Goal: Contribute content: Contribute content

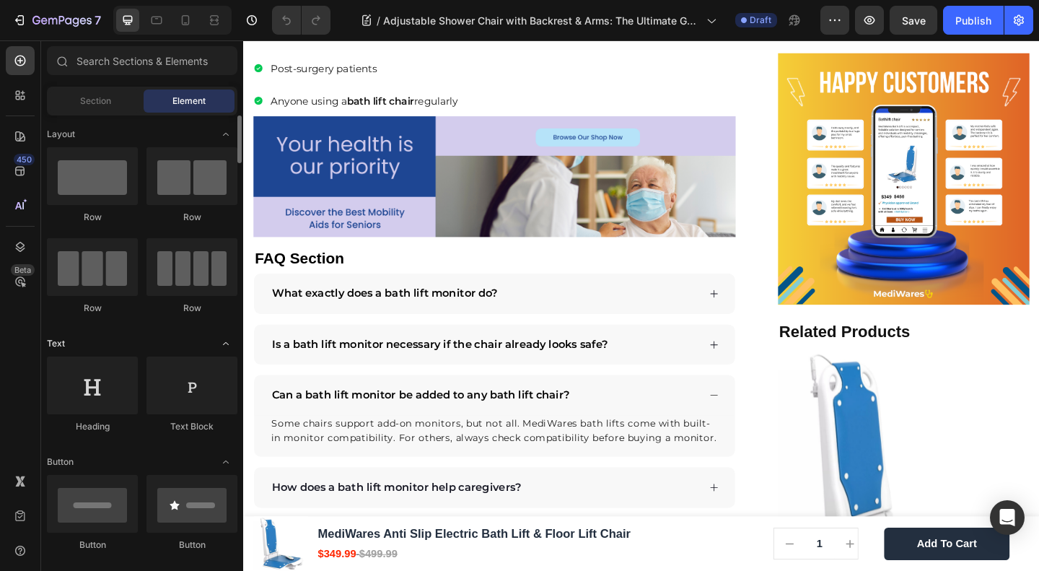
scroll to position [385, 0]
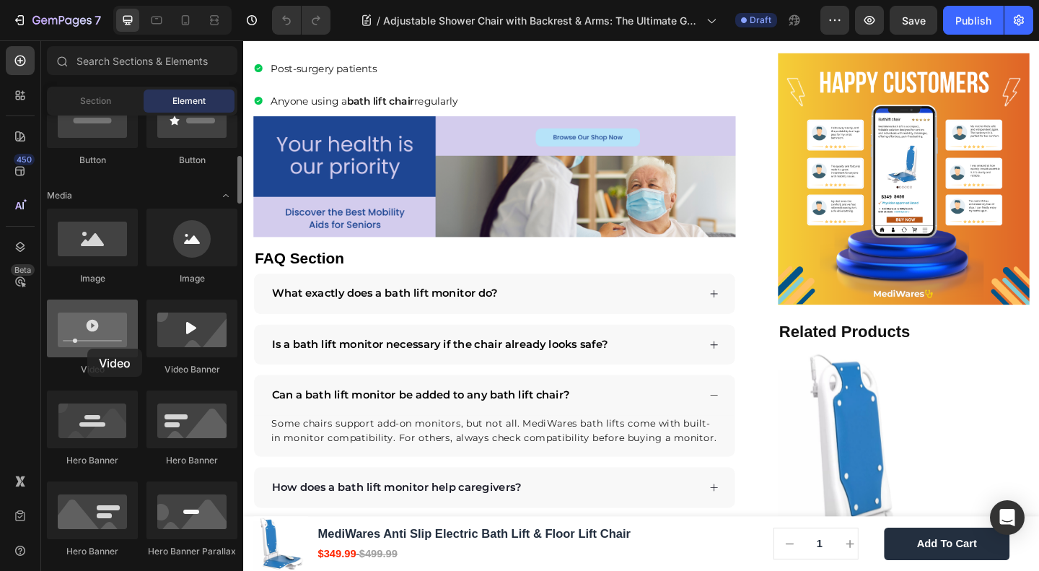
drag, startPoint x: 82, startPoint y: 334, endPoint x: 87, endPoint y: 349, distance: 15.5
click at [87, 349] on div at bounding box center [92, 329] width 91 height 58
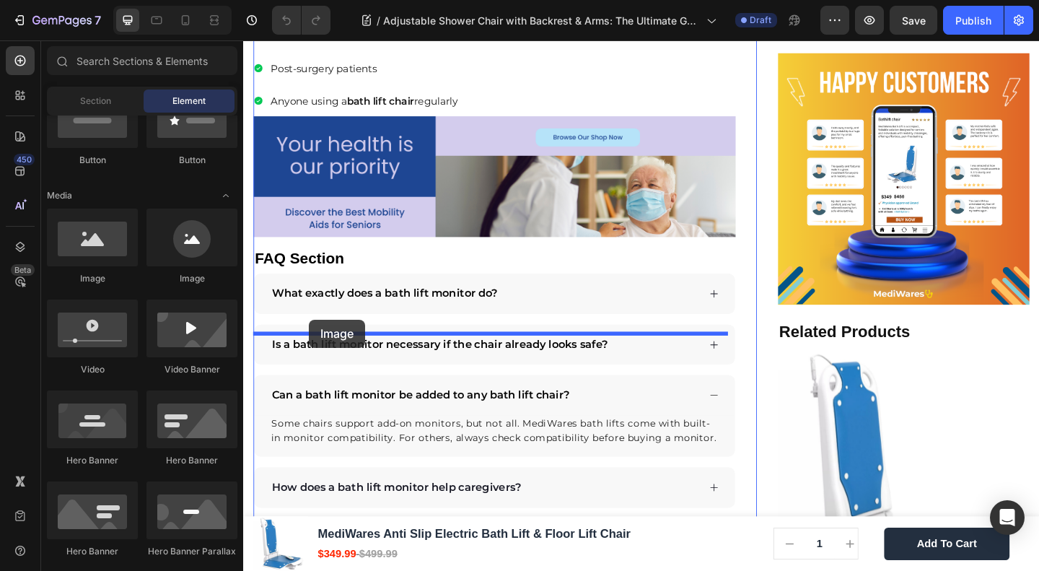
drag, startPoint x: 393, startPoint y: 282, endPoint x: 315, endPoint y: 344, distance: 99.6
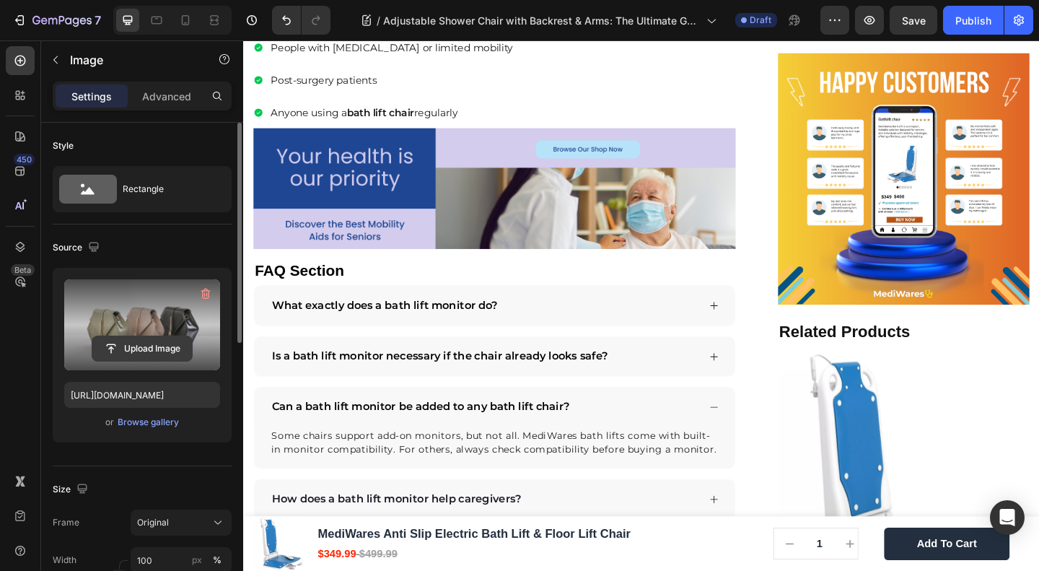
click at [141, 352] on input "file" at bounding box center [142, 348] width 100 height 25
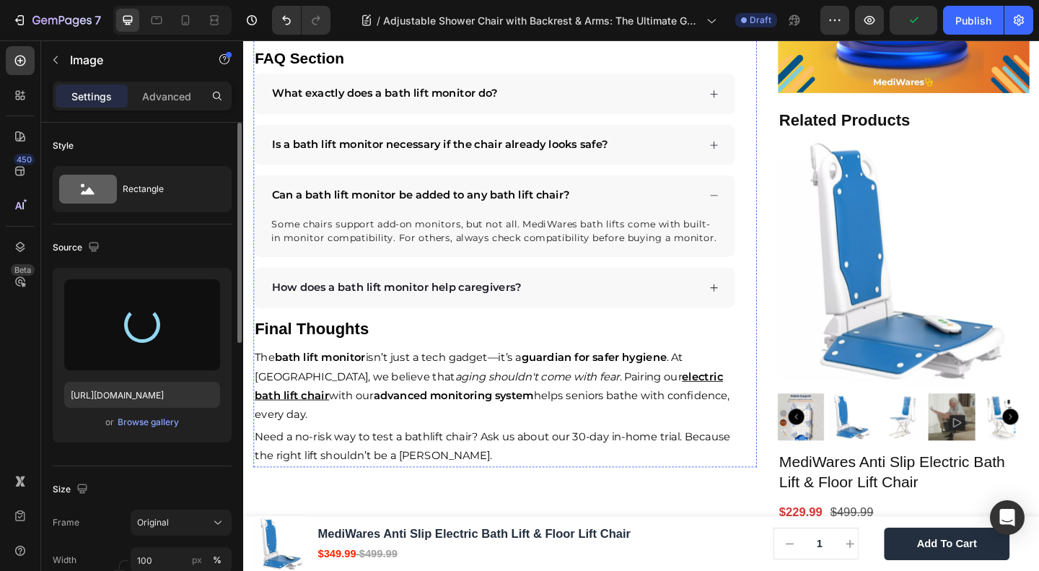
scroll to position [2310, 0]
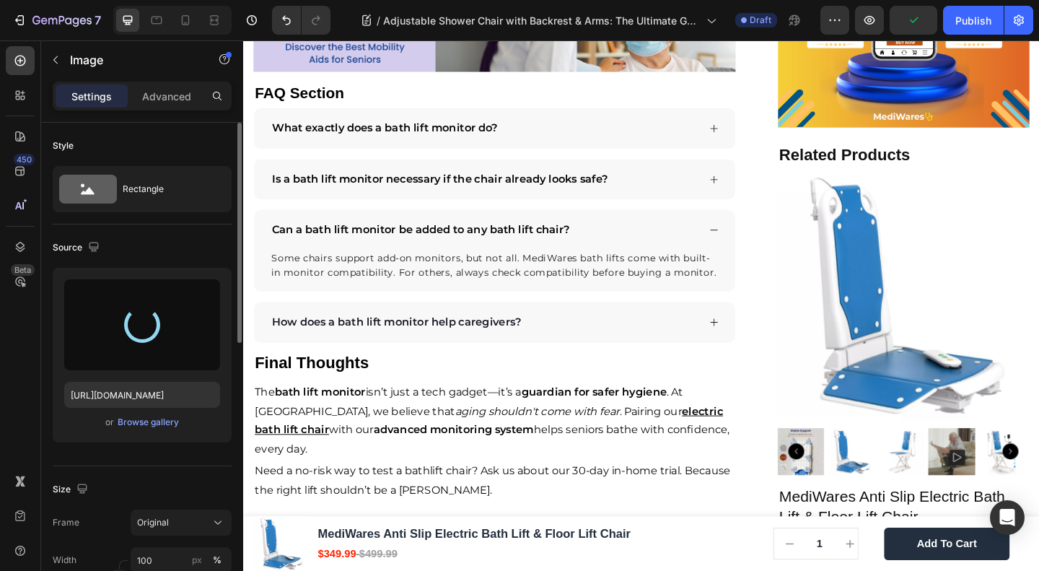
type input "https://cdn.shopify.com/s/files/1/0691/2760/2401/files/gempages_549128476653781…"
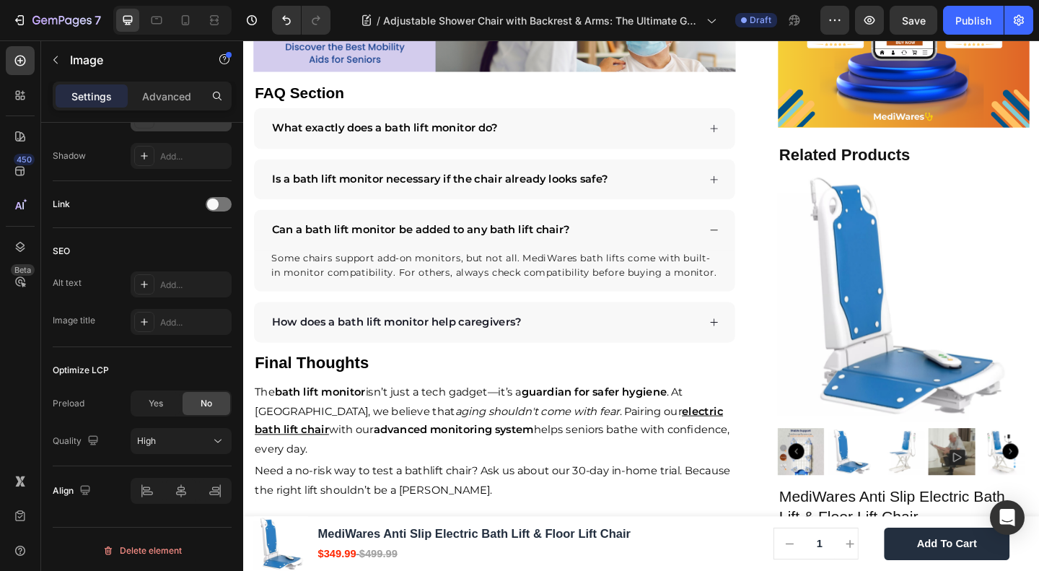
scroll to position [0, 0]
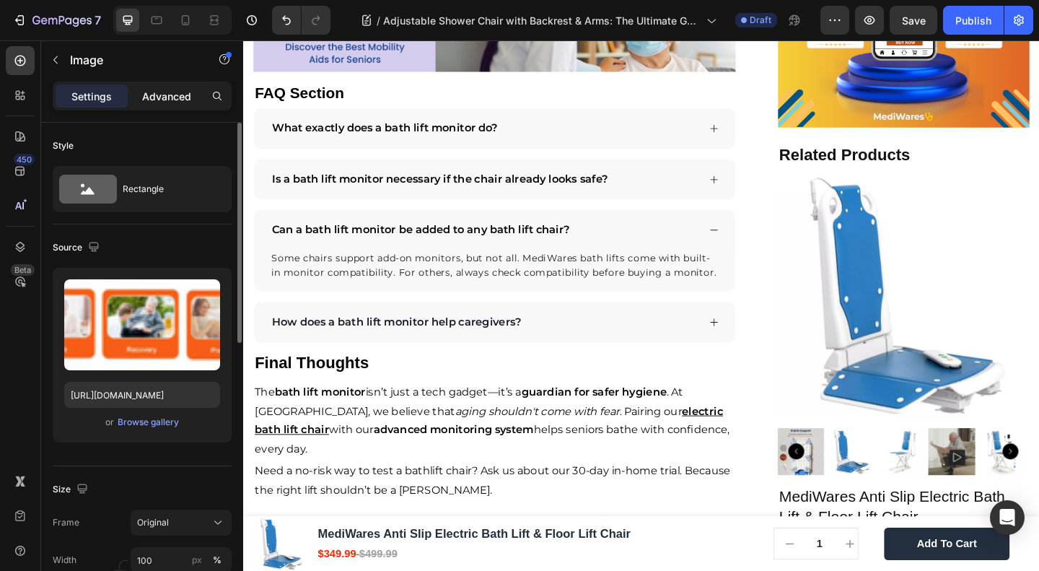
click at [145, 106] on div "Advanced" at bounding box center [167, 95] width 72 height 23
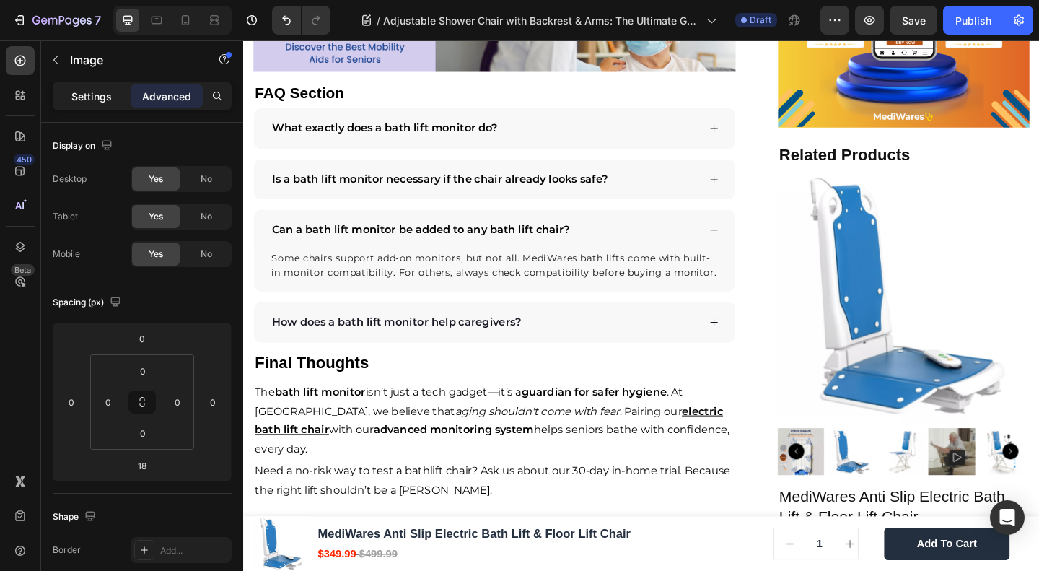
click at [73, 90] on p "Settings" at bounding box center [91, 96] width 40 height 15
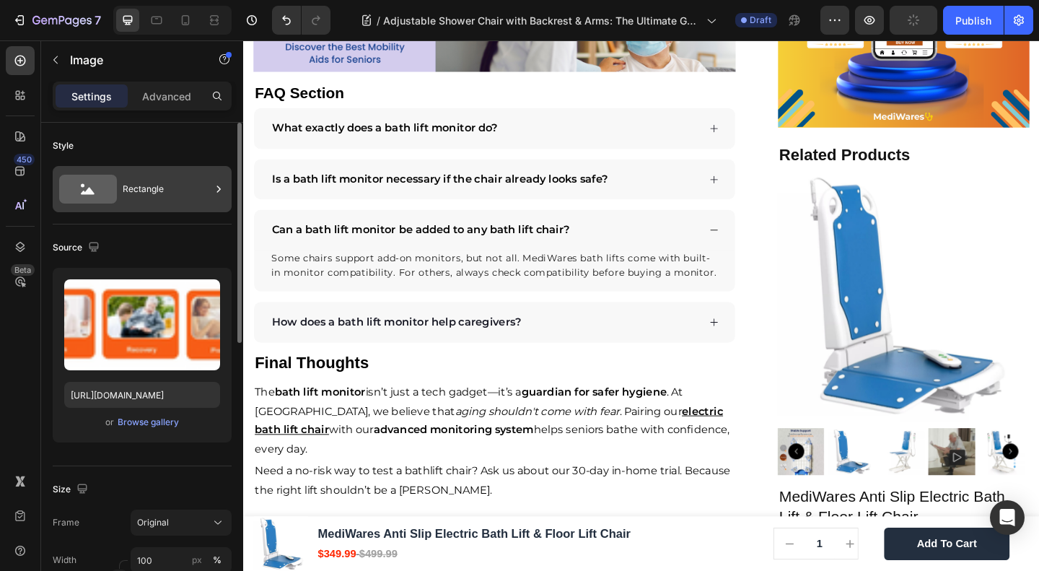
click at [125, 183] on div "Rectangle" at bounding box center [167, 189] width 88 height 33
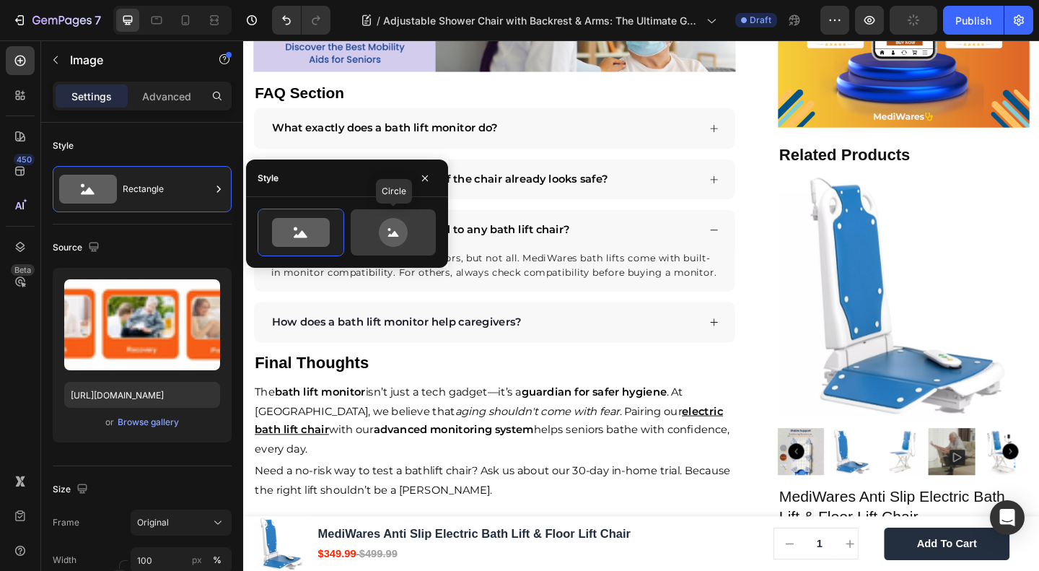
click at [391, 237] on icon at bounding box center [393, 232] width 29 height 29
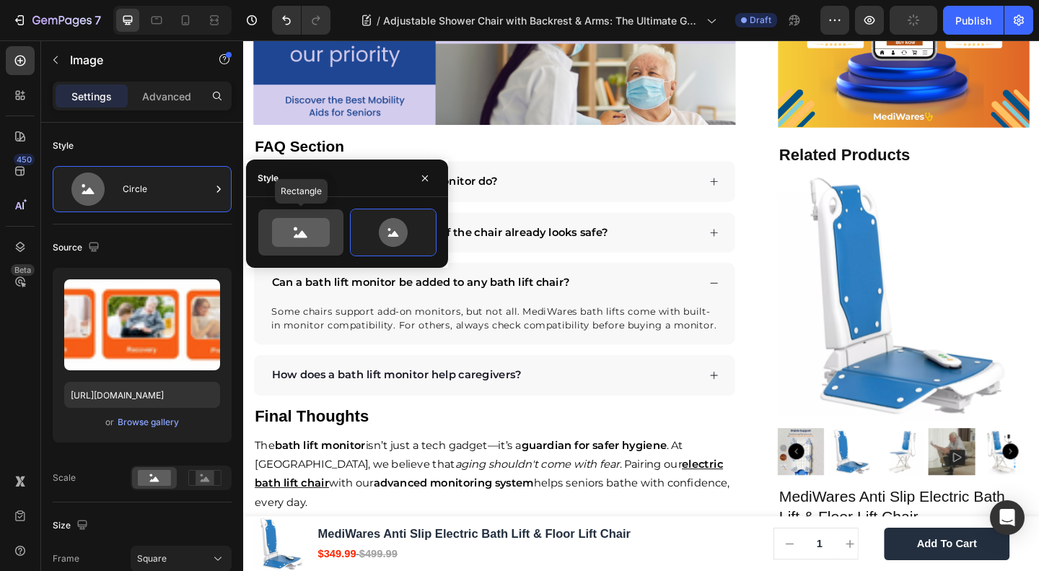
click at [269, 235] on icon at bounding box center [301, 232] width 68 height 29
type input "100"
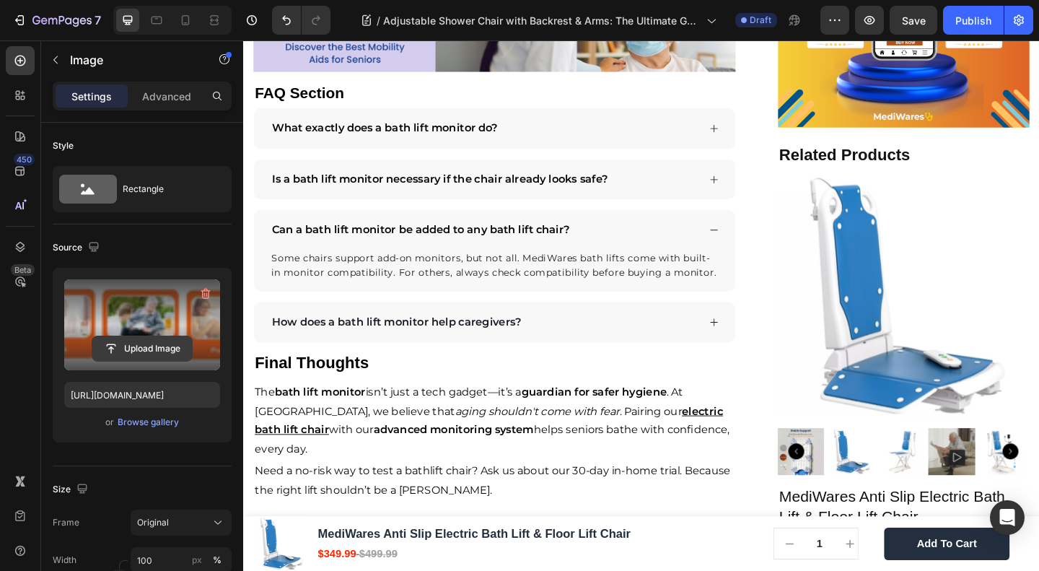
click at [133, 346] on input "file" at bounding box center [142, 348] width 100 height 25
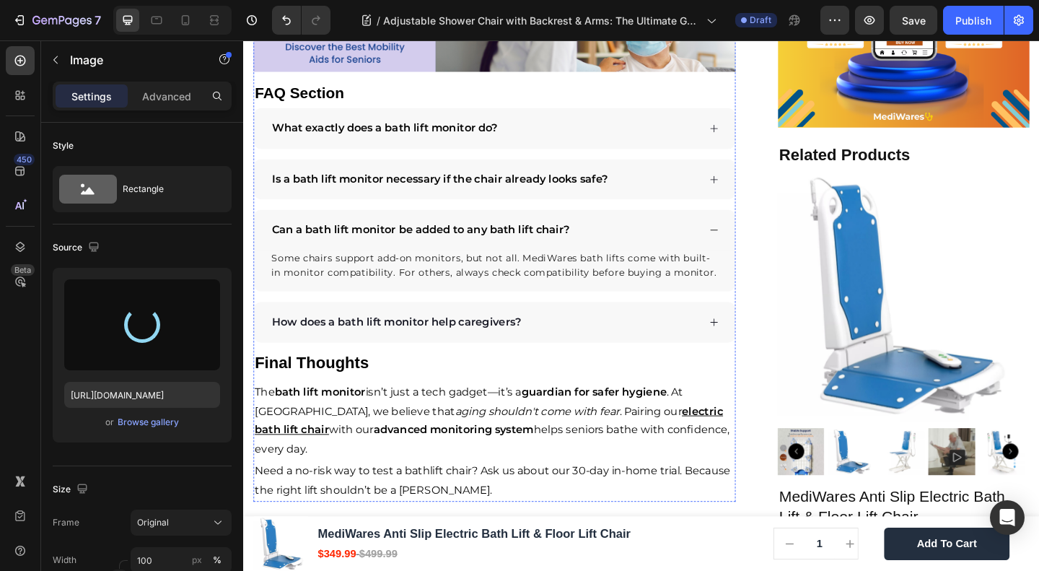
type input "https://cdn.shopify.com/s/files/1/0691/2760/2401/files/gempages_549128476653781…"
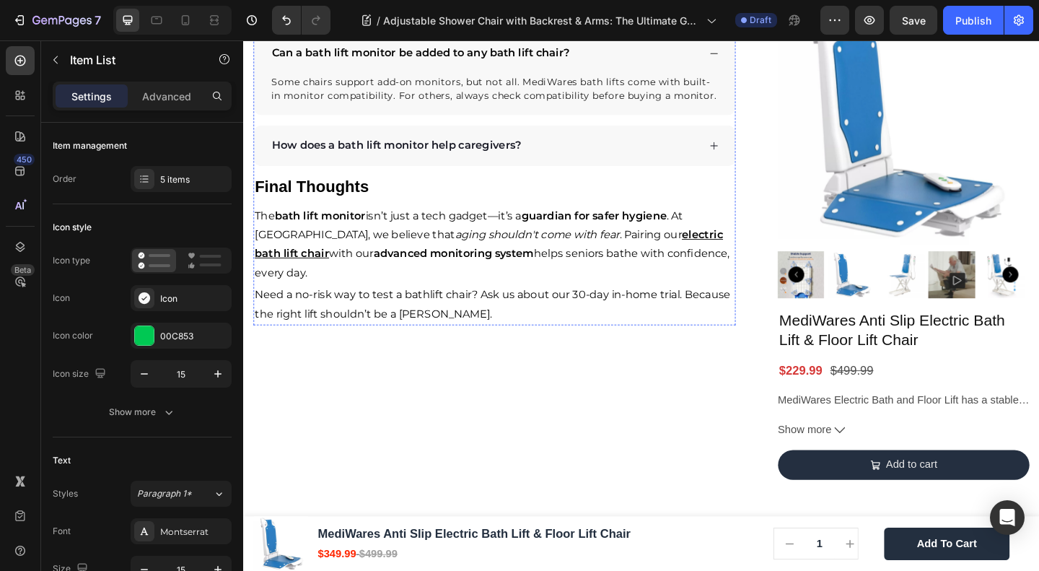
scroll to position [2310, 0]
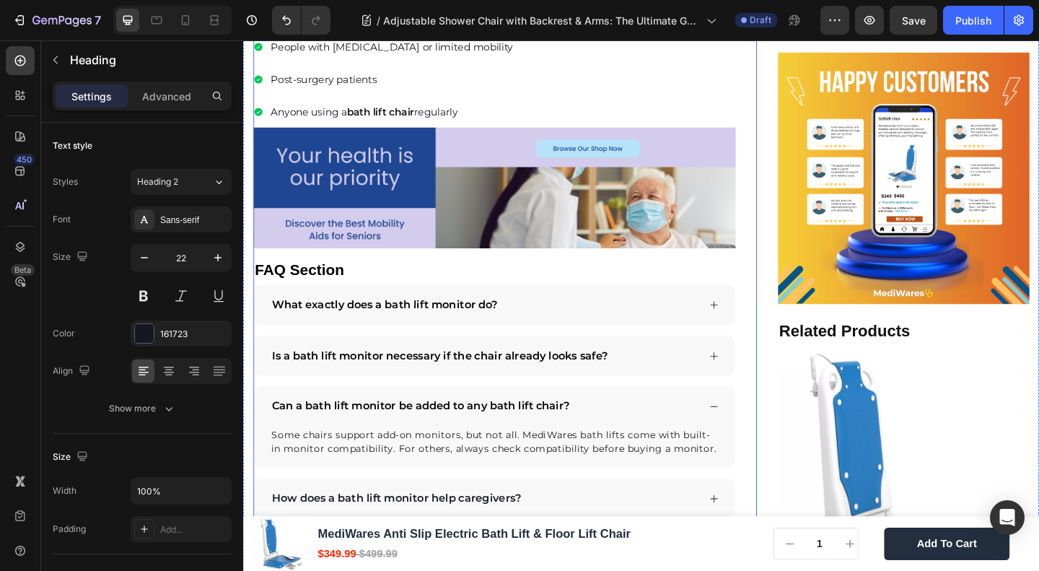
scroll to position [1924, 0]
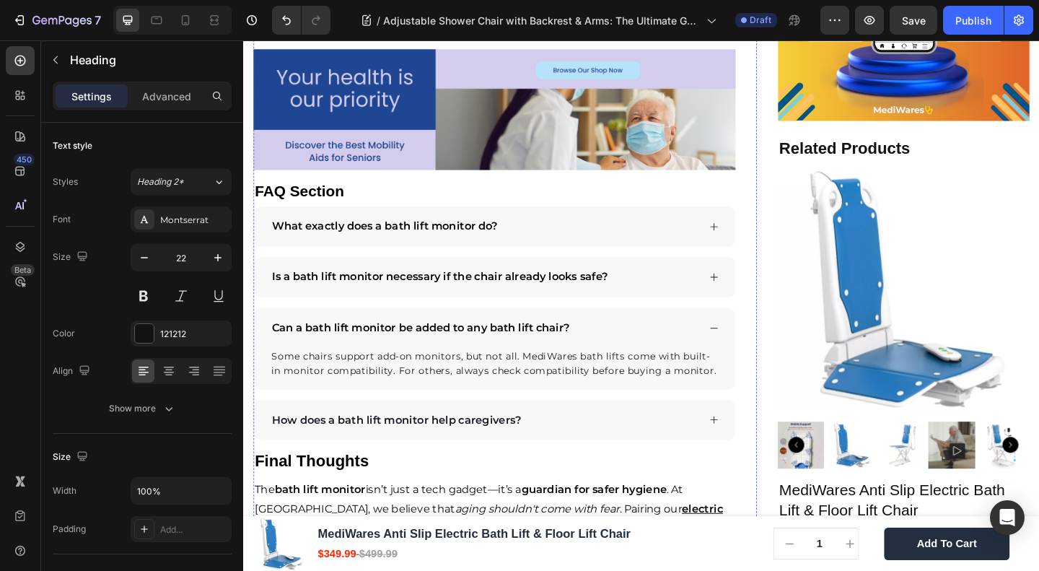
scroll to position [2502, 0]
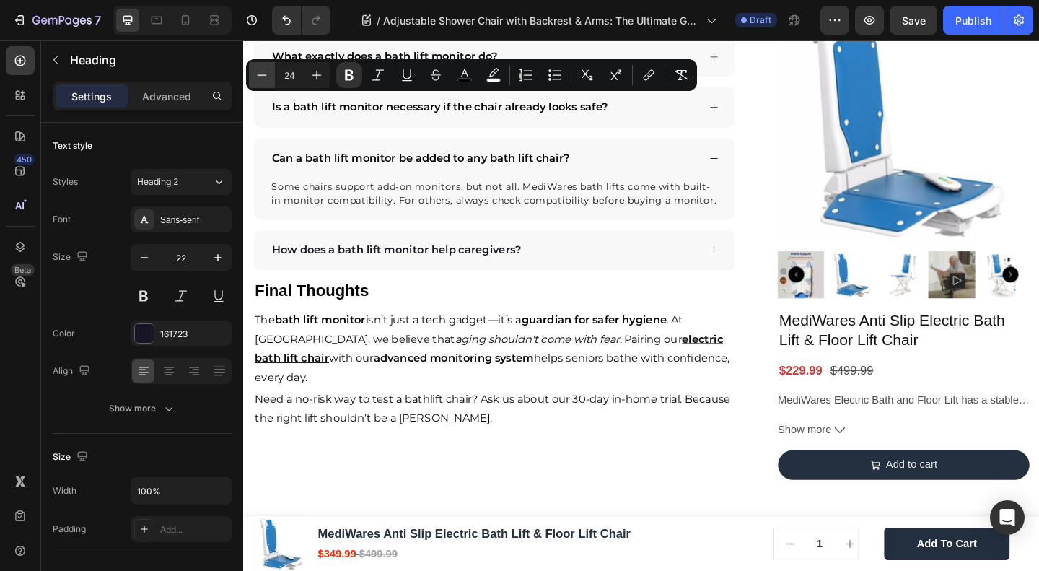
click at [266, 73] on icon "Editor contextual toolbar" at bounding box center [262, 75] width 14 height 14
type input "20"
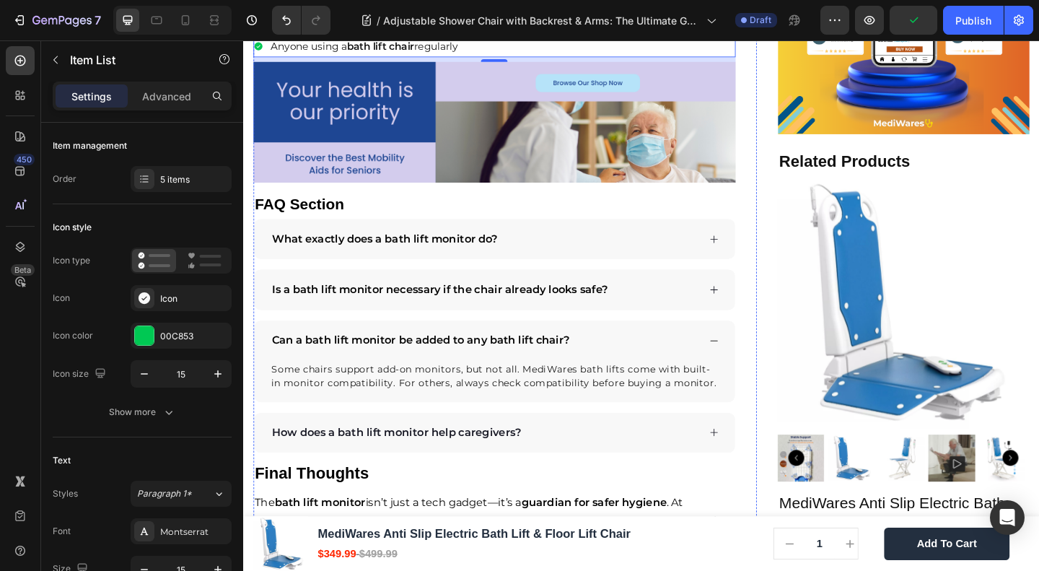
scroll to position [2117, 0]
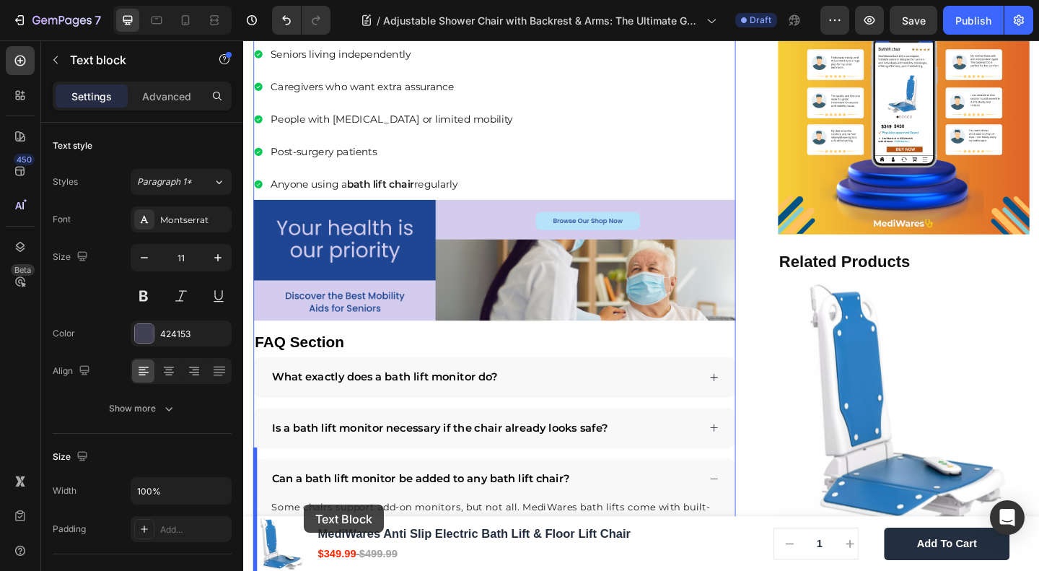
scroll to position [2289, 0]
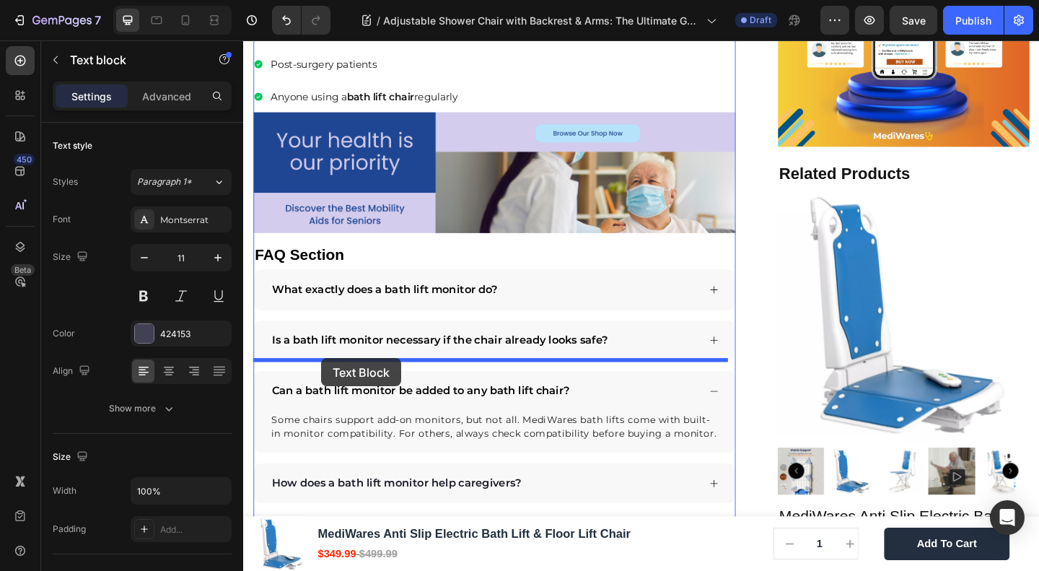
drag, startPoint x: 284, startPoint y: 165, endPoint x: 328, endPoint y: 386, distance: 226.1
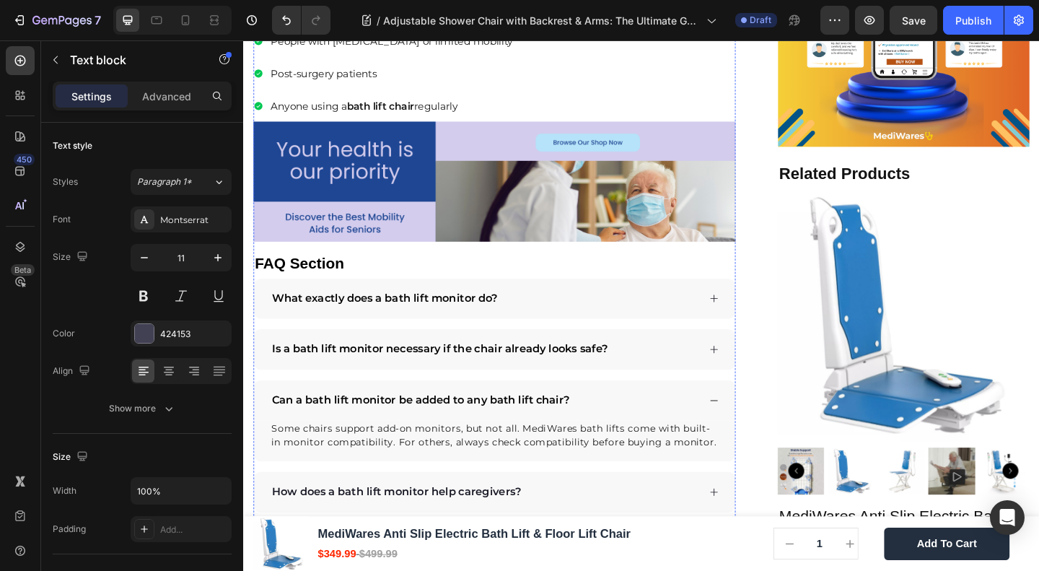
scroll to position [2248, 0]
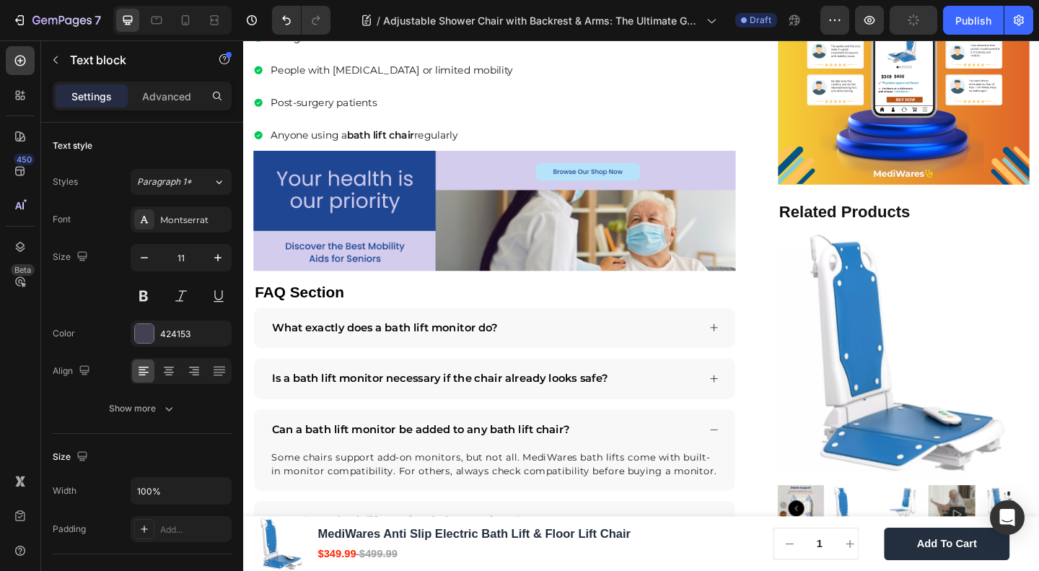
drag, startPoint x: 509, startPoint y: 437, endPoint x: 506, endPoint y: 417, distance: 20.4
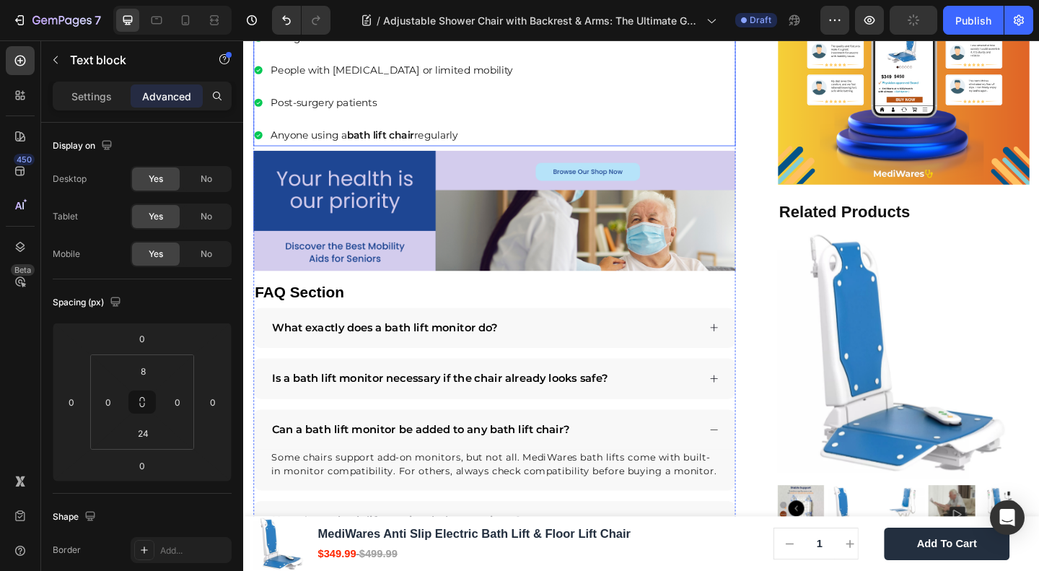
click at [435, 12] on p "Seniors living independently" at bounding box center [404, 1] width 263 height 19
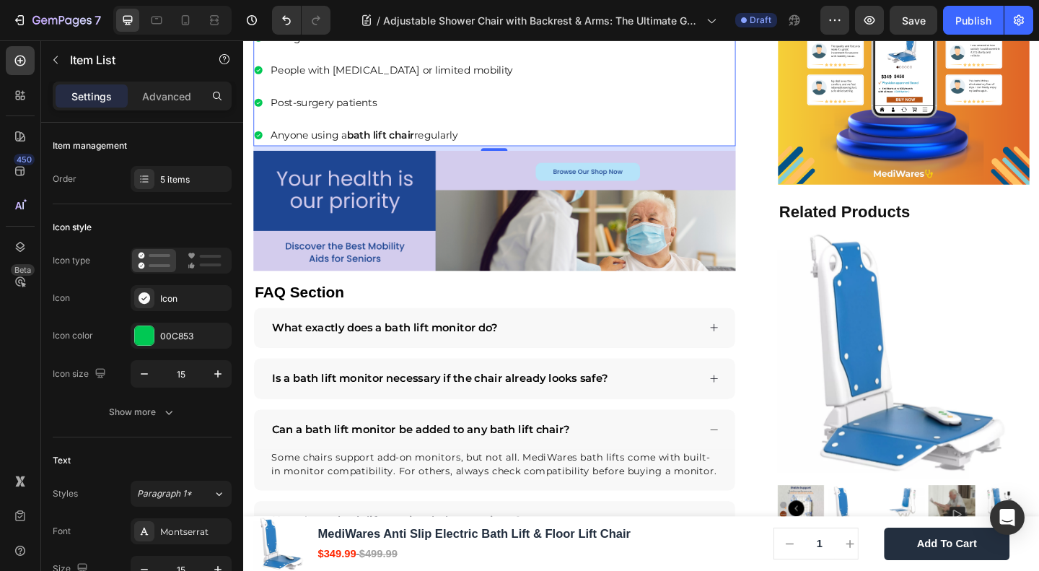
click at [318, 12] on p "Seniors living independently" at bounding box center [404, 1] width 263 height 19
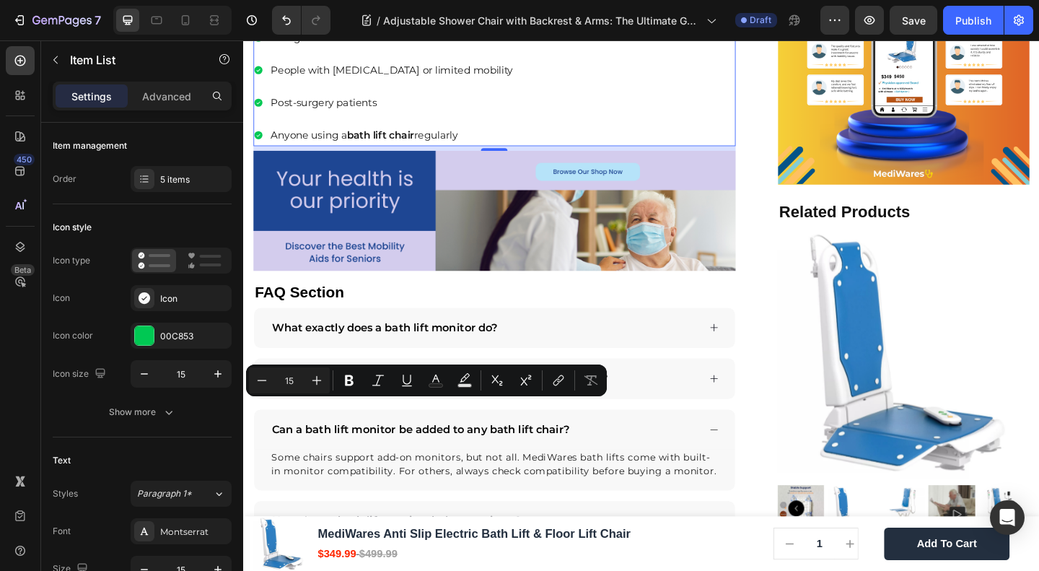
type input "13"
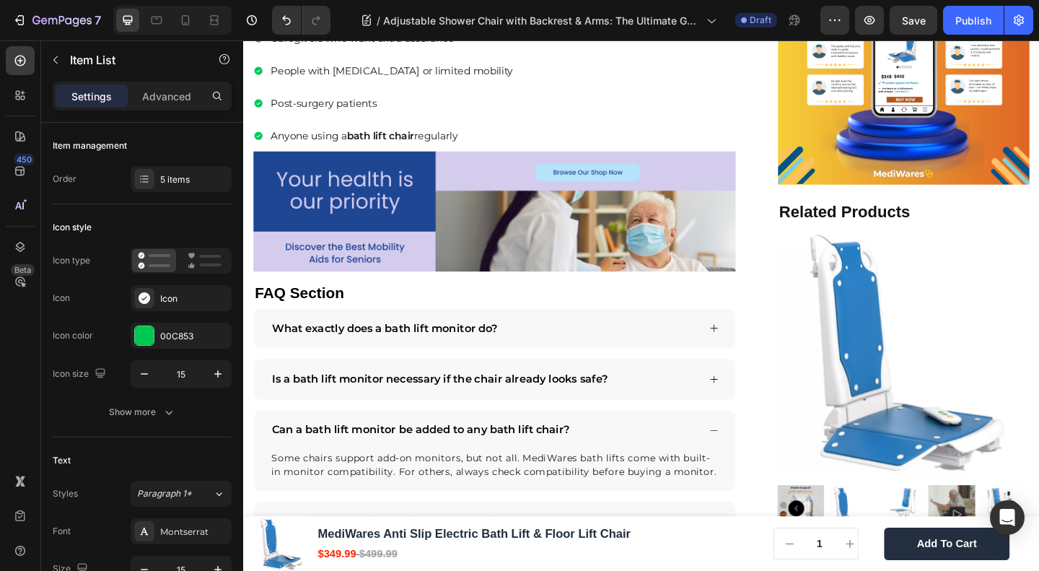
click at [505, 9] on span "Enhanced Safety: Reduces slips and falls with non-slip feet and sturdy frames" at bounding box center [516, 1] width 486 height 15
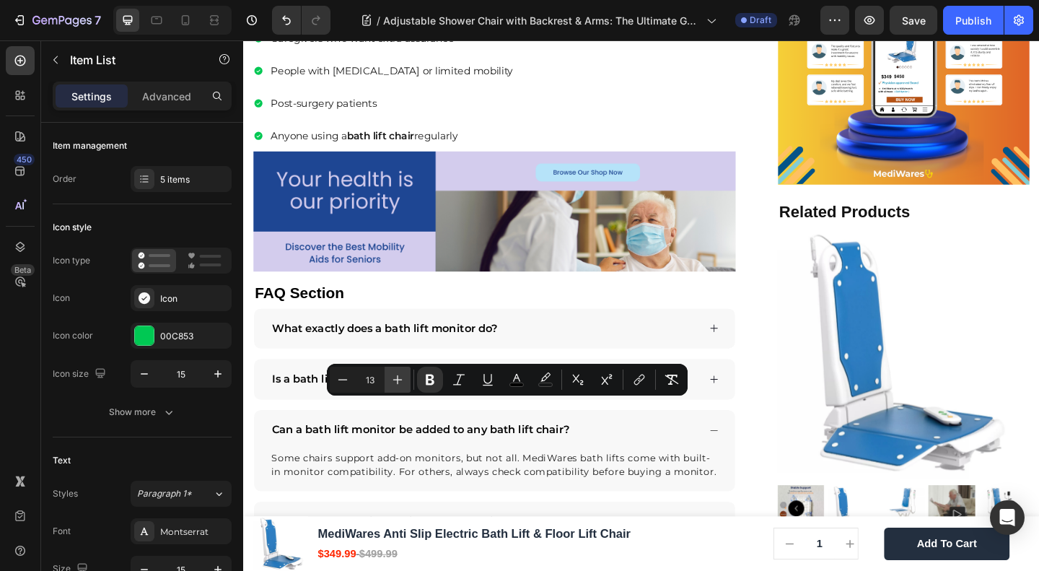
click at [405, 382] on button "Plus" at bounding box center [398, 380] width 26 height 26
click at [406, 382] on button "Plus" at bounding box center [398, 380] width 26 height 26
type input "15"
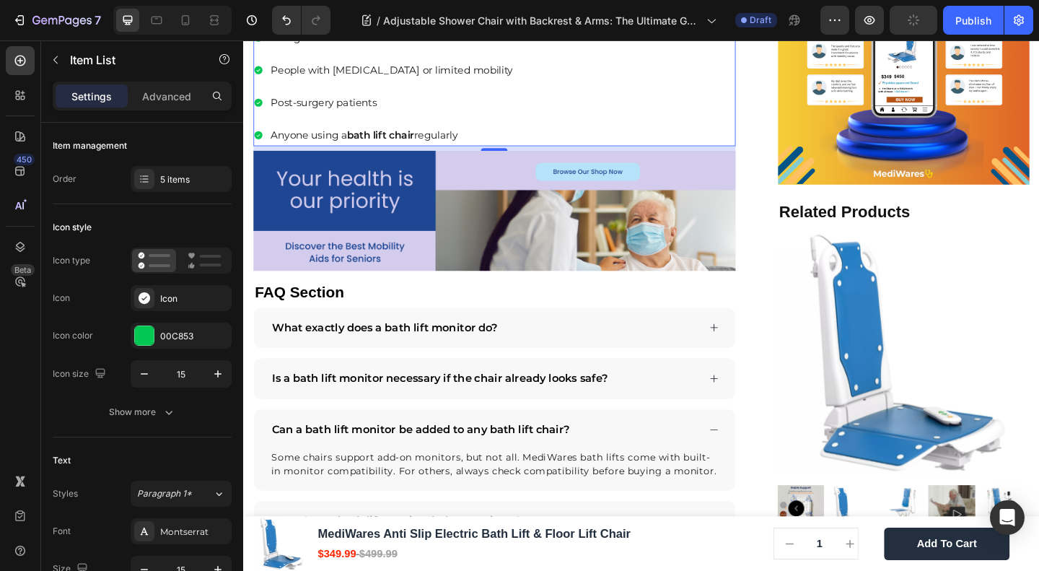
click at [354, 47] on p "Caregivers who want extra assurance" at bounding box center [479, 36] width 412 height 19
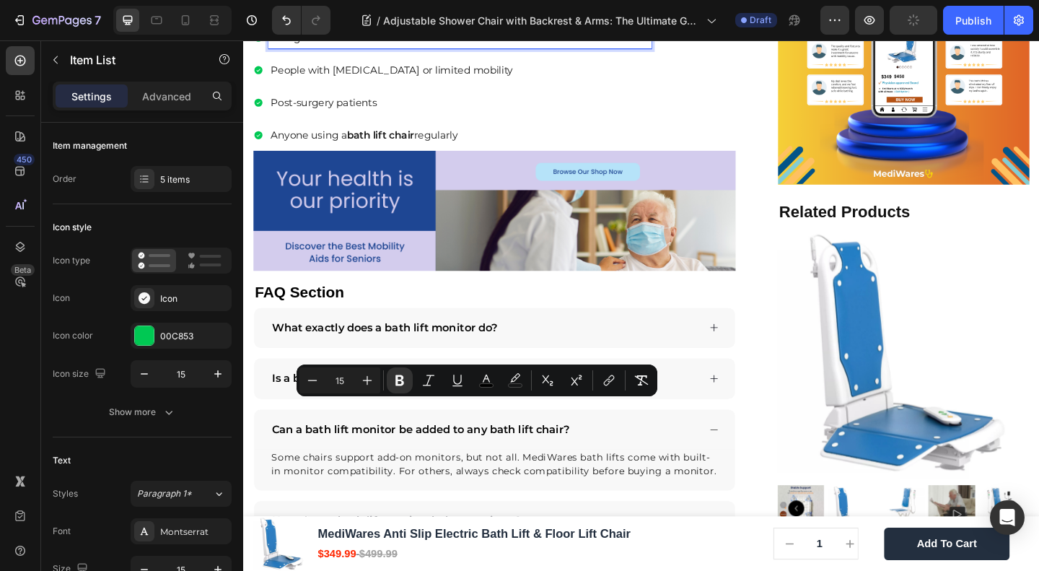
click at [354, 47] on p "Caregivers who want extra assurance" at bounding box center [479, 36] width 412 height 19
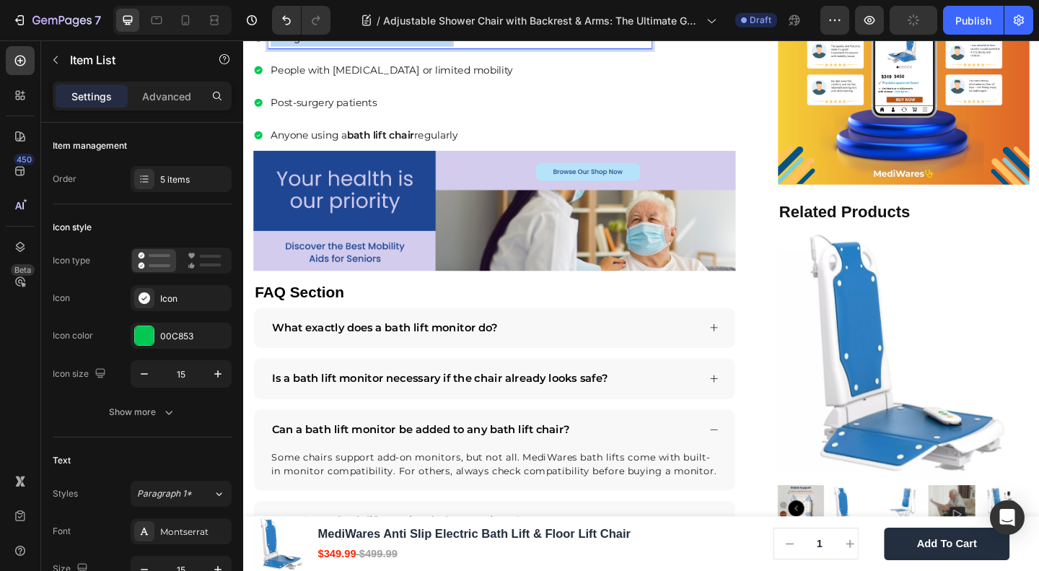
click at [354, 47] on p "Caregivers who want extra assurance" at bounding box center [479, 36] width 412 height 19
click at [370, 48] on p "Comfort: Backrests relieve pressure, and armrests support easy sitting/standing." at bounding box center [520, 37] width 495 height 20
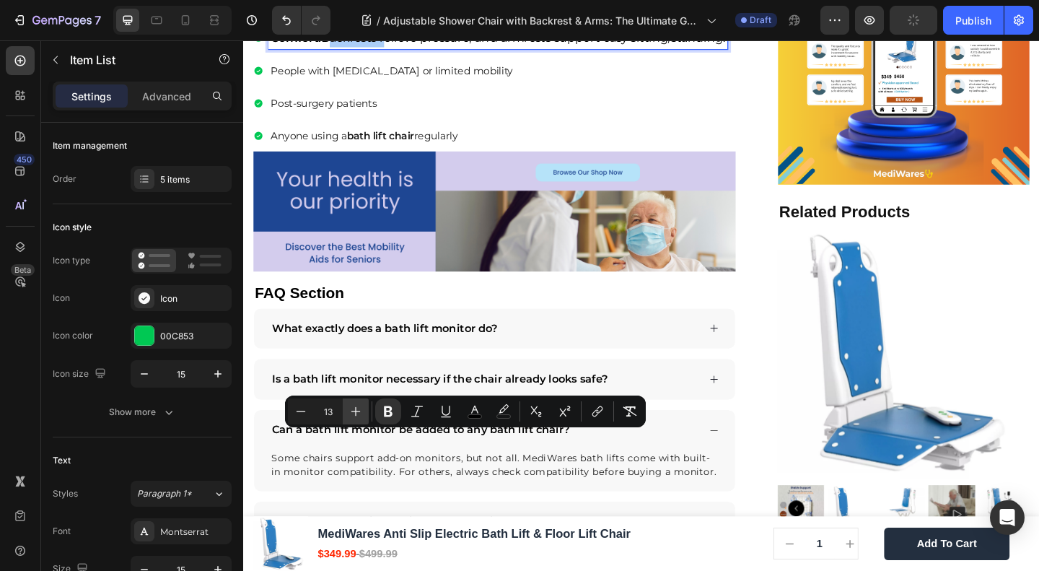
click at [355, 404] on icon "Editor contextual toolbar" at bounding box center [356, 411] width 14 height 14
type input "15"
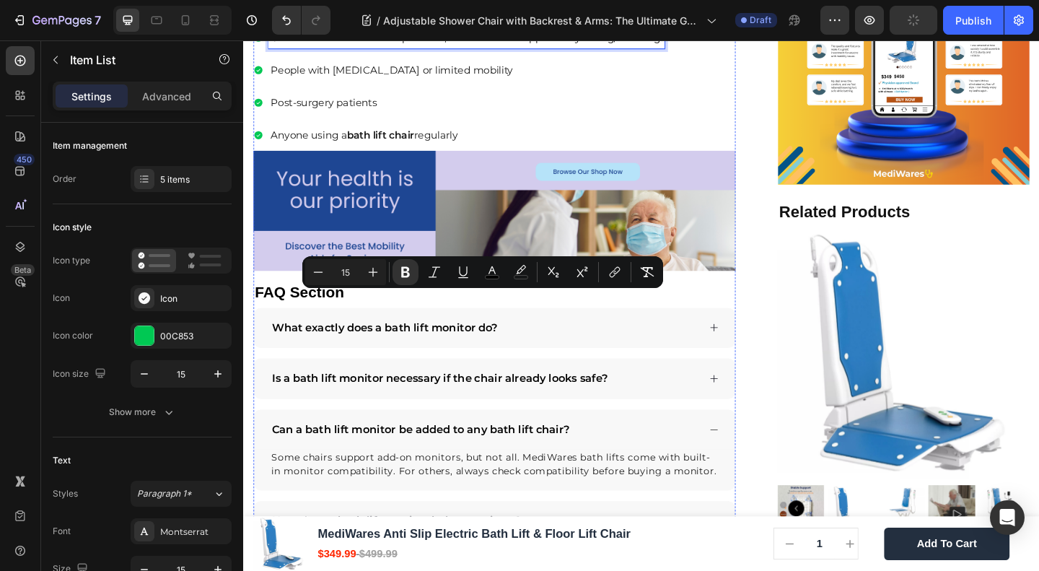
scroll to position [2440, 0]
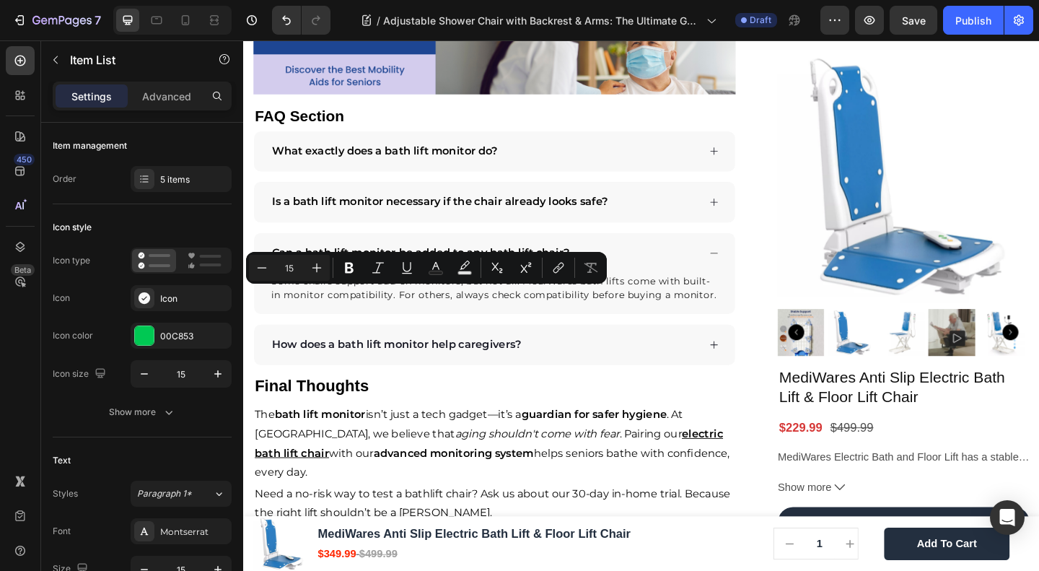
type input "13"
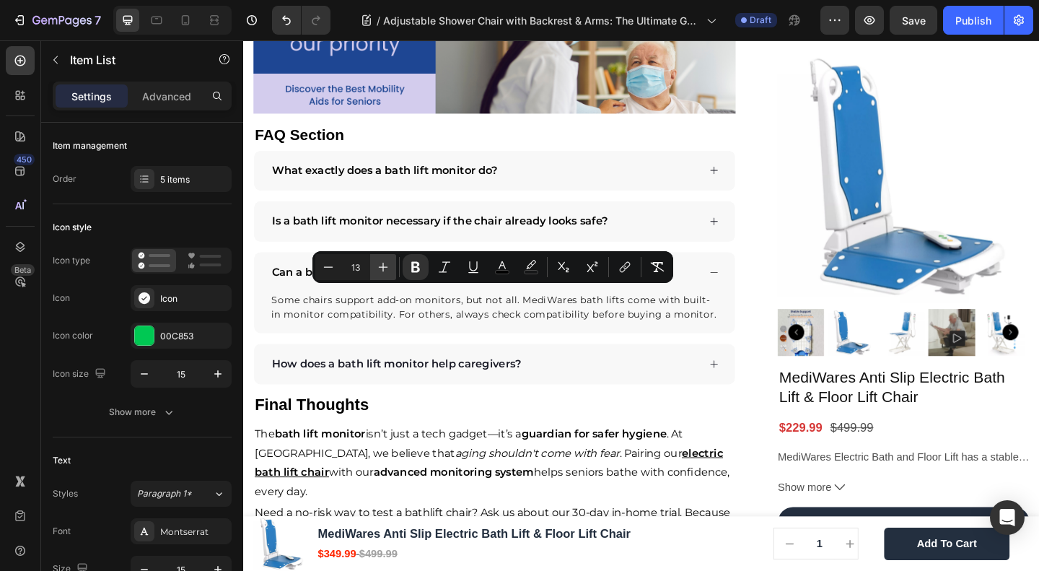
click at [386, 265] on icon "Editor contextual toolbar" at bounding box center [383, 267] width 14 height 14
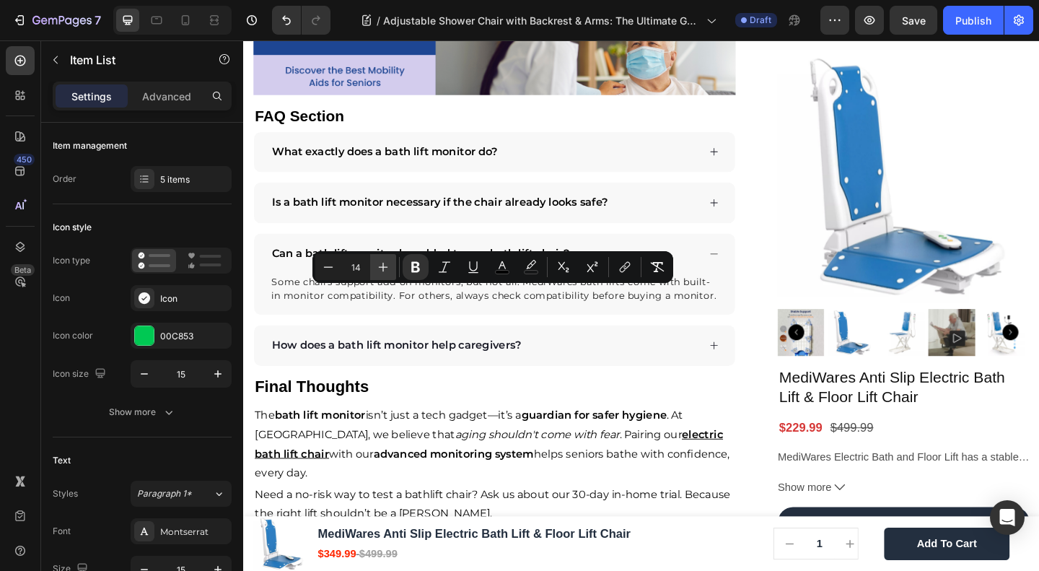
click at [386, 265] on icon "Editor contextual toolbar" at bounding box center [383, 267] width 14 height 14
type input "15"
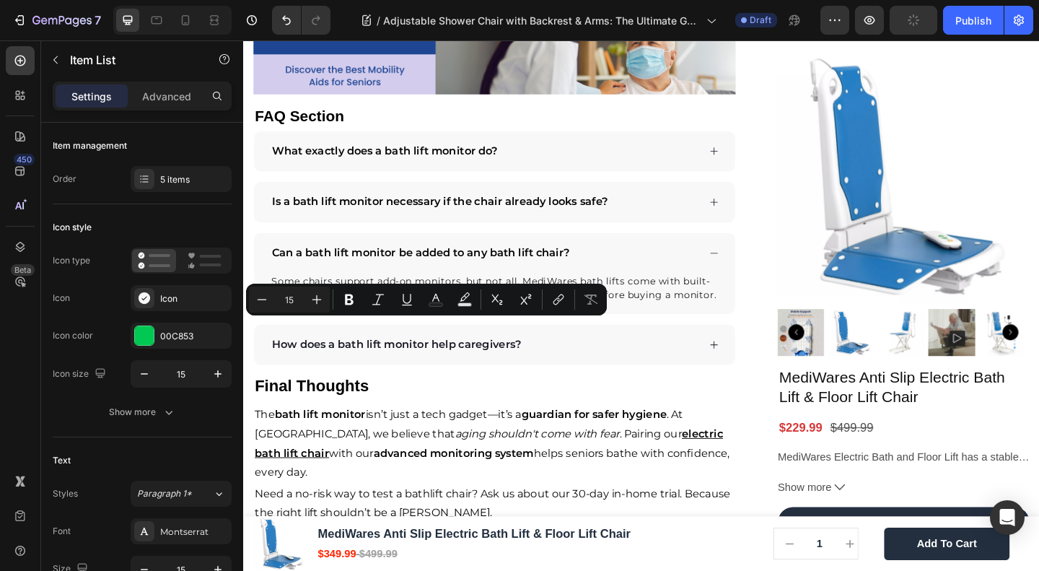
type input "13"
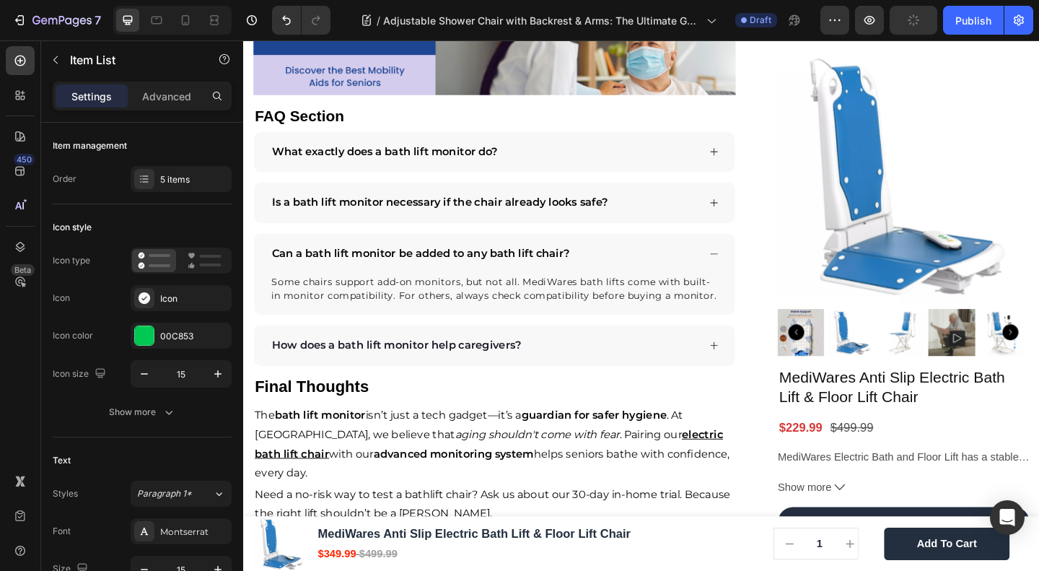
drag, startPoint x: 362, startPoint y: 354, endPoint x: 347, endPoint y: 349, distance: 16.2
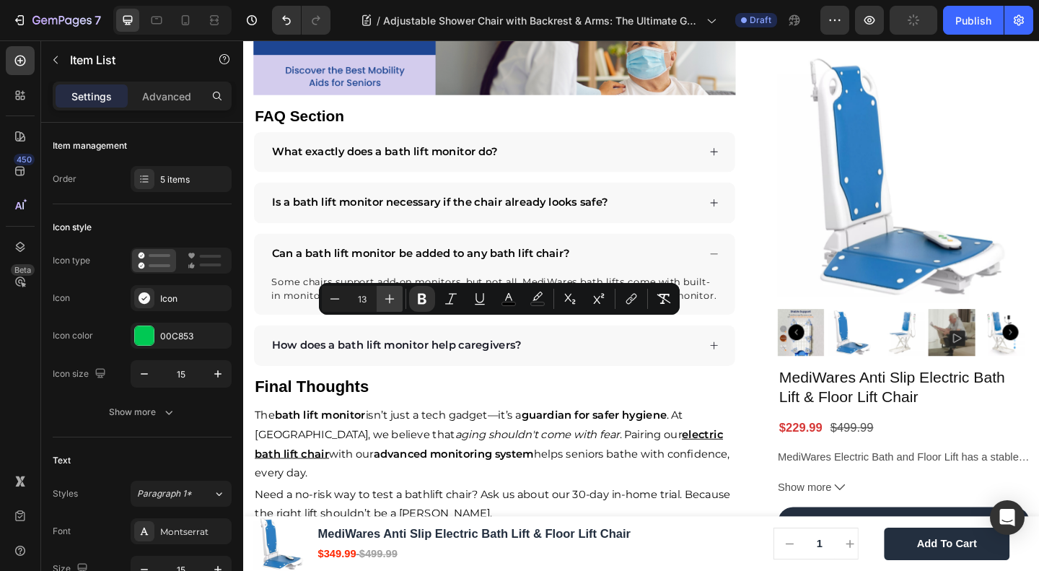
click at [388, 294] on icon "Editor contextual toolbar" at bounding box center [390, 299] width 14 height 14
type input "15"
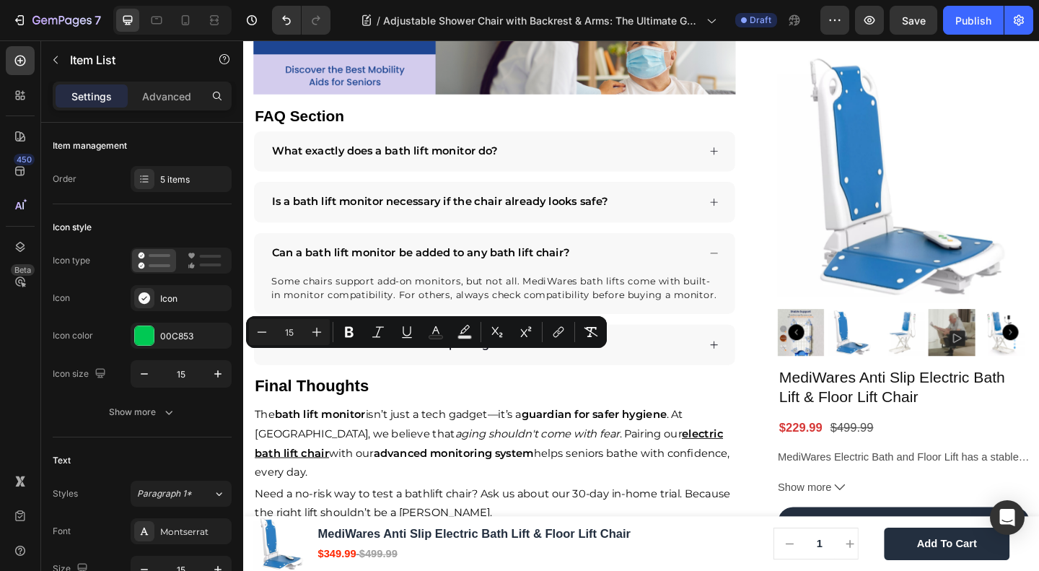
type input "13"
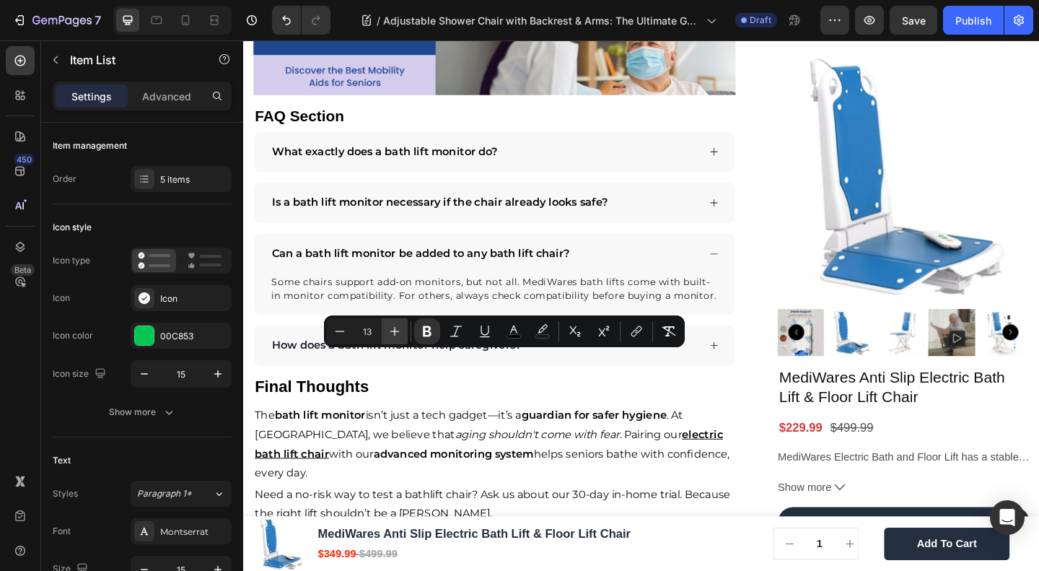
click at [396, 333] on icon "Editor contextual toolbar" at bounding box center [395, 331] width 14 height 14
type input "15"
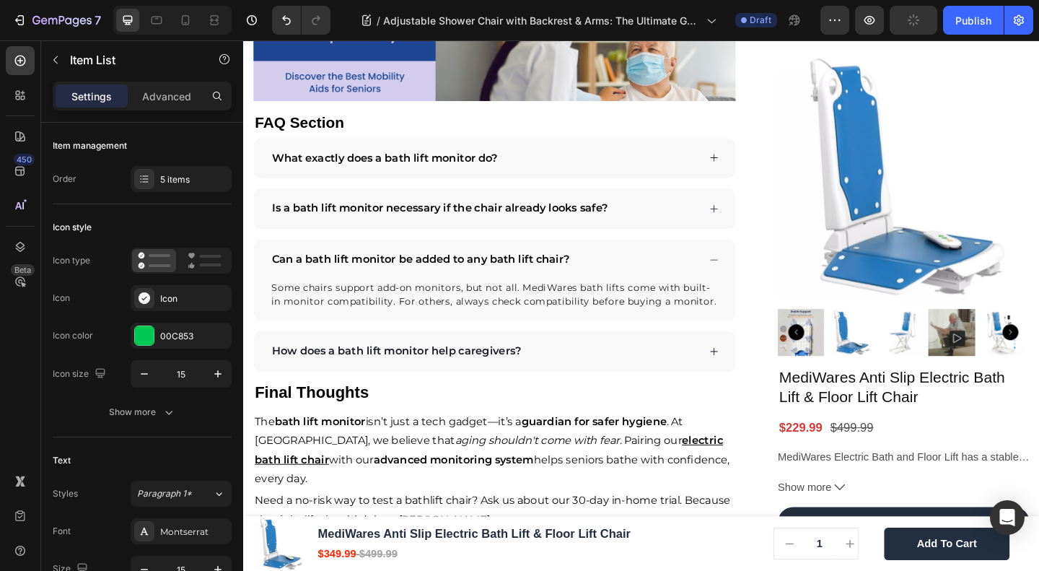
type input "100%"
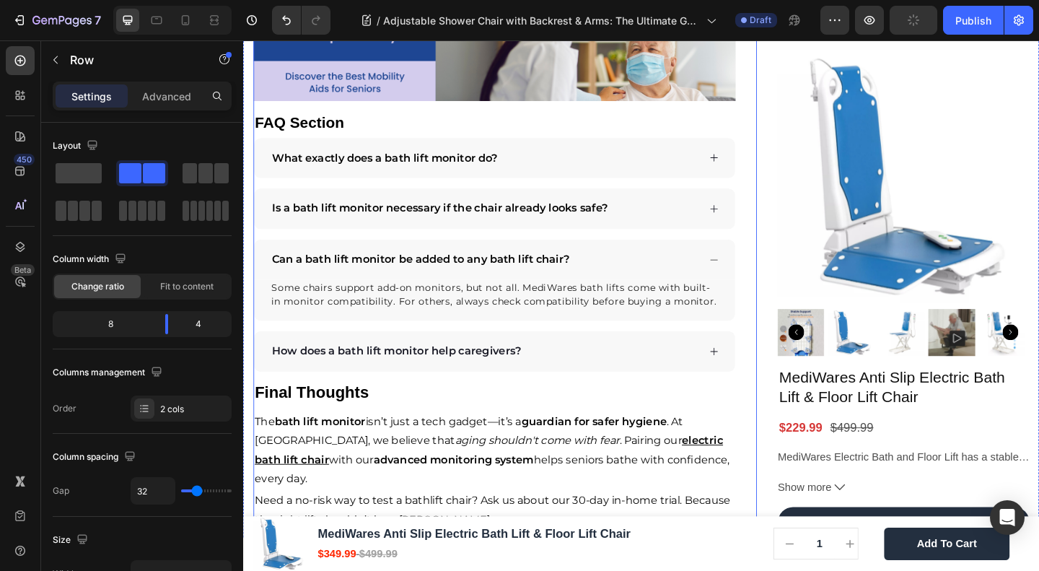
scroll to position [2632, 0]
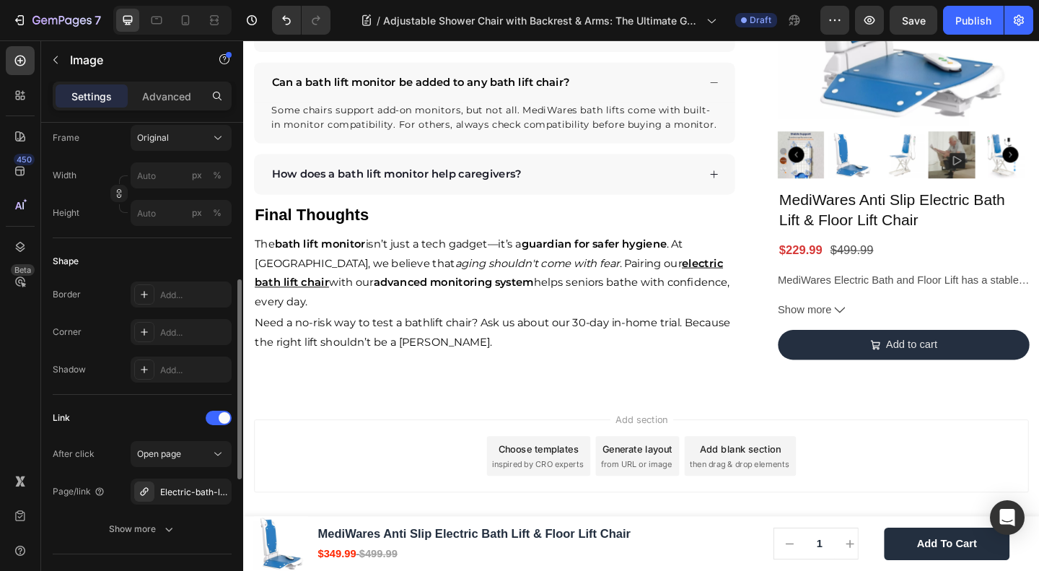
scroll to position [577, 0]
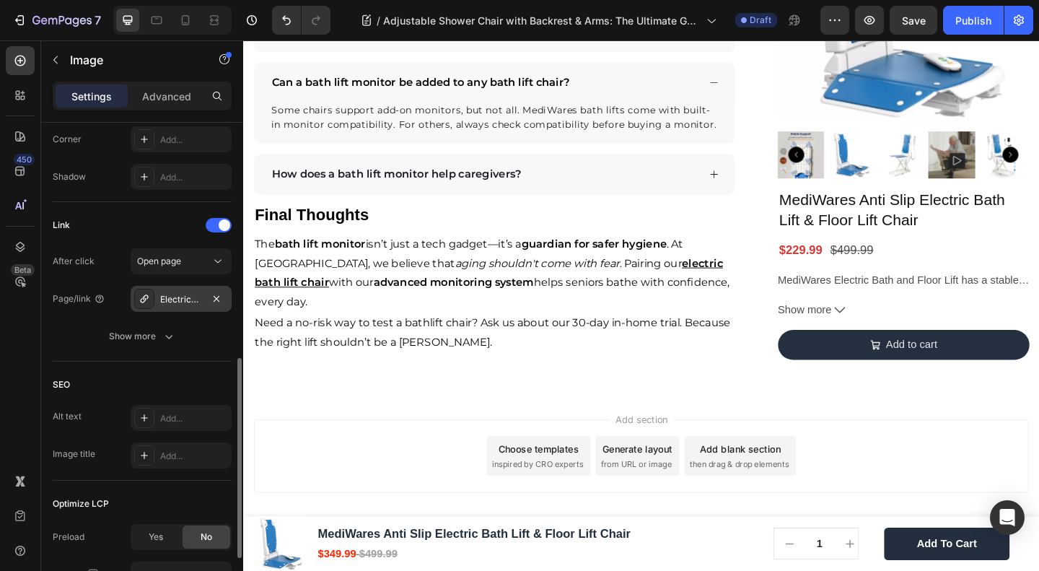
click at [170, 297] on div "Electric-bath-lift-chair" at bounding box center [181, 299] width 42 height 13
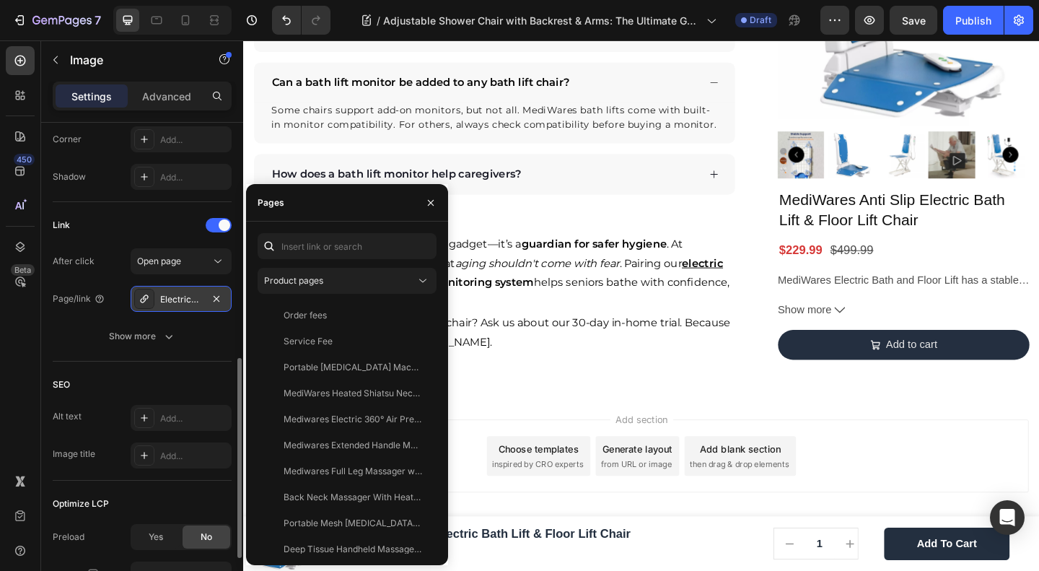
click at [170, 297] on div "Electric-bath-lift-chair" at bounding box center [181, 299] width 42 height 13
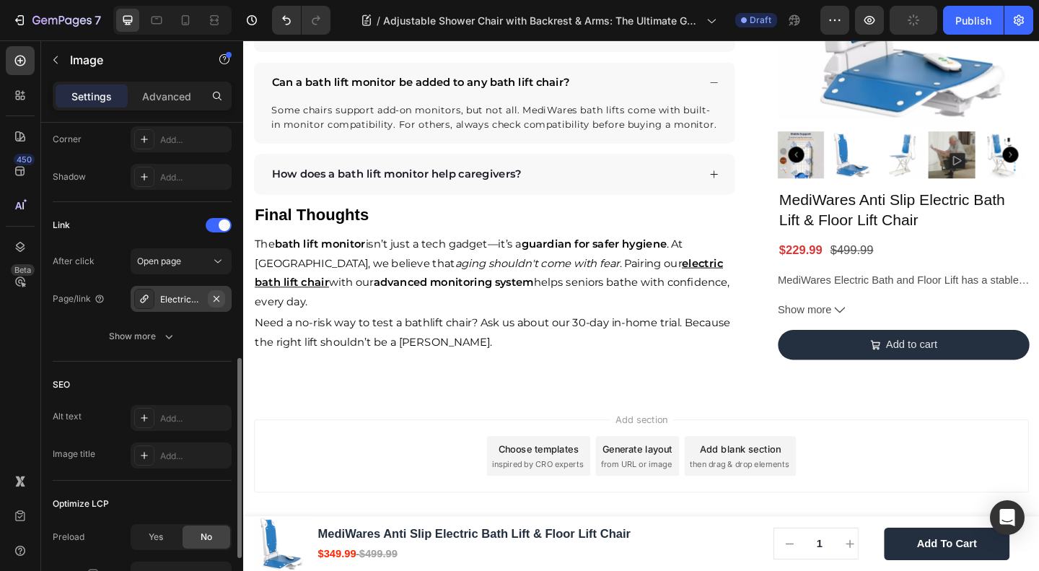
click at [218, 297] on icon "button" at bounding box center [217, 299] width 12 height 12
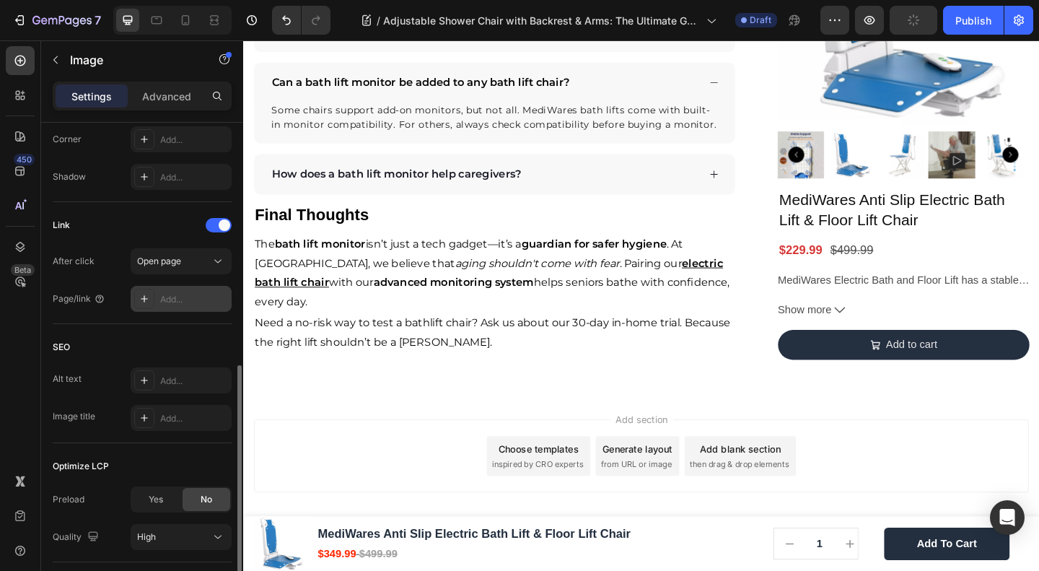
click at [188, 300] on div "Add..." at bounding box center [194, 299] width 68 height 13
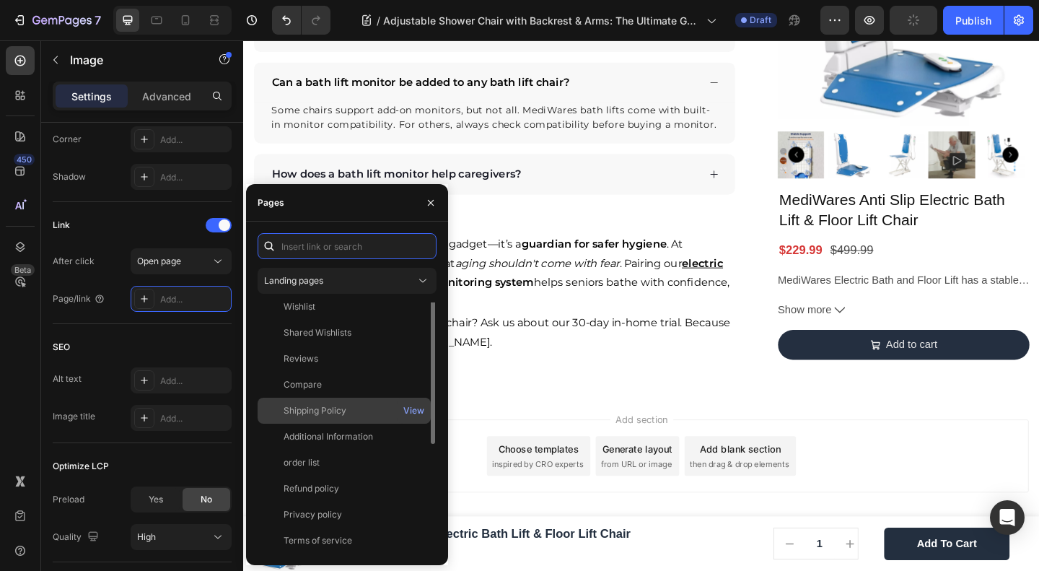
scroll to position [0, 0]
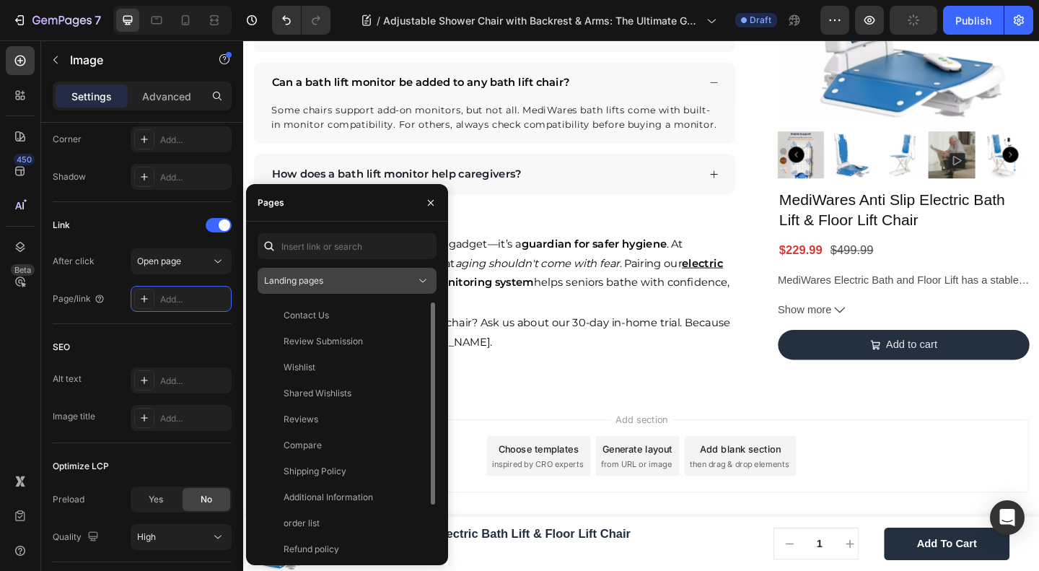
click at [349, 286] on div "Landing pages" at bounding box center [340, 280] width 152 height 13
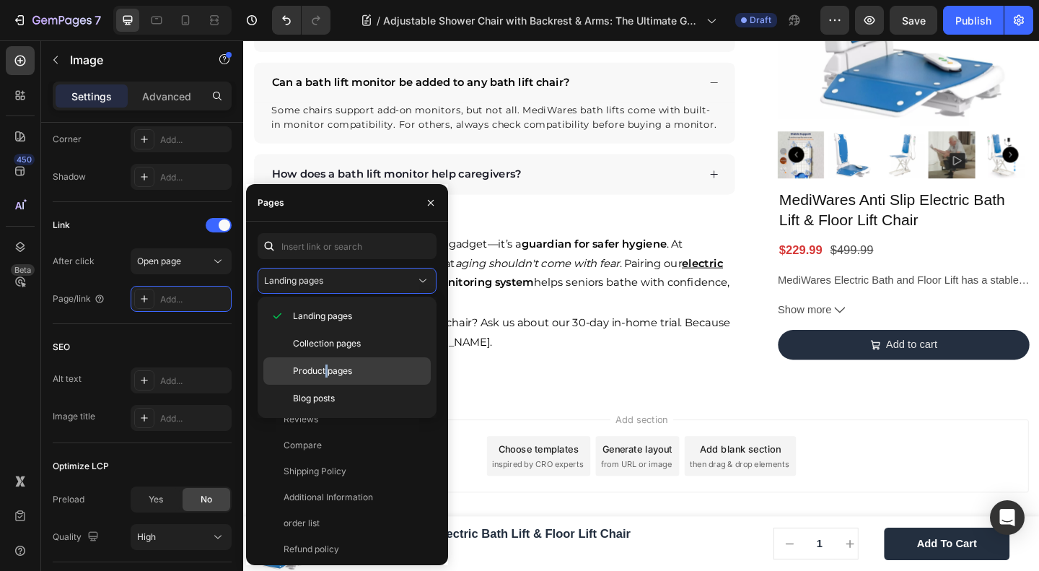
click at [326, 370] on span "Product pages" at bounding box center [322, 370] width 59 height 13
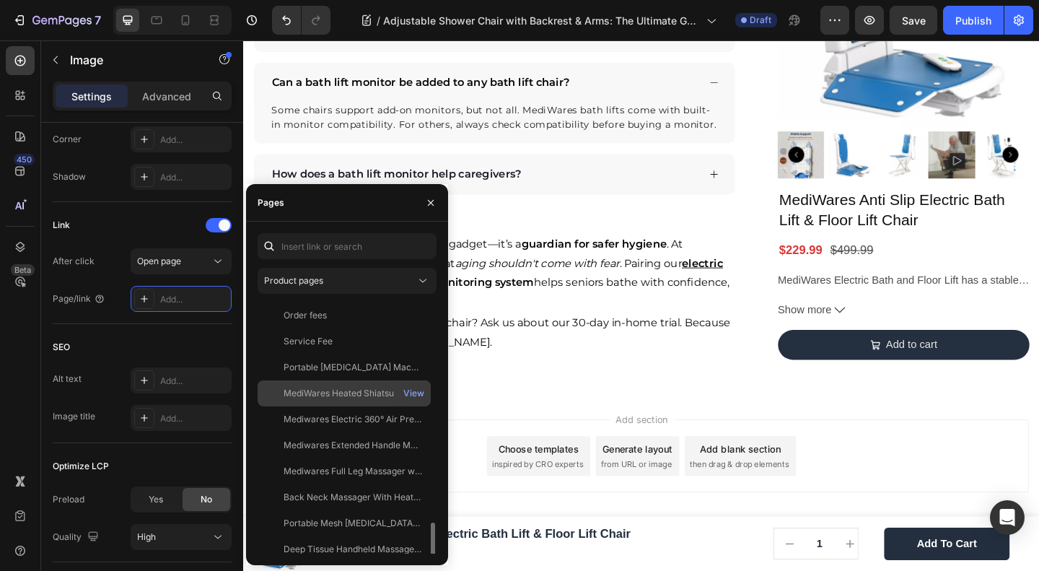
scroll to position [176, 0]
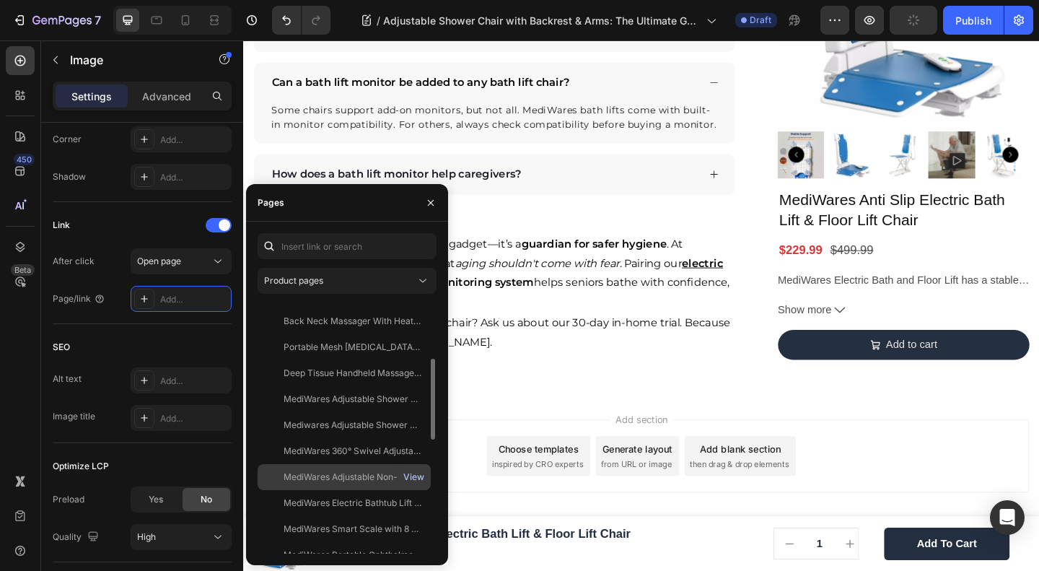
click at [412, 474] on div "View" at bounding box center [413, 477] width 21 height 13
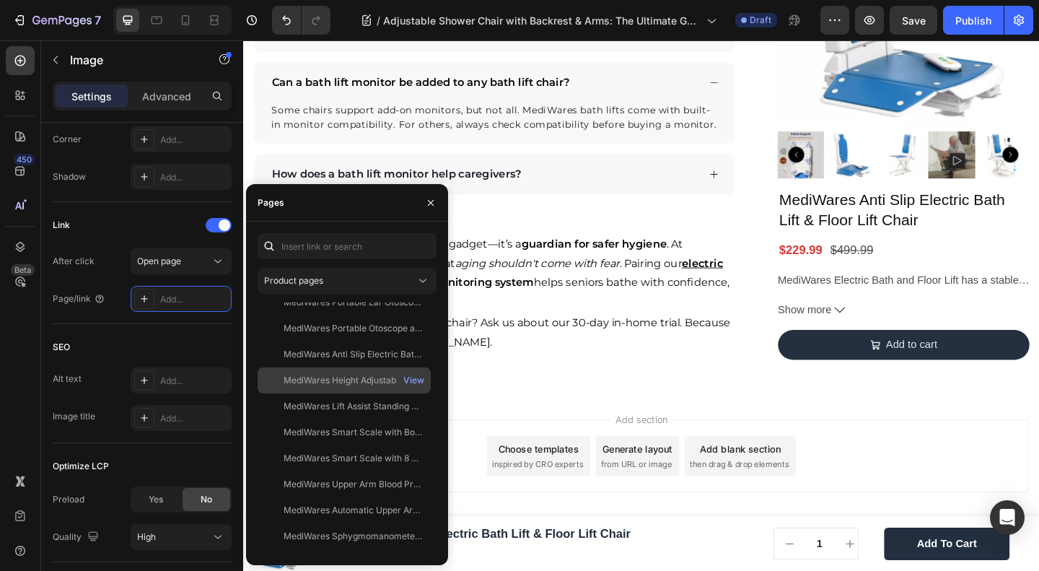
scroll to position [263, 0]
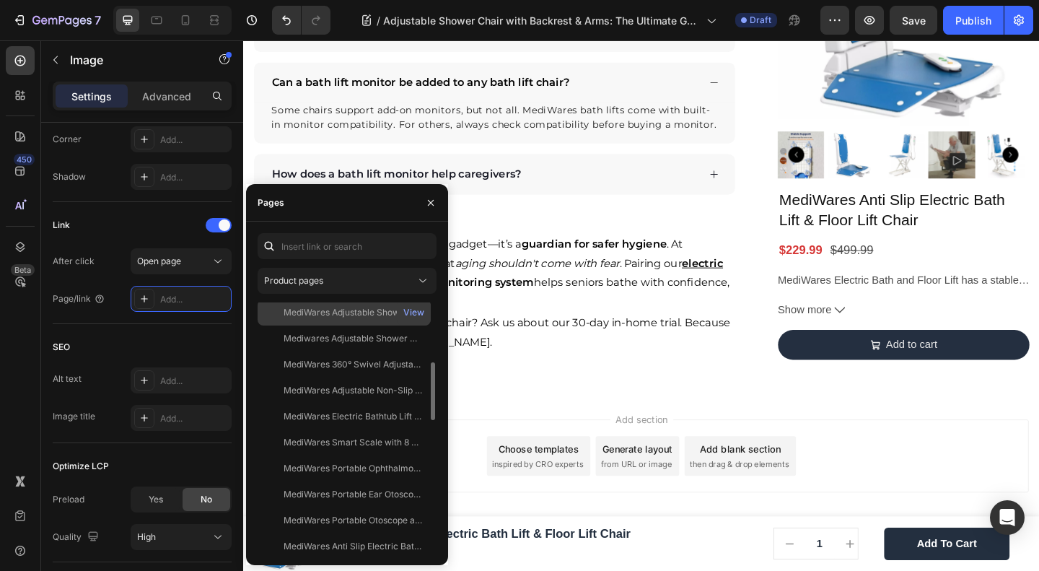
click at [380, 314] on div "MediWares Adjustable Shower Chair with Backrest & Arms - Non-Slip Bath Seat for…" at bounding box center [353, 312] width 139 height 13
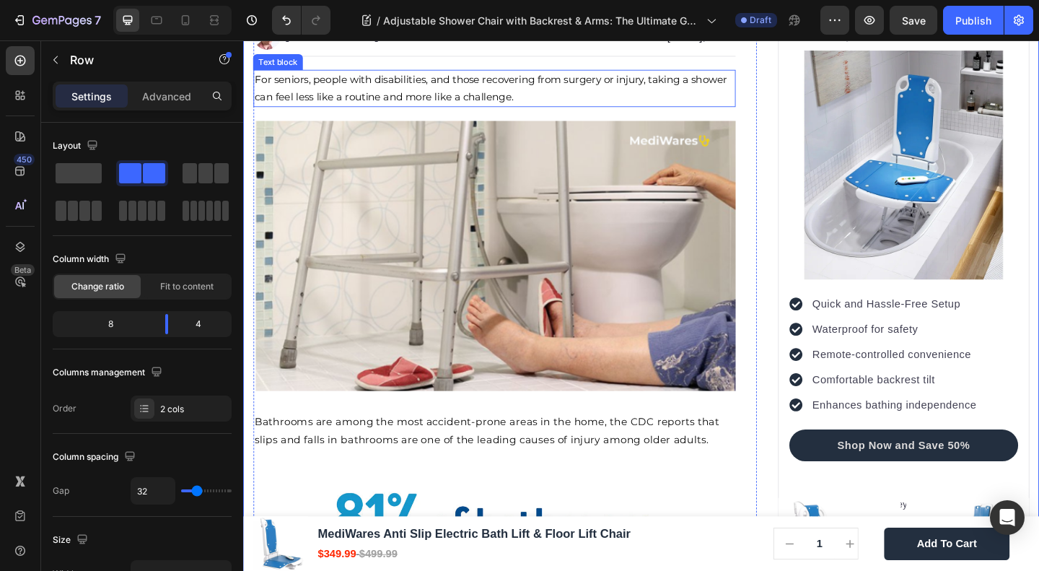
scroll to position [0, 0]
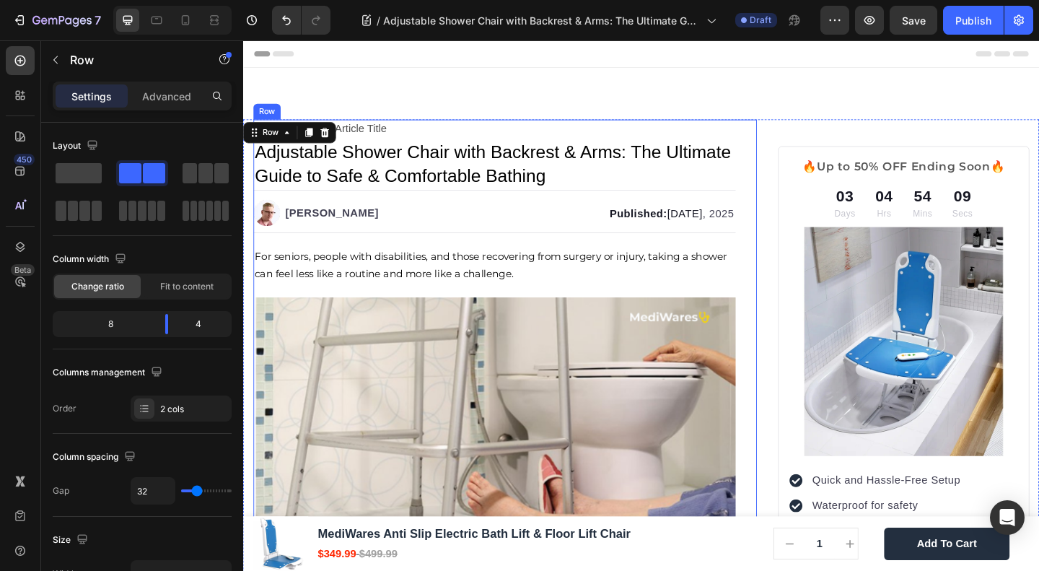
click at [928, 340] on img at bounding box center [961, 367] width 249 height 249
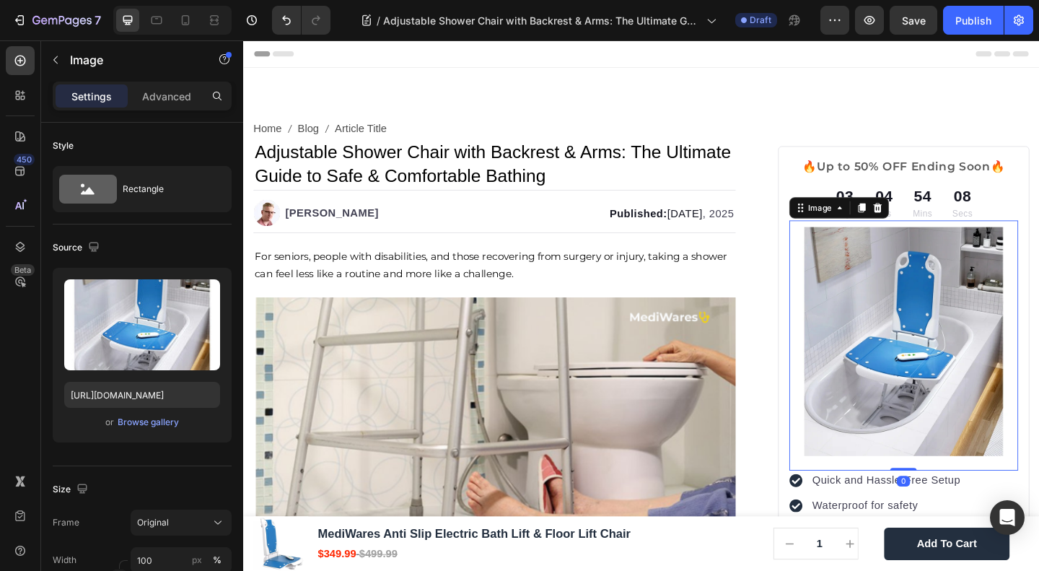
click at [959, 331] on img at bounding box center [961, 367] width 249 height 249
click at [1011, 307] on img at bounding box center [961, 367] width 249 height 249
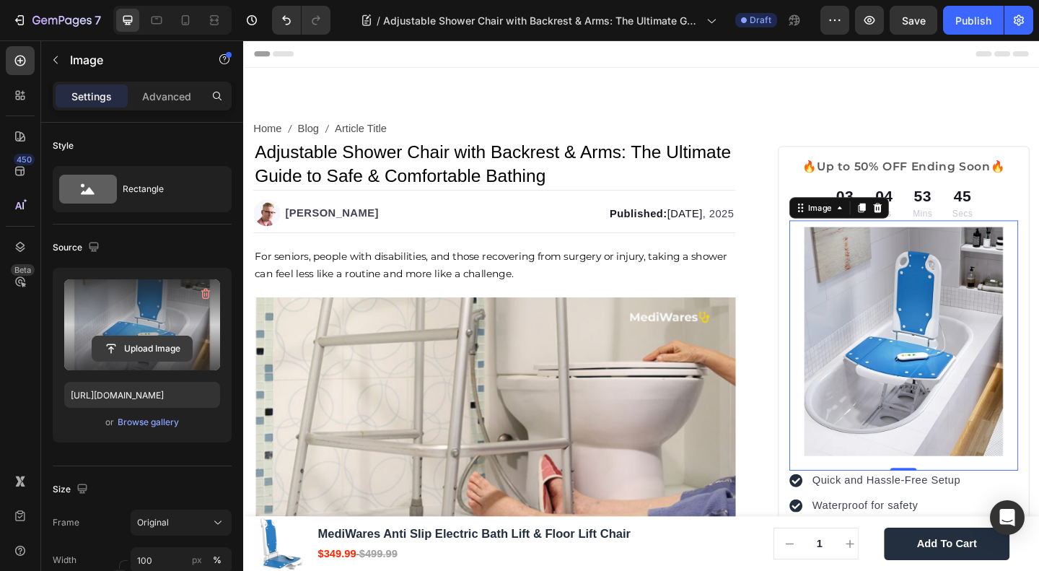
click at [136, 343] on input "file" at bounding box center [142, 348] width 100 height 25
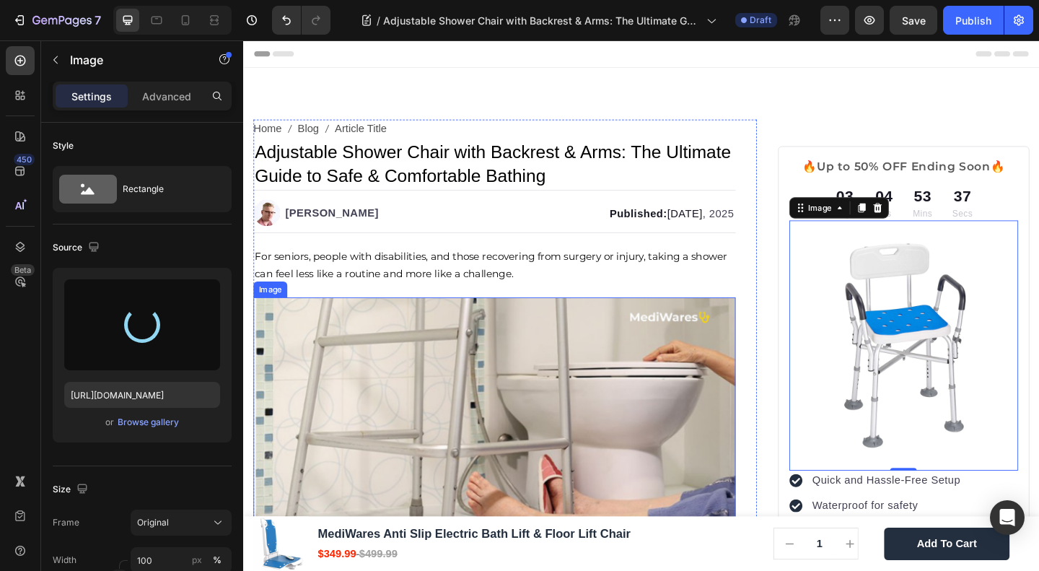
type input "https://cdn.shopify.com/s/files/1/0691/2760/2401/files/gempages_549128476653781…"
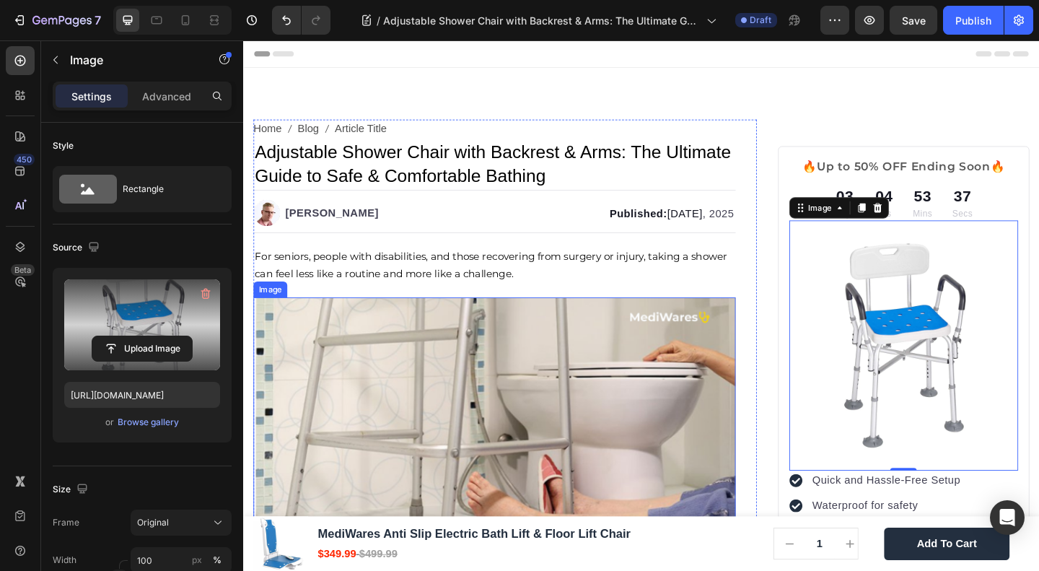
scroll to position [192, 0]
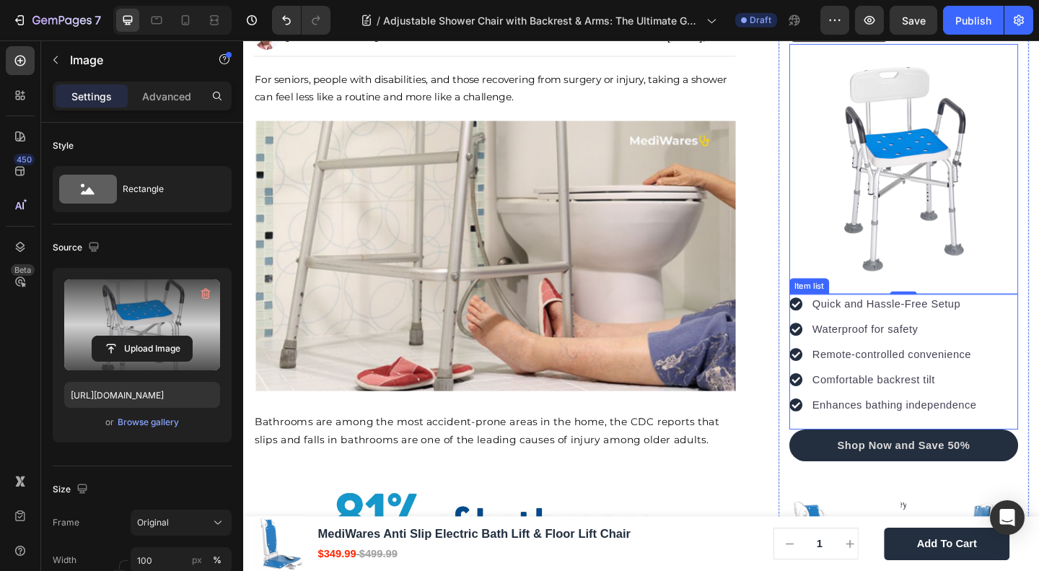
click at [907, 376] on p "Remote-controlled convenience" at bounding box center [952, 381] width 179 height 17
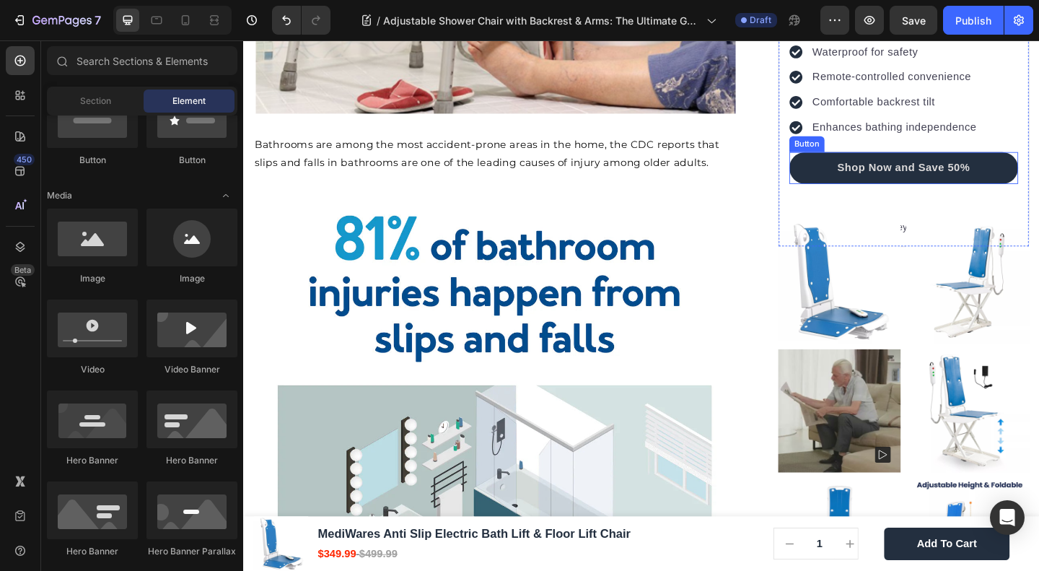
scroll to position [505, 0]
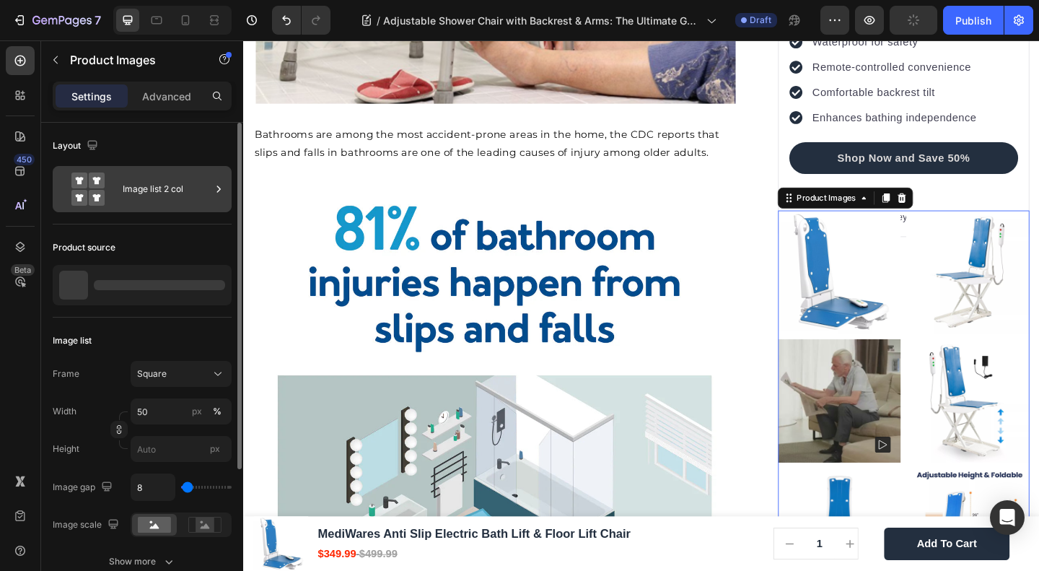
click at [147, 196] on div "Image list 2 col" at bounding box center [167, 189] width 88 height 33
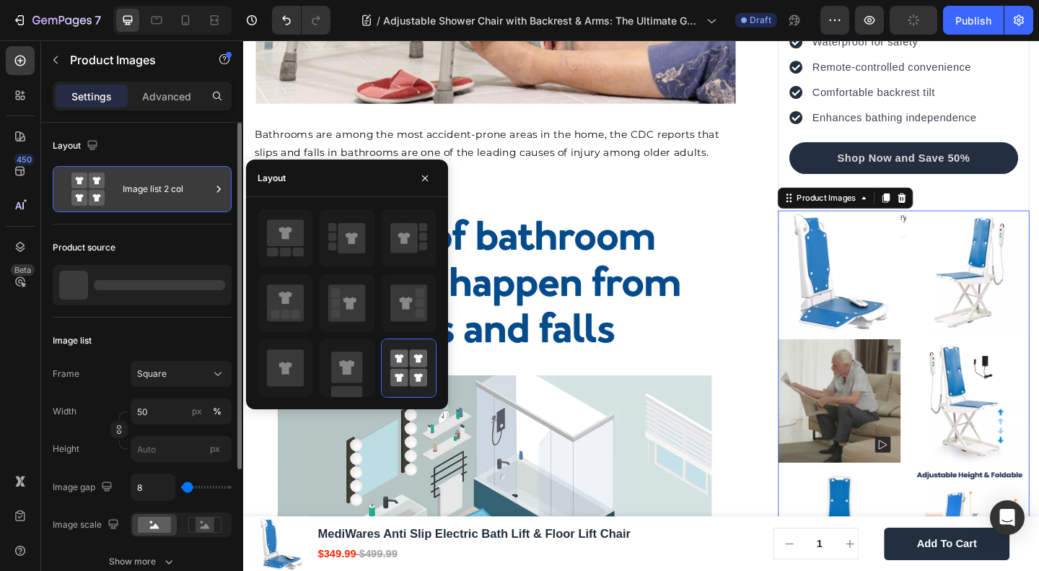
click at [167, 189] on div "Image list 2 col" at bounding box center [167, 189] width 88 height 33
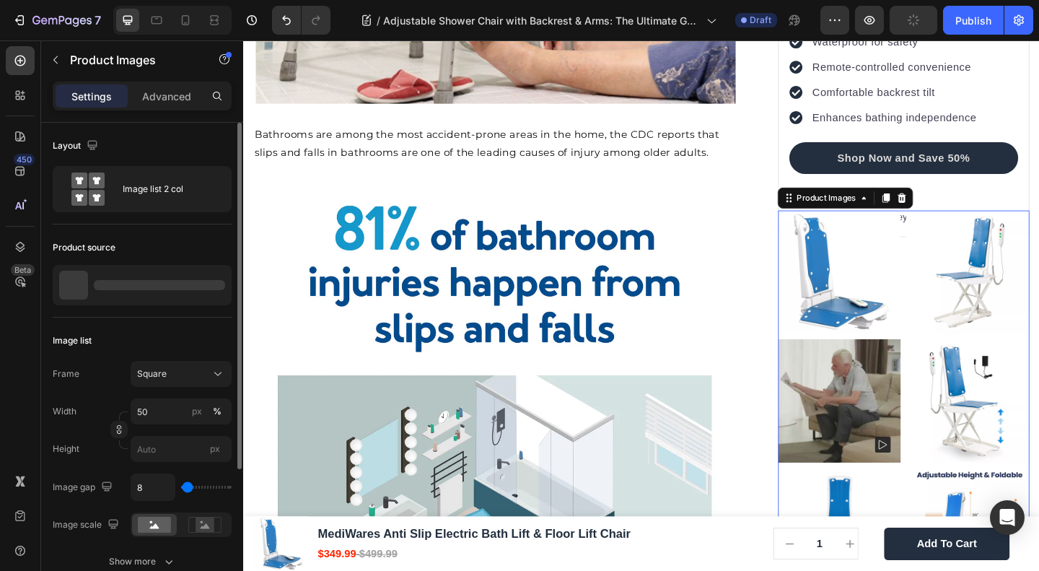
click at [148, 275] on div at bounding box center [142, 285] width 179 height 40
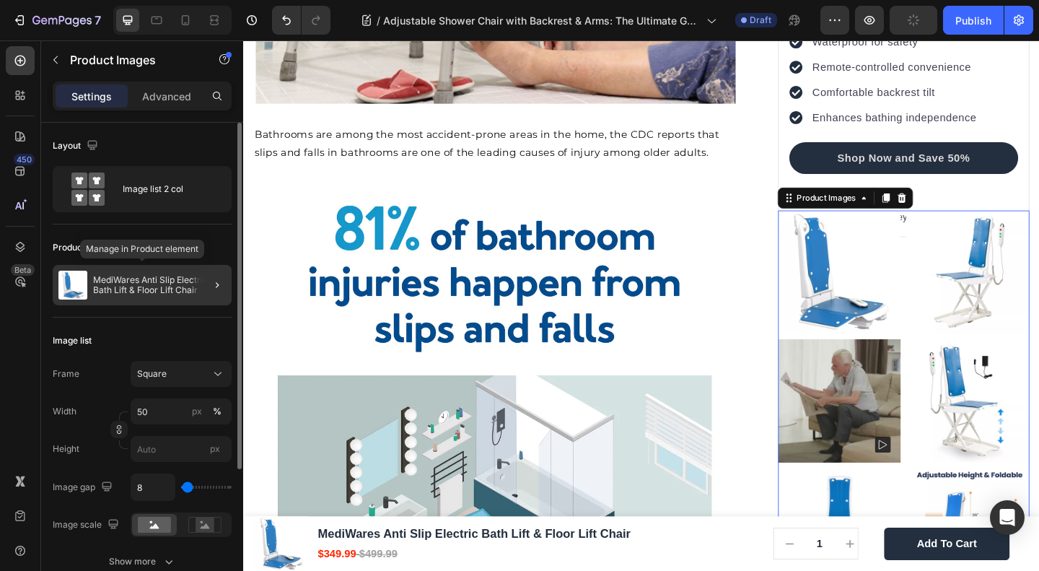
click at [147, 289] on p "MediWares Anti Slip Electric Bath Lift & Floor Lift Chair" at bounding box center [159, 285] width 133 height 20
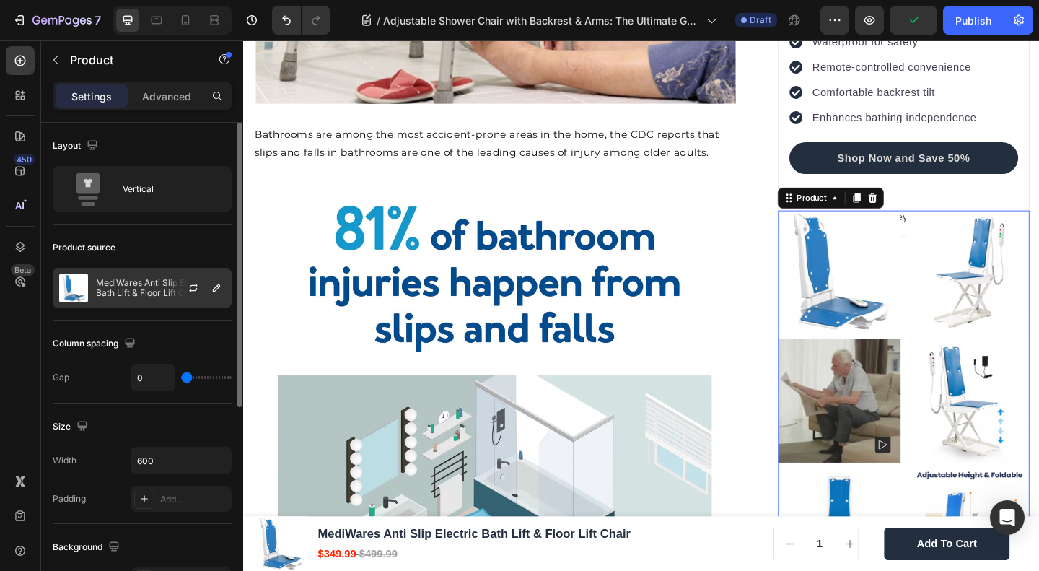
click at [204, 287] on div at bounding box center [199, 288] width 64 height 39
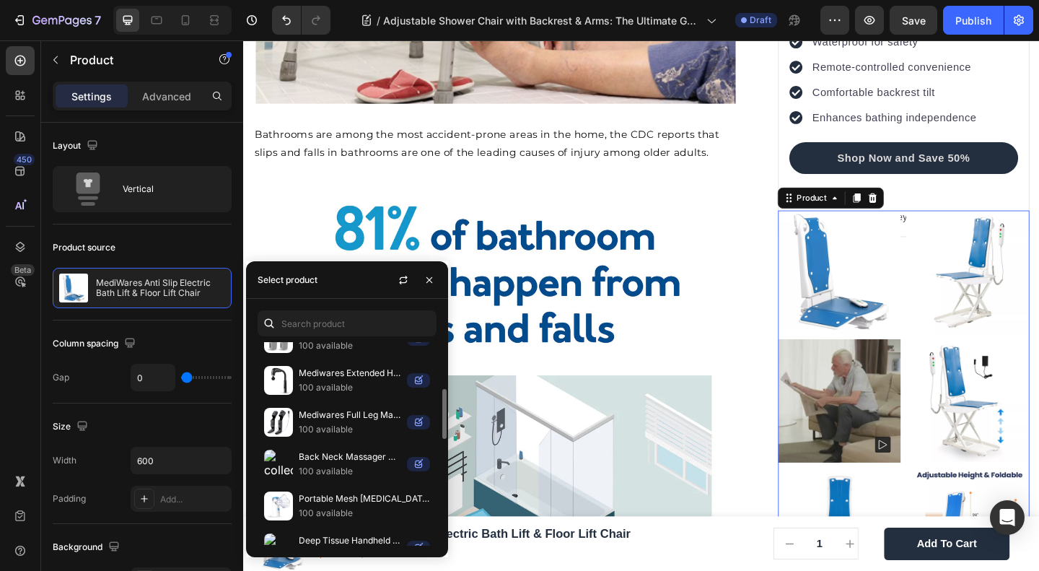
scroll to position [385, 0]
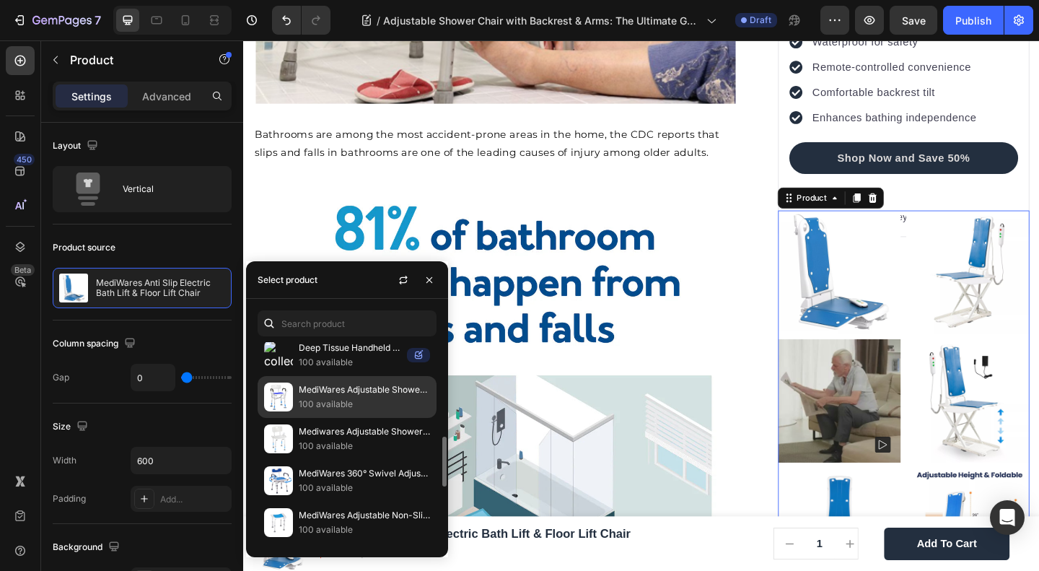
click at [318, 397] on p "100 available" at bounding box center [364, 404] width 131 height 14
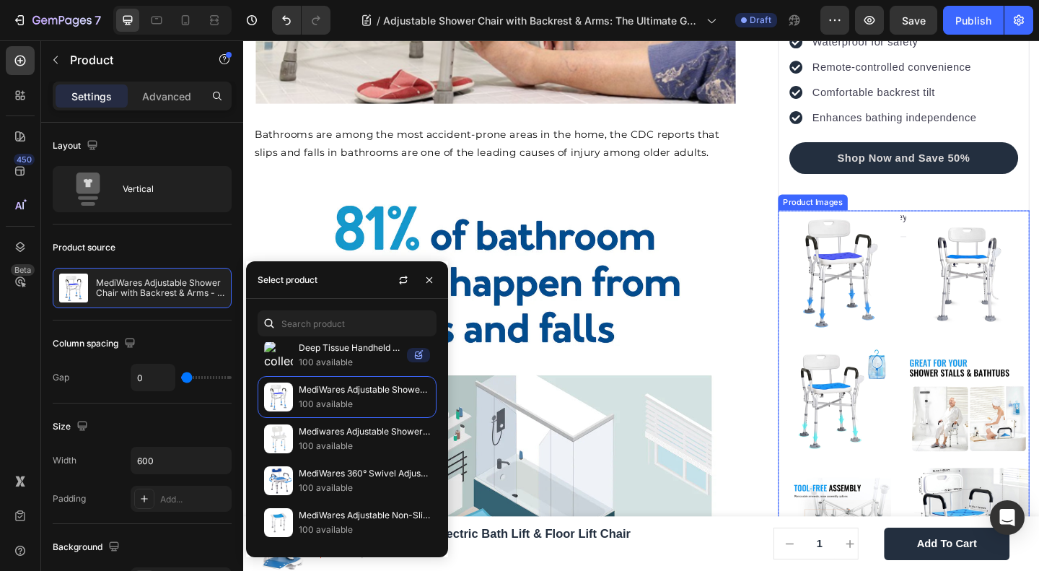
click at [951, 228] on div at bounding box center [962, 502] width 274 height 554
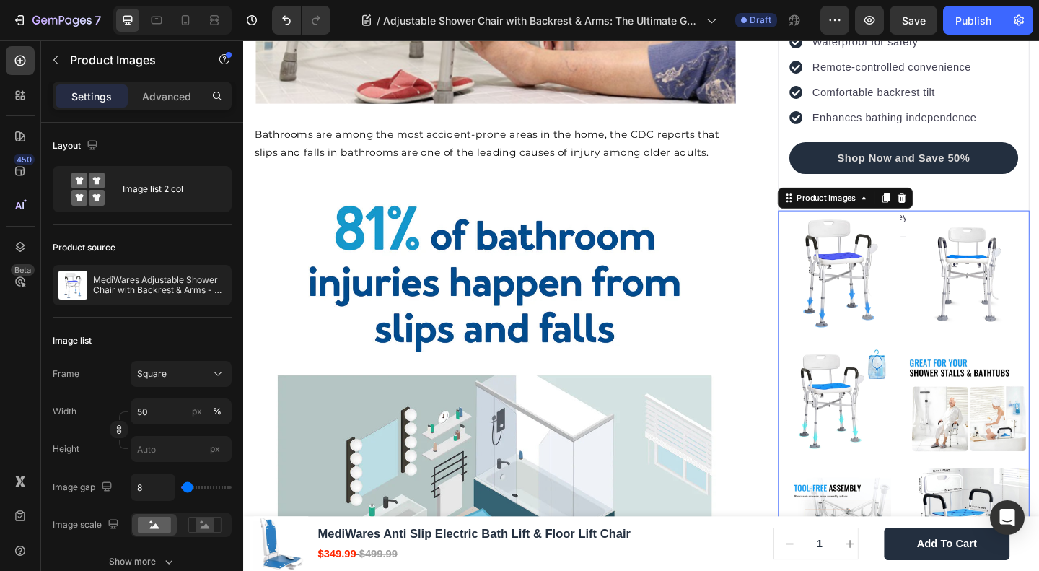
click at [902, 255] on img at bounding box center [892, 292] width 134 height 134
click at [442, 143] on p "Bathrooms are among the most accident-prone areas in the home, the CDC reports …" at bounding box center [517, 153] width 522 height 38
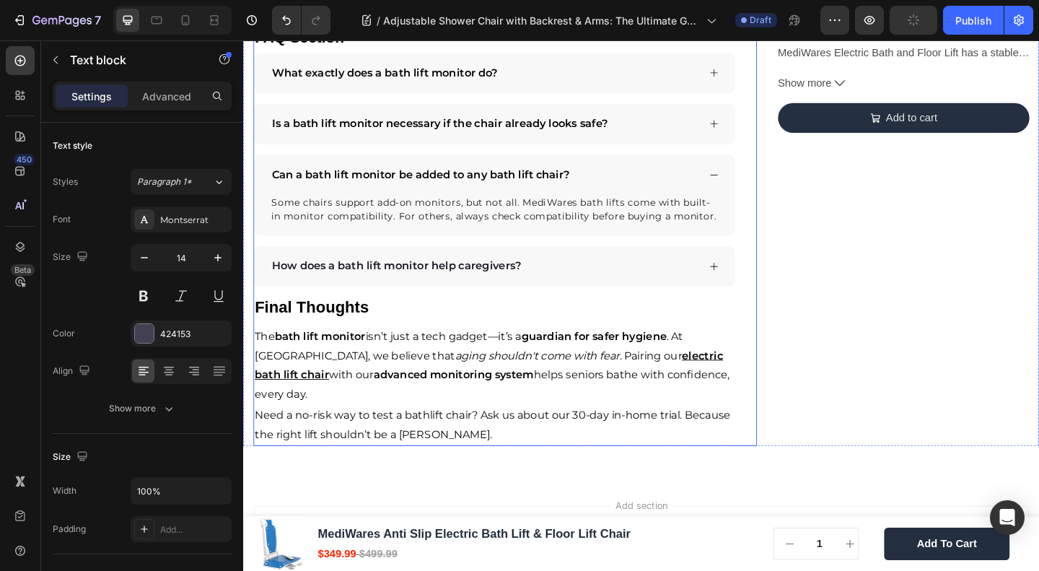
scroll to position [2694, 0]
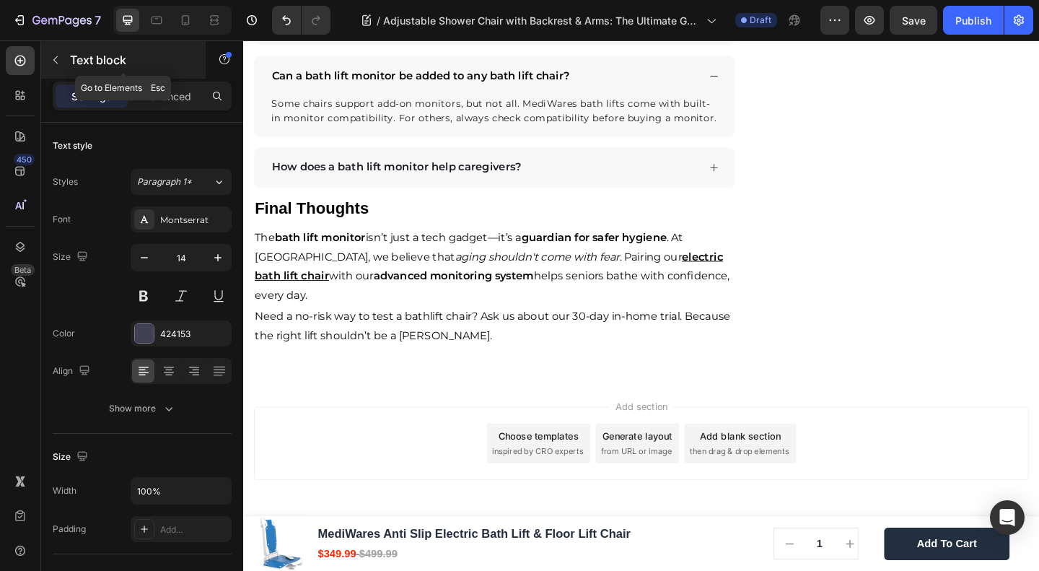
click at [61, 57] on icon "button" at bounding box center [56, 60] width 12 height 12
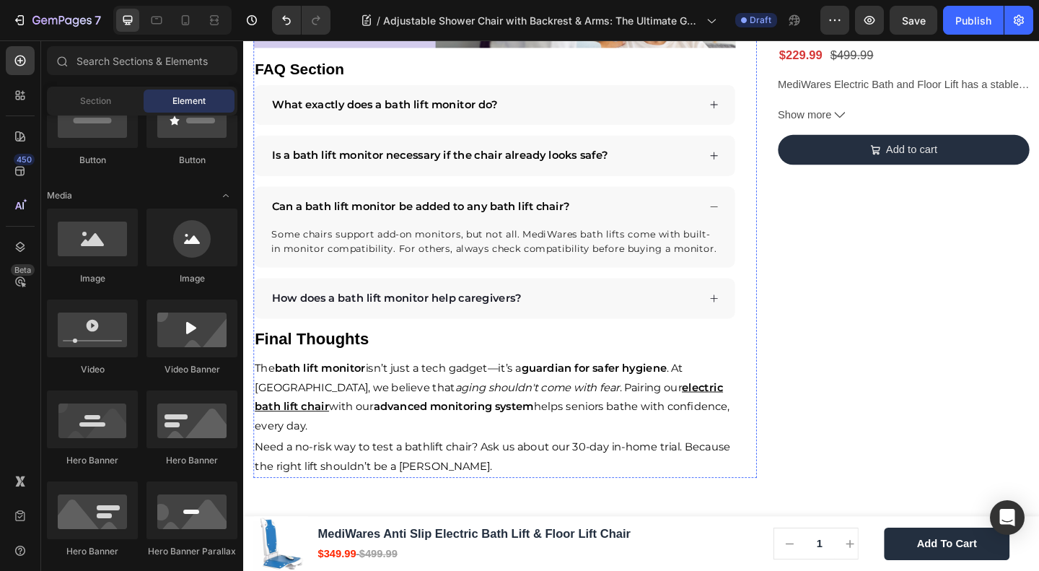
scroll to position [2502, 0]
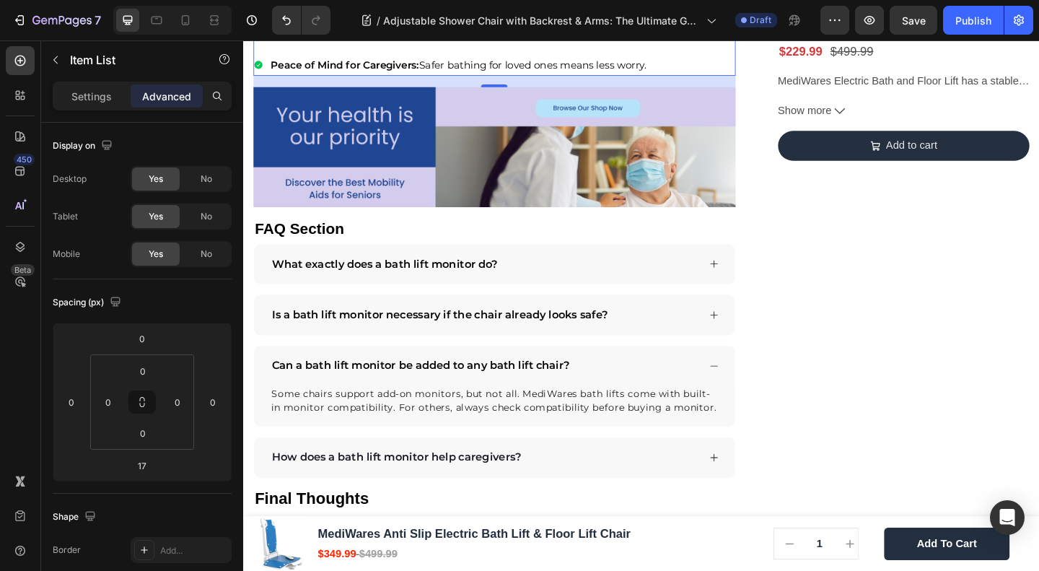
drag, startPoint x: 359, startPoint y: 337, endPoint x: 379, endPoint y: 329, distance: 21.0
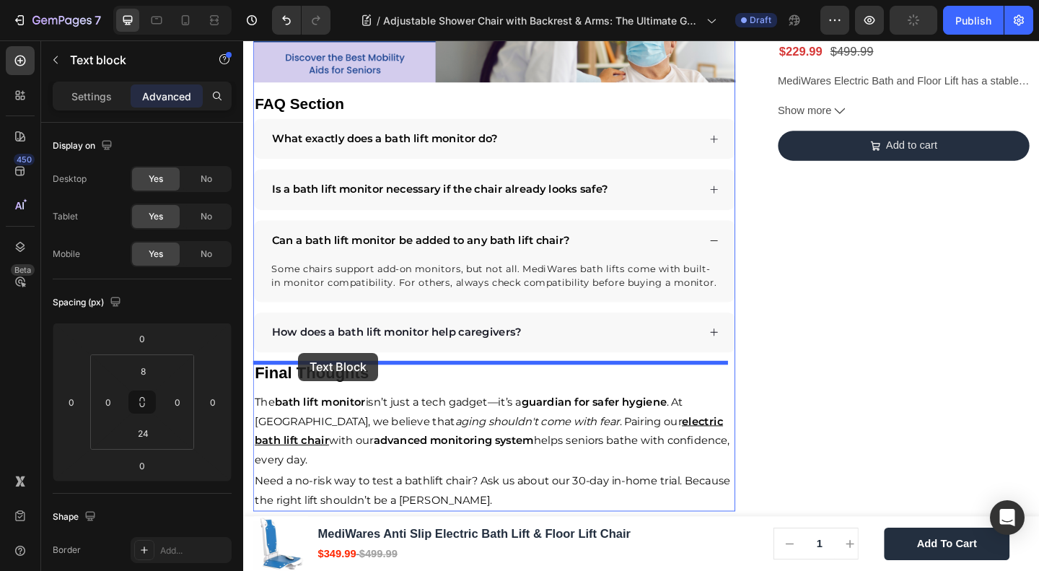
drag, startPoint x: 289, startPoint y: 156, endPoint x: 303, endPoint y: 380, distance: 224.9
type input "17"
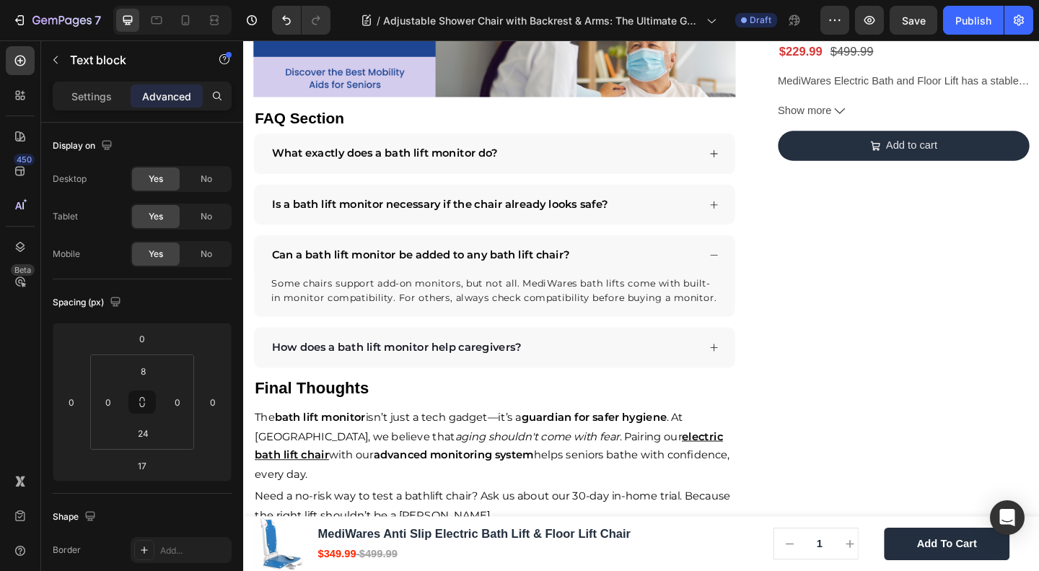
drag, startPoint x: 509, startPoint y: 416, endPoint x: 507, endPoint y: 403, distance: 13.1
type input "0"
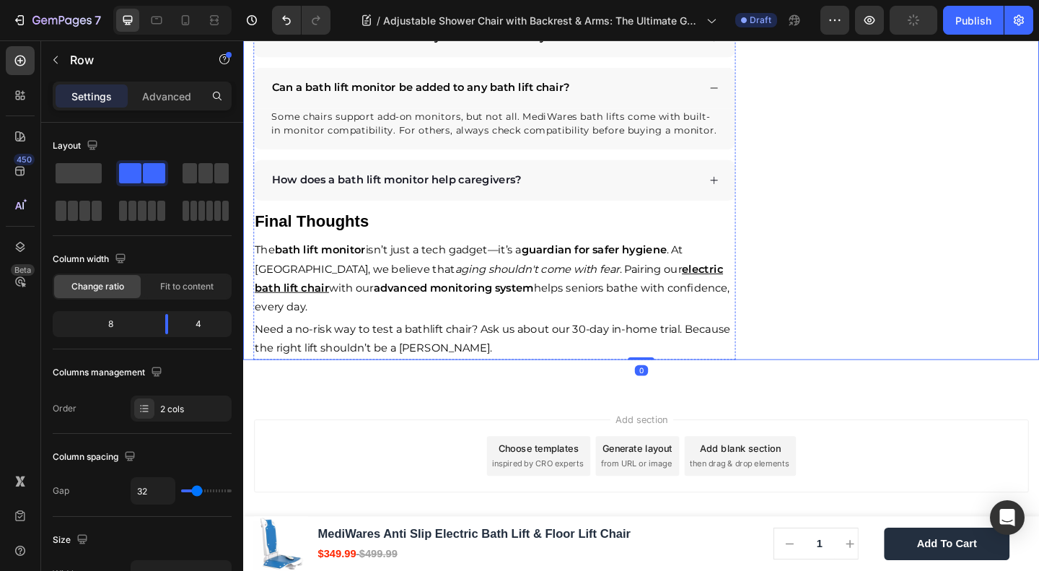
scroll to position [2694, 0]
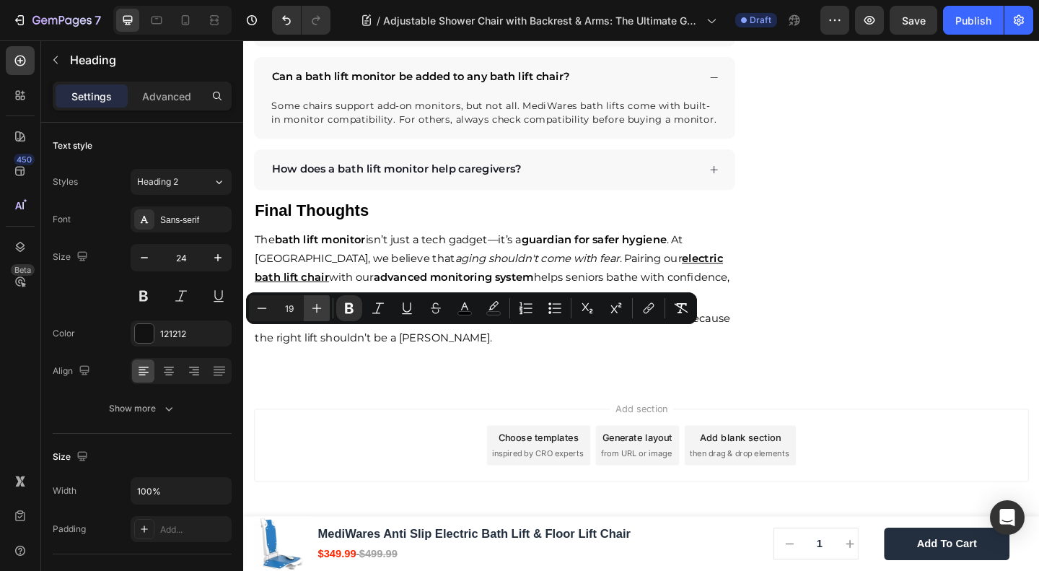
click at [310, 307] on icon "Editor contextual toolbar" at bounding box center [317, 308] width 14 height 14
type input "22"
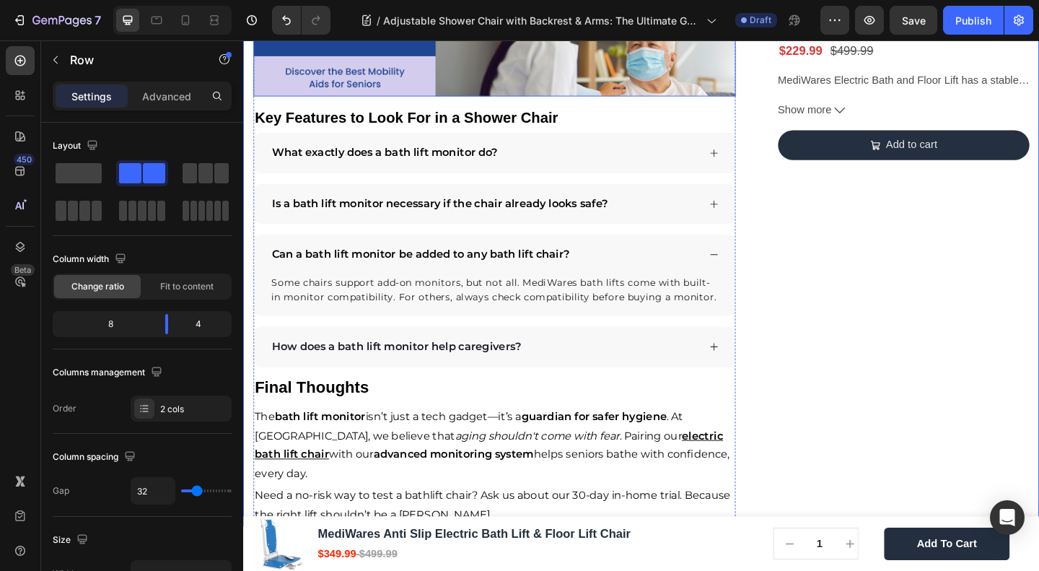
scroll to position [2310, 0]
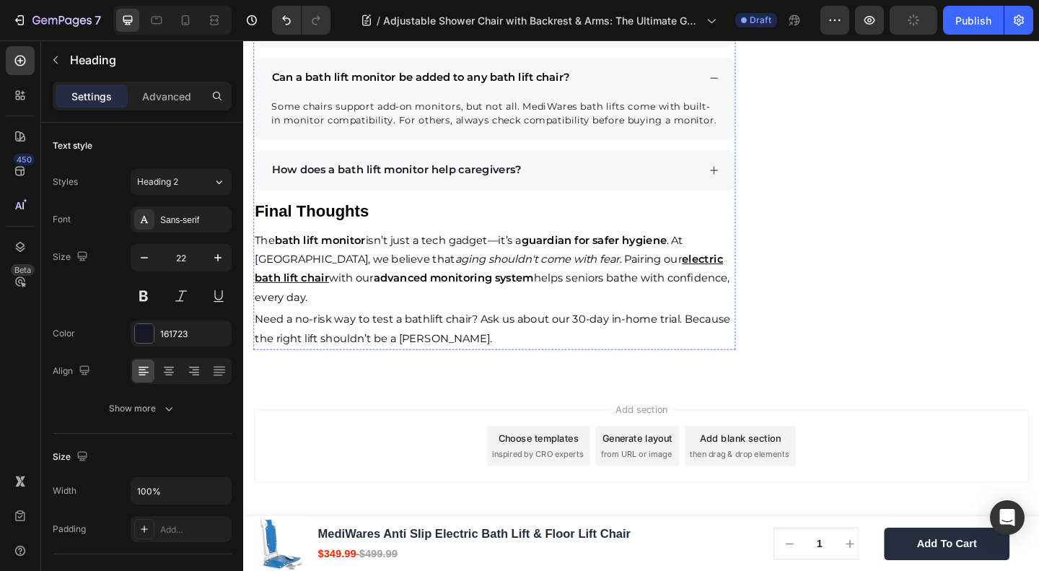
scroll to position [2887, 0]
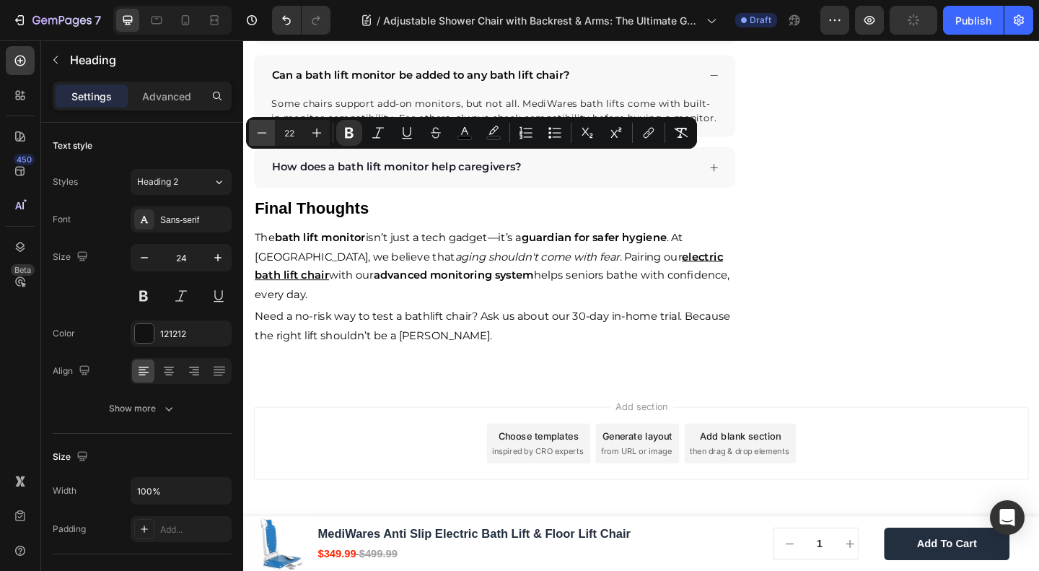
click at [261, 133] on icon "Editor contextual toolbar" at bounding box center [262, 132] width 9 height 1
type input "20"
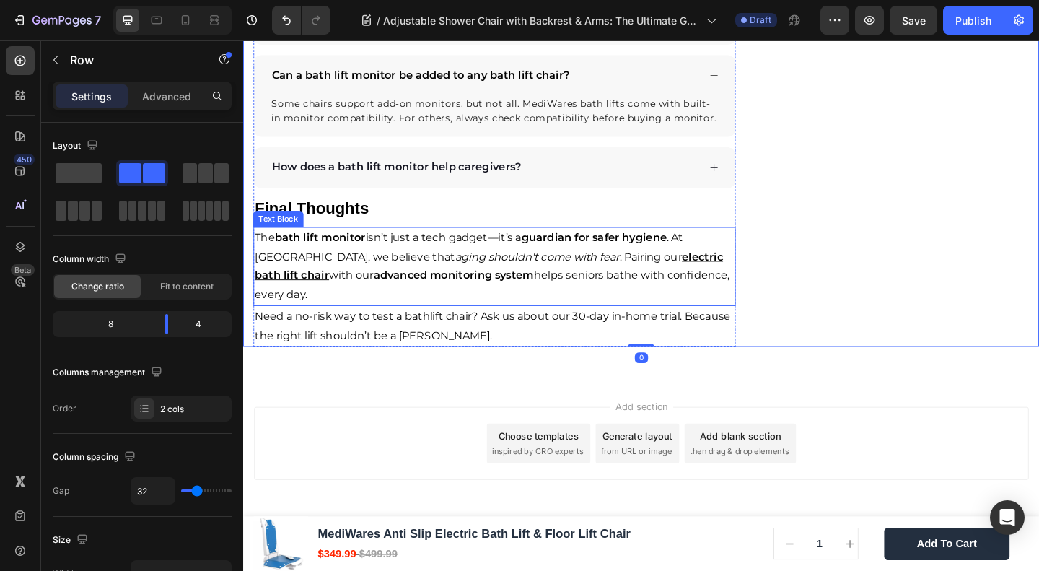
click at [414, 282] on span "The bath lift monitor isn’t just a tech gadget—it’s a guardian for safer hygien…" at bounding box center [489, 265] width 466 height 35
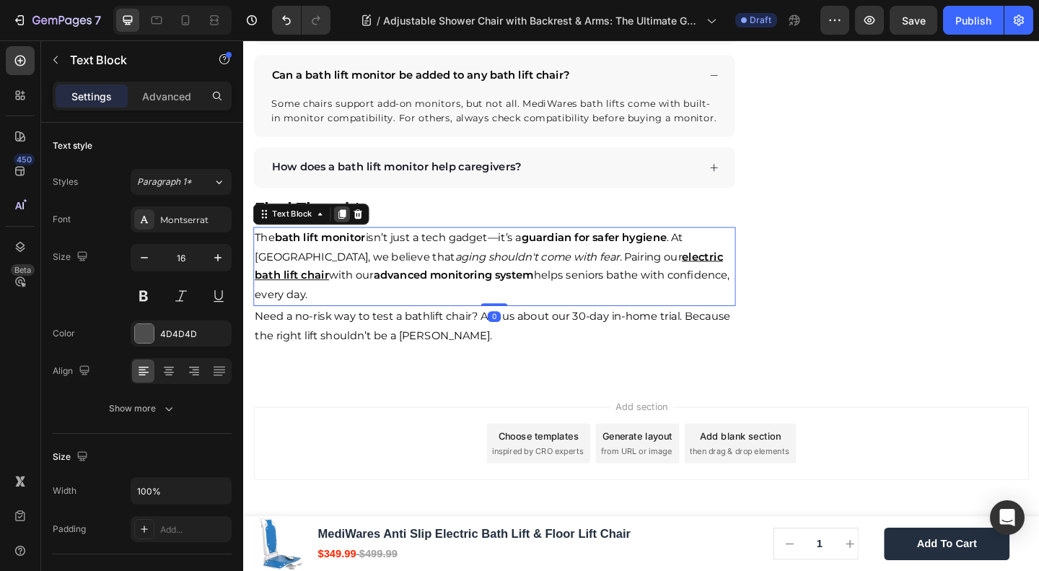
click at [349, 235] on icon at bounding box center [351, 230] width 12 height 12
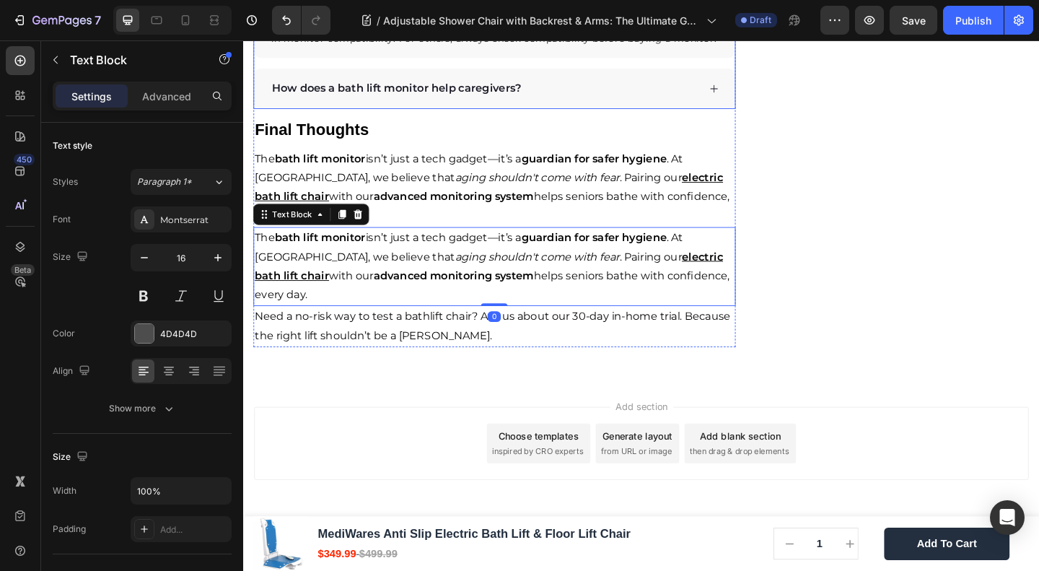
scroll to position [3023, 0]
click at [359, 196] on span "The bath lift monitor isn’t just a tech gadget—it’s a guardian for safer hygien…" at bounding box center [489, 179] width 466 height 35
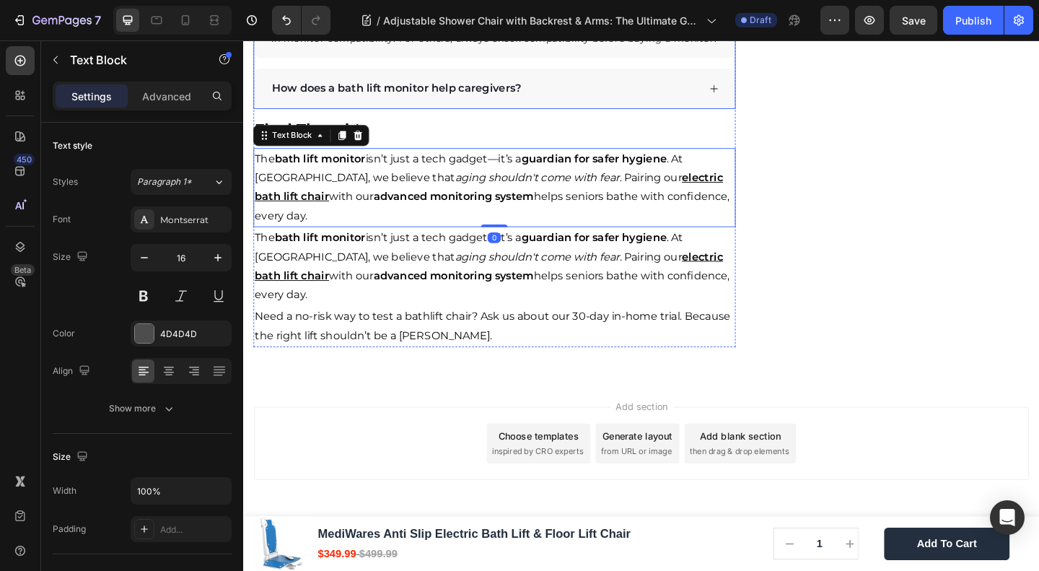
scroll to position [2831, 0]
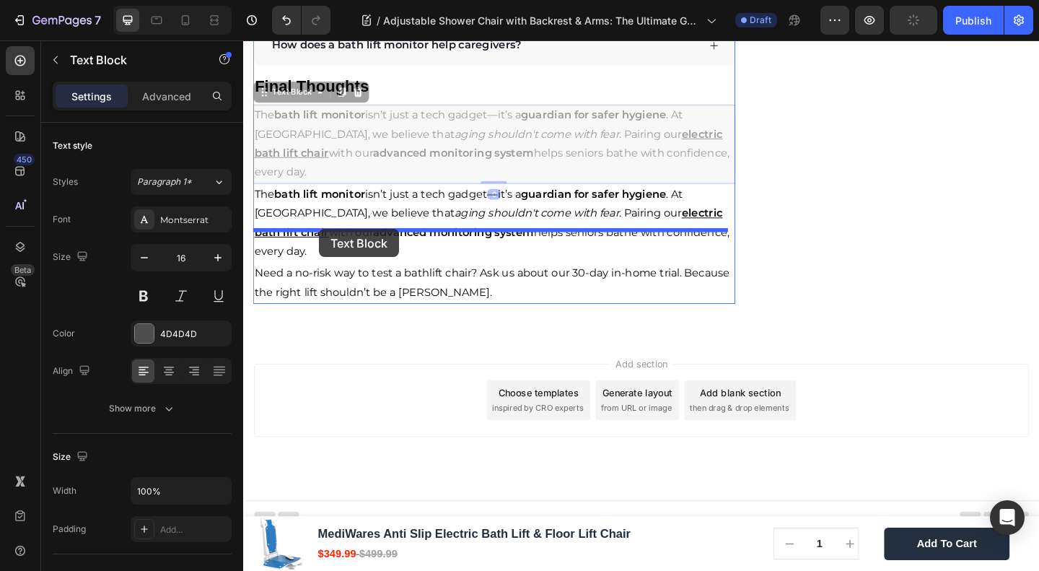
drag, startPoint x: 297, startPoint y: 531, endPoint x: 326, endPoint y: 245, distance: 286.6
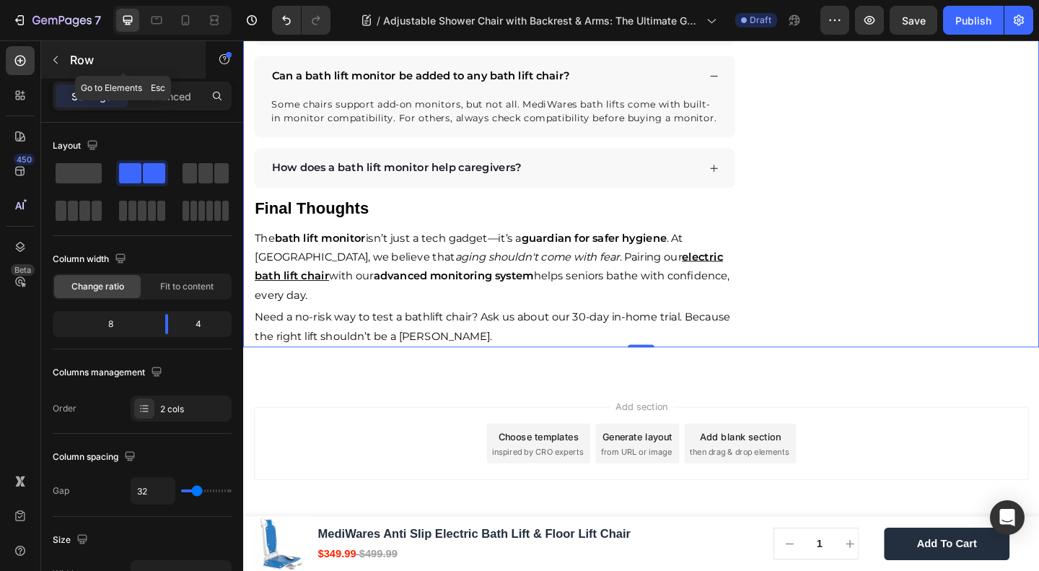
click at [58, 52] on button "button" at bounding box center [55, 59] width 23 height 23
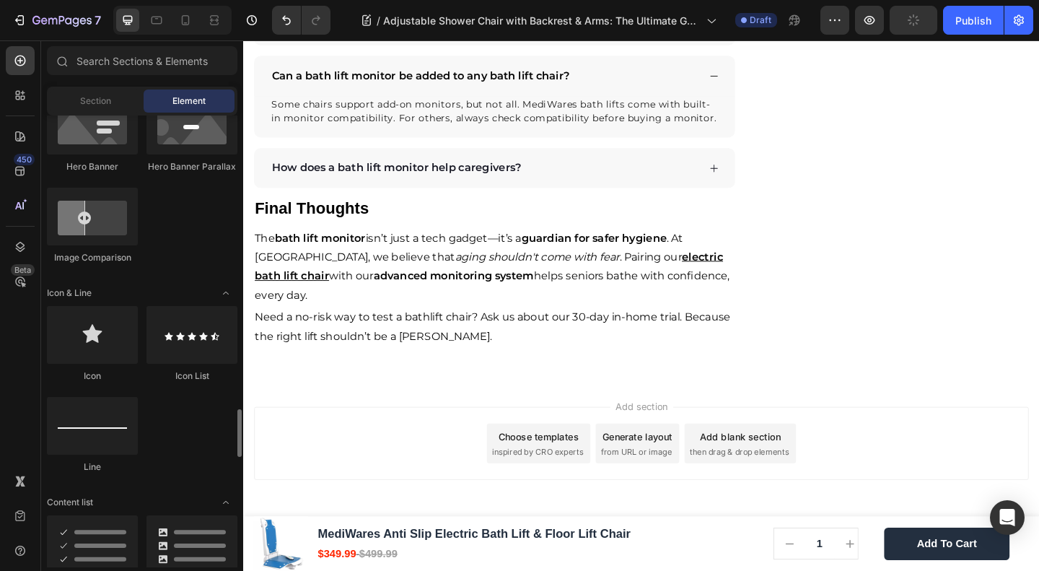
scroll to position [962, 0]
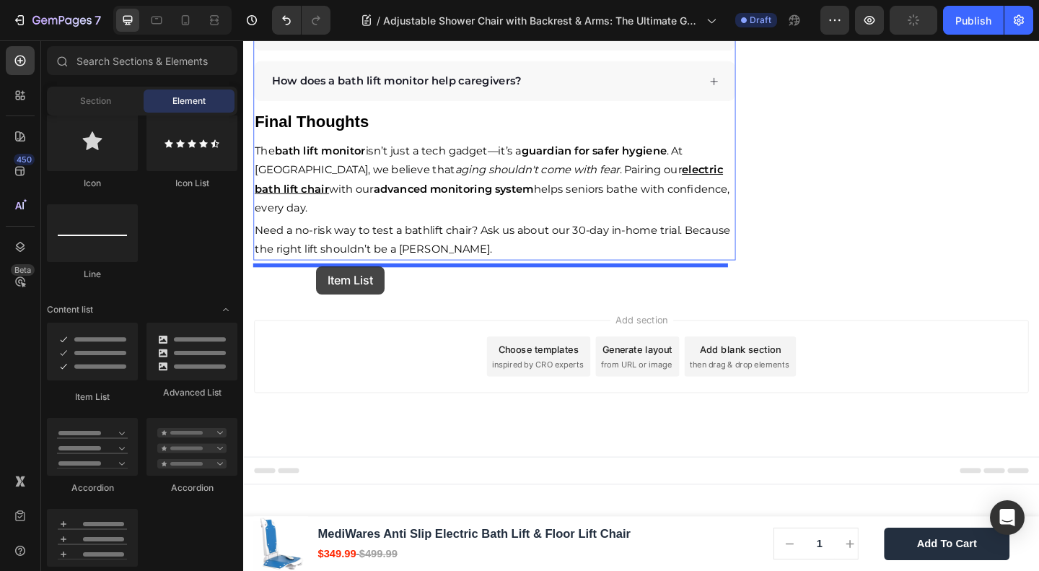
drag, startPoint x: 326, startPoint y: 404, endPoint x: 323, endPoint y: 286, distance: 118.4
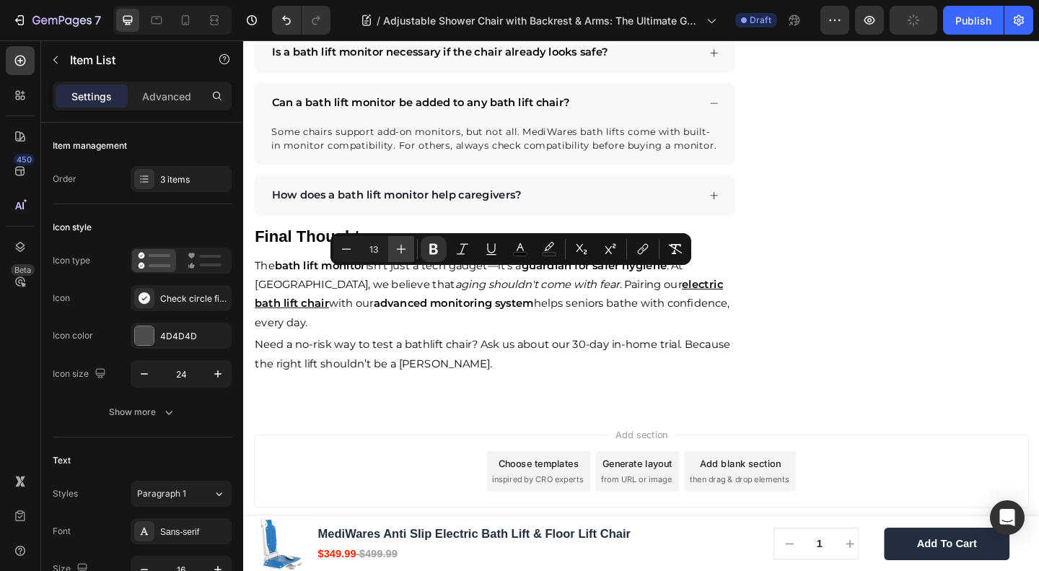
click at [403, 250] on icon "Editor contextual toolbar" at bounding box center [401, 249] width 14 height 14
type input "15"
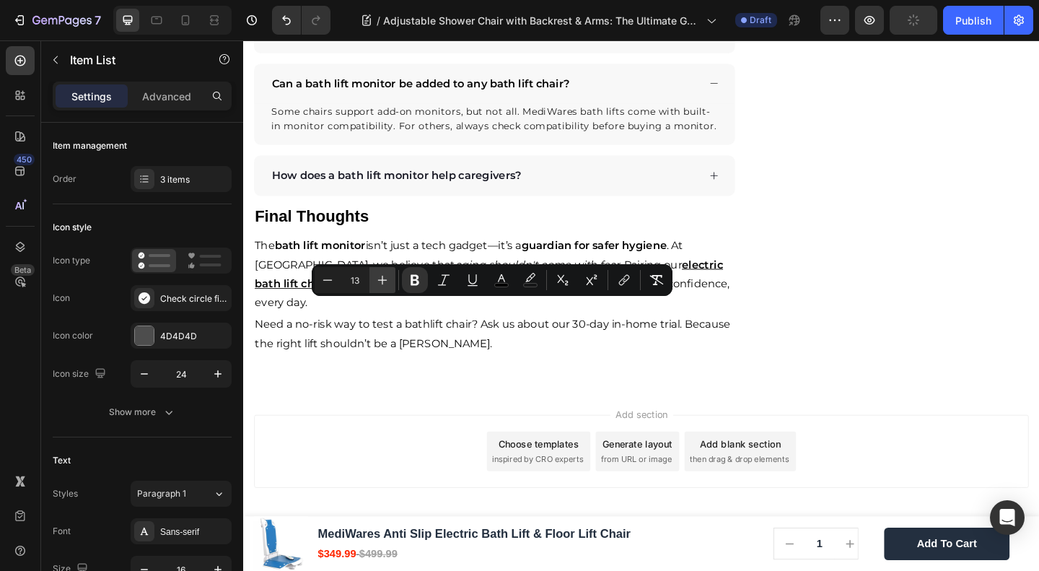
click at [391, 276] on button "Plus" at bounding box center [383, 280] width 26 height 26
type input "15"
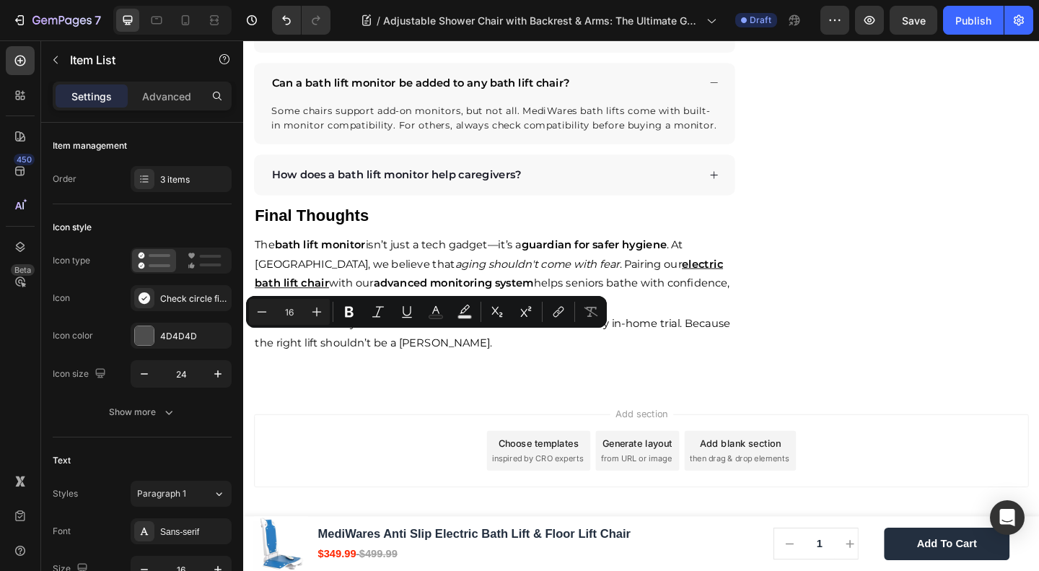
type input "13"
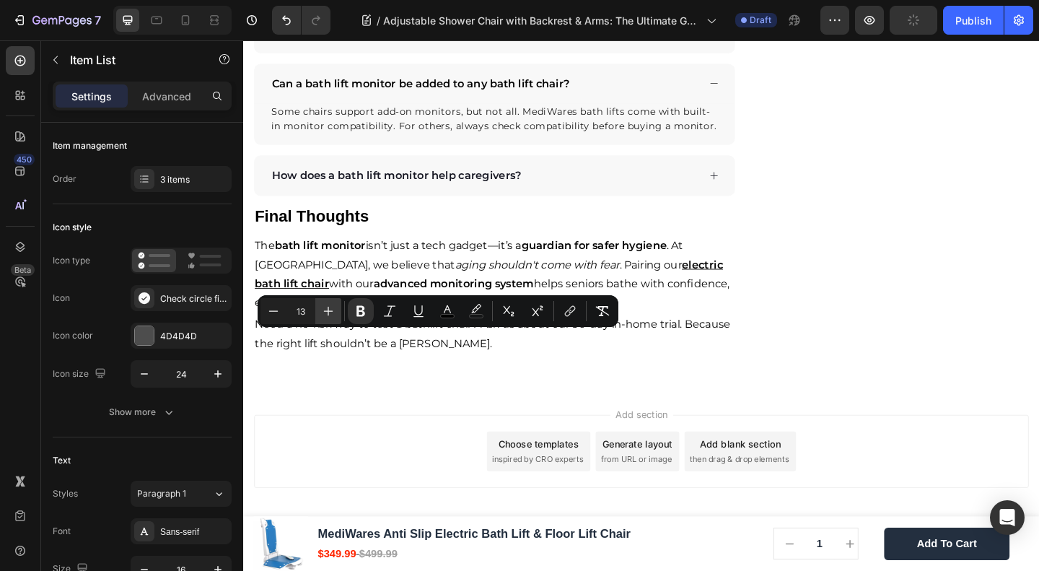
click at [333, 305] on icon "Editor contextual toolbar" at bounding box center [328, 311] width 14 height 14
type input "15"
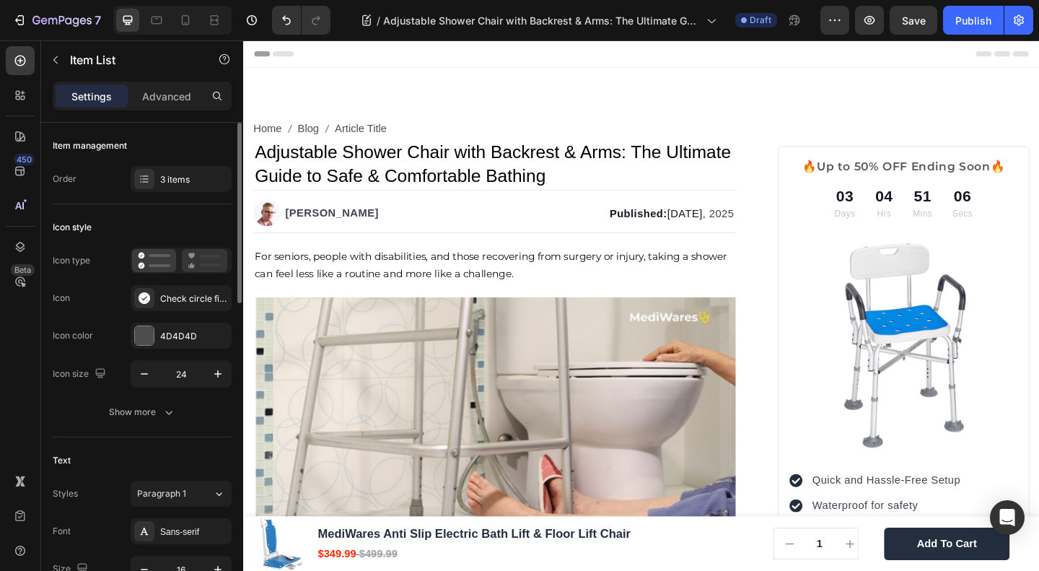
scroll to position [2831, 0]
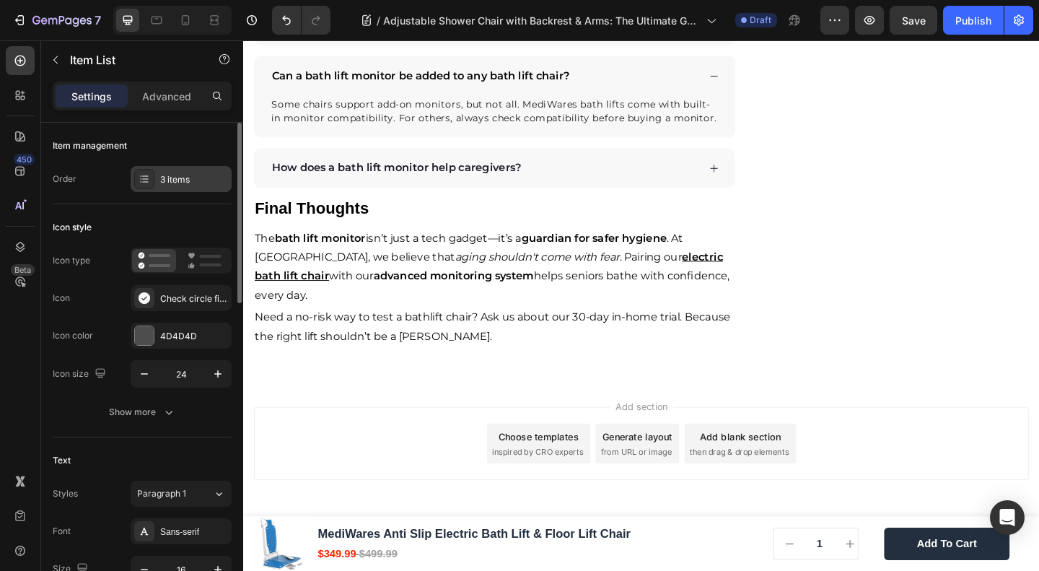
click at [196, 170] on div "3 items" at bounding box center [181, 179] width 101 height 26
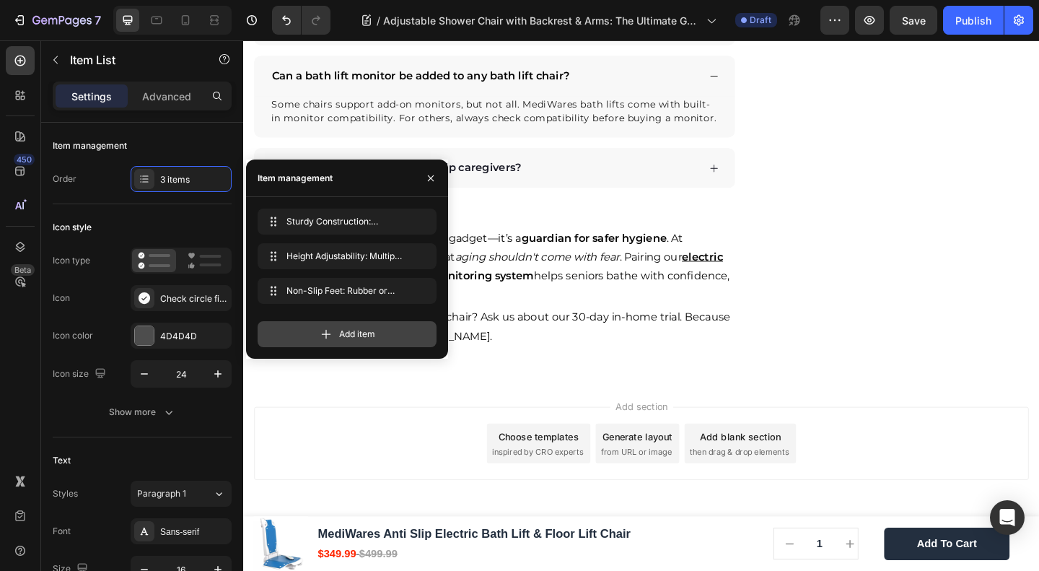
click at [307, 324] on div "Add item" at bounding box center [347, 334] width 179 height 26
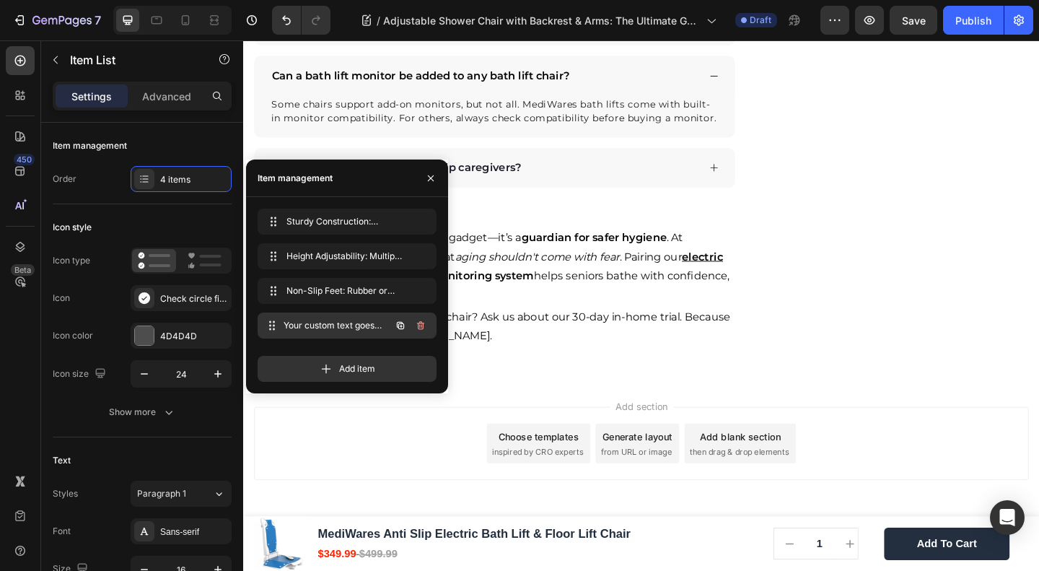
click at [329, 330] on span "Your custom text goes here" at bounding box center [337, 325] width 107 height 13
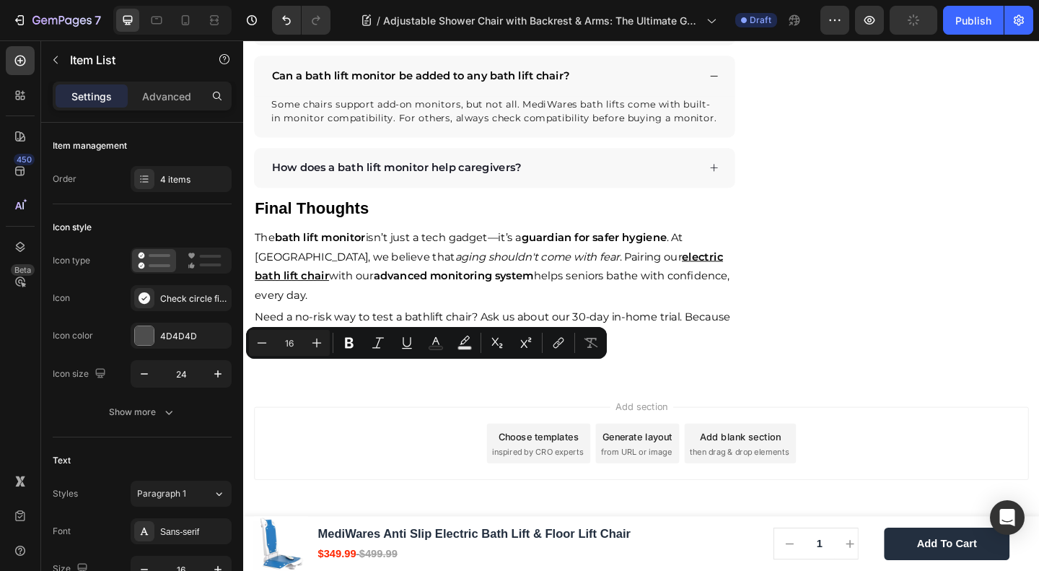
type input "13"
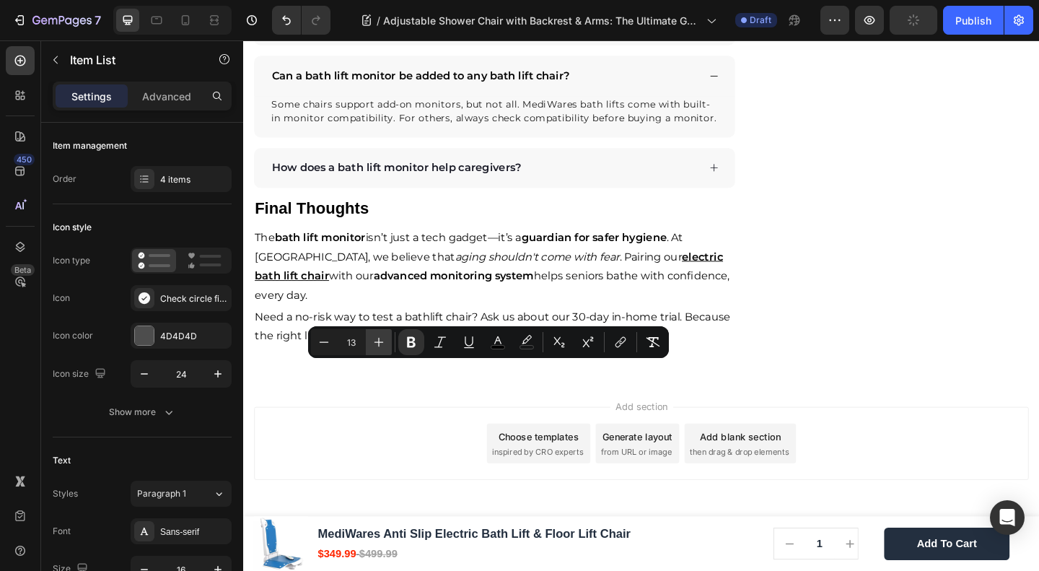
click at [375, 339] on icon "Editor contextual toolbar" at bounding box center [379, 342] width 14 height 14
click at [374, 339] on icon "Editor contextual toolbar" at bounding box center [379, 342] width 14 height 14
type input "15"
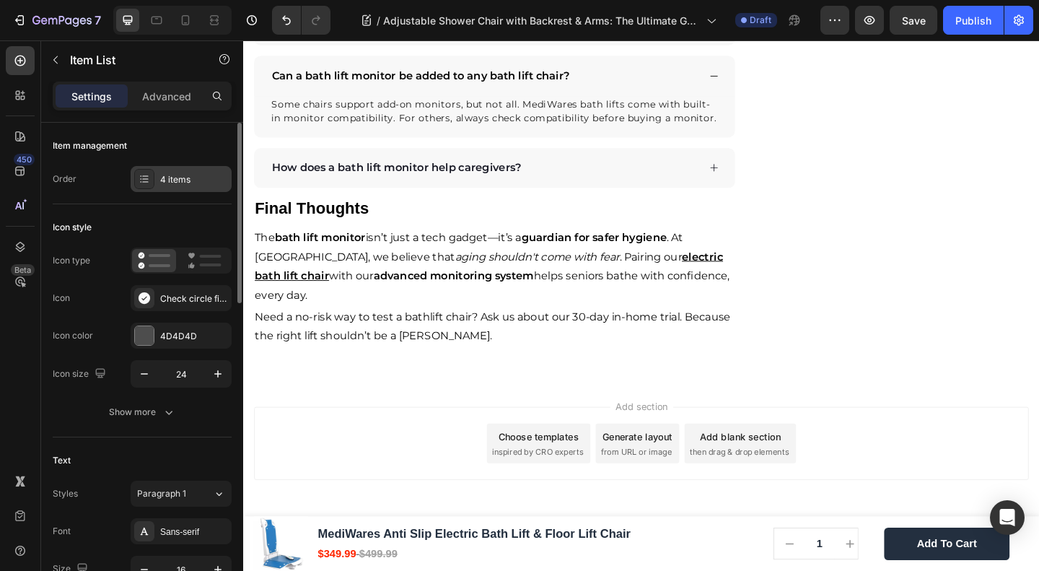
click at [182, 166] on div "4 items" at bounding box center [181, 179] width 101 height 26
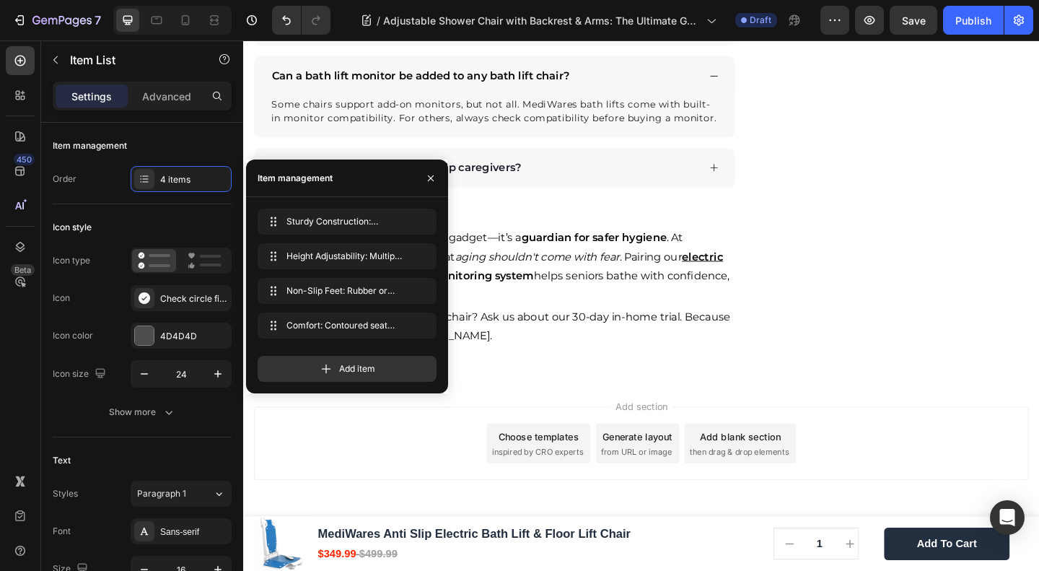
click at [323, 350] on div "Add item" at bounding box center [347, 363] width 179 height 38
click at [323, 362] on icon at bounding box center [326, 369] width 14 height 14
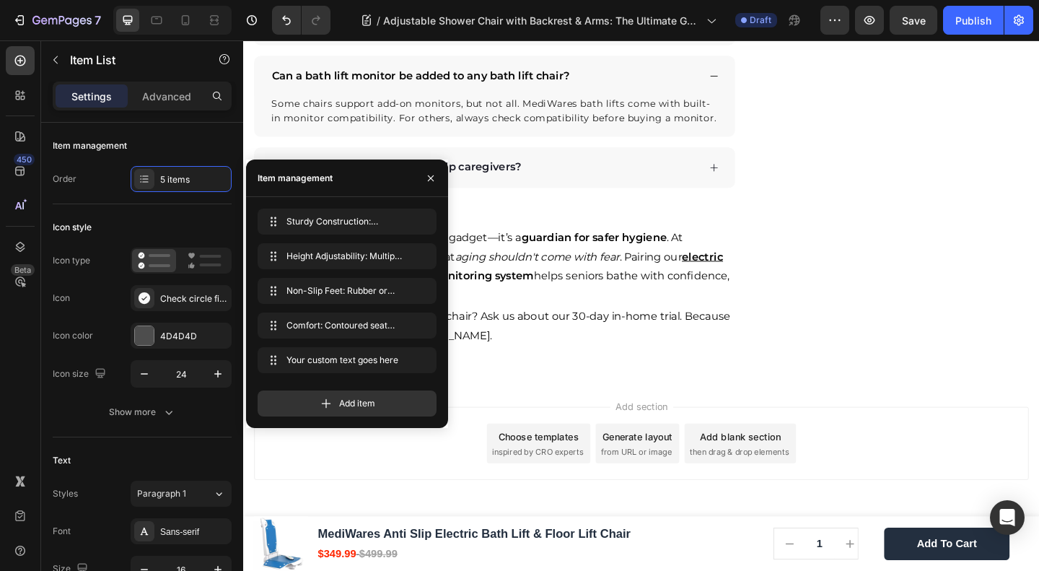
click at [330, 393] on div "Add item" at bounding box center [347, 403] width 179 height 26
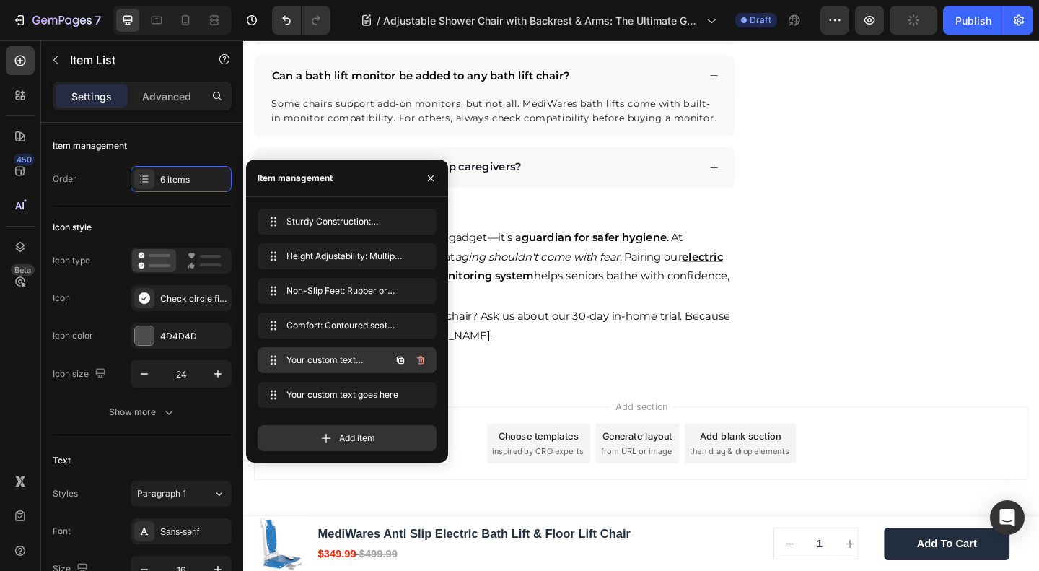
click at [362, 351] on div "Your custom text goes here Your custom text goes here" at bounding box center [326, 360] width 127 height 20
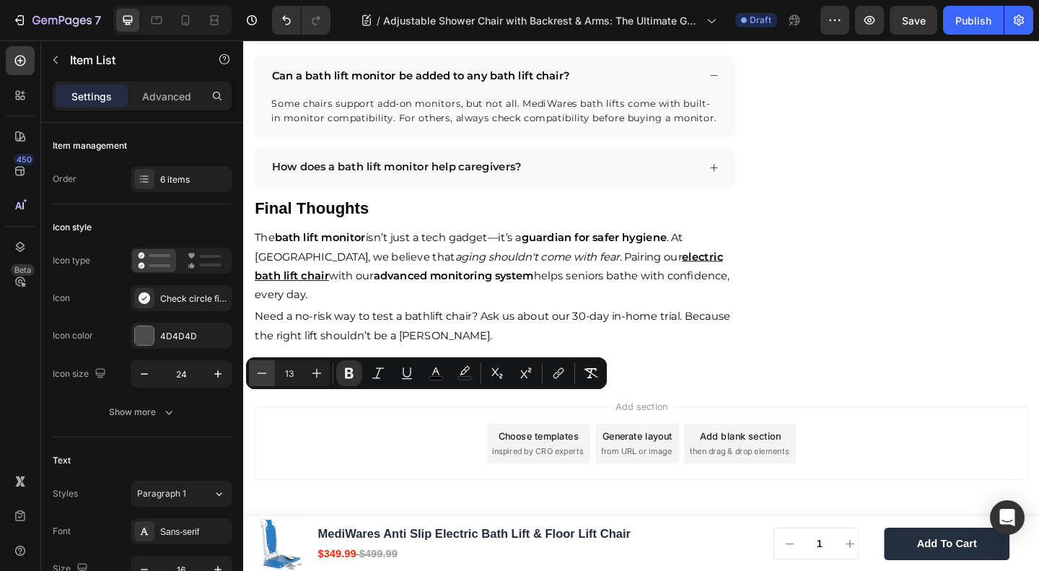
click at [267, 371] on icon "Editor contextual toolbar" at bounding box center [262, 373] width 14 height 14
click at [310, 369] on icon "Editor contextual toolbar" at bounding box center [317, 373] width 14 height 14
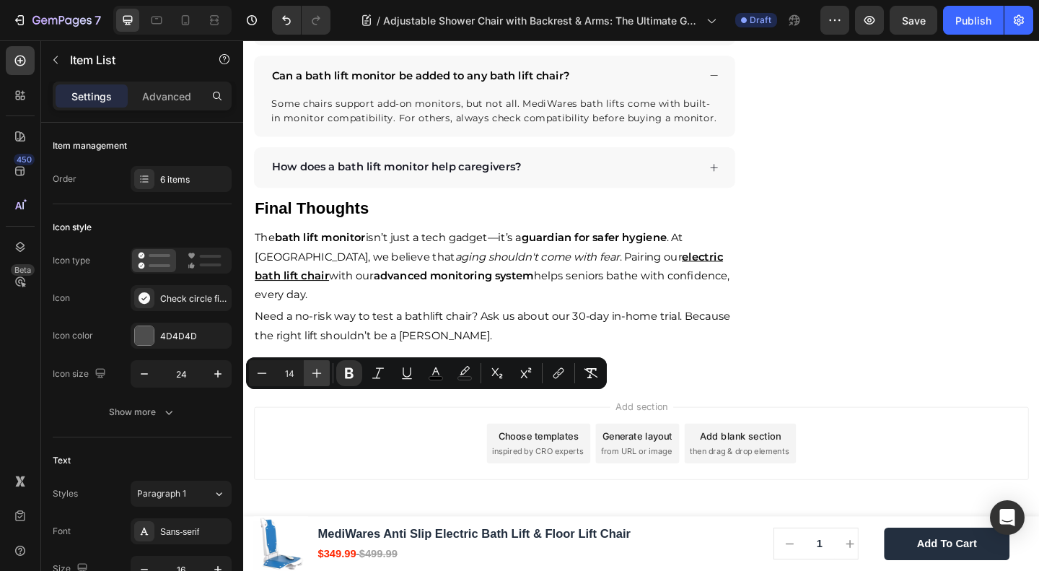
click at [311, 369] on icon "Editor contextual toolbar" at bounding box center [317, 373] width 14 height 14
type input "15"
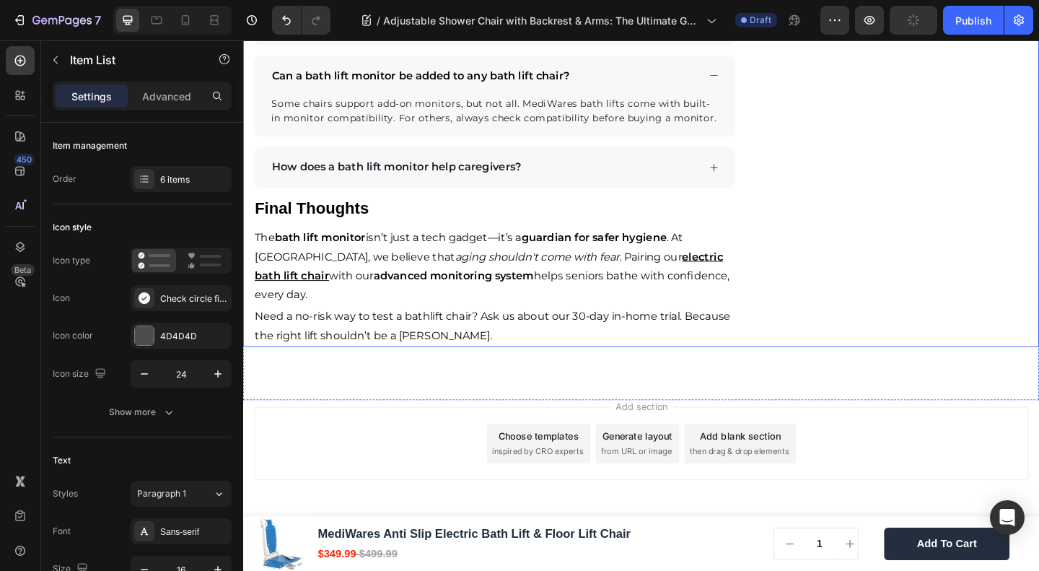
drag, startPoint x: 932, startPoint y: 396, endPoint x: 596, endPoint y: 315, distance: 345.1
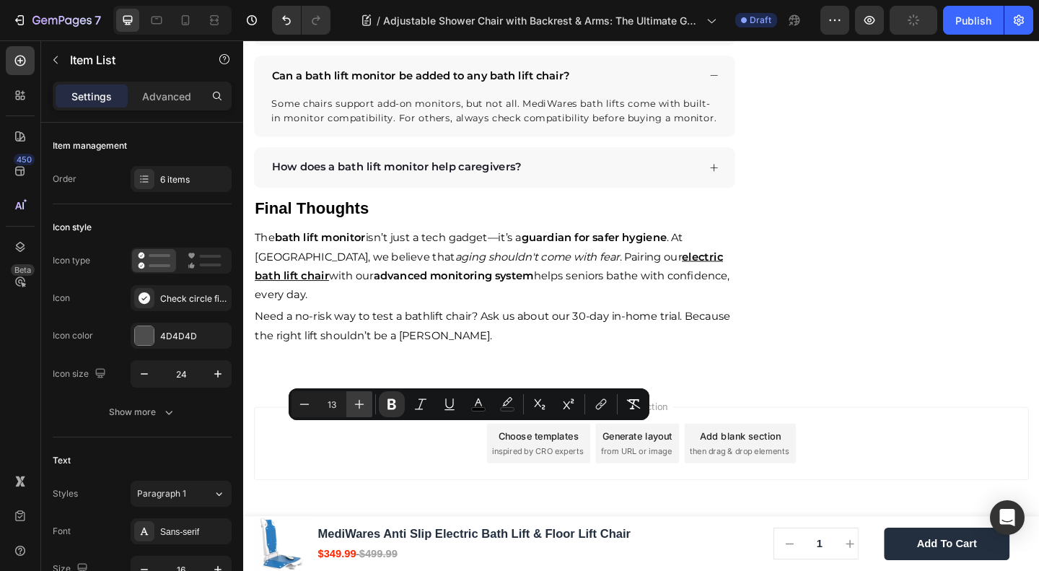
click at [355, 398] on icon "Editor contextual toolbar" at bounding box center [359, 404] width 14 height 14
type input "15"
drag, startPoint x: 844, startPoint y: 398, endPoint x: 850, endPoint y: 328, distance: 70.3
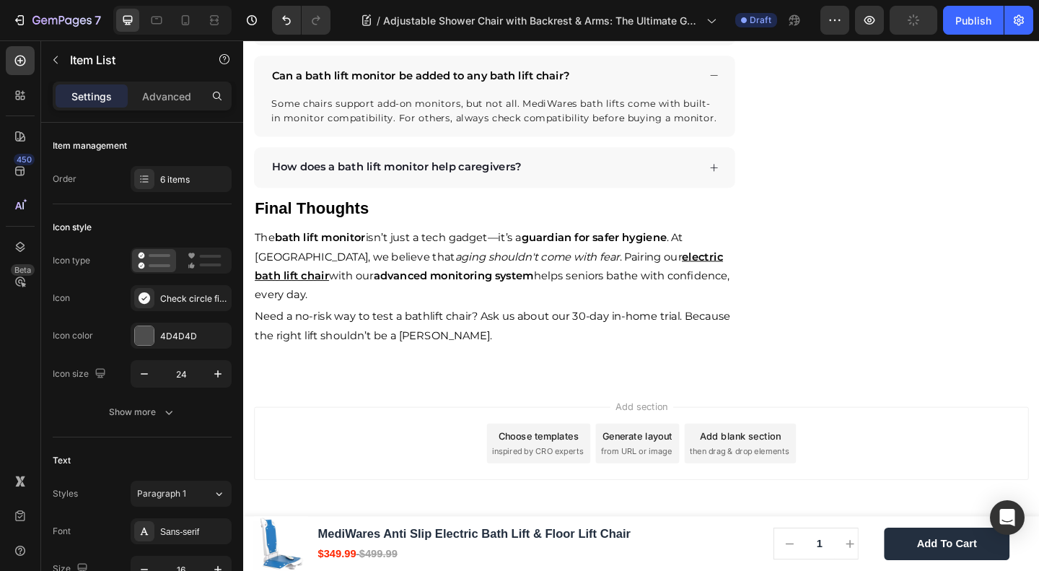
drag, startPoint x: 513, startPoint y: 485, endPoint x: 513, endPoint y: 494, distance: 8.7
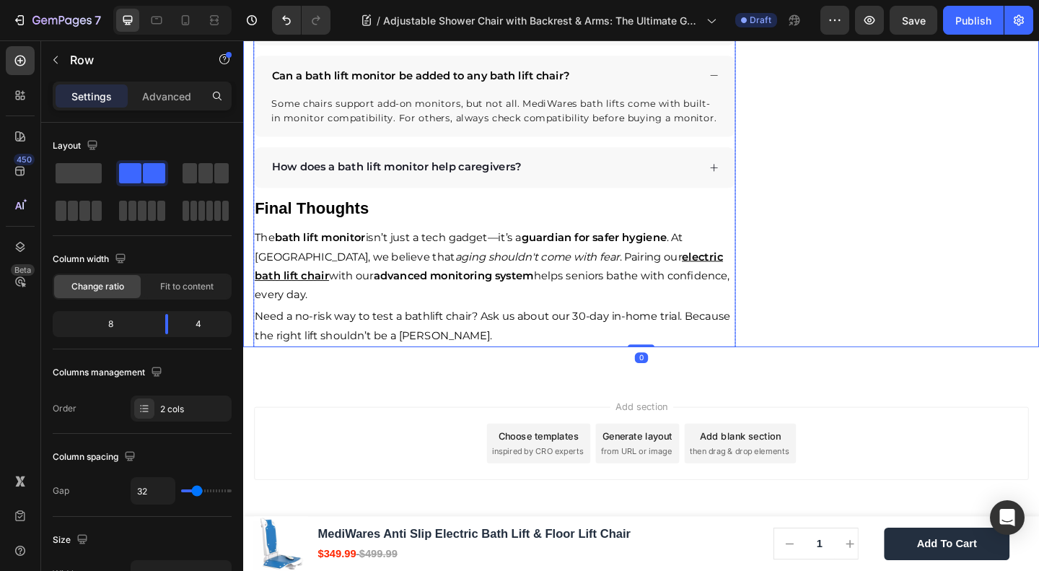
click at [411, 281] on div "When choosing, consider: Text Block Sturdy Construction: Aluminum frames, rust-…" at bounding box center [516, 37] width 525 height 673
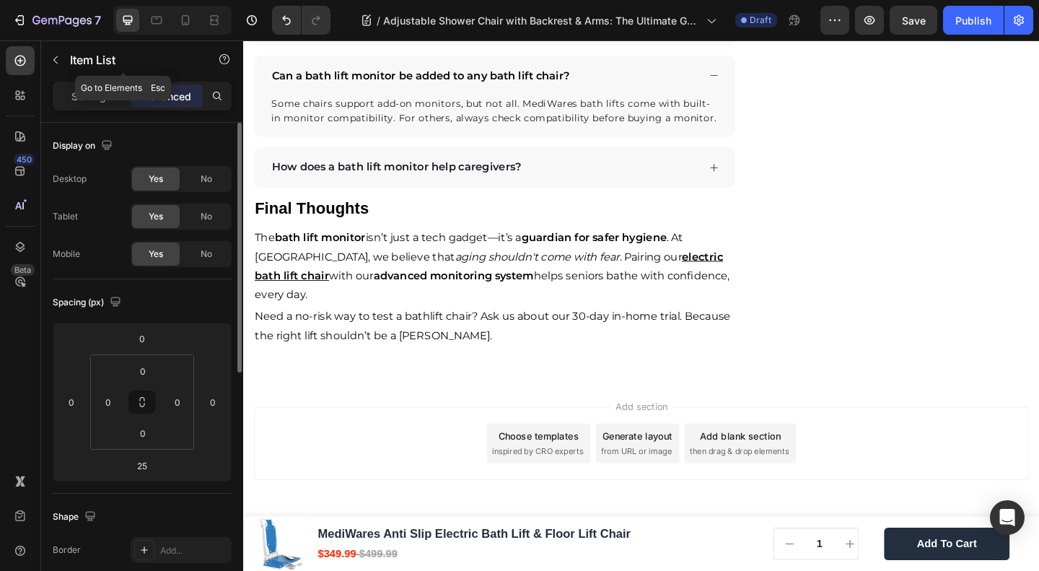
click at [92, 95] on p "Settings" at bounding box center [91, 96] width 40 height 15
type input "8"
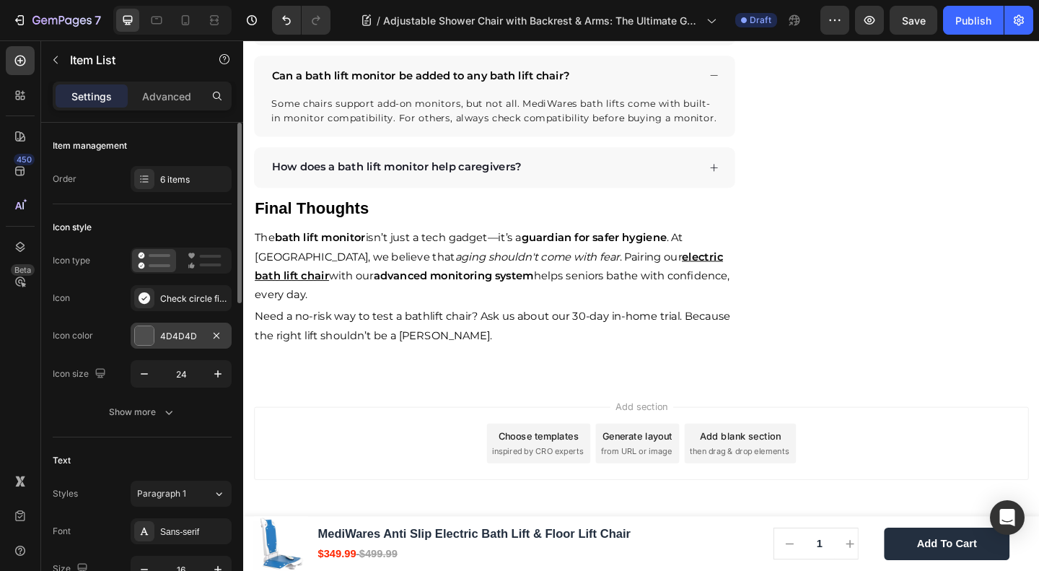
click at [144, 341] on div at bounding box center [144, 335] width 19 height 19
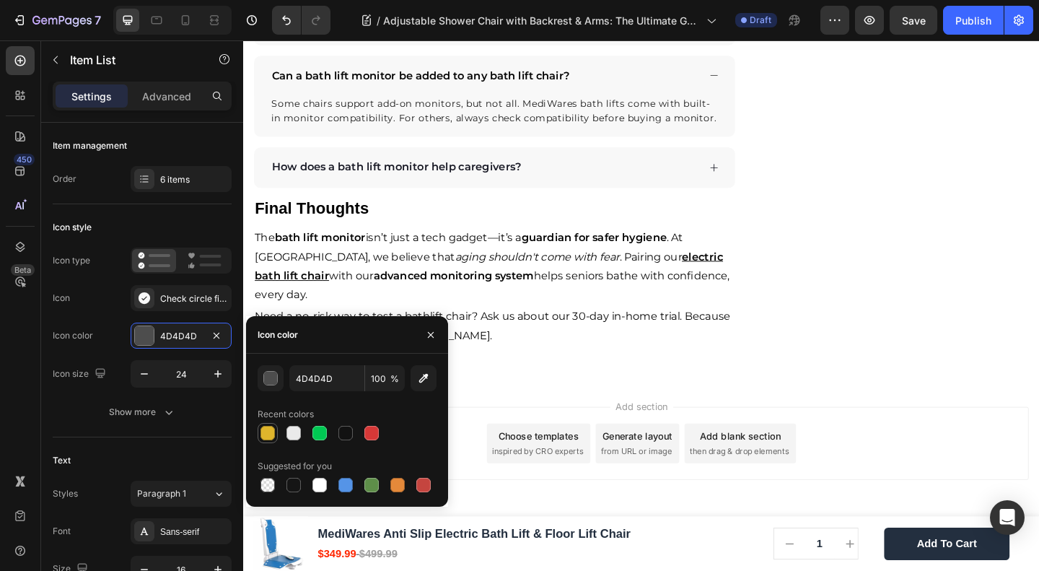
click at [267, 435] on div at bounding box center [268, 433] width 14 height 14
type input "DFB52C"
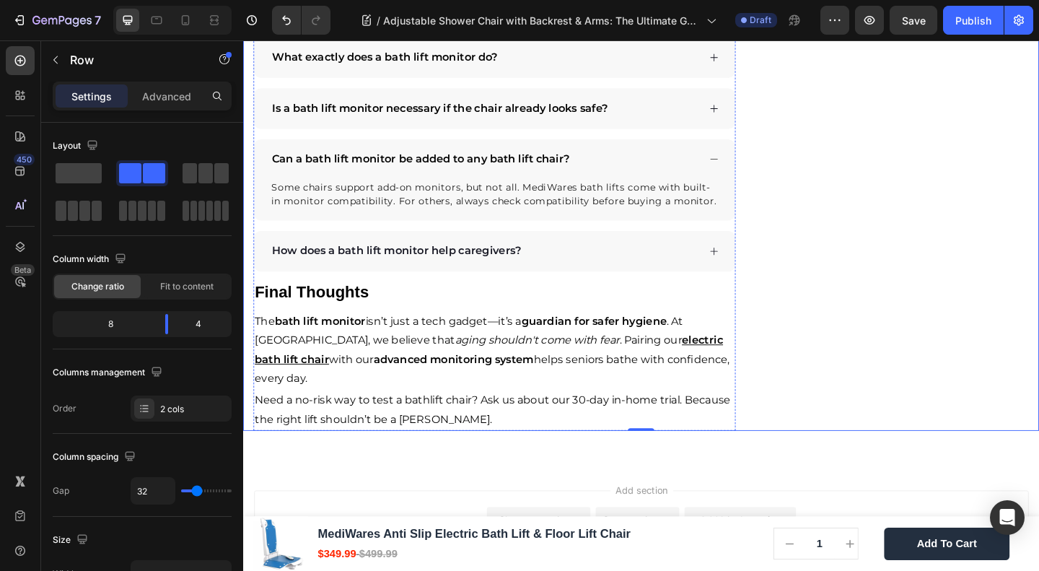
scroll to position [2610, 0]
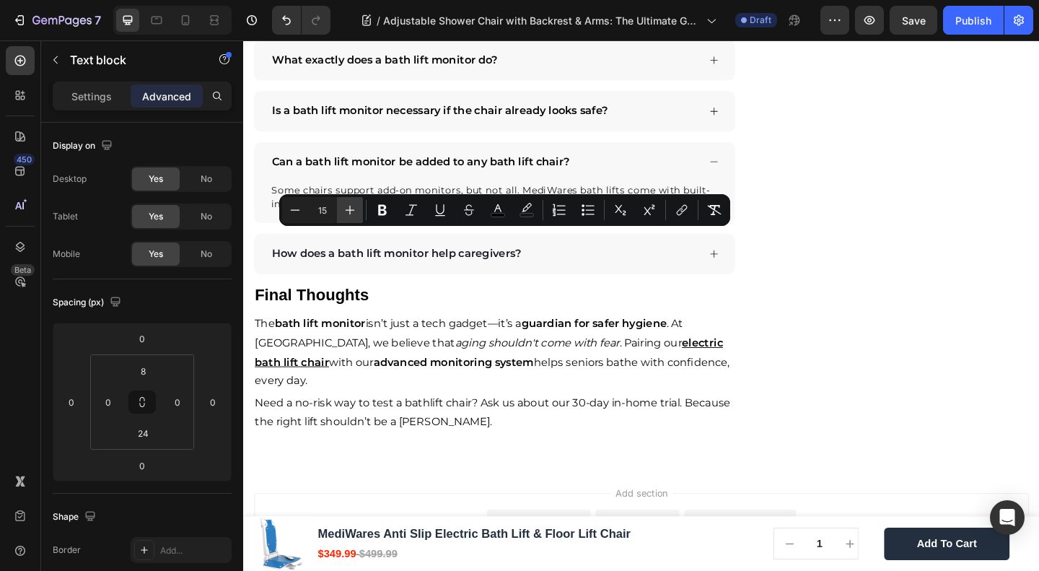
click at [348, 206] on icon "Editor contextual toolbar" at bounding box center [350, 210] width 14 height 14
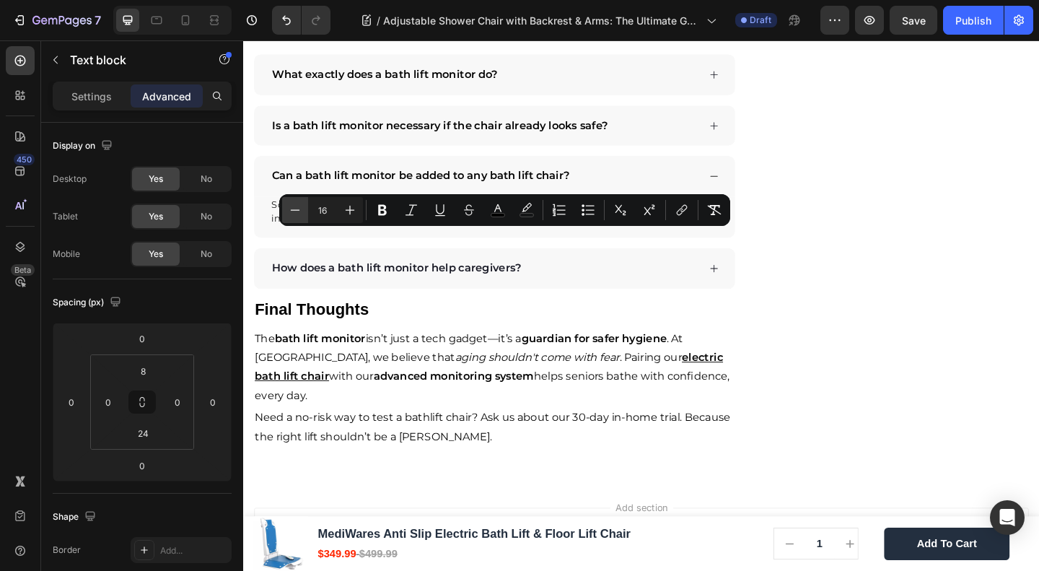
click at [292, 211] on icon "Editor contextual toolbar" at bounding box center [295, 210] width 14 height 14
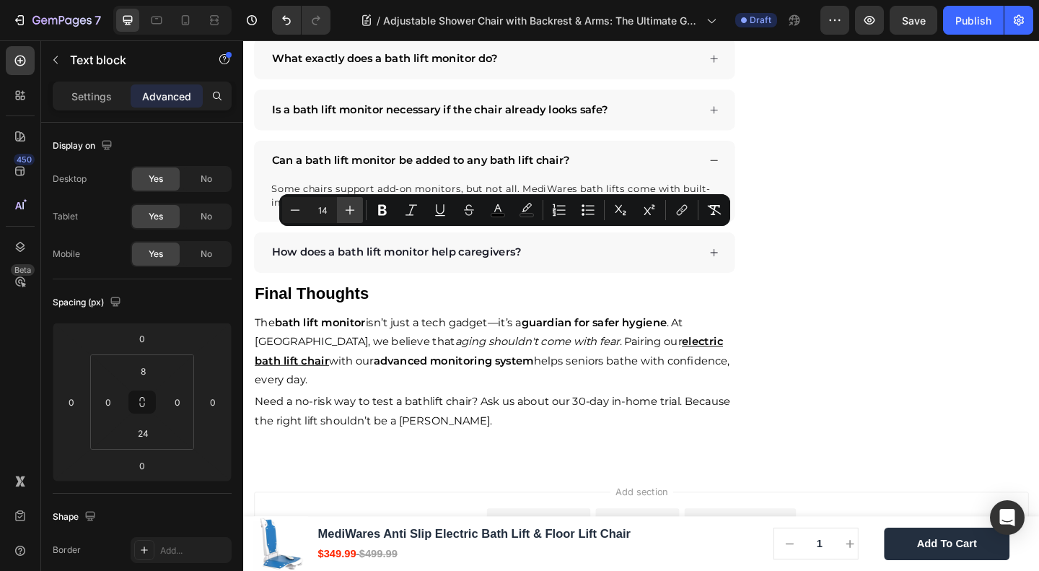
click at [344, 212] on icon "Editor contextual toolbar" at bounding box center [350, 210] width 14 height 14
type input "15"
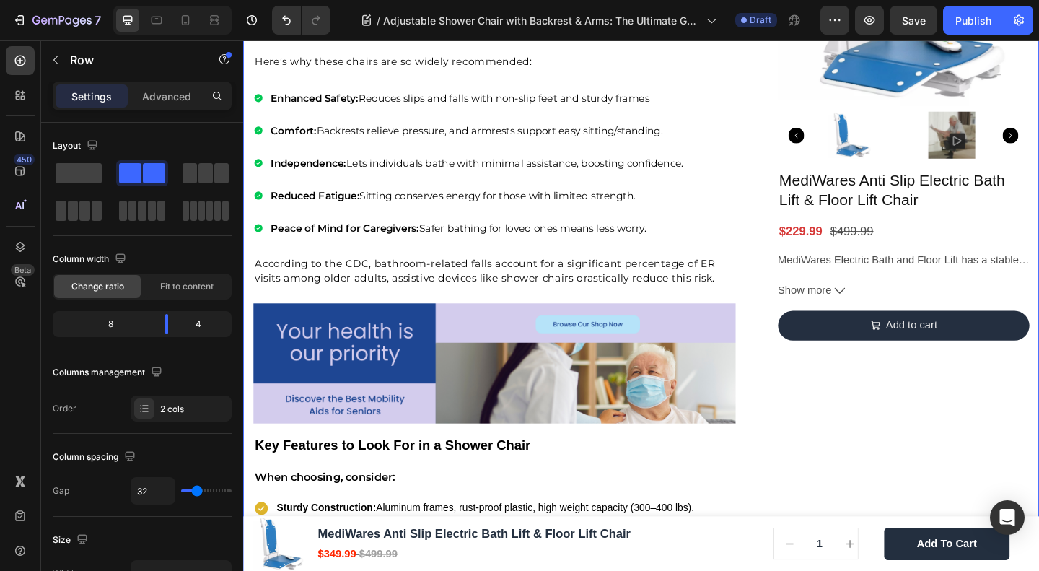
scroll to position [1841, 0]
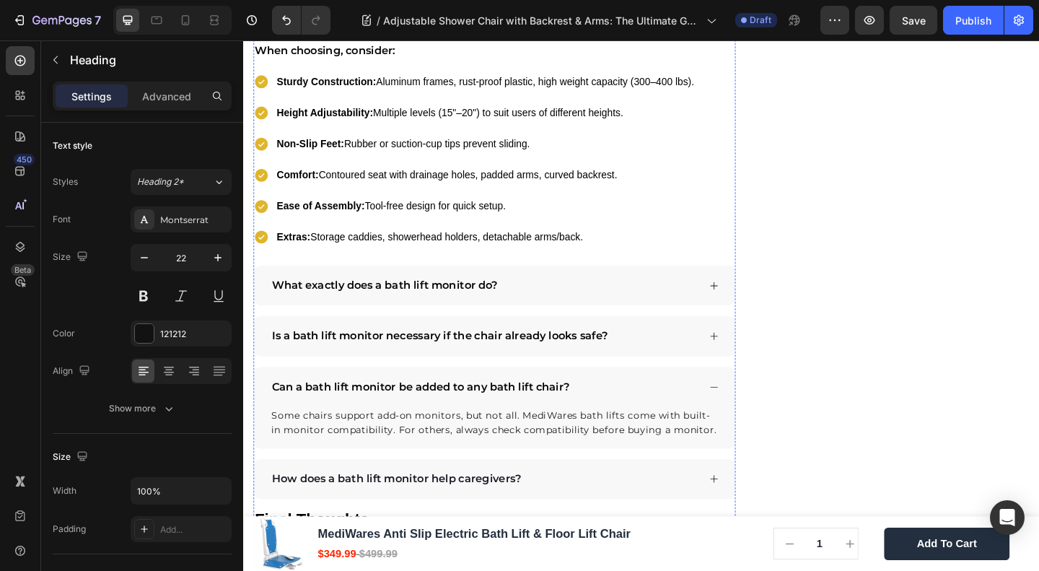
scroll to position [2803, 0]
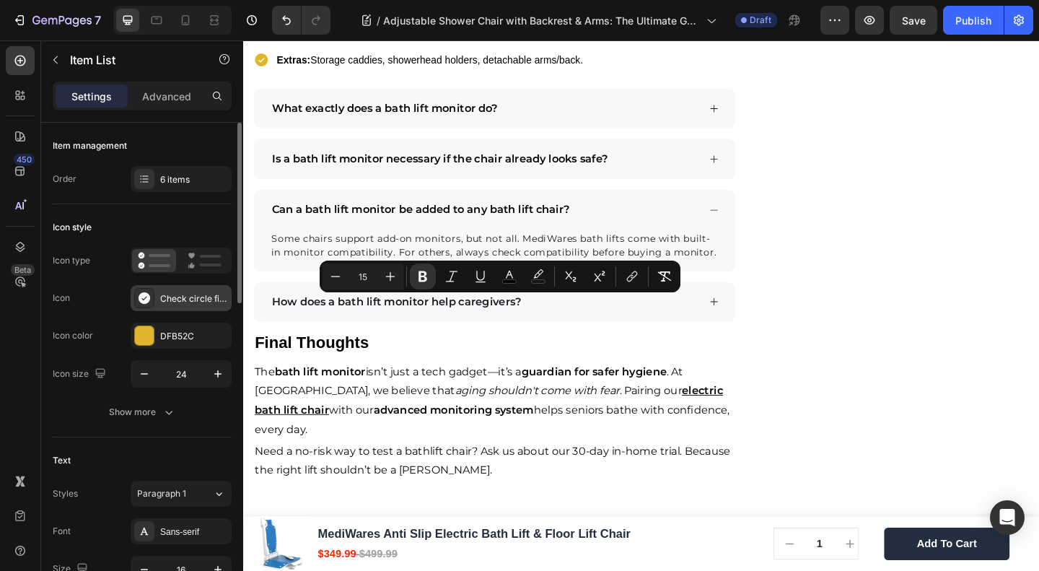
scroll to position [192, 0]
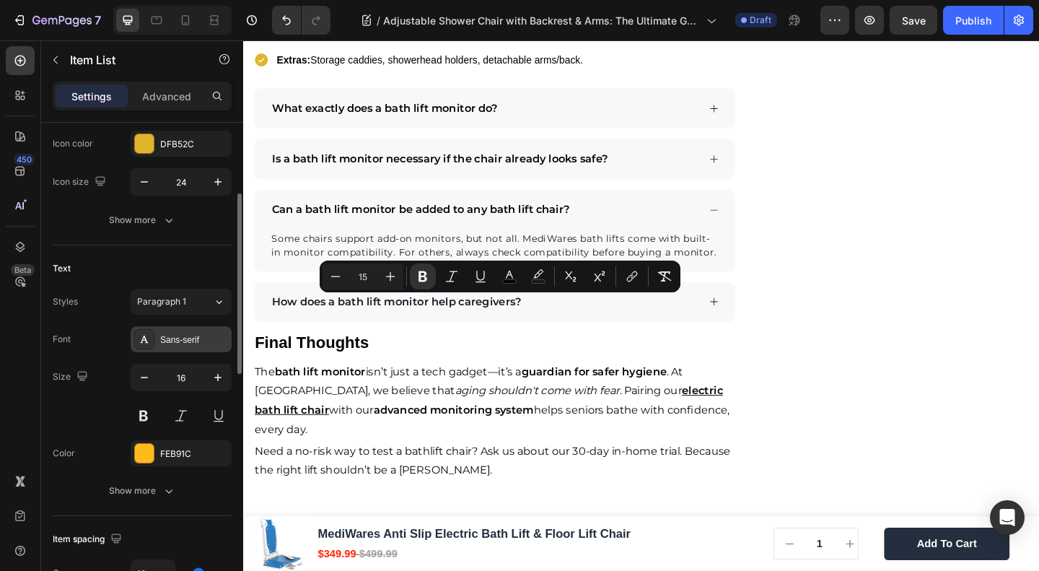
click at [180, 347] on div "Sans-serif" at bounding box center [181, 339] width 101 height 26
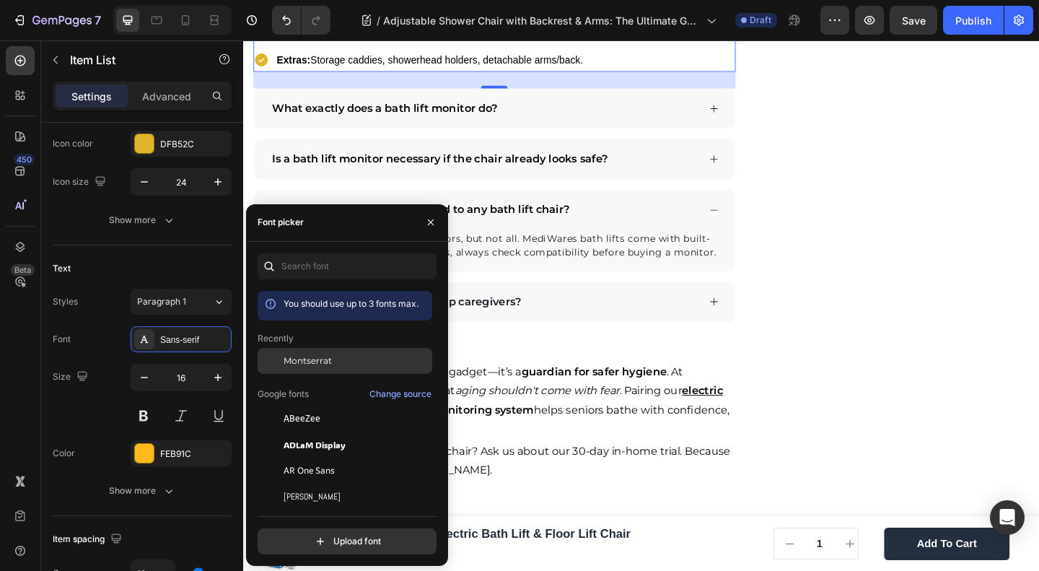
drag, startPoint x: 311, startPoint y: 354, endPoint x: 460, endPoint y: 341, distance: 149.3
click at [311, 354] on span "Montserrat" at bounding box center [308, 360] width 48 height 13
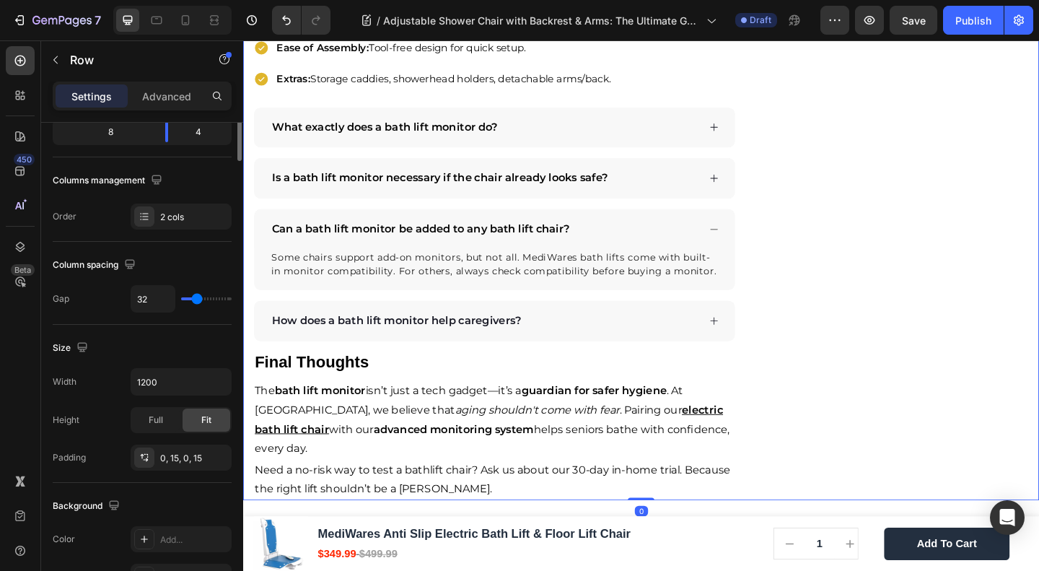
scroll to position [0, 0]
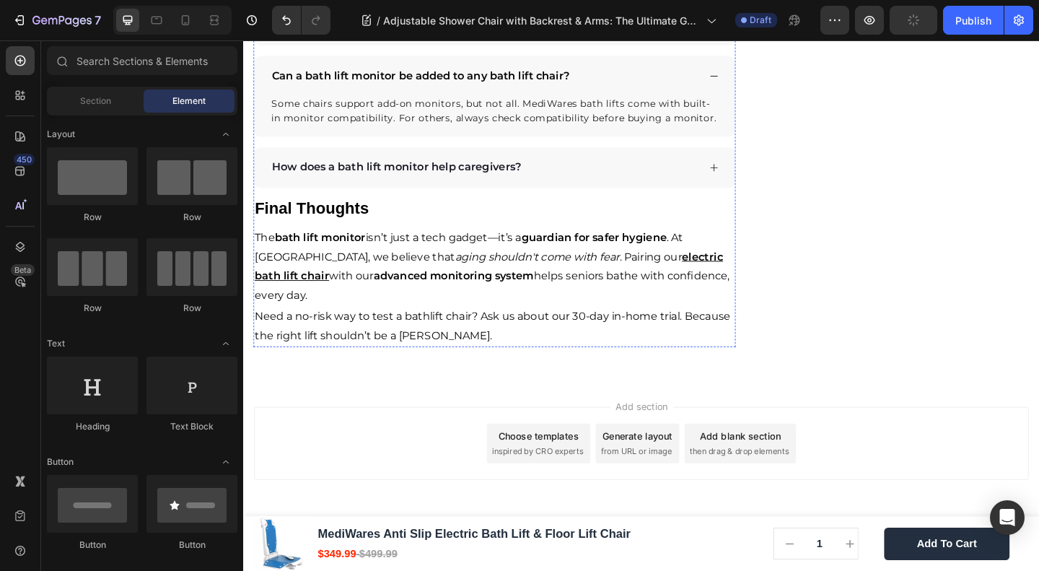
scroll to position [2876, 0]
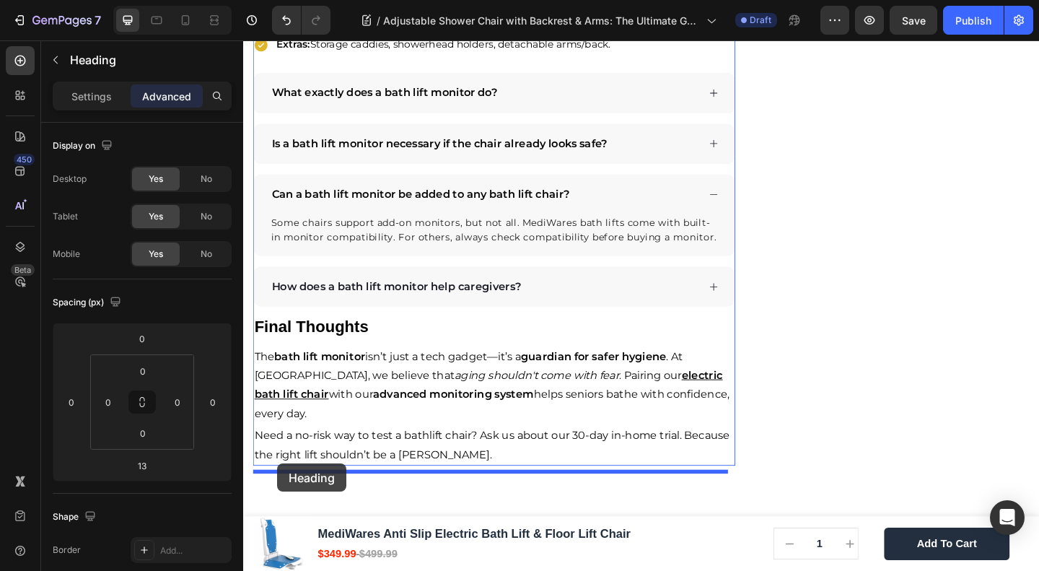
drag, startPoint x: 292, startPoint y: 192, endPoint x: 280, endPoint y: 501, distance: 309.1
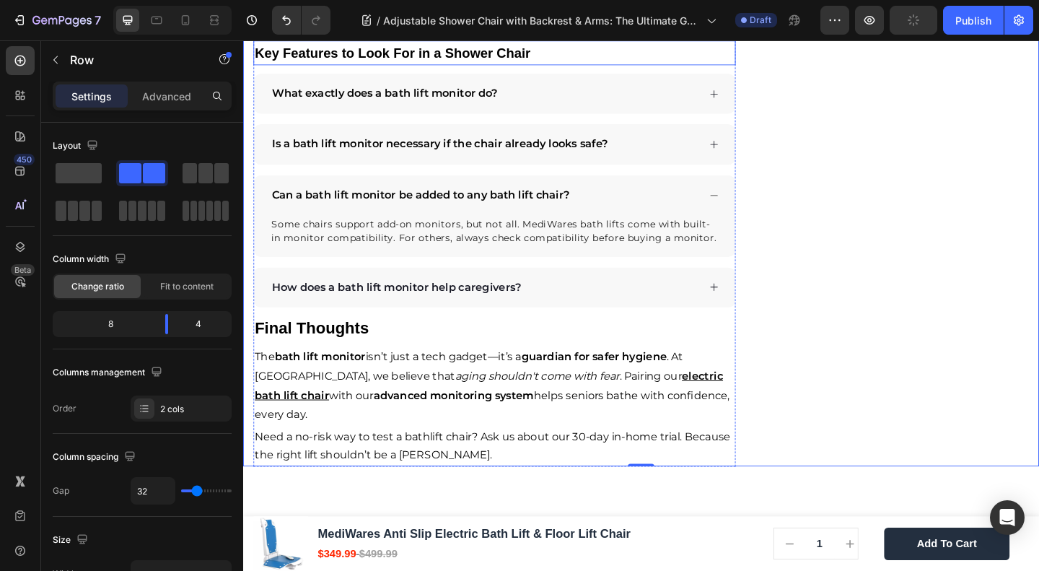
click at [315, 62] on strong "Key Features to Look For in a Shower Chair" at bounding box center [406, 54] width 300 height 16
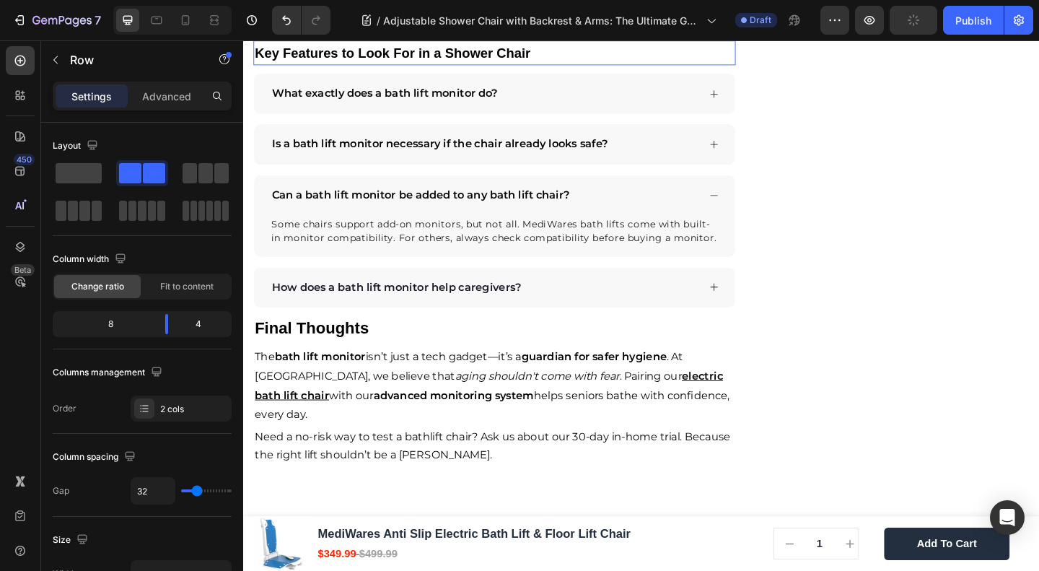
click at [315, 62] on strong "Key Features to Look For in a Shower Chair" at bounding box center [406, 54] width 300 height 16
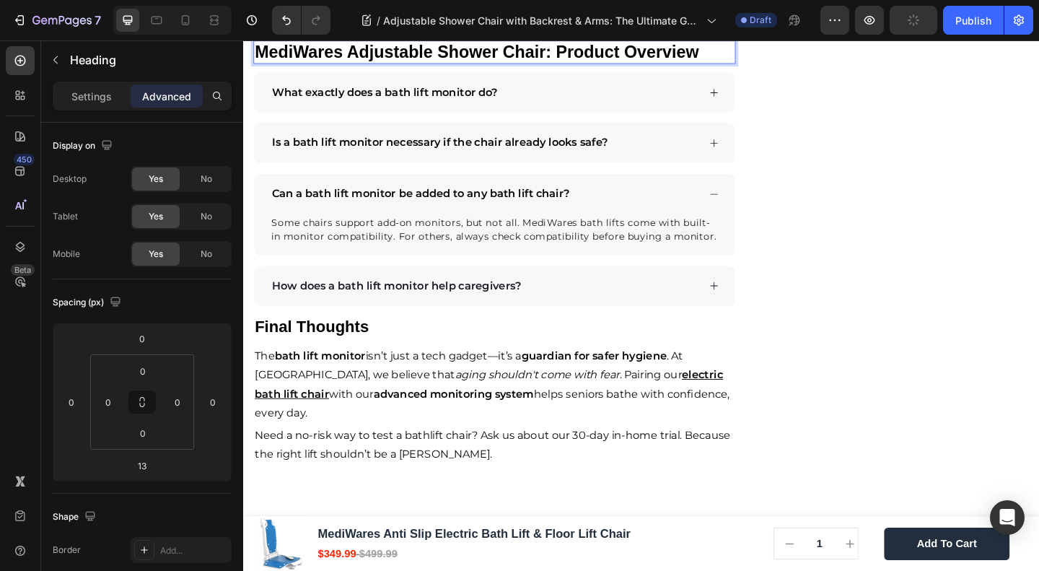
click at [329, 63] on strong "MediWares Adjustable Shower Chair: Product Overview" at bounding box center [497, 53] width 483 height 20
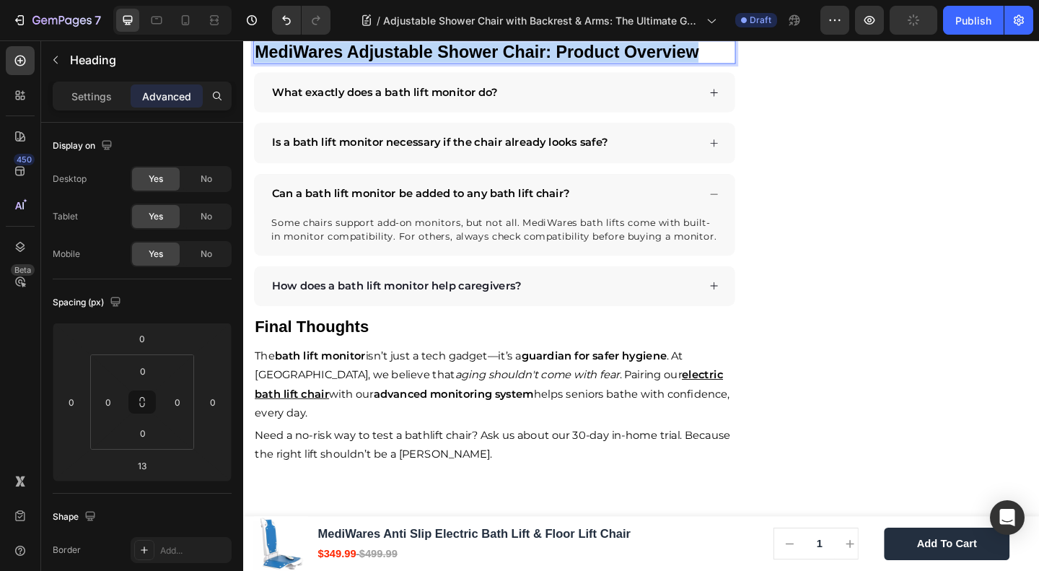
click at [329, 63] on strong "MediWares Adjustable Shower Chair: Product Overview" at bounding box center [497, 53] width 483 height 20
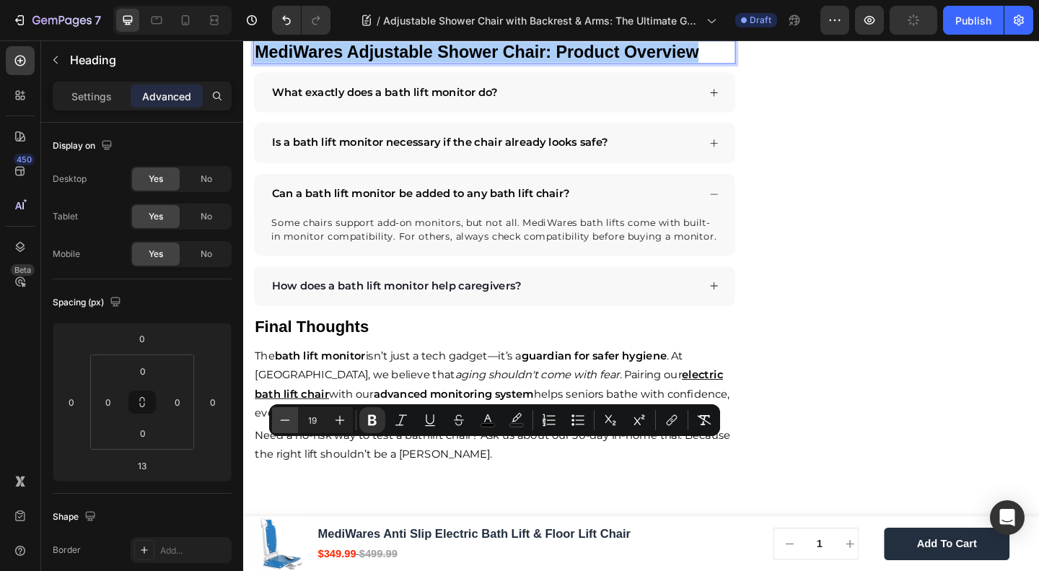
click at [280, 418] on icon "Editor contextual toolbar" at bounding box center [285, 420] width 14 height 14
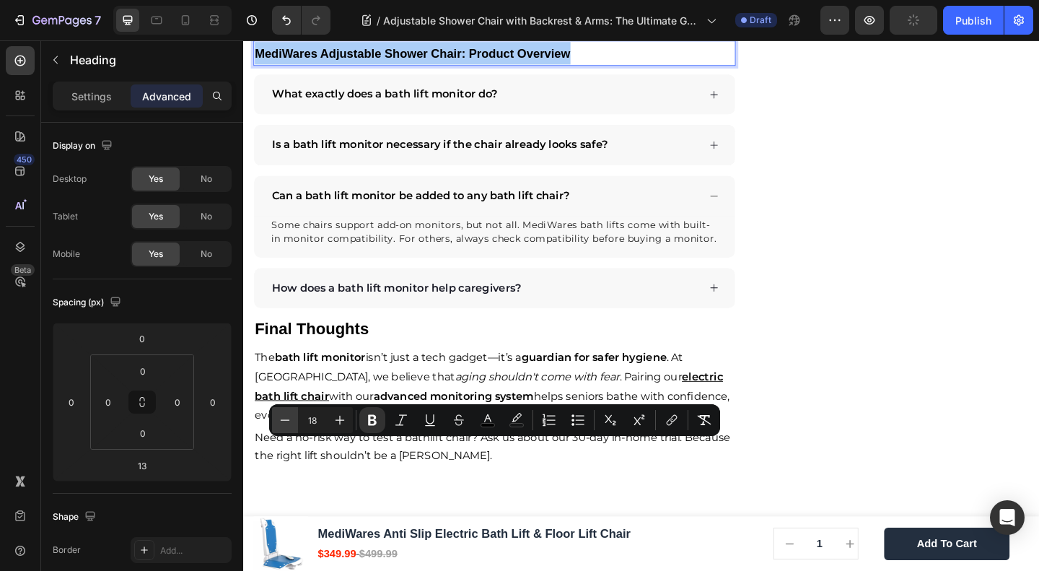
click at [280, 418] on icon "Editor contextual toolbar" at bounding box center [285, 420] width 14 height 14
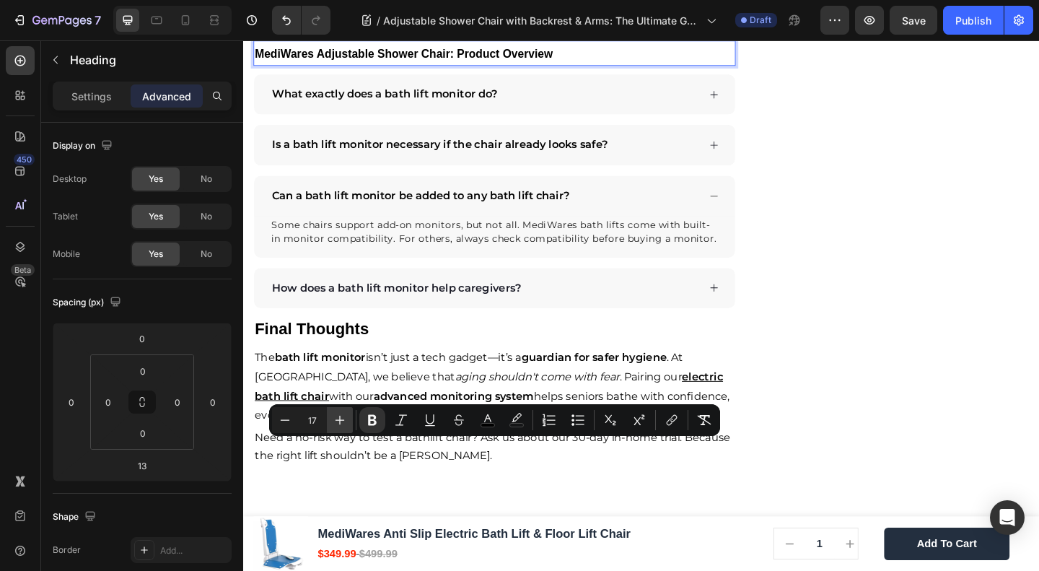
click at [331, 419] on button "Plus" at bounding box center [340, 420] width 26 height 26
click at [331, 418] on button "Plus" at bounding box center [340, 420] width 26 height 26
type input "20"
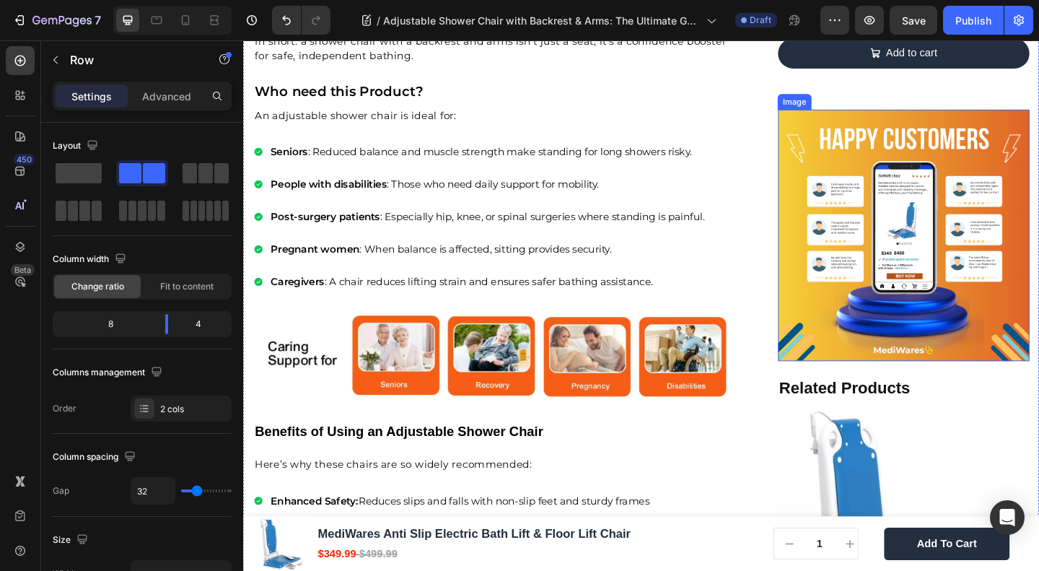
scroll to position [1913, 0]
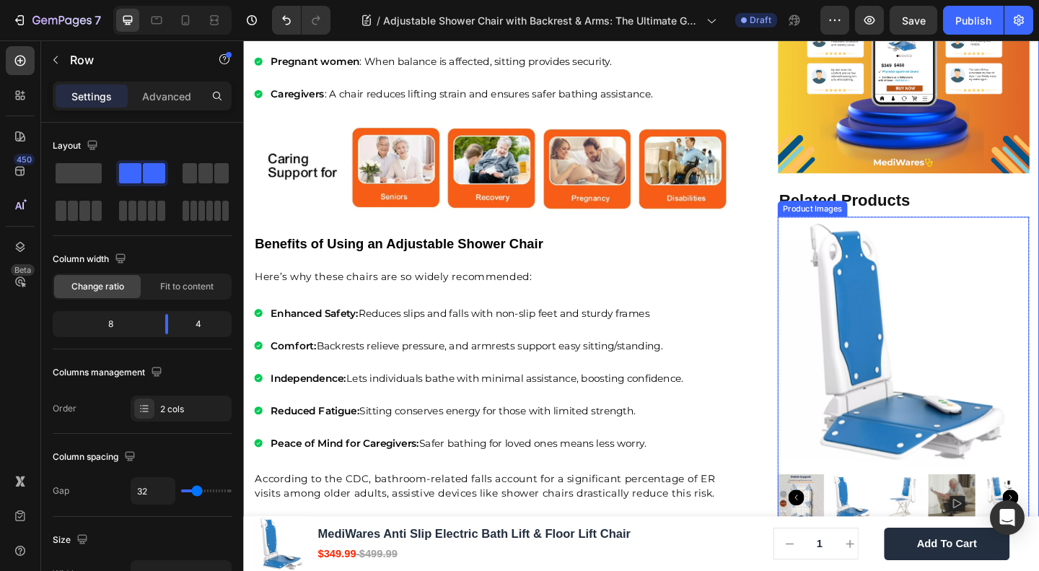
click at [914, 321] on img at bounding box center [962, 369] width 274 height 274
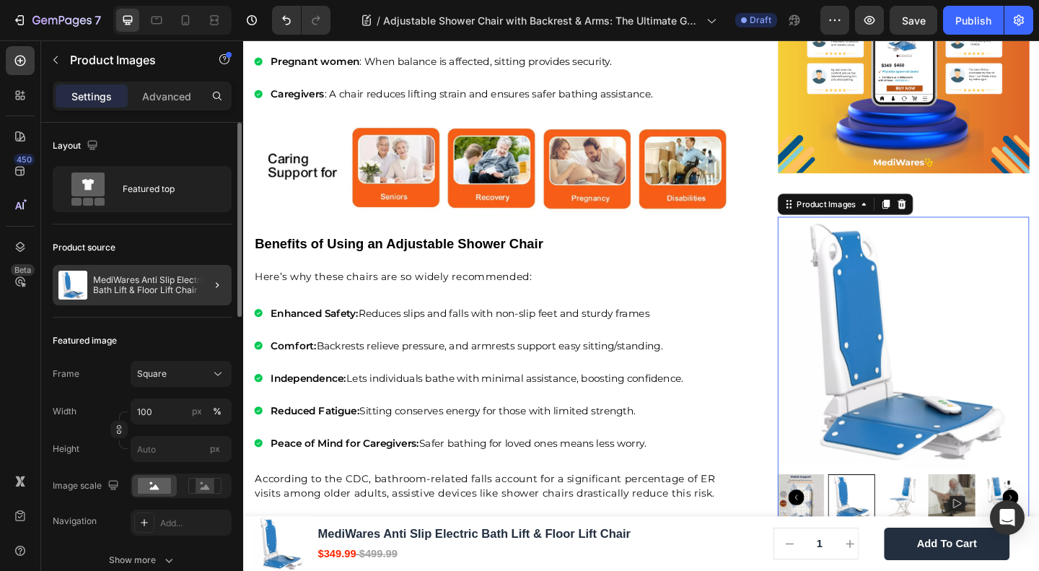
click at [151, 289] on p "MediWares Anti Slip Electric Bath Lift & Floor Lift Chair" at bounding box center [159, 285] width 133 height 20
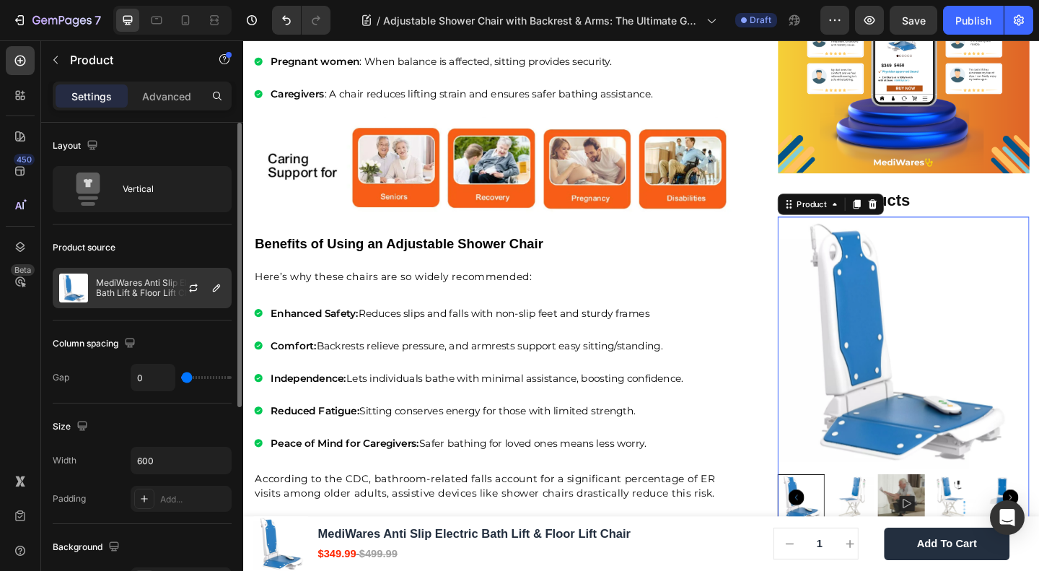
click at [180, 285] on div at bounding box center [199, 288] width 64 height 39
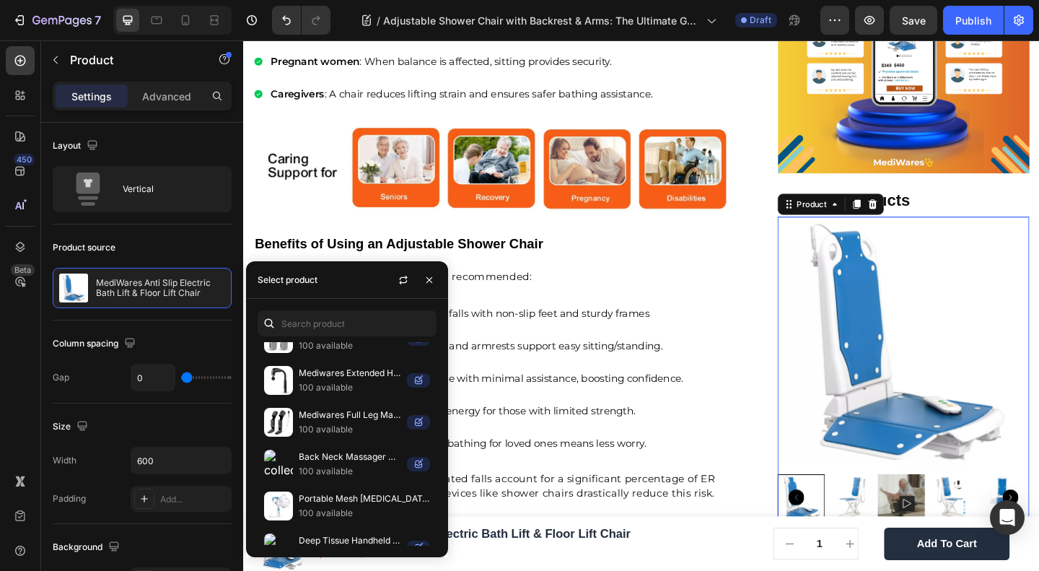
scroll to position [385, 0]
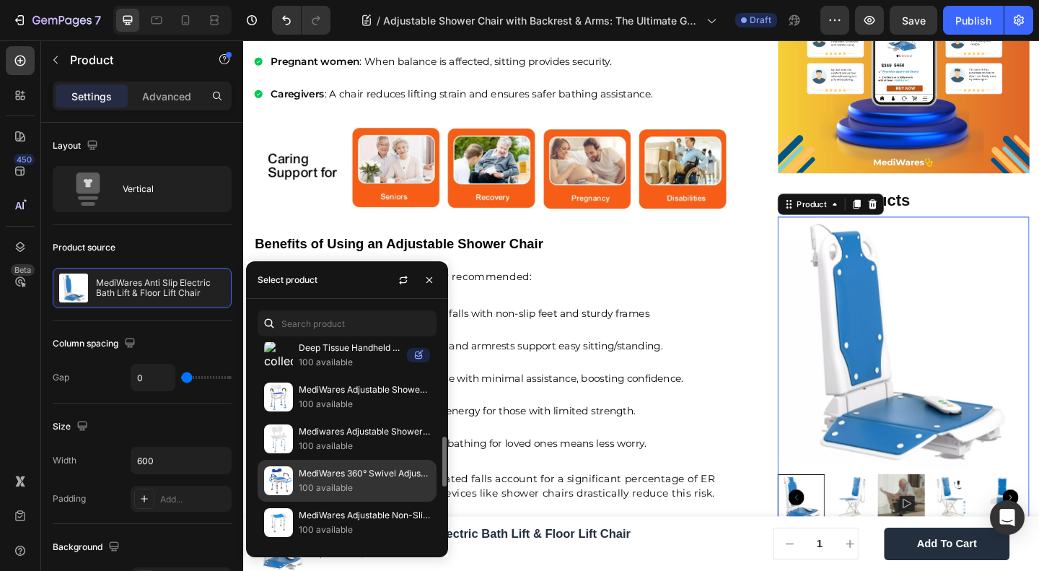
click at [318, 468] on p "MediWares 360° Swivel Adjustable Shower Chair with Arms & Backrest – Safe Bath …" at bounding box center [364, 473] width 131 height 14
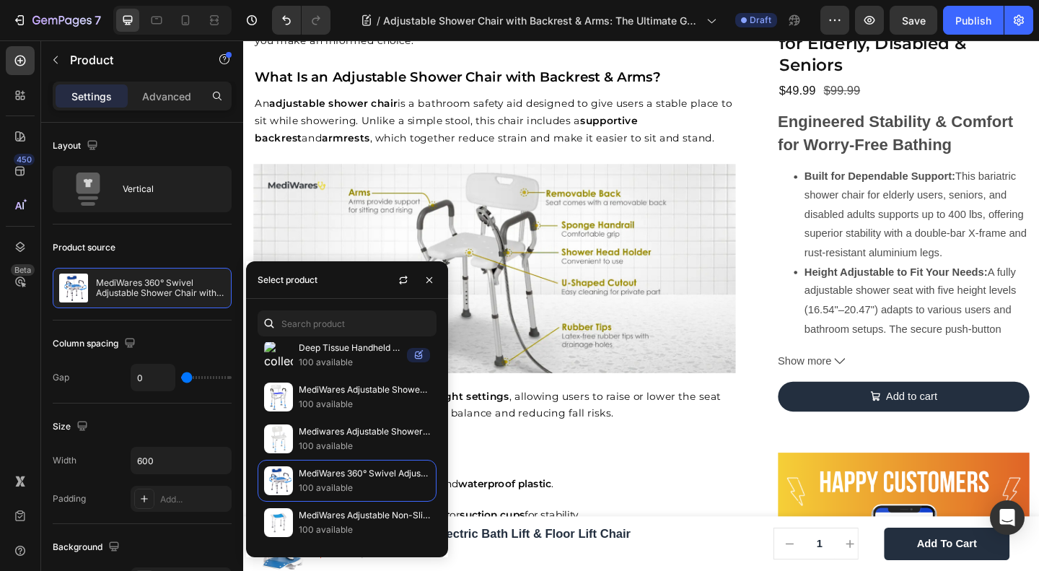
scroll to position [1528, 0]
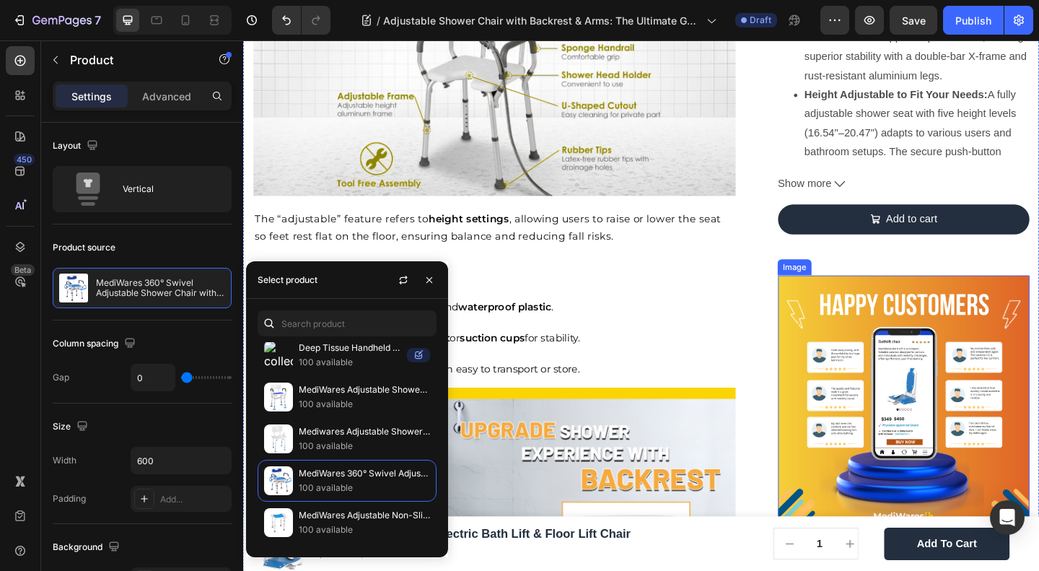
click at [951, 345] on img at bounding box center [962, 433] width 274 height 274
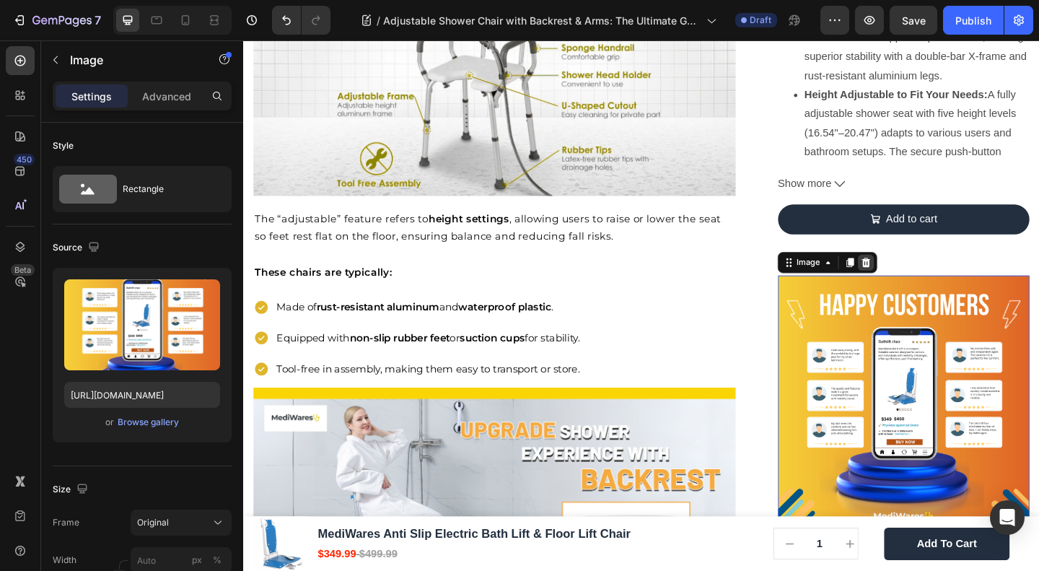
click at [916, 276] on icon at bounding box center [920, 281] width 9 height 10
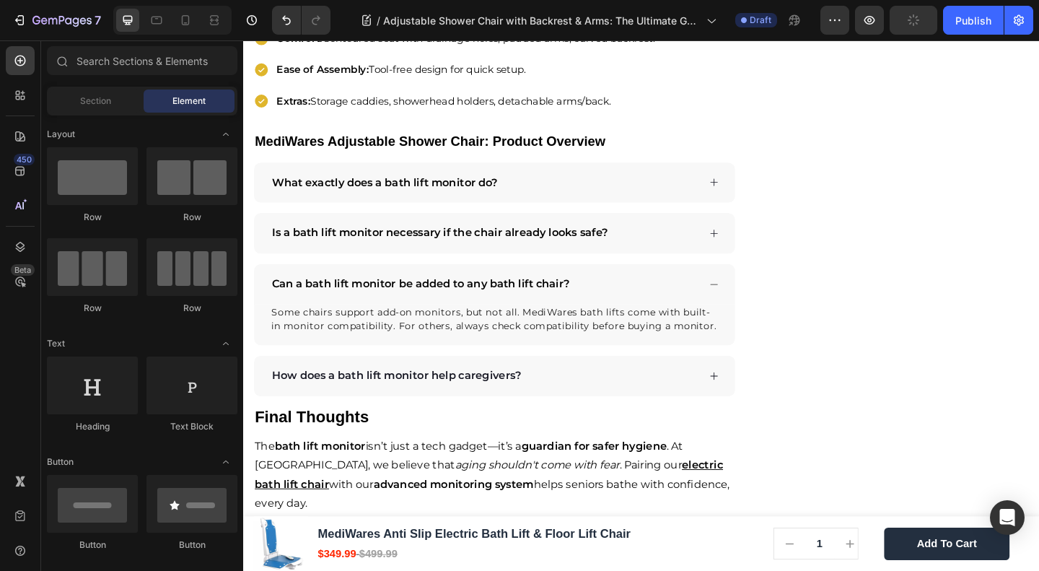
scroll to position [3245, 0]
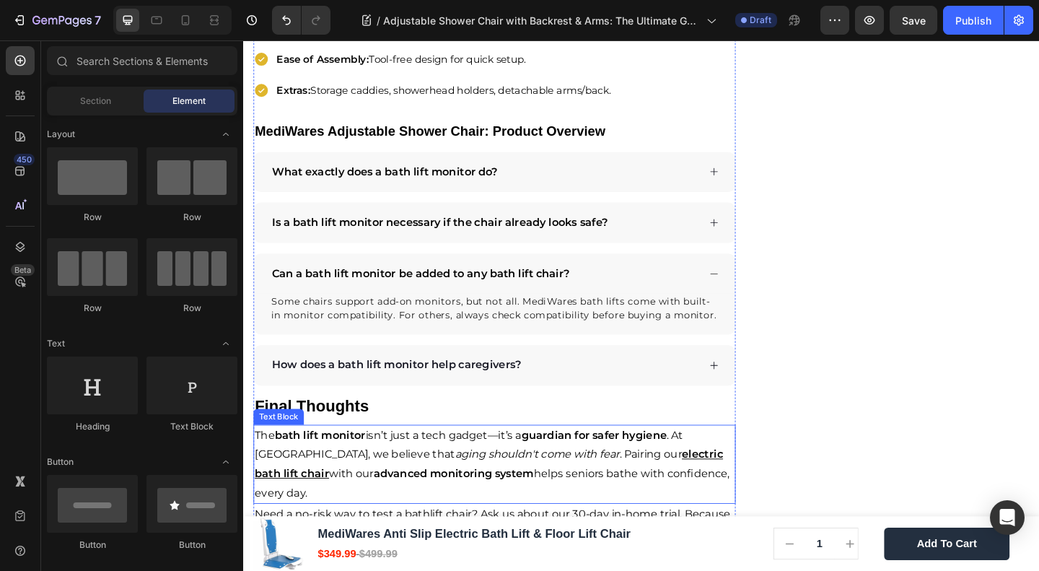
click at [353, 463] on strong "bath lift monitor" at bounding box center [326, 470] width 99 height 14
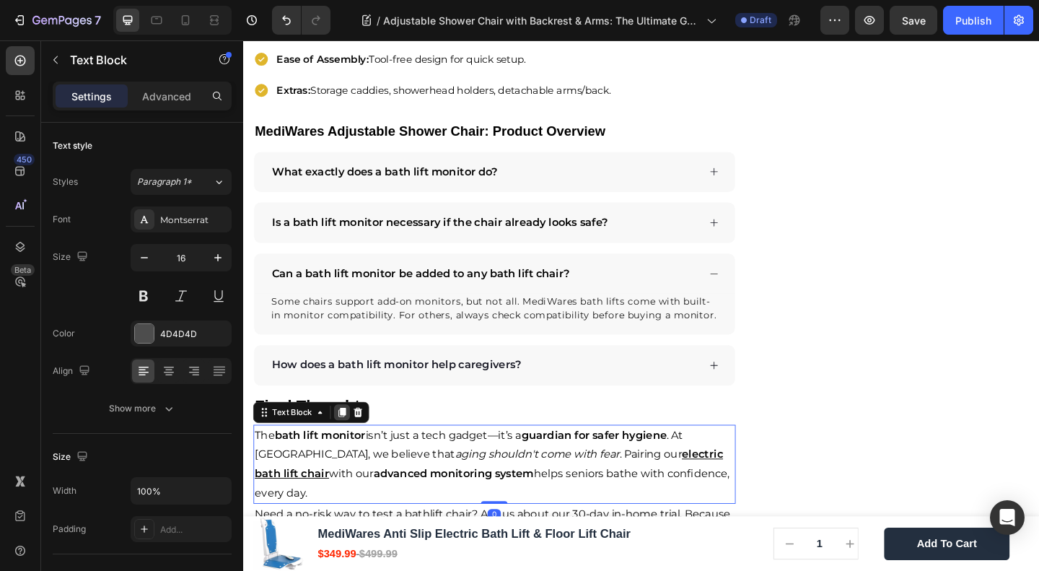
click at [346, 439] on icon at bounding box center [351, 445] width 12 height 12
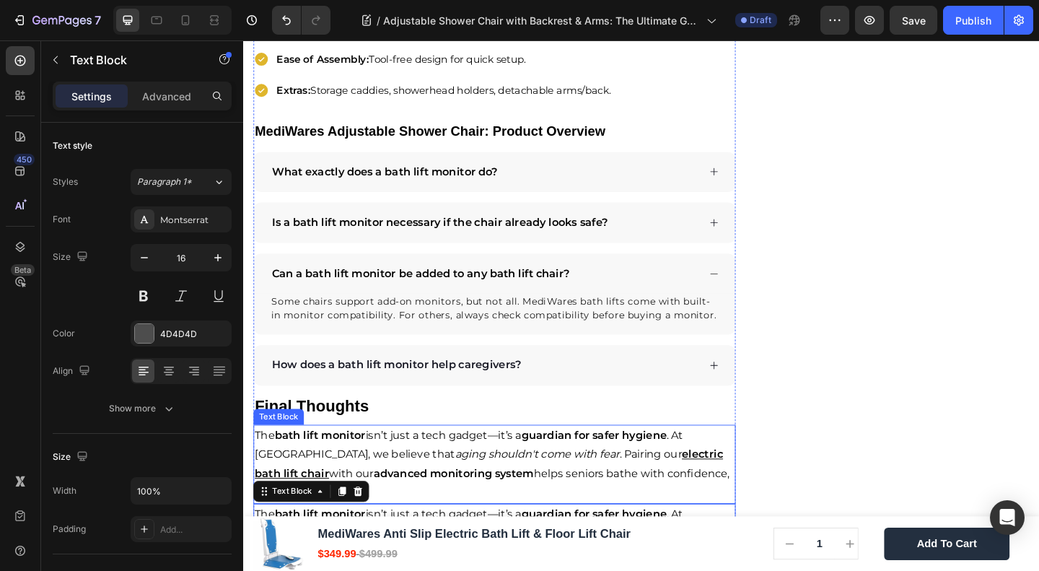
click at [297, 463] on strong "bath lift monitor" at bounding box center [326, 470] width 99 height 14
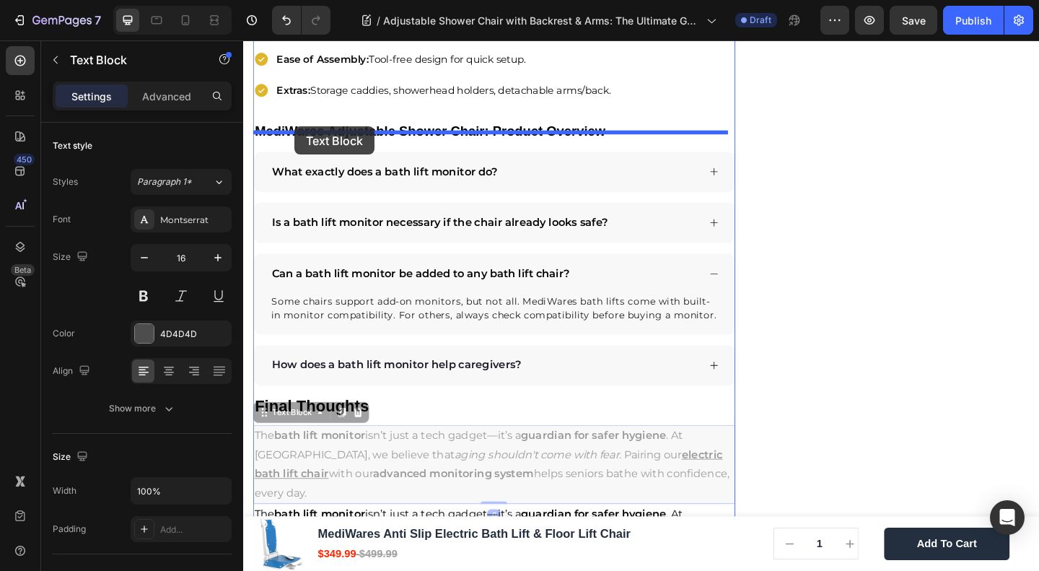
drag, startPoint x: 293, startPoint y: 424, endPoint x: 299, endPoint y: 134, distance: 289.5
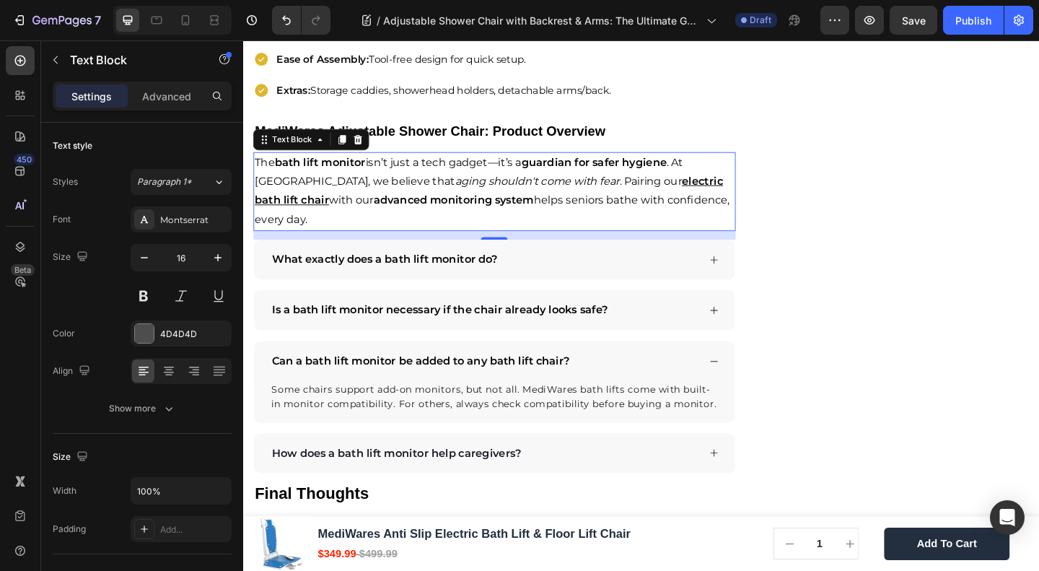
click at [326, 167] on span "The bath lift monitor isn’t just a tech gadget—it’s a guardian for safer hygien…" at bounding box center [489, 183] width 466 height 35
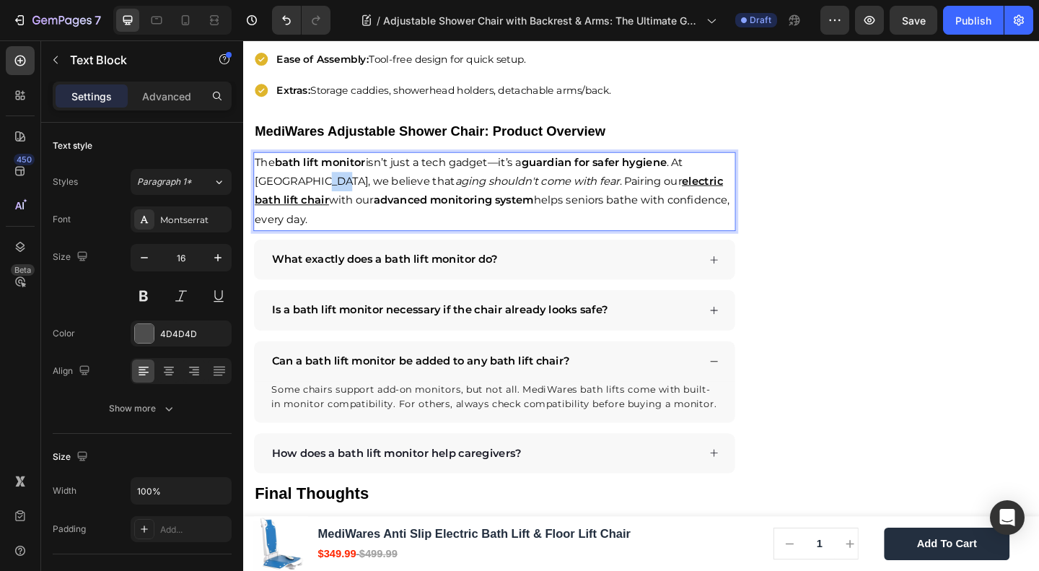
click at [326, 167] on span "The bath lift monitor isn’t just a tech gadget—it’s a guardian for safer hygien…" at bounding box center [489, 183] width 466 height 35
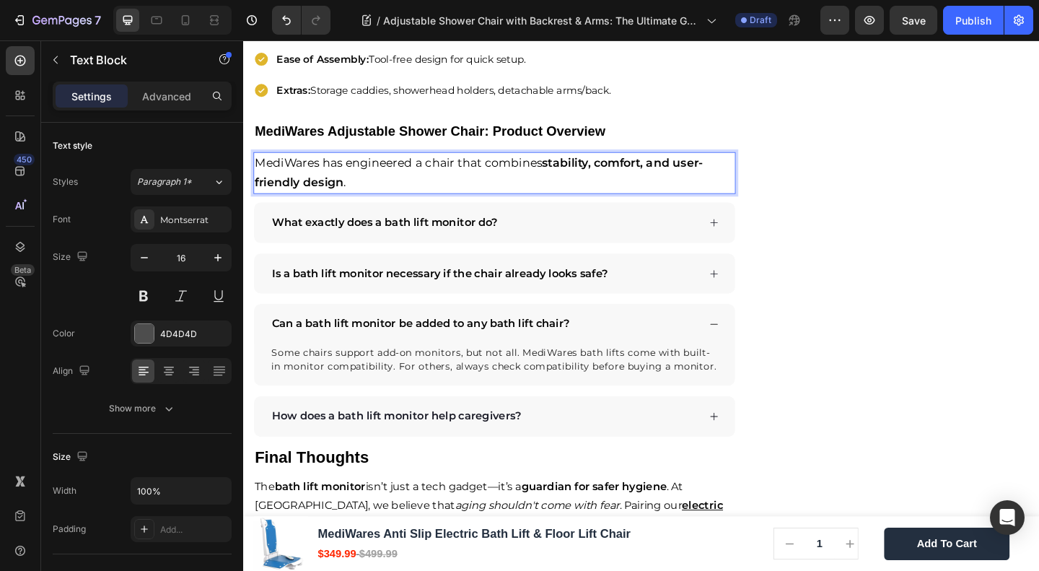
click at [345, 165] on span "MediWares has engineered a chair that combines stability, comfort, and user-fri…" at bounding box center [500, 183] width 488 height 37
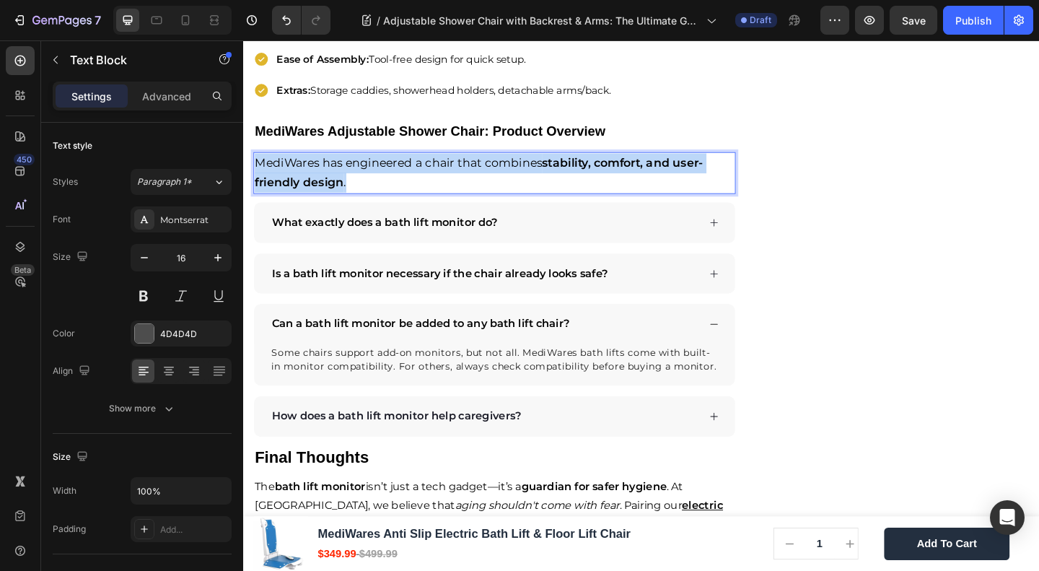
click at [345, 165] on span "MediWares has engineered a chair that combines stability, comfort, and user-fri…" at bounding box center [500, 183] width 488 height 37
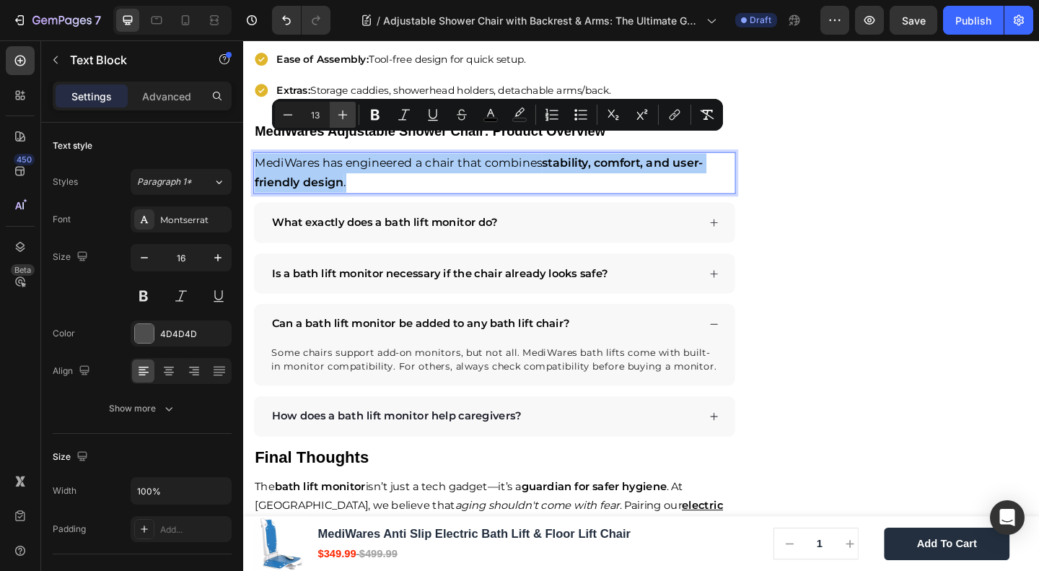
click at [342, 117] on icon "Editor contextual toolbar" at bounding box center [343, 115] width 14 height 14
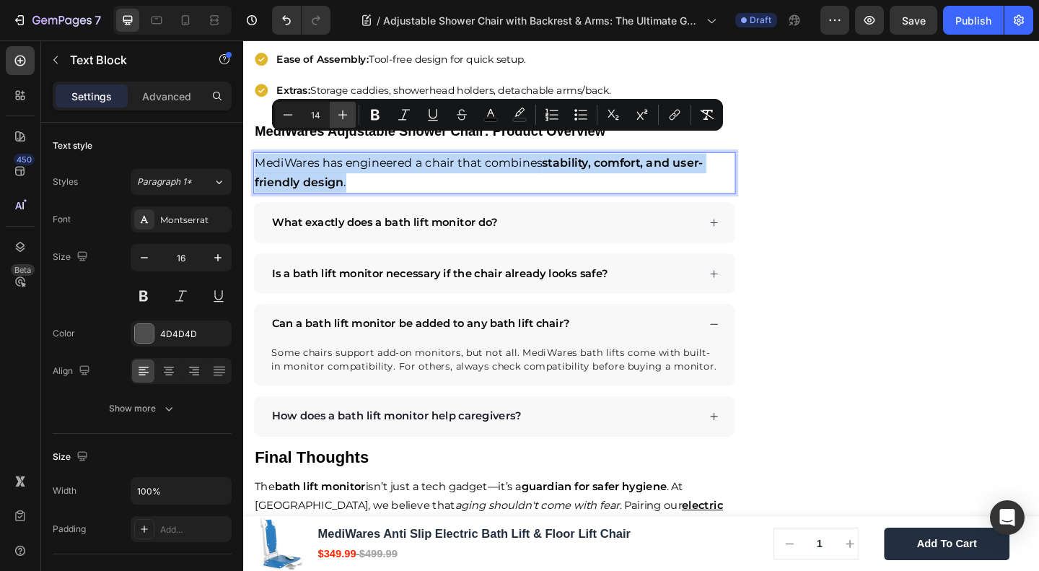
type input "15"
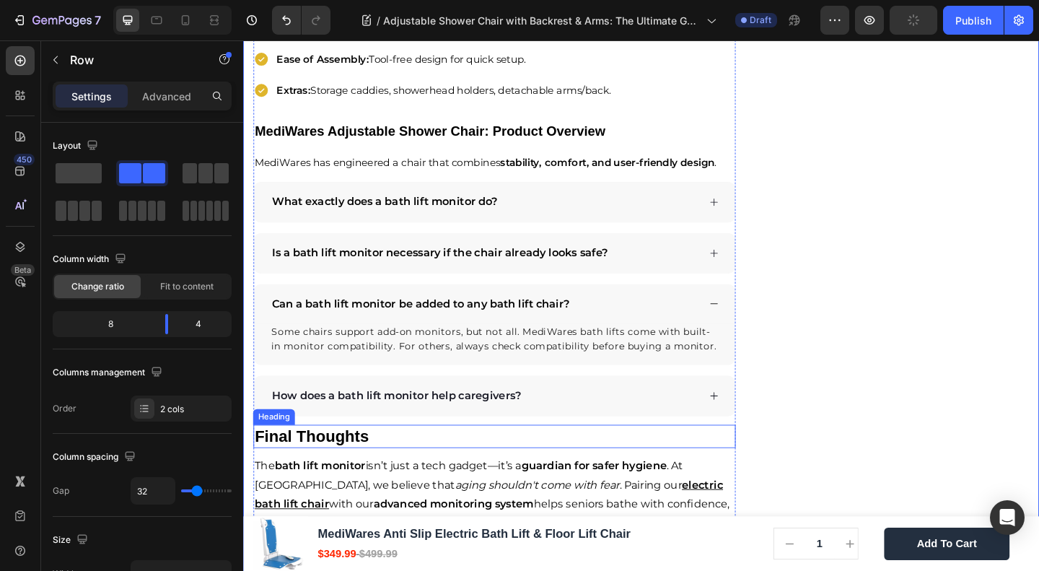
click at [302, 461] on strong "Final Thoughts" at bounding box center [318, 470] width 124 height 19
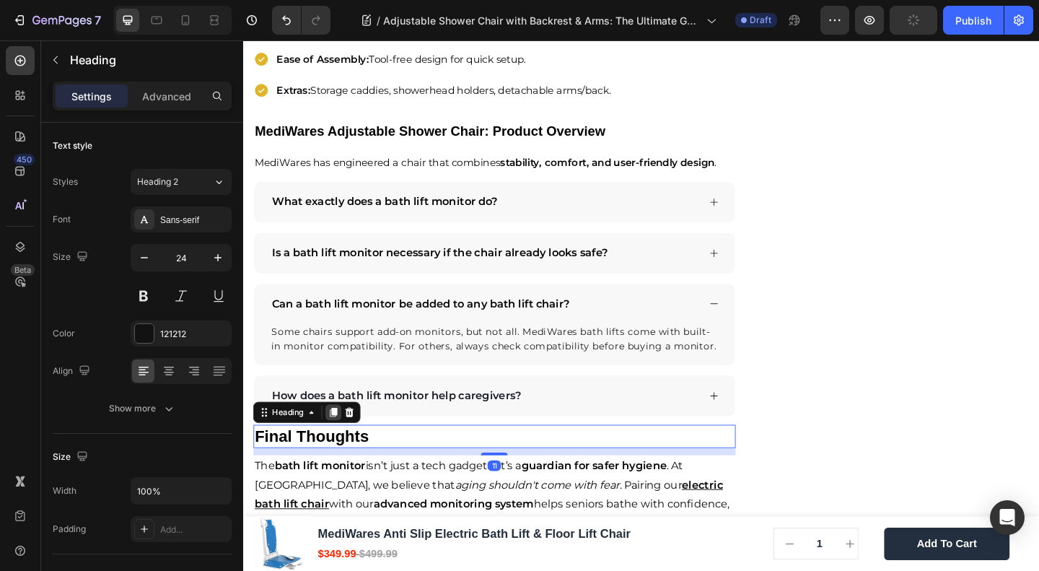
click at [344, 440] on icon at bounding box center [342, 445] width 8 height 10
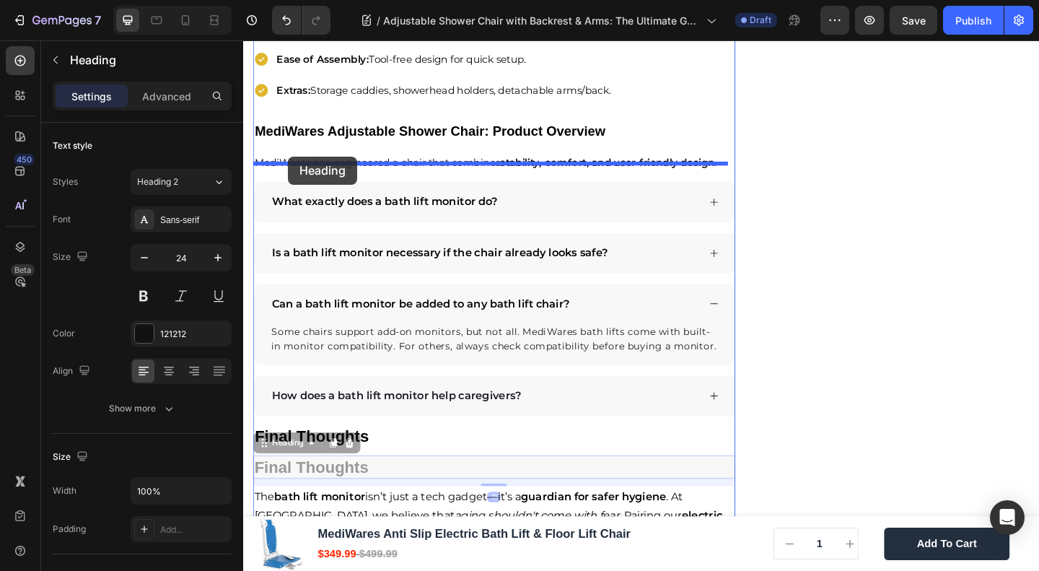
drag, startPoint x: 289, startPoint y: 453, endPoint x: 292, endPoint y: 167, distance: 285.8
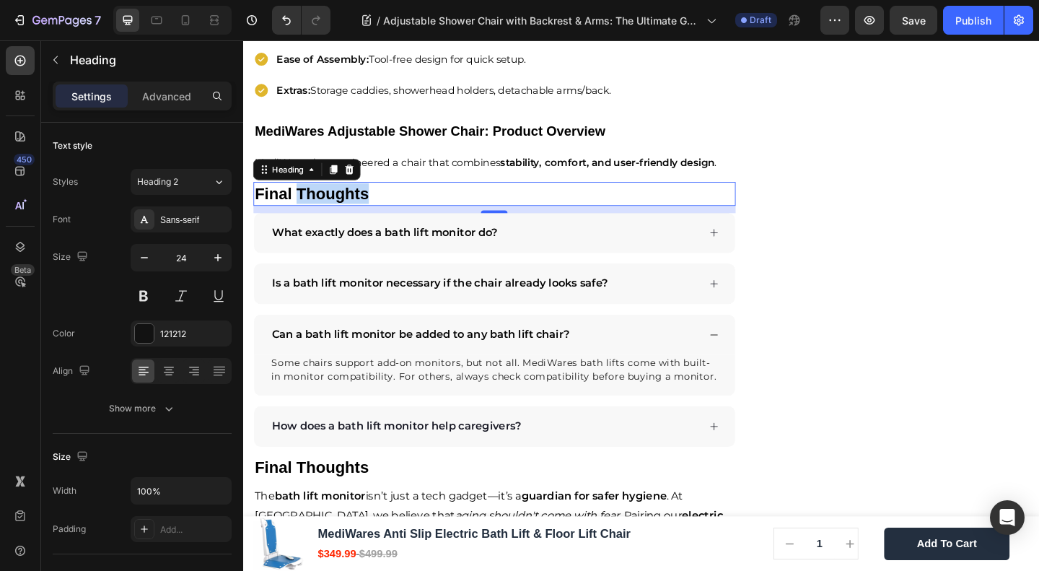
click at [344, 197] on strong "Final Thoughts" at bounding box center [318, 206] width 124 height 19
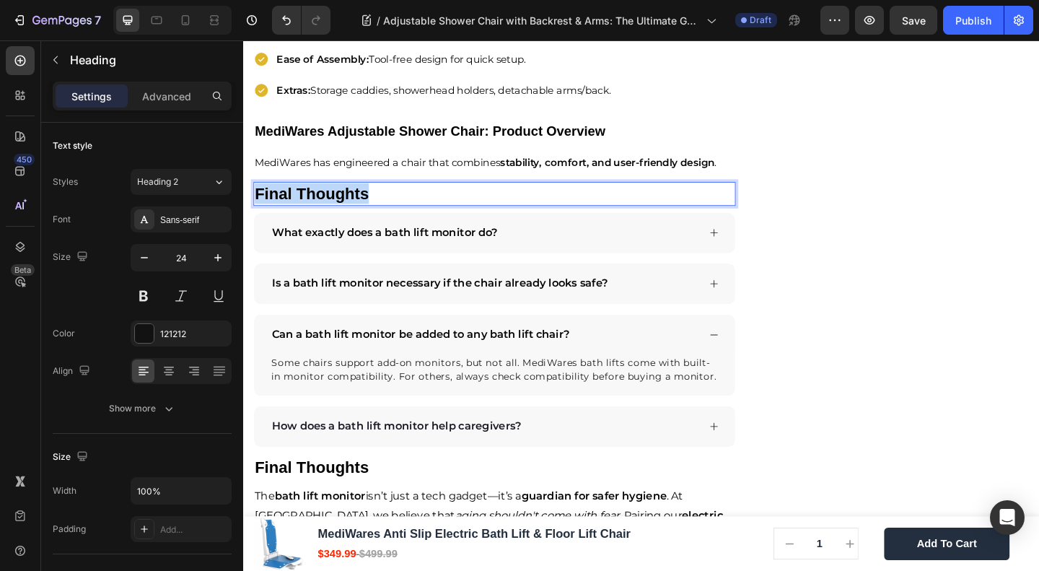
click at [344, 197] on strong "Final Thoughts" at bounding box center [318, 206] width 124 height 19
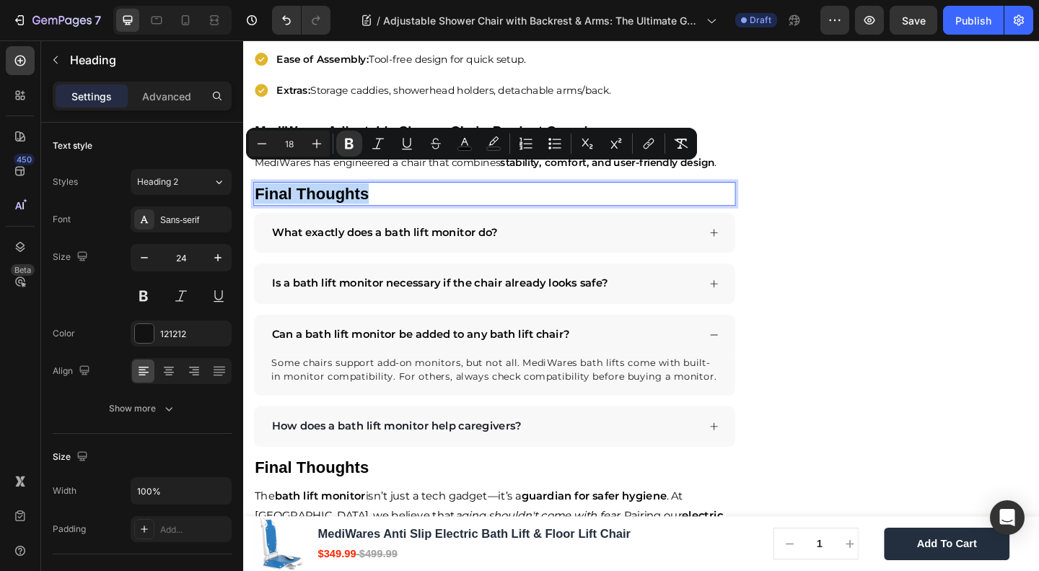
click at [258, 128] on div "Minus 18 Plus Bold Italic Underline Strikethrough color color Numbered List Bul…" at bounding box center [471, 144] width 451 height 32
click at [258, 135] on button "Minus" at bounding box center [262, 144] width 26 height 26
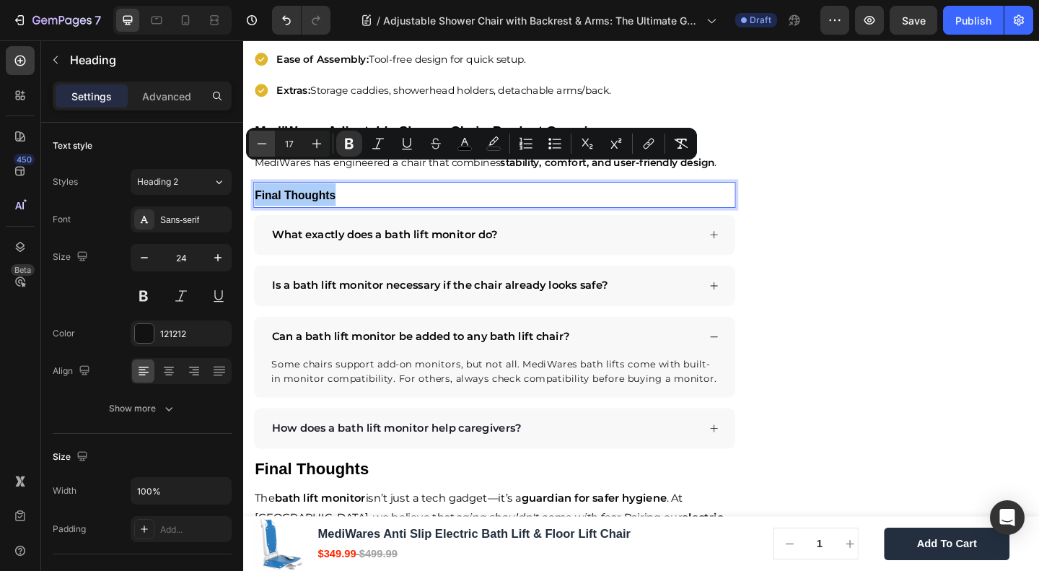
click at [258, 135] on button "Minus" at bounding box center [262, 144] width 26 height 26
type input "15"
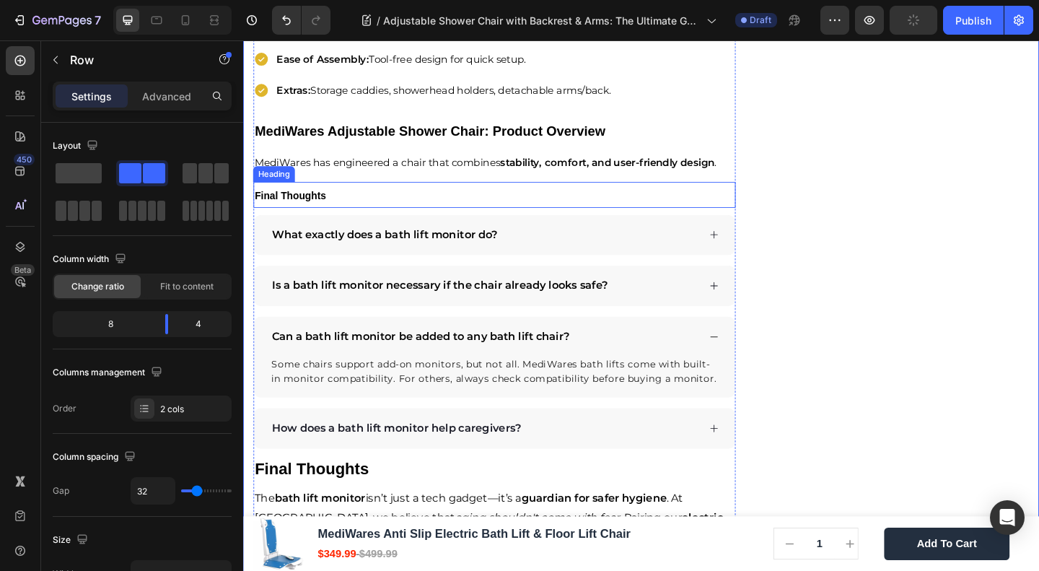
click at [313, 203] on strong "Final Thoughts" at bounding box center [294, 209] width 77 height 12
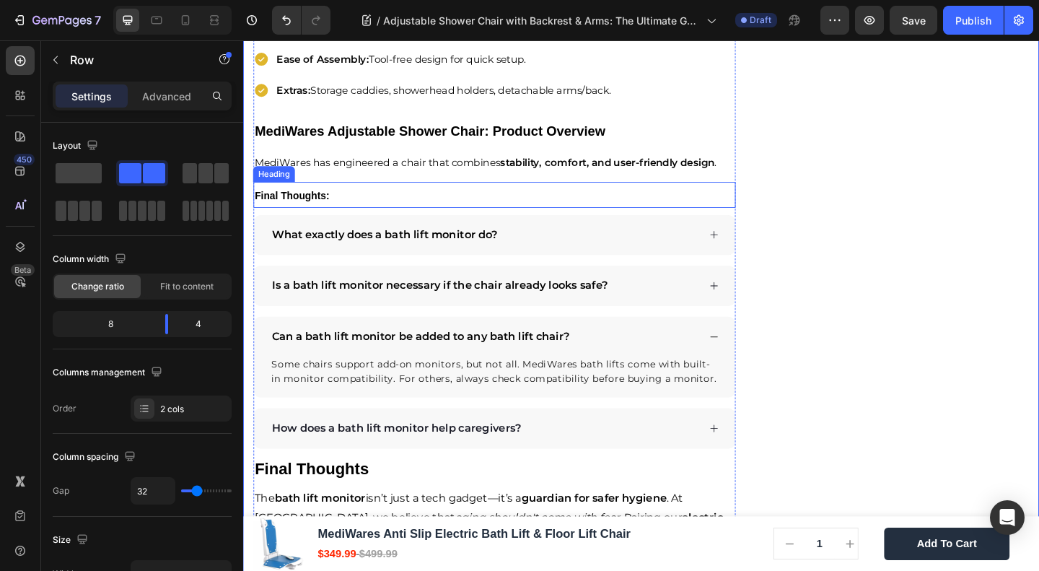
click at [293, 203] on strong "Final Thoughts:" at bounding box center [296, 209] width 81 height 12
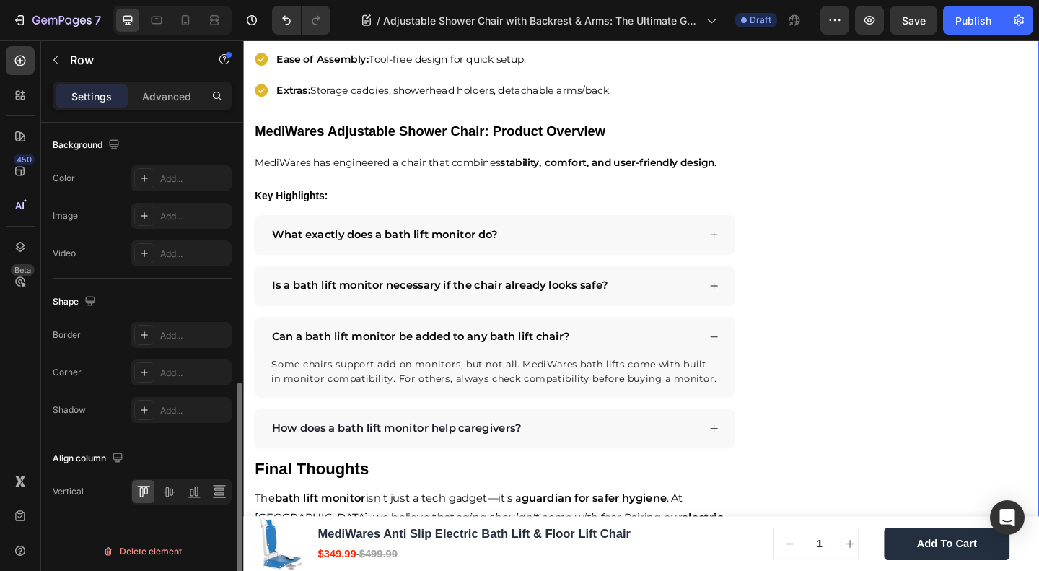
scroll to position [0, 0]
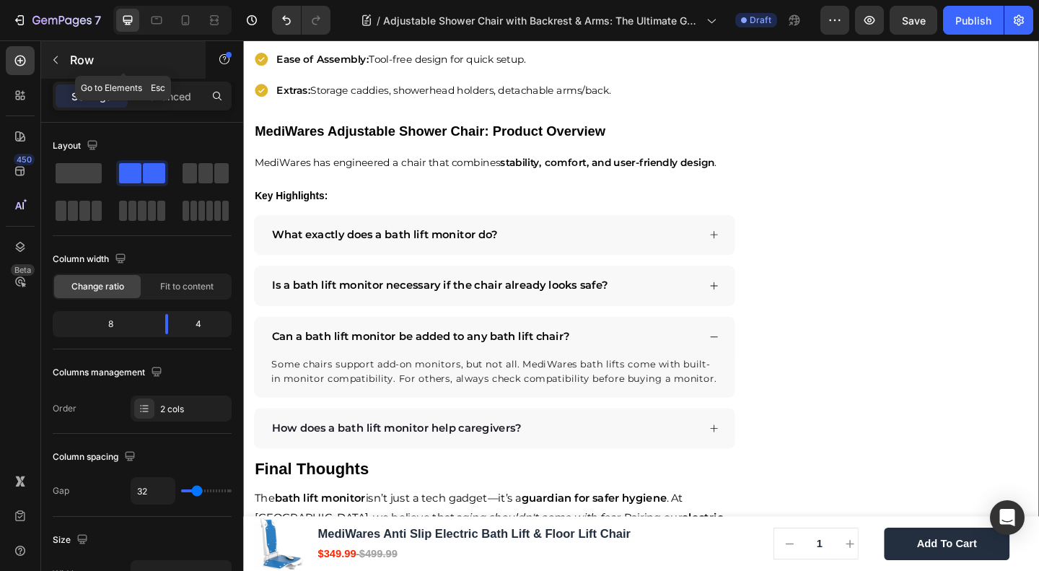
click at [51, 58] on icon "button" at bounding box center [56, 60] width 12 height 12
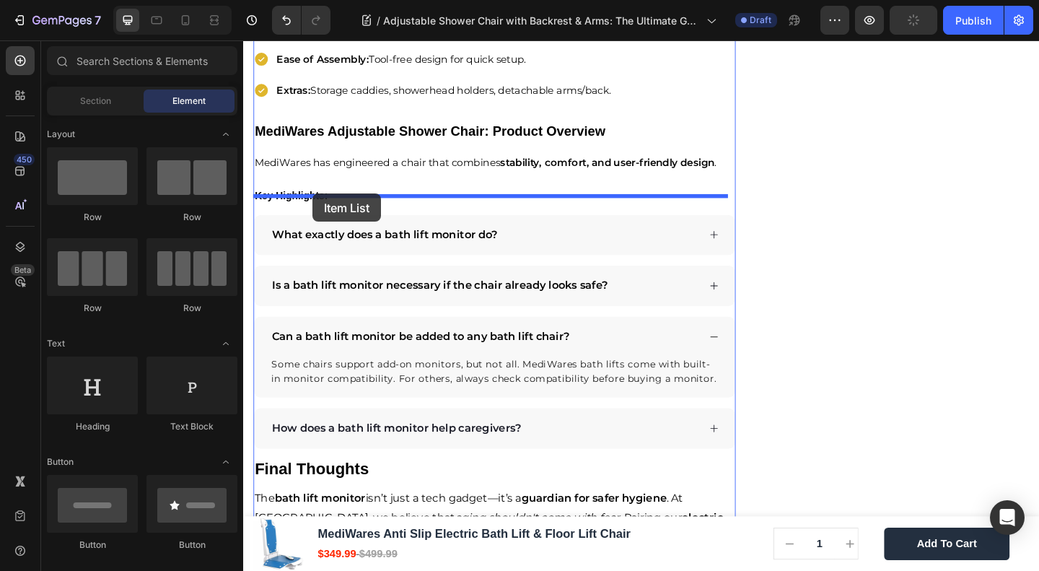
drag, startPoint x: 337, startPoint y: 401, endPoint x: 318, endPoint y: 207, distance: 194.3
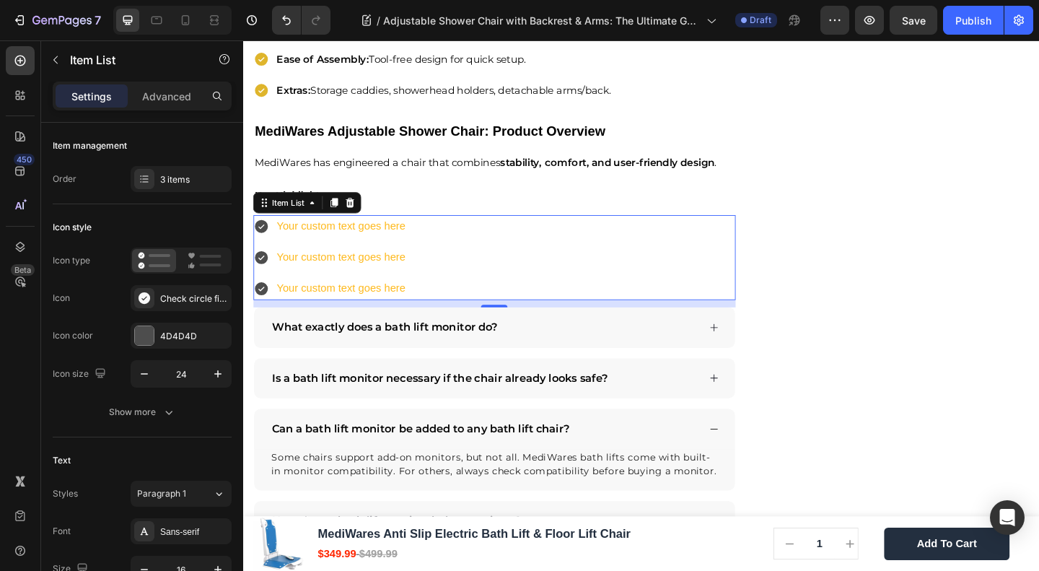
click at [289, 230] on div "Your custom text goes here" at bounding box center [349, 242] width 144 height 25
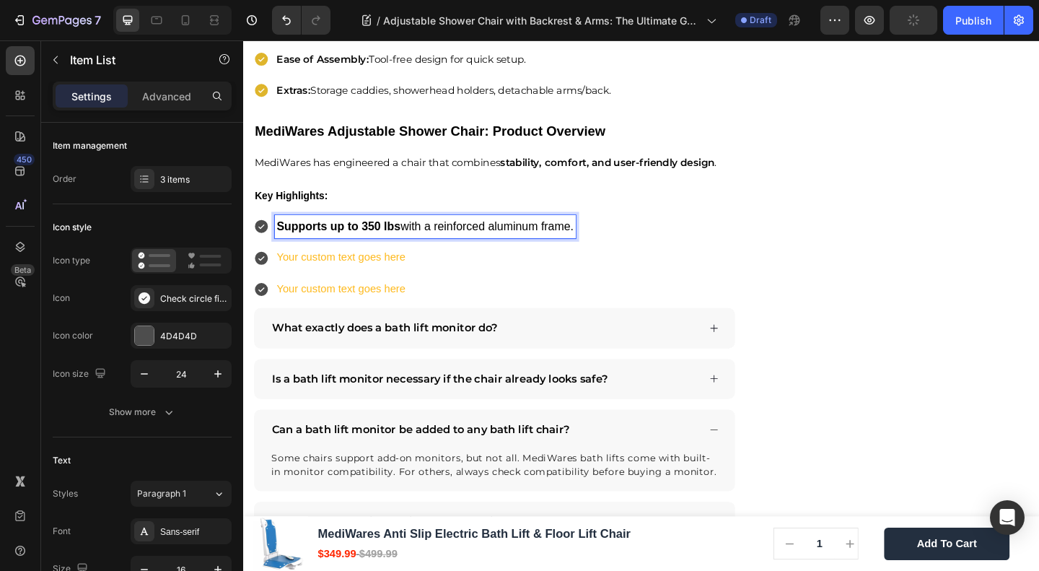
click at [313, 266] on p "Your custom text goes here" at bounding box center [440, 276] width 323 height 21
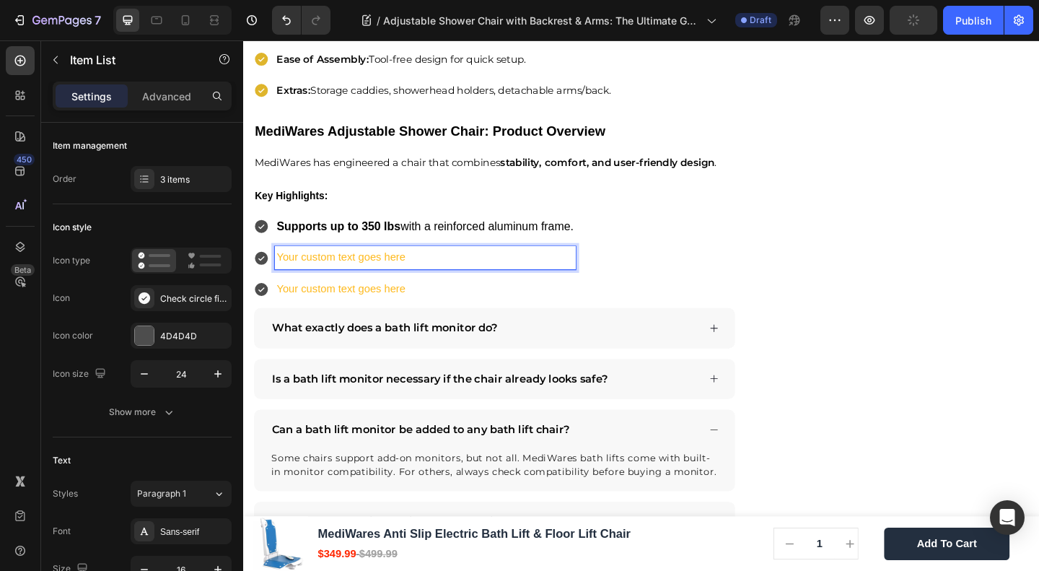
click at [313, 266] on p "Your custom text goes here" at bounding box center [440, 276] width 323 height 21
click at [302, 301] on p "Your custom text goes here" at bounding box center [440, 311] width 323 height 21
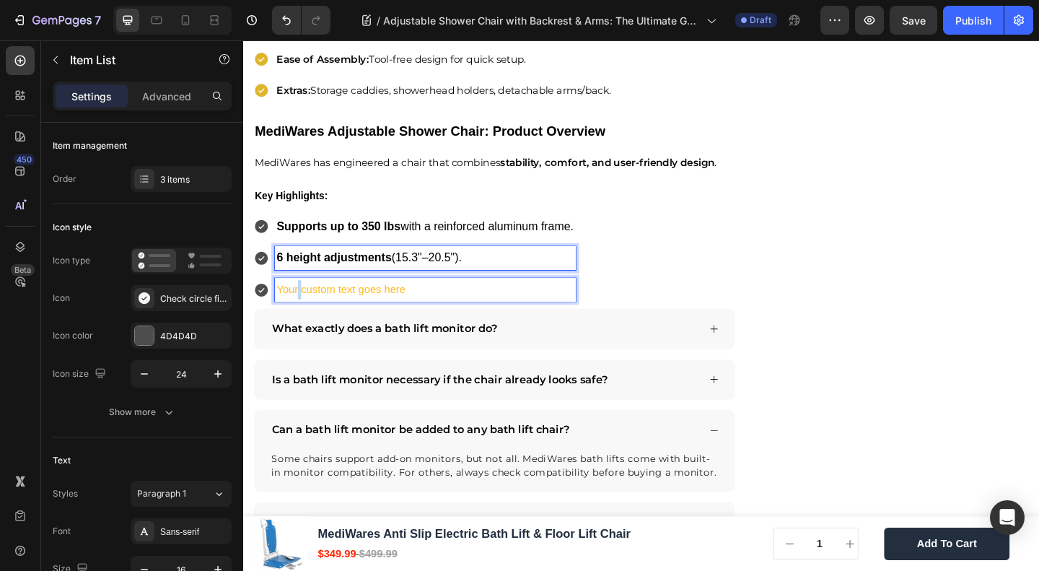
click at [302, 301] on p "Your custom text goes here" at bounding box center [440, 311] width 323 height 21
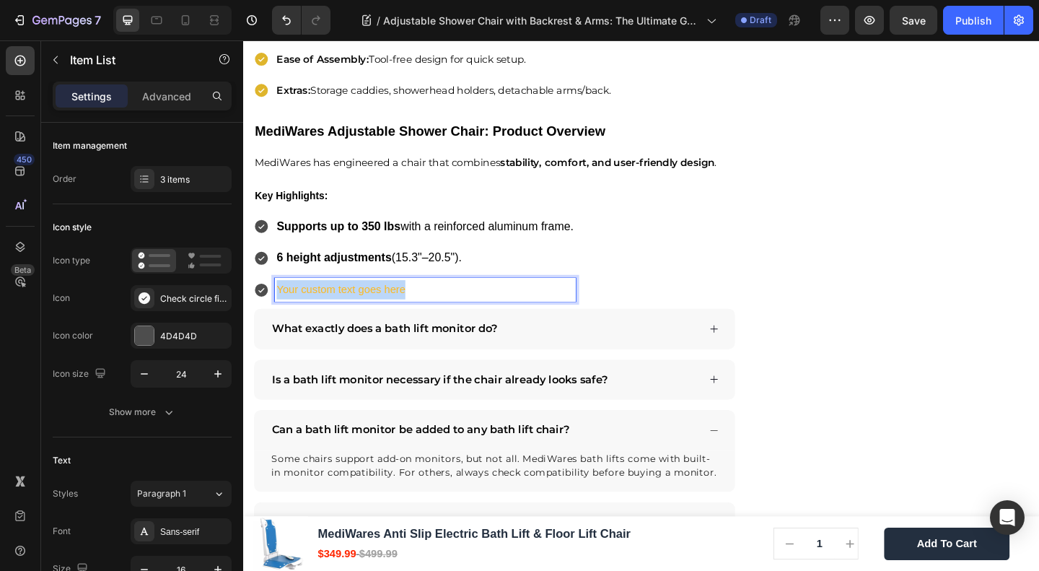
click at [302, 301] on p "Your custom text goes here" at bounding box center [440, 311] width 323 height 21
click at [308, 301] on p "Padded armrests and contoured seat with cushion." at bounding box center [440, 312] width 323 height 22
click at [632, 284] on div "Supports up to 350 lbs with a reinforced aluminum frame. 6 height adjustments (…" at bounding box center [516, 277] width 525 height 95
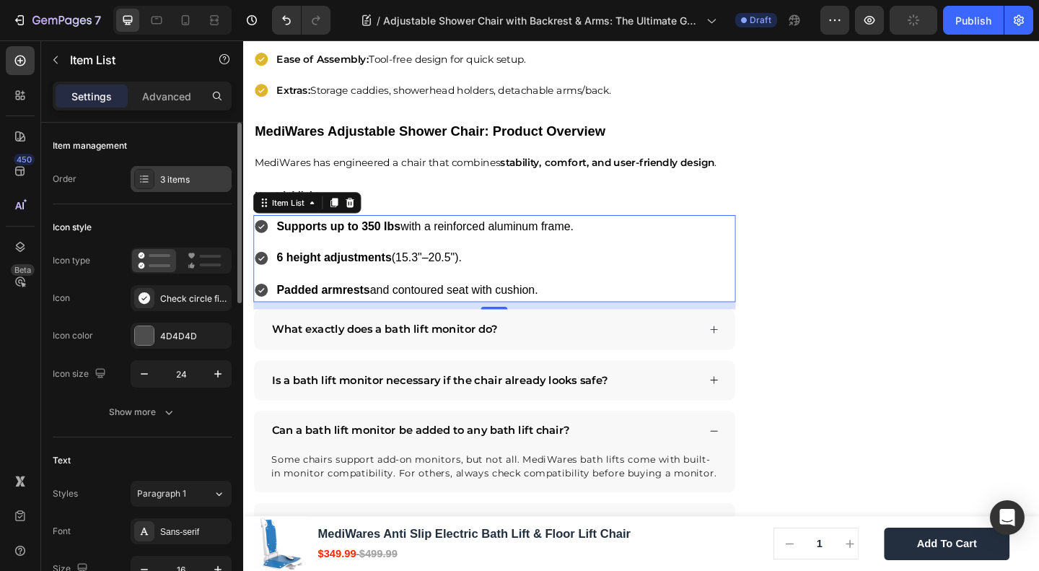
click at [180, 183] on div "3 items" at bounding box center [194, 179] width 68 height 13
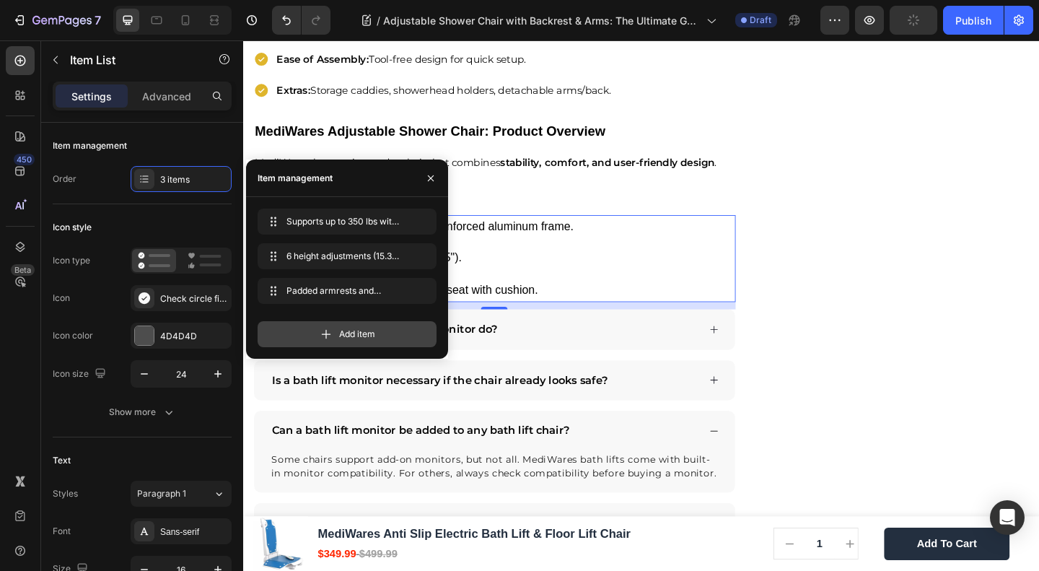
click at [314, 329] on div "Add item" at bounding box center [347, 334] width 179 height 26
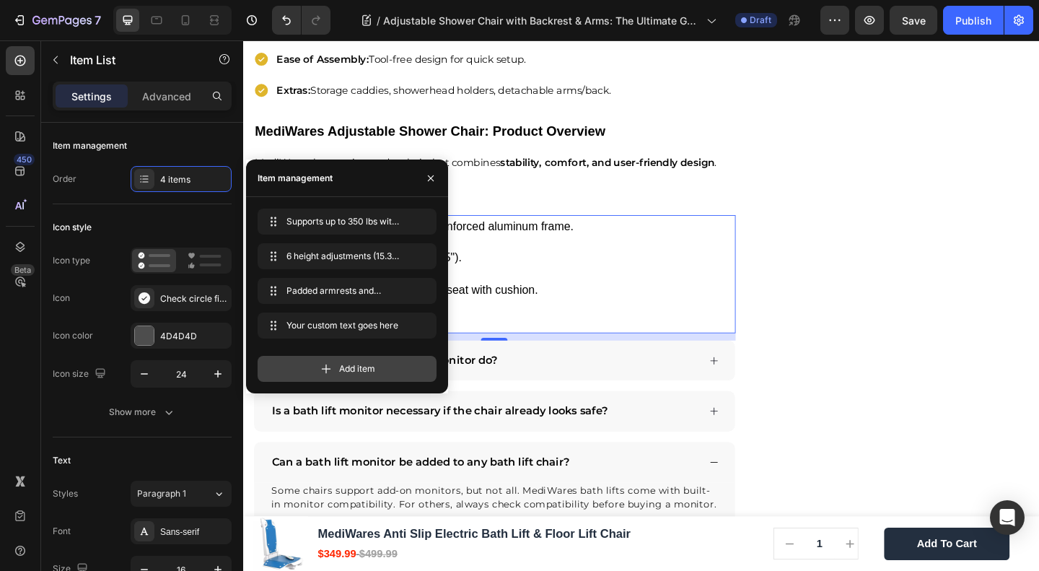
click at [320, 372] on icon at bounding box center [326, 369] width 14 height 14
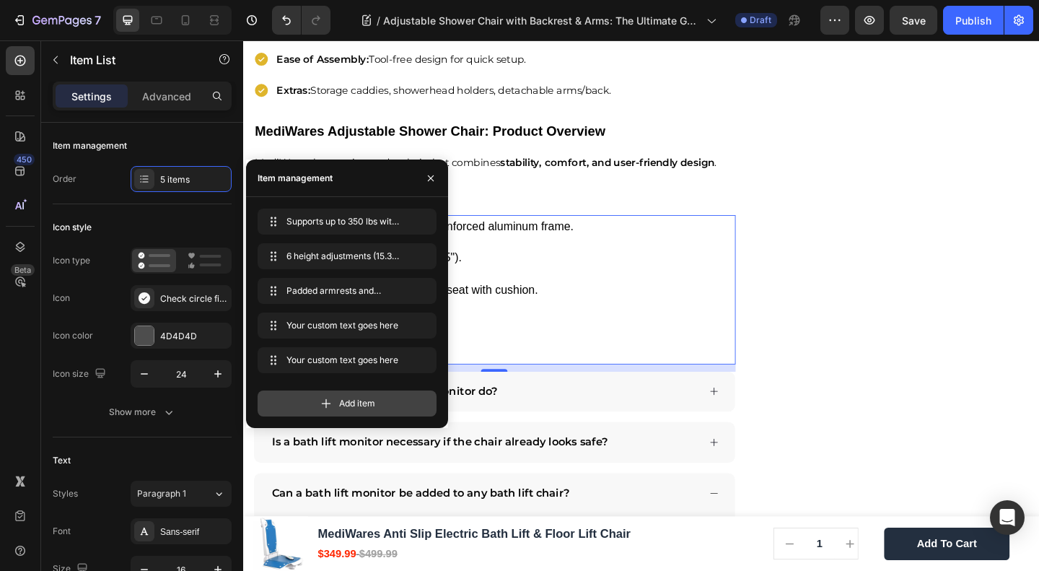
click at [311, 401] on div "Add item" at bounding box center [347, 403] width 179 height 26
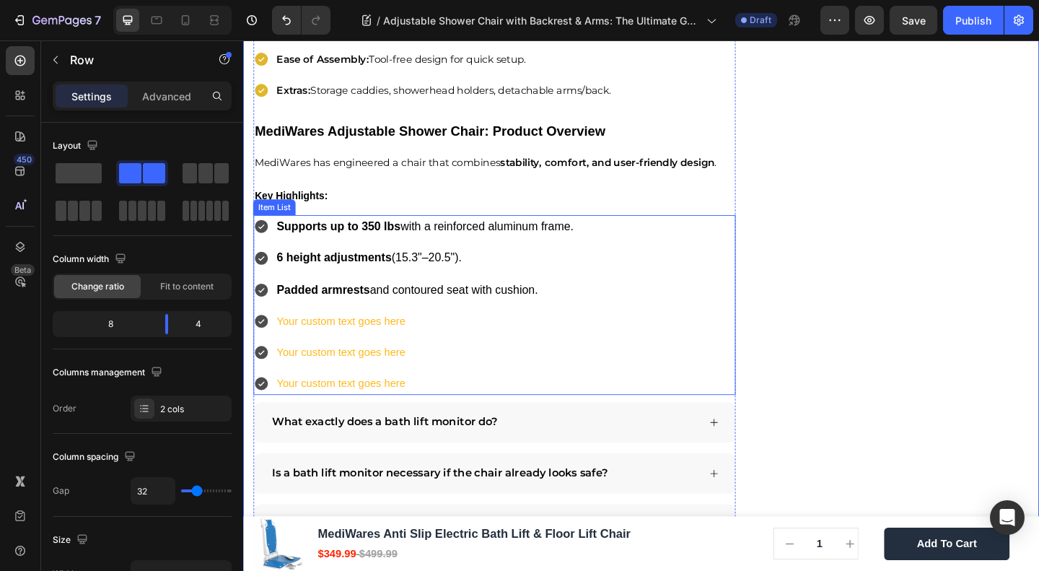
click at [340, 333] on div "Your custom text goes here" at bounding box center [441, 345] width 328 height 25
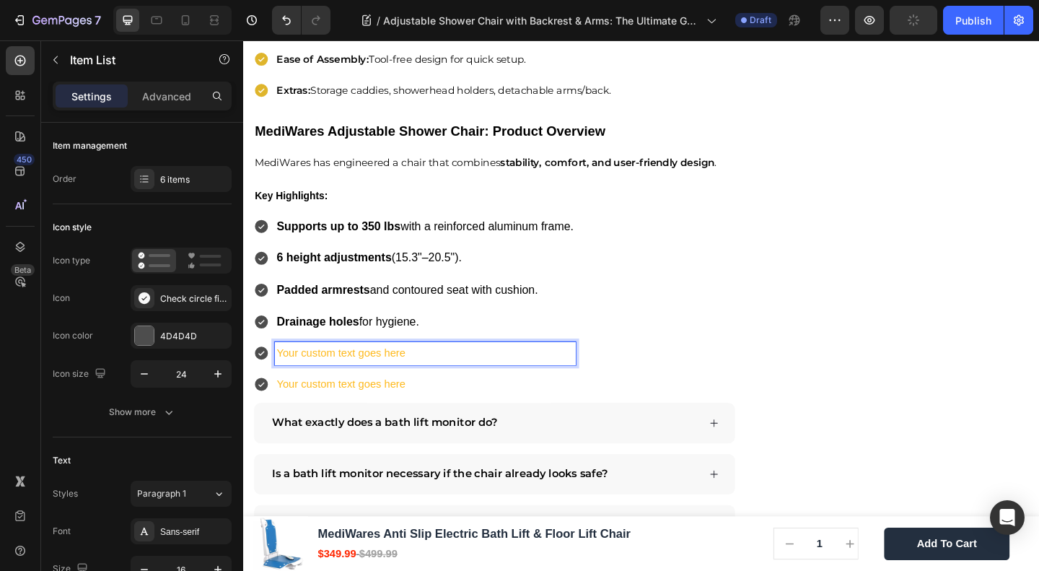
click at [313, 370] on p "Your custom text goes here" at bounding box center [440, 380] width 323 height 21
click at [335, 405] on p "Your custom text goes here" at bounding box center [440, 415] width 323 height 21
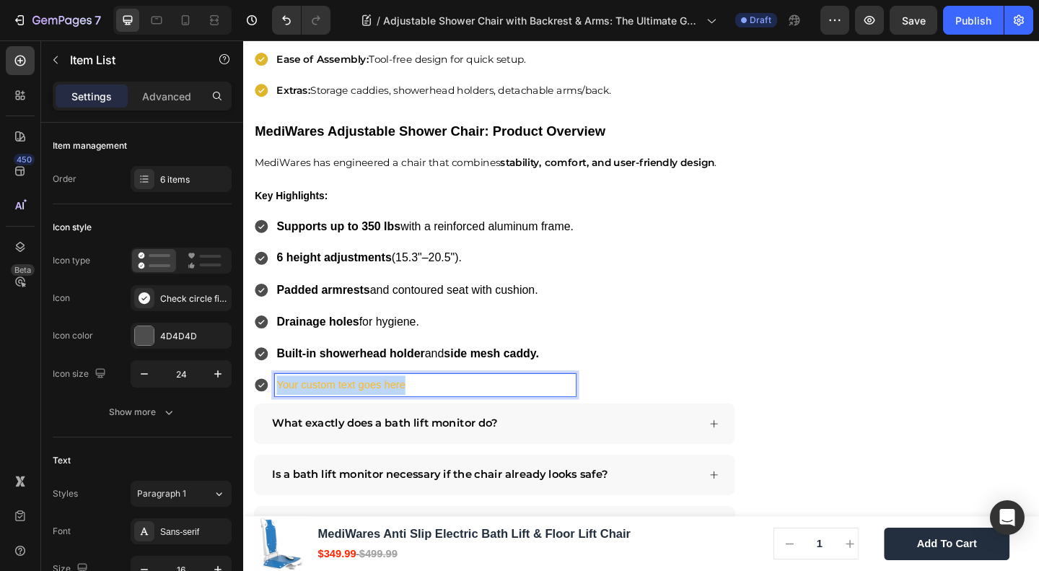
click at [335, 405] on p "Your custom text goes here" at bounding box center [440, 415] width 323 height 21
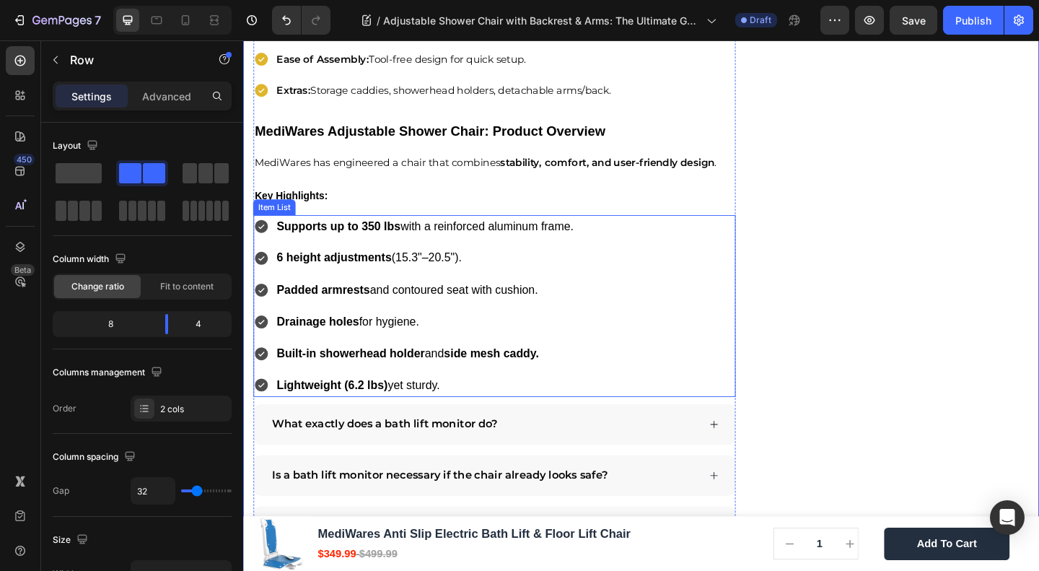
click at [617, 378] on div "Supports up to 350 lbs with a reinforced aluminum frame. 6 height adjustments (…" at bounding box center [516, 329] width 525 height 198
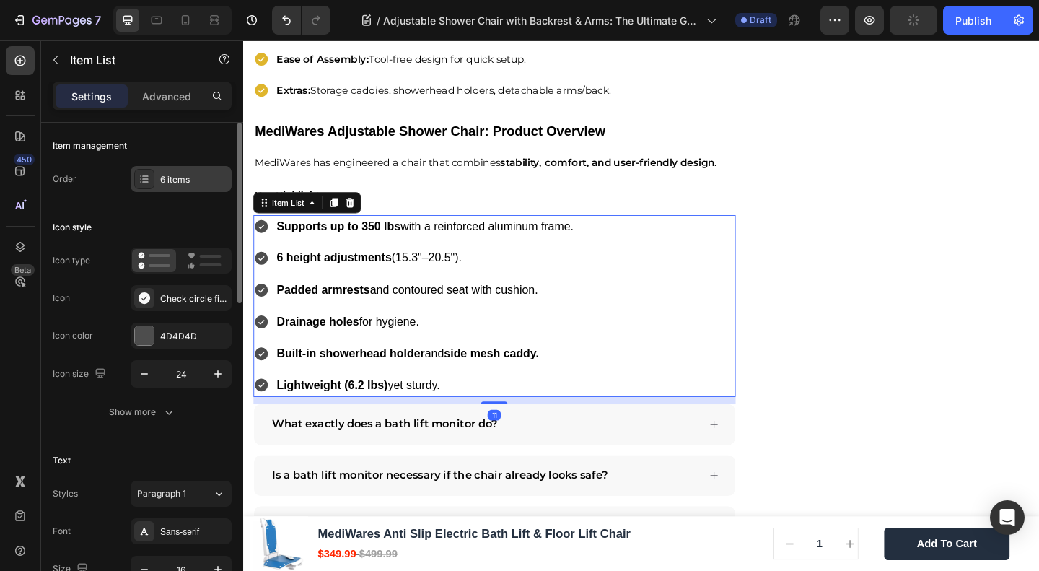
click at [165, 177] on div "6 items" at bounding box center [194, 179] width 68 height 13
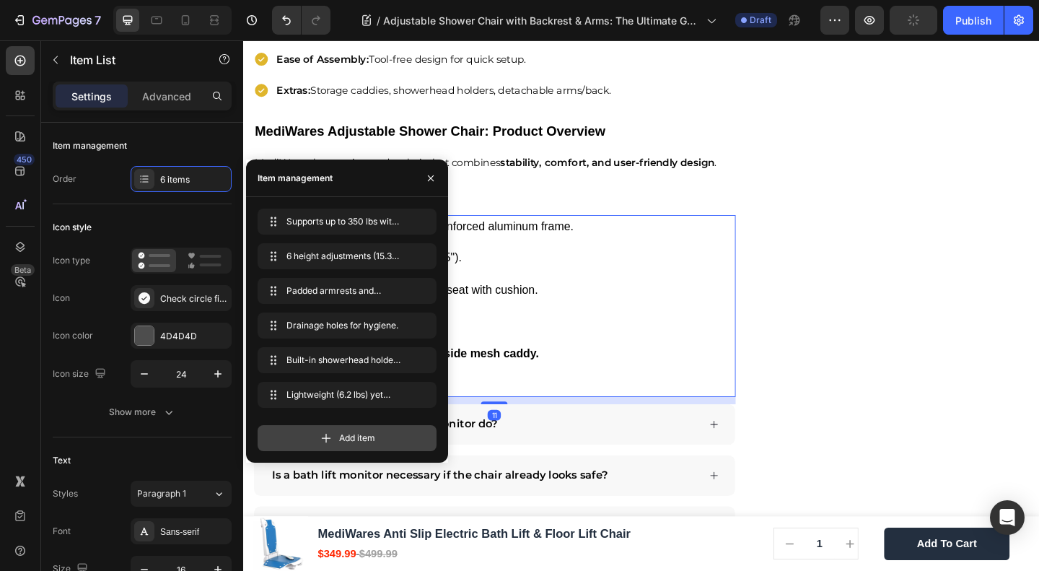
click at [315, 427] on div "Add item" at bounding box center [347, 438] width 179 height 26
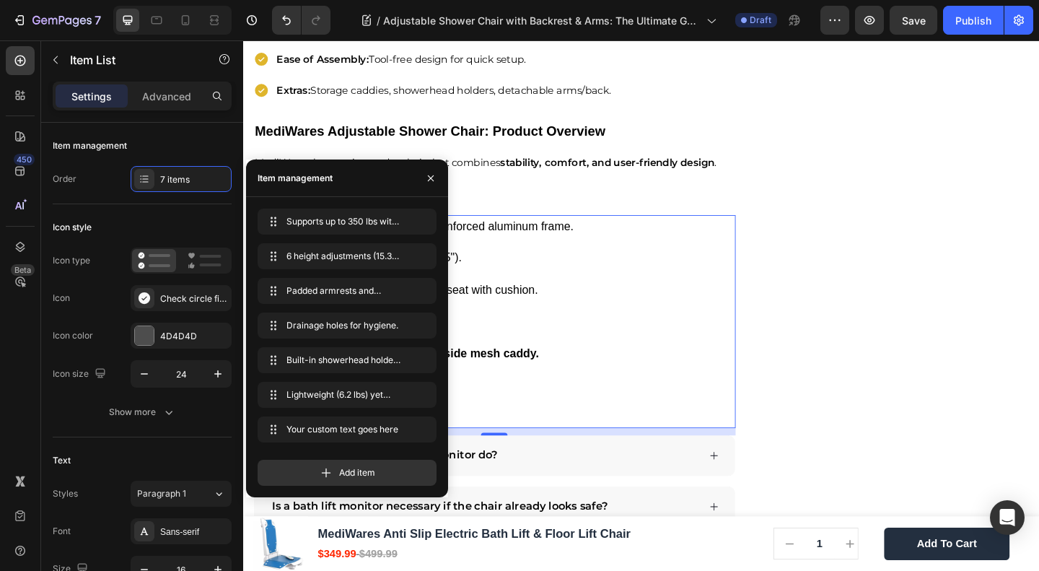
click at [491, 401] on div "Supports up to 350 lbs with a reinforced aluminum frame. 6 height adjustments (…" at bounding box center [429, 346] width 351 height 232
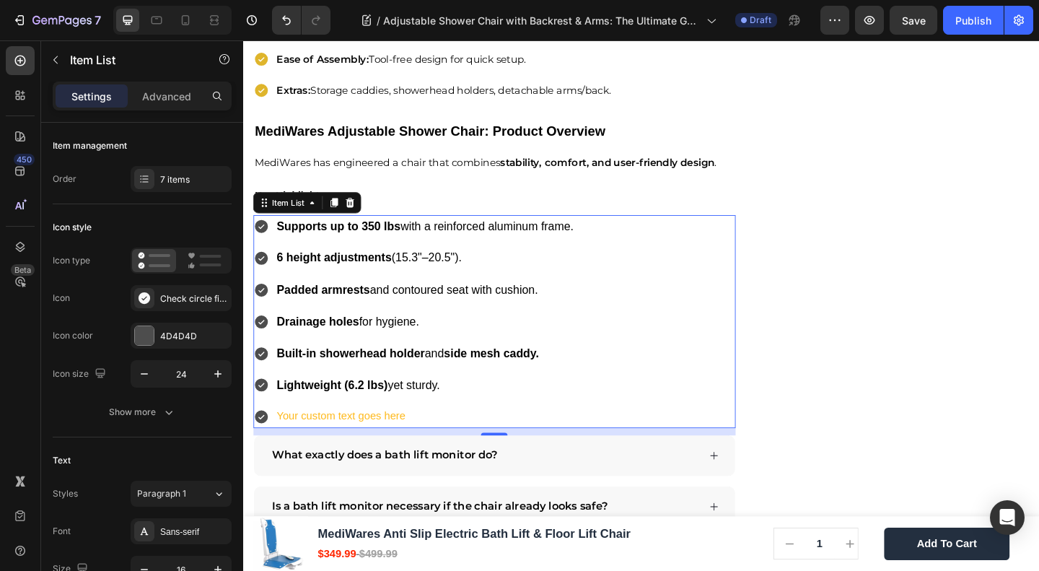
click at [349, 437] on div "Your custom text goes here" at bounding box center [441, 449] width 328 height 25
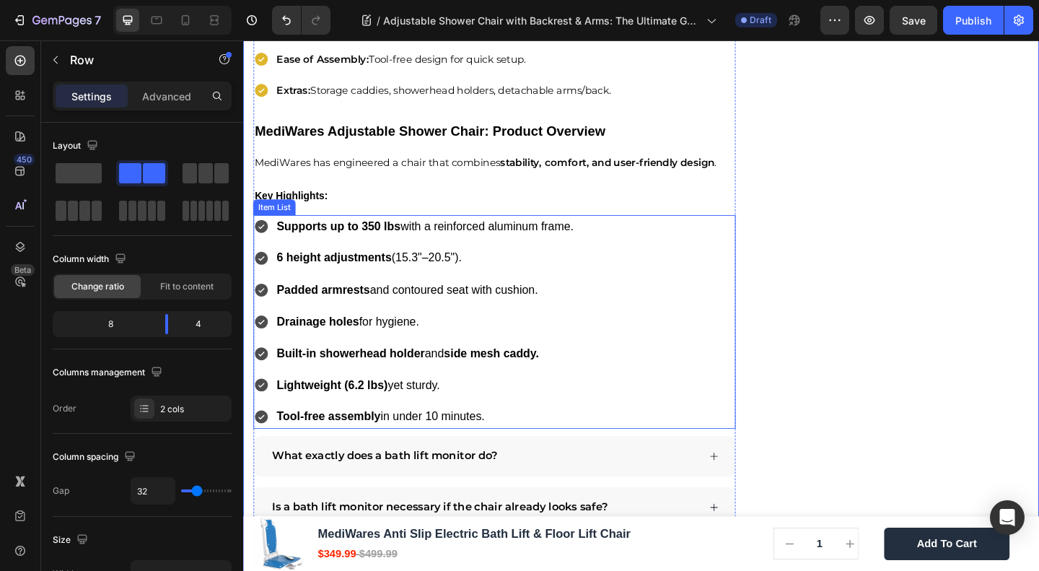
click at [632, 316] on div "Supports up to 350 lbs with a reinforced aluminum frame. 6 height adjustments (…" at bounding box center [516, 346] width 525 height 233
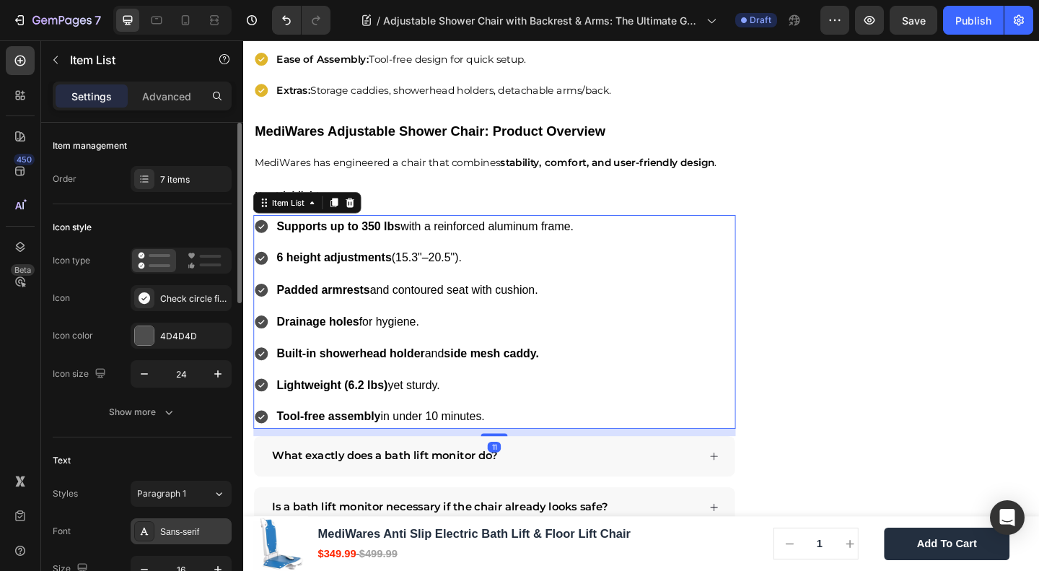
click at [185, 532] on div "Sans-serif" at bounding box center [194, 531] width 68 height 13
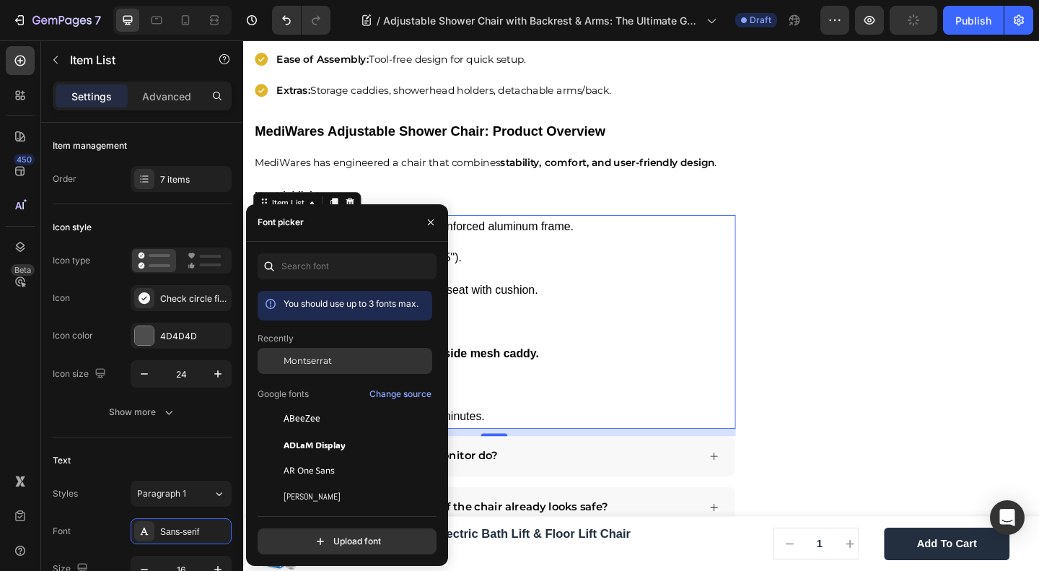
click at [304, 361] on span "Montserrat" at bounding box center [308, 360] width 48 height 13
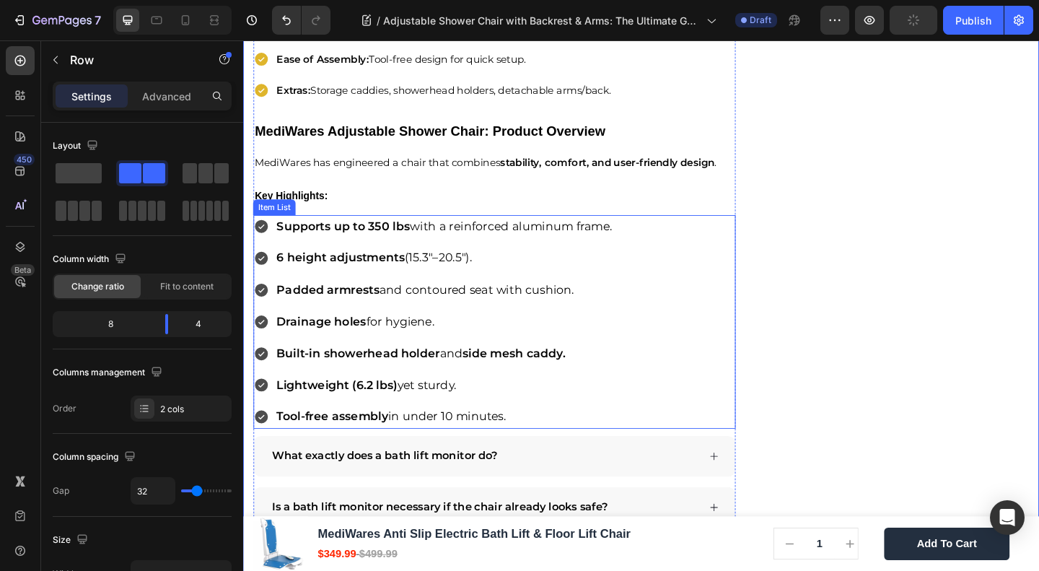
click at [692, 321] on div "Supports up to 350 lbs with a reinforced aluminum frame. 6 height adjustments (…" at bounding box center [516, 346] width 525 height 233
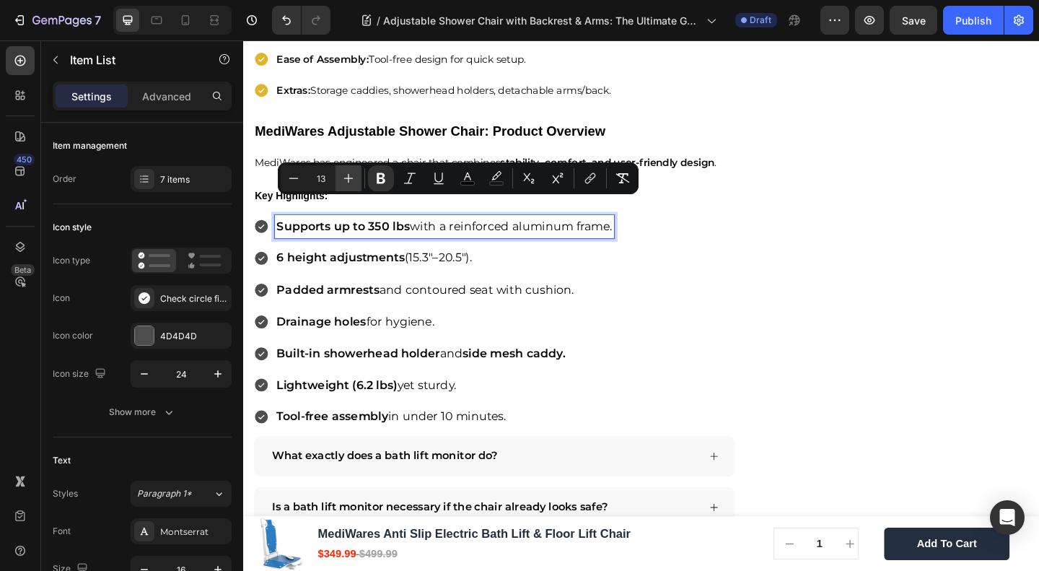
click at [355, 177] on icon "Editor contextual toolbar" at bounding box center [348, 178] width 14 height 14
type input "15"
click at [388, 268] on strong "6 height adjustments" at bounding box center [348, 275] width 139 height 15
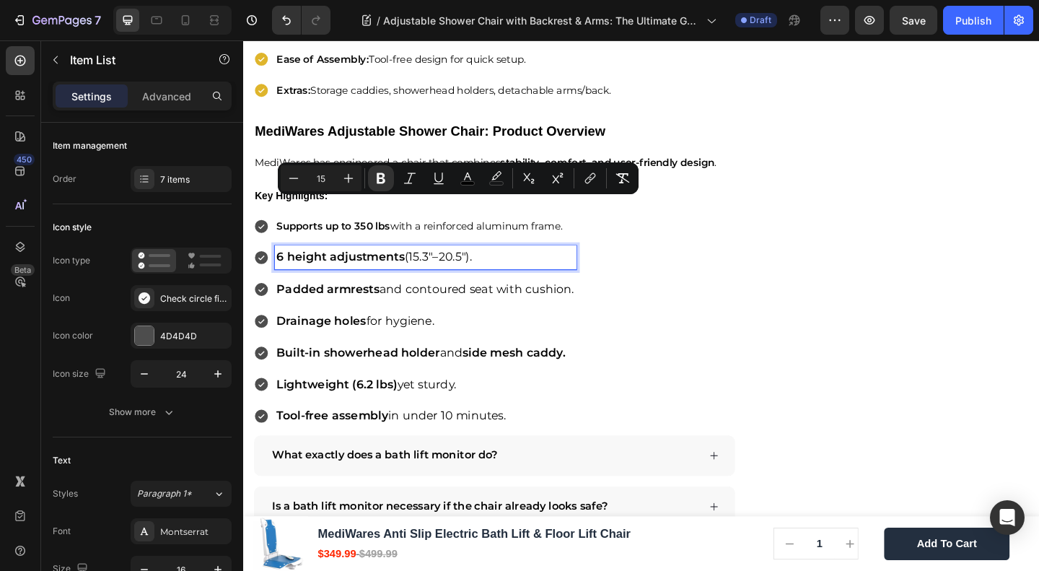
click at [388, 268] on strong "6 height adjustments" at bounding box center [348, 275] width 139 height 15
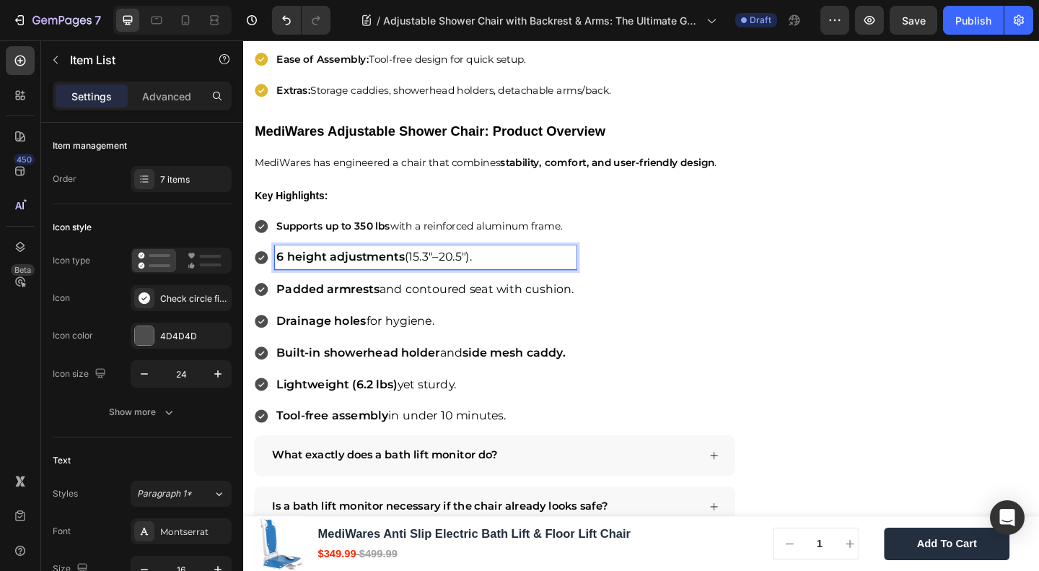
click at [388, 268] on strong "6 height adjustments" at bounding box center [348, 275] width 139 height 15
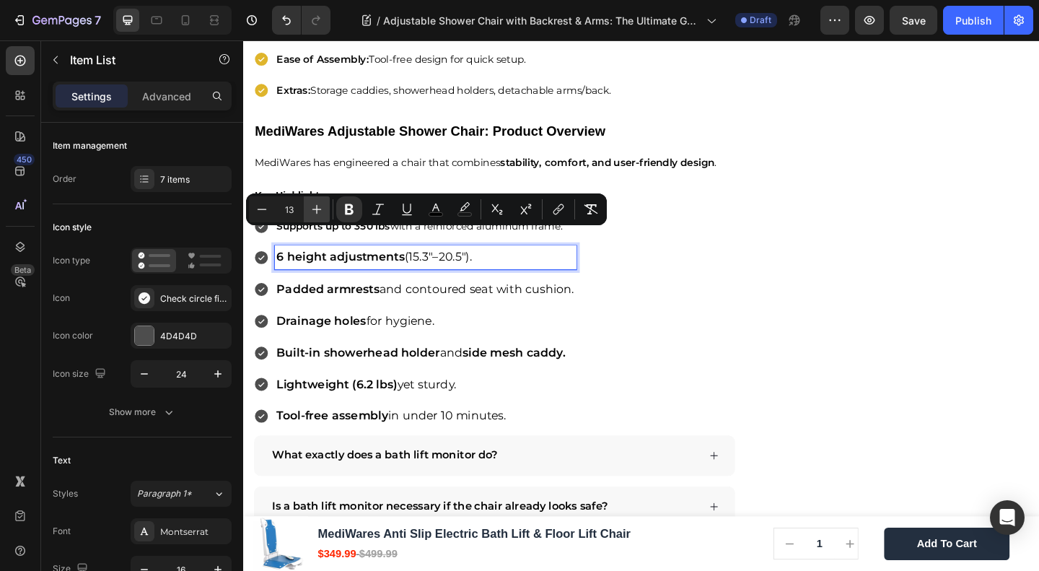
click at [322, 209] on icon "Editor contextual toolbar" at bounding box center [317, 209] width 14 height 14
drag, startPoint x: 322, startPoint y: 209, endPoint x: 331, endPoint y: 218, distance: 13.3
click at [322, 209] on icon "Editor contextual toolbar" at bounding box center [317, 209] width 14 height 14
type input "15"
click at [341, 302] on strong "Padded armrests" at bounding box center [335, 309] width 112 height 15
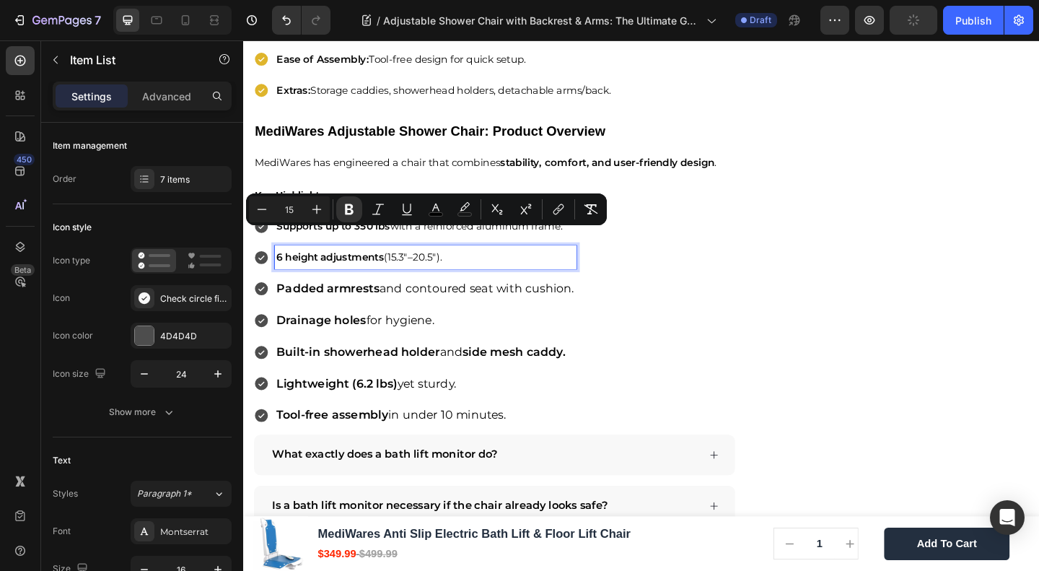
click at [341, 302] on strong "Padded armrests" at bounding box center [335, 309] width 112 height 15
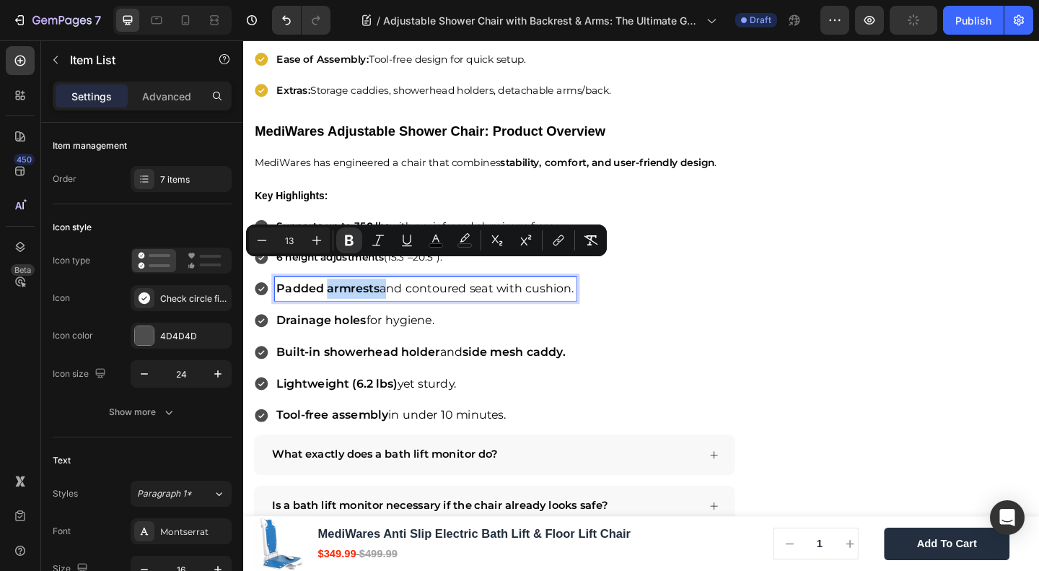
click at [334, 302] on strong "Padded armrests" at bounding box center [335, 309] width 112 height 15
click at [325, 245] on icon "Editor contextual toolbar" at bounding box center [329, 240] width 14 height 14
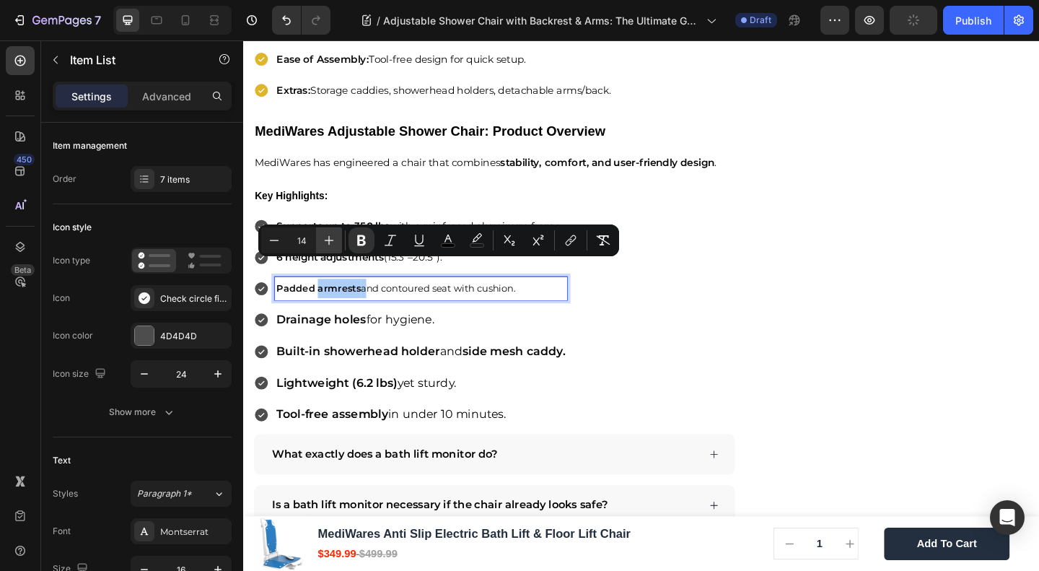
click at [325, 245] on icon "Editor contextual toolbar" at bounding box center [329, 240] width 14 height 14
type input "15"
click at [325, 333] on p "Drainage holes for hygiene." at bounding box center [436, 344] width 314 height 22
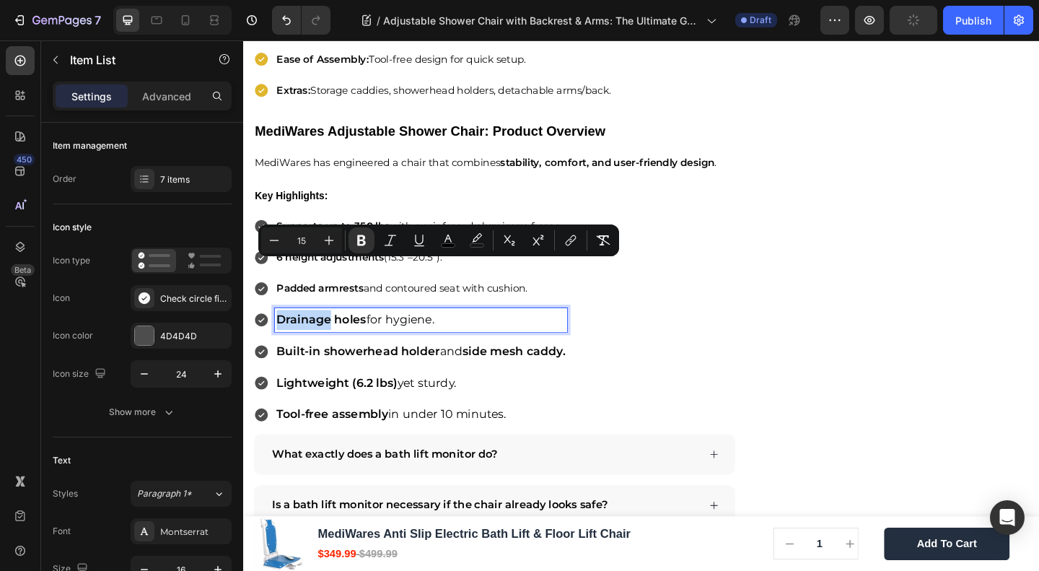
click at [325, 333] on p "Drainage holes for hygiene." at bounding box center [436, 344] width 314 height 22
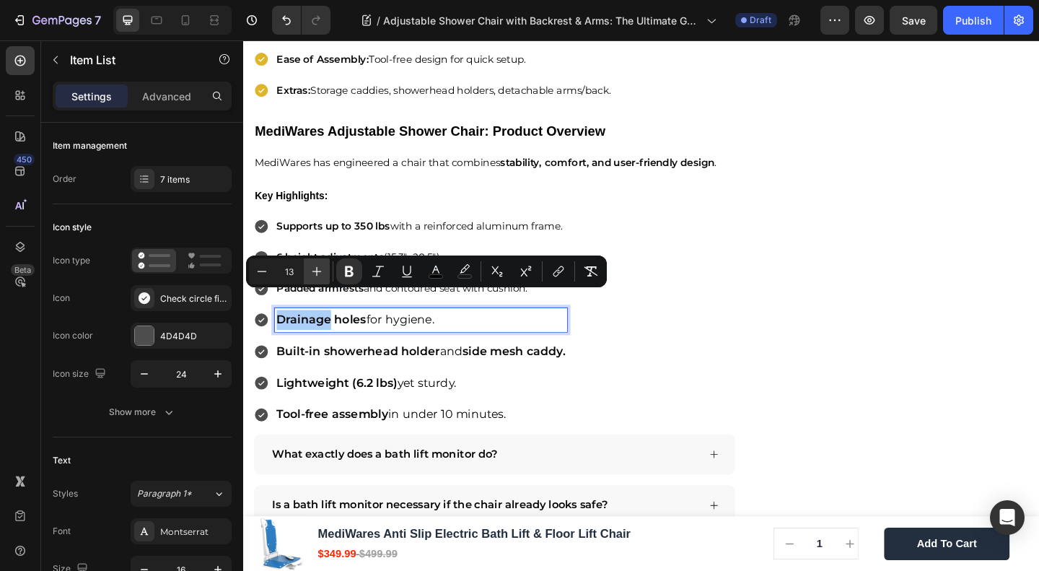
click at [322, 261] on button "Plus" at bounding box center [317, 271] width 26 height 26
type input "15"
click at [327, 367] on p "Built-in showerhead holder and side mesh caddy." at bounding box center [436, 378] width 314 height 22
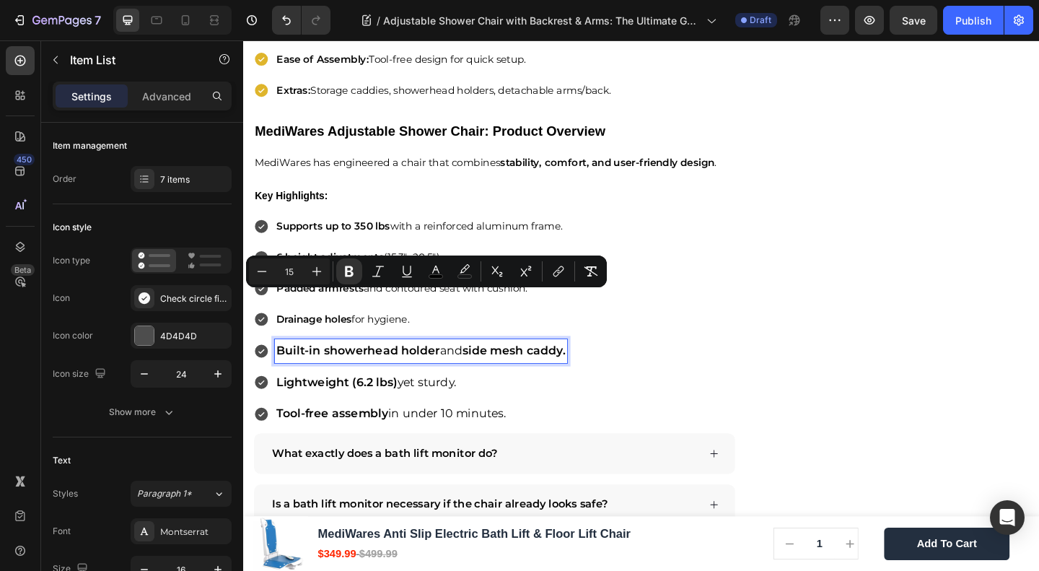
click at [327, 367] on p "Built-in showerhead holder and side mesh caddy." at bounding box center [436, 378] width 314 height 22
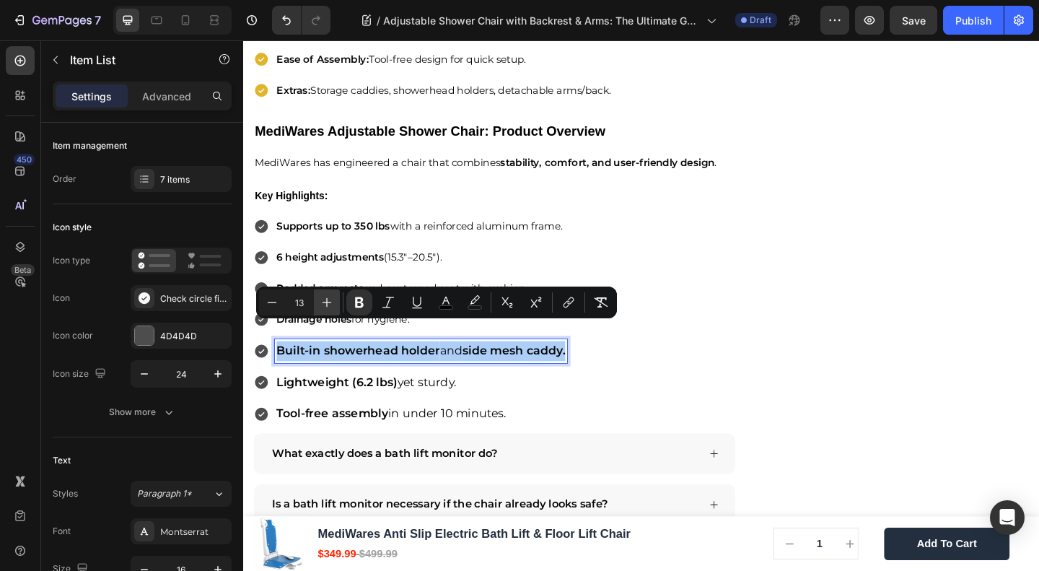
click at [330, 297] on icon "Editor contextual toolbar" at bounding box center [327, 302] width 14 height 14
type input "15"
click at [352, 403] on strong "Lightweight (6.2 lbs)" at bounding box center [344, 410] width 131 height 15
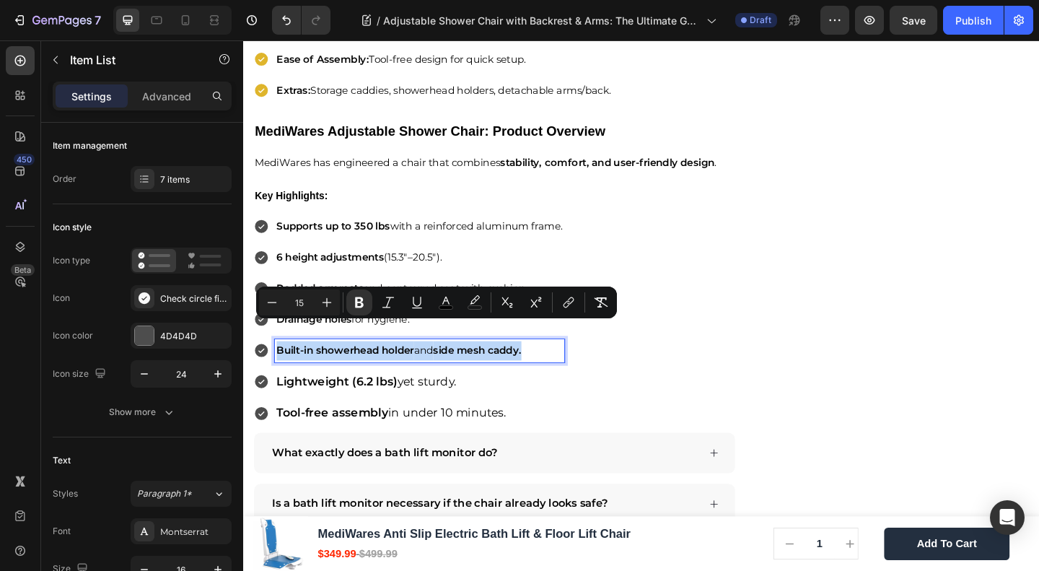
click at [352, 403] on strong "Lightweight (6.2 lbs)" at bounding box center [344, 410] width 131 height 15
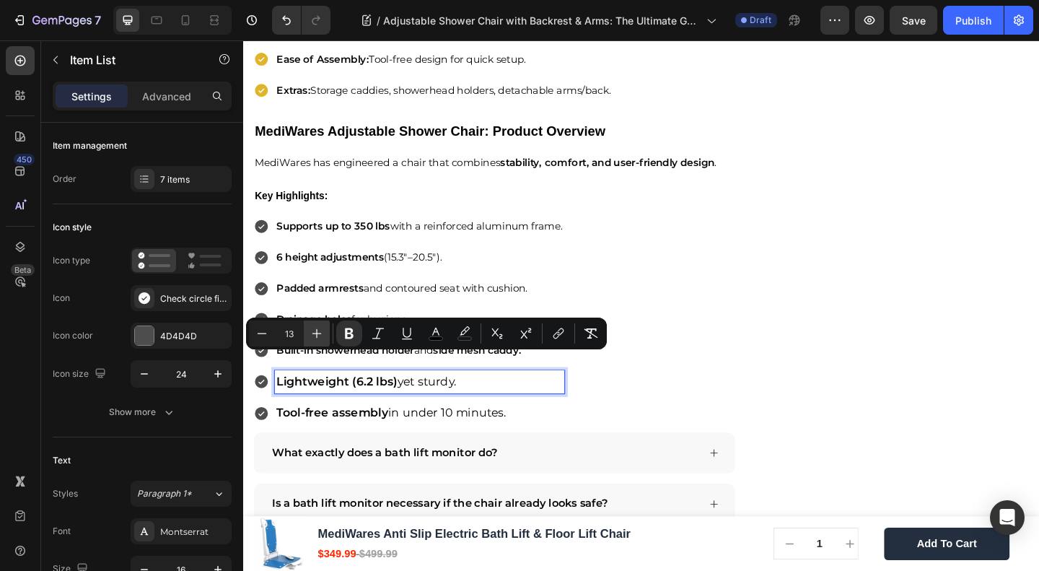
click at [315, 333] on icon "Editor contextual toolbar" at bounding box center [317, 333] width 9 height 9
type input "15"
click at [352, 435] on div "Tool-free assembly in under 10 minutes." at bounding box center [434, 445] width 315 height 26
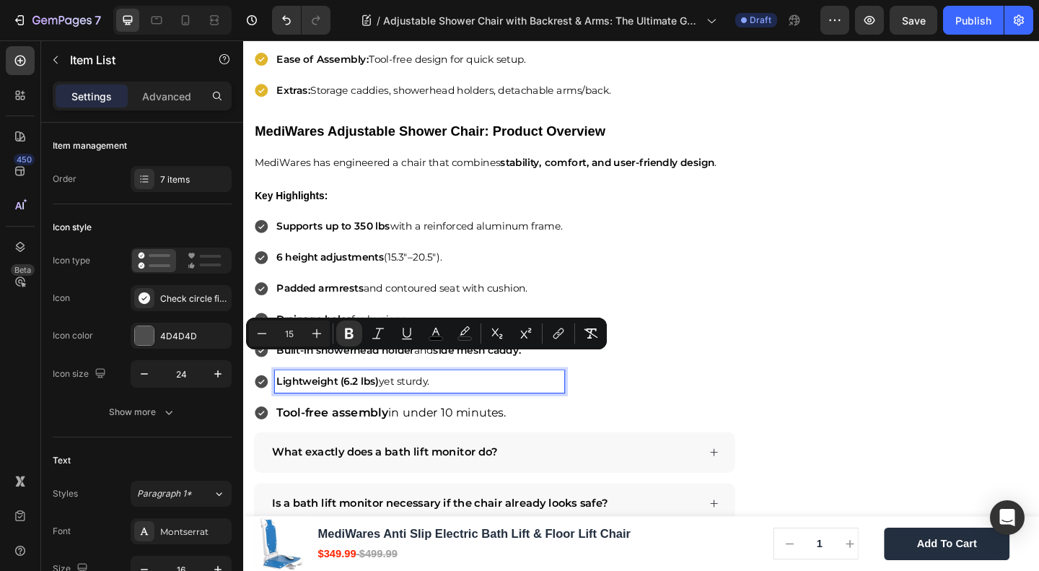
click at [352, 435] on div "Tool-free assembly in under 10 minutes." at bounding box center [434, 445] width 315 height 26
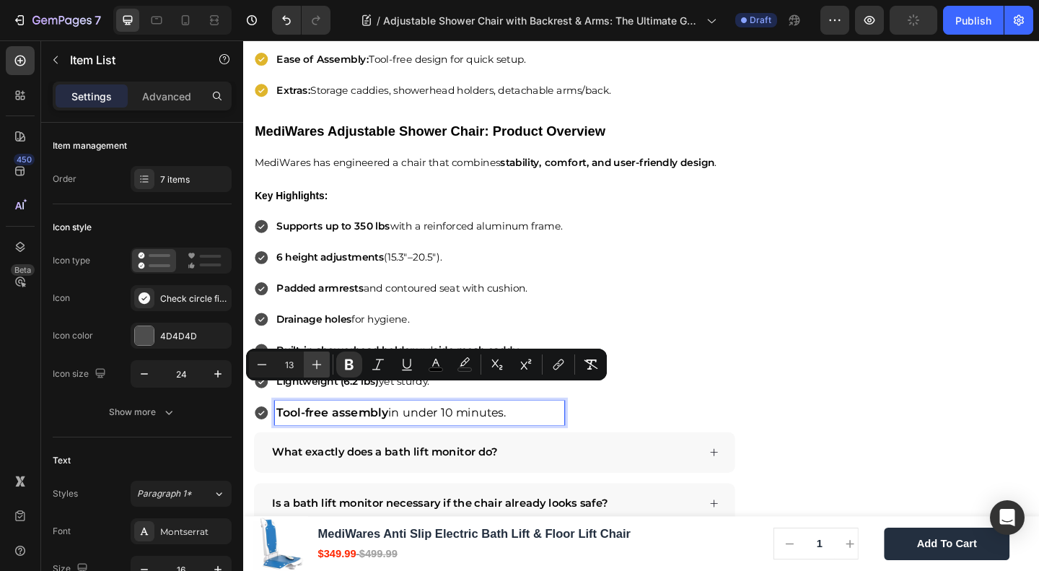
click at [314, 359] on icon "Editor contextual toolbar" at bounding box center [317, 364] width 14 height 14
type input "15"
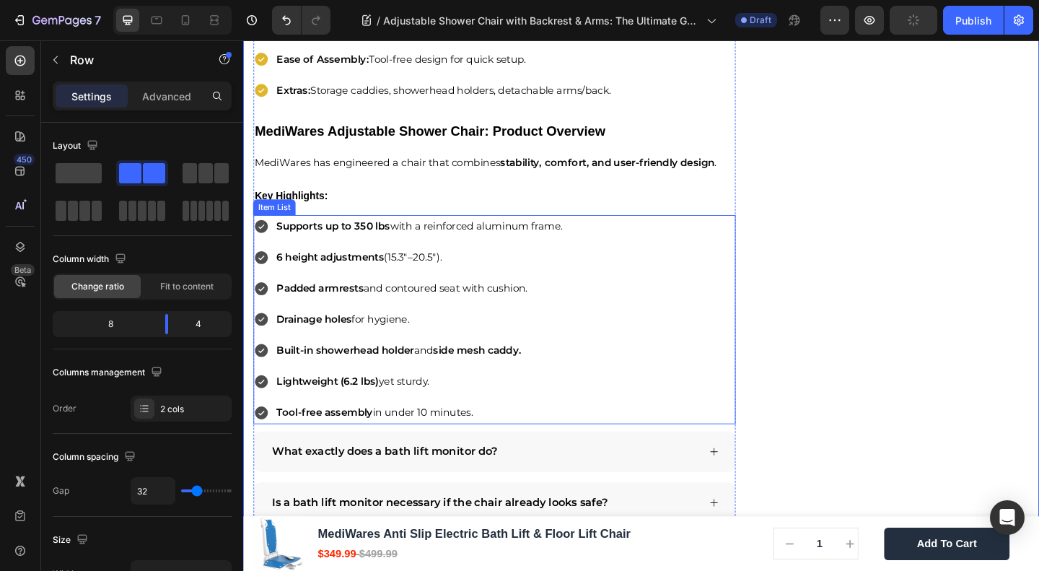
click at [372, 263] on div "6 height adjustments (15.3"–20.5")." at bounding box center [434, 275] width 315 height 25
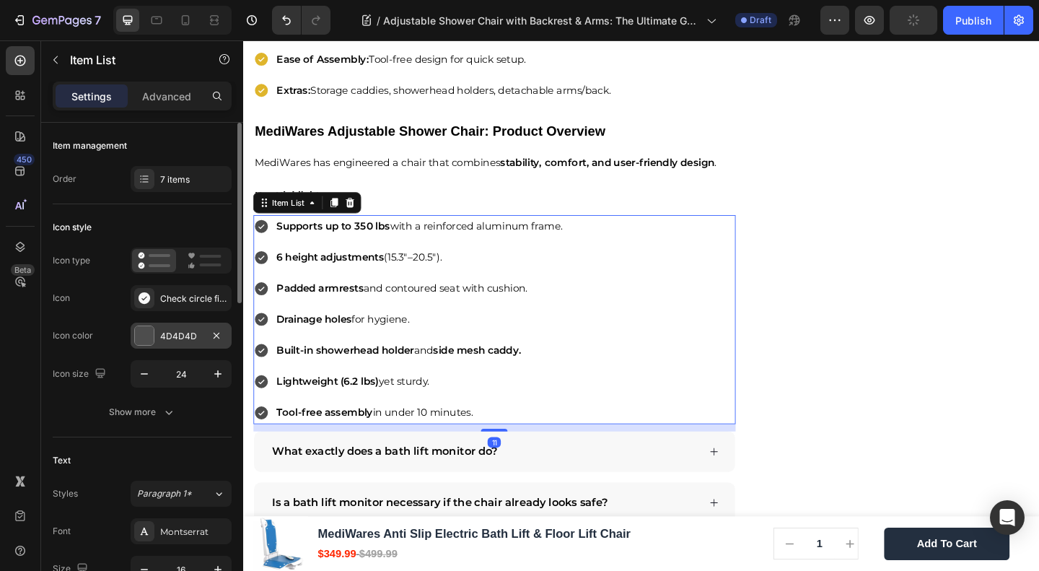
click at [136, 337] on div at bounding box center [144, 335] width 19 height 19
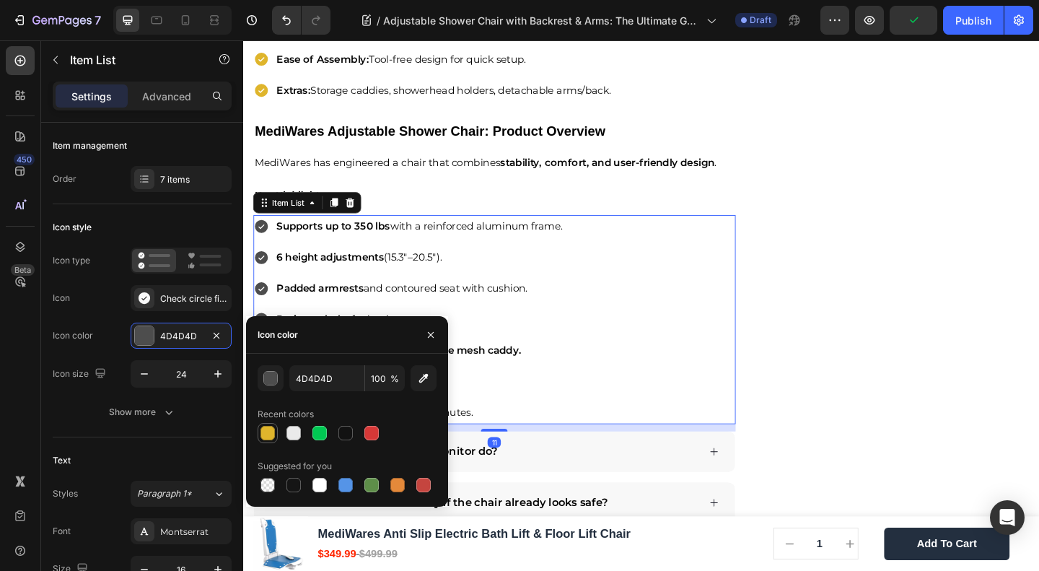
click at [273, 432] on div at bounding box center [268, 433] width 14 height 14
type input "DFB52C"
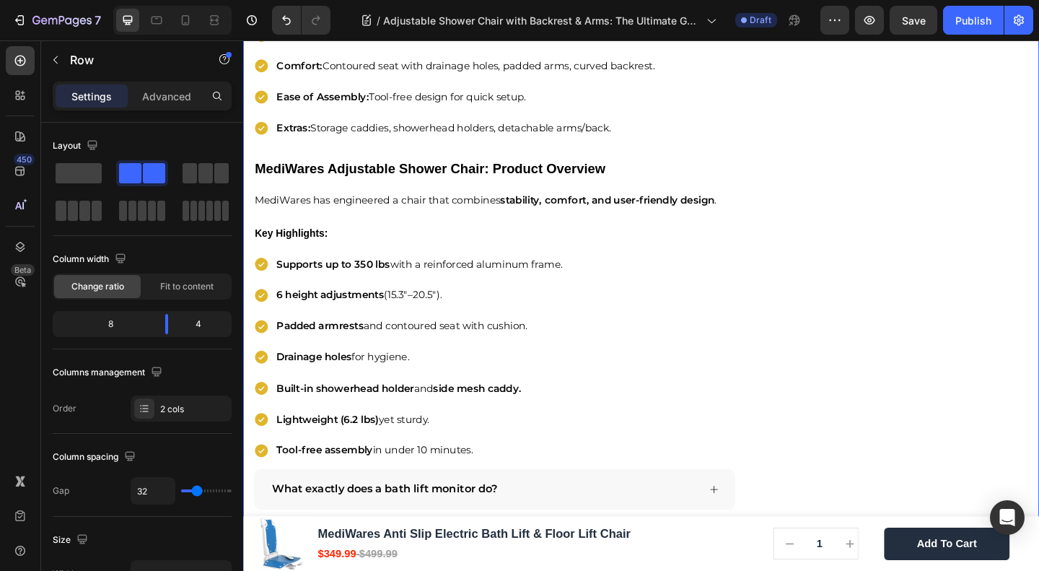
scroll to position [3245, 0]
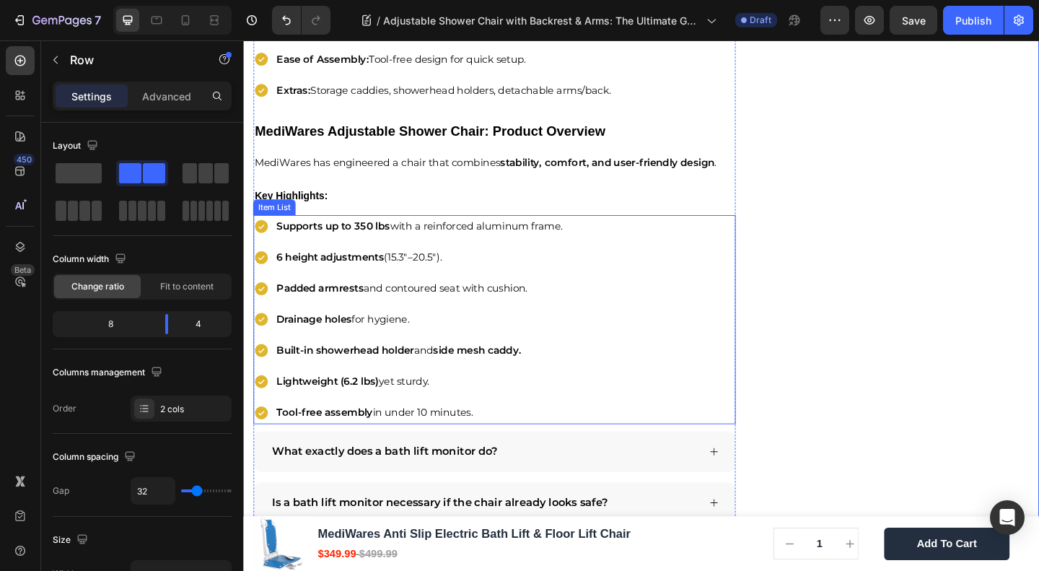
click at [532, 435] on p "Tool-free assembly in under 10 minutes." at bounding box center [434, 445] width 311 height 21
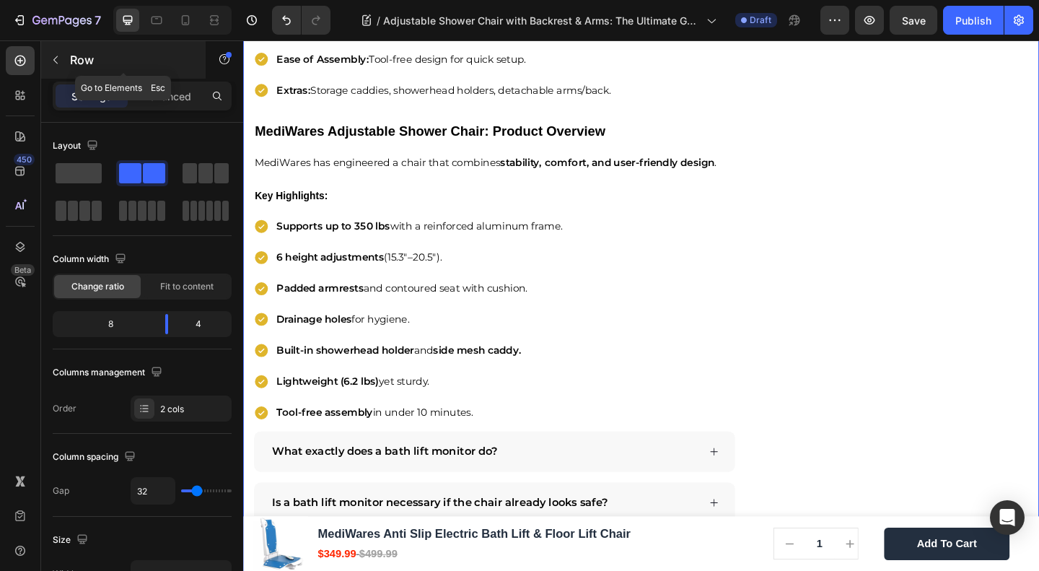
click at [51, 64] on icon "button" at bounding box center [56, 60] width 12 height 12
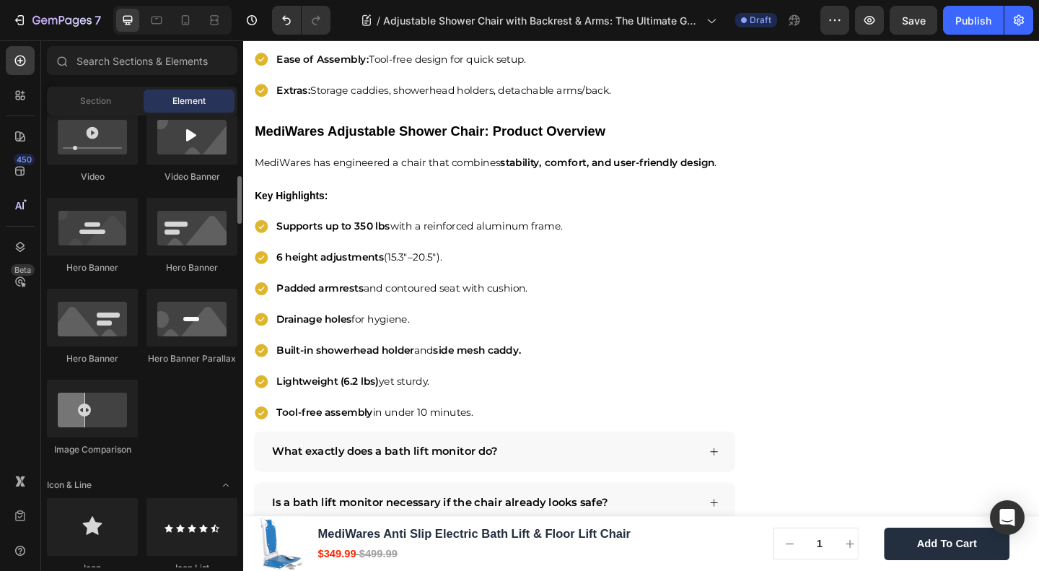
scroll to position [192, 0]
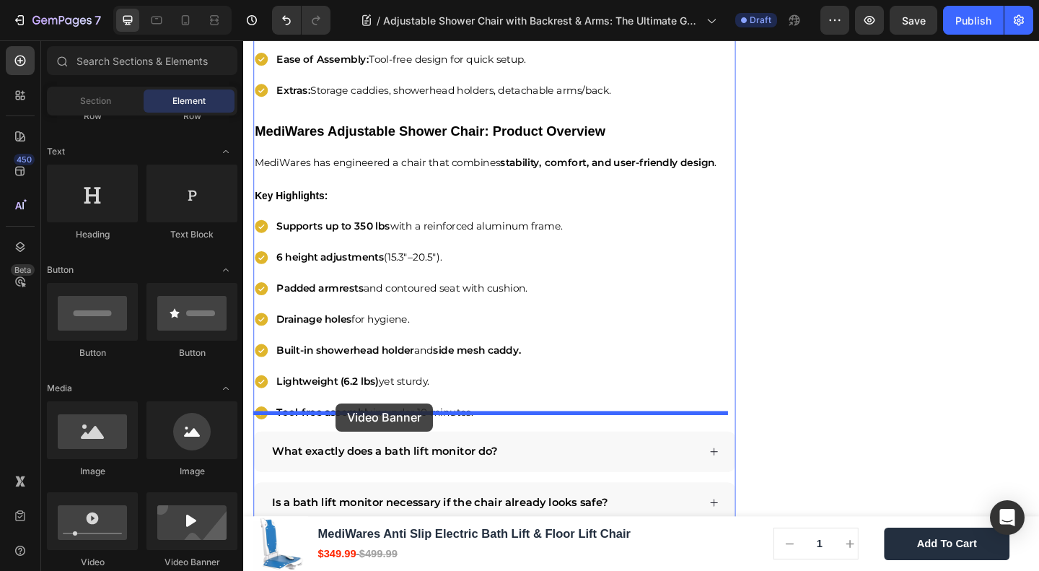
drag, startPoint x: 416, startPoint y: 559, endPoint x: 344, endPoint y: 435, distance: 143.3
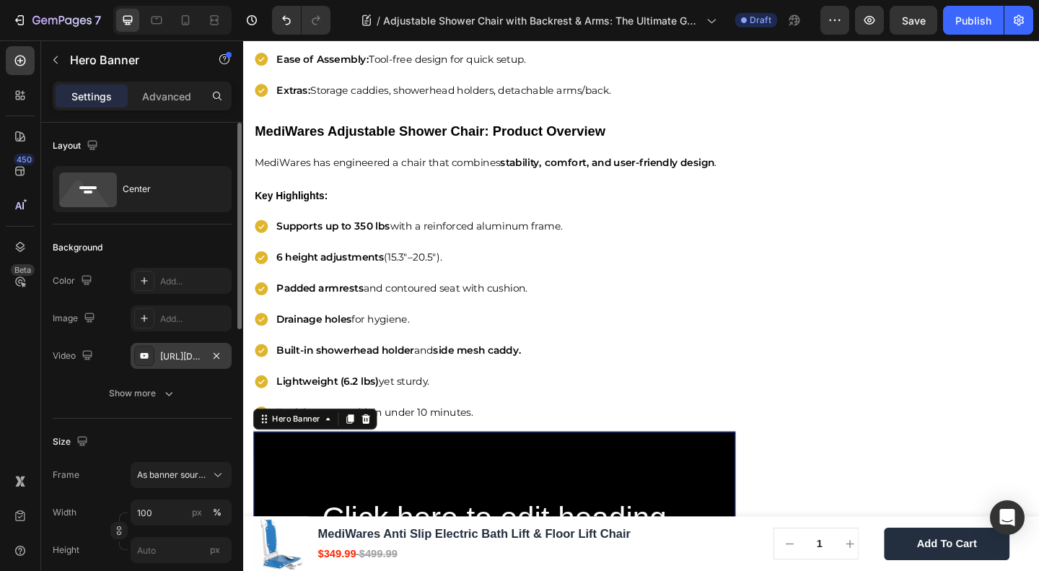
click at [171, 350] on div "https://www.youtube.com/watch?v=drIt4RH_kyQ" at bounding box center [181, 356] width 42 height 13
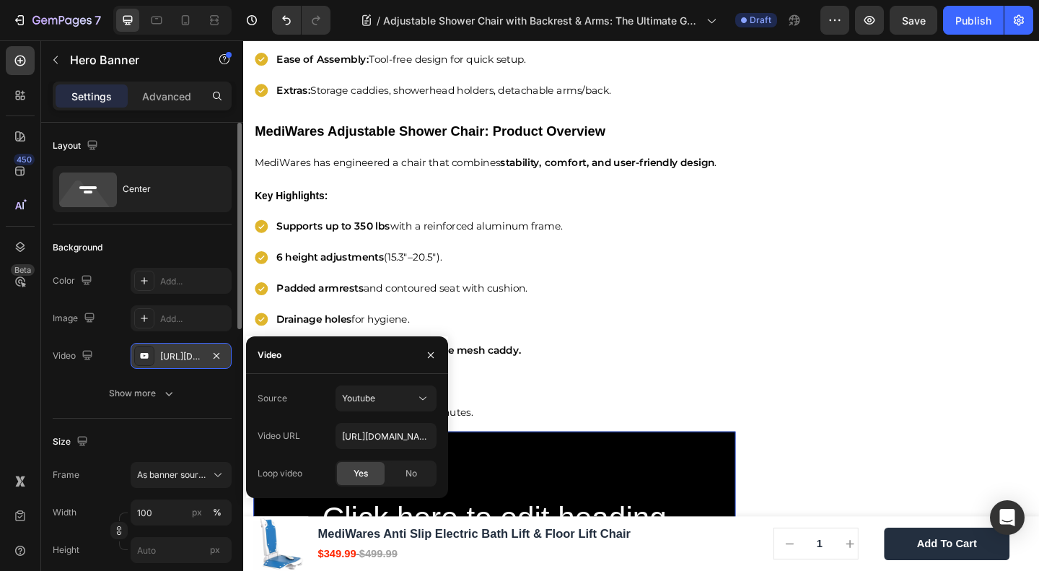
click at [171, 350] on div "https://www.youtube.com/watch?v=drIt4RH_kyQ" at bounding box center [181, 356] width 42 height 13
click at [217, 350] on icon "button" at bounding box center [217, 356] width 12 height 12
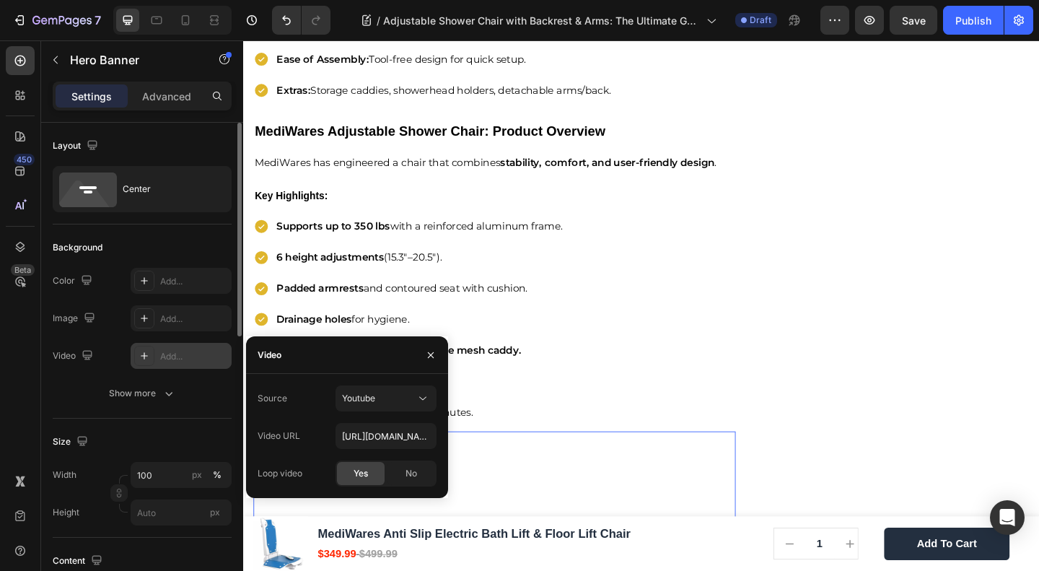
type input "Auto"
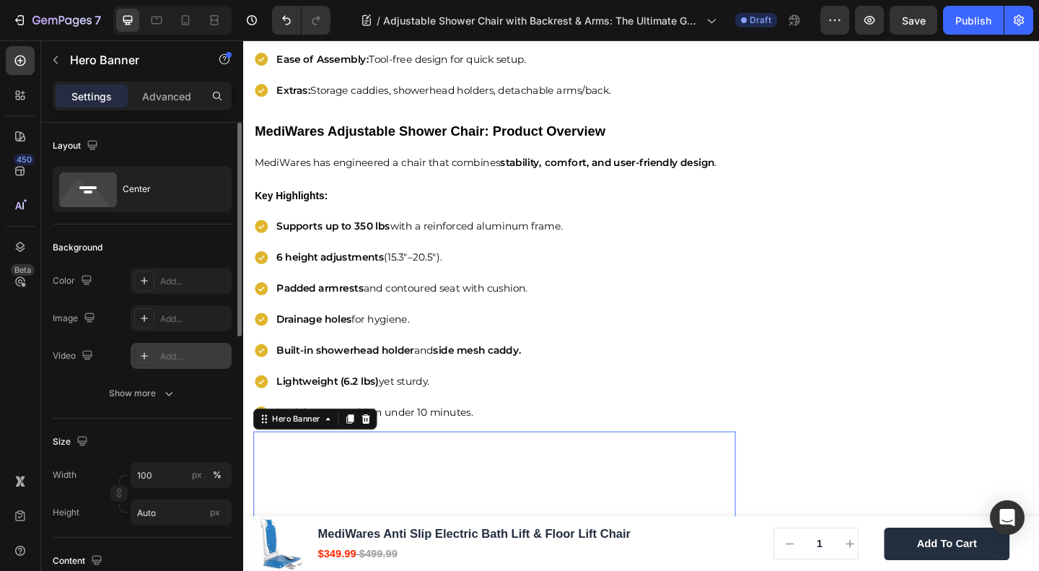
click at [193, 356] on div "Add..." at bounding box center [194, 356] width 68 height 13
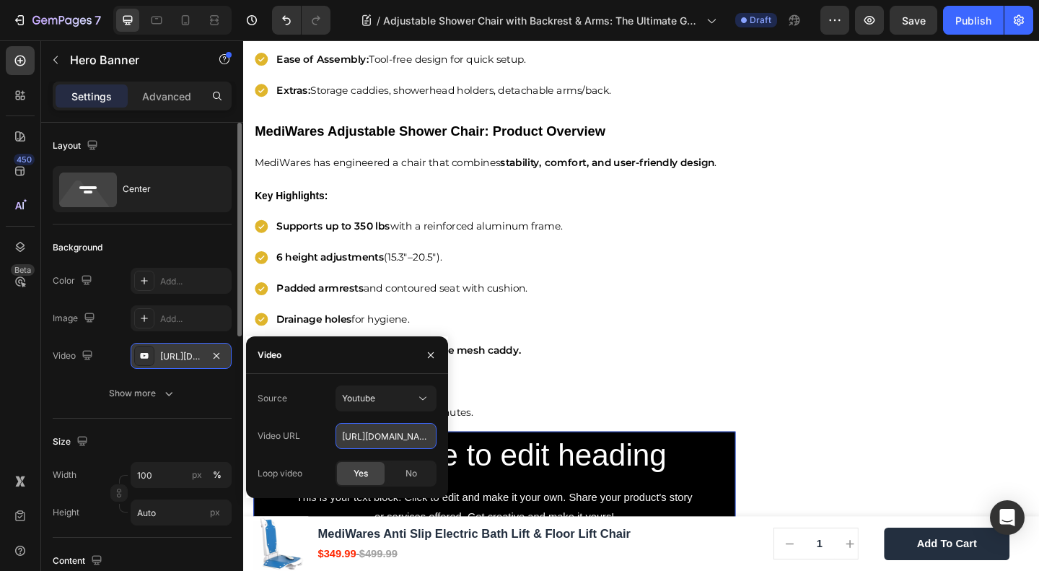
click at [368, 440] on input "https://youtu.be/KOxfzBp72uk" at bounding box center [386, 436] width 101 height 26
paste input "EgsweH-p9gI?si=3FOpcpbc_gRKBz8S"
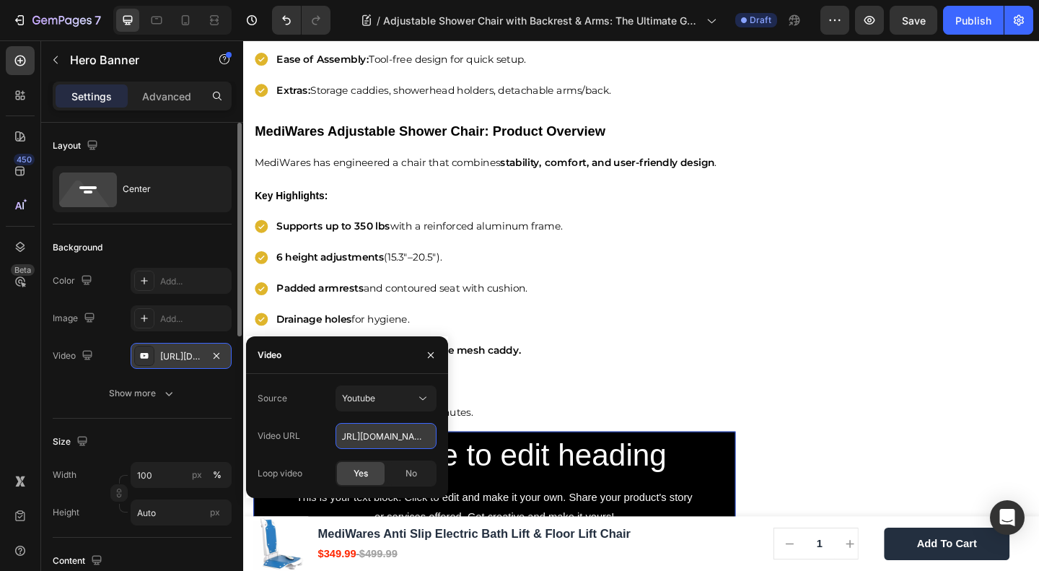
type input "https://youtu.be/EgsweH-p9gI?si=3FOpcpbc_gRKBz8S"
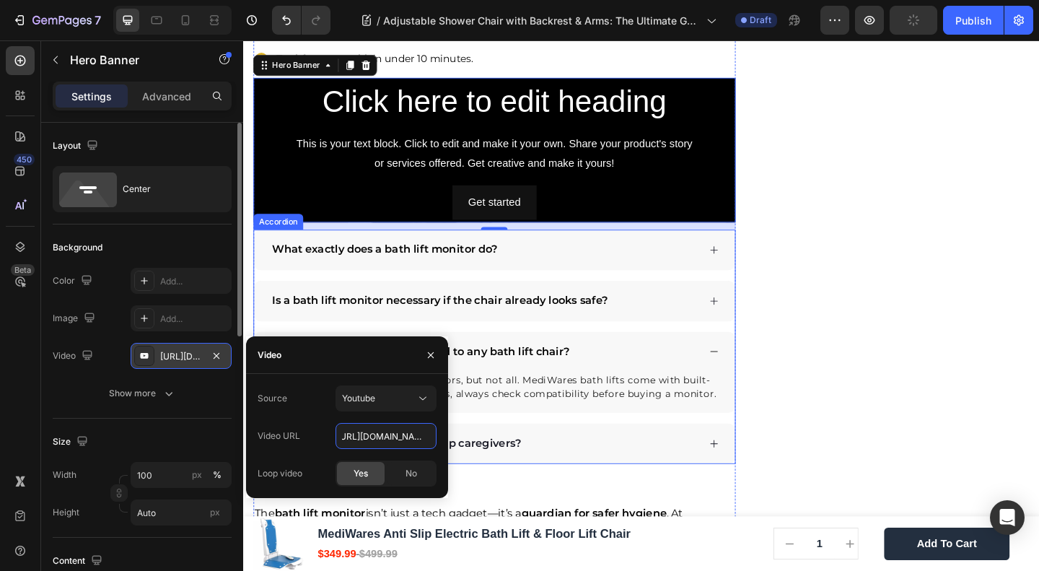
scroll to position [3437, 0]
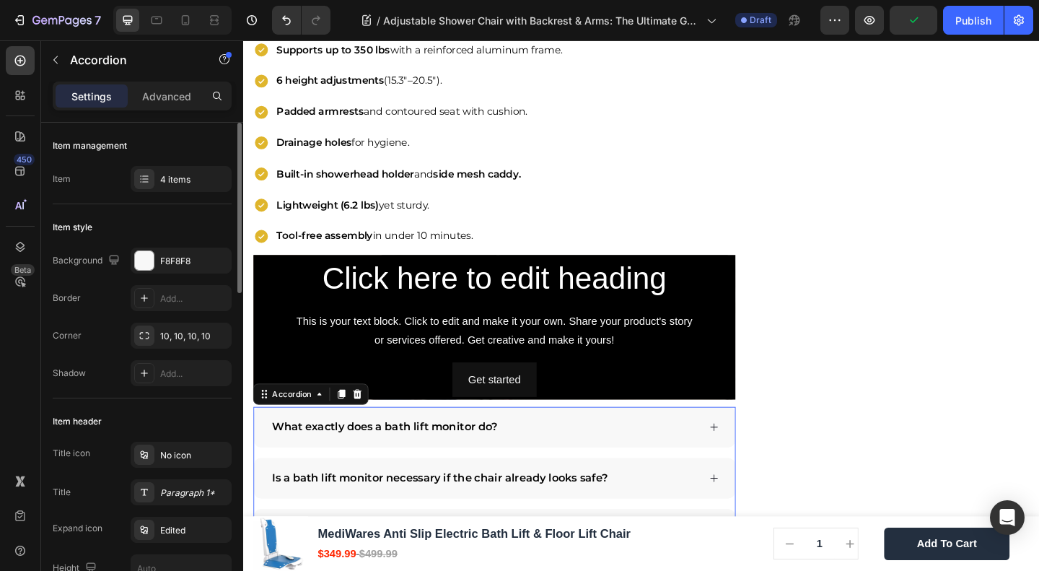
click at [604, 390] on div "Get started Button" at bounding box center [517, 409] width 502 height 38
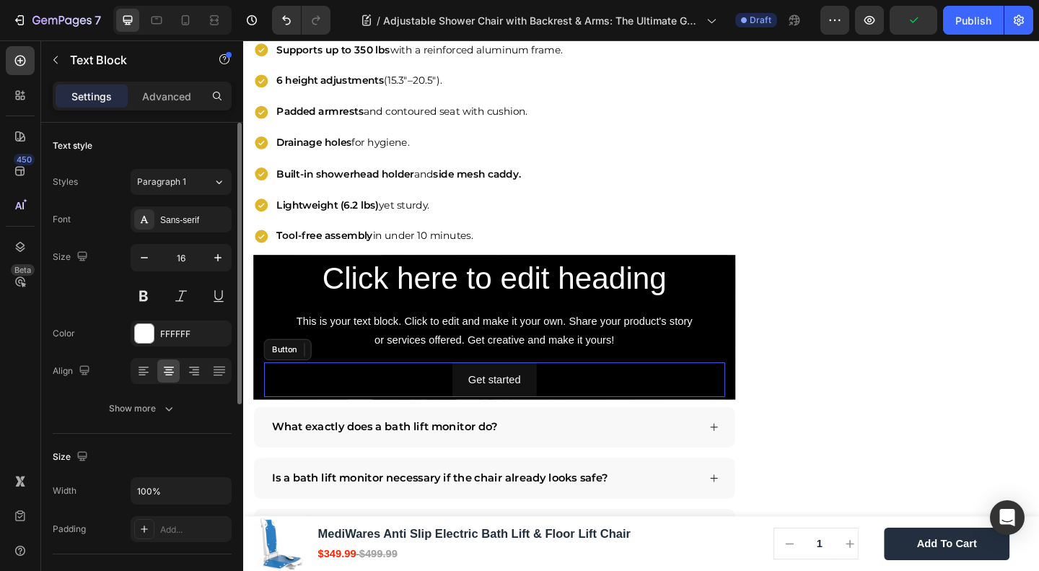
click at [391, 352] on div "This is your text block. Click to edit and make it your own. Share your product…" at bounding box center [517, 356] width 502 height 45
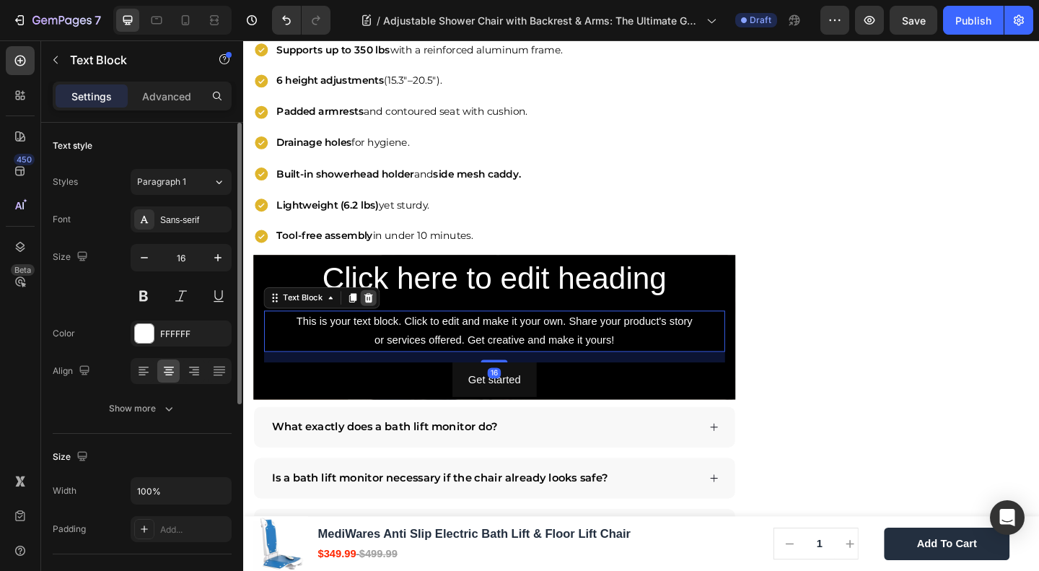
click at [377, 315] on icon at bounding box center [379, 320] width 9 height 10
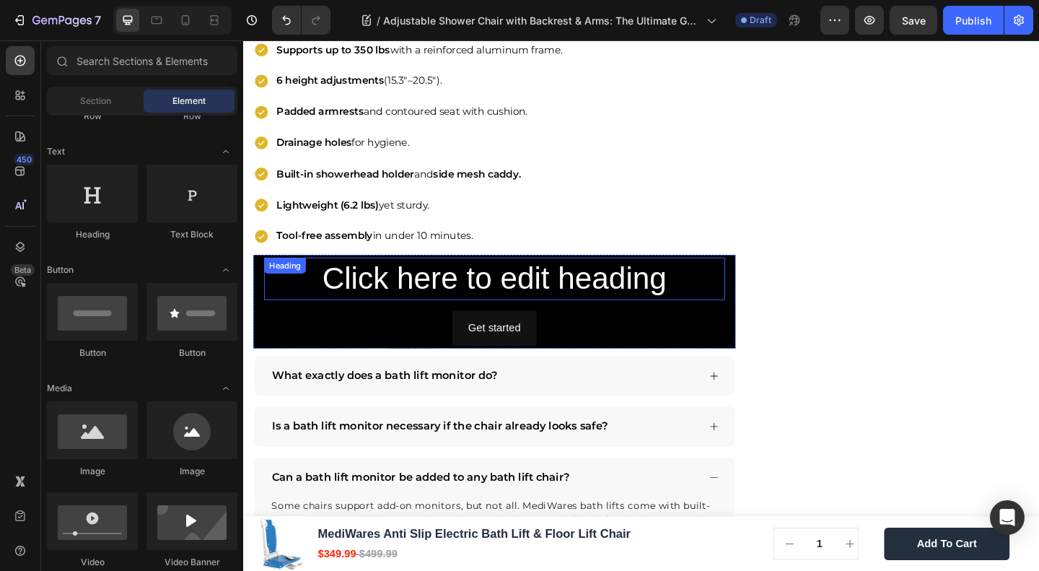
click at [492, 281] on h2 "Click here to edit heading" at bounding box center [517, 299] width 502 height 46
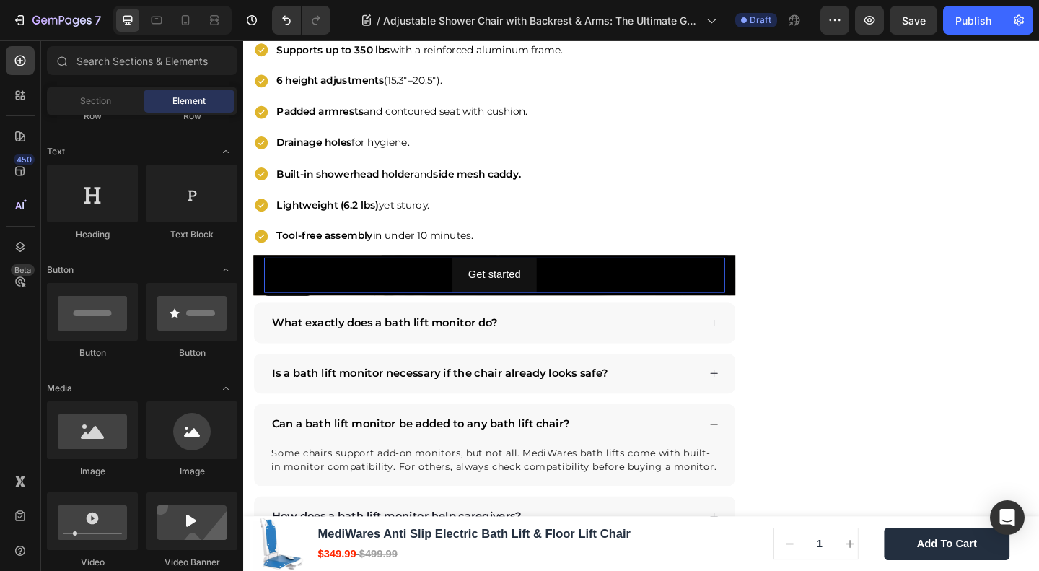
click at [619, 276] on div "Get started Button" at bounding box center [517, 295] width 502 height 38
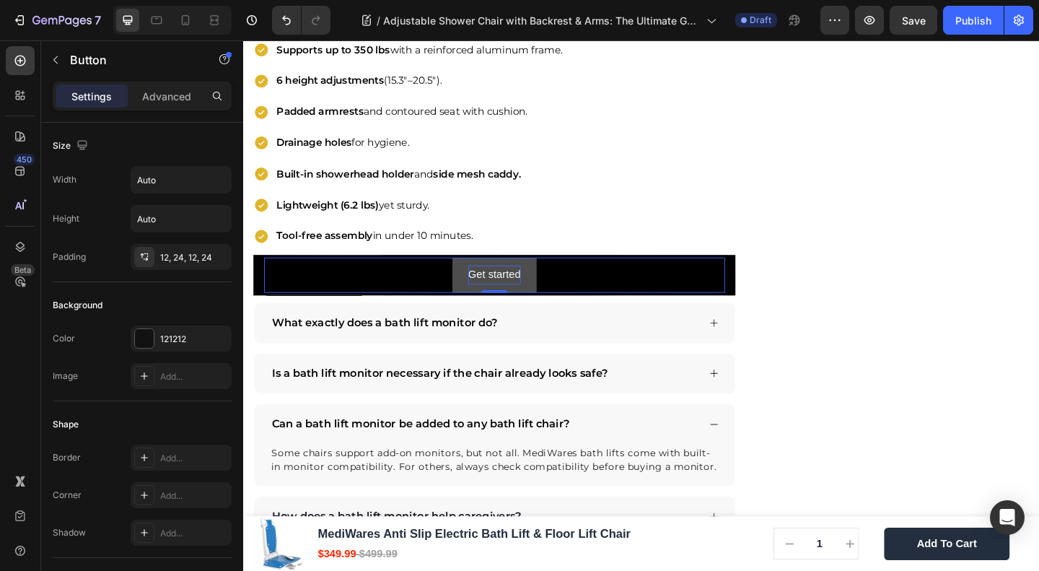
click at [532, 285] on div "Get started" at bounding box center [516, 295] width 57 height 21
click at [551, 276] on button "Get started" at bounding box center [517, 295] width 92 height 38
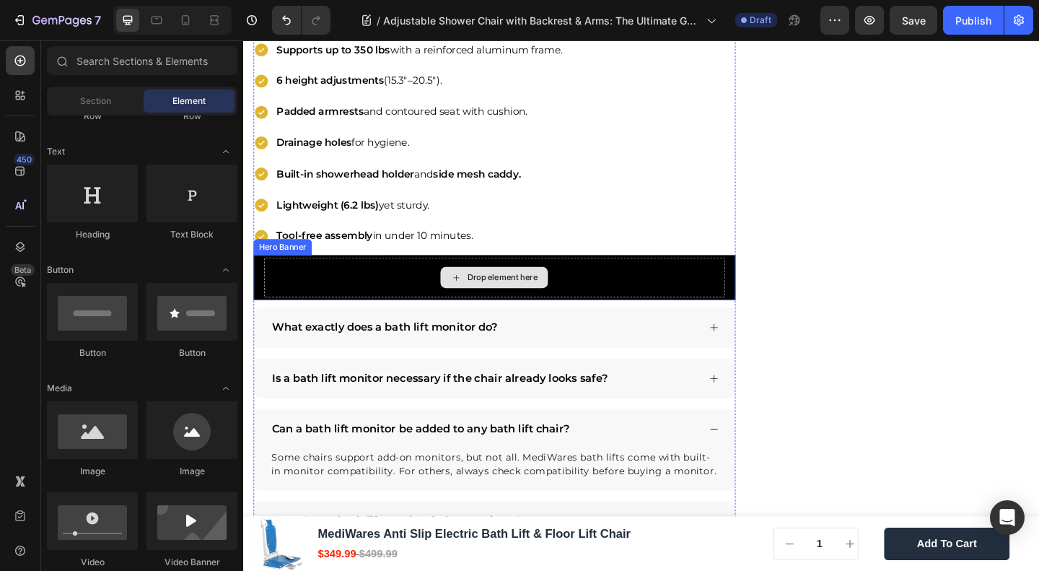
click at [601, 289] on div "Drop element here" at bounding box center [517, 297] width 502 height 43
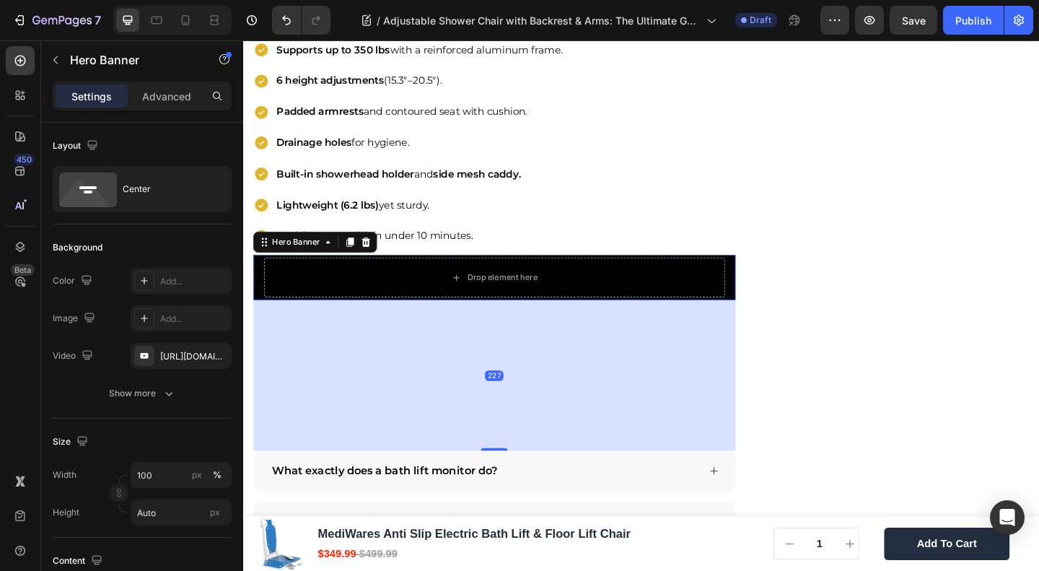
drag, startPoint x: 509, startPoint y: 309, endPoint x: 524, endPoint y: 465, distance: 156.6
click at [524, 484] on div at bounding box center [516, 485] width 29 height 3
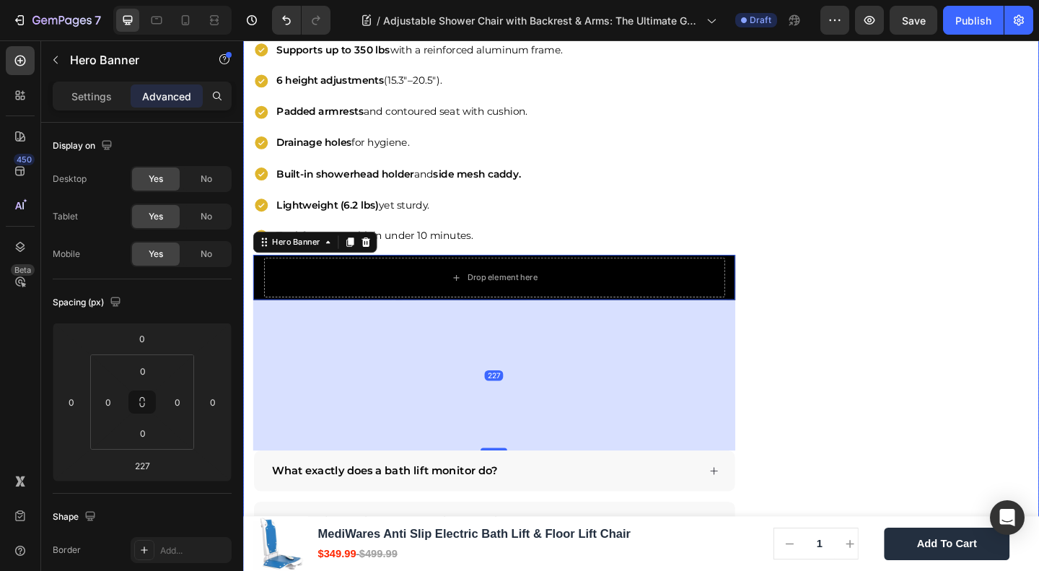
drag, startPoint x: 880, startPoint y: 311, endPoint x: 802, endPoint y: 320, distance: 78.5
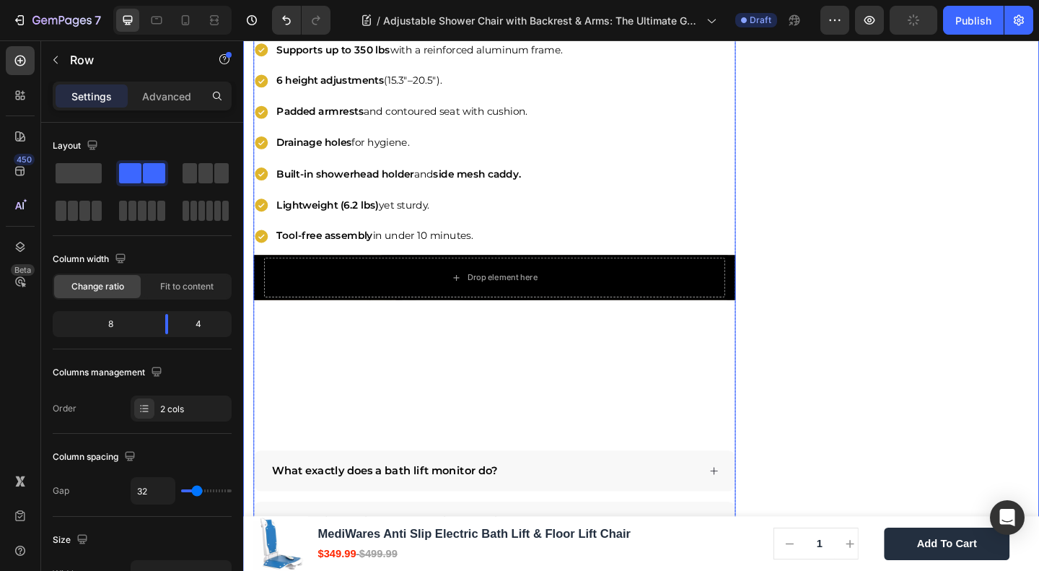
click at [608, 299] on div "Drop element here" at bounding box center [516, 298] width 525 height 49
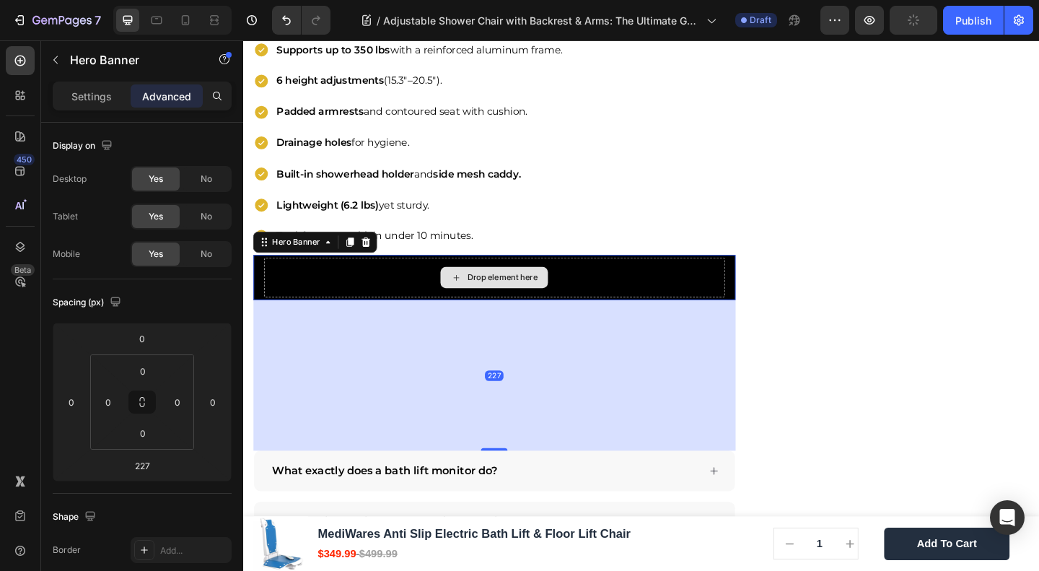
click at [587, 297] on div "Drop element here" at bounding box center [517, 297] width 502 height 43
click at [566, 300] on div "Drop element here" at bounding box center [516, 298] width 525 height 49
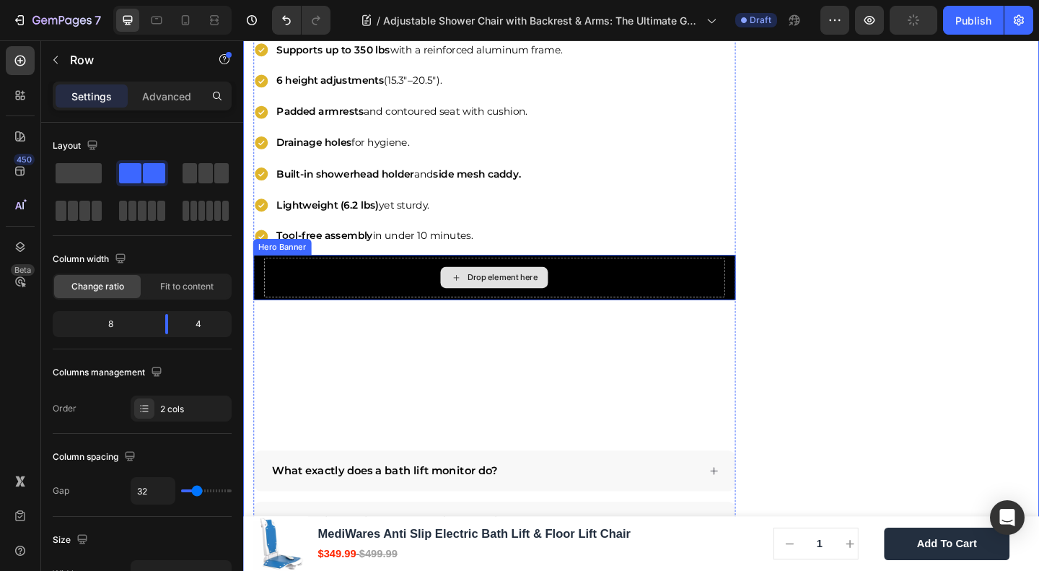
click at [267, 279] on div "Drop element here" at bounding box center [517, 297] width 502 height 43
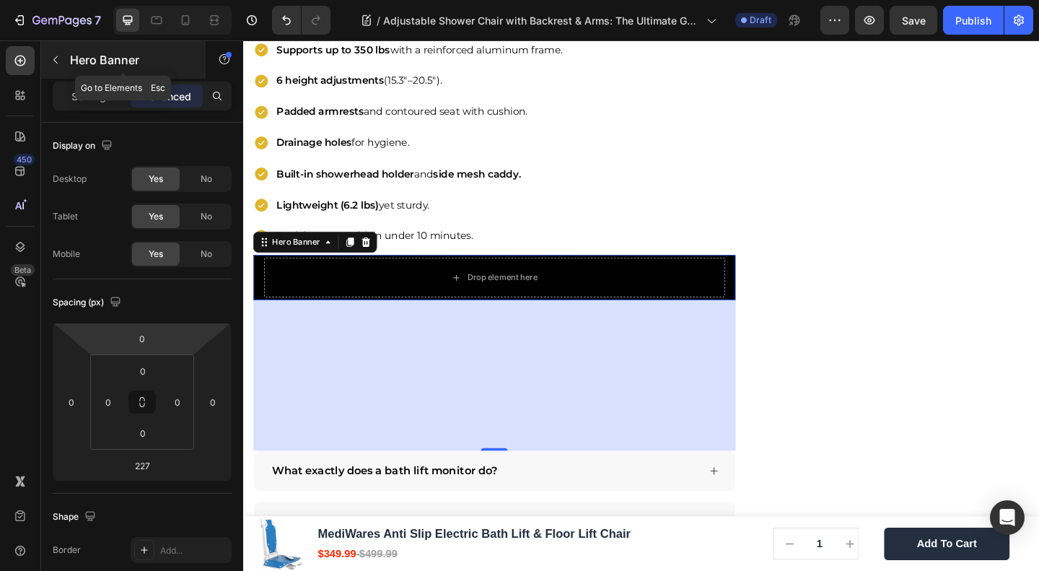
click at [57, 61] on icon "button" at bounding box center [56, 60] width 12 height 12
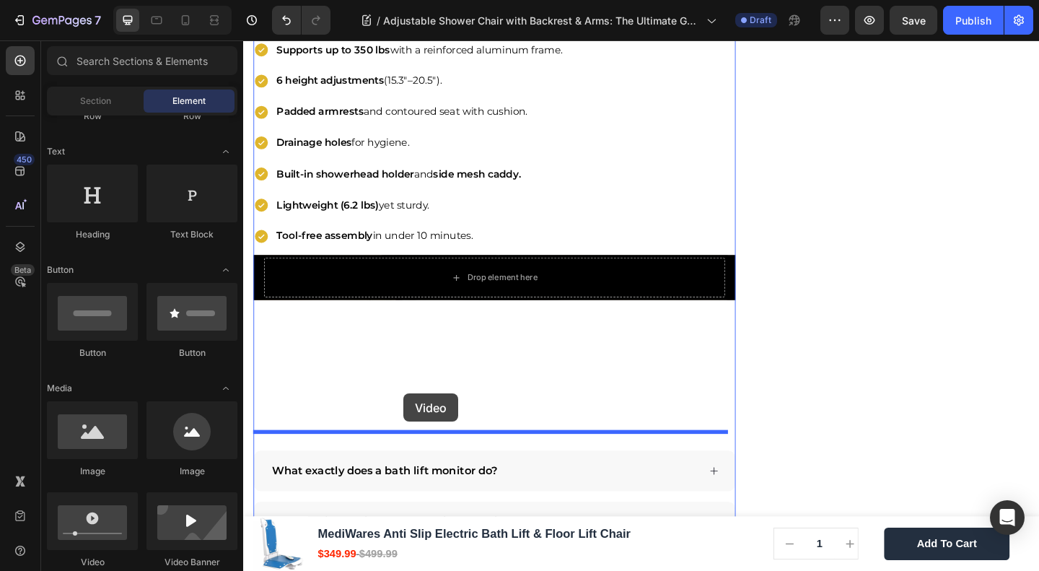
drag, startPoint x: 373, startPoint y: 536, endPoint x: 417, endPoint y: 424, distance: 120.2
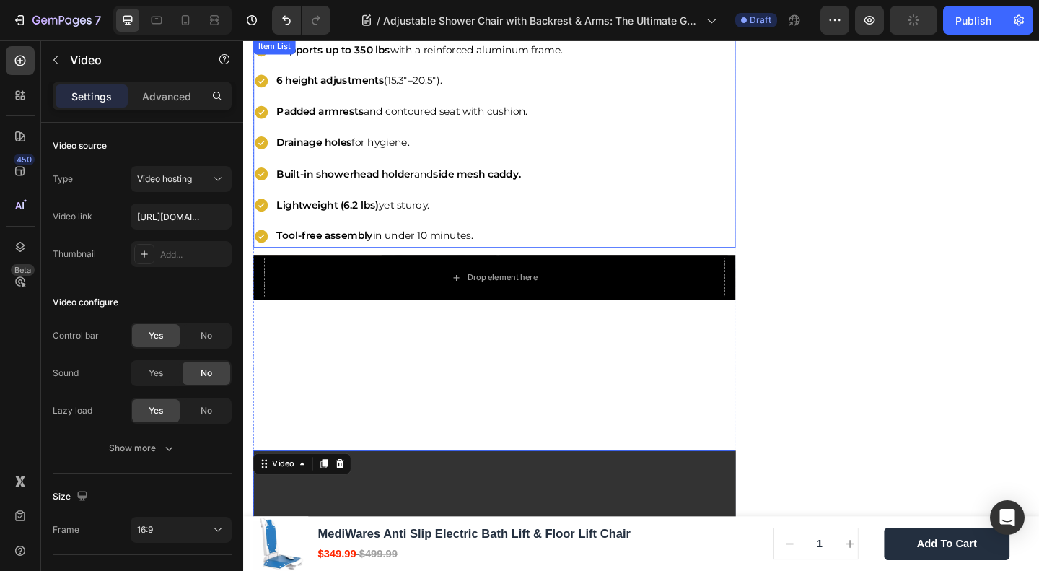
click at [440, 276] on div "Drop element here" at bounding box center [517, 297] width 502 height 43
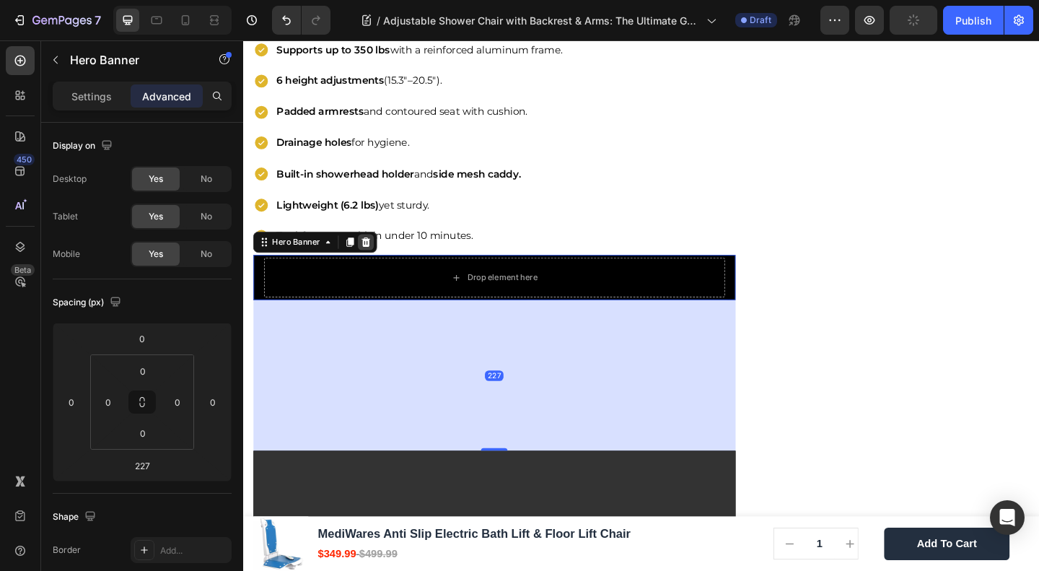
click at [375, 255] on icon at bounding box center [376, 260] width 9 height 10
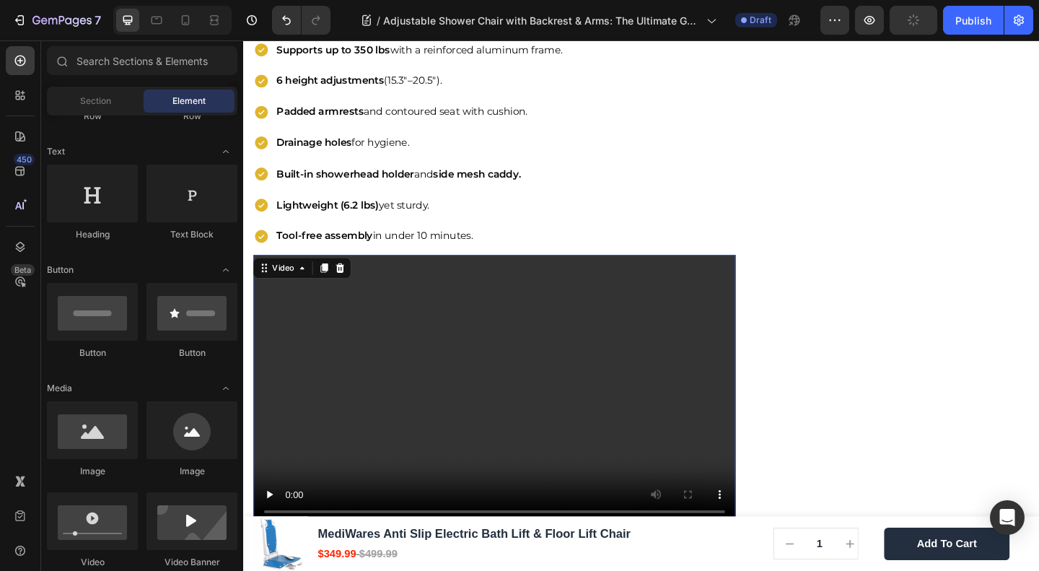
click at [531, 447] on video at bounding box center [516, 421] width 525 height 295
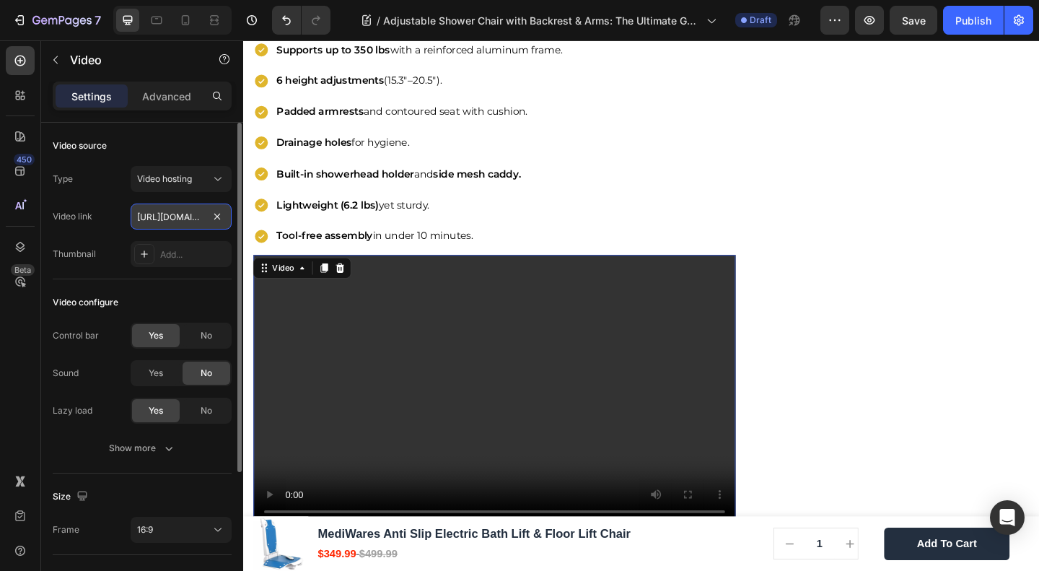
click at [177, 216] on input "https://cdn.shopify.com/videos/c/o/v/2cd3deb506b54b009063f7270ab5cf2e.mp4" at bounding box center [181, 217] width 101 height 26
paste input "youtu.be/EgsweH-p9gI?si=3FOpcpbc_gRKBz8S"
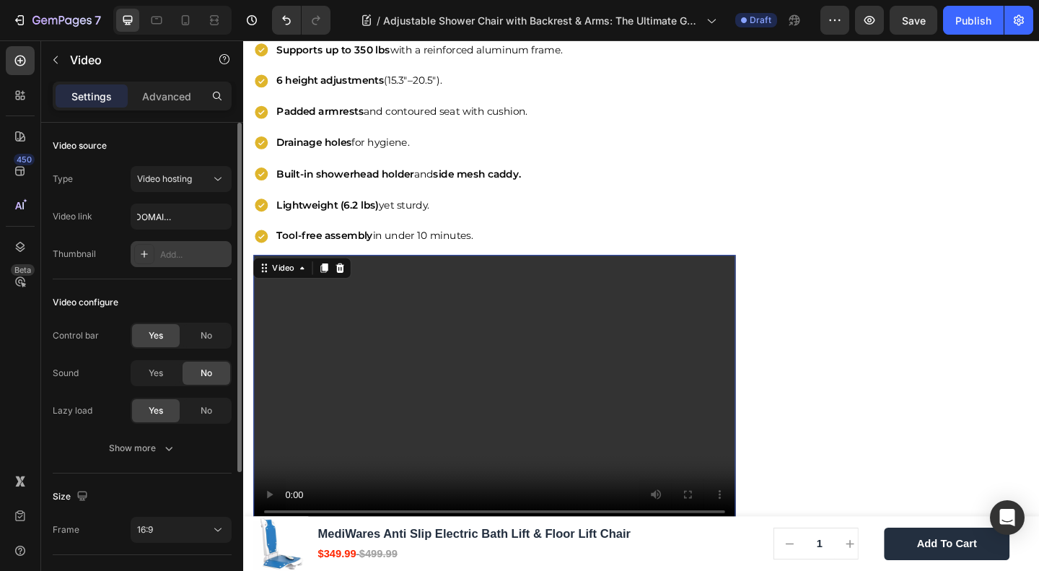
click at [183, 255] on div "Add..." at bounding box center [194, 254] width 68 height 13
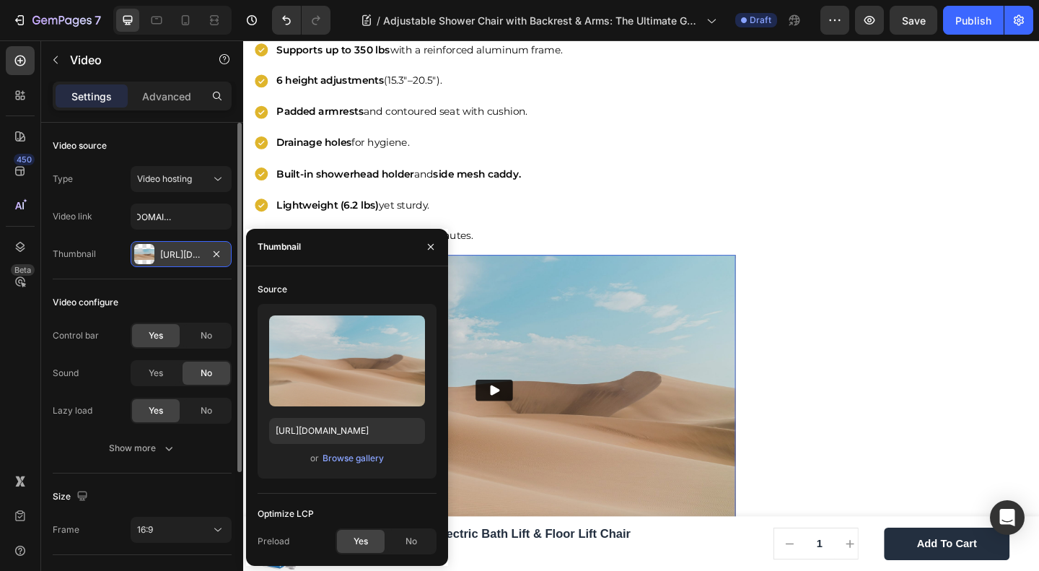
scroll to position [0, 0]
click at [515, 416] on icon "Play" at bounding box center [517, 421] width 10 height 11
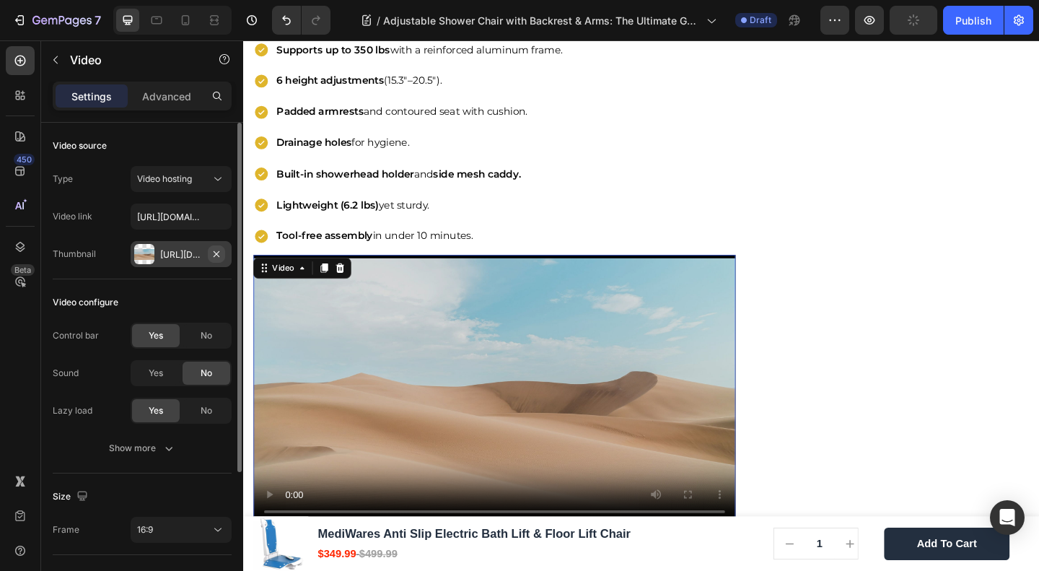
drag, startPoint x: 216, startPoint y: 252, endPoint x: 42, endPoint y: 230, distance: 175.3
click at [216, 252] on icon "button" at bounding box center [217, 253] width 6 height 6
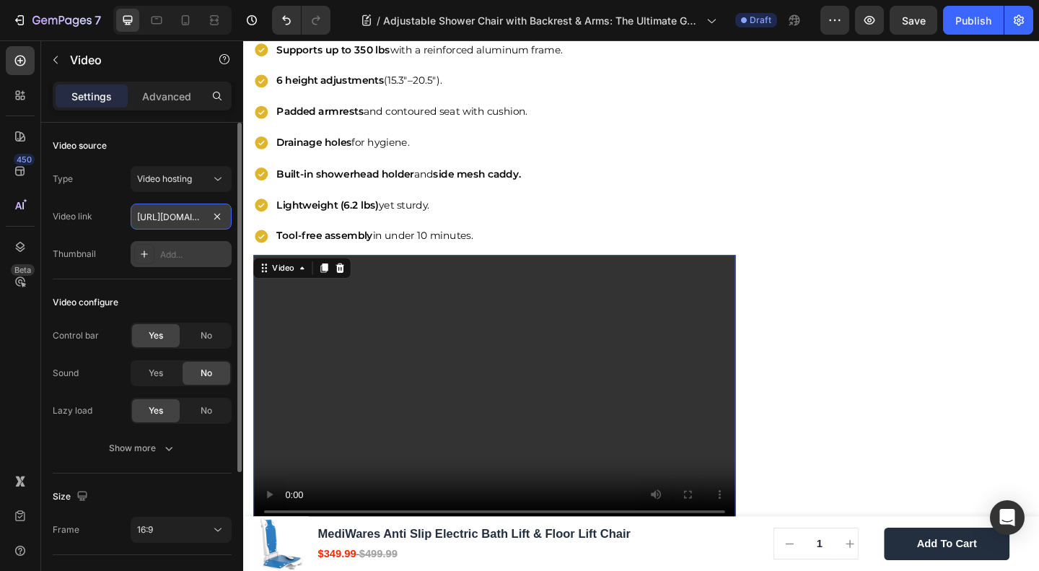
click at [185, 213] on input "https://youtu.be/EgsweH-p9gI?si=3FOpcpbc_gRKBz8S" at bounding box center [181, 217] width 101 height 26
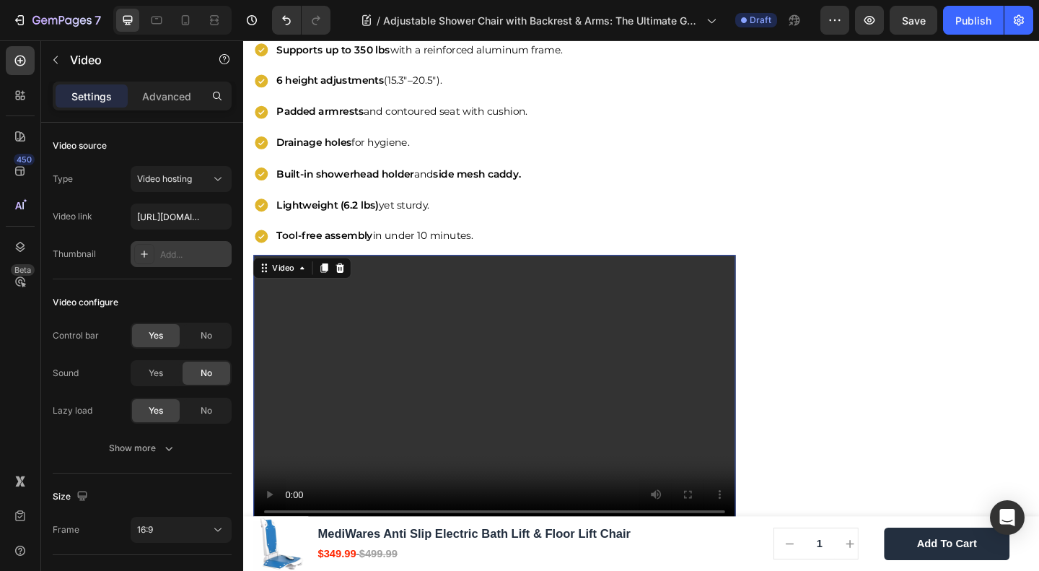
click at [499, 367] on video at bounding box center [516, 421] width 525 height 295
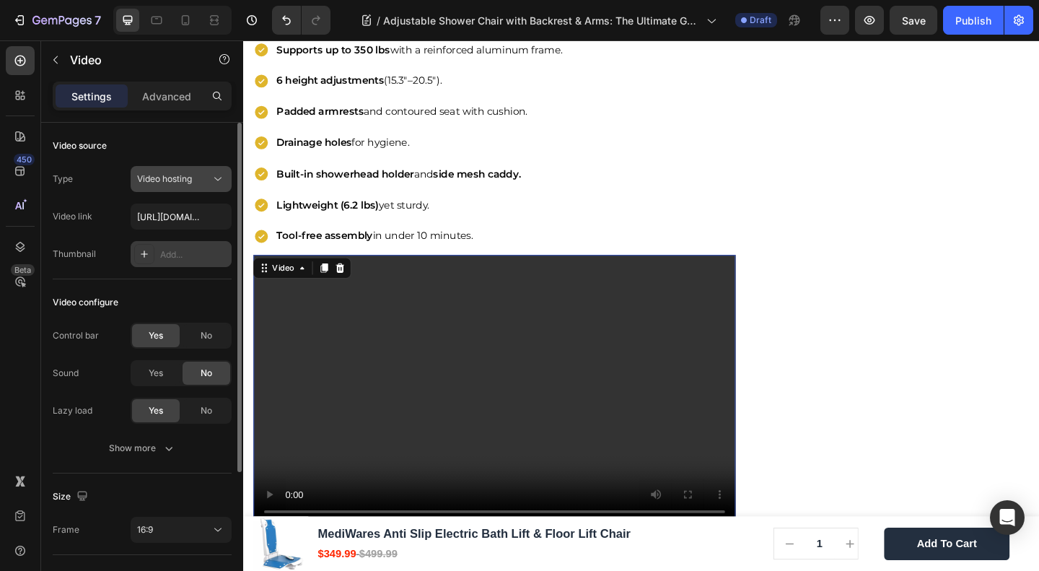
click at [175, 189] on button "Video hosting" at bounding box center [181, 179] width 101 height 26
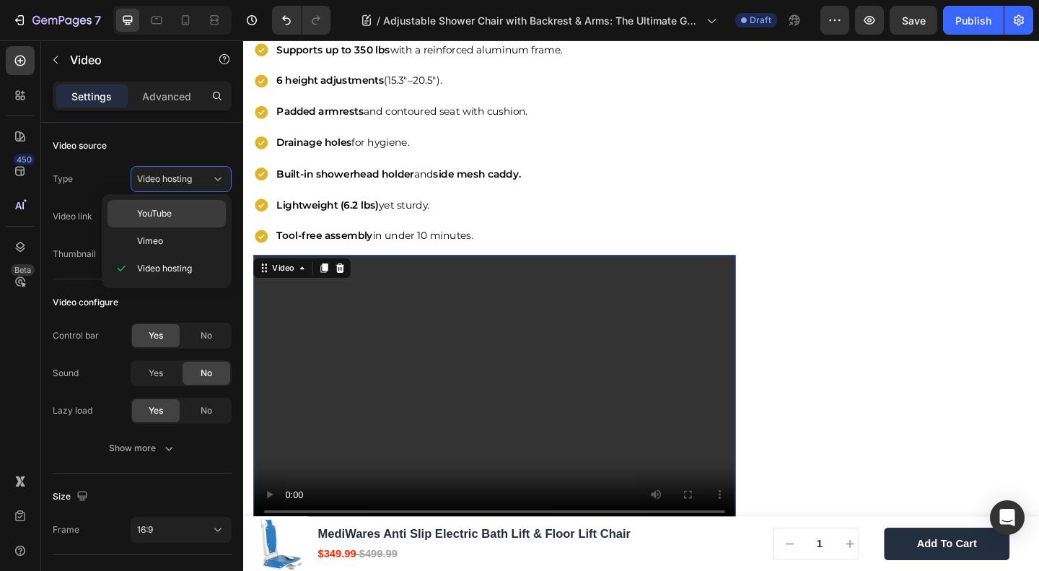
click at [175, 227] on div "YouTube" at bounding box center [167, 240] width 118 height 27
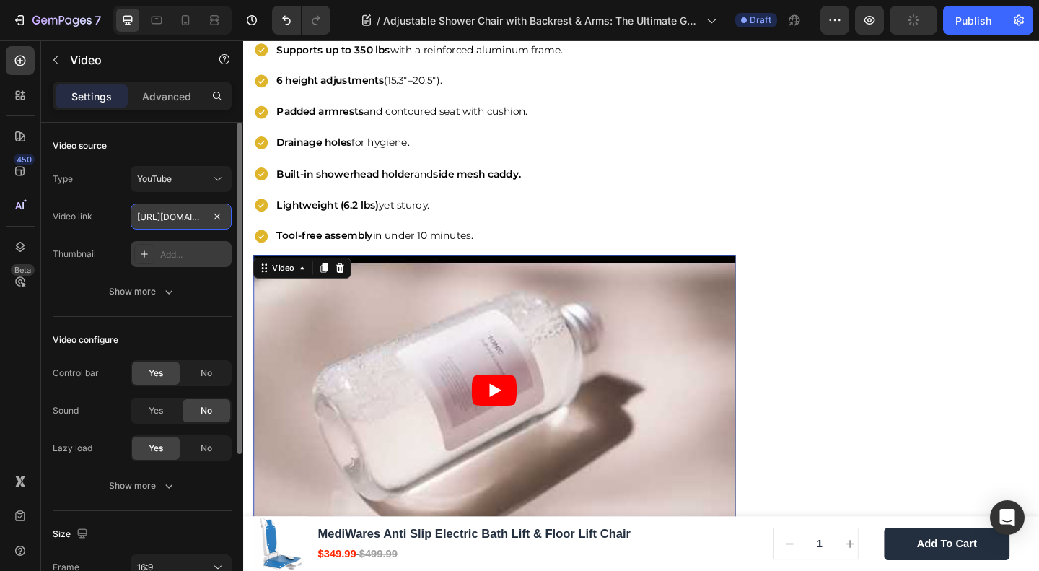
click at [170, 221] on input "https://www.youtube.com/watch?v=drIt4RH_kyQ" at bounding box center [181, 217] width 101 height 26
paste input "youtu.be/EgsweH-p9gI?si=3FOpcpbc_gRKBz8S"
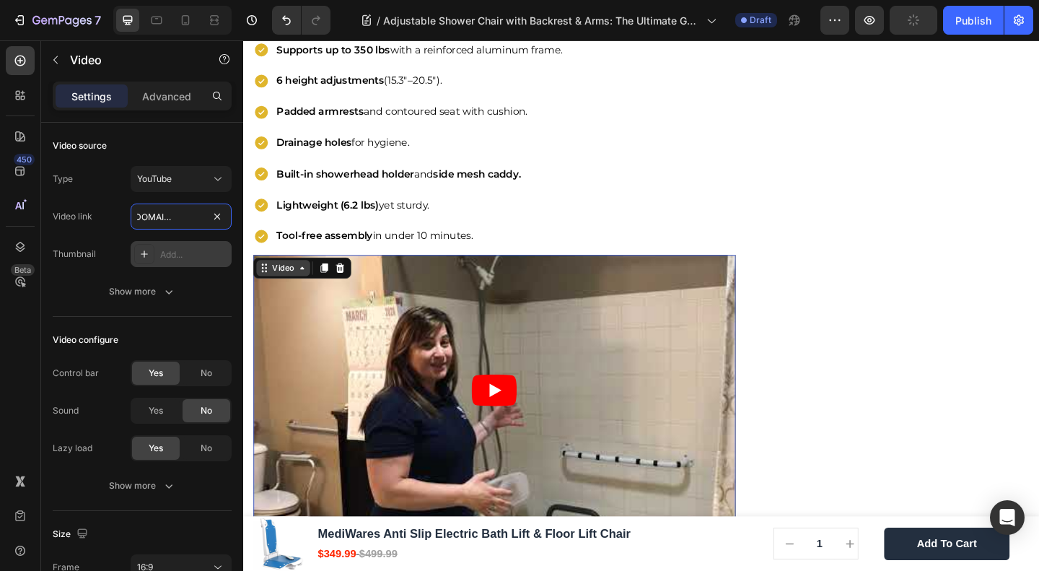
type input "https://youtu.be/EgsweH-p9gI?si=3FOpcpbc_gRKBz8S"
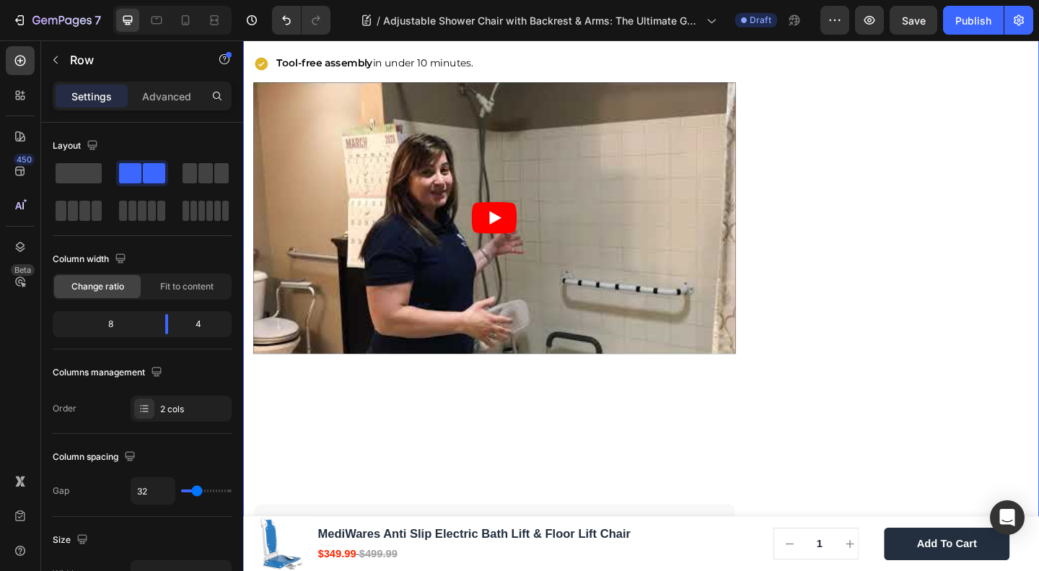
scroll to position [3630, 0]
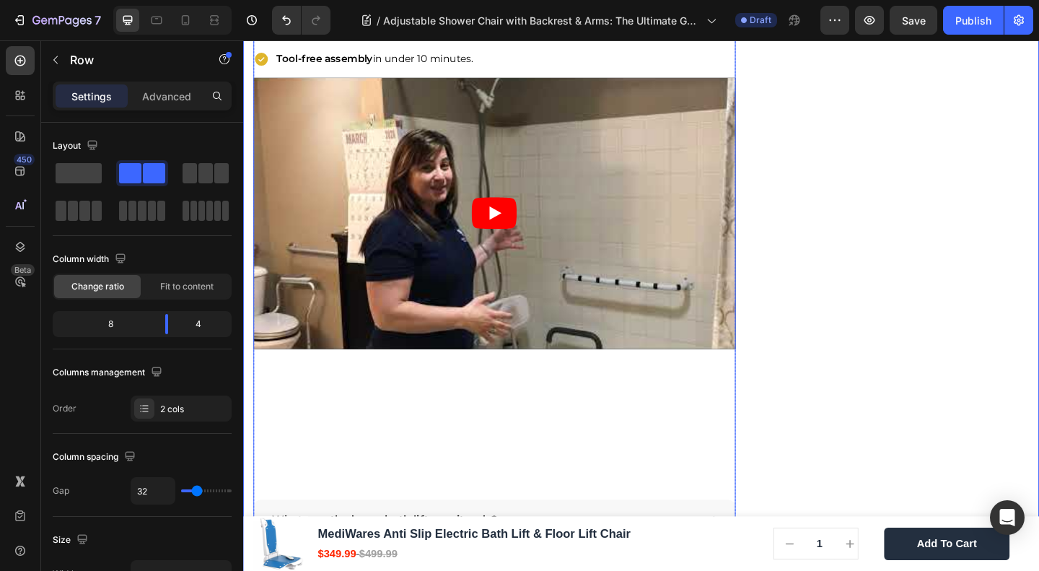
click at [376, 395] on div "When choosing, consider: Text Block Sturdy Construction: Aluminum frames, rust-…" at bounding box center [516, 221] width 525 height 1493
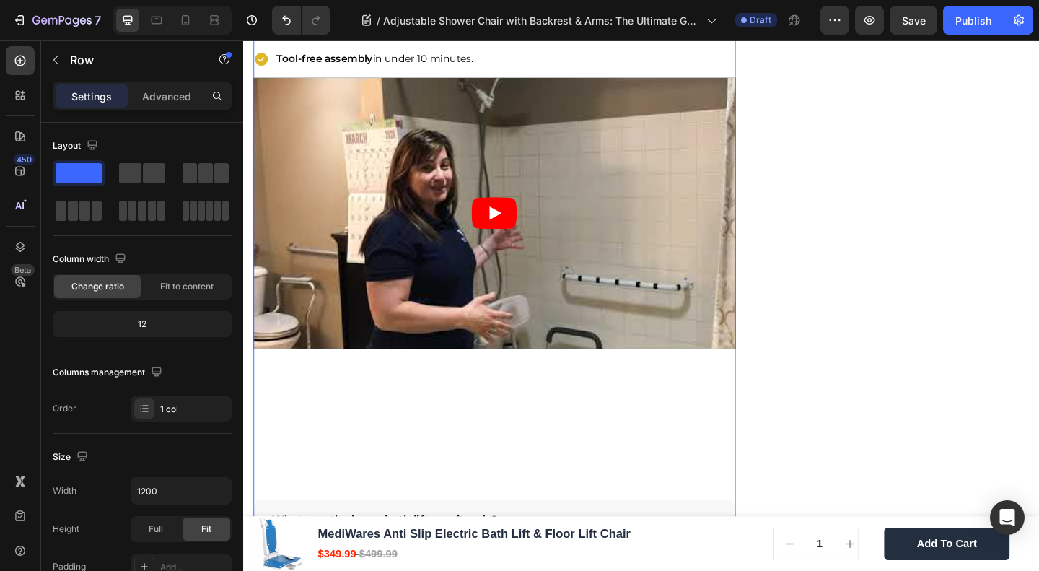
click at [351, 406] on div "When choosing, consider: Text Block Sturdy Construction: Aluminum frames, rust-…" at bounding box center [516, 221] width 525 height 1493
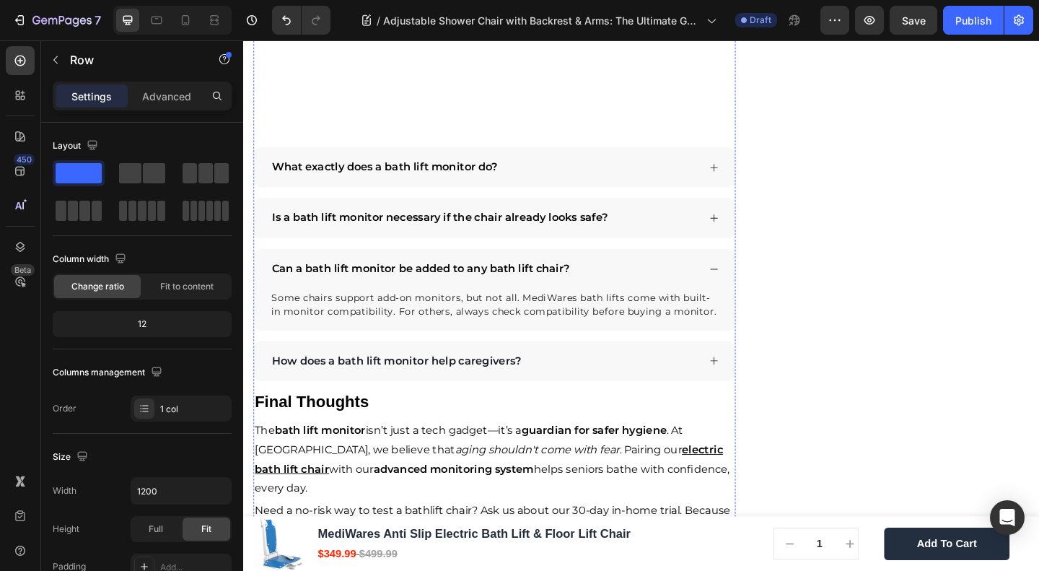
scroll to position [4004, 0]
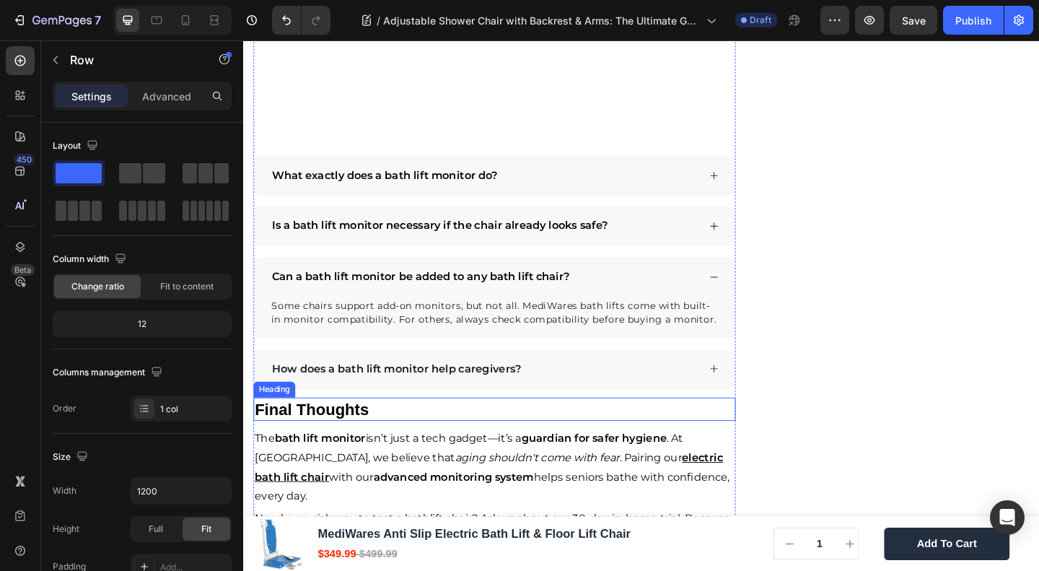
click at [294, 432] on strong "Final Thoughts" at bounding box center [318, 441] width 124 height 19
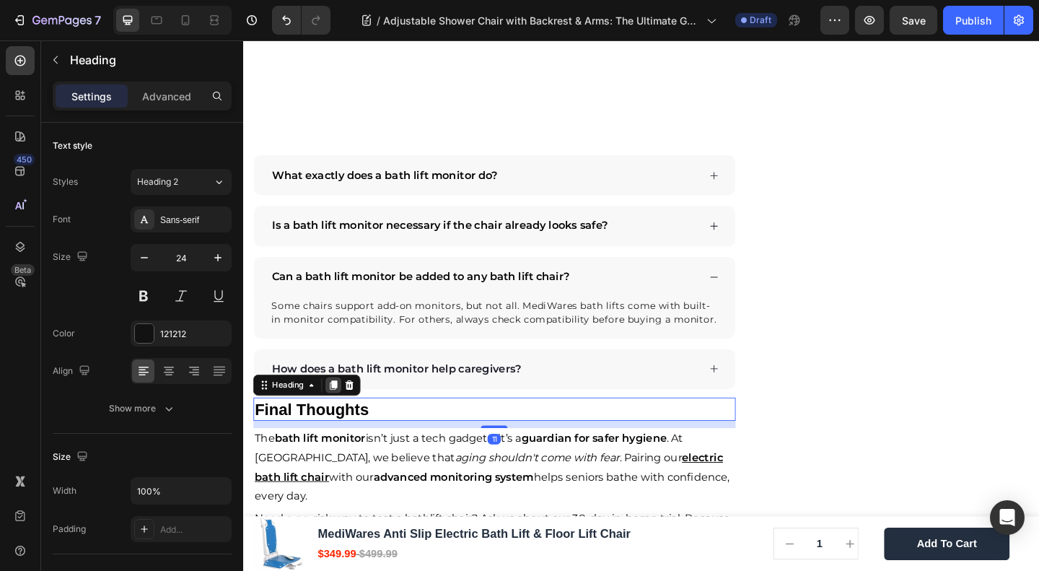
click at [344, 410] on icon at bounding box center [342, 415] width 8 height 10
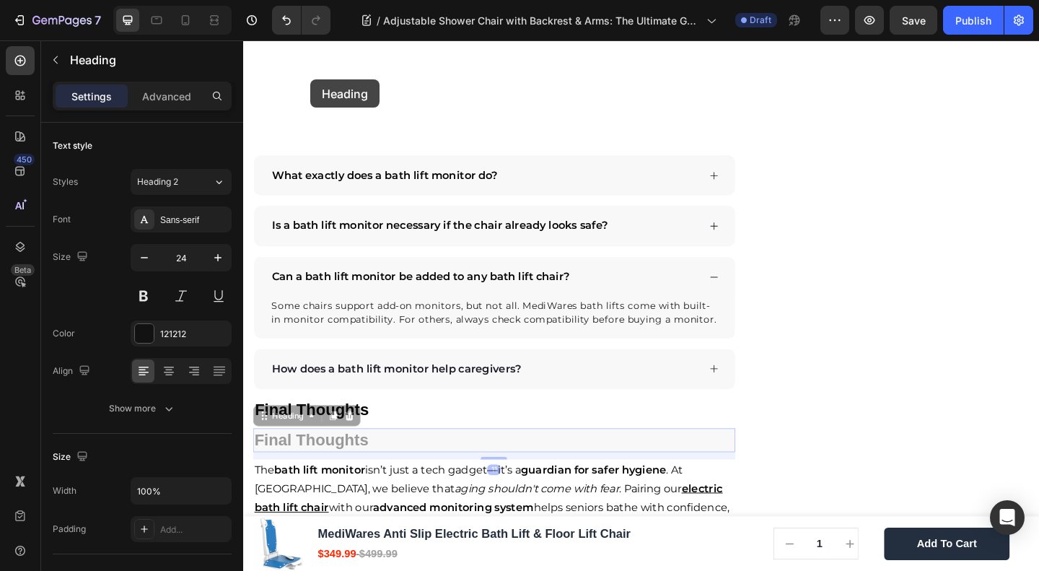
drag, startPoint x: 305, startPoint y: 426, endPoint x: 417, endPoint y: 310, distance: 161.3
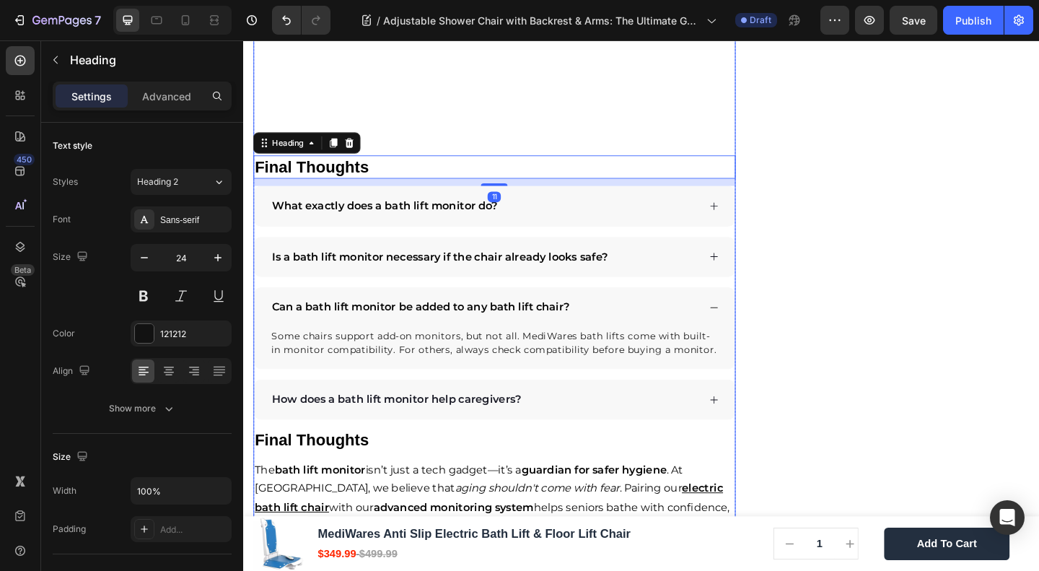
scroll to position [3812, 0]
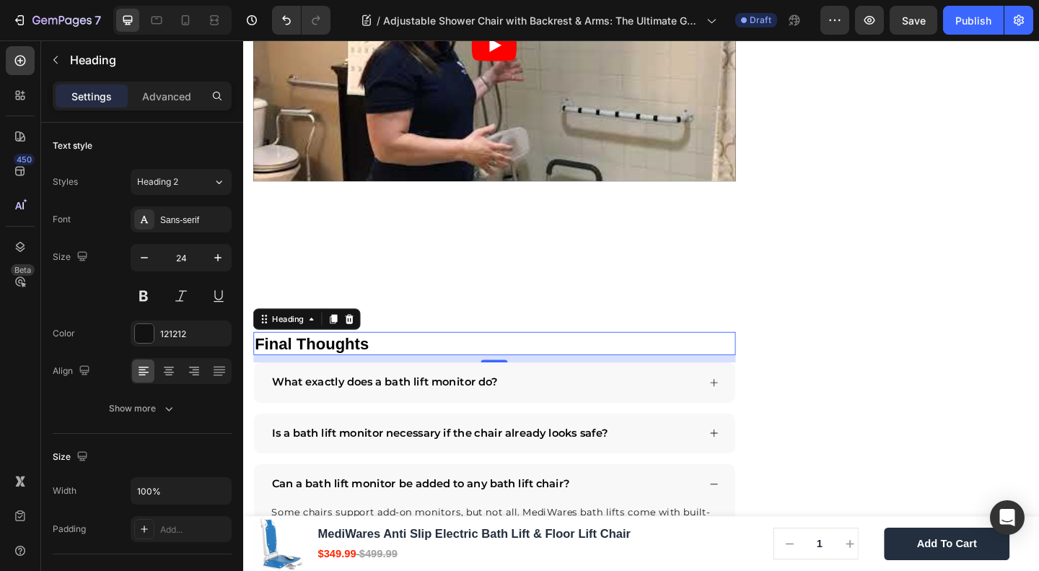
click at [494, 259] on div "When choosing, consider: Text Block Sturdy Construction: Aluminum frames, rust-…" at bounding box center [516, 55] width 525 height 1526
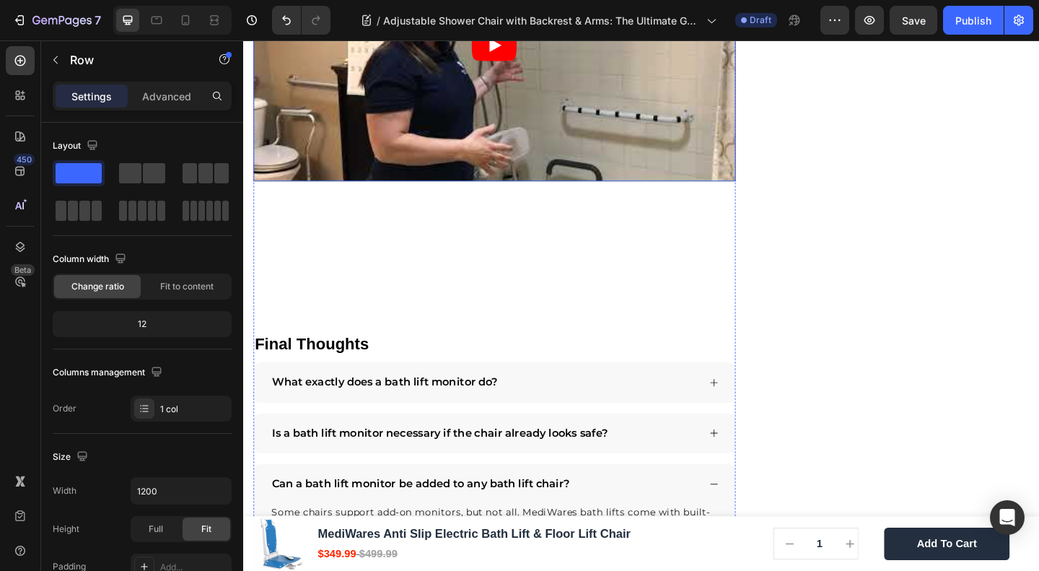
click at [556, 141] on article at bounding box center [516, 45] width 525 height 295
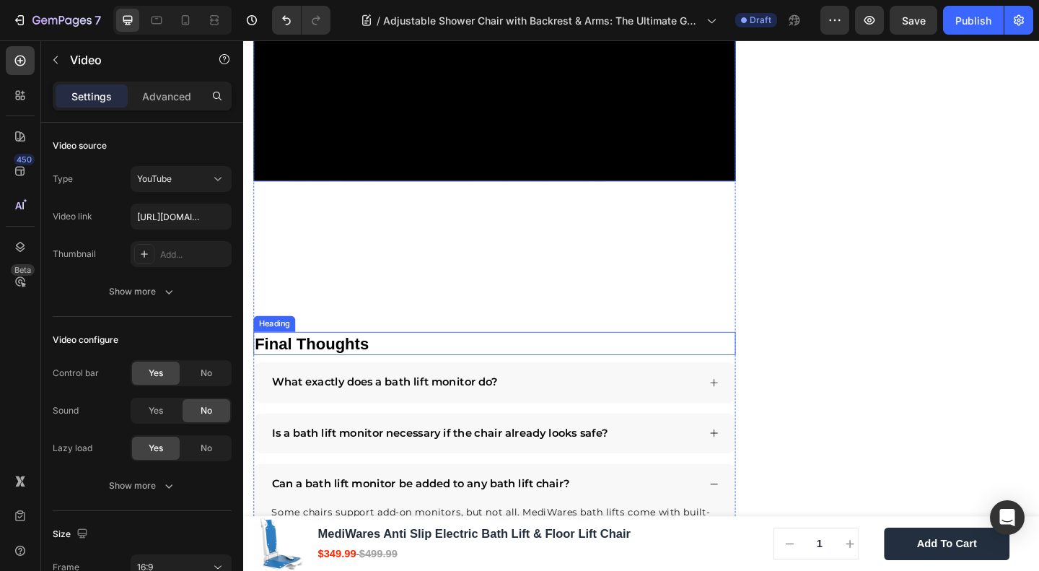
click at [321, 360] on strong "Final Thoughts" at bounding box center [318, 369] width 124 height 19
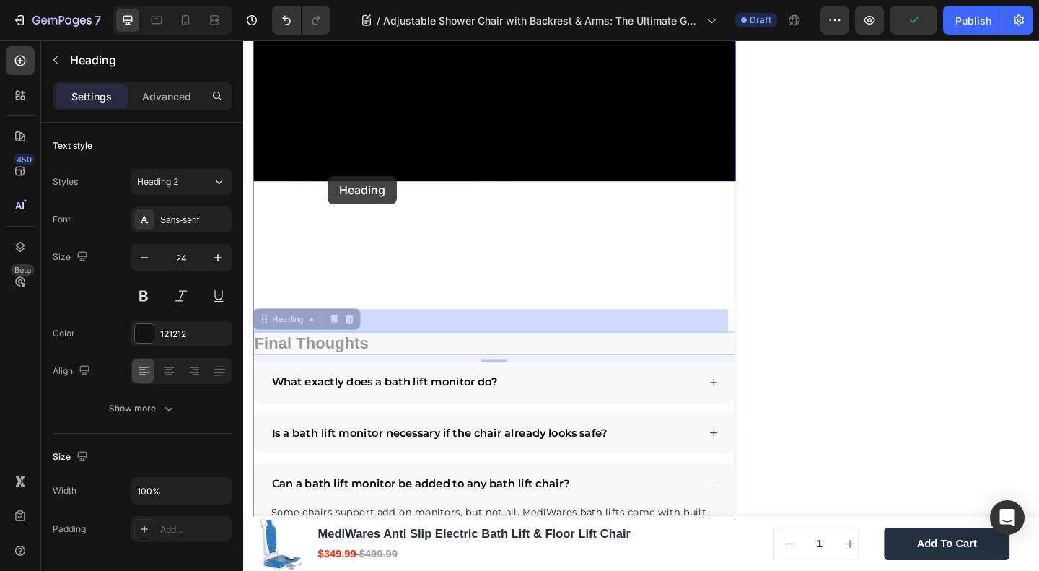
drag, startPoint x: 285, startPoint y: 315, endPoint x: 479, endPoint y: 197, distance: 226.8
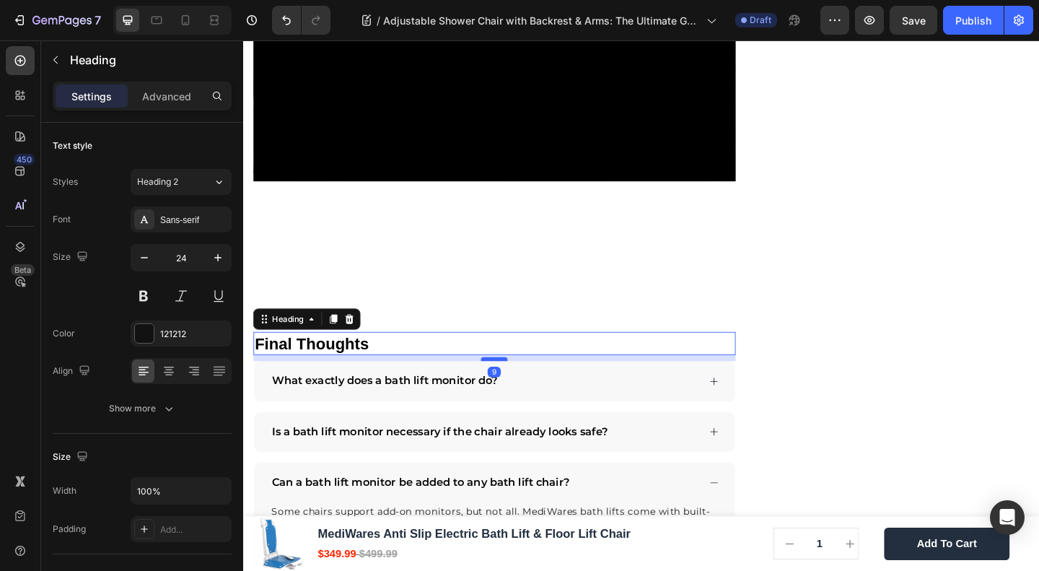
click at [514, 385] on div at bounding box center [516, 387] width 29 height 4
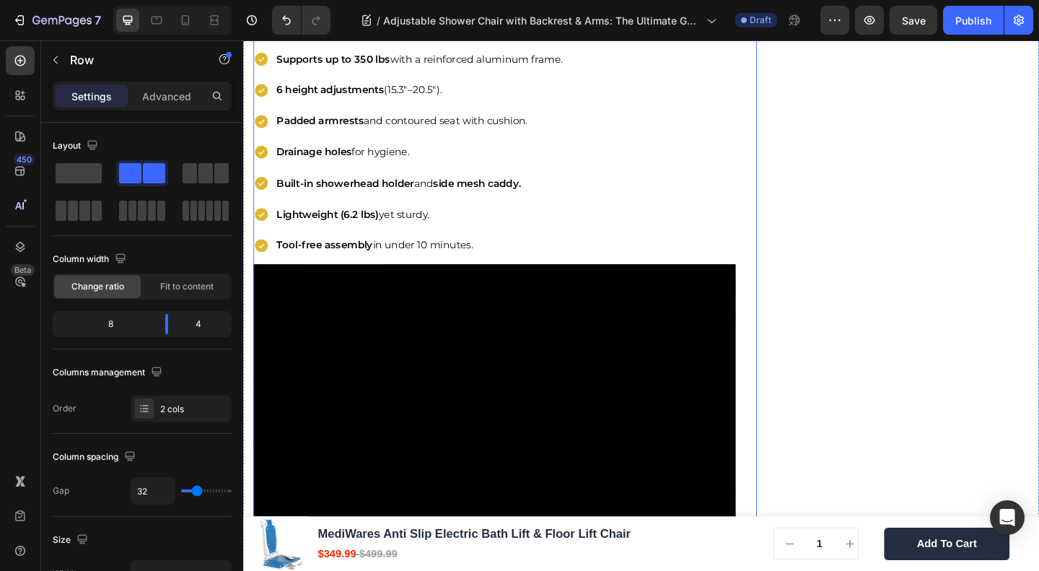
scroll to position [3620, 0]
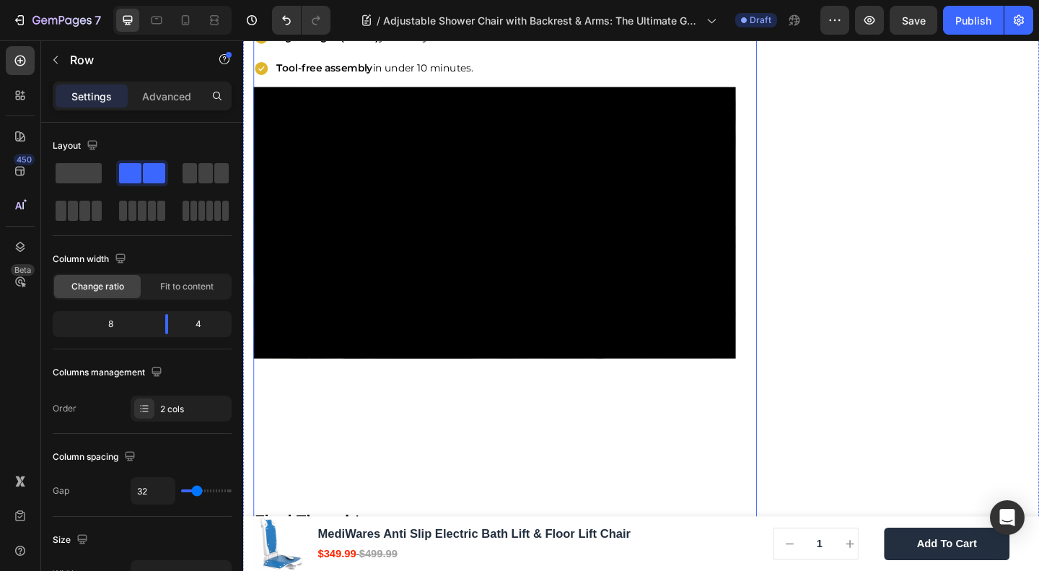
scroll to position [3427, 0]
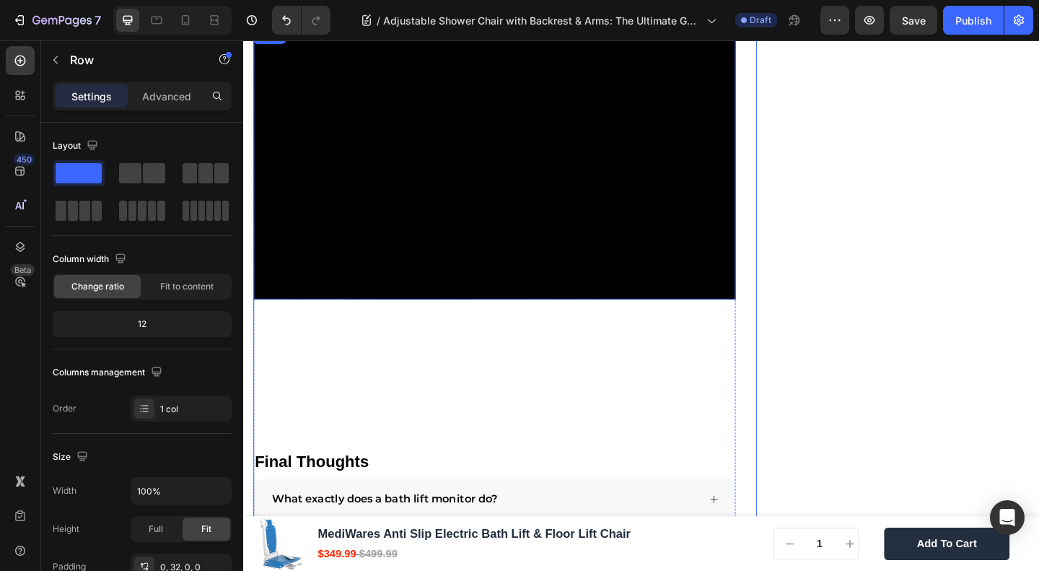
scroll to position [3620, 0]
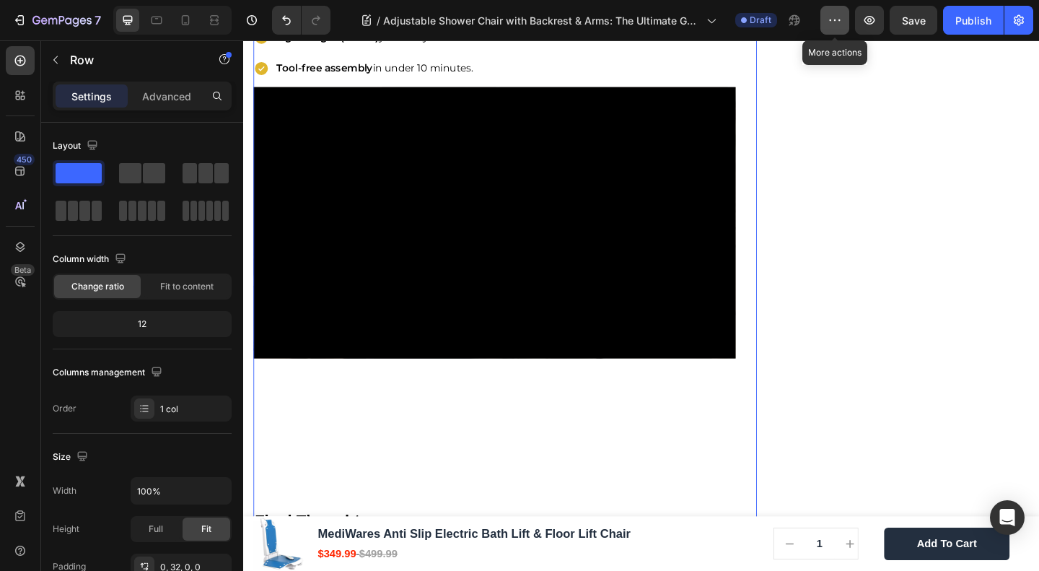
click at [842, 15] on icon "button" at bounding box center [835, 20] width 14 height 14
click at [1035, 16] on div "7 Version history / Adjustable Shower Chair with Backrest & Arms: The Ultimate …" at bounding box center [519, 20] width 1039 height 41
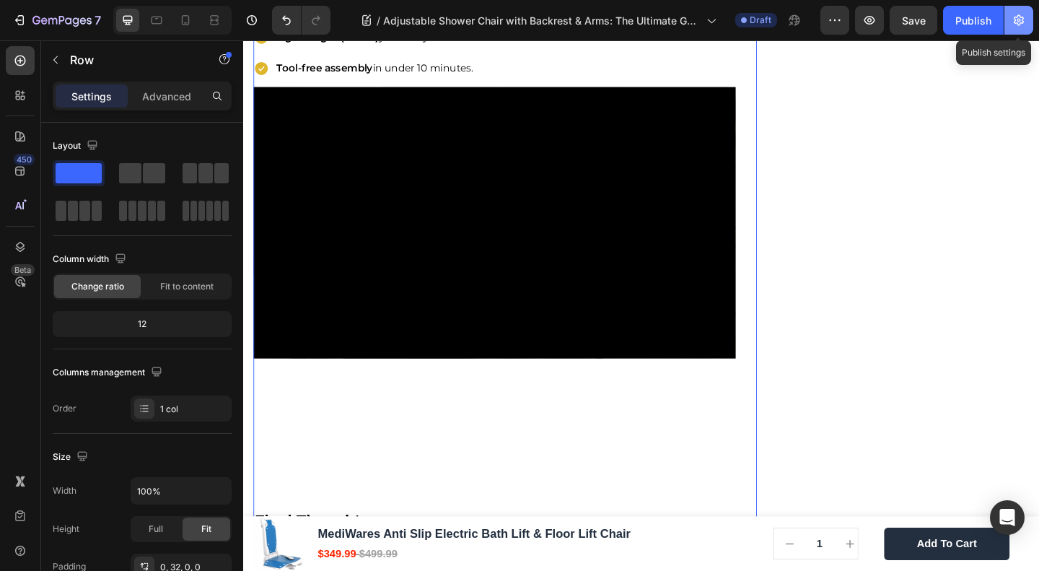
click at [1022, 14] on icon "button" at bounding box center [1019, 20] width 14 height 14
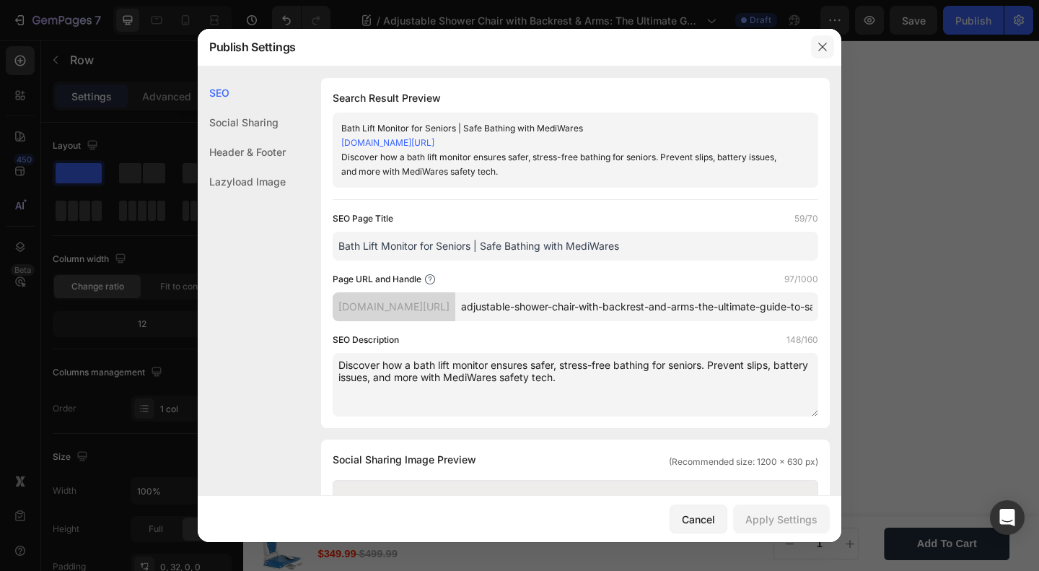
click at [819, 43] on icon "button" at bounding box center [822, 47] width 8 height 8
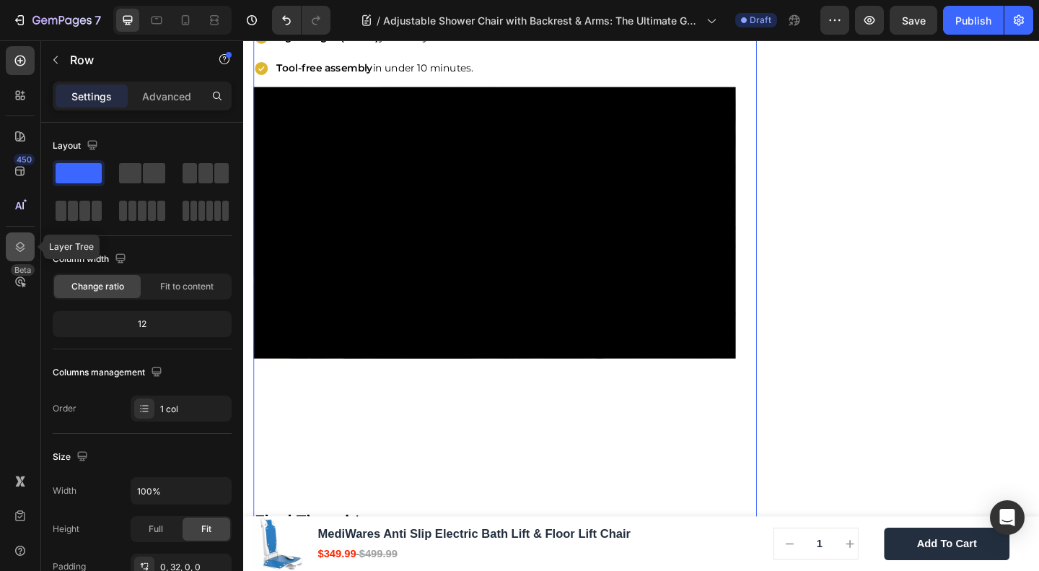
click at [16, 245] on icon at bounding box center [20, 247] width 9 height 10
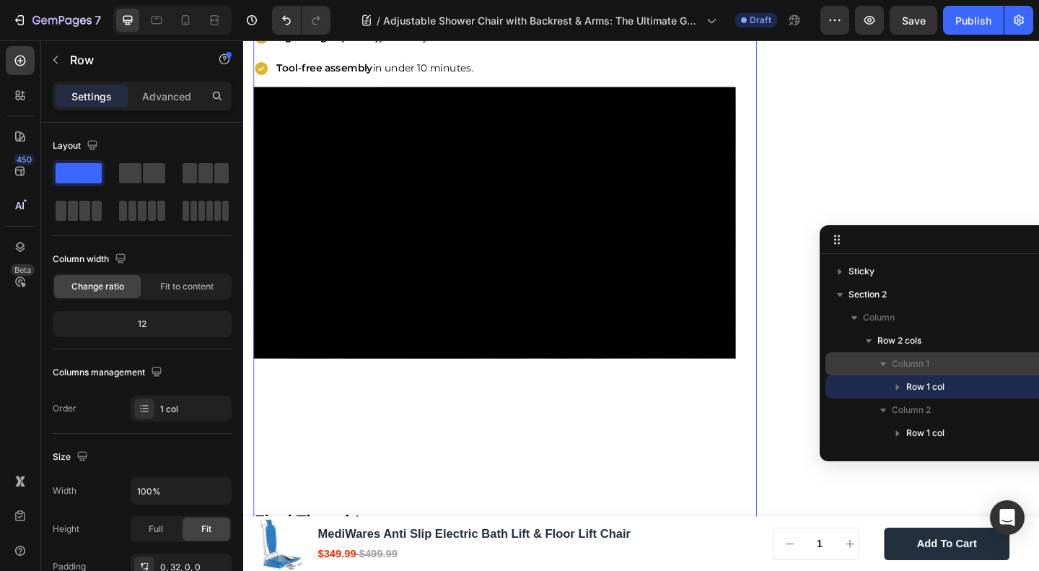
scroll to position [68, 0]
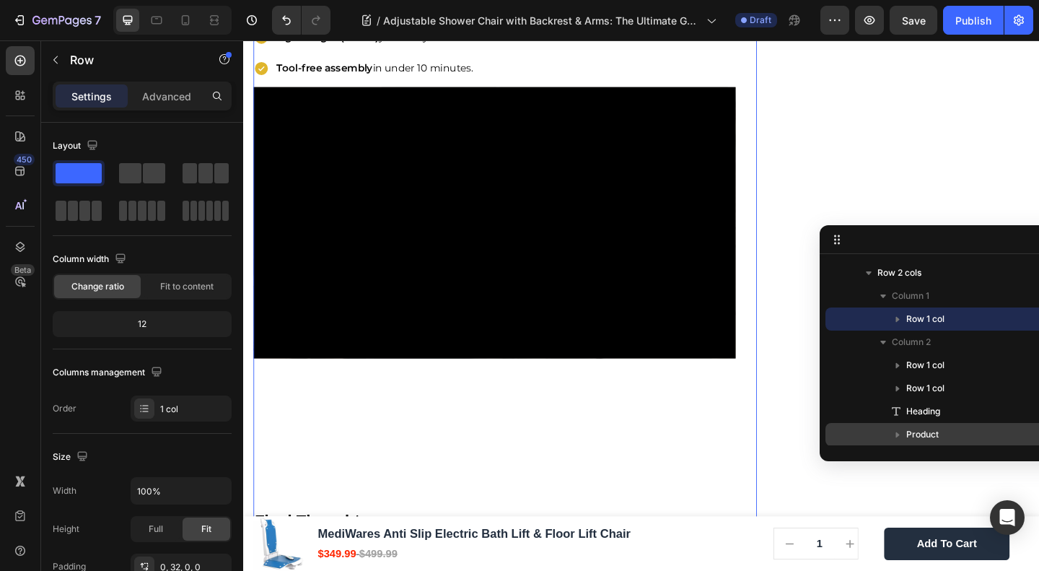
click at [924, 425] on div "Product" at bounding box center [964, 434] width 266 height 23
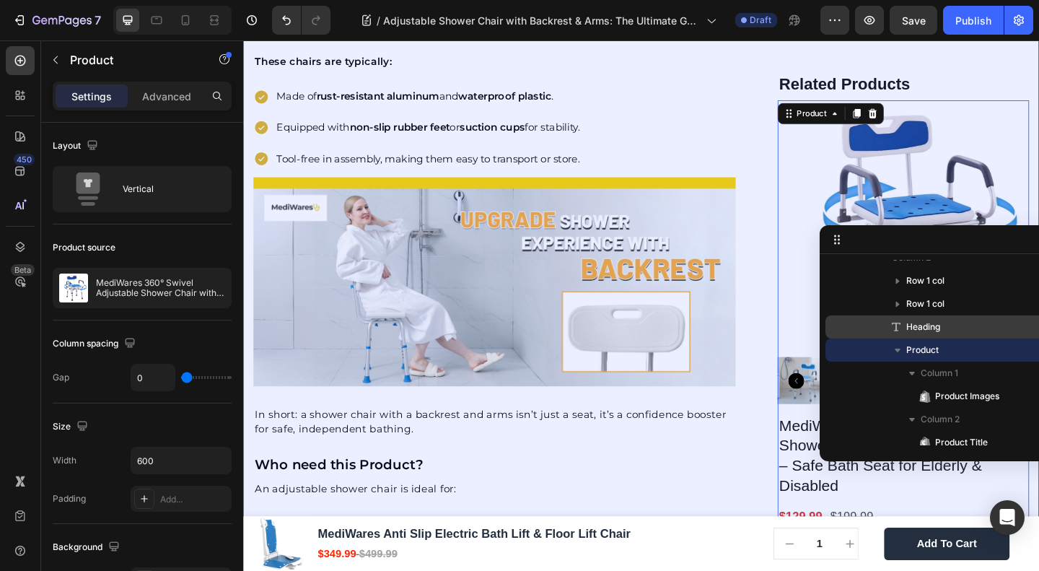
scroll to position [0, 0]
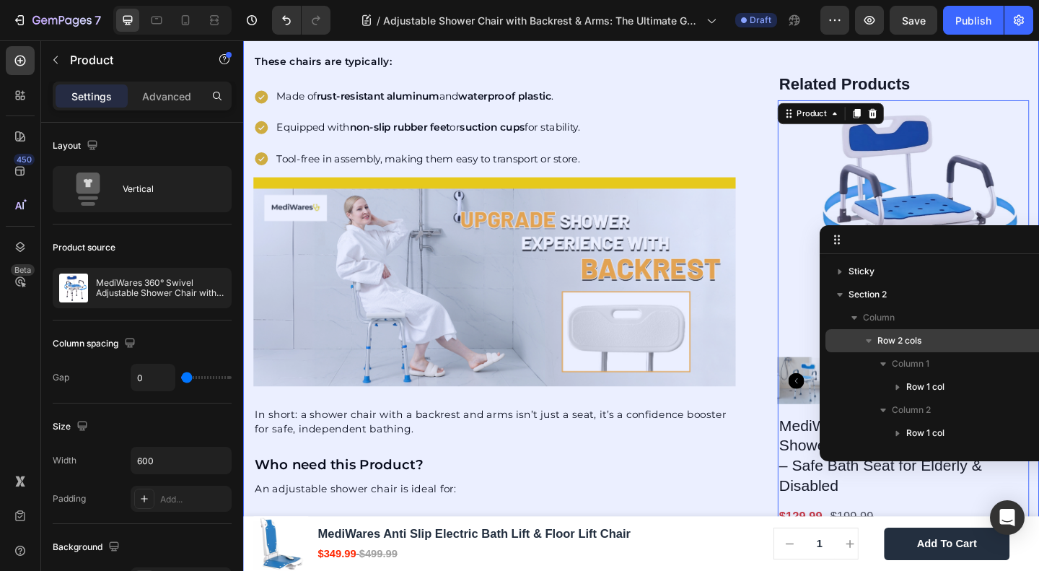
click at [870, 336] on icon "button" at bounding box center [869, 340] width 14 height 14
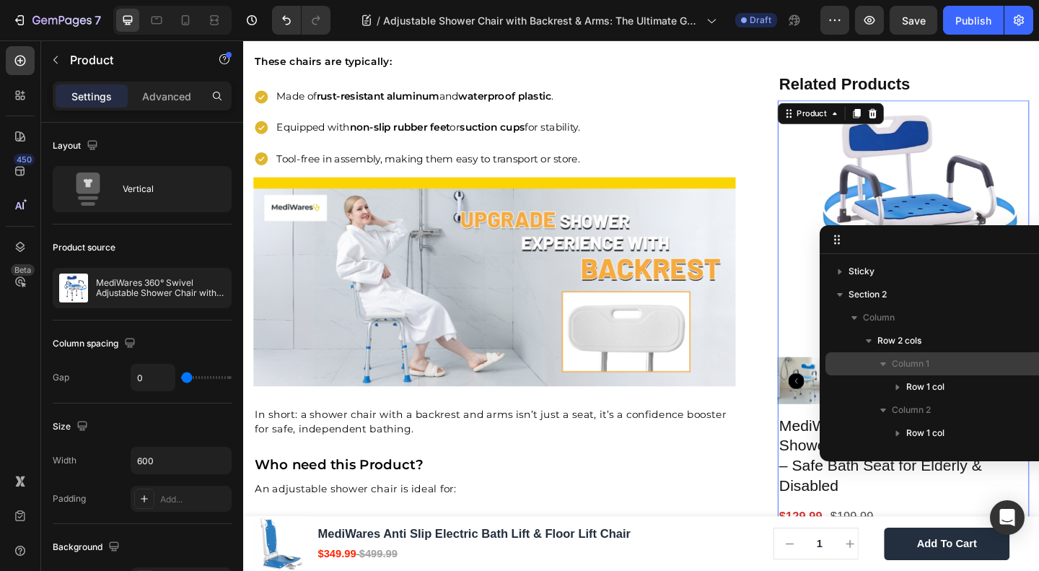
click at [899, 361] on span "Column 1" at bounding box center [911, 364] width 38 height 14
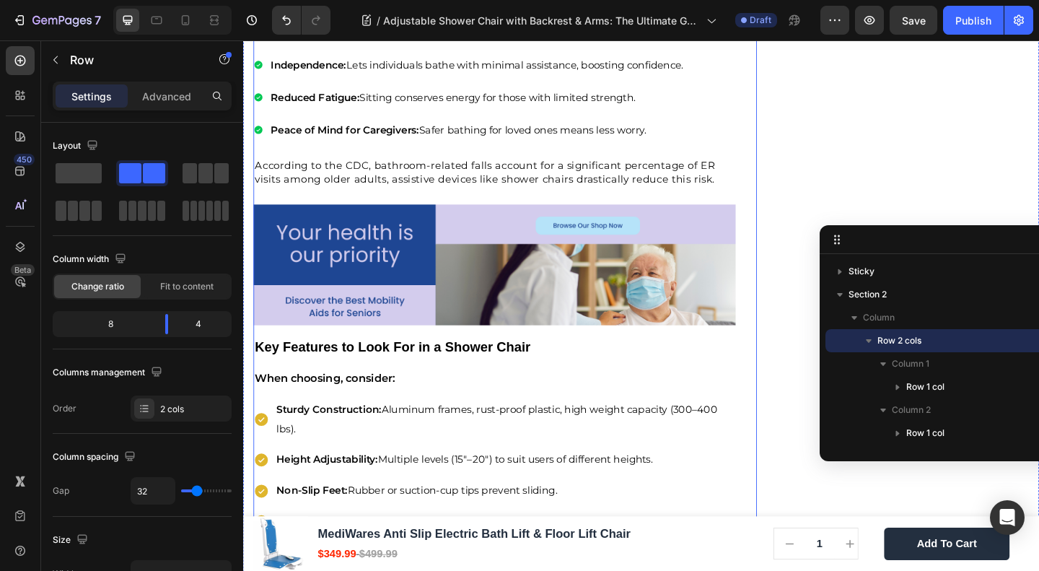
scroll to position [2719, 0]
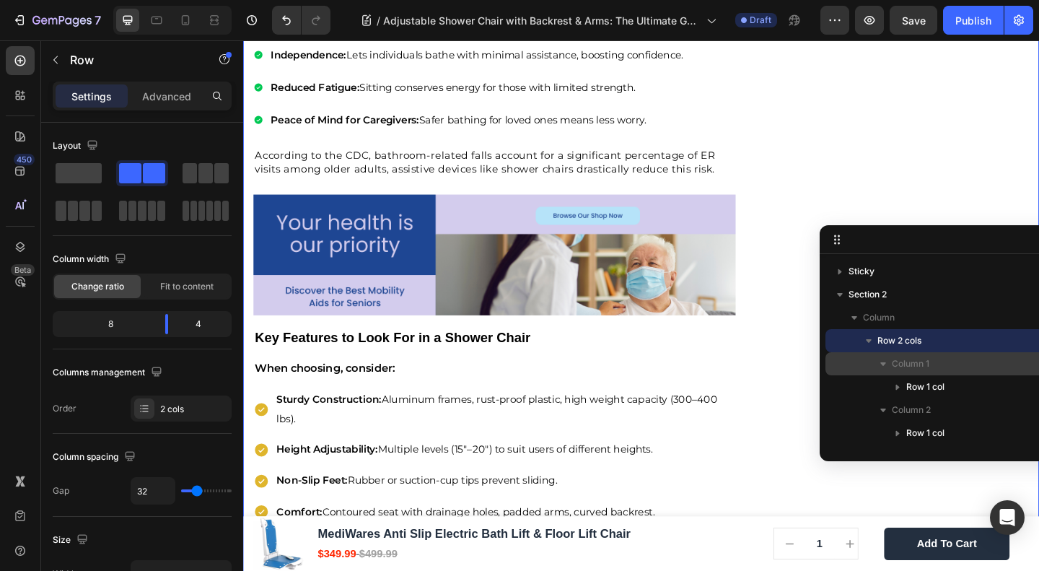
click at [904, 369] on span "Column 1" at bounding box center [911, 364] width 38 height 14
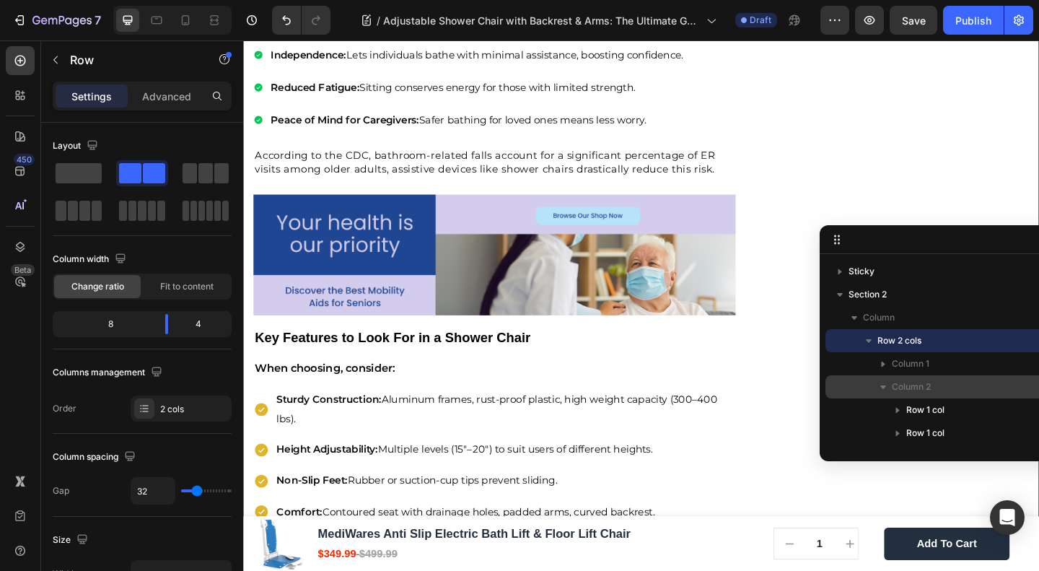
click at [914, 386] on span "Column 2" at bounding box center [911, 387] width 39 height 14
click at [912, 386] on span "Column 2" at bounding box center [911, 387] width 39 height 14
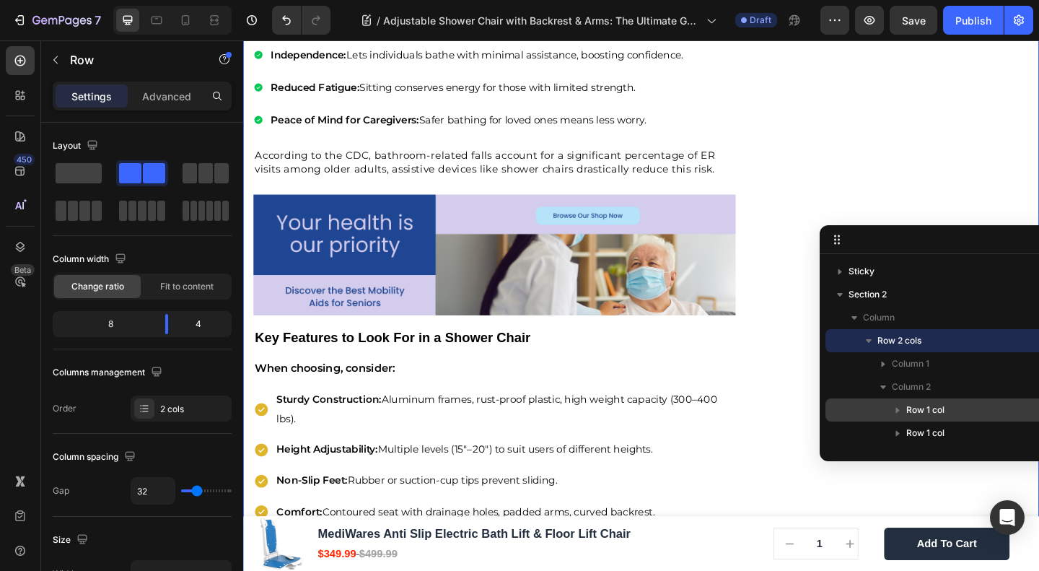
scroll to position [45, 0]
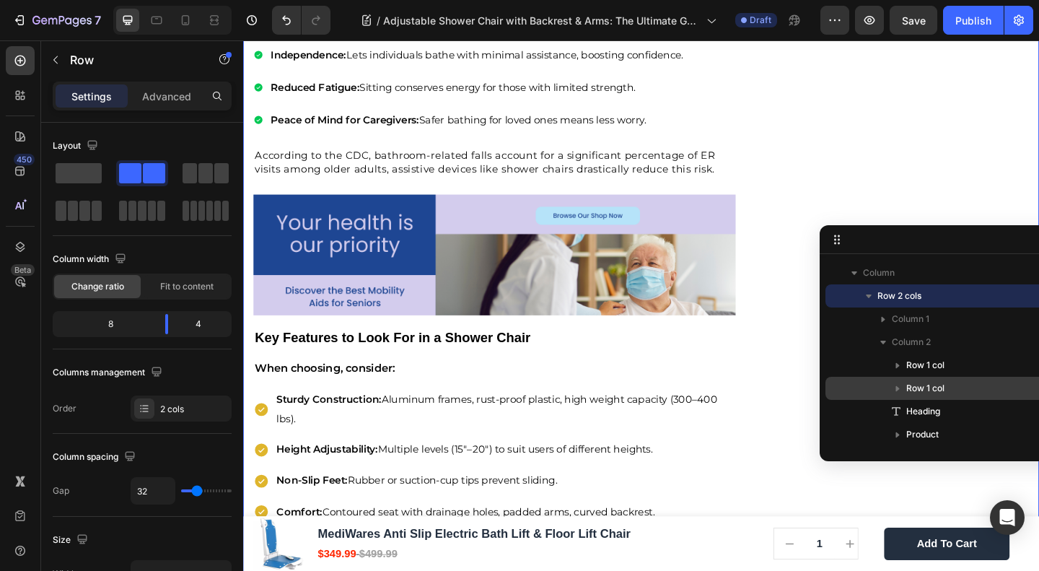
click at [920, 383] on span "Row 1 col" at bounding box center [926, 388] width 38 height 14
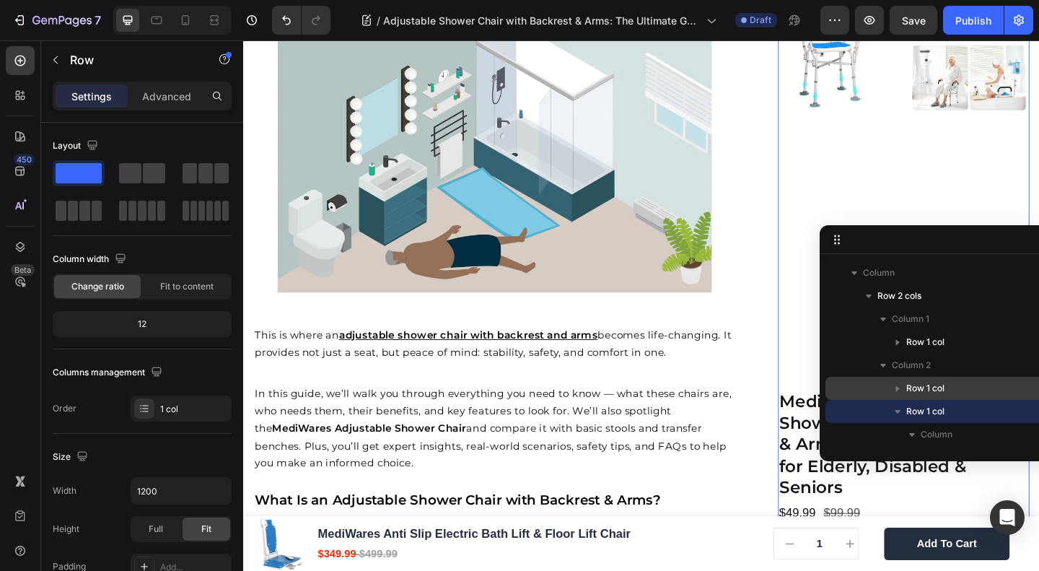
scroll to position [632, 0]
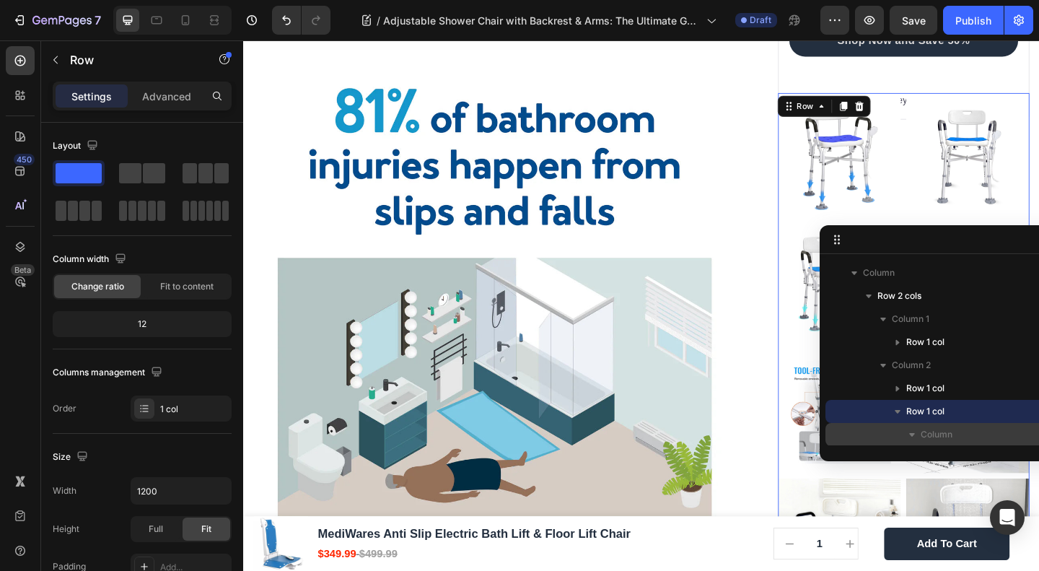
click at [943, 435] on span "Column" at bounding box center [937, 434] width 32 height 14
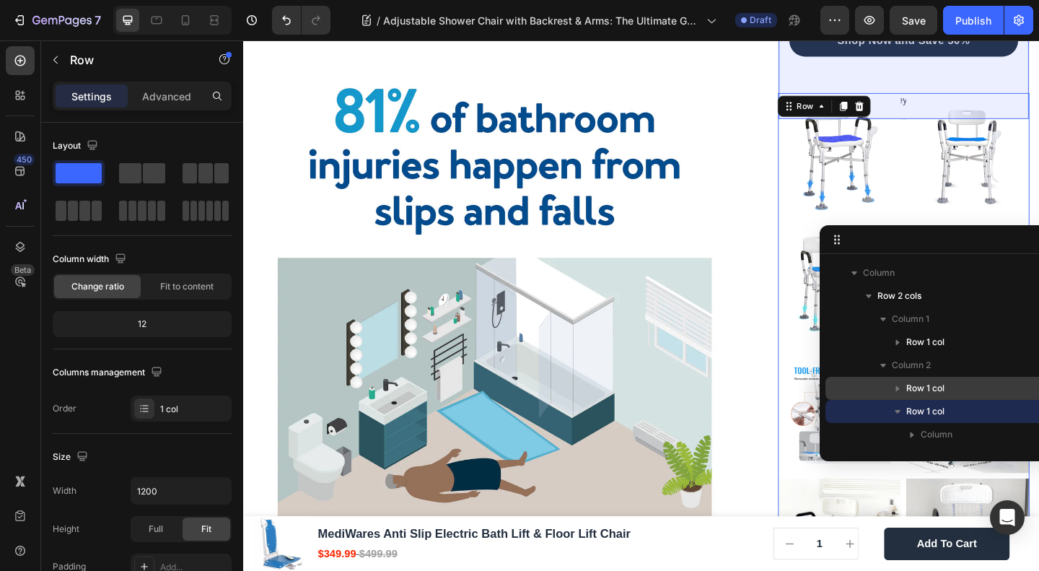
scroll to position [91, 0]
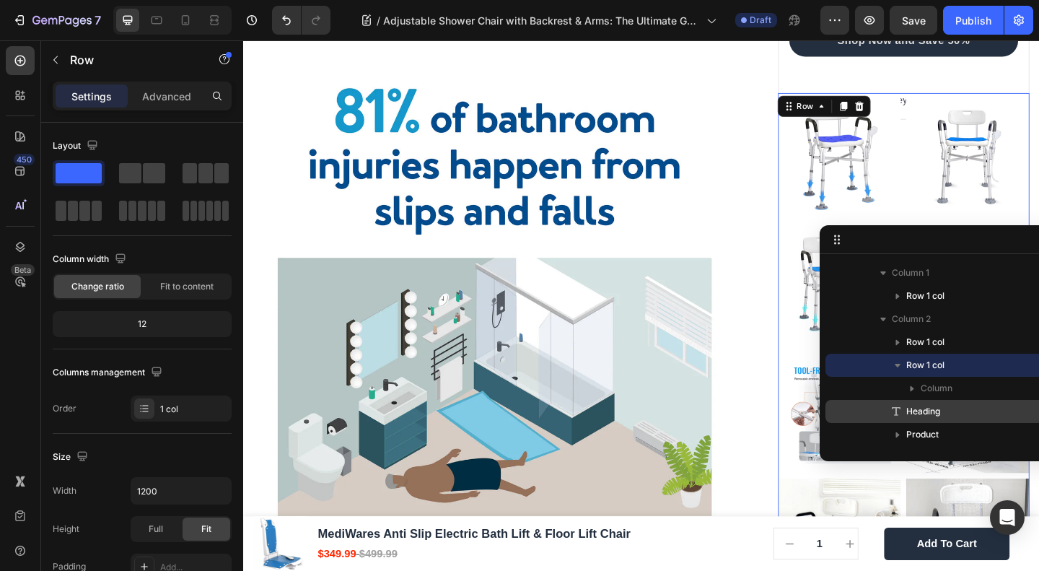
click at [943, 411] on p "Heading" at bounding box center [968, 411] width 159 height 14
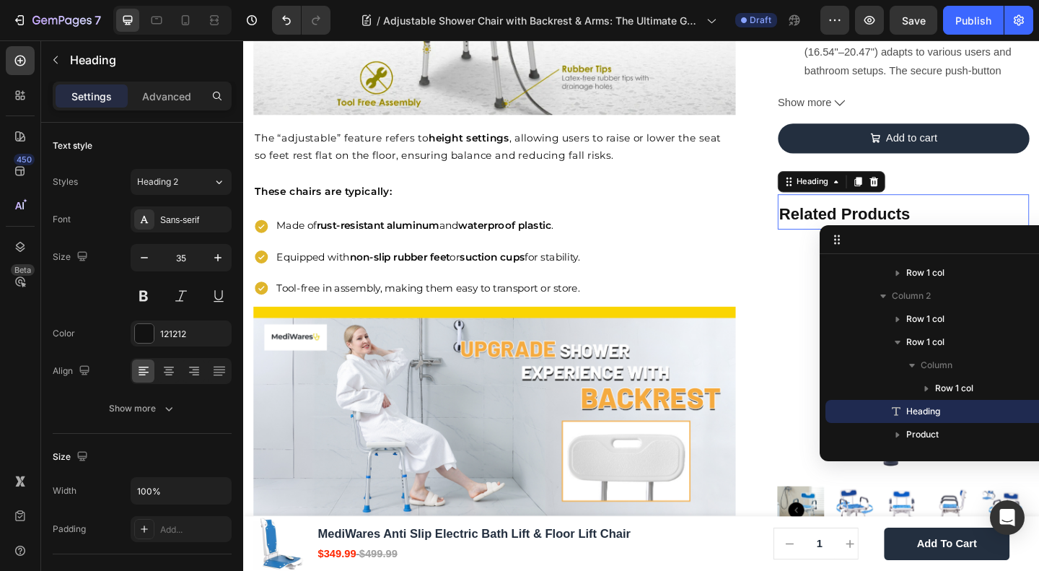
scroll to position [1718, 0]
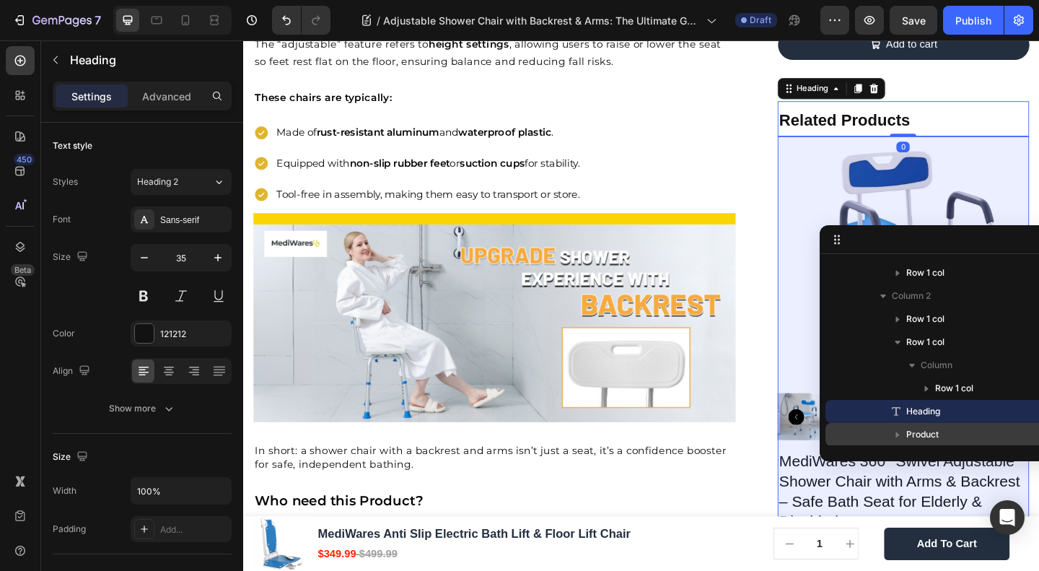
click at [936, 428] on span "Product" at bounding box center [923, 434] width 32 height 14
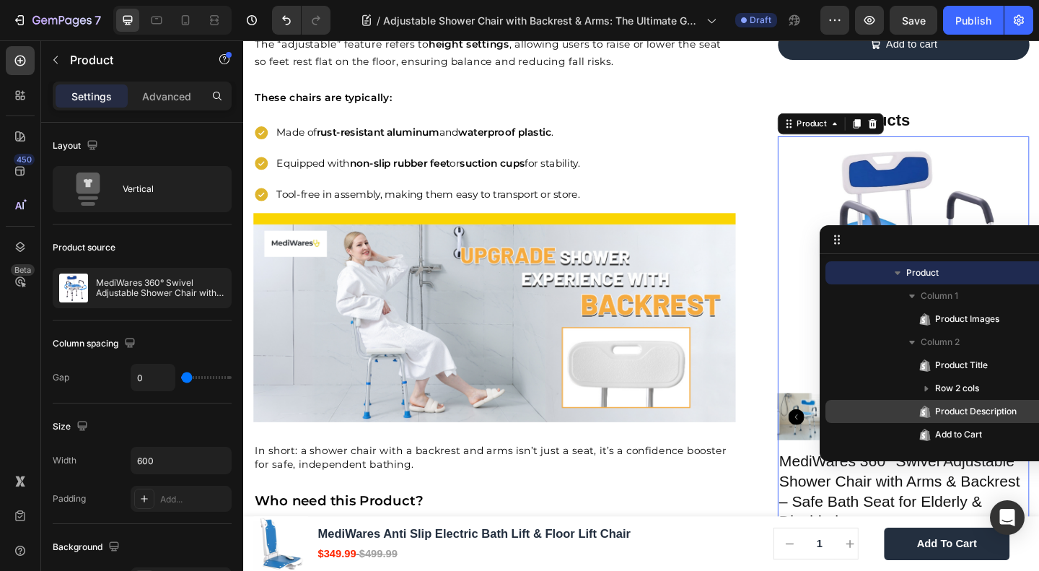
scroll to position [0, 0]
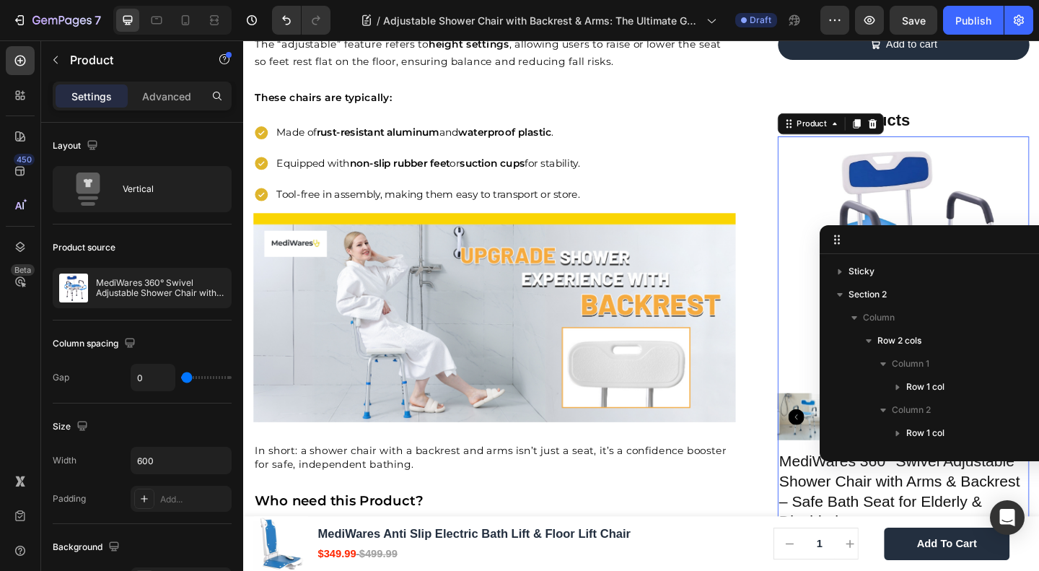
click at [625, 434] on img at bounding box center [516, 341] width 525 height 227
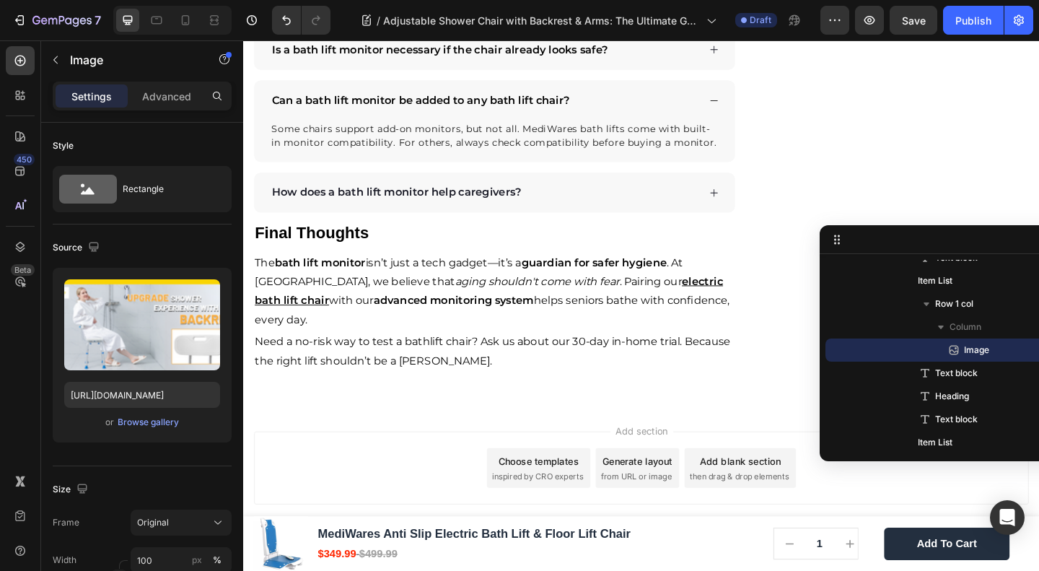
scroll to position [4229, 0]
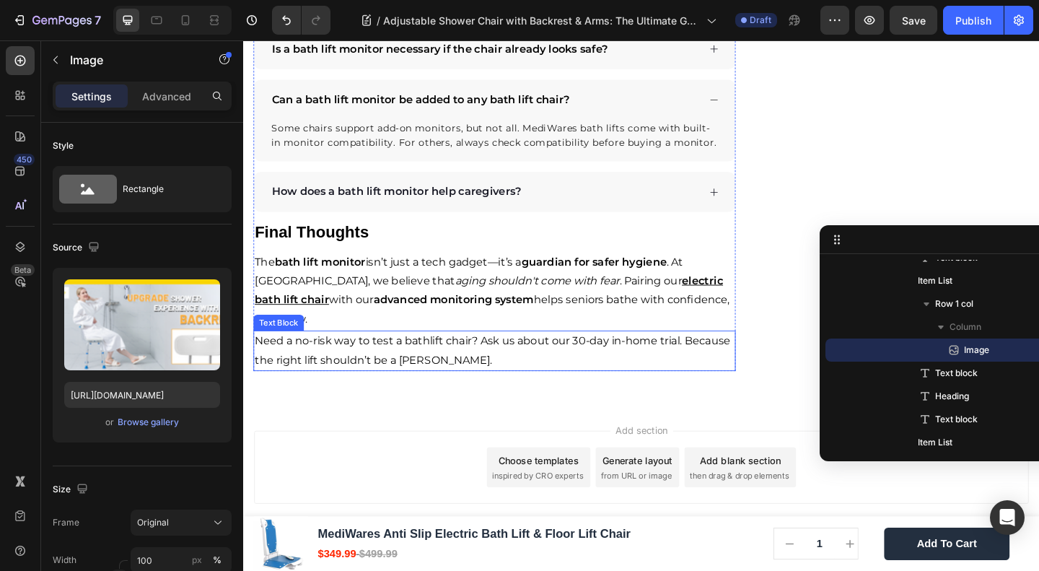
click at [403, 270] on div "The bath lift monitor isn’t just a tech gadget—it’s a guardian for safer hygien…" at bounding box center [516, 313] width 525 height 86
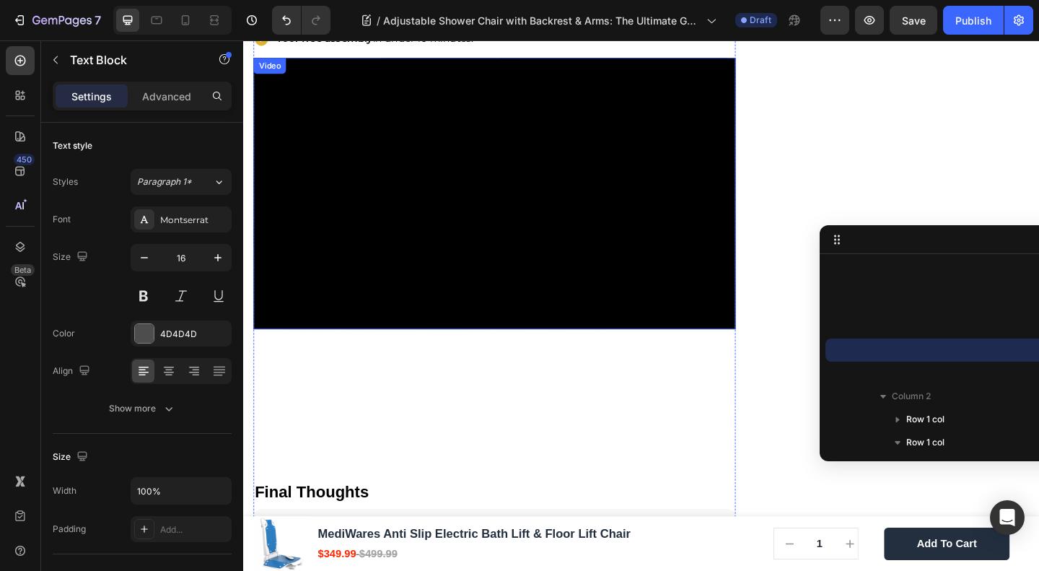
scroll to position [3459, 0]
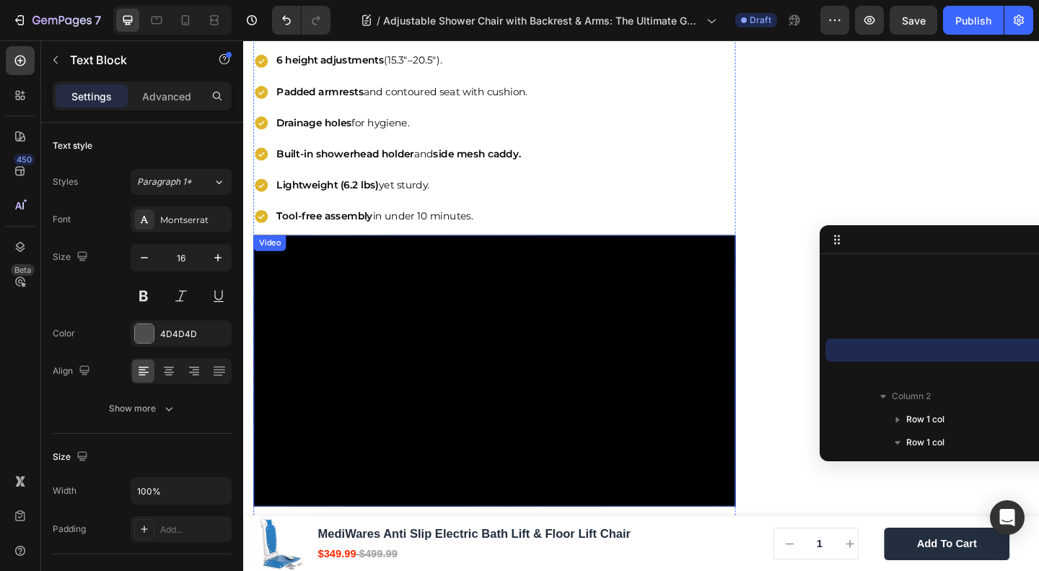
click at [263, 254] on div "Video" at bounding box center [272, 260] width 30 height 13
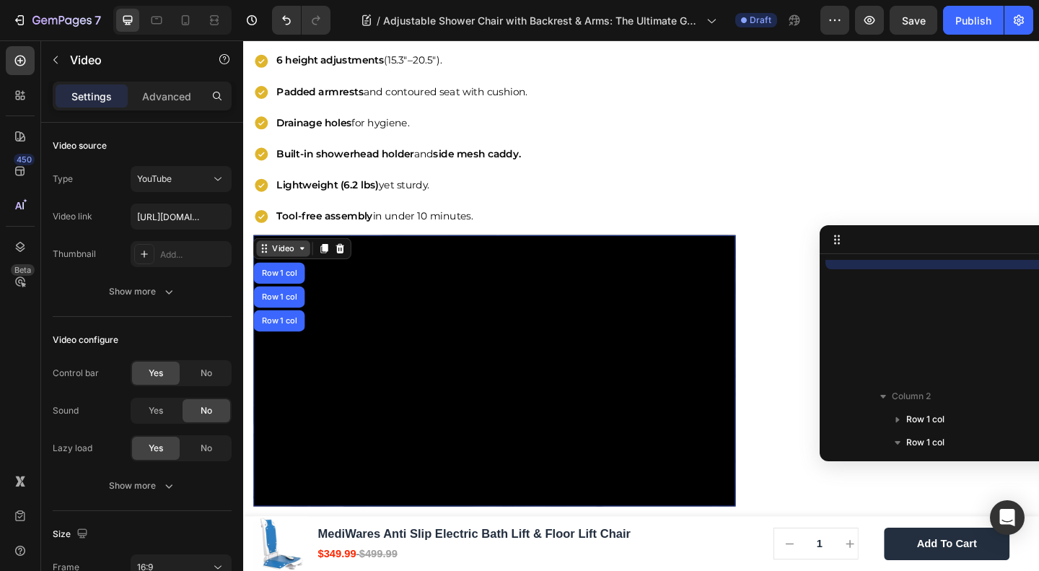
scroll to position [1122, 0]
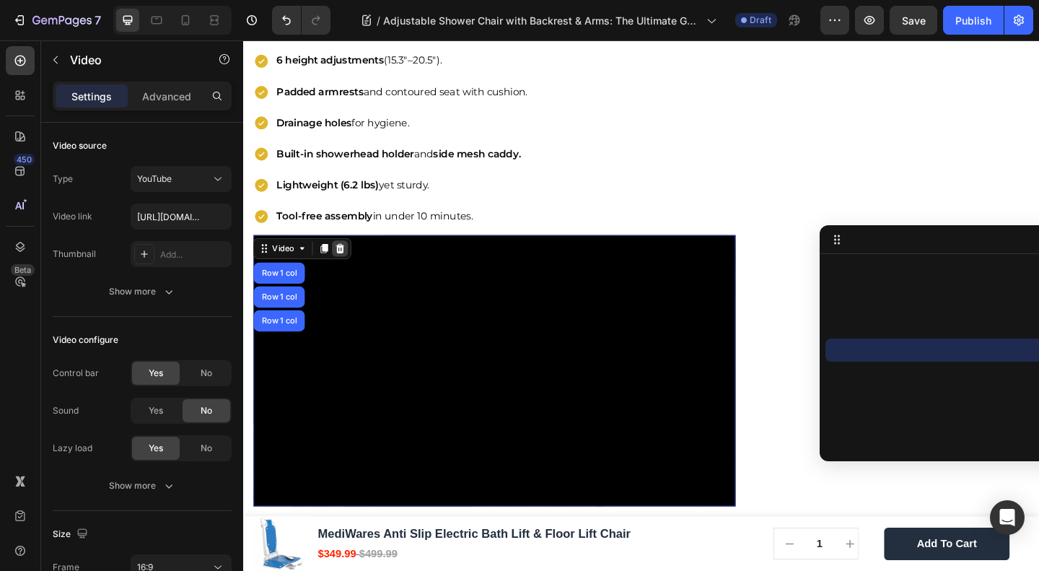
click at [345, 261] on icon at bounding box center [349, 267] width 12 height 12
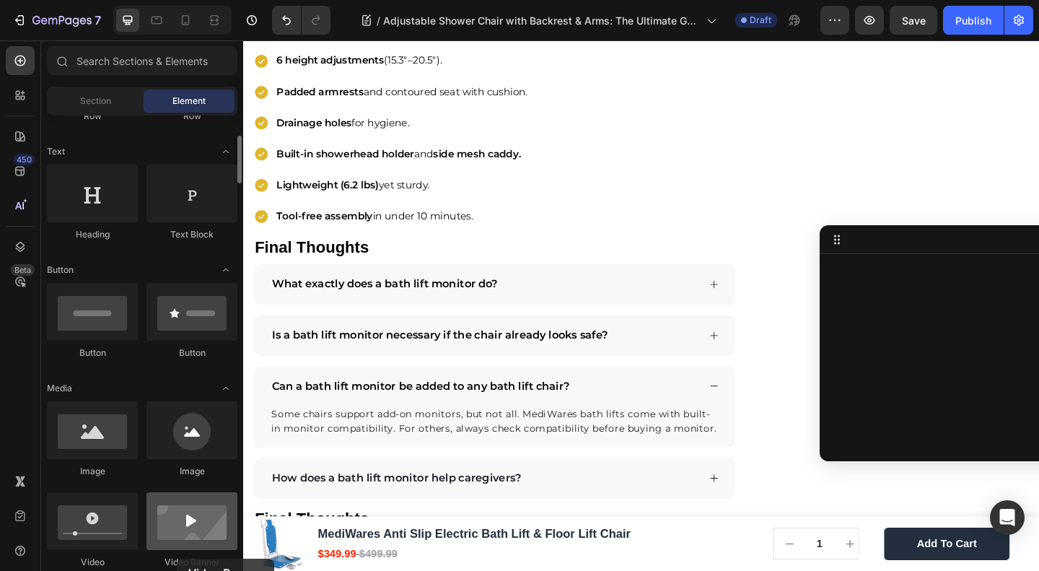
scroll to position [3648, 0]
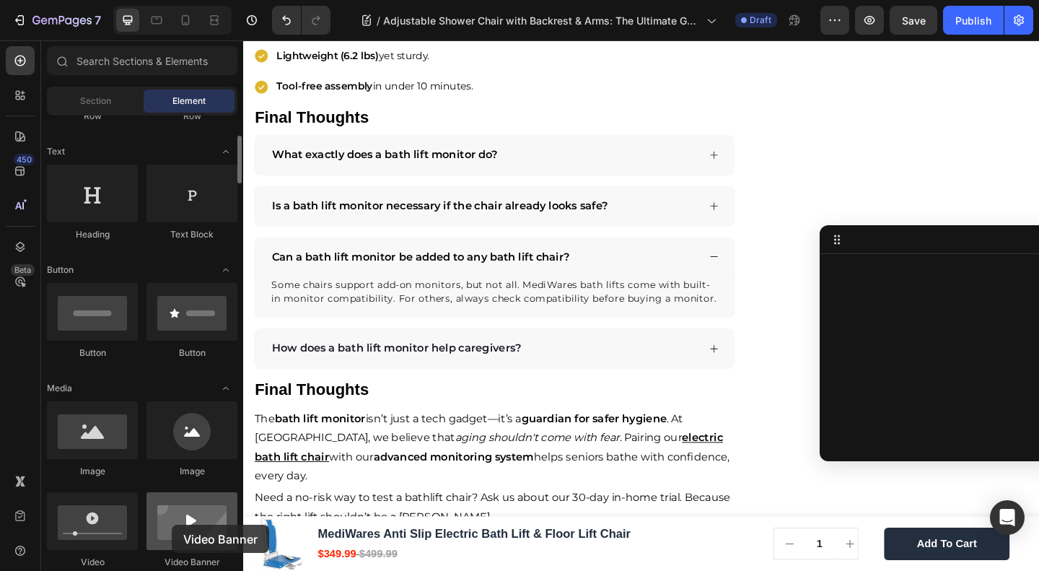
drag, startPoint x: 188, startPoint y: 528, endPoint x: 172, endPoint y: 525, distance: 16.1
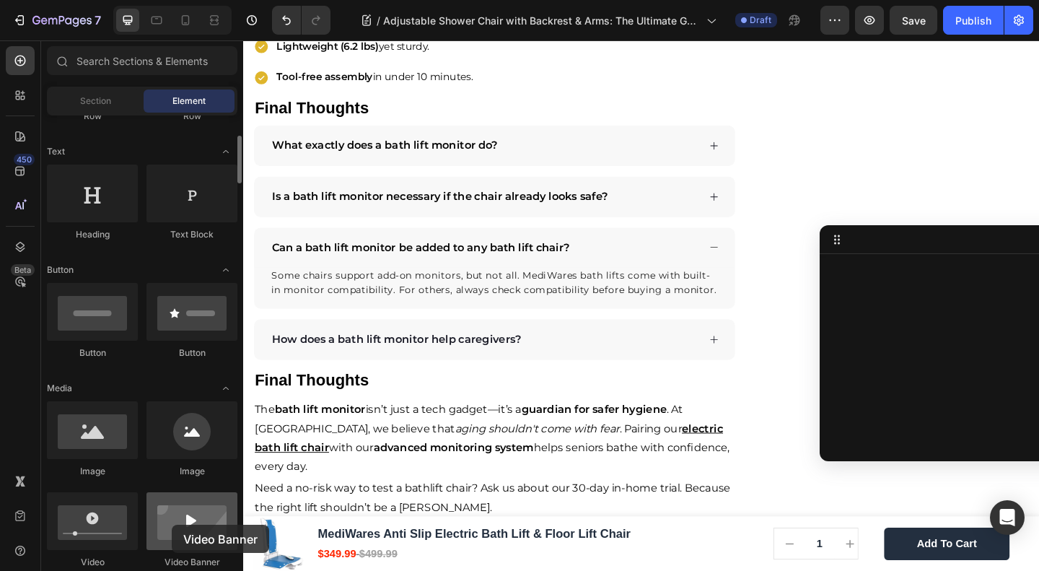
click at [172, 525] on div at bounding box center [192, 521] width 91 height 58
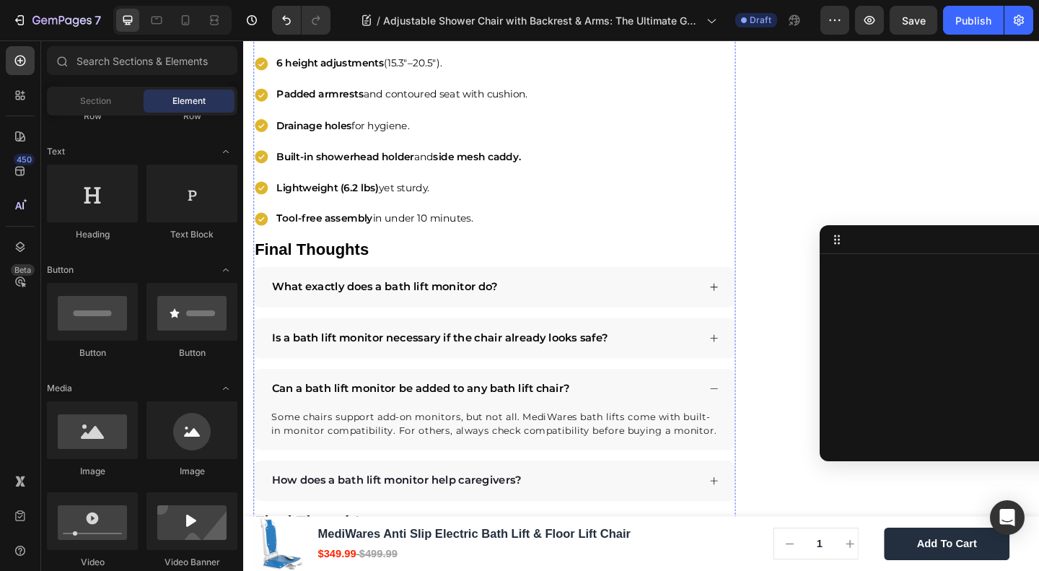
scroll to position [3455, 0]
drag, startPoint x: 350, startPoint y: 541, endPoint x: 359, endPoint y: 237, distance: 303.3
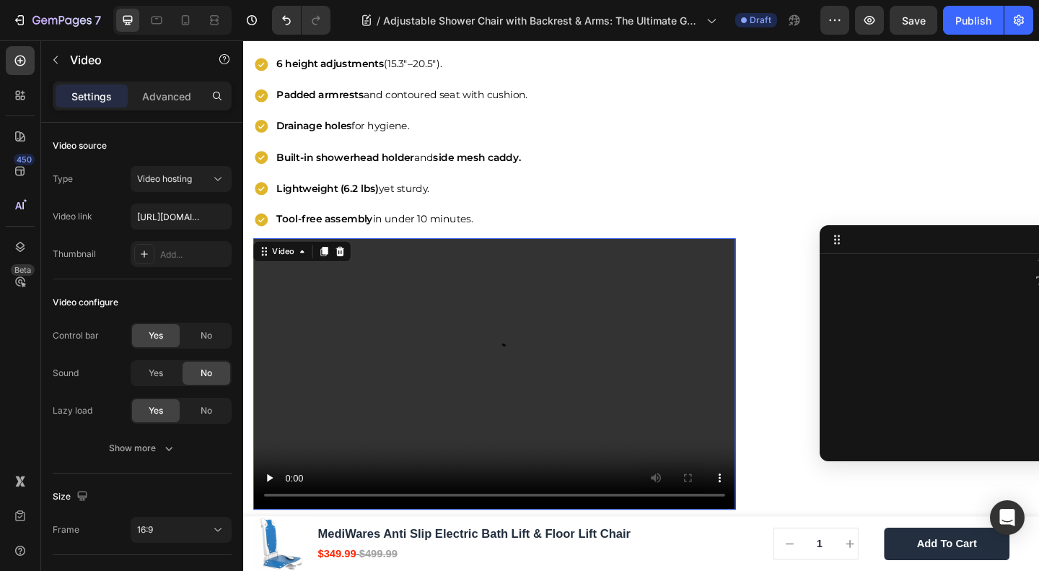
scroll to position [1261, 0]
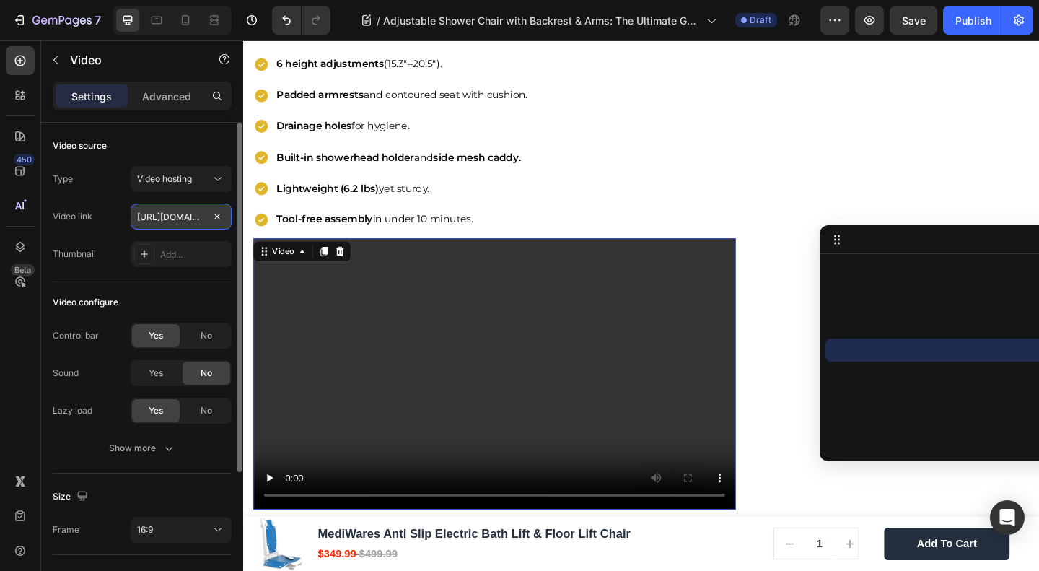
click at [175, 211] on input "https://cdn.shopify.com/videos/c/o/v/2cd3deb506b54b009063f7270ab5cf2e.mp4" at bounding box center [181, 217] width 101 height 26
paste input "Comparison: Adjustable Chair vs. Shower Stool vs. Transfer Bench"
click at [176, 212] on input "Comparison: Adjustable Chair vs. Shower Stool vs. Transfer Bench" at bounding box center [181, 217] width 101 height 26
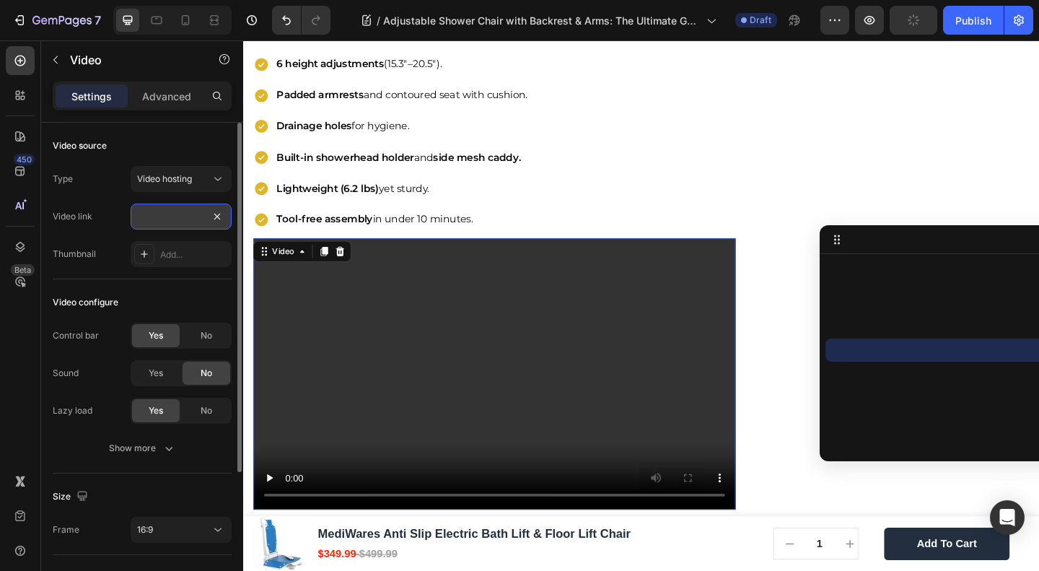
click at [176, 212] on input "Comparison: Adjustable Chair vs. Shower Stool vs. Transfer Bench" at bounding box center [181, 217] width 101 height 26
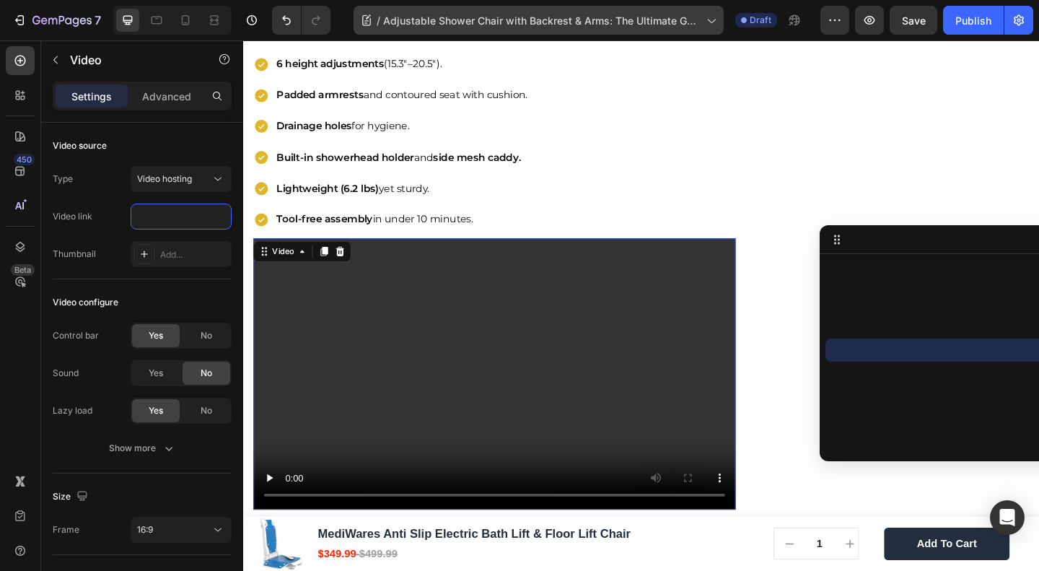
scroll to position [0, 0]
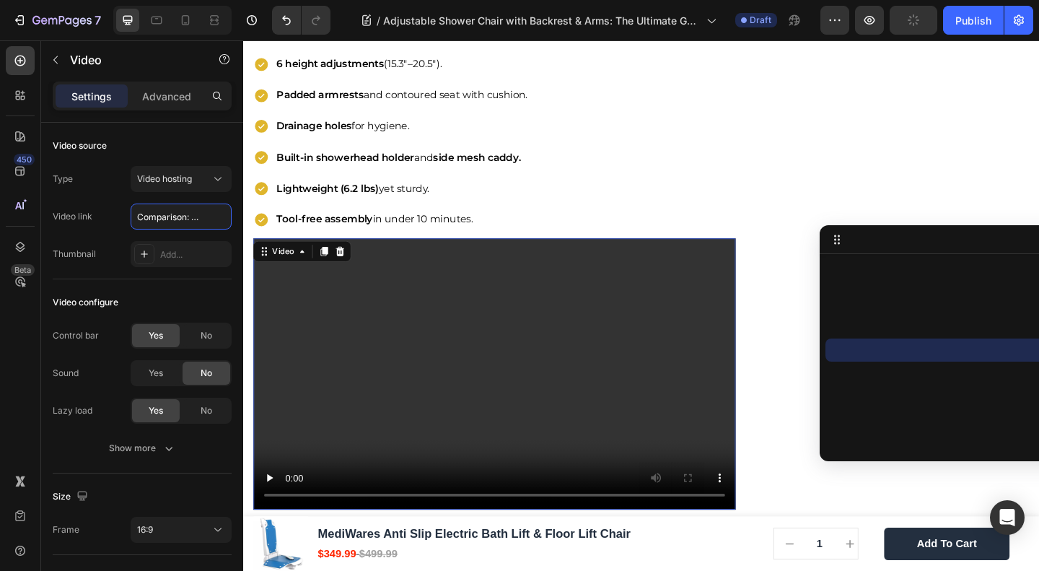
paste input "https://www.youtube.com/watch?v=EgsweH-p9gI"
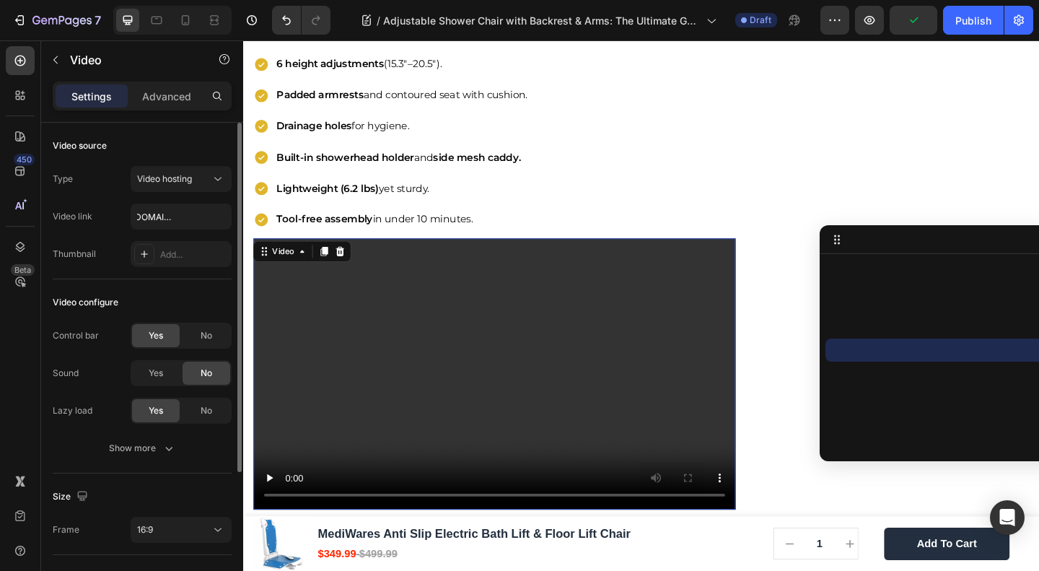
click at [195, 281] on div "Video configure Control bar Yes No Sound Yes No Lazy load Yes No Show more" at bounding box center [142, 376] width 179 height 194
click at [173, 529] on div "16:9" at bounding box center [174, 529] width 74 height 13
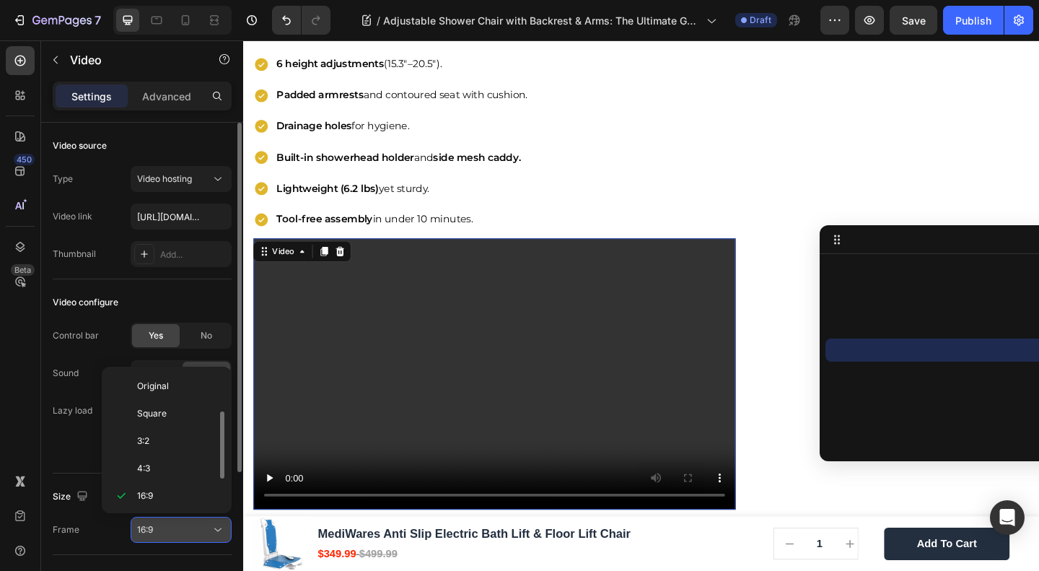
click at [173, 529] on div "16:9" at bounding box center [174, 529] width 74 height 13
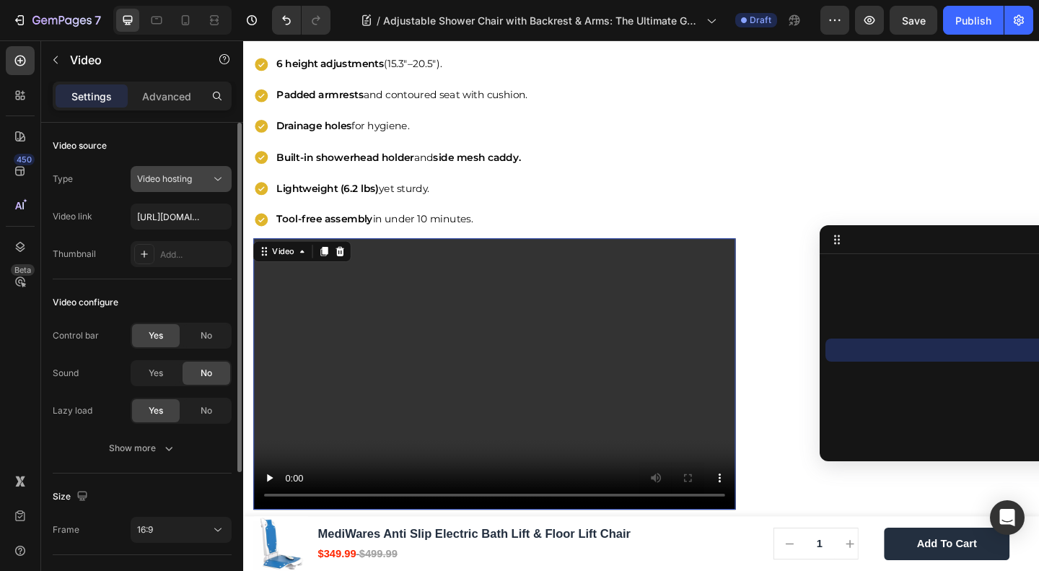
click at [185, 183] on span "Video hosting" at bounding box center [164, 178] width 55 height 11
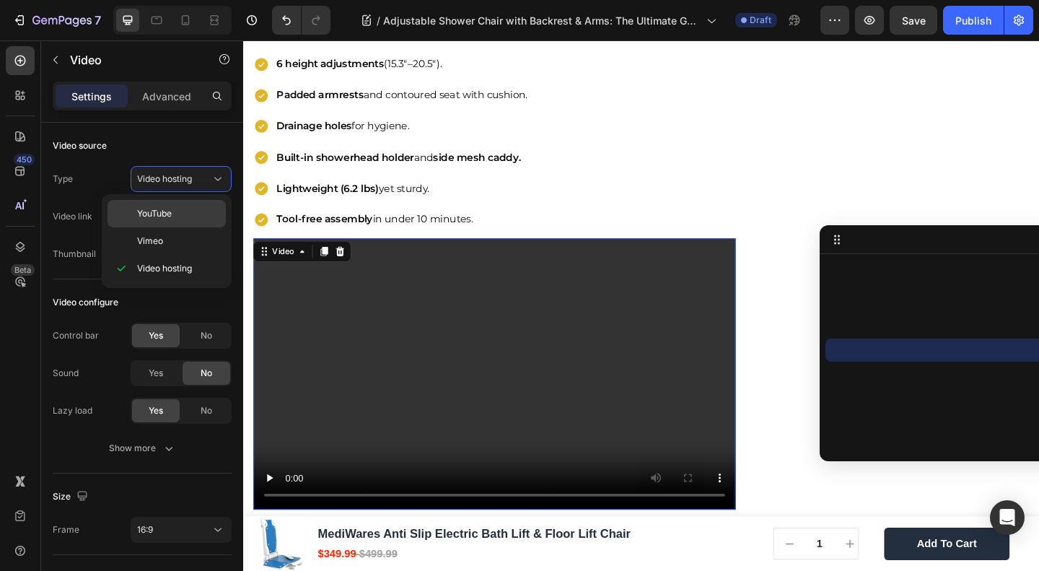
click at [181, 210] on p "YouTube" at bounding box center [178, 213] width 82 height 13
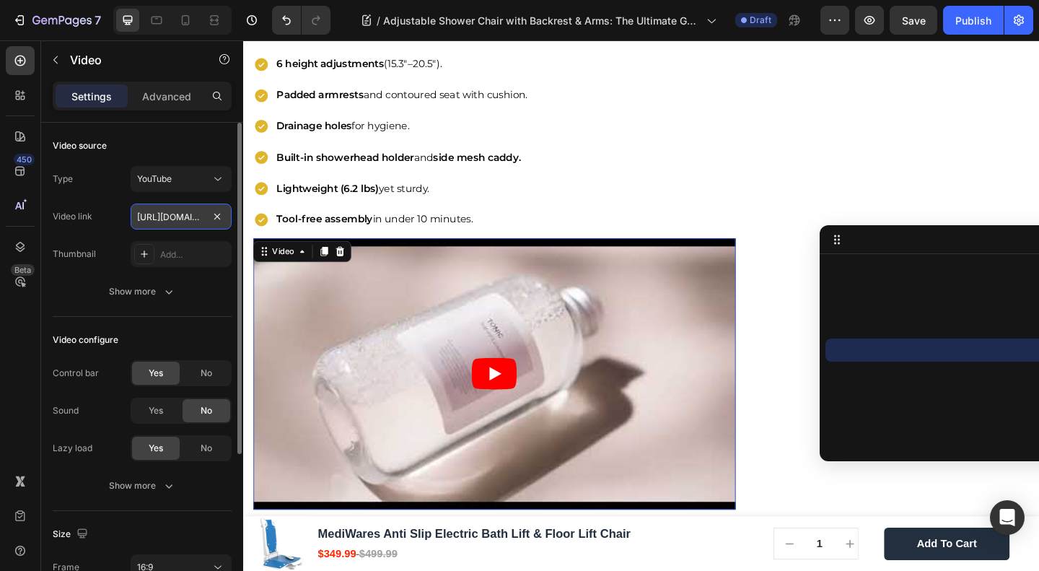
click at [160, 220] on input "https://www.youtube.com/watch?v=drIt4RH_kyQ" at bounding box center [181, 217] width 101 height 26
paste input "EgsweH-p9gI"
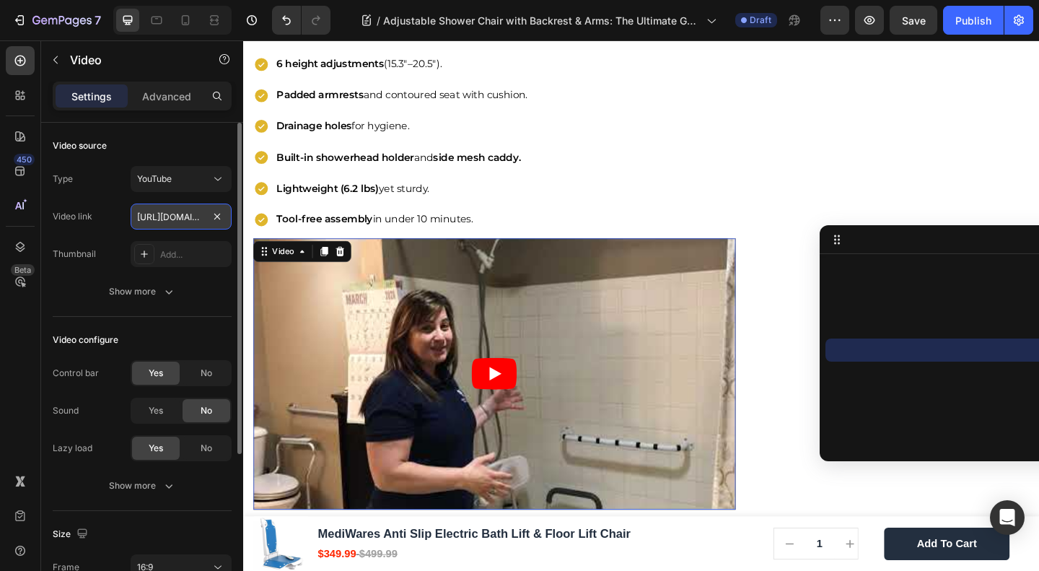
scroll to position [0, 139]
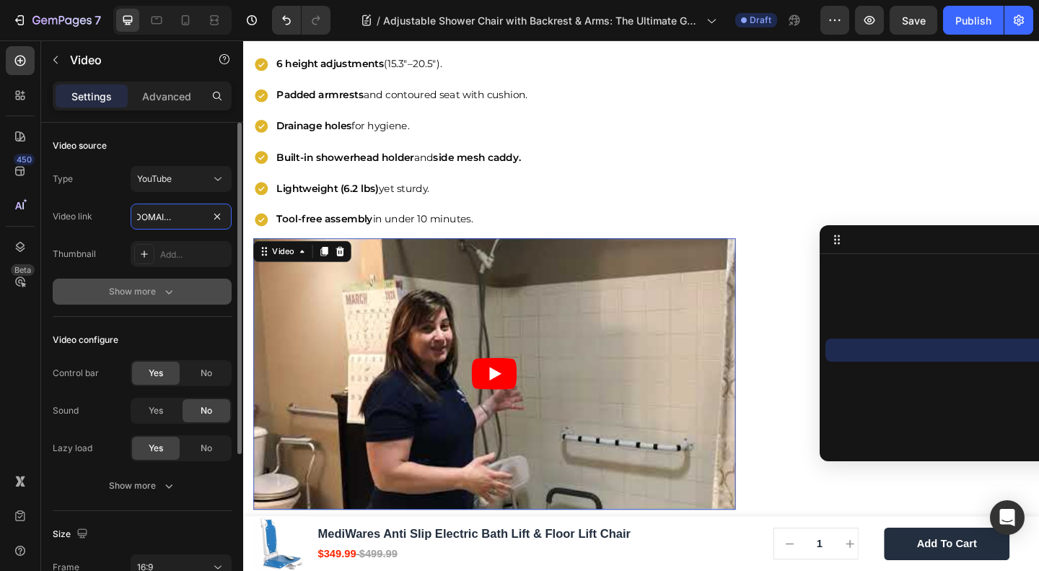
type input "[URL][DOMAIN_NAME]"
click at [185, 299] on button "Show more" at bounding box center [142, 292] width 179 height 26
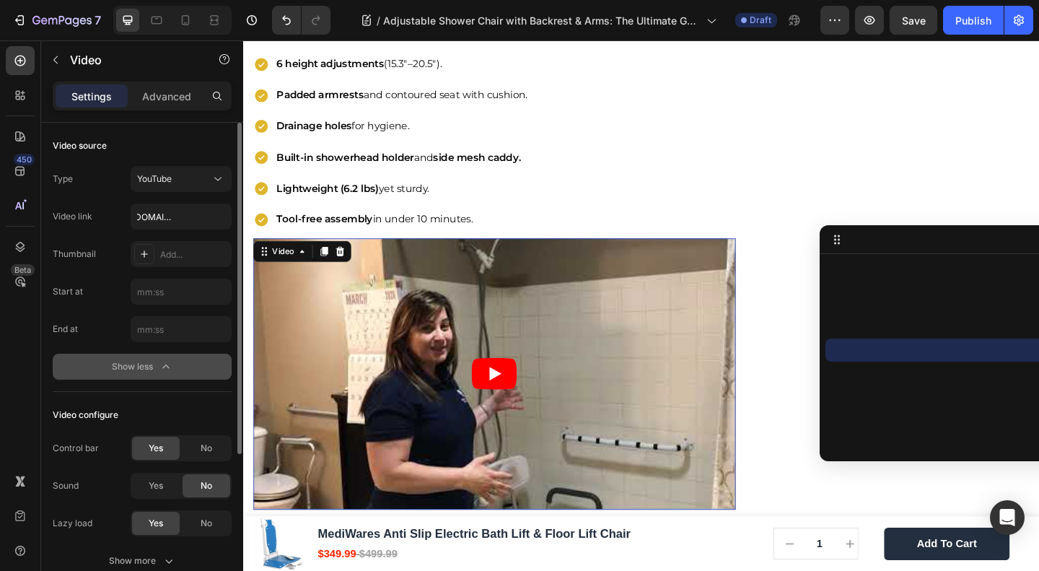
scroll to position [0, 0]
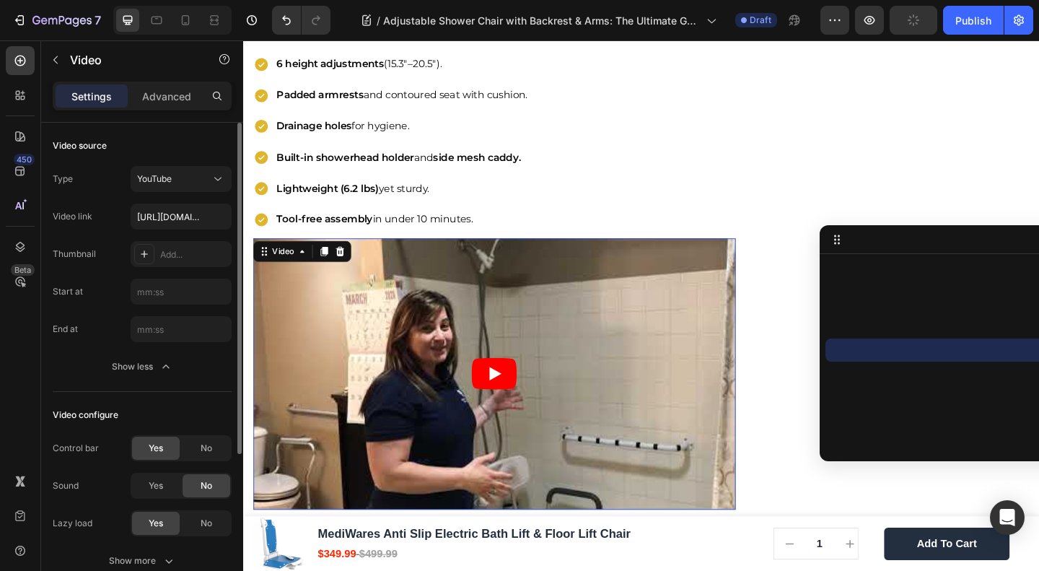
click at [186, 393] on div "Video configure Control bar Yes No Sound Yes No Lazy load Yes No Show more" at bounding box center [142, 489] width 179 height 194
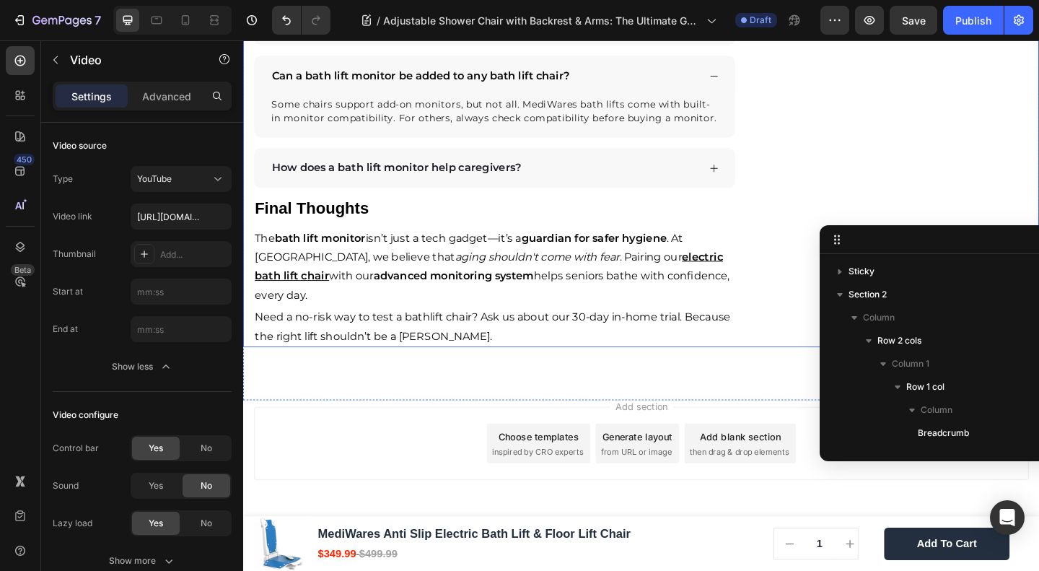
scroll to position [1261, 0]
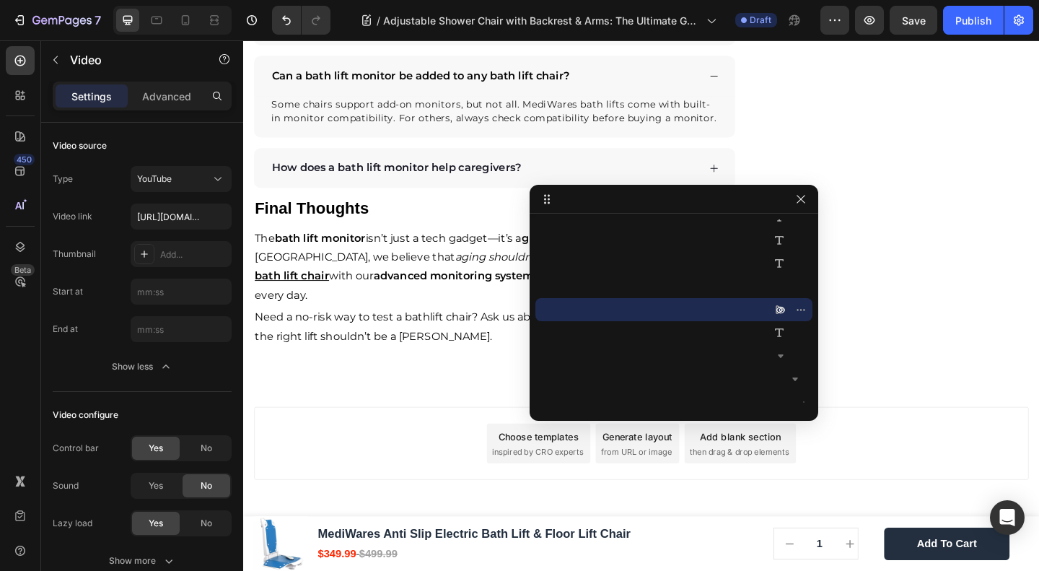
drag, startPoint x: 997, startPoint y: 247, endPoint x: 771, endPoint y: 206, distance: 229.5
click at [801, 194] on icon "button" at bounding box center [801, 199] width 12 height 12
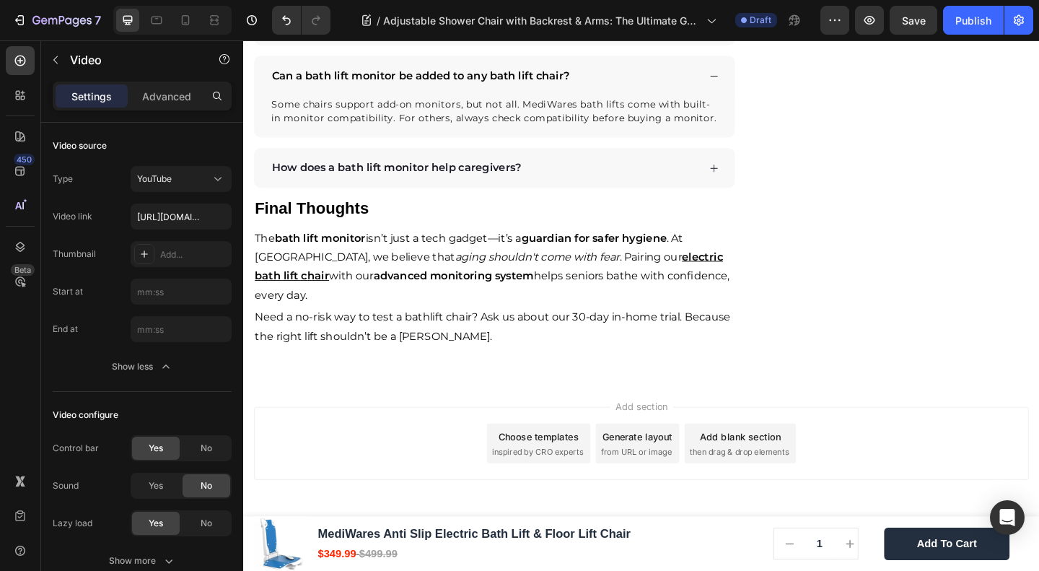
scroll to position [3648, 0]
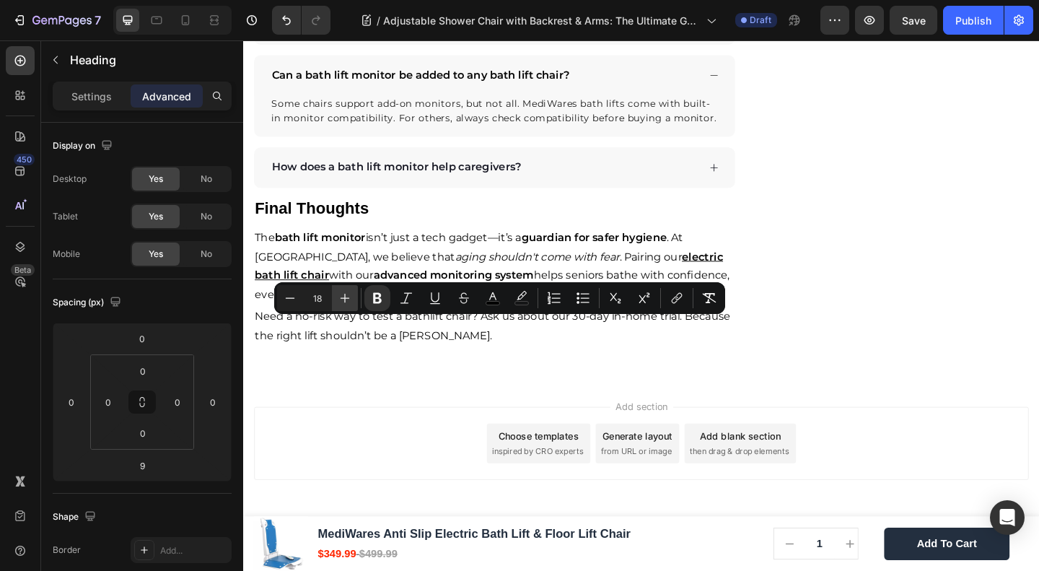
click at [335, 292] on button "Plus" at bounding box center [345, 298] width 26 height 26
type input "20"
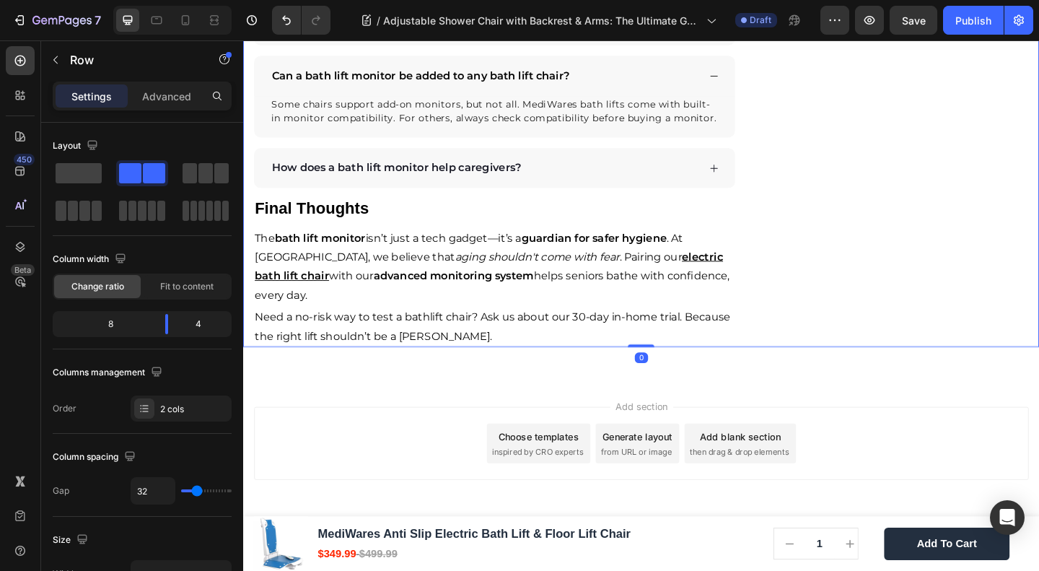
scroll to position [3840, 0]
click at [56, 58] on icon "button" at bounding box center [56, 60] width 12 height 12
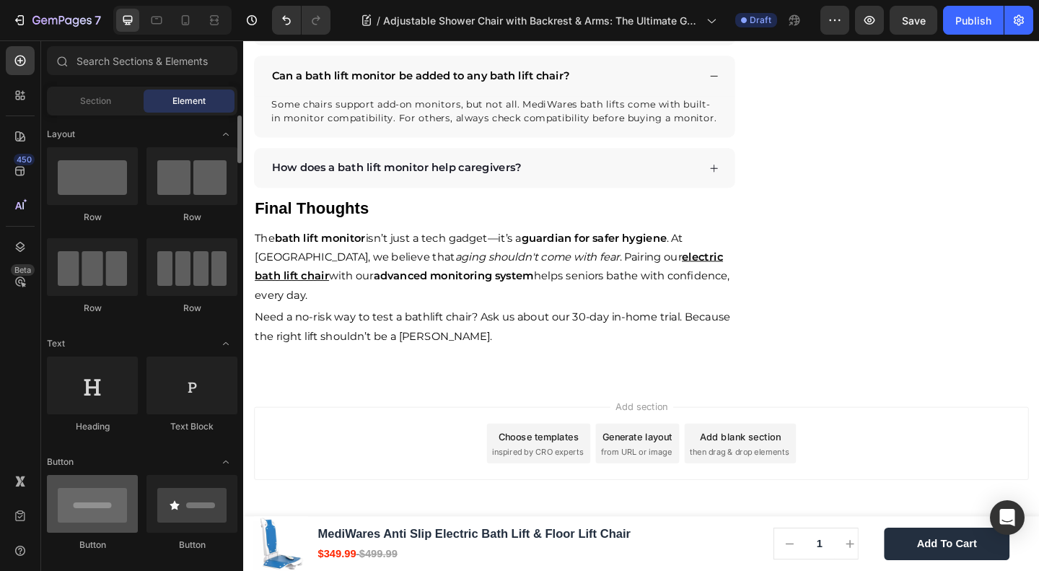
scroll to position [0, 0]
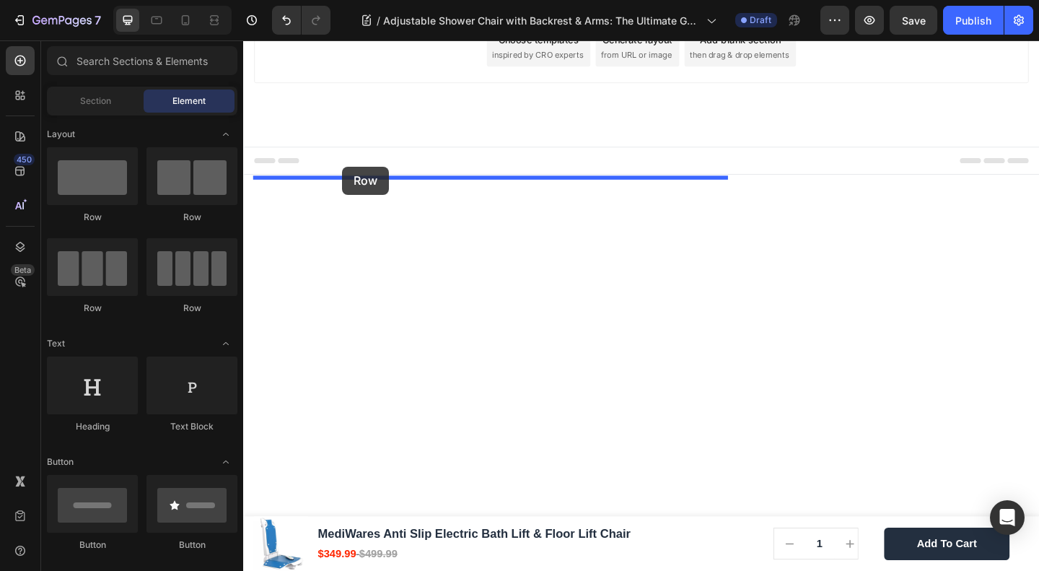
drag, startPoint x: 359, startPoint y: 237, endPoint x: 351, endPoint y: 178, distance: 59.7
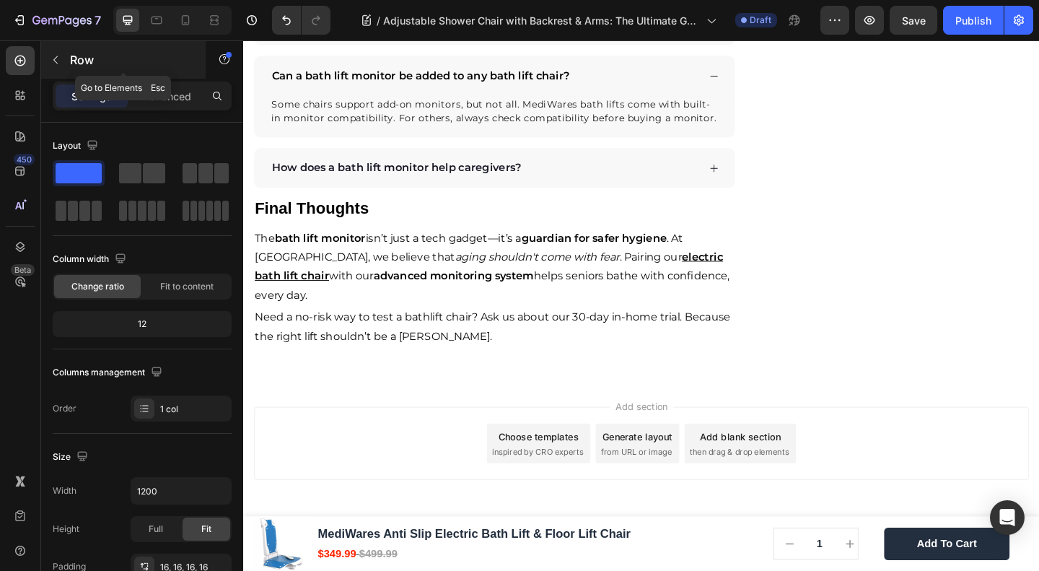
click at [53, 58] on icon "button" at bounding box center [56, 60] width 12 height 12
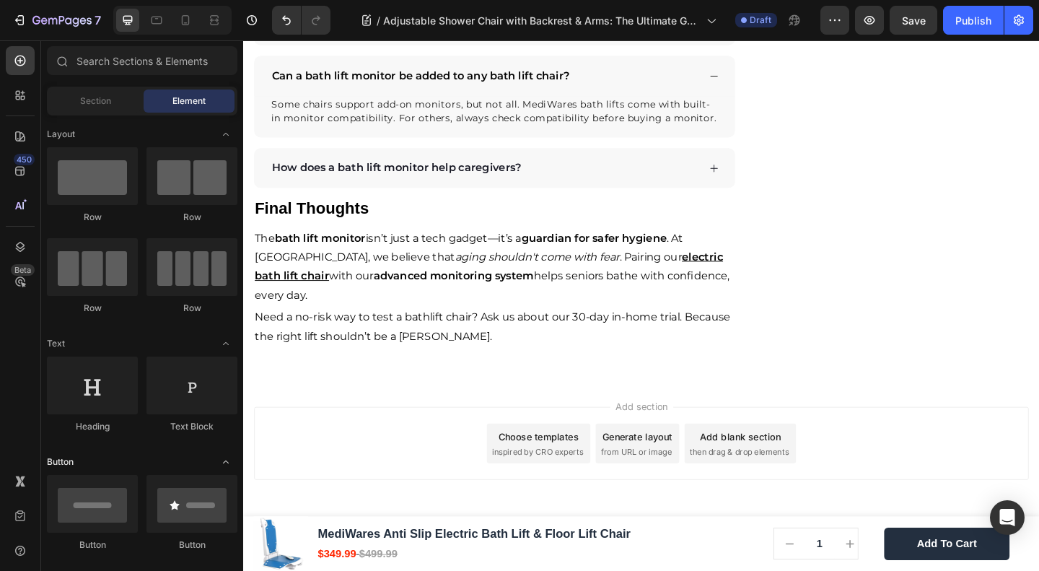
scroll to position [192, 0]
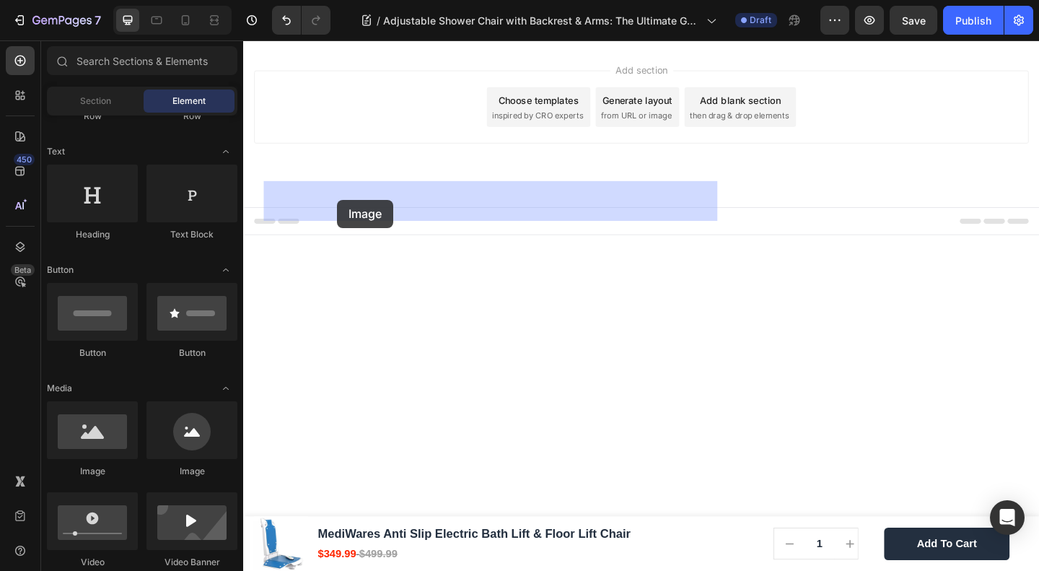
drag, startPoint x: 333, startPoint y: 490, endPoint x: 345, endPoint y: 214, distance: 276.7
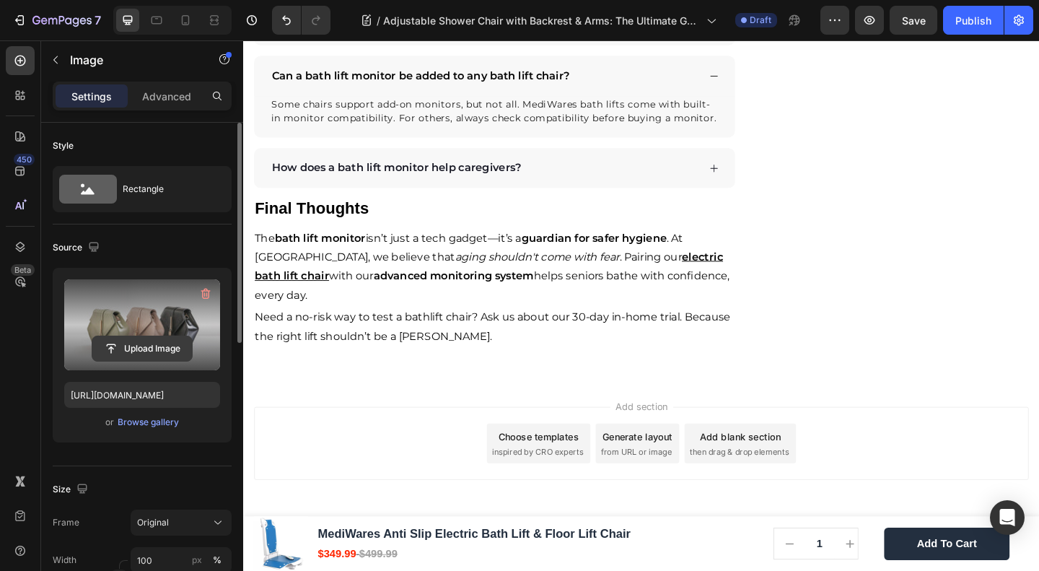
click at [121, 336] on input "file" at bounding box center [142, 348] width 100 height 25
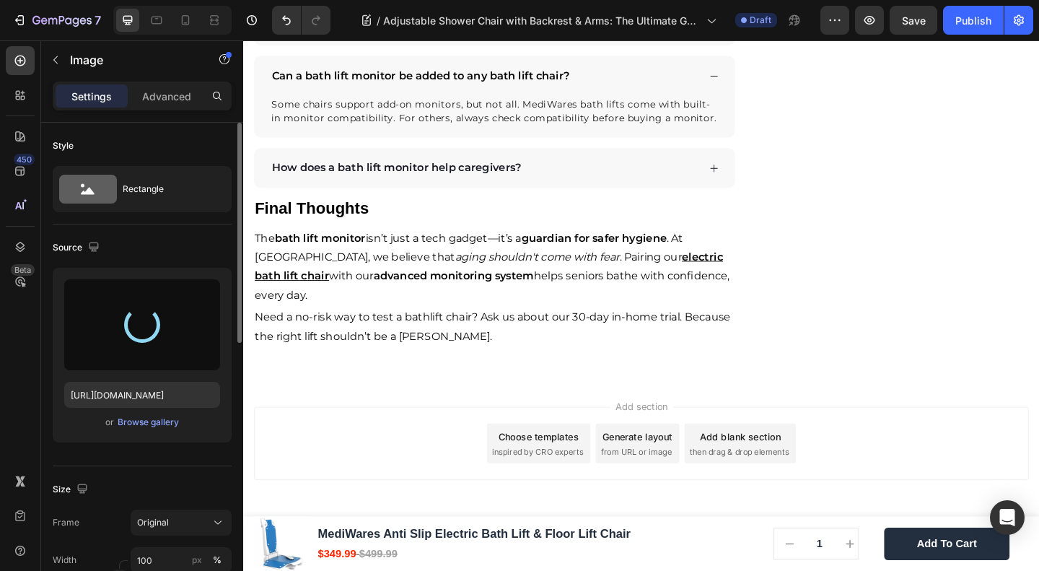
type input "https://cdn.shopify.com/s/files/1/0691/2760/2401/files/gempages_549128476653781…"
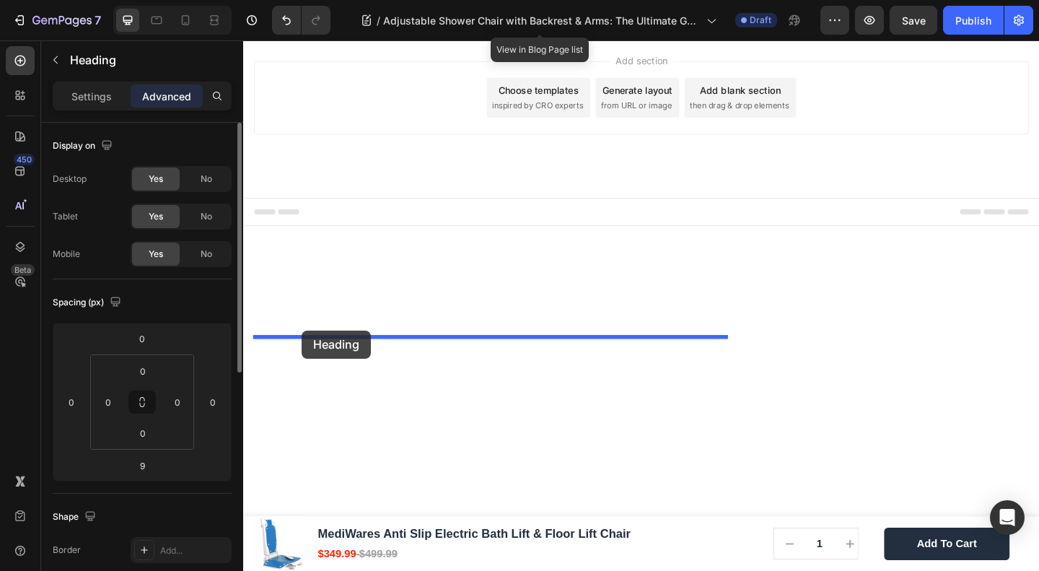
drag, startPoint x: 293, startPoint y: 170, endPoint x: 307, endPoint y: 356, distance: 186.0
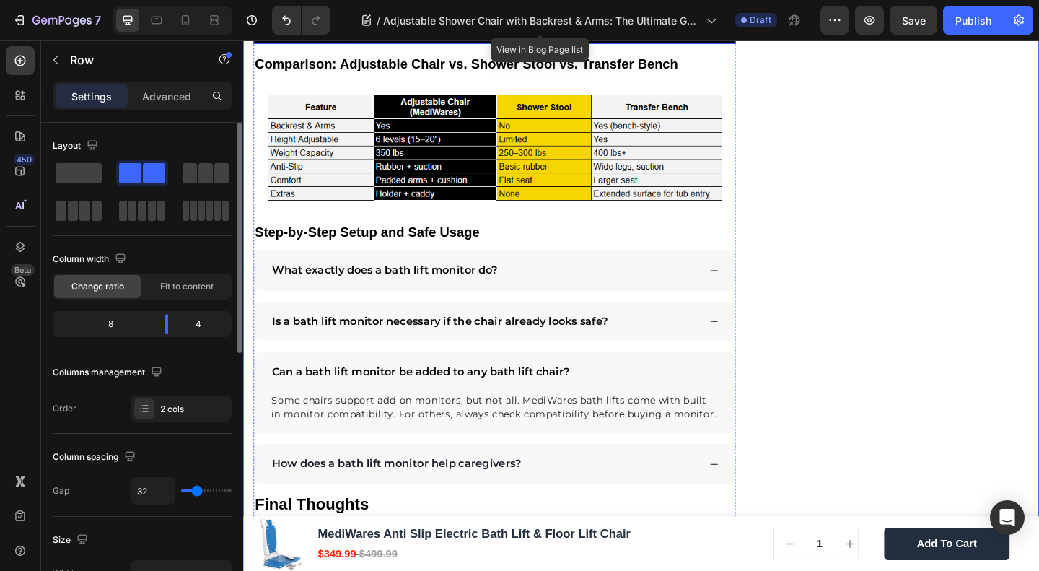
scroll to position [3455, 0]
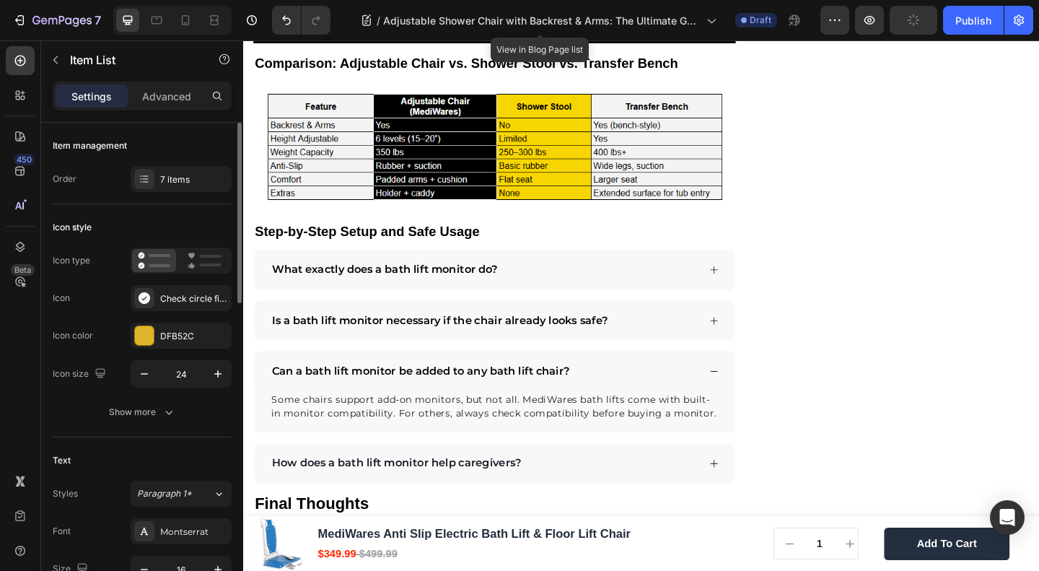
scroll to position [3262, 0]
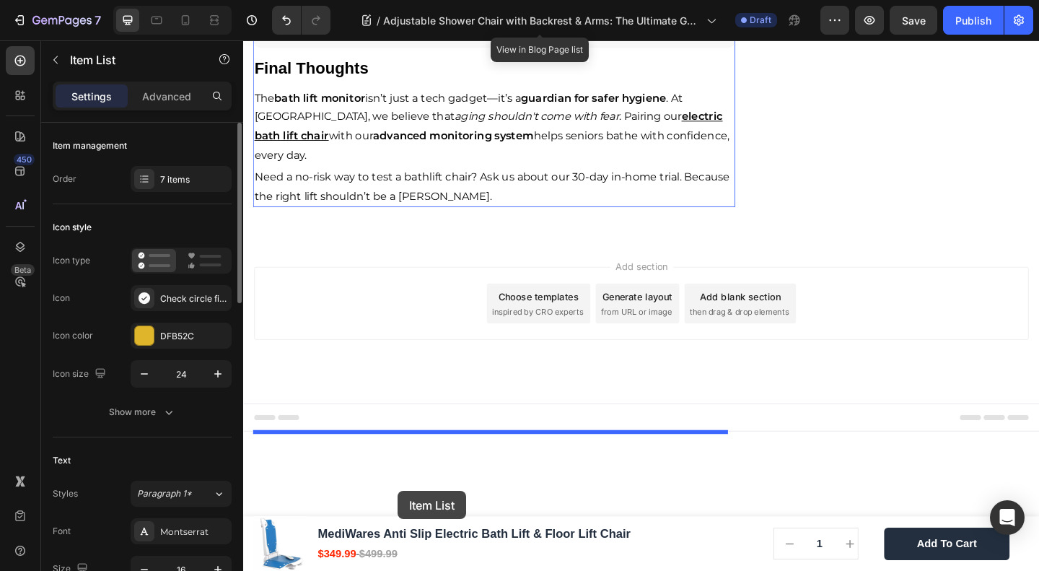
scroll to position [3977, 0]
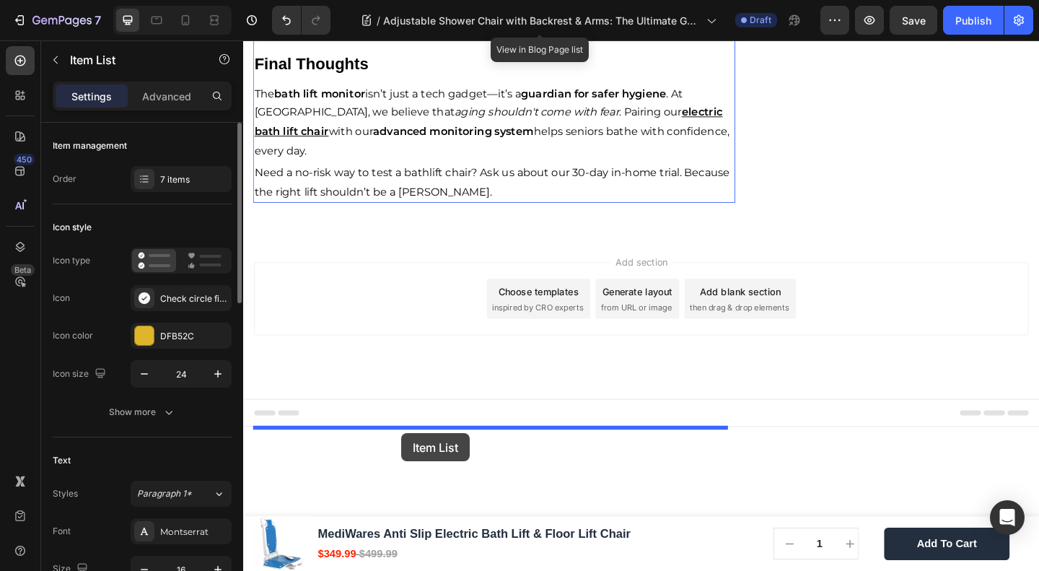
drag, startPoint x: 293, startPoint y: 221, endPoint x: 671, endPoint y: 394, distance: 415.3
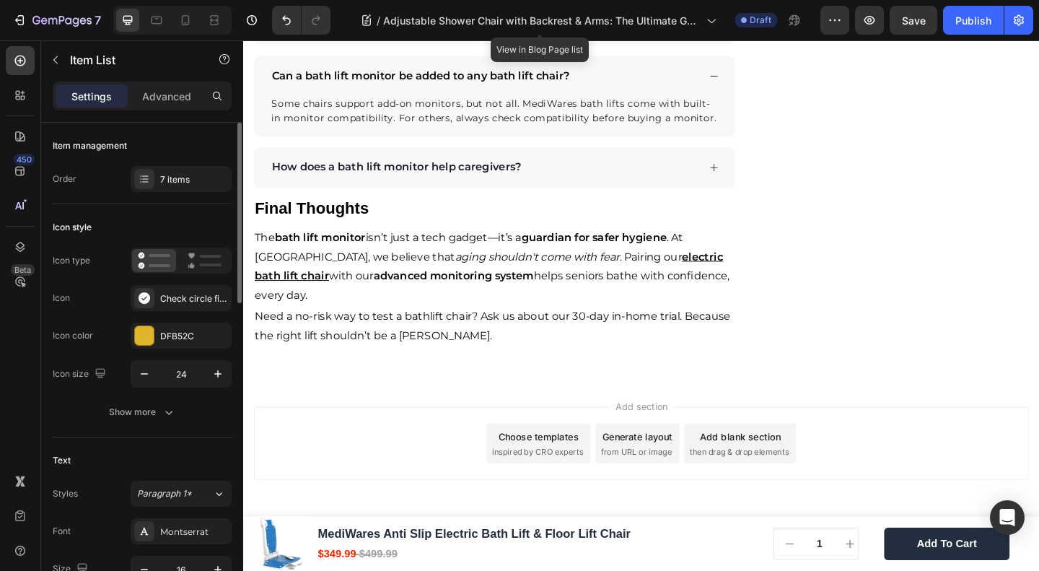
scroll to position [3742, 0]
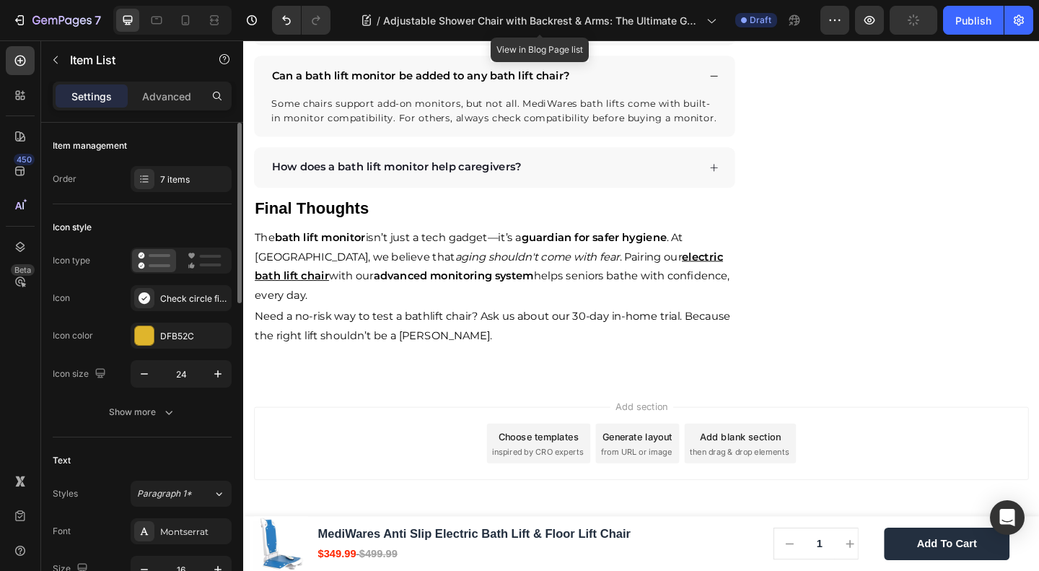
scroll to position [3934, 0]
click at [167, 287] on div "Check circle filled" at bounding box center [181, 298] width 101 height 26
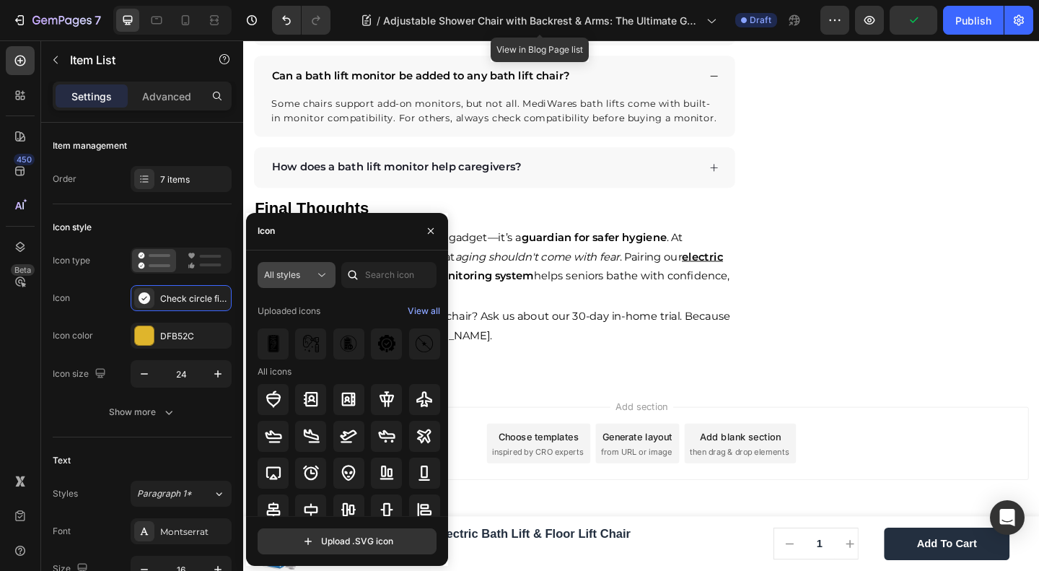
click at [318, 278] on icon at bounding box center [322, 275] width 14 height 14
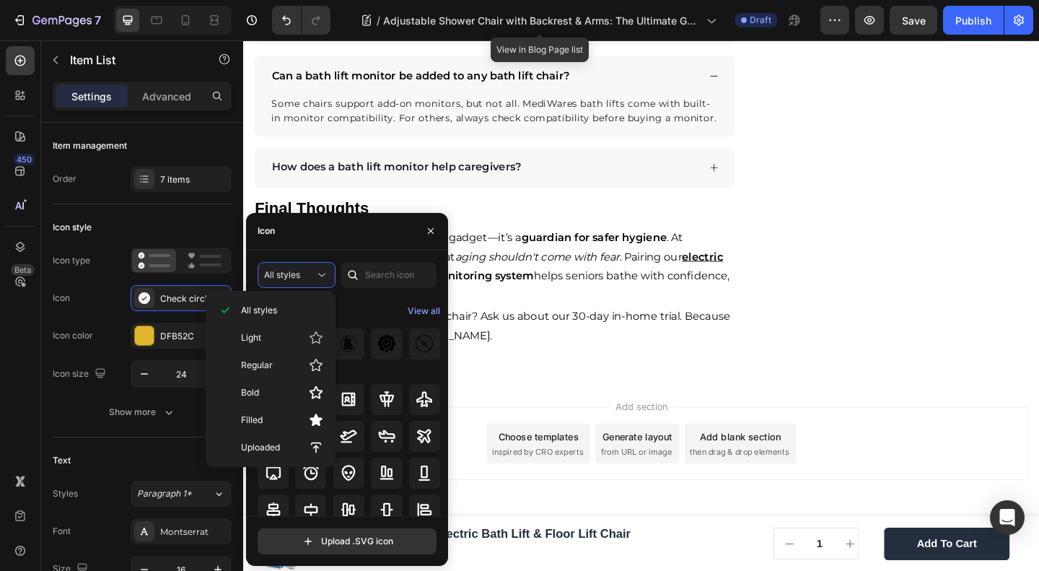
click at [375, 294] on div "All styles Uploaded icons View all All icons" at bounding box center [347, 389] width 179 height 254
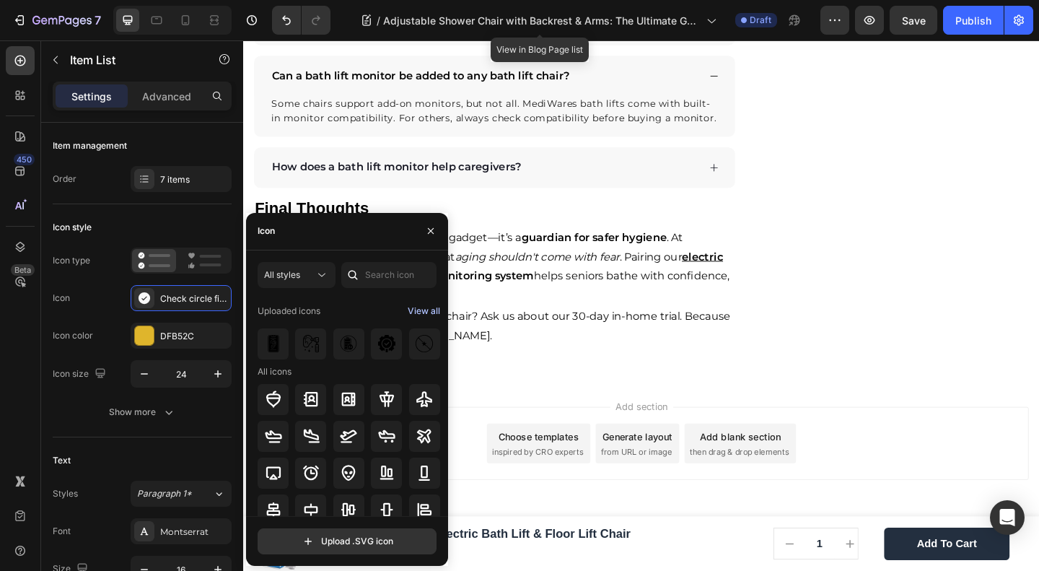
click at [413, 308] on div "View all" at bounding box center [424, 310] width 32 height 17
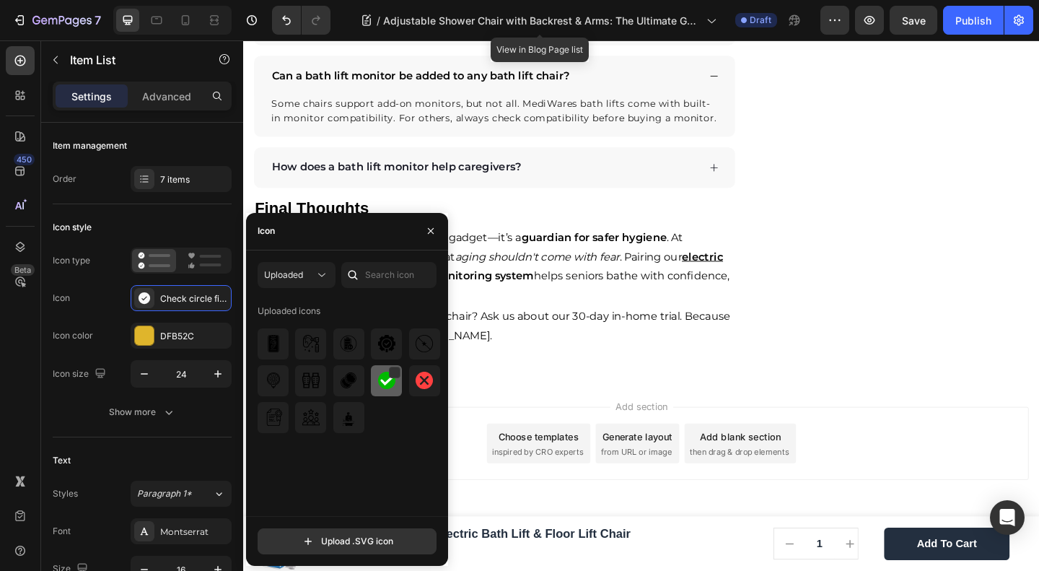
click at [388, 380] on img at bounding box center [386, 380] width 17 height 17
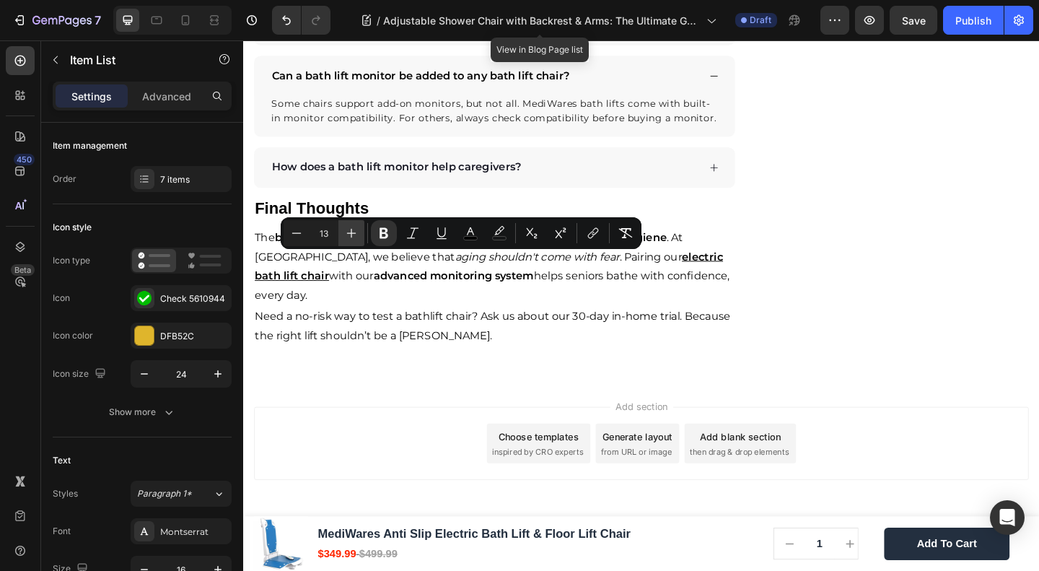
click at [347, 230] on icon "Editor contextual toolbar" at bounding box center [351, 233] width 14 height 14
type input "15"
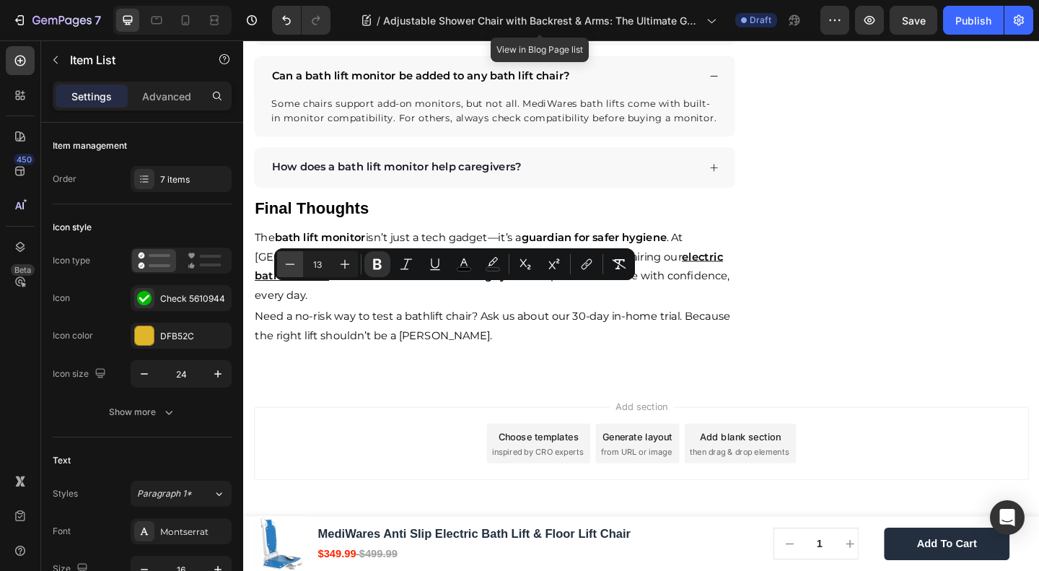
click at [286, 263] on icon "Editor contextual toolbar" at bounding box center [290, 264] width 14 height 14
click at [352, 263] on button "Plus" at bounding box center [345, 264] width 26 height 26
click at [352, 263] on icon "Editor contextual toolbar" at bounding box center [345, 264] width 14 height 14
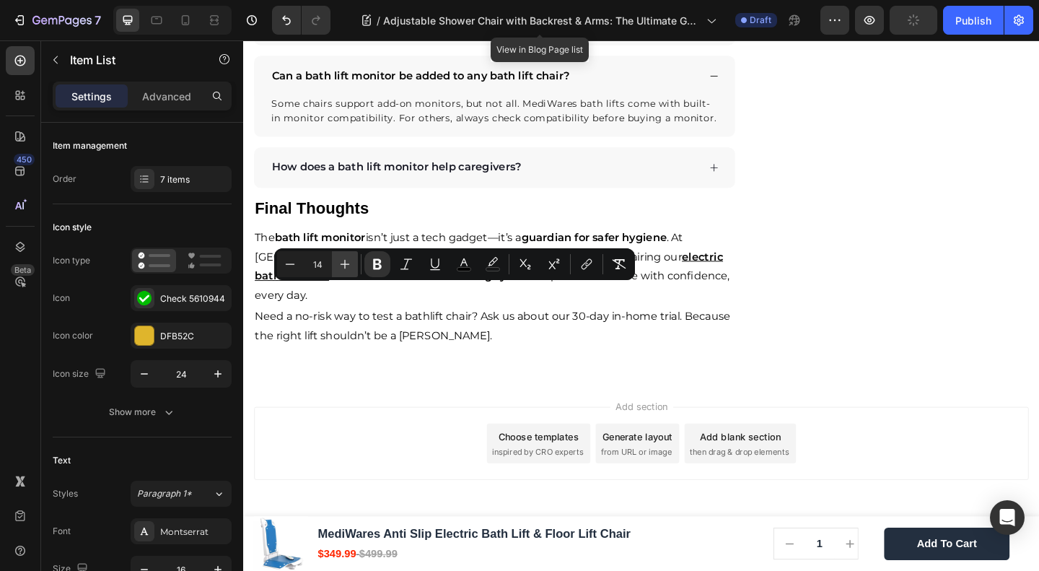
click at [352, 263] on icon "Editor contextual toolbar" at bounding box center [345, 264] width 14 height 14
type input "15"
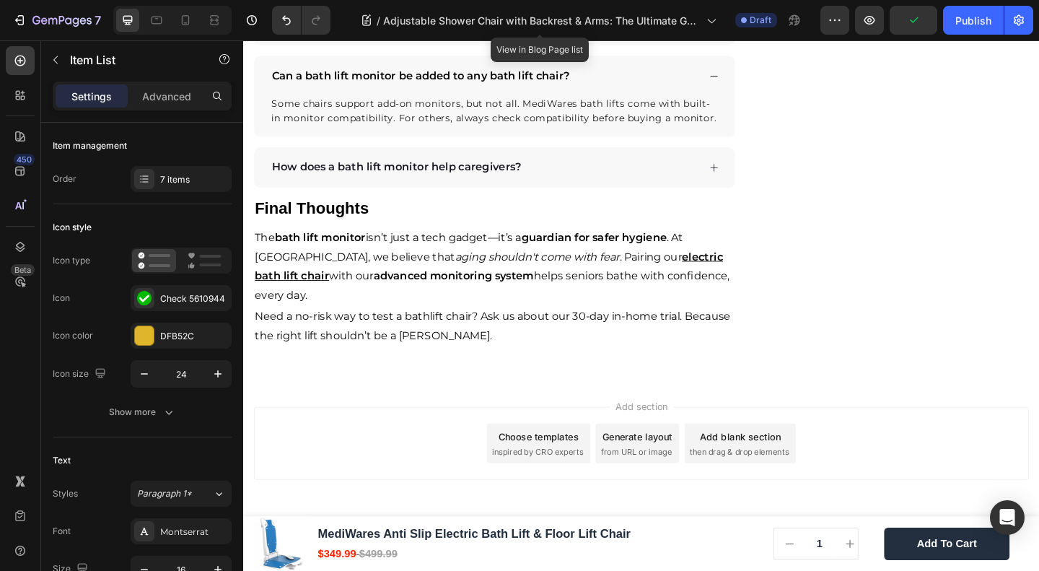
drag, startPoint x: 383, startPoint y: 349, endPoint x: 588, endPoint y: 353, distance: 205.0
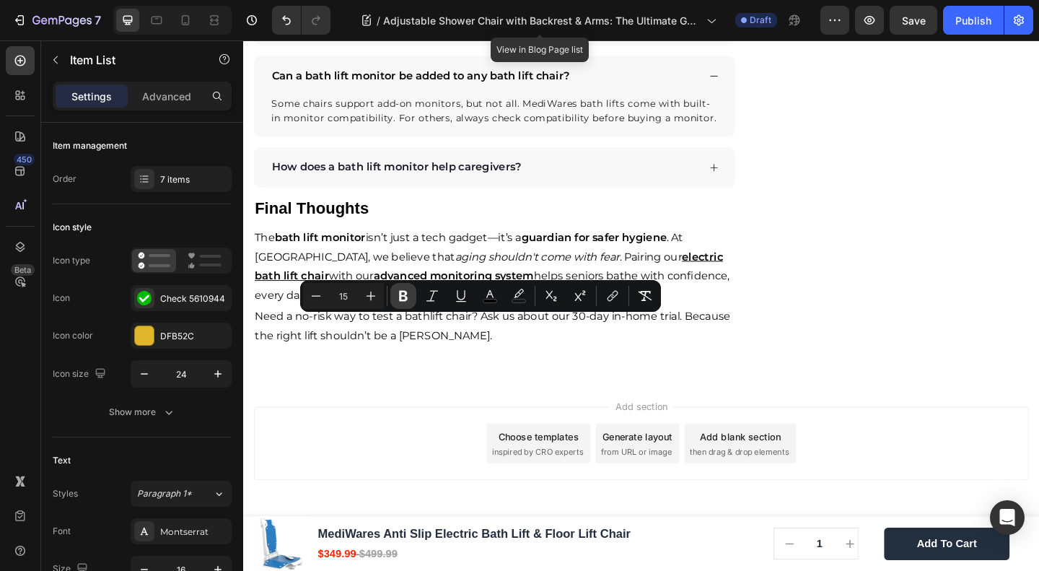
drag, startPoint x: 406, startPoint y: 291, endPoint x: 233, endPoint y: 299, distance: 172.7
click at [406, 291] on icon "Editor contextual toolbar" at bounding box center [403, 296] width 9 height 11
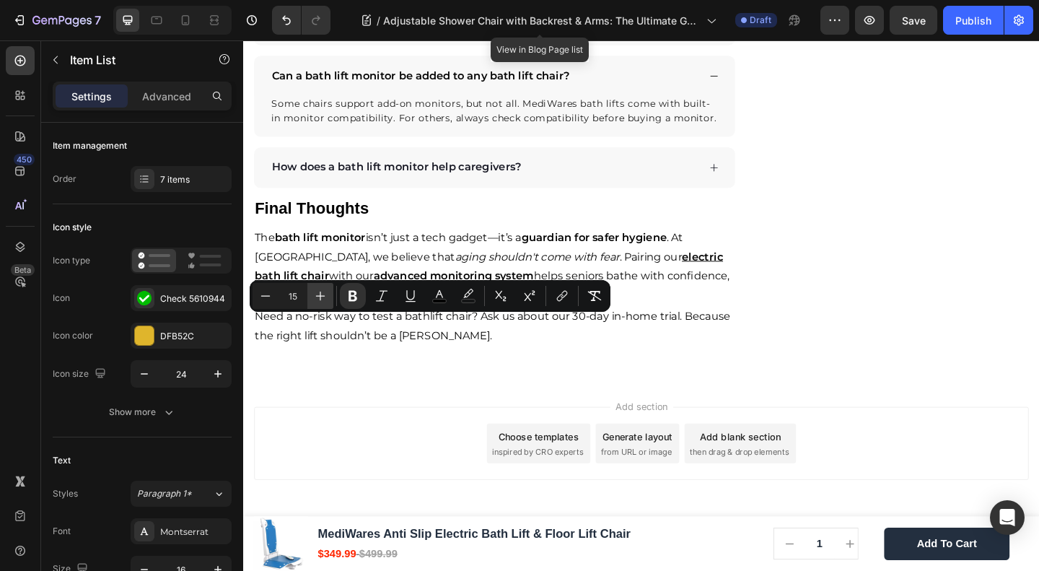
click at [326, 294] on icon "Editor contextual toolbar" at bounding box center [320, 296] width 14 height 14
click at [258, 297] on icon "Editor contextual toolbar" at bounding box center [265, 296] width 14 height 14
type input "15"
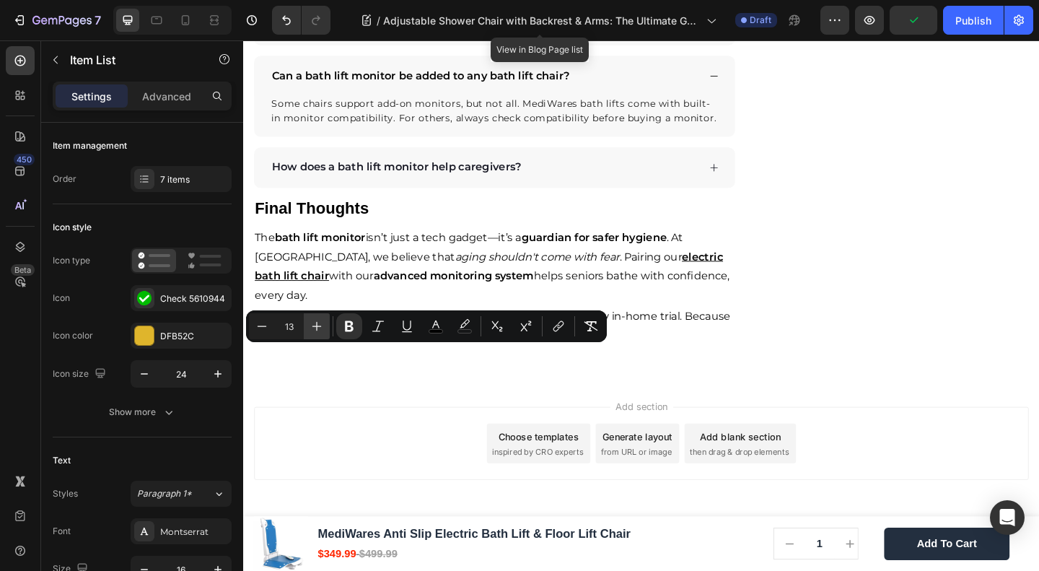
click at [323, 324] on icon "Editor contextual toolbar" at bounding box center [317, 326] width 14 height 14
type input "15"
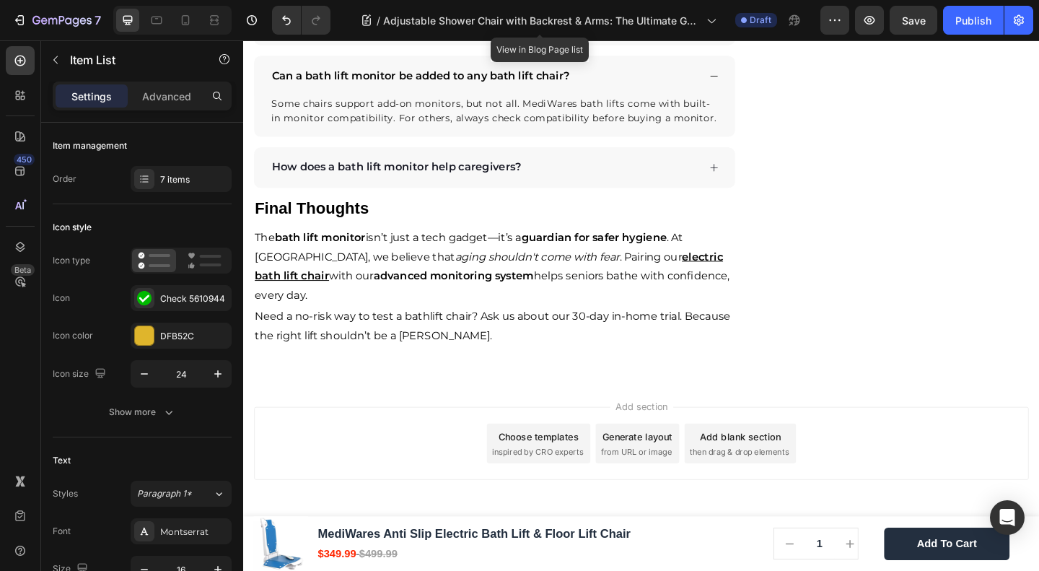
scroll to position [3946, 0]
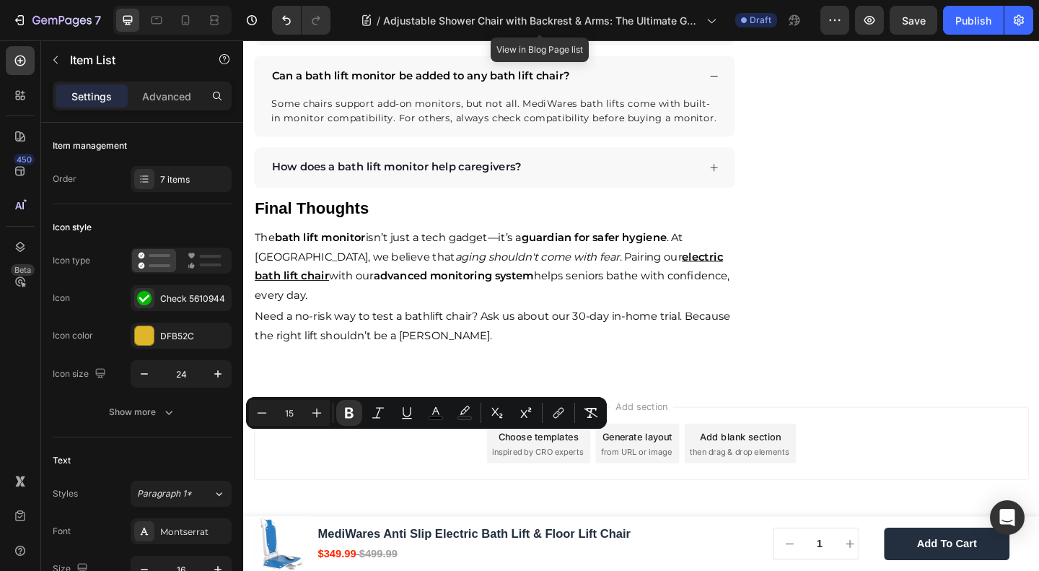
type input "16"
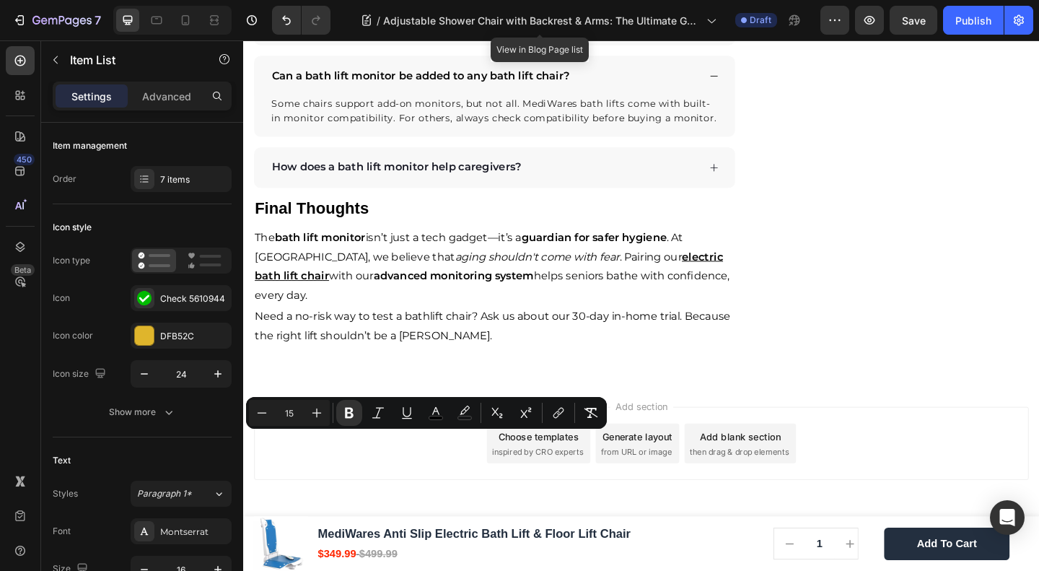
drag, startPoint x: 357, startPoint y: 477, endPoint x: 579, endPoint y: 463, distance: 222.7
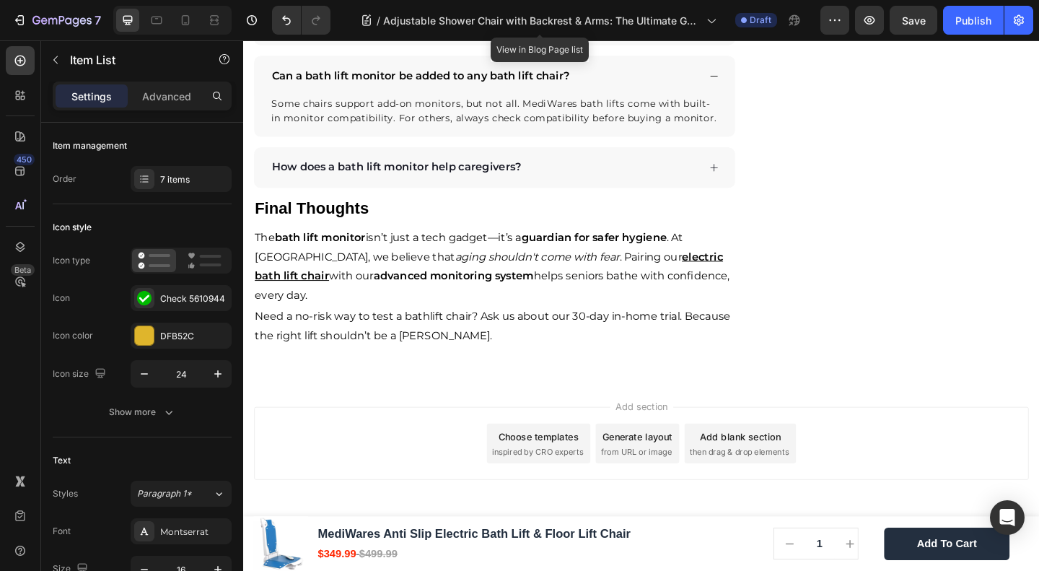
scroll to position [3913, 0]
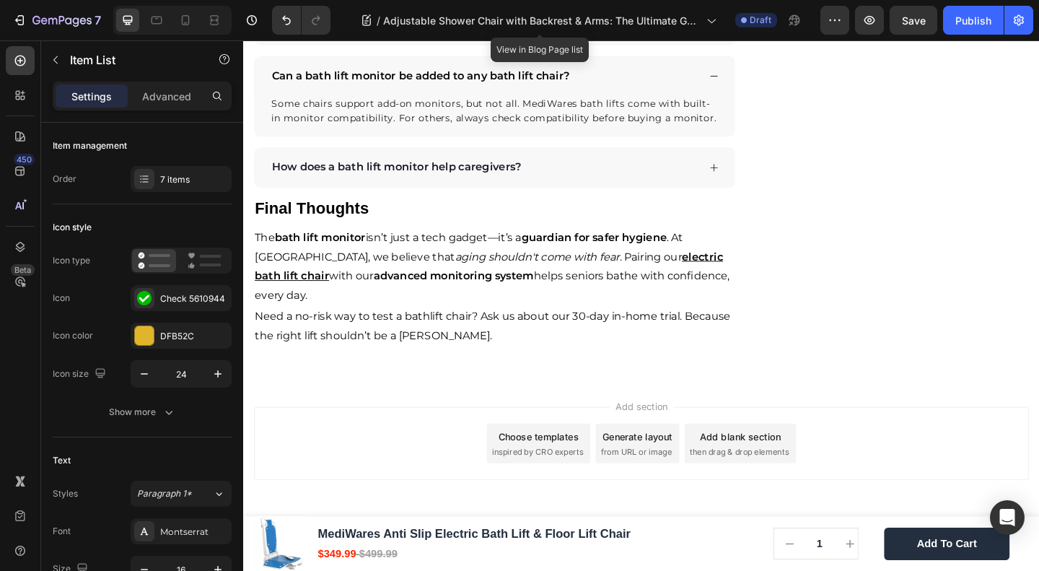
drag, startPoint x: 392, startPoint y: 474, endPoint x: 691, endPoint y: 451, distance: 300.4
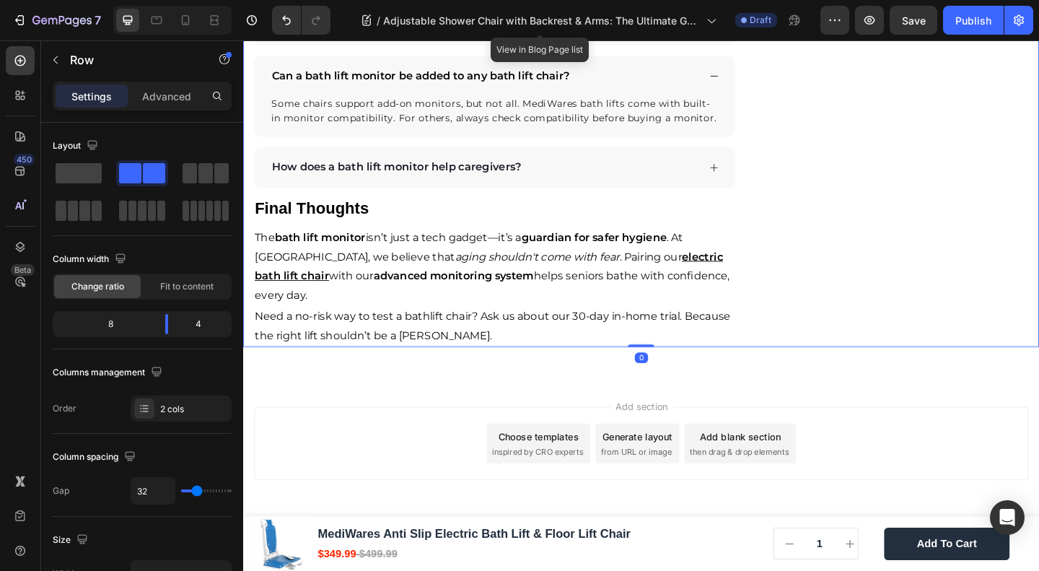
scroll to position [4025, 0]
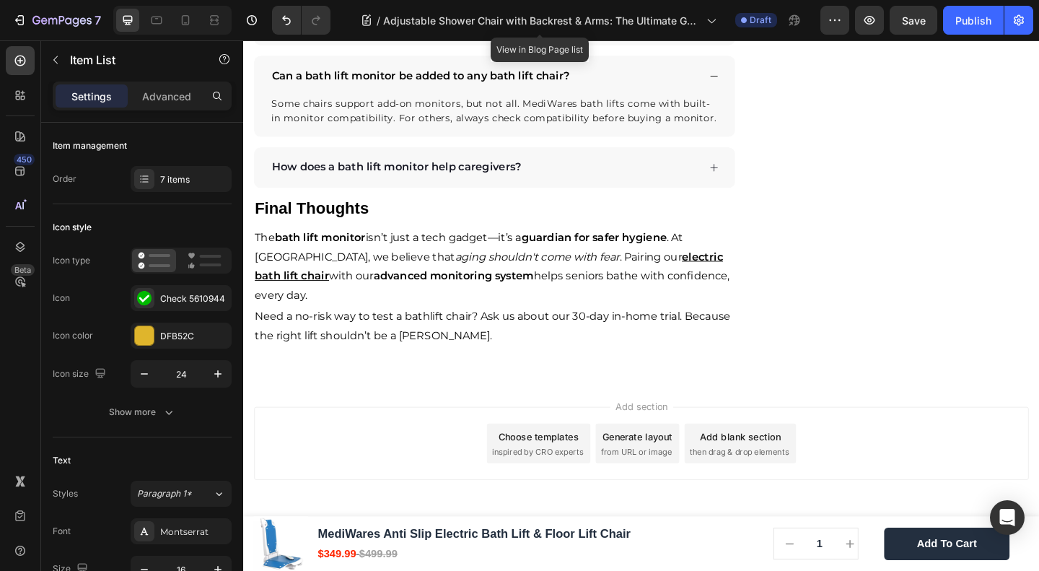
drag, startPoint x: 403, startPoint y: 397, endPoint x: 605, endPoint y: 390, distance: 201.5
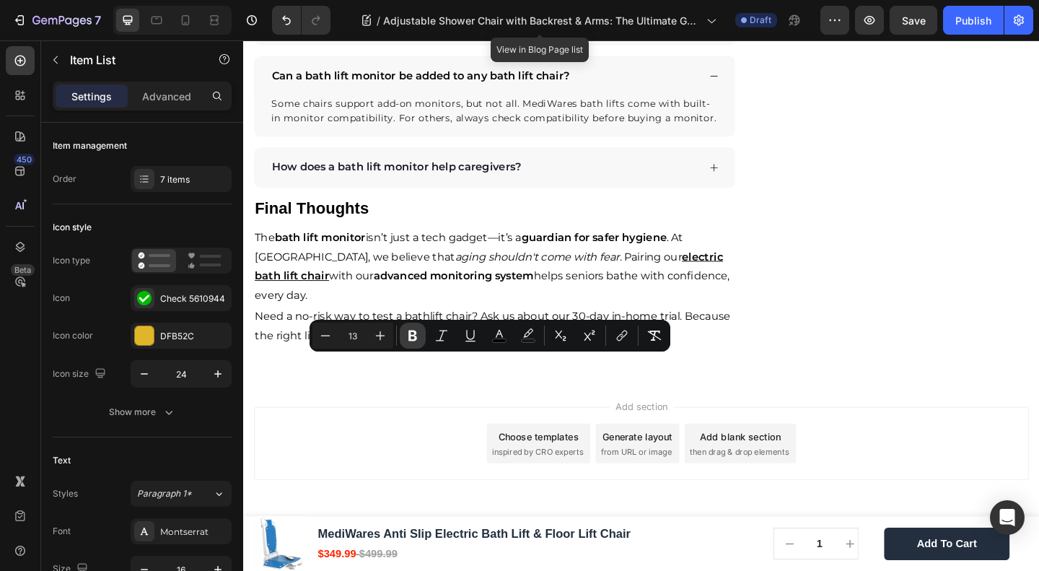
click at [406, 334] on icon "Editor contextual toolbar" at bounding box center [413, 335] width 14 height 14
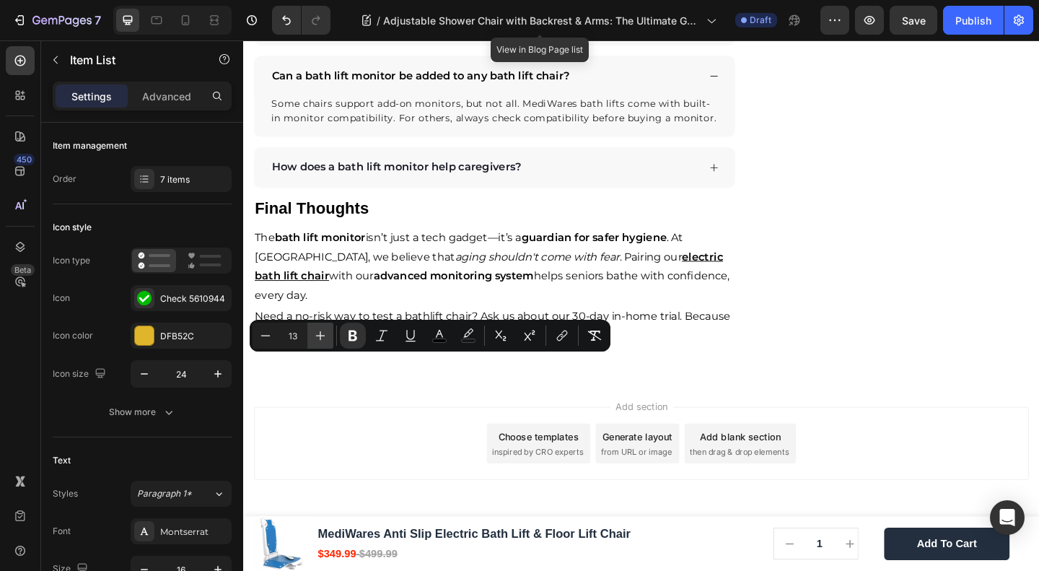
click at [318, 331] on icon "Editor contextual toolbar" at bounding box center [320, 335] width 14 height 14
type input "15"
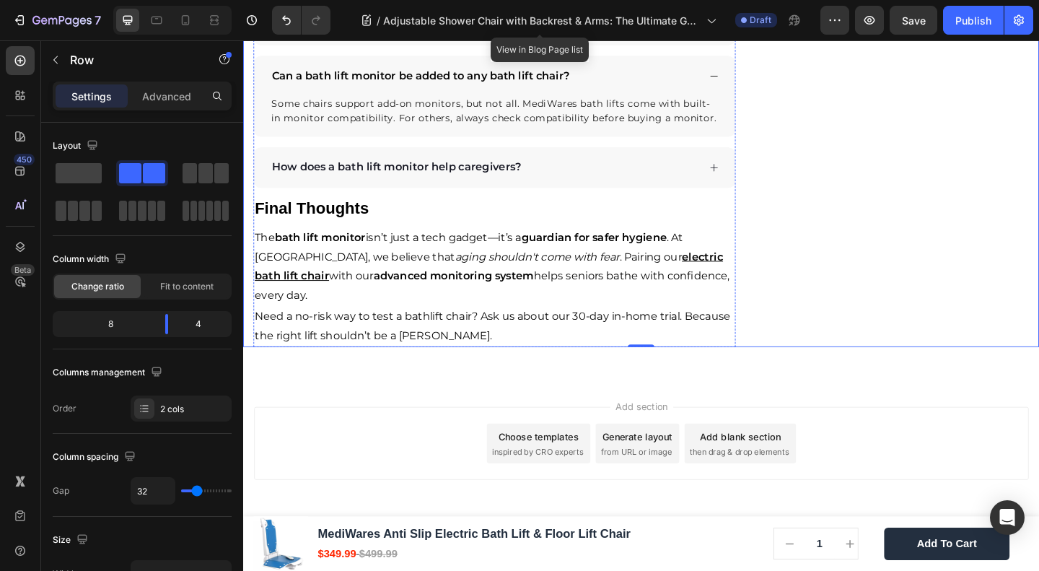
scroll to position [4042, 0]
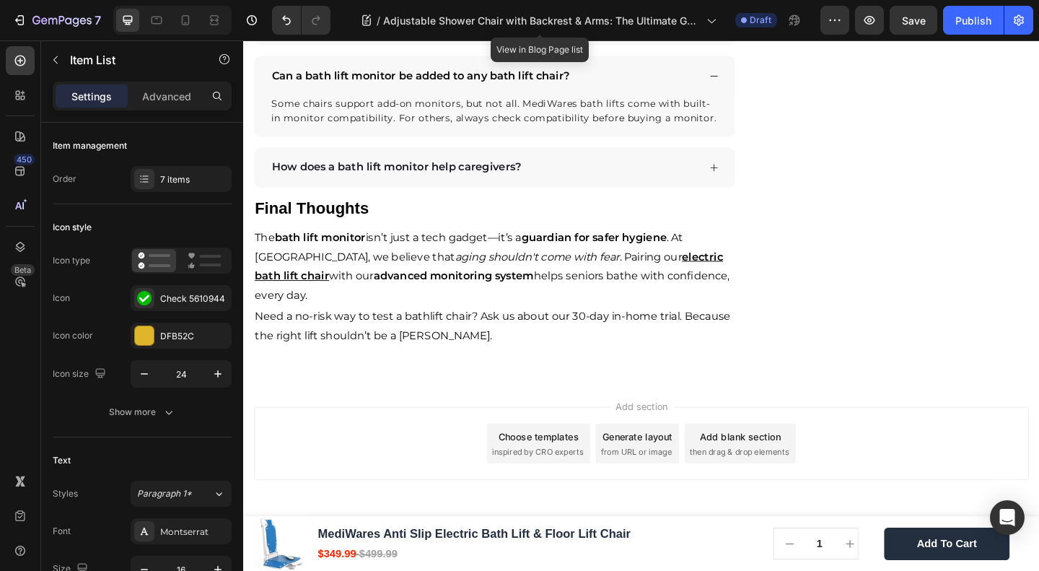
drag, startPoint x: 518, startPoint y: 396, endPoint x: 511, endPoint y: 420, distance: 25.4
type input "100%"
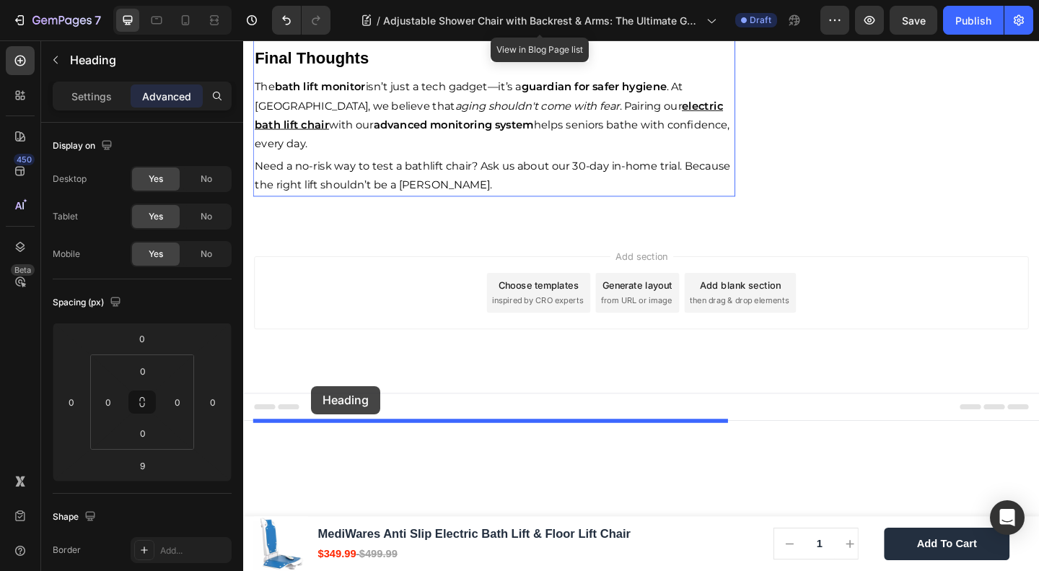
drag, startPoint x: 294, startPoint y: 148, endPoint x: 316, endPoint y: 416, distance: 269.4
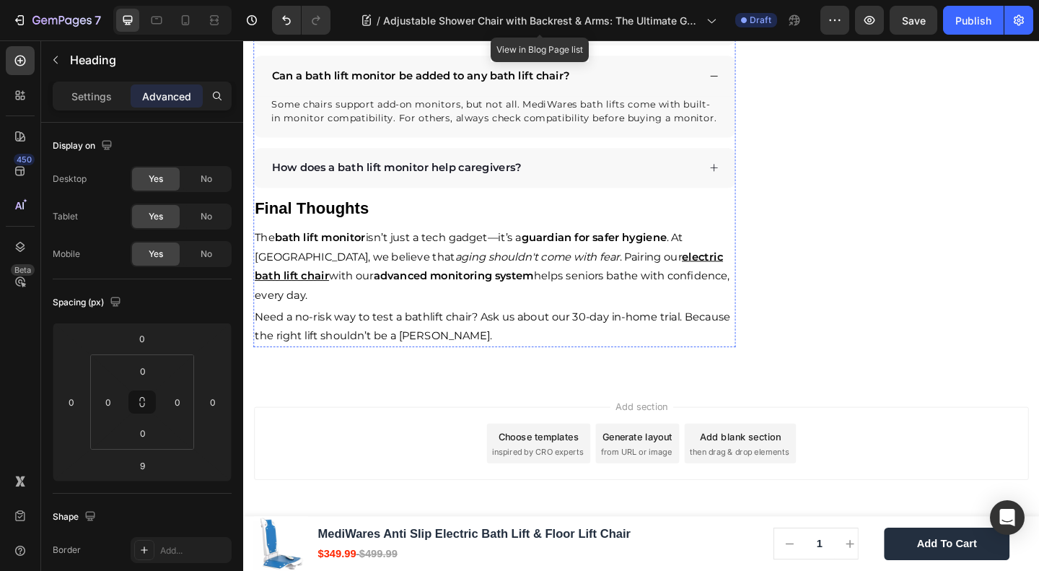
drag, startPoint x: 508, startPoint y: 419, endPoint x: 505, endPoint y: 403, distance: 16.1
drag, startPoint x: 505, startPoint y: 403, endPoint x: 495, endPoint y: 396, distance: 12.4
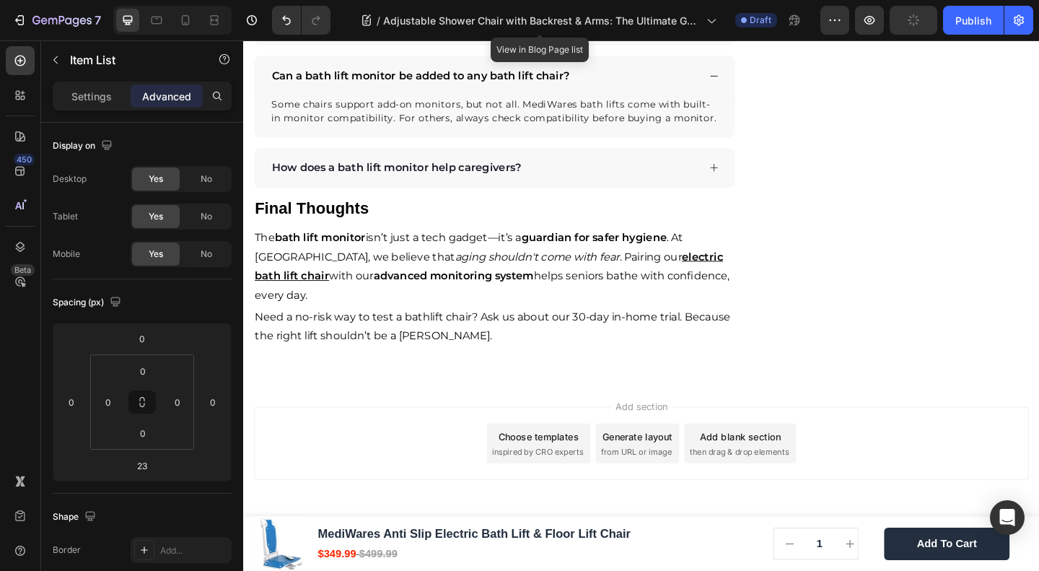
type input "13"
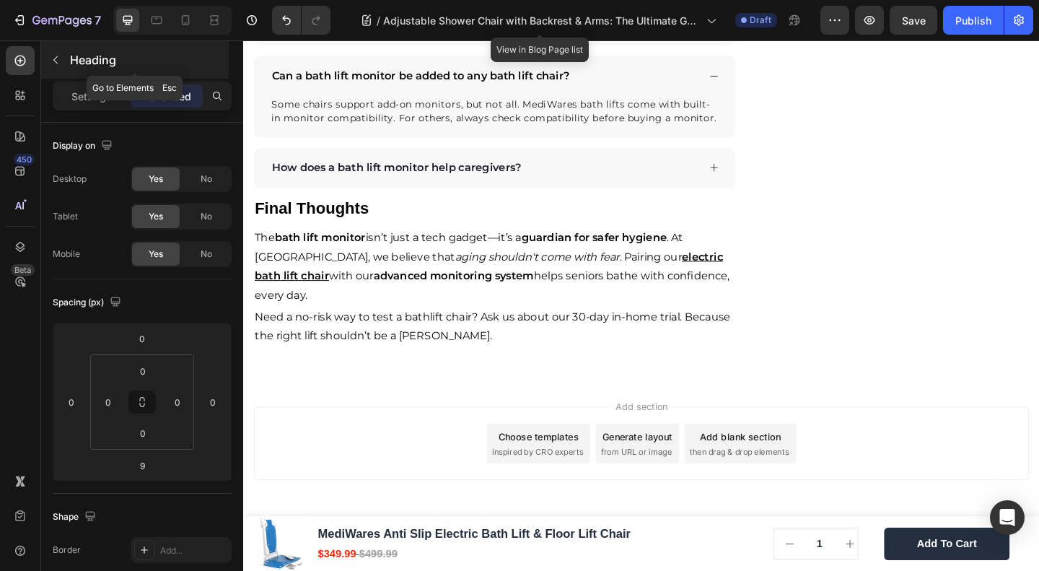
click at [61, 56] on icon "button" at bounding box center [56, 60] width 12 height 12
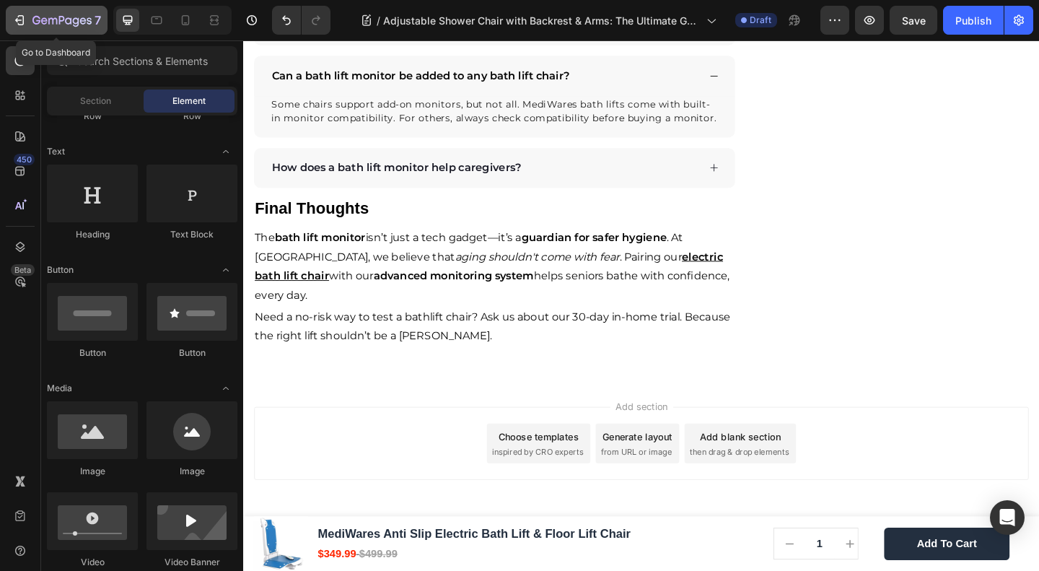
click at [23, 19] on icon "button" at bounding box center [21, 20] width 6 height 10
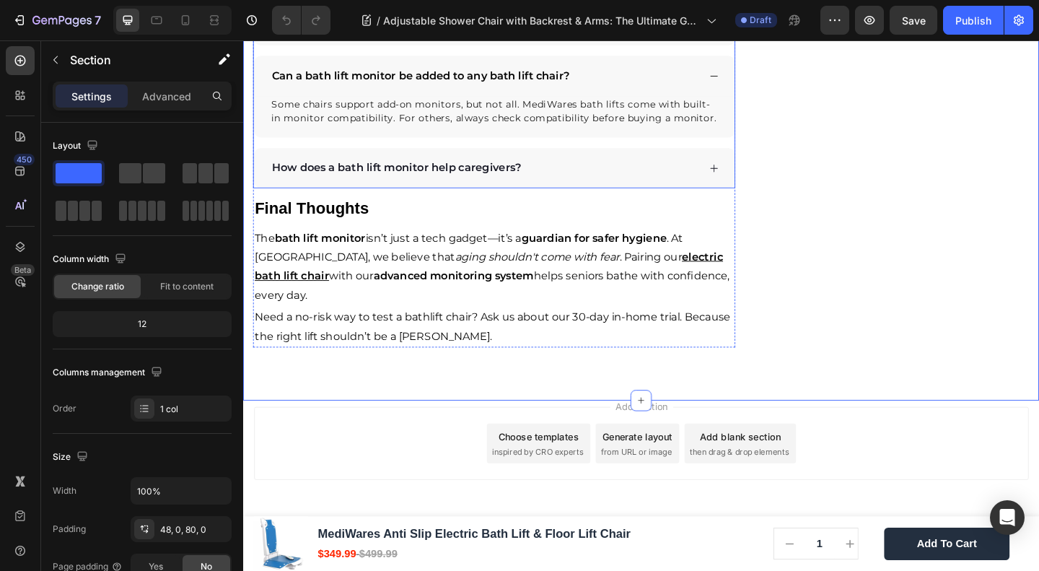
scroll to position [4234, 0]
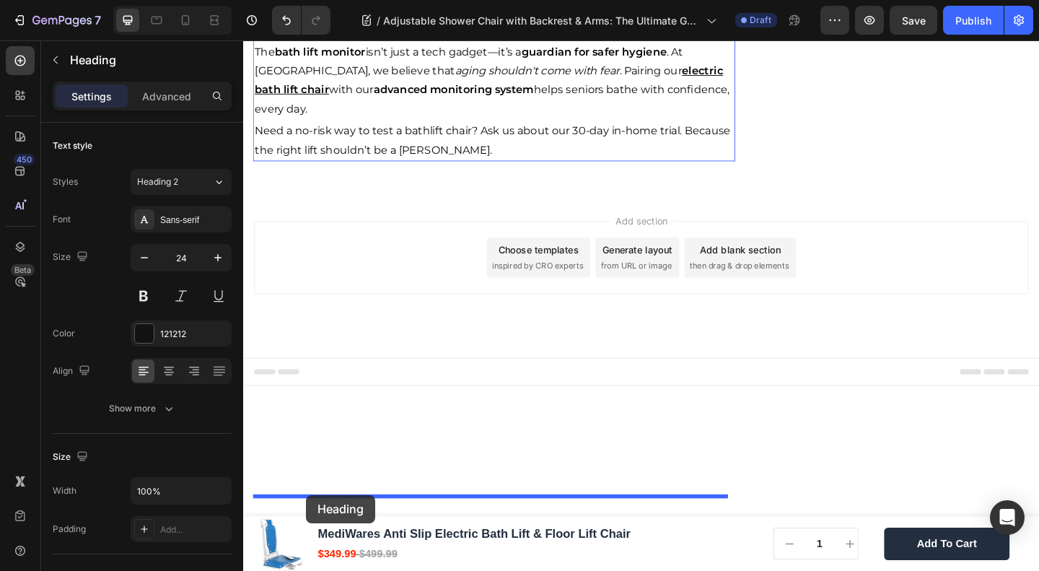
scroll to position [4179, 0]
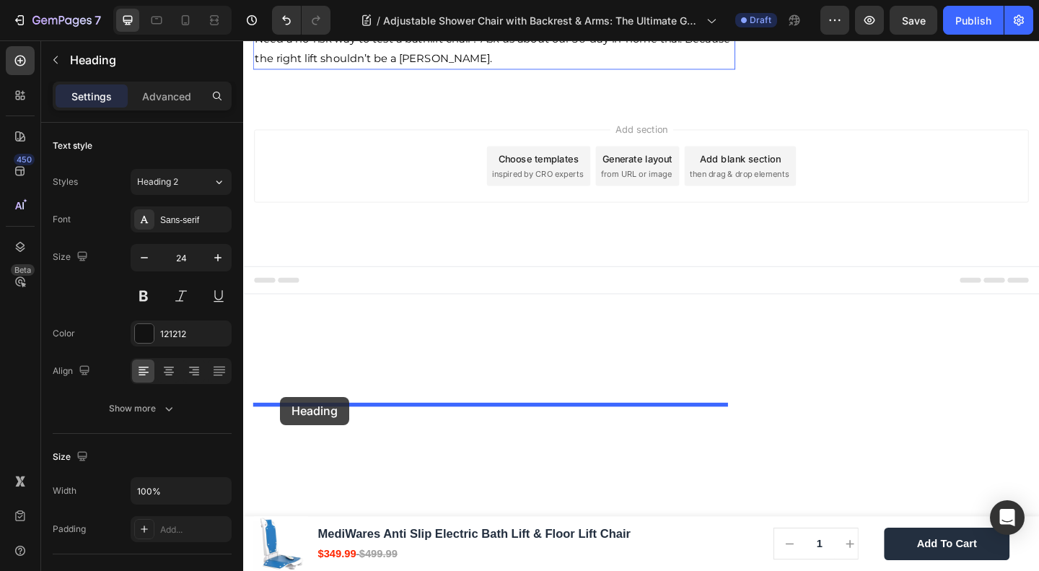
drag, startPoint x: 276, startPoint y: 151, endPoint x: 283, endPoint y: 429, distance: 278.0
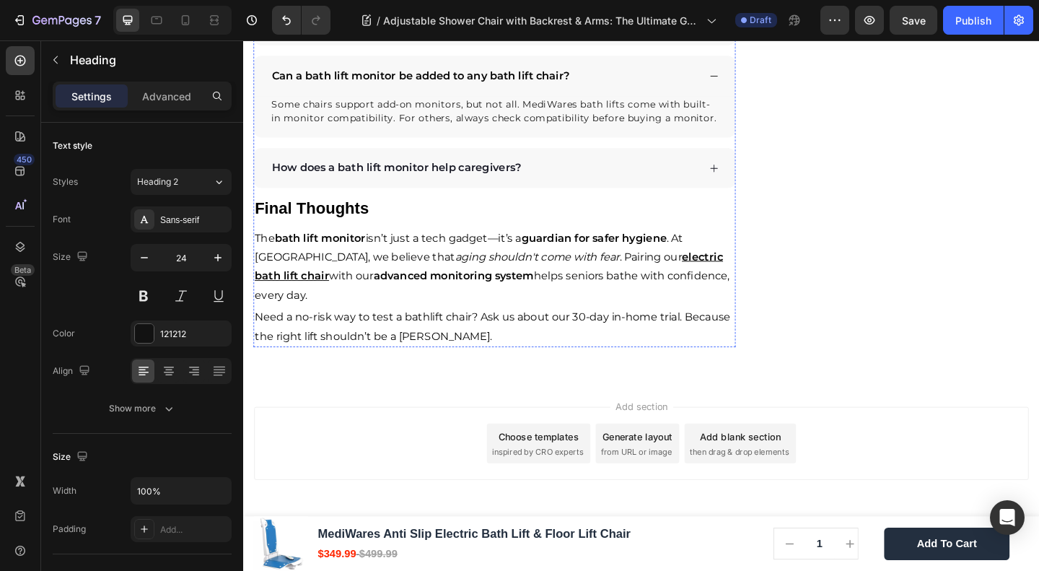
scroll to position [4146, 0]
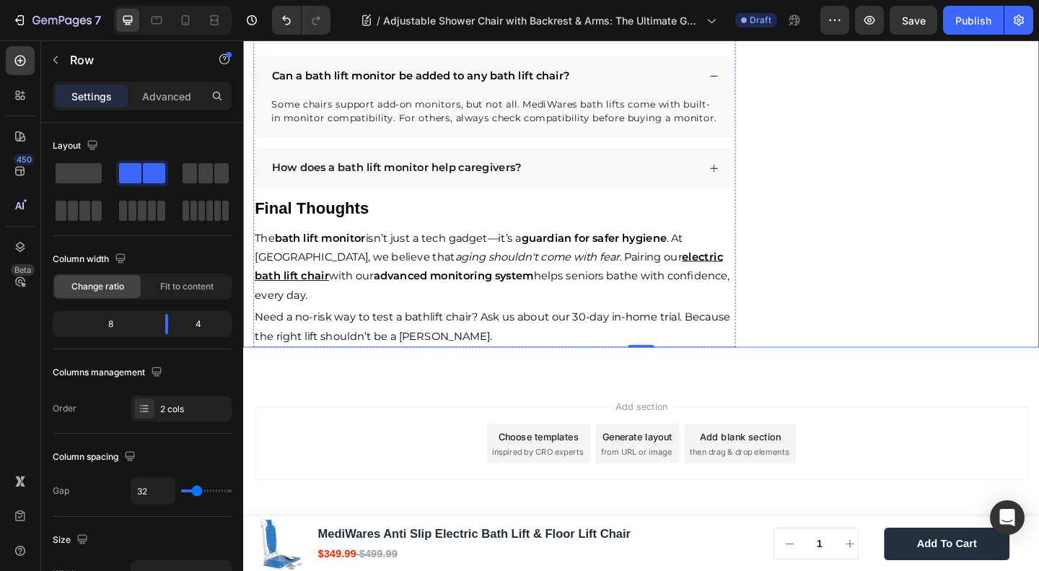
scroll to position [4339, 0]
click at [61, 51] on button "button" at bounding box center [55, 59] width 23 height 23
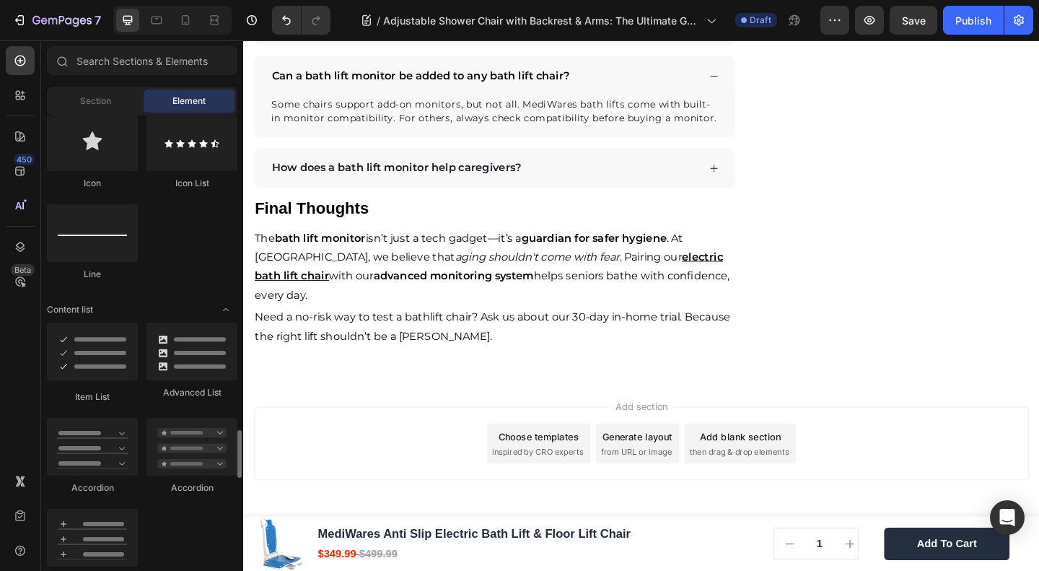
scroll to position [1155, 0]
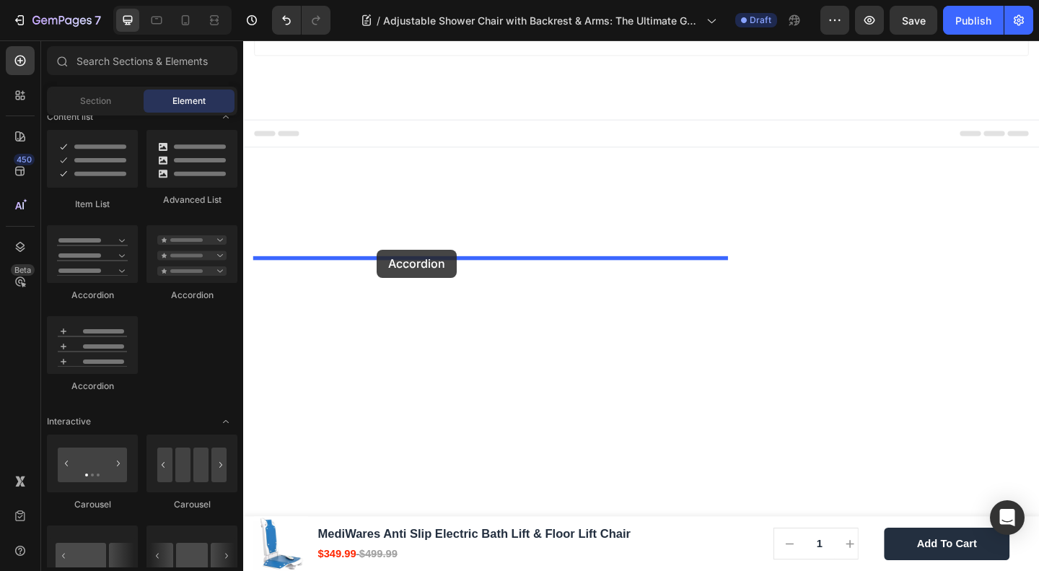
drag, startPoint x: 333, startPoint y: 398, endPoint x: 388, endPoint y: 268, distance: 141.3
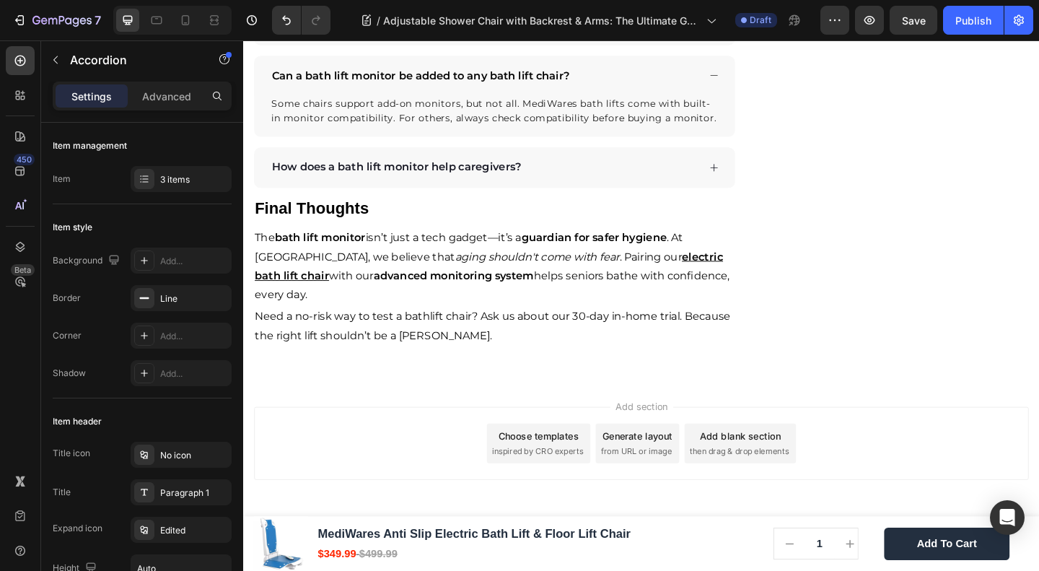
drag, startPoint x: 507, startPoint y: 298, endPoint x: 319, endPoint y: 294, distance: 187.7
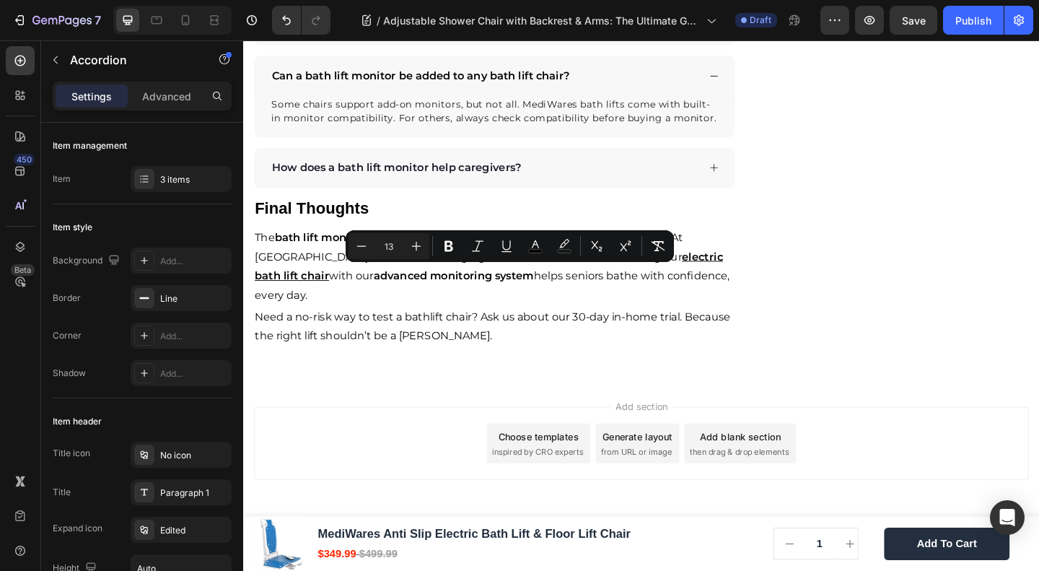
drag, startPoint x: 510, startPoint y: 296, endPoint x: 711, endPoint y: 325, distance: 202.7
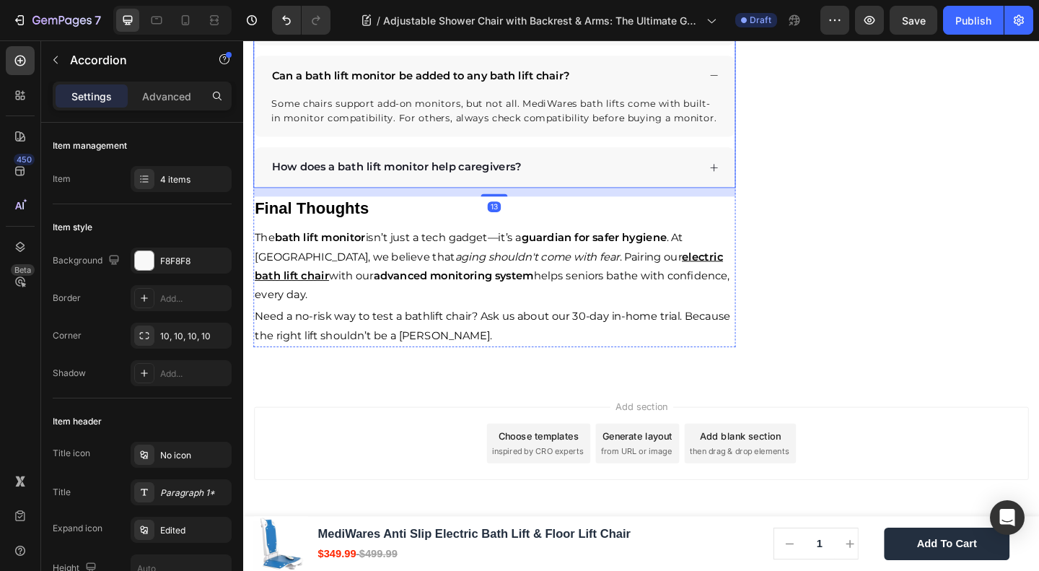
scroll to position [4723, 0]
click at [354, 261] on strong "bath lift monitor" at bounding box center [326, 255] width 99 height 14
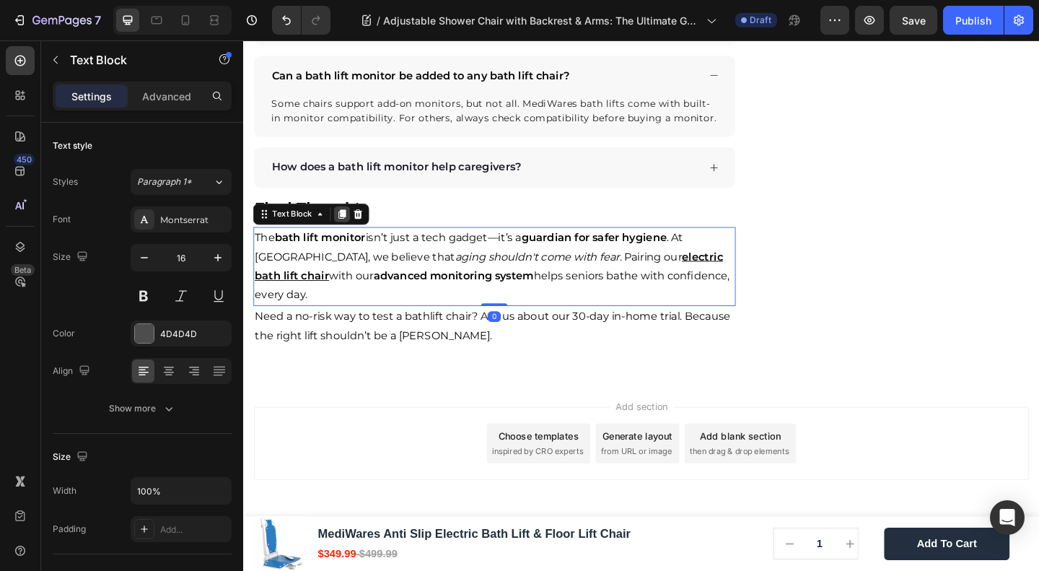
click at [357, 238] on div at bounding box center [350, 229] width 17 height 17
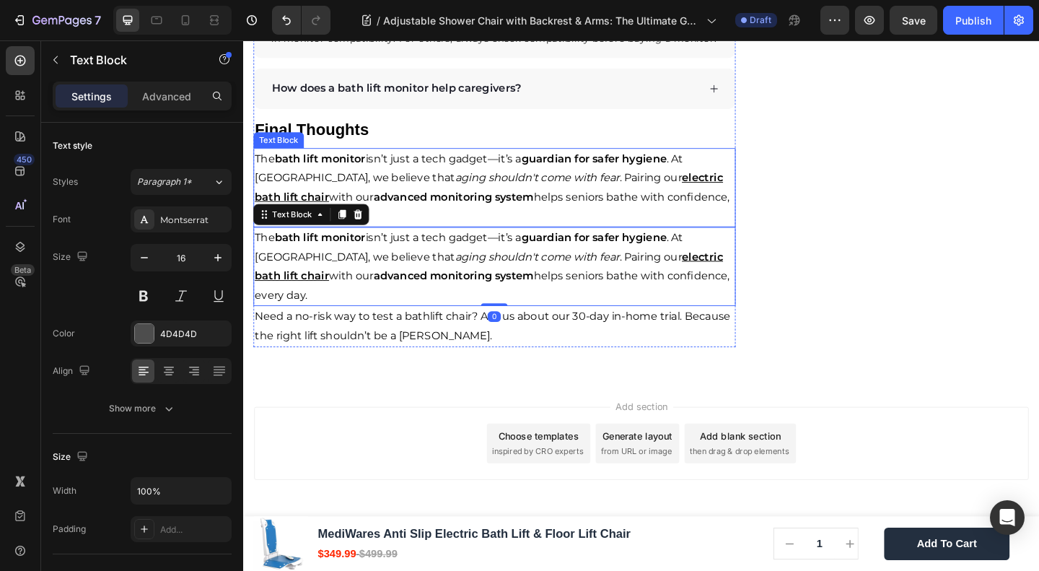
click at [339, 196] on span "The bath lift monitor isn’t just a tech gadget—it’s a guardian for safer hygien…" at bounding box center [489, 179] width 466 height 35
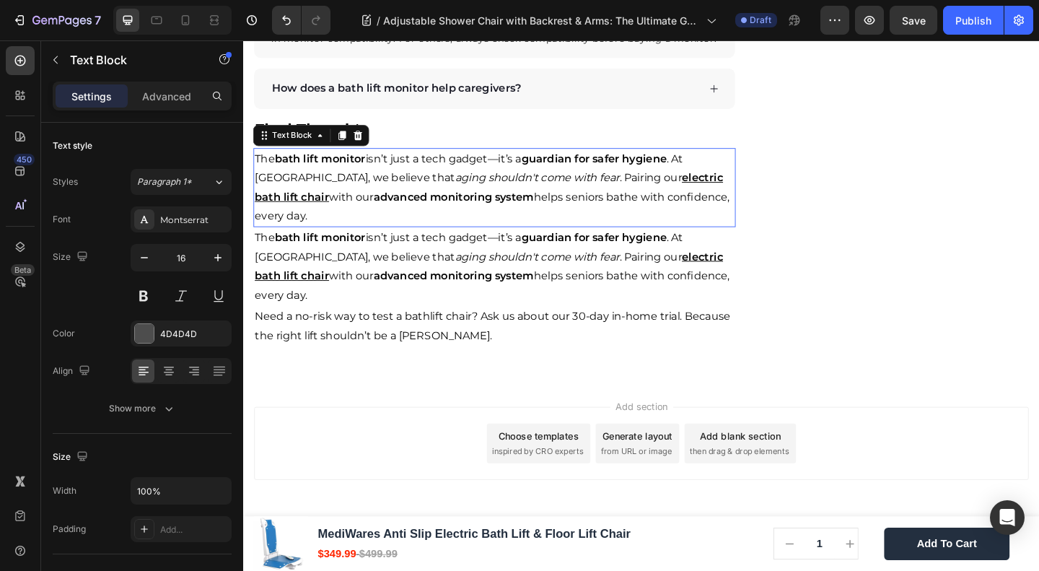
click at [339, 196] on span "The bath lift monitor isn’t just a tech gadget—it’s a guardian for safer hygien…" at bounding box center [489, 179] width 466 height 35
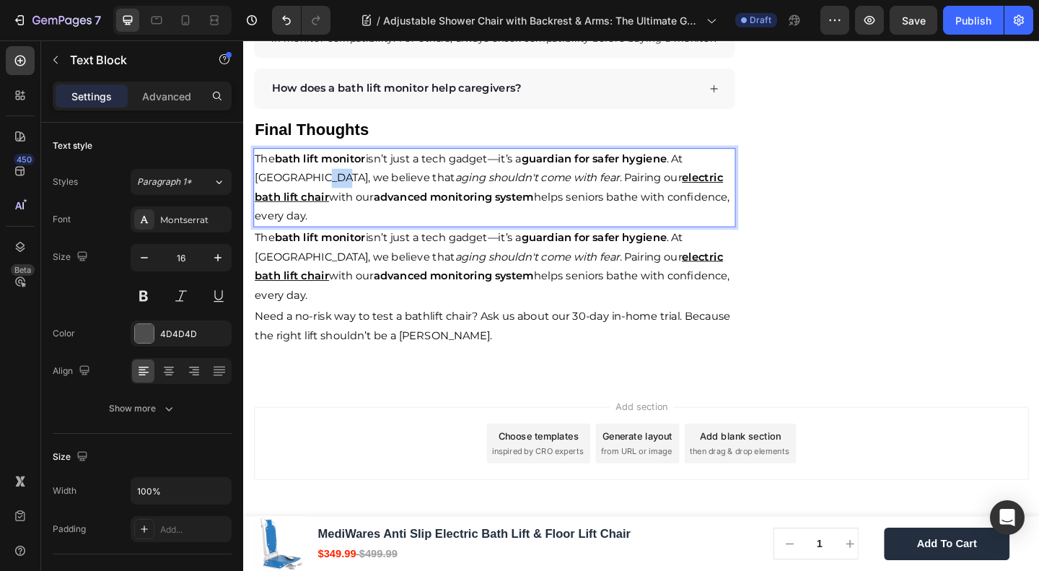
click at [339, 196] on span "The bath lift monitor isn’t just a tech gadget—it’s a guardian for safer hygien…" at bounding box center [489, 179] width 466 height 35
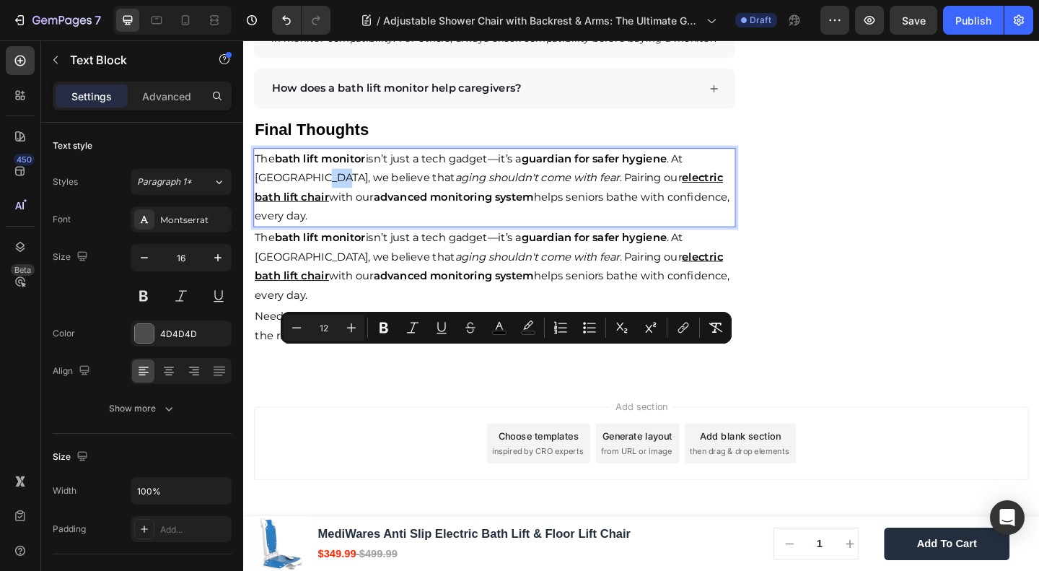
copy p "The bath lift monitor isn’t just a tech gadget—it’s a guardian for safer hygien…"
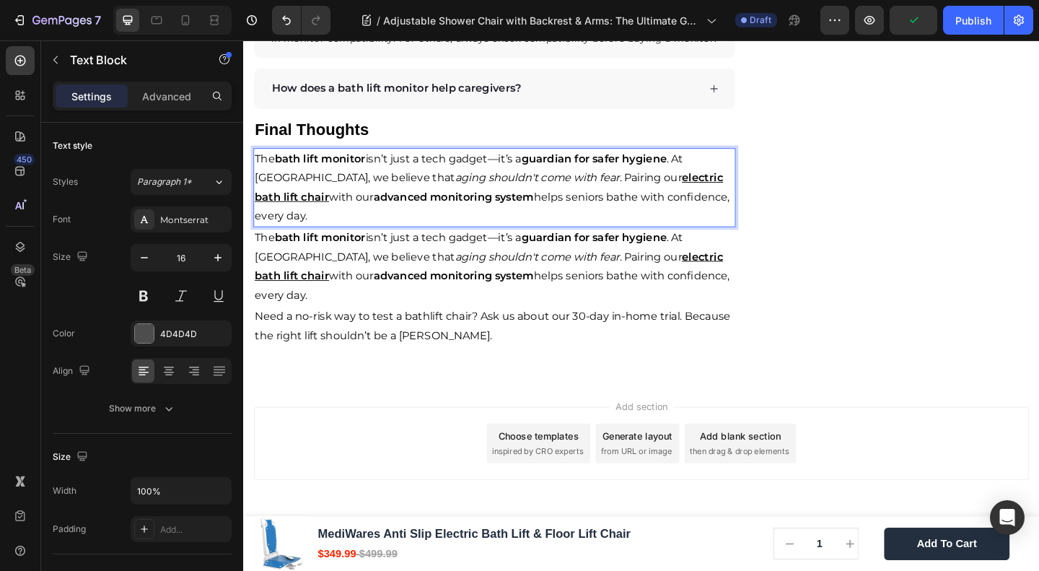
click at [473, 196] on icon "aging shouldn't come with fear" at bounding box center [562, 190] width 179 height 14
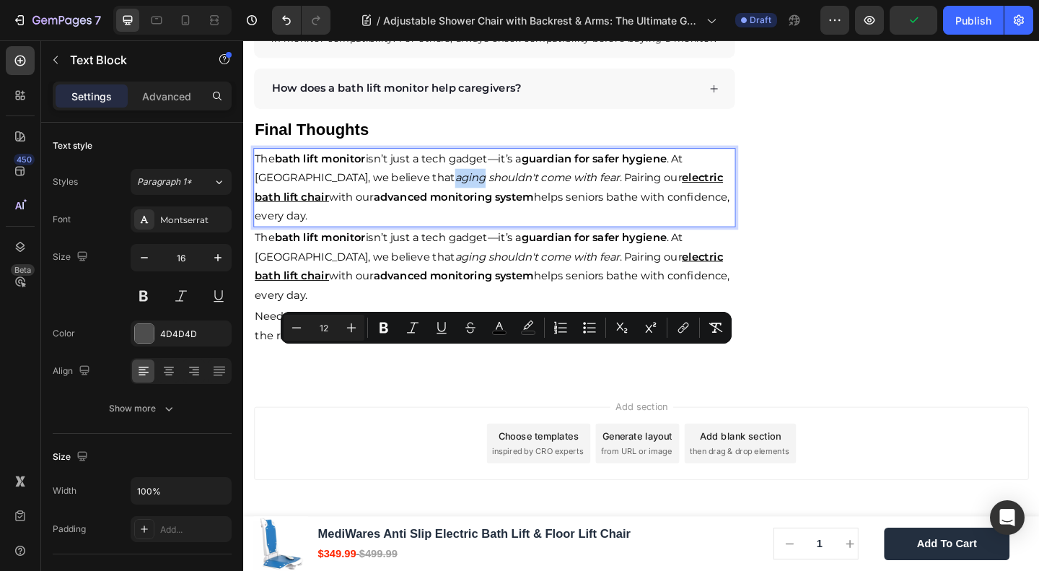
type input "16"
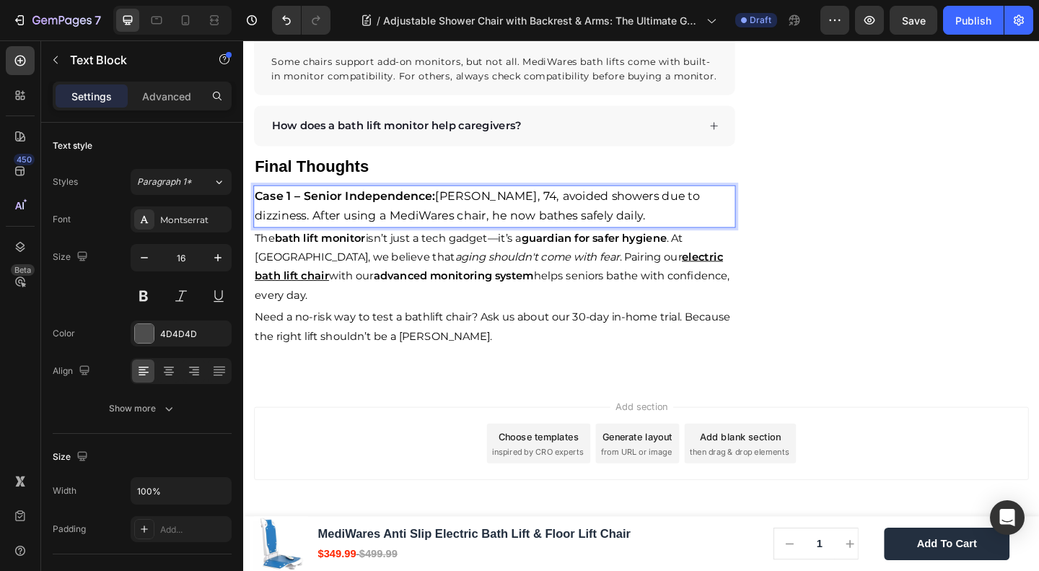
click at [343, 238] on span "Case 1 – Senior Independence: Mr. Allen, 74, avoided showers due to dizziness. …" at bounding box center [498, 219] width 484 height 37
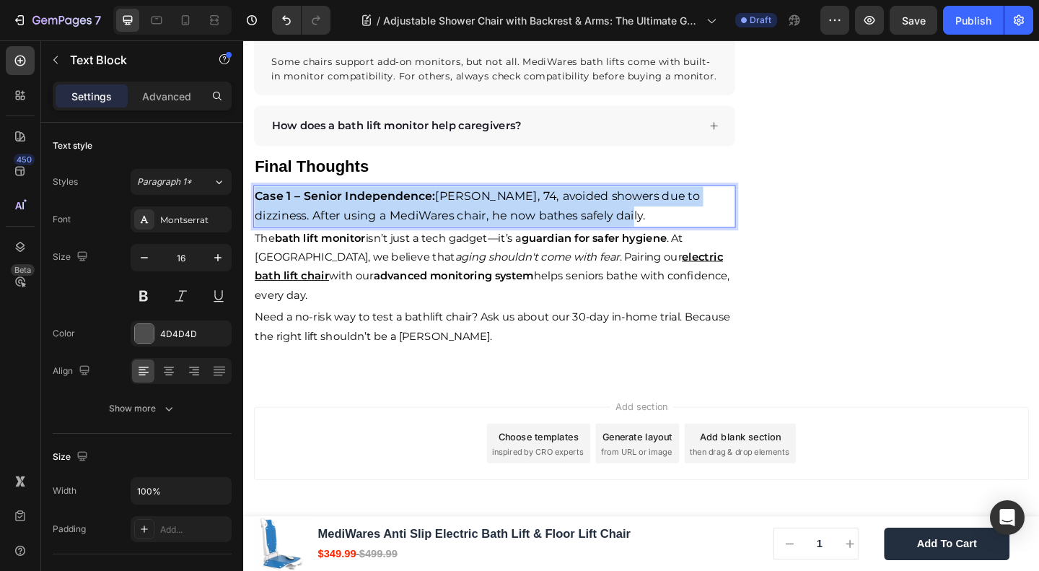
click at [343, 238] on span "Case 1 – Senior Independence: Mr. Allen, 74, avoided showers due to dizziness. …" at bounding box center [498, 219] width 484 height 37
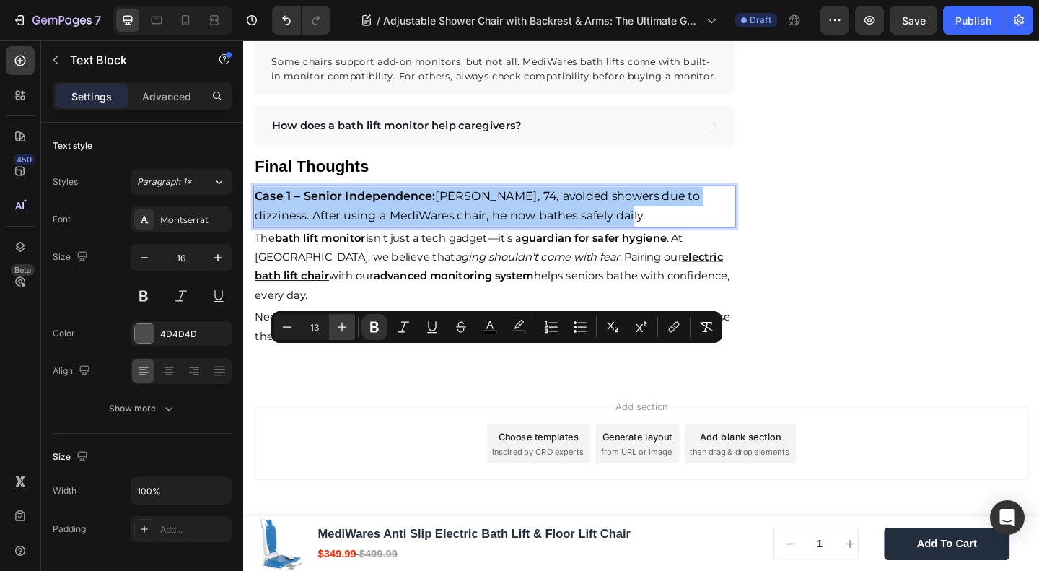
click at [337, 323] on icon "Editor contextual toolbar" at bounding box center [342, 327] width 14 height 14
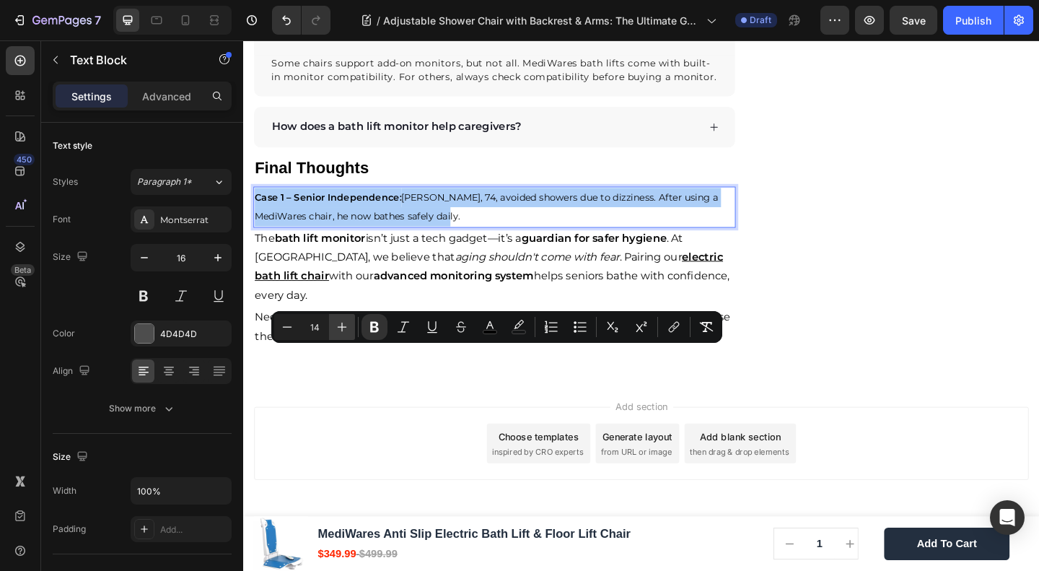
click at [337, 323] on icon "Editor contextual toolbar" at bounding box center [342, 327] width 14 height 14
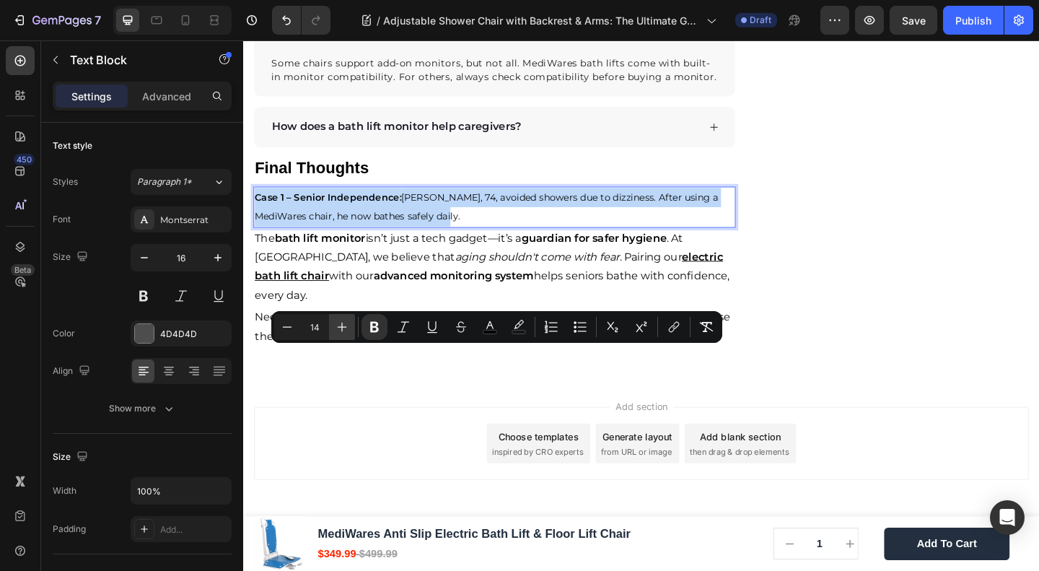
type input "15"
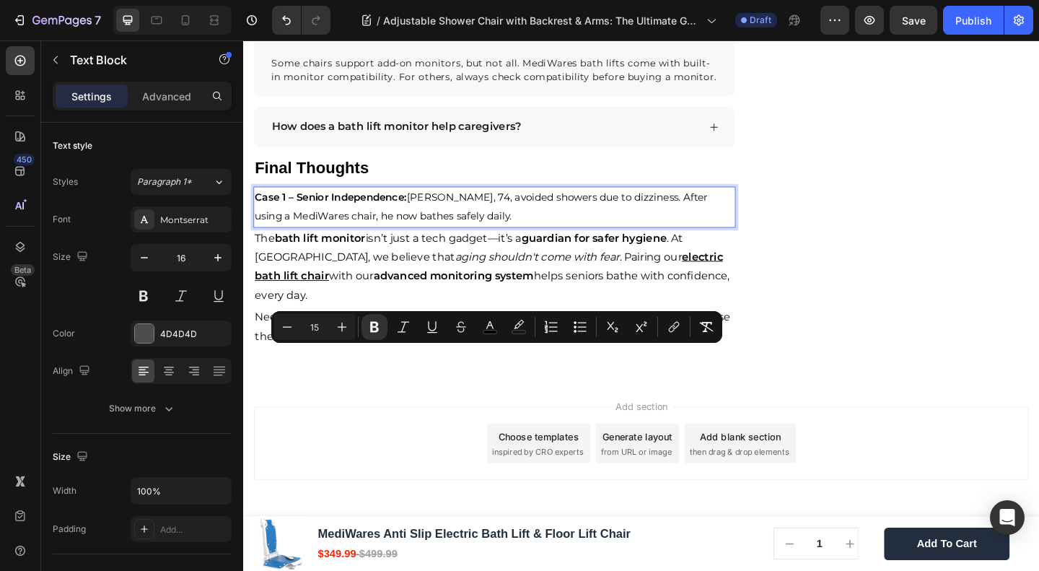
drag, startPoint x: 826, startPoint y: 315, endPoint x: 521, endPoint y: 382, distance: 311.9
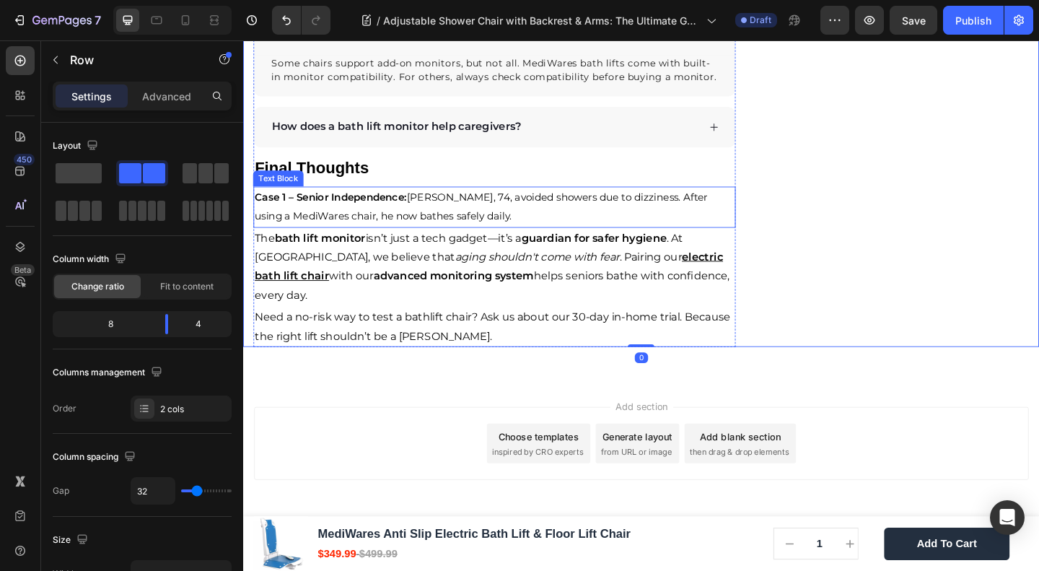
click at [416, 243] on p "Case 1 – Senior Independence: Mr. Allen, 74, avoided showers due to dizziness. …" at bounding box center [517, 222] width 522 height 42
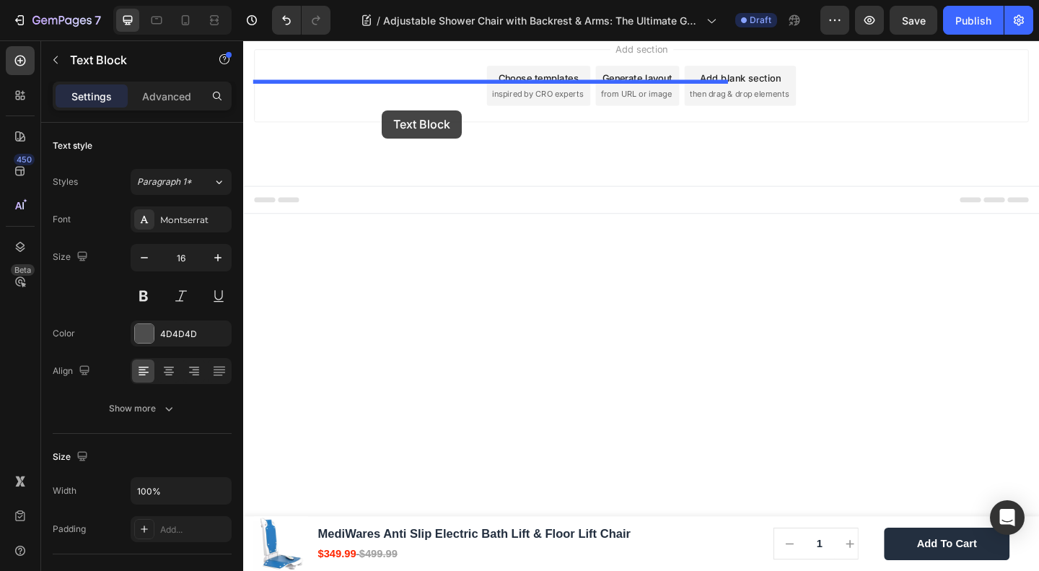
scroll to position [4445, 0]
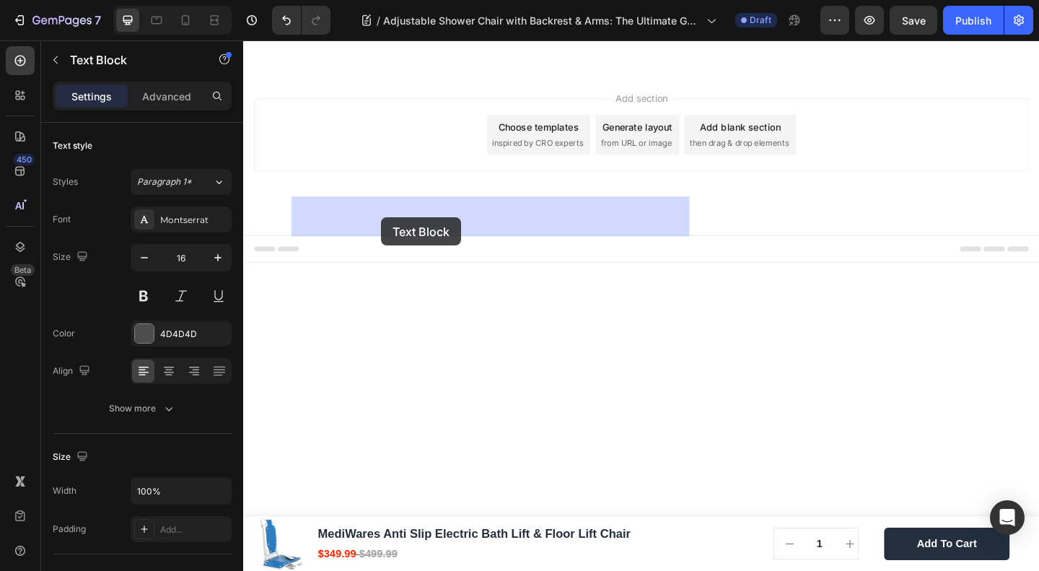
drag, startPoint x: 289, startPoint y: 357, endPoint x: 393, endPoint y: 233, distance: 161.8
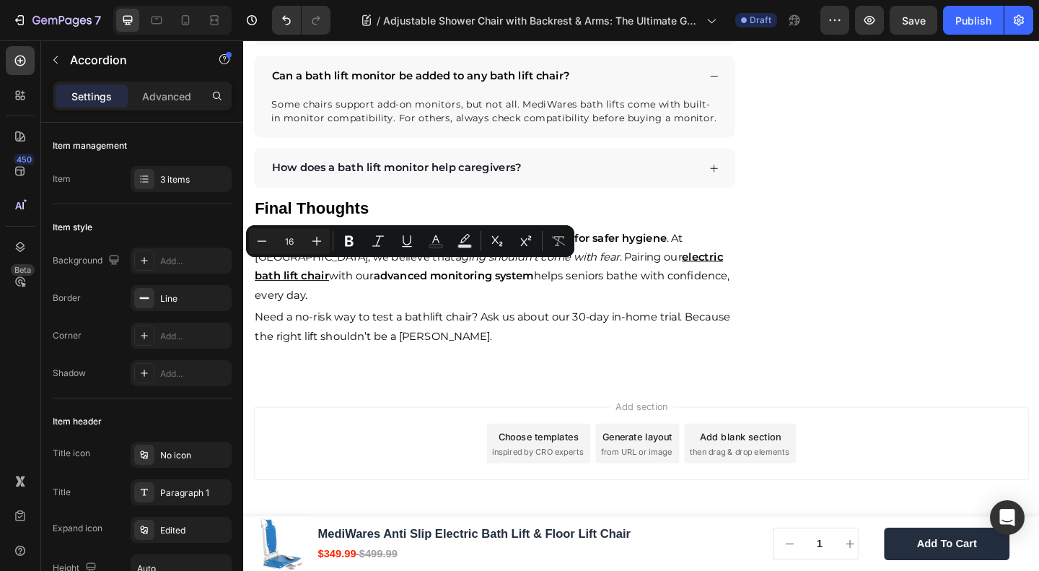
type input "13"
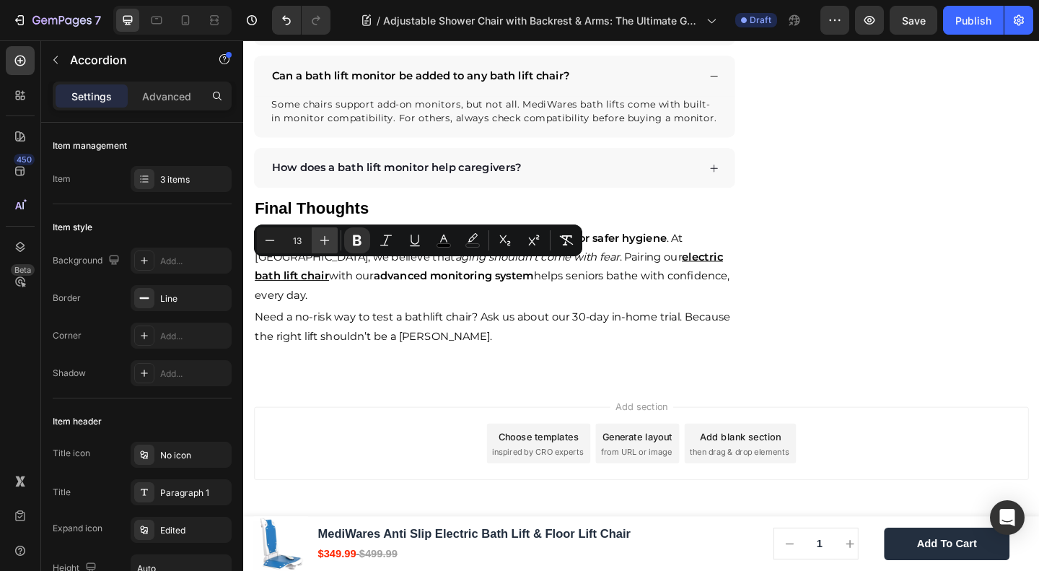
click at [318, 237] on icon "Editor contextual toolbar" at bounding box center [325, 240] width 14 height 14
type input "15"
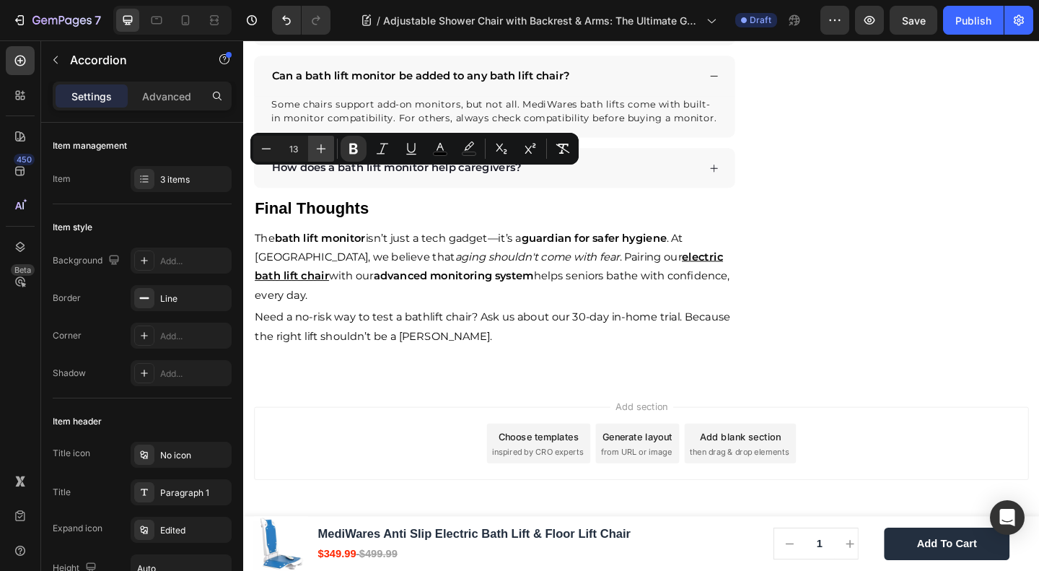
click at [318, 139] on button "Plus" at bounding box center [321, 149] width 26 height 26
type input "15"
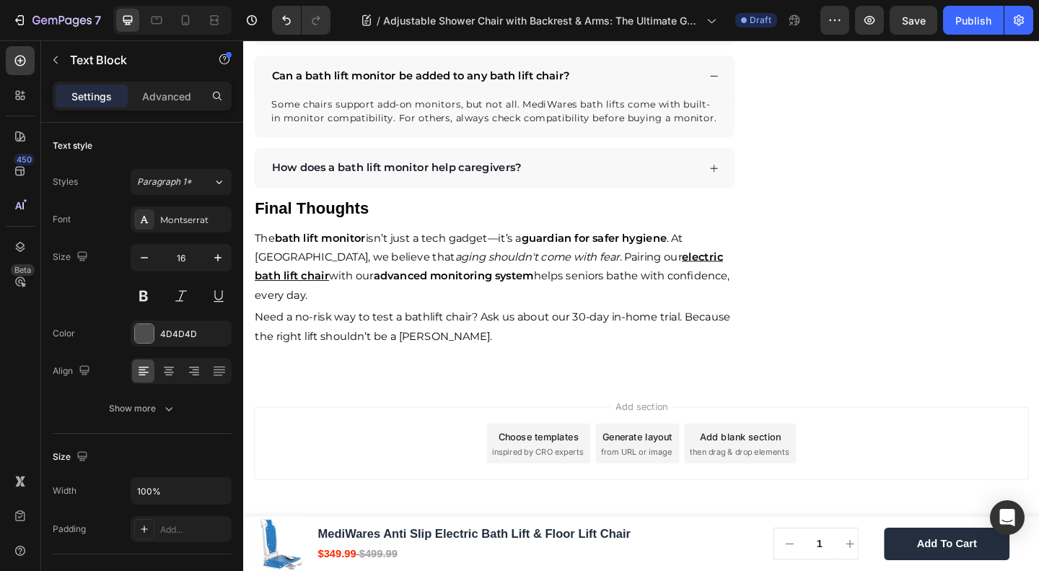
drag, startPoint x: 385, startPoint y: 220, endPoint x: 410, endPoint y: 239, distance: 31.5
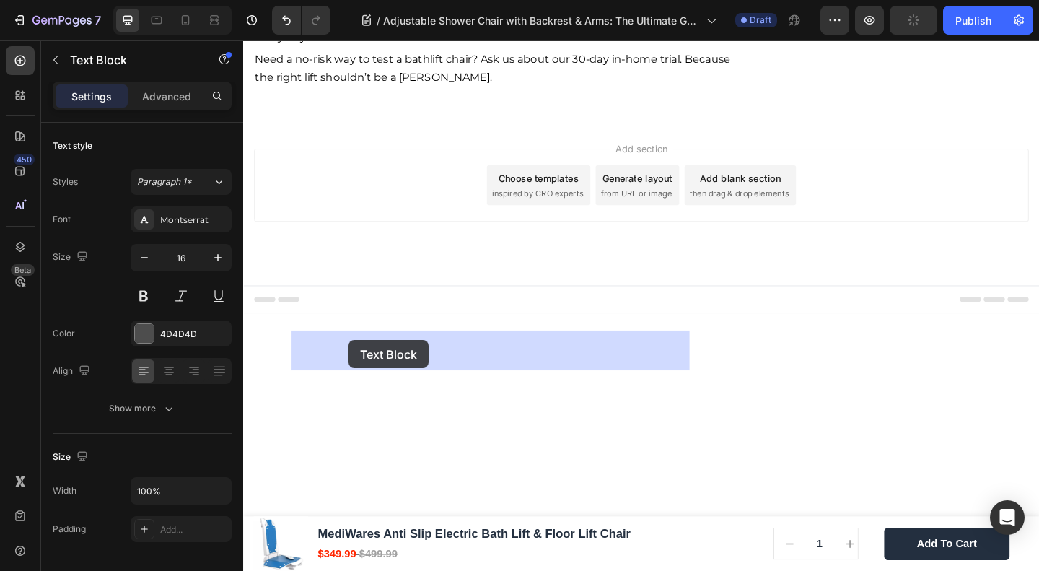
drag, startPoint x: 335, startPoint y: 271, endPoint x: 360, endPoint y: 363, distance: 95.1
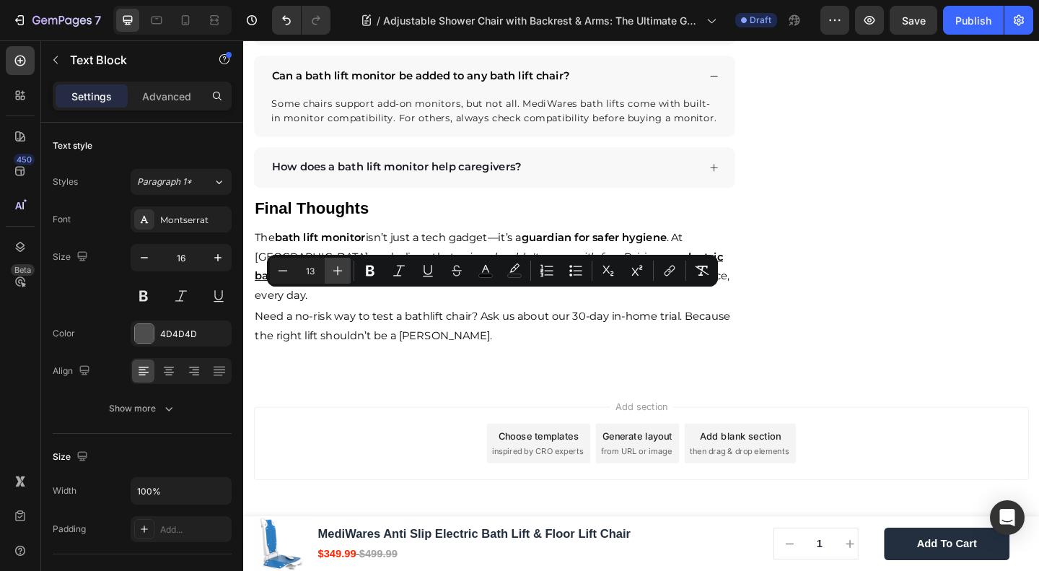
click at [337, 268] on icon "Editor contextual toolbar" at bounding box center [338, 270] width 14 height 14
type input "15"
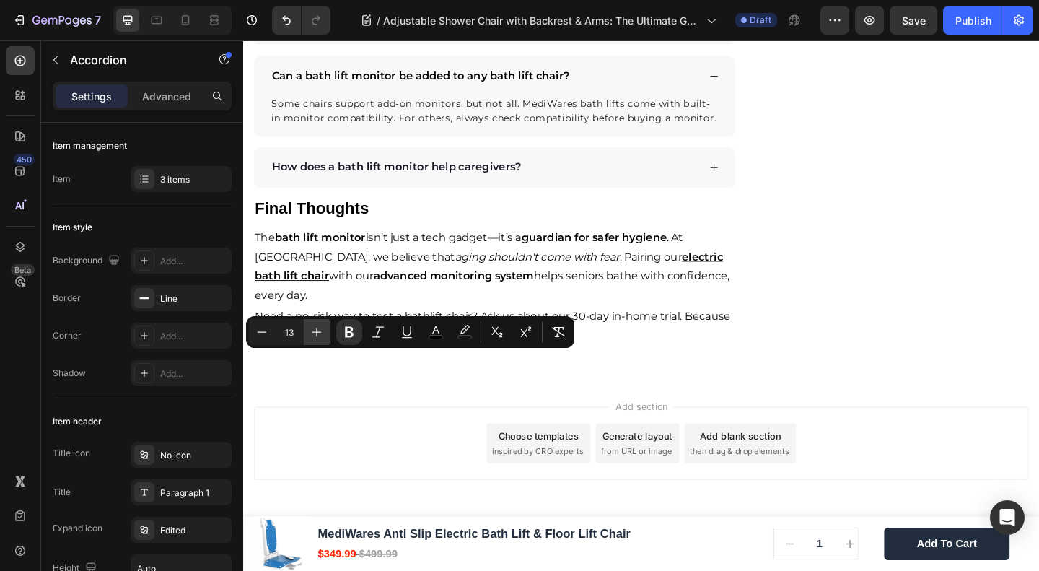
click at [322, 332] on icon "Editor contextual toolbar" at bounding box center [317, 332] width 14 height 14
type input "15"
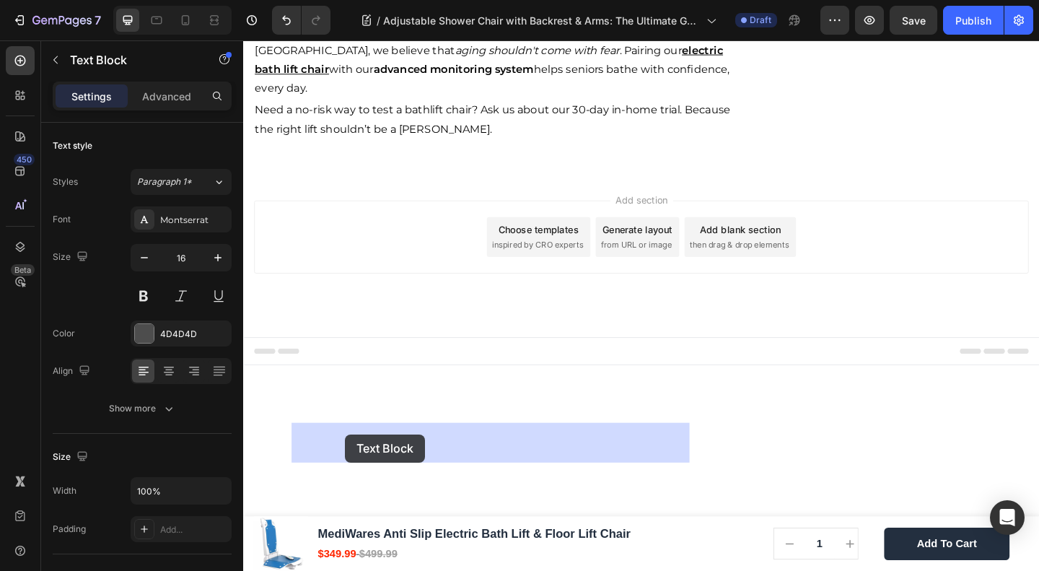
drag, startPoint x: 315, startPoint y: 367, endPoint x: 354, endPoint y: 469, distance: 109.0
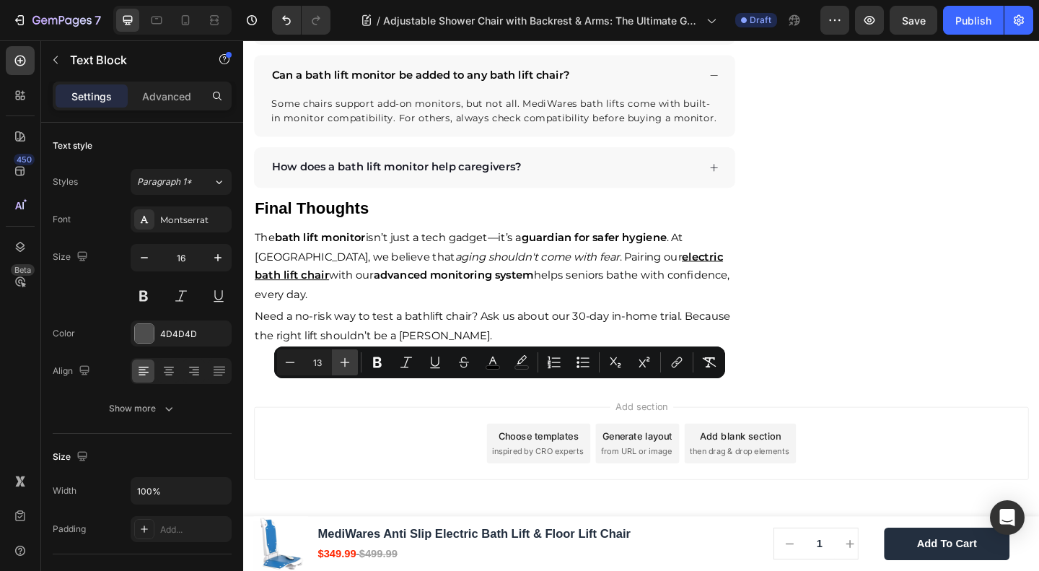
click at [342, 363] on icon "Editor contextual toolbar" at bounding box center [345, 362] width 14 height 14
type input "15"
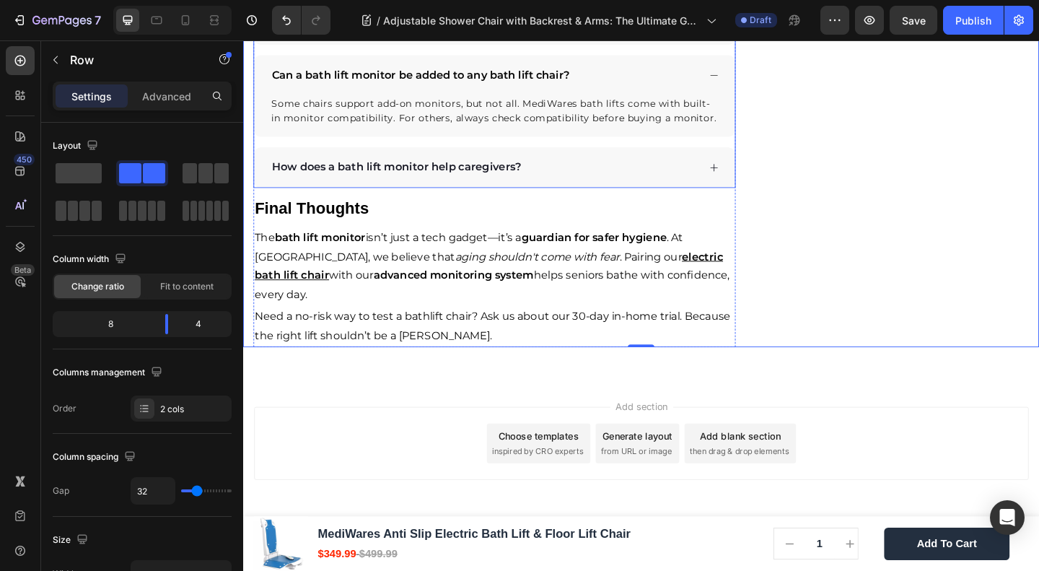
scroll to position [4637, 0]
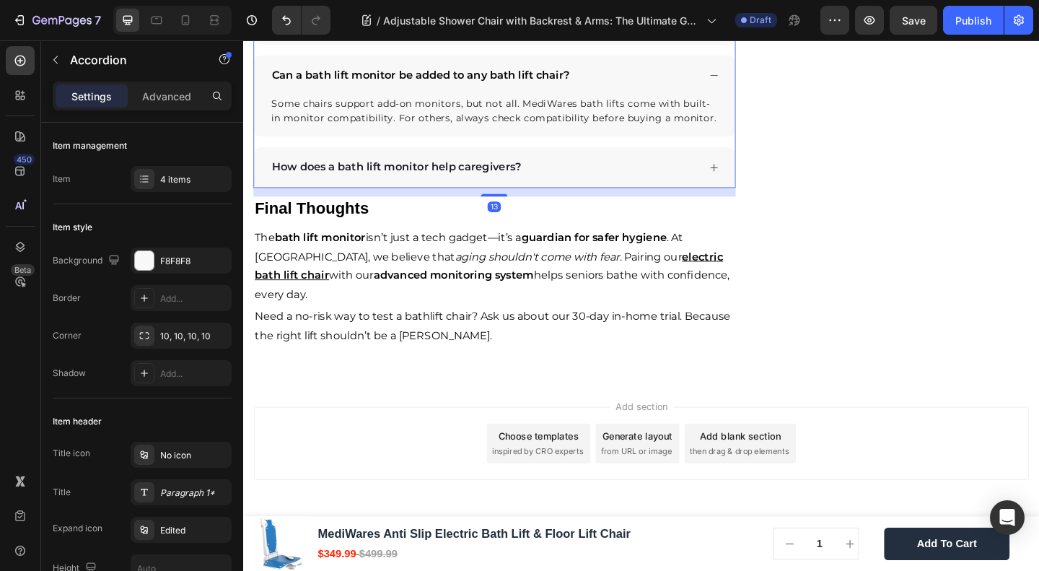
scroll to position [4445, 0]
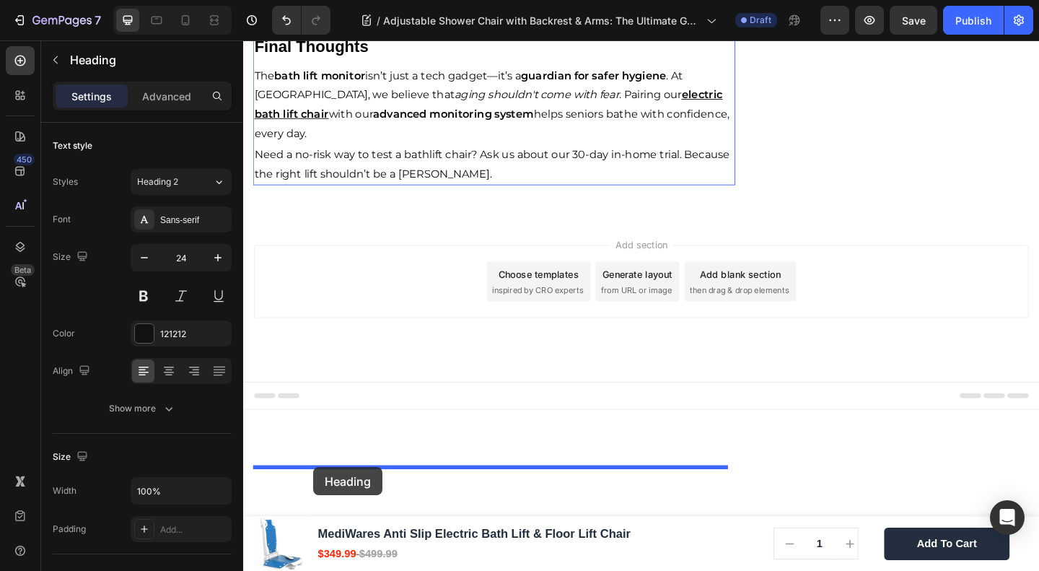
drag, startPoint x: 289, startPoint y: 158, endPoint x: 320, endPoint y: 505, distance: 347.8
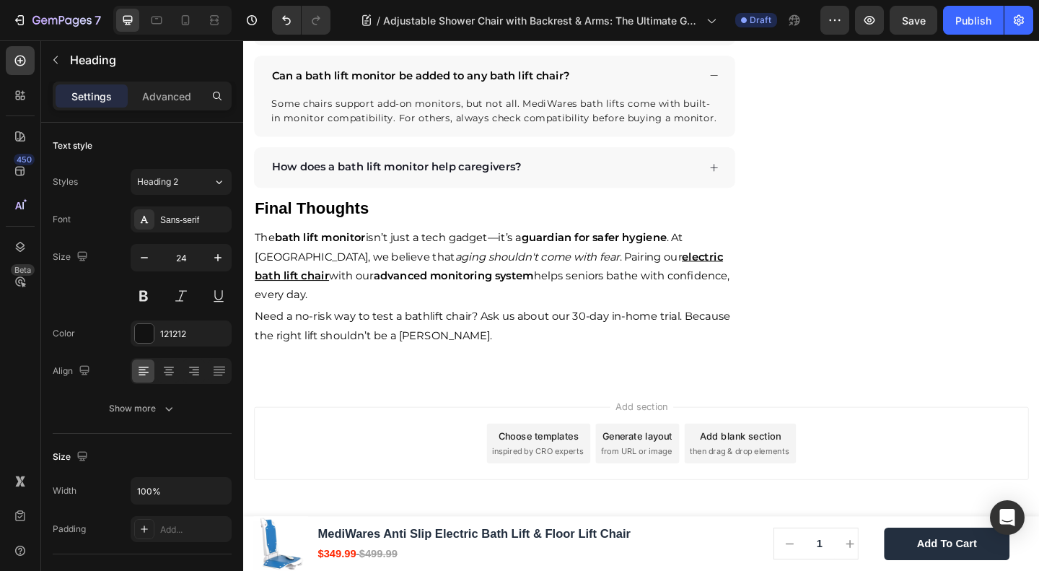
scroll to position [4637, 0]
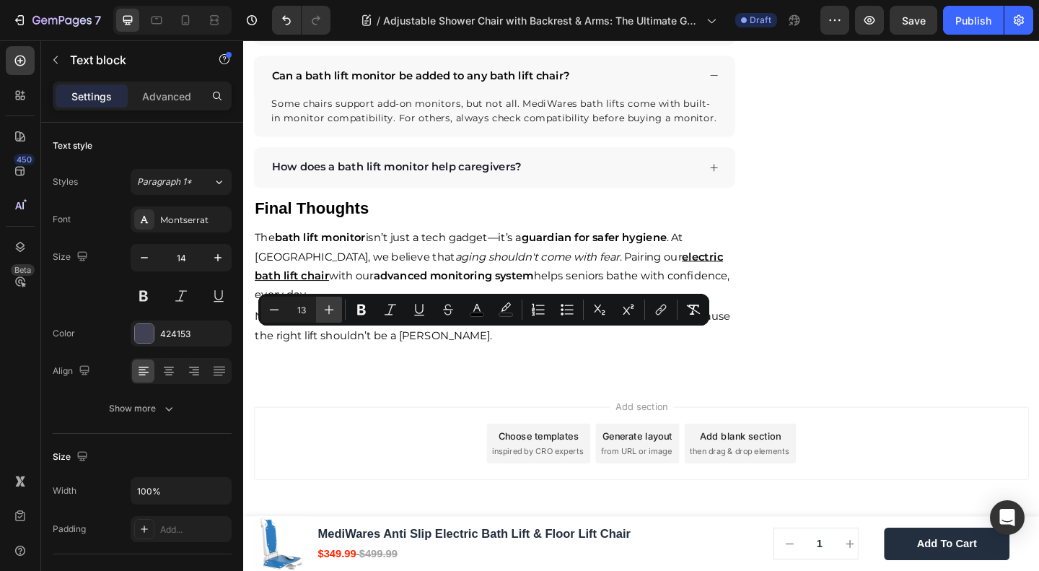
click at [327, 307] on icon "Editor contextual toolbar" at bounding box center [329, 309] width 14 height 14
type input "15"
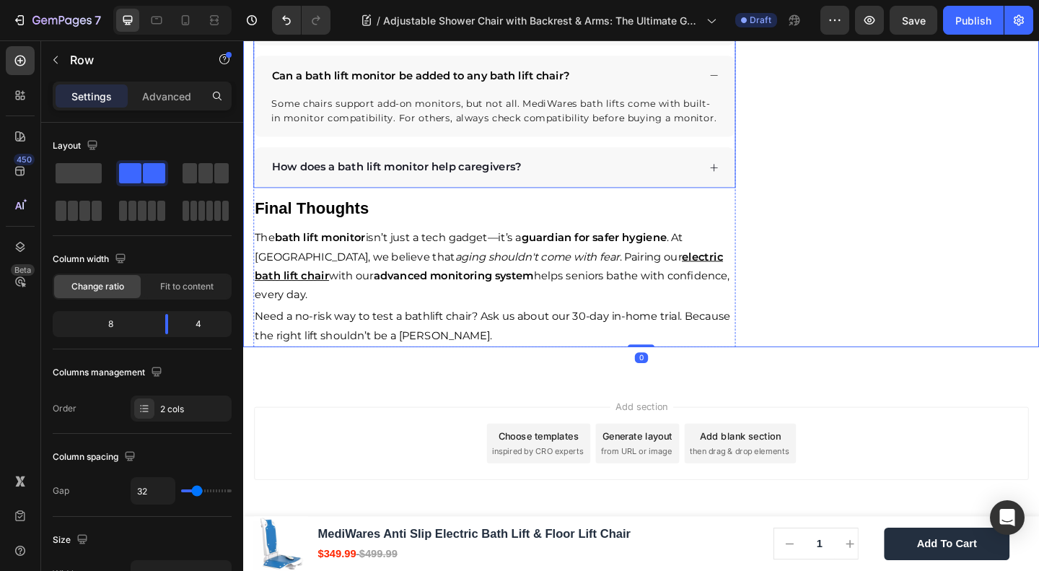
scroll to position [4830, 0]
click at [333, 30] on strong "Is a bath lift monitor necessary if the chair already looks safe?" at bounding box center [456, 23] width 365 height 14
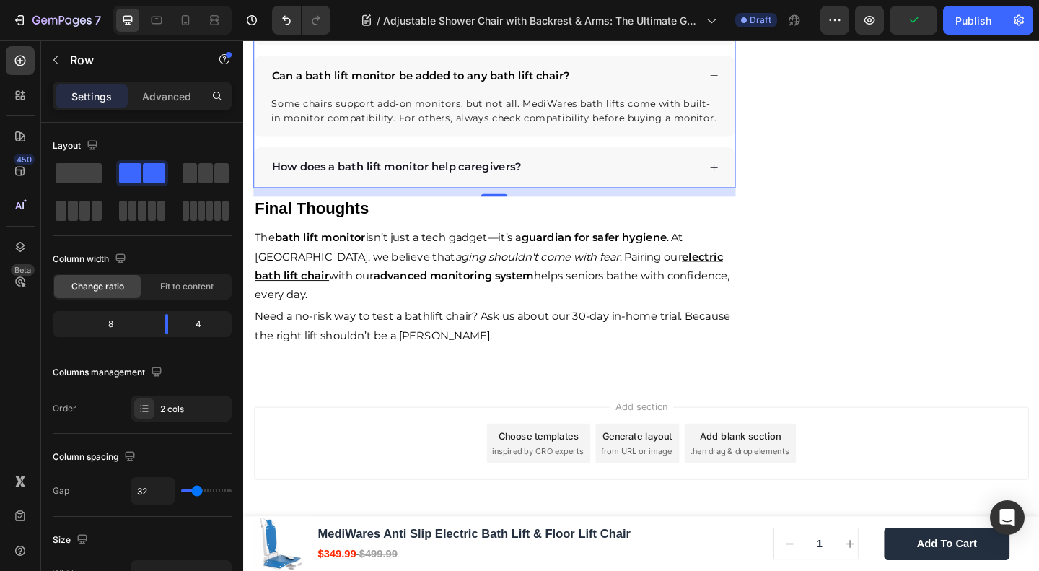
click at [333, 30] on strong "Is a bath lift monitor necessary if the chair already looks safe?" at bounding box center [456, 23] width 365 height 14
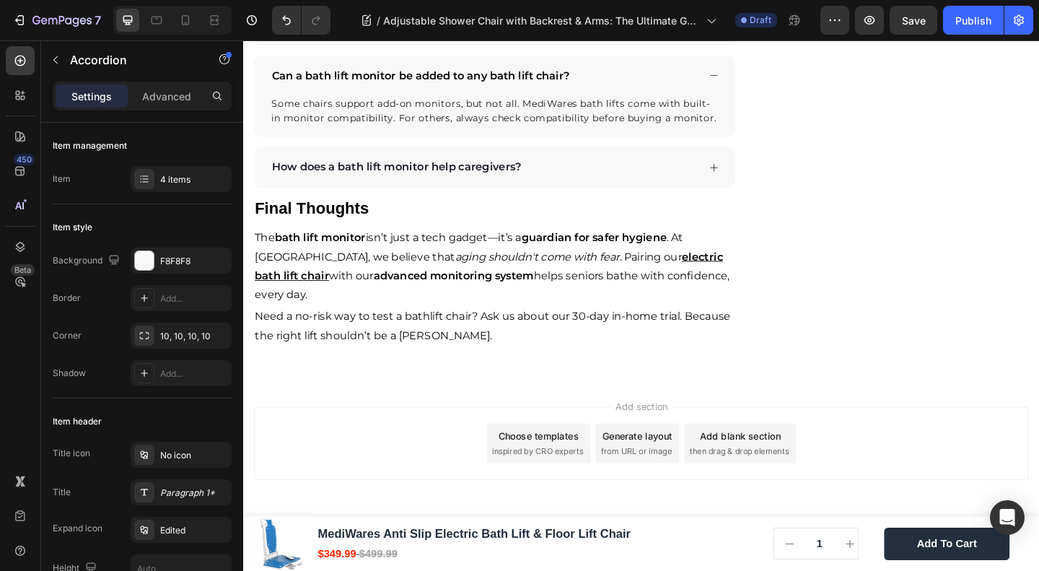
click at [751, 27] on icon at bounding box center [755, 23] width 8 height 8
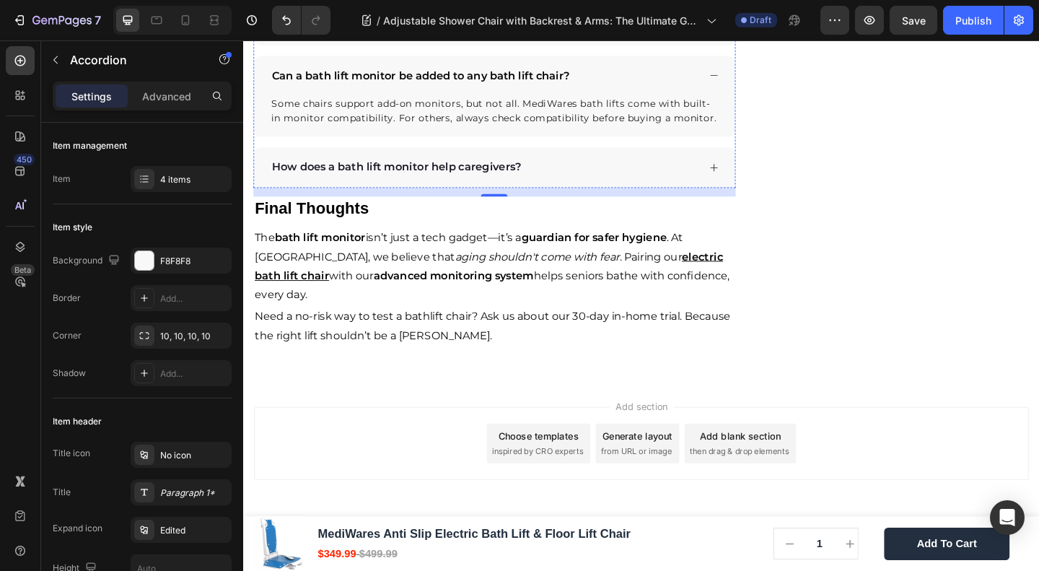
click at [379, 32] on p "Even if the chair looks sturdy, internal issues can go unnoticed. A bath lift m…" at bounding box center [517, 9] width 486 height 45
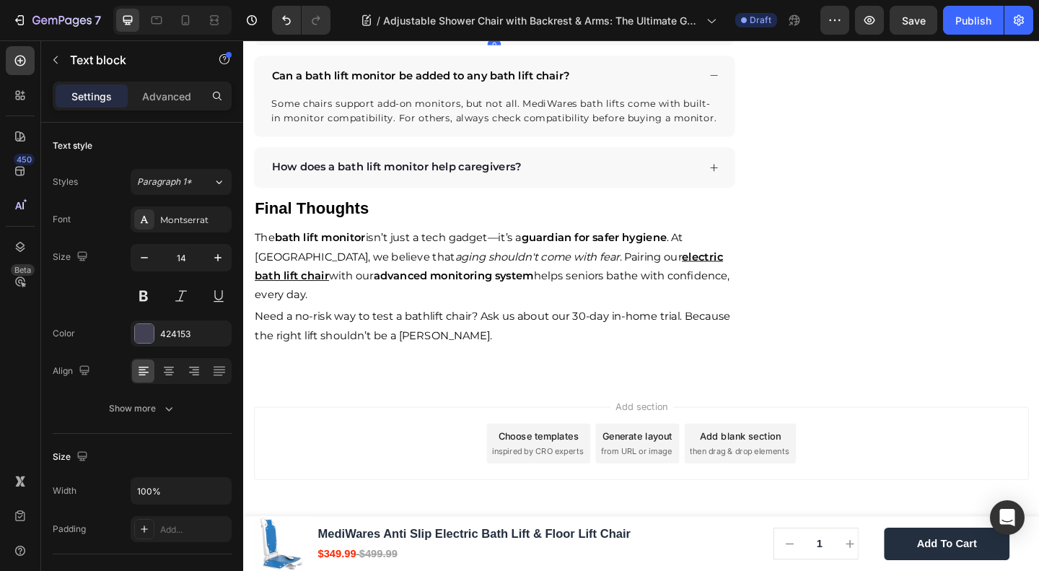
click at [380, 6] on icon at bounding box center [386, 0] width 12 height 12
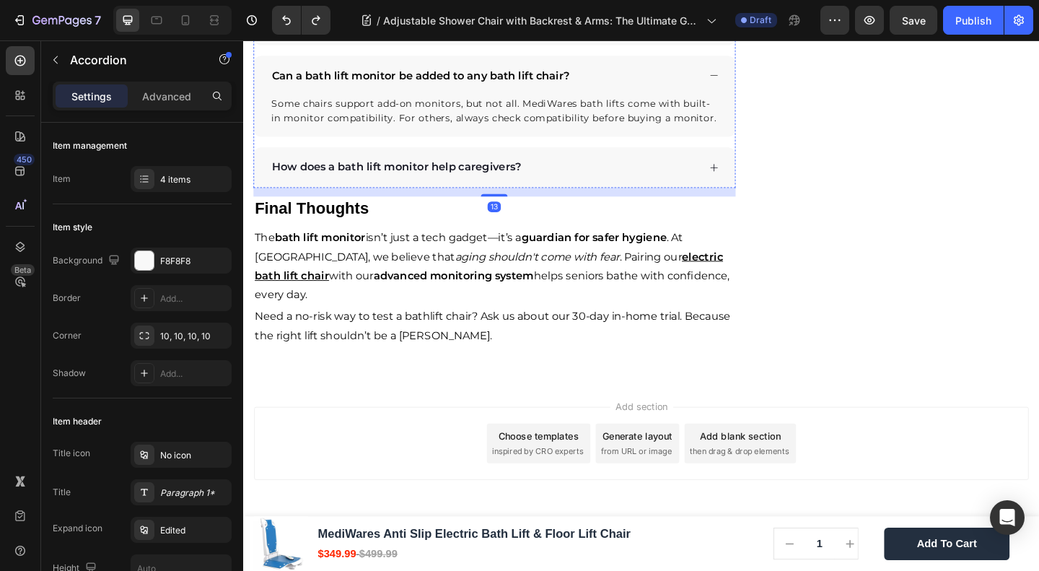
click at [379, 32] on p "Even if the chair looks sturdy, internal issues can go unnoticed. A bath lift m…" at bounding box center [517, 9] width 486 height 45
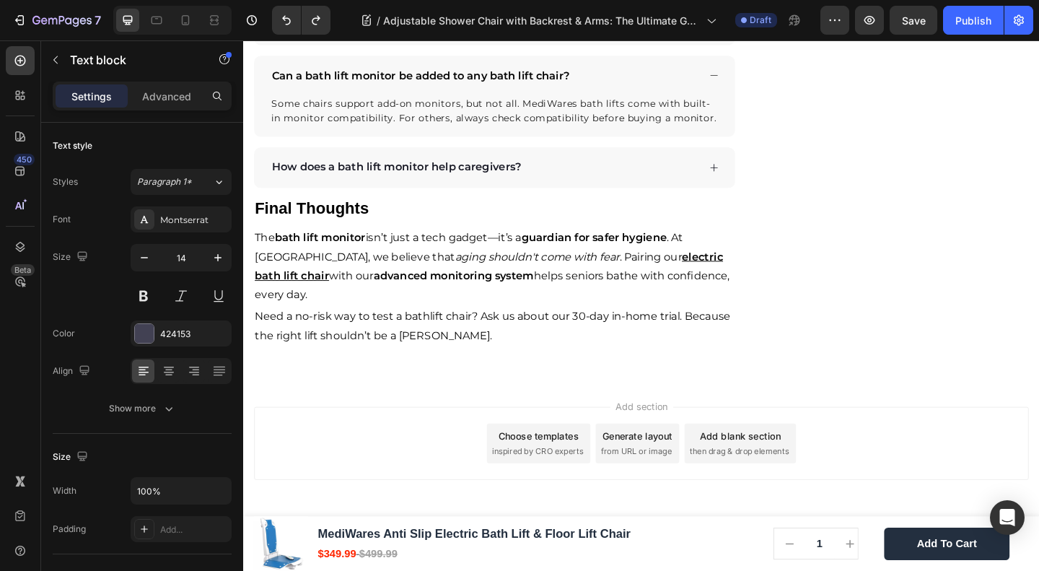
click at [379, 9] on div at bounding box center [385, -1] width 17 height 17
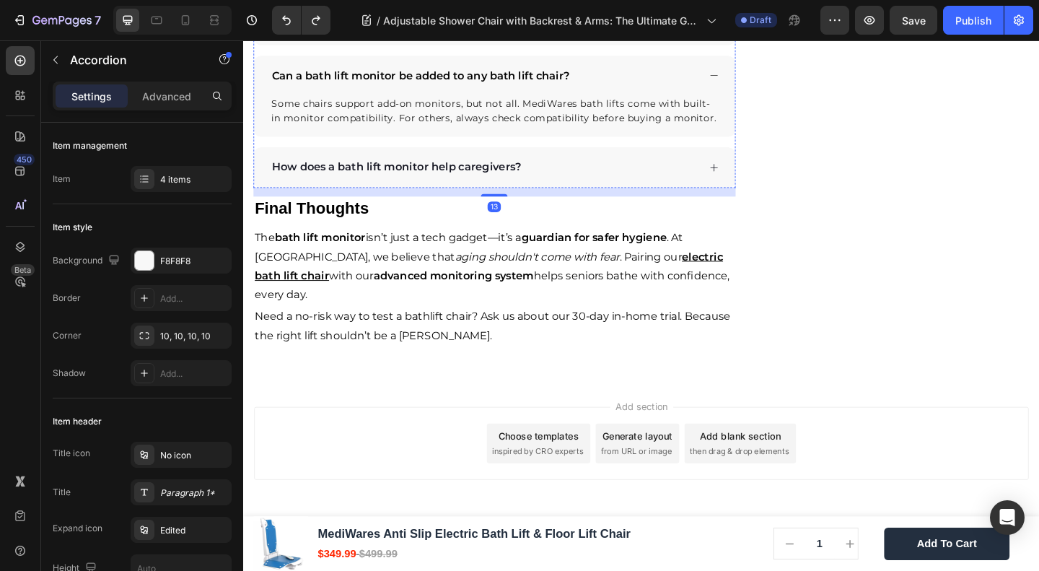
click at [489, 32] on p "Even if the chair looks sturdy, internal issues can go unnoticed. A bath lift m…" at bounding box center [517, 9] width 486 height 45
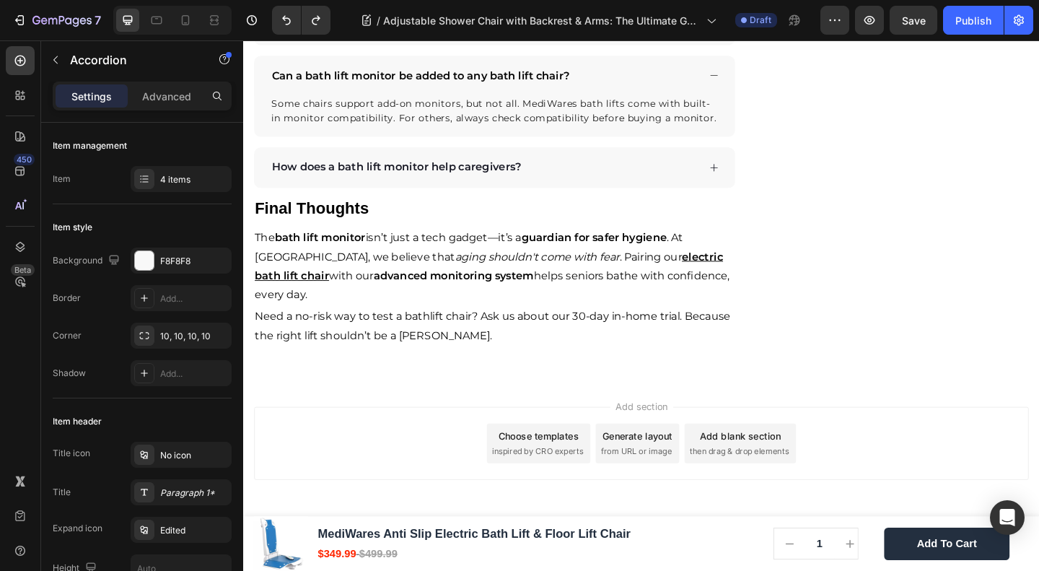
click at [489, 32] on p "Even if the chair looks sturdy, internal issues can go unnoticed. A bath lift m…" at bounding box center [517, 9] width 486 height 45
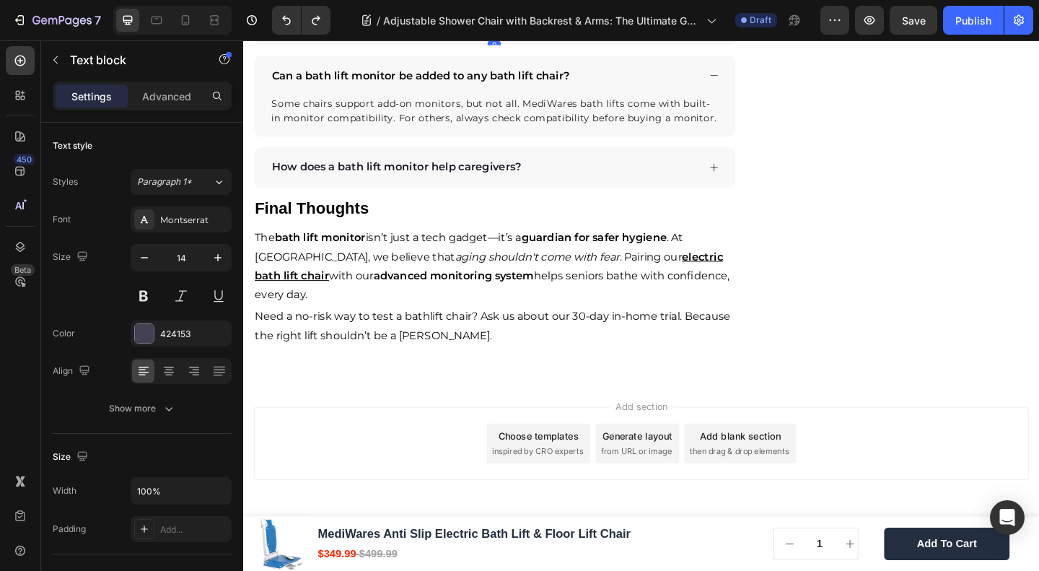
click at [489, 32] on p "Even if the chair looks sturdy, internal issues can go unnoticed. A bath lift m…" at bounding box center [517, 9] width 486 height 45
click at [379, 31] on span "The MediWares chair is 22.2” wide with adjustable height. Most standard tubs fi…" at bounding box center [515, 15] width 482 height 32
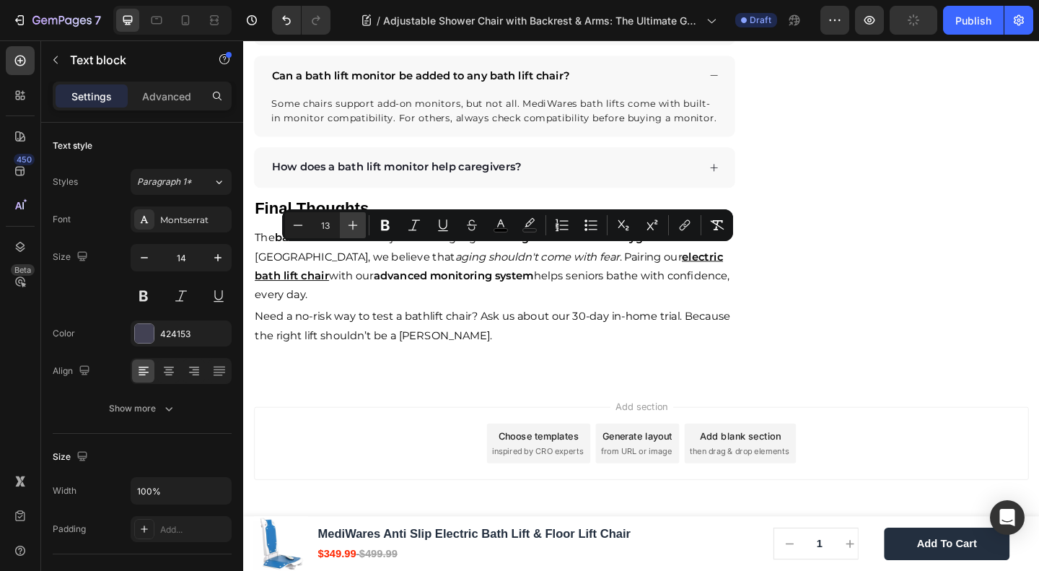
click at [365, 223] on button "Plus" at bounding box center [353, 225] width 26 height 26
type input "15"
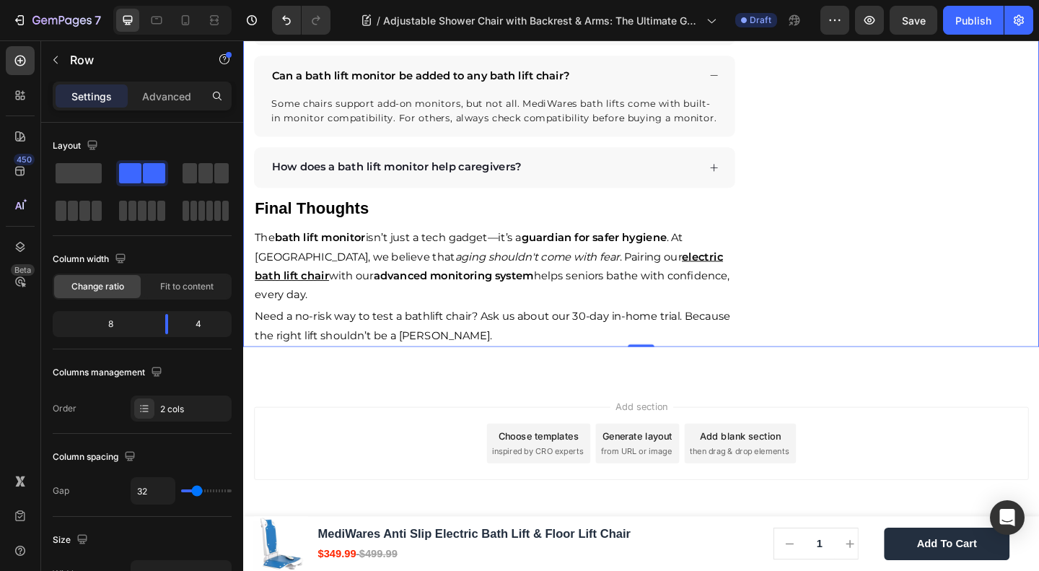
click at [392, 87] on p "Can a bath lift monitor be added to any bath lift chair?" at bounding box center [436, 79] width 324 height 17
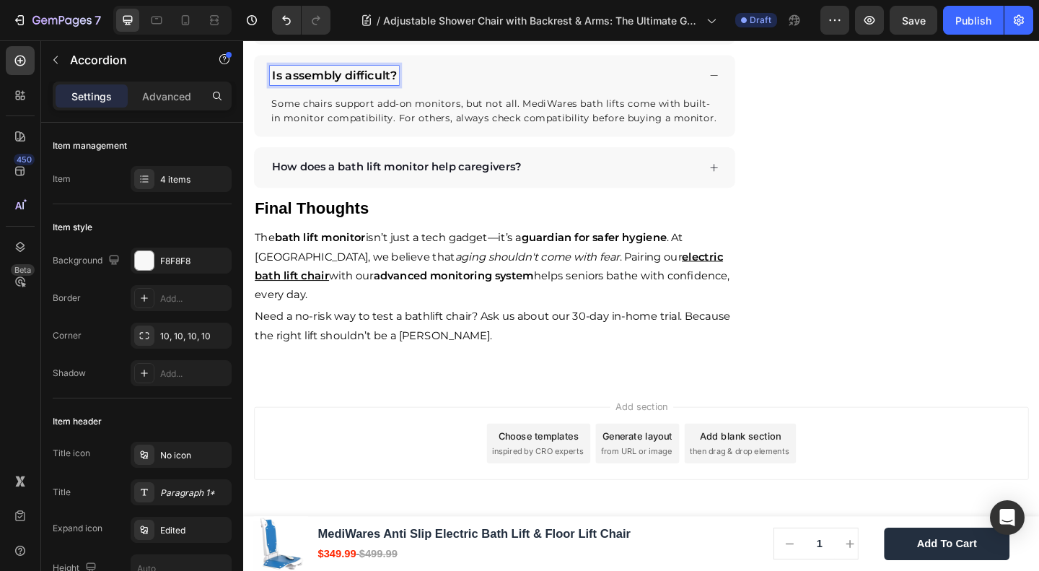
click at [354, 132] on p "Some chairs support add-on monitors, but not all. MediWares bath lifts come wit…" at bounding box center [517, 117] width 486 height 30
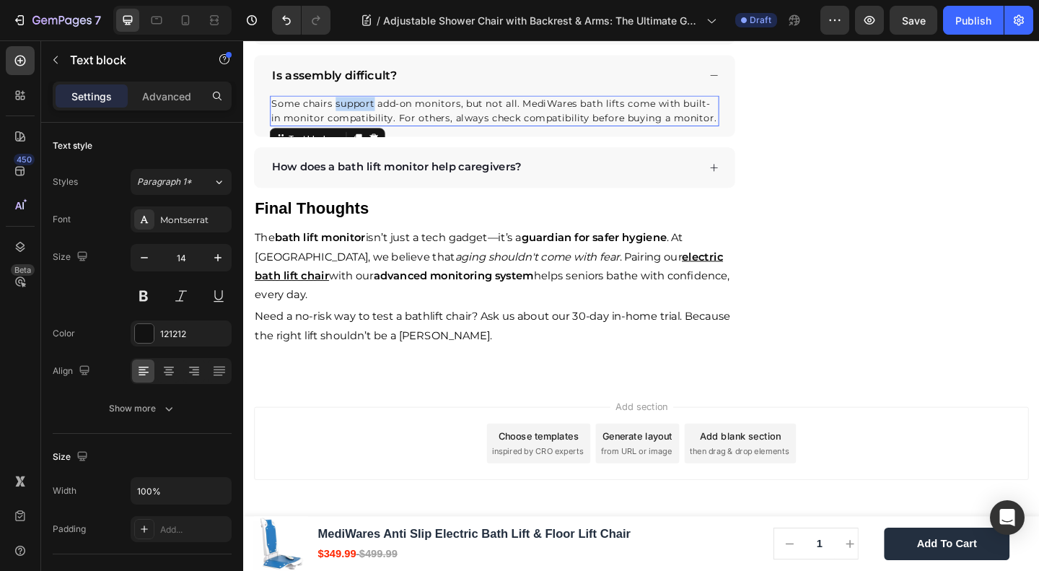
click at [354, 132] on p "Some chairs support add-on monitors, but not all. MediWares bath lifts come wit…" at bounding box center [517, 117] width 486 height 30
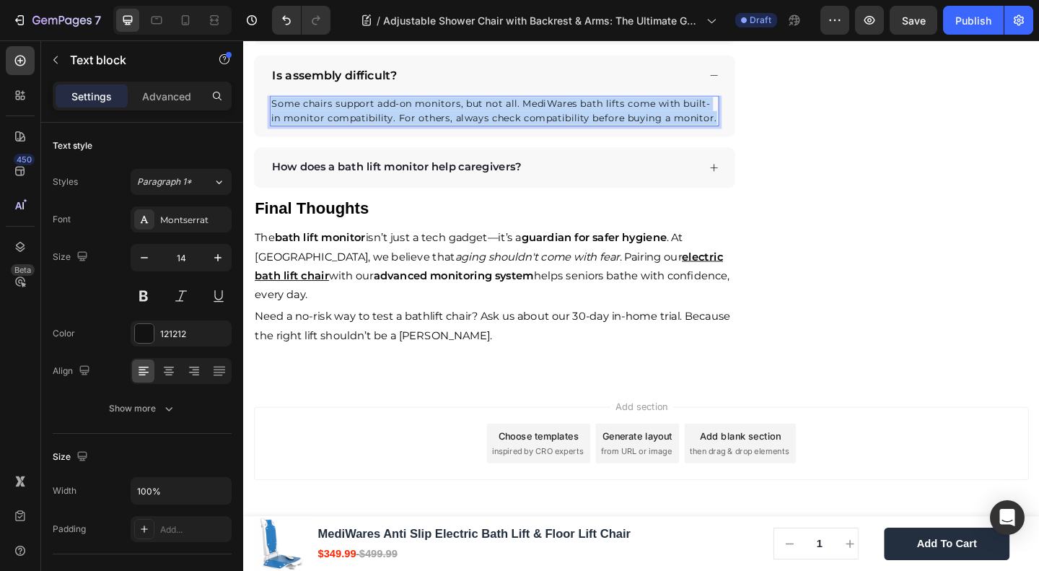
click at [354, 132] on p "Some chairs support add-on monitors, but not all. MediWares bath lifts come wit…" at bounding box center [517, 117] width 486 height 30
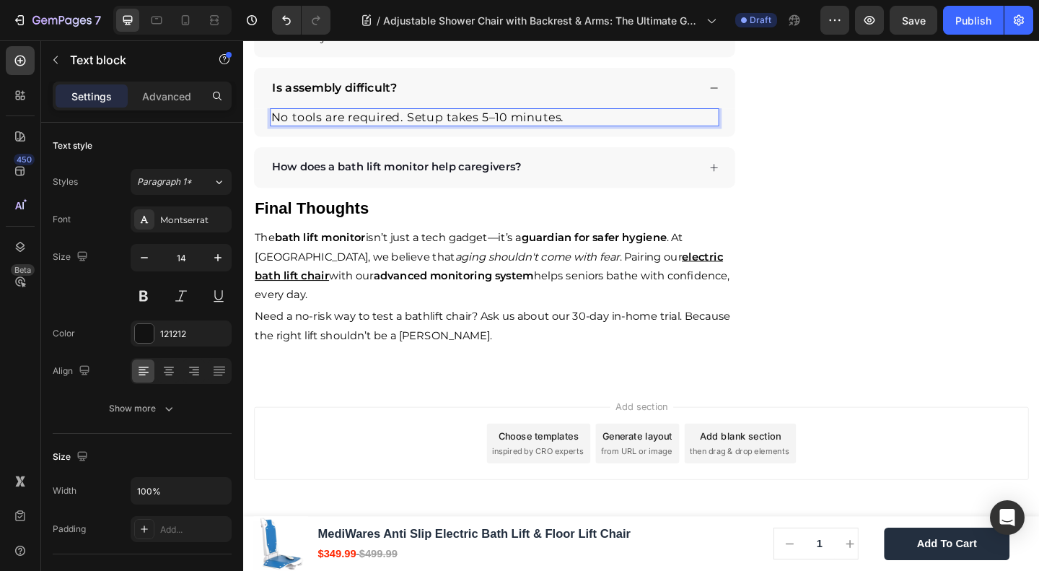
click at [354, 131] on span "No tools are required. Setup takes 5–10 minutes." at bounding box center [433, 122] width 318 height 15
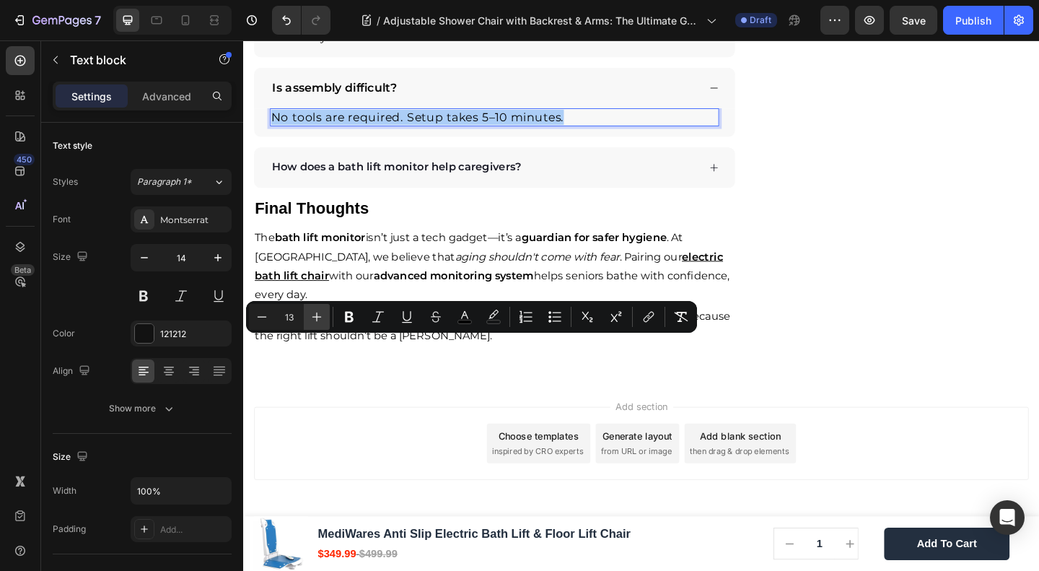
click at [319, 314] on icon "Editor contextual toolbar" at bounding box center [317, 317] width 14 height 14
type input "15"
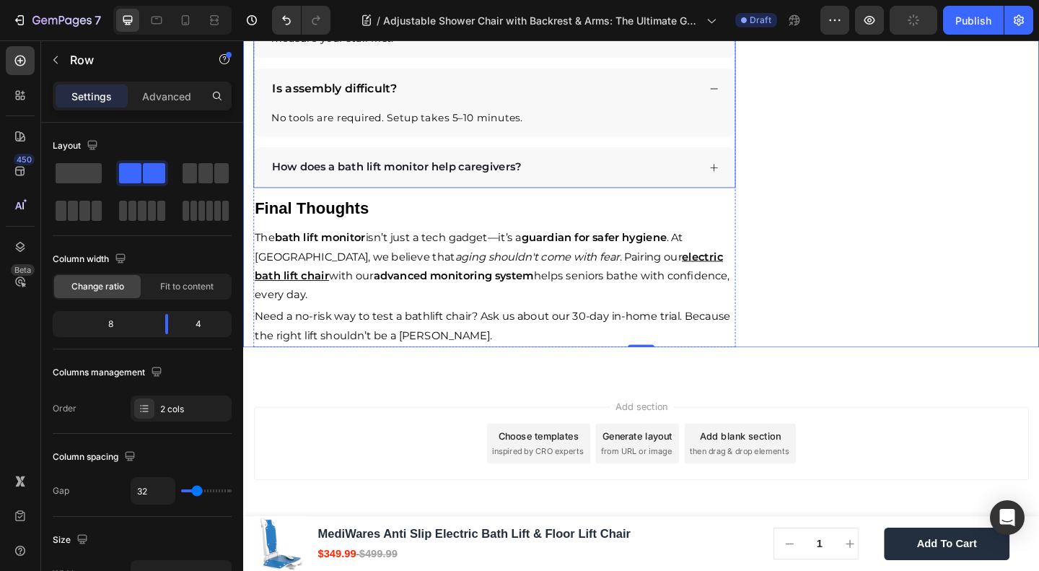
click at [318, 185] on strong "How does a bath lift monitor help caregivers?" at bounding box center [409, 178] width 271 height 14
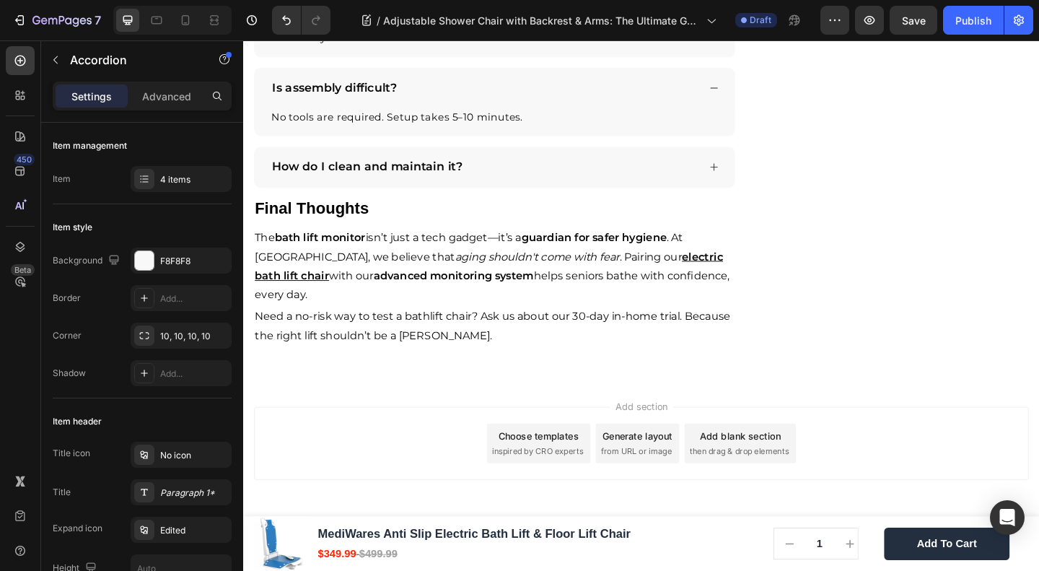
drag, startPoint x: 748, startPoint y: 423, endPoint x: 757, endPoint y: 426, distance: 9.1
click at [750, 183] on icon at bounding box center [755, 178] width 11 height 11
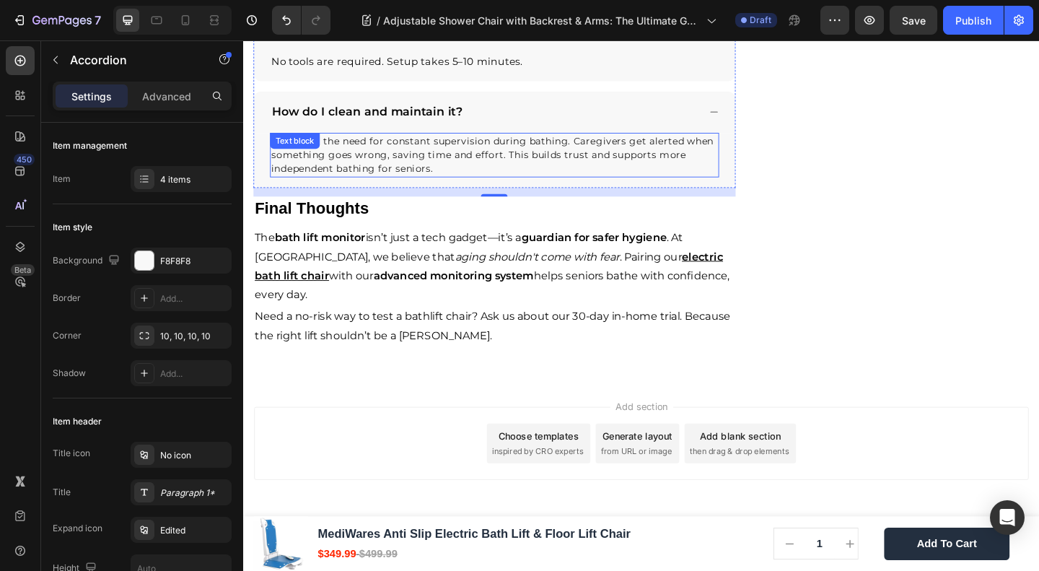
click at [383, 188] on p "It reduces the need for constant supervision during bathing. Caregivers get ale…" at bounding box center [517, 164] width 486 height 45
click at [383, 189] on div "It reduces the need for constant supervision during bathing. Caregivers get ale…" at bounding box center [516, 165] width 489 height 48
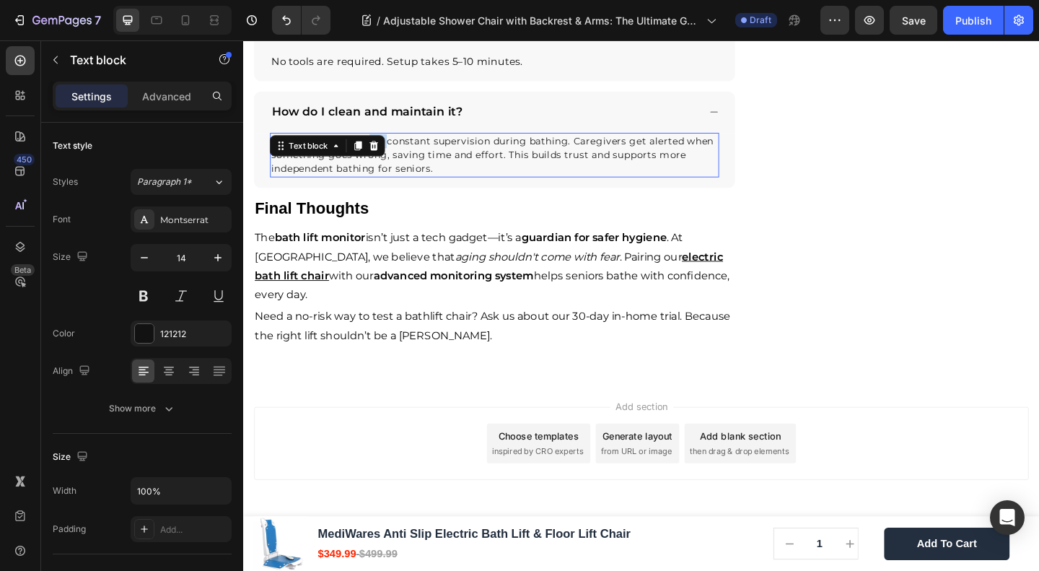
click at [383, 160] on icon at bounding box center [385, 155] width 9 height 10
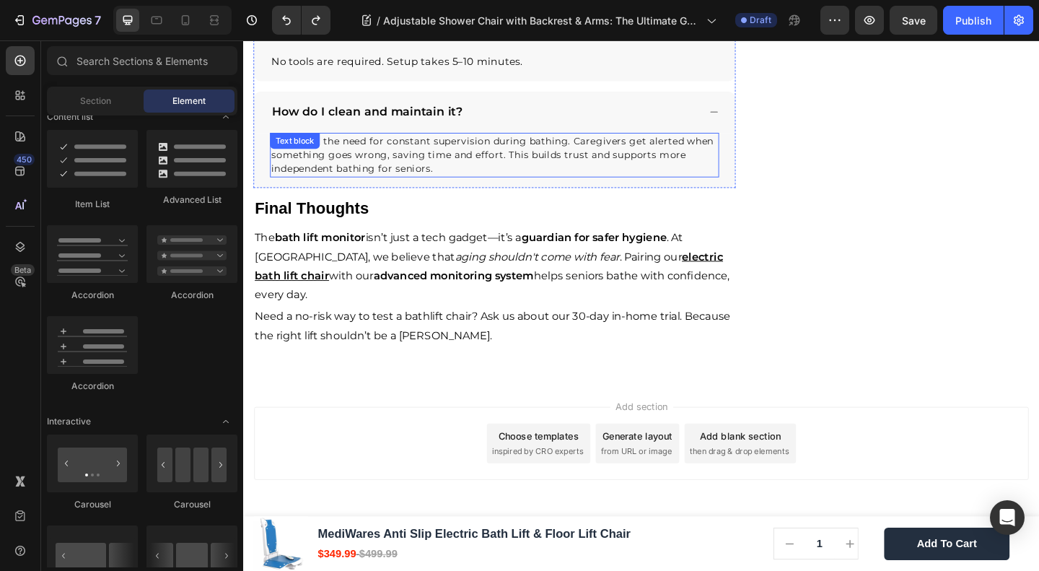
click at [438, 188] on p "It reduces the need for constant supervision during bathing. Caregivers get ale…" at bounding box center [517, 164] width 486 height 45
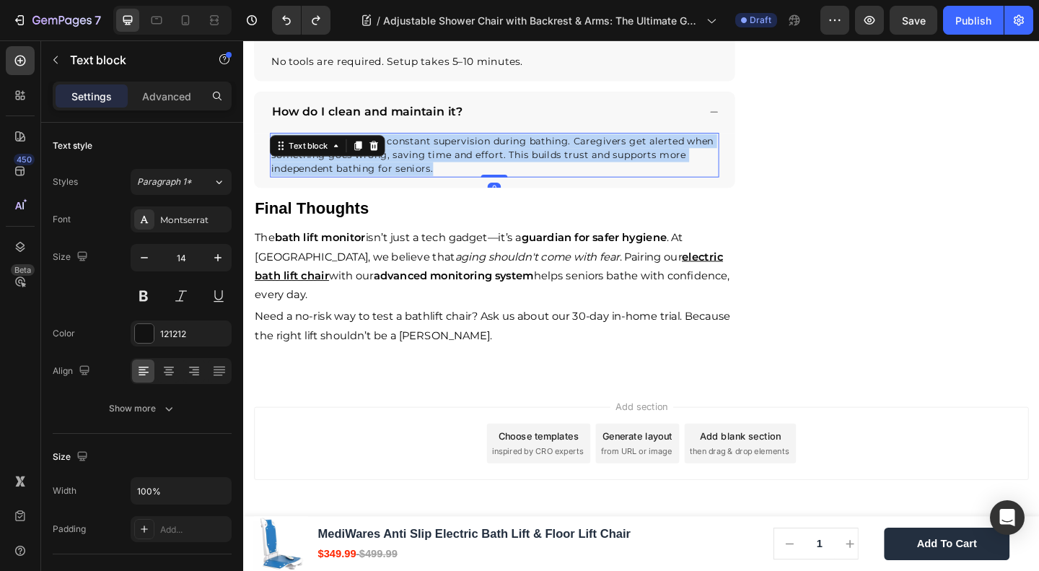
click at [438, 188] on p "It reduces the need for constant supervision during bathing. Caregivers get ale…" at bounding box center [517, 164] width 486 height 45
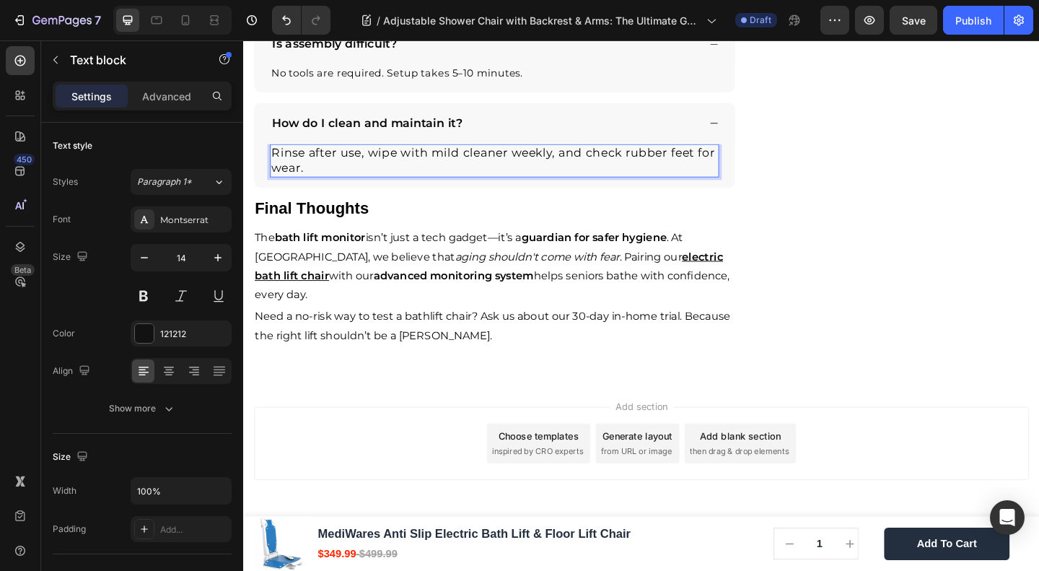
click at [367, 186] on span "Rinse after use, wipe with mild cleaner weekly, and check rubber feet for wear." at bounding box center [515, 170] width 483 height 32
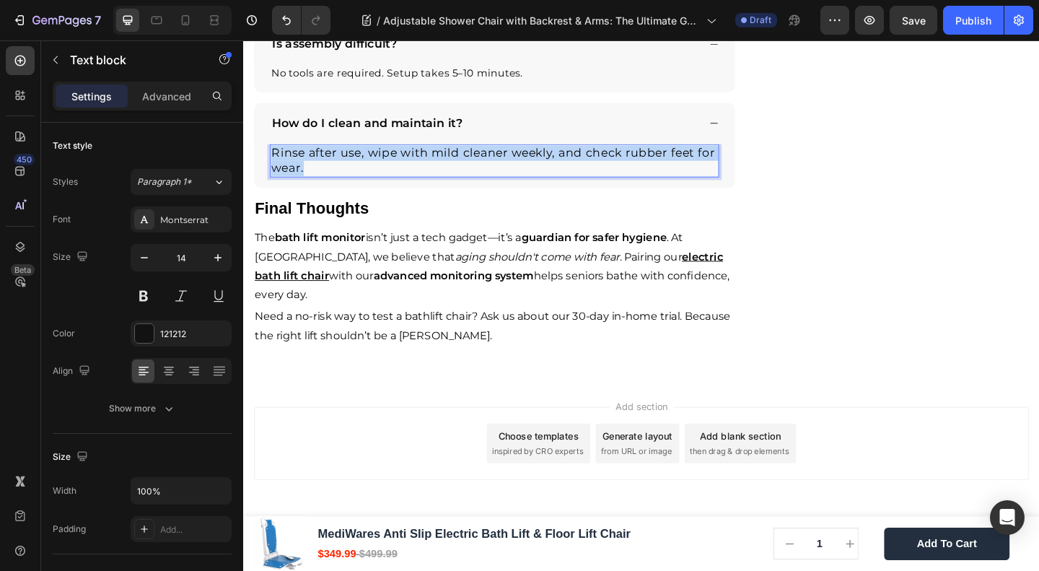
click at [367, 186] on span "Rinse after use, wipe with mild cleaner weekly, and check rubber feet for wear." at bounding box center [515, 170] width 483 height 32
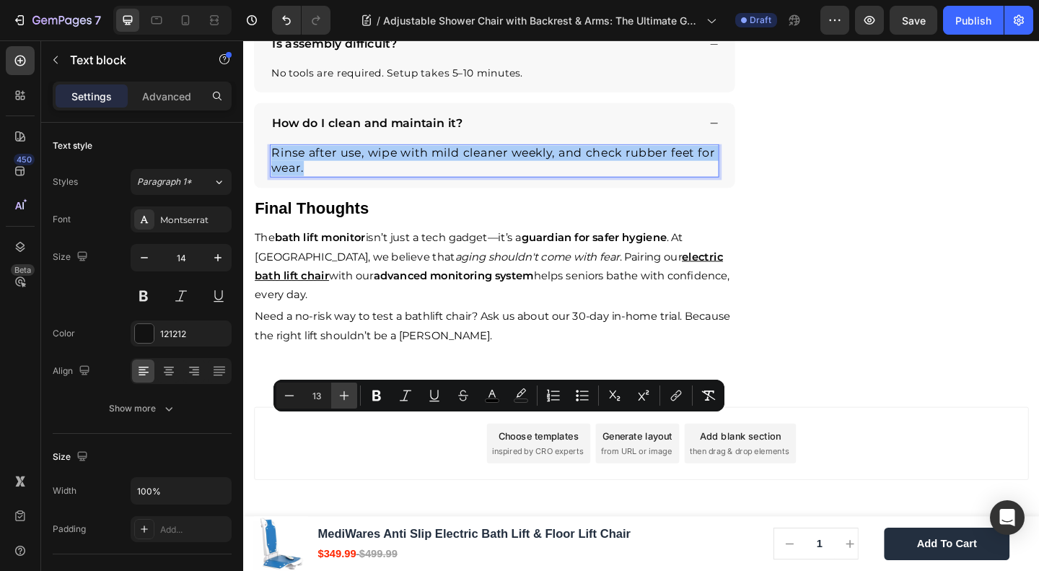
click at [339, 398] on icon "Editor contextual toolbar" at bounding box center [344, 395] width 14 height 14
type input "15"
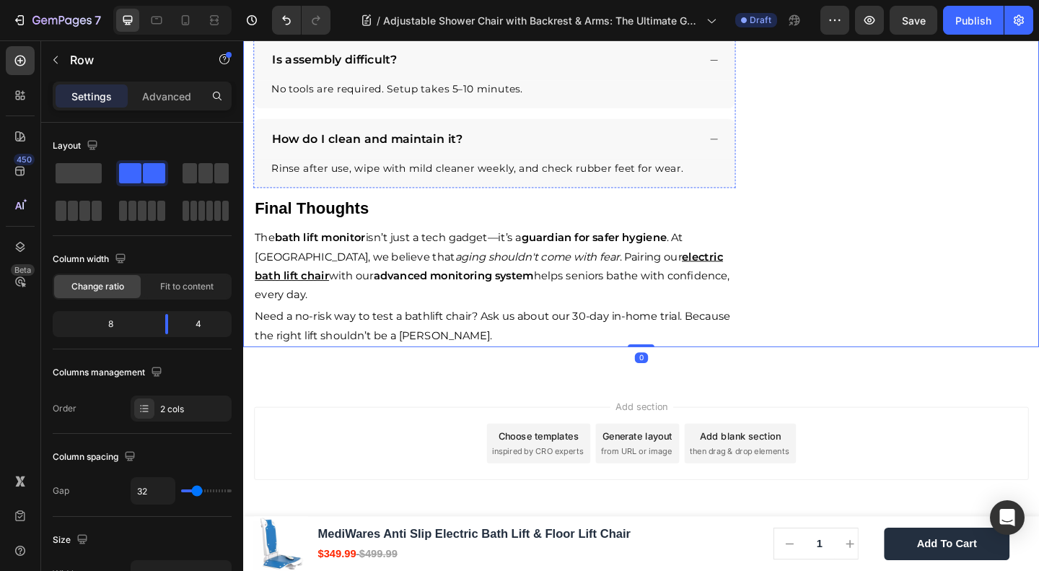
scroll to position [4637, 0]
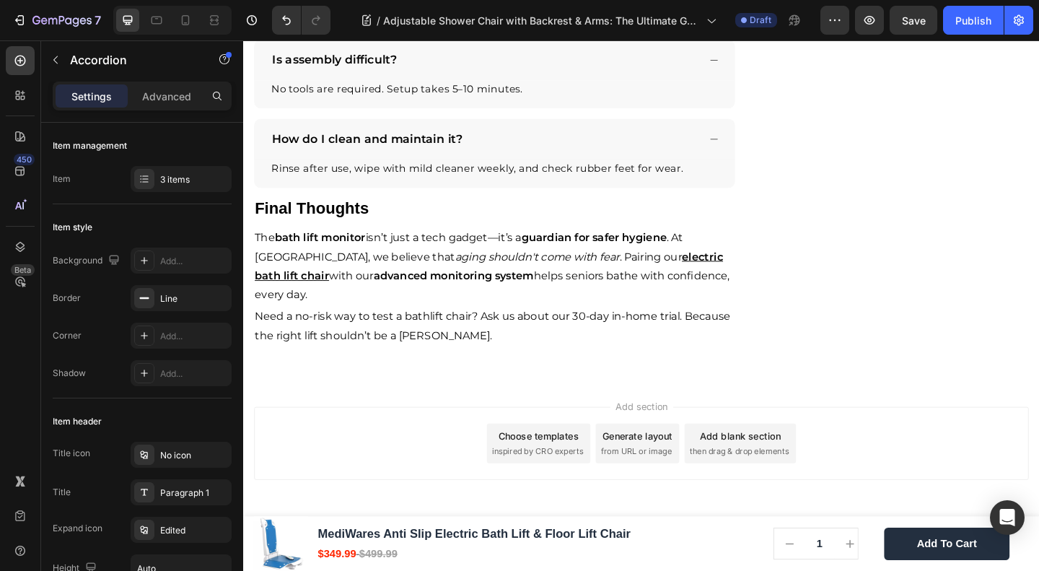
drag, startPoint x: 509, startPoint y: 277, endPoint x: 510, endPoint y: 287, distance: 9.4
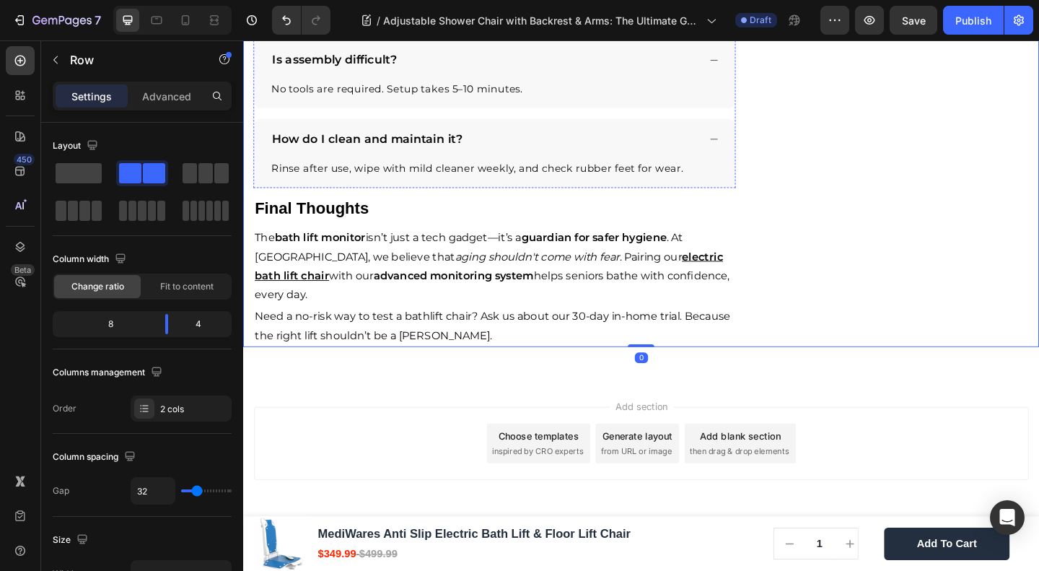
scroll to position [5022, 0]
click at [408, 282] on span "The bath lift monitor isn’t just a tech gadget—it’s a guardian for safer hygien…" at bounding box center [489, 265] width 466 height 35
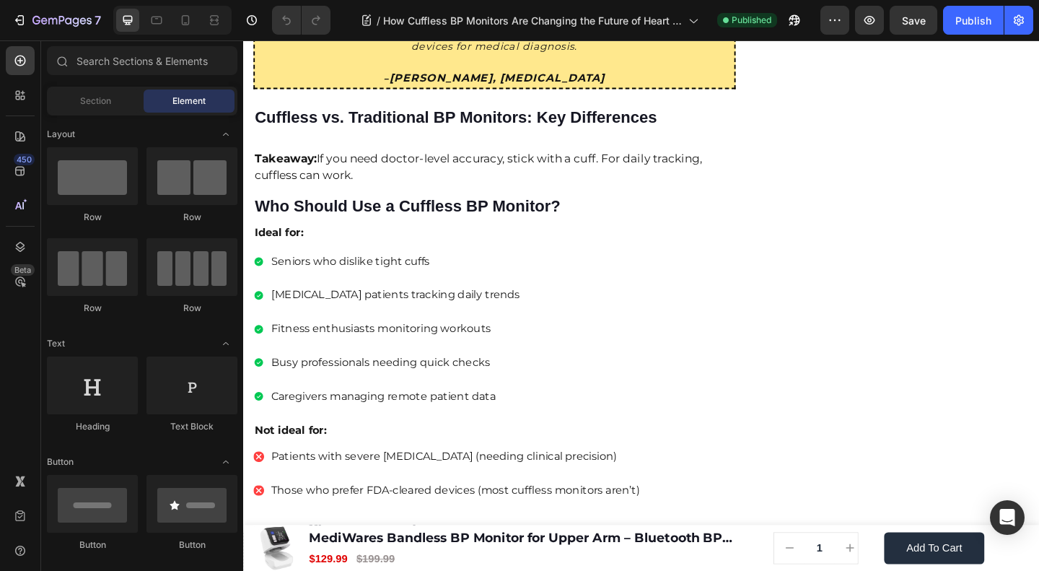
scroll to position [1155, 0]
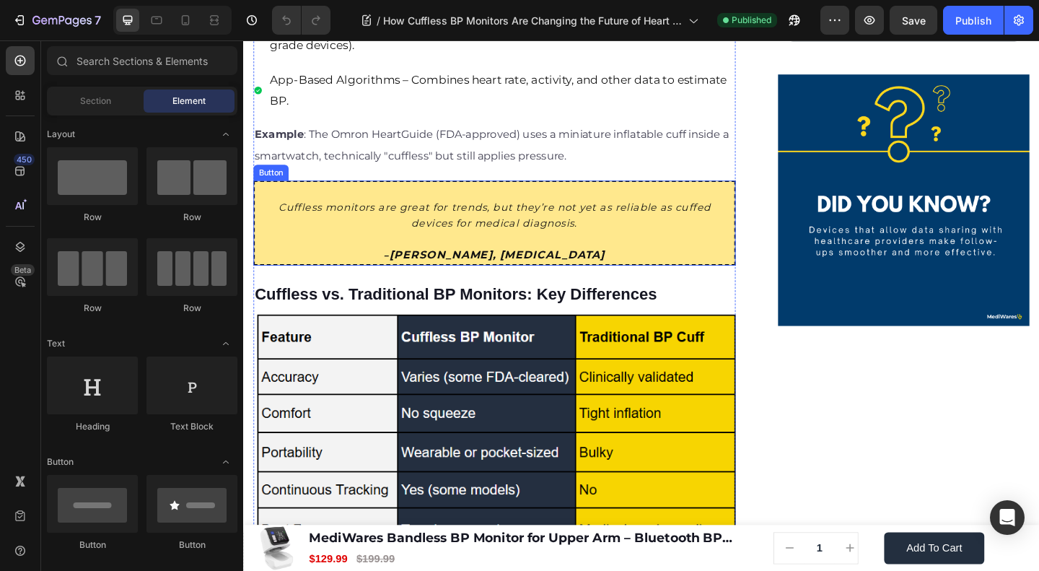
click at [764, 239] on link "Cuffless monitors are great for trends, but they’re not yet as reliable as cuff…" at bounding box center [516, 239] width 525 height 92
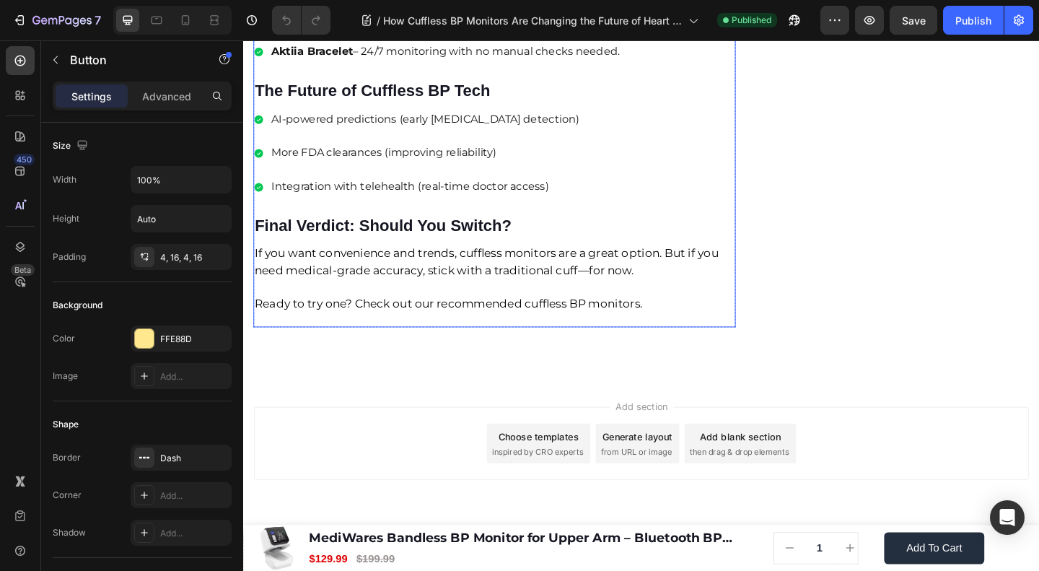
scroll to position [2509, 0]
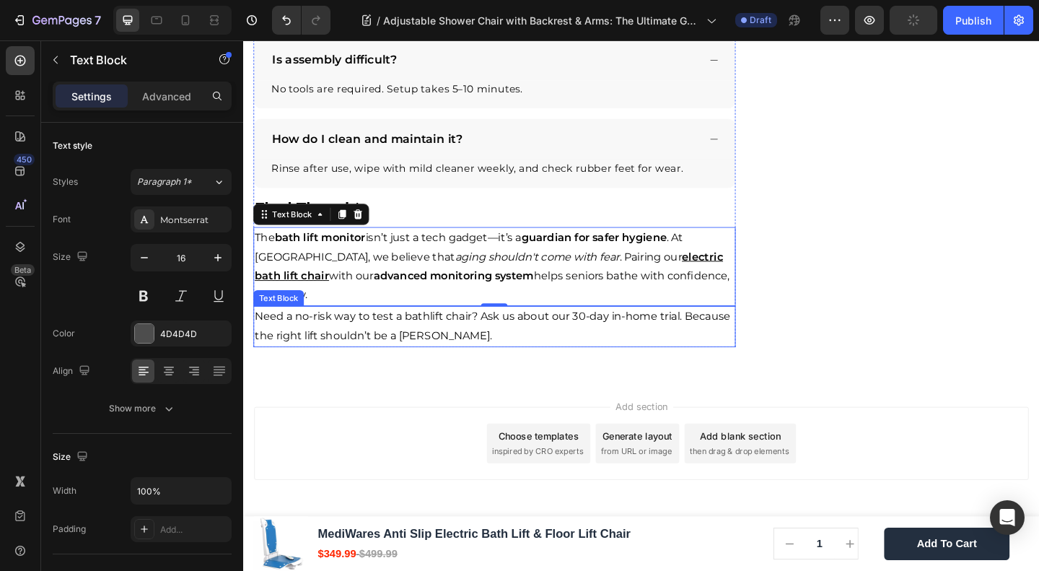
scroll to position [5022, 0]
click at [345, 282] on span "The bath lift monitor isn’t just a tech gadget—it’s a guardian for safer hygien…" at bounding box center [489, 265] width 466 height 35
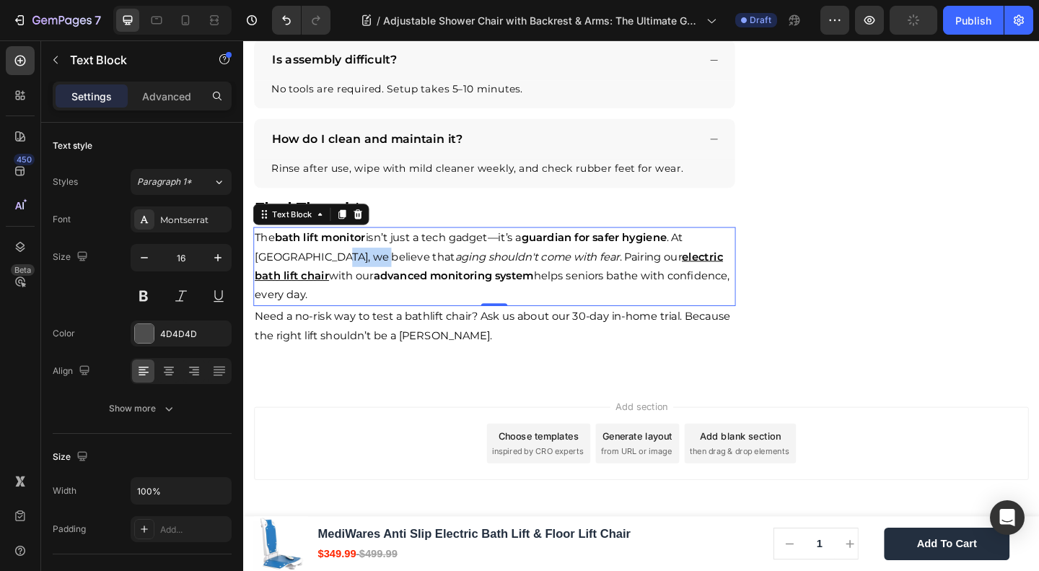
click at [345, 282] on span "The bath lift monitor isn’t just a tech gadget—it’s a guardian for safer hygien…" at bounding box center [489, 265] width 466 height 35
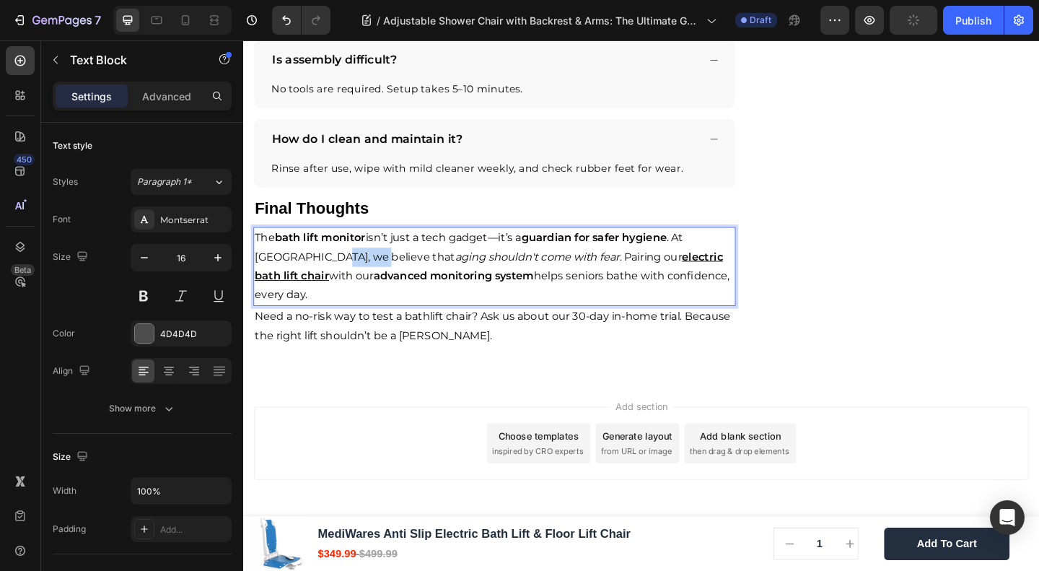
click at [345, 282] on span "The bath lift monitor isn’t just a tech gadget—it’s a guardian for safer hygien…" at bounding box center [489, 265] width 466 height 35
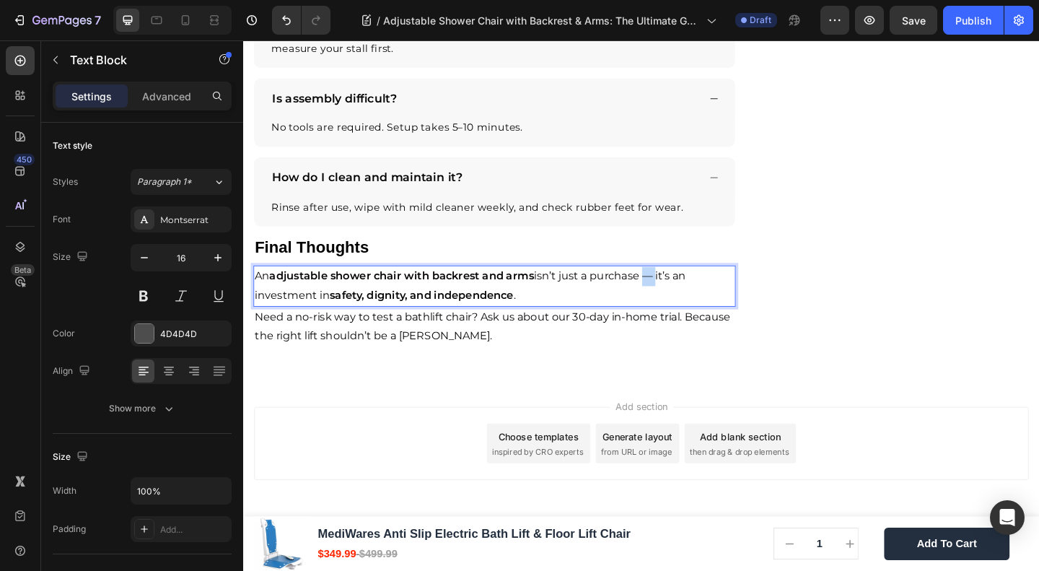
drag, startPoint x: 690, startPoint y: 350, endPoint x: 678, endPoint y: 352, distance: 12.4
click at [678, 324] on span "An adjustable shower chair with backrest and arms isn’t just a purchase — it’s …" at bounding box center [490, 306] width 469 height 35
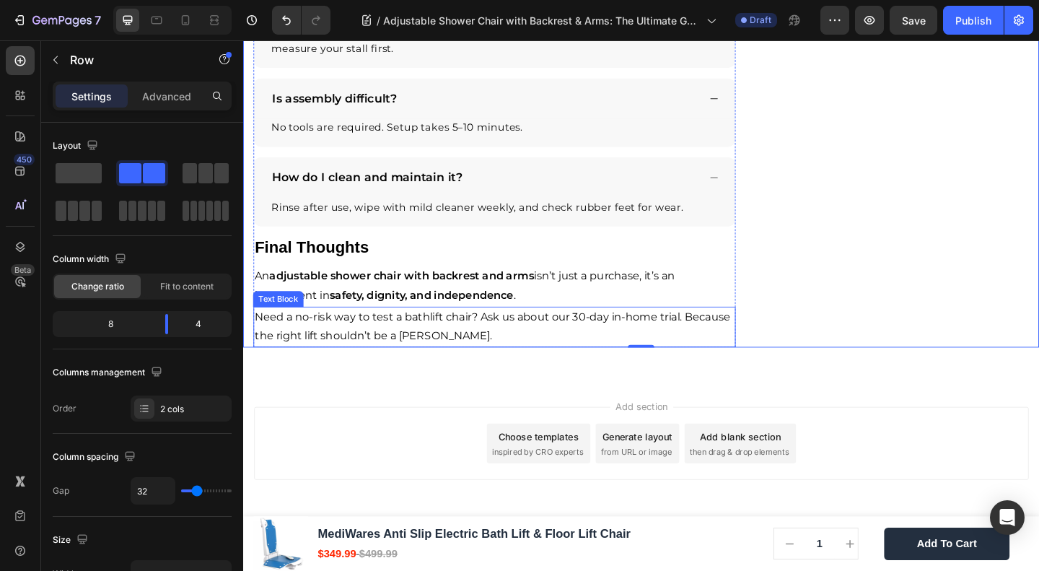
click at [344, 373] on p "Need a no-risk way to test a bathlift chair? Ask us about our 30-day in-home tr…" at bounding box center [517, 352] width 522 height 42
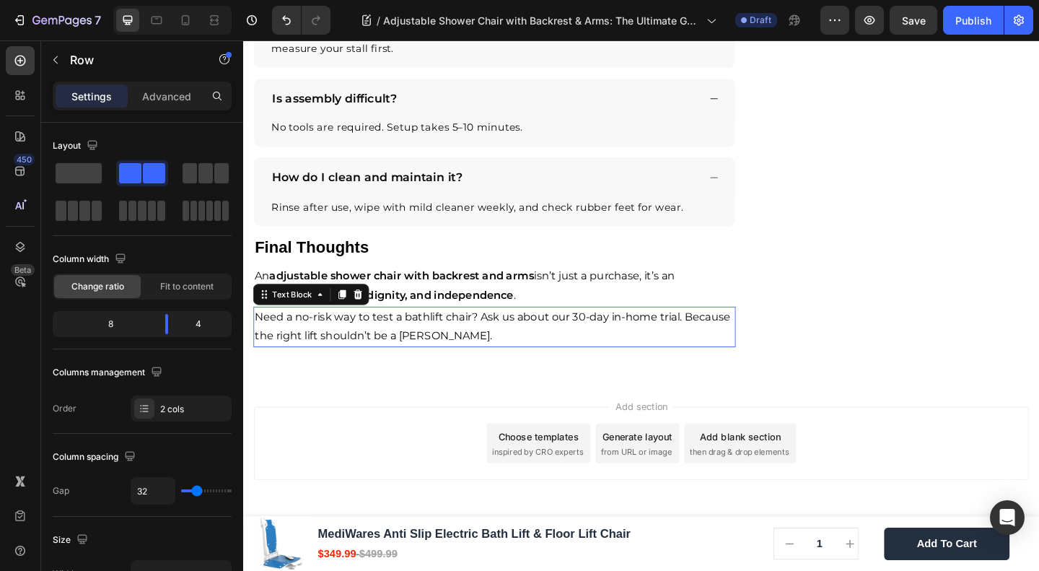
click at [344, 373] on p "Need a no-risk way to test a bathlift chair? Ask us about our 30-day in-home tr…" at bounding box center [517, 352] width 522 height 42
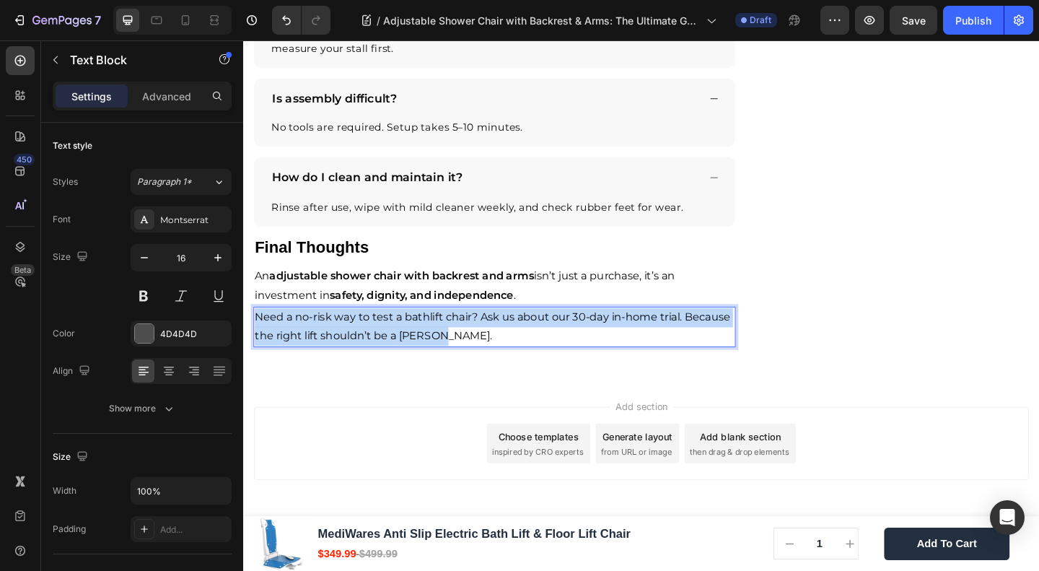
click at [344, 373] on p "Need a no-risk way to test a bathlift chair? Ask us about our 30-day in-home tr…" at bounding box center [517, 352] width 522 height 42
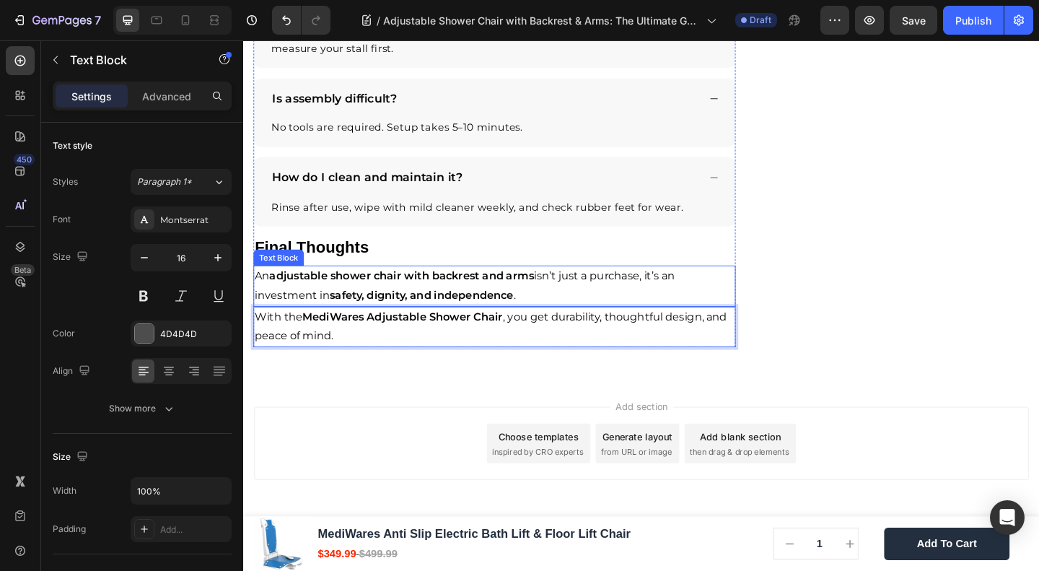
click at [553, 328] on p "An adjustable shower chair with backrest and arms isn’t just a purchase, it’s a…" at bounding box center [517, 308] width 522 height 42
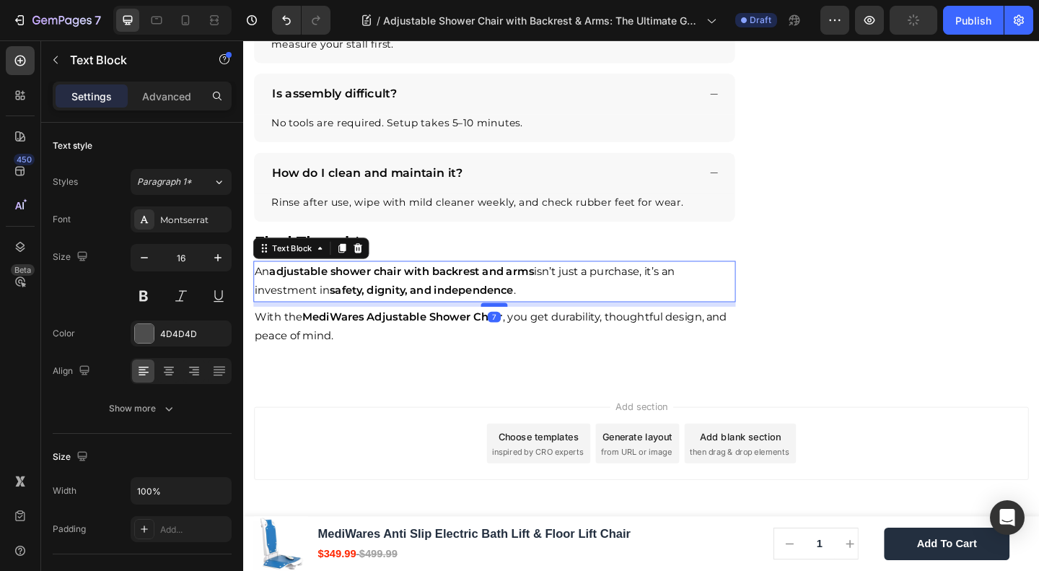
click at [518, 330] on div at bounding box center [516, 328] width 29 height 4
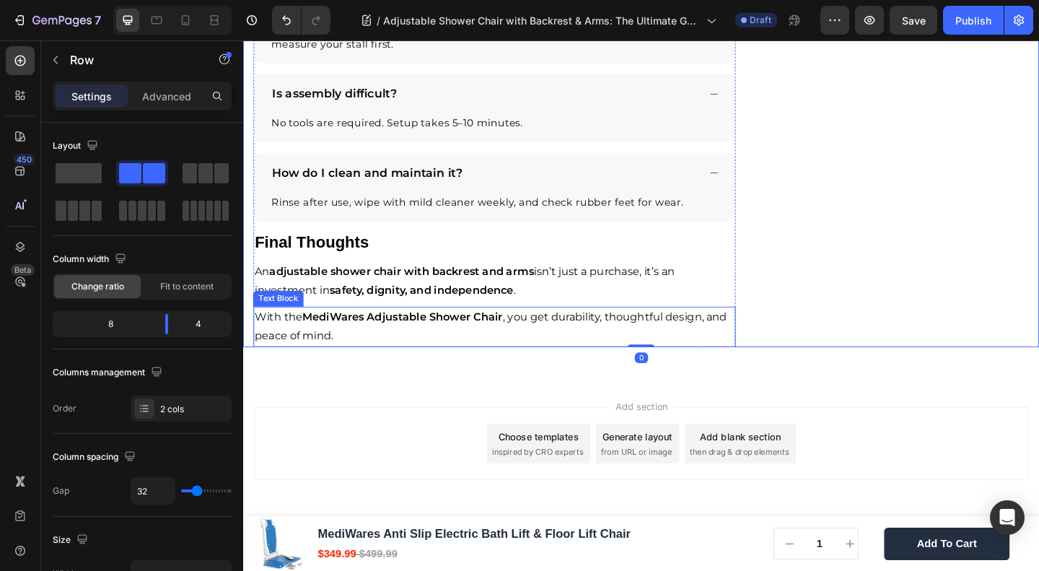
click at [436, 373] on p "With the MediWares Adjustable Shower Chair , you get durability, thoughtful des…" at bounding box center [517, 352] width 522 height 42
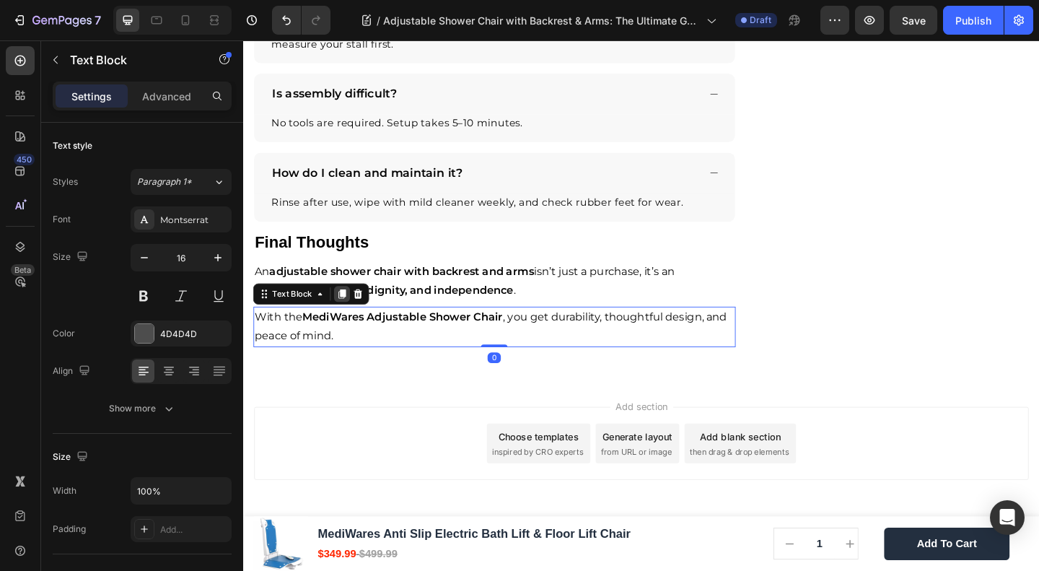
click at [345, 322] on icon at bounding box center [351, 316] width 12 height 12
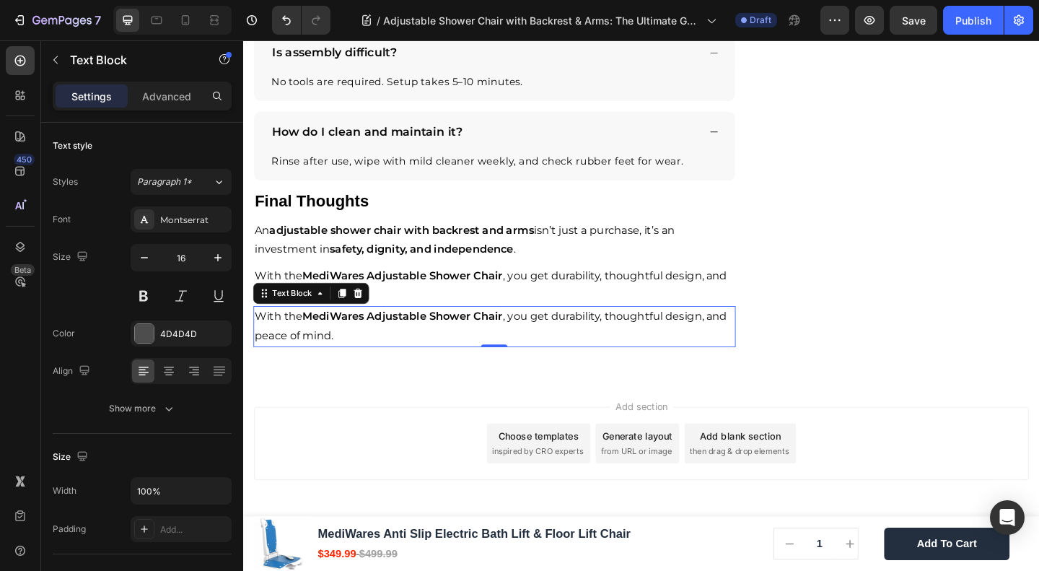
click at [333, 368] on span "With the MediWares Adjustable Shower Chair , you get durability, thoughtful des…" at bounding box center [513, 350] width 514 height 35
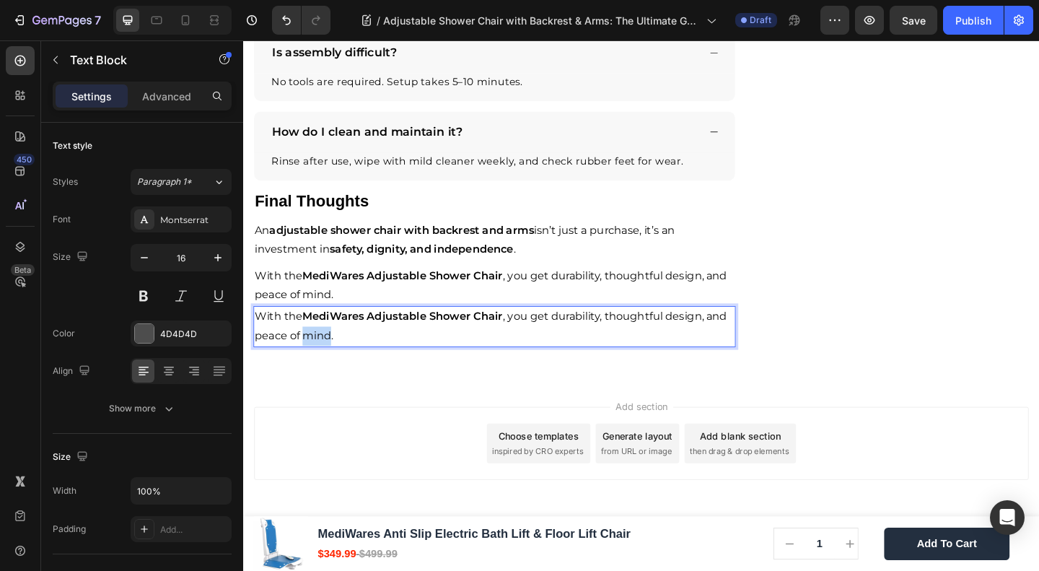
click at [333, 368] on span "With the MediWares Adjustable Shower Chair , you get durability, thoughtful des…" at bounding box center [513, 350] width 514 height 35
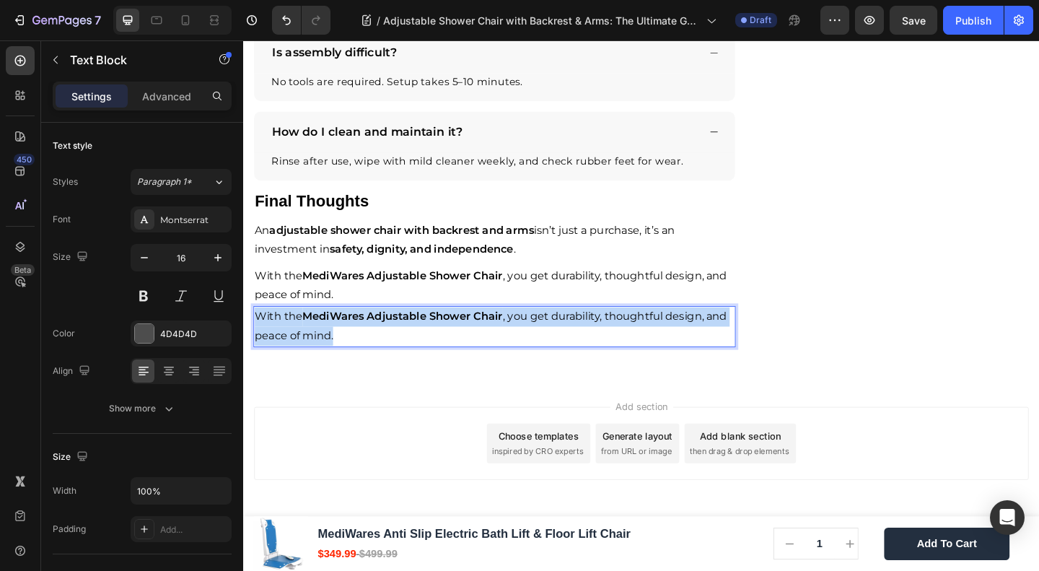
click at [333, 368] on span "With the MediWares Adjustable Shower Chair , you get durability, thoughtful des…" at bounding box center [513, 350] width 514 height 35
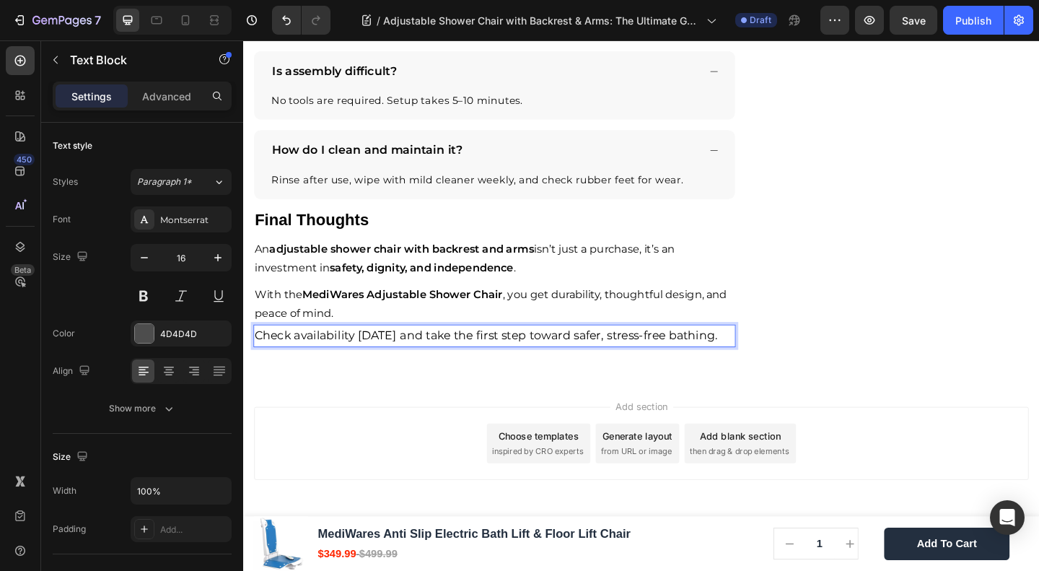
click at [570, 368] on span "Check availability [DATE] and take the first step toward safer, stress-free bat…" at bounding box center [508, 360] width 504 height 15
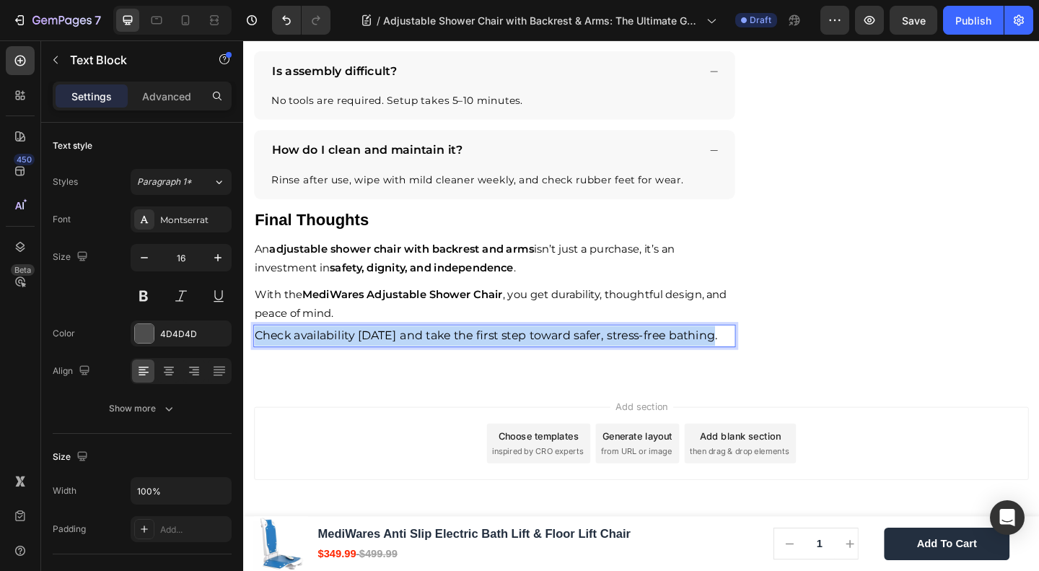
click at [570, 368] on span "Check availability [DATE] and take the first step toward safer, stress-free bat…" at bounding box center [508, 360] width 504 height 15
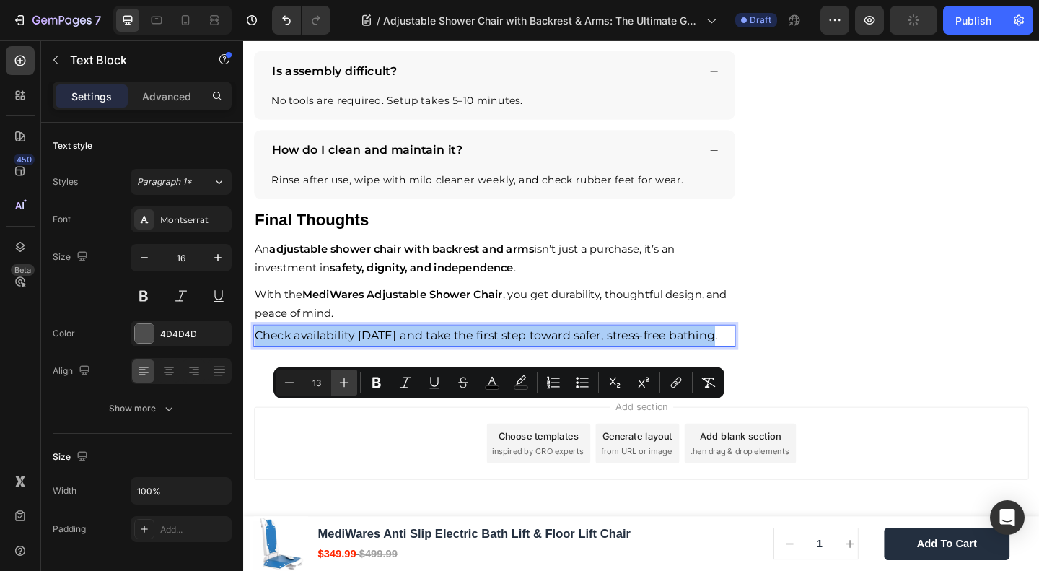
click at [352, 377] on button "Plus" at bounding box center [344, 383] width 26 height 26
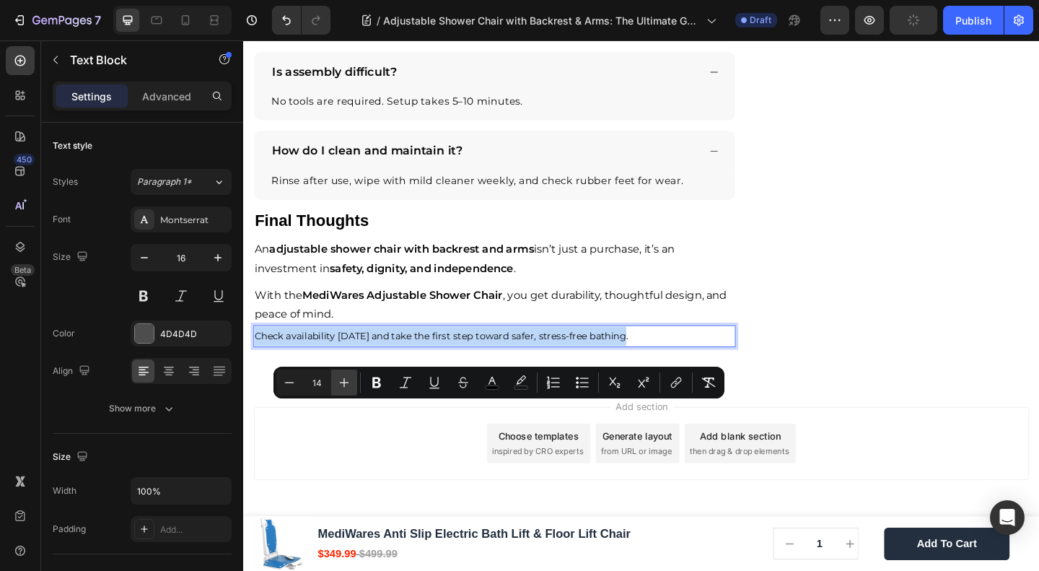
type input "15"
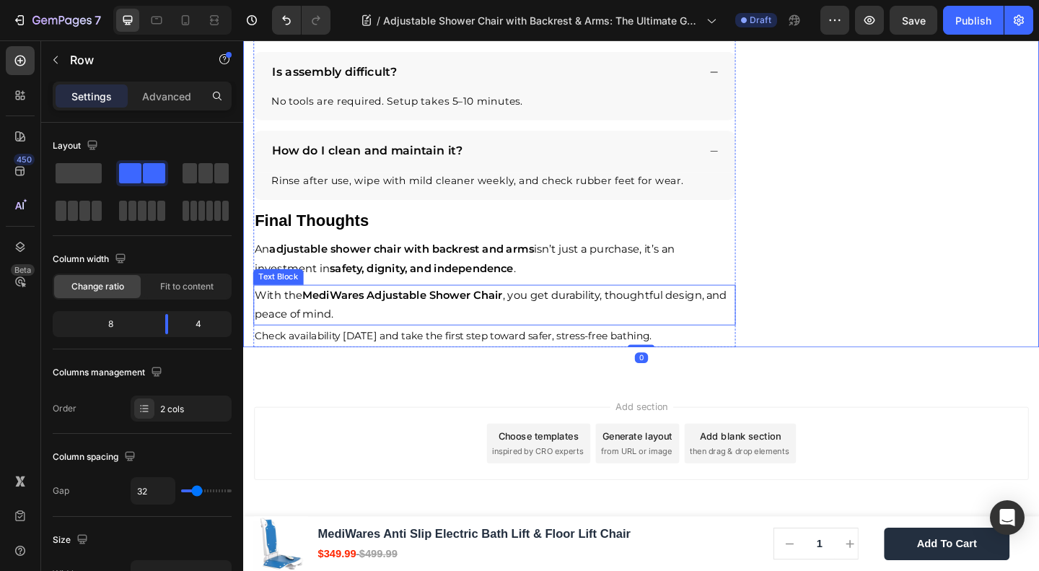
click at [345, 324] on strong "MediWares Adjustable Shower Chair" at bounding box center [416, 317] width 218 height 14
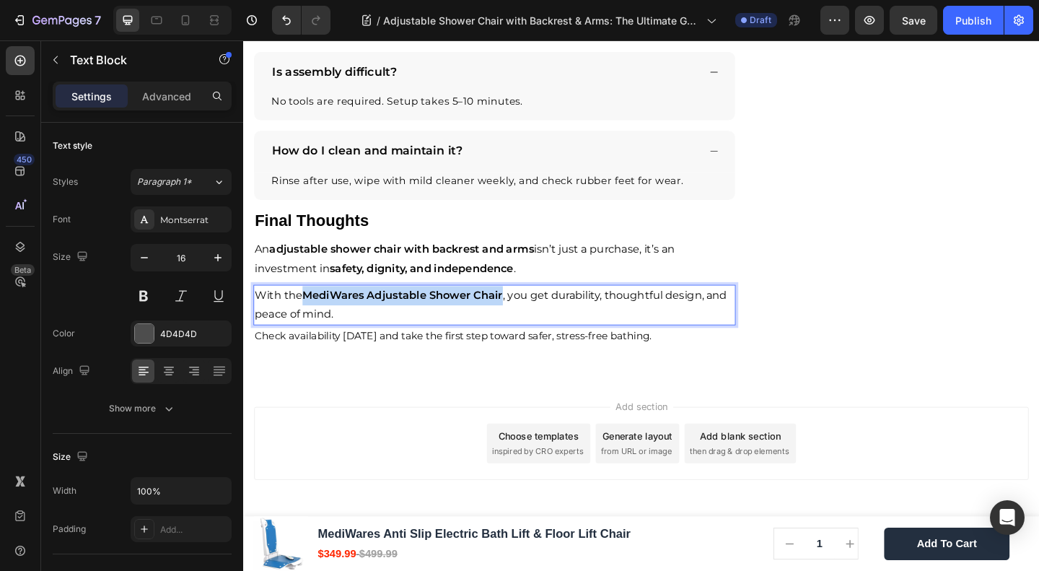
drag, startPoint x: 309, startPoint y: 398, endPoint x: 524, endPoint y: 400, distance: 215.1
click at [524, 324] on strong "MediWares Adjustable Shower Chair" at bounding box center [416, 317] width 218 height 14
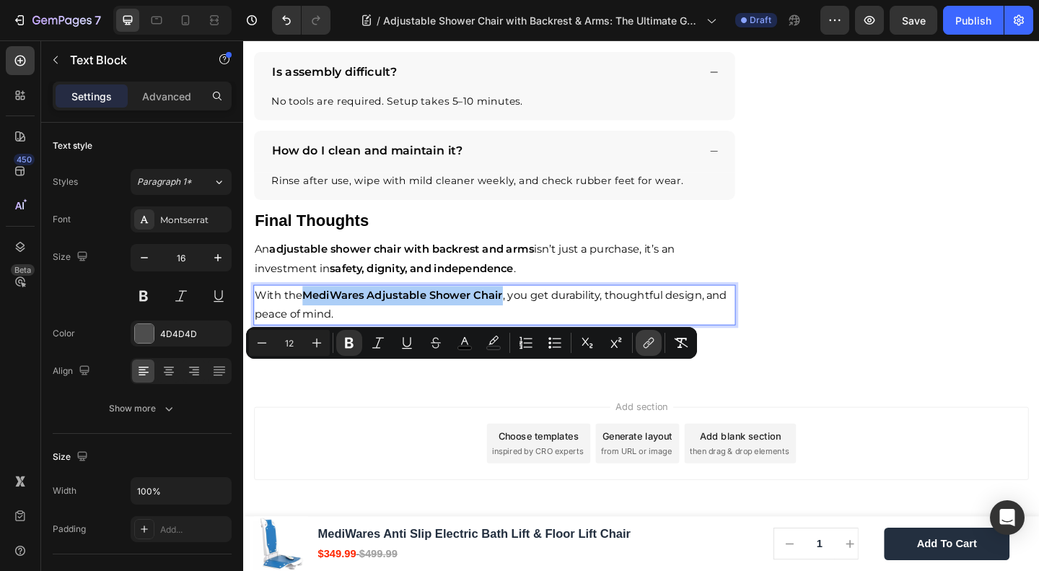
click at [640, 343] on button "link" at bounding box center [649, 343] width 26 height 26
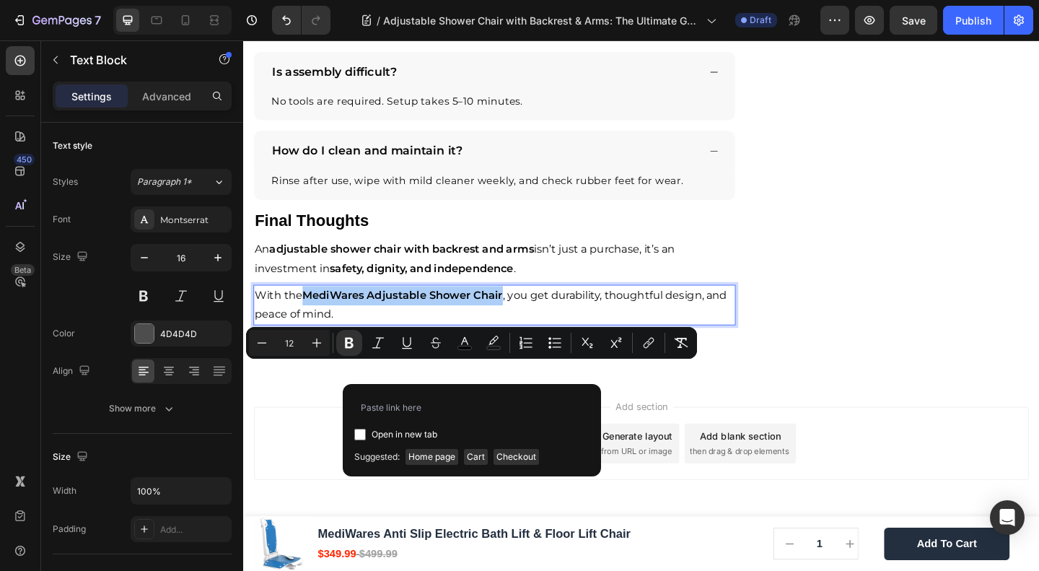
click at [393, 434] on span "Open in new tab" at bounding box center [405, 434] width 66 height 17
checkbox input "true"
click at [403, 408] on input "Editor contextual toolbar" at bounding box center [471, 407] width 235 height 23
type input "https://mediwares.com/products/adjustable-shower-chair"
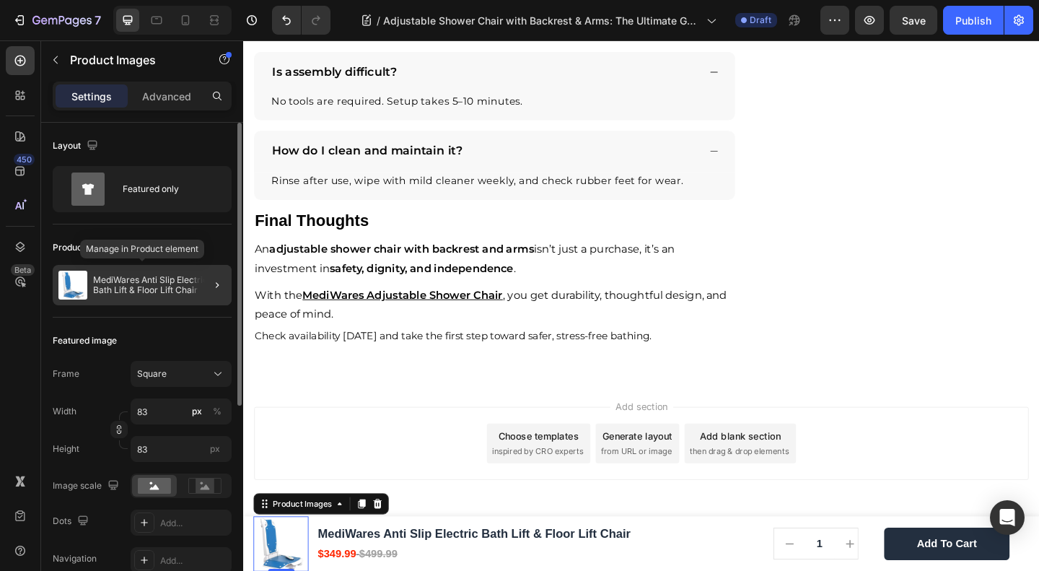
click at [141, 276] on p "MediWares Anti Slip Electric Bath Lift & Floor Lift Chair" at bounding box center [159, 285] width 133 height 20
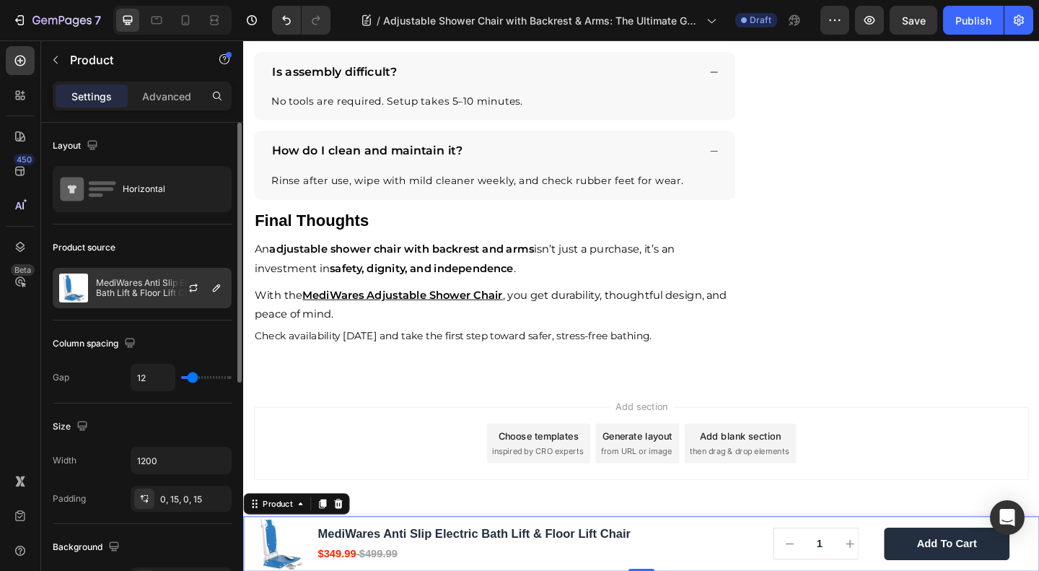
click at [158, 292] on p "MediWares Anti Slip Electric Bath Lift & Floor Lift Chair" at bounding box center [160, 288] width 129 height 20
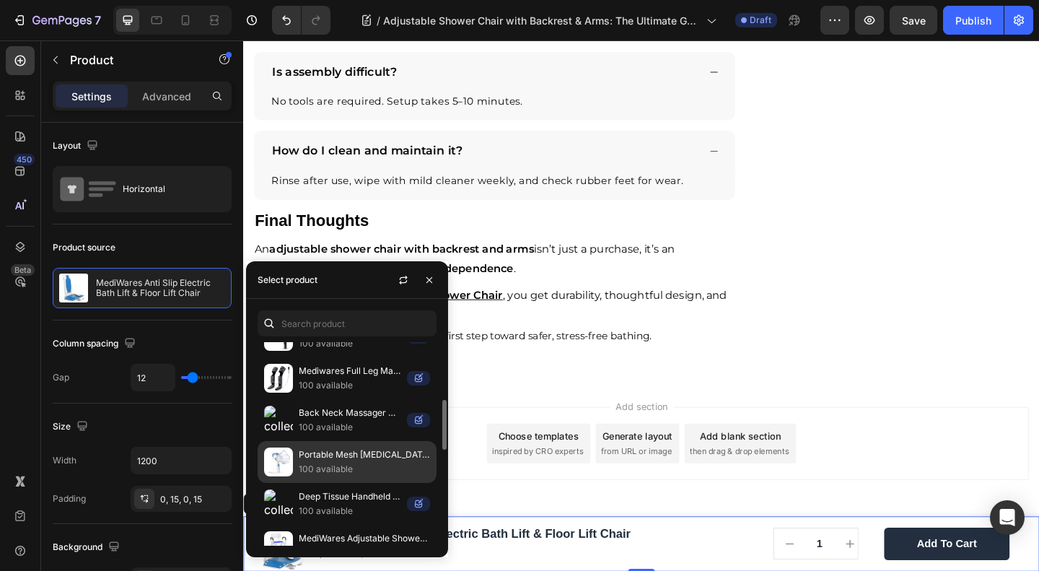
scroll to position [429, 0]
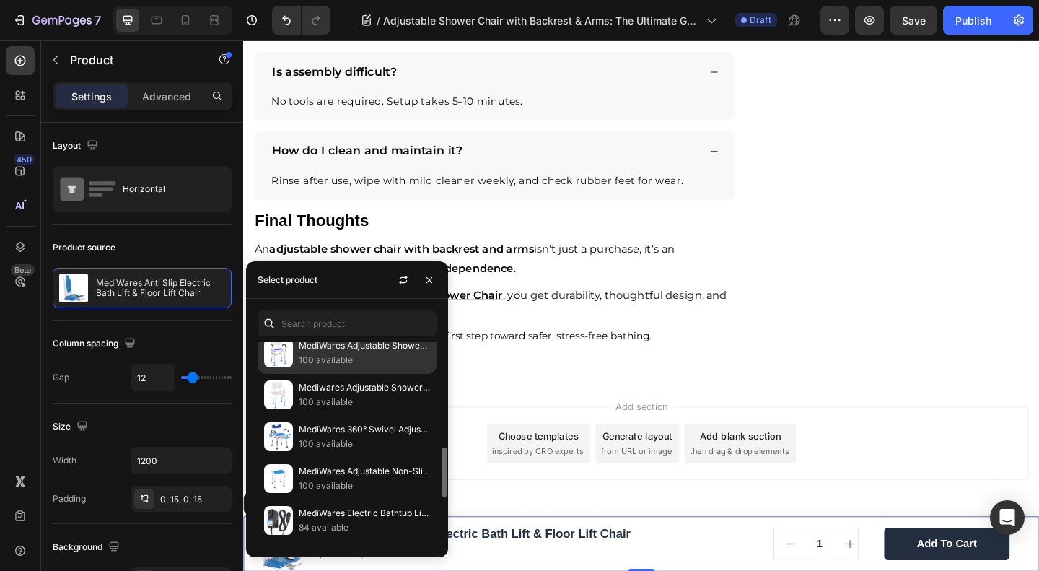
click at [305, 353] on p "100 available" at bounding box center [364, 360] width 131 height 14
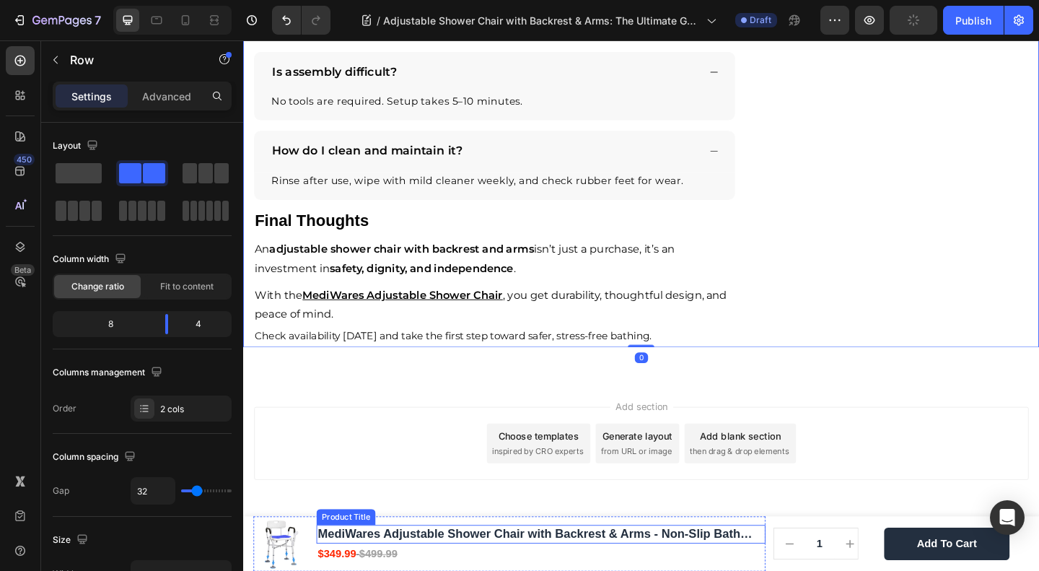
click at [709, 569] on h1 "MediWares Adjustable Shower Chair with Backrest & Arms - Non-Slip Bath Seat for…" at bounding box center [567, 576] width 489 height 19
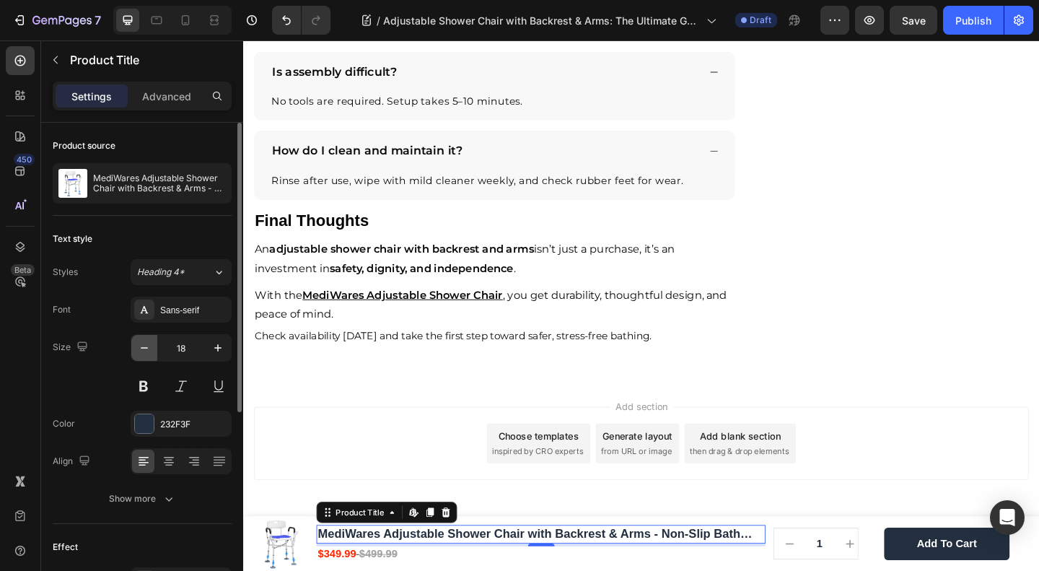
click at [154, 349] on button "button" at bounding box center [144, 348] width 26 height 26
type input "16"
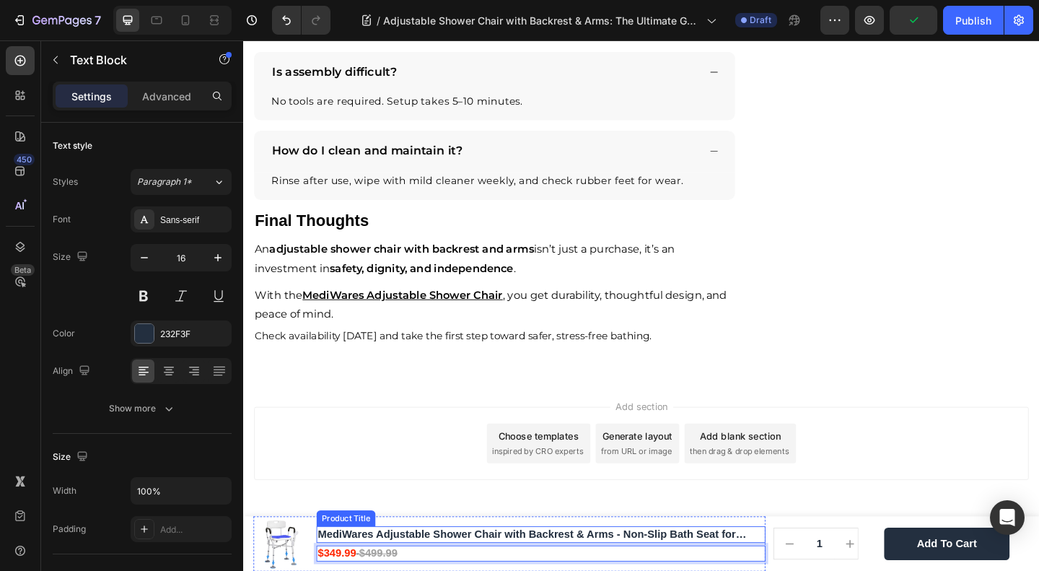
scroll to position [5024, 0]
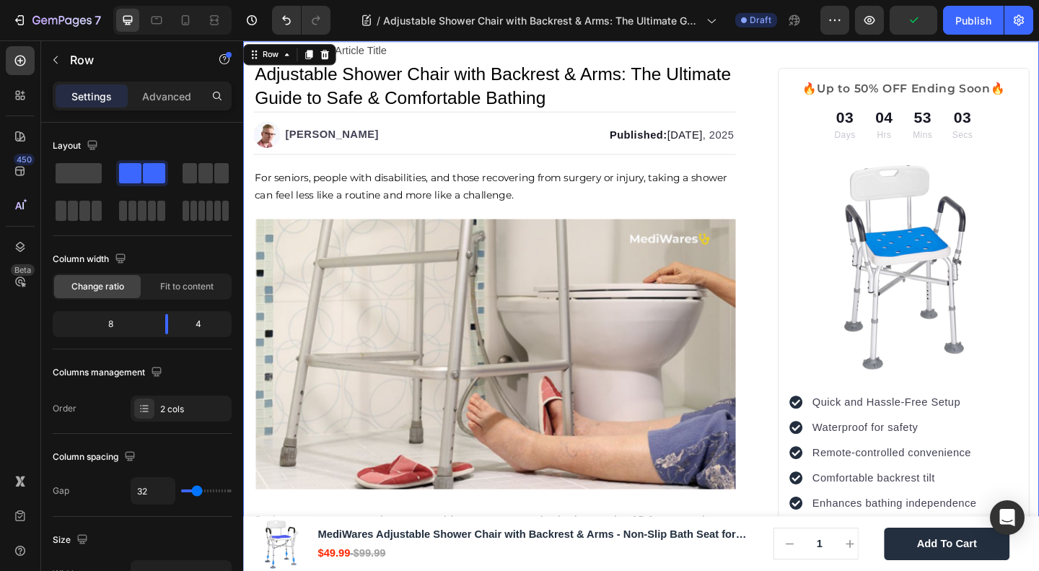
scroll to position [0, 0]
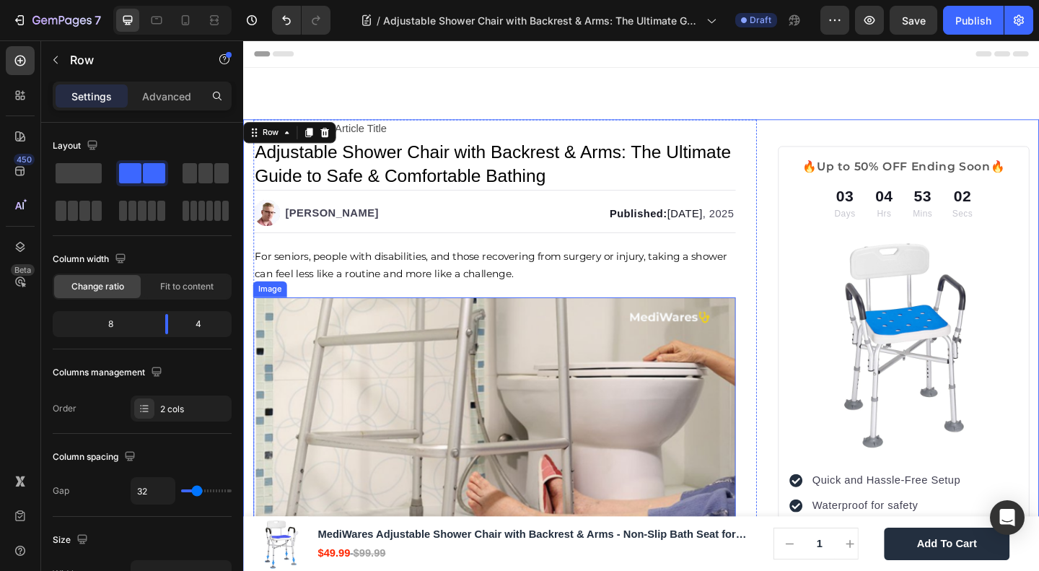
click at [440, 364] on img at bounding box center [516, 467] width 525 height 294
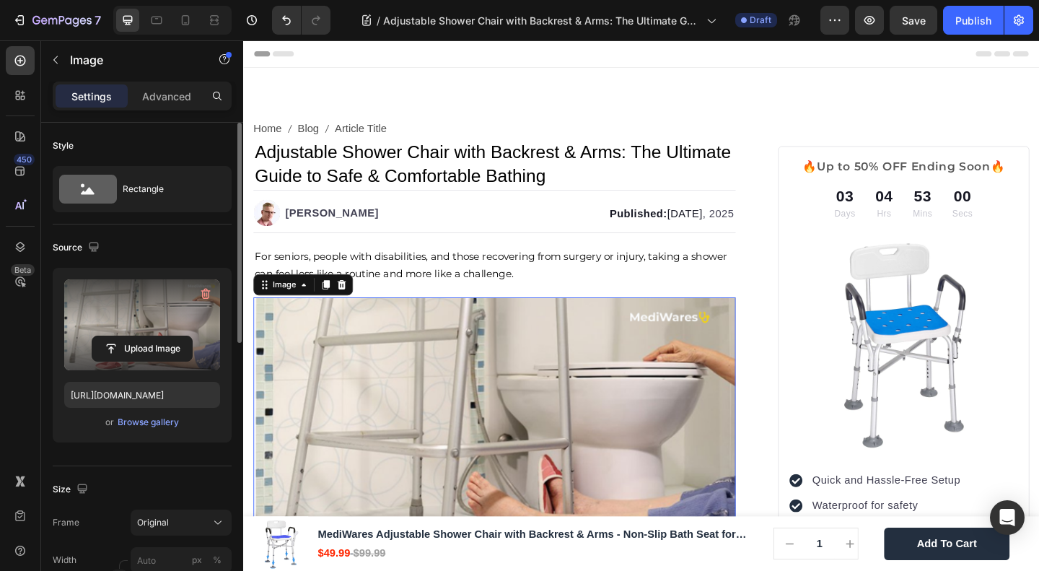
scroll to position [598, 0]
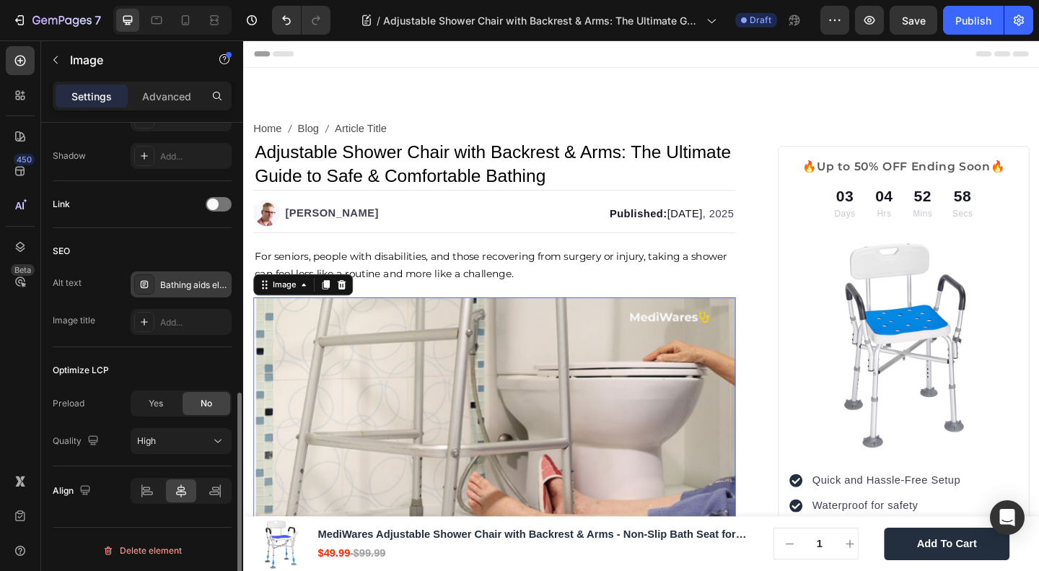
click at [174, 275] on div "Bathing aids elderly problems" at bounding box center [181, 284] width 101 height 26
click at [196, 279] on div "Bathing aids elderly problems" at bounding box center [194, 285] width 68 height 13
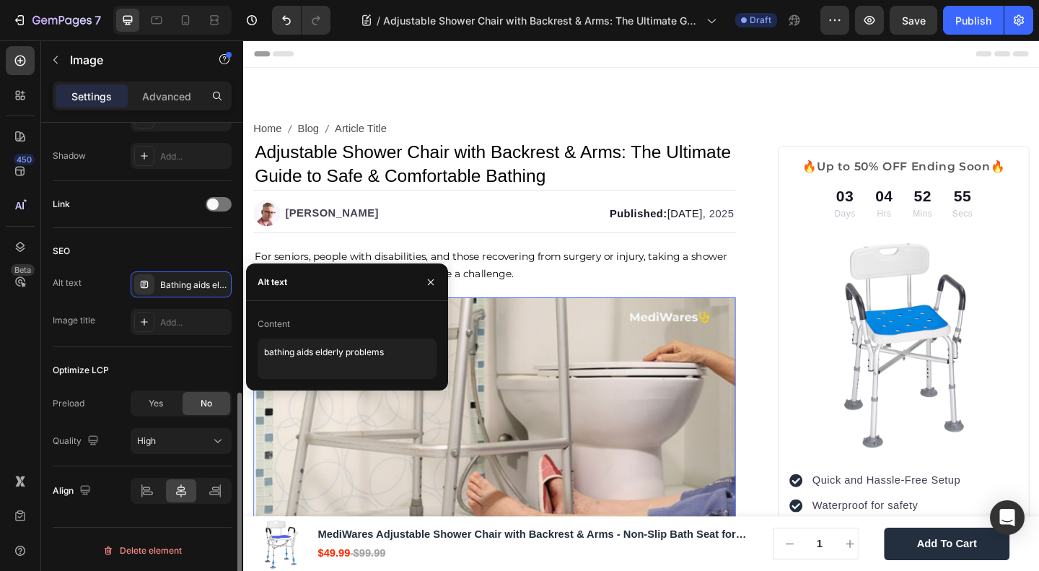
click at [172, 243] on div "SEO" at bounding box center [142, 251] width 179 height 23
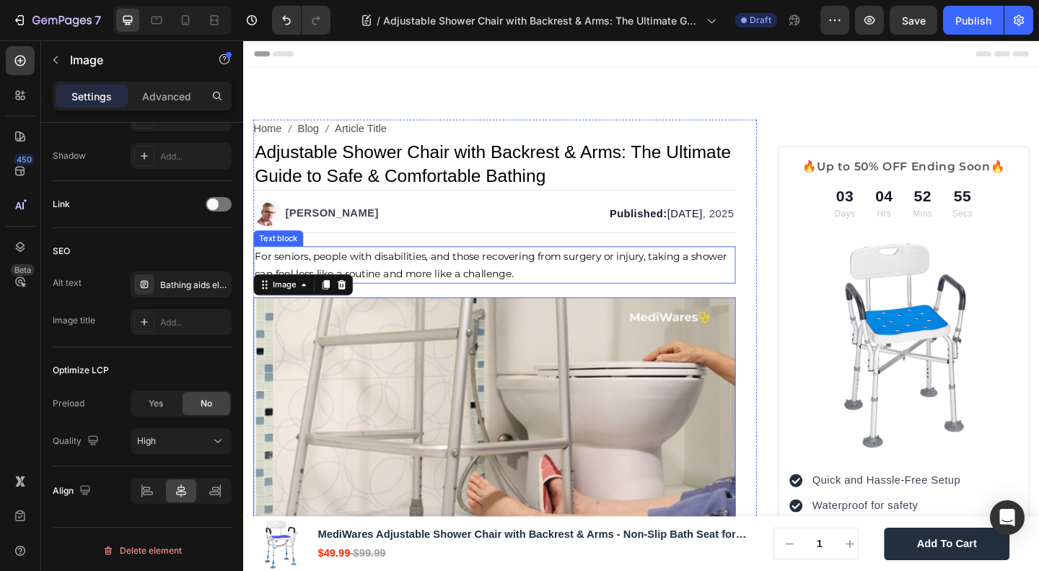
scroll to position [192, 0]
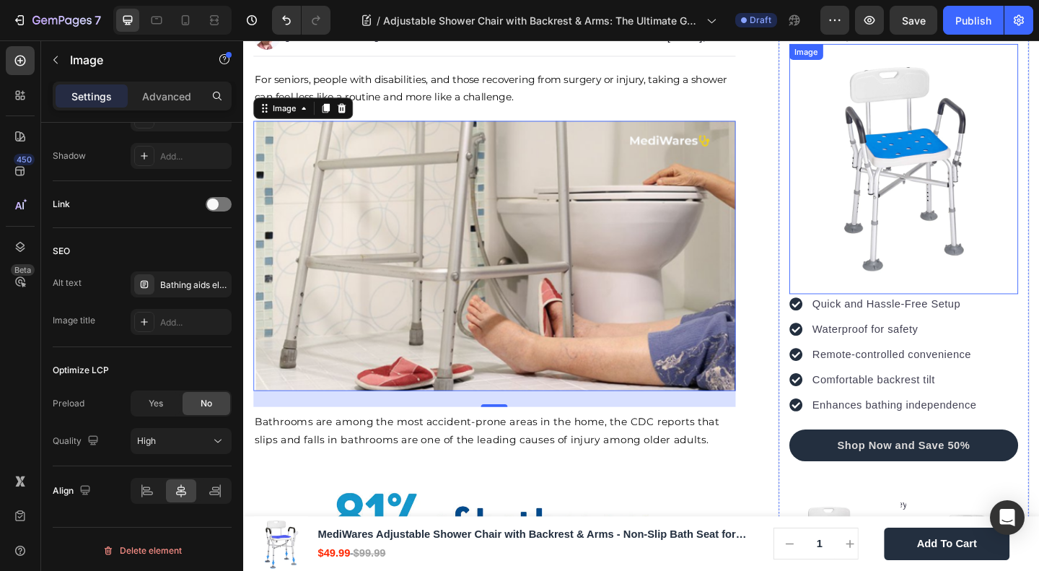
click at [955, 182] on img at bounding box center [961, 175] width 249 height 249
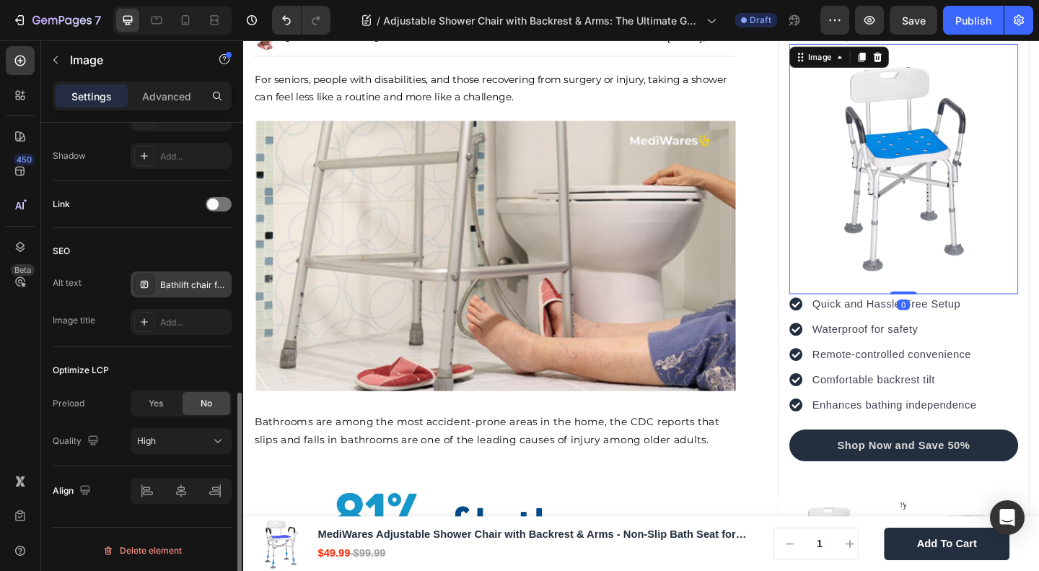
click at [168, 283] on div "Bathlift chair for elderly" at bounding box center [194, 285] width 68 height 13
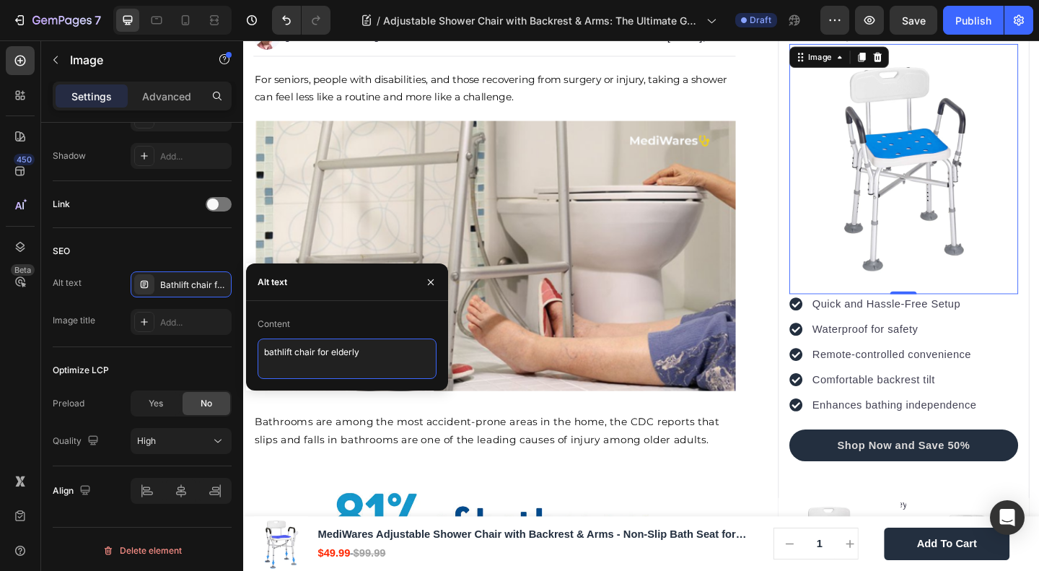
click at [298, 359] on textarea "bathlift chair for elderly" at bounding box center [347, 359] width 179 height 40
type textarea "adjustable shower chair"
click at [126, 240] on div "SEO" at bounding box center [142, 251] width 179 height 23
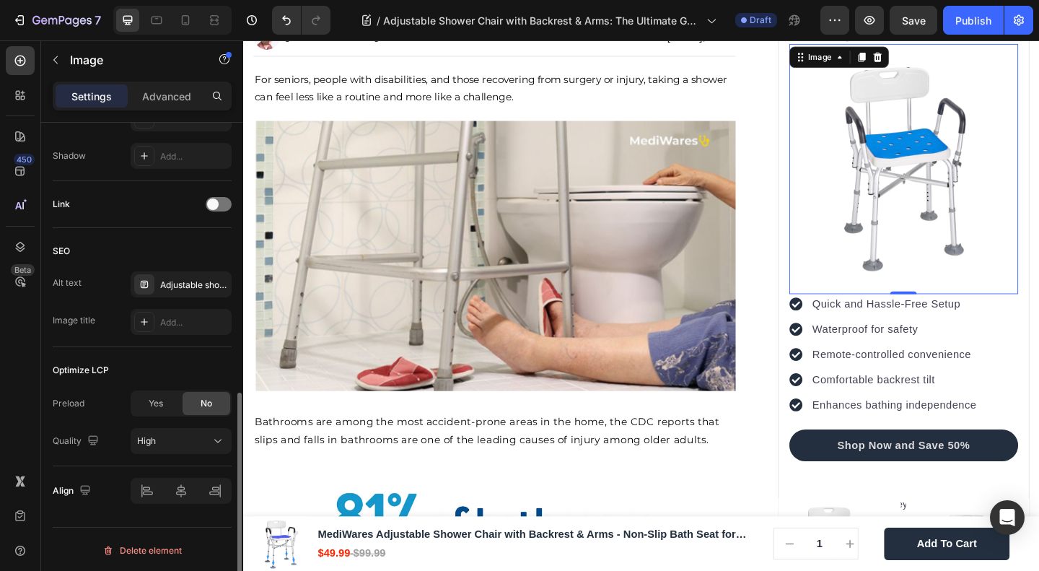
click at [227, 194] on div "Link" at bounding box center [142, 204] width 179 height 23
click at [223, 201] on div at bounding box center [219, 204] width 26 height 14
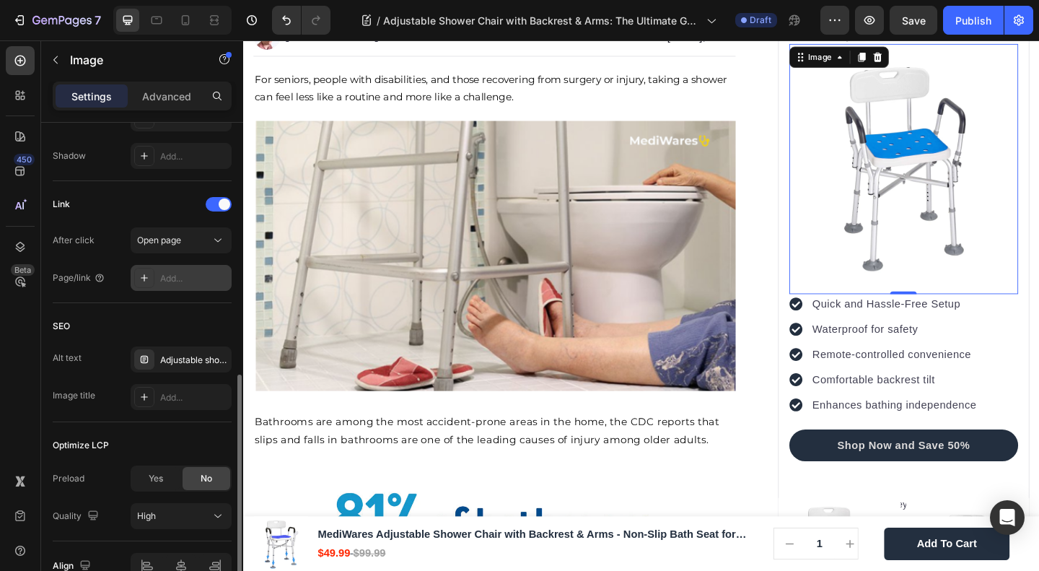
click at [165, 272] on div "Add..." at bounding box center [194, 278] width 68 height 13
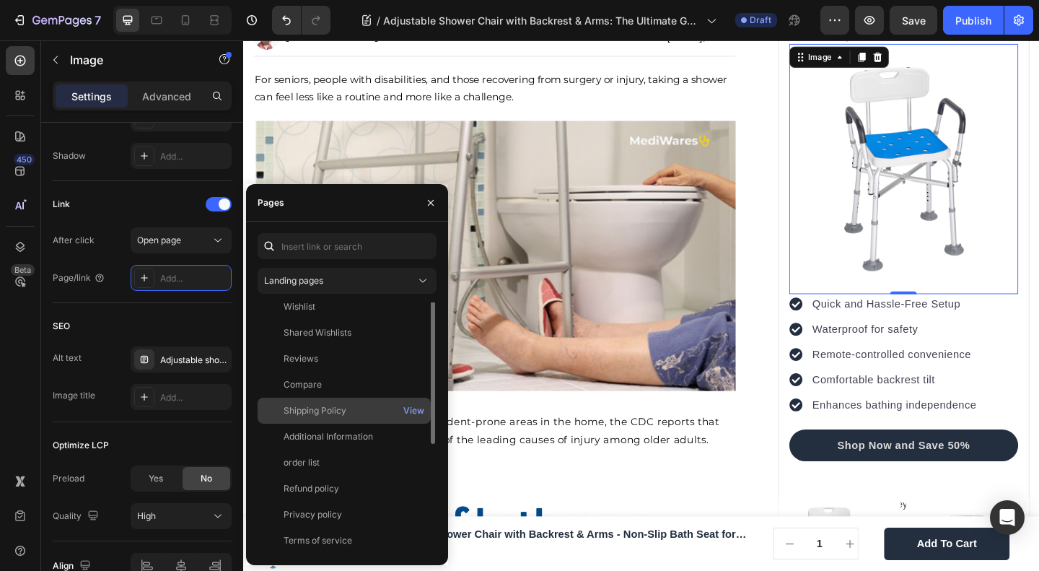
scroll to position [0, 0]
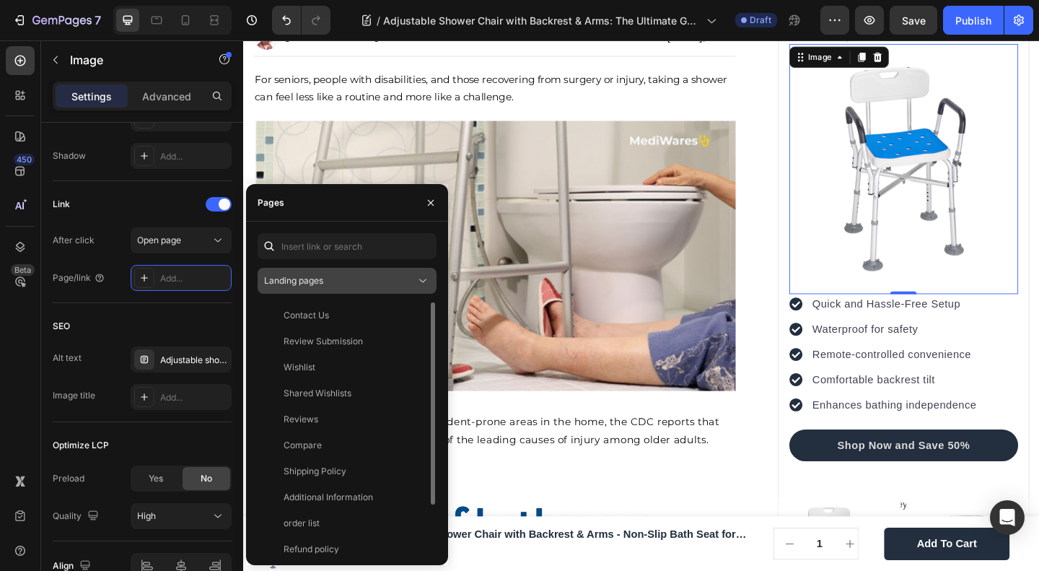
click at [331, 282] on div "Landing pages" at bounding box center [340, 280] width 152 height 13
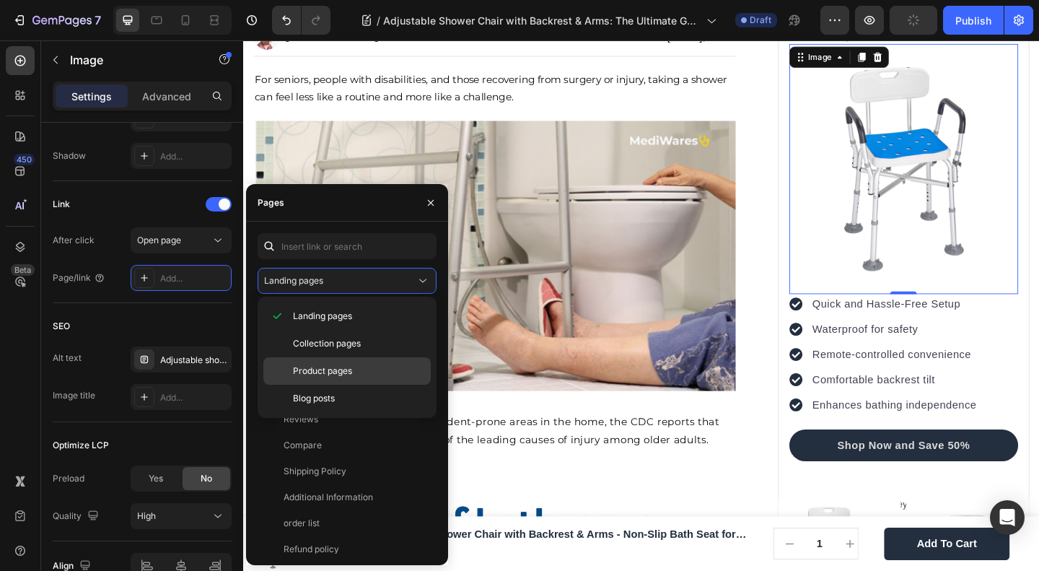
click at [320, 370] on span "Product pages" at bounding box center [322, 370] width 59 height 13
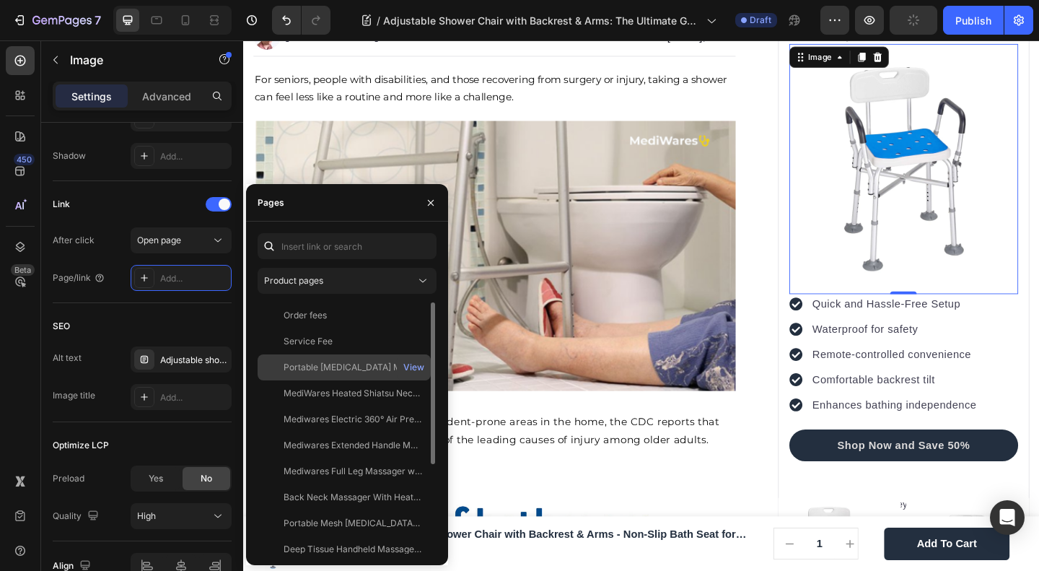
scroll to position [139, 0]
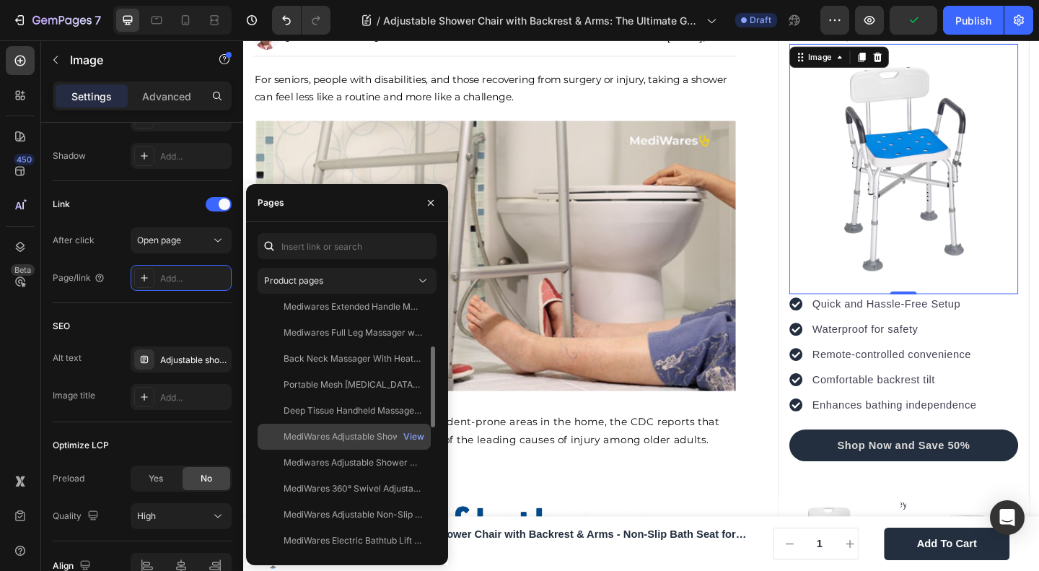
click at [339, 440] on div "MediWares Adjustable Shower Chair with Backrest & Arms - Non-Slip Bath Seat for…" at bounding box center [353, 436] width 139 height 13
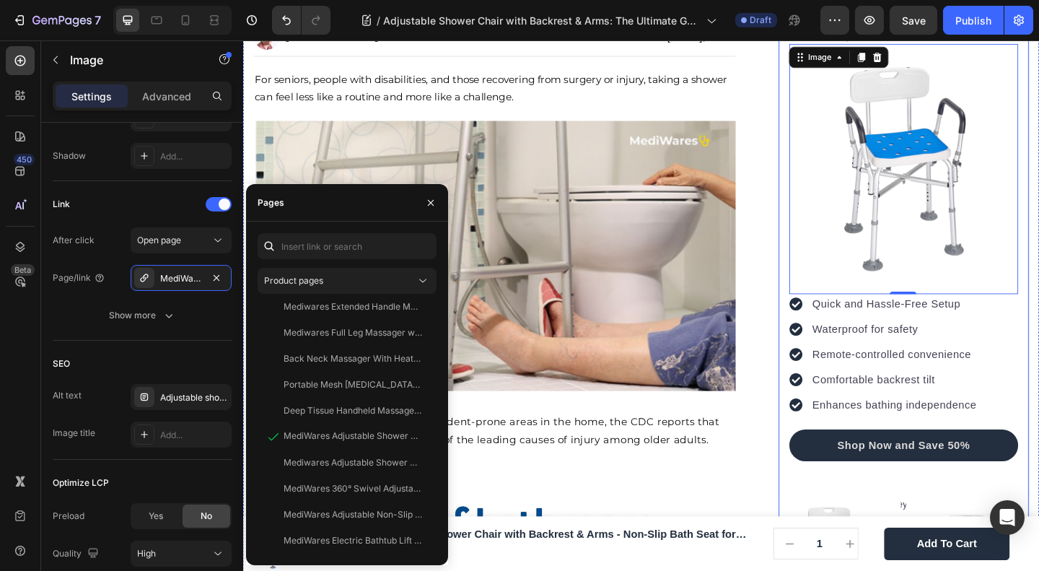
click at [1039, 138] on div "🔥Up to 50% OFF Ending Soon🔥 Text block 03 Days 04 Hrs 52 Mins 23 Secs Countdown…" at bounding box center [962, 264] width 274 height 603
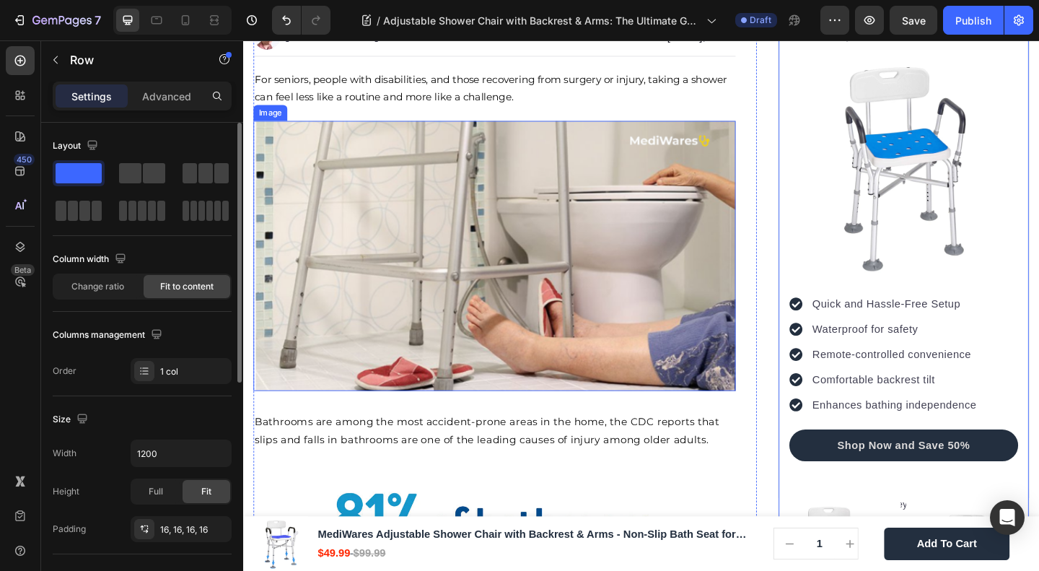
scroll to position [577, 0]
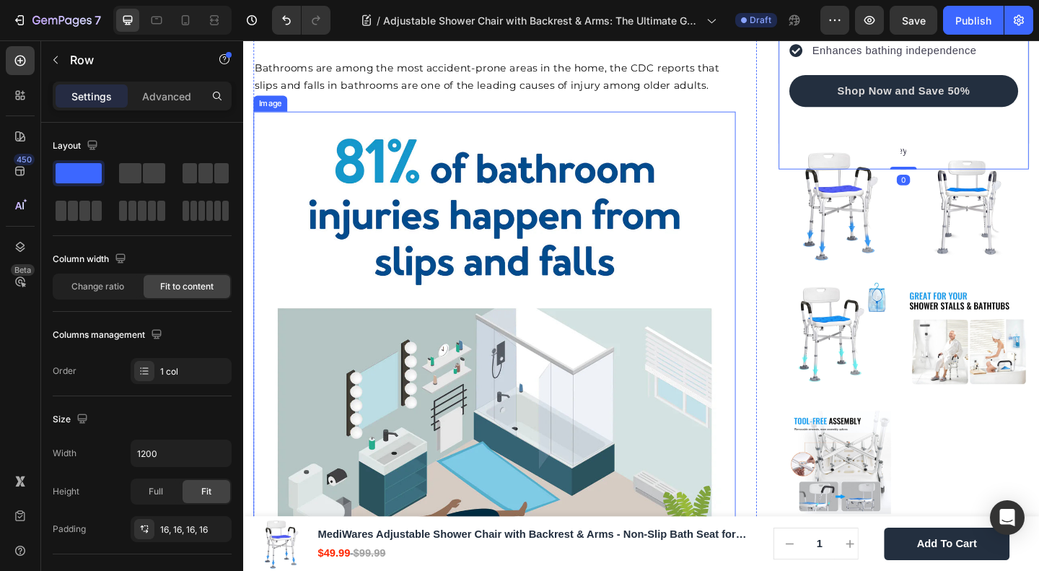
click at [485, 323] on img at bounding box center [516, 380] width 525 height 525
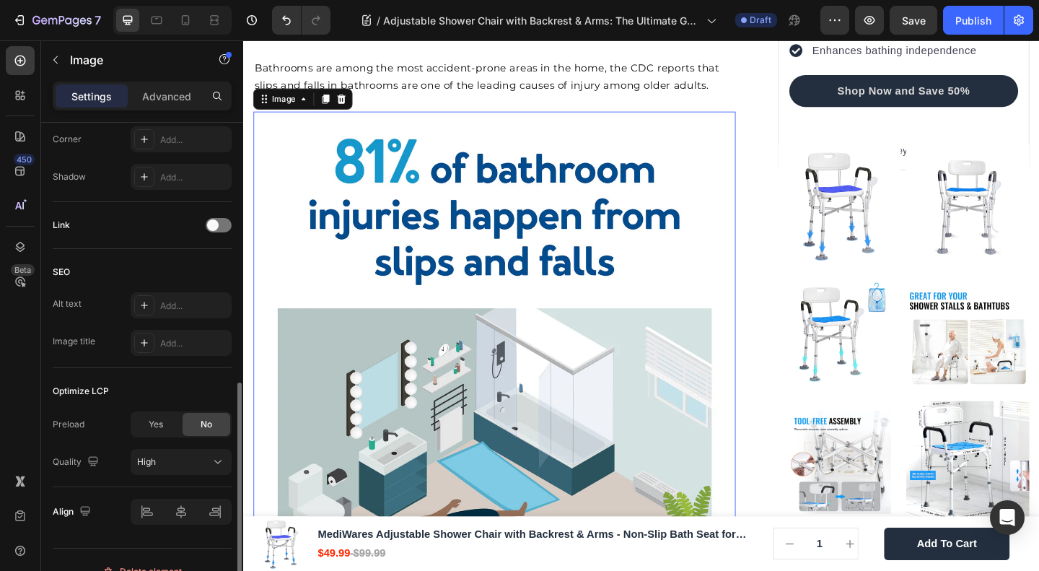
scroll to position [598, 0]
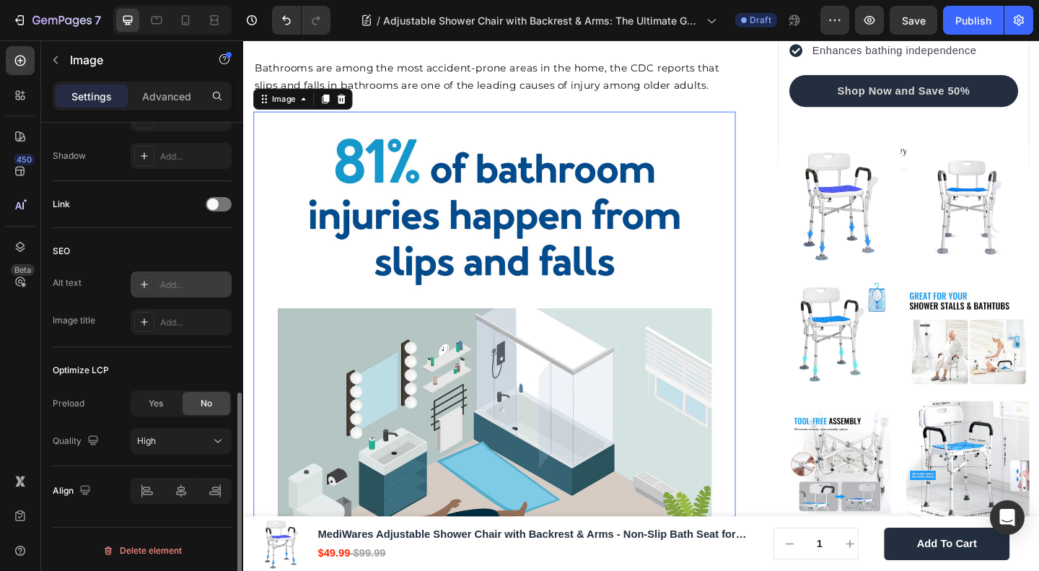
click at [166, 279] on div "Add..." at bounding box center [194, 285] width 68 height 13
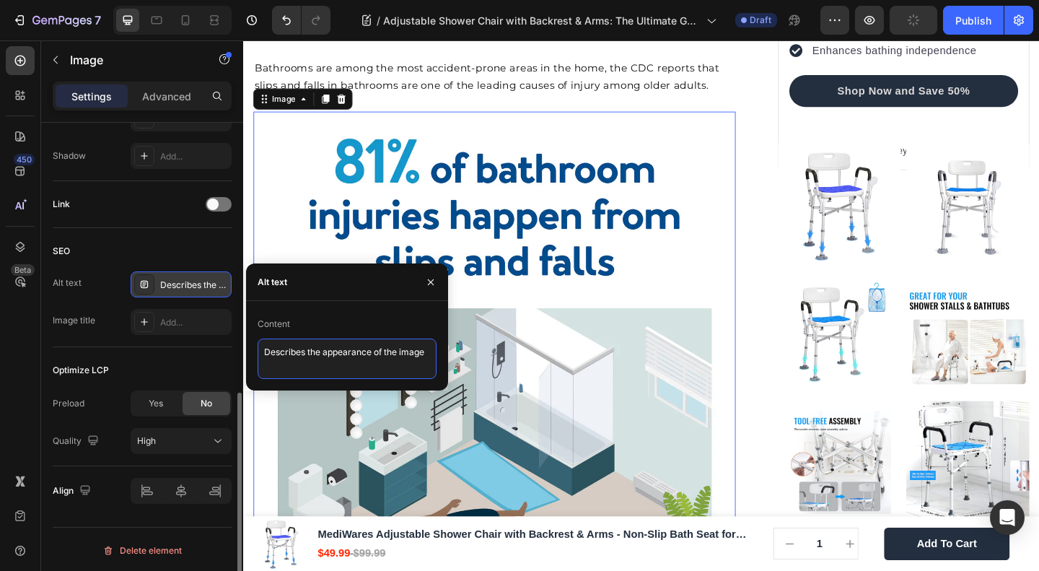
click at [310, 347] on textarea "Describes the appearance of the image" at bounding box center [347, 359] width 179 height 40
type textarea "cdc report by bathroom falls by elderly"
click at [586, 256] on img at bounding box center [516, 380] width 525 height 525
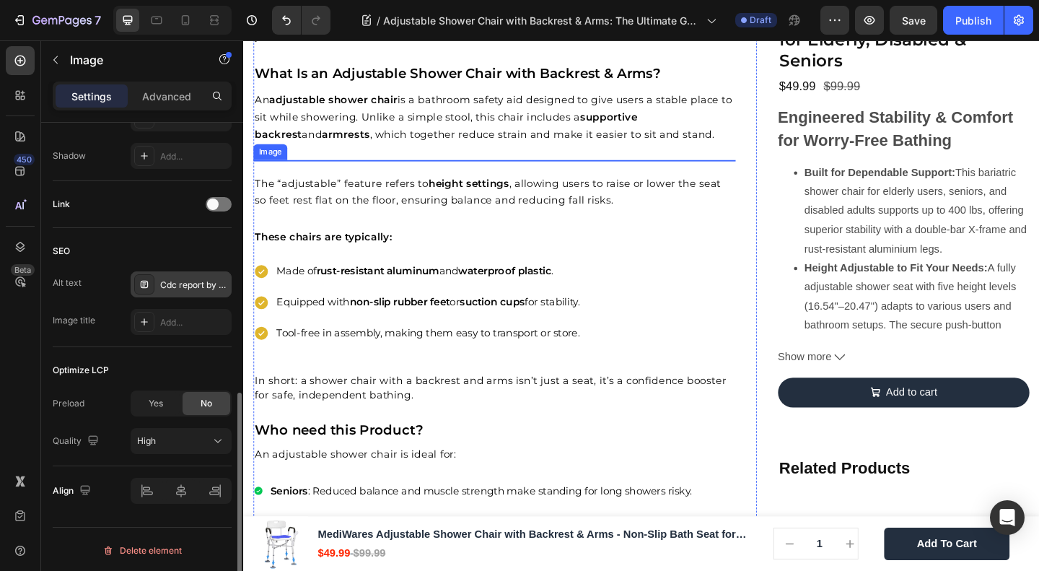
scroll to position [1347, 0]
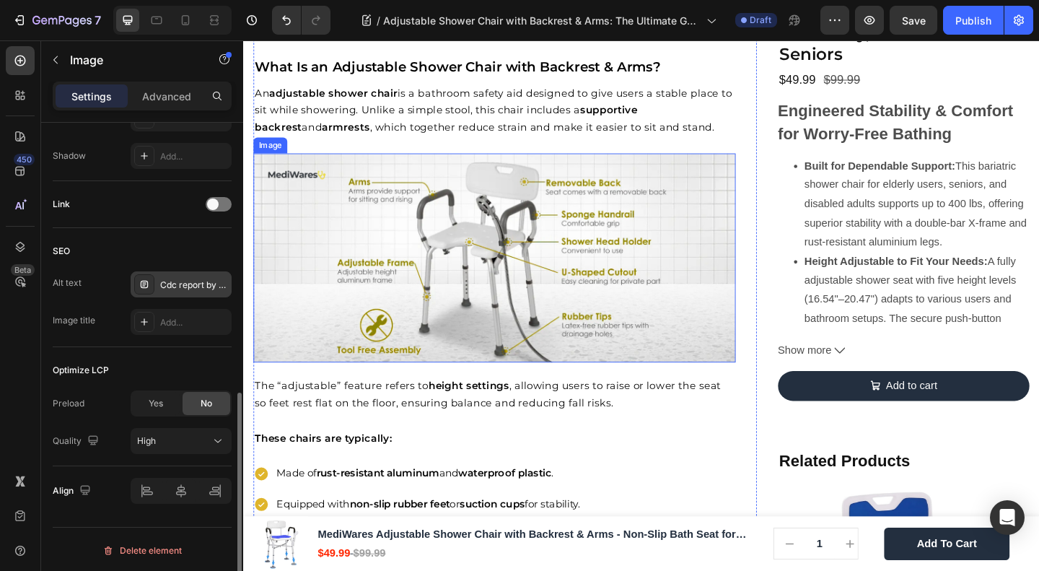
click at [553, 269] on img at bounding box center [516, 276] width 525 height 227
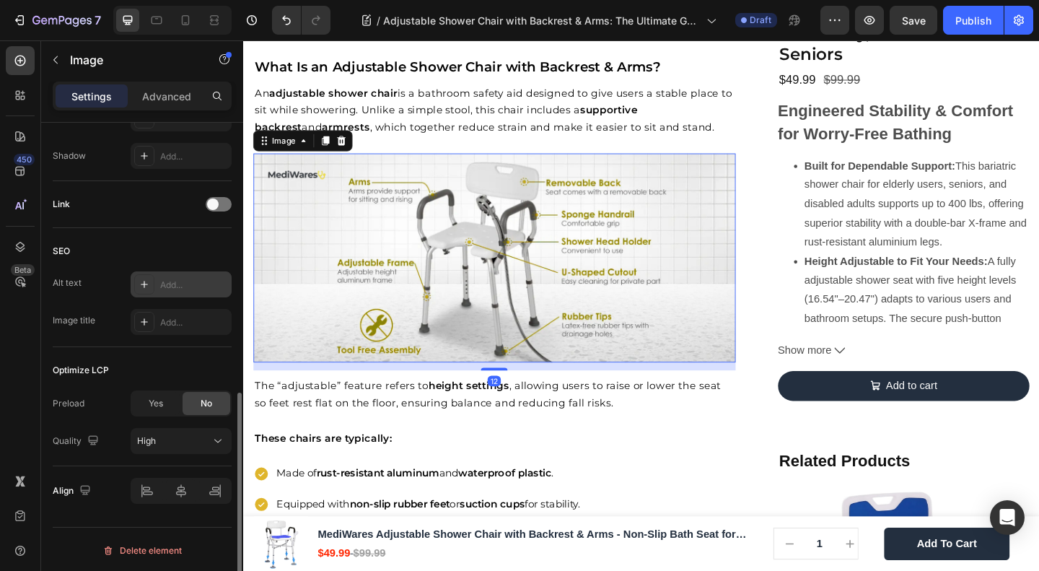
click at [171, 279] on div "Add..." at bounding box center [194, 285] width 68 height 13
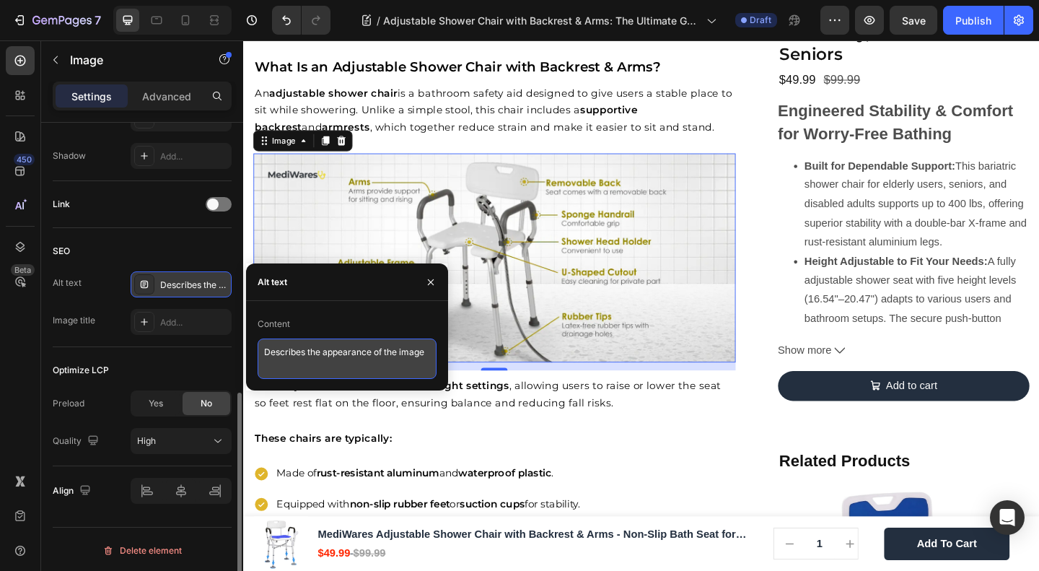
click at [306, 359] on textarea "Describes the appearance of the image" at bounding box center [347, 359] width 179 height 40
type textarea "mediwares adjustable shower chair with arms -product features"
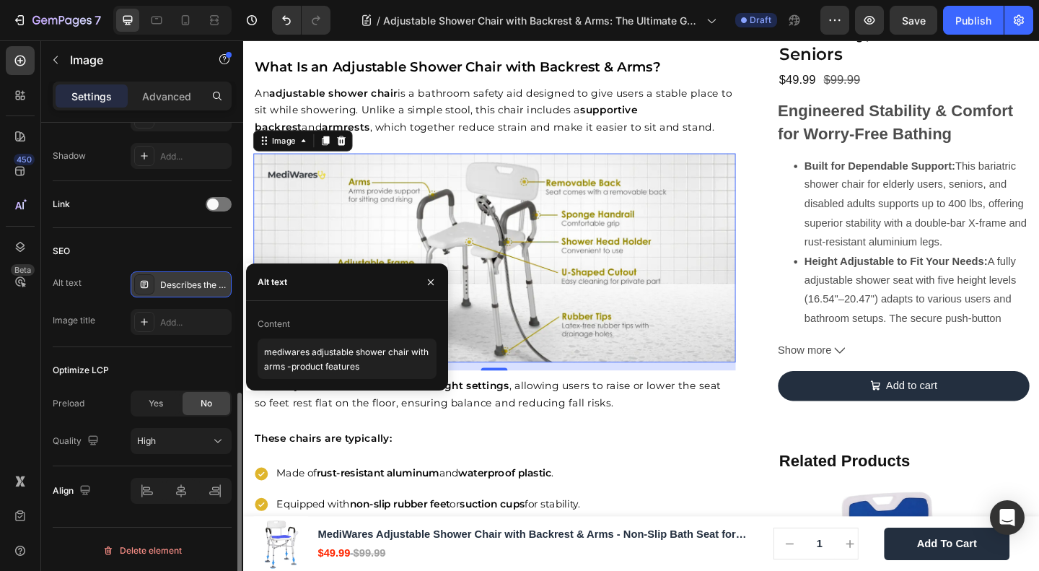
click at [123, 230] on div "SEO Alt text Describes the appearance of the image Image title Add..." at bounding box center [142, 287] width 179 height 119
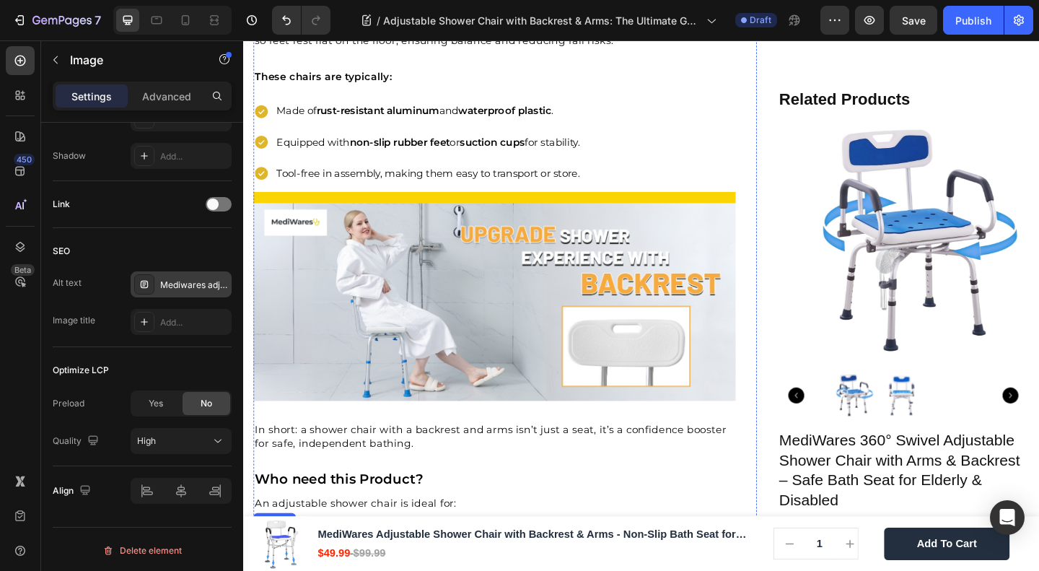
scroll to position [1732, 0]
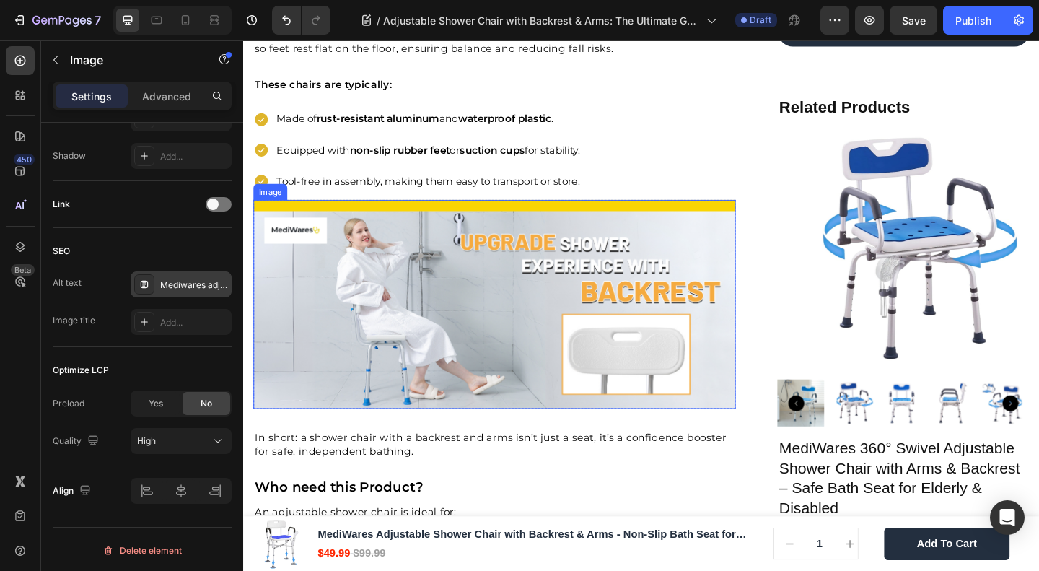
click at [399, 351] on img at bounding box center [516, 327] width 525 height 227
click at [152, 287] on div at bounding box center [144, 284] width 20 height 20
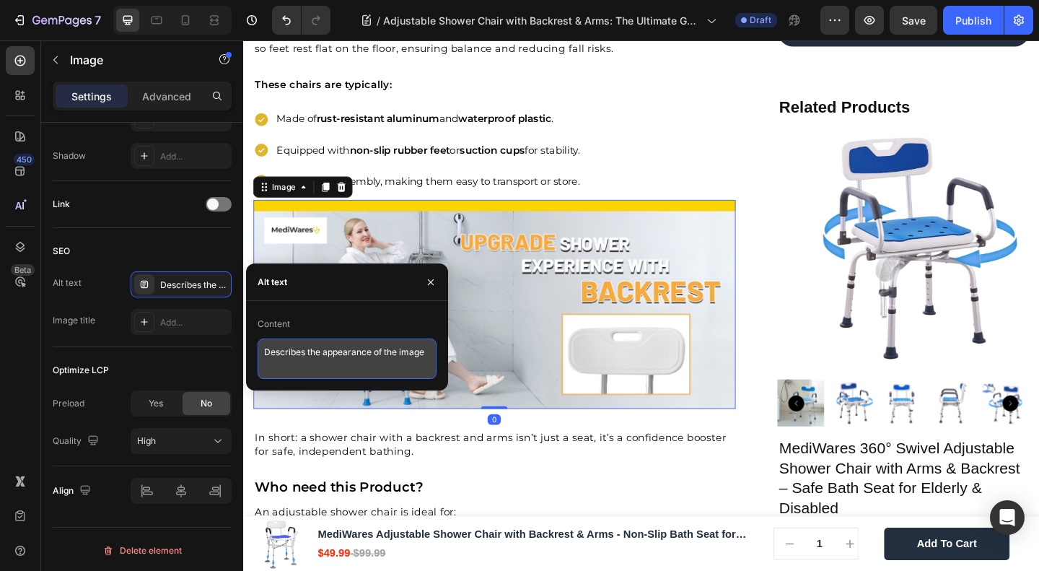
click at [312, 357] on textarea "Describes the appearance of the image" at bounding box center [347, 359] width 179 height 40
type textarea "mediwares adjustable shower chair"
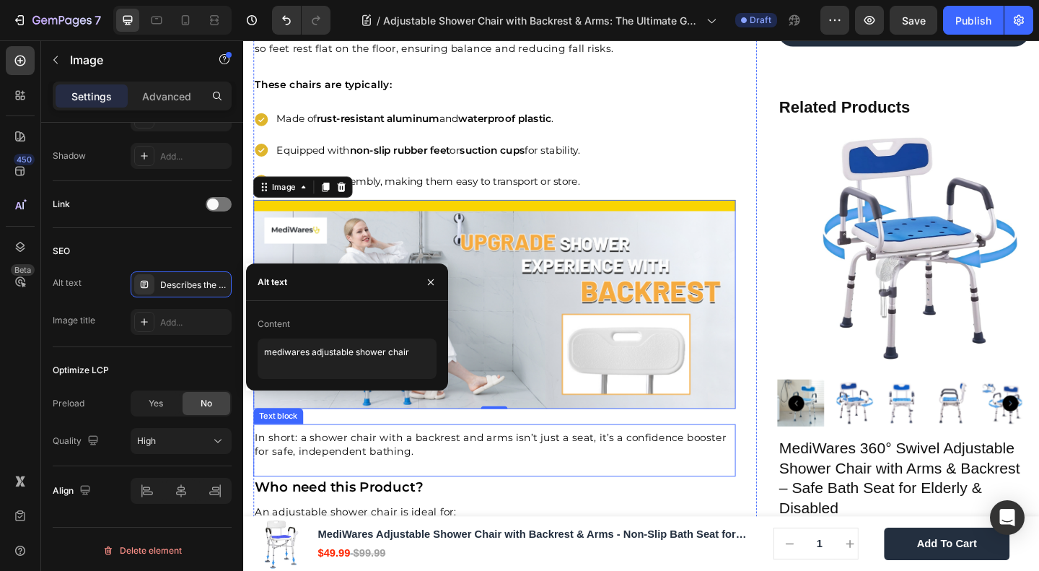
click at [386, 476] on span "In short: a shower chair with a backrest and arms isn’t just a seat, it’s a con…" at bounding box center [512, 480] width 513 height 30
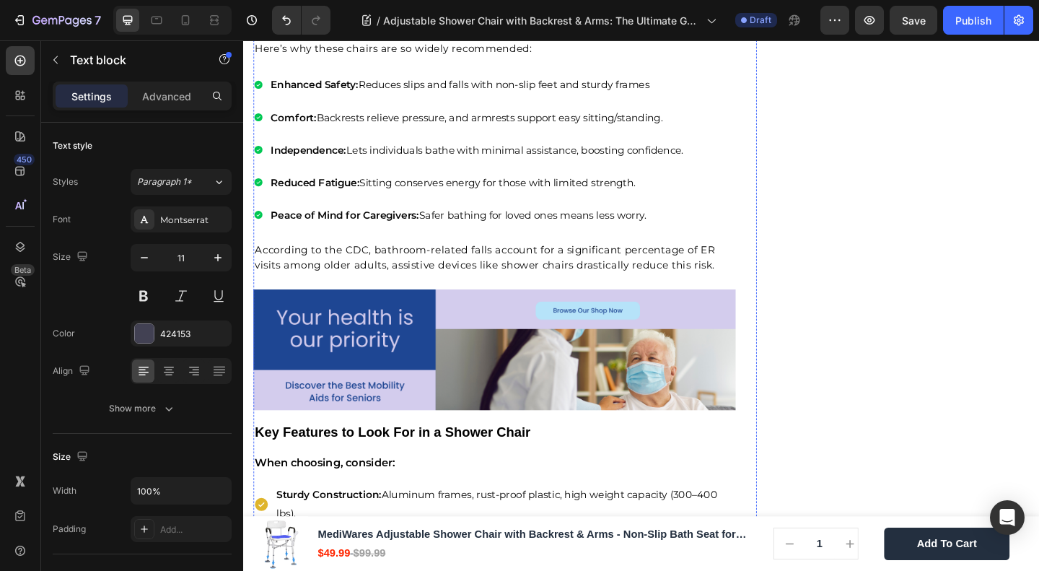
scroll to position [2310, 0]
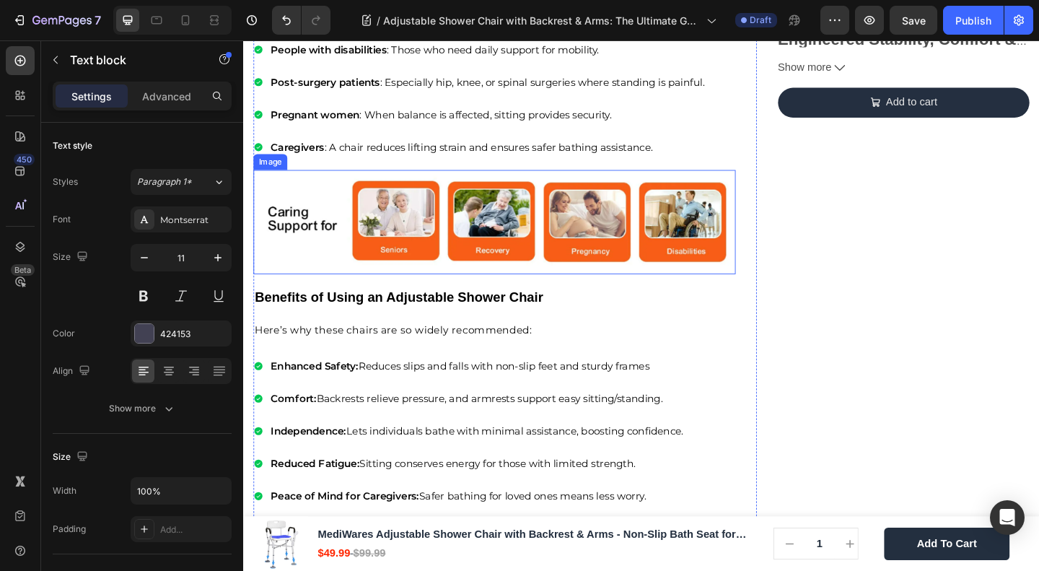
click at [454, 222] on img at bounding box center [516, 238] width 525 height 114
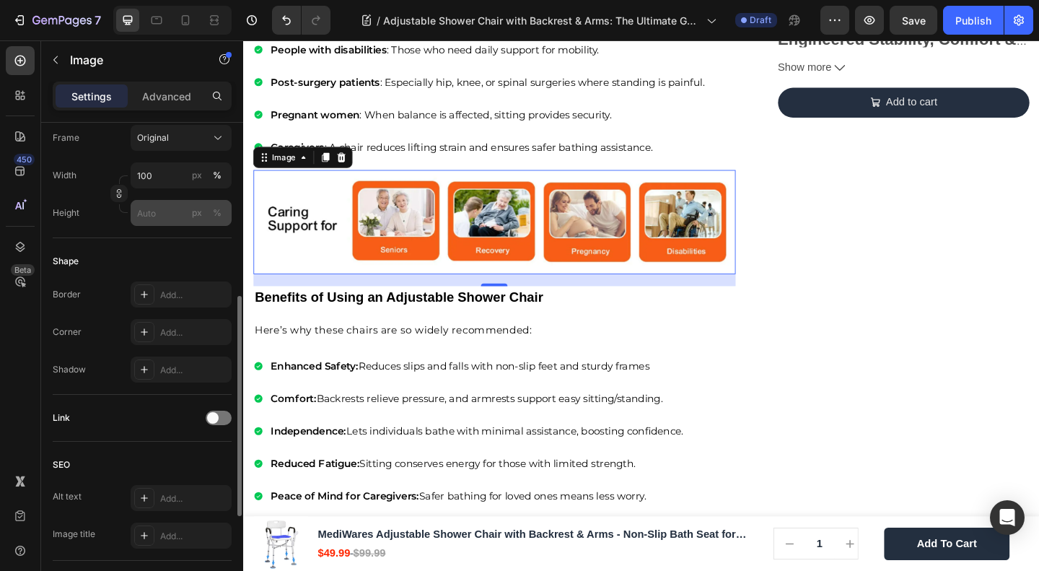
scroll to position [577, 0]
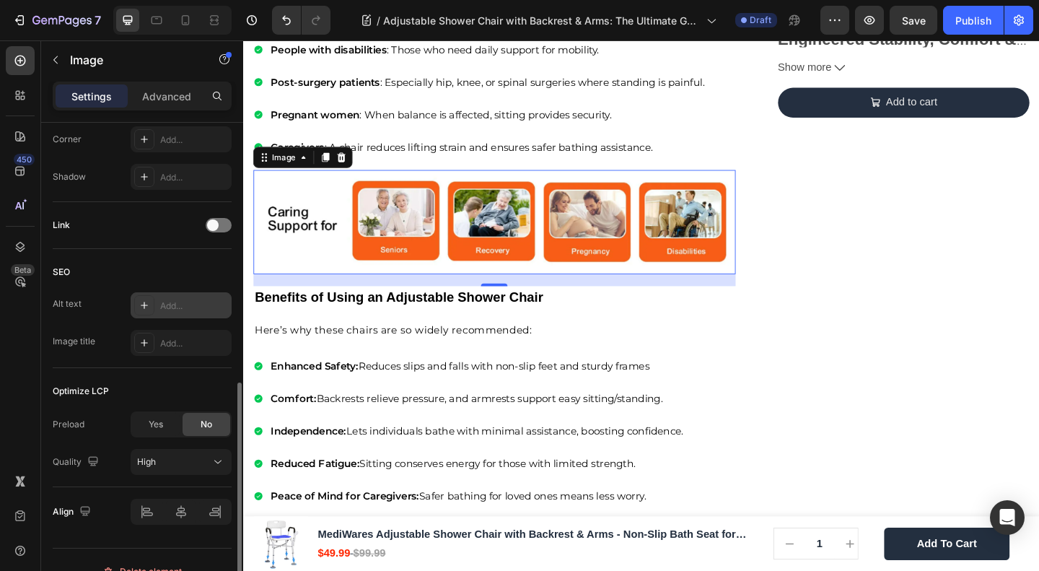
click at [165, 302] on div "Add..." at bounding box center [194, 306] width 68 height 13
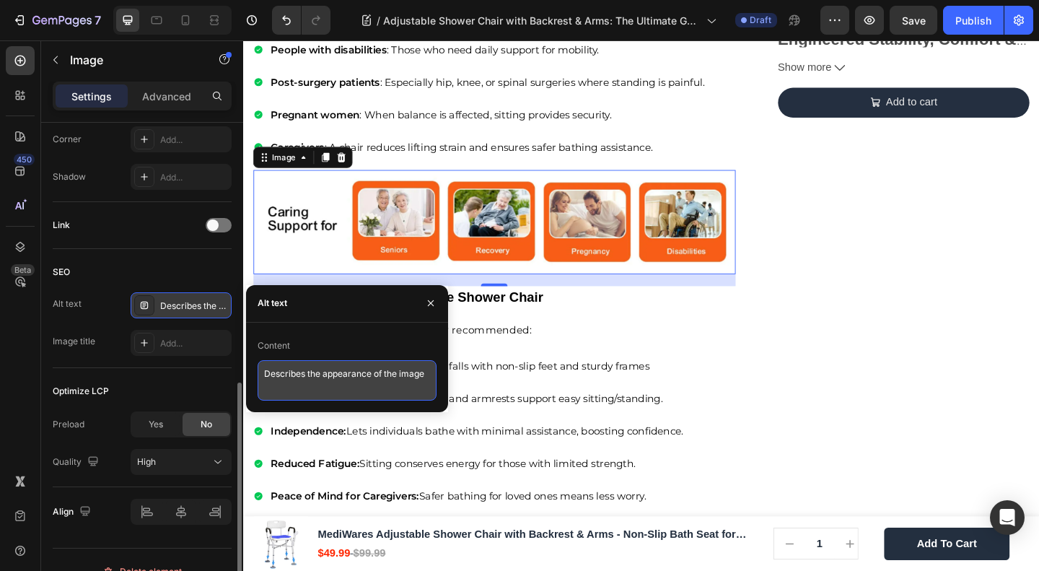
click at [302, 376] on textarea "Describes the appearance of the image" at bounding box center [347, 380] width 179 height 40
type textarea "adjustable shower chair for seniors, pregnancy and disable people"
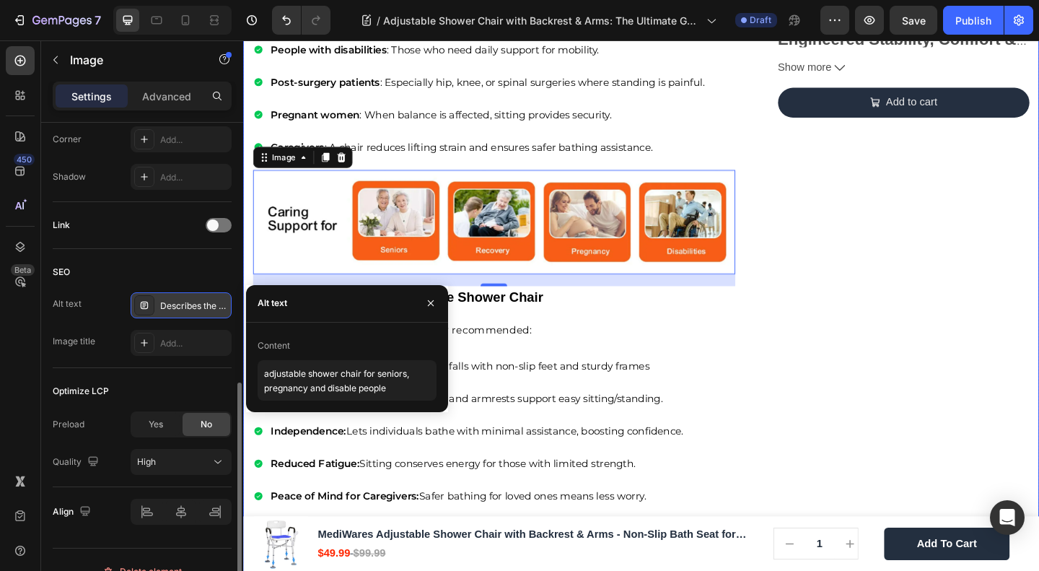
click at [825, 318] on div "🔥Up to 50% OFF Ending Soon🔥 Text block 03 Days 04 Hrs 50 Mins 34 Secs Countdown…" at bounding box center [962, 449] width 274 height 5264
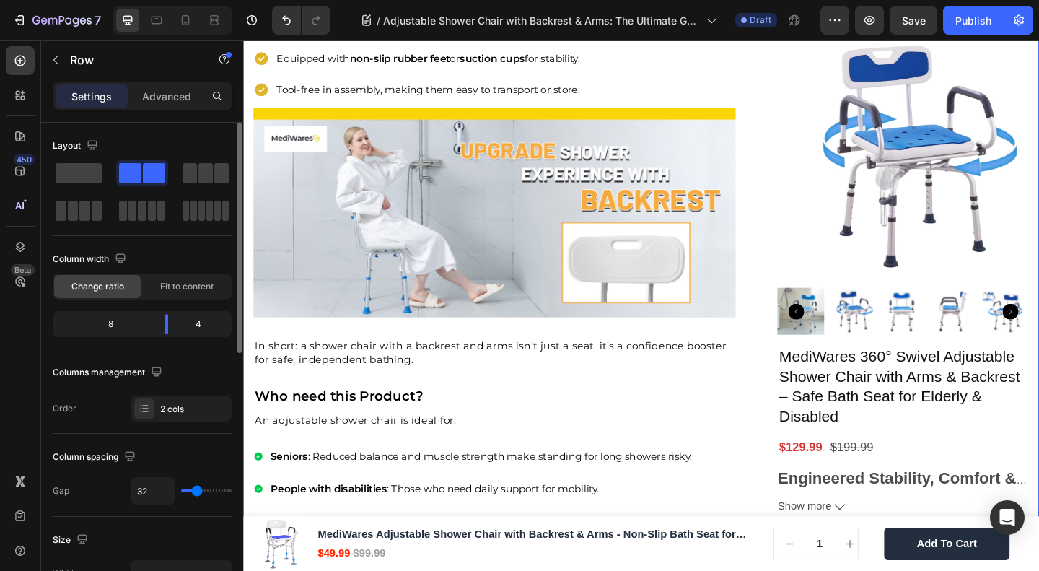
scroll to position [0, 0]
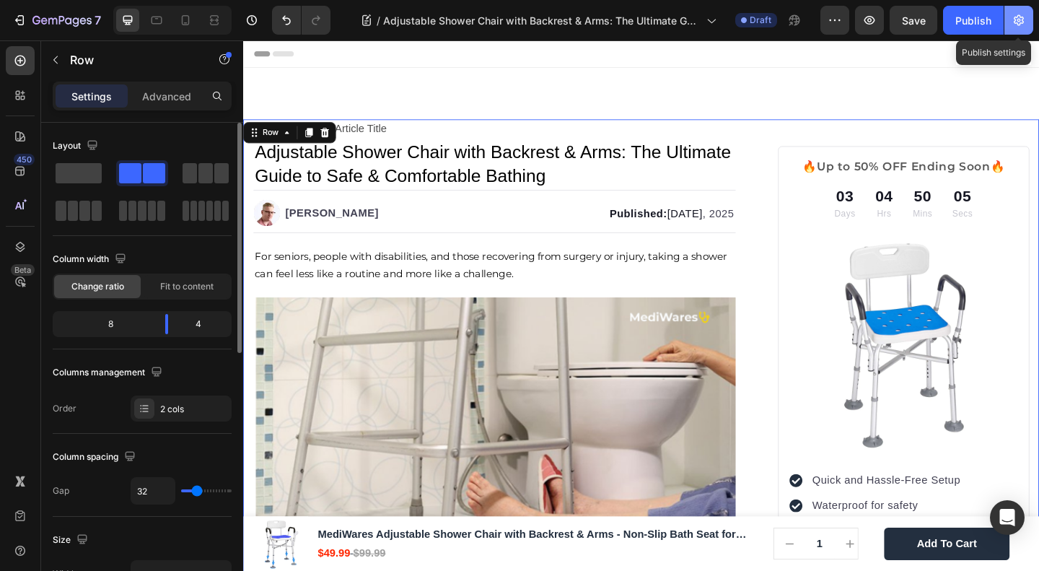
click at [1021, 12] on button "button" at bounding box center [1019, 20] width 29 height 29
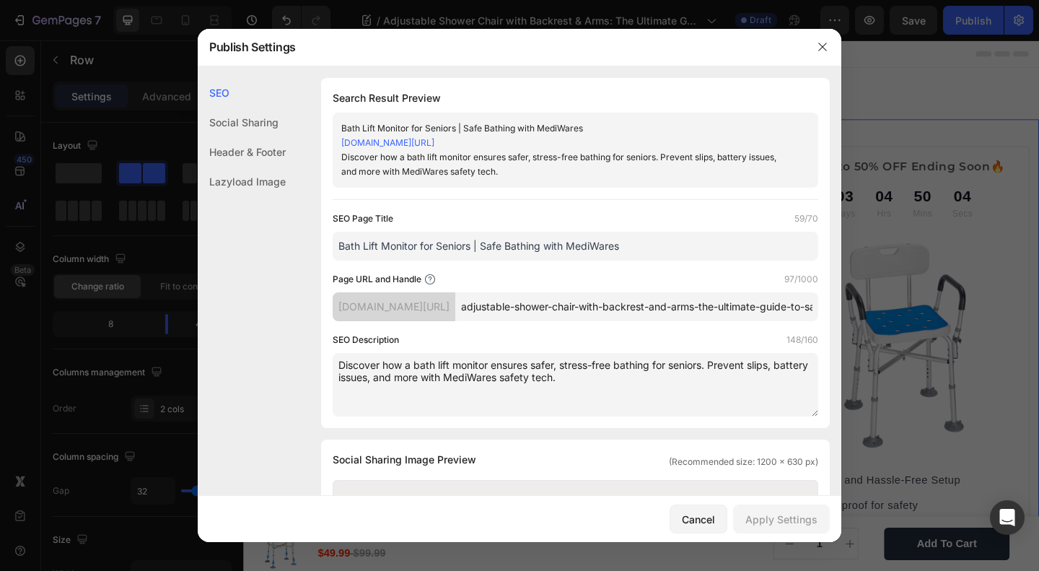
click at [521, 261] on input "Bath Lift Monitor for Seniors | Safe Bathing with MediWares" at bounding box center [576, 246] width 486 height 29
paste input "Adjustable Shower Chair with Backrest & Arms | Safe & Comfortable Bathing Guide"
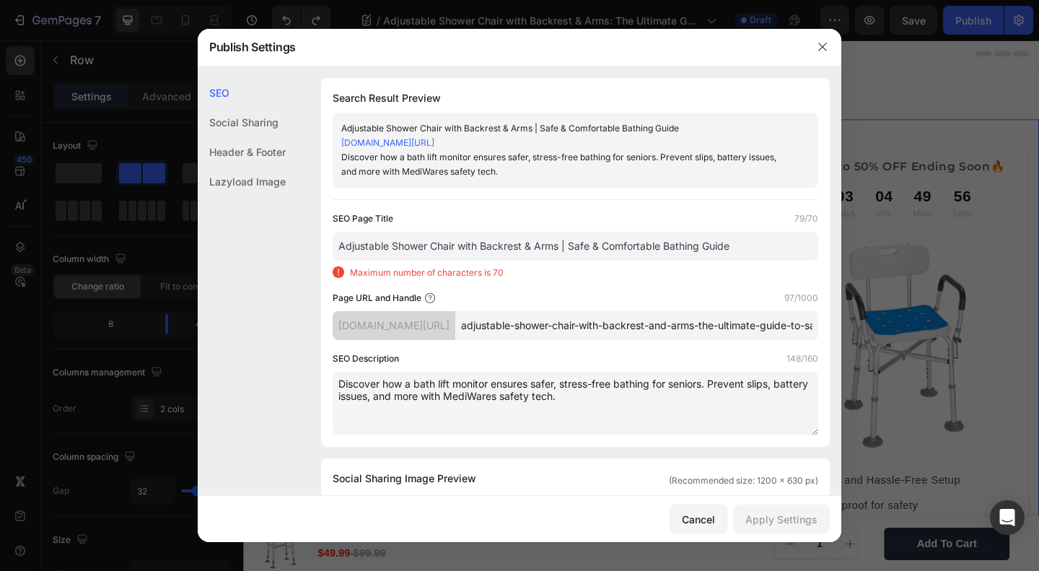
click at [460, 261] on input "Adjustable Shower Chair with Backrest & Arms | Safe & Comfortable Bathing Guide" at bounding box center [576, 246] width 486 height 29
drag, startPoint x: 564, startPoint y: 261, endPoint x: 772, endPoint y: 263, distance: 207.9
click at [772, 261] on input "Adjustable Shower Chair with Backrest & Arms | Safe & Comfortable Bathing Guide" at bounding box center [576, 246] width 486 height 29
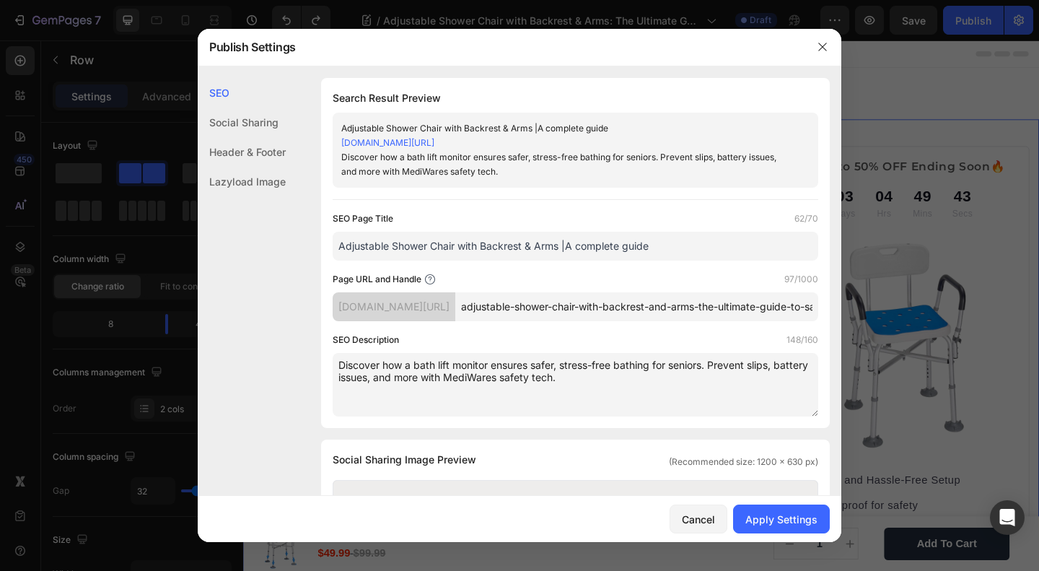
click at [571, 261] on input "Adjustable Shower Chair with Backrest & Arms |A complete guide" at bounding box center [576, 246] width 486 height 29
click at [564, 261] on input "Adjustable Shower Chair with Backrest & Arms |A complete guide" at bounding box center [576, 246] width 486 height 29
click at [623, 278] on div "SEO Page Title 62/70 Adjustable Shower Chair with Backrest & Arms-|A complete g…" at bounding box center [576, 313] width 486 height 205
click at [569, 260] on input "Adjustable Shower Chair with Backrest & Arms-|A complete guide" at bounding box center [576, 246] width 486 height 29
click at [564, 261] on input "Adjustable Shower Chair with Backrest & Arms-A complete guide" at bounding box center [576, 246] width 486 height 29
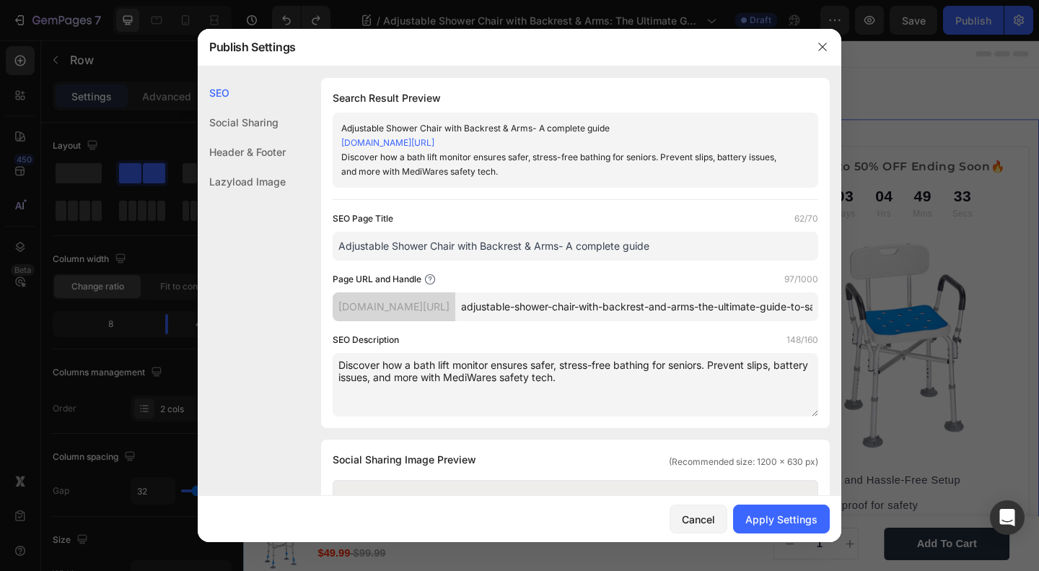
type input "Adjustable Shower Chair with Backrest & Arms- A complete guide"
click at [553, 261] on input "Adjustable Shower Chair with Backrest & Arms- A complete guide" at bounding box center [576, 246] width 486 height 29
click at [620, 321] on input "adjustable-shower-chair-with-backrest-and-arms-the-ultimate-guide-to-safe-and-c…" at bounding box center [636, 306] width 363 height 29
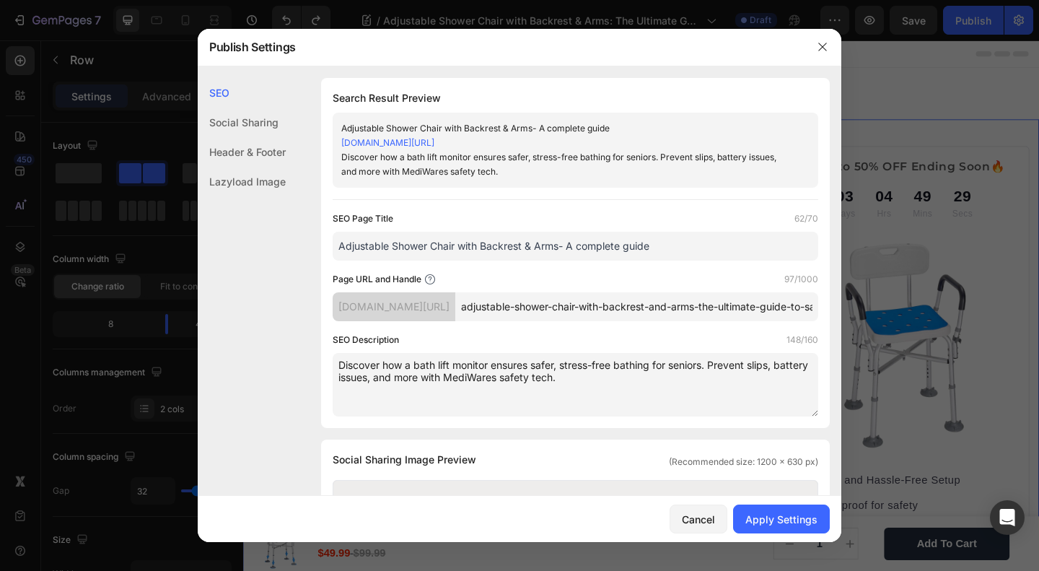
click at [620, 321] on input "adjustable-shower-chair-with-backrest-and-arms-the-ultimate-guide-to-safe-and-c…" at bounding box center [636, 306] width 363 height 29
paste input "rms-guide"
type input "adjustable-shower-chair-with-backrest-arms-guide"
click at [428, 356] on textarea "Discover how a bath lift monitor ensures safer, stress-free bathing for seniors…" at bounding box center [576, 385] width 486 height 64
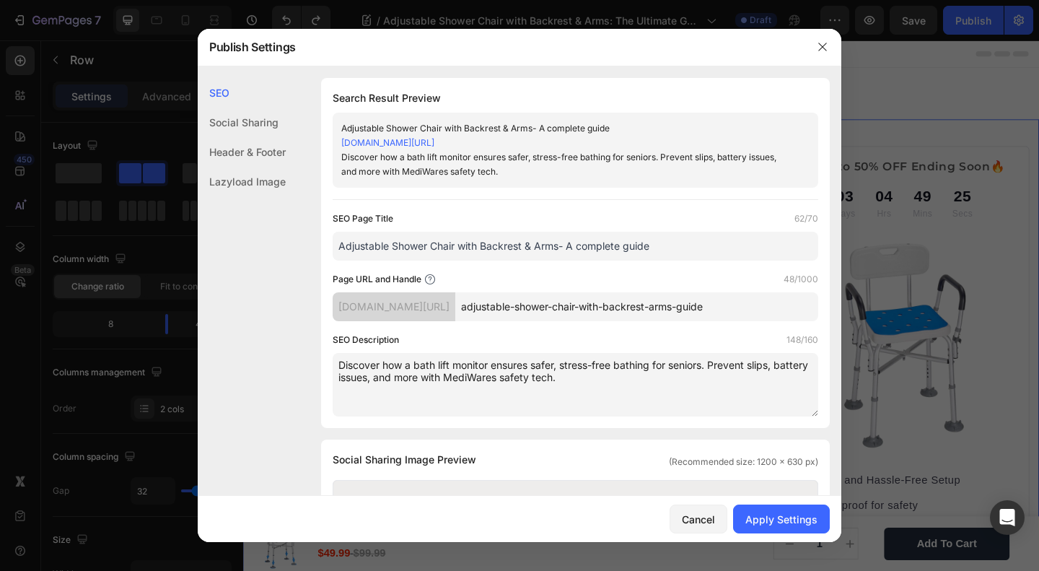
click at [428, 356] on textarea "Discover how a bath lift monitor ensures safer, stress-free bathing for seniors…" at bounding box center [576, 385] width 486 height 64
paste textarea "the ultimate guide to adjustable shower chairs with backrest & arms. Learn who …"
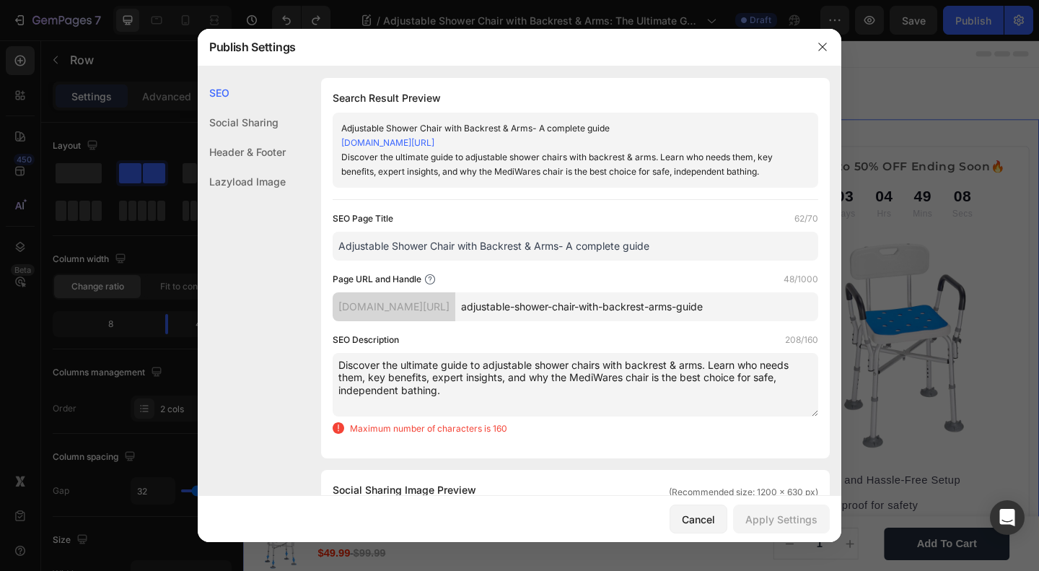
click at [419, 374] on textarea "Discover the ultimate guide to adjustable shower chairs with backrest & arms. L…" at bounding box center [576, 385] width 486 height 64
paste textarea
drag, startPoint x: 489, startPoint y: 377, endPoint x: 566, endPoint y: 411, distance: 83.7
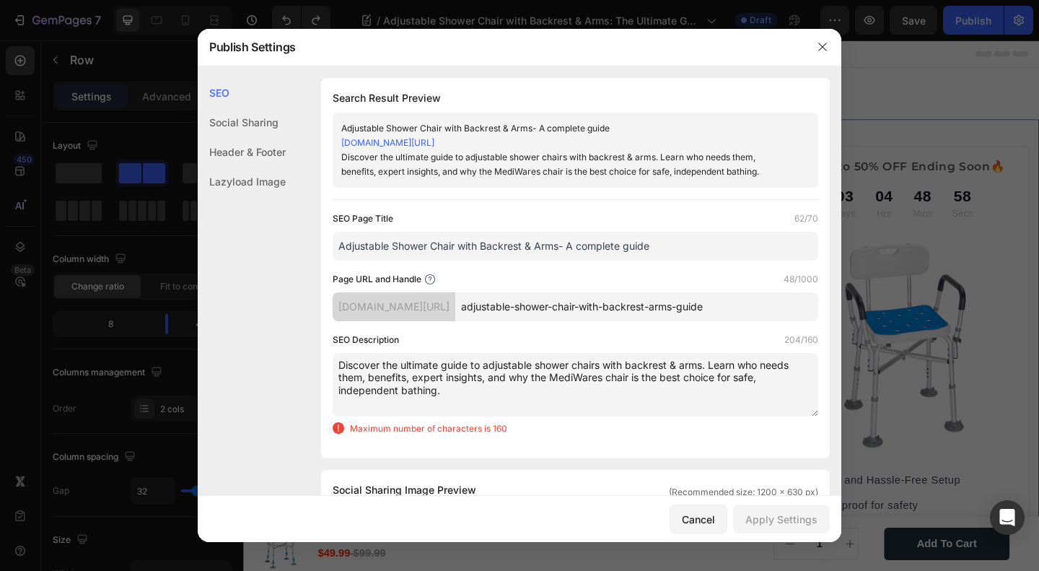
click at [566, 411] on textarea "Discover the ultimate guide to adjustable shower chairs with backrest & arms. L…" at bounding box center [576, 385] width 486 height 64
click at [530, 401] on textarea "Discover the ultimate guide to adjustable shower chairs with backrest & arms. L…" at bounding box center [576, 385] width 486 height 64
click at [720, 367] on textarea "Discover the ultimate guide to adjustable shower chairs with backrest & arms. L…" at bounding box center [576, 385] width 486 height 64
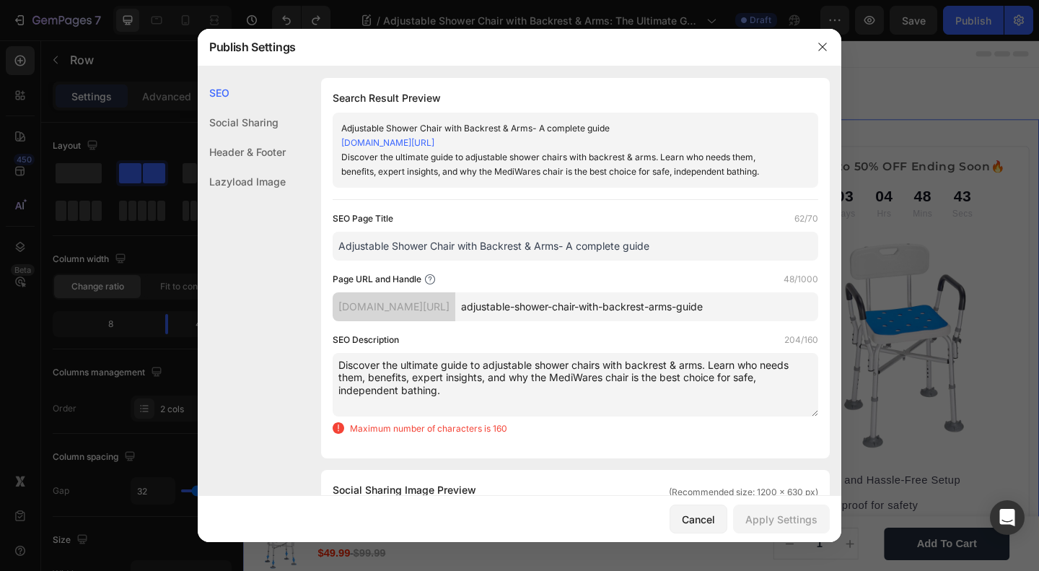
click at [433, 363] on textarea "Discover the ultimate guide to adjustable shower chairs with backrest & arms. L…" at bounding box center [576, 385] width 486 height 64
paste textarea "Explore the ultimate guide to adjustable shower chairs with backrest & arms. Be…"
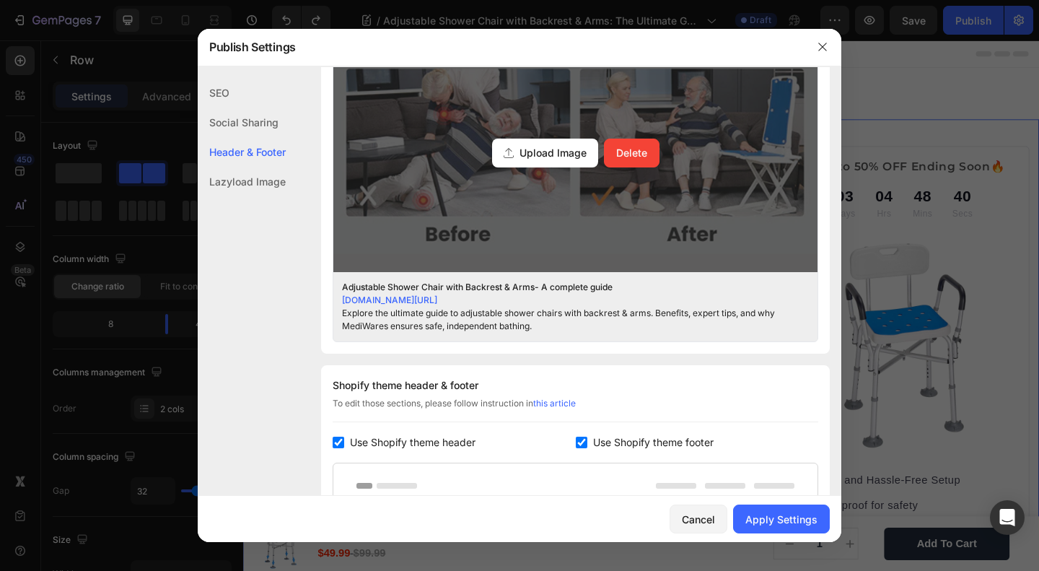
scroll to position [383, 0]
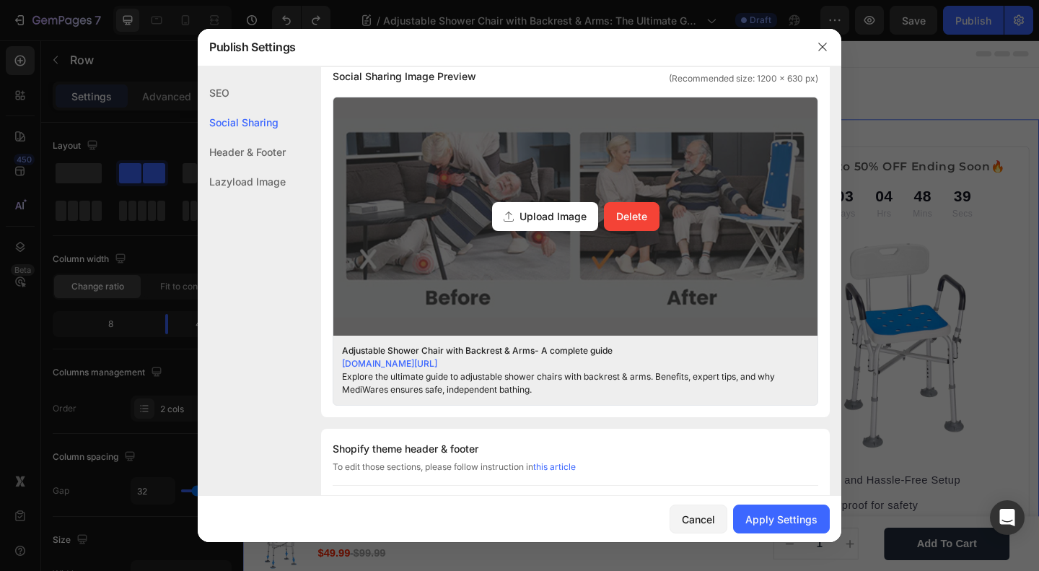
type textarea "Explore the ultimate guide to adjustable shower chairs with backrest & arms. Be…"
click at [560, 206] on div "Upload Image" at bounding box center [545, 216] width 106 height 29
click at [0, 0] on input "Upload Image Delete" at bounding box center [0, 0] width 0 height 0
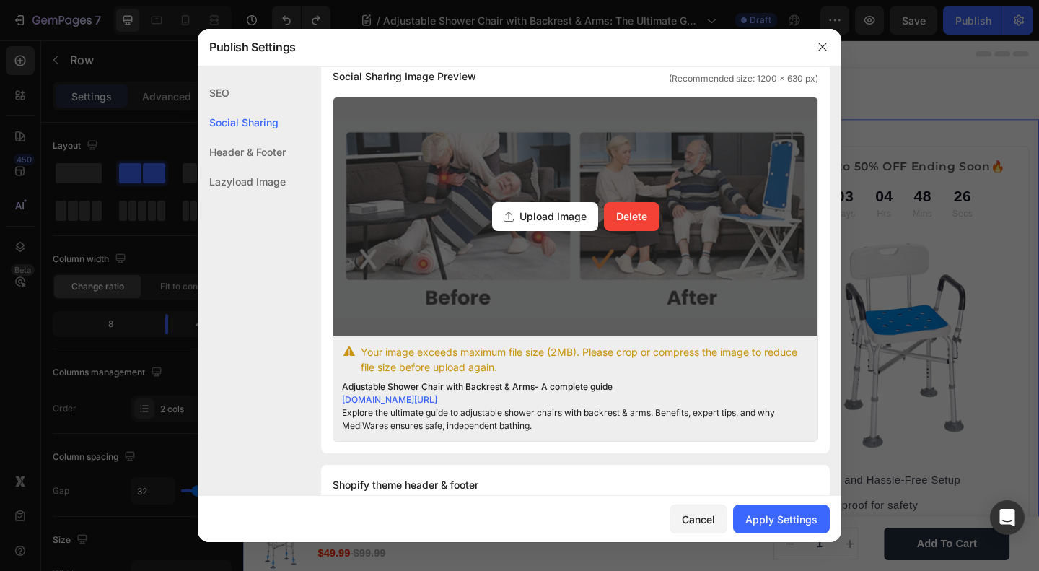
click at [523, 222] on span "Upload Image" at bounding box center [553, 216] width 67 height 15
click at [0, 0] on input "Upload Image Delete" at bounding box center [0, 0] width 0 height 0
click at [528, 217] on span "Upload Image" at bounding box center [553, 216] width 67 height 15
click at [0, 0] on input "Upload Image Delete" at bounding box center [0, 0] width 0 height 0
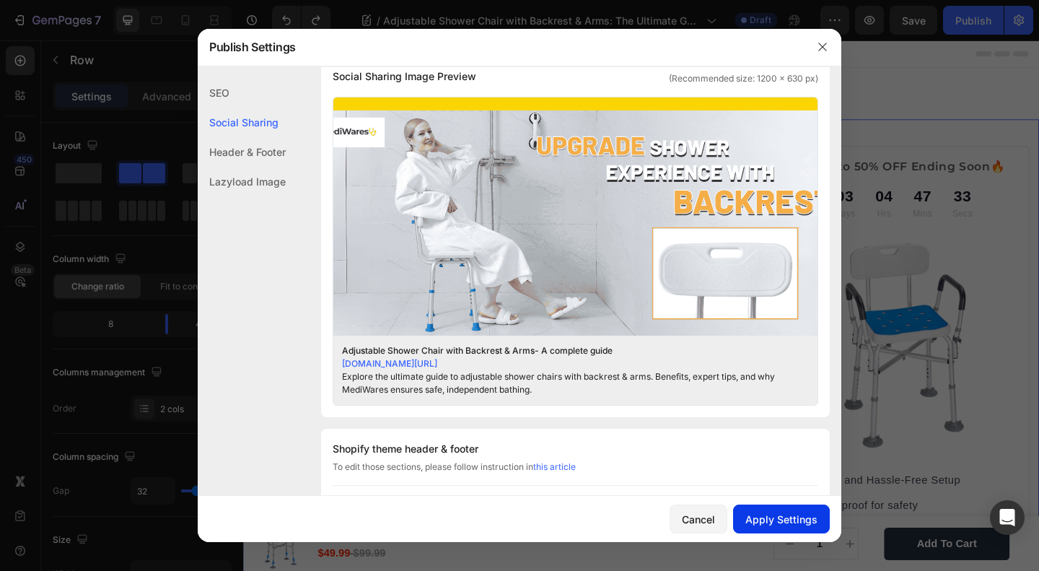
click at [758, 515] on div "Apply Settings" at bounding box center [782, 519] width 72 height 15
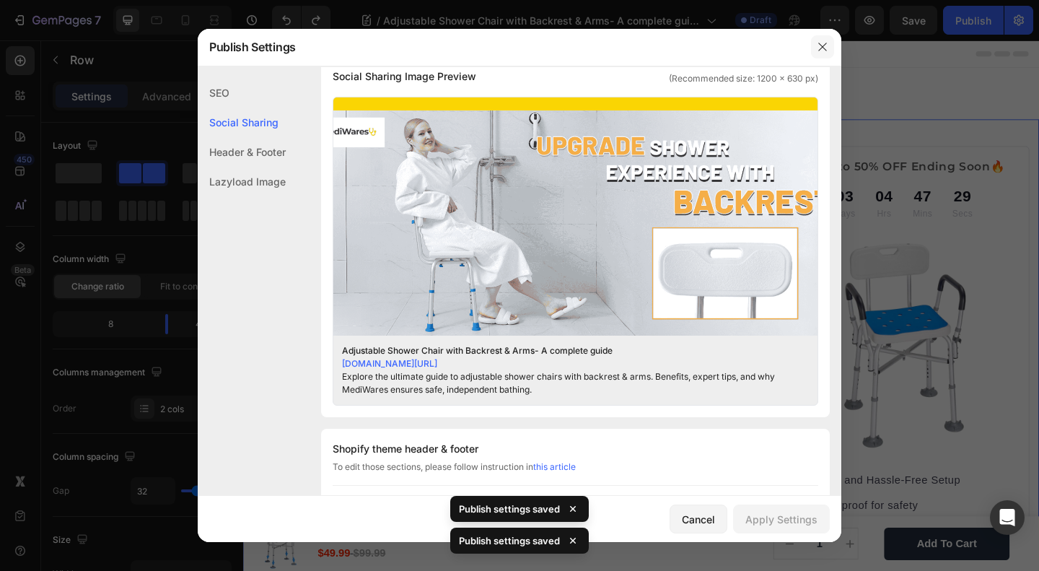
drag, startPoint x: 822, startPoint y: 41, endPoint x: 666, endPoint y: 1, distance: 161.1
click at [822, 41] on icon "button" at bounding box center [823, 47] width 12 height 12
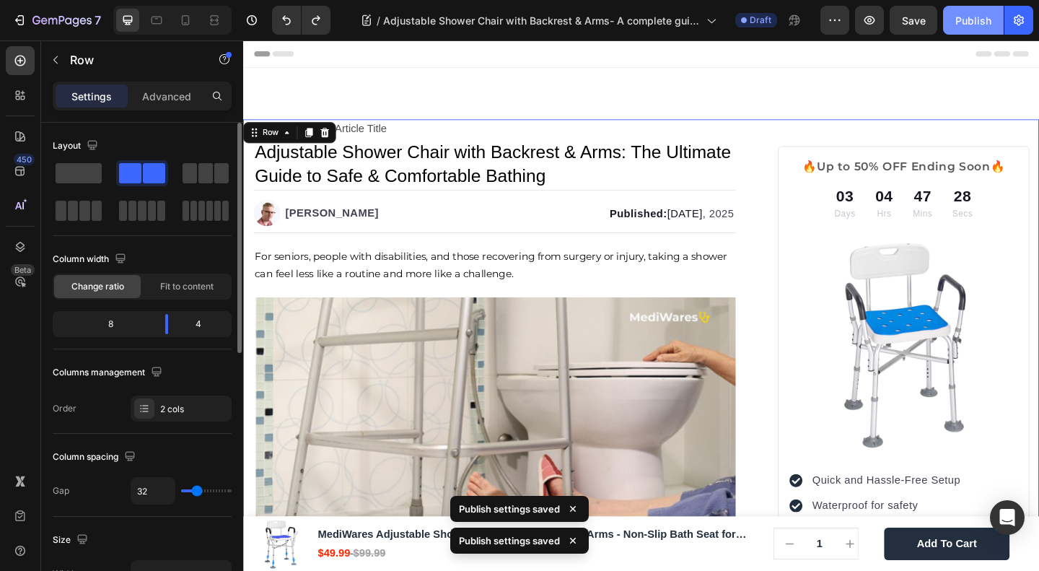
click at [958, 17] on div "Publish" at bounding box center [974, 20] width 36 height 15
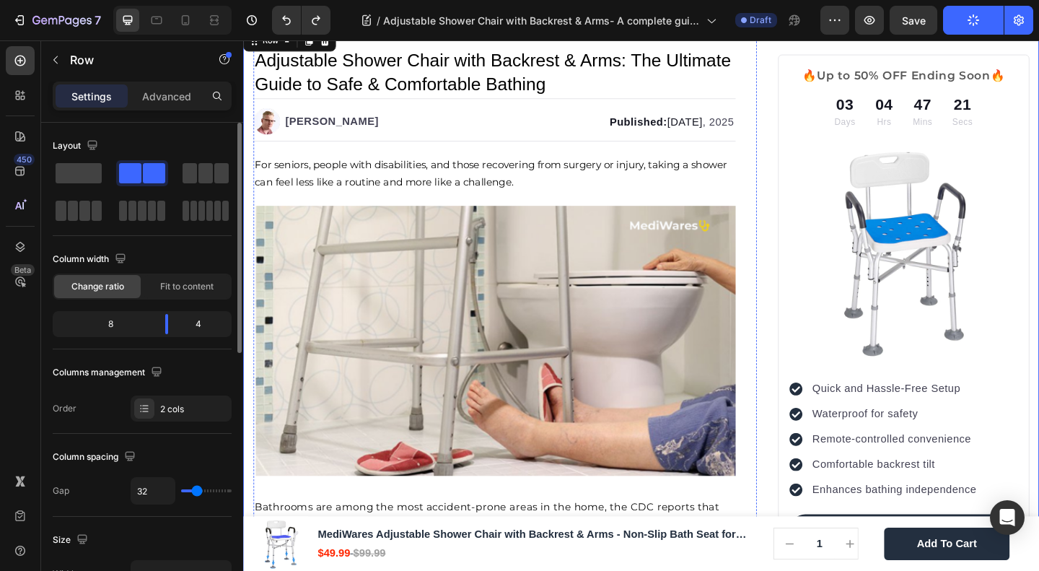
scroll to position [0, 0]
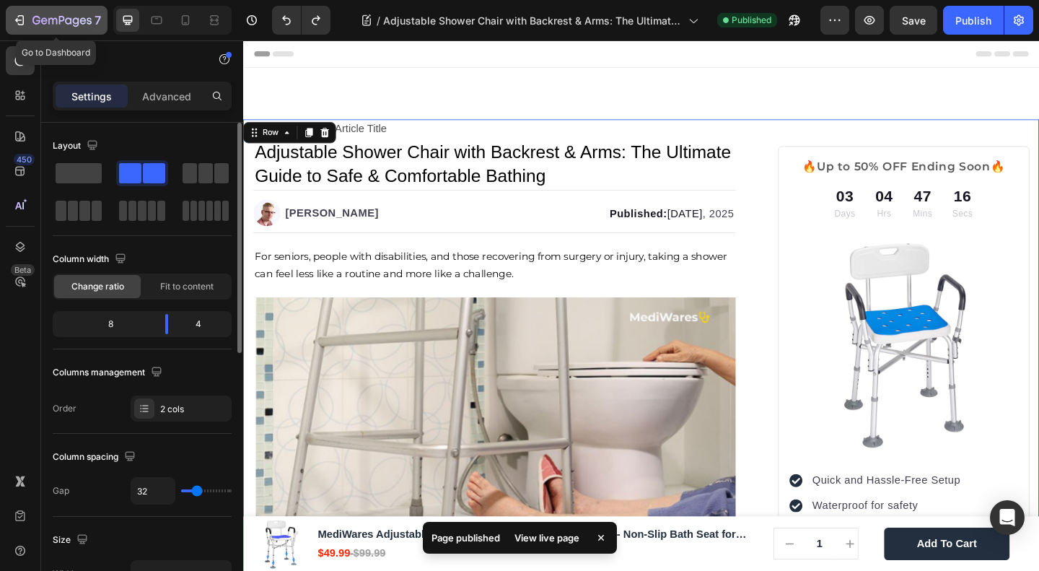
click at [51, 17] on icon "button" at bounding box center [61, 21] width 59 height 12
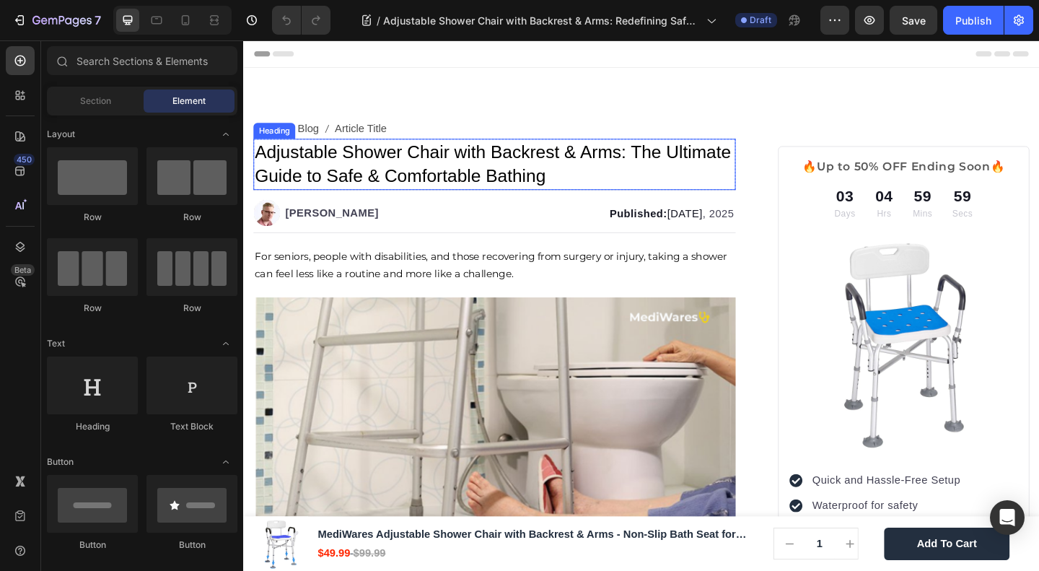
click at [371, 172] on h1 "Adjustable Shower Chair with Backrest & Arms: The Ultimate Guide to Safe & Comf…" at bounding box center [516, 175] width 525 height 56
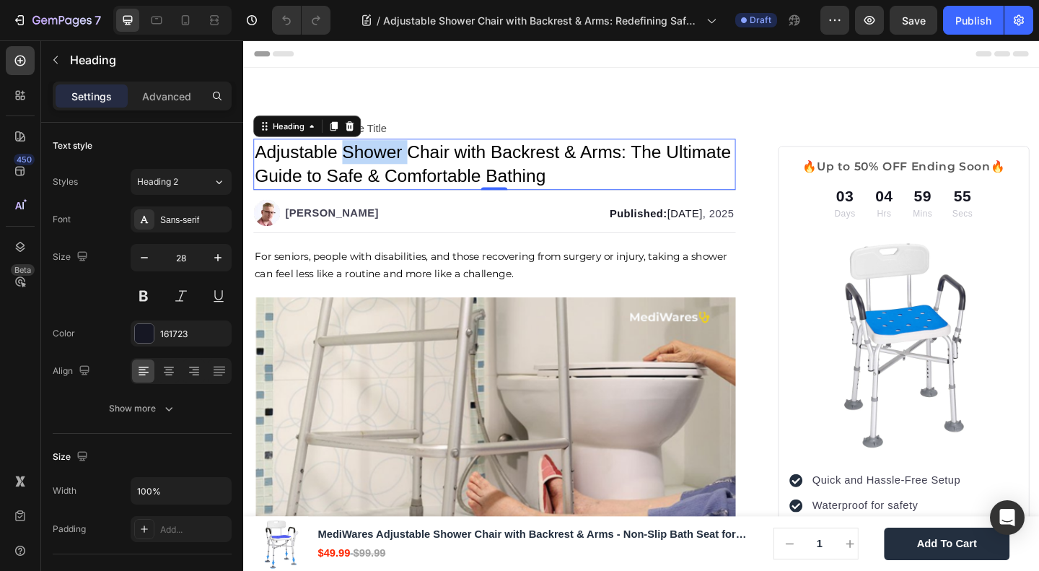
click at [377, 168] on span "Adjustable Shower Chair with Backrest & Arms: The Ultimate Guide to Safe & Comf…" at bounding box center [515, 175] width 518 height 48
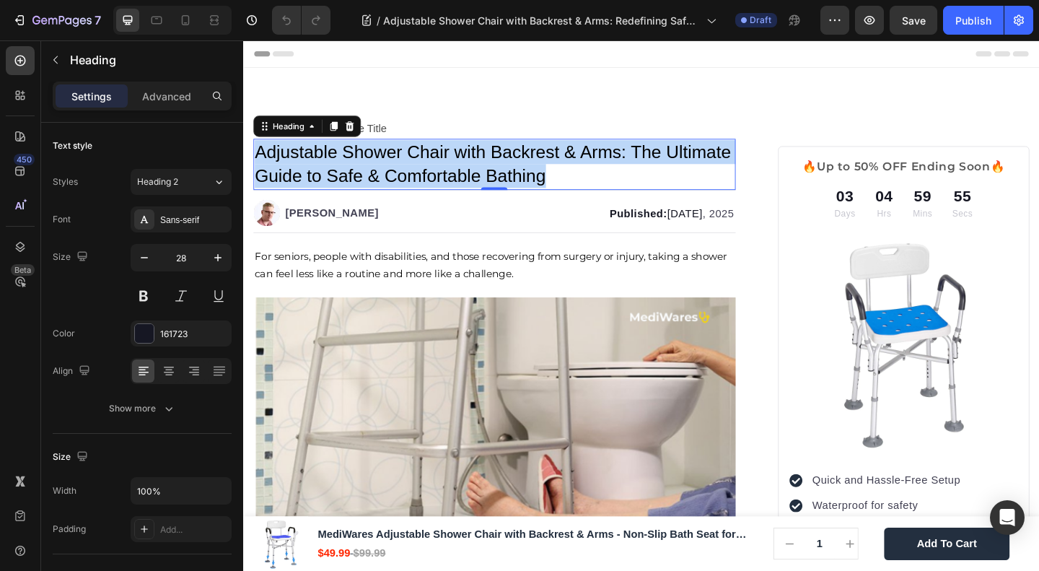
click at [377, 168] on span "Adjustable Shower Chair with Backrest & Arms: The Ultimate Guide to Safe & Comf…" at bounding box center [515, 175] width 518 height 48
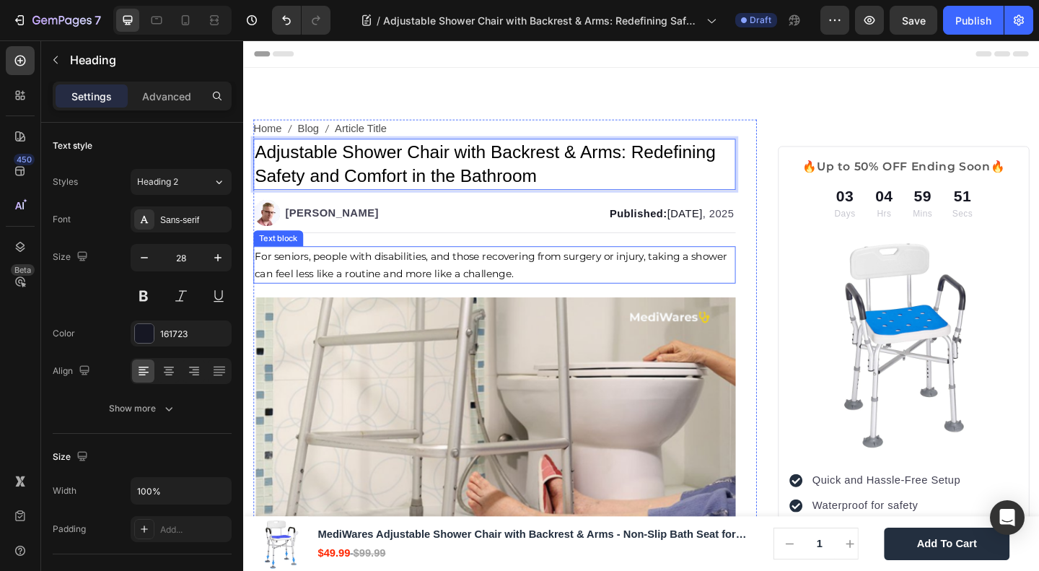
click at [390, 292] on span "For seniors, people with disabilities, and those recovering from surgery or inj…" at bounding box center [513, 284] width 514 height 32
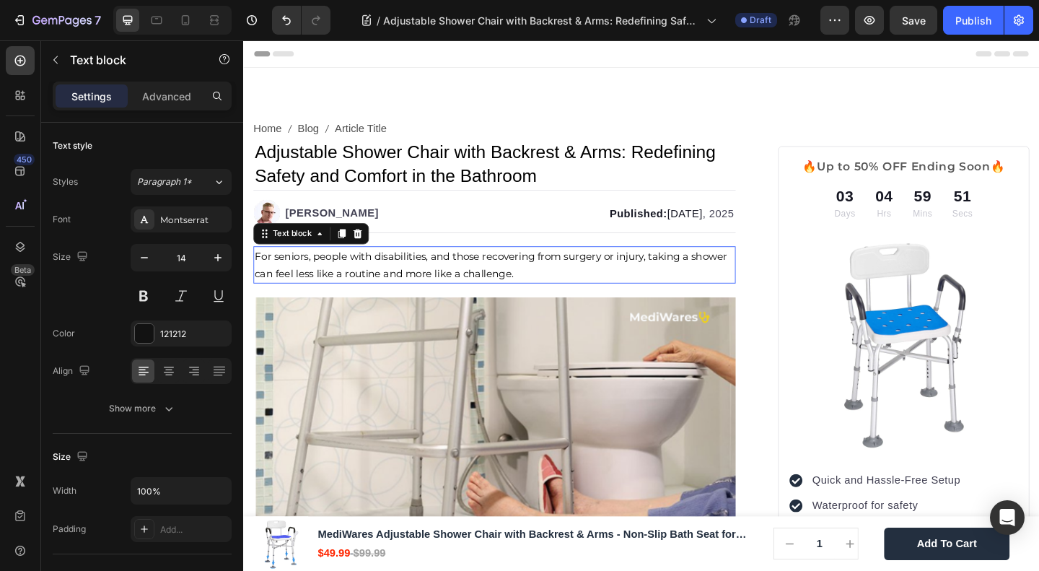
click at [390, 292] on span "For seniors, people with disabilities, and those recovering from surgery or inj…" at bounding box center [513, 284] width 514 height 32
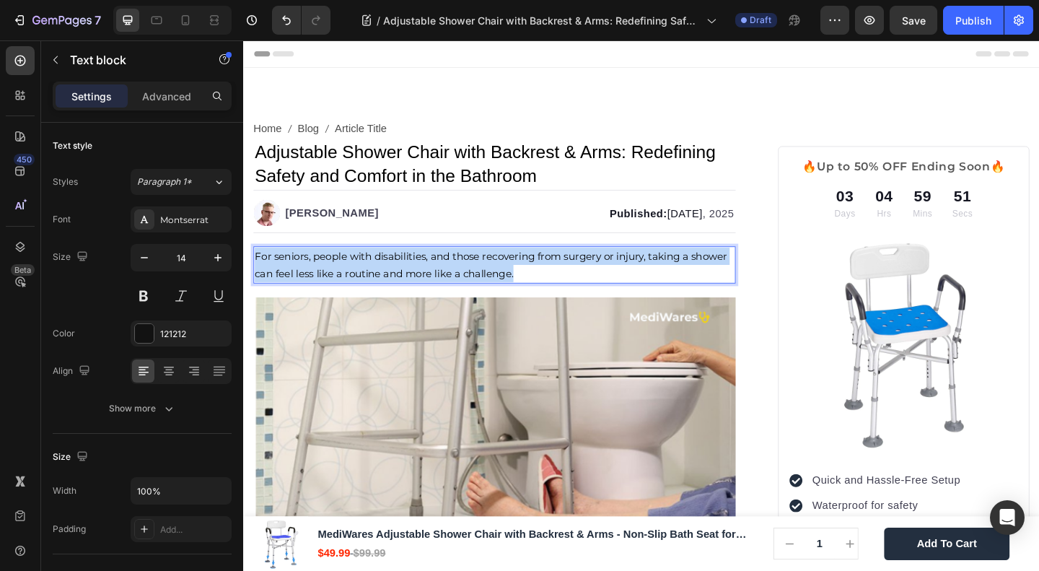
click at [390, 292] on span "For seniors, people with disabilities, and those recovering from surgery or inj…" at bounding box center [513, 284] width 514 height 32
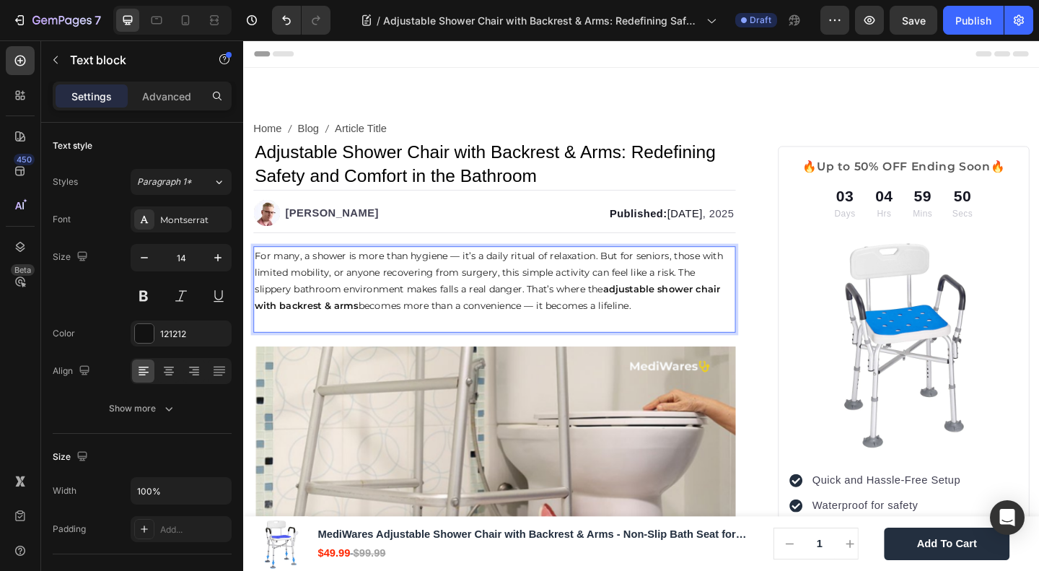
click at [390, 292] on p "For many, a shower is more than hygiene — it’s a daily ritual of relaxation. Bu…" at bounding box center [517, 302] width 522 height 73
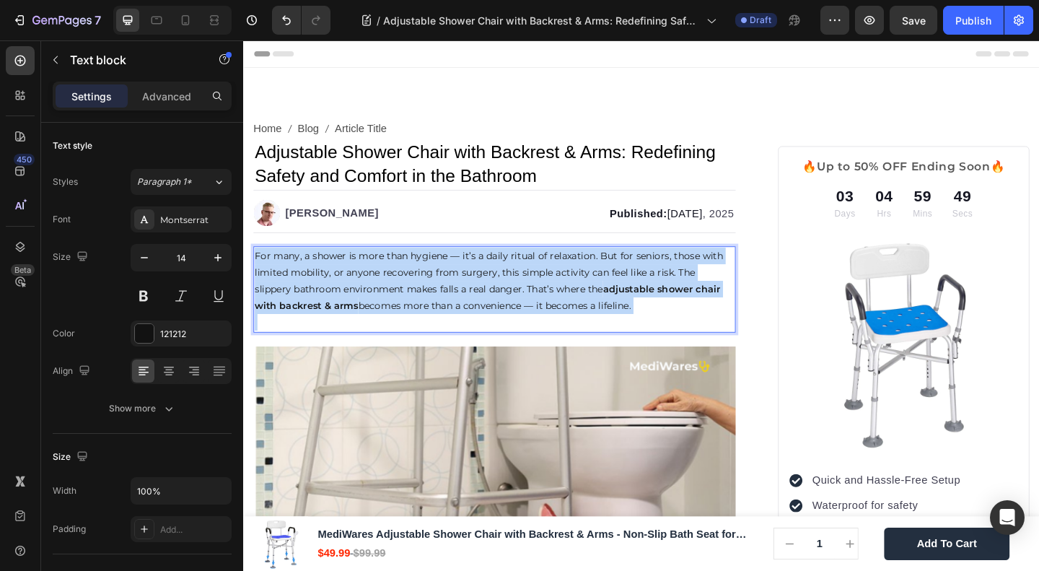
click at [390, 292] on p "For many, a shower is more than hygiene — it’s a daily ritual of relaxation. Bu…" at bounding box center [517, 302] width 522 height 73
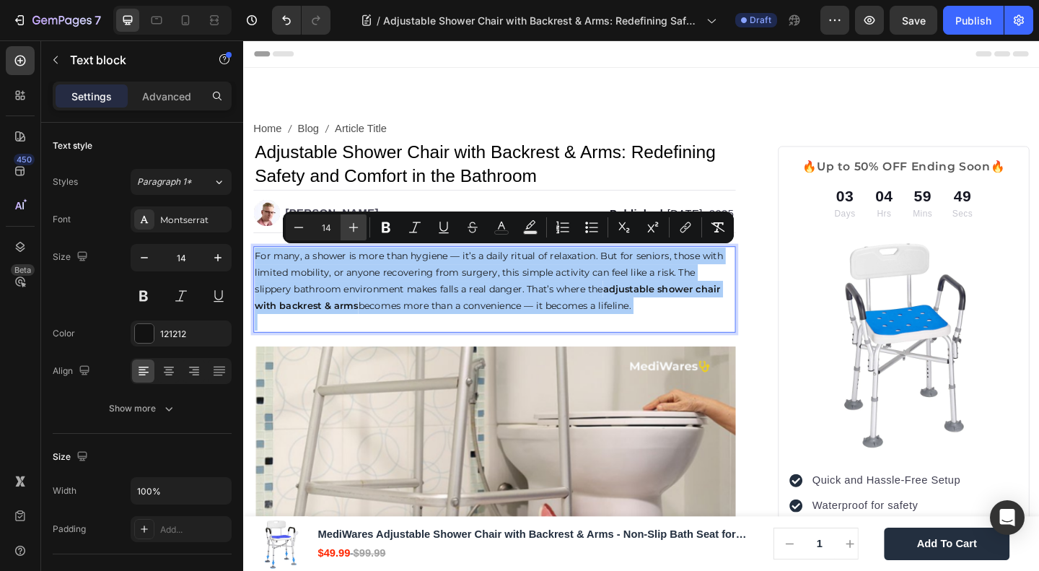
click at [344, 228] on button "Plus" at bounding box center [354, 227] width 26 height 26
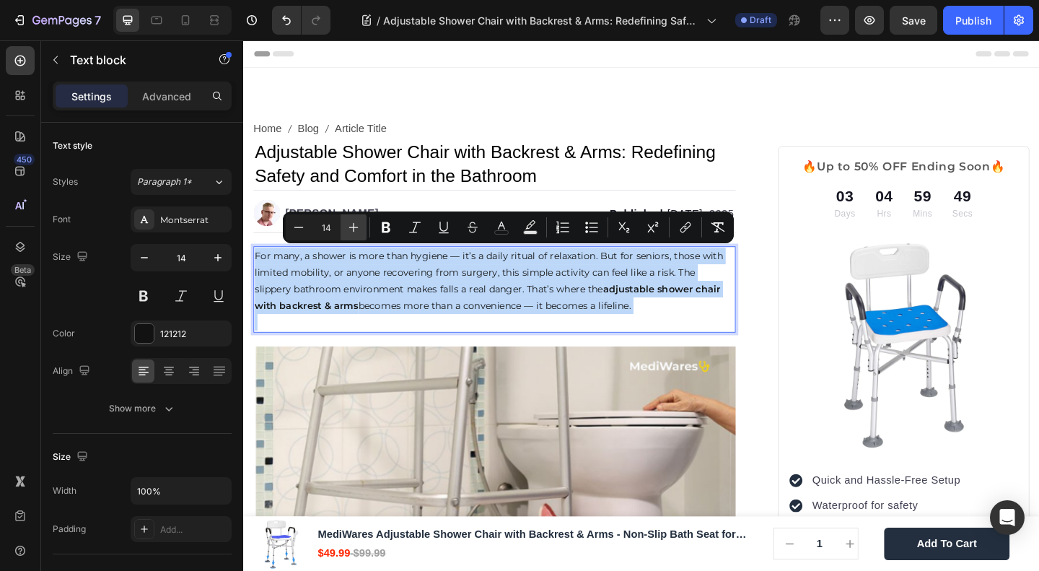
type input "15"
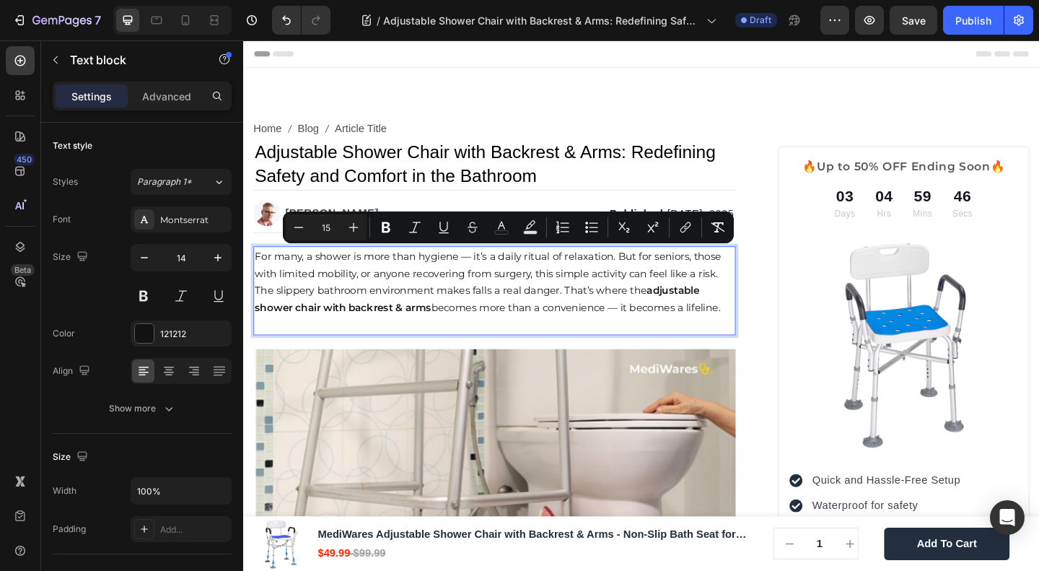
click at [515, 297] on span "For many, a shower is more than hygiene — it’s a daily ritual of relaxation. Bu…" at bounding box center [509, 303] width 507 height 71
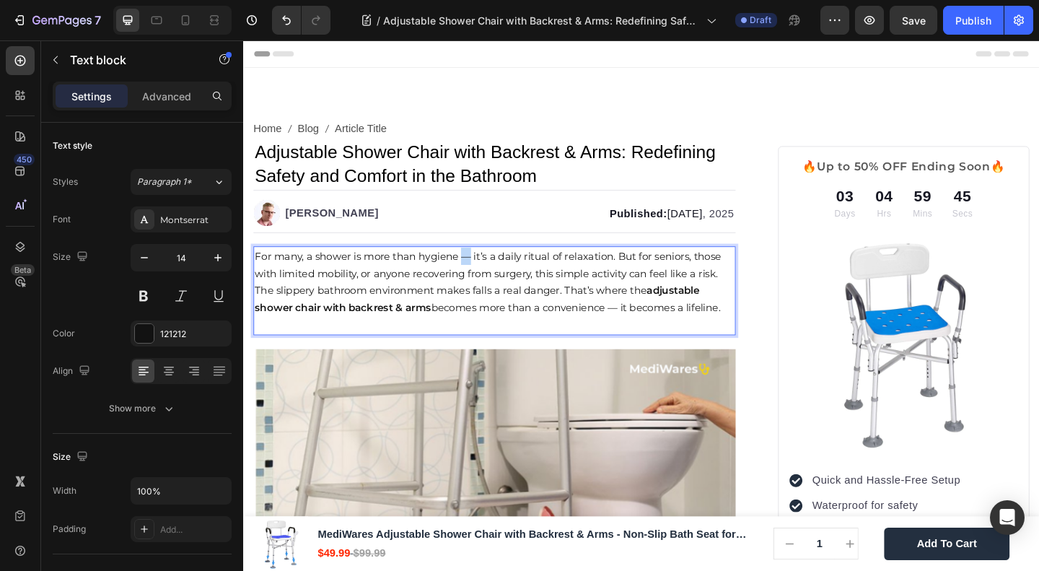
drag, startPoint x: 489, startPoint y: 269, endPoint x: 480, endPoint y: 269, distance: 9.4
click at [480, 269] on span "For many, a shower is more than hygiene — it’s a daily ritual of relaxation. Bu…" at bounding box center [509, 303] width 507 height 71
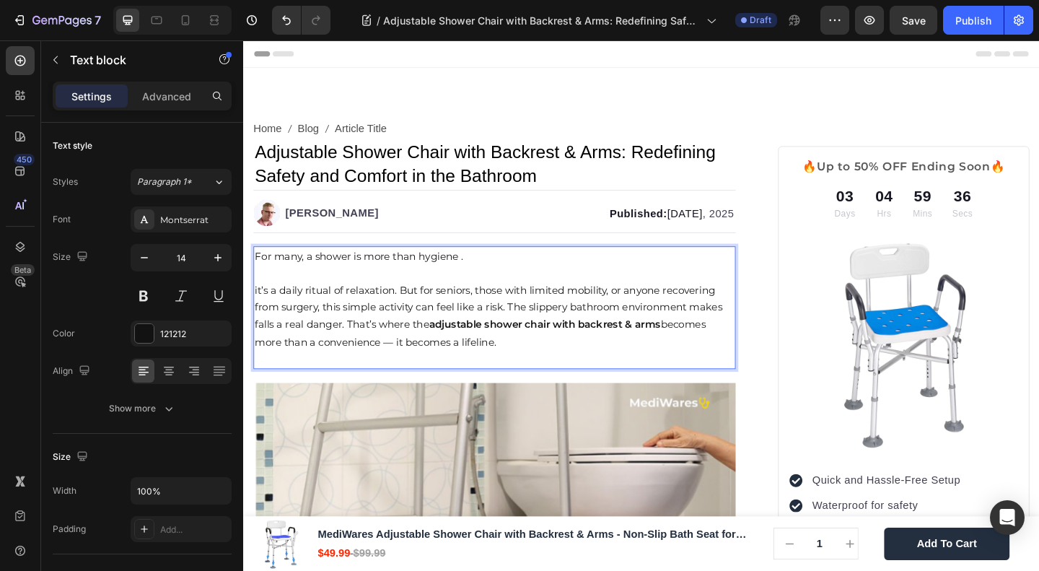
click at [355, 344] on span "it’s a daily ritual of relaxation. But for seniors, those with limited mobility…" at bounding box center [510, 340] width 509 height 71
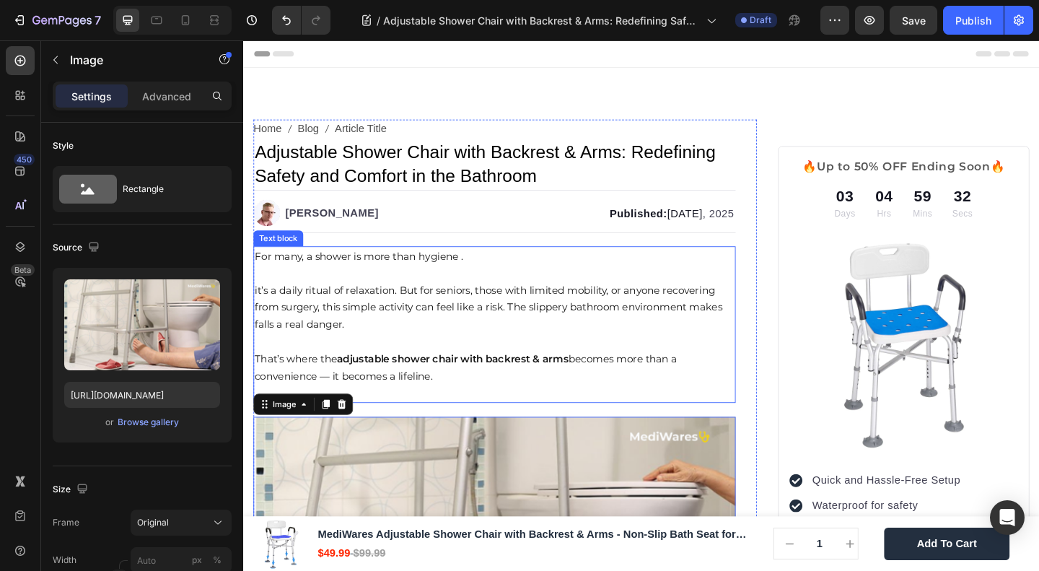
click at [375, 396] on span "That’s where the adjustable shower chair with backrest & arms becomes more than…" at bounding box center [486, 396] width 460 height 32
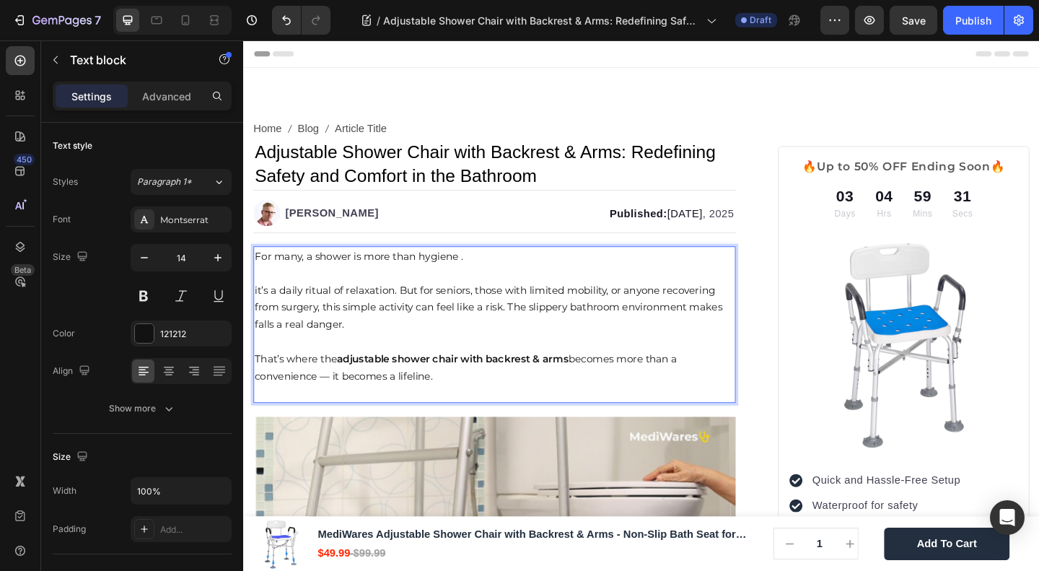
click at [336, 402] on span "That’s where the adjustable shower chair with backrest & arms becomes more than…" at bounding box center [486, 396] width 460 height 32
drag, startPoint x: 336, startPoint y: 402, endPoint x: 325, endPoint y: 403, distance: 10.9
click at [325, 403] on span "That’s where the adjustable shower chair with backrest & arms becomes more than…" at bounding box center [486, 396] width 460 height 32
click at [390, 302] on p "For many, a shower is more than hygiene . it’s a daily ritual of relaxation. Bu…" at bounding box center [517, 341] width 522 height 150
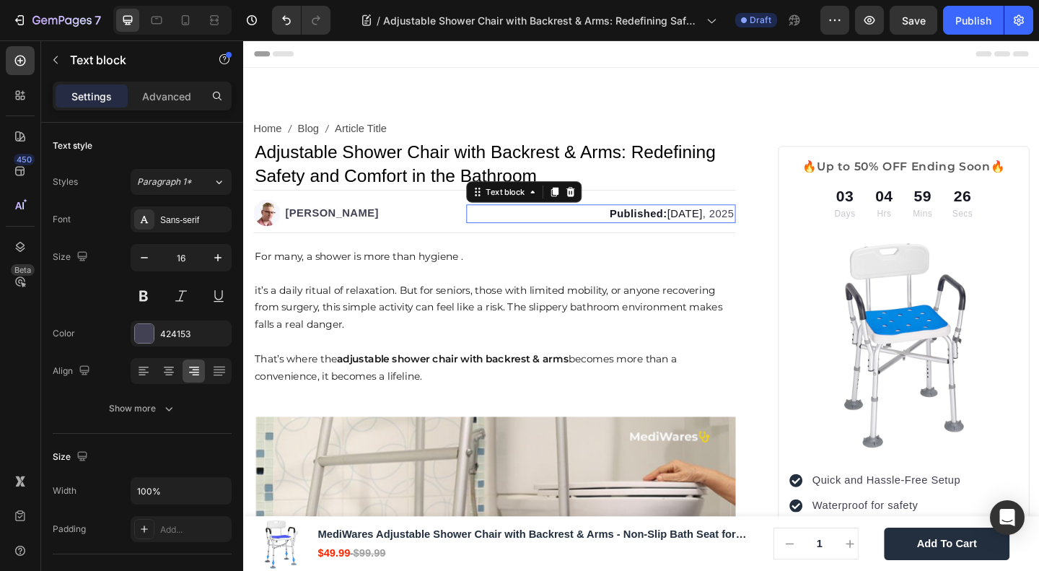
click at [532, 224] on p "Published: [DATE]" at bounding box center [631, 228] width 289 height 17
click at [702, 227] on span "Published: [DATE]" at bounding box center [692, 228] width 101 height 12
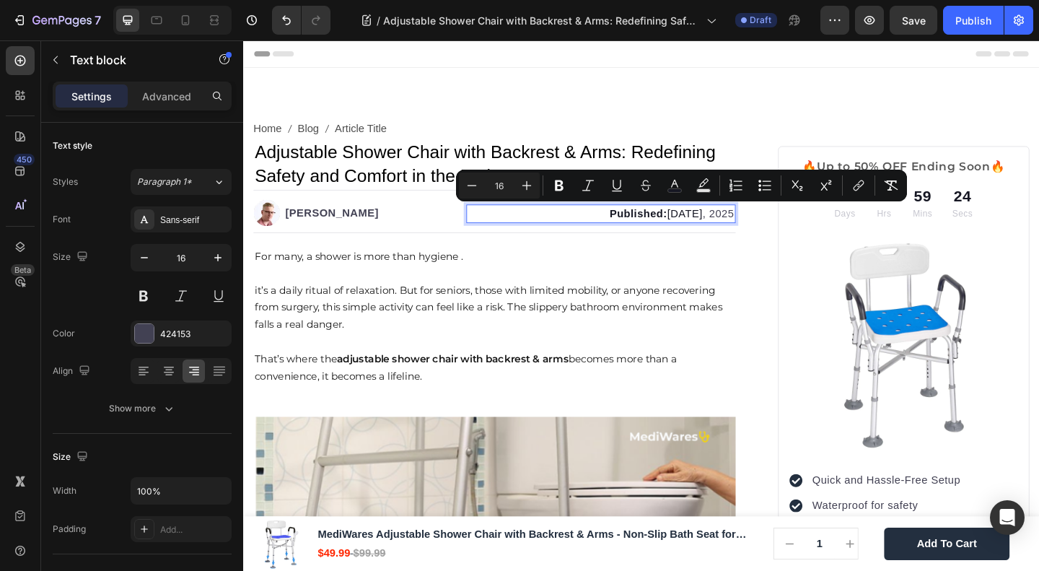
click at [728, 230] on span "Published: [DATE]" at bounding box center [692, 228] width 101 height 12
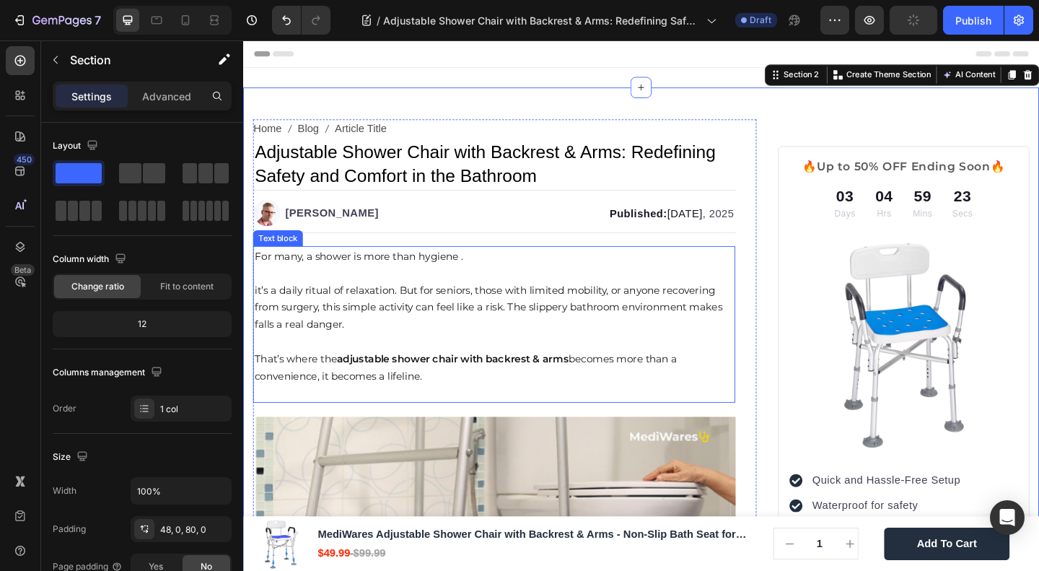
scroll to position [192, 0]
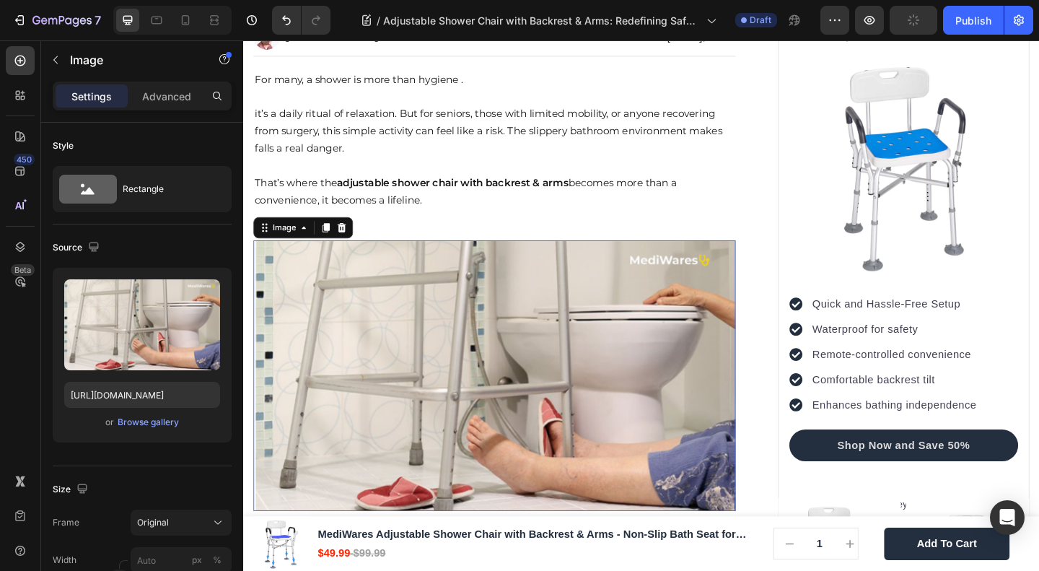
click at [474, 335] on img at bounding box center [516, 405] width 525 height 294
click at [484, 322] on img at bounding box center [516, 405] width 525 height 294
click at [347, 238] on icon at bounding box center [350, 244] width 12 height 12
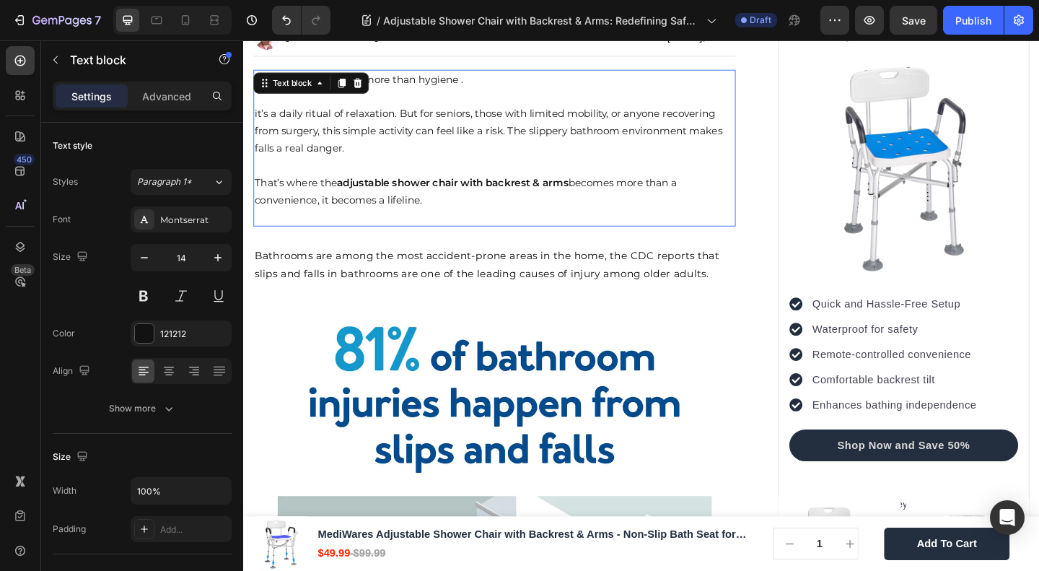
click at [379, 226] on p "Rich Text Editor. Editing area: main" at bounding box center [517, 232] width 522 height 18
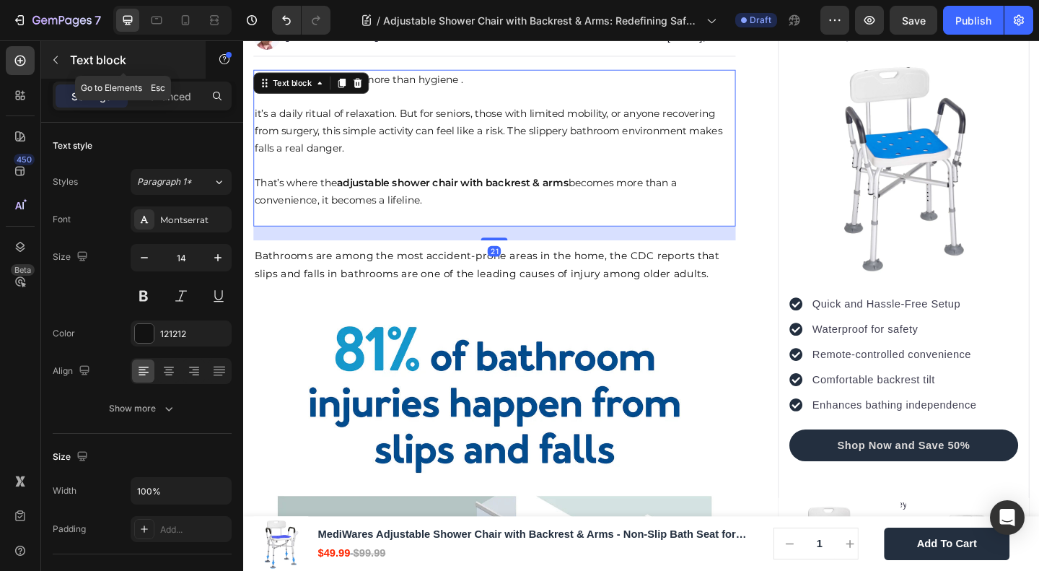
click at [58, 51] on button "button" at bounding box center [55, 59] width 23 height 23
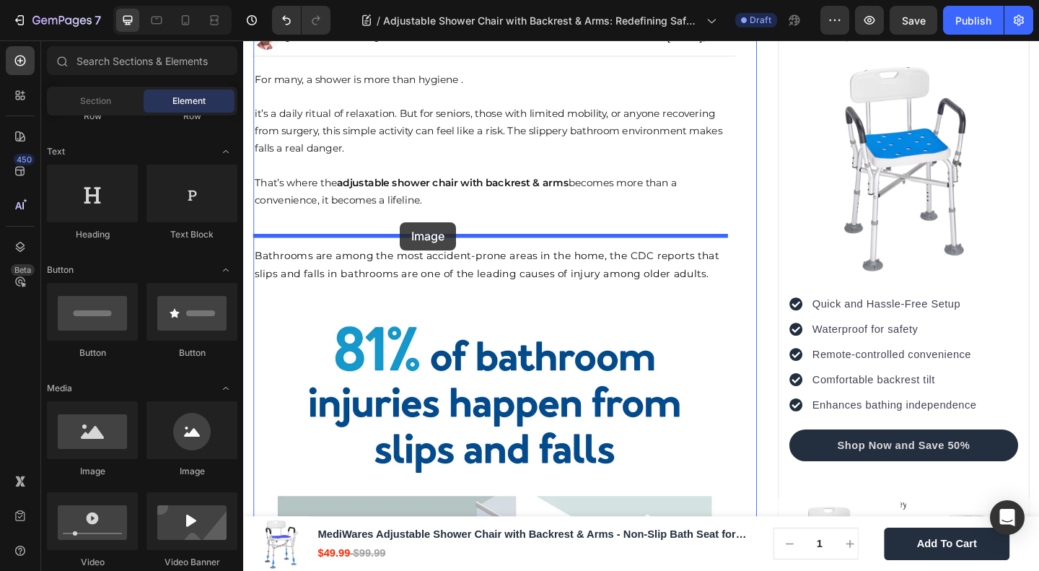
drag, startPoint x: 373, startPoint y: 468, endPoint x: 414, endPoint y: 238, distance: 233.1
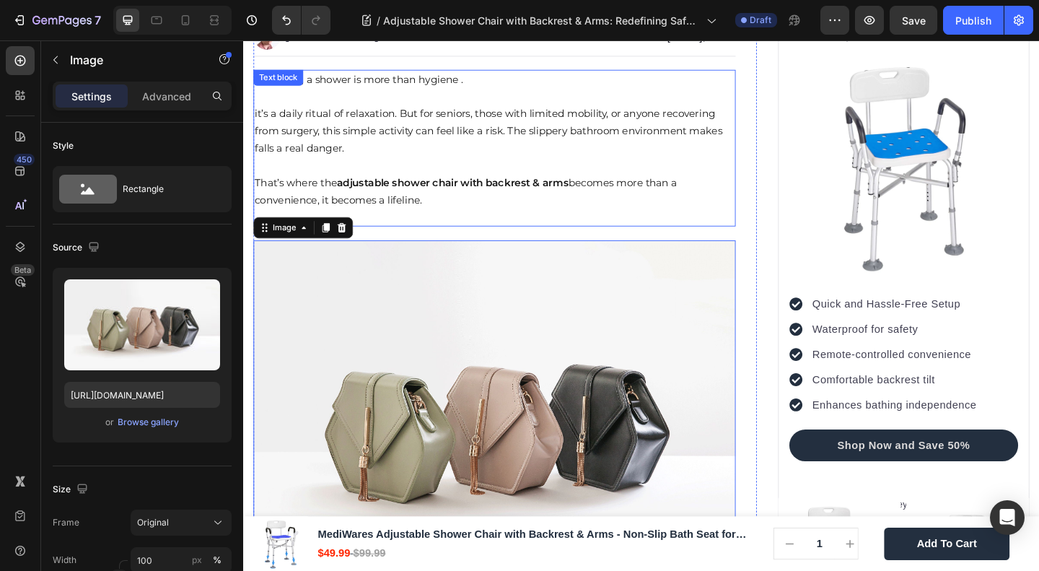
click at [468, 201] on p "For many, a shower is more than hygiene . it’s a daily ritual of relaxation. Bu…" at bounding box center [517, 149] width 522 height 150
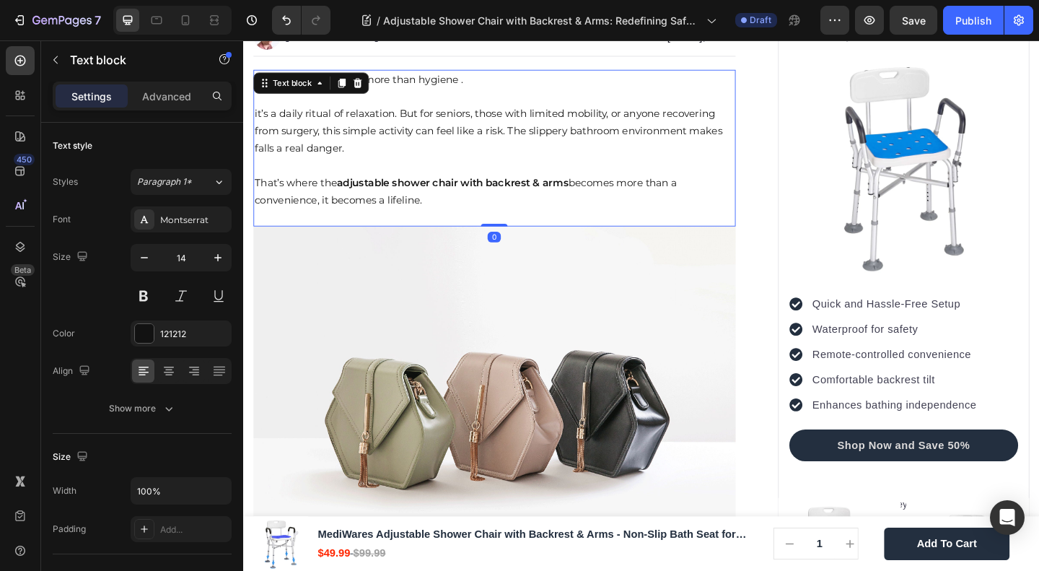
drag, startPoint x: 509, startPoint y: 251, endPoint x: 501, endPoint y: 212, distance: 39.8
click at [501, 212] on div "For many, a shower is more than hygiene . it’s a daily ritual of relaxation. Bu…" at bounding box center [516, 157] width 525 height 171
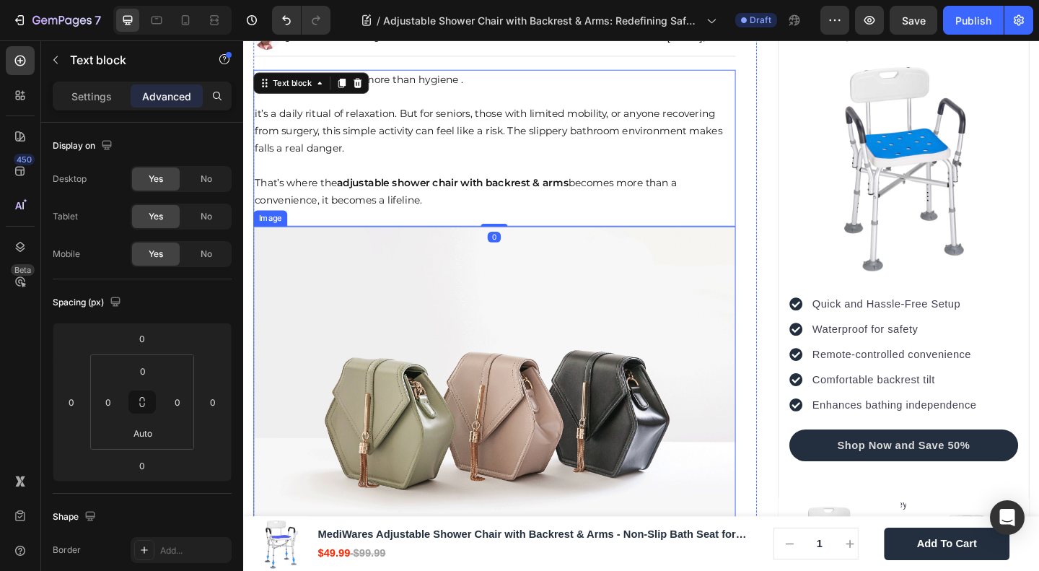
click at [494, 341] on img at bounding box center [516, 439] width 525 height 393
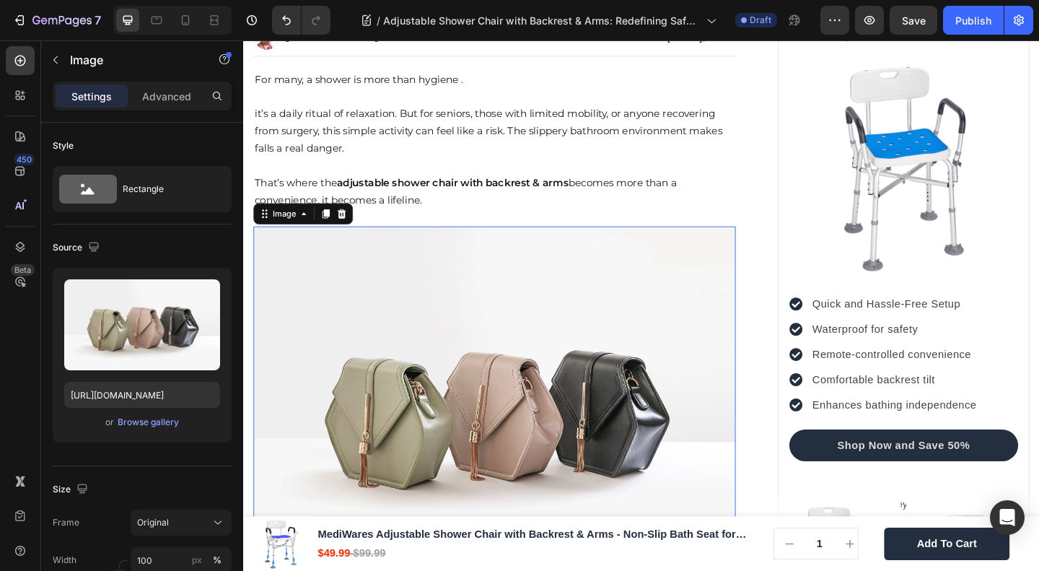
click at [498, 435] on img at bounding box center [516, 439] width 525 height 393
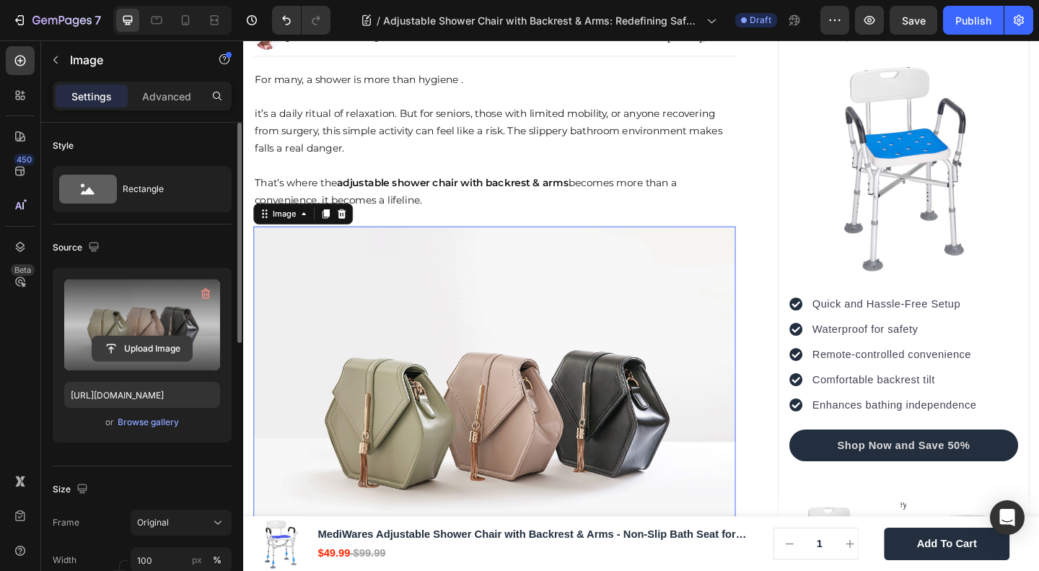
click at [175, 338] on input "file" at bounding box center [142, 348] width 100 height 25
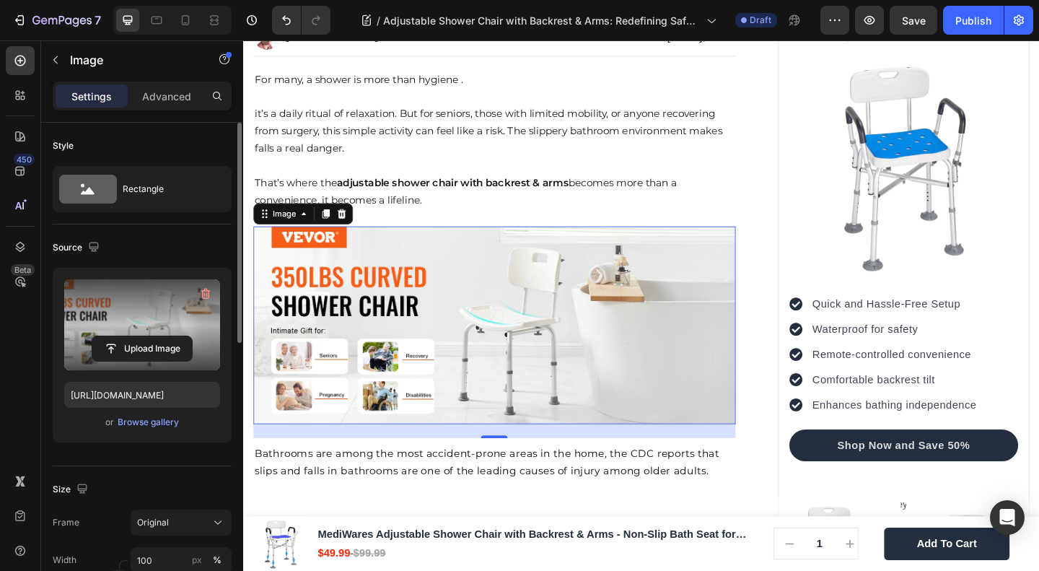
click at [152, 333] on label at bounding box center [142, 324] width 156 height 91
click at [152, 336] on input "file" at bounding box center [142, 348] width 100 height 25
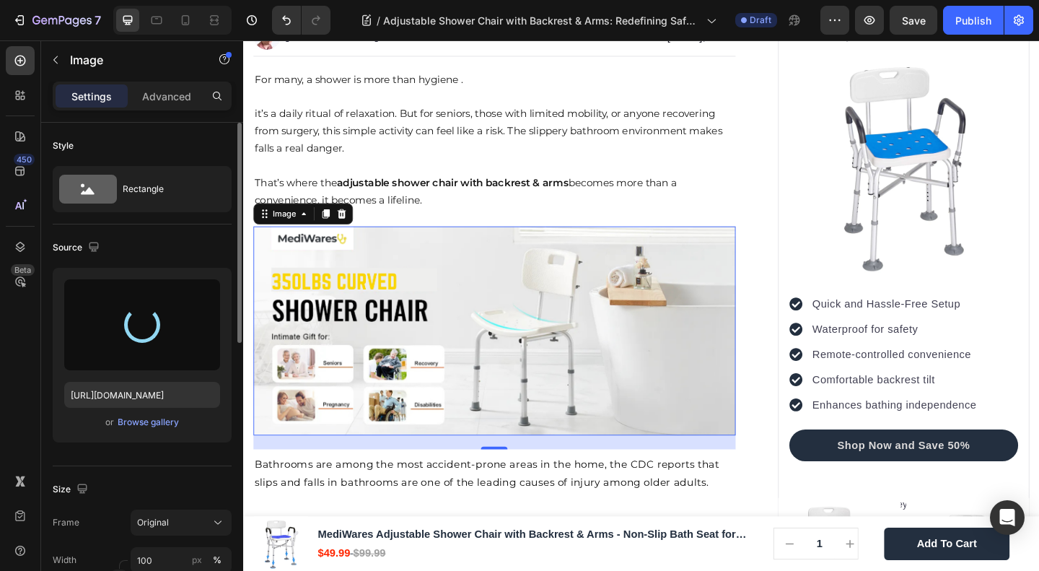
type input "https://cdn.shopify.com/s/files/1/0691/2760/2401/files/gempages_549128476653781…"
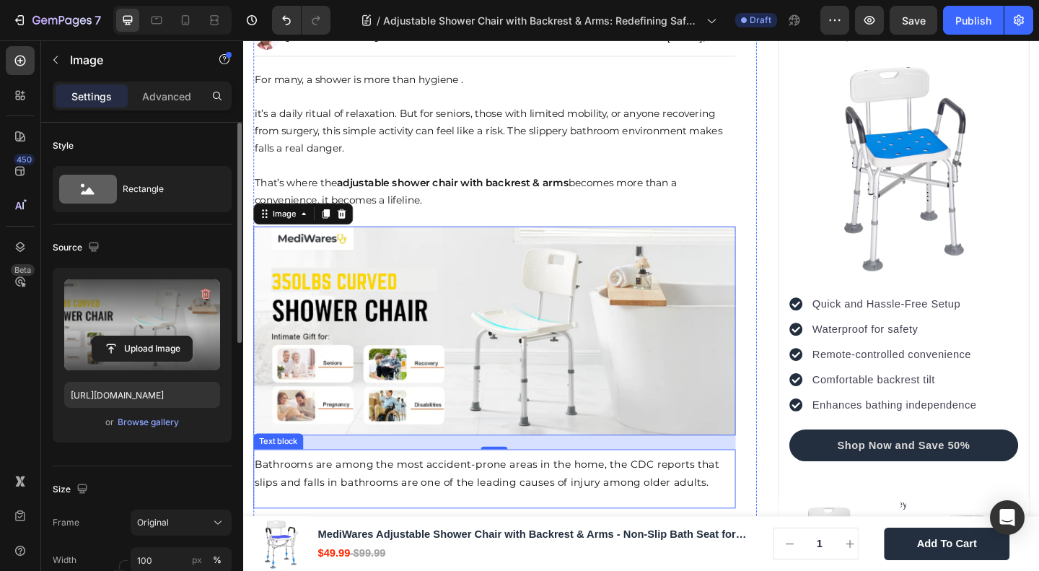
click at [452, 503] on span "Bathrooms are among the most accident-prone areas in the home, the CDC reports …" at bounding box center [509, 510] width 506 height 32
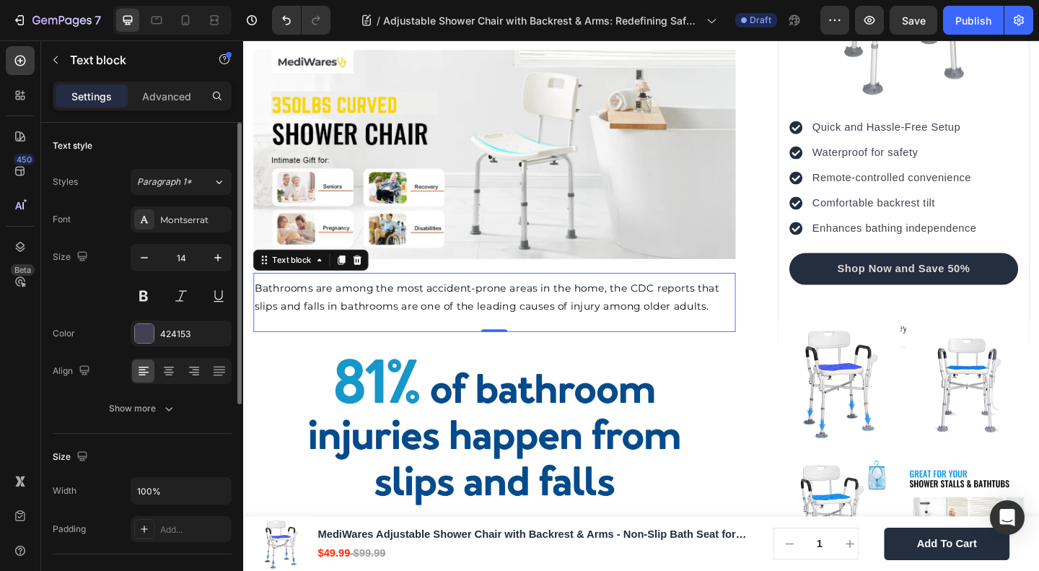
scroll to position [385, 0]
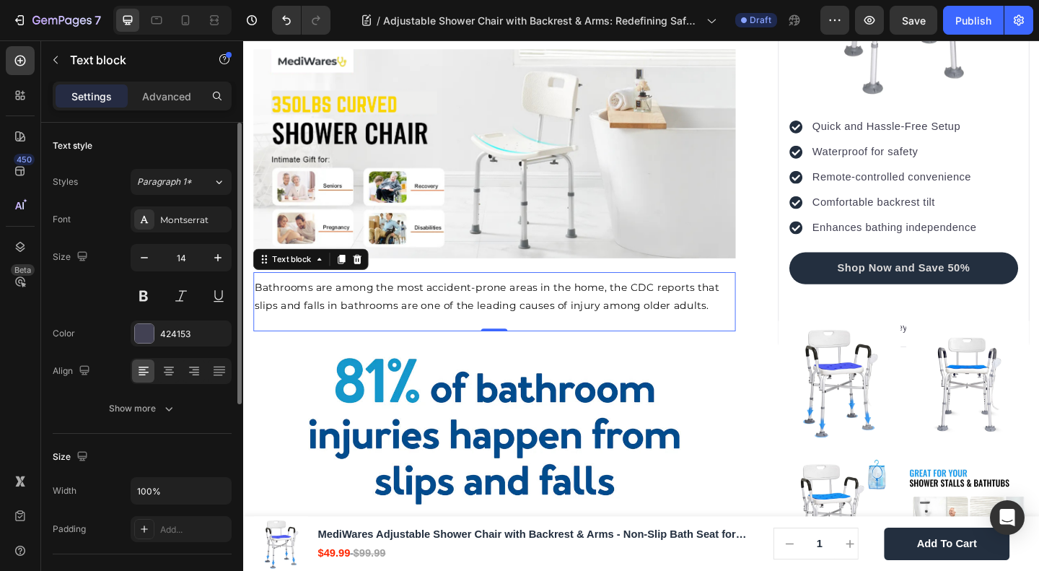
click at [398, 307] on p "Bathrooms are among the most accident-prone areas in the home, the CDC reports …" at bounding box center [517, 319] width 522 height 38
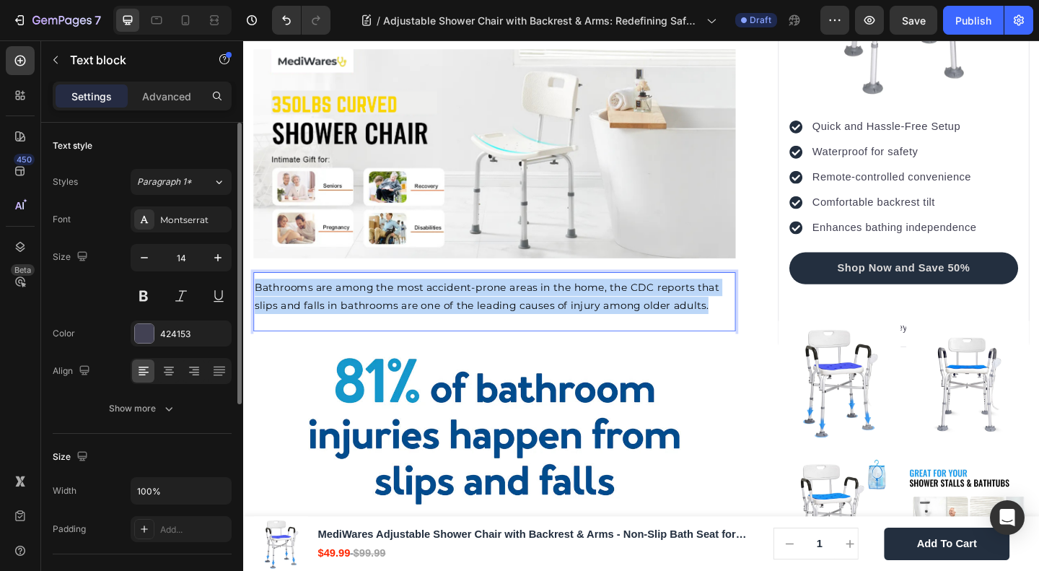
click at [398, 307] on p "Bathrooms are among the most accident-prone areas in the home, the CDC reports …" at bounding box center [517, 319] width 522 height 38
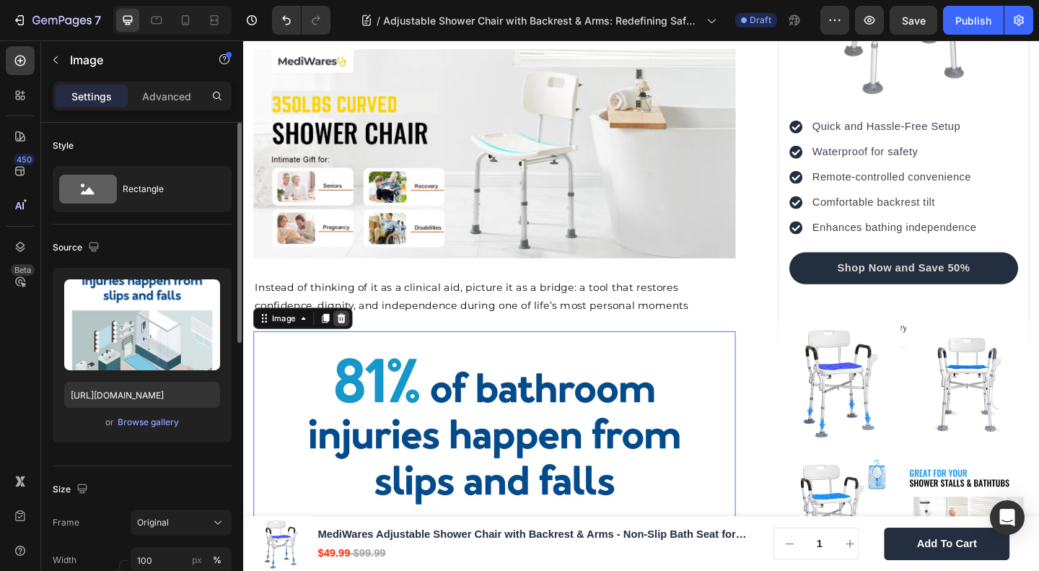
click at [351, 338] on icon at bounding box center [350, 343] width 9 height 10
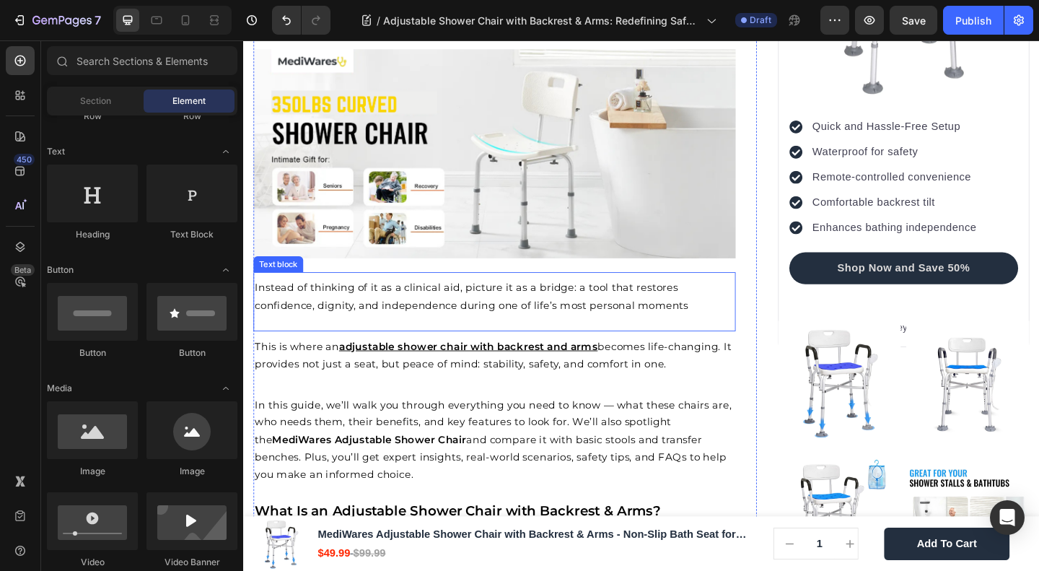
scroll to position [577, 0]
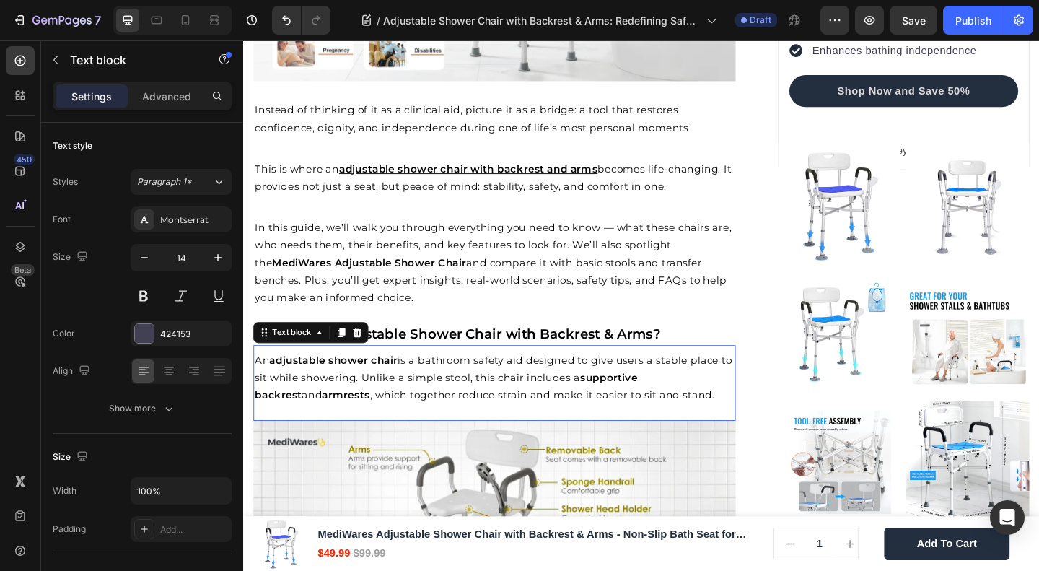
drag, startPoint x: 303, startPoint y: 367, endPoint x: 388, endPoint y: 367, distance: 84.5
click at [303, 364] on div "Text block" at bounding box center [296, 358] width 48 height 13
click at [432, 361] on strong "What Is an Adjustable Shower Chair with Backrest & Arms?" at bounding box center [477, 359] width 442 height 17
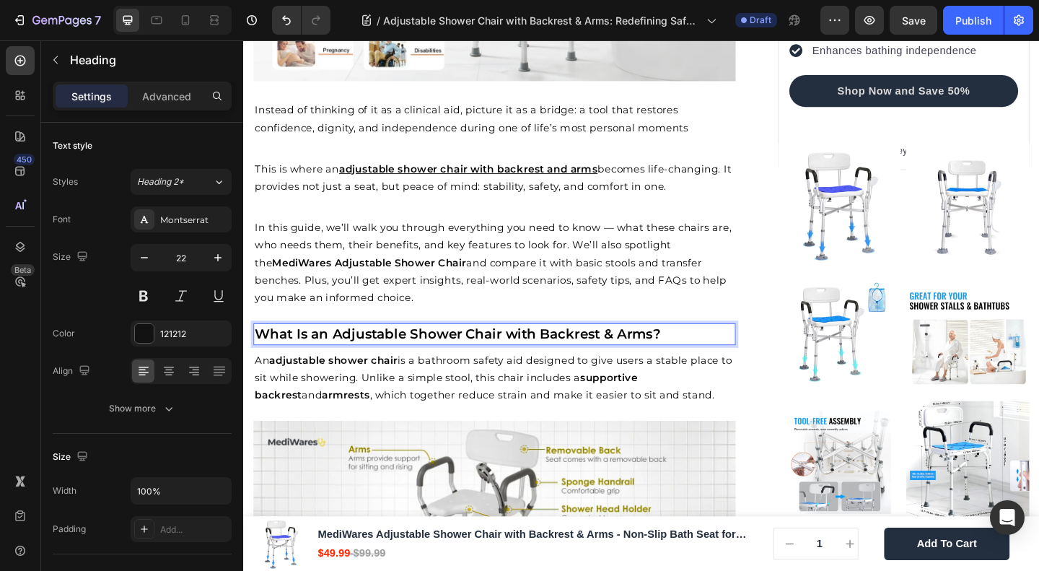
click at [432, 361] on strong "What Is an Adjustable Shower Chair with Backrest & Arms?" at bounding box center [477, 359] width 442 height 17
click at [414, 360] on p "Why People Are Turning to Adjustable Shower Chairs" at bounding box center [517, 359] width 522 height 21
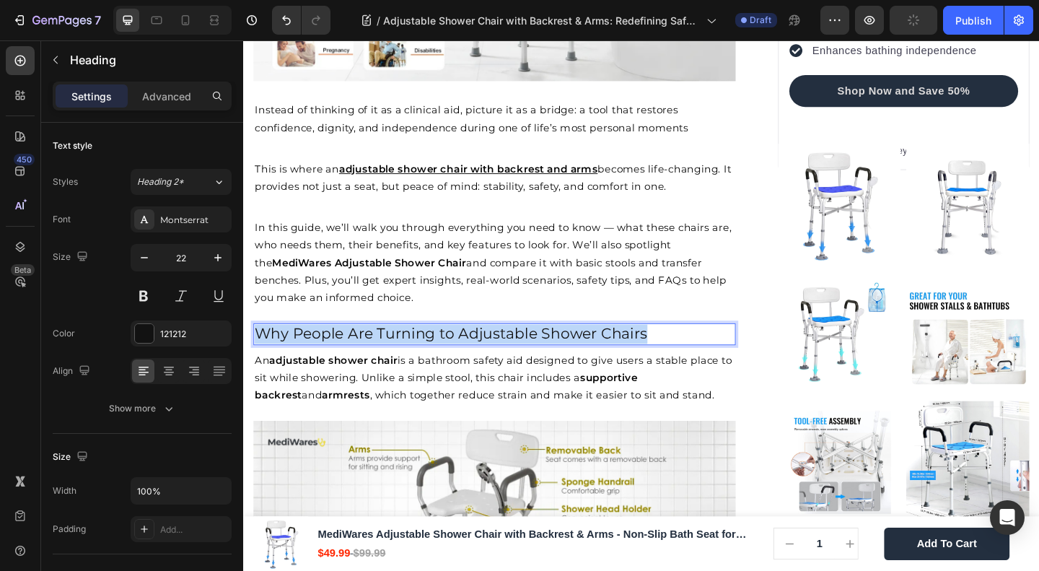
click at [414, 360] on p "Why People Are Turning to Adjustable Shower Chairs" at bounding box center [517, 359] width 522 height 21
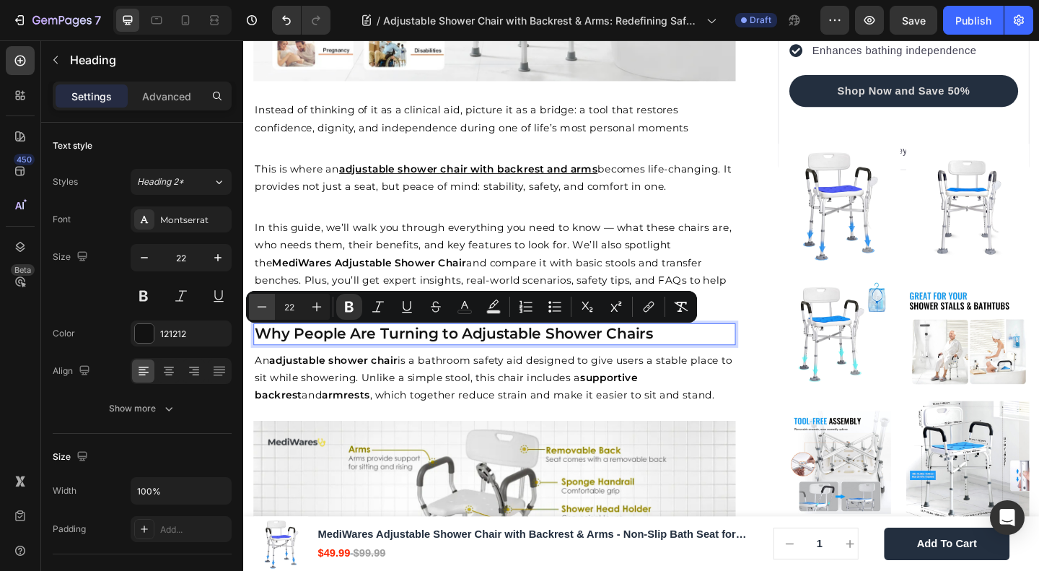
click at [263, 306] on icon "Editor contextual toolbar" at bounding box center [262, 307] width 14 height 14
type input "20"
click at [545, 445] on div "An adjustable shower chair is a bathroom safety aid designed to give users a st…" at bounding box center [516, 413] width 525 height 83
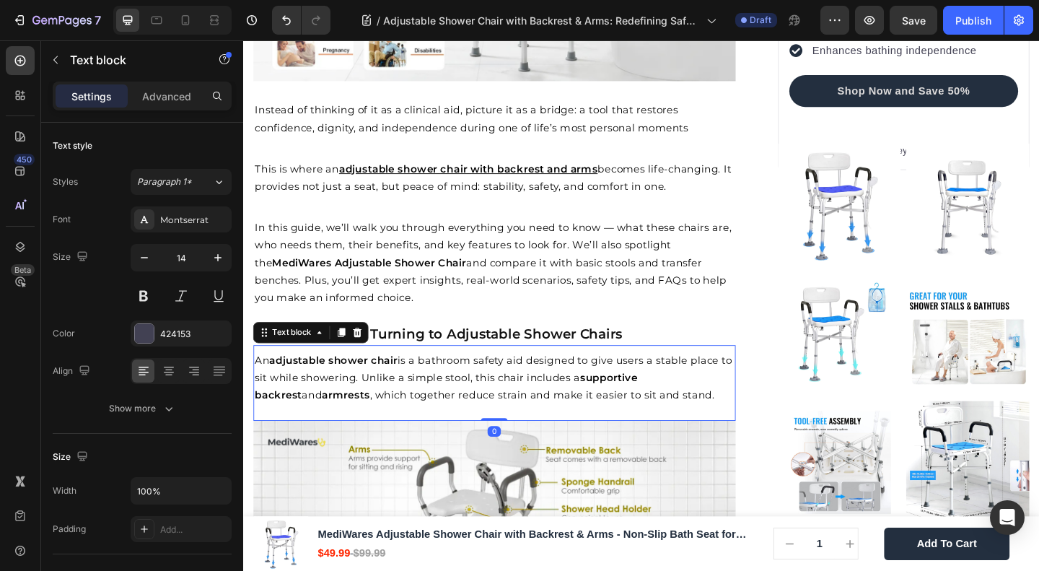
click at [474, 367] on strong "Why People Are Turning to Adjustable Shower Chairs" at bounding box center [456, 359] width 400 height 17
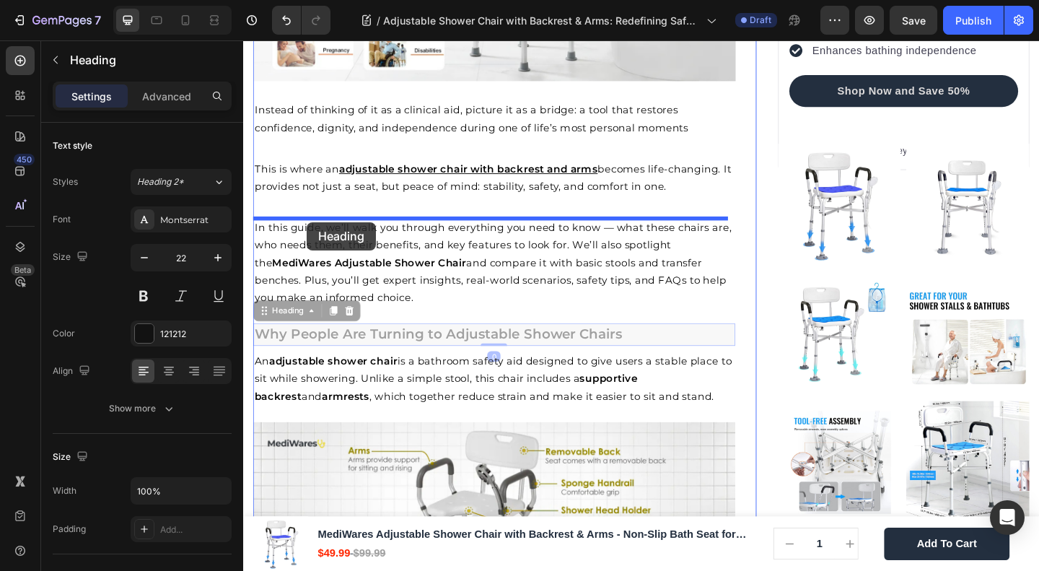
drag, startPoint x: 292, startPoint y: 339, endPoint x: 341, endPoint y: 253, distance: 98.9
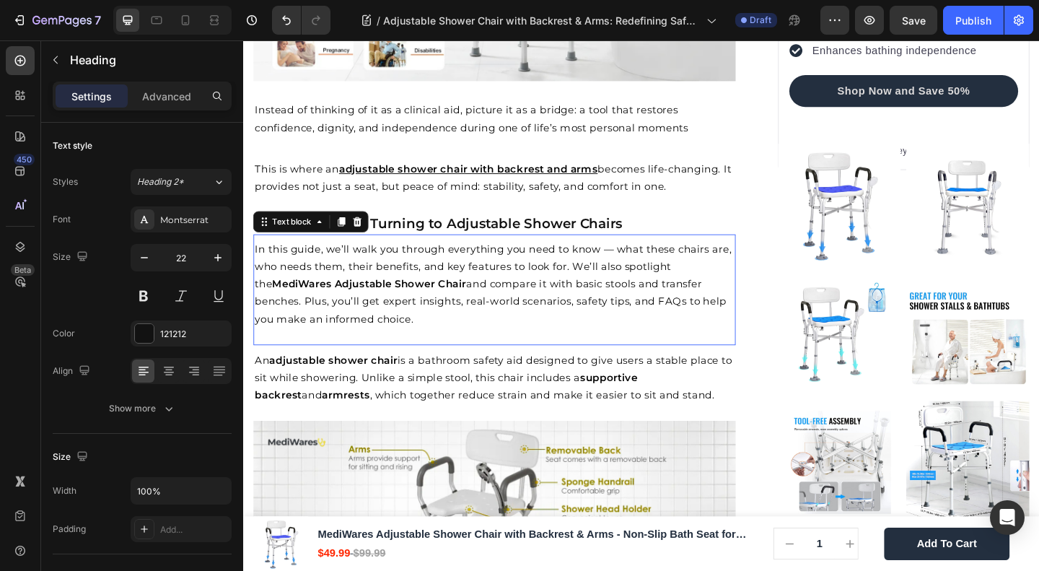
click at [462, 300] on p "In this guide, we’ll walk you through everything you need to know — what these …" at bounding box center [517, 305] width 522 height 95
click at [372, 241] on icon at bounding box center [368, 238] width 12 height 12
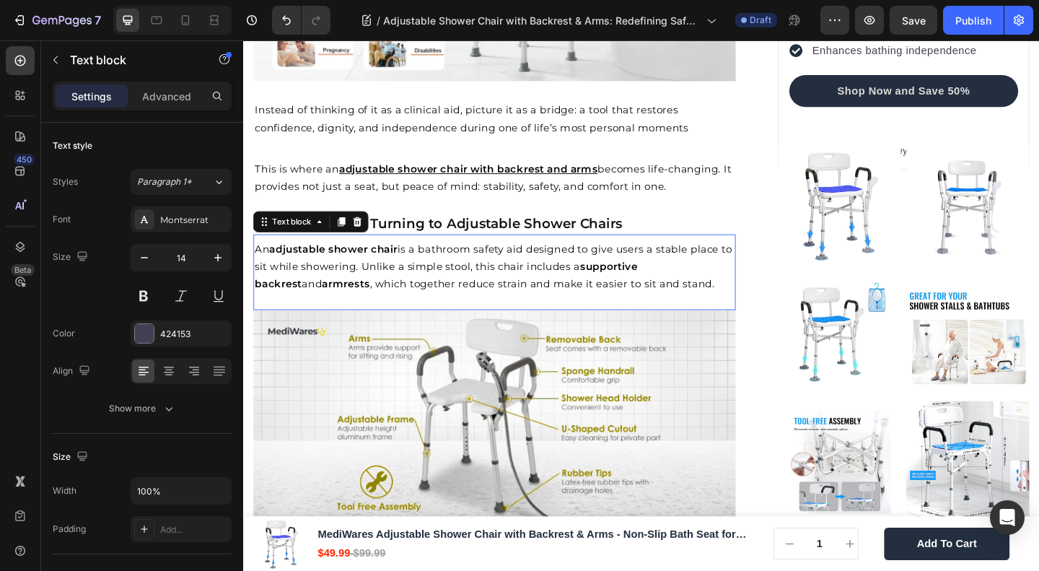
click at [403, 289] on span "An adjustable shower chair is a bathroom safety aid designed to give users a st…" at bounding box center [516, 286] width 520 height 51
click at [327, 298] on span "An adjustable shower chair is a bathroom safety aid designed to give users a st…" at bounding box center [516, 286] width 520 height 51
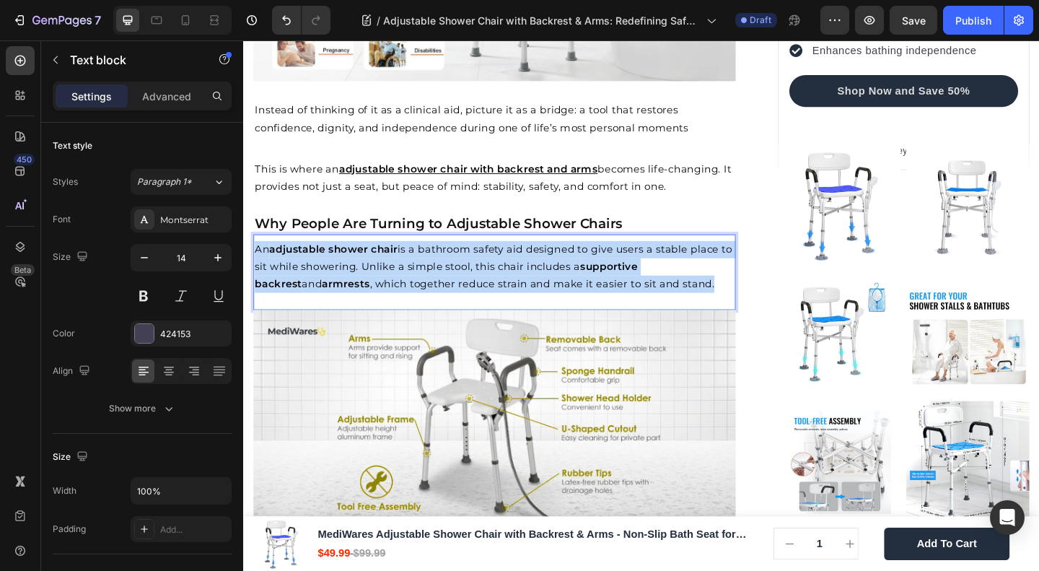
click at [327, 298] on span "An adjustable shower chair is a bathroom safety aid designed to give users a st…" at bounding box center [516, 286] width 520 height 51
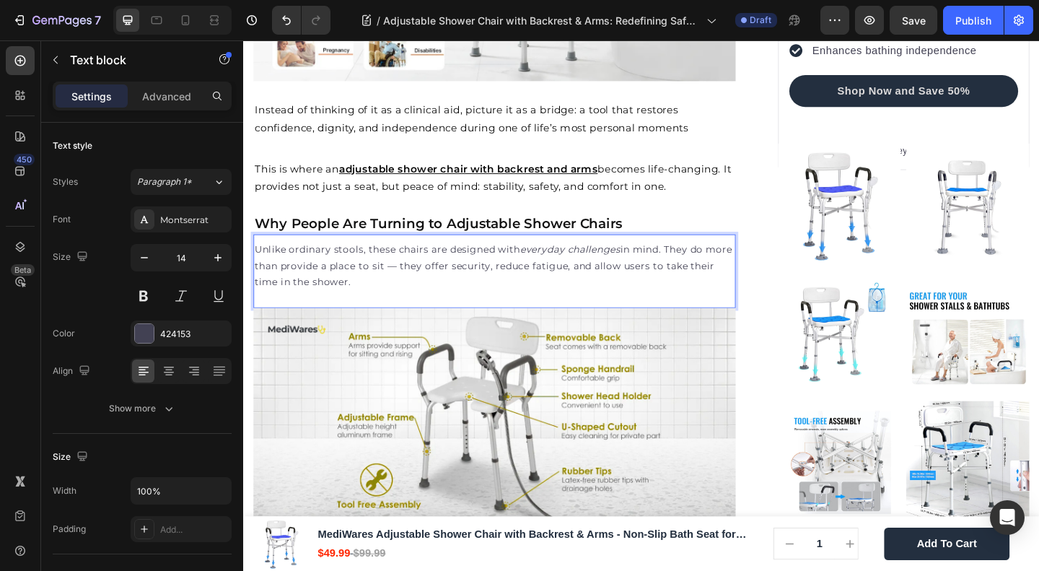
click at [317, 312] on p "Unlike ordinary stools, these chairs are designed with everyday challenges in m…" at bounding box center [517, 285] width 522 height 55
click at [358, 310] on p "Unlike ordinary stools, these chairs are designed with everyday challenges in m…" at bounding box center [517, 285] width 522 height 55
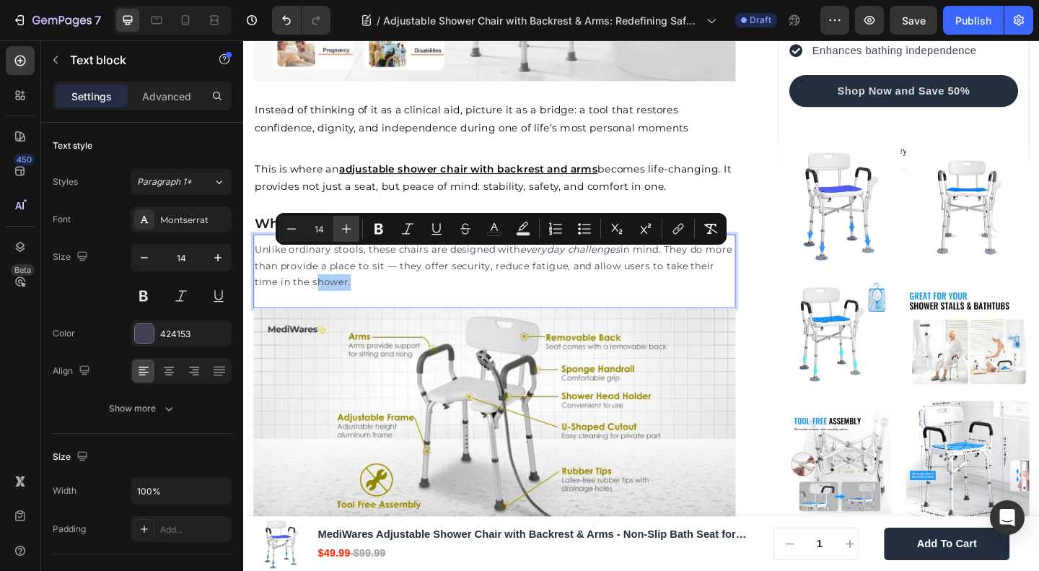
click at [343, 226] on icon "Editor contextual toolbar" at bounding box center [346, 229] width 14 height 14
type input "15"
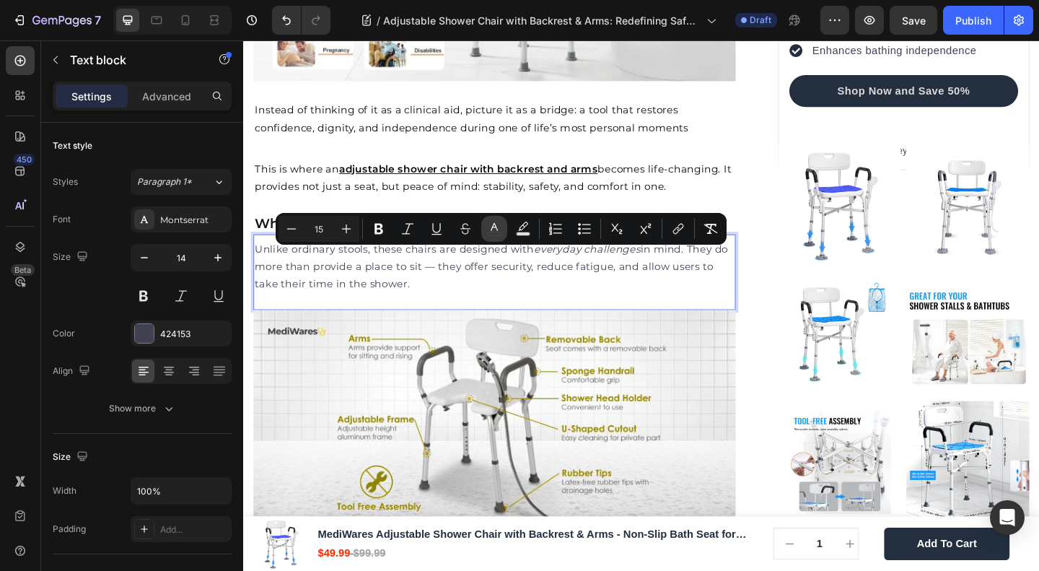
drag, startPoint x: 499, startPoint y: 229, endPoint x: 283, endPoint y: 230, distance: 215.8
click at [499, 229] on icon "Editor contextual toolbar" at bounding box center [494, 229] width 14 height 14
type input "424153"
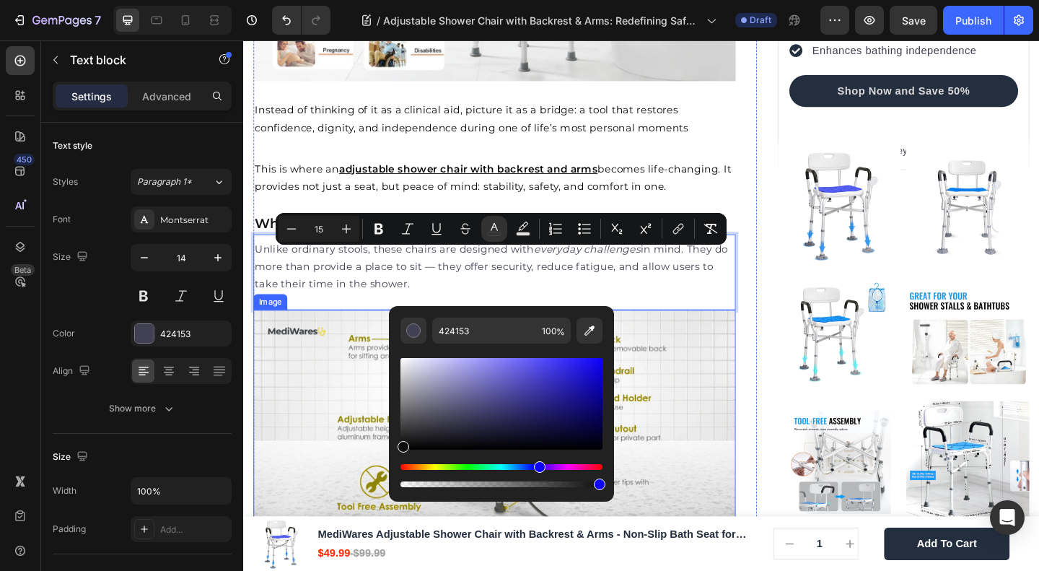
type input "0C0C0C"
drag, startPoint x: 697, startPoint y: 449, endPoint x: 354, endPoint y: 525, distance: 351.1
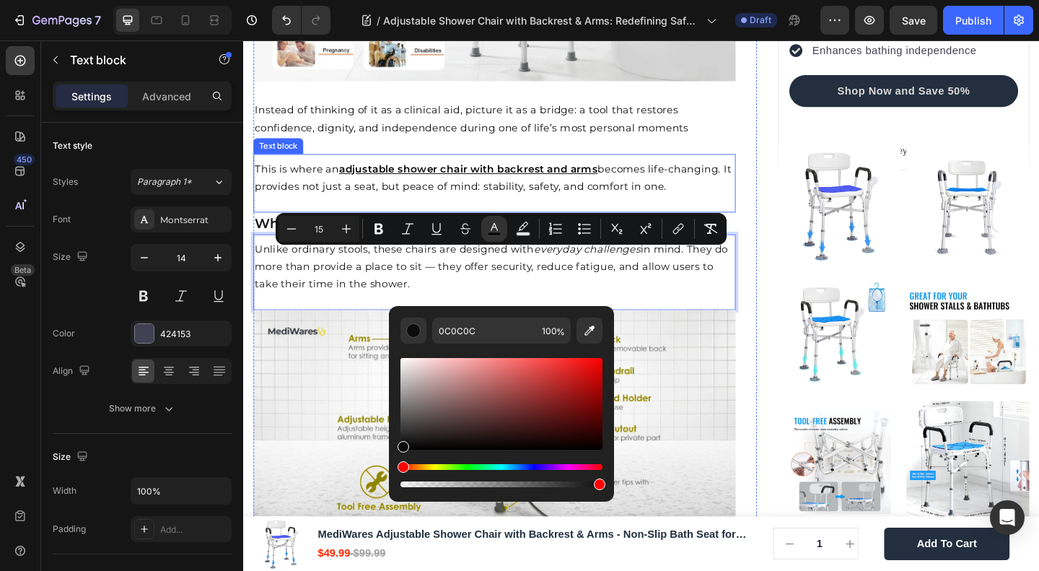
click at [586, 173] on u "adjustable shower chair with backrest and arms" at bounding box center [487, 180] width 281 height 14
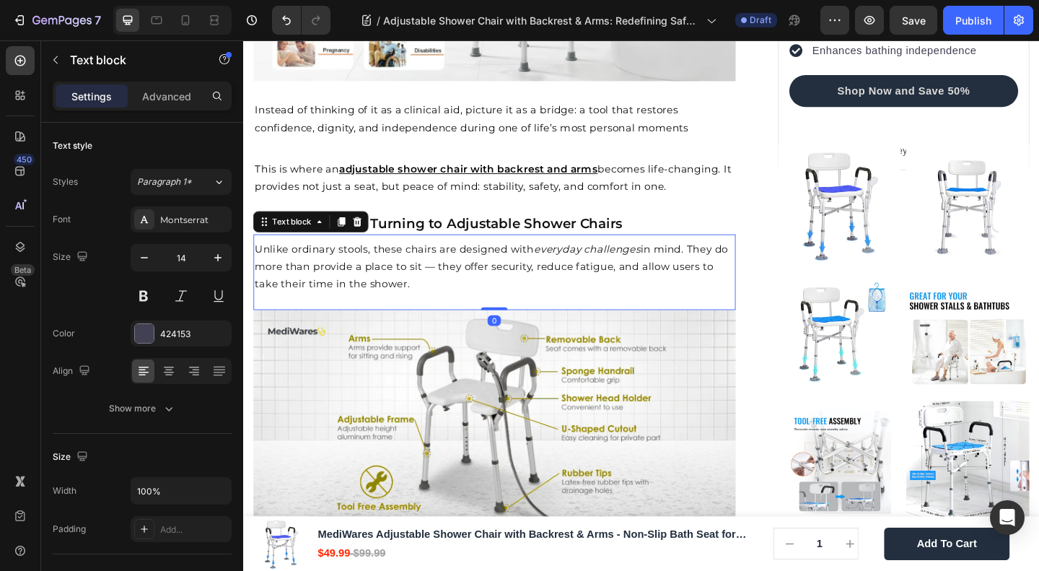
click at [503, 268] on span "Unlike ordinary stools, these chairs are designed with everyday challenges in m…" at bounding box center [513, 286] width 515 height 51
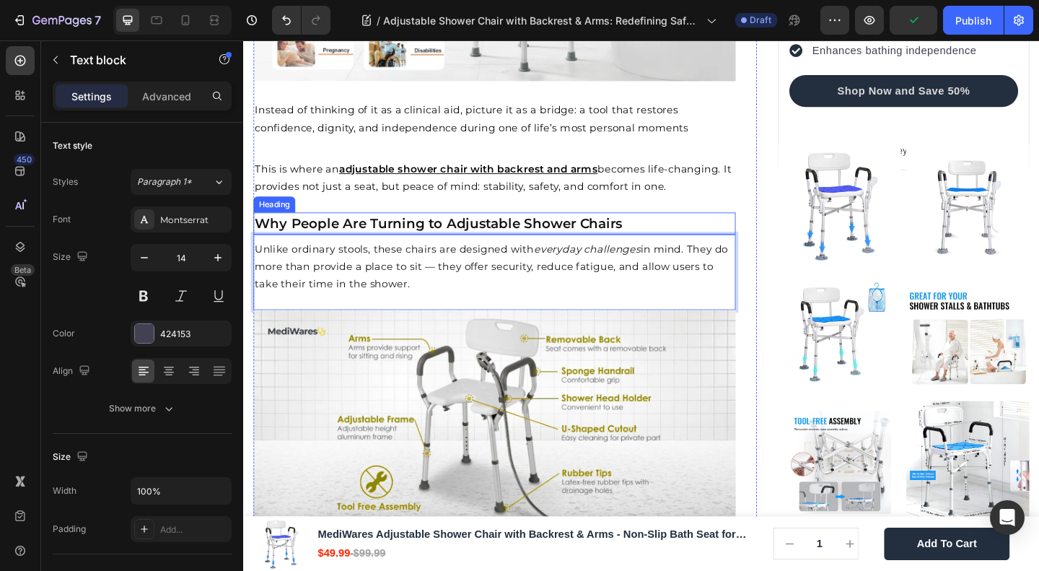
click at [447, 195] on p "This is where an adjustable shower chair with backrest and arms becomes life-ch…" at bounding box center [517, 190] width 522 height 38
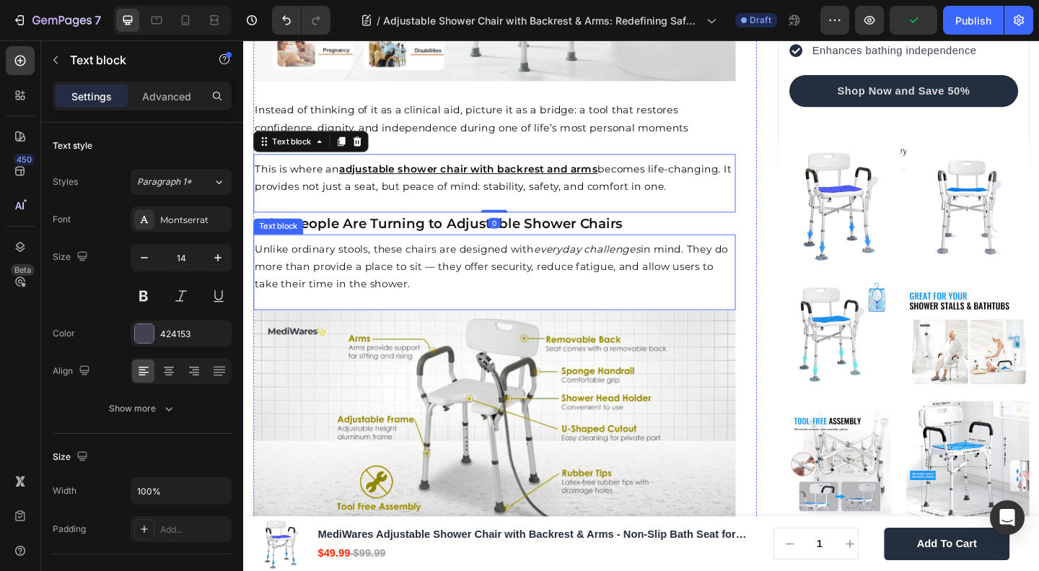
click at [425, 283] on p "Unlike ordinary stools, these chairs are designed with everyday challenges in m…" at bounding box center [517, 286] width 522 height 57
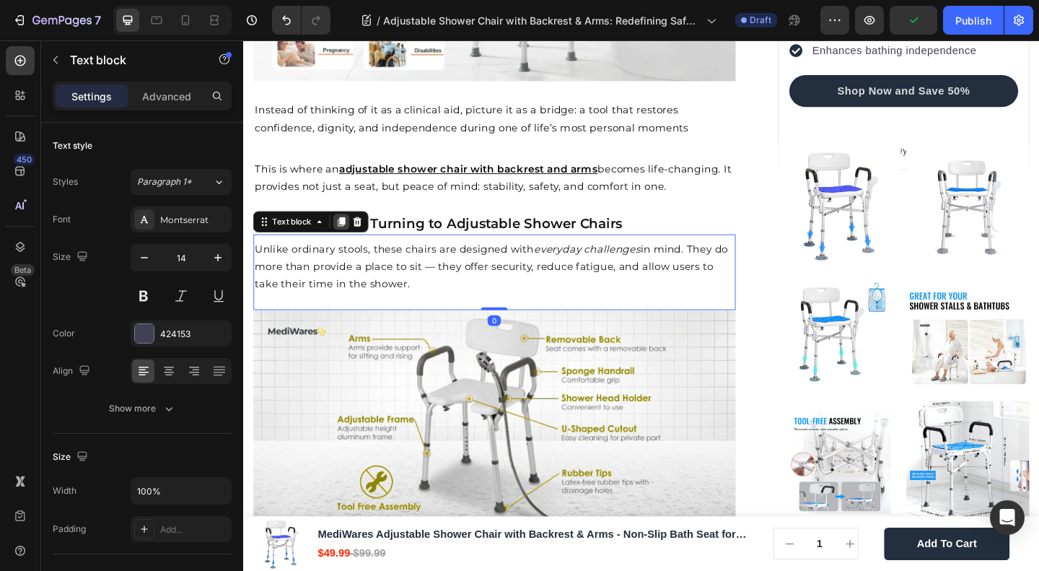
click at [346, 243] on icon at bounding box center [350, 237] width 8 height 10
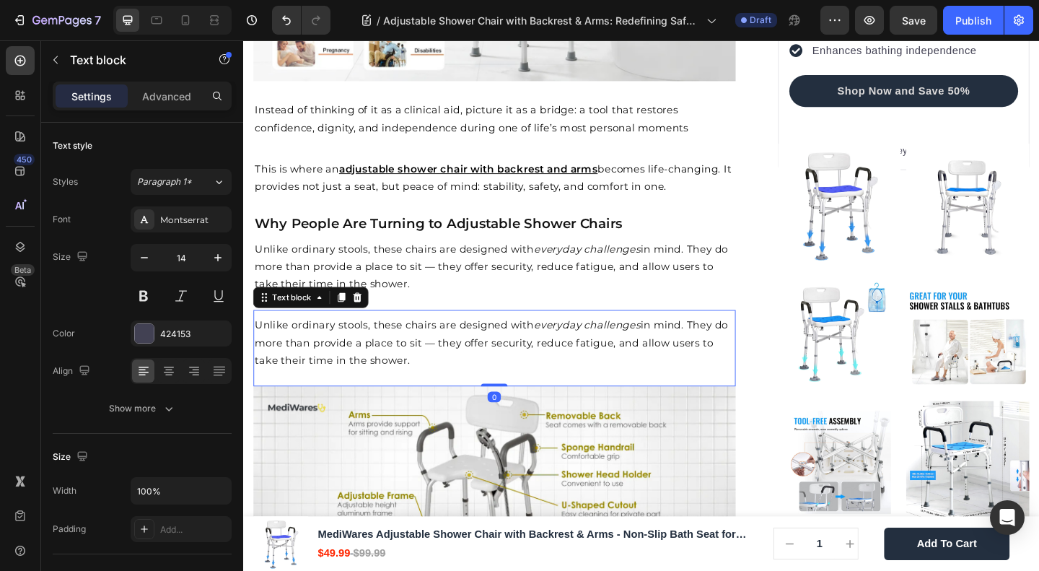
click at [331, 369] on span "Unlike ordinary stools, these chairs are designed with everyday challenges in m…" at bounding box center [513, 368] width 515 height 51
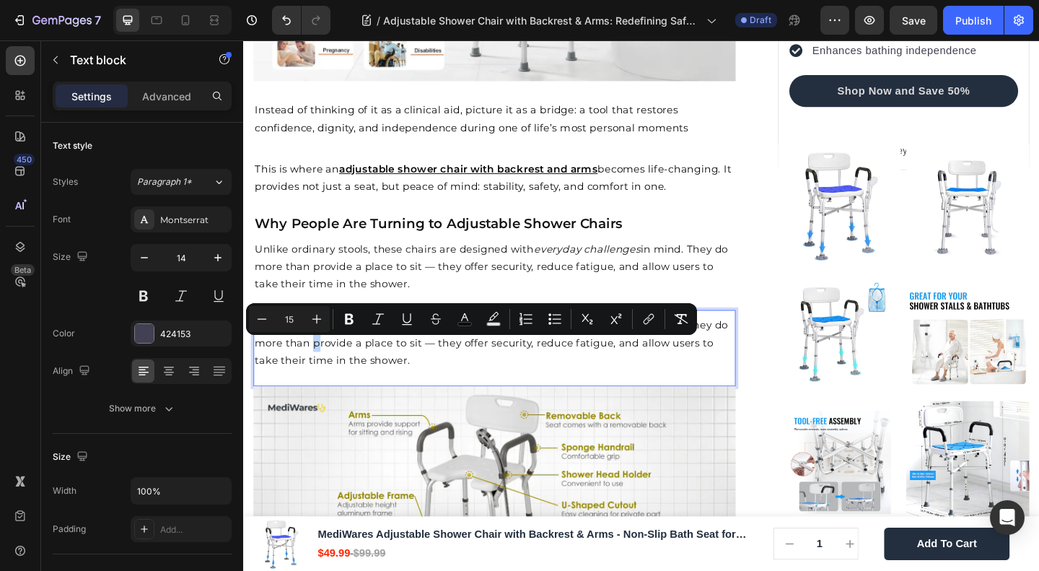
click at [331, 369] on span "Unlike ordinary stools, these chairs are designed with everyday challenges in m…" at bounding box center [513, 368] width 515 height 51
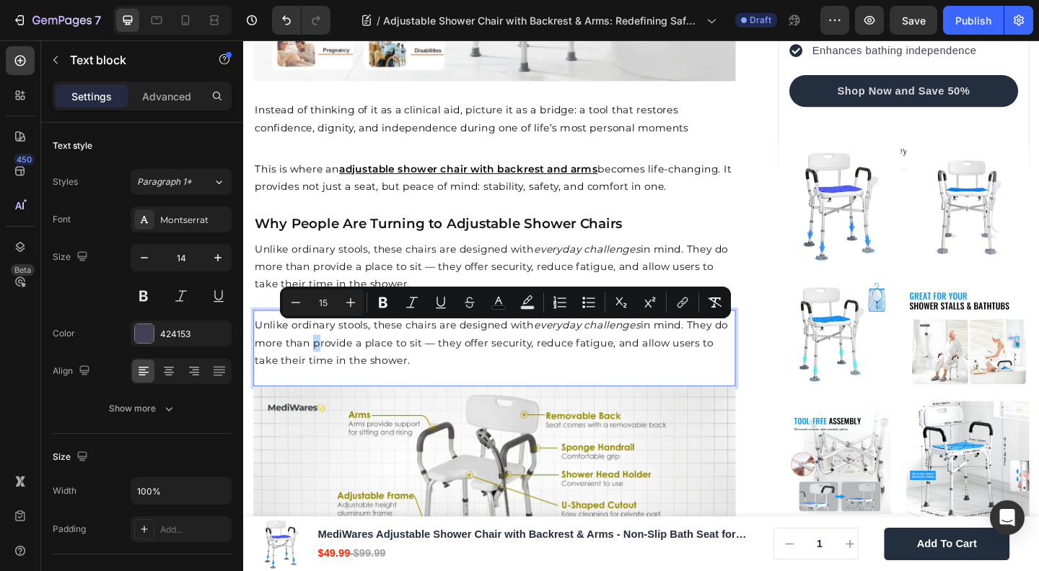
type input "14"
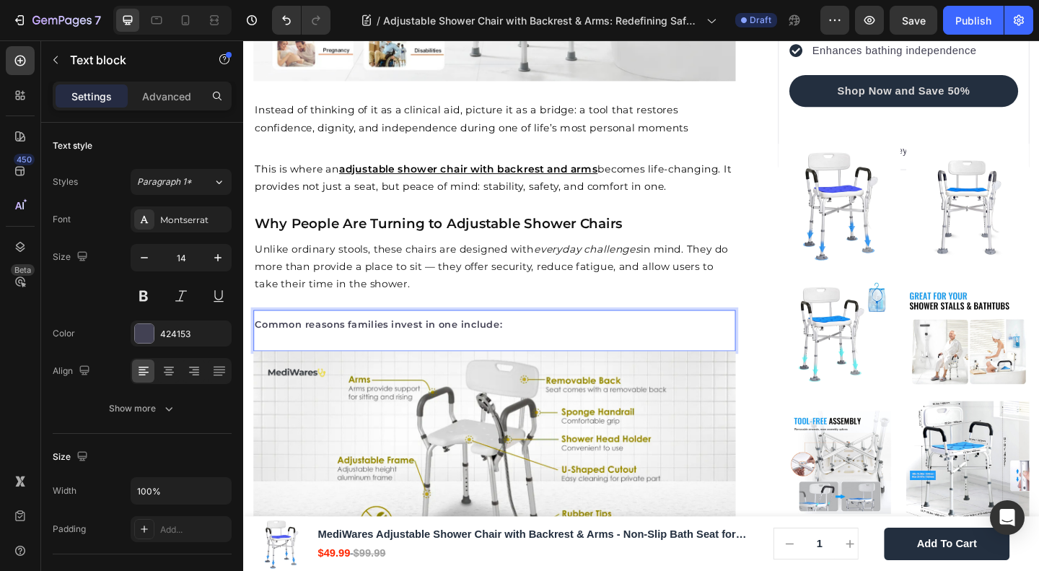
click at [320, 359] on p "Common reasons families invest in one include:" at bounding box center [517, 350] width 522 height 18
click at [326, 371] on div "Common reasons families invest in one include: Text block 0" at bounding box center [516, 355] width 525 height 44
click at [351, 366] on div "Common reasons families invest in one include: Text block 0" at bounding box center [516, 355] width 525 height 44
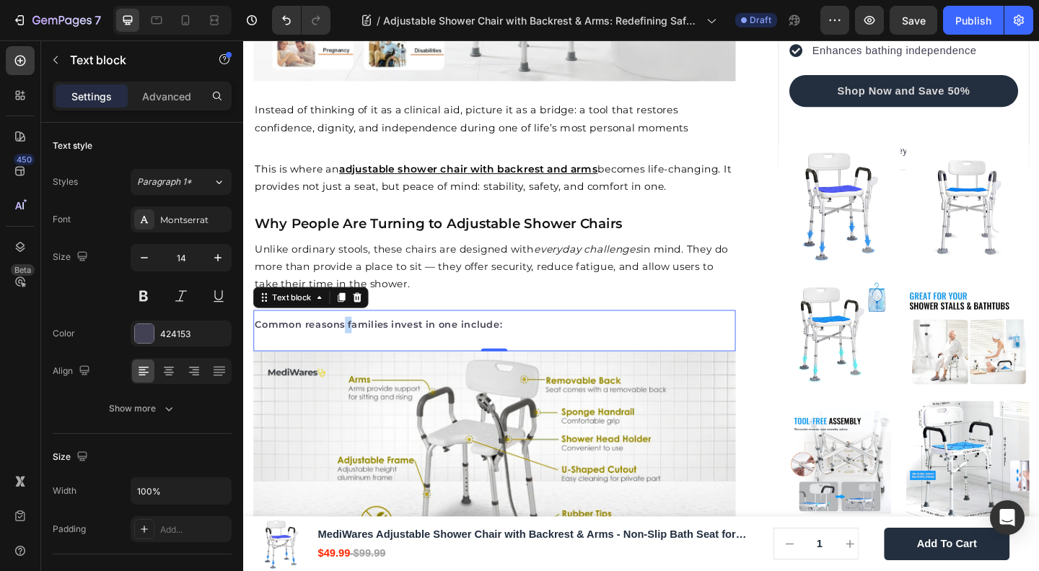
click at [355, 356] on strong "Common reasons families invest in one include:" at bounding box center [390, 349] width 269 height 13
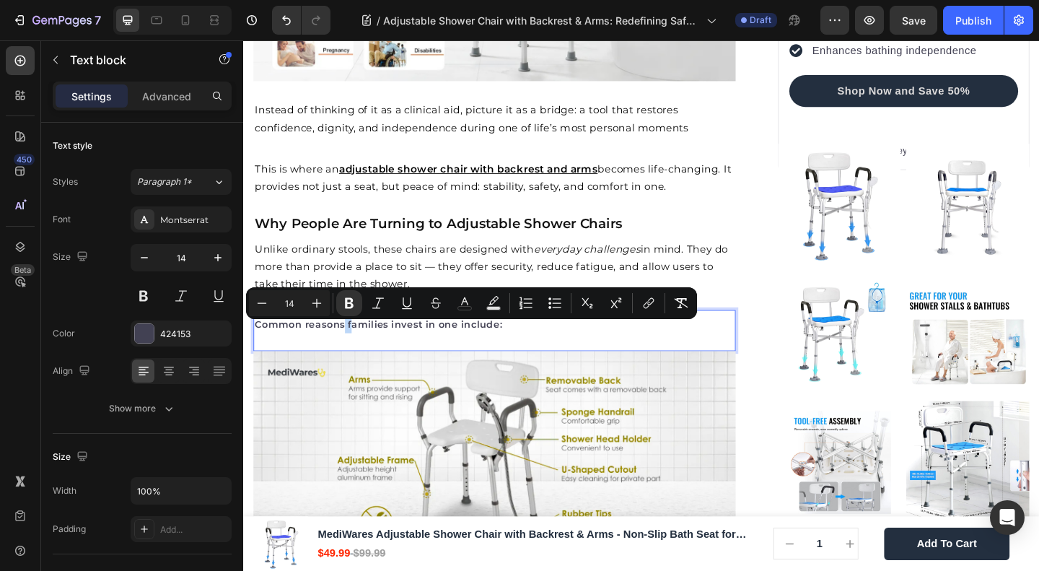
click at [355, 356] on strong "Common reasons families invest in one include:" at bounding box center [390, 349] width 269 height 13
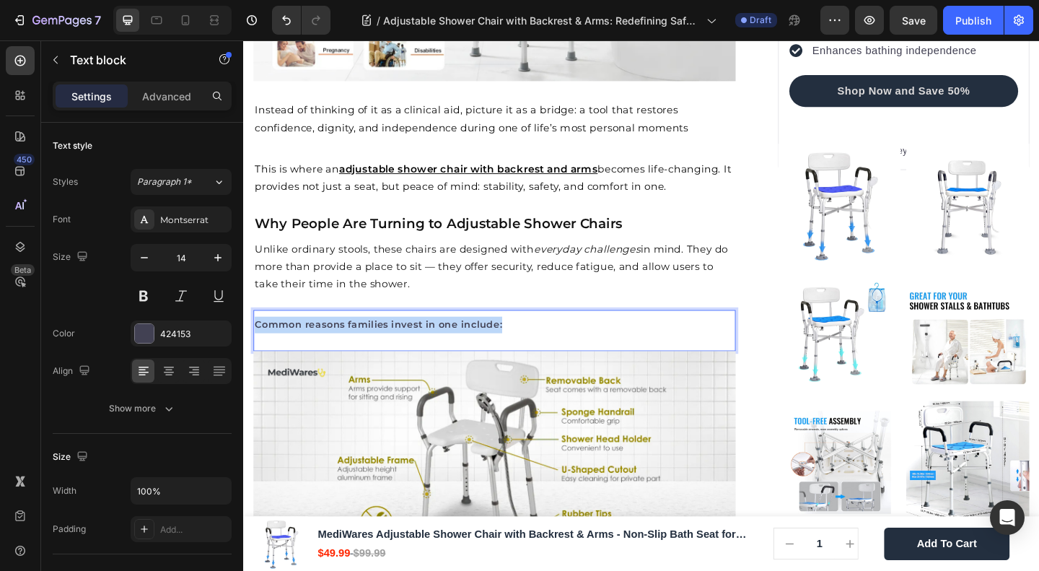
click at [355, 356] on strong "Common reasons families invest in one include:" at bounding box center [390, 349] width 269 height 13
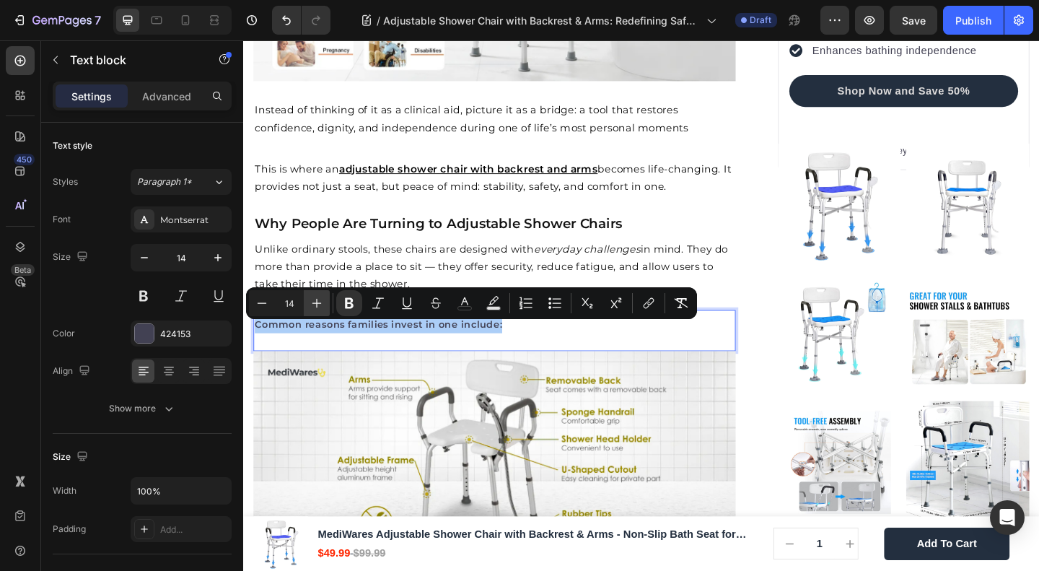
click at [320, 301] on icon "Editor contextual toolbar" at bounding box center [317, 303] width 14 height 14
type input "15"
click at [466, 307] on rect "Editor contextual toolbar" at bounding box center [465, 309] width 14 height 4
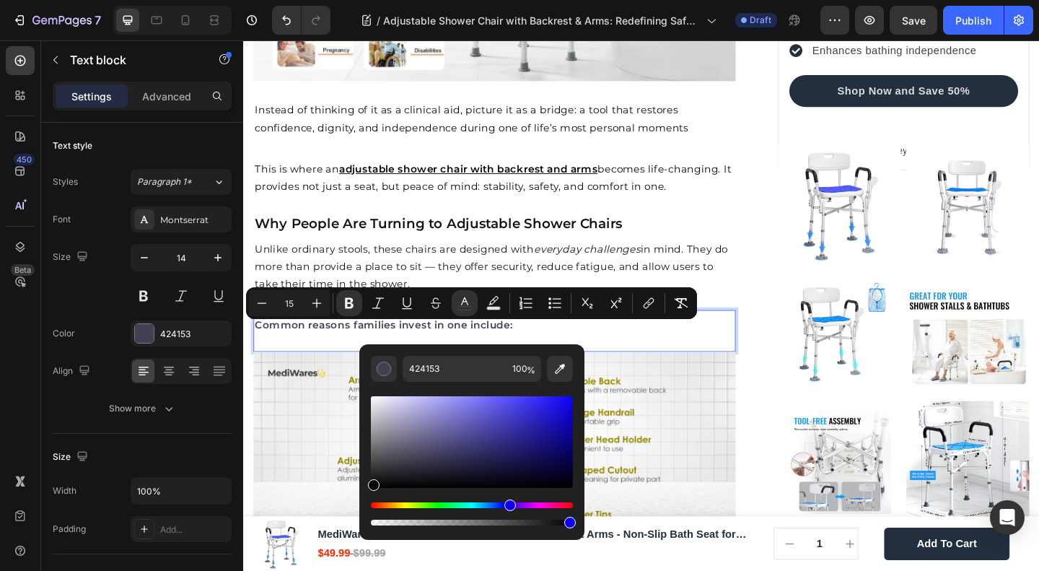
type input "000000"
drag, startPoint x: 662, startPoint y: 497, endPoint x: 338, endPoint y: 551, distance: 328.7
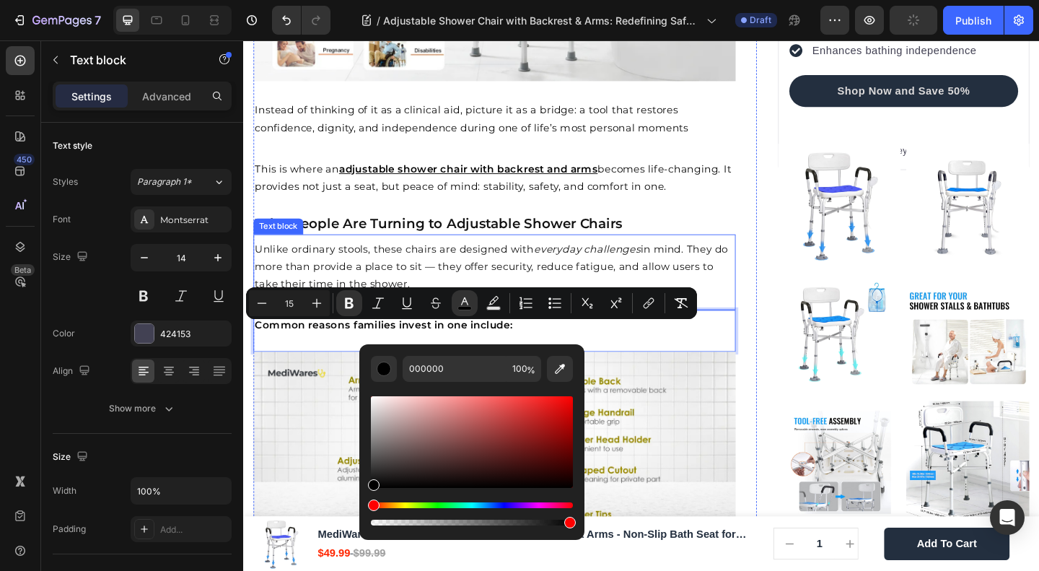
click at [468, 227] on div "This is where an adjustable shower chair with backrest and arms becomes life-ch…" at bounding box center [516, 196] width 525 height 64
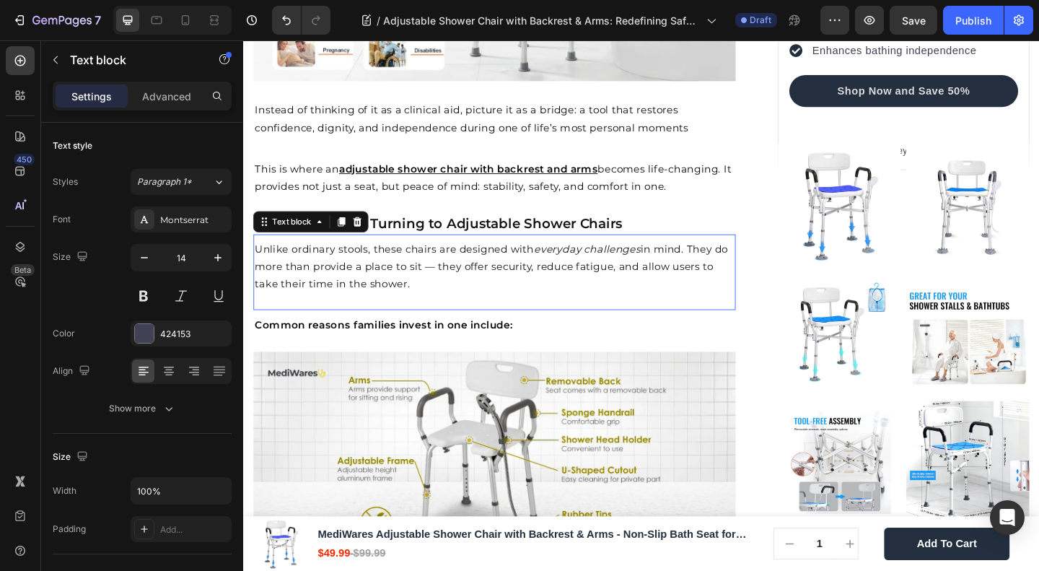
click at [448, 323] on div "Unlike ordinary stools, these chairs are designed with everyday challenges in m…" at bounding box center [516, 292] width 525 height 83
click at [377, 317] on div "Unlike ordinary stools, these chairs are designed with everyday challenges in m…" at bounding box center [516, 287] width 525 height 60
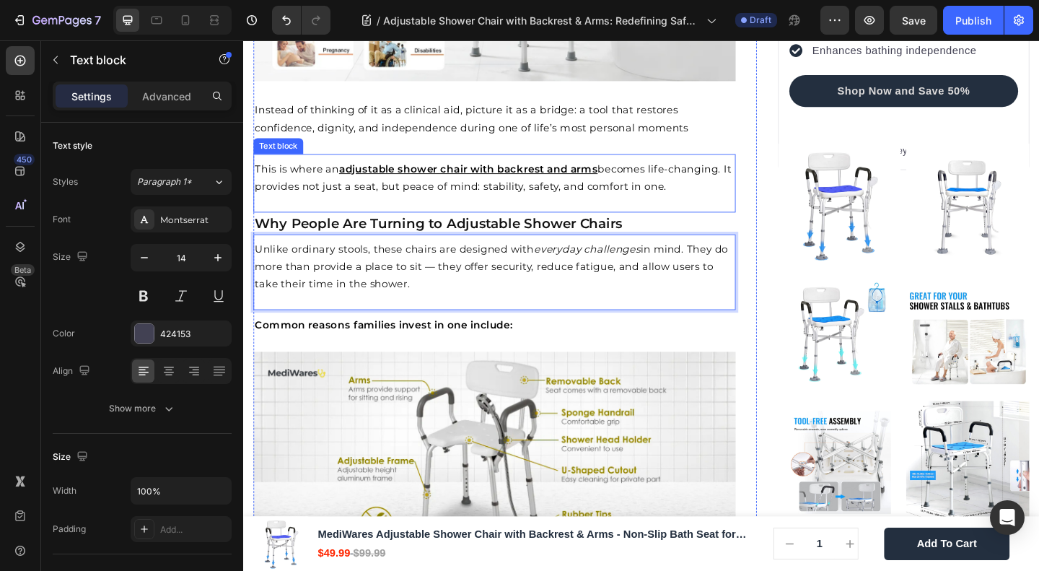
click at [533, 208] on p "This is where an adjustable shower chair with backrest and arms becomes life-ch…" at bounding box center [517, 190] width 522 height 38
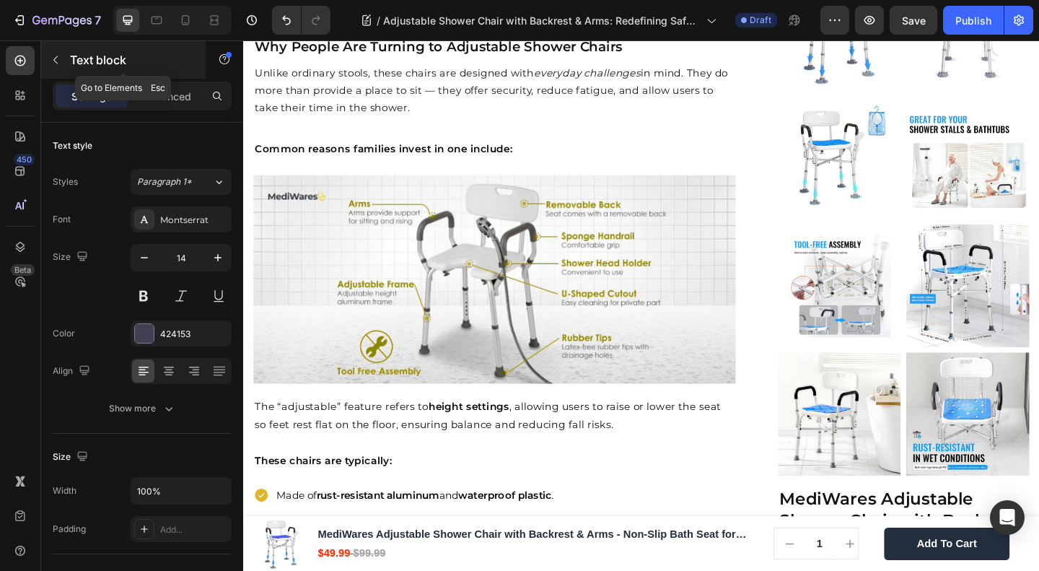
click at [64, 61] on button "button" at bounding box center [55, 59] width 23 height 23
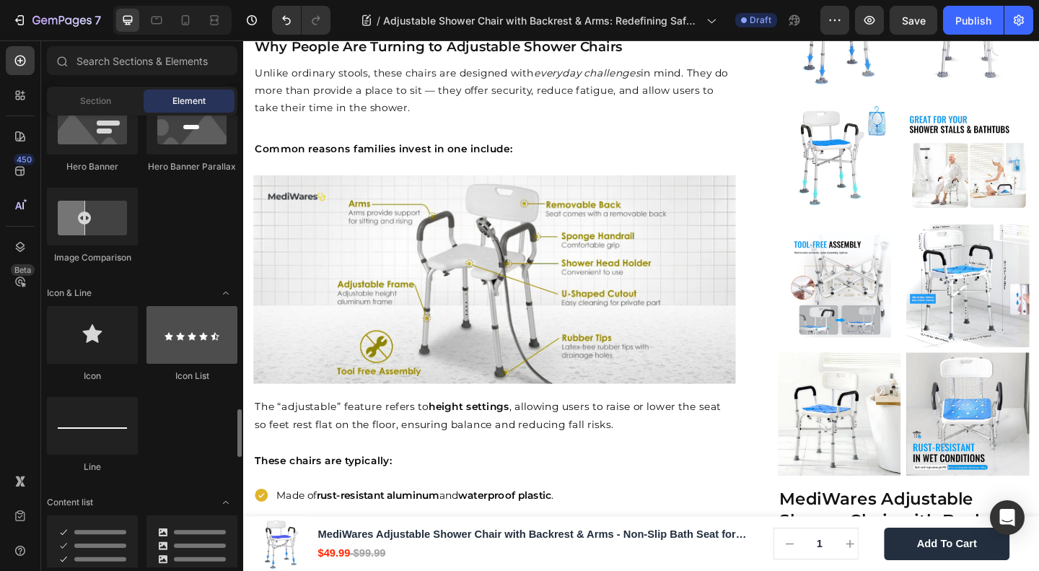
scroll to position [962, 0]
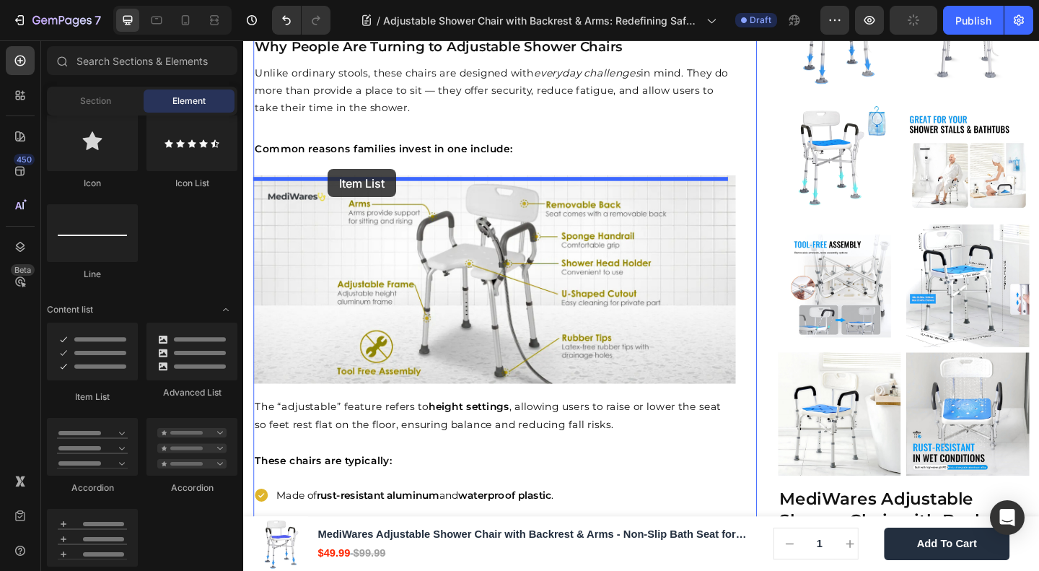
drag, startPoint x: 383, startPoint y: 372, endPoint x: 335, endPoint y: 180, distance: 197.1
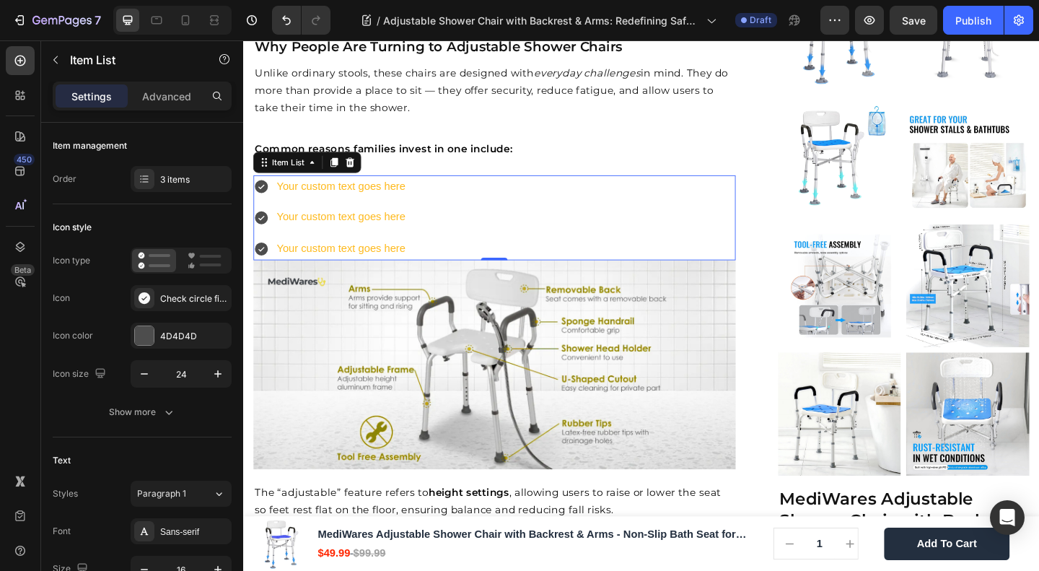
click at [326, 201] on div "Your custom text goes here" at bounding box center [349, 199] width 144 height 25
click at [326, 201] on p "Your custom text goes here" at bounding box center [349, 199] width 140 height 21
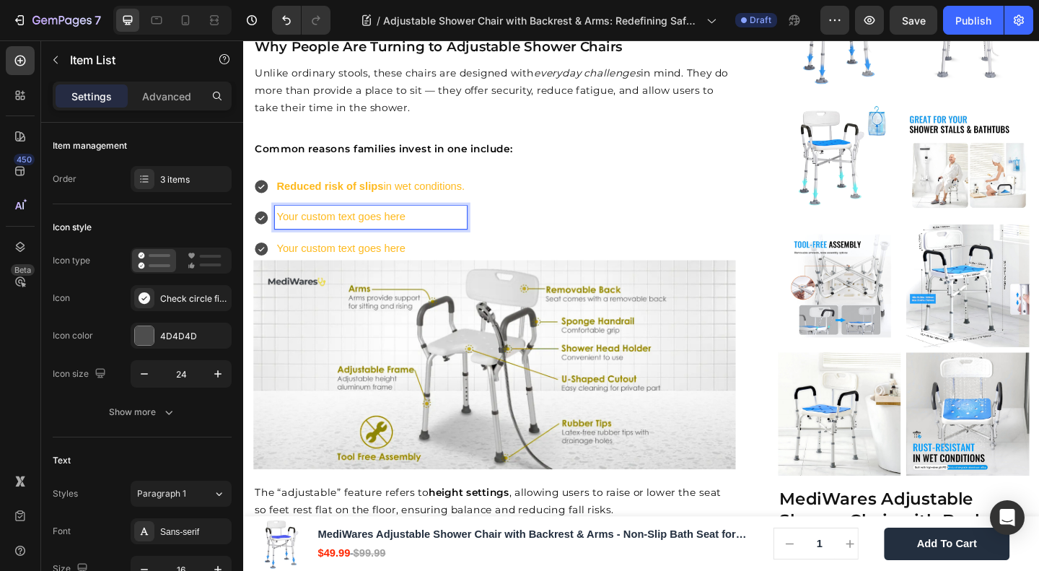
click at [314, 243] on p "Your custom text goes here" at bounding box center [381, 232] width 205 height 21
click at [364, 228] on p "Your custom text goes here" at bounding box center [381, 232] width 205 height 21
click at [344, 274] on p "Your custom text goes here" at bounding box center [381, 266] width 205 height 21
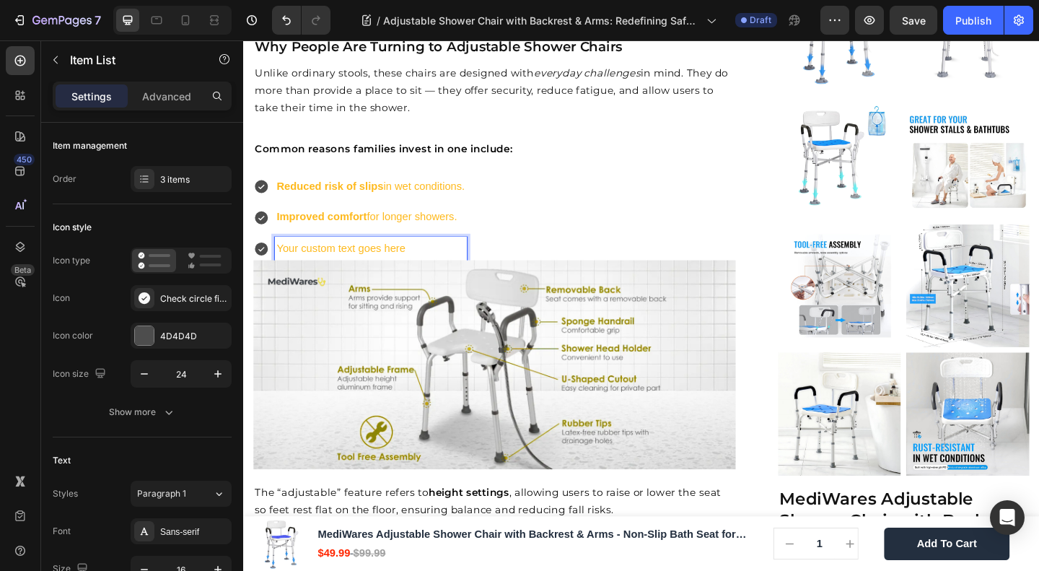
click at [344, 274] on p "Your custom text goes here" at bounding box center [381, 266] width 205 height 21
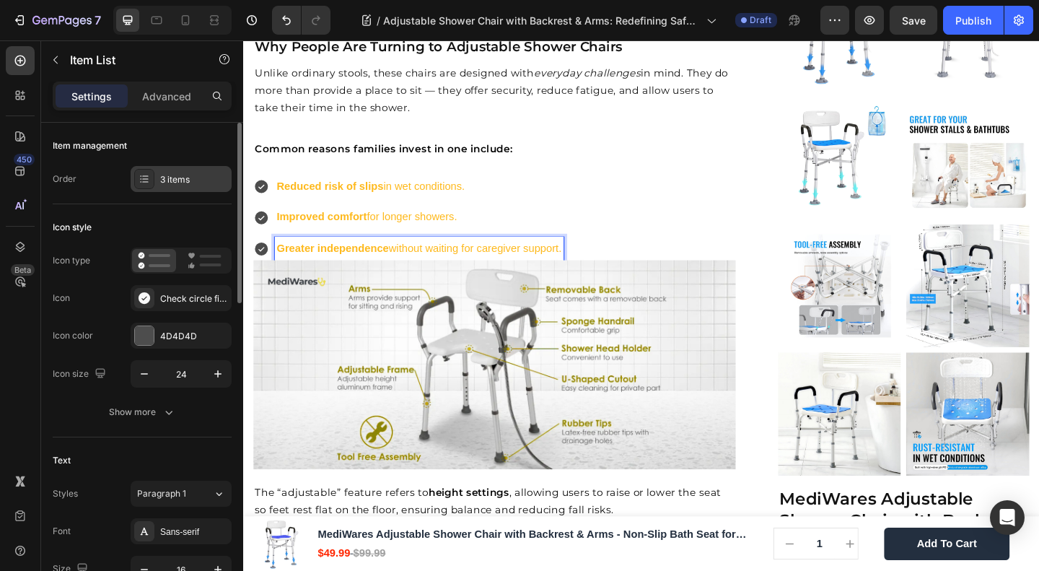
click at [154, 180] on div "3 items" at bounding box center [181, 179] width 101 height 26
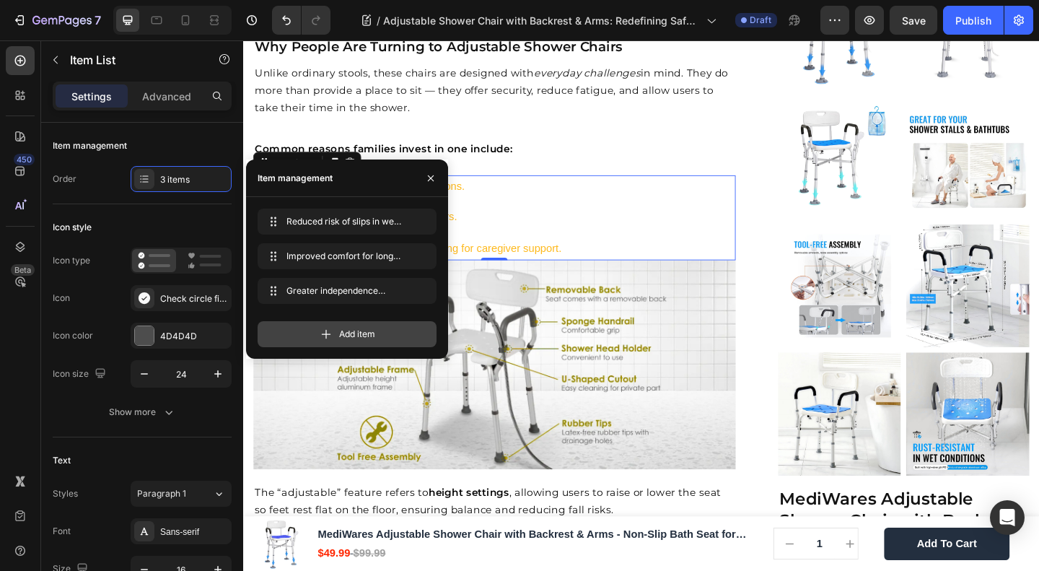
click at [305, 337] on div "Add item" at bounding box center [347, 334] width 179 height 26
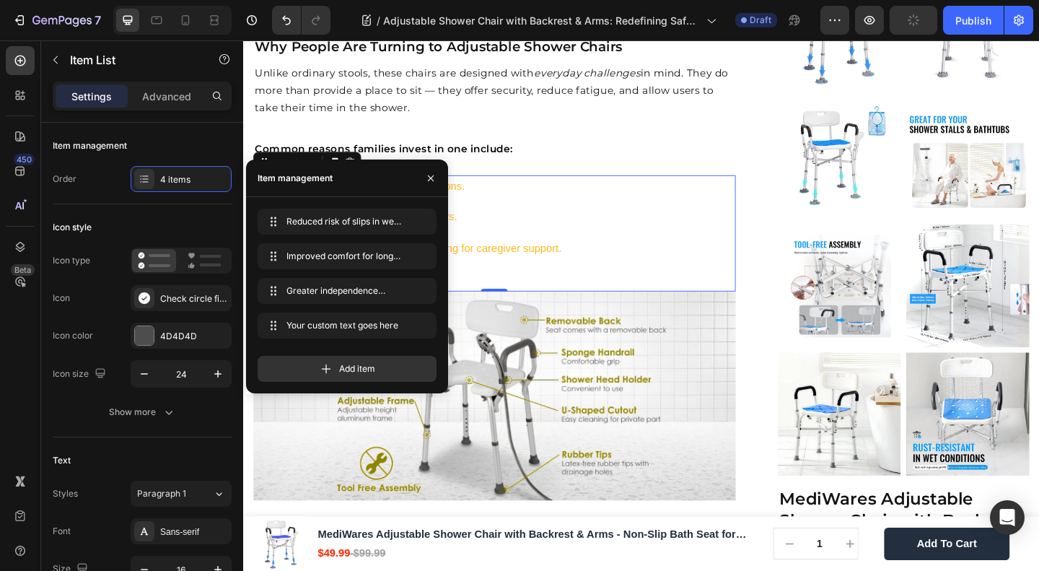
click at [477, 303] on div "Your custom text goes here" at bounding box center [434, 300] width 315 height 25
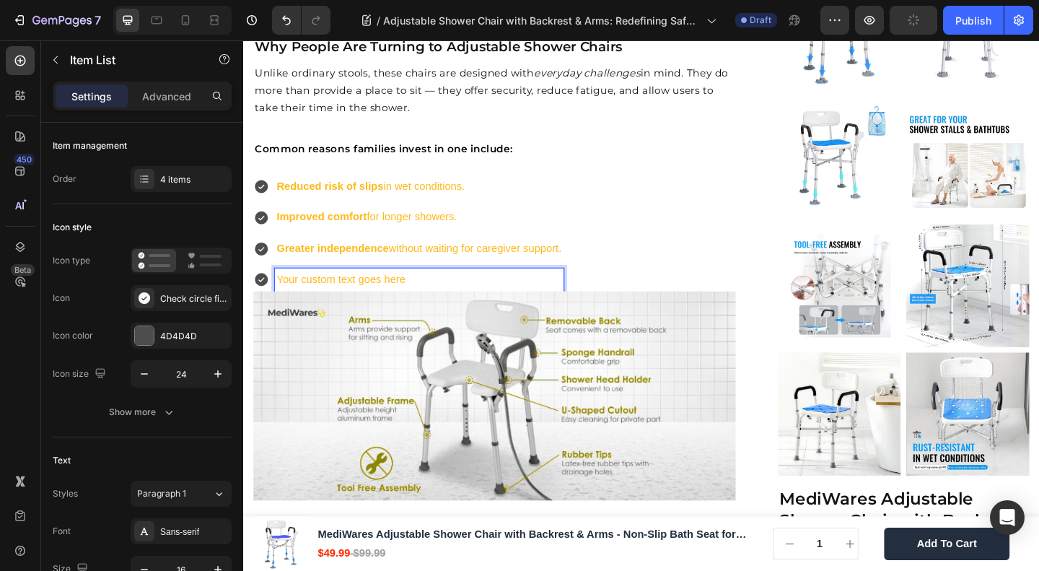
click at [477, 303] on p "Your custom text goes here" at bounding box center [434, 300] width 310 height 21
click at [667, 284] on div "Reduced risk of slips in wet conditions. Improved comfort for longer showers. G…" at bounding box center [516, 250] width 525 height 126
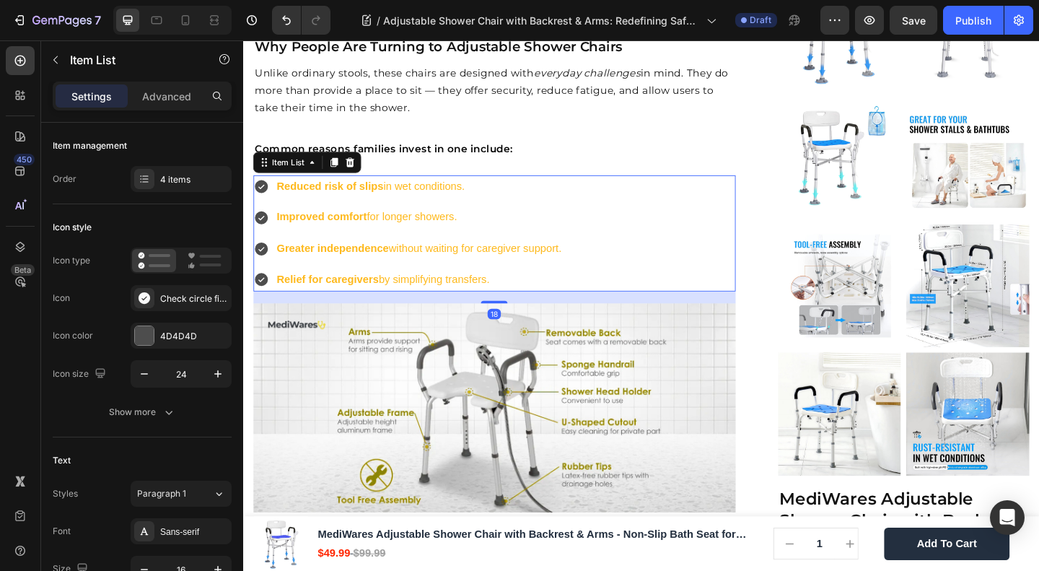
drag, startPoint x: 511, startPoint y: 315, endPoint x: 512, endPoint y: 328, distance: 13.1
click at [512, 326] on div at bounding box center [516, 324] width 29 height 3
type input "100%"
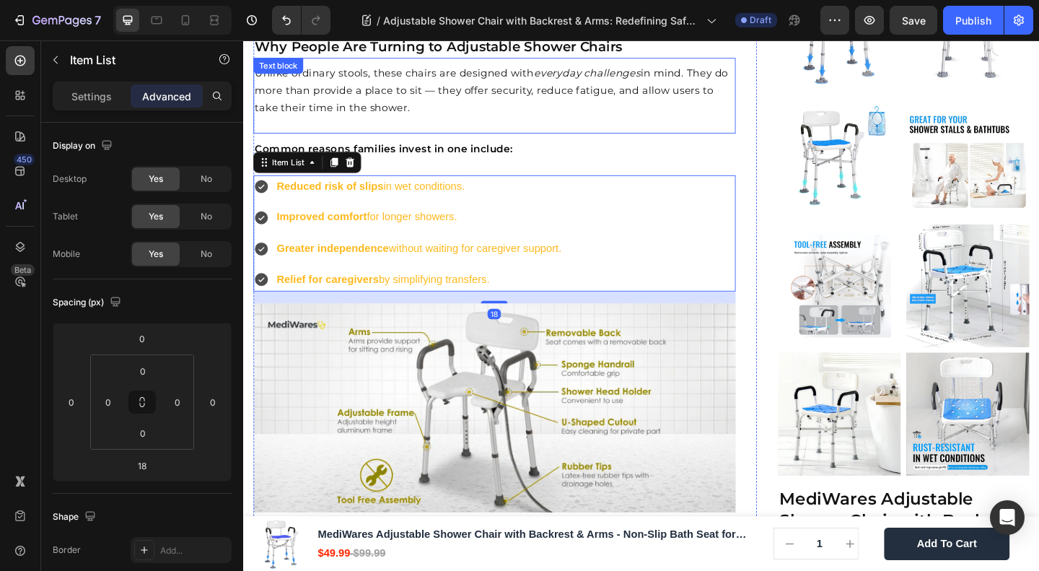
click at [553, 142] on div "Unlike ordinary stools, these chairs are designed with everyday challenges in m…" at bounding box center [516, 100] width 525 height 83
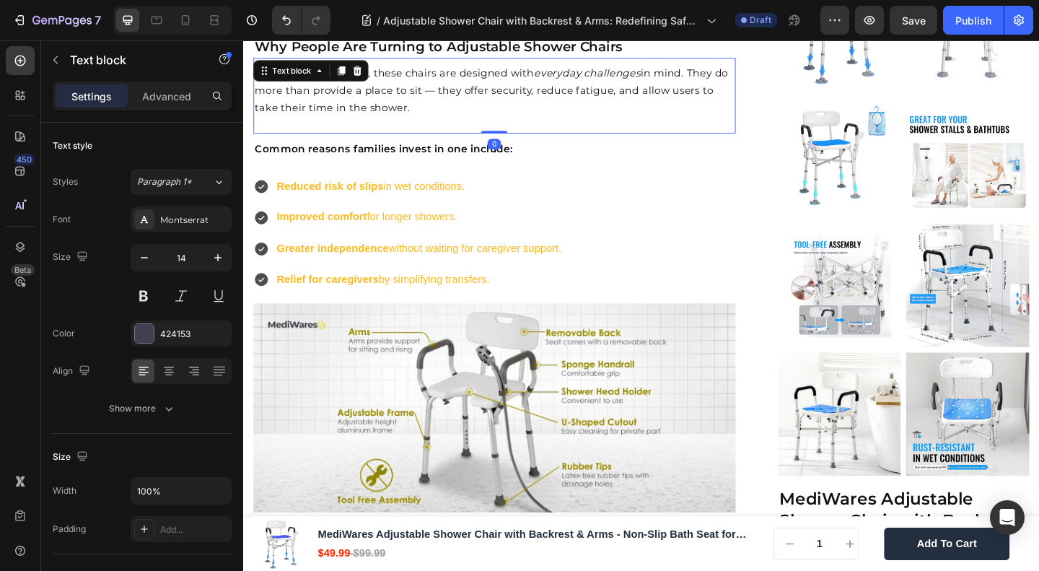
click at [556, 243] on p "Improved comfort for longer showers." at bounding box center [434, 232] width 310 height 21
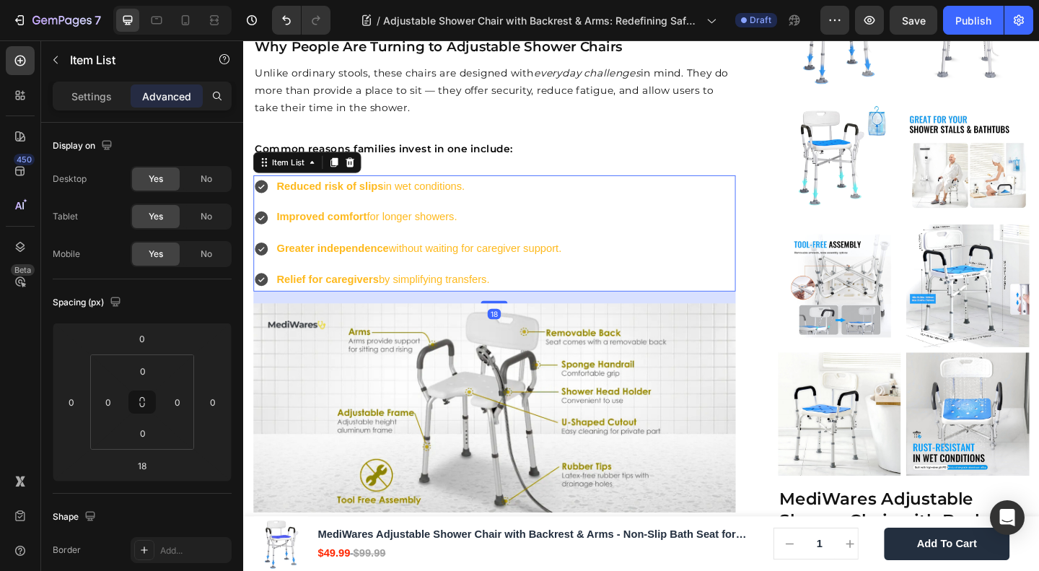
click at [674, 243] on div "Reduced risk of slips in wet conditions. Improved comfort for longer showers. G…" at bounding box center [516, 250] width 525 height 126
click at [91, 102] on p "Settings" at bounding box center [91, 96] width 40 height 15
type input "8"
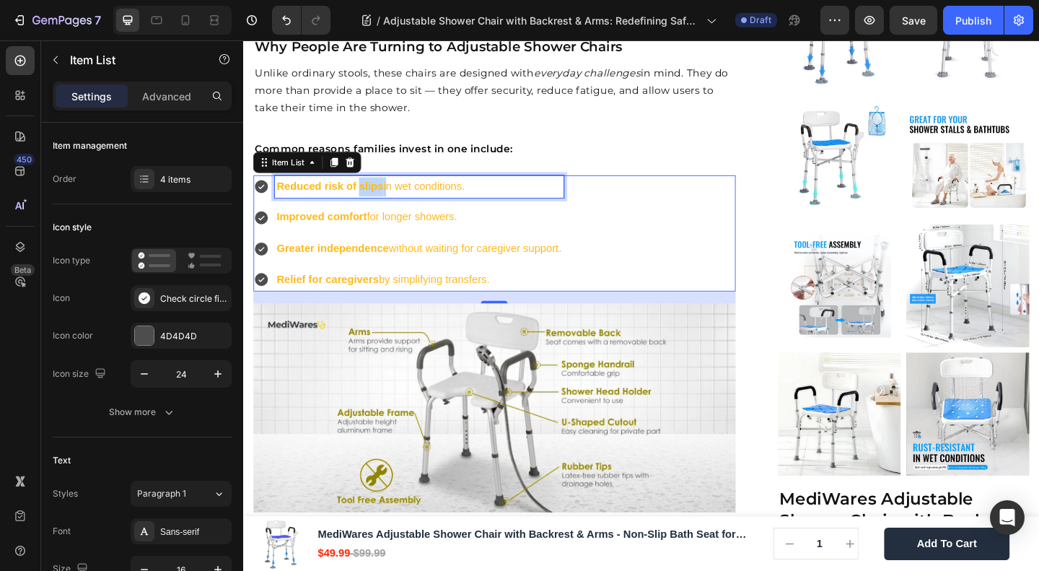
click at [391, 197] on strong "Reduced risk of slips" at bounding box center [337, 199] width 116 height 12
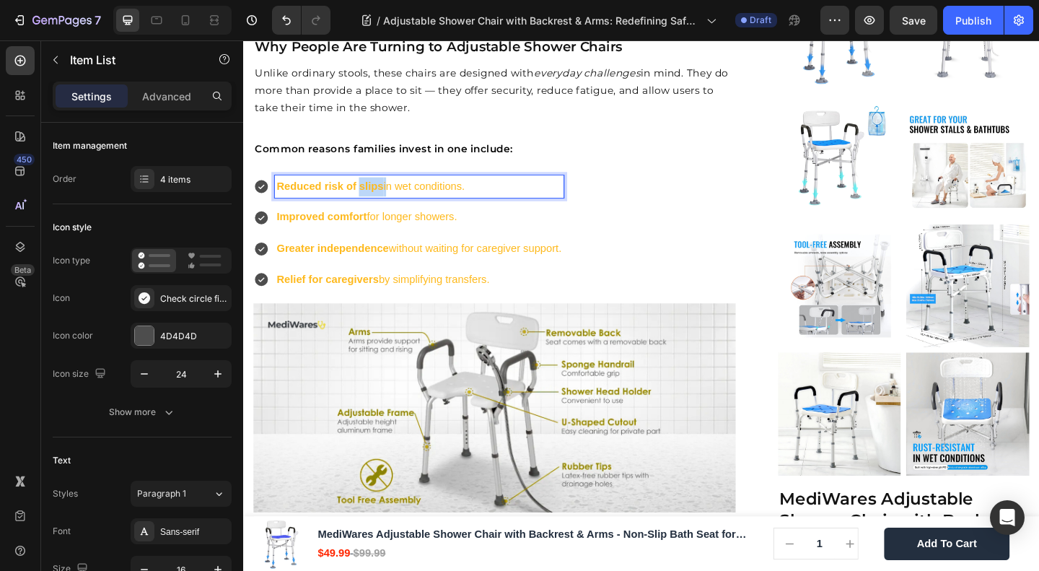
click at [391, 197] on strong "Reduced risk of slips" at bounding box center [337, 199] width 116 height 12
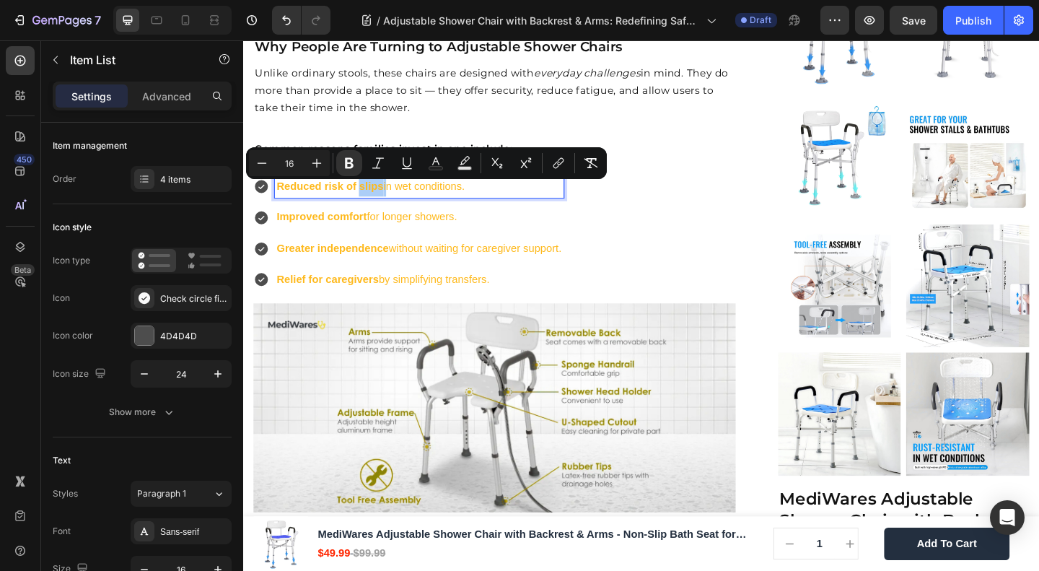
drag, startPoint x: 440, startPoint y: 170, endPoint x: 437, endPoint y: 178, distance: 7.8
click at [440, 170] on button "Text Color" at bounding box center [436, 163] width 26 height 26
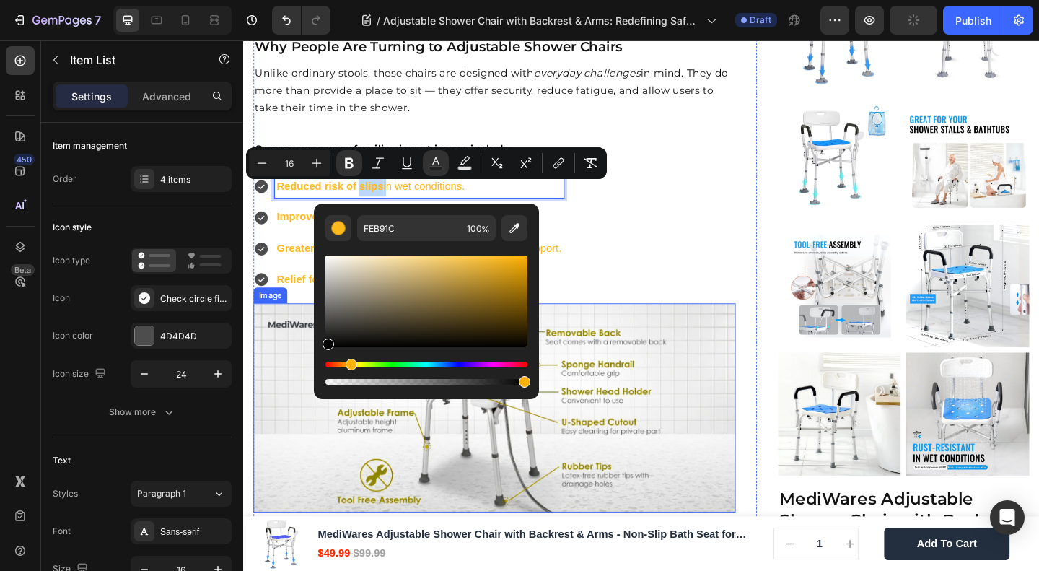
drag, startPoint x: 591, startPoint y: 350, endPoint x: 286, endPoint y: 416, distance: 312.5
type input "000000"
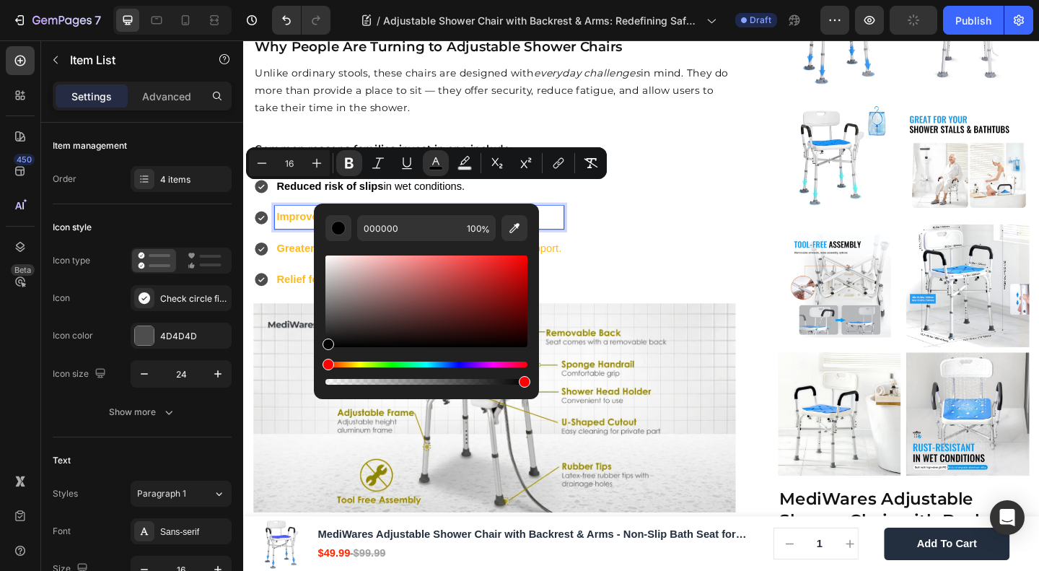
click at [304, 235] on strong "Improved comfort" at bounding box center [328, 232] width 98 height 12
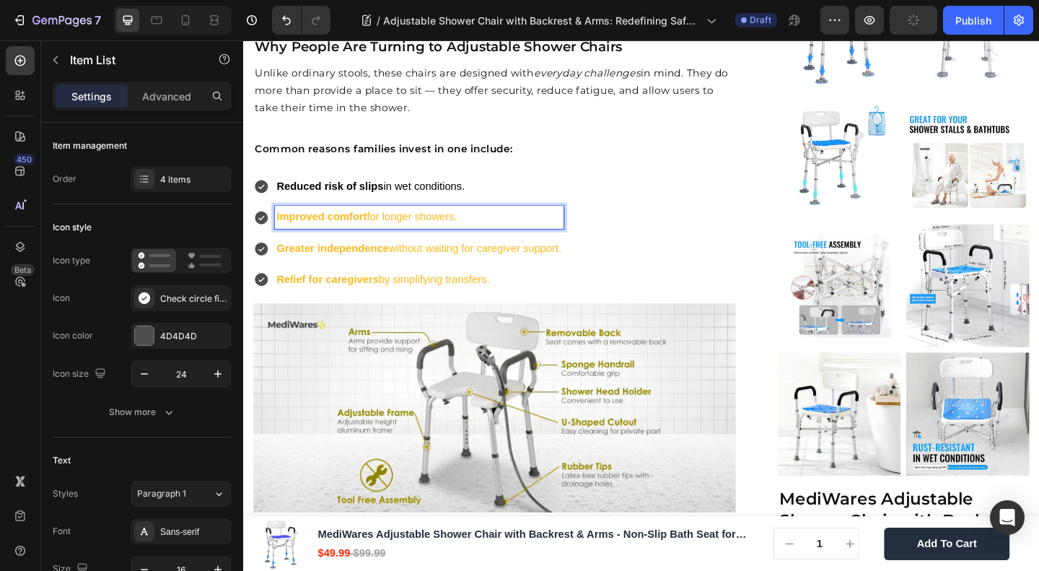
click at [304, 235] on strong "Improved comfort" at bounding box center [328, 232] width 98 height 12
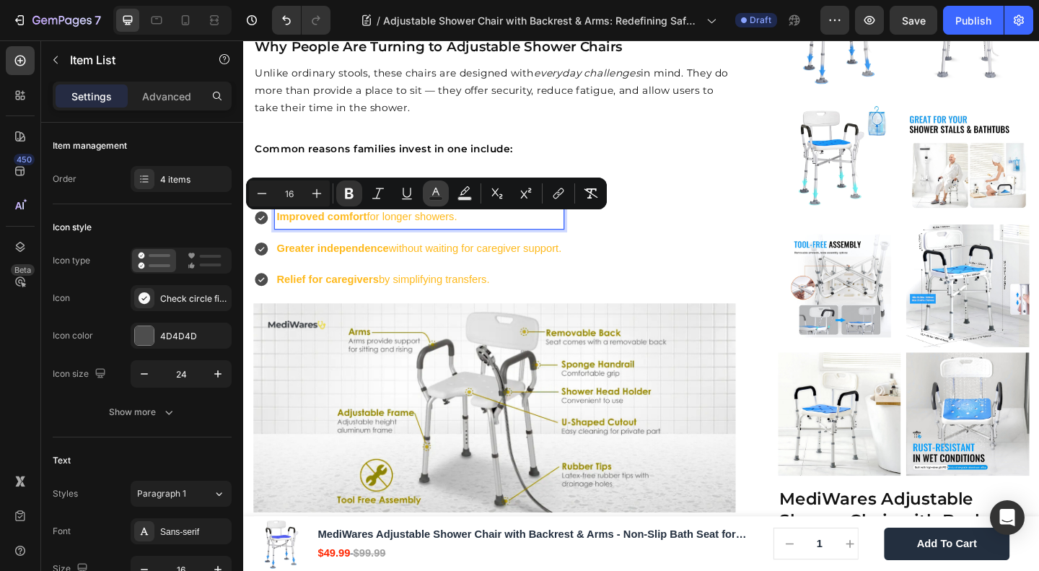
click at [434, 190] on icon "Editor contextual toolbar" at bounding box center [436, 193] width 14 height 14
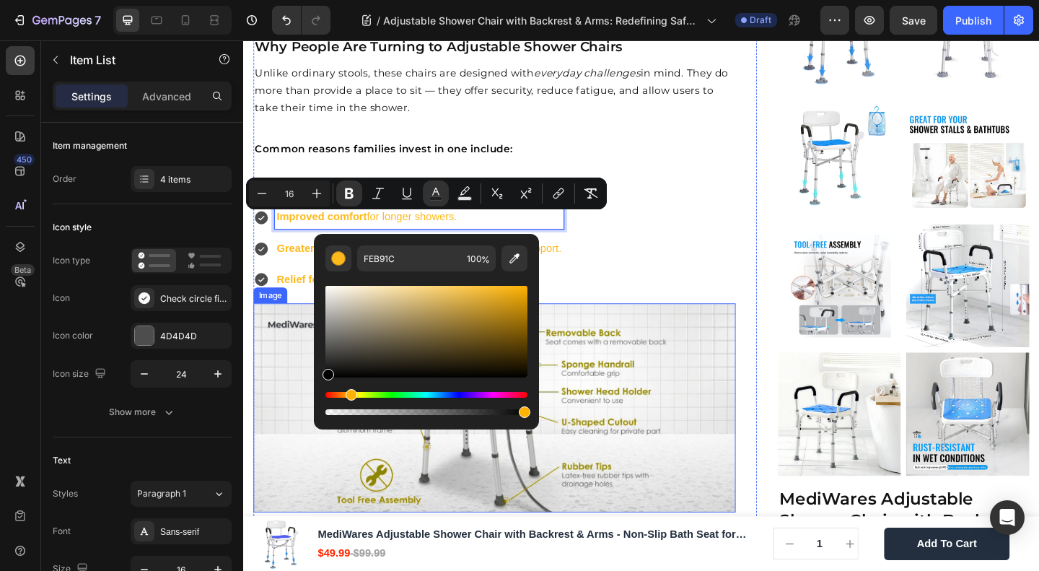
drag, startPoint x: 589, startPoint y: 398, endPoint x: 261, endPoint y: 476, distance: 337.7
type input "000000"
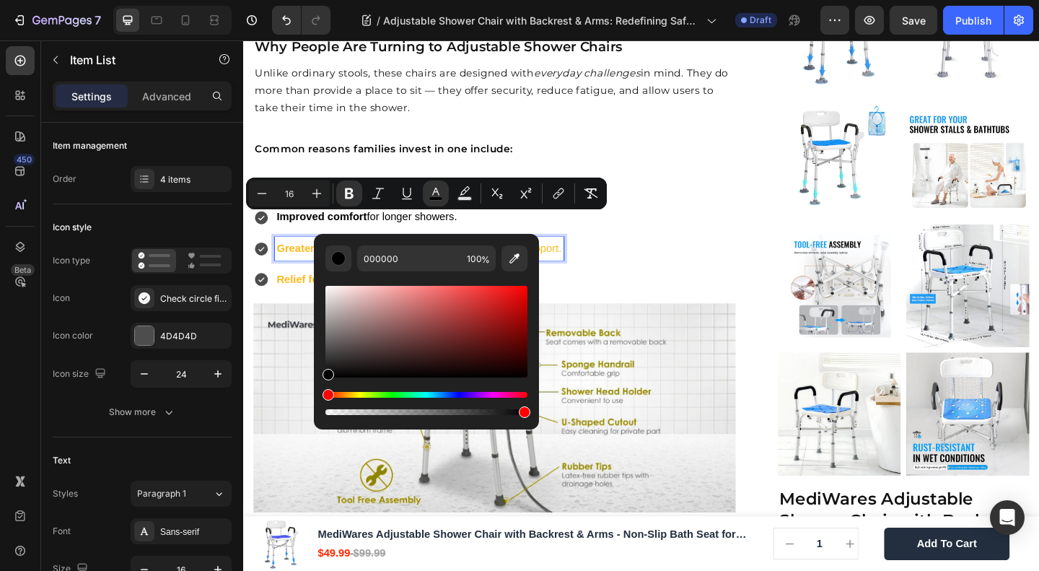
click at [300, 269] on strong "Greater independence" at bounding box center [340, 266] width 122 height 12
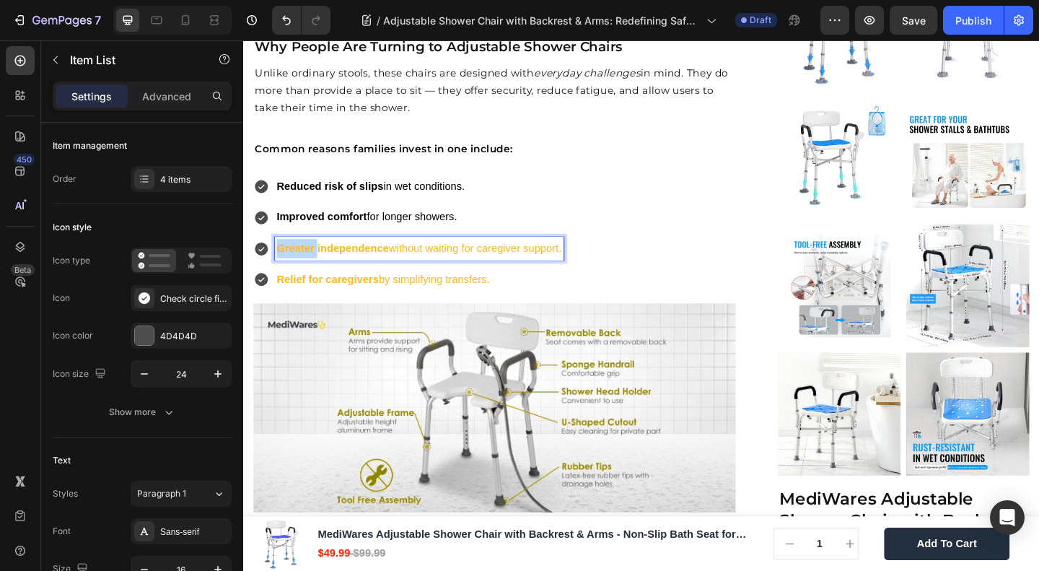
click at [300, 269] on strong "Greater independence" at bounding box center [340, 266] width 122 height 12
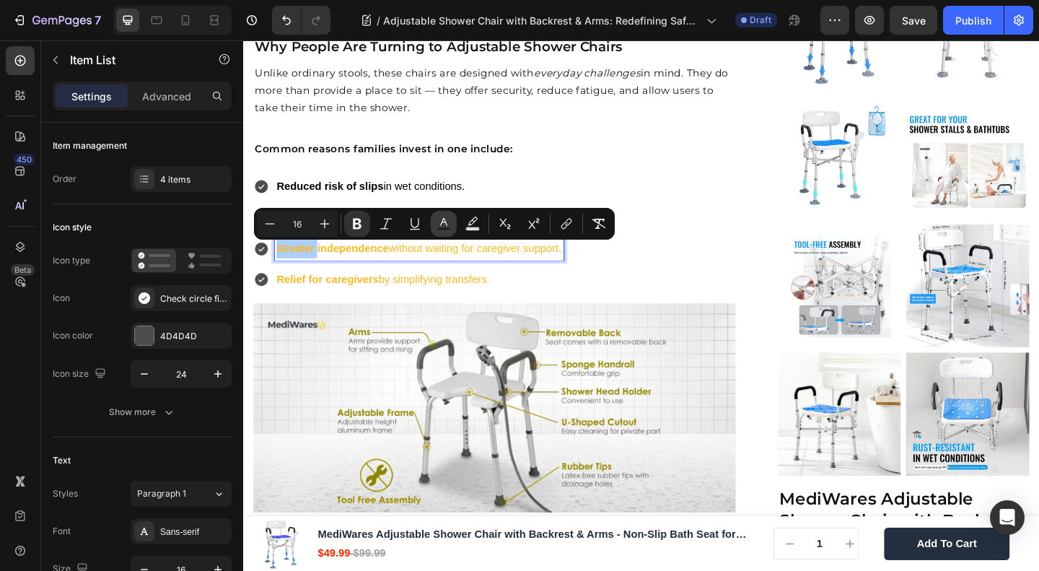
click at [439, 222] on icon "Editor contextual toolbar" at bounding box center [444, 224] width 14 height 14
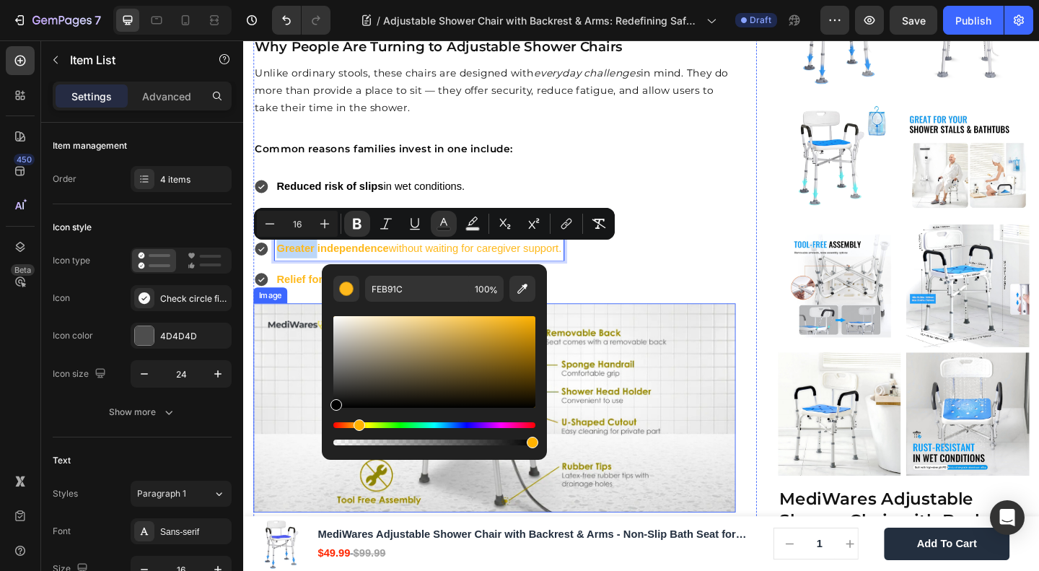
drag, startPoint x: 608, startPoint y: 423, endPoint x: 289, endPoint y: 496, distance: 326.5
type input "000000"
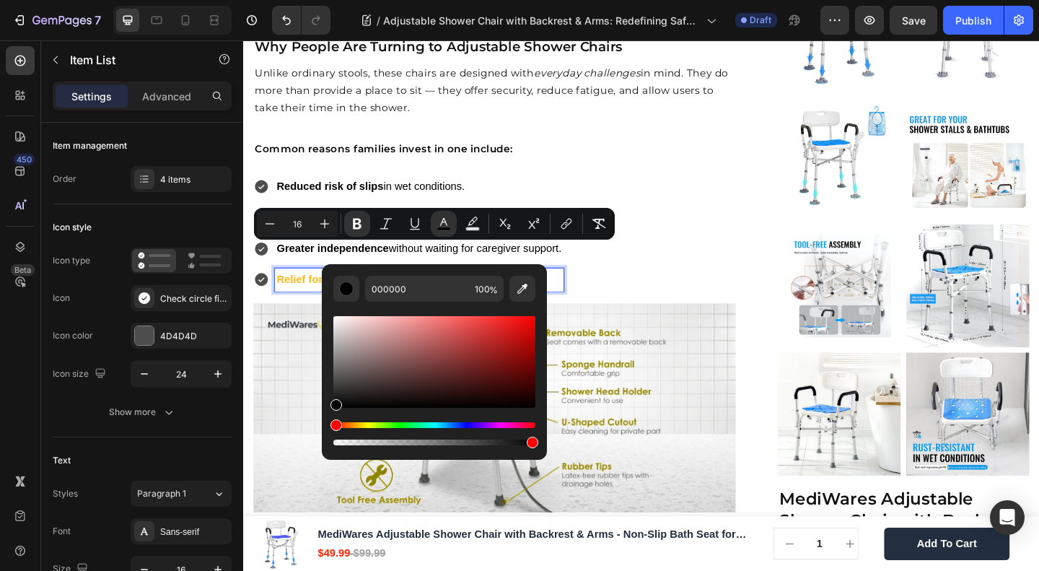
click at [297, 302] on strong "Relief for caregivers" at bounding box center [334, 300] width 111 height 12
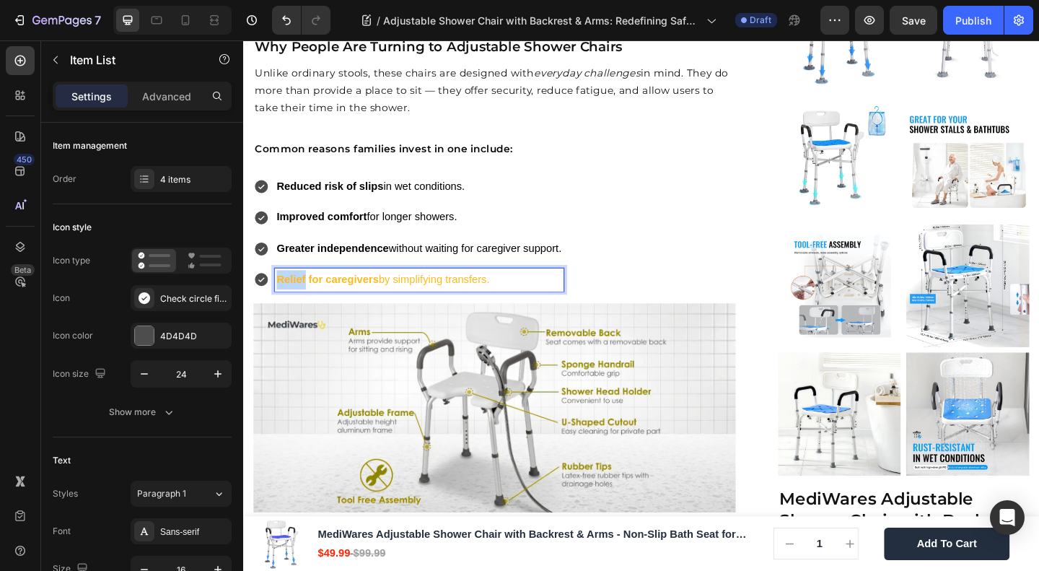
click at [297, 302] on strong "Relief for caregivers" at bounding box center [334, 300] width 111 height 12
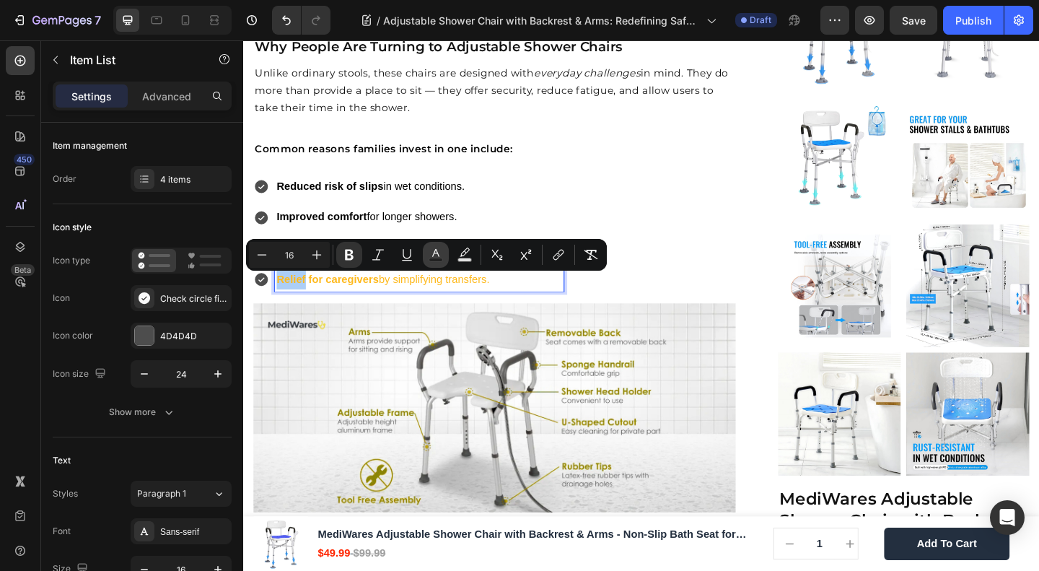
click at [429, 253] on icon "Editor contextual toolbar" at bounding box center [436, 255] width 14 height 14
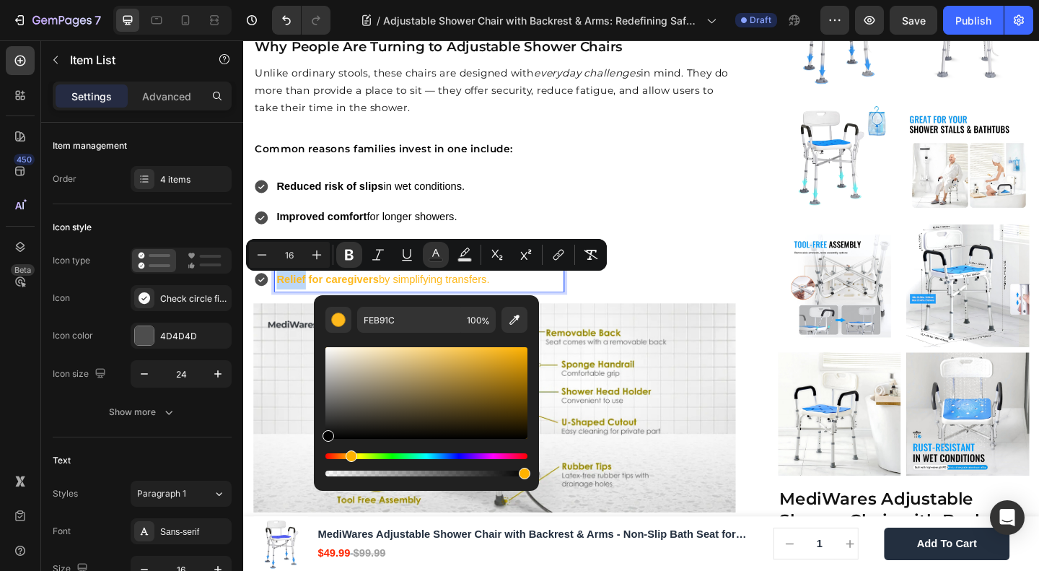
drag, startPoint x: 614, startPoint y: 435, endPoint x: 274, endPoint y: 536, distance: 354.5
type input "000000"
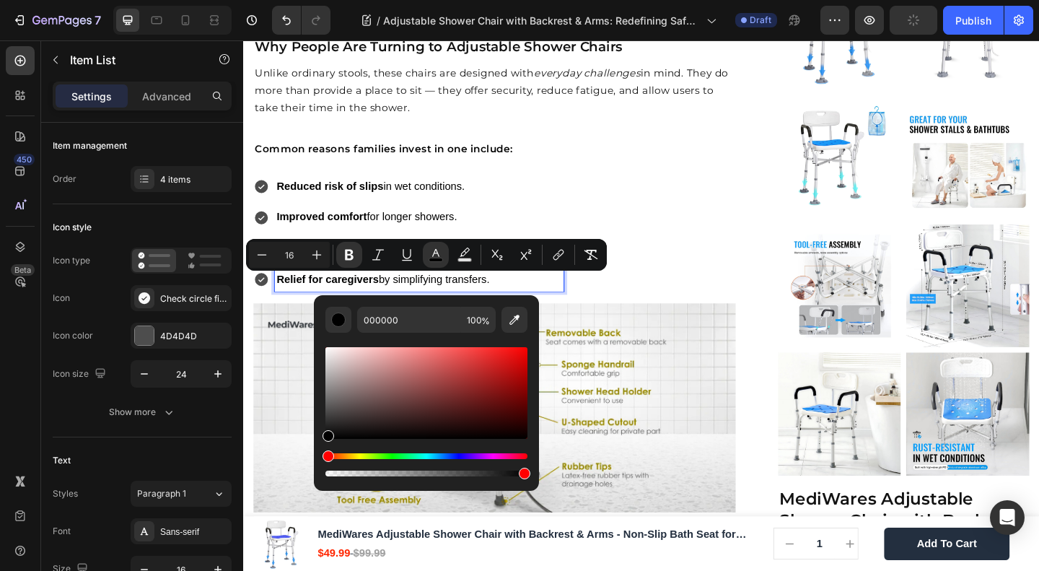
click at [565, 148] on div "Common reasons families invest in one include: Text block" at bounding box center [516, 163] width 525 height 45
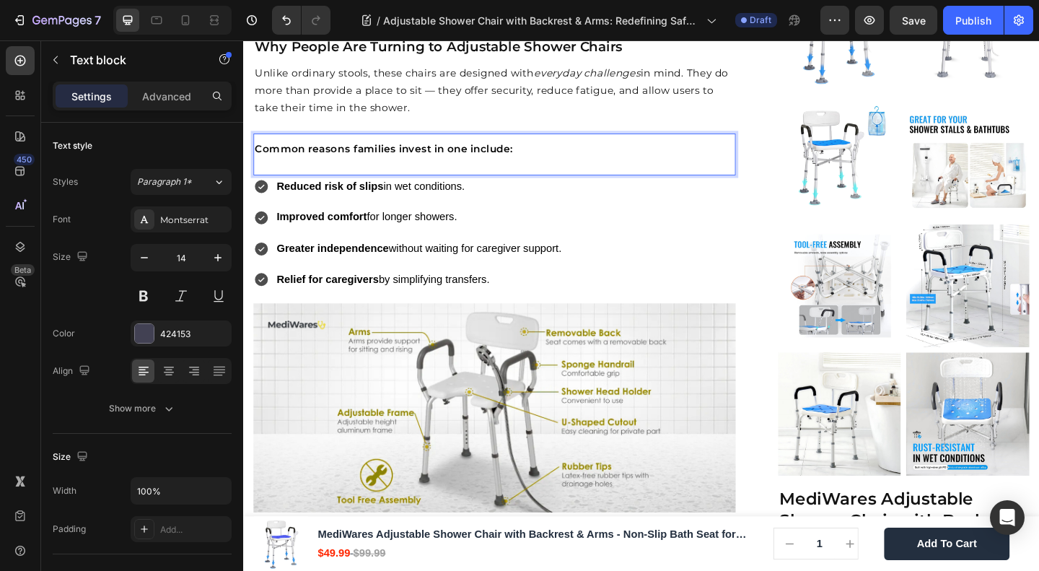
click at [642, 90] on p "Unlike ordinary stools, these chairs are designed with everyday challenges in m…" at bounding box center [517, 94] width 522 height 57
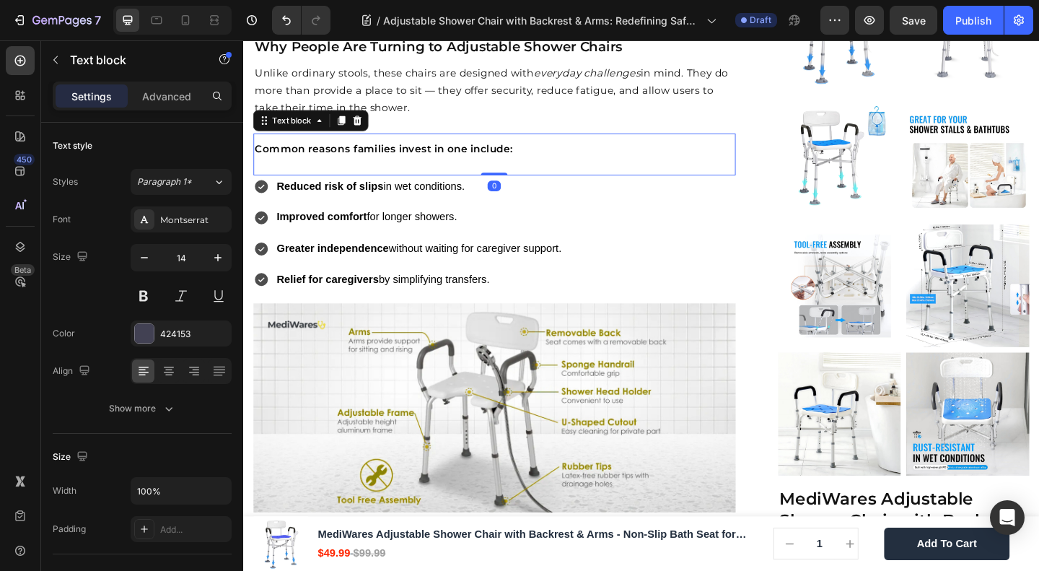
click at [611, 167] on p "Common reasons families invest in one include:" at bounding box center [517, 158] width 522 height 19
click at [146, 258] on icon "button" at bounding box center [144, 257] width 14 height 14
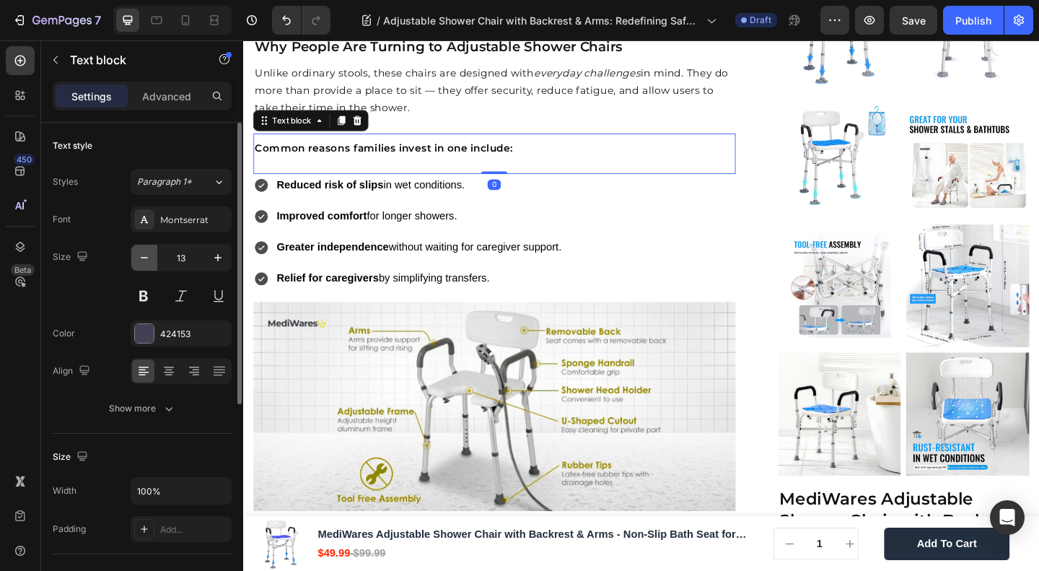
click at [146, 258] on icon "button" at bounding box center [144, 257] width 14 height 14
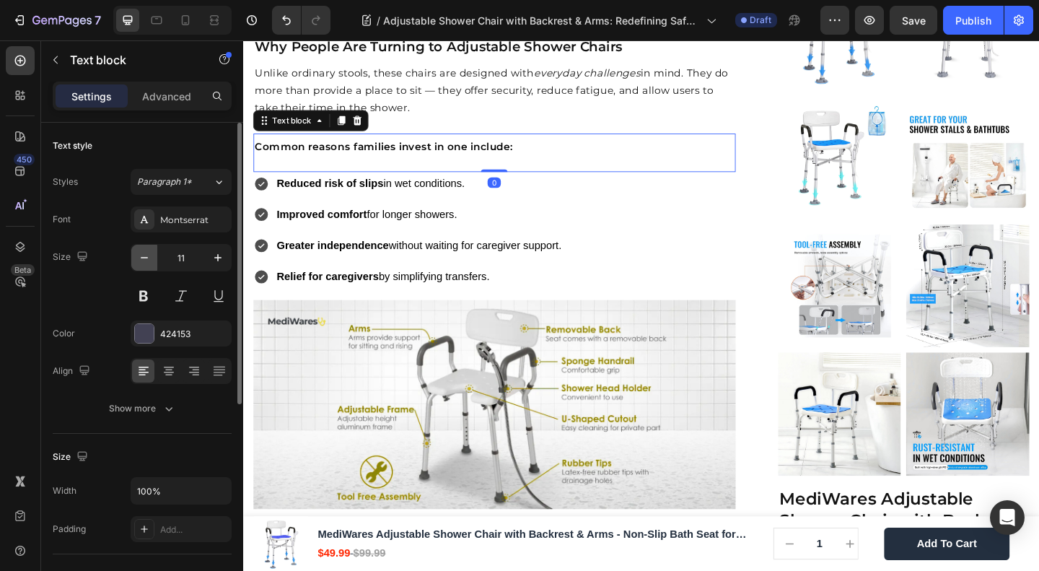
click at [146, 258] on icon "button" at bounding box center [144, 257] width 14 height 14
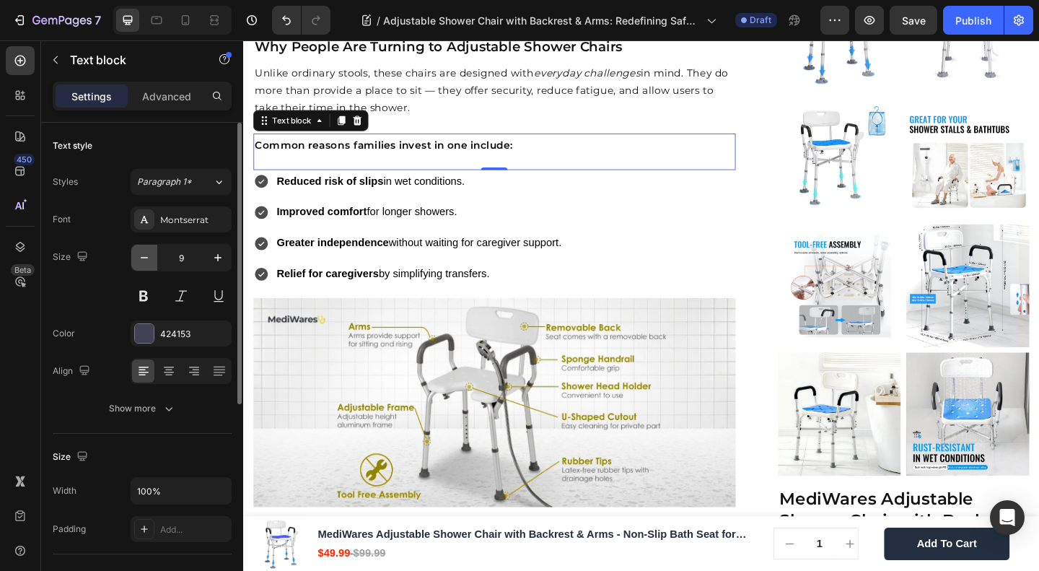
click at [146, 258] on icon "button" at bounding box center [144, 257] width 14 height 14
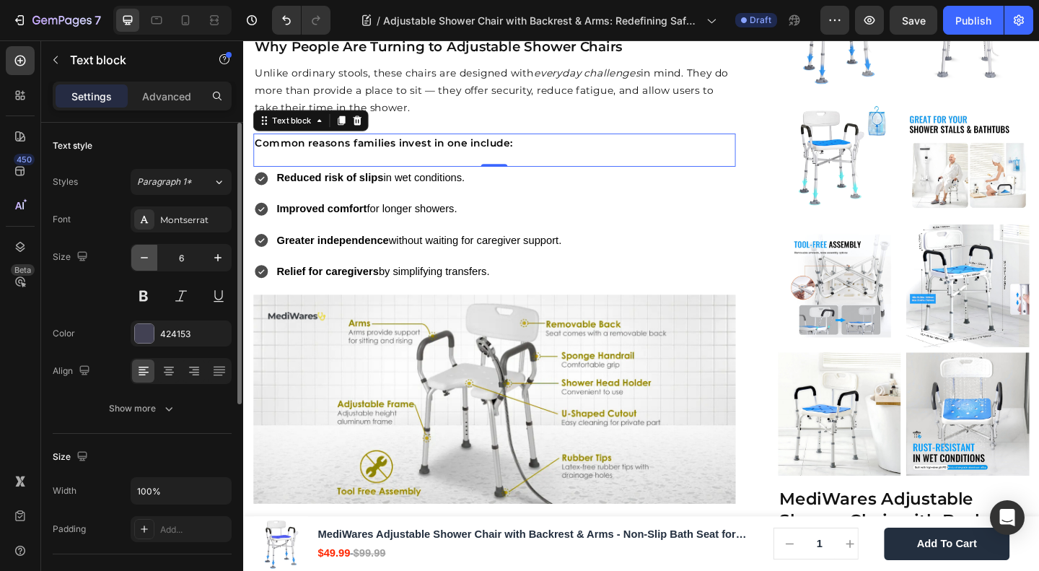
type input "5"
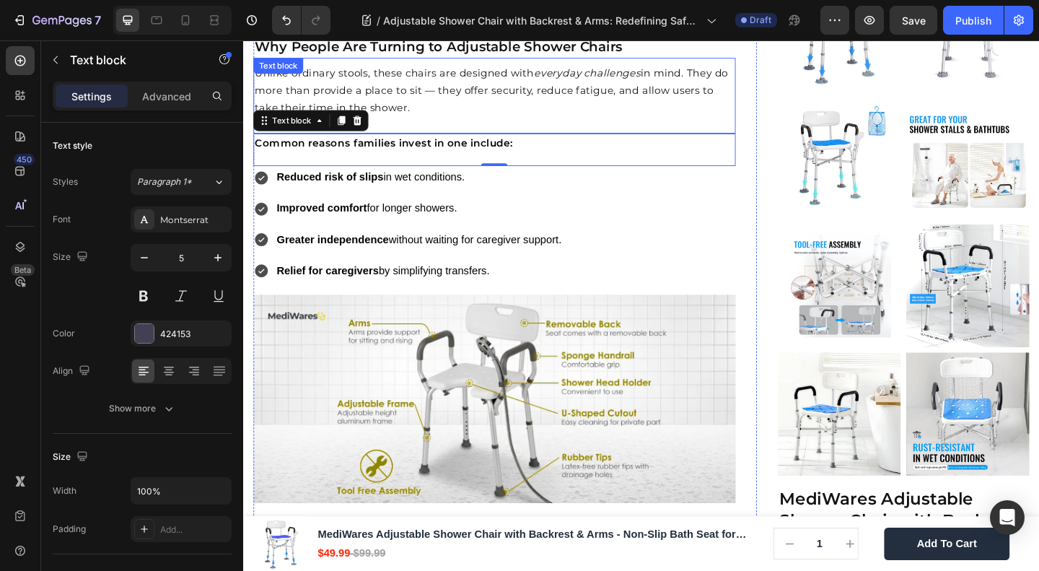
click at [749, 102] on span "Unlike ordinary stools, these chairs are designed with everyday challenges in m…" at bounding box center [513, 94] width 515 height 51
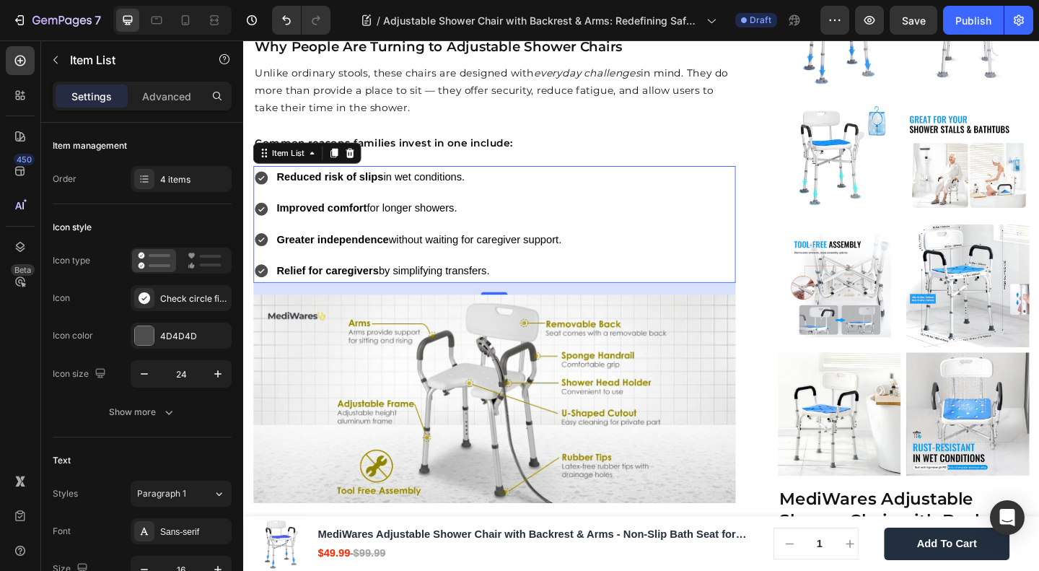
click at [383, 219] on p "Improved comfort for longer showers." at bounding box center [434, 223] width 310 height 21
click at [144, 335] on div at bounding box center [144, 335] width 19 height 19
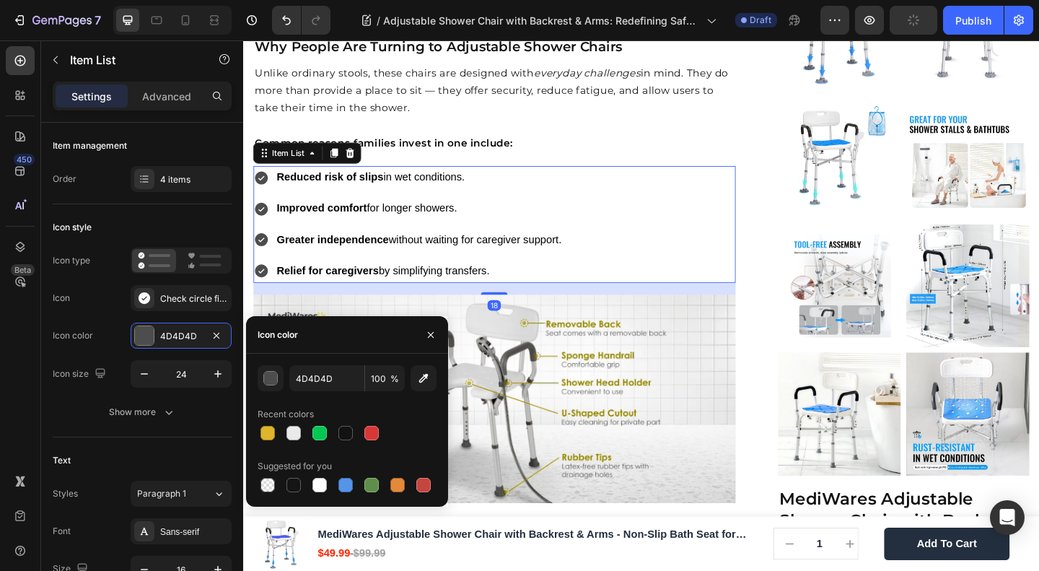
click at [264, 435] on div at bounding box center [268, 433] width 14 height 14
type input "DFB52C"
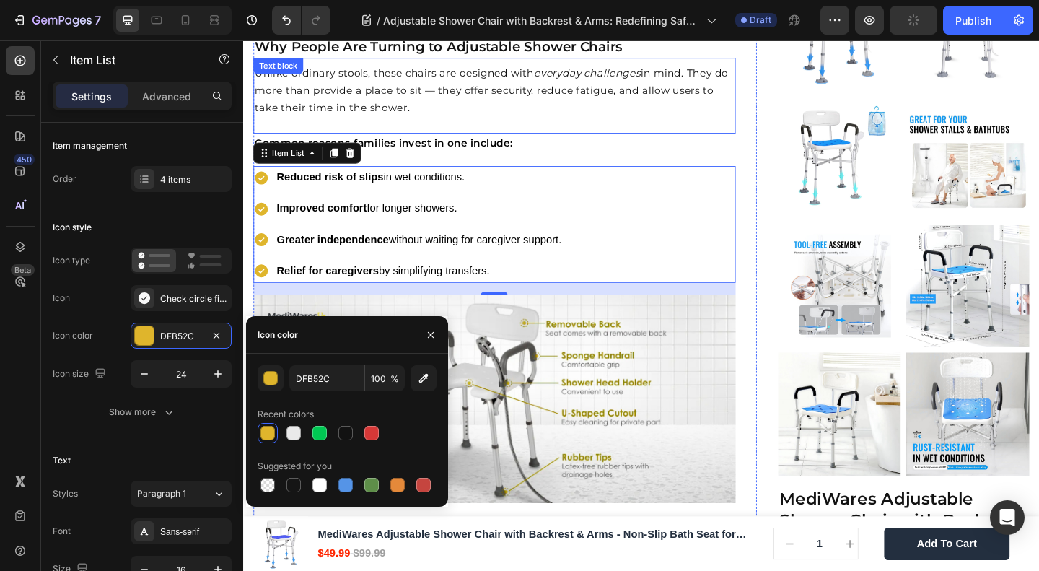
click at [562, 92] on p "Unlike ordinary stools, these chairs are designed with everyday challenges in m…" at bounding box center [517, 94] width 522 height 57
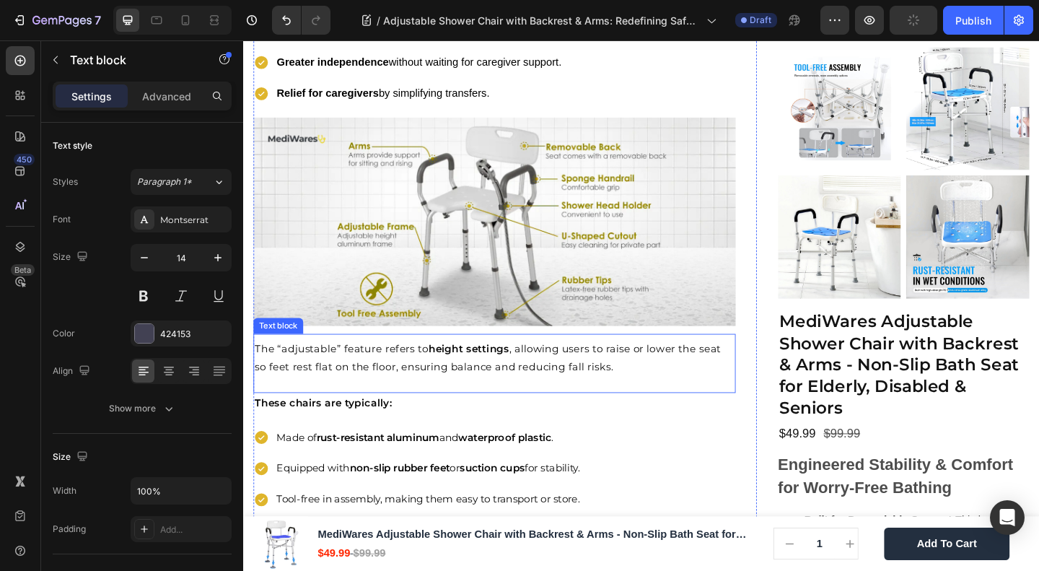
click at [374, 388] on span "The “adjustable” feature refers to height settings , allowing users to raise or…" at bounding box center [509, 385] width 507 height 32
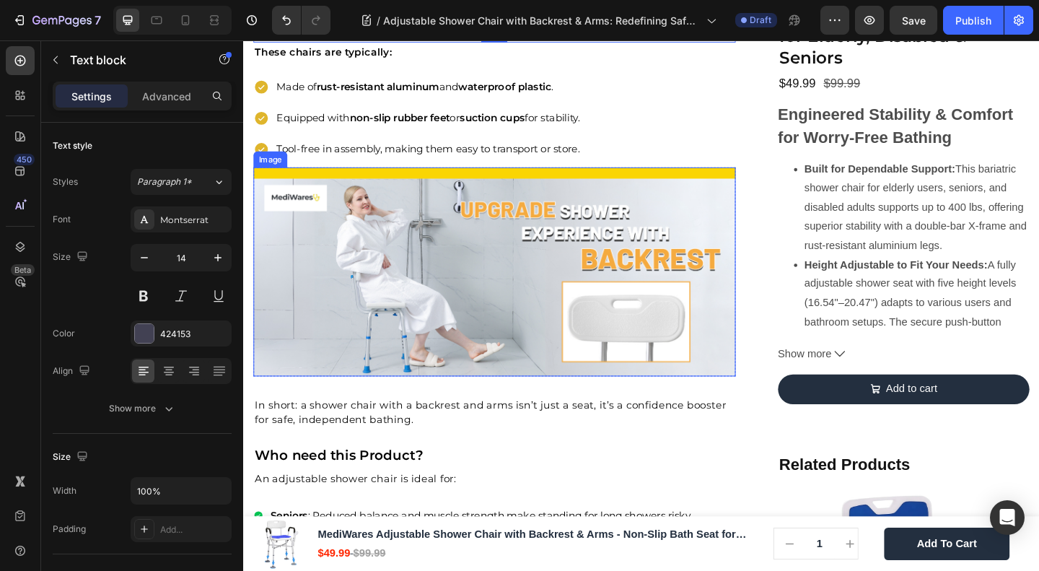
scroll to position [1347, 0]
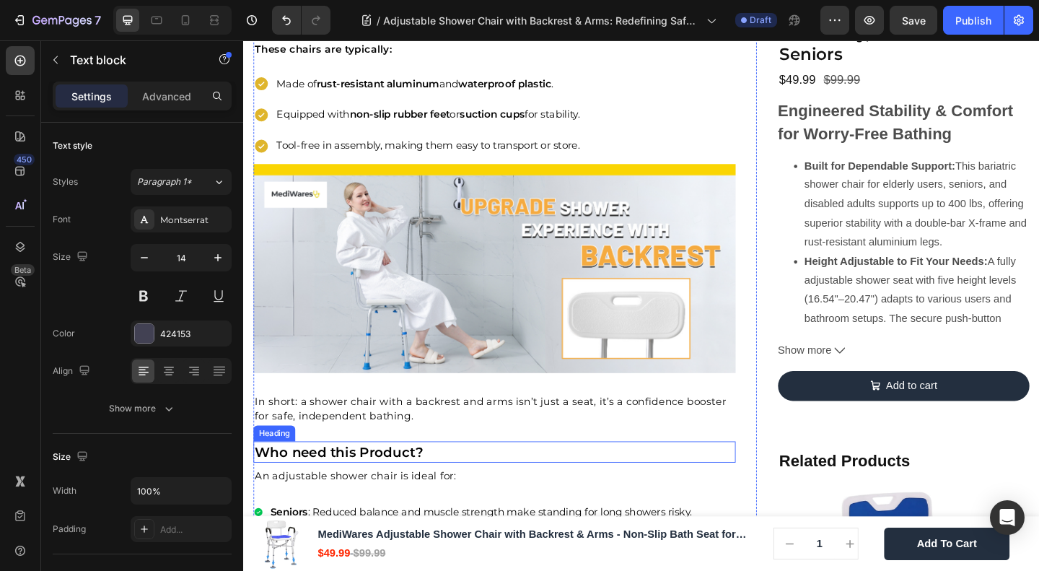
click at [331, 484] on strong "Who need this Product?" at bounding box center [347, 487] width 183 height 17
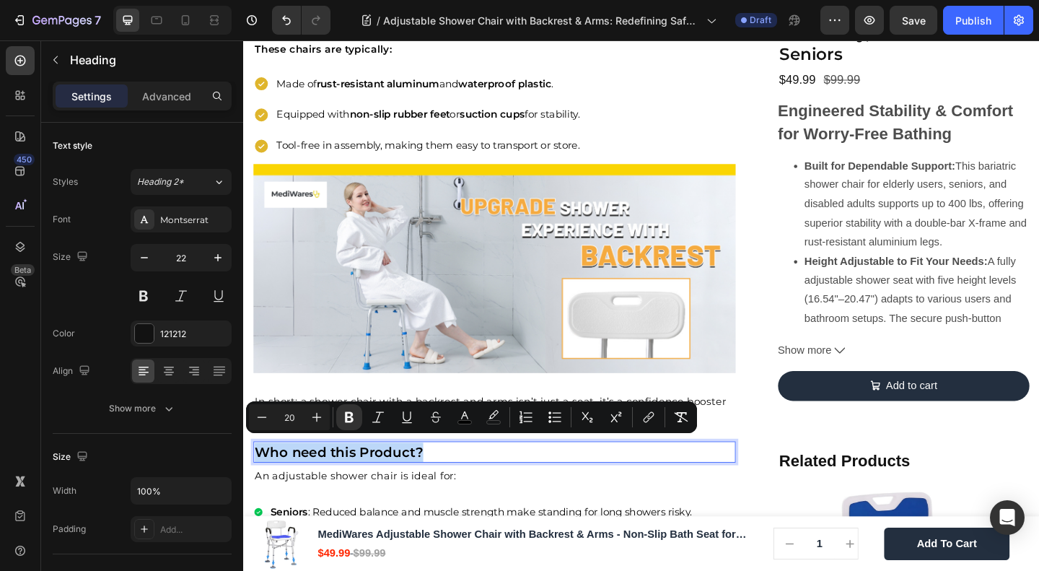
type input "22"
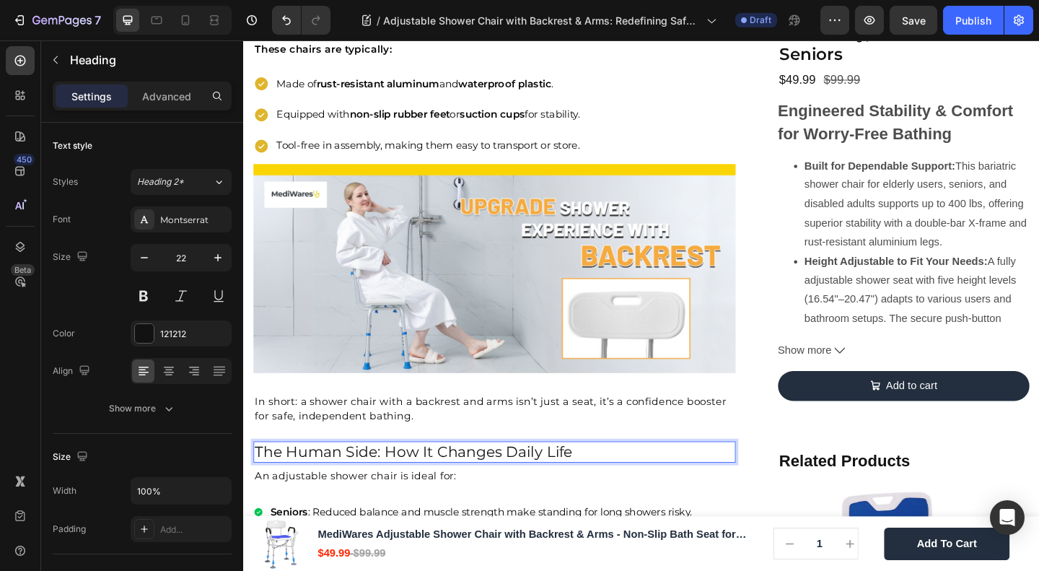
click at [331, 484] on p "The Human Side: How It Changes Daily Life" at bounding box center [517, 488] width 522 height 21
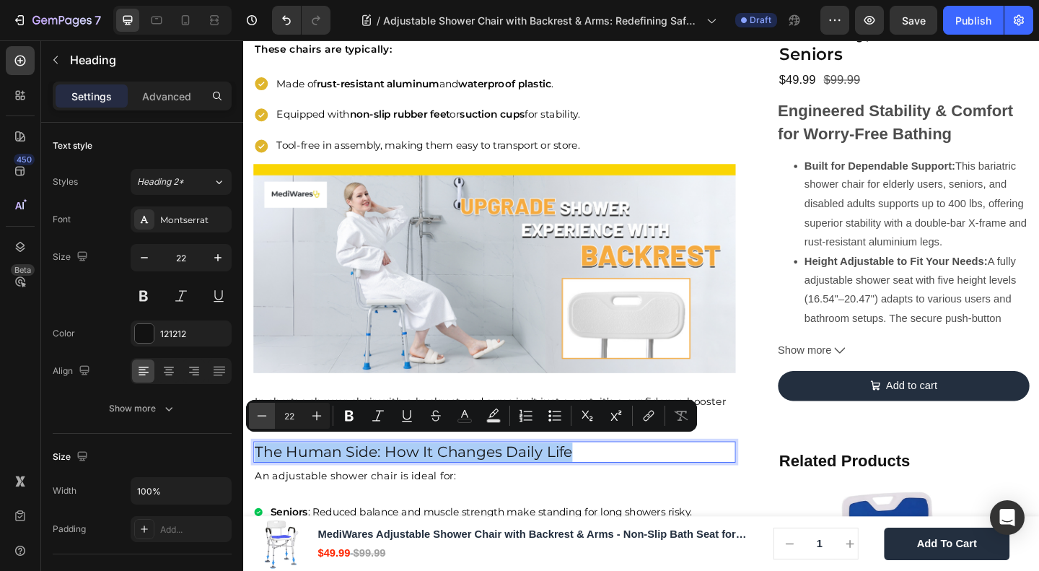
click at [270, 414] on button "Minus" at bounding box center [262, 416] width 26 height 26
type input "20"
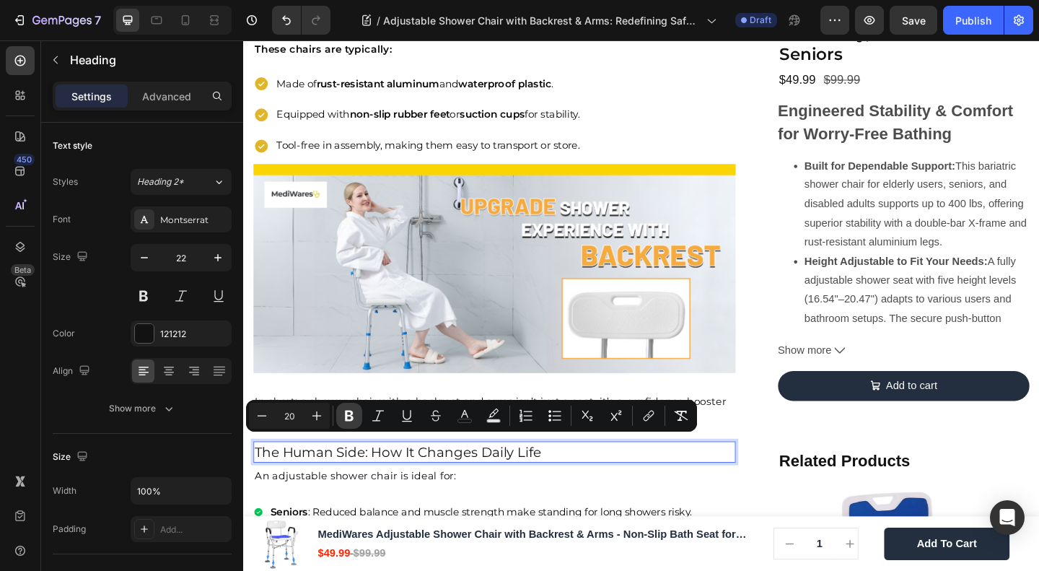
click at [352, 412] on icon "Editor contextual toolbar" at bounding box center [349, 416] width 9 height 11
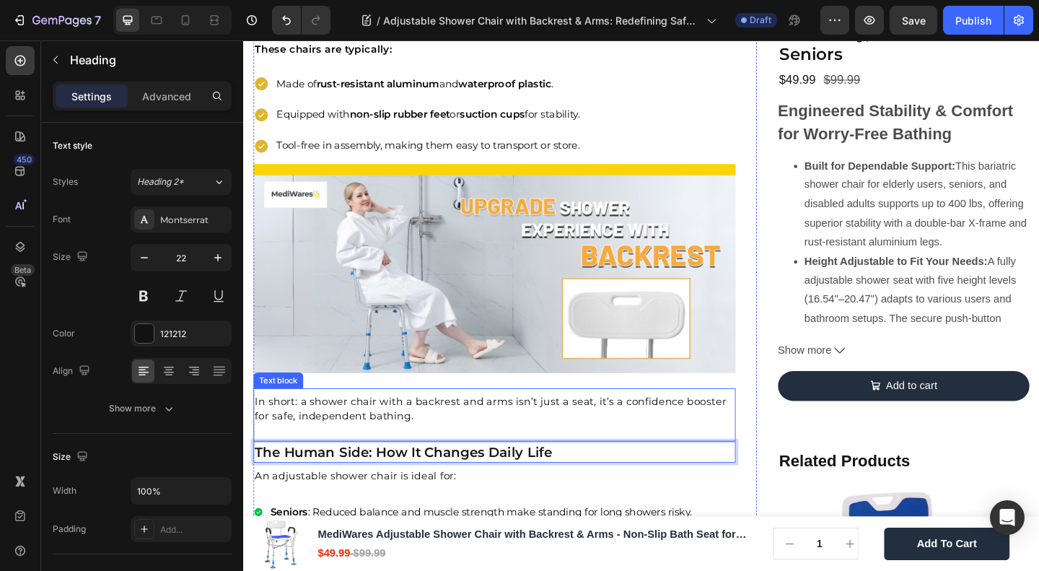
click at [423, 441] on span "In short: a shower chair with a backrest and arms isn’t just a seat, it’s a con…" at bounding box center [512, 441] width 513 height 30
click at [393, 479] on strong "The Human Side: How It Changes Daily Life" at bounding box center [417, 487] width 323 height 17
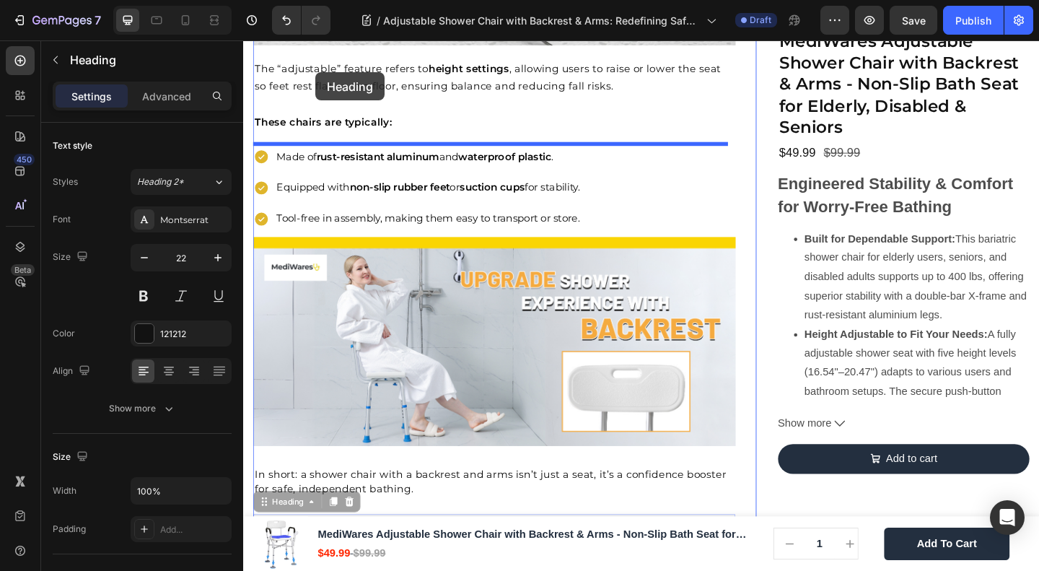
scroll to position [1231, 0]
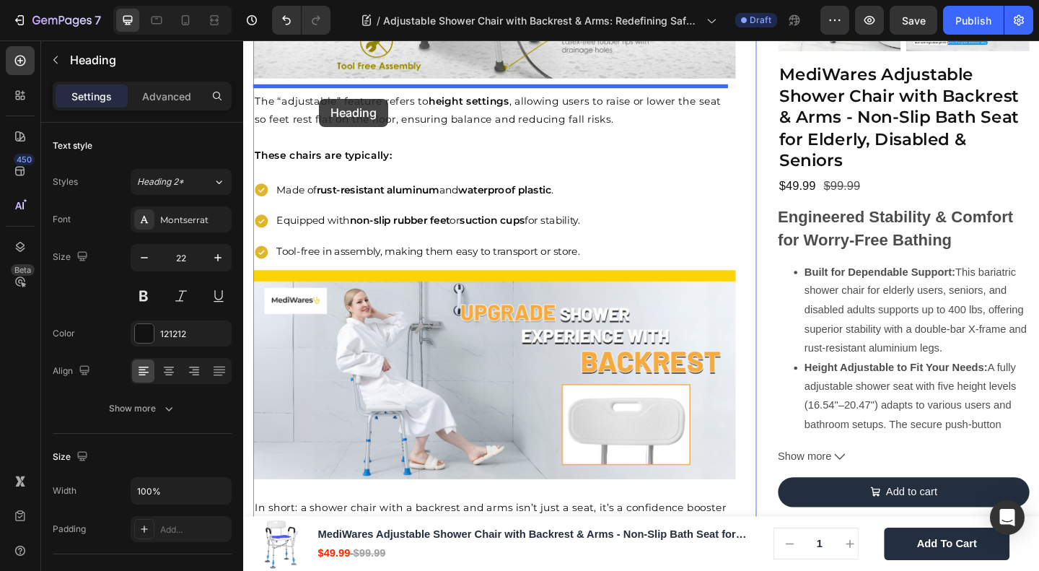
drag, startPoint x: 289, startPoint y: 459, endPoint x: 326, endPoint y: 104, distance: 356.9
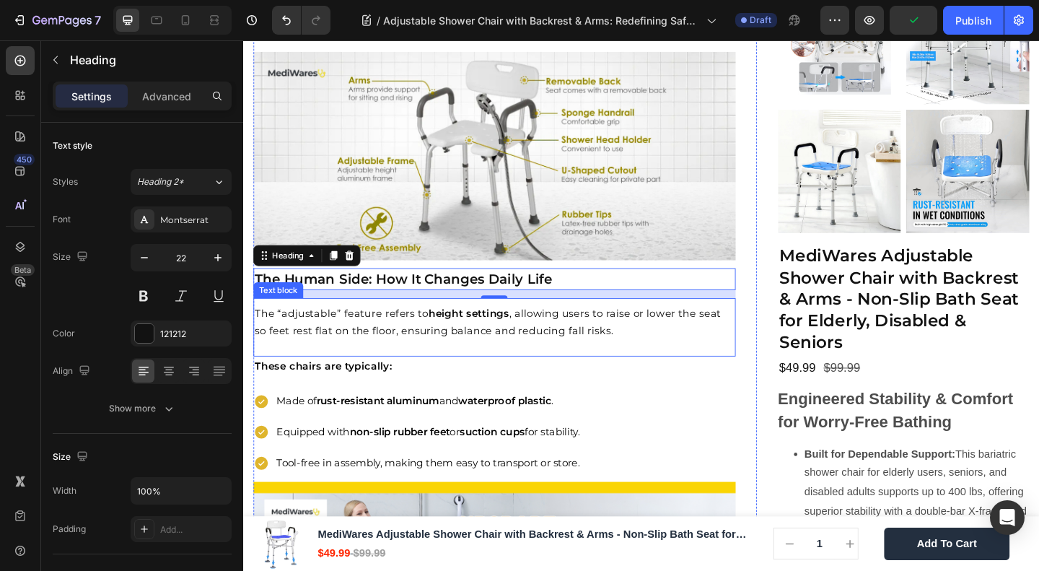
scroll to position [1039, 0]
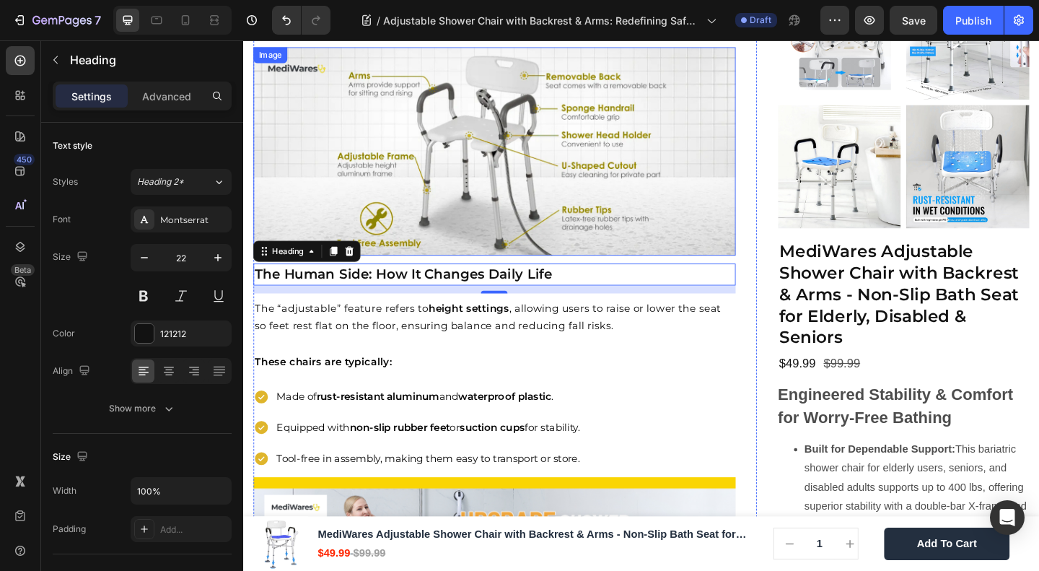
click at [489, 266] on img at bounding box center [516, 161] width 525 height 227
click at [526, 250] on img at bounding box center [516, 161] width 525 height 227
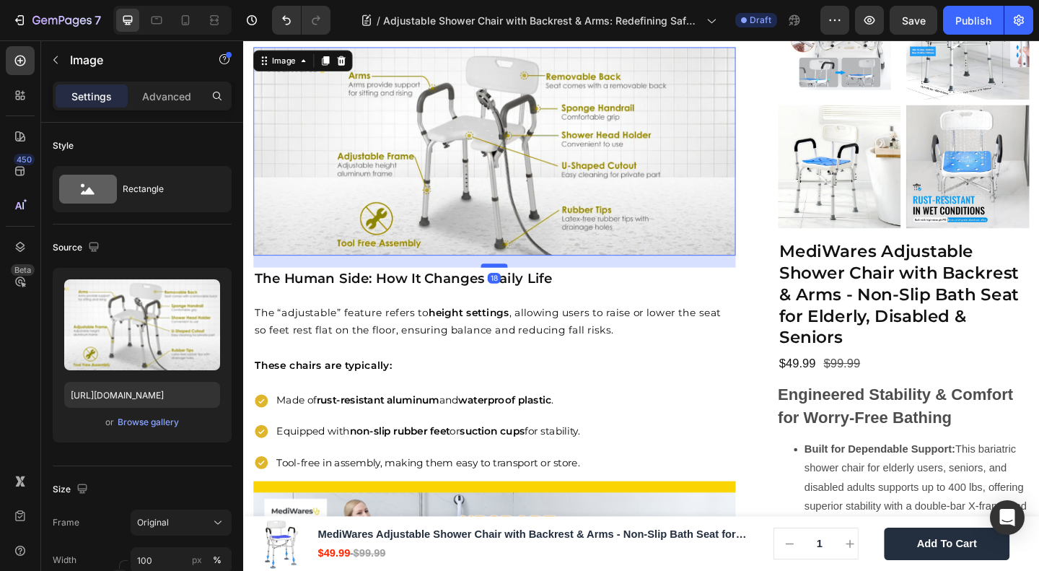
click at [515, 286] on div at bounding box center [516, 285] width 29 height 4
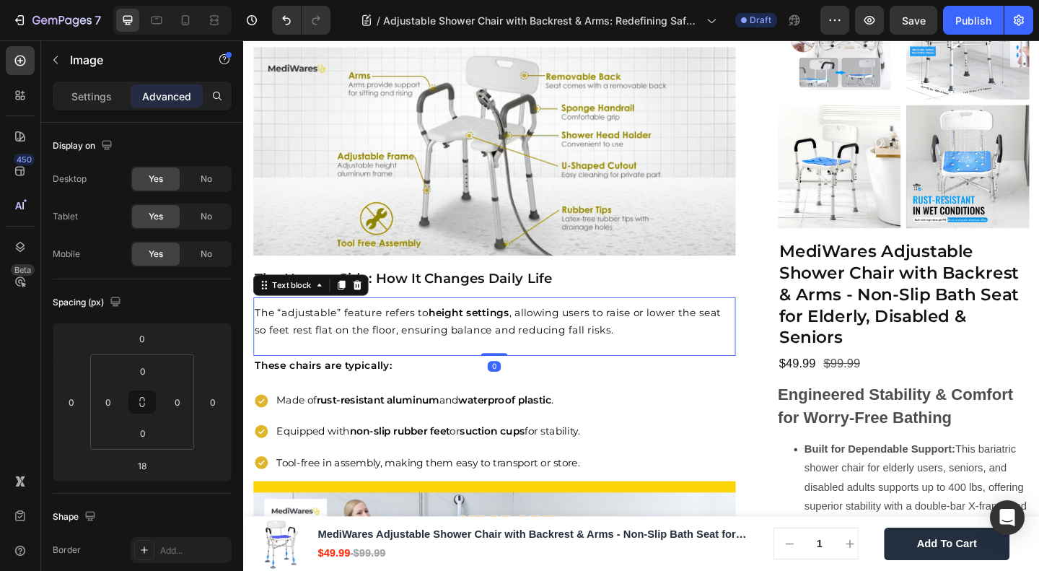
click at [676, 332] on span "The “adjustable” feature refers to height settings , allowing users to raise or…" at bounding box center [509, 345] width 507 height 32
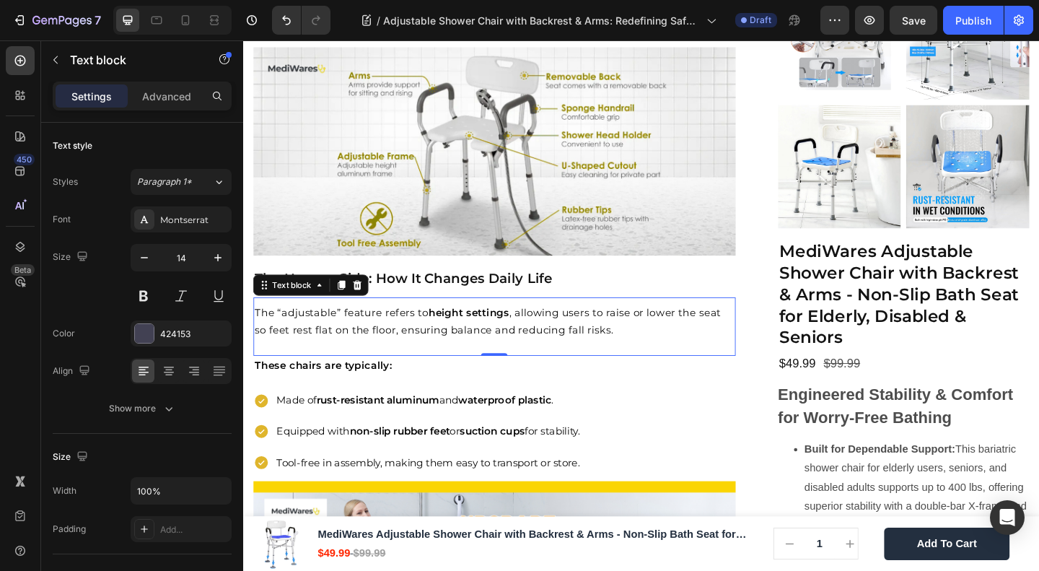
click at [331, 362] on p "The “adjustable” feature refers to height settings , allowing users to raise or…" at bounding box center [517, 346] width 522 height 38
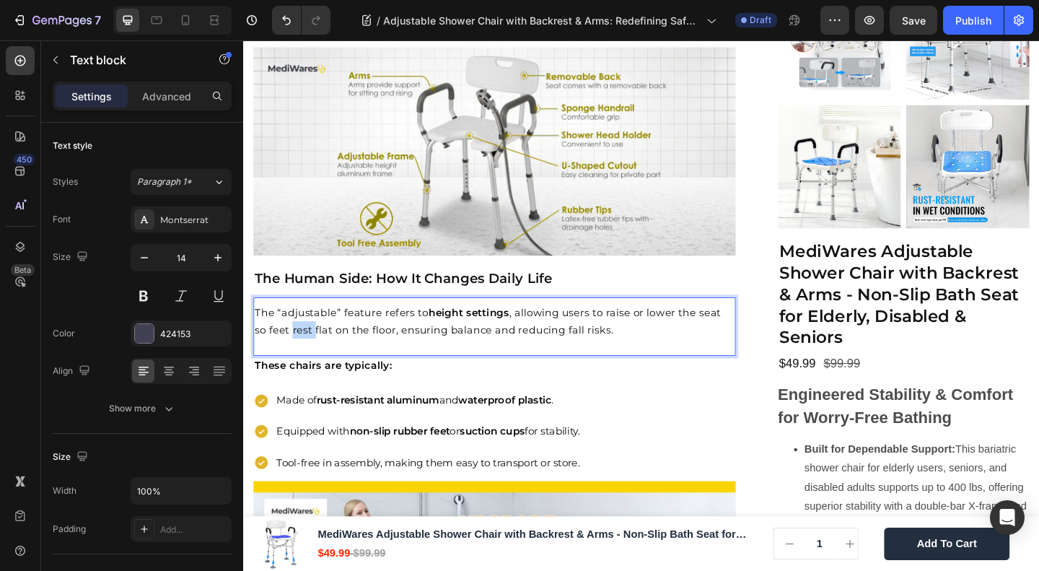
click at [331, 362] on p "The “adjustable” feature refers to height settings , allowing users to raise or…" at bounding box center [517, 346] width 522 height 38
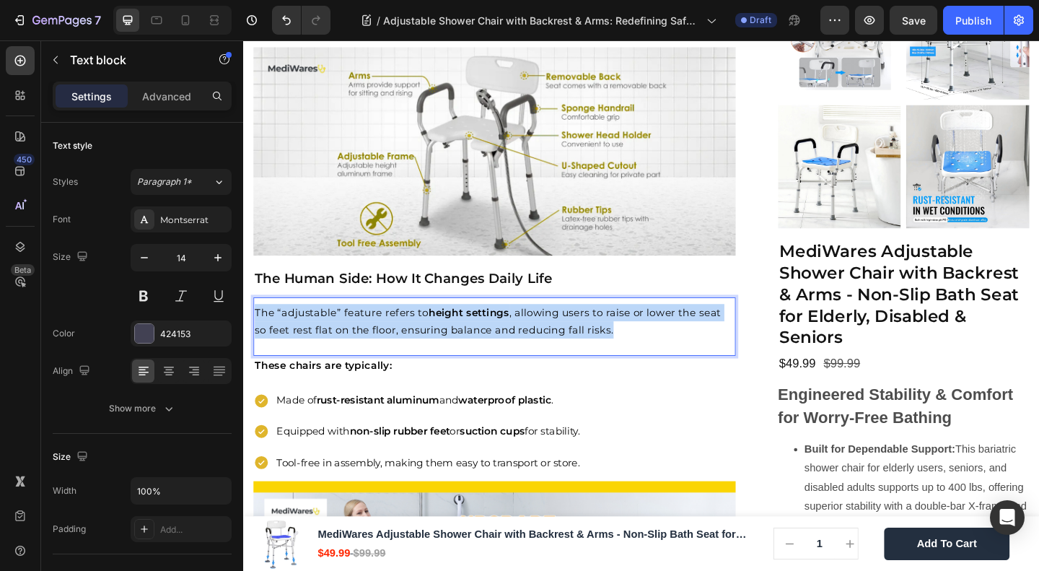
click at [331, 362] on p "The “adjustable” feature refers to height settings , allowing users to raise or…" at bounding box center [517, 346] width 522 height 38
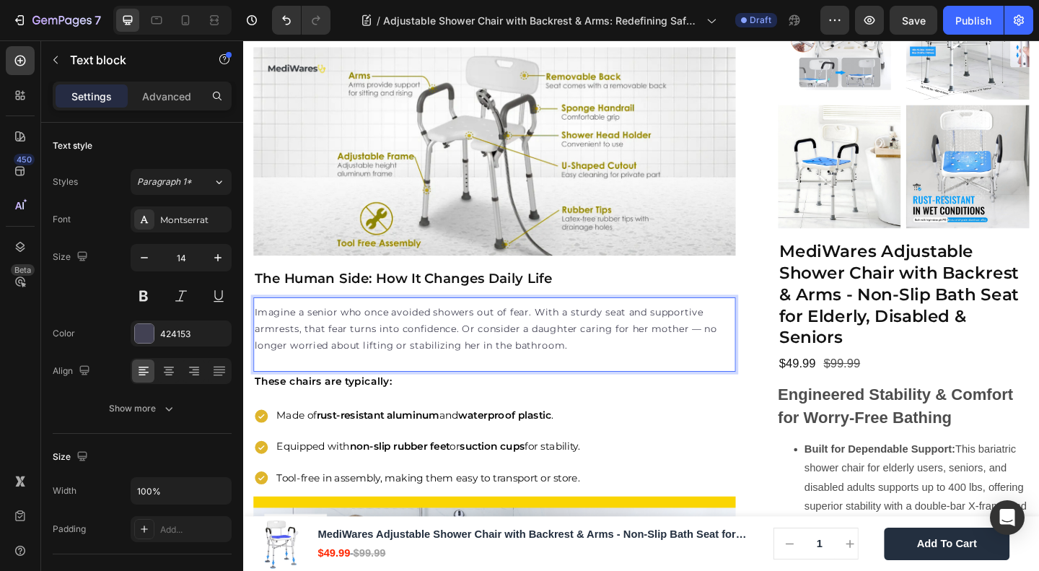
click at [306, 387] on div "Imagine a senior who once avoided showers out of fear. With a sturdy seat and s…" at bounding box center [516, 360] width 525 height 81
click at [406, 345] on p "Imagine a senior who once avoided showers out of fear. With a sturdy seat and s…" at bounding box center [517, 354] width 522 height 55
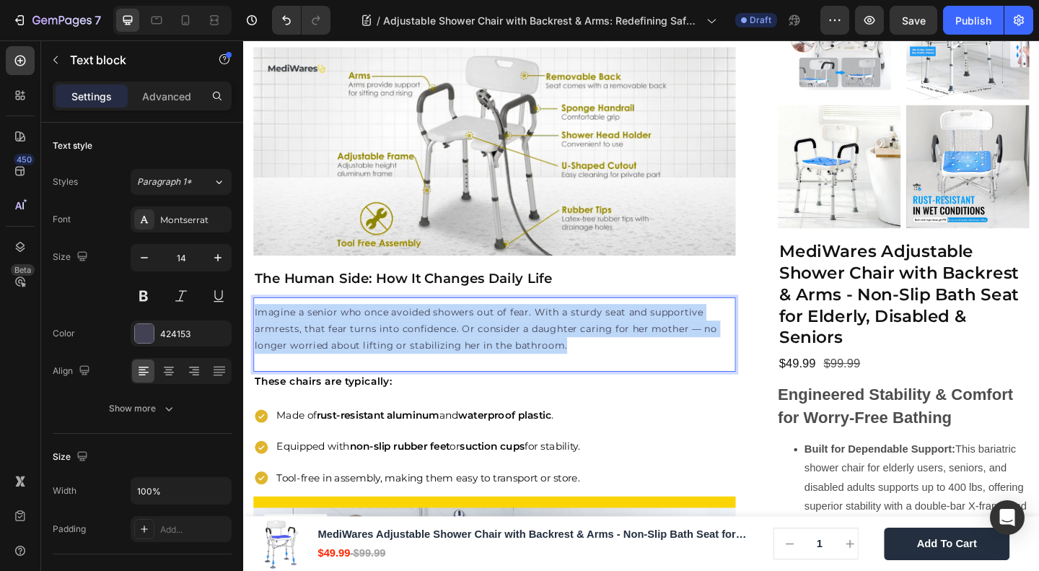
click at [406, 345] on p "Imagine a senior who once avoided showers out of fear. With a sturdy seat and s…" at bounding box center [517, 354] width 522 height 55
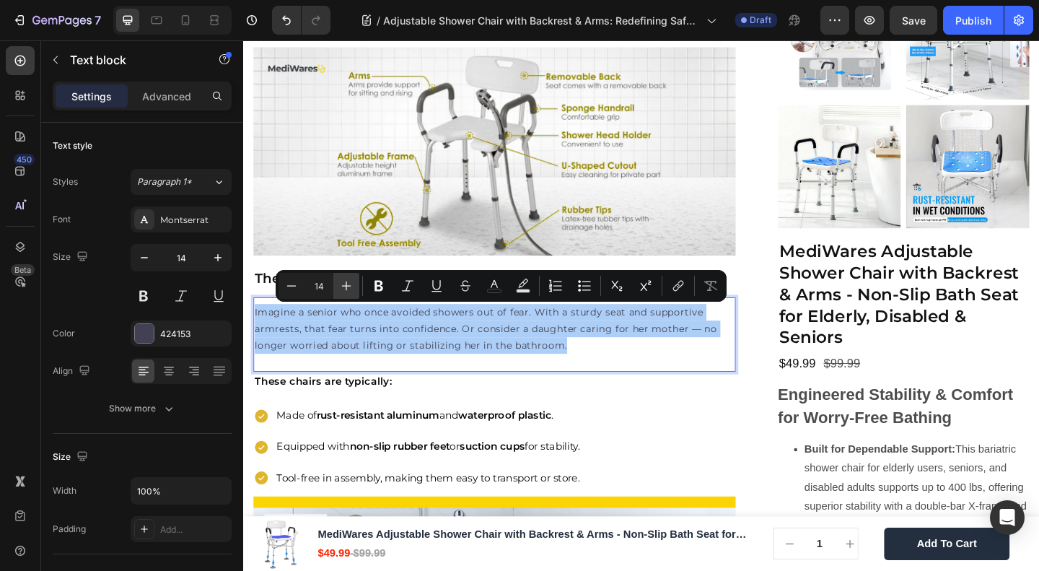
click at [344, 285] on icon "Editor contextual toolbar" at bounding box center [346, 286] width 14 height 14
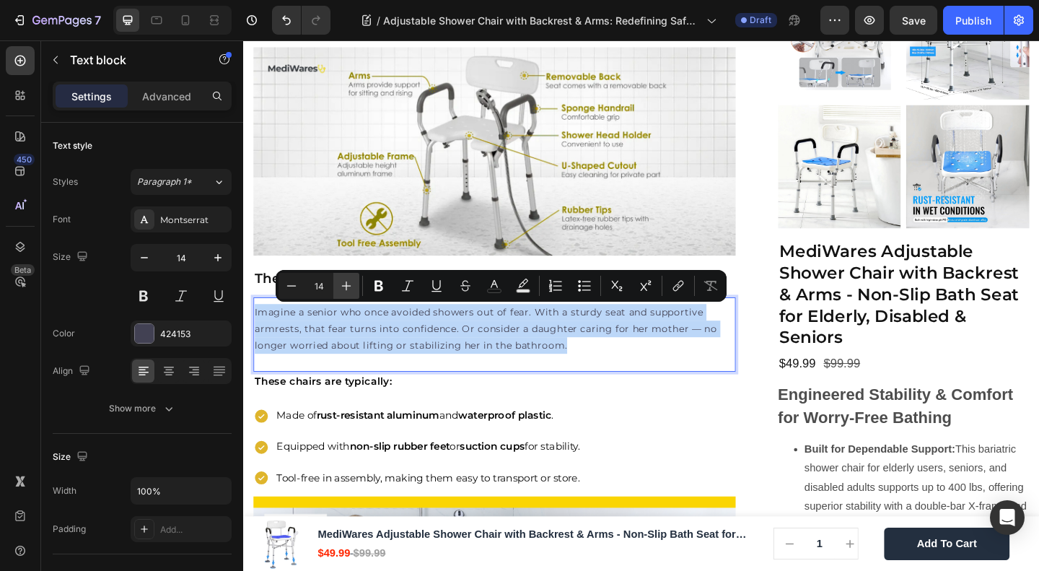
type input "15"
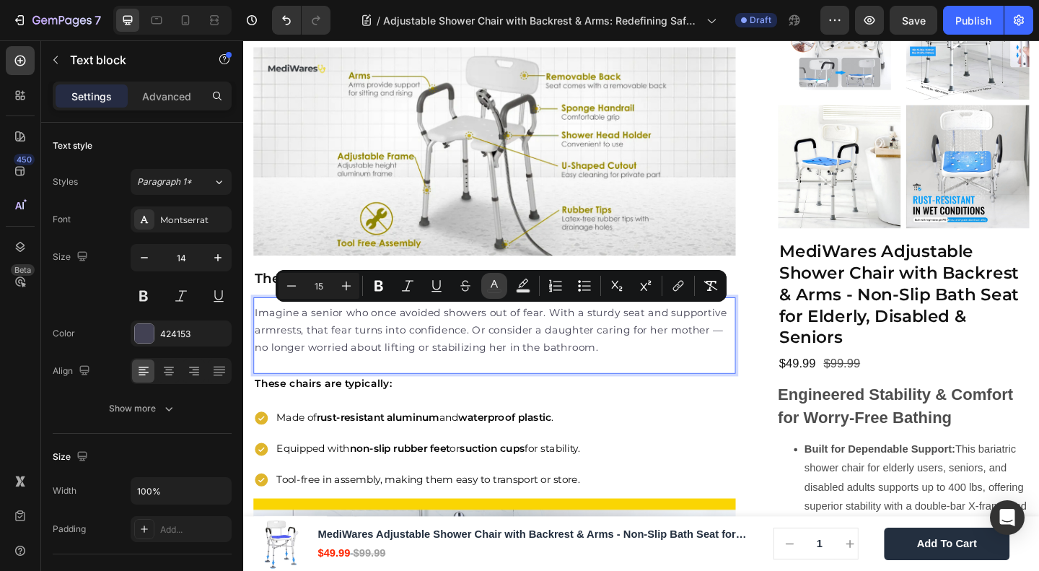
click at [492, 289] on icon "Editor contextual toolbar" at bounding box center [494, 286] width 14 height 14
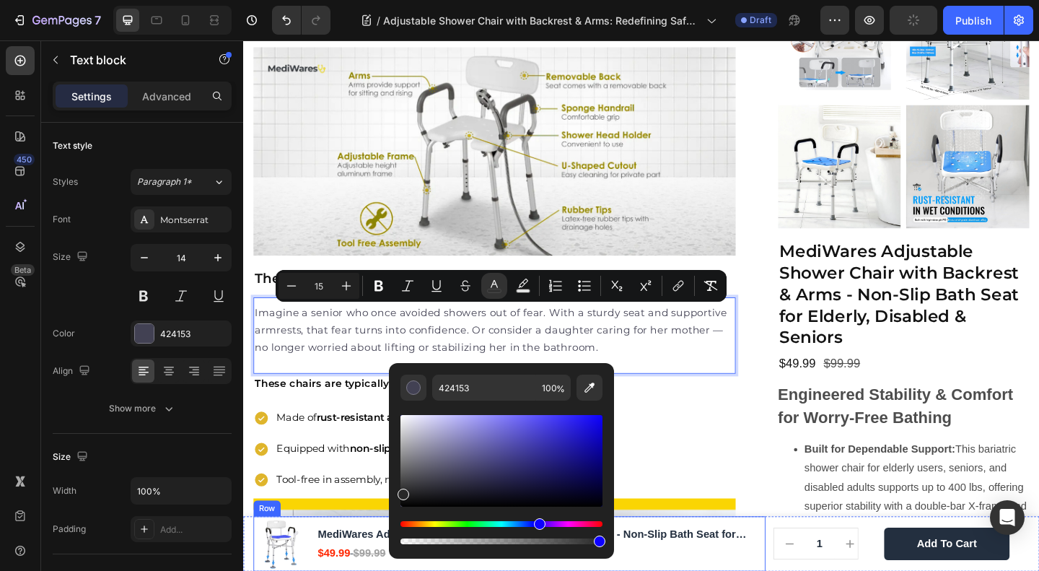
type input "282828"
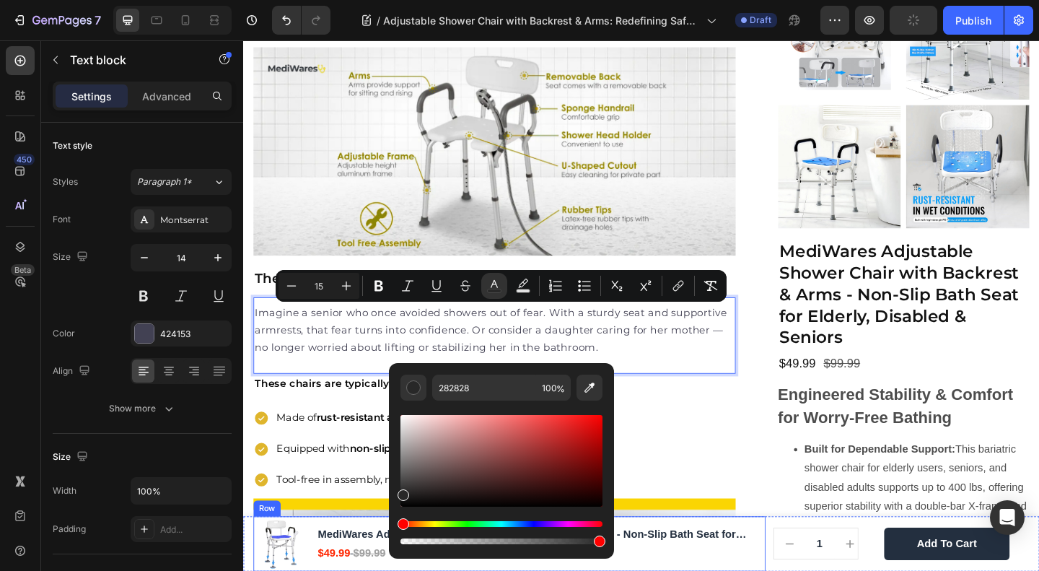
drag, startPoint x: 708, startPoint y: 489, endPoint x: 358, endPoint y: 568, distance: 358.8
click at [328, 365] on p "Imagine a senior who once avoided showers out of fear. With a sturdy seat and s…" at bounding box center [517, 355] width 522 height 57
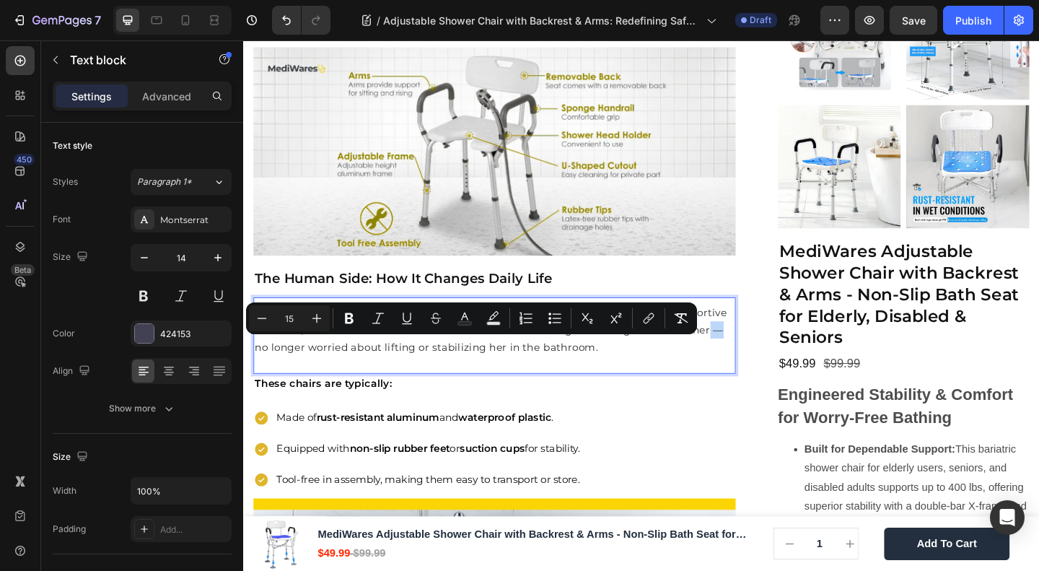
drag, startPoint x: 337, startPoint y: 375, endPoint x: 320, endPoint y: 377, distance: 16.9
click at [320, 377] on span "Imagine a senior who once avoided showers out of fear. With a sturdy seat and s…" at bounding box center [513, 354] width 514 height 51
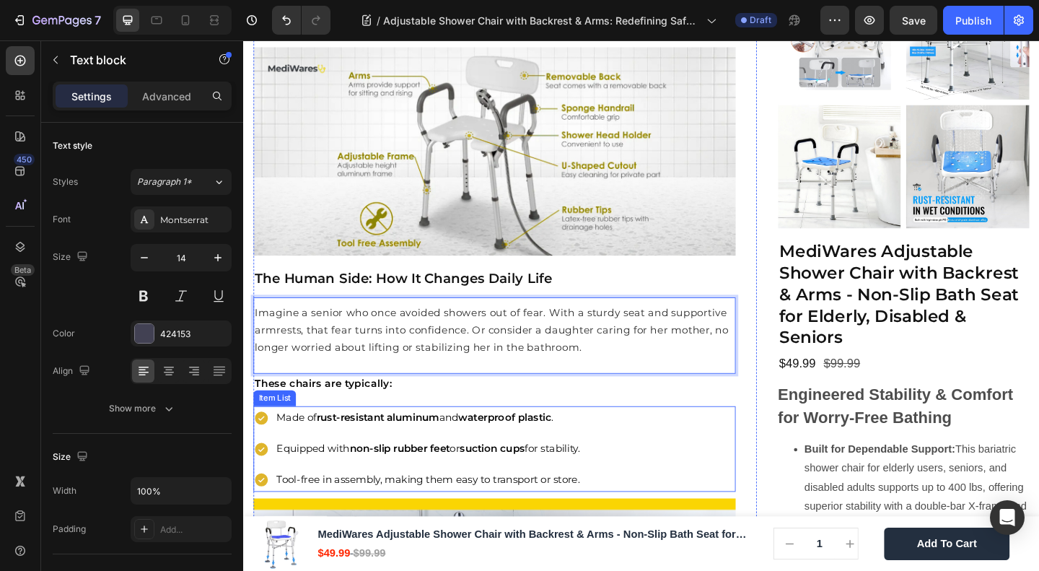
click at [375, 448] on strong "rust-resistant aluminum" at bounding box center [390, 450] width 134 height 14
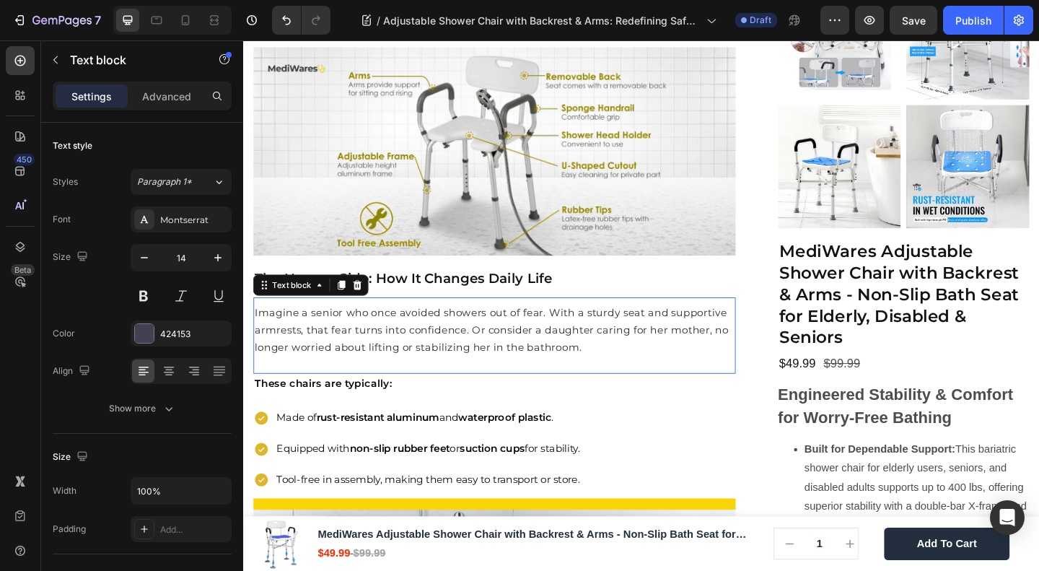
click at [463, 388] on div "Imagine a senior who once avoided showers out of fear. With a sturdy seat and s…" at bounding box center [516, 361] width 525 height 83
click at [402, 417] on strong "These chairs are typically:" at bounding box center [331, 413] width 150 height 14
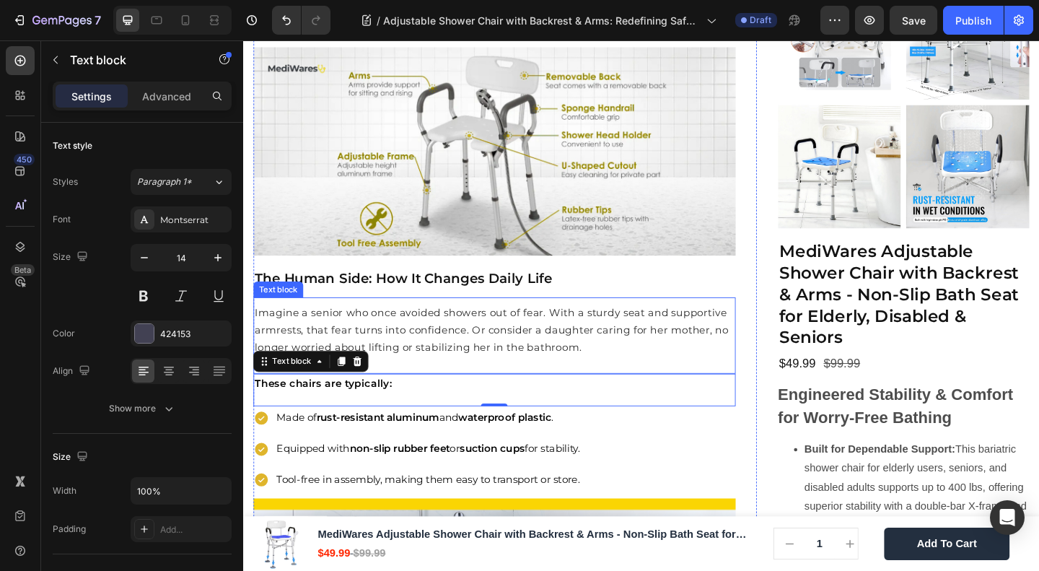
click at [396, 357] on span "Imagine a senior who once avoided showers out of fear. With a sturdy seat and s…" at bounding box center [514, 354] width 516 height 51
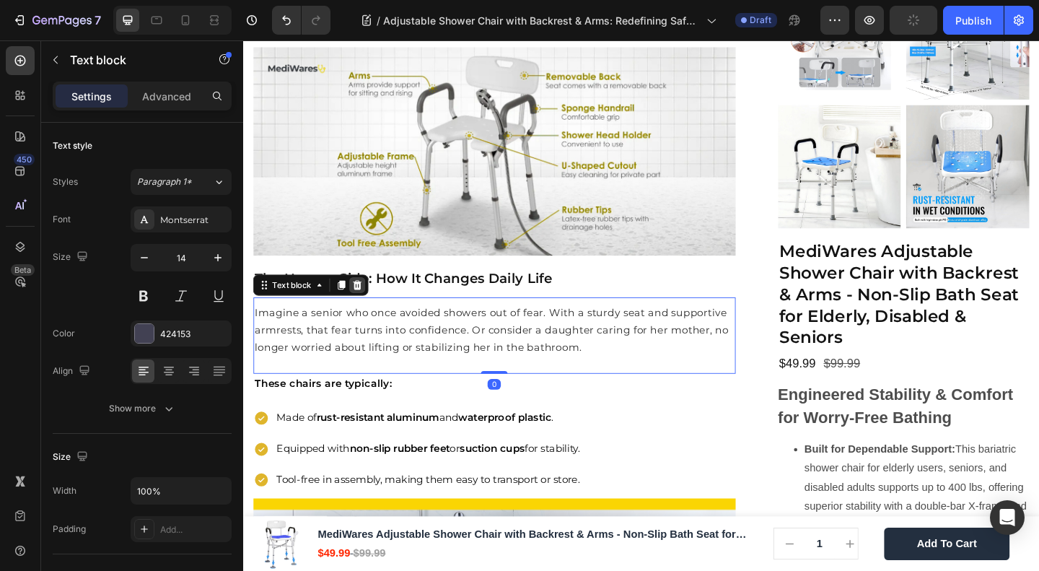
click at [359, 310] on div at bounding box center [367, 305] width 17 height 17
click at [419, 266] on img at bounding box center [516, 161] width 525 height 227
click at [375, 337] on span "Imagine a senior who once avoided showers out of fear. With a sturdy seat and s…" at bounding box center [514, 354] width 516 height 51
click at [351, 304] on icon at bounding box center [350, 306] width 8 height 10
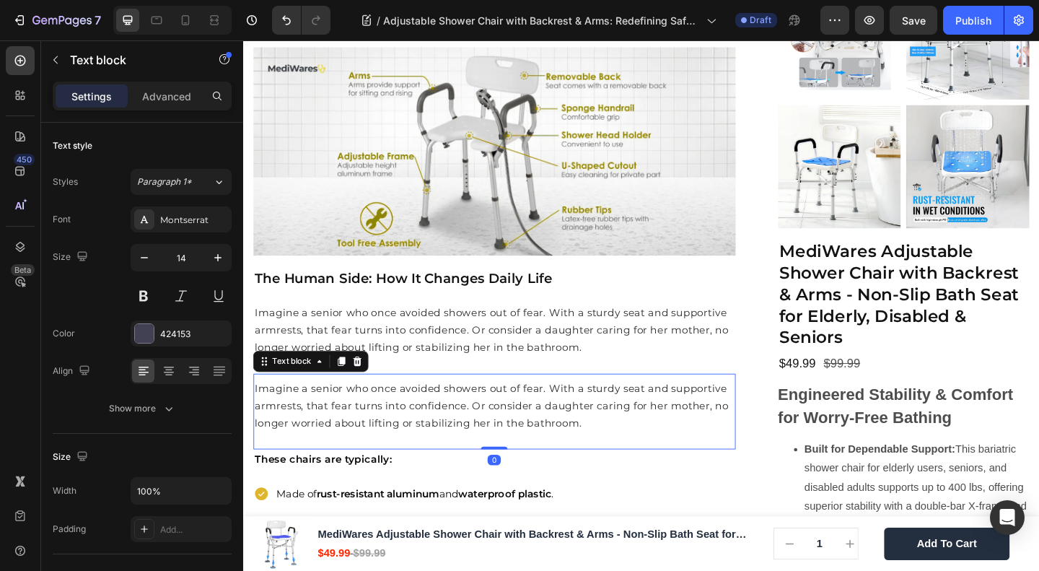
click at [357, 443] on p "Imagine a senior who once avoided showers out of fear. With a sturdy seat and s…" at bounding box center [517, 438] width 522 height 57
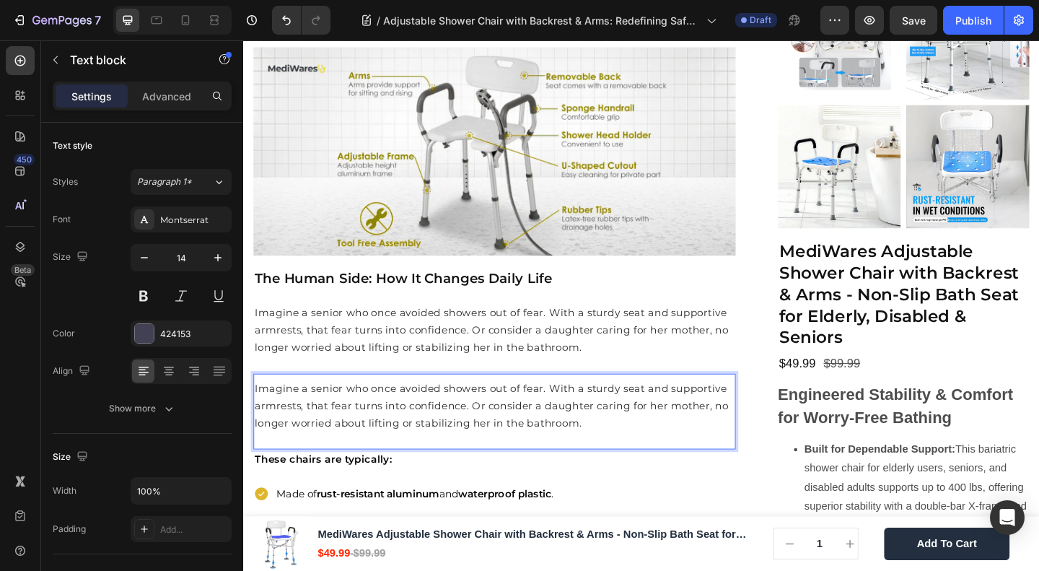
click at [357, 443] on p "Imagine a senior who once avoided showers out of fear. With a sturdy seat and s…" at bounding box center [517, 438] width 522 height 57
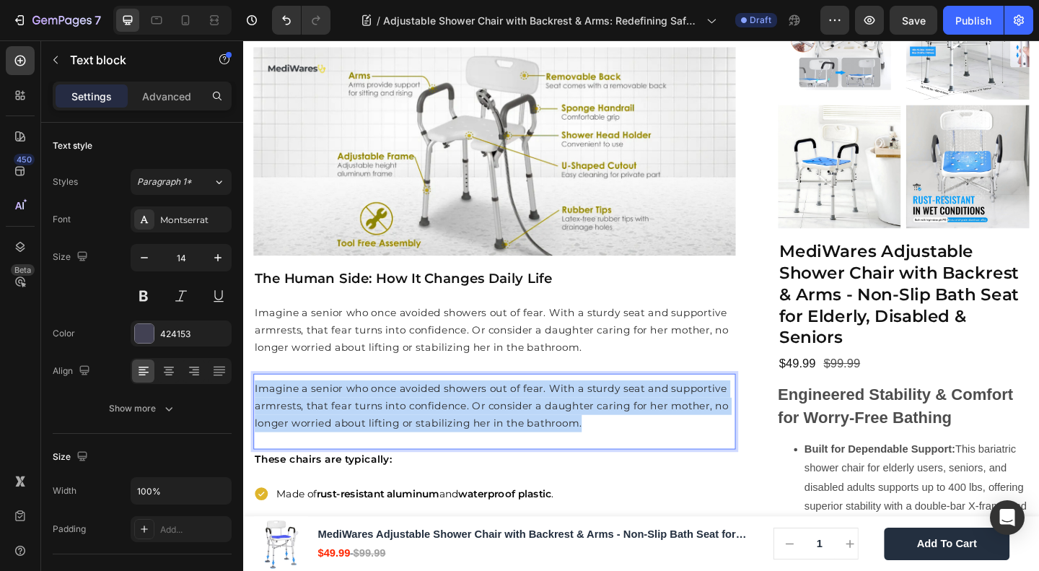
click at [357, 443] on p "Imagine a senior who once avoided showers out of fear. With a sturdy seat and s…" at bounding box center [517, 438] width 522 height 57
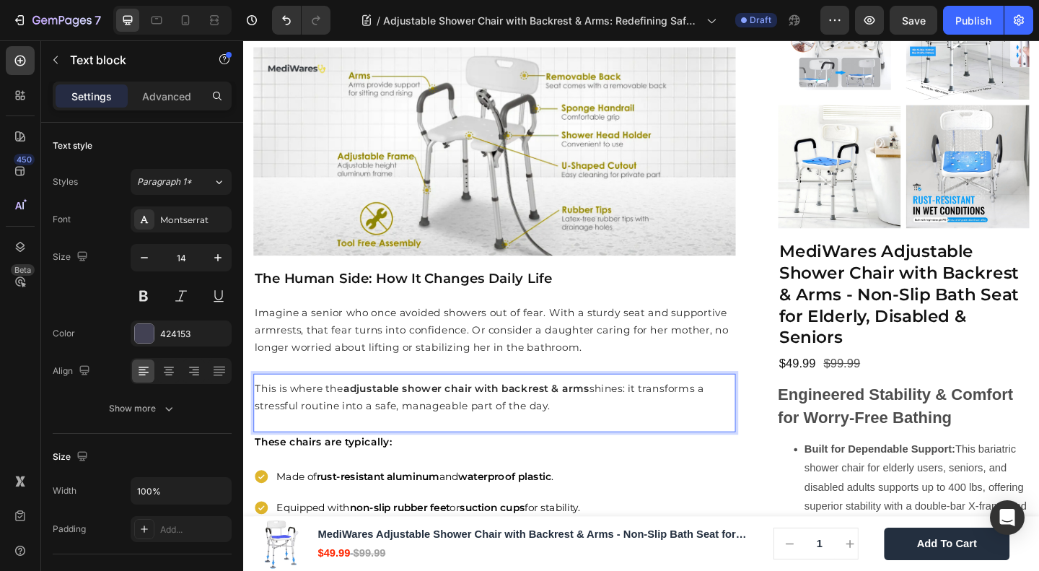
click at [482, 453] on div "This is where the adjustable shower chair with backrest & arms shines: it trans…" at bounding box center [516, 435] width 525 height 64
click at [481, 453] on div "This is where the adjustable shower chair with backrest & arms shines: it trans…" at bounding box center [516, 435] width 525 height 64
click at [458, 425] on p "This is where the adjustable shower chair with backrest & arms shines: it trans…" at bounding box center [517, 429] width 522 height 38
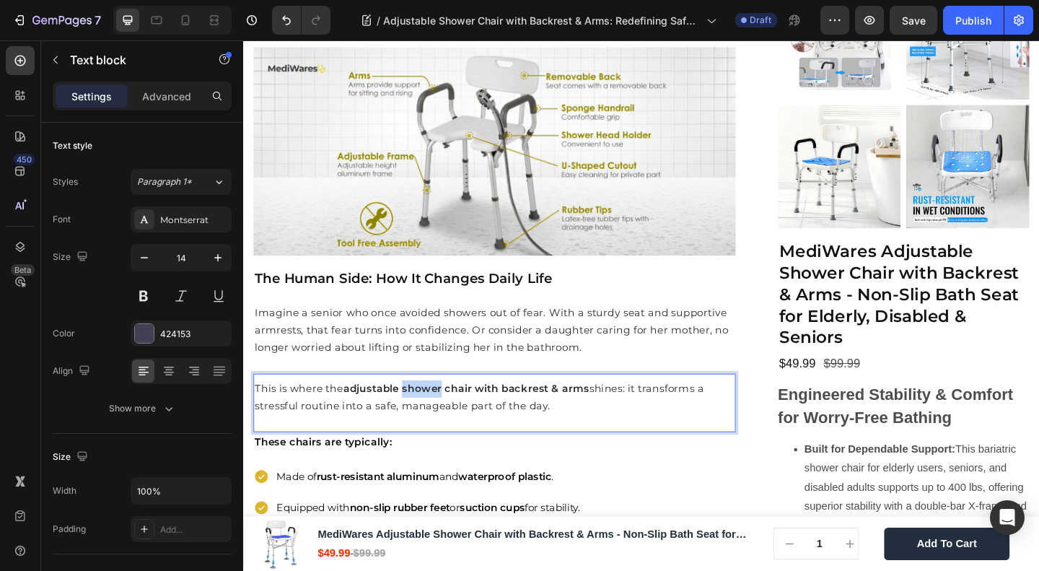
click at [458, 425] on p "This is where the adjustable shower chair with backrest & arms shines: it trans…" at bounding box center [517, 429] width 522 height 38
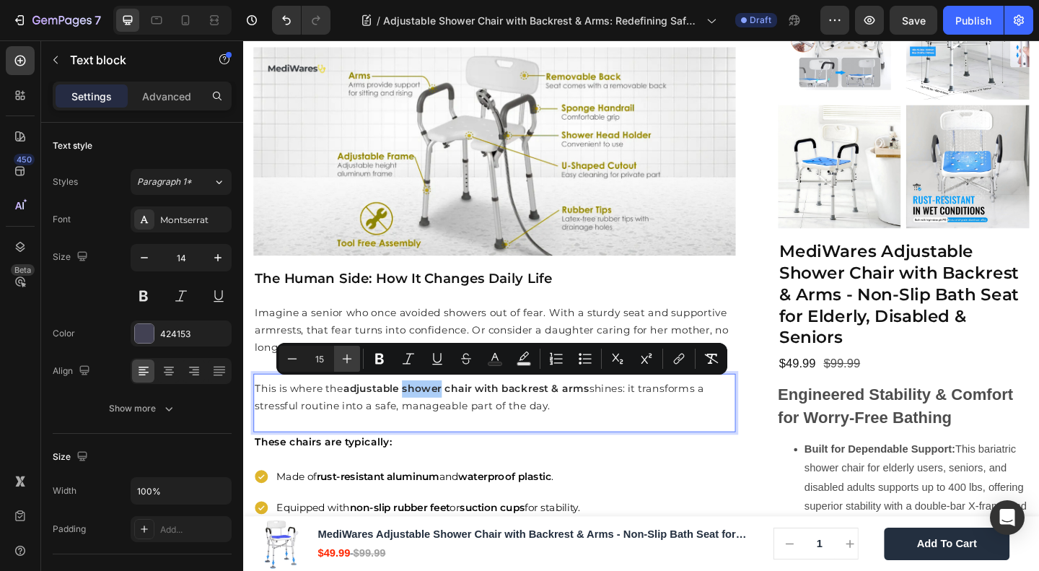
click at [344, 360] on icon "Editor contextual toolbar" at bounding box center [347, 359] width 14 height 14
click at [296, 363] on icon "Editor contextual toolbar" at bounding box center [292, 359] width 14 height 14
type input "15"
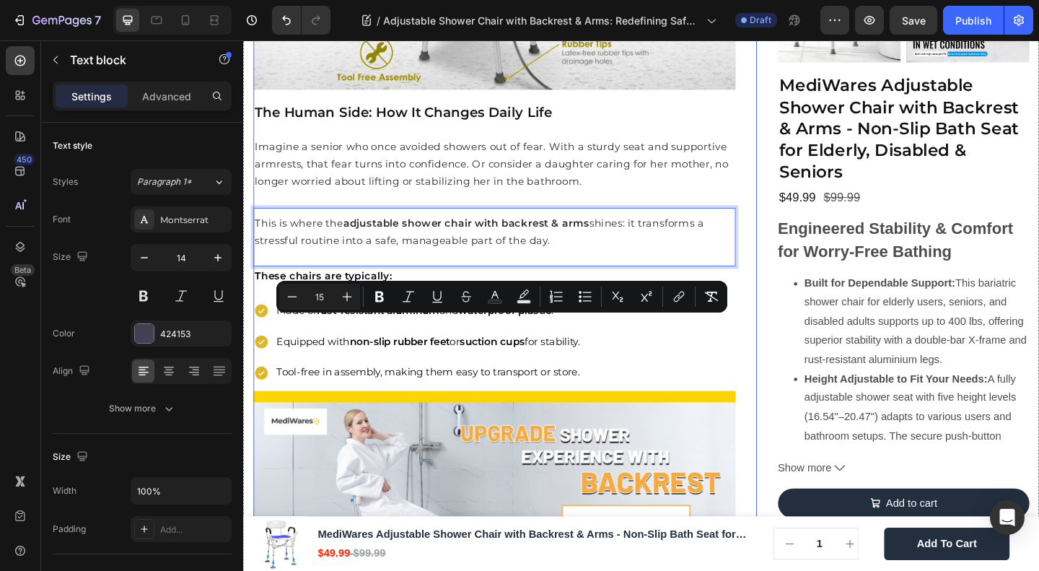
scroll to position [1231, 0]
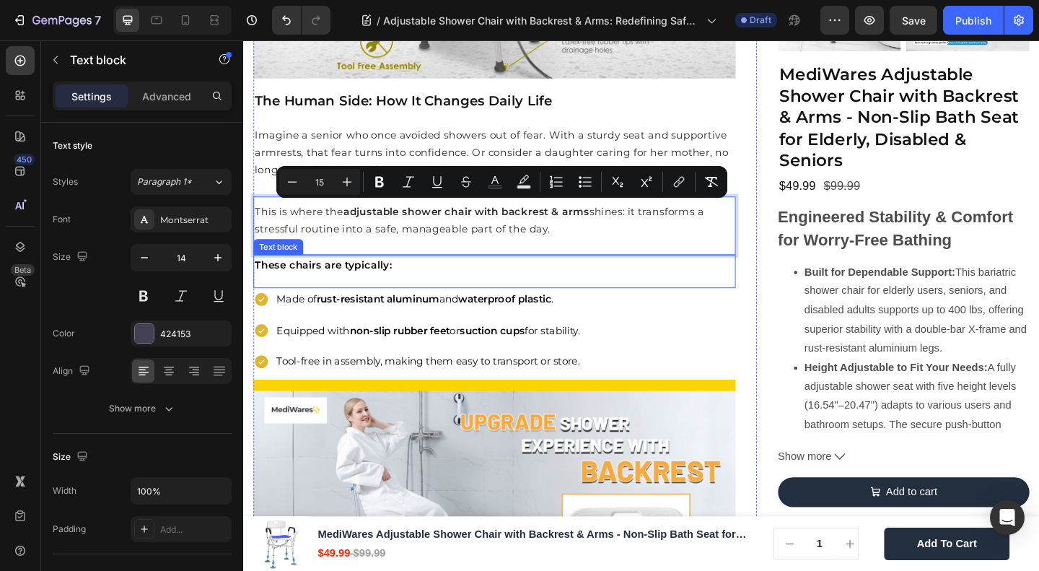
click at [601, 287] on p "These chairs are typically:" at bounding box center [517, 286] width 522 height 10
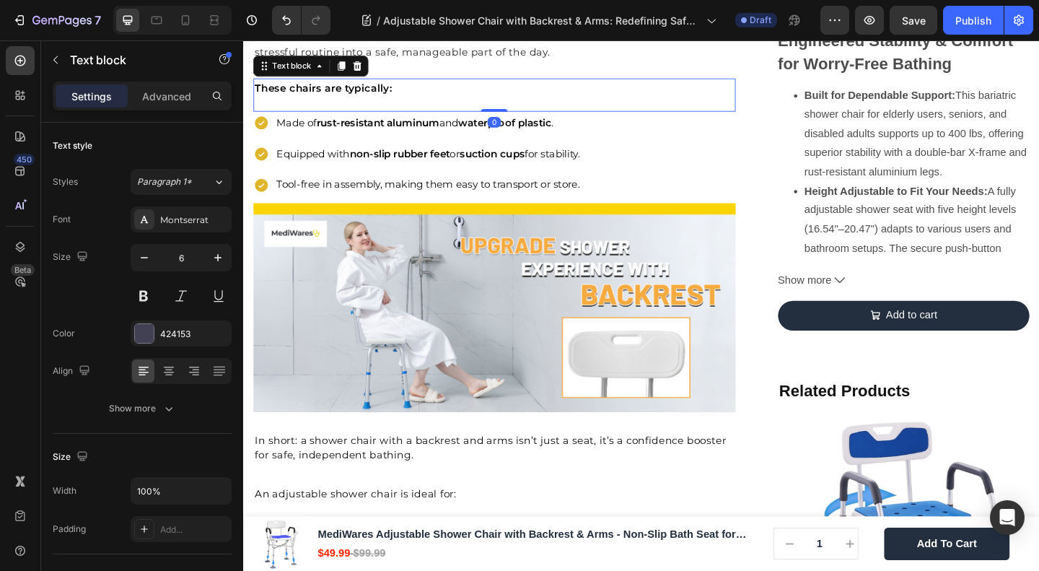
scroll to position [1616, 0]
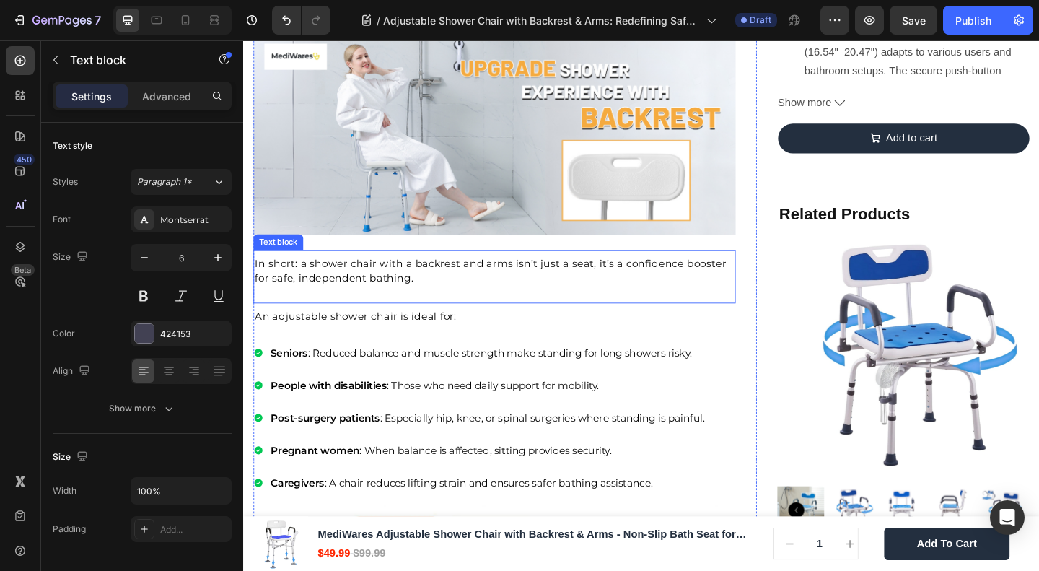
click at [335, 294] on span "In short: a shower chair with a backrest and arms isn’t just a seat, it’s a con…" at bounding box center [512, 291] width 513 height 30
click at [375, 250] on div "Text block" at bounding box center [317, 254] width 126 height 23
click at [367, 250] on icon at bounding box center [367, 255] width 9 height 10
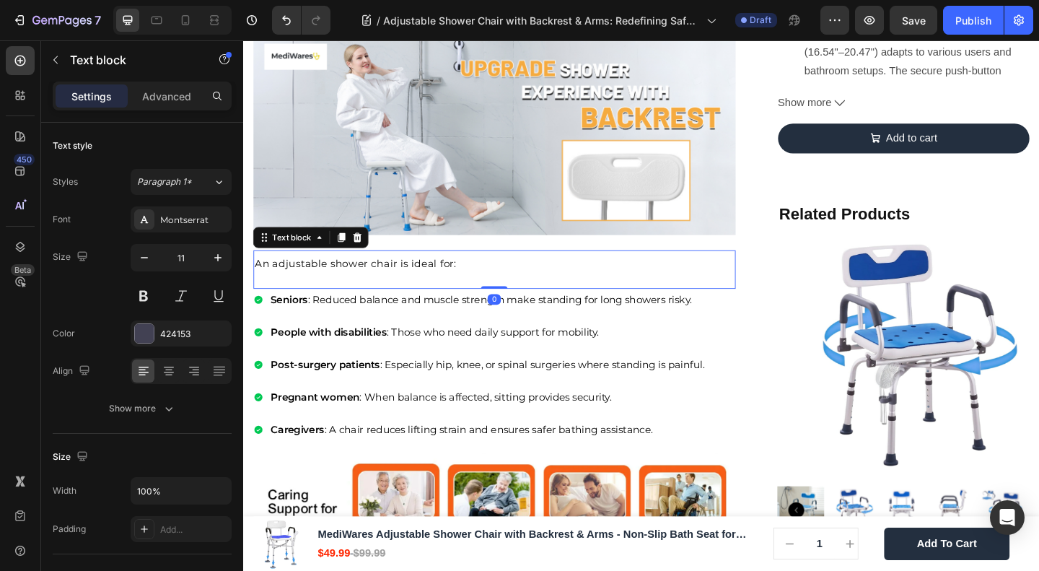
click at [369, 276] on span "An adjustable shower chair is ideal for:" at bounding box center [365, 283] width 219 height 14
click at [354, 284] on p "An adjustable shower chair is ideal for:" at bounding box center [517, 284] width 522 height 16
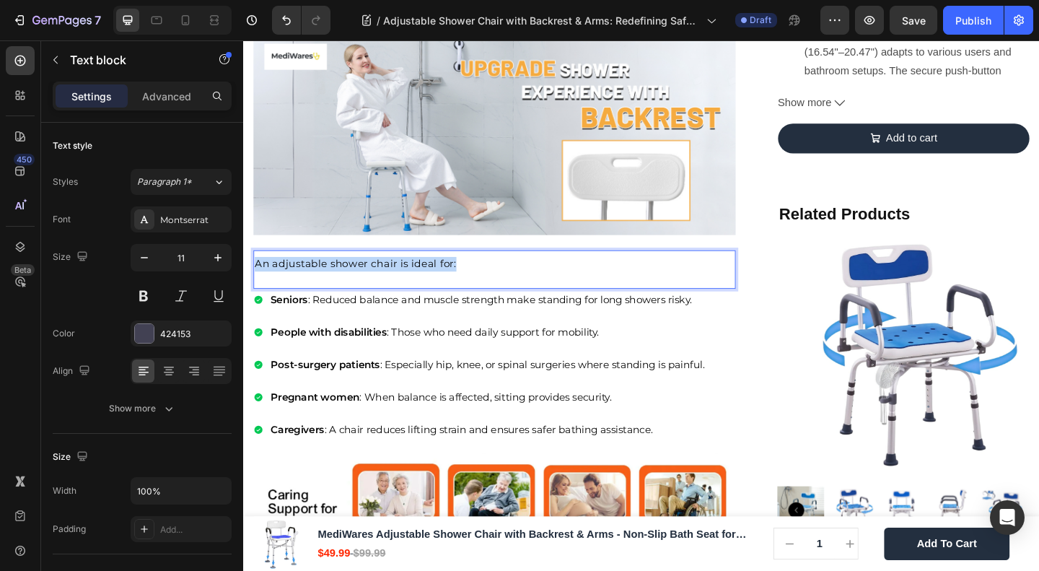
click at [354, 284] on p "An adjustable shower chair is ideal for:" at bounding box center [517, 284] width 522 height 16
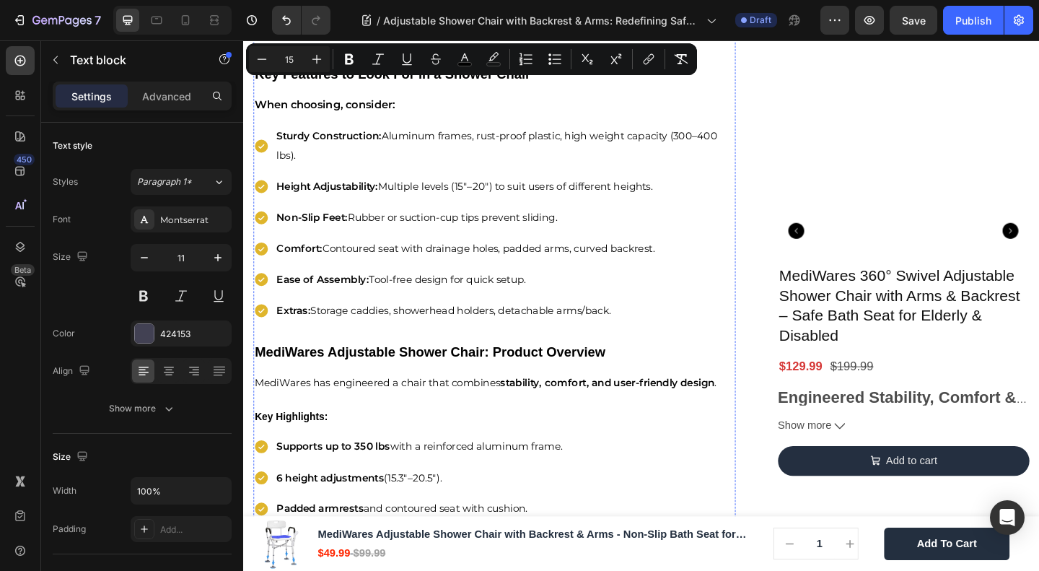
scroll to position [2001, 0]
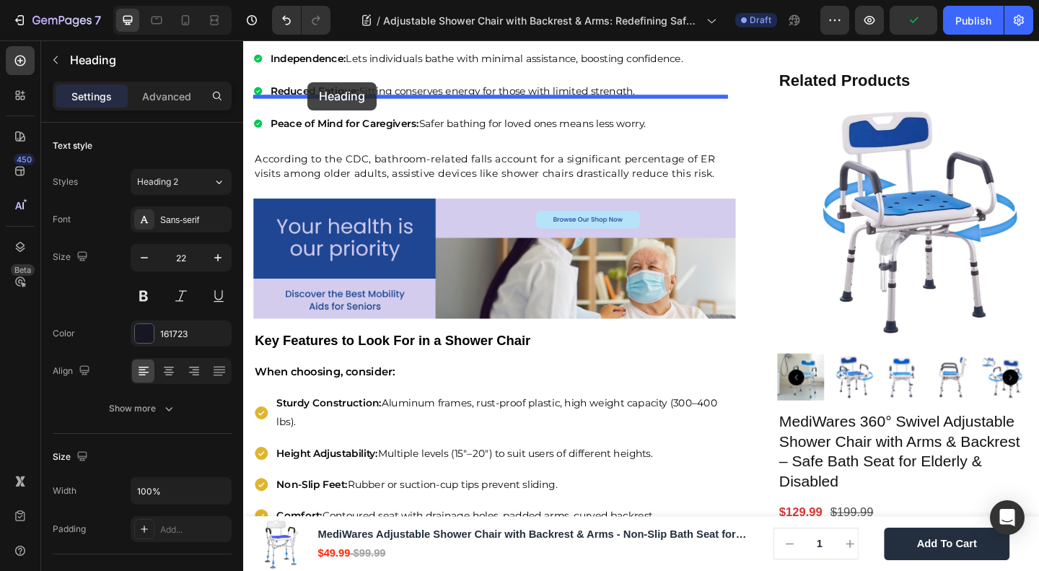
scroll to position [1732, 0]
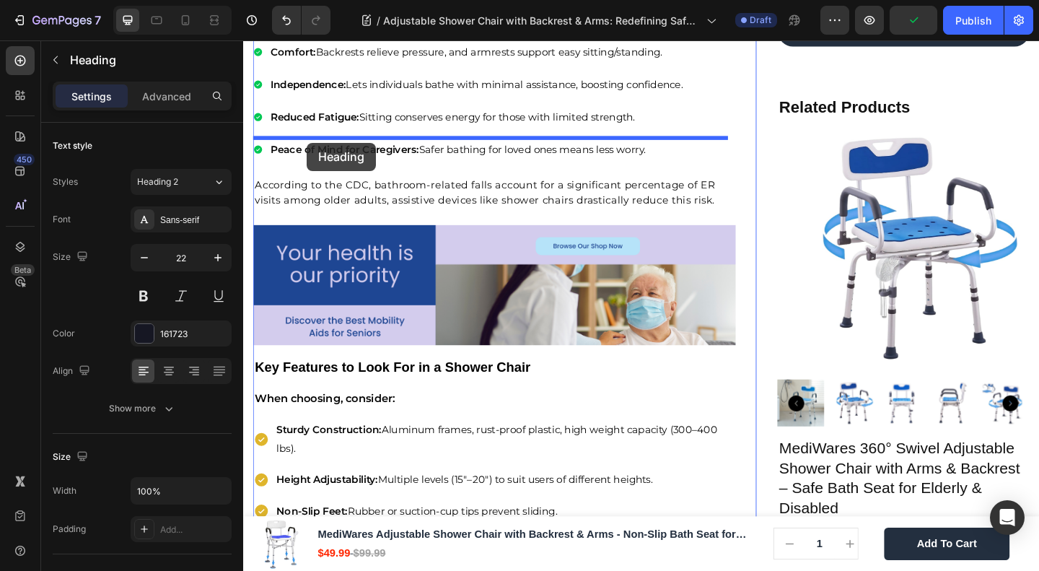
drag, startPoint x: 288, startPoint y: 397, endPoint x: 313, endPoint y: 152, distance: 246.6
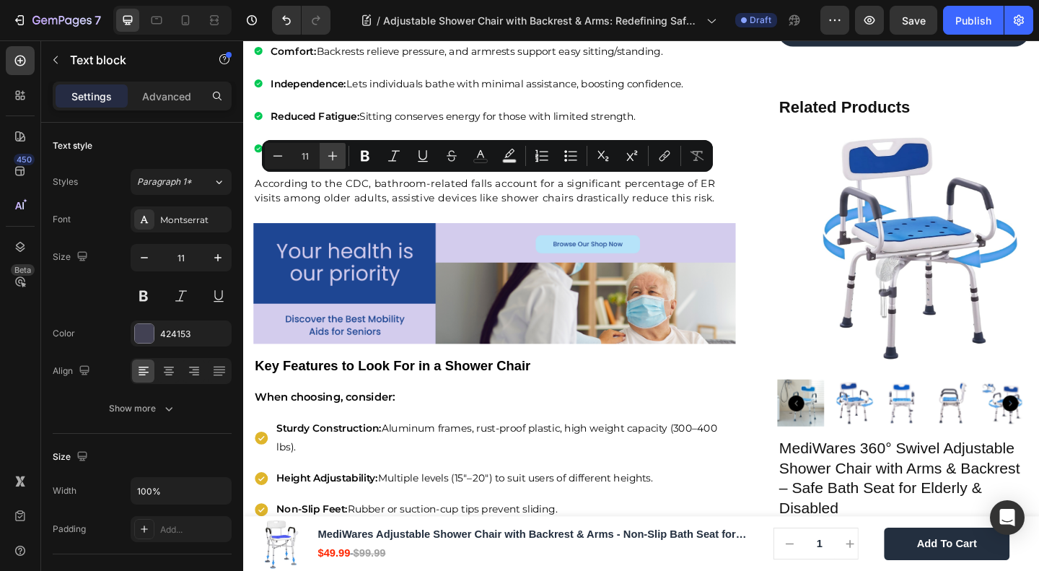
click at [333, 155] on icon "Editor contextual toolbar" at bounding box center [333, 156] width 14 height 14
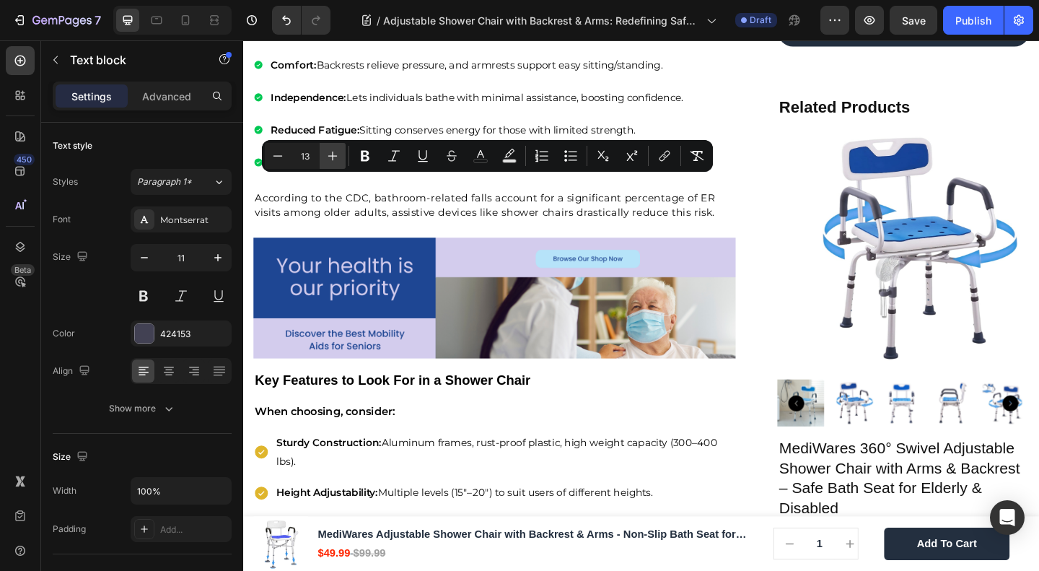
click at [333, 155] on icon "Editor contextual toolbar" at bounding box center [333, 156] width 14 height 14
click at [331, 154] on icon "Editor contextual toolbar" at bounding box center [333, 156] width 14 height 14
type input "15"
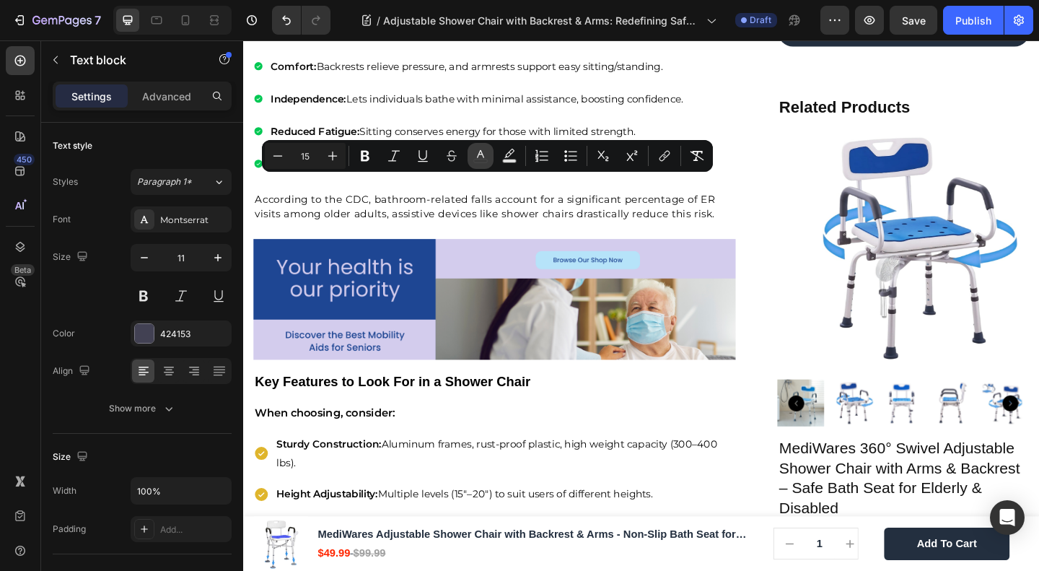
click at [476, 157] on icon "Editor contextual toolbar" at bounding box center [480, 156] width 14 height 14
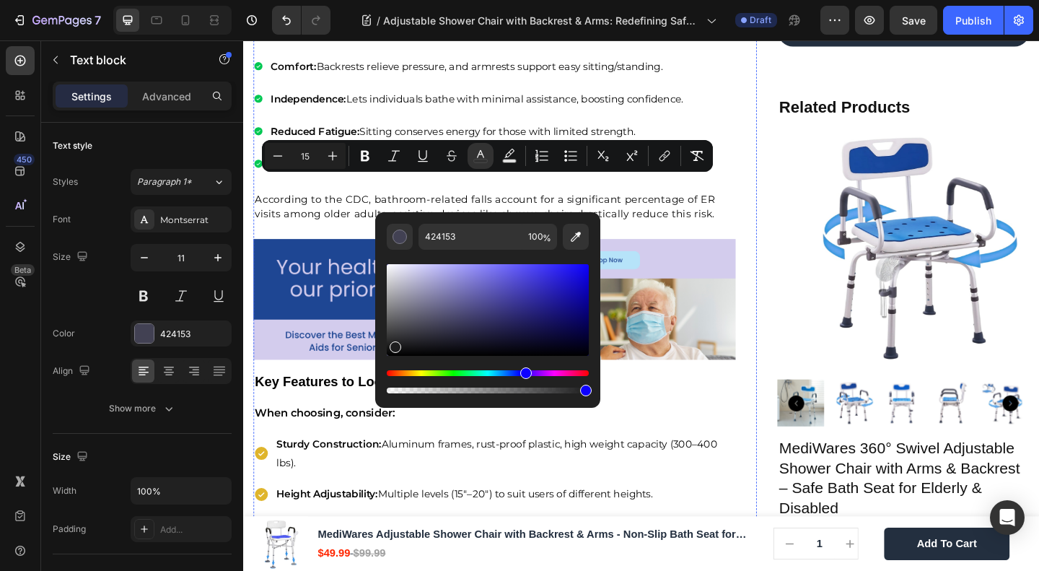
type input "1D1D1E"
drag, startPoint x: 662, startPoint y: 369, endPoint x: 287, endPoint y: 428, distance: 380.0
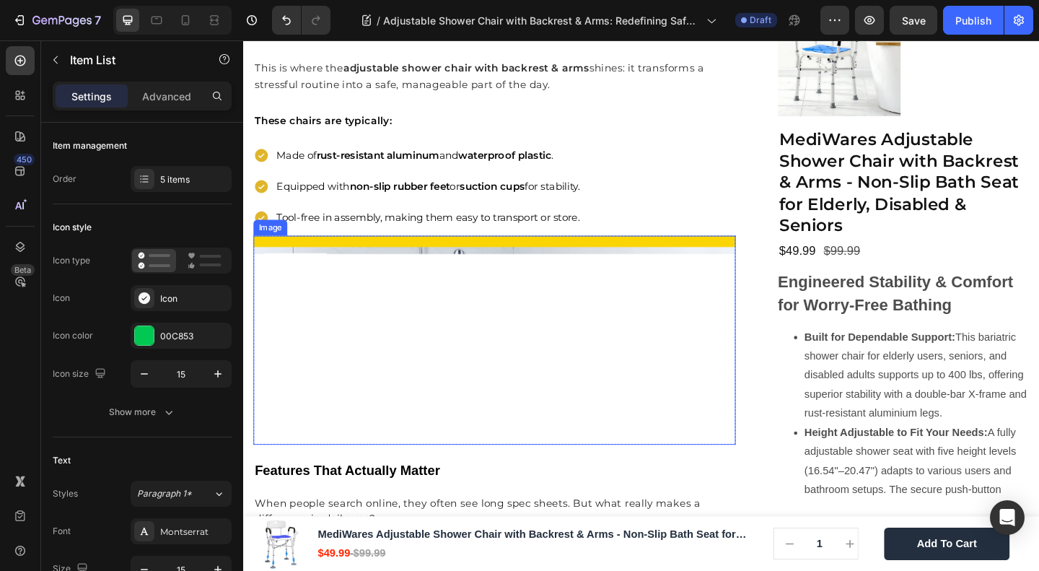
scroll to position [1155, 0]
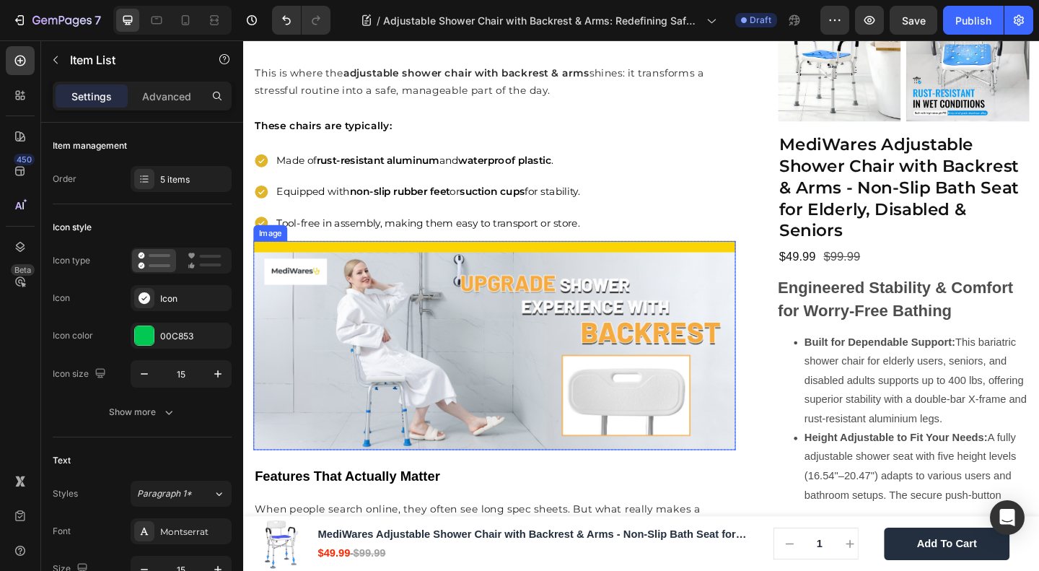
click at [450, 37] on span "Imagine a senior who once avoided showers out of fear. With a sturdy seat and s…" at bounding box center [514, 11] width 516 height 51
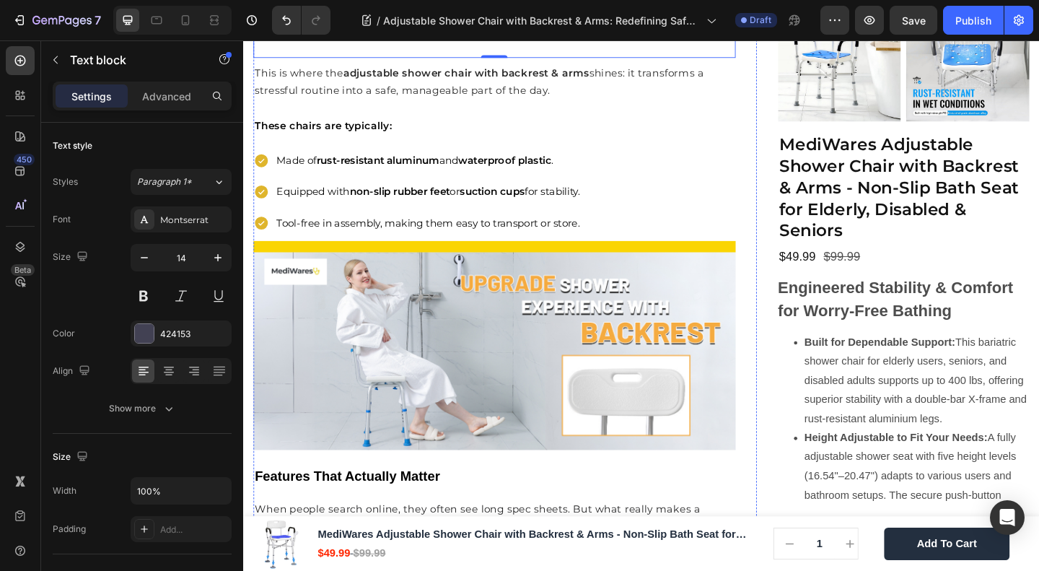
click at [567, 82] on strong "adjustable shower chair with backrest & arms" at bounding box center [486, 76] width 268 height 14
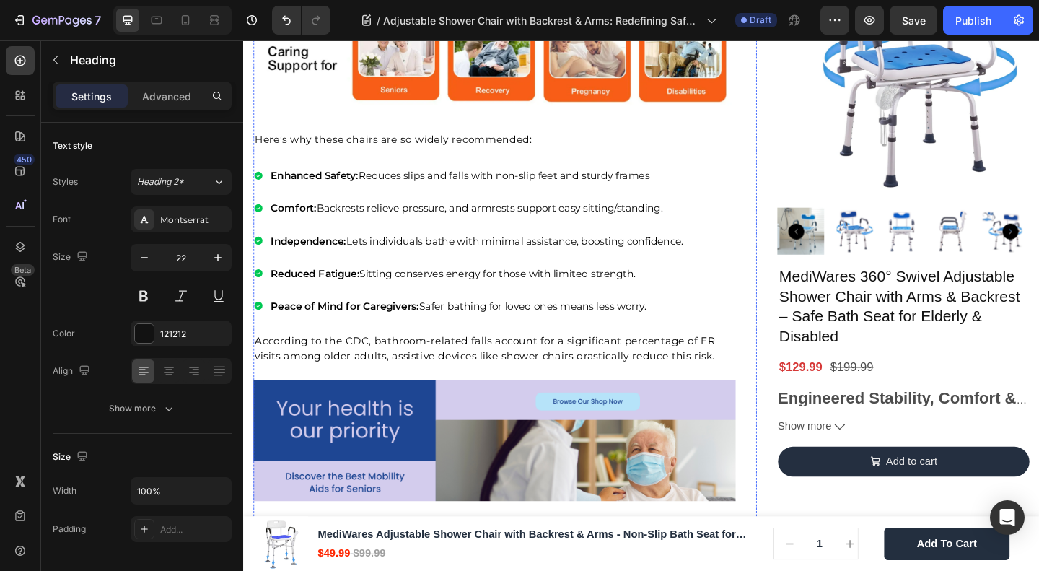
scroll to position [1924, 0]
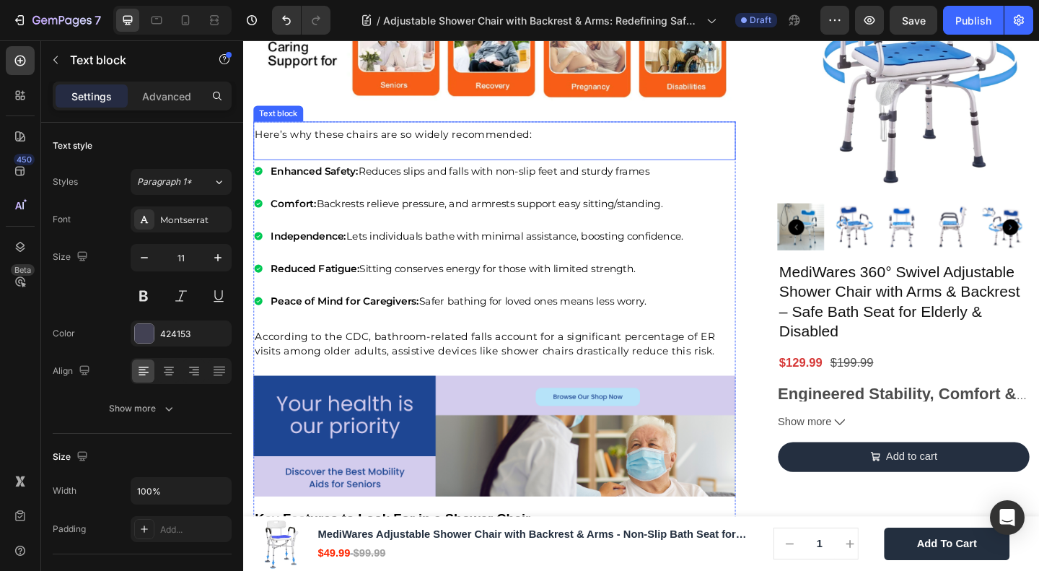
click at [381, 149] on span "Here’s why these chairs are so widely recommended:" at bounding box center [407, 143] width 302 height 14
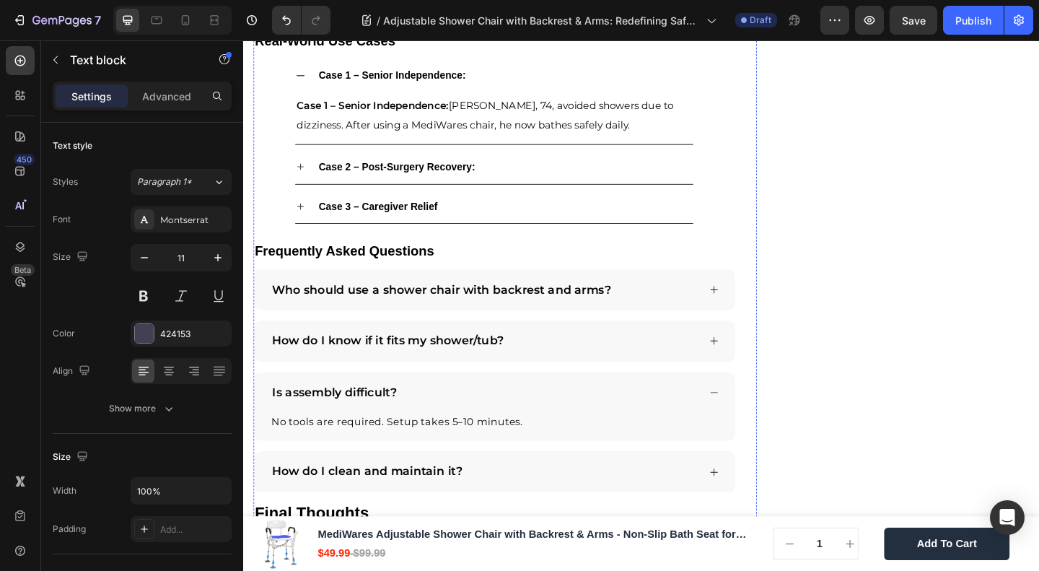
scroll to position [3849, 0]
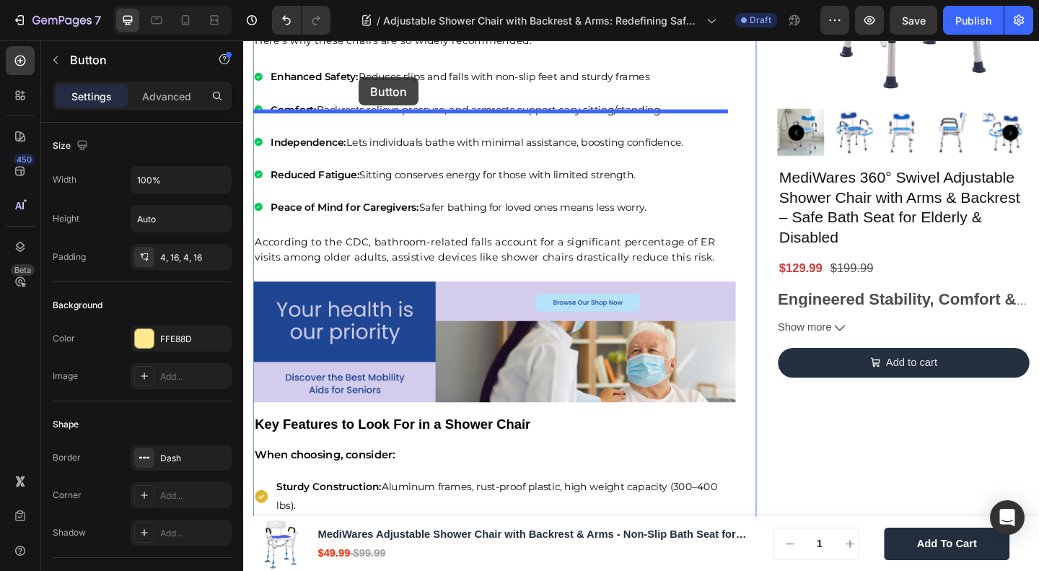
scroll to position [1975, 0]
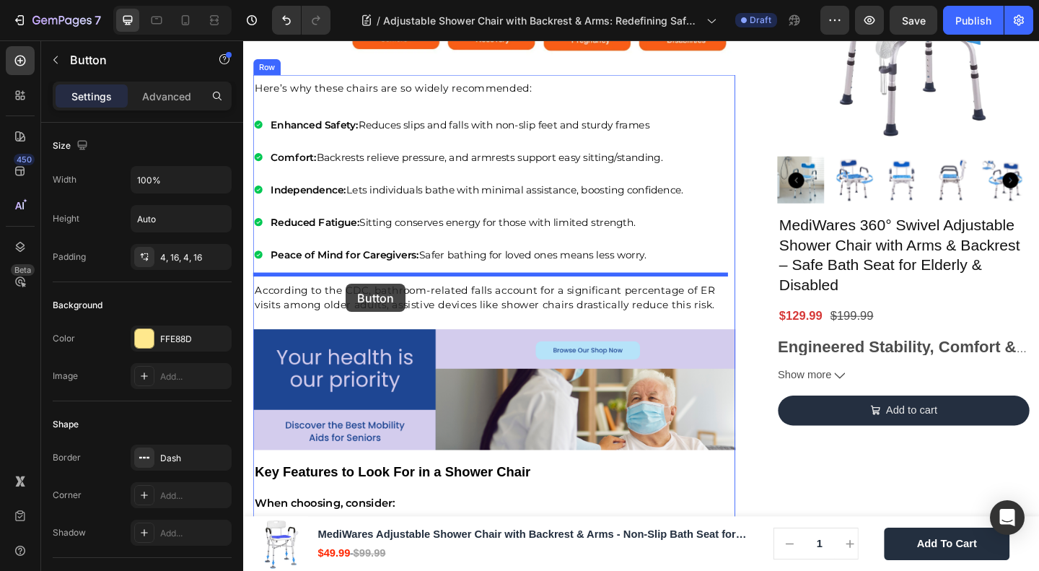
drag, startPoint x: 282, startPoint y: 209, endPoint x: 354, endPoint y: 305, distance: 120.1
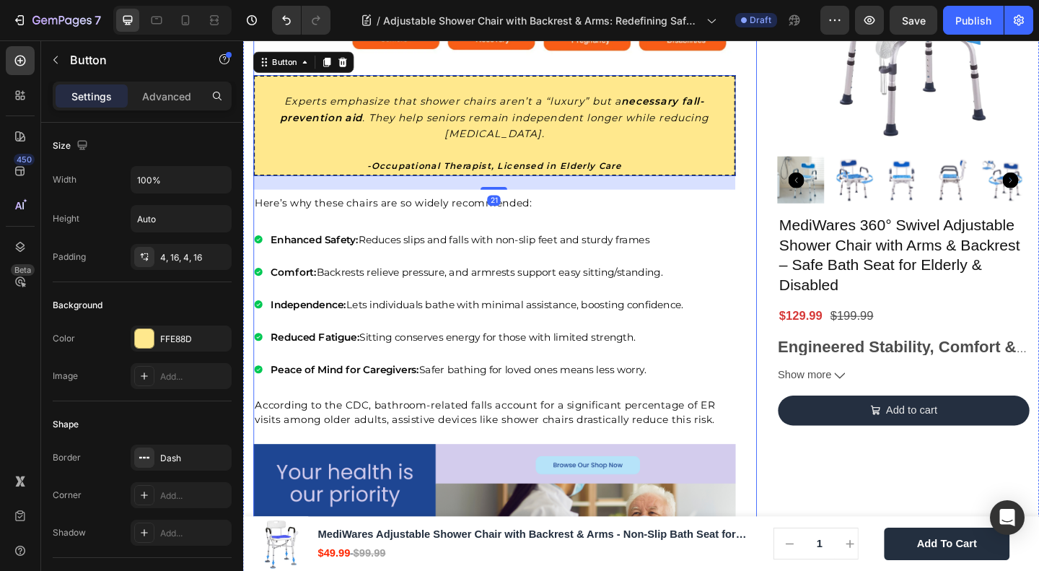
click at [518, 65] on img at bounding box center [516, 8] width 525 height 114
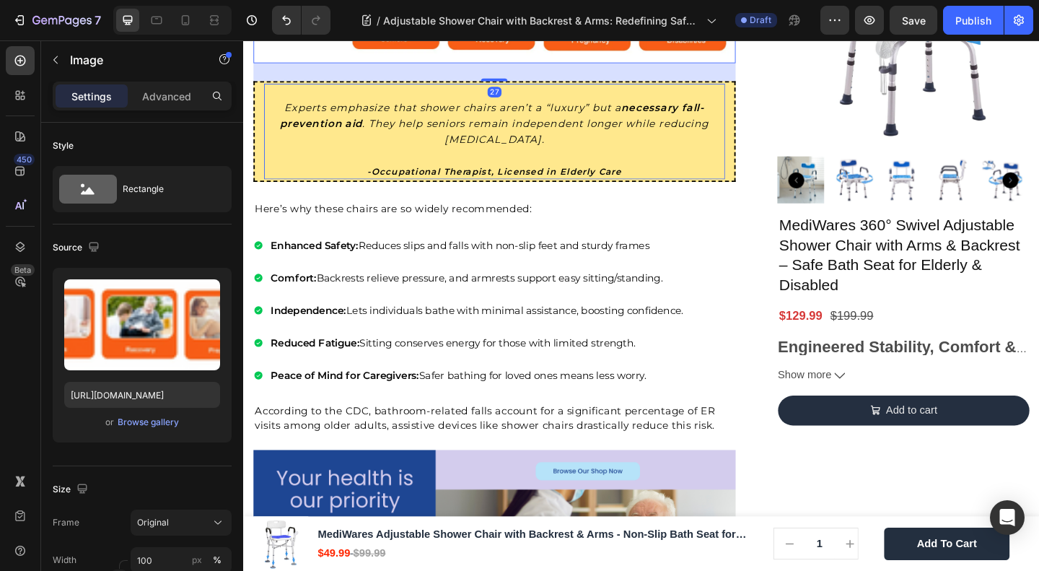
drag, startPoint x: 510, startPoint y: 292, endPoint x: 580, endPoint y: 328, distance: 78.5
click at [510, 84] on div at bounding box center [516, 83] width 29 height 3
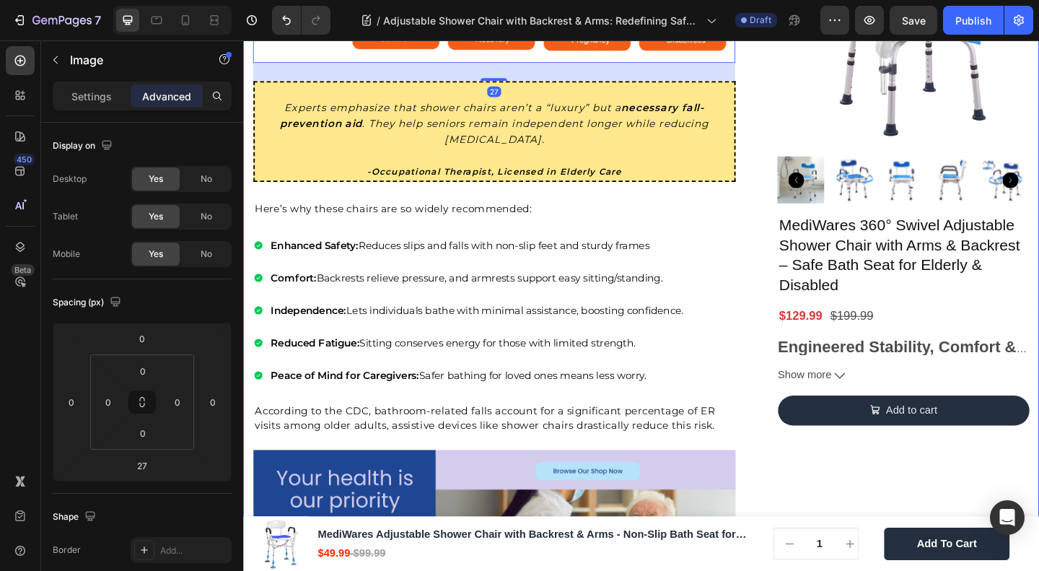
click at [870, 518] on div "🔥Up to 50% OFF Ending Soon🔥 Text block 03 Days 04 Hrs 45 Mins 20 Secs Countdown…" at bounding box center [962, 362] width 274 height 4421
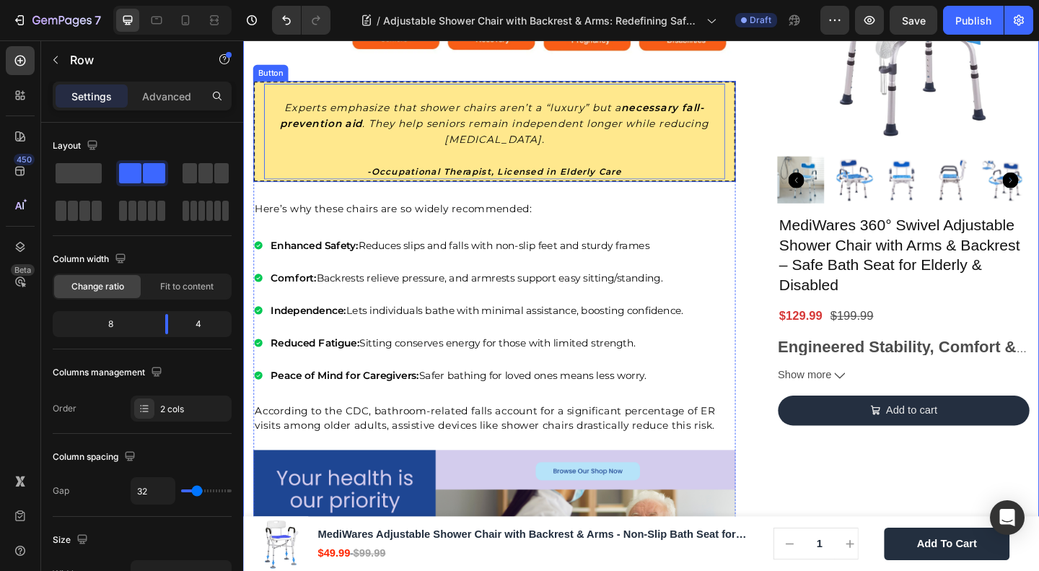
click at [428, 154] on icon "Experts emphasize that shower chairs aren’t a “luxury” but a necessary fall-pre…" at bounding box center [516, 130] width 466 height 48
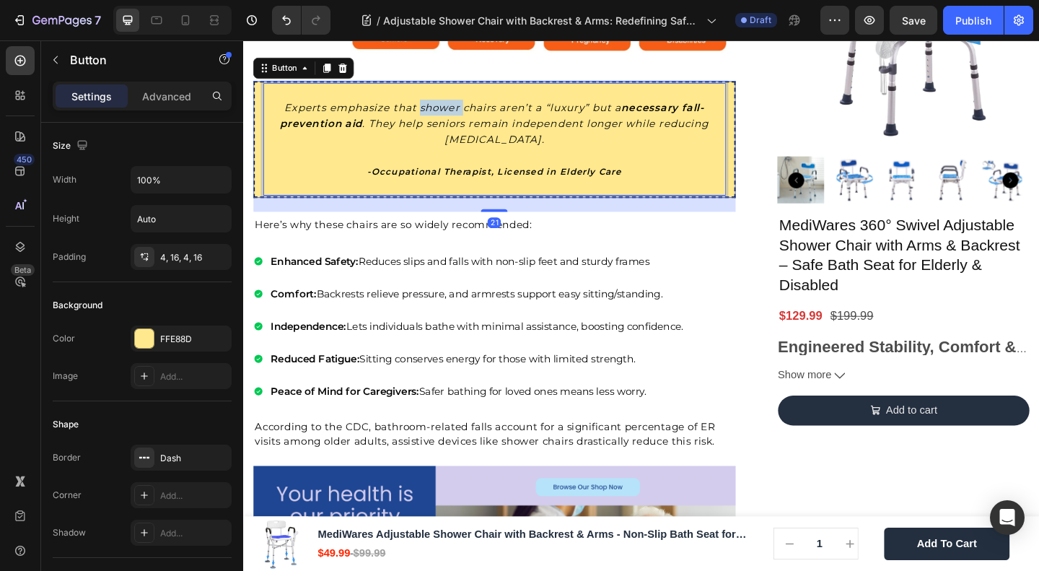
click at [428, 154] on icon "Experts emphasize that shower chairs aren’t a “luxury” but a necessary fall-pre…" at bounding box center [516, 130] width 466 height 48
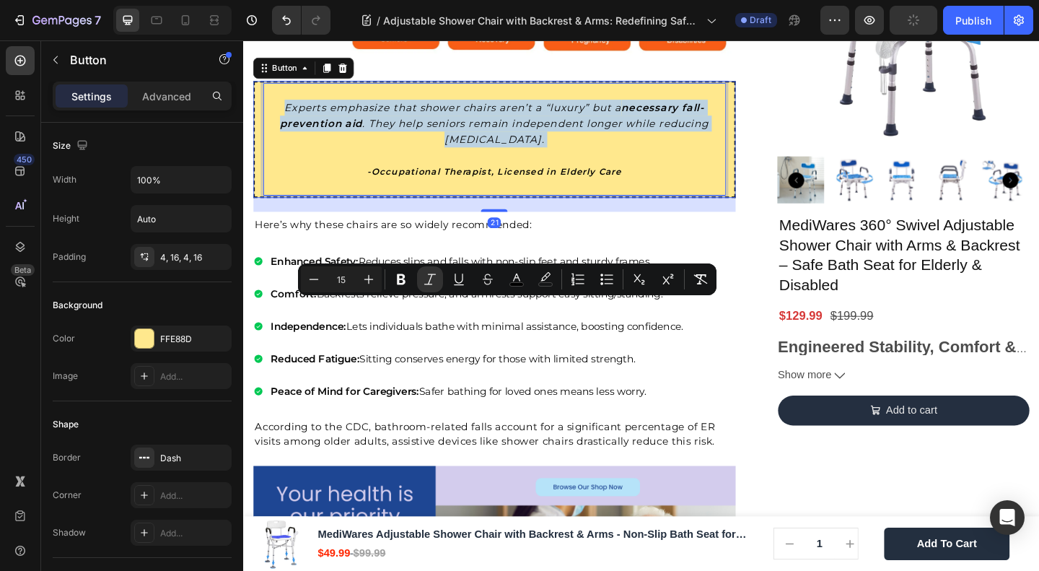
click at [476, 154] on icon "Experts emphasize that shower chairs aren’t a “luxury” but a necessary fall-pre…" at bounding box center [516, 130] width 466 height 48
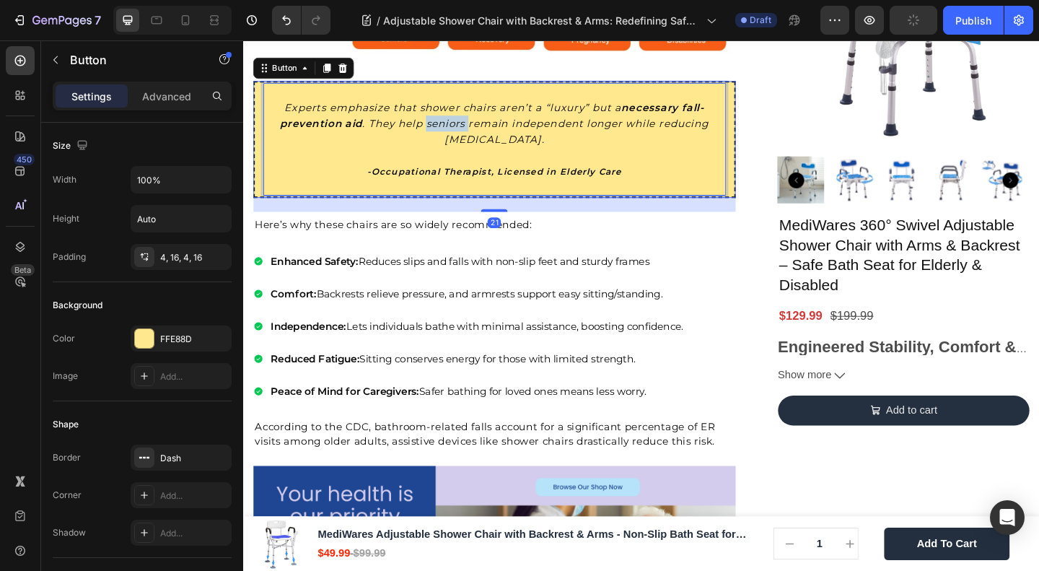
click at [476, 154] on icon "Experts emphasize that shower chairs aren’t a “luxury” but a necessary fall-pre…" at bounding box center [516, 130] width 466 height 48
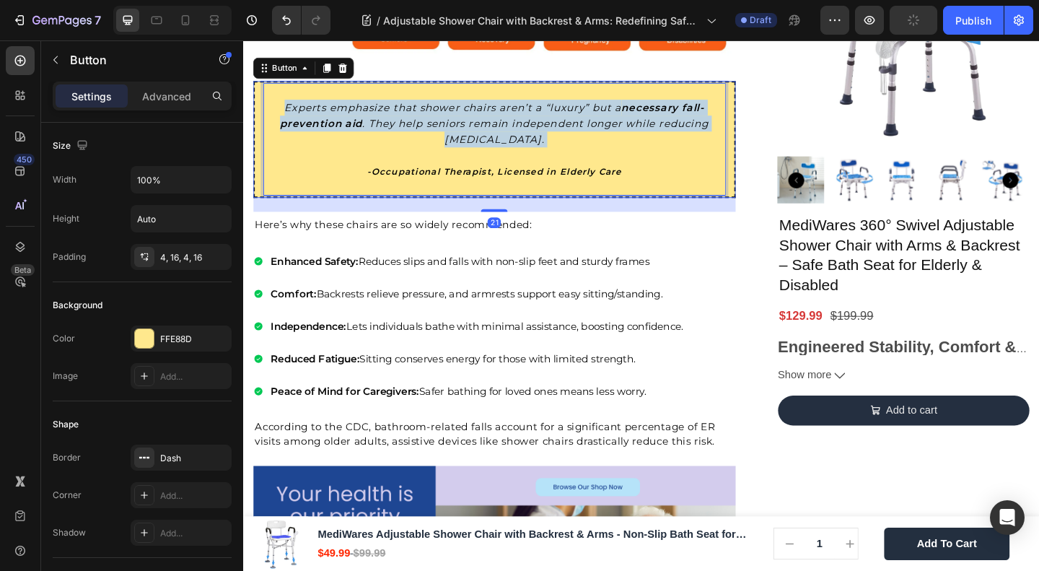
click at [476, 154] on icon "Experts emphasize that shower chairs aren’t a “luxury” but a necessary fall-pre…" at bounding box center [516, 130] width 466 height 48
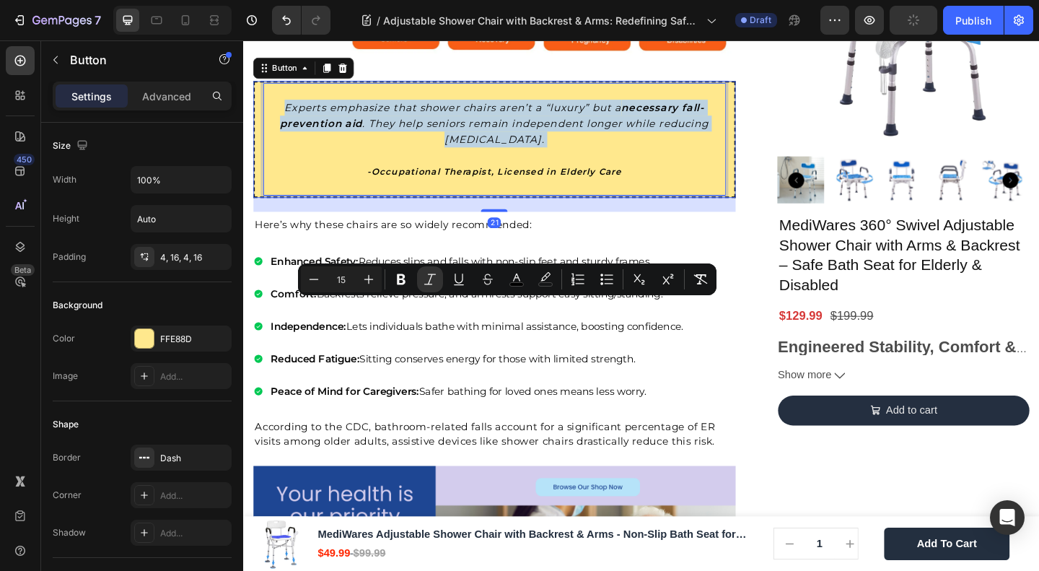
click at [476, 154] on icon "Experts emphasize that shower chairs aren’t a “luxury” but a necessary fall-pre…" at bounding box center [516, 130] width 466 height 48
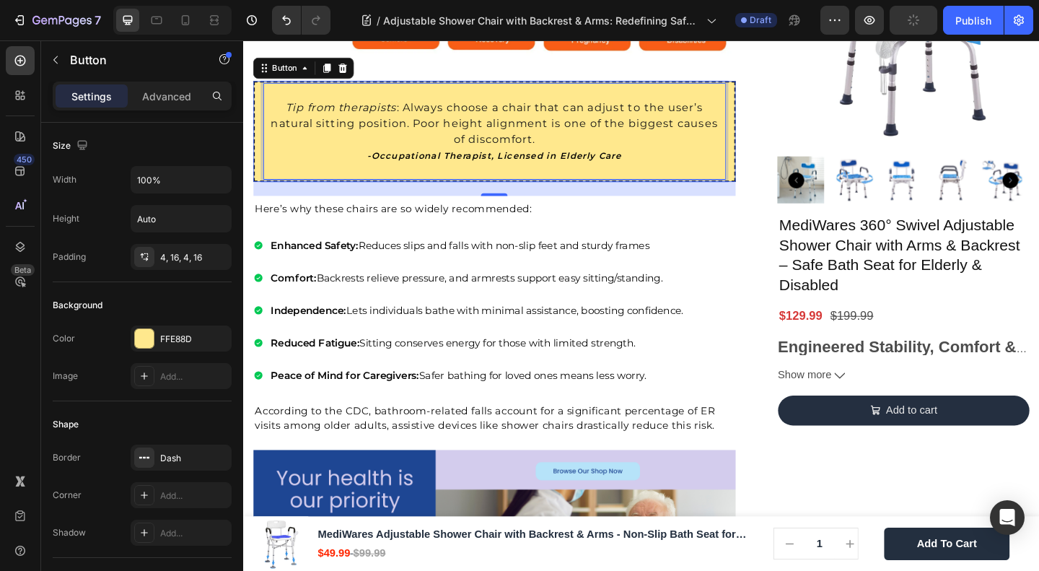
click at [528, 171] on strong "-Occupational Therapist, Licensed in Elderly Care" at bounding box center [516, 166] width 276 height 12
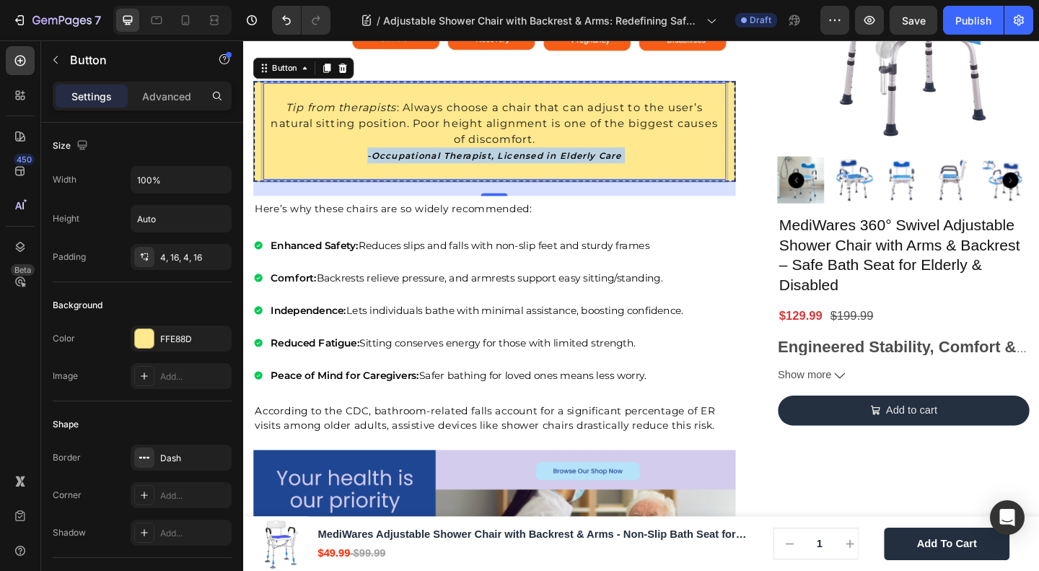
click at [528, 171] on strong "-Occupational Therapist, Licensed in Elderly Care" at bounding box center [516, 166] width 276 height 12
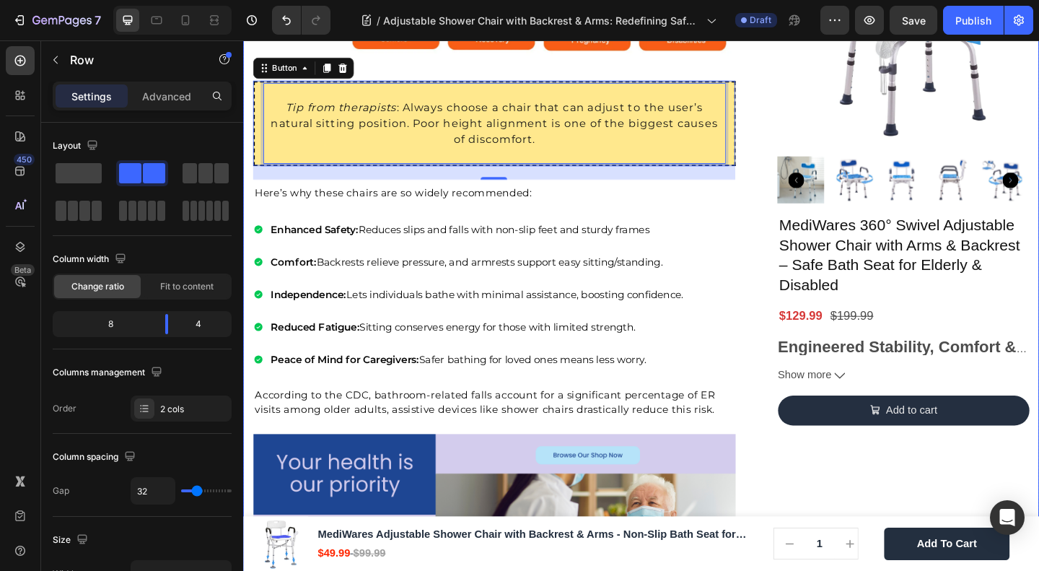
click at [881, 489] on div "🔥Up to 50% OFF Ending Soon🔥 Text block 03 Days 04 Hrs 45 Mins 08 Secs Countdown…" at bounding box center [962, 354] width 274 height 4404
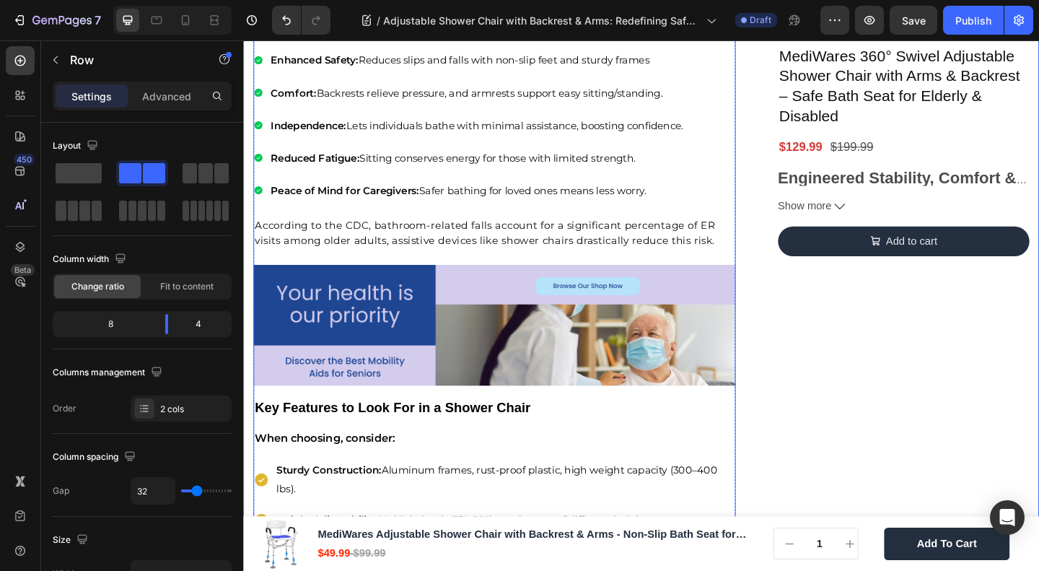
scroll to position [2168, 0]
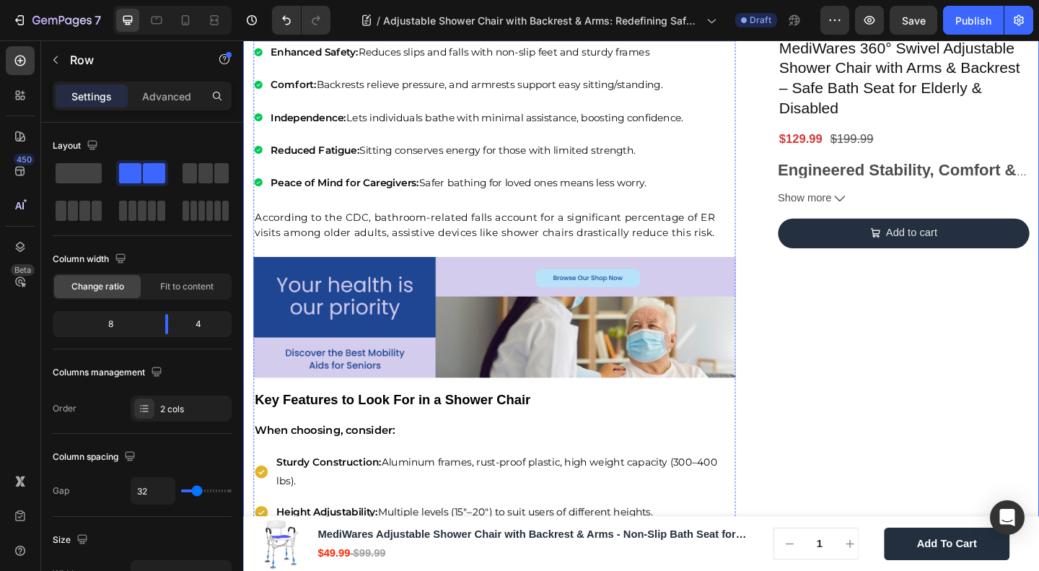
click at [356, 20] on span "Here’s why these chairs are so widely recommended:" at bounding box center [407, 13] width 302 height 14
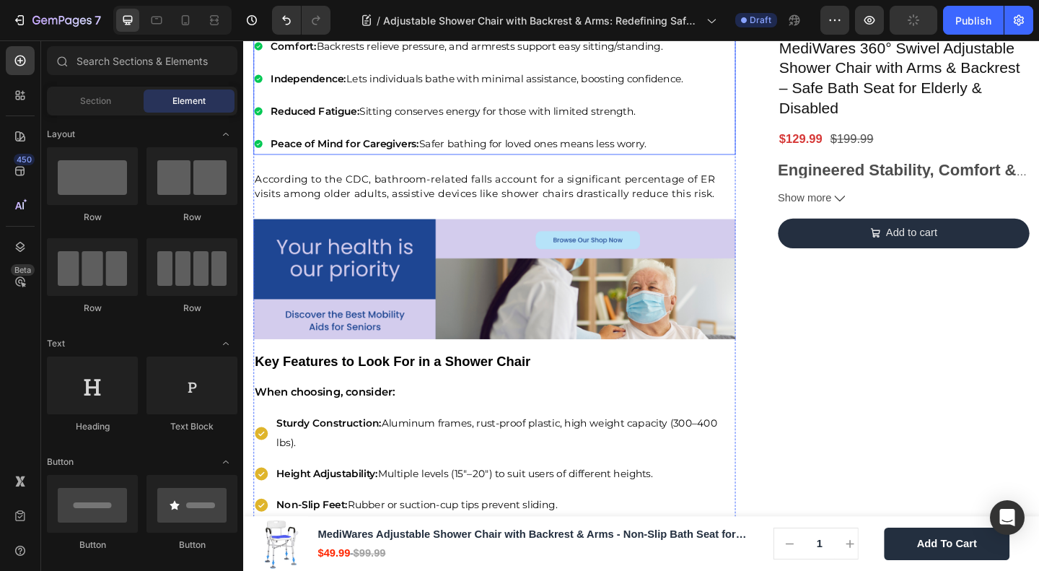
click at [373, 18] on span "Enhanced Safety: Reduces slips and falls with non-slip feet and sturdy frames" at bounding box center [479, 11] width 412 height 14
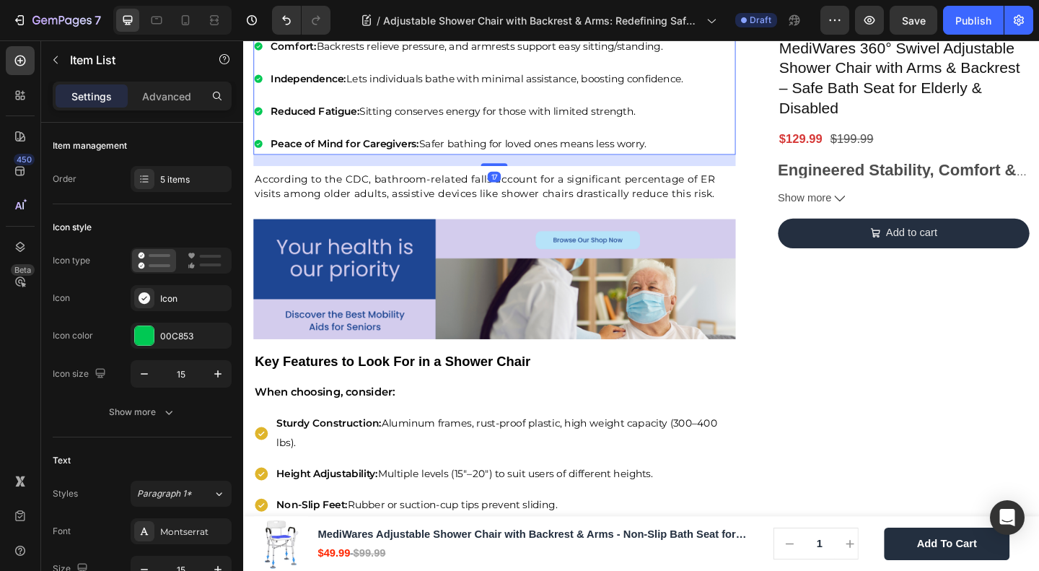
click at [748, 165] on div "Enhanced Safety: Reduces slips and falls with non-slip feet and sturdy frames C…" at bounding box center [516, 81] width 525 height 165
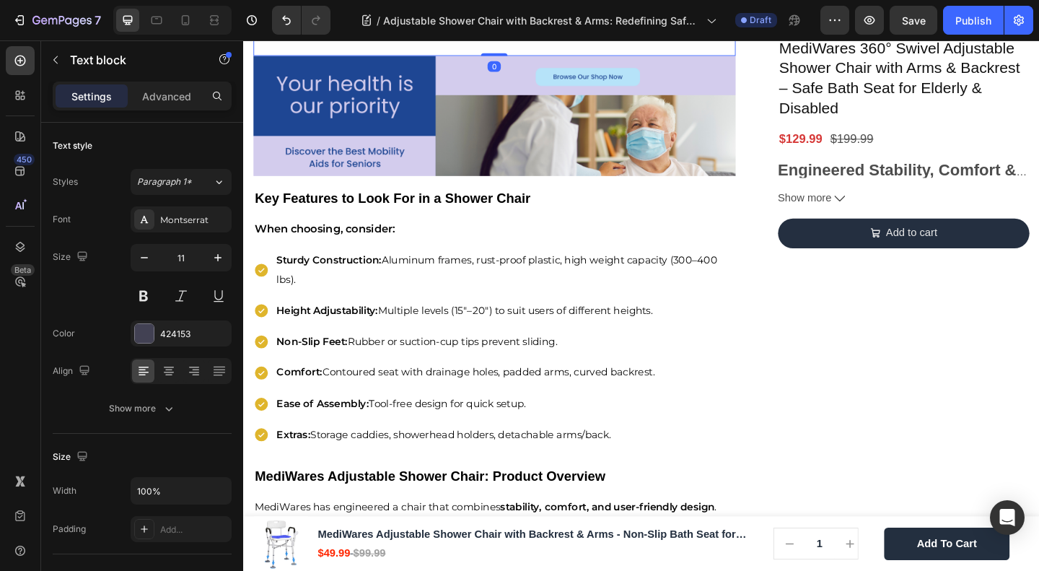
click at [410, 38] on p "According to the CDC, bathroom-related falls account for a significant percenta…" at bounding box center [517, 22] width 522 height 32
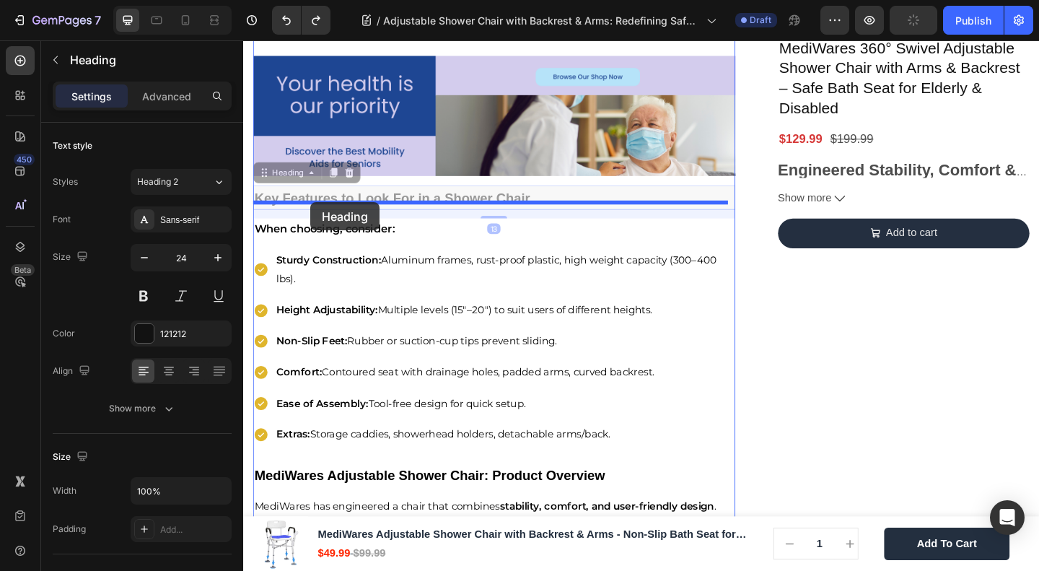
drag, startPoint x: 293, startPoint y: 399, endPoint x: 316, endPoint y: 217, distance: 184.1
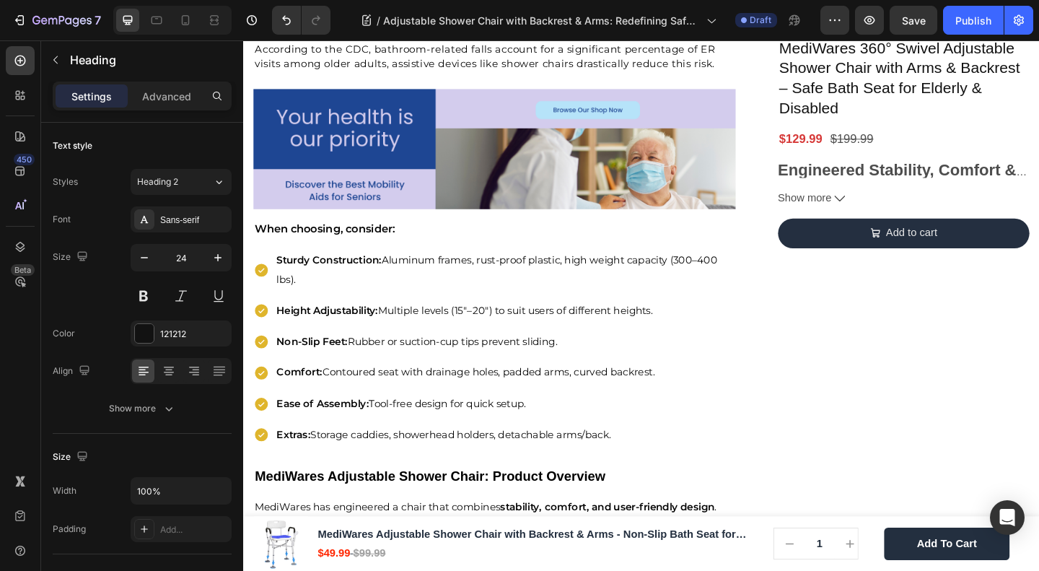
click at [323, 21] on strong "Key Features to Look For in a Shower Chair" at bounding box center [406, 13] width 300 height 16
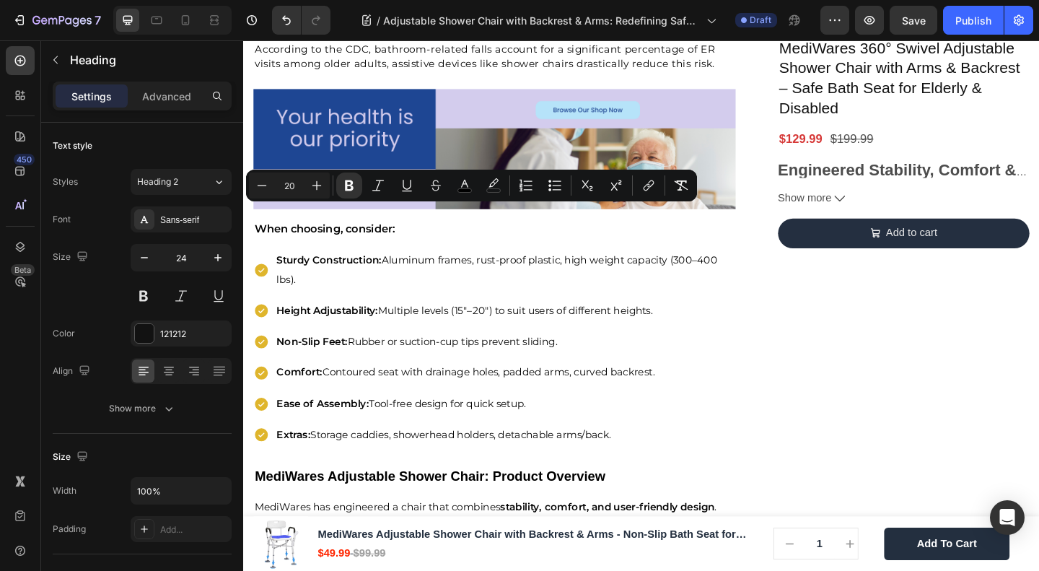
type input "24"
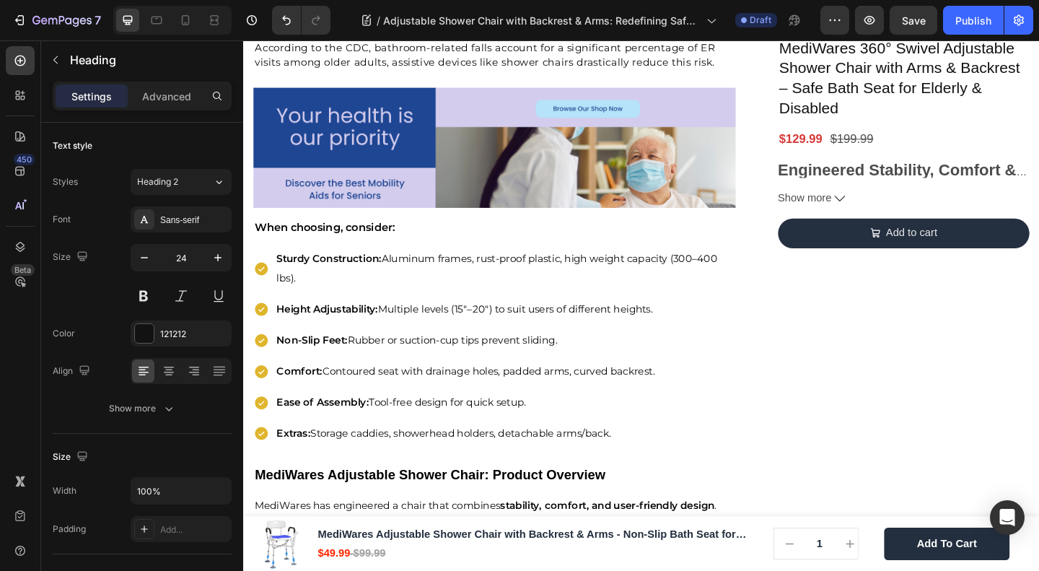
click at [303, 23] on p "Caregiver Insights" at bounding box center [517, 12] width 522 height 22
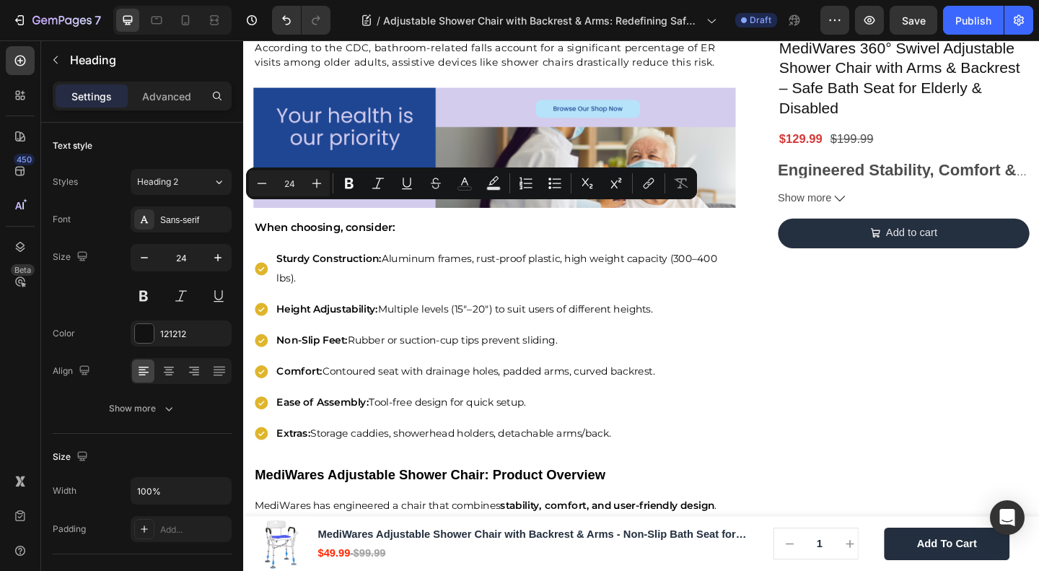
click at [303, 23] on p "Caregiver Insights" at bounding box center [517, 12] width 522 height 22
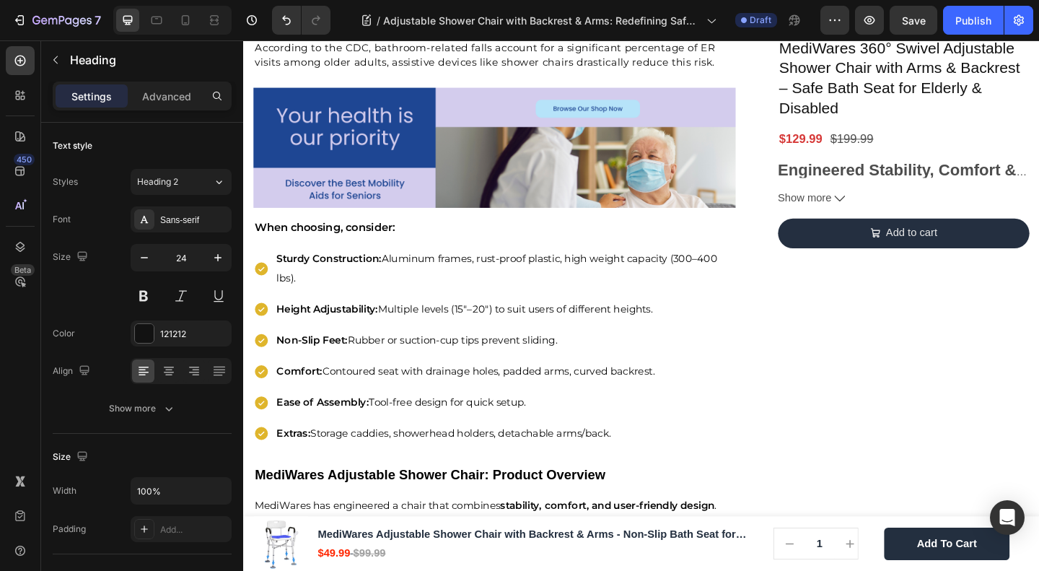
click at [303, 23] on p "Caregiver Insights" at bounding box center [517, 12] width 522 height 22
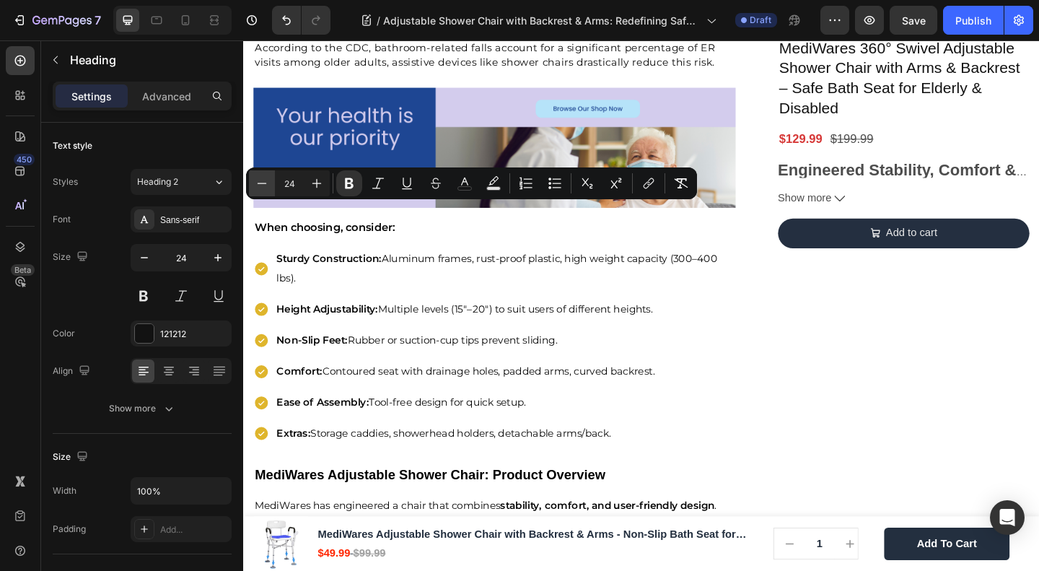
click at [257, 182] on icon "Editor contextual toolbar" at bounding box center [262, 183] width 14 height 14
type input "20"
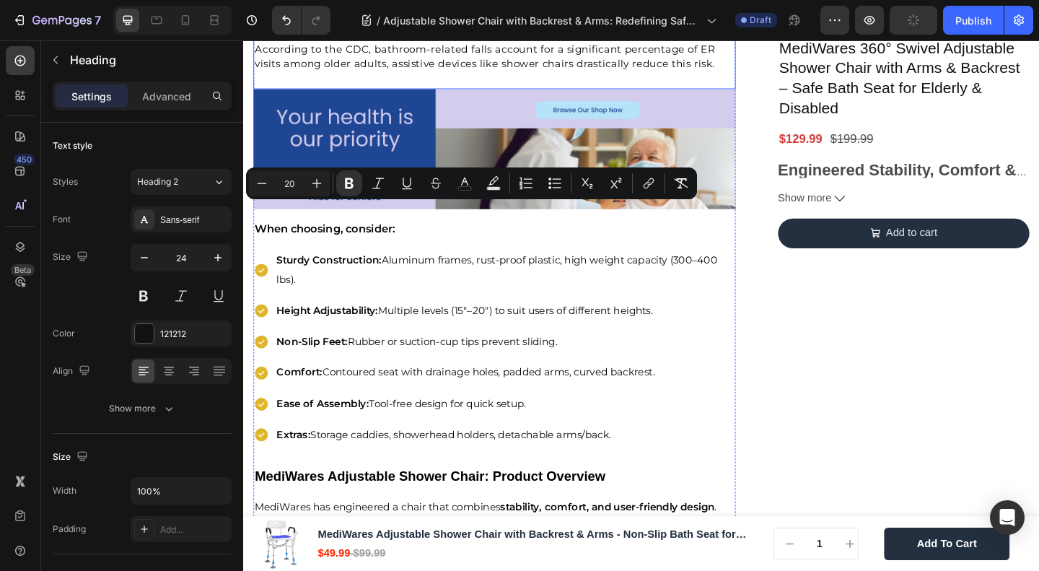
click at [354, 72] on span "According to the CDC, bathroom-related falls account for a significant percenta…" at bounding box center [507, 58] width 502 height 30
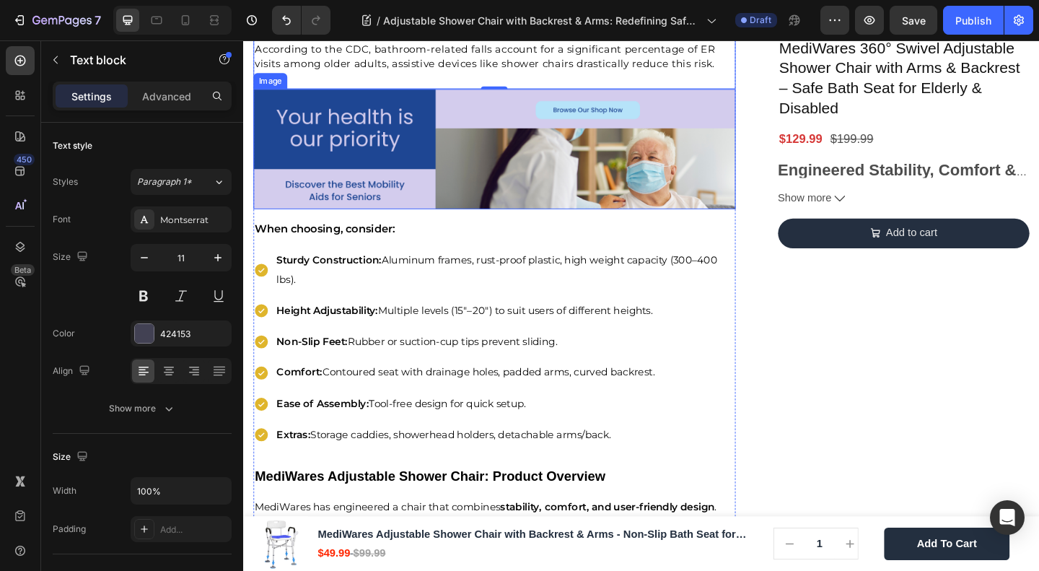
click at [339, 72] on span "According to the CDC, bathroom-related falls account for a significant percenta…" at bounding box center [507, 58] width 502 height 30
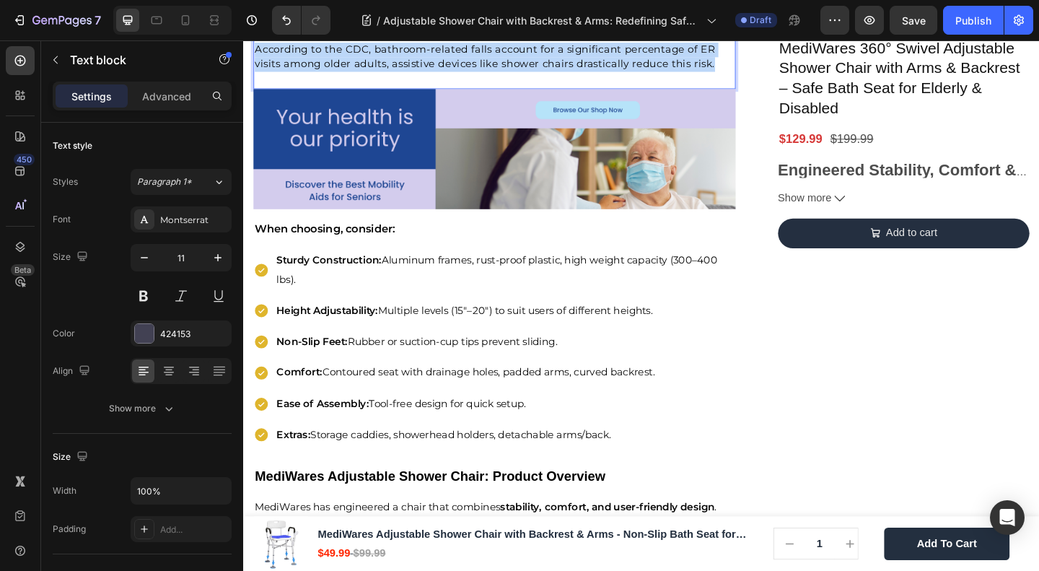
click at [339, 72] on span "According to the CDC, bathroom-related falls account for a significant percenta…" at bounding box center [507, 58] width 502 height 30
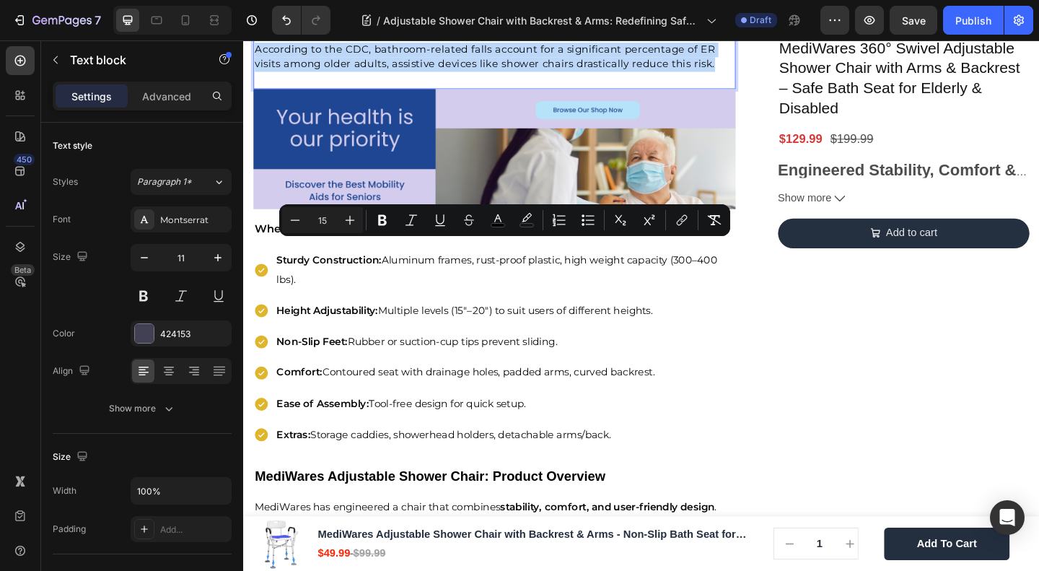
type input "11"
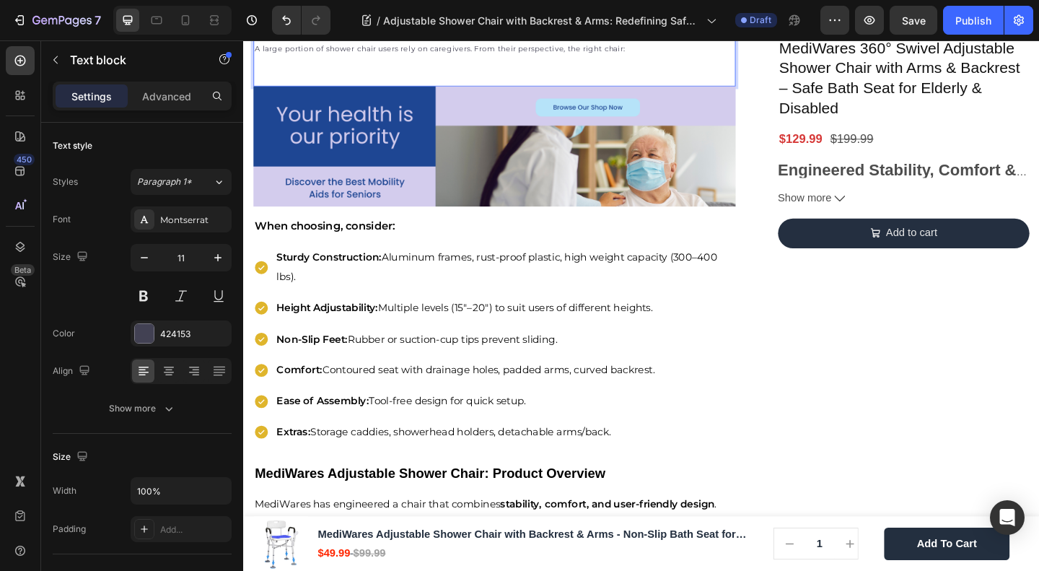
click at [289, 57] on p "A large portion of shower chair users rely on caregivers. From their perspectiv…" at bounding box center [517, 50] width 522 height 14
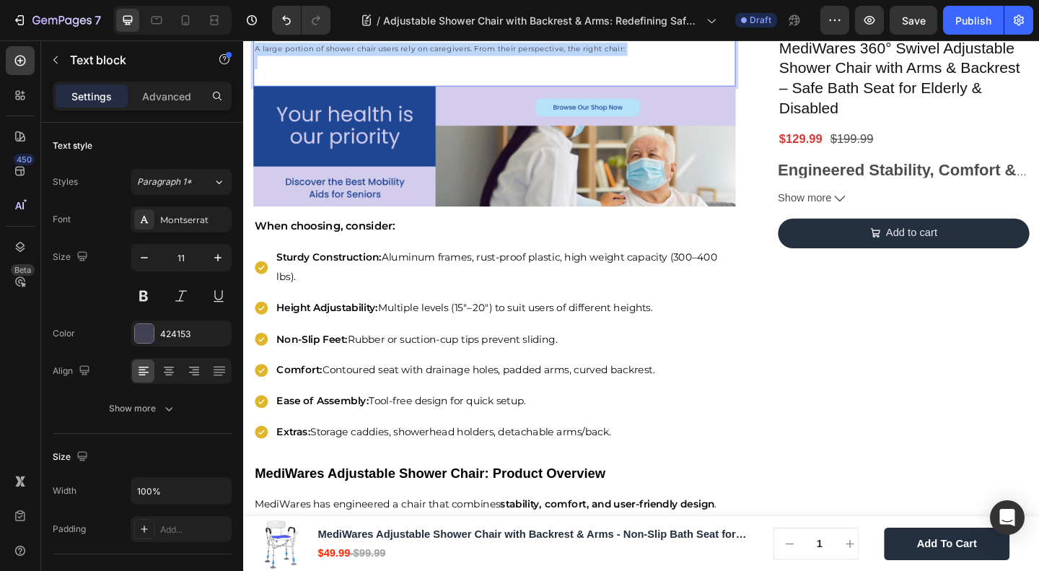
click at [289, 57] on p "A large portion of shower chair users rely on caregivers. From their perspectiv…" at bounding box center [517, 50] width 522 height 14
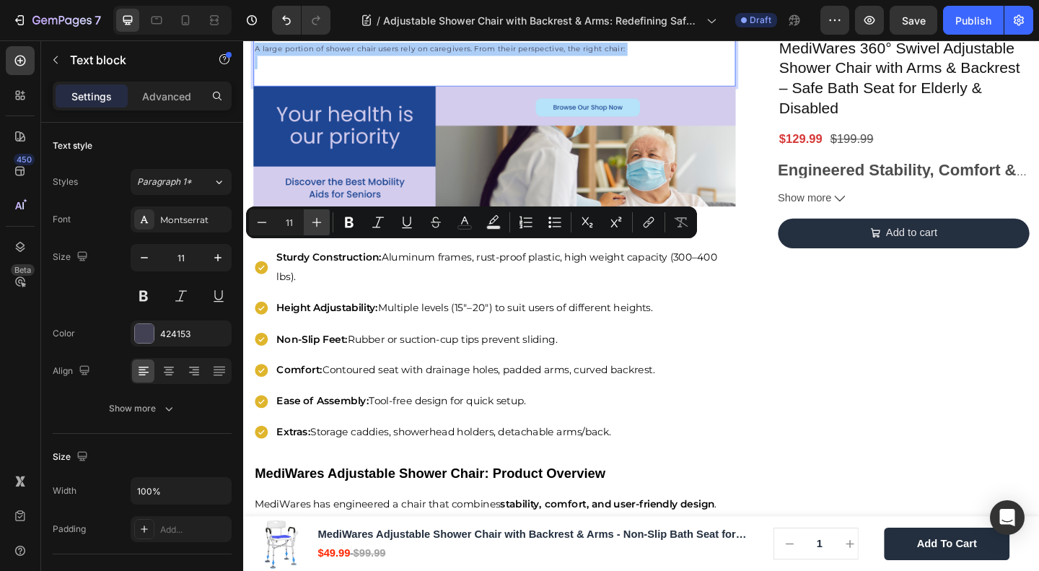
click at [321, 221] on icon "Editor contextual toolbar" at bounding box center [317, 222] width 14 height 14
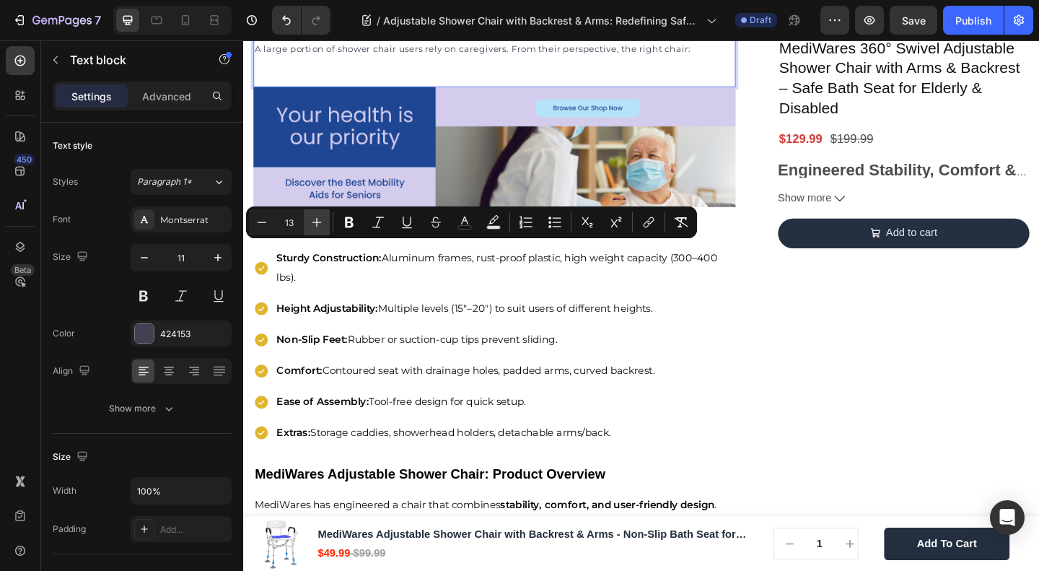
click at [321, 221] on icon "Editor contextual toolbar" at bounding box center [317, 222] width 14 height 14
type input "15"
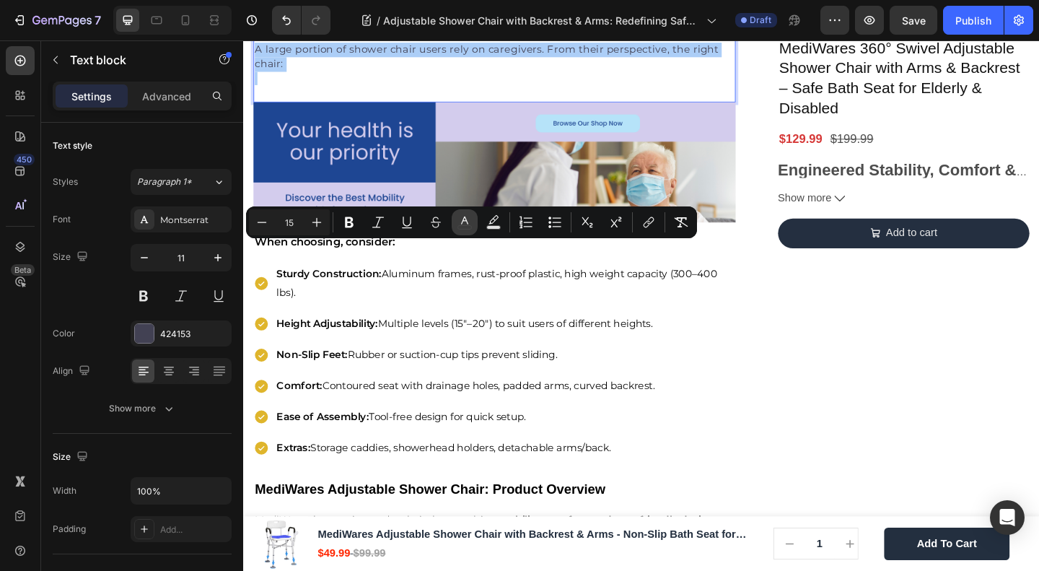
click at [465, 219] on icon "Editor contextual toolbar" at bounding box center [464, 221] width 7 height 8
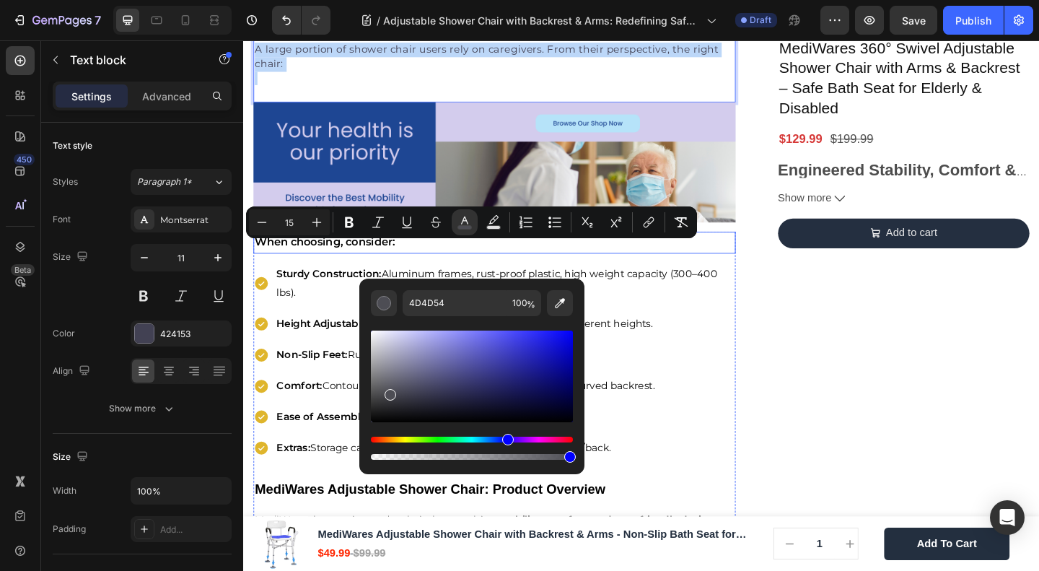
drag, startPoint x: 639, startPoint y: 424, endPoint x: 318, endPoint y: 490, distance: 327.1
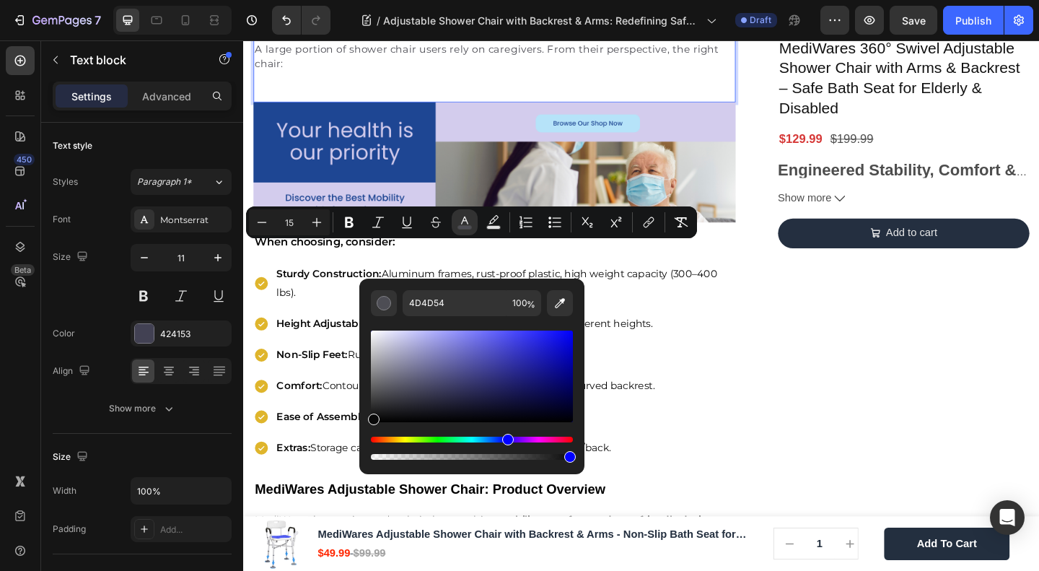
drag, startPoint x: 396, startPoint y: 394, endPoint x: 364, endPoint y: 418, distance: 39.7
click at [364, 418] on div "4D4D54 100 %" at bounding box center [471, 371] width 225 height 184
type input "0A0A0A"
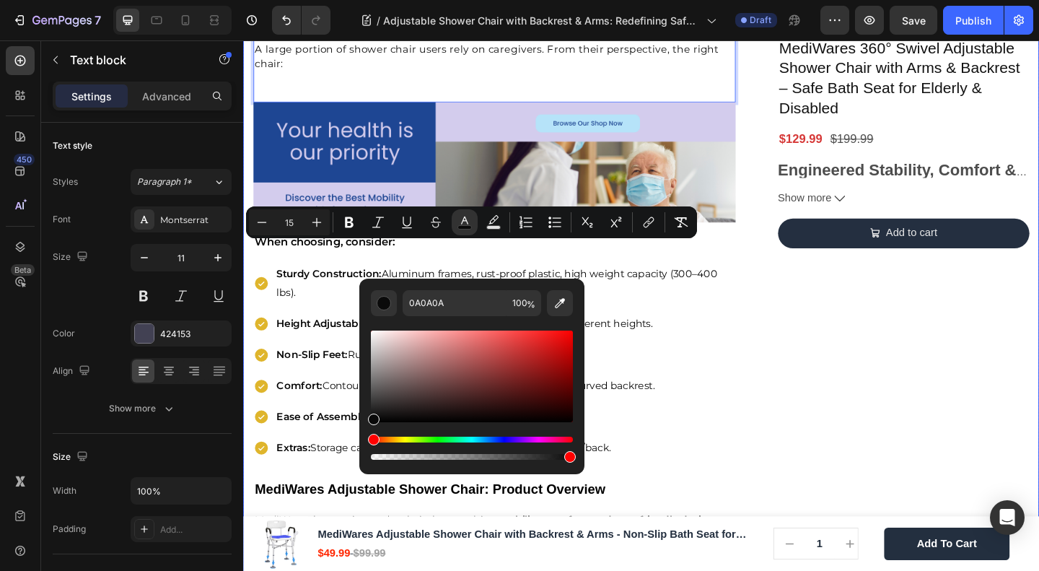
click at [894, 332] on div "🔥Up to 50% OFF Ending Soon🔥 Text block 03 Days 04 Hrs 44 Mins 24 Secs Countdown…" at bounding box center [962, 58] width 274 height 4199
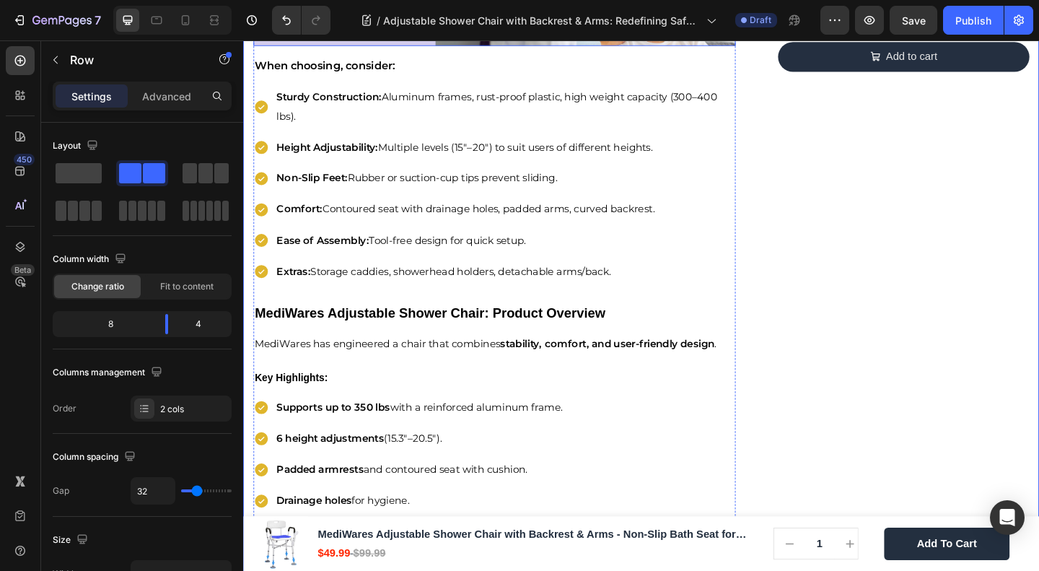
scroll to position [2360, 0]
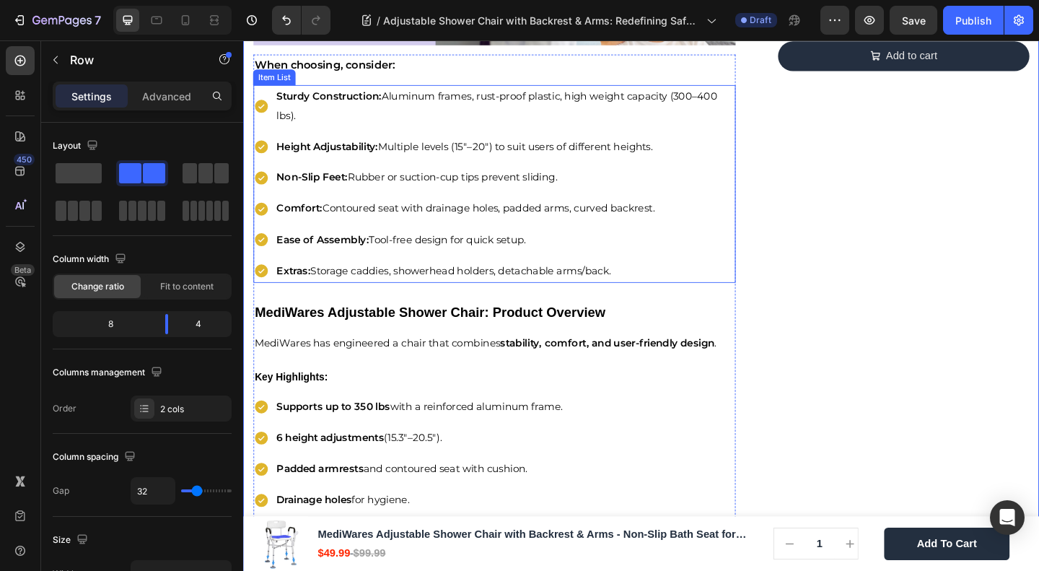
click at [362, 133] on p "Sturdy Construction: Aluminum frames, rust-proof plastic, high weight capacity …" at bounding box center [527, 112] width 497 height 42
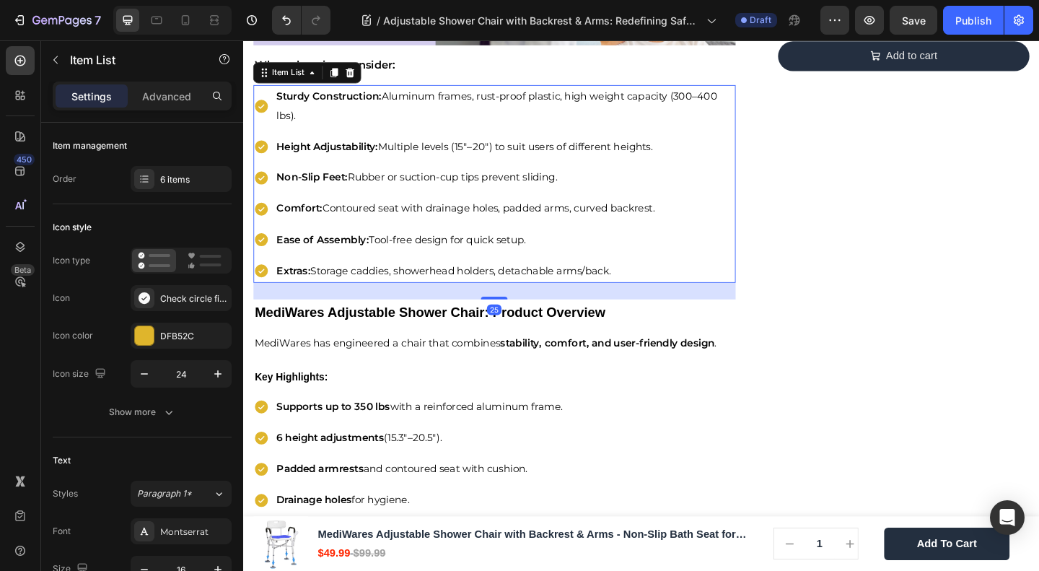
click at [416, 304] on div "Sturdy Construction: Aluminum frames, rust-proof plastic, high weight capacity …" at bounding box center [516, 196] width 525 height 215
click at [350, 84] on div at bounding box center [341, 74] width 17 height 17
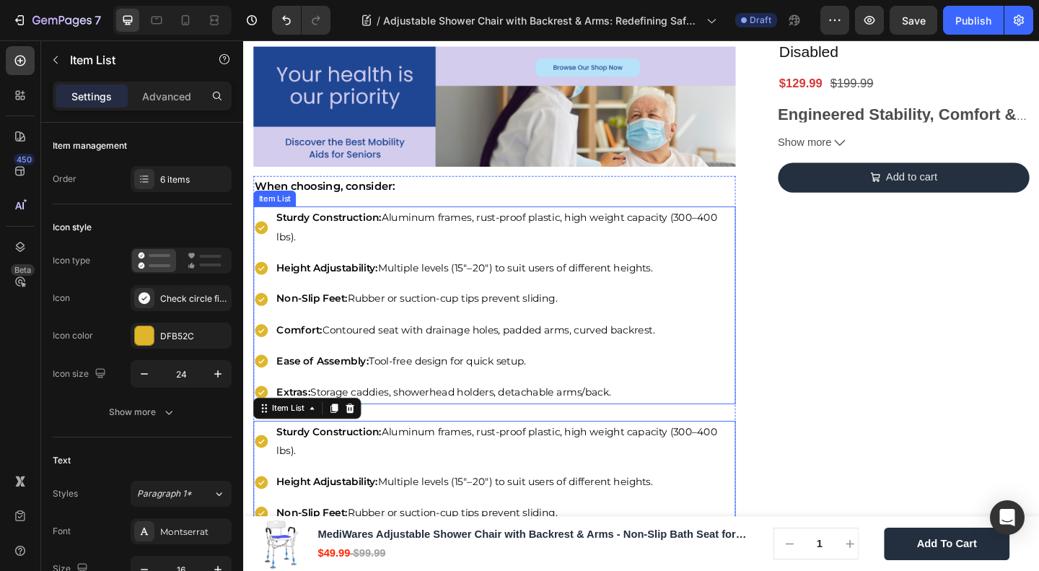
scroll to position [2227, 0]
click at [346, 240] on strong "Sturdy Construction:" at bounding box center [336, 234] width 114 height 14
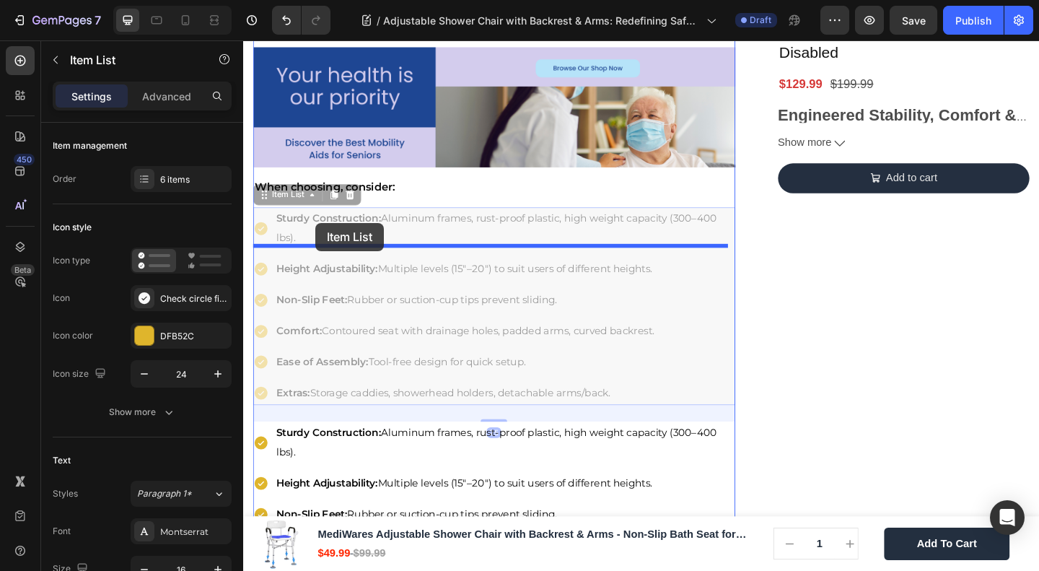
drag, startPoint x: 289, startPoint y: 422, endPoint x: 322, endPoint y: 239, distance: 185.5
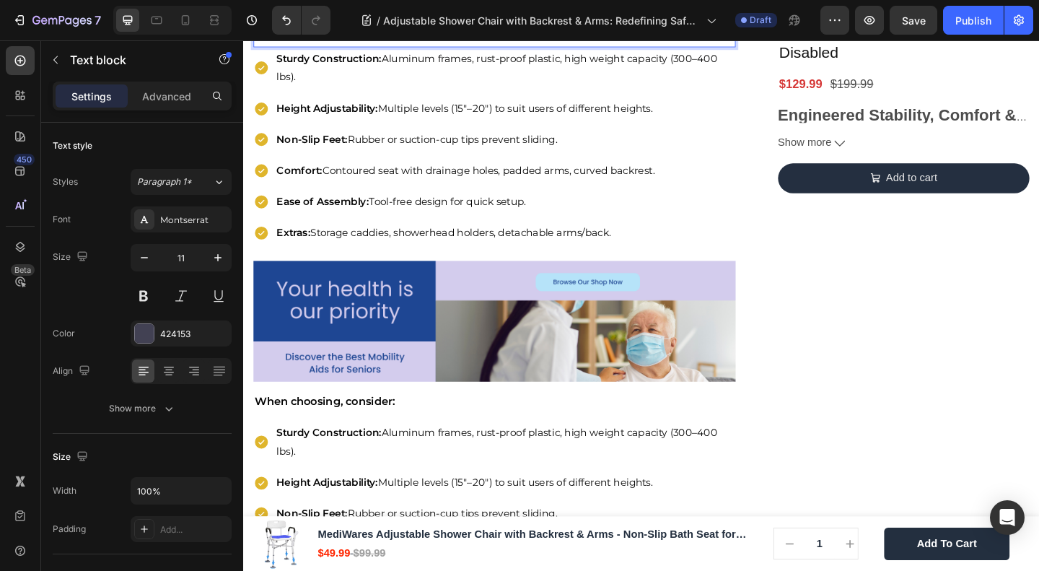
click at [362, 29] on p "Rich Text Editor. Editing area: main" at bounding box center [517, 21] width 522 height 14
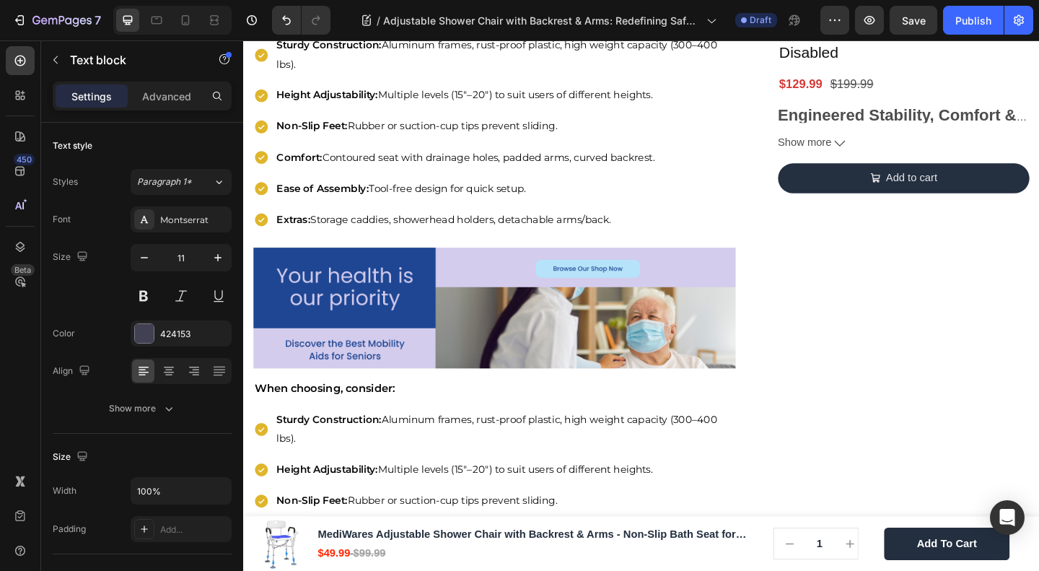
click at [300, 33] on div "A large portion of shower chair users rely on caregivers. From their perspectiv…" at bounding box center [516, 4] width 525 height 58
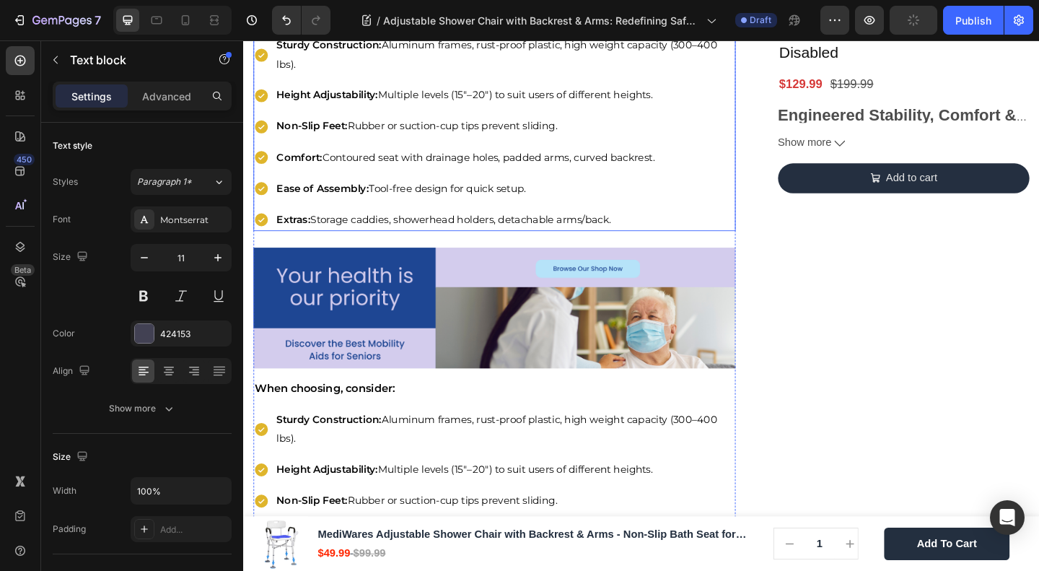
click at [448, 77] on p "Sturdy Construction: Aluminum frames, rust-proof plastic, high weight capacity …" at bounding box center [527, 56] width 497 height 42
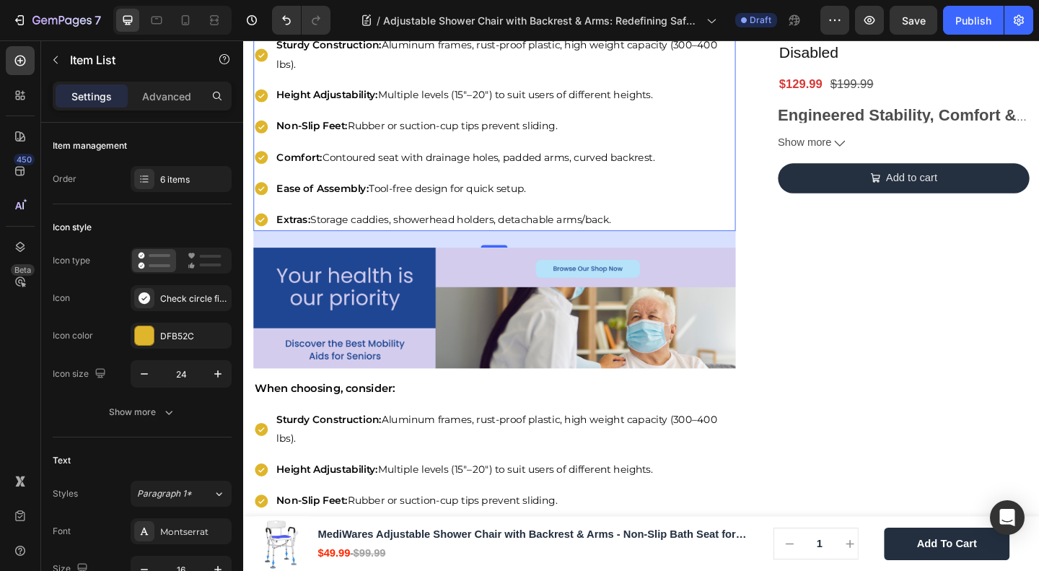
click at [332, 52] on strong "Sturdy Construction:" at bounding box center [336, 45] width 114 height 14
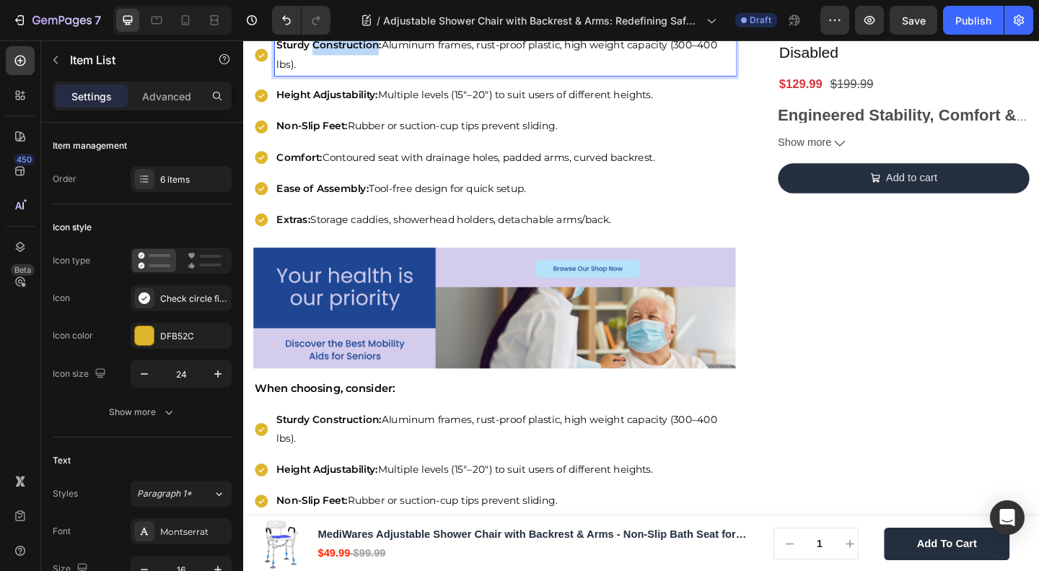
click at [332, 52] on strong "Sturdy Construction:" at bounding box center [336, 45] width 114 height 14
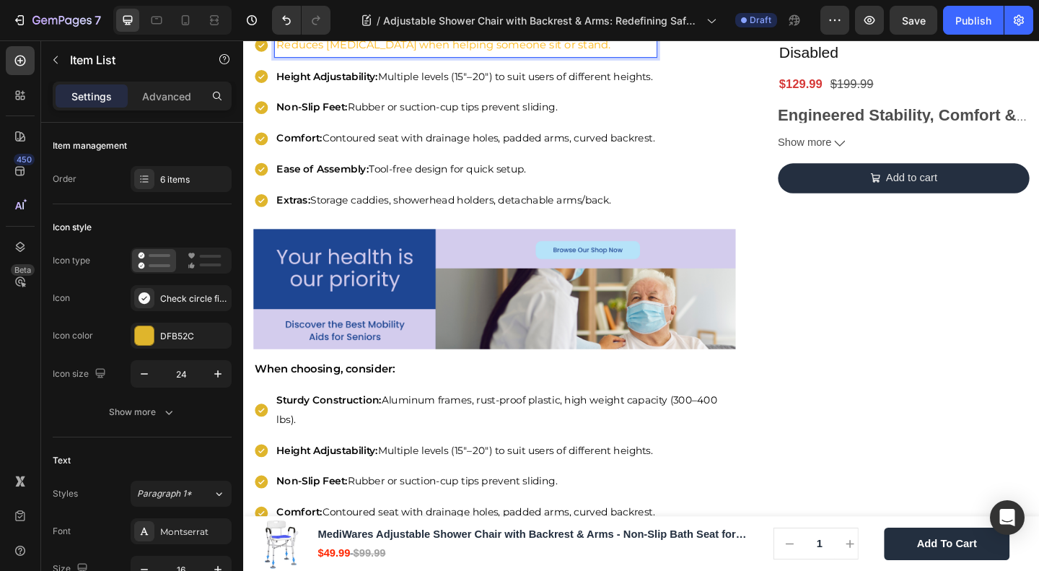
click at [322, 56] on p "Reduces [MEDICAL_DATA] when helping someone sit or stand." at bounding box center [484, 45] width 411 height 21
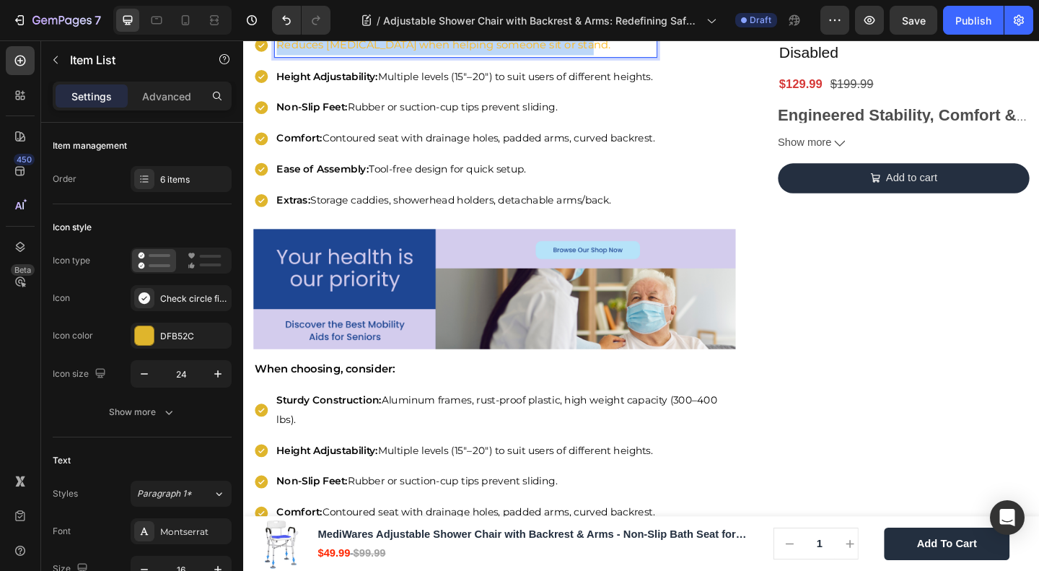
click at [322, 56] on p "Reduces [MEDICAL_DATA] when helping someone sit or stand." at bounding box center [484, 45] width 411 height 21
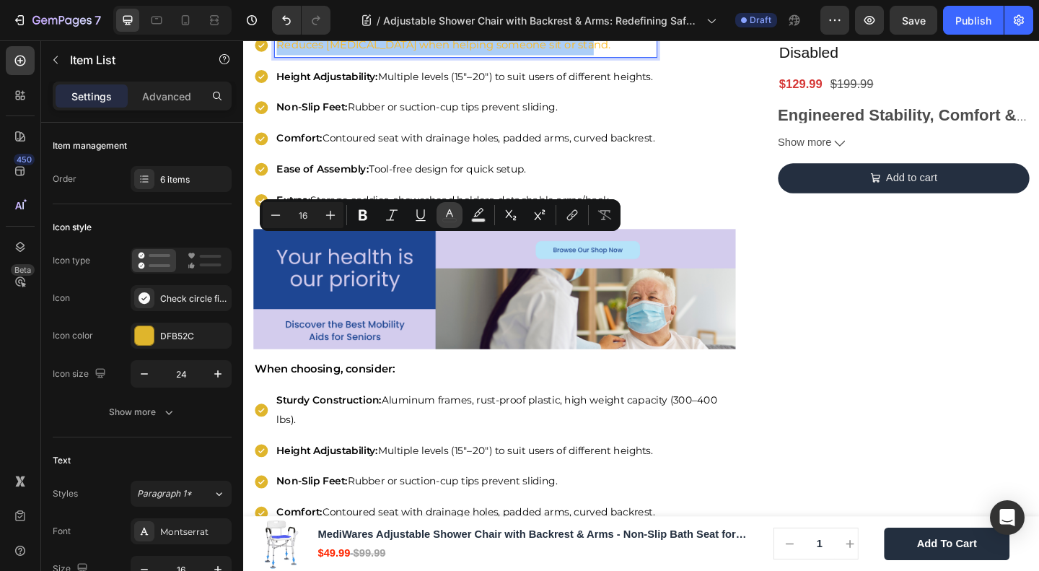
click at [440, 215] on button "color" at bounding box center [450, 215] width 26 height 26
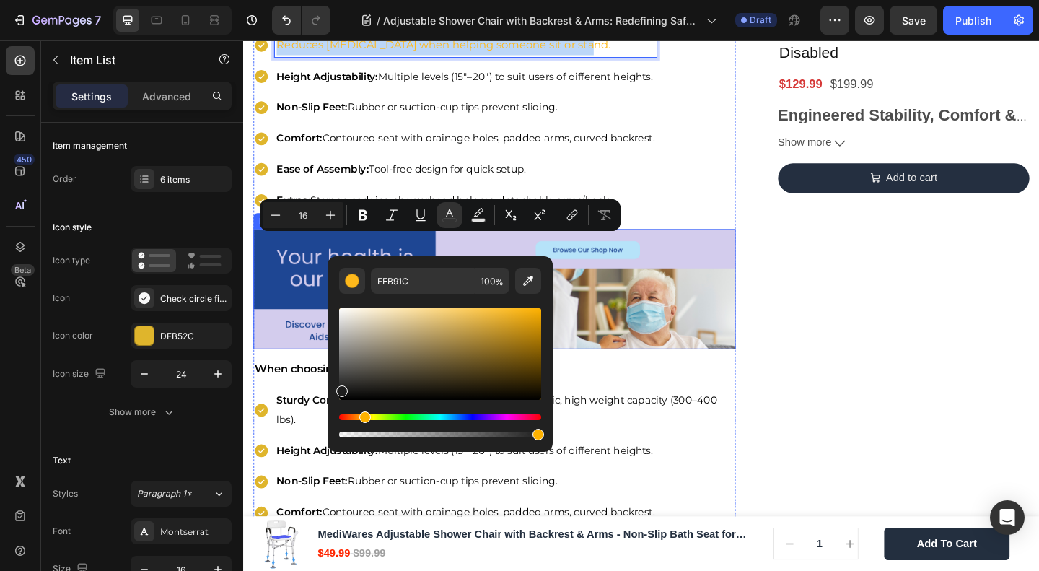
drag, startPoint x: 586, startPoint y: 419, endPoint x: 331, endPoint y: 444, distance: 256.0
type input "1E1E1E"
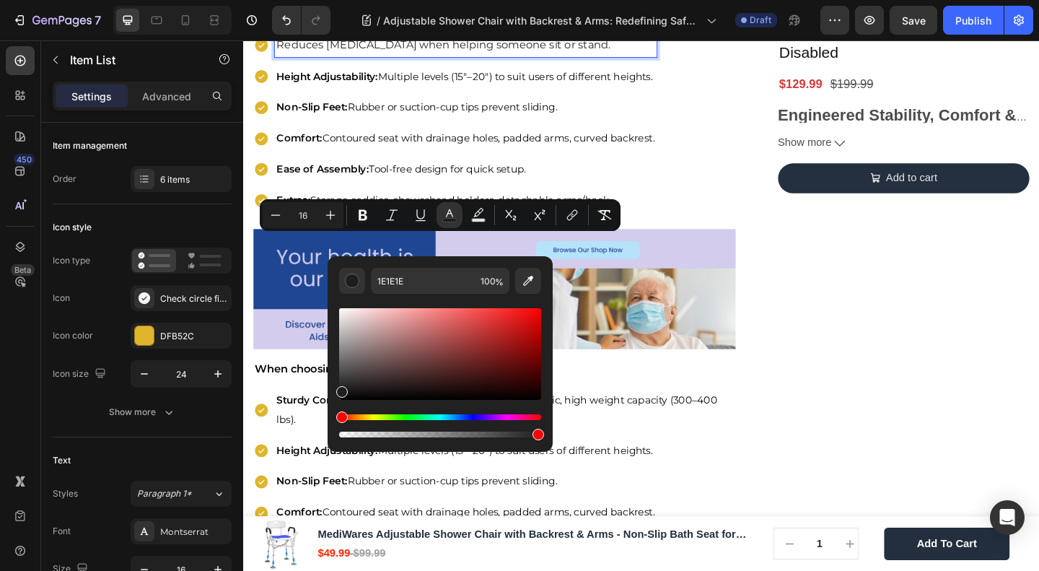
click at [857, 339] on div "🔥Up to 50% OFF Ending Soon🔥 Text block 03 Days 04 Hrs 43 Mins 19 Secs Countdown…" at bounding box center [962, 97] width 274 height 4396
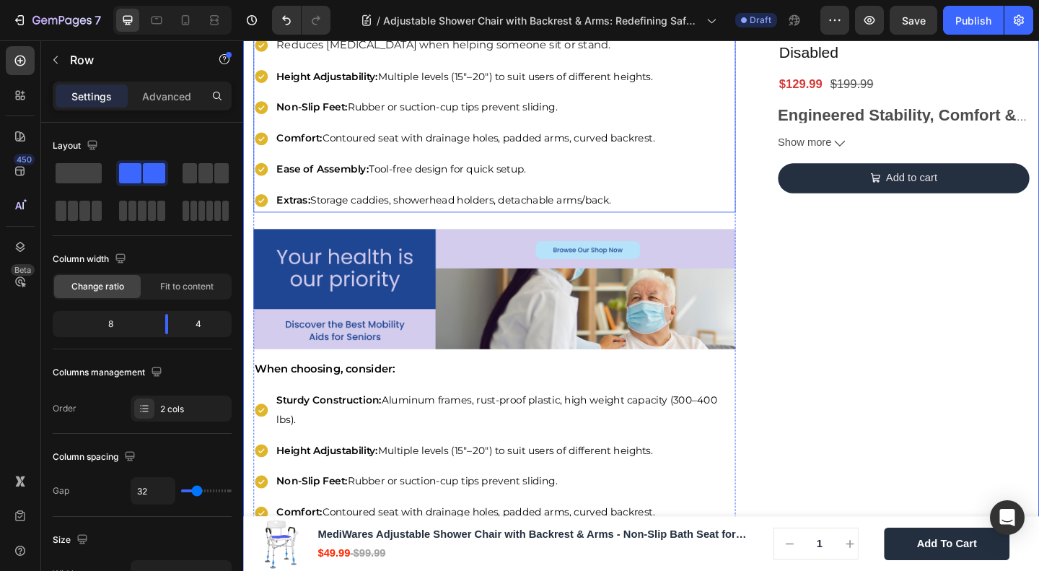
click at [404, 90] on p "Height Adjustability: Multiple levels (15"–20") to suit users of different heig…" at bounding box center [484, 79] width 411 height 21
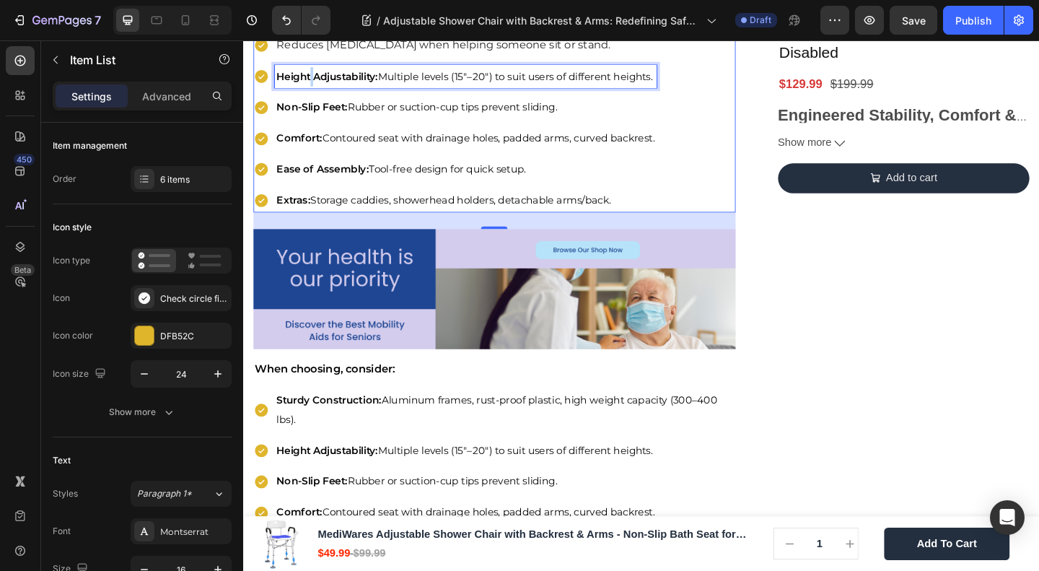
click at [318, 86] on strong "Height Adjustability:" at bounding box center [334, 79] width 110 height 14
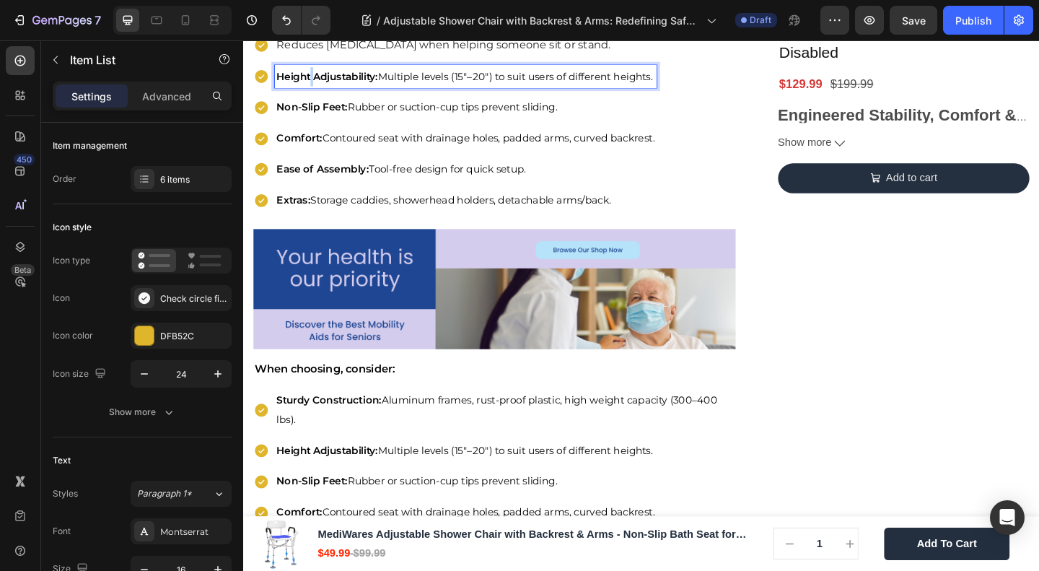
click at [318, 86] on strong "Height Adjustability:" at bounding box center [334, 79] width 110 height 14
click at [319, 90] on p "Minimizes the risk of accidents during transfers." at bounding box center [484, 79] width 411 height 21
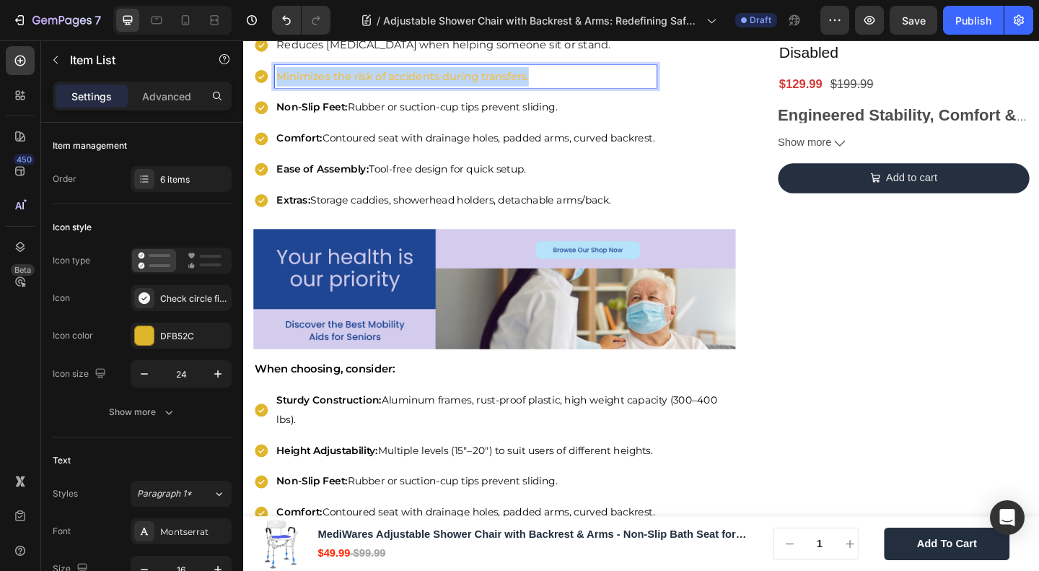
click at [319, 90] on p "Minimizes the risk of accidents during transfers." at bounding box center [484, 79] width 411 height 21
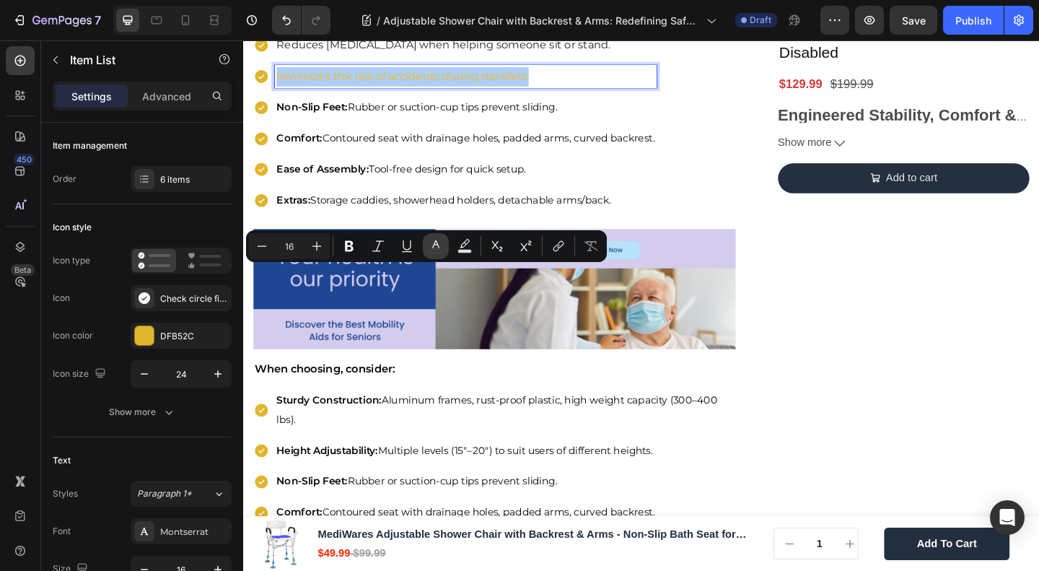
click at [442, 245] on icon "Editor contextual toolbar" at bounding box center [436, 246] width 14 height 14
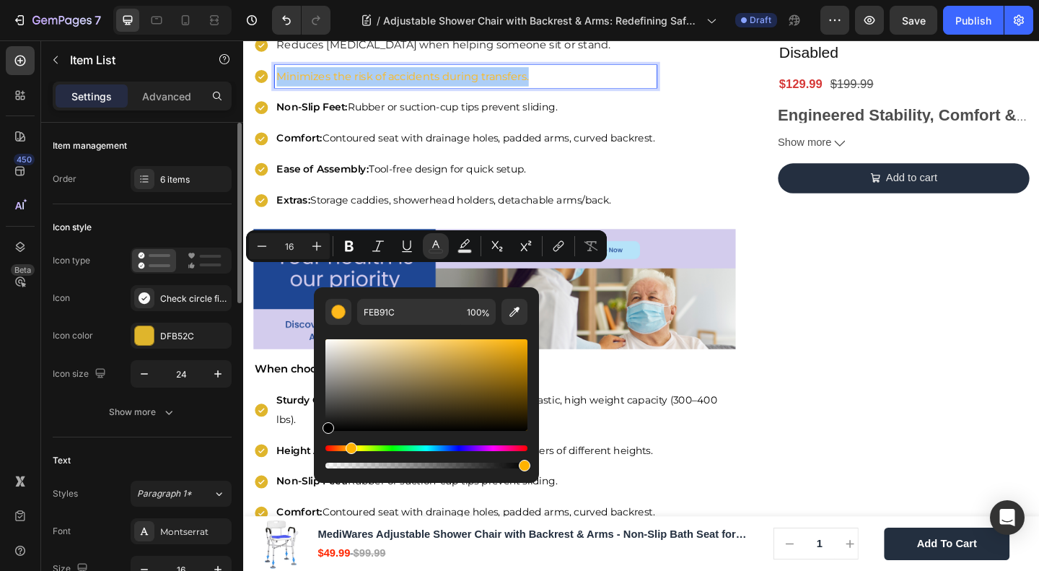
drag, startPoint x: 375, startPoint y: 415, endPoint x: 191, endPoint y: 474, distance: 194.0
click at [191, 0] on body "7 Version history / Adjustable Shower Chair with Backrest & Arms: Redefining Sa…" at bounding box center [519, 0] width 1039 height 0
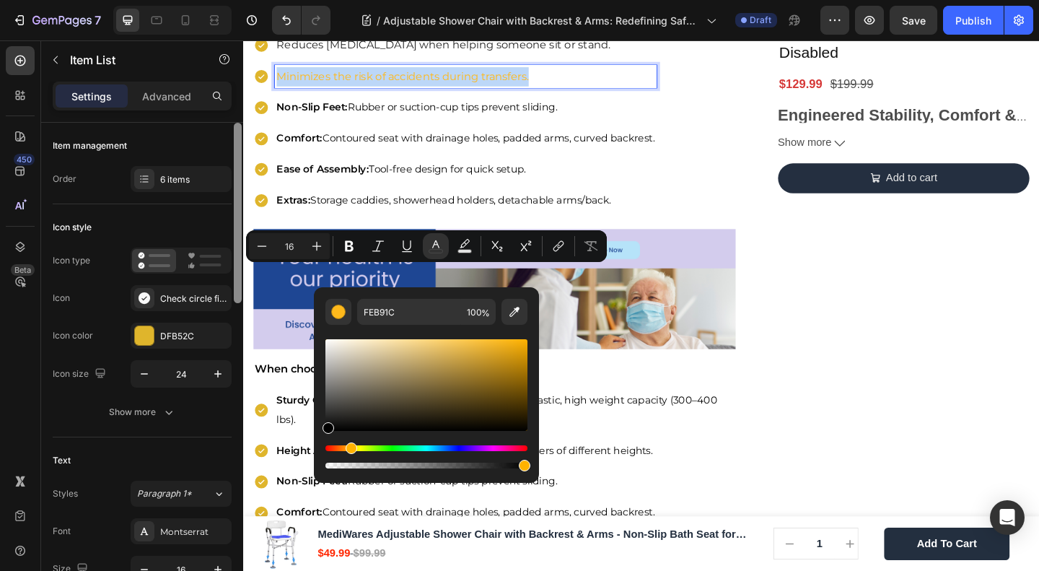
type input "000000"
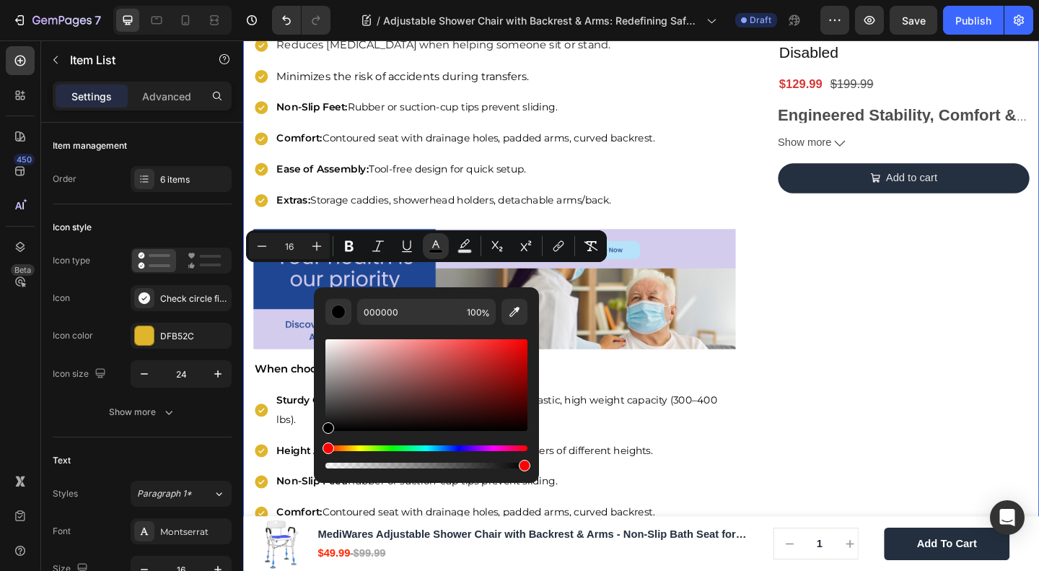
click at [922, 352] on div "🔥Up to 50% OFF Ending Soon🔥 Text block 03 Days 04 Hrs 43 Mins 08 Secs Countdown…" at bounding box center [962, 97] width 274 height 4396
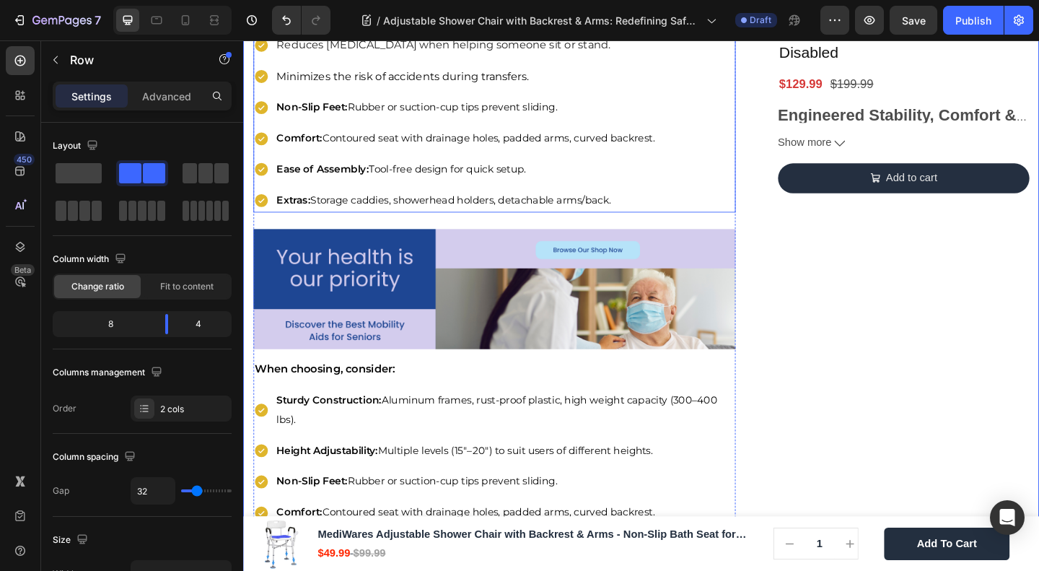
click at [341, 119] on strong "Non-Slip Feet:" at bounding box center [317, 112] width 77 height 14
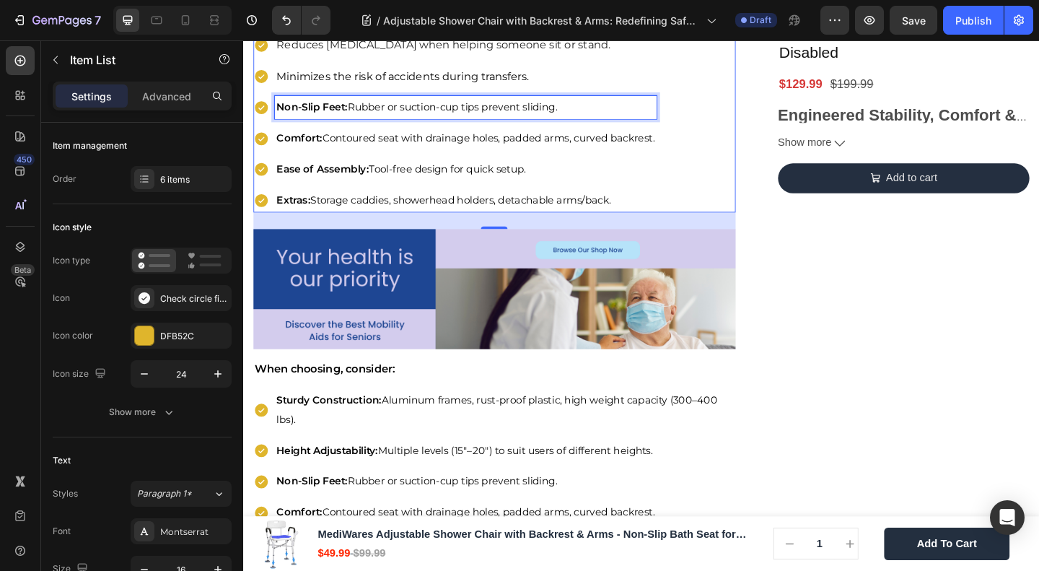
click at [310, 119] on strong "Non-Slip Feet:" at bounding box center [317, 112] width 77 height 14
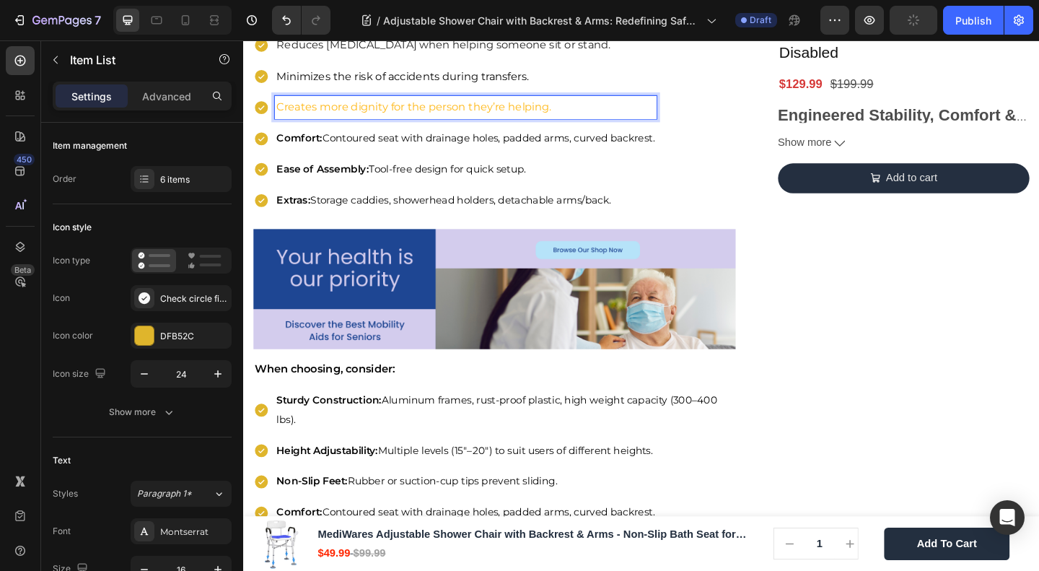
click at [351, 123] on p "Creates more dignity for the person they’re helping." at bounding box center [484, 112] width 411 height 21
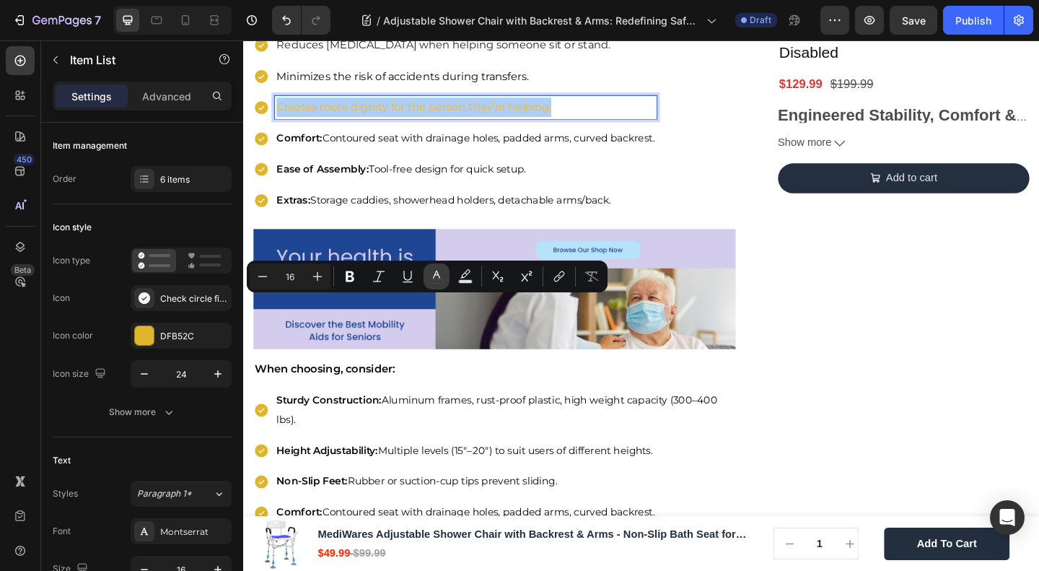
drag, startPoint x: 435, startPoint y: 274, endPoint x: 206, endPoint y: 279, distance: 228.1
click at [435, 274] on icon "Editor contextual toolbar" at bounding box center [436, 276] width 14 height 14
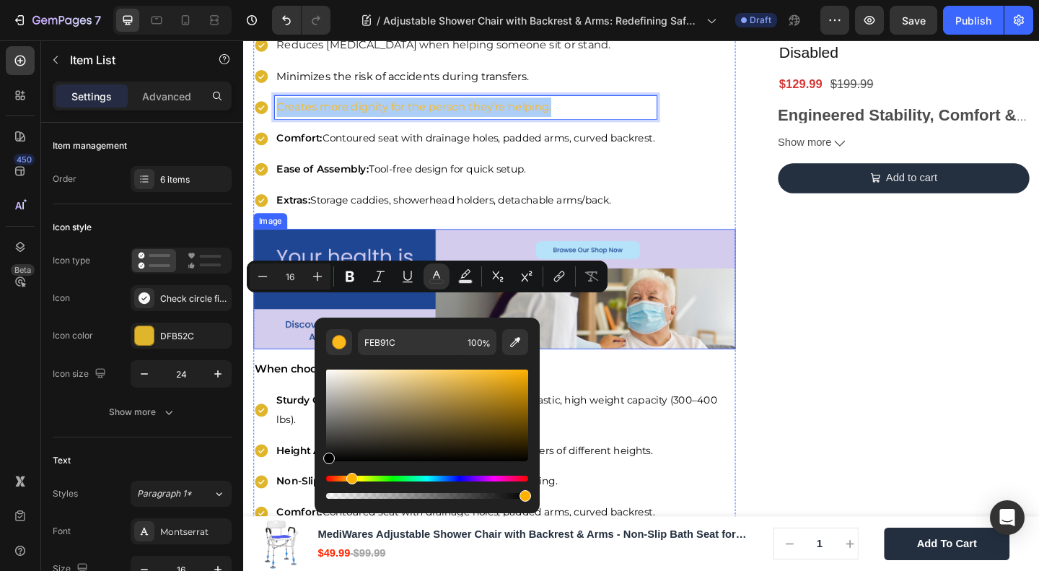
drag, startPoint x: 624, startPoint y: 458, endPoint x: 286, endPoint y: 541, distance: 348.4
type input "000000"
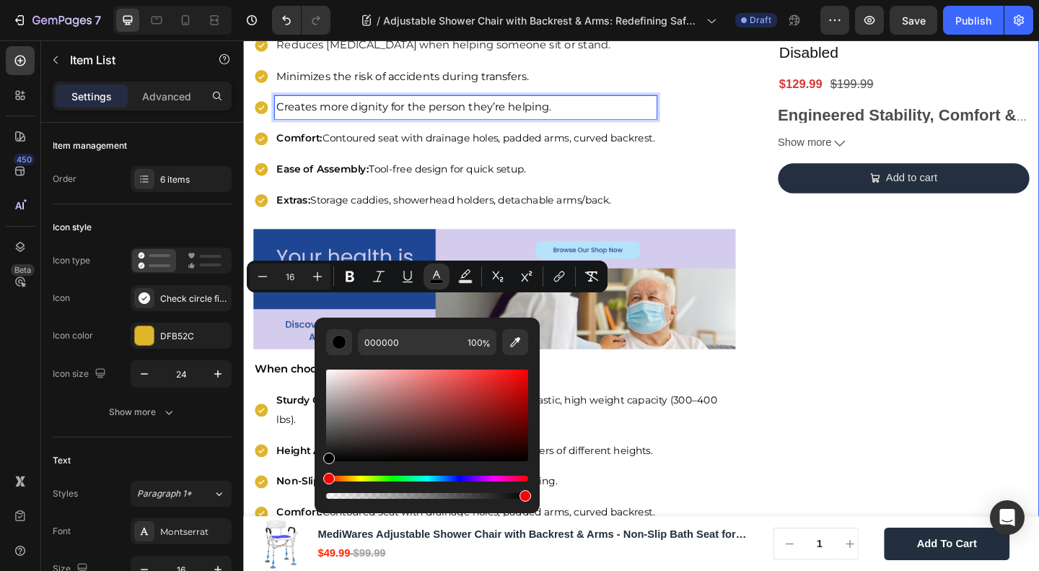
click at [916, 391] on div "🔥Up to 50% OFF Ending Soon🔥 Text block 03 Days 04 Hrs 42 Mins 59 Secs Countdown…" at bounding box center [962, 97] width 274 height 4396
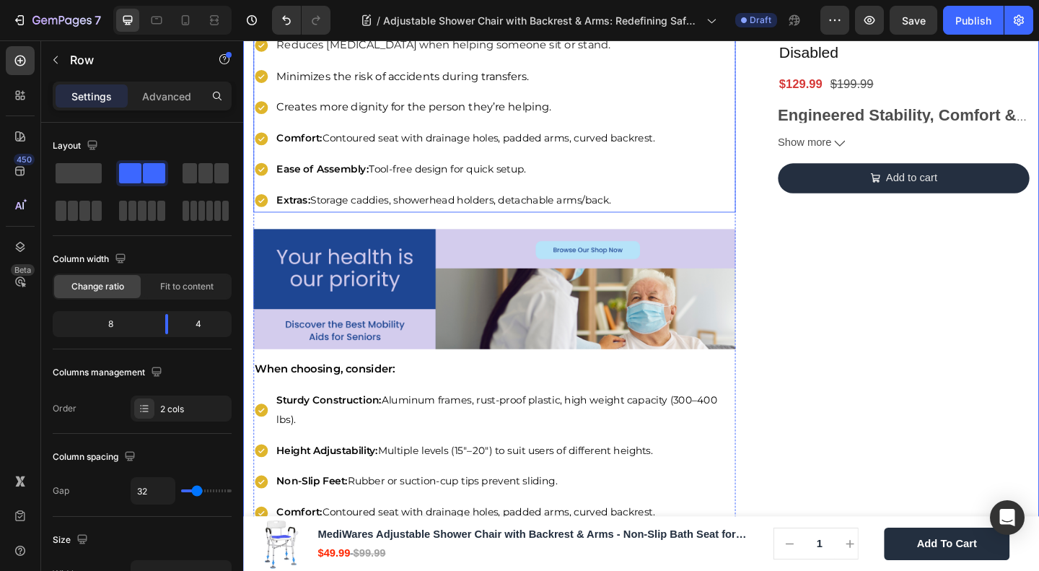
click at [468, 153] on span "Comfort: Contoured seat with drainage holes, padded arms, curved backrest." at bounding box center [484, 146] width 411 height 14
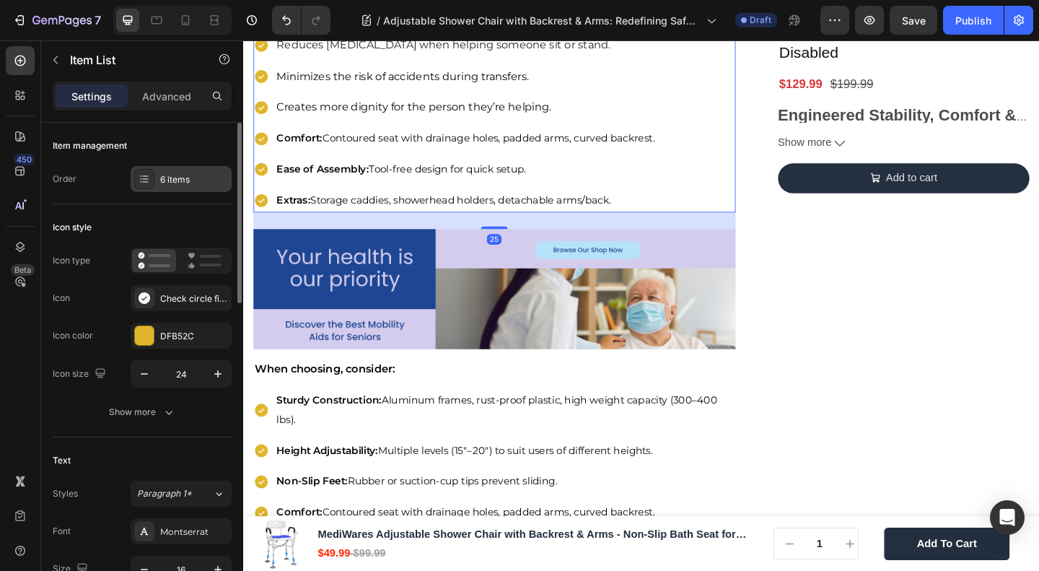
click at [184, 175] on div "6 items" at bounding box center [194, 179] width 68 height 13
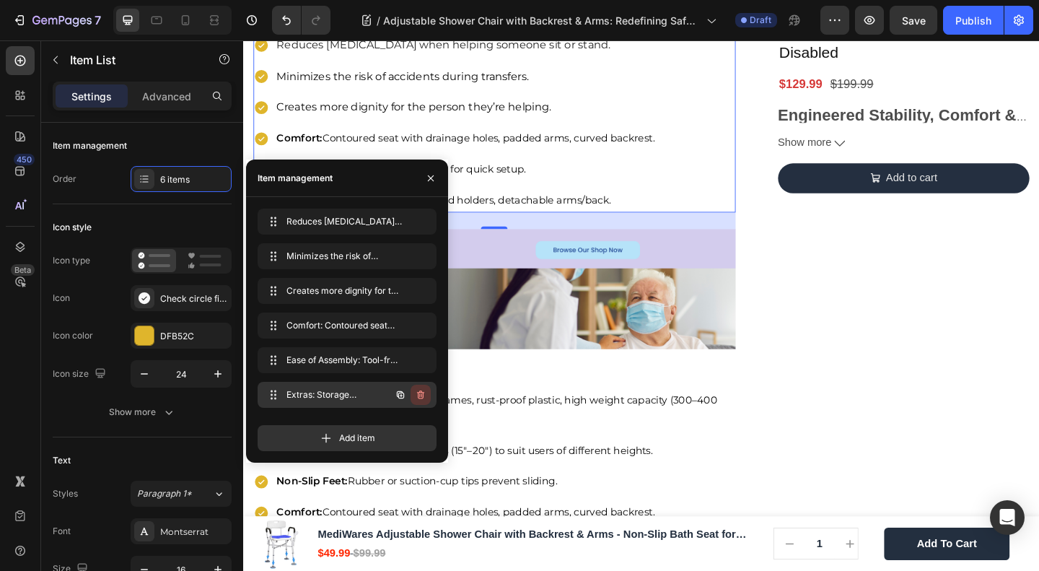
click at [421, 393] on icon "button" at bounding box center [420, 394] width 7 height 9
click at [421, 393] on div "Delete" at bounding box center [411, 394] width 27 height 13
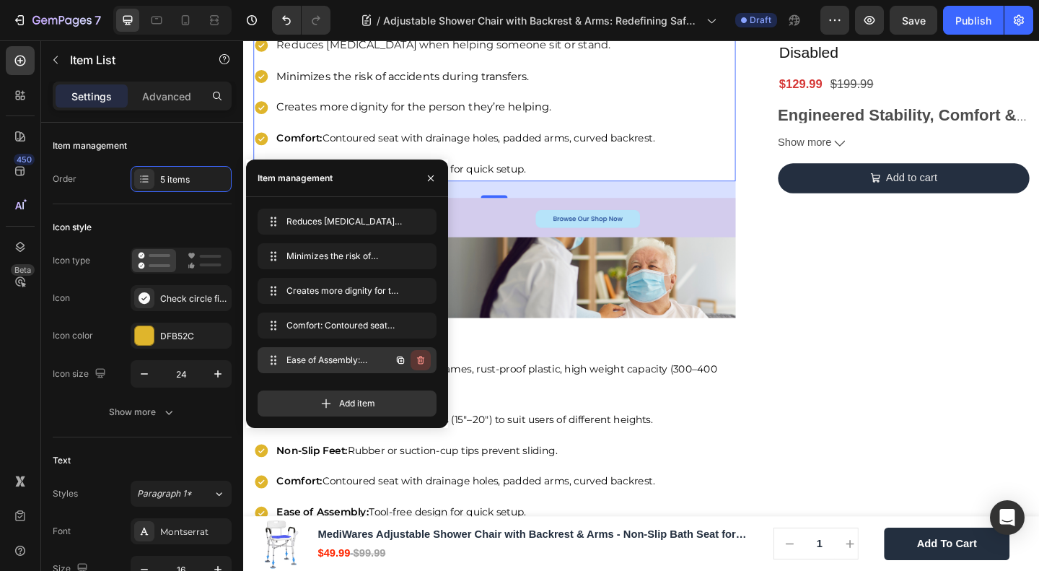
click at [426, 363] on icon "button" at bounding box center [421, 360] width 12 height 12
click at [422, 367] on button "Delete" at bounding box center [411, 360] width 40 height 20
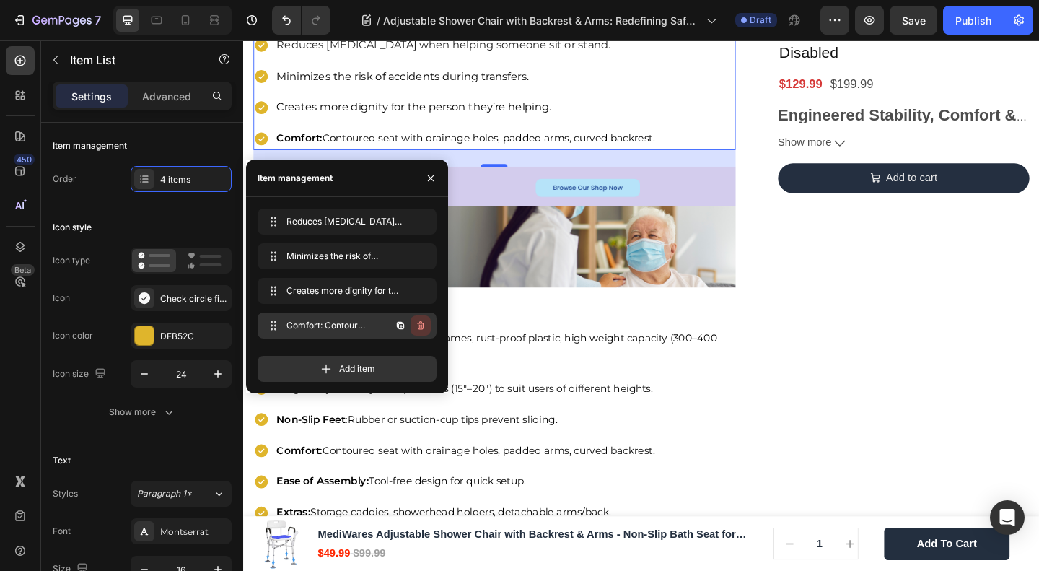
click at [426, 328] on icon "button" at bounding box center [421, 326] width 12 height 12
click at [422, 333] on button "Delete" at bounding box center [411, 325] width 40 height 20
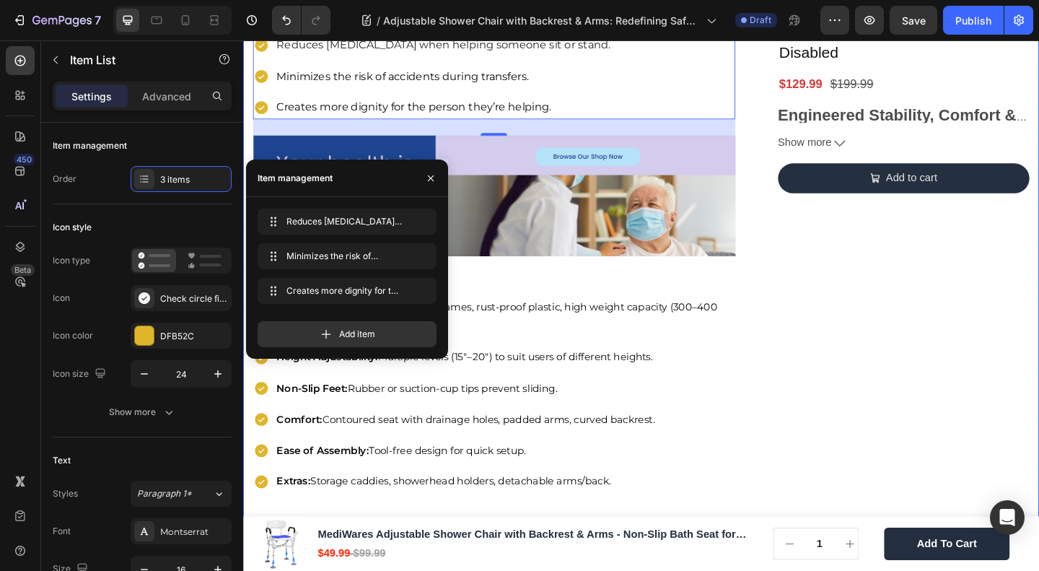
click at [855, 348] on div "🔥Up to 50% OFF Ending Soon🔥 Text block 03 Days 04 Hrs 42 Mins 52 Secs Countdown…" at bounding box center [962, 46] width 274 height 4295
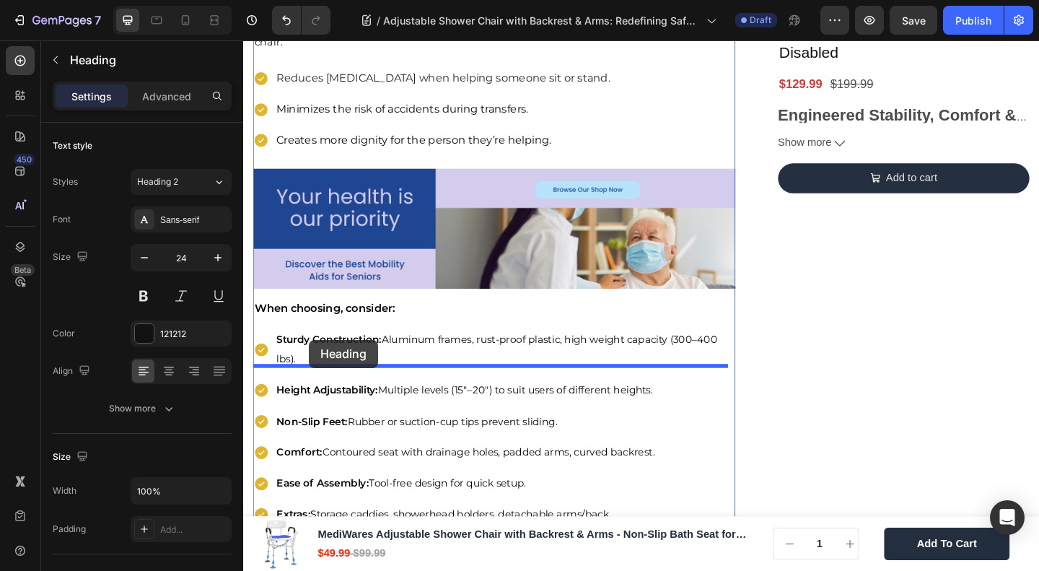
drag, startPoint x: 288, startPoint y: 179, endPoint x: 315, endPoint y: 366, distance: 188.8
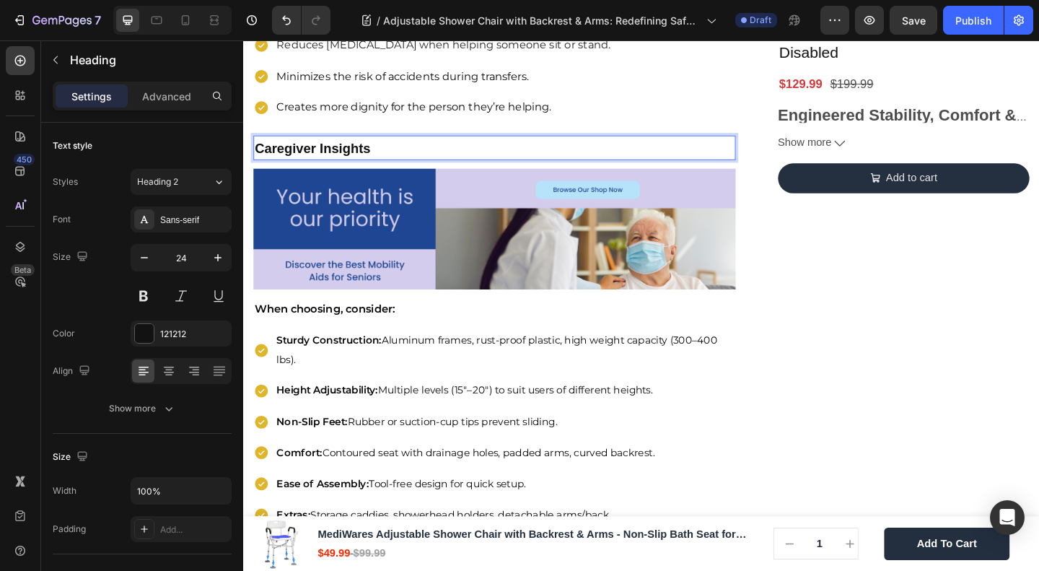
click at [324, 165] on strong "Caregiver Insights" at bounding box center [319, 157] width 126 height 16
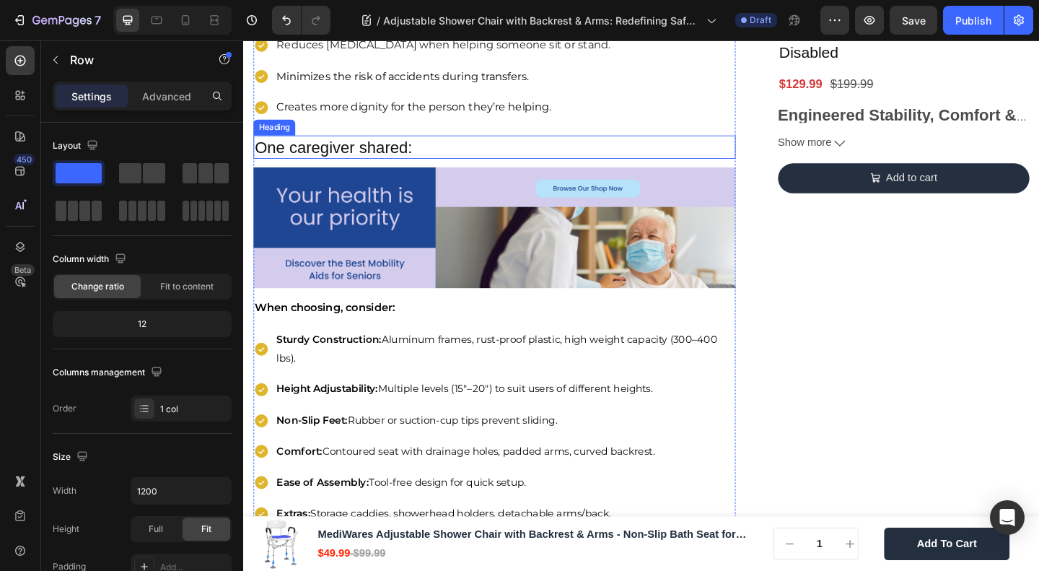
click at [328, 167] on p "One caregiver shared:" at bounding box center [517, 156] width 522 height 22
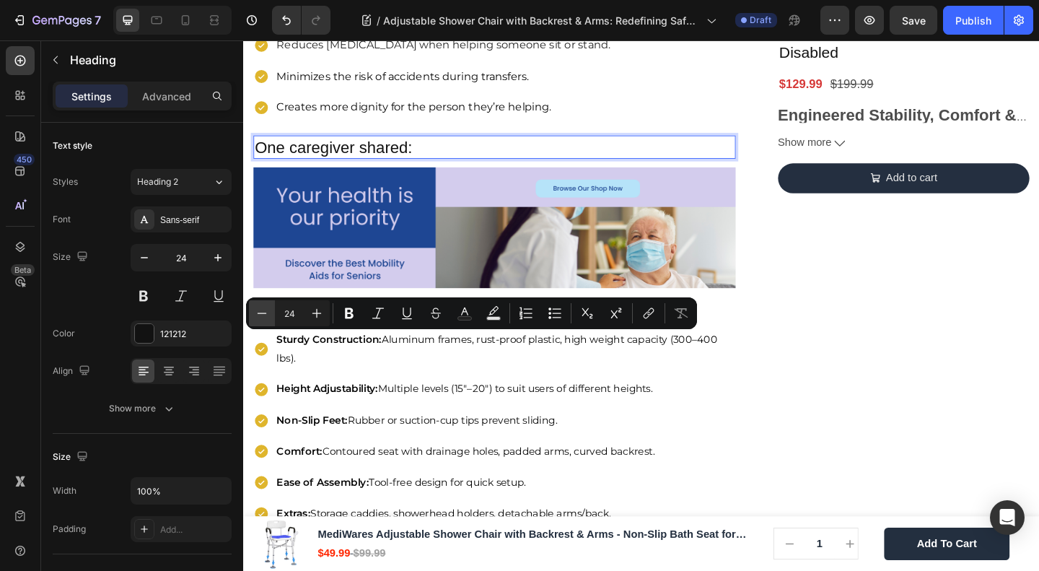
click at [263, 311] on icon "Editor contextual toolbar" at bounding box center [262, 313] width 14 height 14
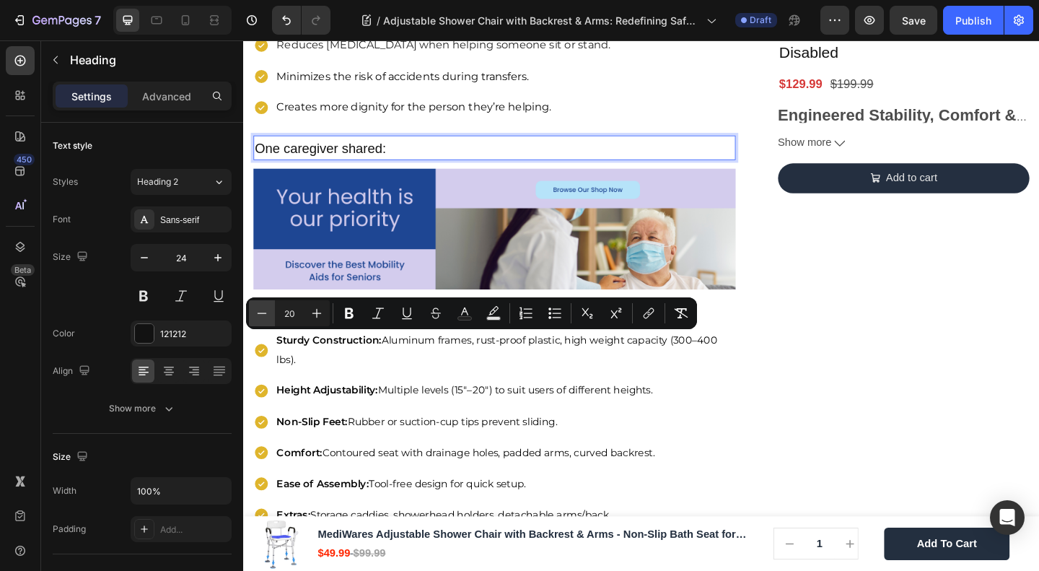
click at [263, 311] on icon "Editor contextual toolbar" at bounding box center [262, 313] width 14 height 14
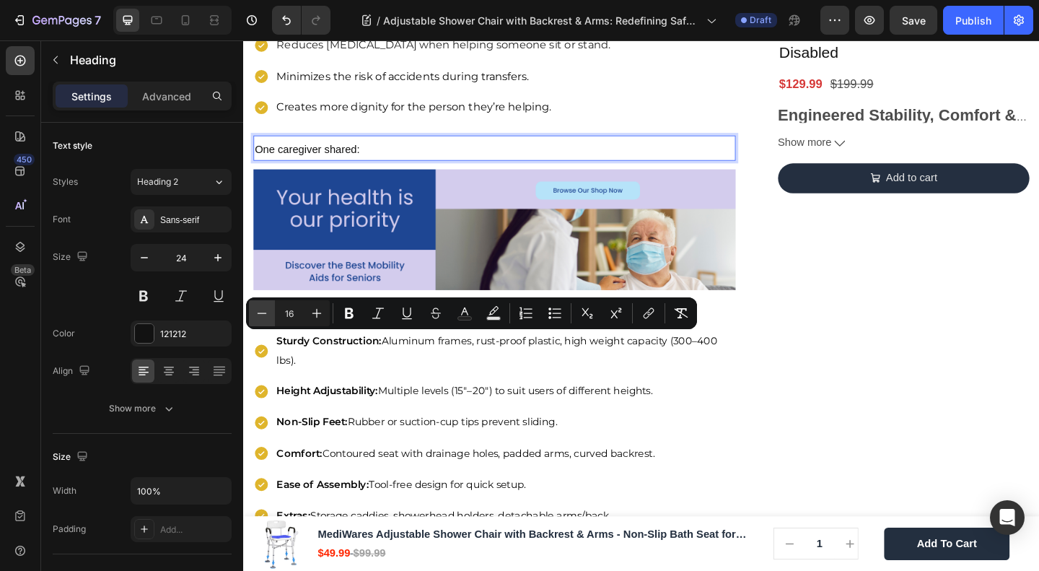
type input "15"
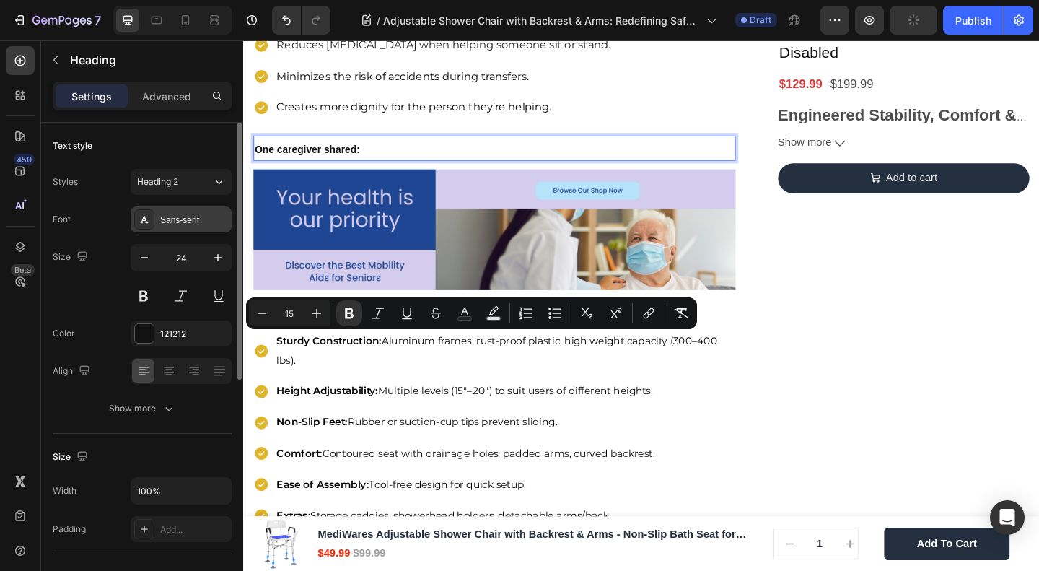
click at [172, 211] on div "Sans-serif" at bounding box center [181, 219] width 101 height 26
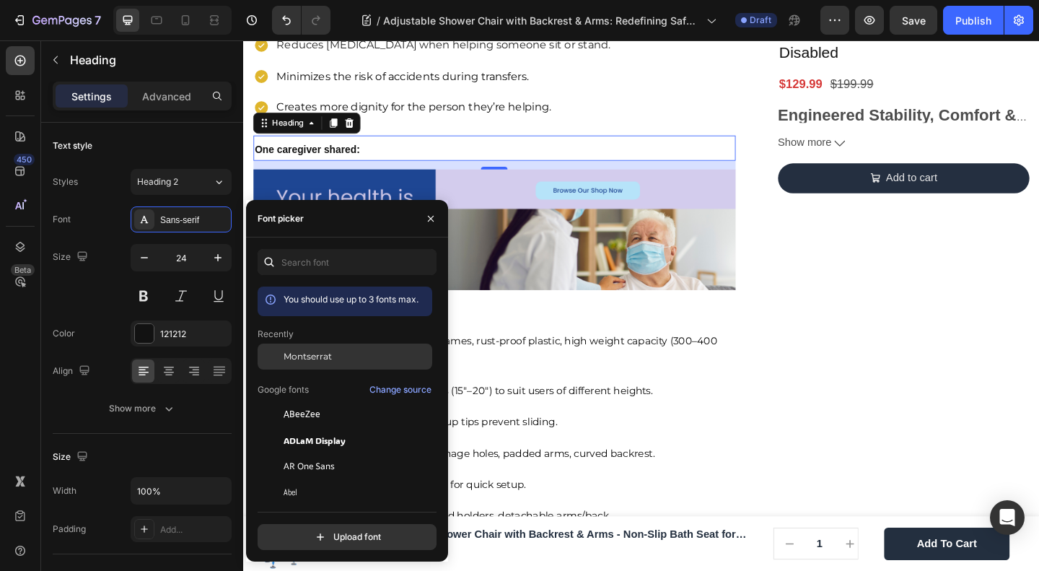
click at [297, 453] on div "Montserrat" at bounding box center [345, 466] width 175 height 26
click at [812, 353] on div "Home Blog Article Title Breadcrumb ⁠⁠⁠⁠⁠⁠⁠ Adjustable Shower Chair with Backres…" at bounding box center [676, 65] width 866 height 4332
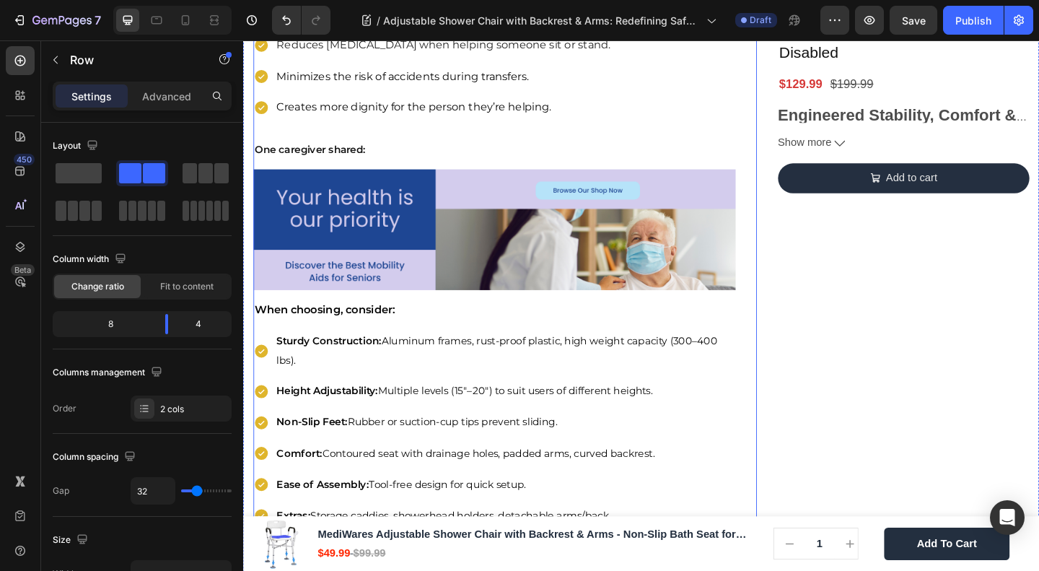
click at [552, 86] on span "Minimizes the risk of accidents during transfers." at bounding box center [416, 79] width 274 height 14
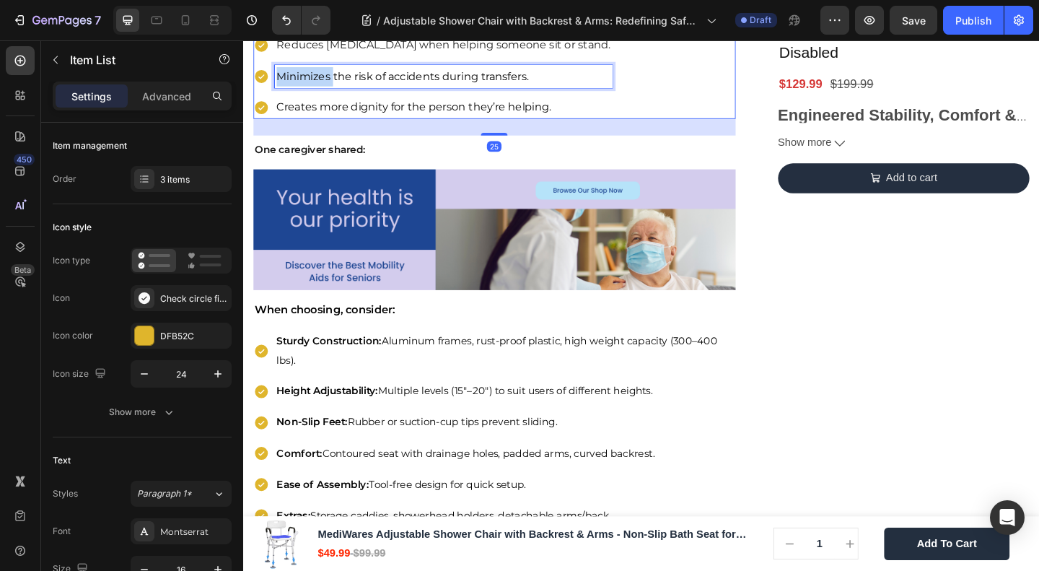
click at [328, 86] on span "Minimizes the risk of accidents during transfers." at bounding box center [416, 79] width 274 height 14
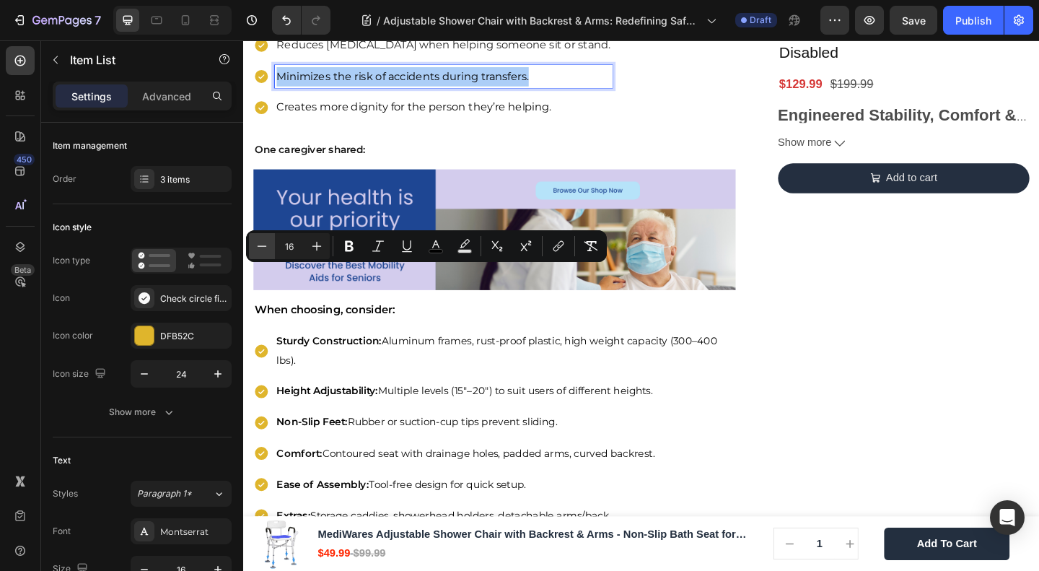
click at [263, 244] on icon "Editor contextual toolbar" at bounding box center [262, 246] width 14 height 14
type input "15"
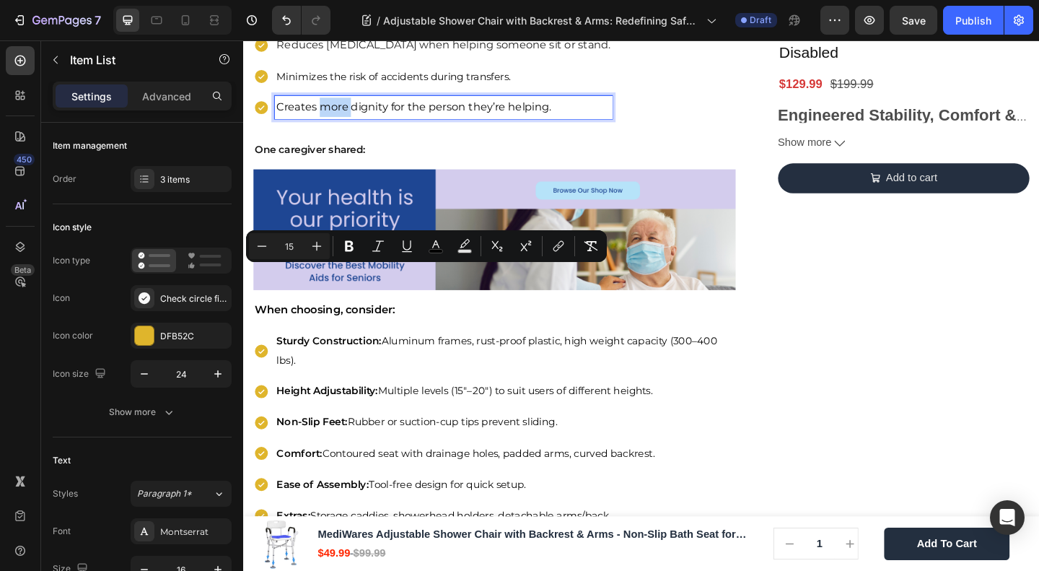
click at [333, 123] on p "Creates more dignity for the person they’re helping." at bounding box center [460, 112] width 363 height 21
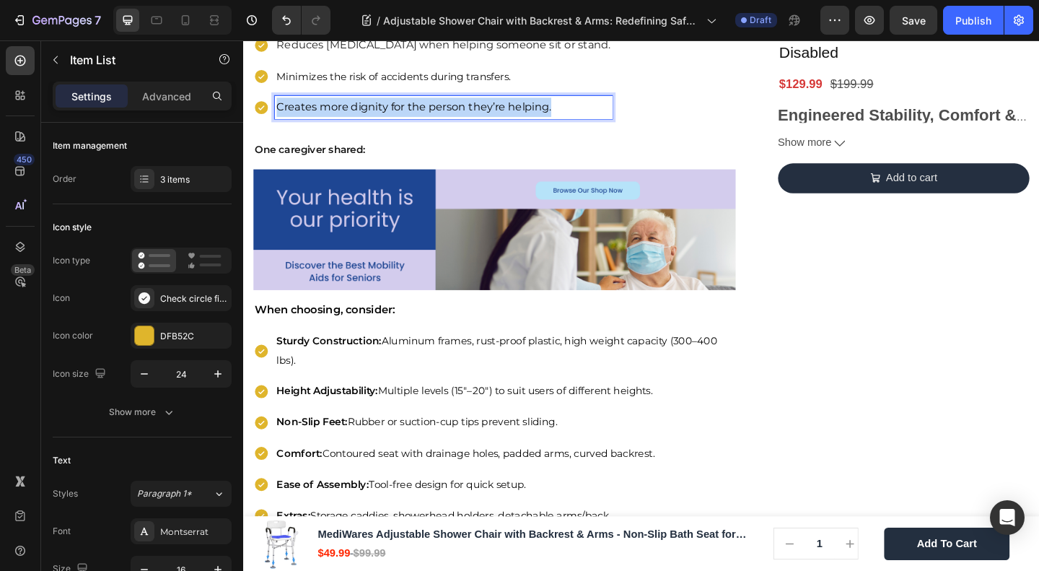
click at [333, 123] on p "Creates more dignity for the person they’re helping." at bounding box center [460, 112] width 363 height 21
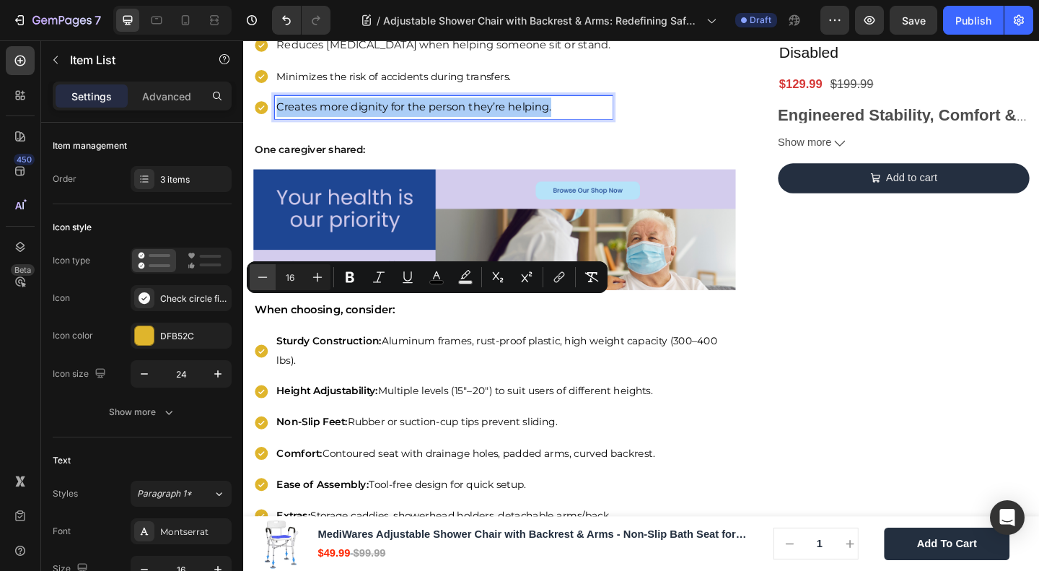
click at [260, 274] on icon "Editor contextual toolbar" at bounding box center [263, 277] width 14 height 14
type input "15"
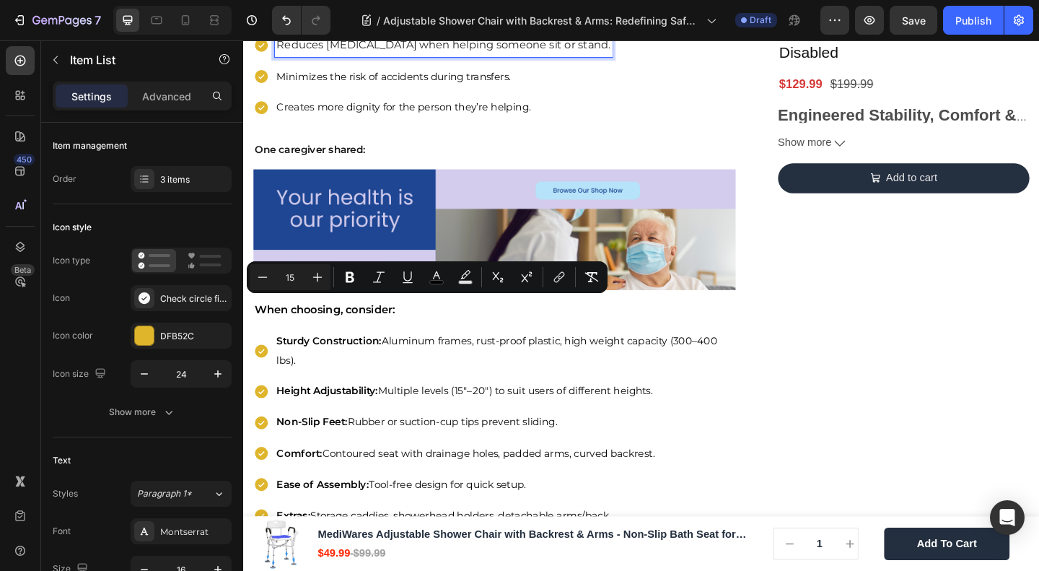
click at [327, 56] on p "Reduces [MEDICAL_DATA] when helping someone sit or stand." at bounding box center [460, 45] width 363 height 21
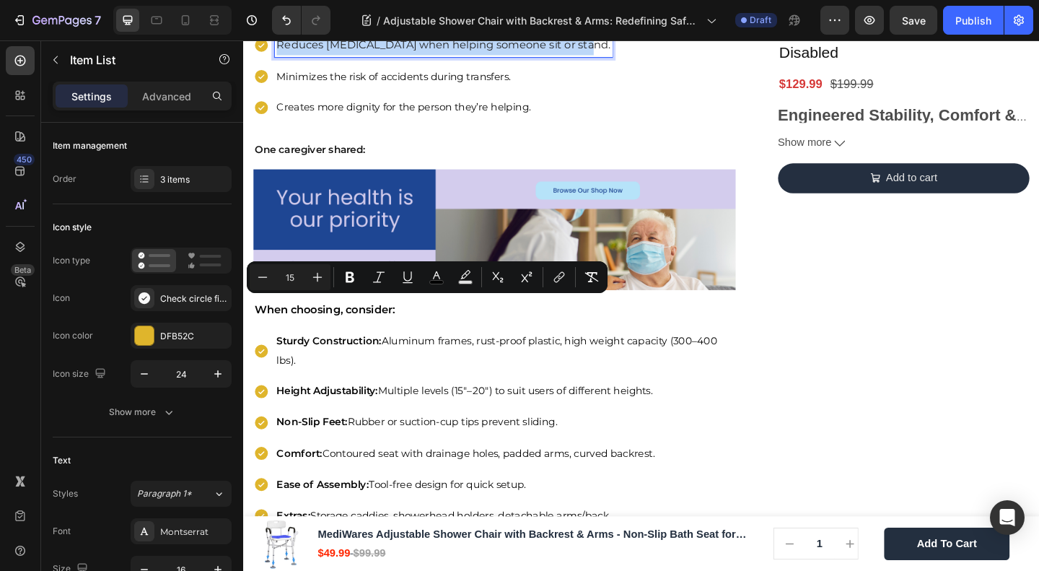
click at [327, 56] on p "Reduces [MEDICAL_DATA] when helping someone sit or stand." at bounding box center [460, 45] width 363 height 21
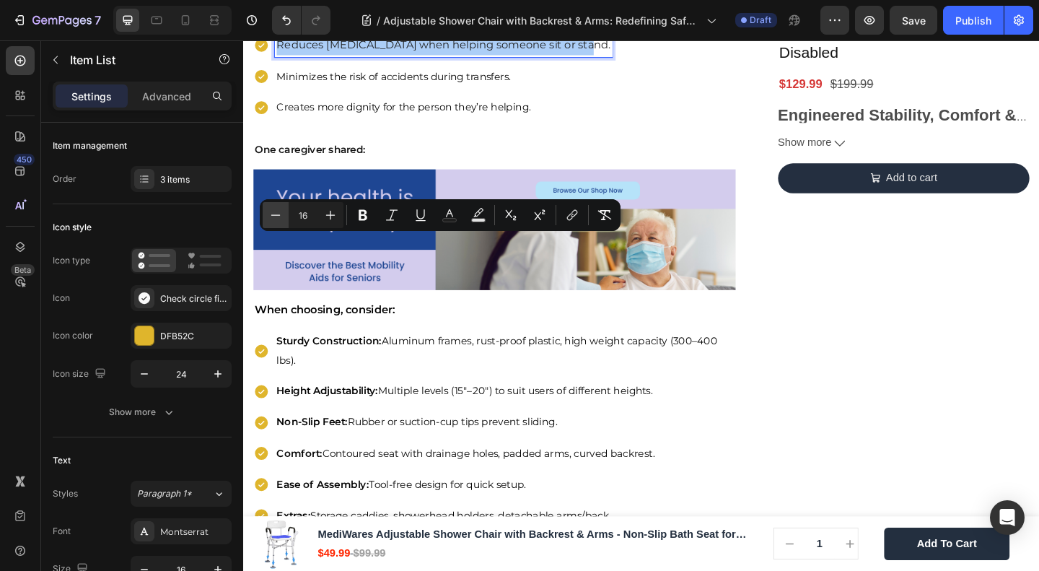
click at [274, 216] on icon "Editor contextual toolbar" at bounding box center [276, 215] width 14 height 14
type input "15"
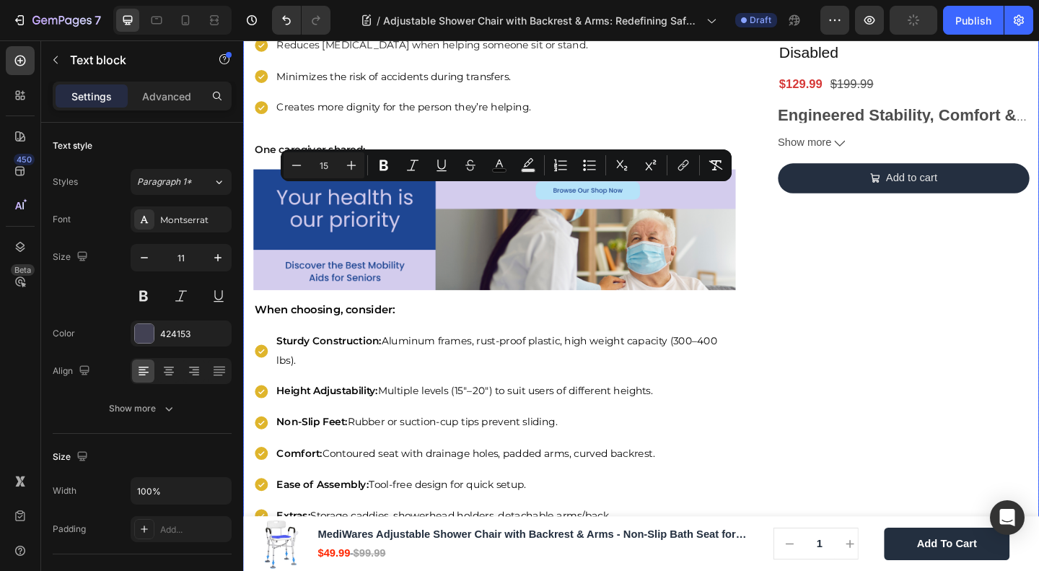
click at [995, 290] on div "🔥Up to 50% OFF Ending Soon🔥 Text block 03 Days 04 Hrs 42 Mins 25 Secs Countdown…" at bounding box center [962, 65] width 274 height 4332
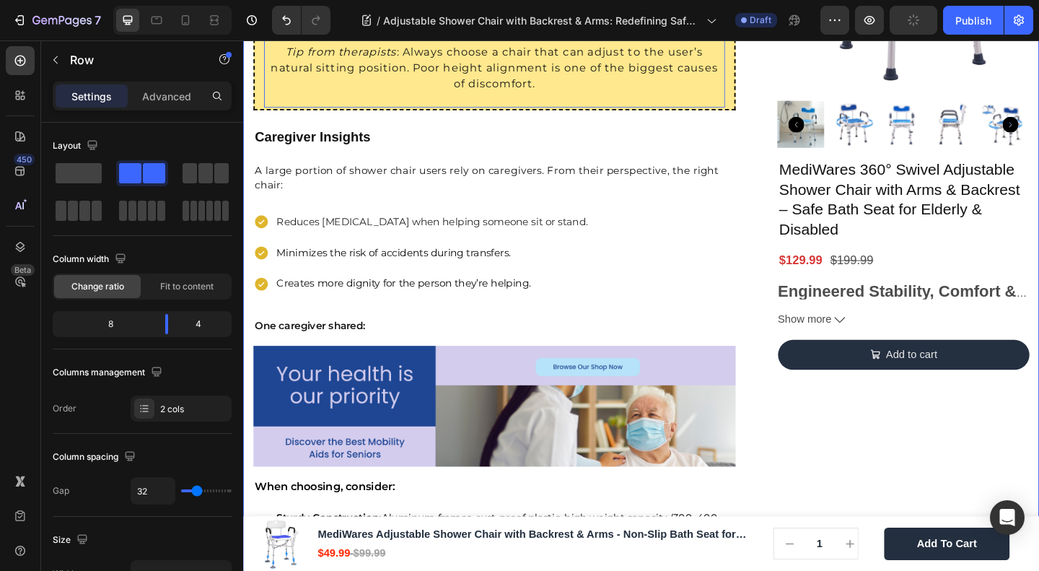
scroll to position [2035, 0]
click at [564, 113] on p "Tip from therapists : Always choose a chair that can adjust to the user’s natur…" at bounding box center [517, 70] width 502 height 87
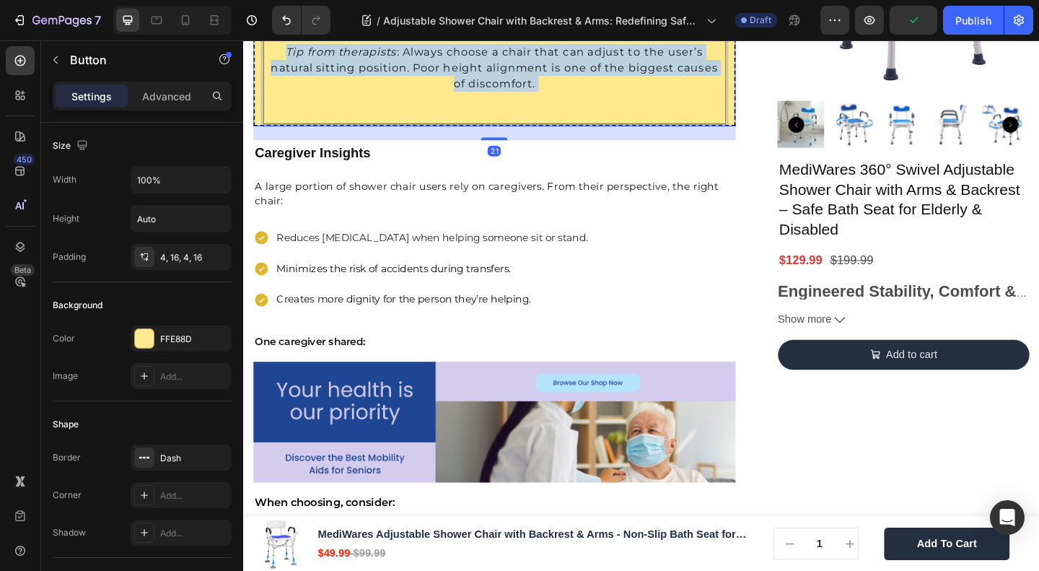
click at [564, 131] on p "⁠⁠⁠⁠⁠⁠⁠ Tip from therapists : Always choose a chair that can adjust to the user…" at bounding box center [517, 79] width 502 height 104
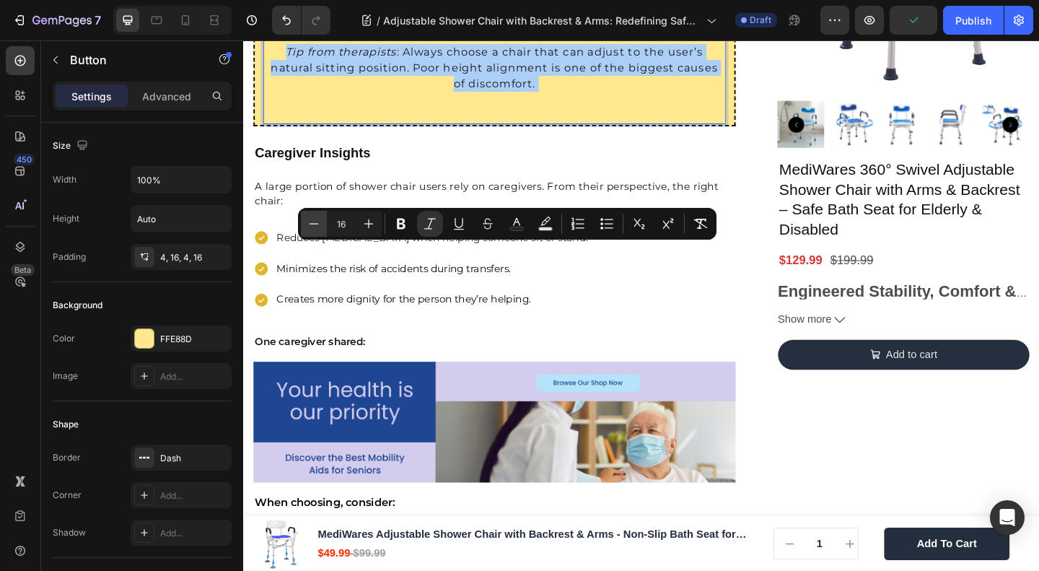
click at [314, 218] on icon "Editor contextual toolbar" at bounding box center [314, 224] width 14 height 14
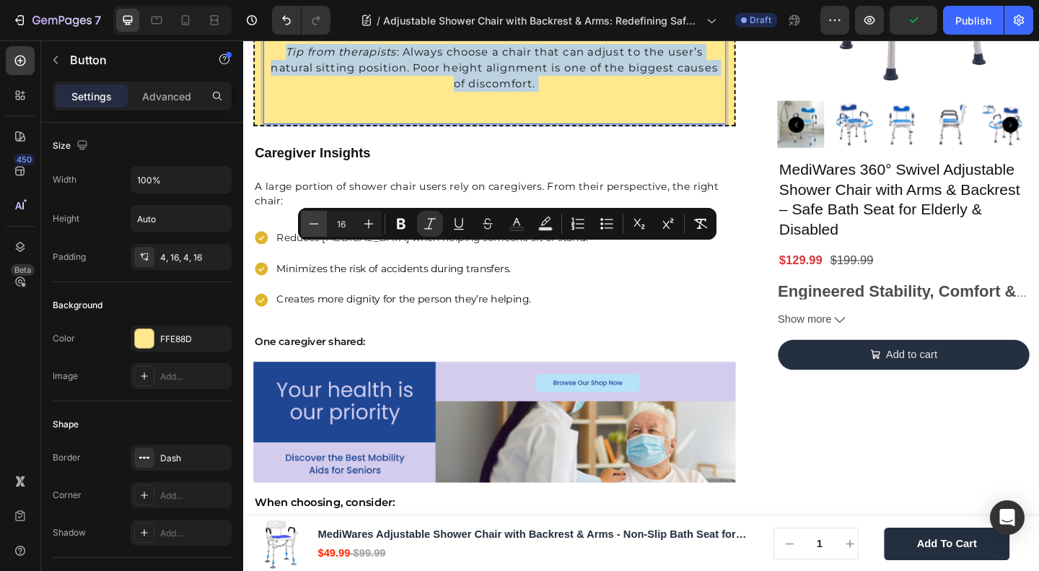
type input "15"
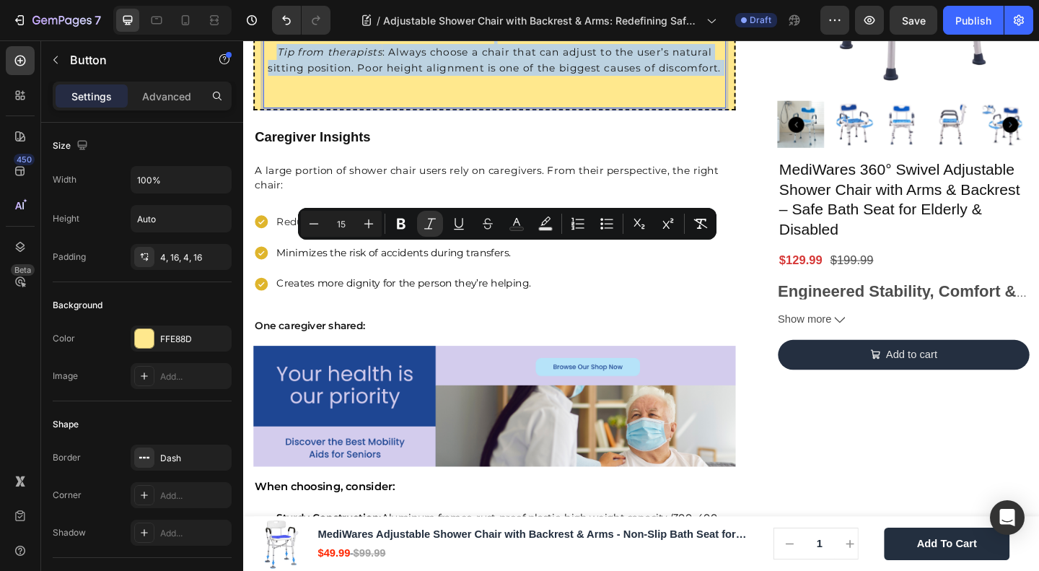
click at [526, 113] on p "Tip from therapists : Always choose a chair that can adjust to the user’s natur…" at bounding box center [517, 70] width 502 height 87
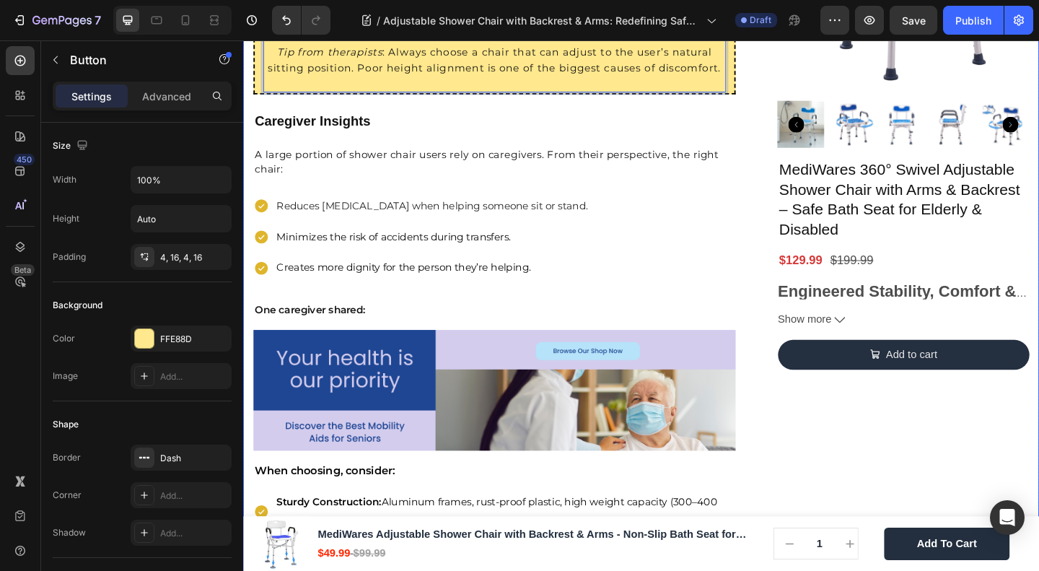
click at [910, 422] on div "🔥Up to 50% OFF Ending Soon🔥 Text block 03 Days 04 Hrs 42 Mins 20 Secs Countdown…" at bounding box center [962, 248] width 274 height 4315
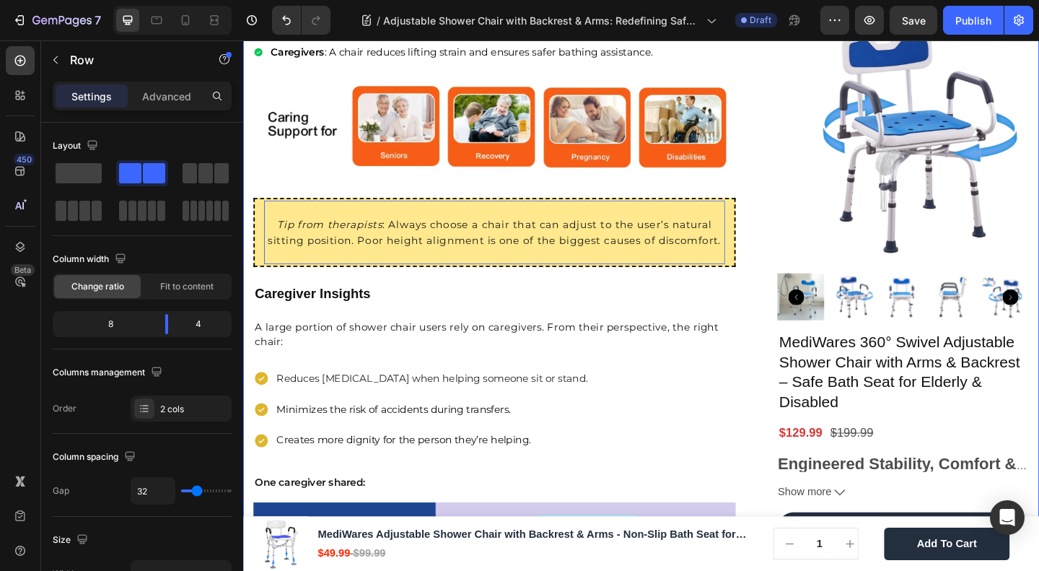
scroll to position [1650, 0]
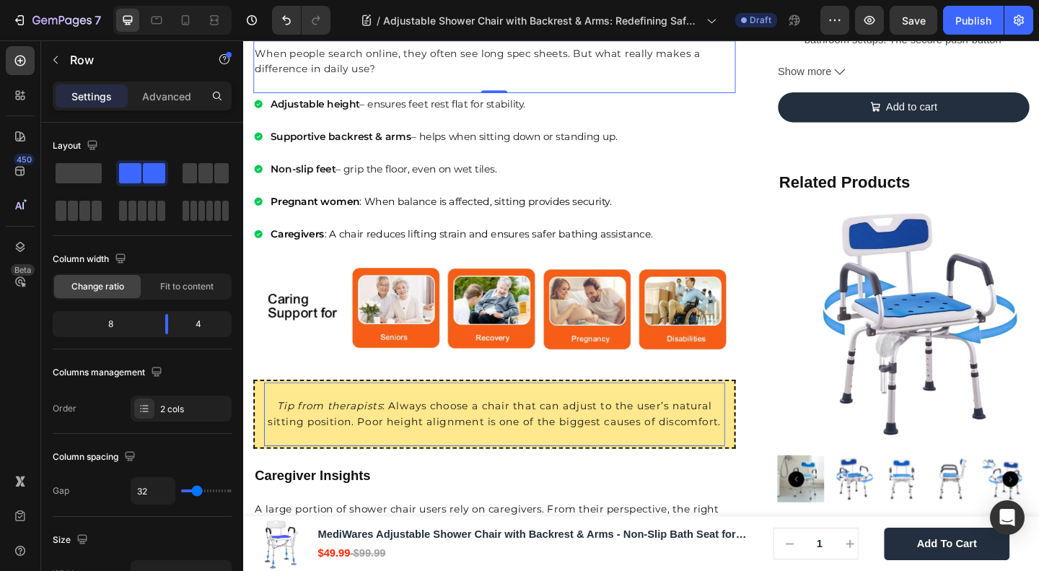
click at [422, 77] on span "When people search online, they often see long spec sheets. But what really mak…" at bounding box center [498, 63] width 485 height 30
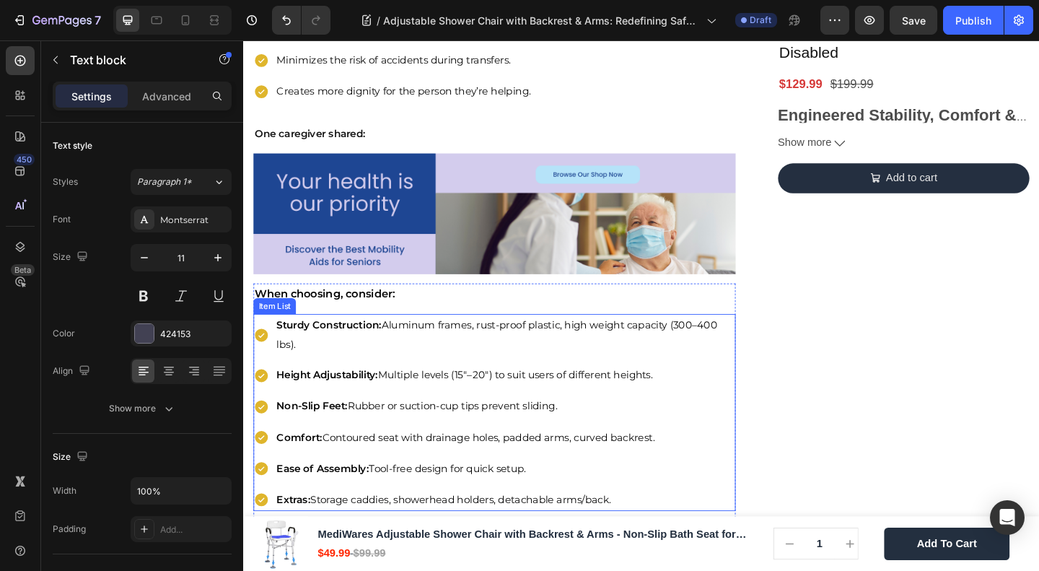
scroll to position [2227, 0]
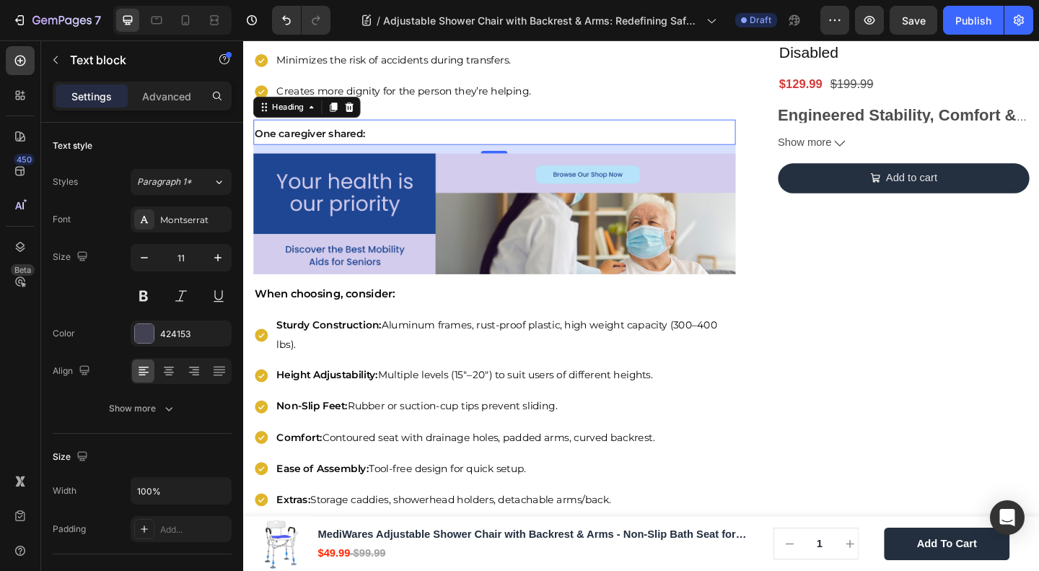
click at [352, 148] on strong "One caregiver shared:" at bounding box center [316, 141] width 121 height 14
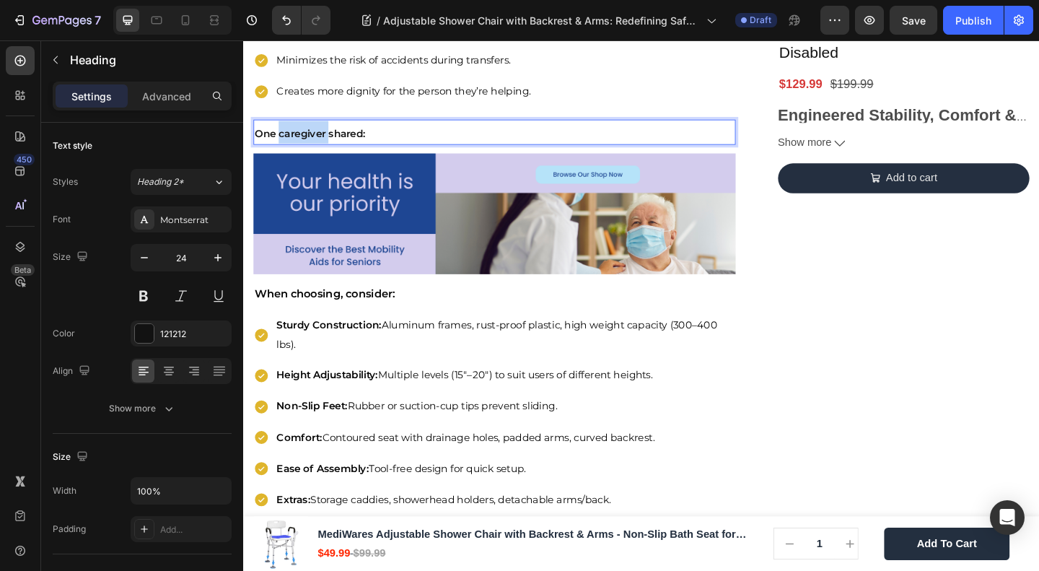
click at [298, 148] on strong "One caregiver shared:" at bounding box center [316, 141] width 121 height 14
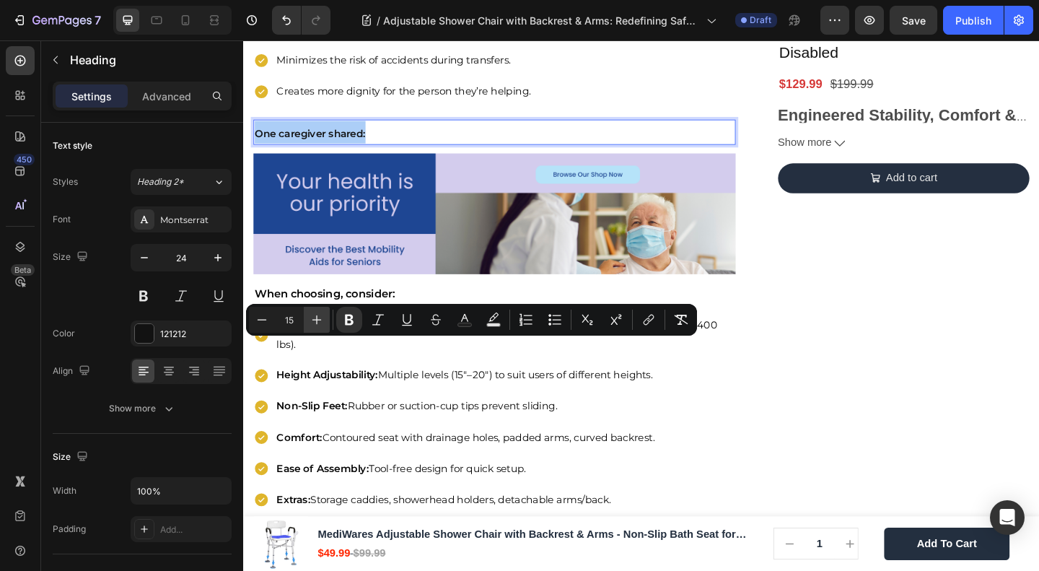
click at [323, 320] on icon "Editor contextual toolbar" at bounding box center [317, 320] width 14 height 14
type input "16"
click at [851, 380] on div "🔥Up to 50% OFF Ending Soon🔥 Text block 03 Days 04 Hrs 41 Mins 55 Secs Countdown…" at bounding box center [962, 56] width 274 height 4315
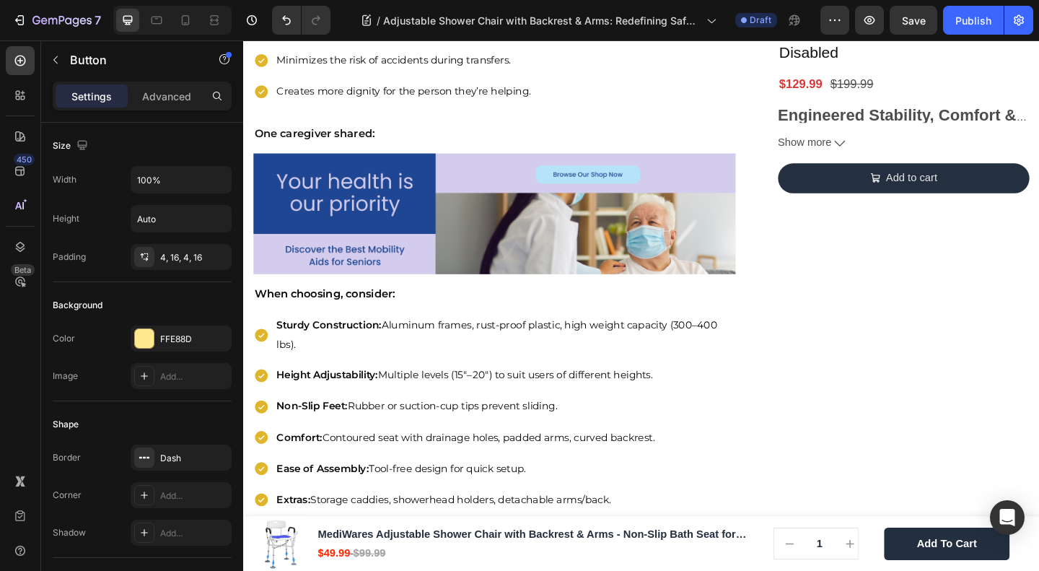
drag, startPoint x: 339, startPoint y: 59, endPoint x: 383, endPoint y: 121, distance: 76.1
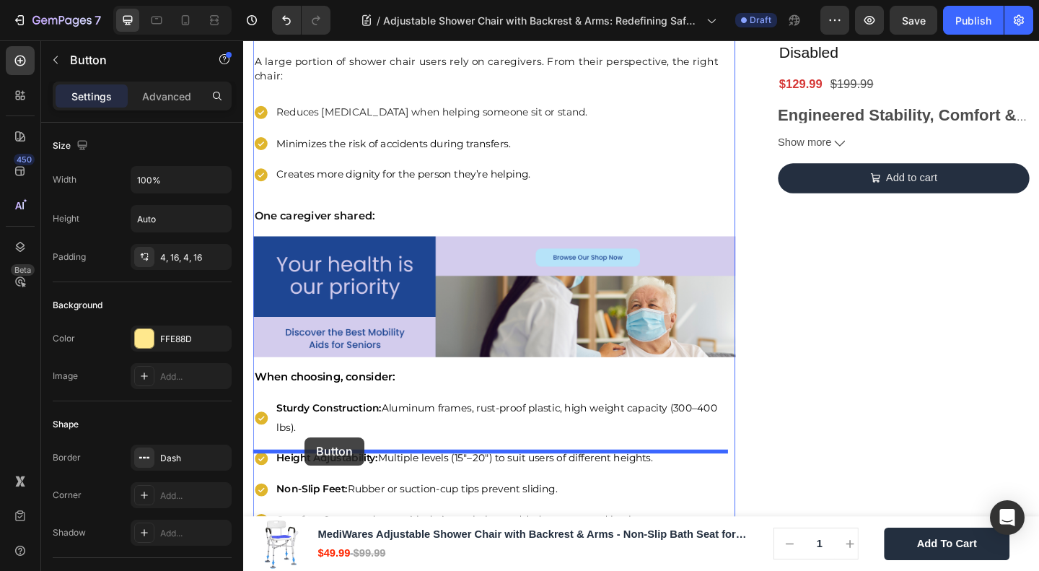
drag, startPoint x: 287, startPoint y: 136, endPoint x: 310, endPoint y: 472, distance: 336.5
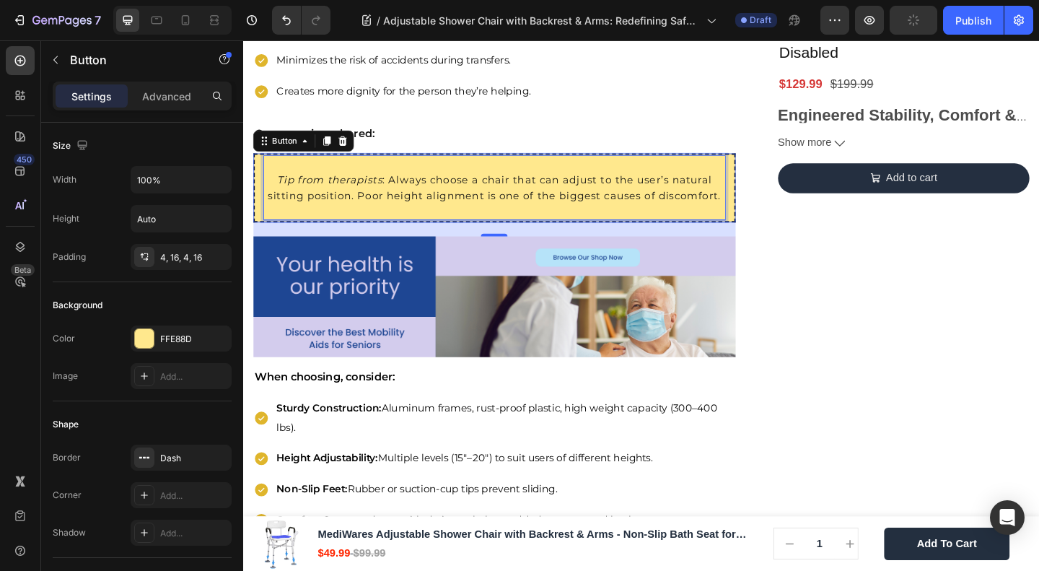
click at [404, 216] on span "Tip from therapists : Always choose a chair that can adjust to the user’s natur…" at bounding box center [516, 200] width 493 height 31
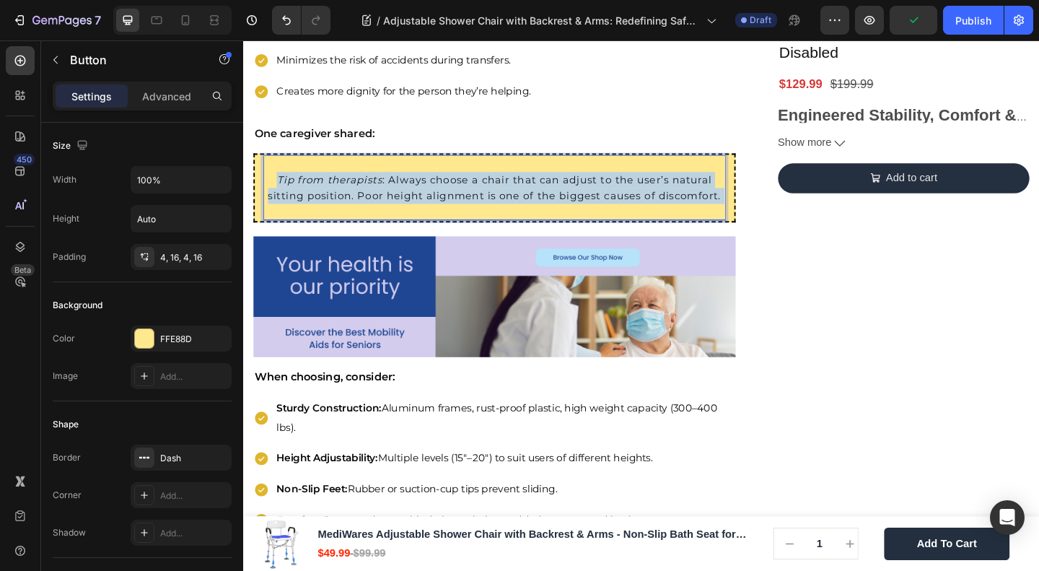
click at [404, 216] on span "Tip from therapists : Always choose a chair that can adjust to the user’s natur…" at bounding box center [516, 200] width 493 height 31
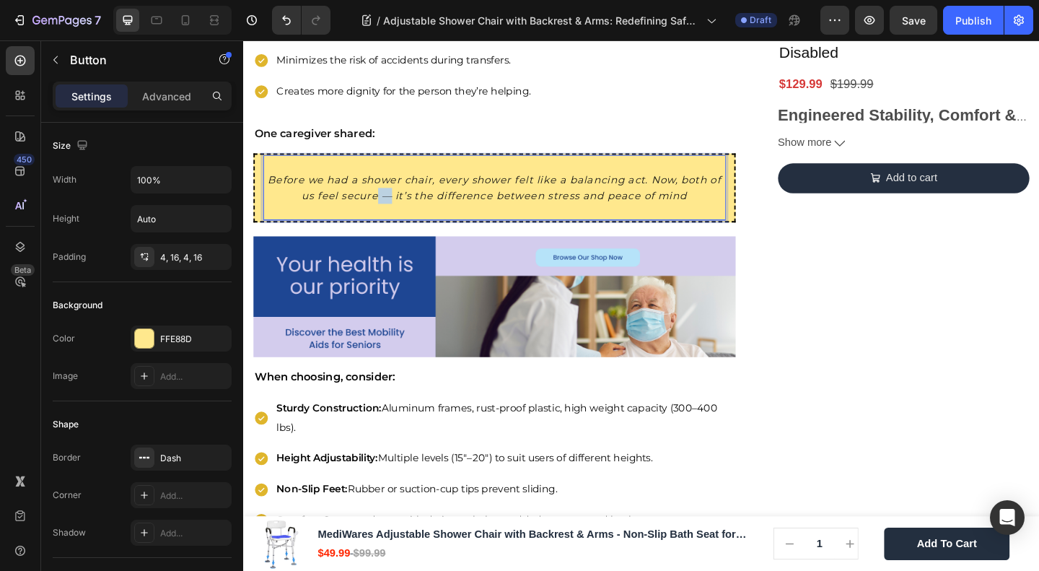
drag, startPoint x: 406, startPoint y: 442, endPoint x: 392, endPoint y: 442, distance: 13.7
click at [392, 216] on icon "Before we had a shower chair, every shower felt like a balancing act. Now, both…" at bounding box center [516, 200] width 493 height 31
click at [742, 235] on p "Before we had a shower chair, every shower felt like a balancing act. Now, both…" at bounding box center [517, 200] width 502 height 69
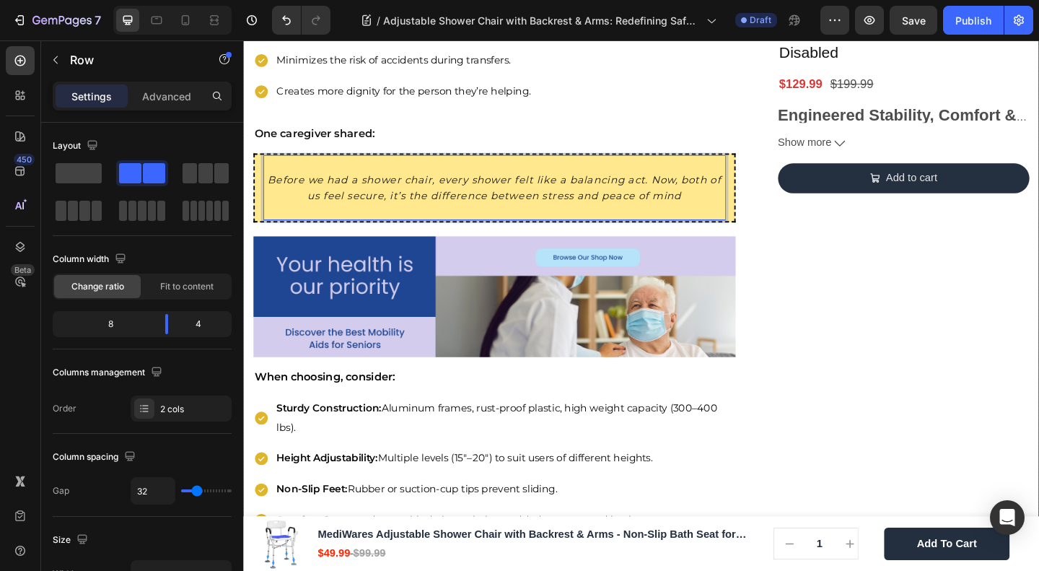
click at [857, 380] on div "🔥Up to 50% OFF Ending Soon🔥 Text block 03 Days 04 Hrs 41 Mins 38 Secs Countdown…" at bounding box center [962, 101] width 274 height 4405
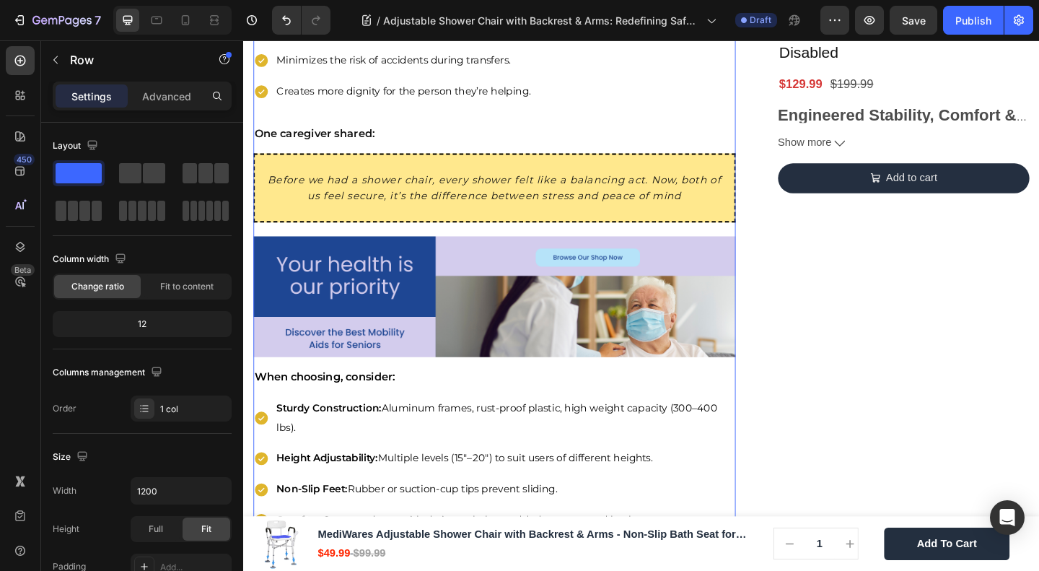
click at [446, 102] on span "Creates more dignity for the person they’re helping." at bounding box center [417, 95] width 276 height 14
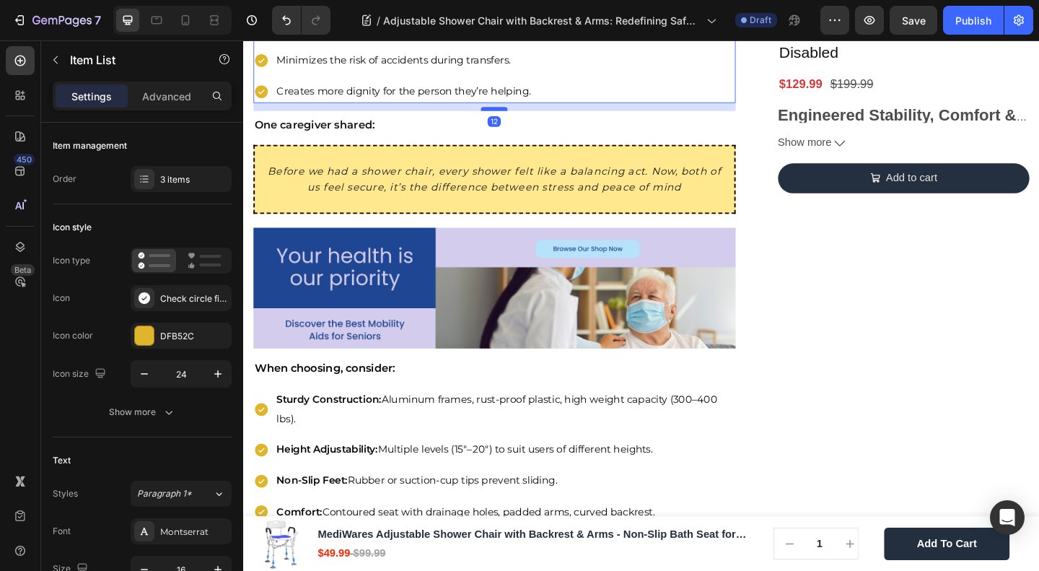
drag, startPoint x: 515, startPoint y: 355, endPoint x: 512, endPoint y: 346, distance: 9.8
click at [512, 117] on div at bounding box center [516, 115] width 29 height 4
type input "100%"
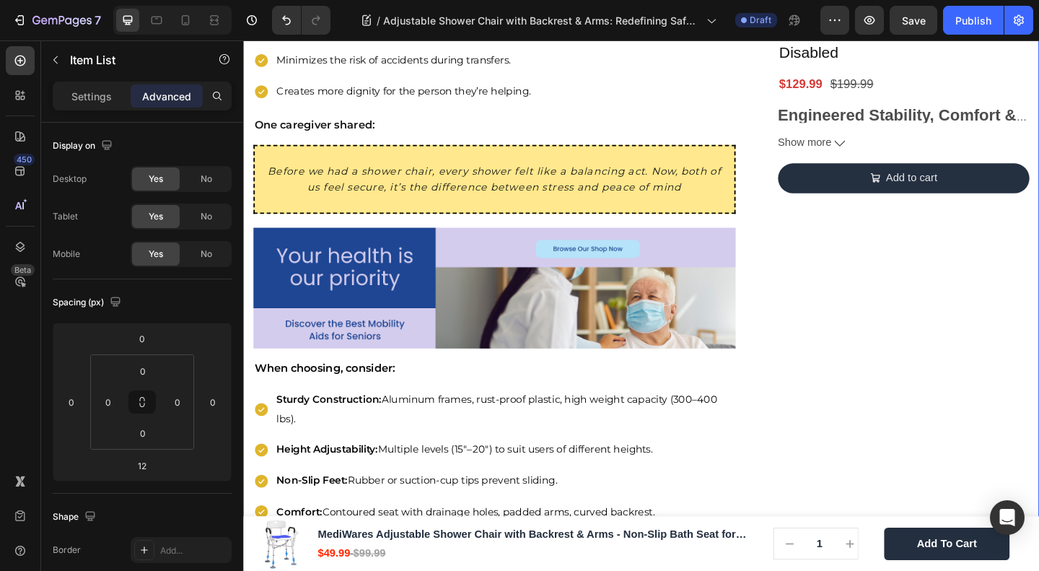
click at [914, 308] on div "🔥Up to 50% OFF Ending Soon🔥 Text block 03 Days 04 Hrs 41 Mins 33 Secs Countdown…" at bounding box center [962, 97] width 274 height 4396
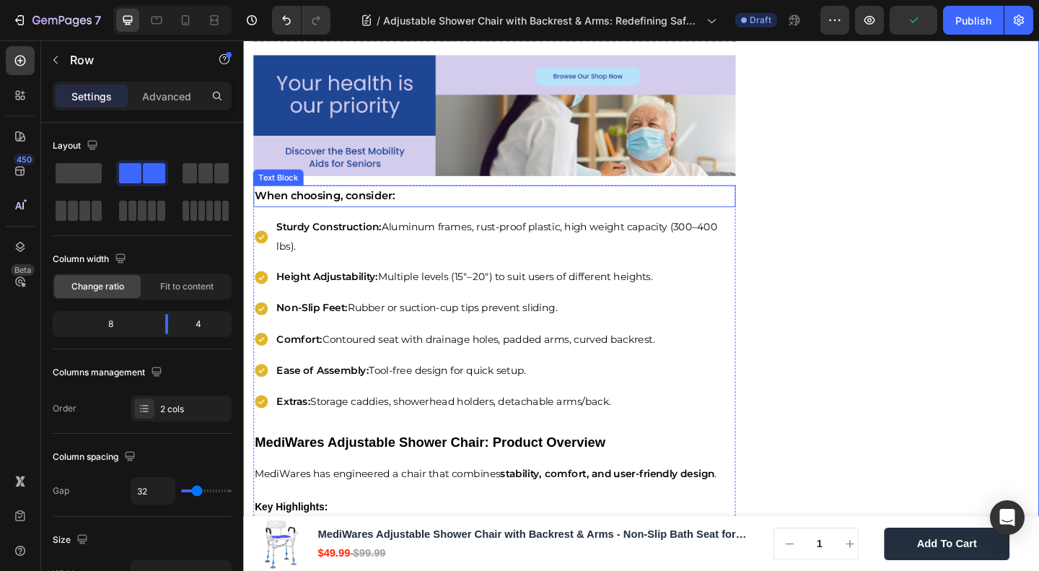
scroll to position [2420, 0]
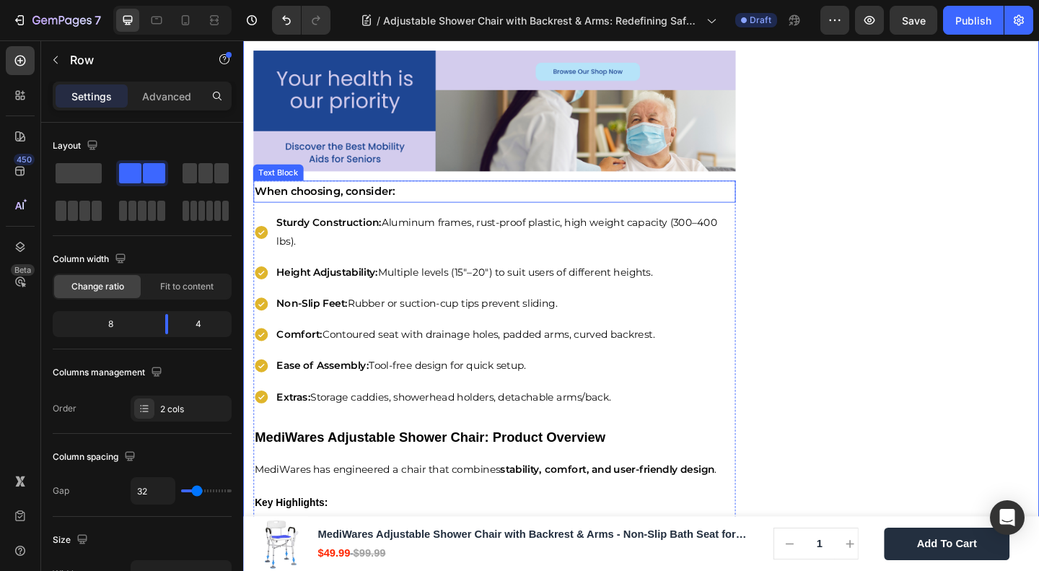
click at [374, 211] on strong "When choosing, consider:" at bounding box center [332, 204] width 153 height 14
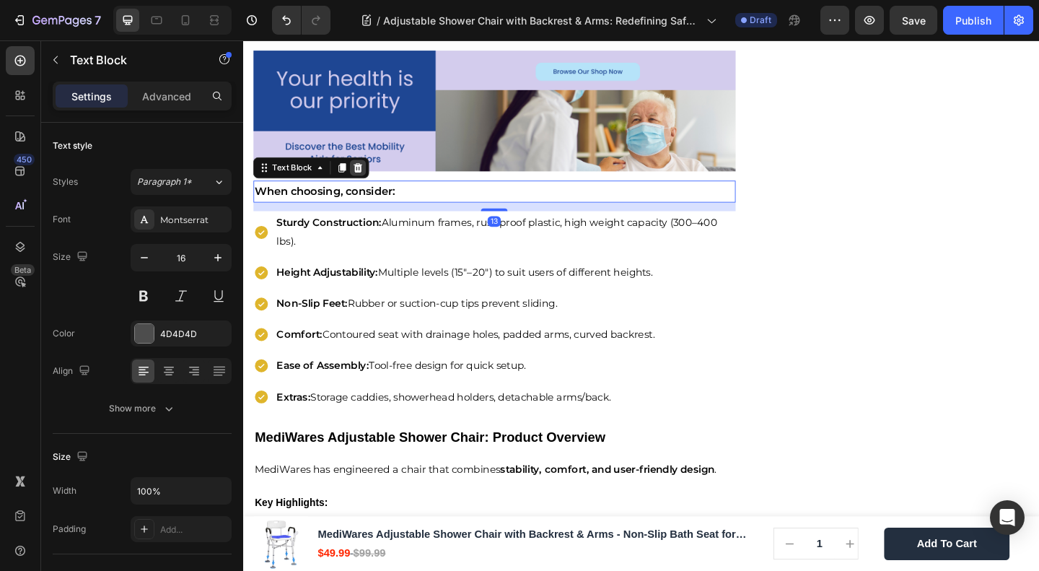
click at [367, 184] on icon at bounding box center [368, 179] width 9 height 10
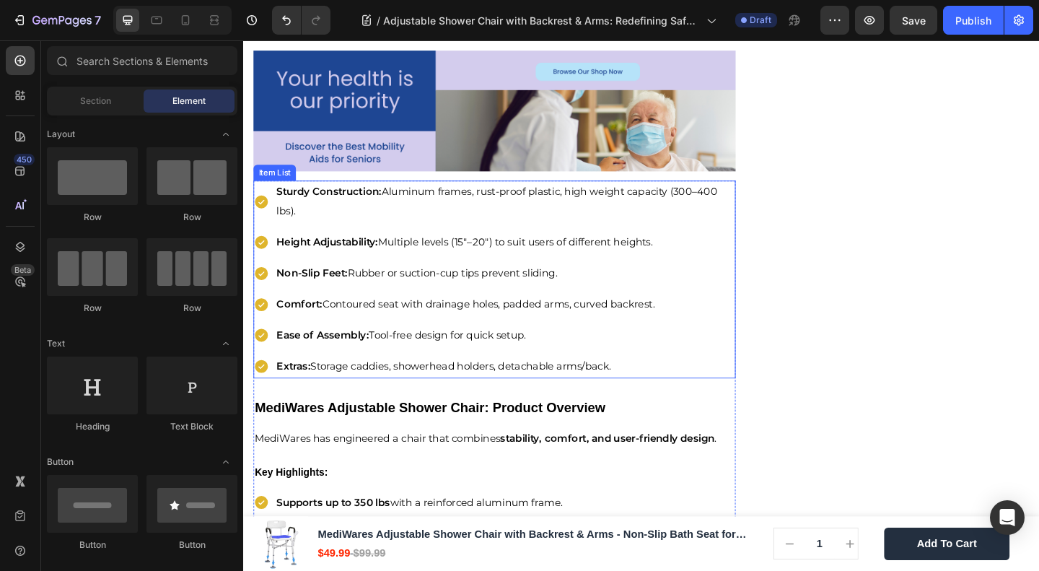
scroll to position [2613, 0]
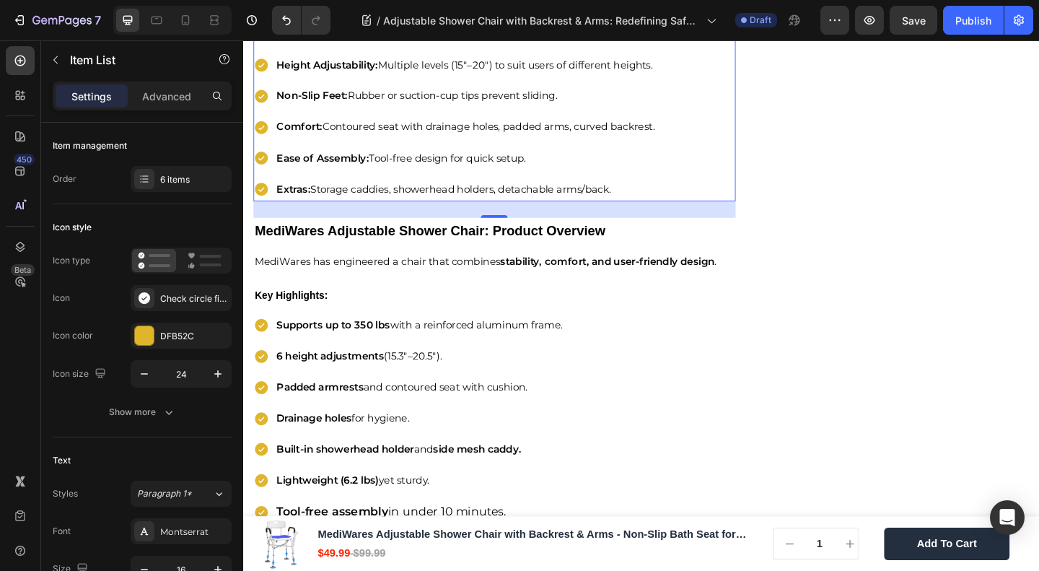
click at [748, 145] on p "Comfort: Contoured seat with drainage holes, padded arms, curved backrest." at bounding box center [527, 134] width 497 height 21
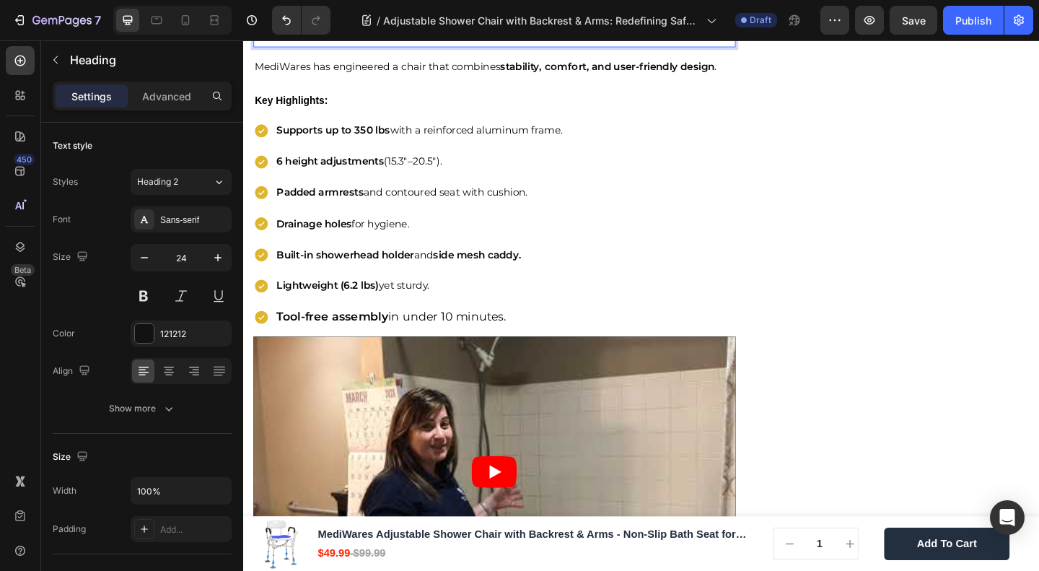
click at [324, 24] on p "Real-Life Scenarios Where It Helps" at bounding box center [517, 12] width 522 height 22
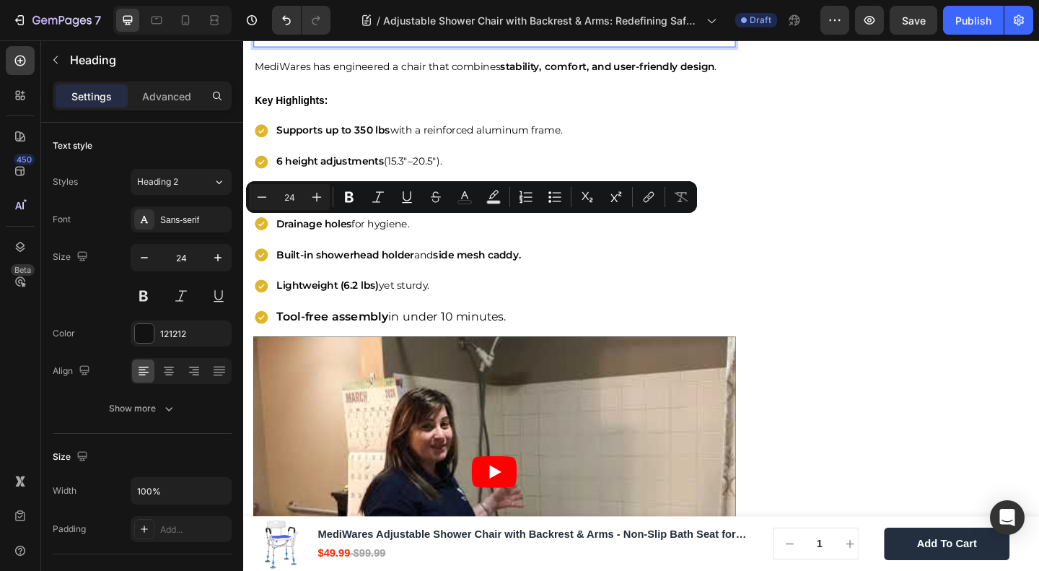
click at [310, 46] on p "\" at bounding box center [517, 35] width 522 height 22
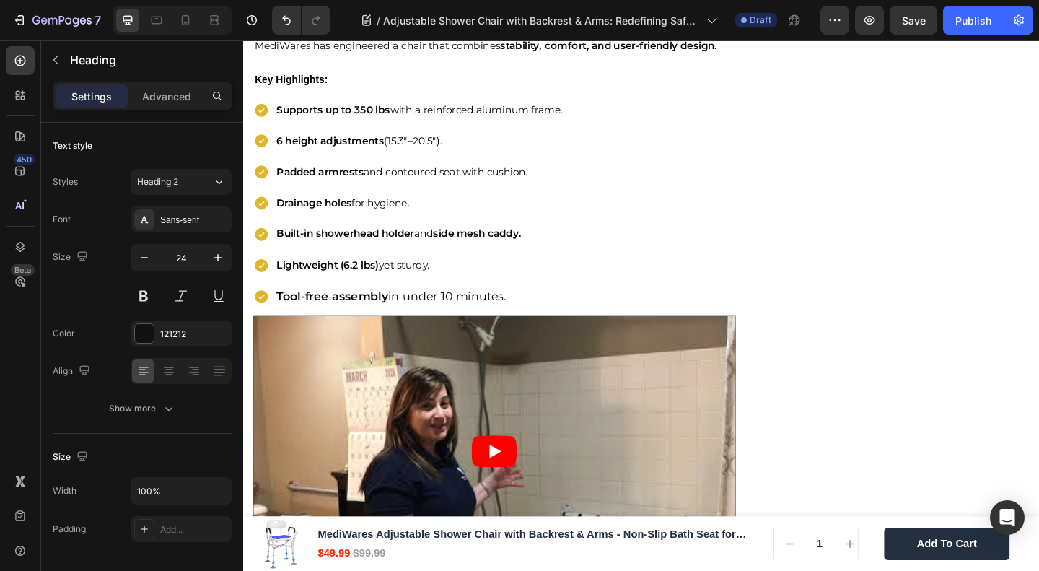
click at [305, 24] on p "Real-Life Scenarios Where It Helps" at bounding box center [517, 12] width 522 height 22
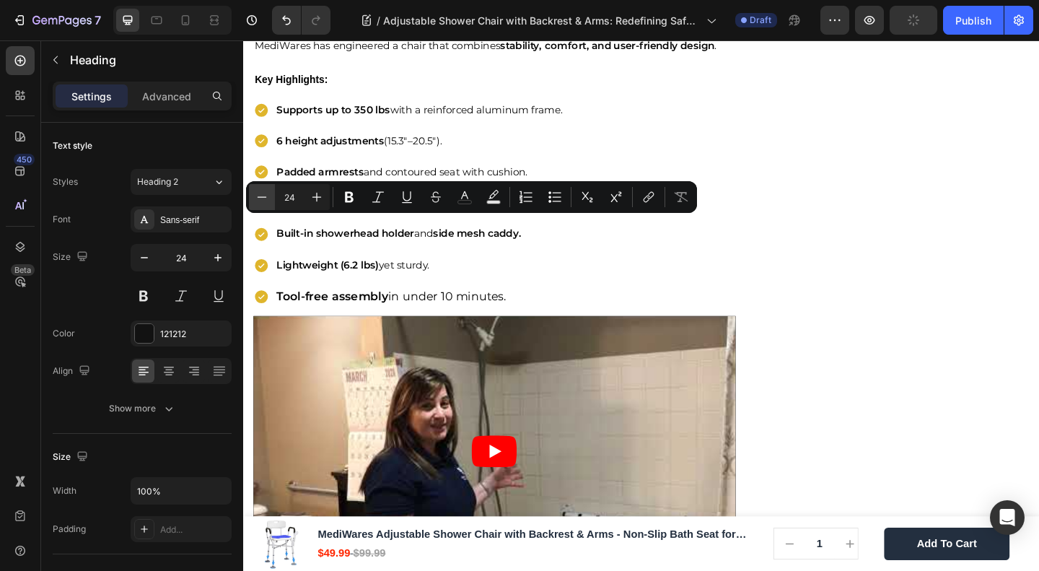
click at [261, 195] on icon "Editor contextual toolbar" at bounding box center [262, 197] width 14 height 14
type input "20"
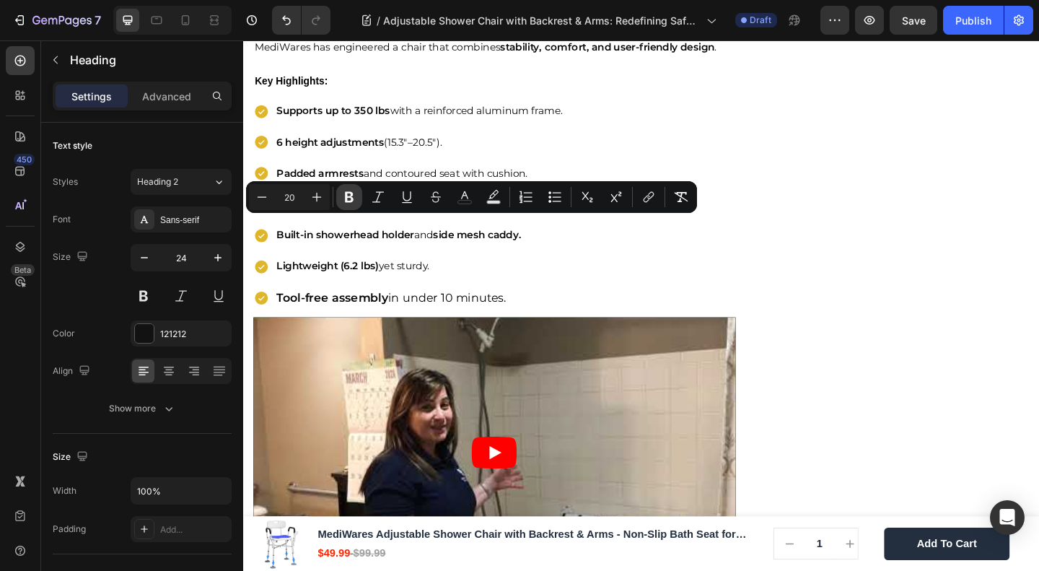
click at [351, 194] on icon "Editor contextual toolbar" at bounding box center [349, 197] width 9 height 11
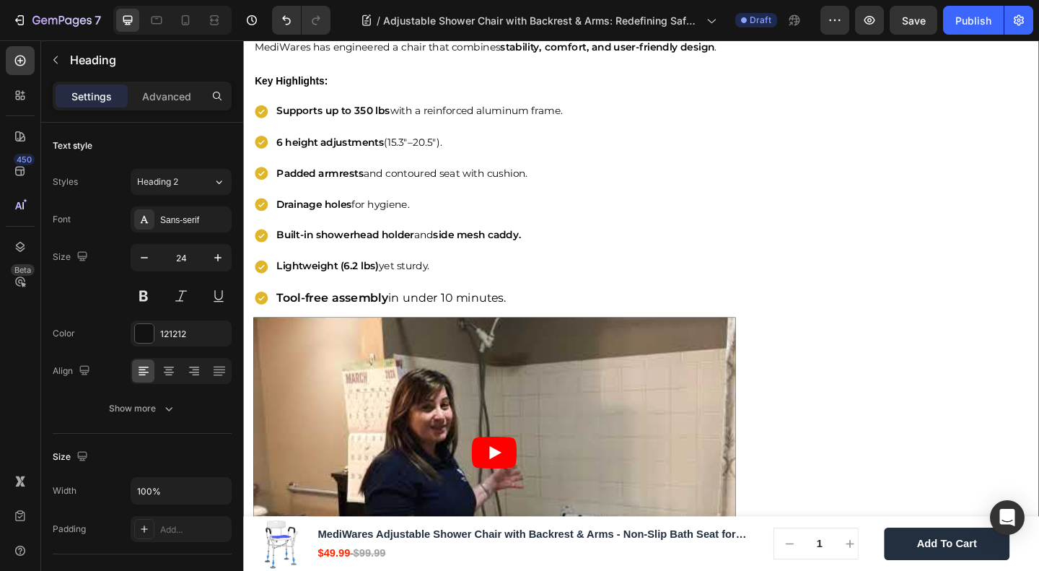
click at [313, 54] on span "MediWares has engineered a chair that combines stability, comfort, and user-fri…" at bounding box center [507, 47] width 502 height 14
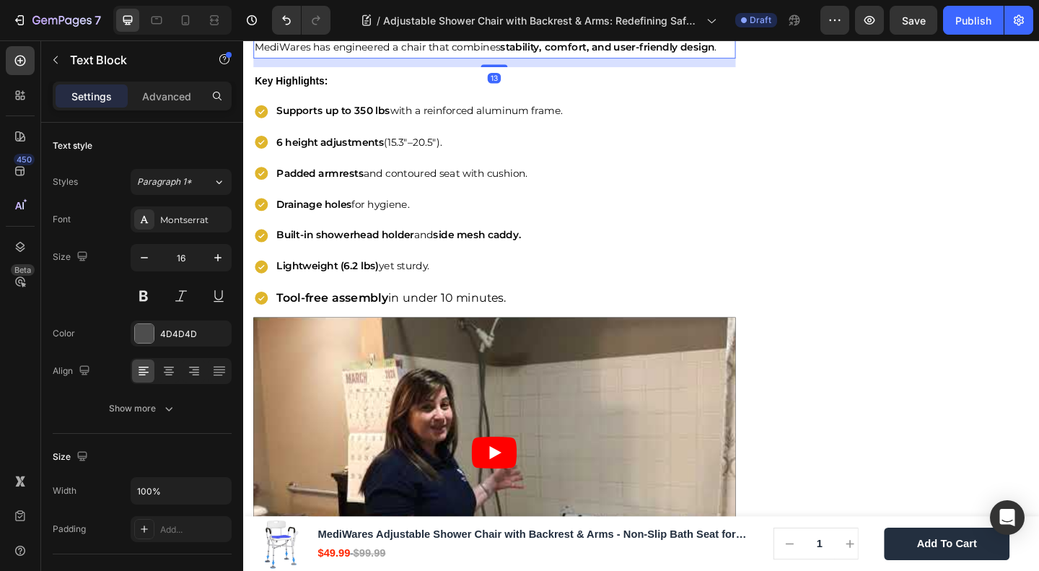
click at [375, 31] on div at bounding box center [367, 22] width 17 height 17
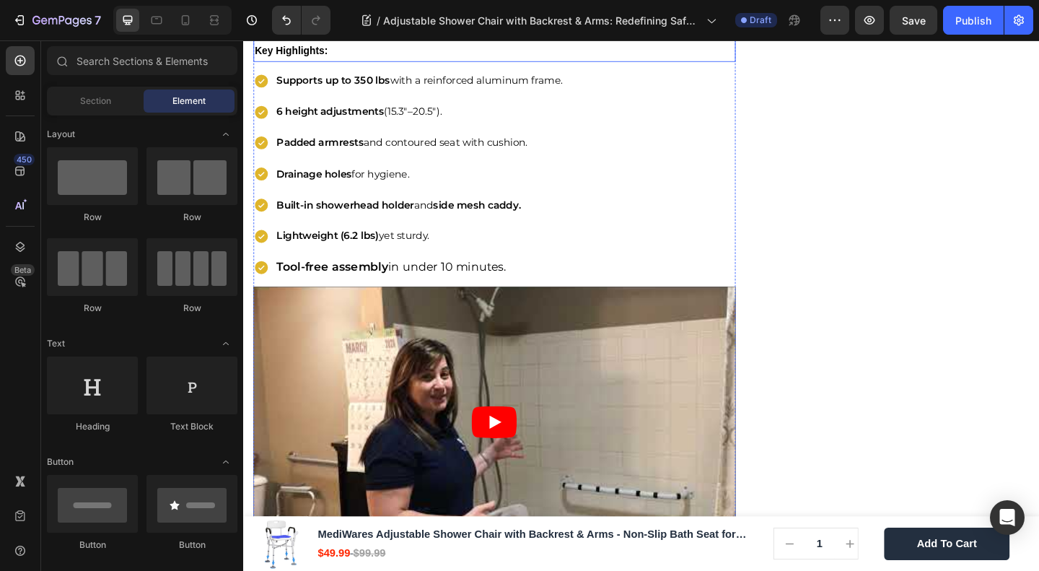
click at [306, 57] on strong "Key Highlights:" at bounding box center [295, 51] width 79 height 12
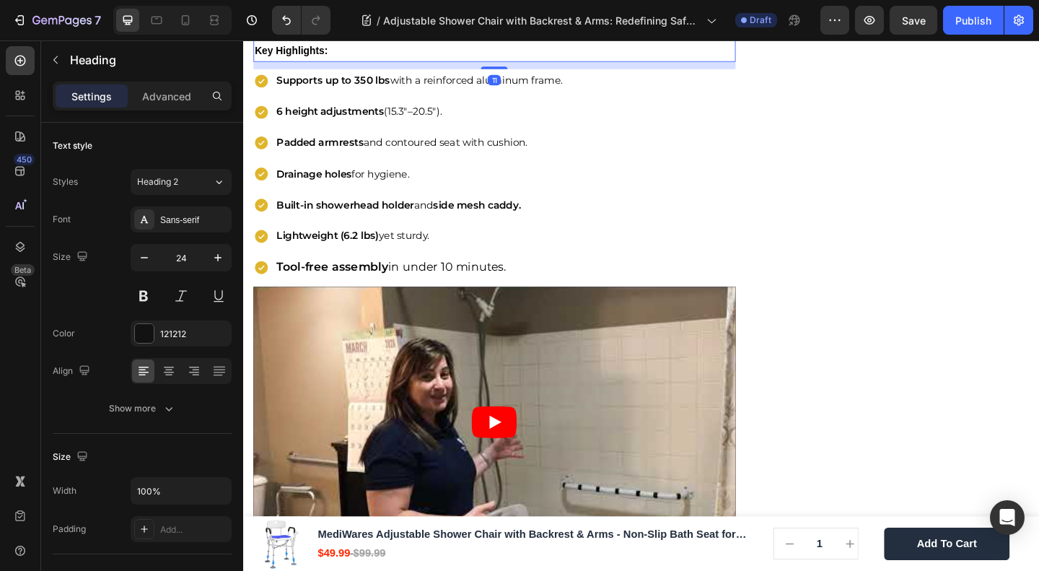
click at [360, 28] on icon at bounding box center [359, 23] width 12 height 12
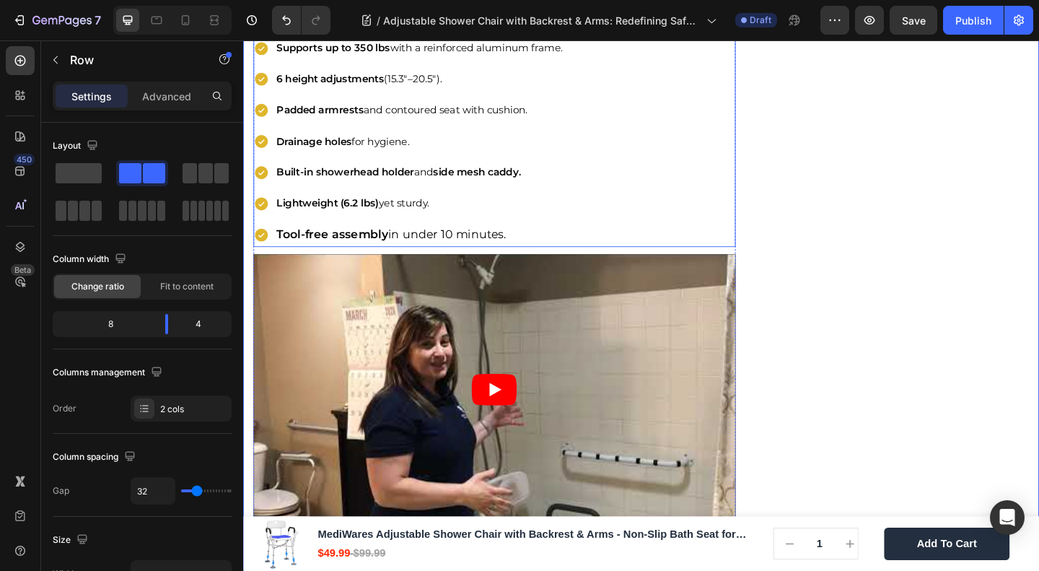
click at [351, 55] on strong "Supports up to 350 lbs" at bounding box center [340, 48] width 123 height 14
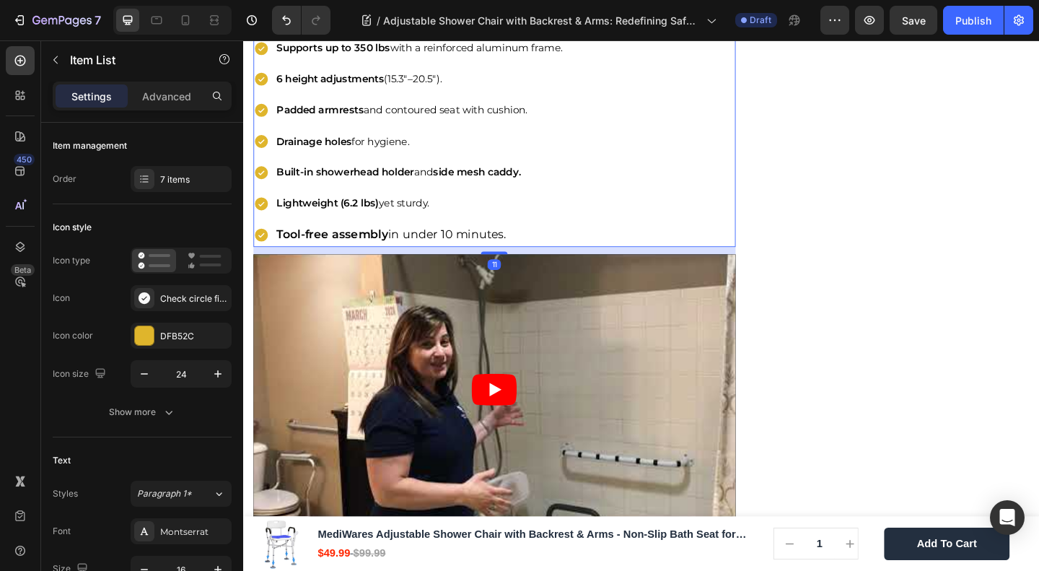
click at [351, 55] on strong "Supports up to 350 lbs" at bounding box center [340, 48] width 123 height 14
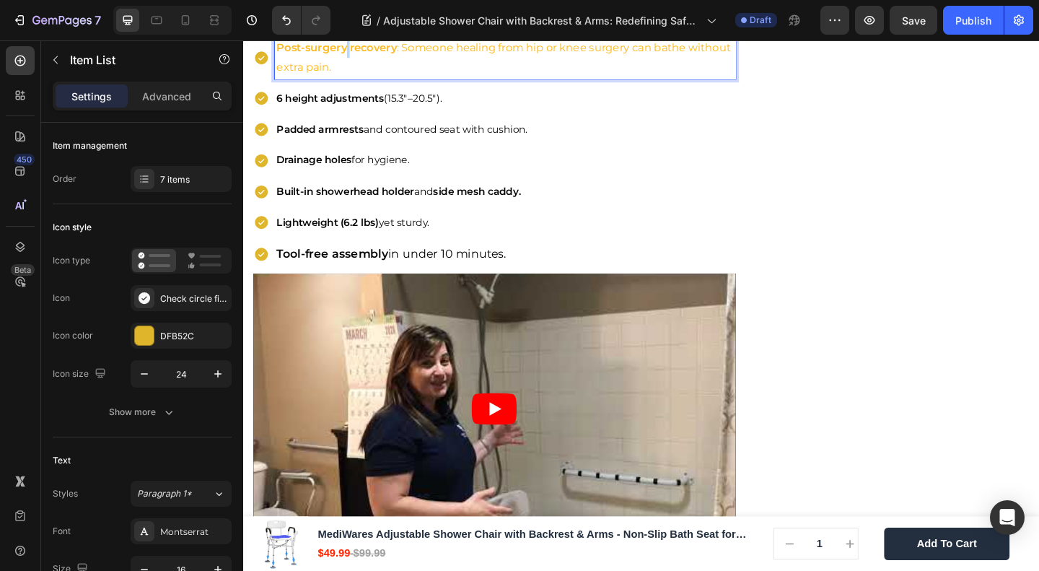
click at [357, 80] on p "Post-surgery recovery : Someone healing from hip or knee surgery can bathe with…" at bounding box center [527, 59] width 497 height 42
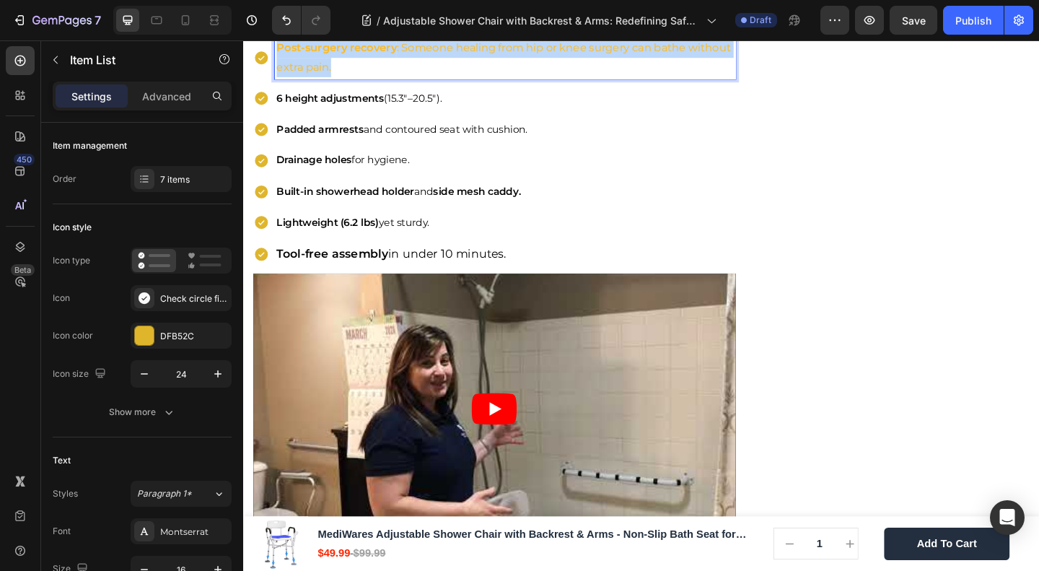
click at [357, 80] on p "Post-surgery recovery : Someone healing from hip or knee surgery can bathe with…" at bounding box center [527, 59] width 497 height 42
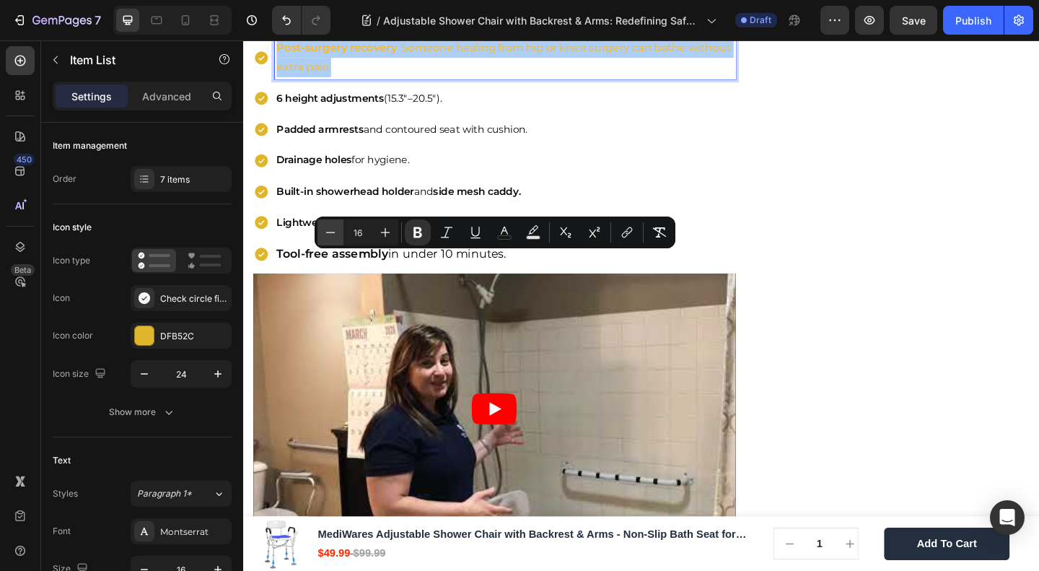
click at [339, 230] on button "Minus" at bounding box center [331, 232] width 26 height 26
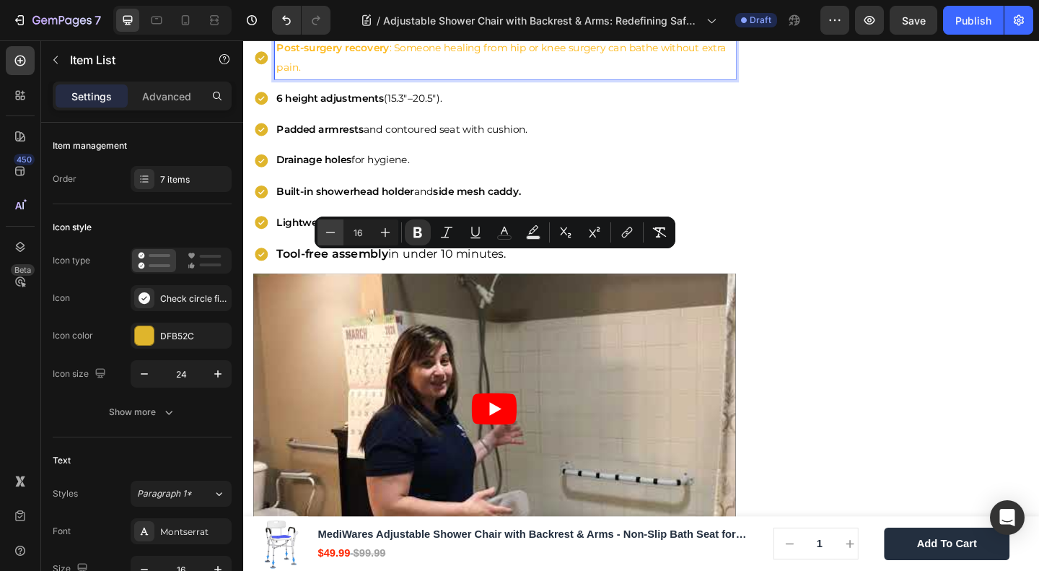
type input "15"
click at [419, 230] on icon "Editor contextual toolbar" at bounding box center [418, 232] width 14 height 14
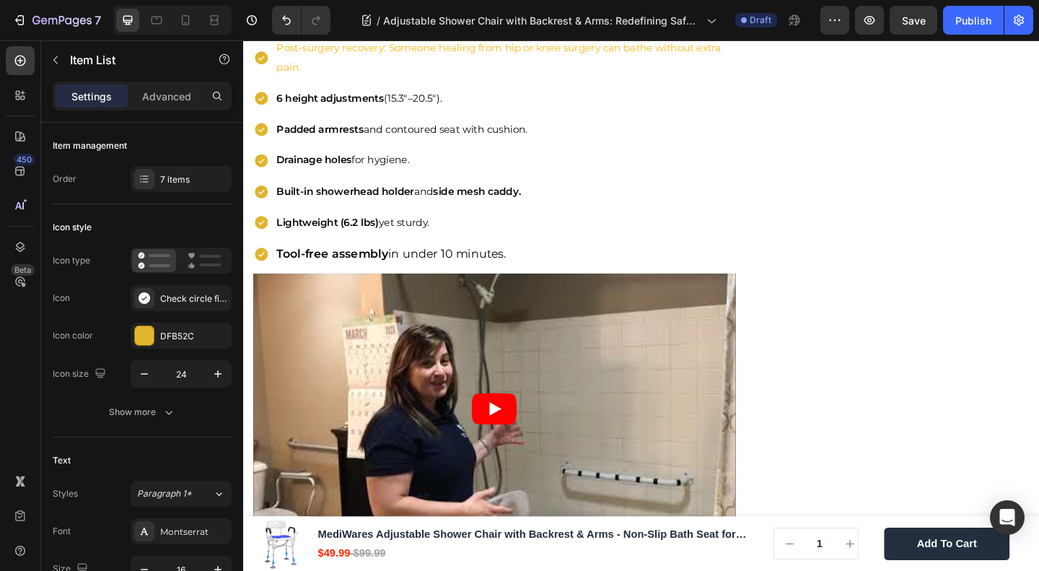
click at [424, 76] on span "Post-surgery recovery: Someone healing from hip or knee surgery can bathe witho…" at bounding box center [521, 58] width 484 height 35
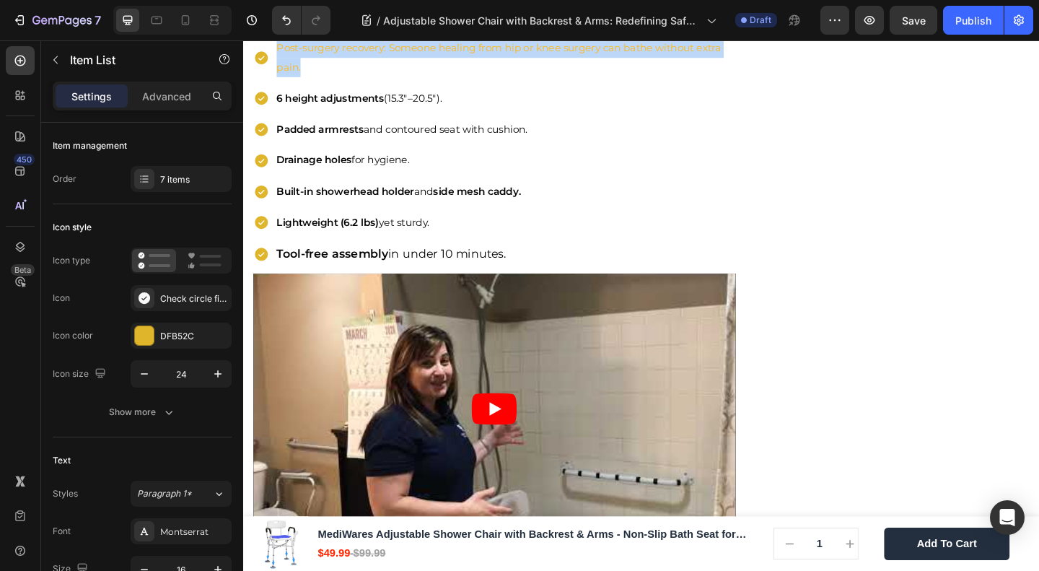
click at [424, 76] on span "Post-surgery recovery: Someone healing from hip or knee surgery can bathe witho…" at bounding box center [521, 58] width 484 height 35
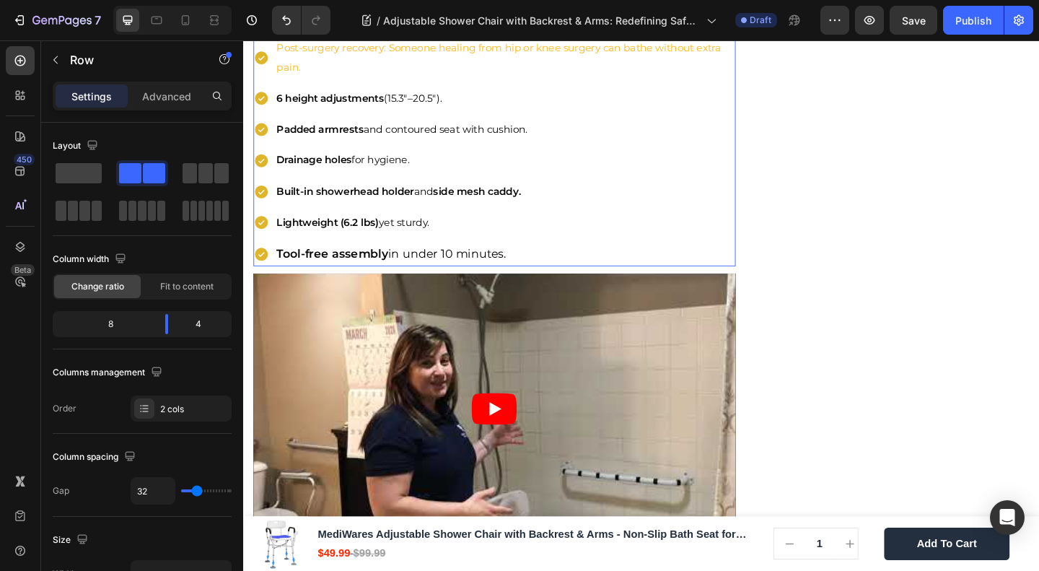
click at [554, 76] on span "Post-surgery recovery: Someone healing from hip or knee surgery can bathe witho…" at bounding box center [521, 58] width 484 height 35
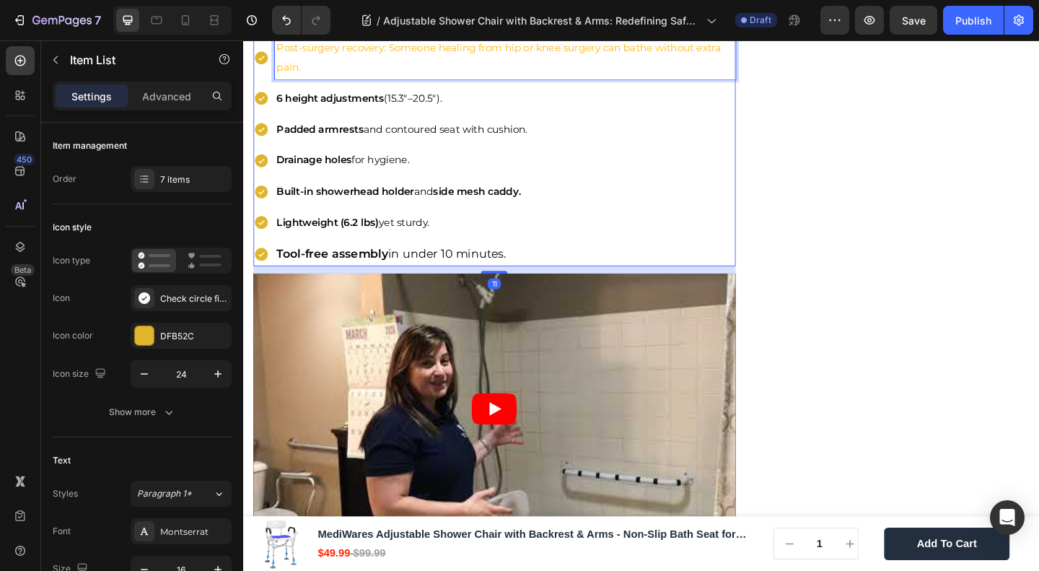
click at [554, 76] on span "Post-surgery recovery: Someone healing from hip or knee surgery can bathe witho…" at bounding box center [521, 58] width 484 height 35
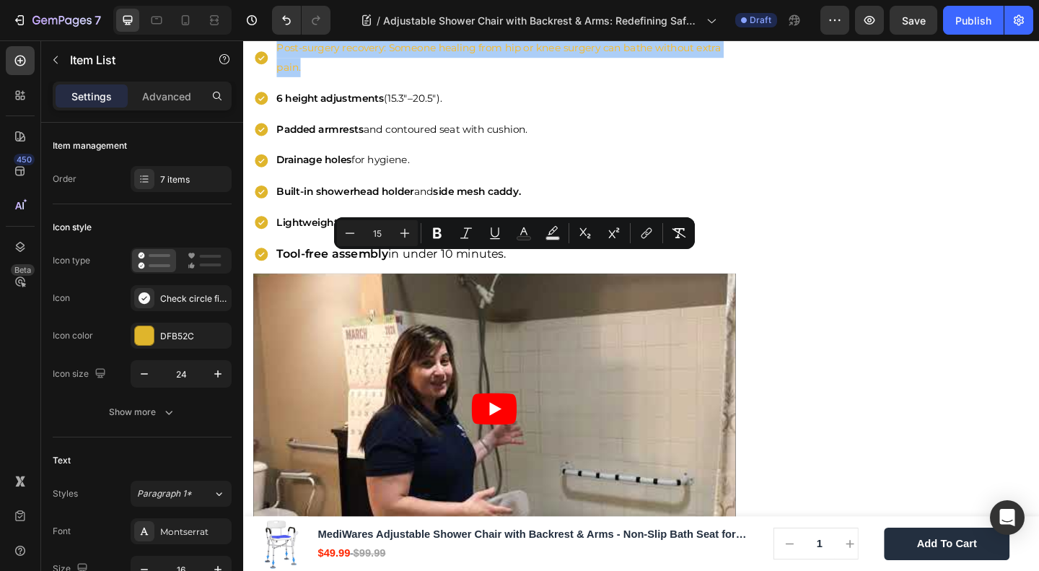
click at [537, 230] on div "Minus 15 Plus Bold Italic Underline Text Color Text Background Color Subscript …" at bounding box center [514, 233] width 355 height 26
click at [533, 230] on button "Text Color" at bounding box center [524, 233] width 26 height 26
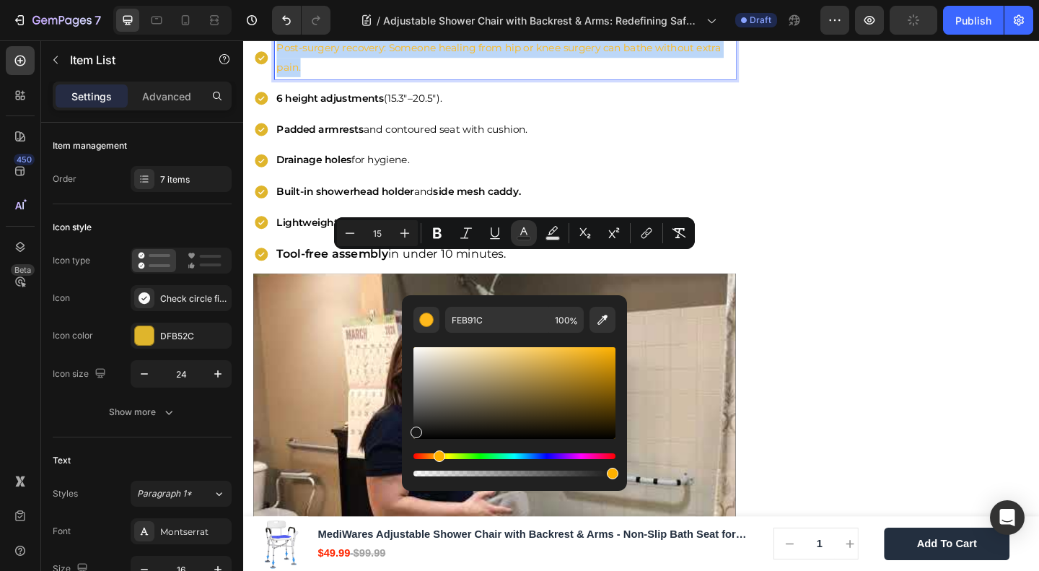
type input "191919"
drag, startPoint x: 724, startPoint y: 446, endPoint x: 249, endPoint y: 524, distance: 481.3
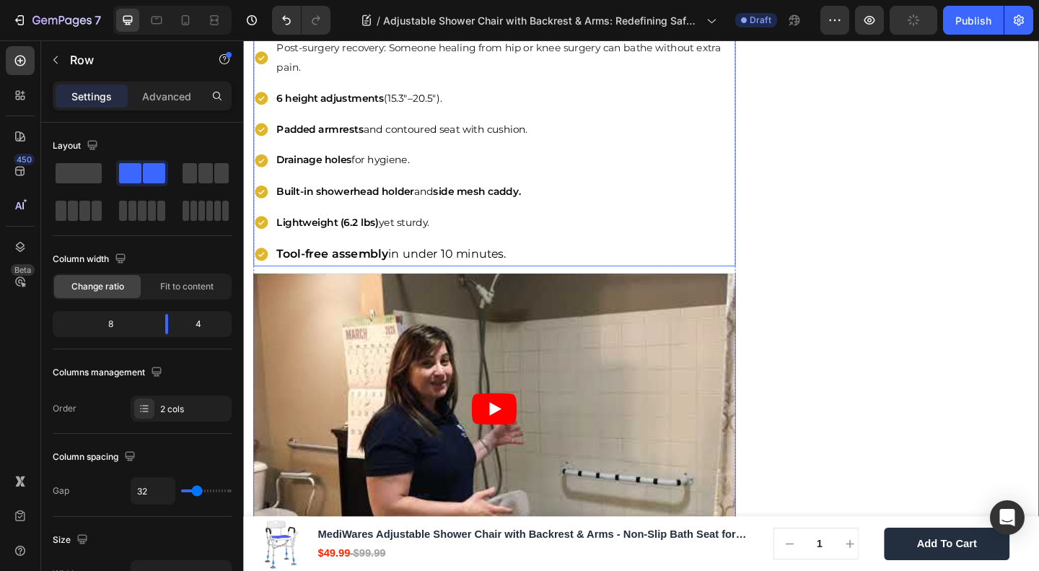
click at [336, 76] on span "Post-surgery recovery: Someone healing from hip or knee surgery can bathe witho…" at bounding box center [521, 58] width 484 height 35
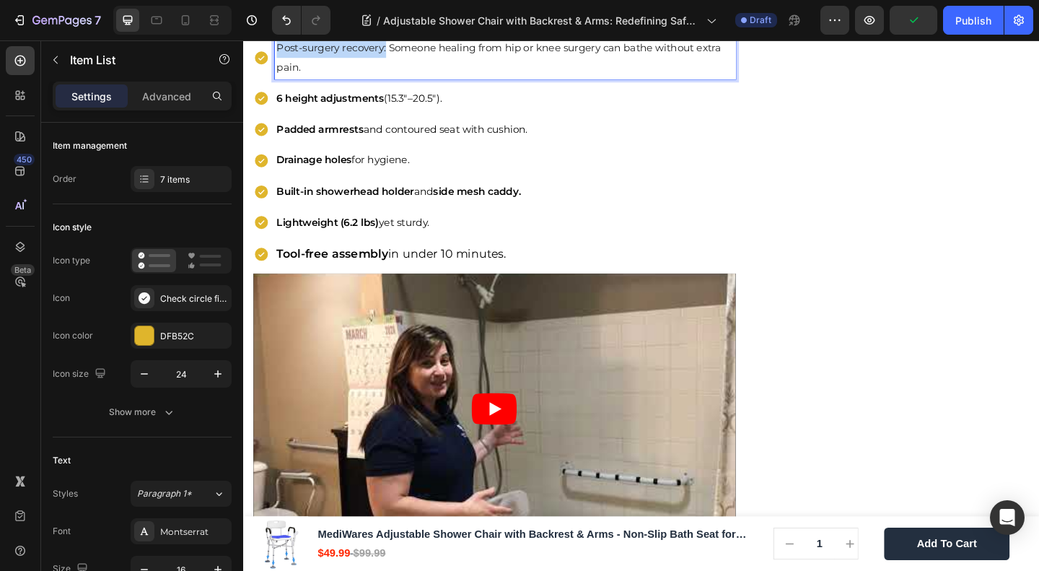
drag, startPoint x: 398, startPoint y: 279, endPoint x: 280, endPoint y: 279, distance: 118.4
click at [280, 76] on span "Post-surgery recovery: Someone healing from hip or knee surgery can bathe witho…" at bounding box center [521, 58] width 484 height 35
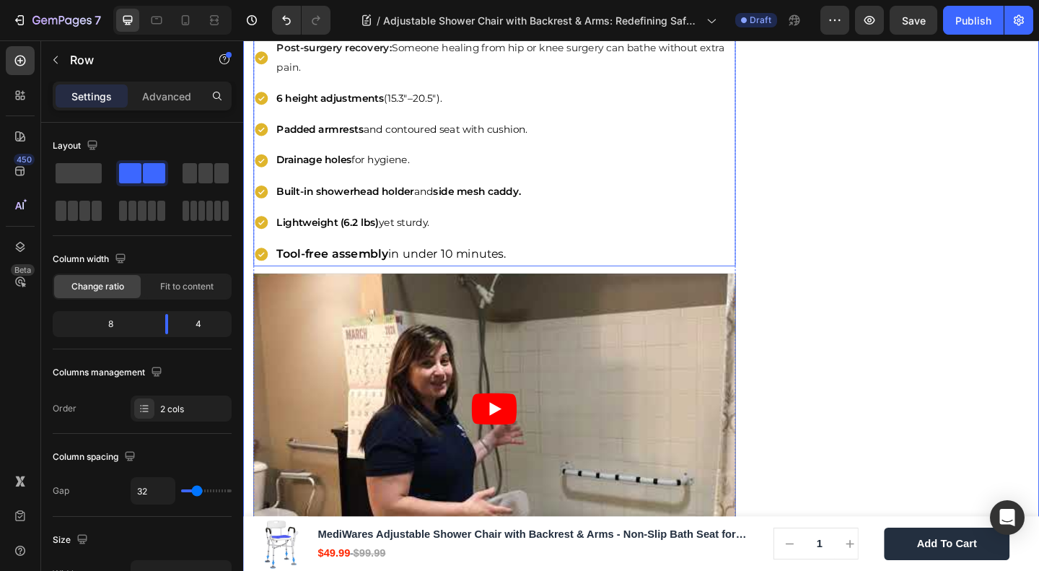
click at [341, 110] on strong "6 height adjustments" at bounding box center [337, 103] width 117 height 14
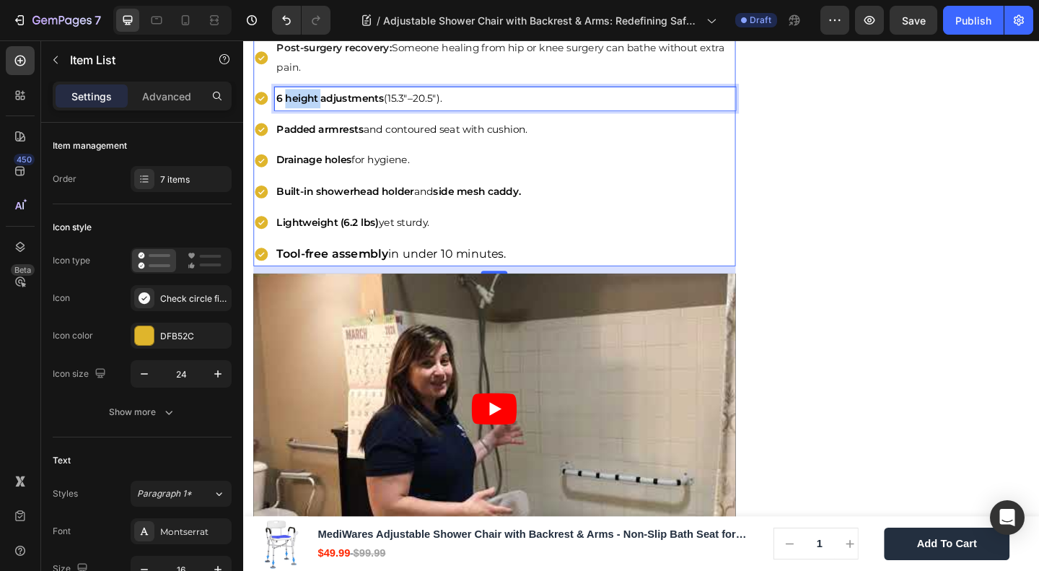
click at [320, 110] on strong "6 height adjustments" at bounding box center [337, 103] width 117 height 14
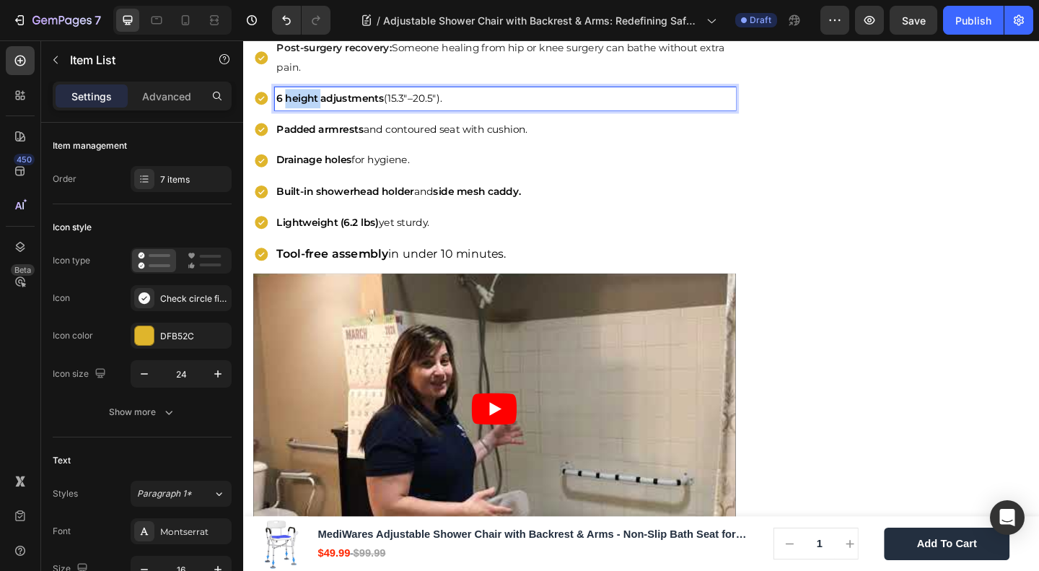
click at [320, 110] on strong "6 height adjustments" at bounding box center [337, 103] width 117 height 14
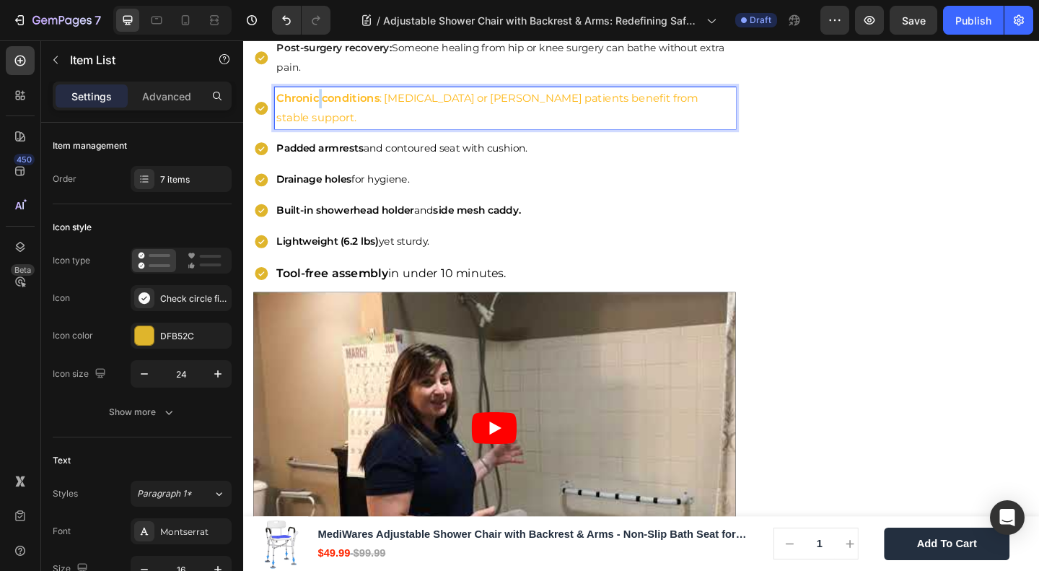
click at [326, 110] on strong "Chronic conditions" at bounding box center [335, 103] width 112 height 14
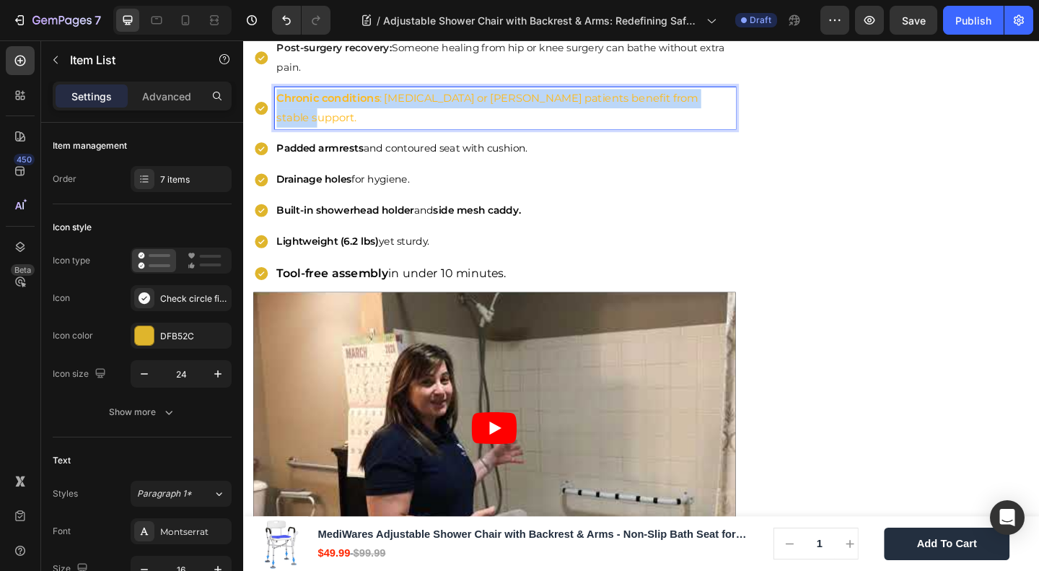
click at [326, 110] on strong "Chronic conditions" at bounding box center [335, 103] width 112 height 14
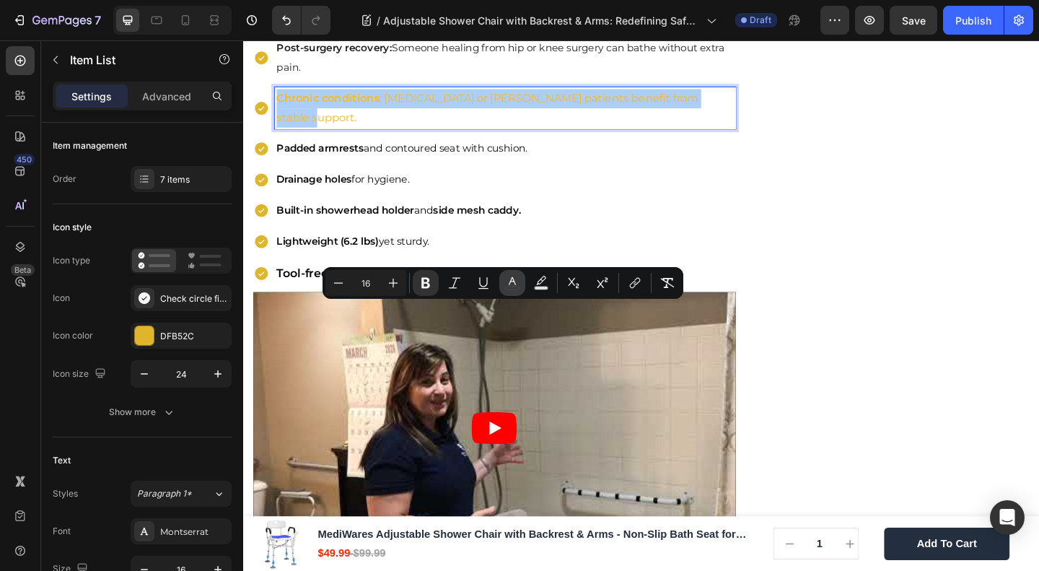
click at [517, 287] on icon "Editor contextual toolbar" at bounding box center [512, 283] width 14 height 14
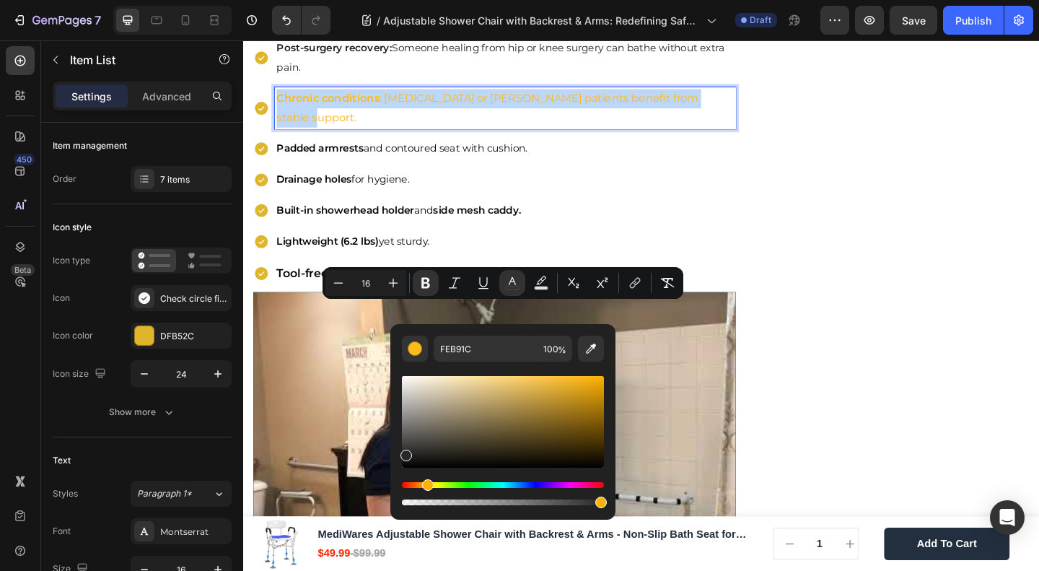
drag, startPoint x: 723, startPoint y: 441, endPoint x: 289, endPoint y: 570, distance: 451.9
type input "282828"
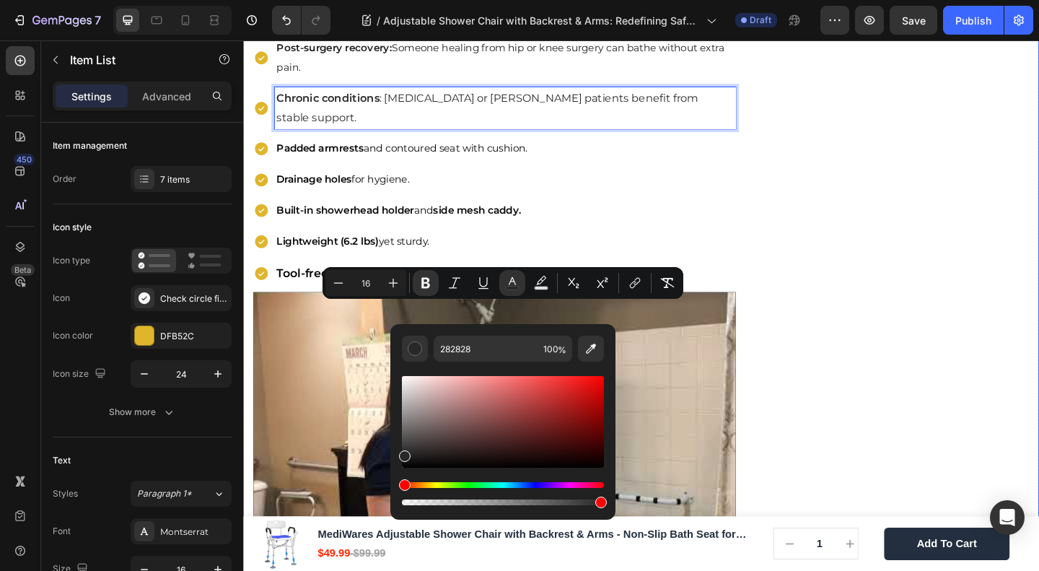
drag, startPoint x: 941, startPoint y: 362, endPoint x: 881, endPoint y: 371, distance: 61.2
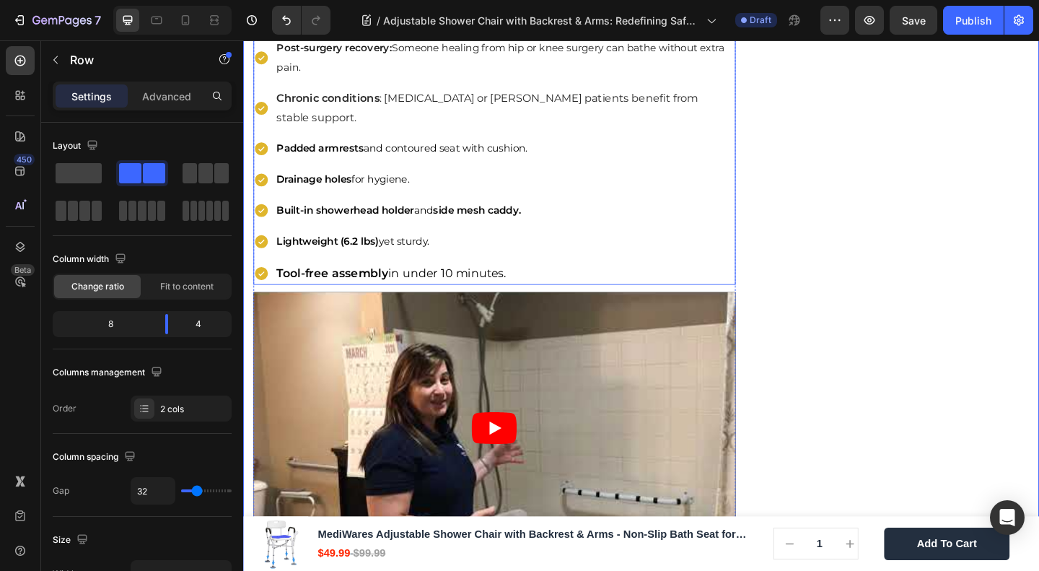
click at [345, 164] on strong "Padded armrests" at bounding box center [326, 157] width 95 height 14
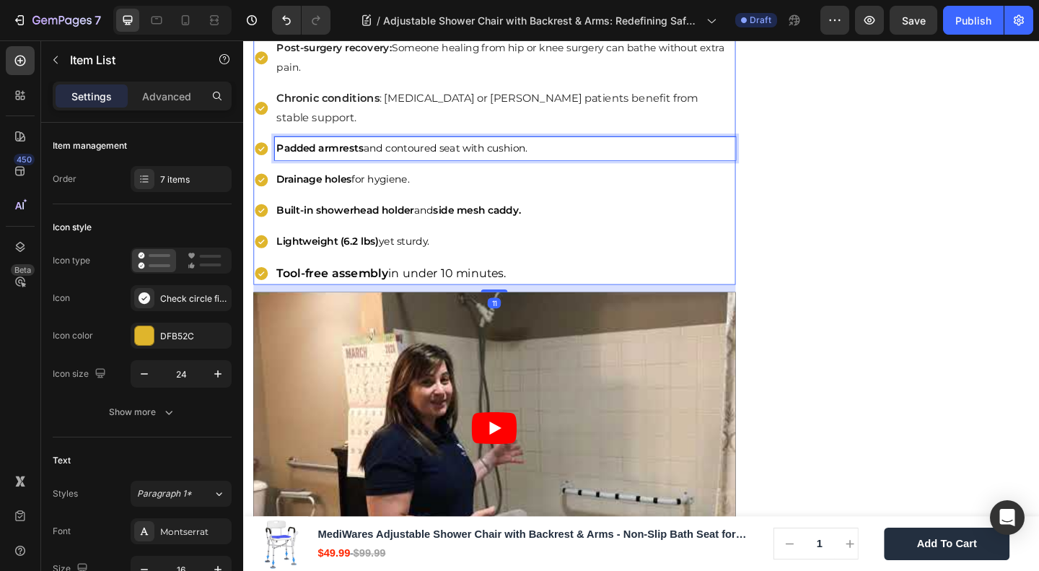
click at [345, 164] on strong "Padded armrests" at bounding box center [326, 157] width 95 height 14
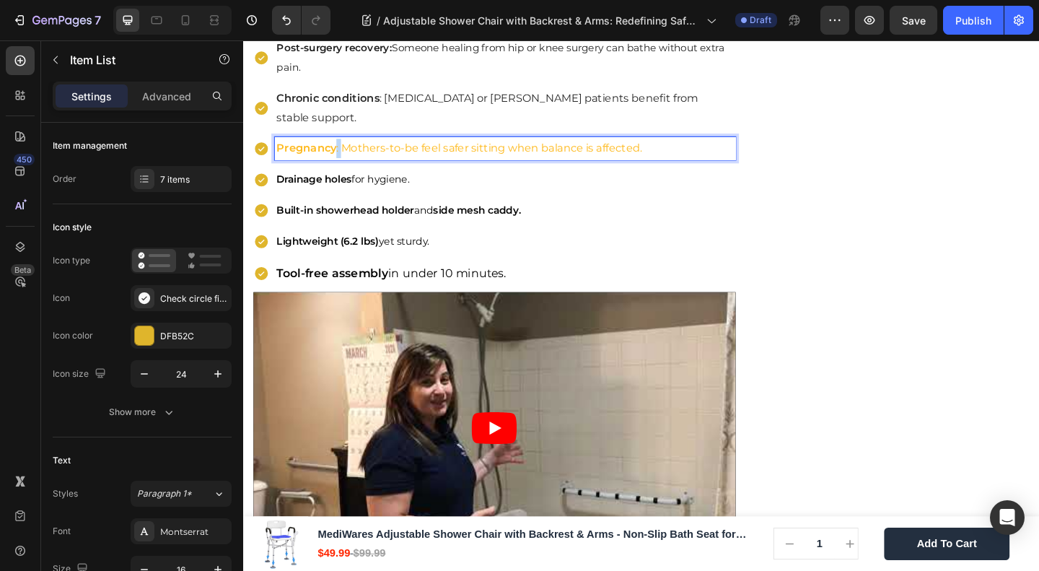
click at [344, 168] on p "Pregnancy : Mothers-to-be feel safer sitting when balance is affected." at bounding box center [527, 157] width 497 height 21
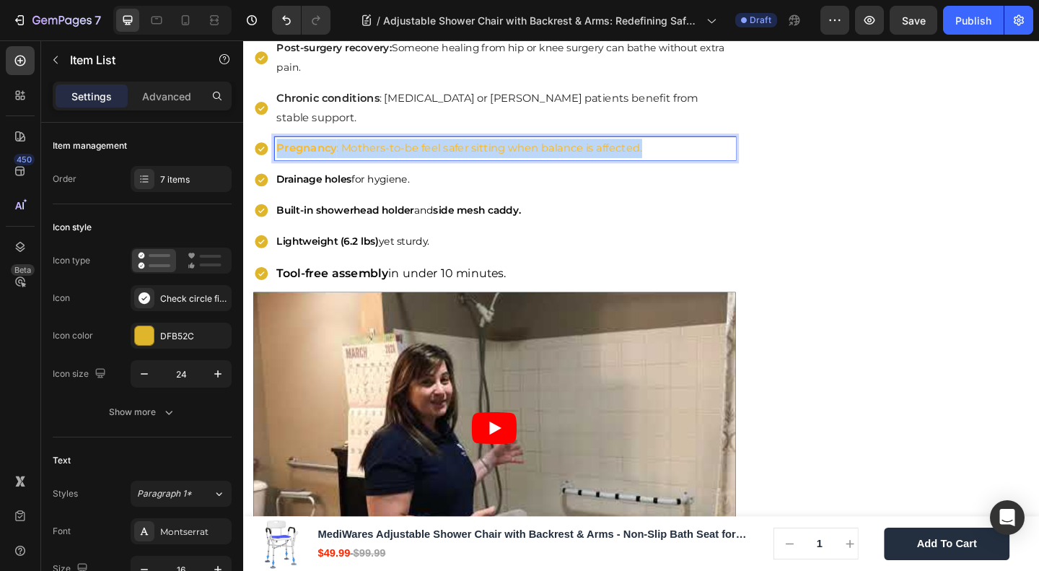
click at [344, 168] on p "Pregnancy : Mothers-to-be feel safer sitting when balance is affected." at bounding box center [527, 157] width 497 height 21
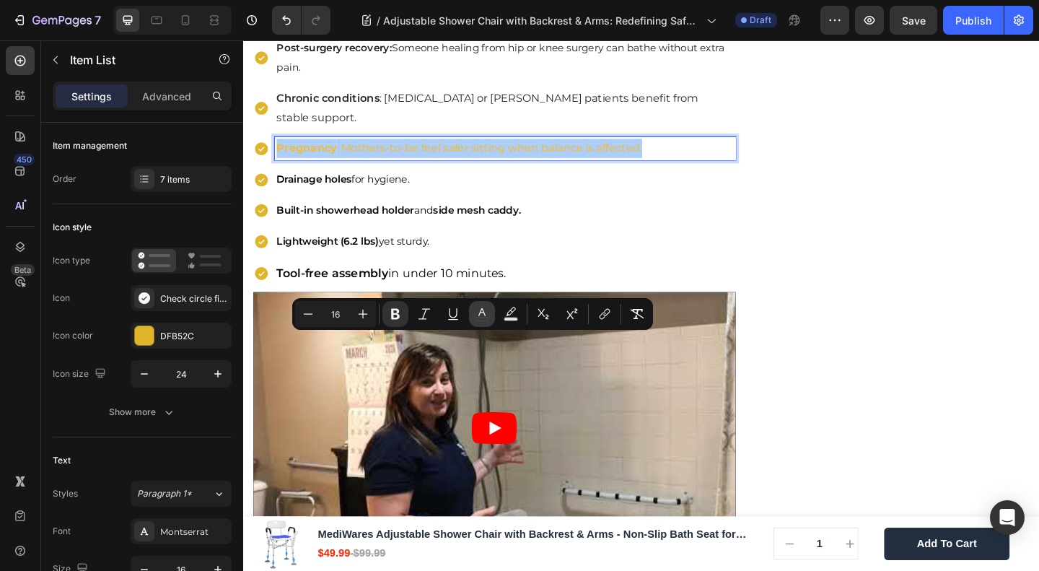
click at [481, 316] on icon "Editor contextual toolbar" at bounding box center [482, 314] width 14 height 14
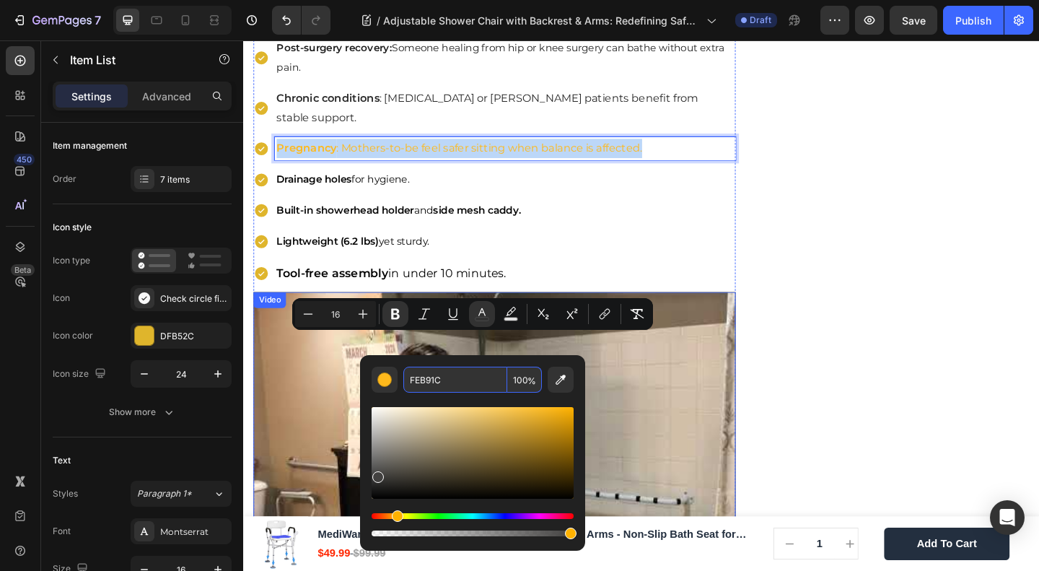
drag, startPoint x: 663, startPoint y: 476, endPoint x: 344, endPoint y: 557, distance: 330.0
type input "1C1C1C"
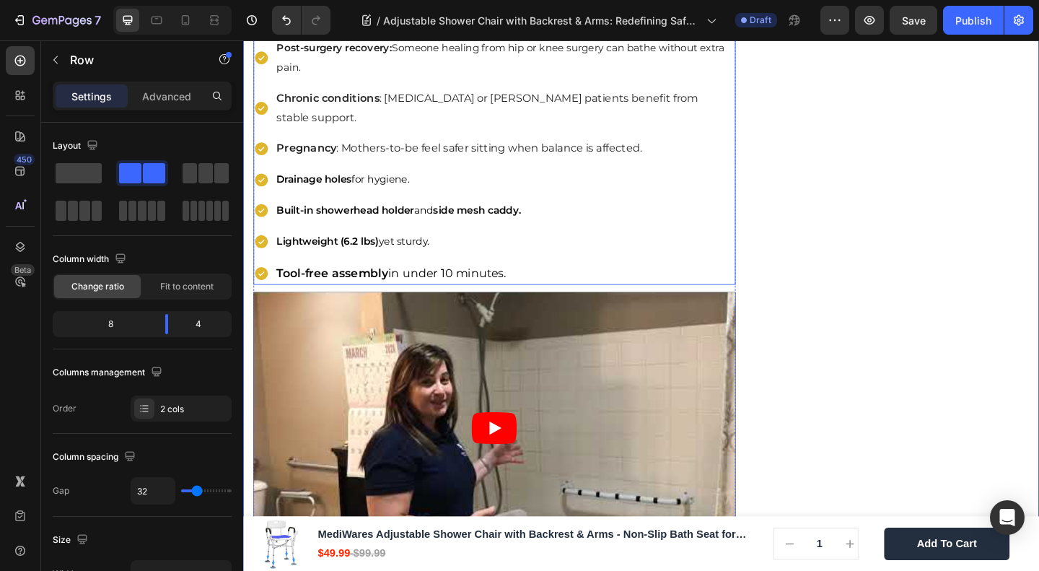
click at [341, 198] on strong "Drainage holes" at bounding box center [320, 191] width 82 height 14
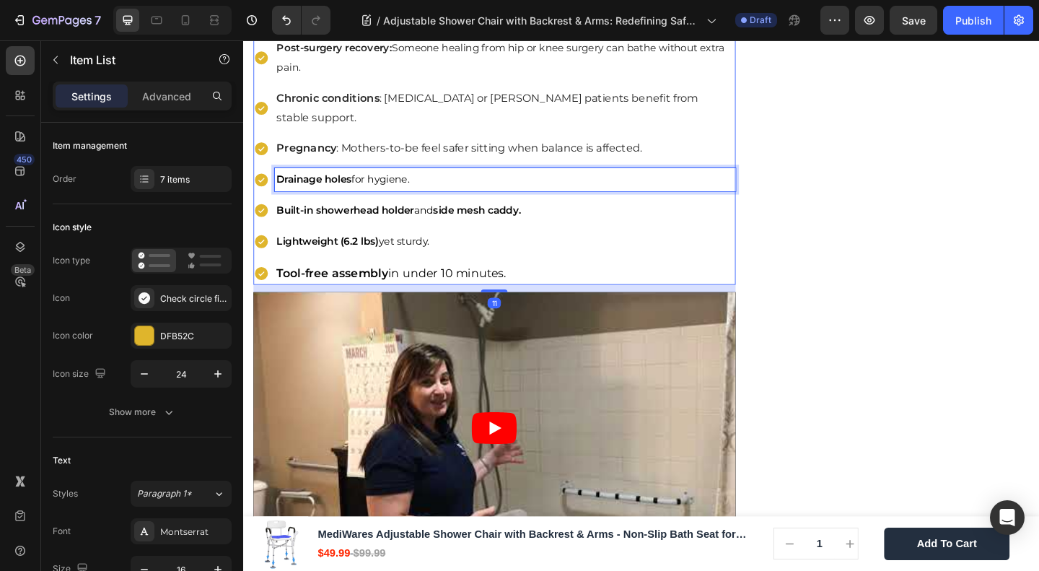
click at [341, 198] on strong "Drainage holes" at bounding box center [320, 191] width 82 height 14
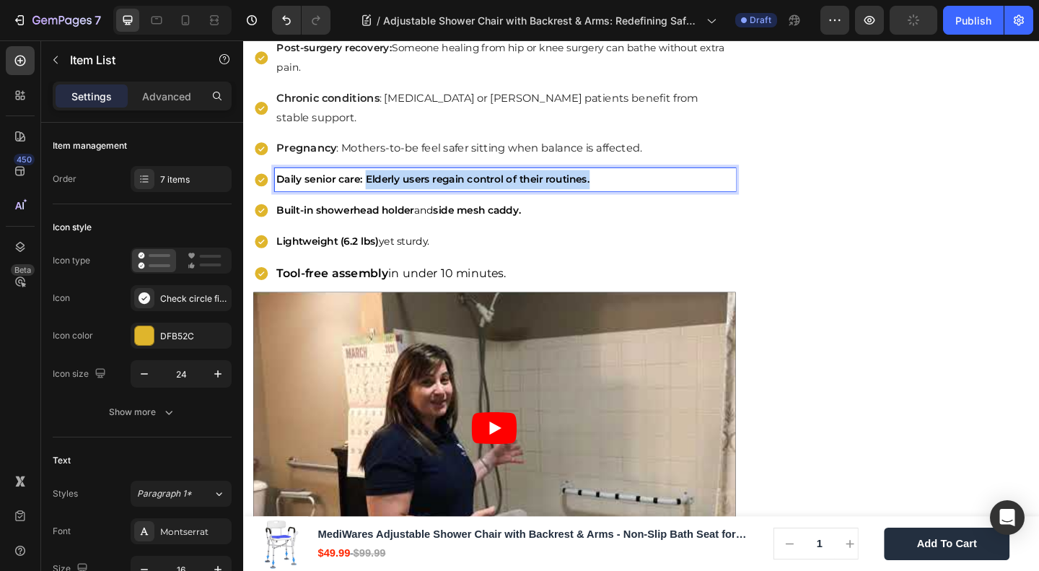
drag, startPoint x: 379, startPoint y: 403, endPoint x: 646, endPoint y: 414, distance: 267.3
click at [646, 306] on div "Post-surgery recovery: Someone healing from hip or knee surgery can bathe witho…" at bounding box center [516, 171] width 525 height 270
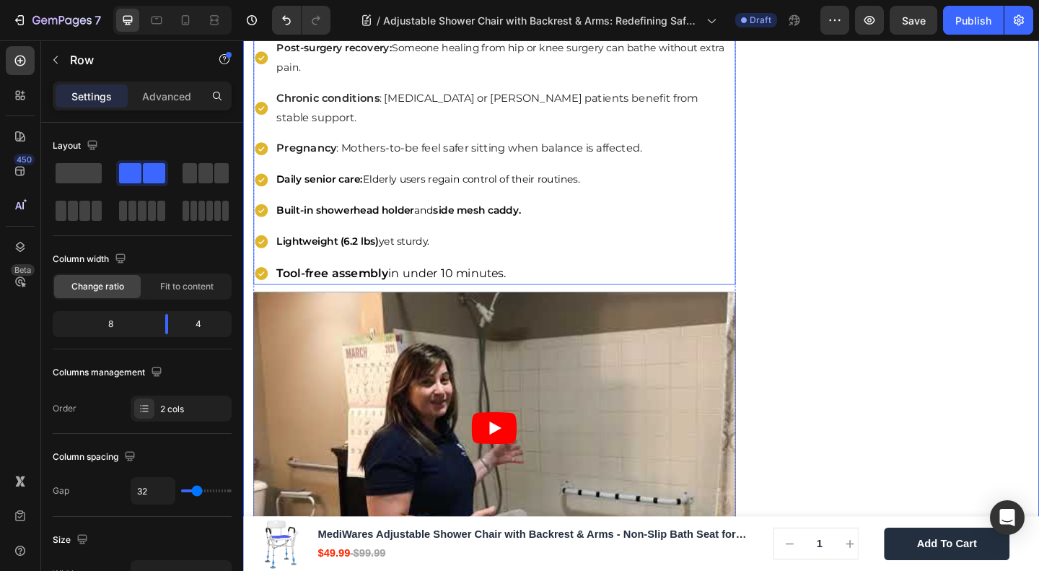
click at [390, 232] on strong "Built-in showerhead holder" at bounding box center [353, 225] width 149 height 14
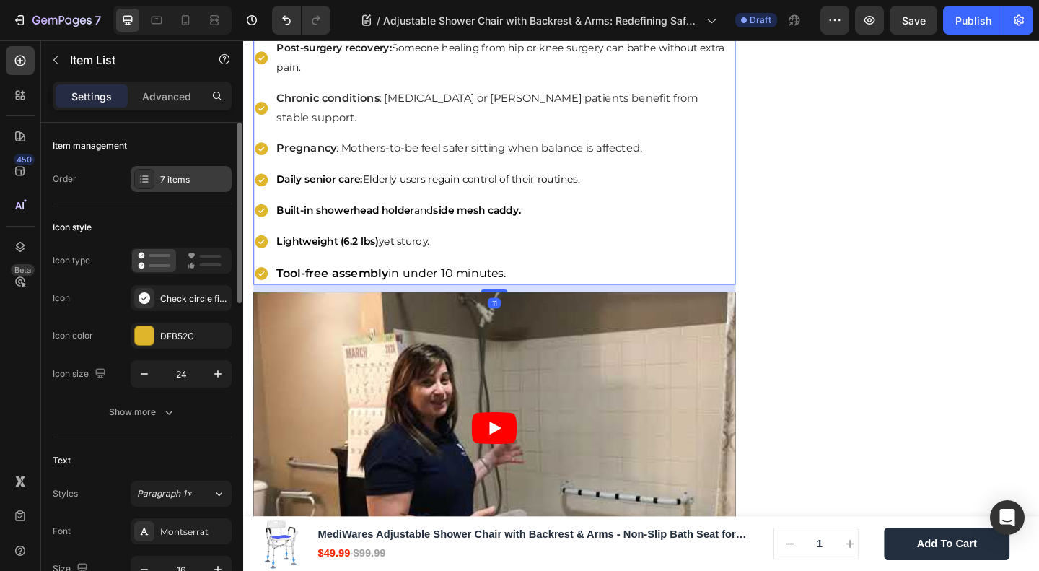
click at [195, 178] on div "7 items" at bounding box center [194, 179] width 68 height 13
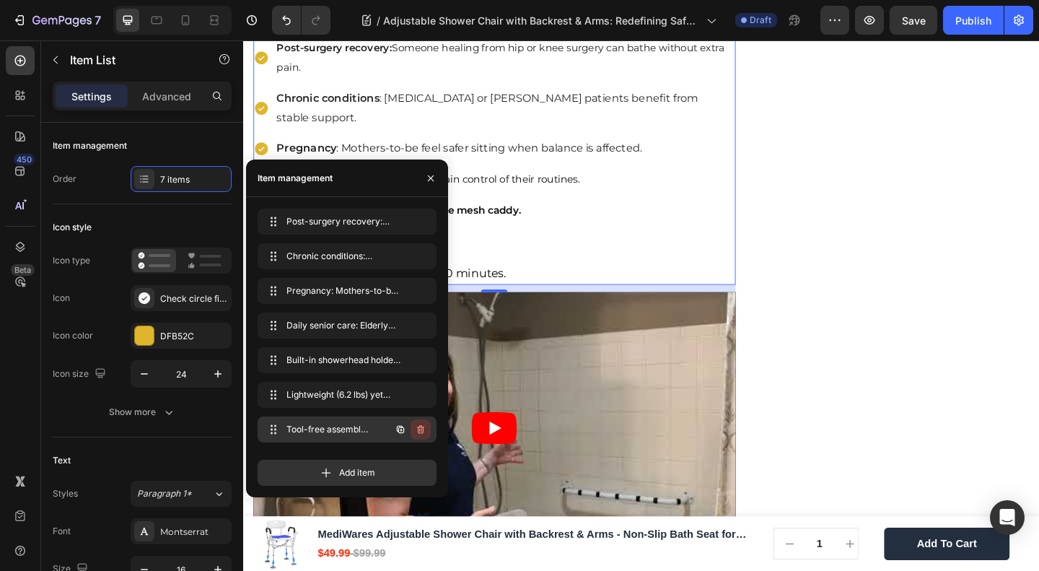
click at [422, 430] on icon "button" at bounding box center [422, 431] width 1 height 4
click at [422, 398] on icon "button" at bounding box center [420, 394] width 7 height 9
click at [414, 395] on div "Delete" at bounding box center [411, 394] width 27 height 13
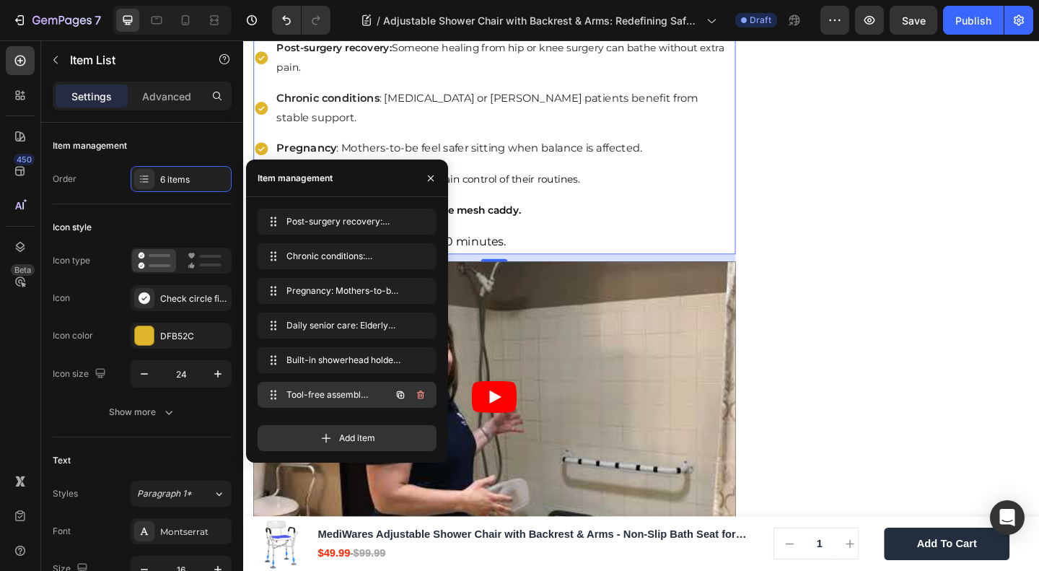
click at [417, 390] on icon "button" at bounding box center [421, 395] width 12 height 12
click at [419, 398] on div "Delete" at bounding box center [411, 394] width 27 height 13
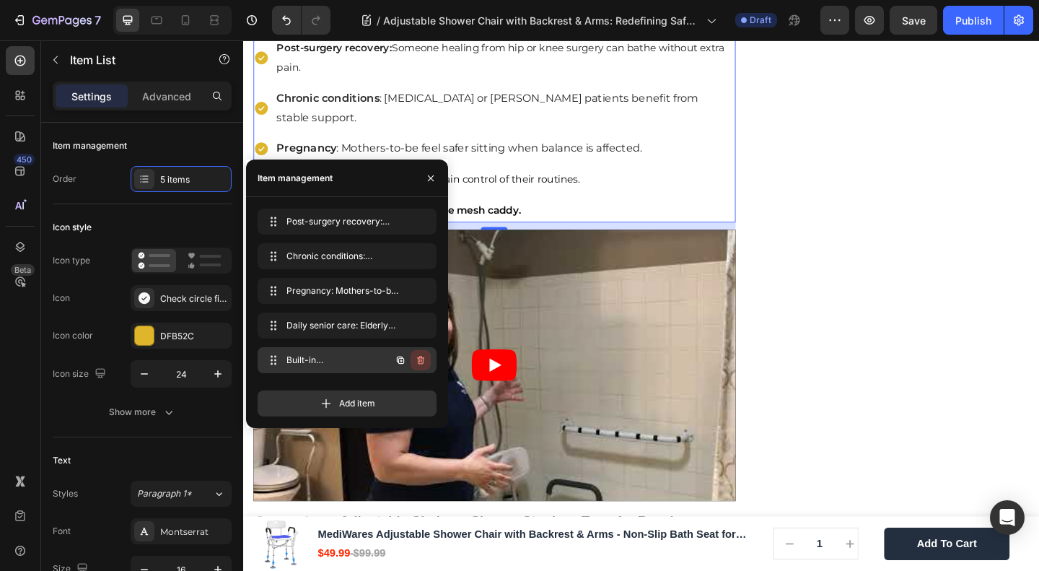
click at [423, 359] on icon "button" at bounding box center [420, 360] width 7 height 9
click at [423, 362] on div "Delete" at bounding box center [411, 360] width 27 height 13
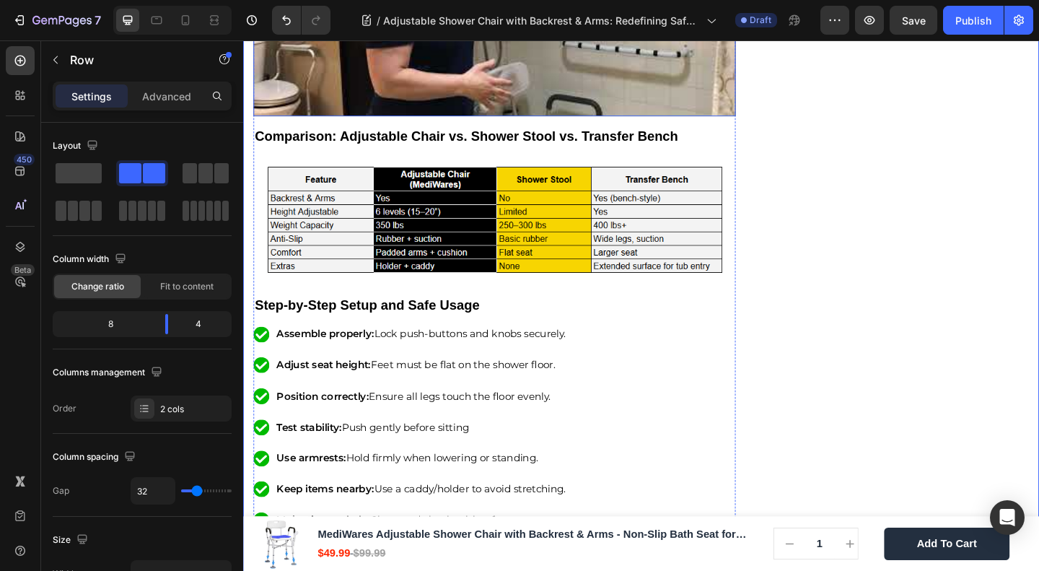
scroll to position [3190, 0]
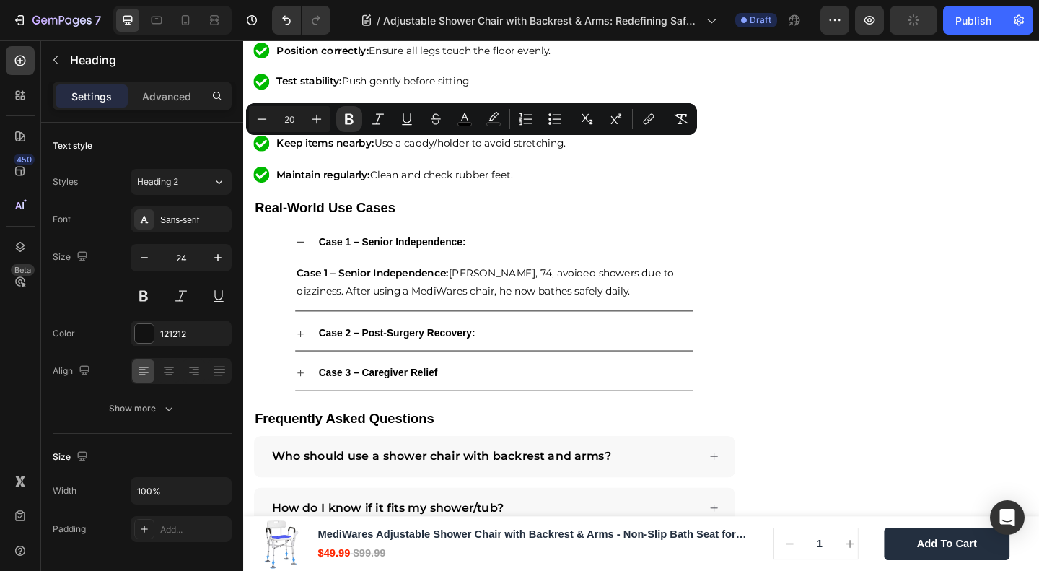
type input "24"
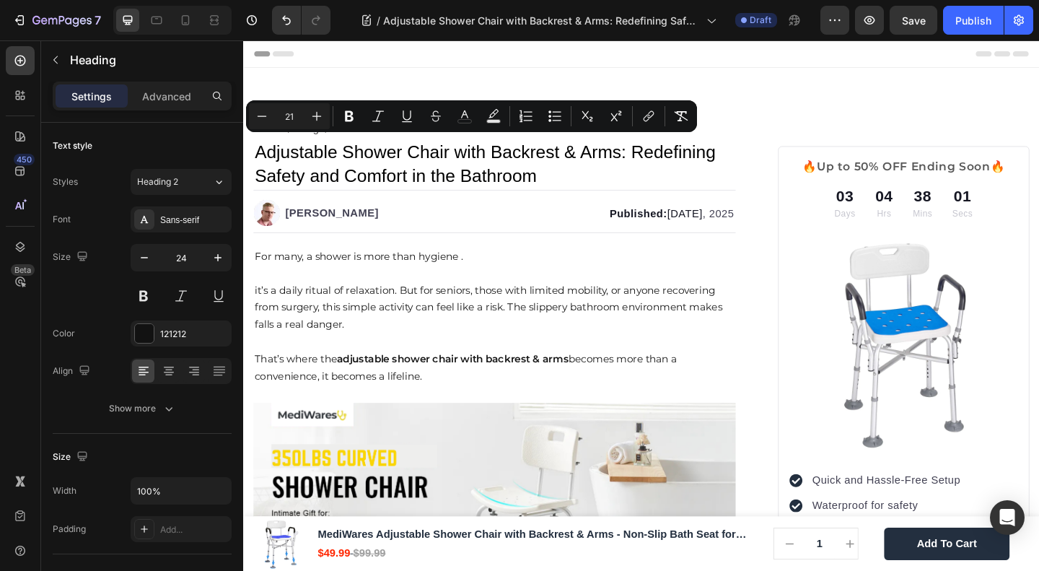
scroll to position [3190, 0]
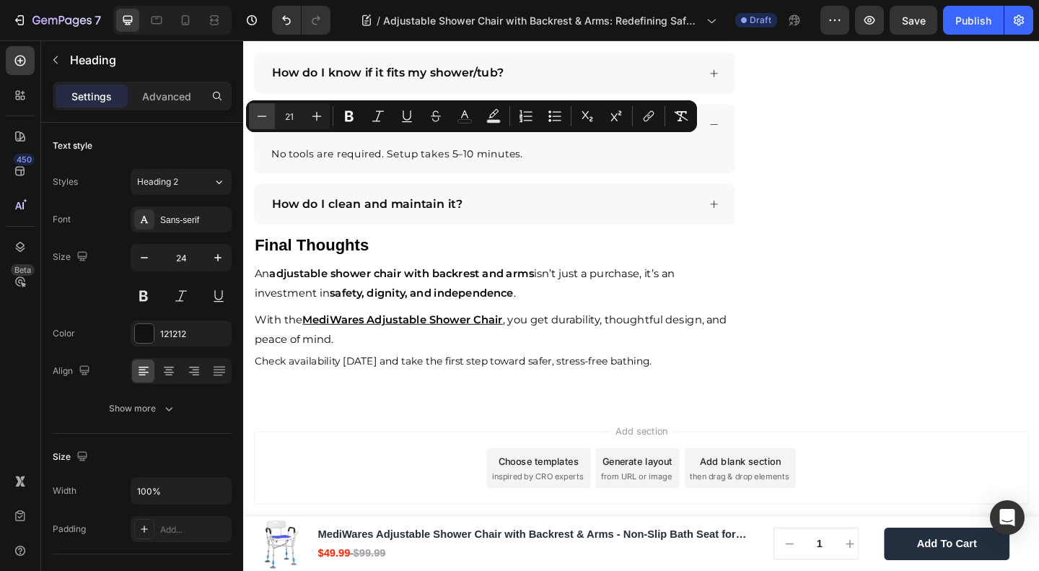
drag, startPoint x: 0, startPoint y: 0, endPoint x: 274, endPoint y: 122, distance: 300.2
click at [274, 122] on button "Minus" at bounding box center [262, 116] width 26 height 26
type input "20"
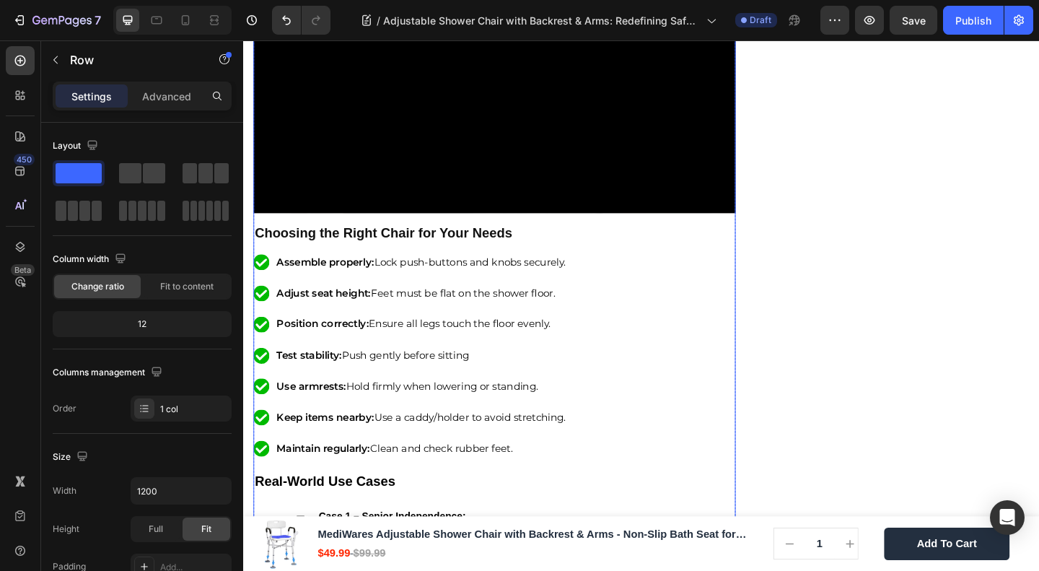
scroll to position [2227, 0]
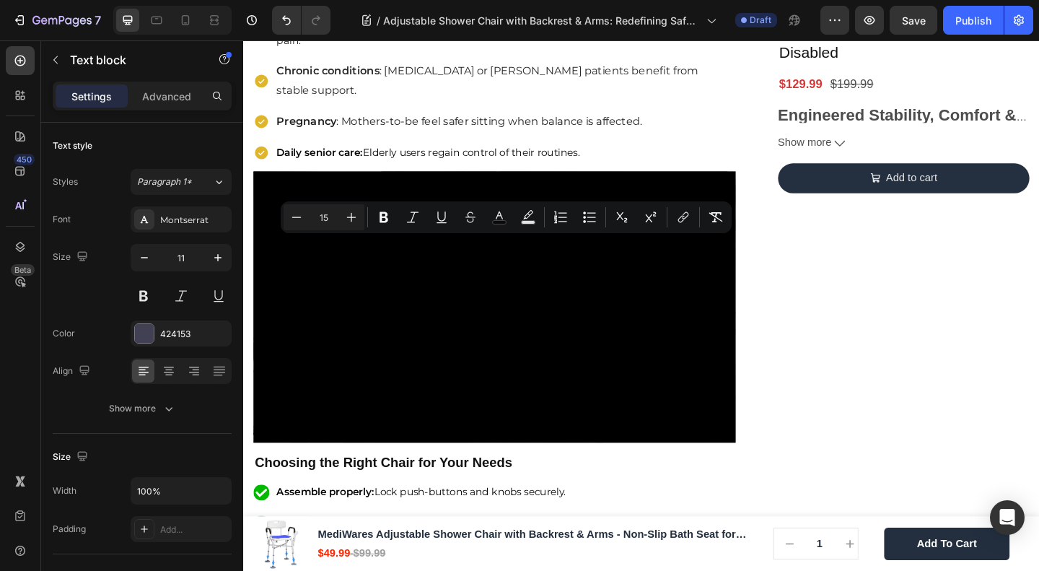
type input "11"
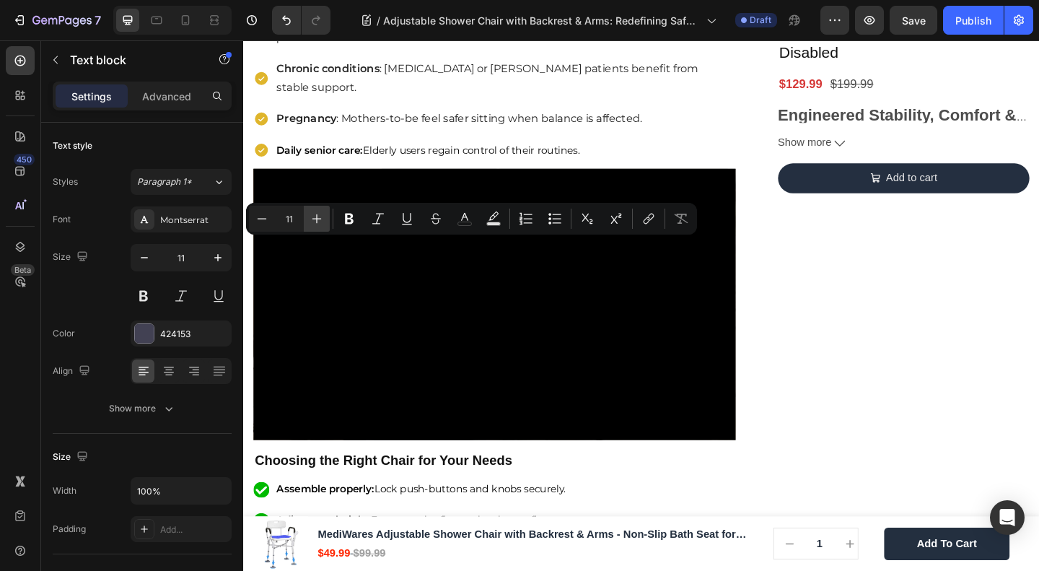
click at [315, 214] on icon "Editor contextual toolbar" at bounding box center [317, 218] width 14 height 14
type input "15"
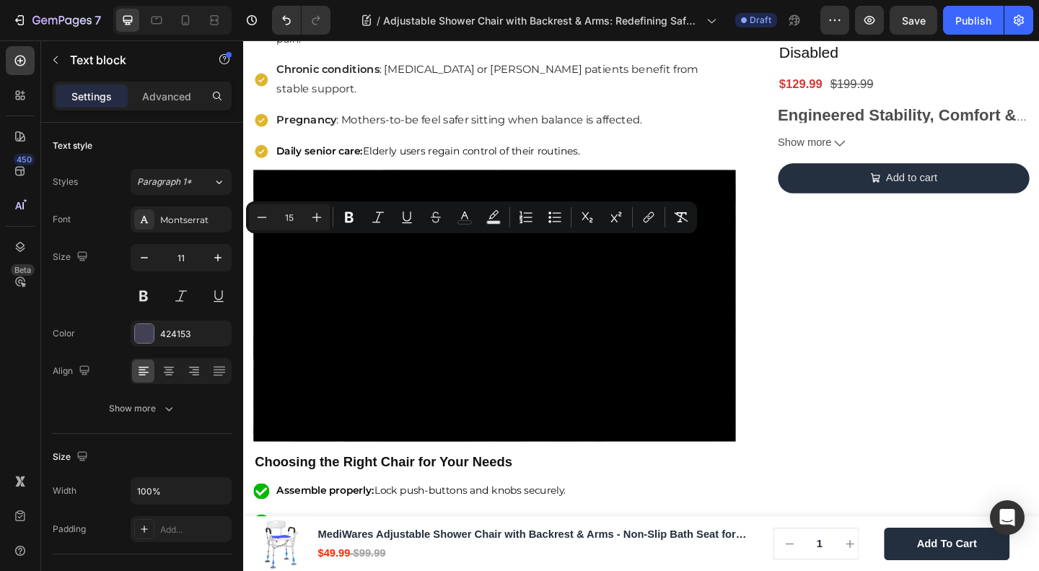
type input "11"
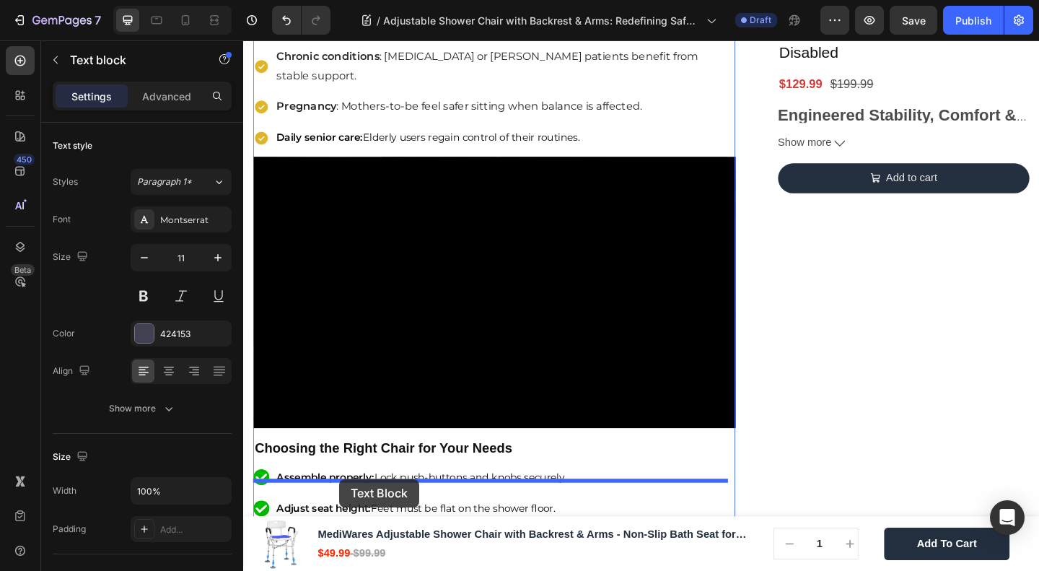
scroll to position [2297, 0]
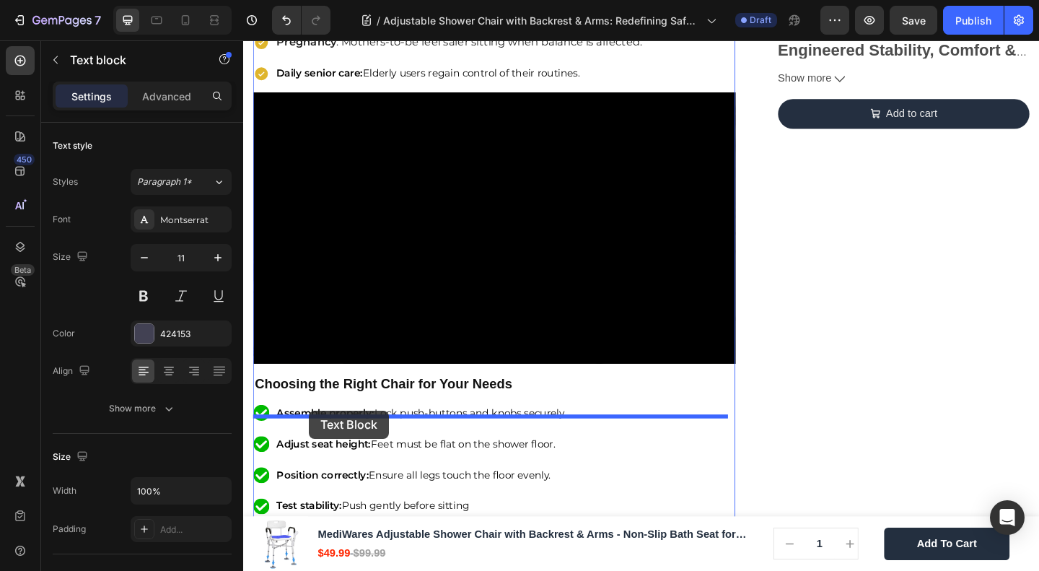
drag, startPoint x: 297, startPoint y: 233, endPoint x: 315, endPoint y: 443, distance: 210.8
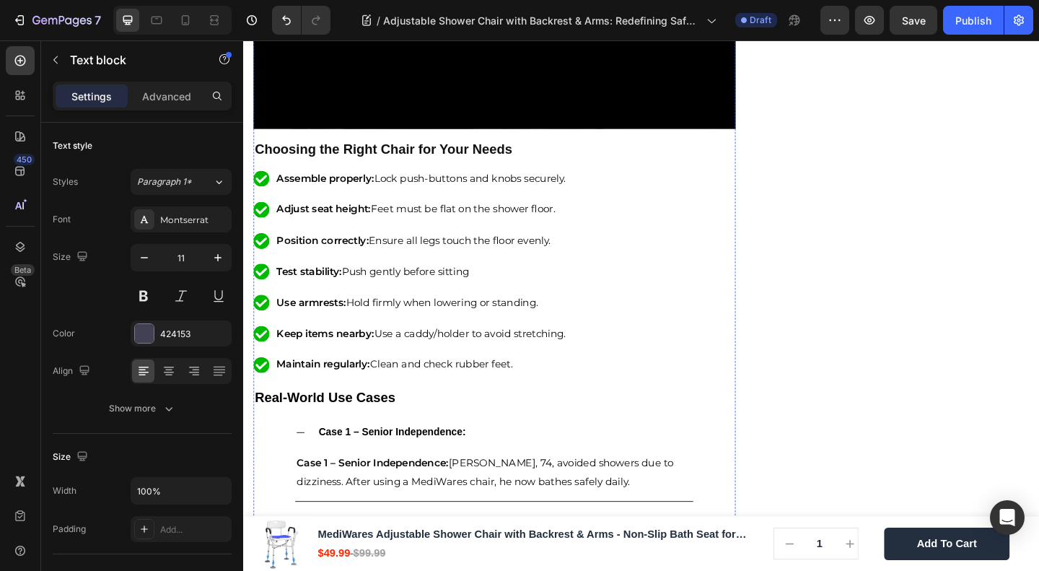
scroll to position [2490, 0]
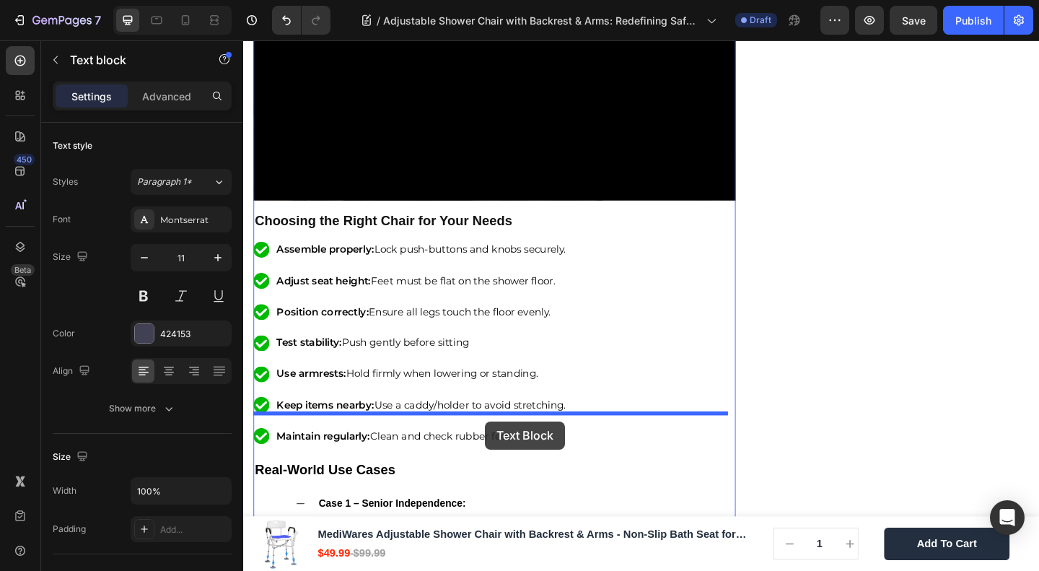
drag, startPoint x: 289, startPoint y: 202, endPoint x: 507, endPoint y: 455, distance: 333.2
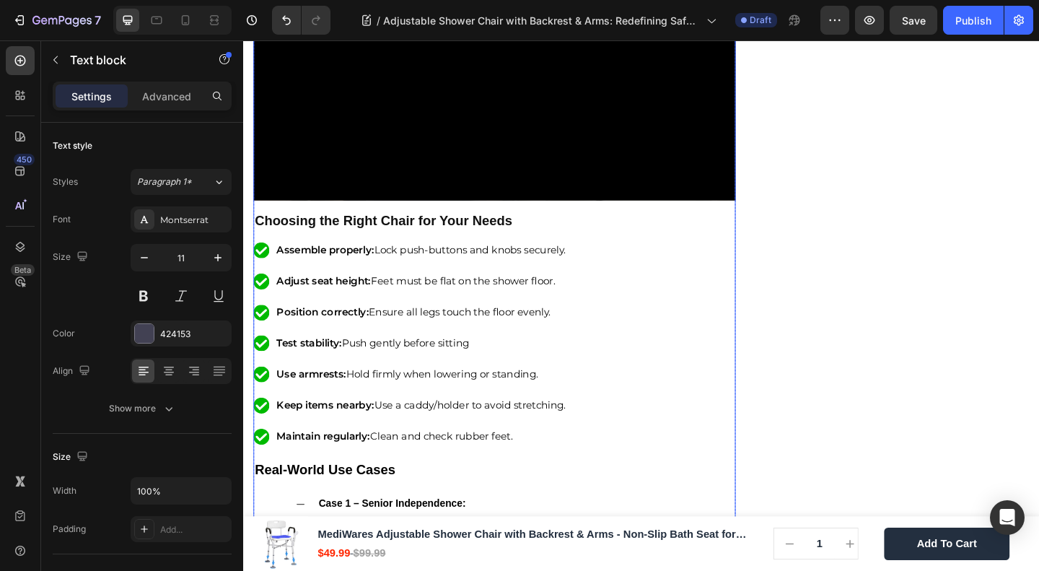
scroll to position [2682, 0]
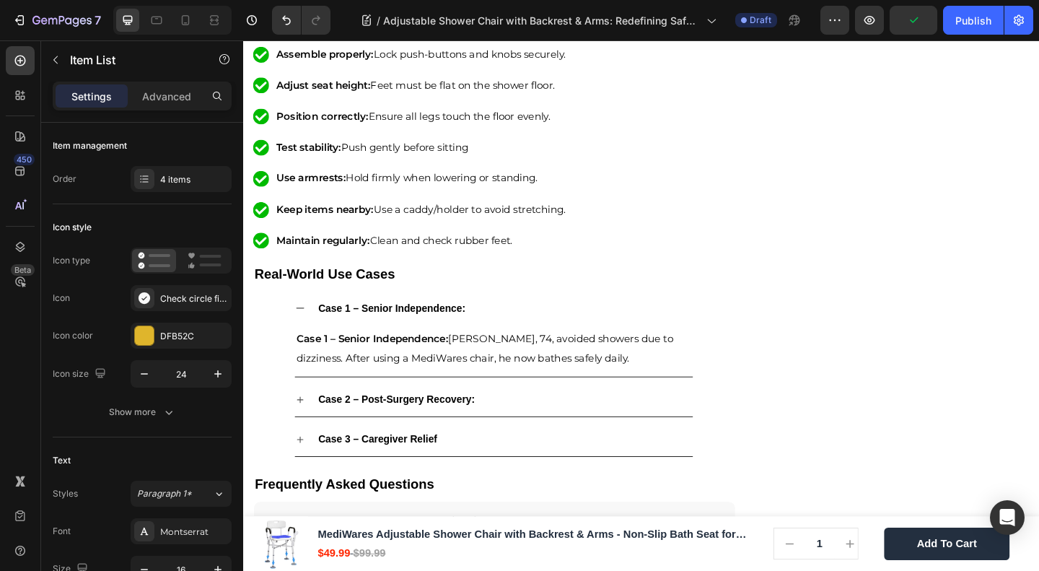
drag, startPoint x: 514, startPoint y: 255, endPoint x: 512, endPoint y: 241, distance: 13.8
click at [512, 241] on div "⁠⁠⁠⁠⁠⁠⁠ Real-Life Scenarios Where It Helps Heading Not every model suits every …" at bounding box center [516, 202] width 525 height 1487
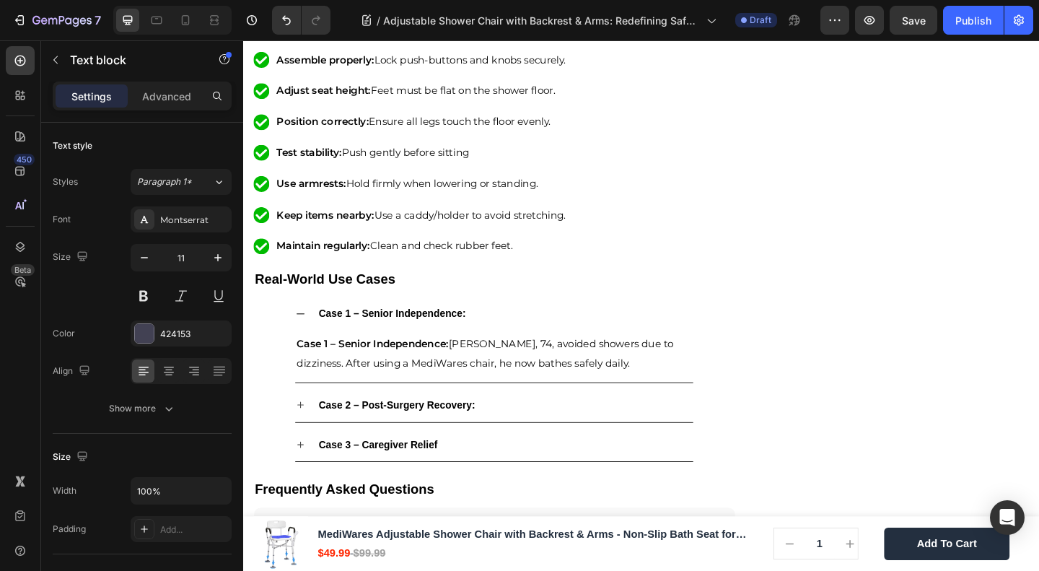
drag, startPoint x: 510, startPoint y: 253, endPoint x: 511, endPoint y: 230, distance: 23.1
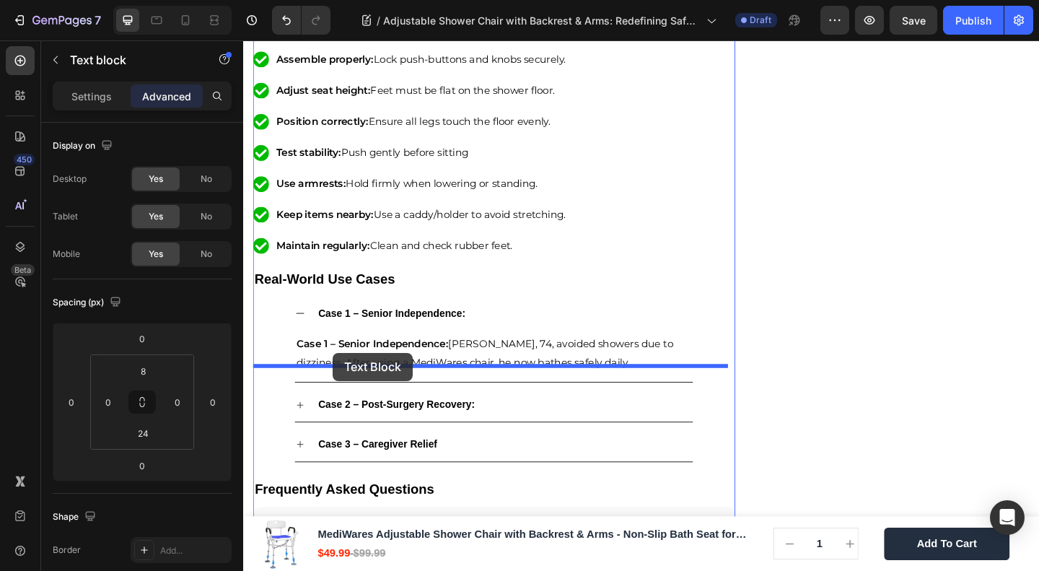
drag, startPoint x: 307, startPoint y: 184, endPoint x: 341, endPoint y: 380, distance: 199.1
type input "11"
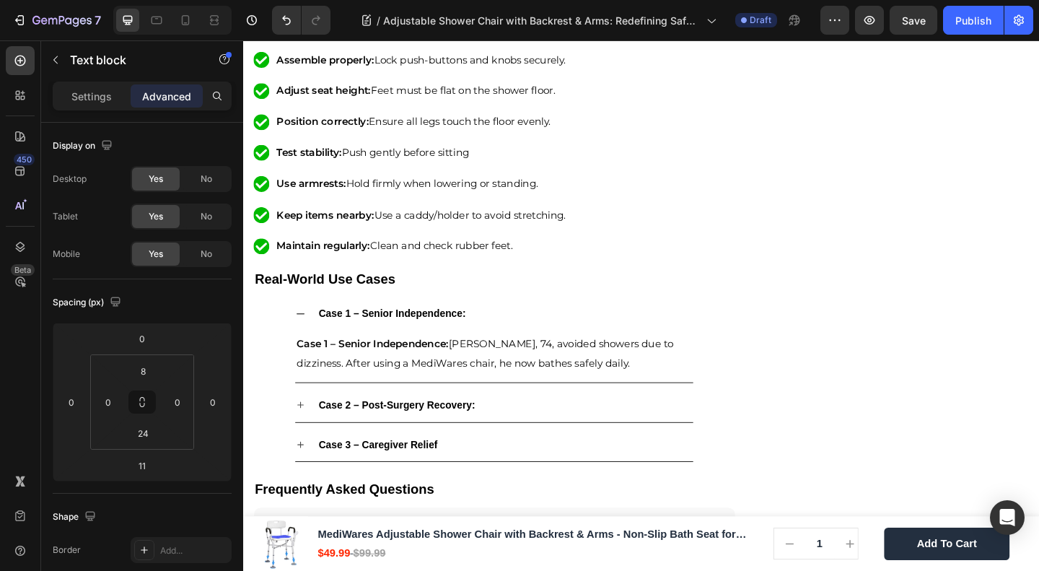
drag, startPoint x: 516, startPoint y: 400, endPoint x: 516, endPoint y: 388, distance: 12.3
type input "0"
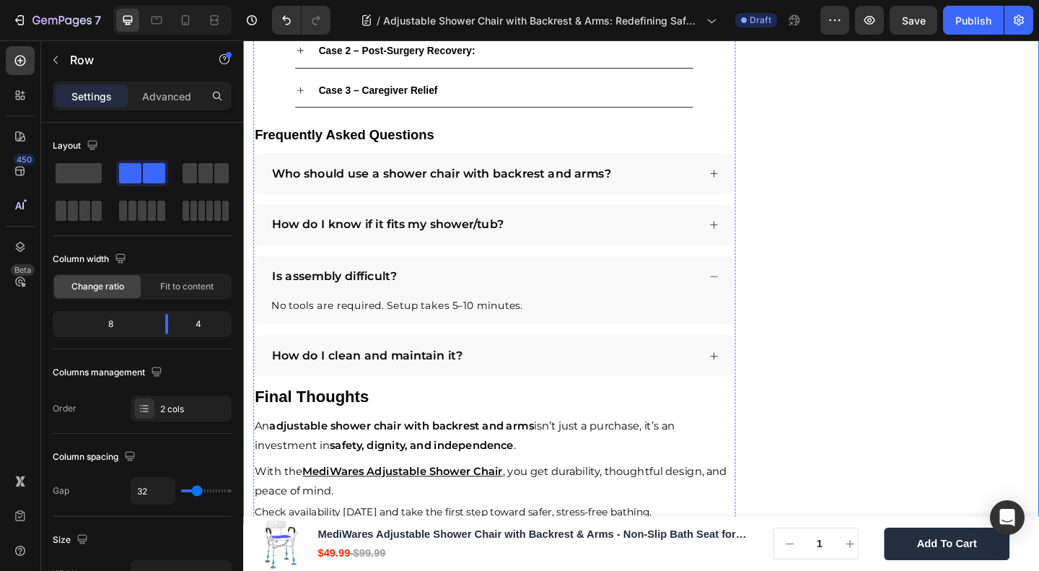
scroll to position [2875, 0]
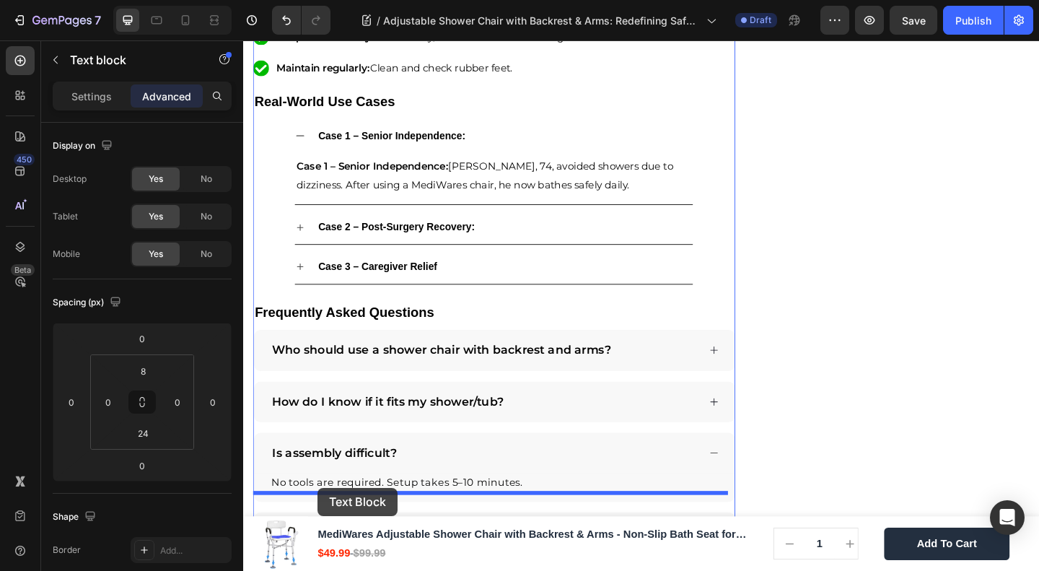
drag, startPoint x: 307, startPoint y: 144, endPoint x: 324, endPoint y: 527, distance: 382.9
type input "9"
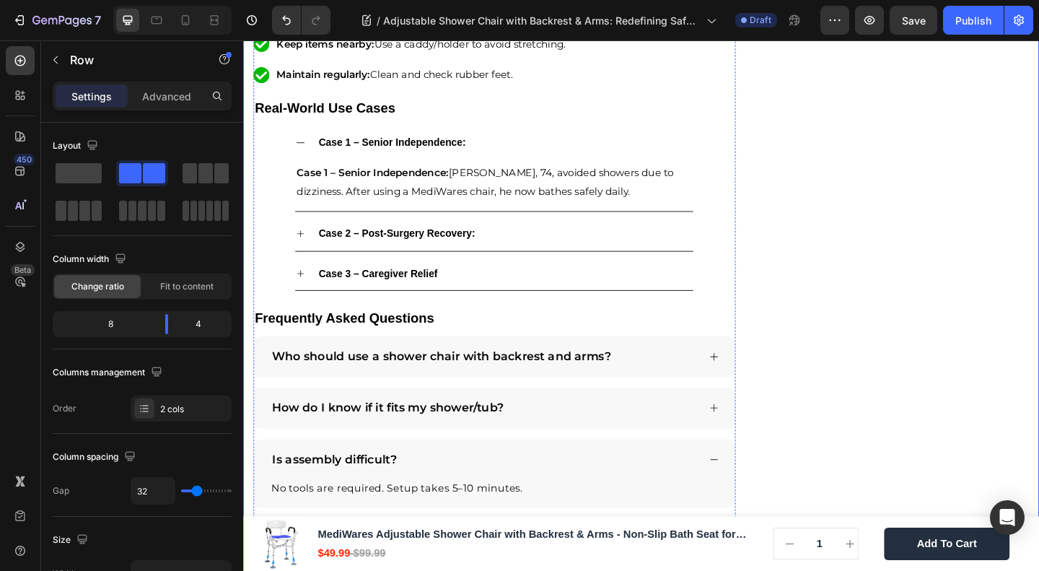
scroll to position [3068, 0]
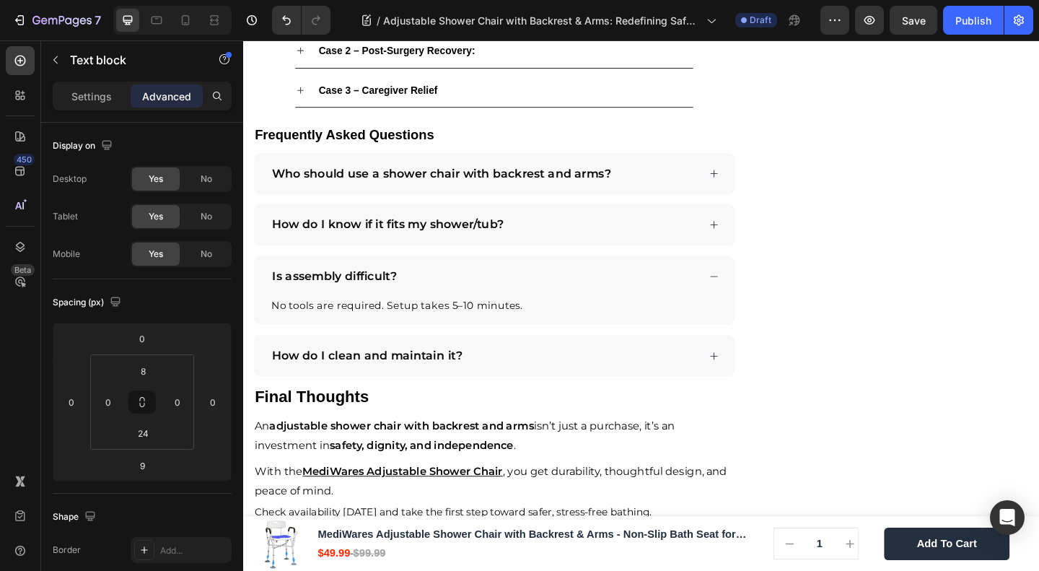
drag, startPoint x: 507, startPoint y: 346, endPoint x: 506, endPoint y: 331, distance: 15.2
type input "0"
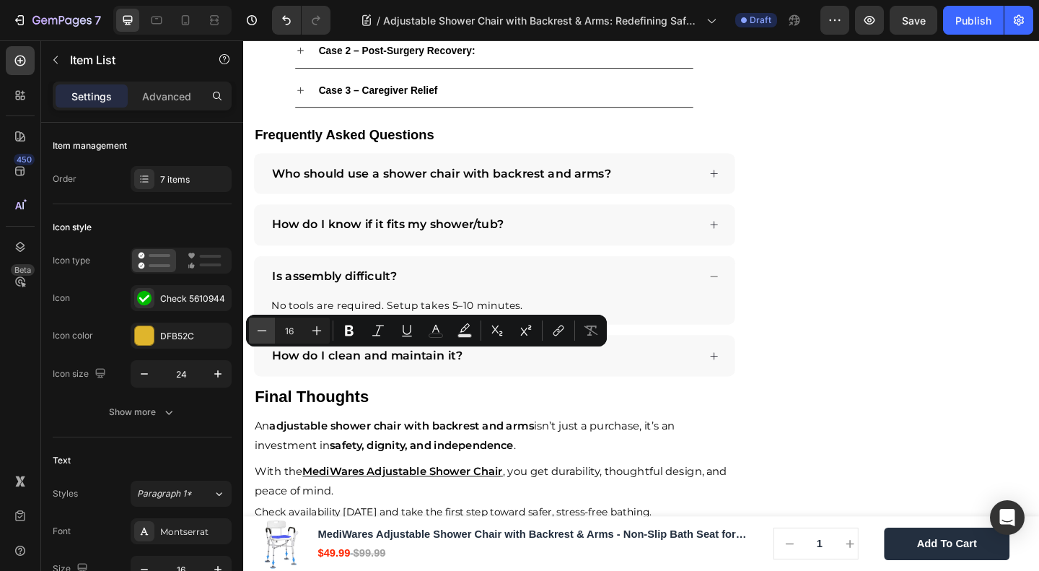
click at [270, 333] on button "Minus" at bounding box center [262, 331] width 26 height 26
type input "15"
click at [347, 328] on icon "Editor contextual toolbar" at bounding box center [349, 331] width 9 height 11
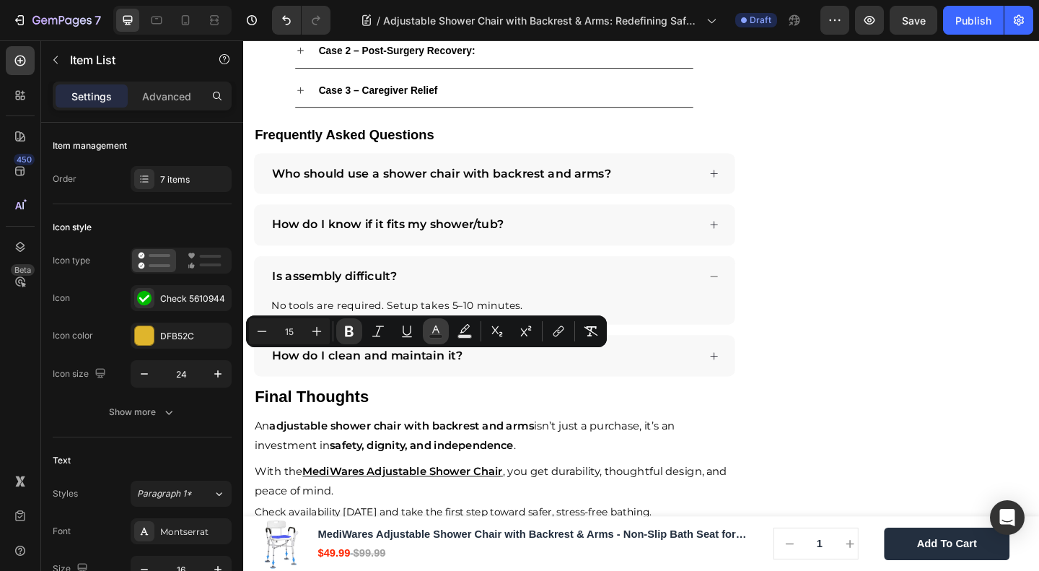
click at [435, 328] on icon "Editor contextual toolbar" at bounding box center [435, 330] width 7 height 8
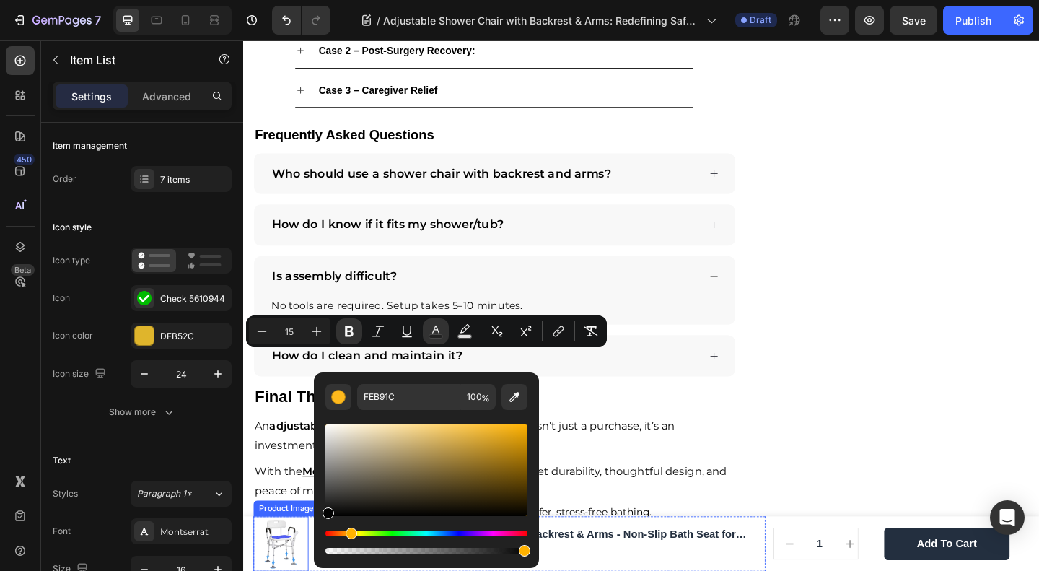
type input "020202"
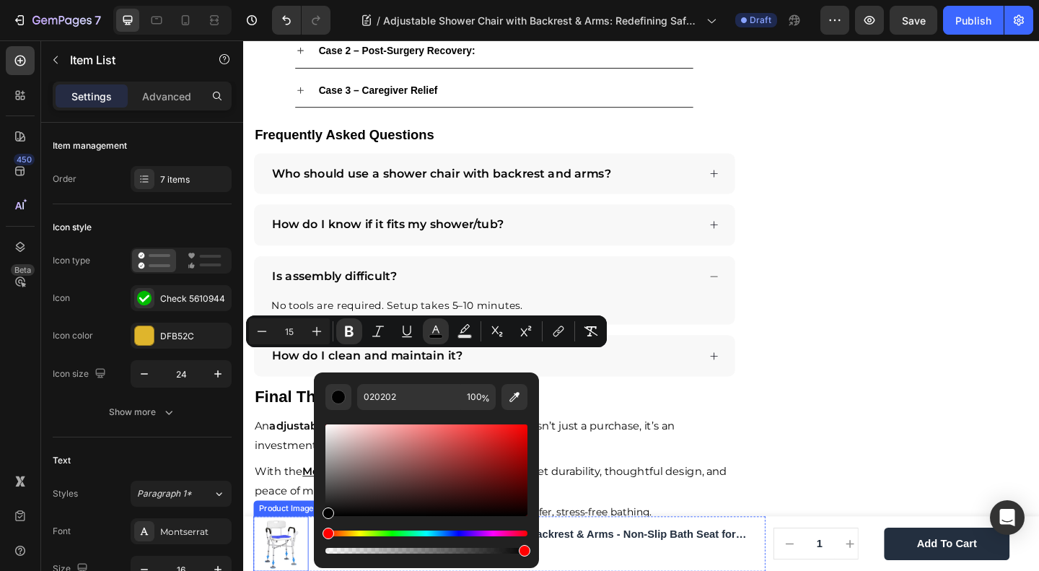
drag, startPoint x: 621, startPoint y: 480, endPoint x: 299, endPoint y: 589, distance: 340.5
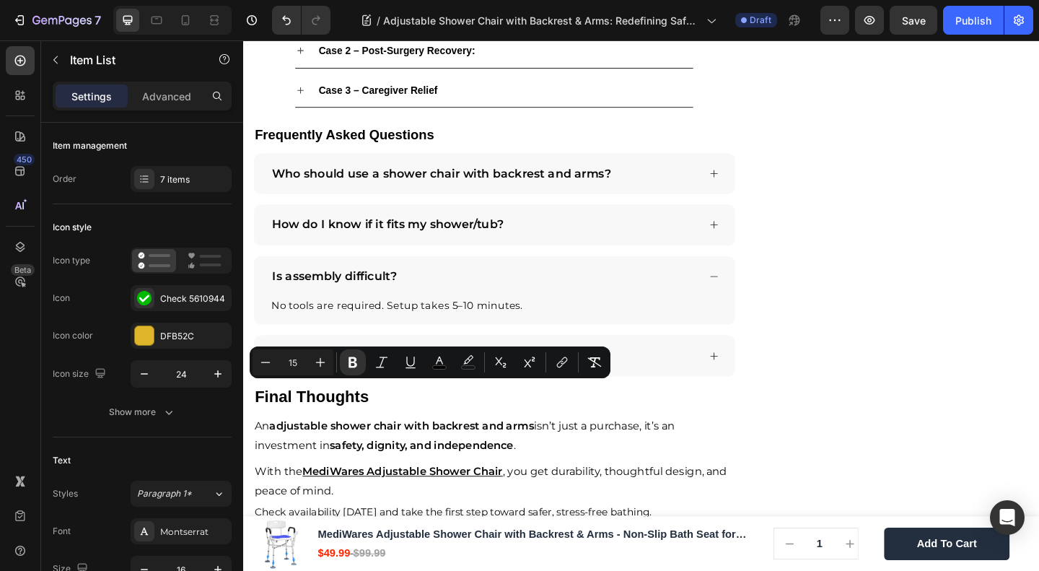
type input "16"
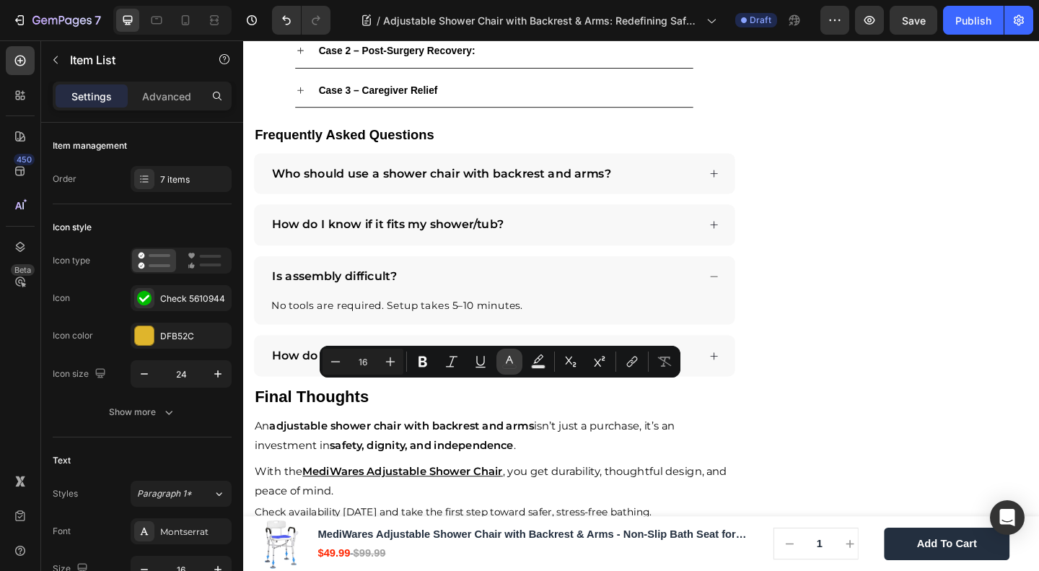
click at [505, 363] on icon "Editor contextual toolbar" at bounding box center [509, 361] width 14 height 14
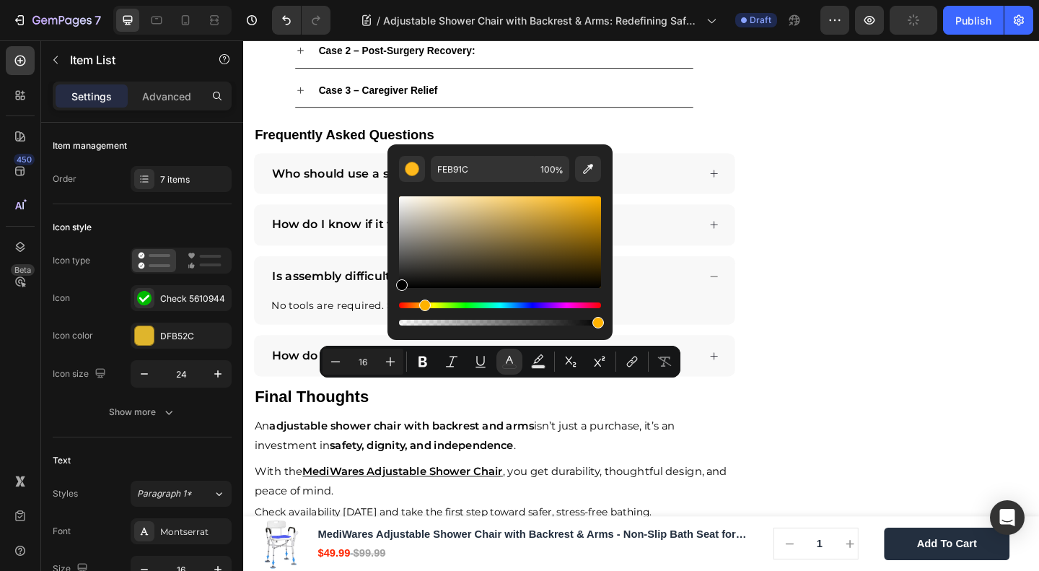
type input "000000"
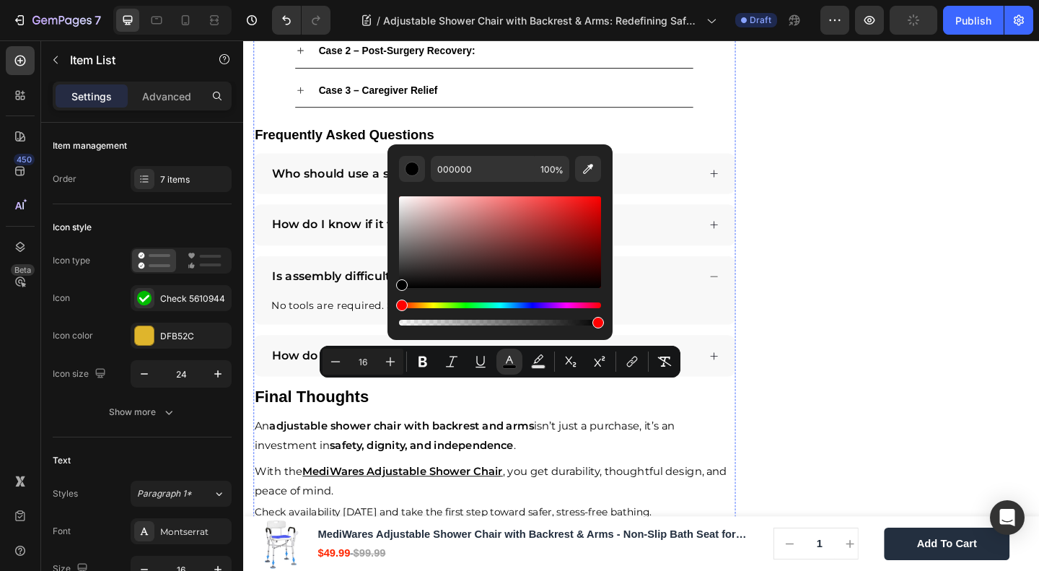
drag, startPoint x: 676, startPoint y: 310, endPoint x: 386, endPoint y: 333, distance: 291.1
click at [424, 357] on icon "Editor contextual toolbar" at bounding box center [423, 362] width 9 height 11
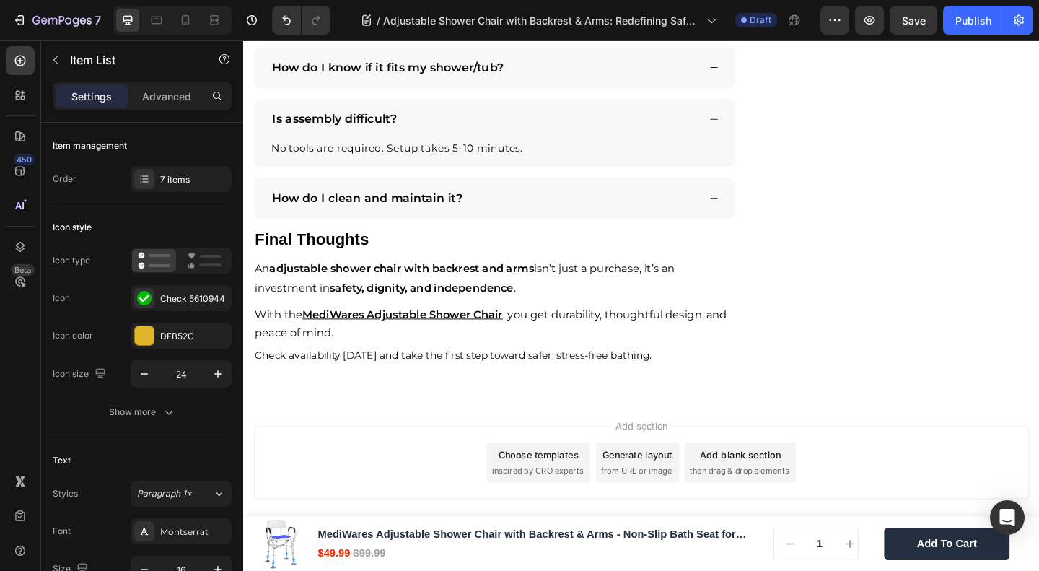
click at [170, 177] on div "7 items" at bounding box center [194, 179] width 68 height 13
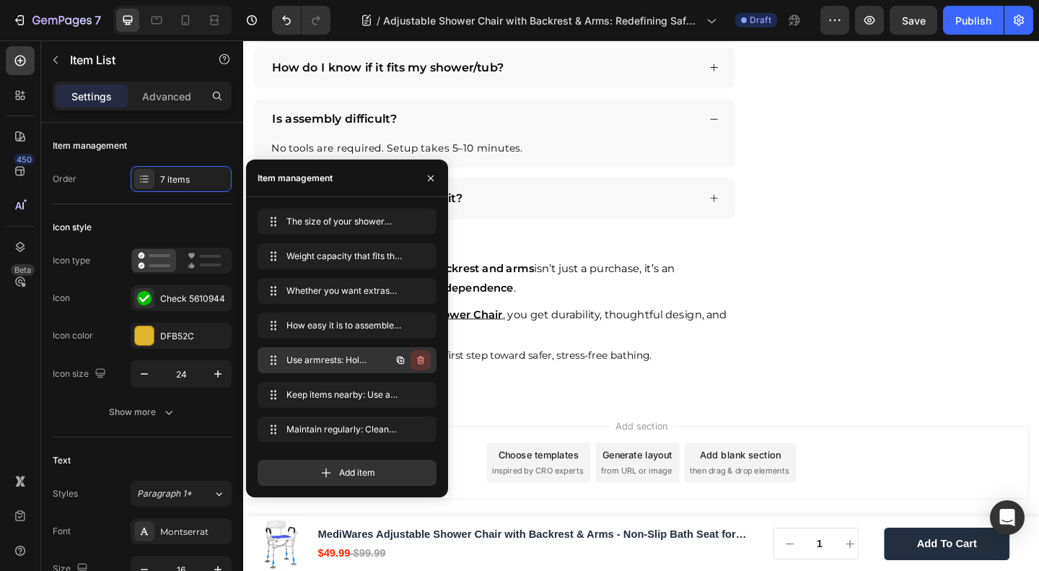
click at [422, 360] on icon "button" at bounding box center [421, 360] width 12 height 12
click at [422, 360] on div "Delete" at bounding box center [411, 360] width 27 height 13
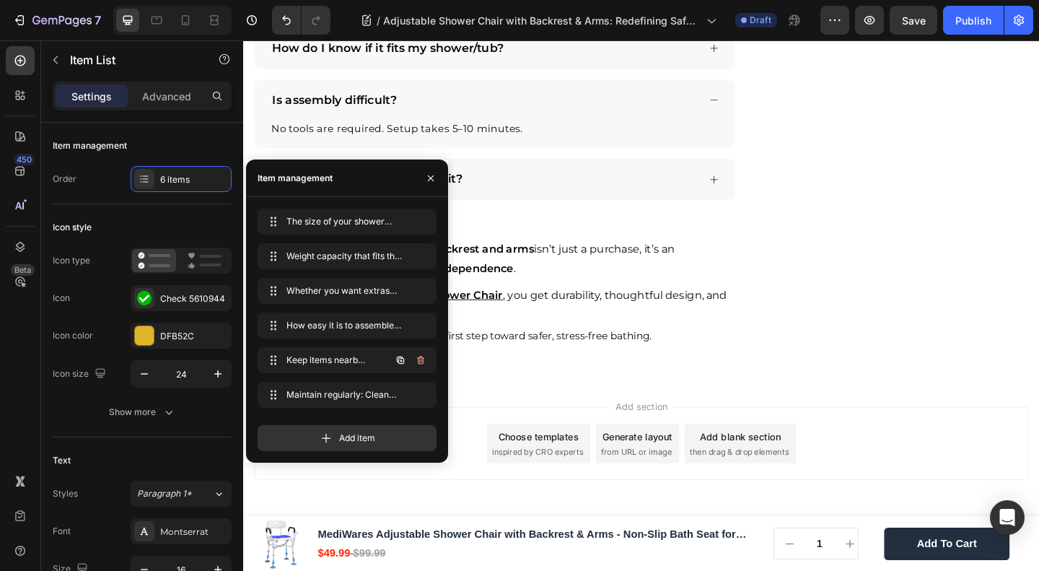
click at [422, 360] on icon "button" at bounding box center [421, 360] width 12 height 12
click at [422, 360] on div "Delete" at bounding box center [411, 360] width 27 height 13
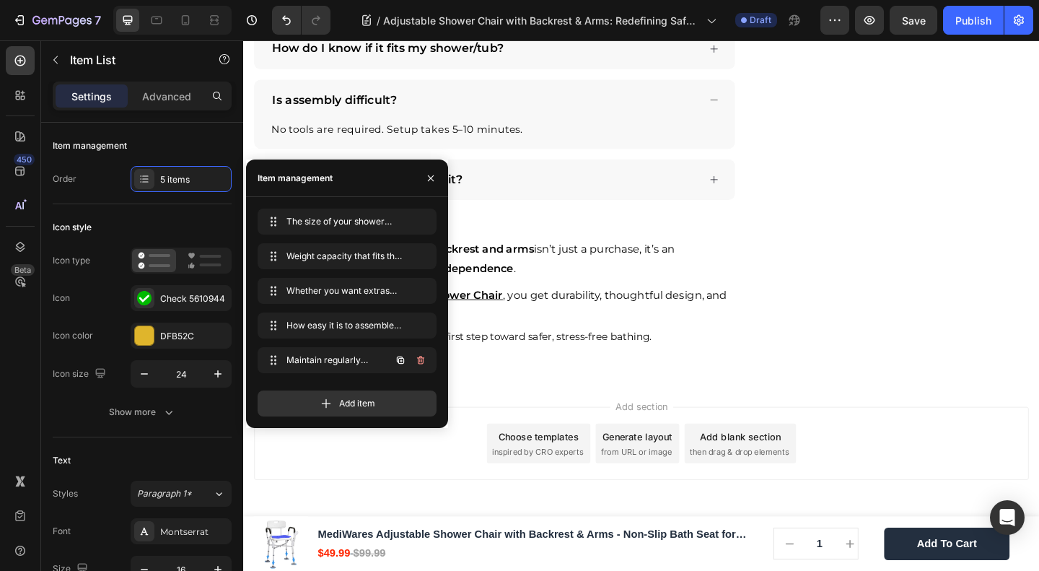
click at [422, 360] on icon "button" at bounding box center [421, 360] width 12 height 12
click at [422, 360] on div "Delete" at bounding box center [411, 360] width 27 height 13
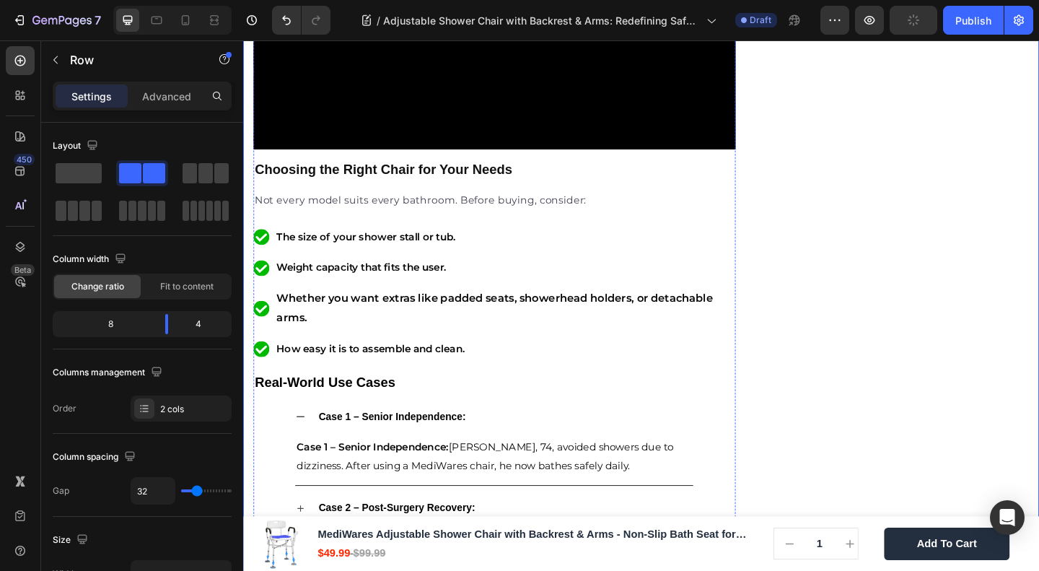
scroll to position [2490, 0]
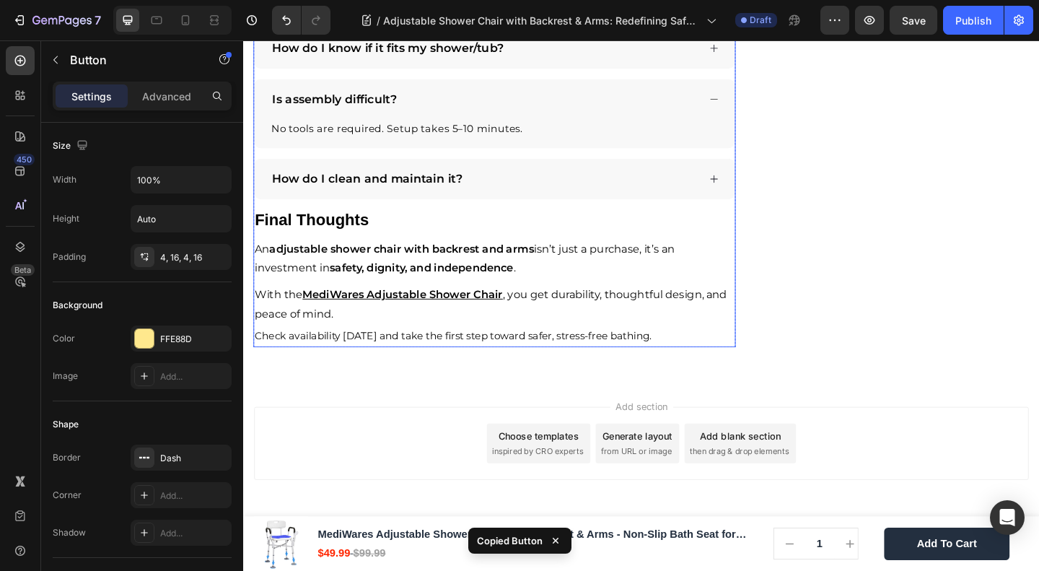
scroll to position [3260, 0]
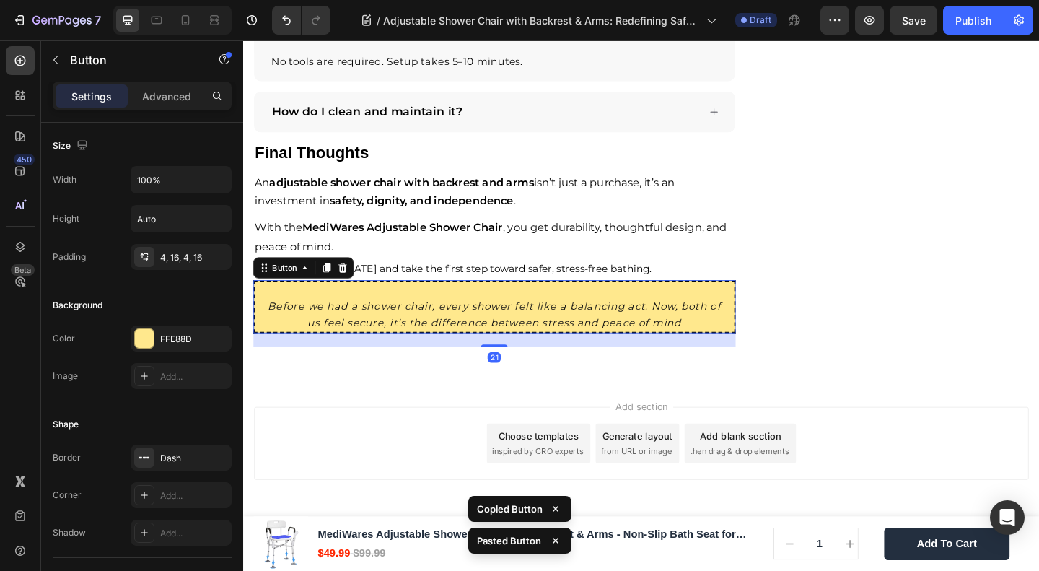
scroll to position [3925, 0]
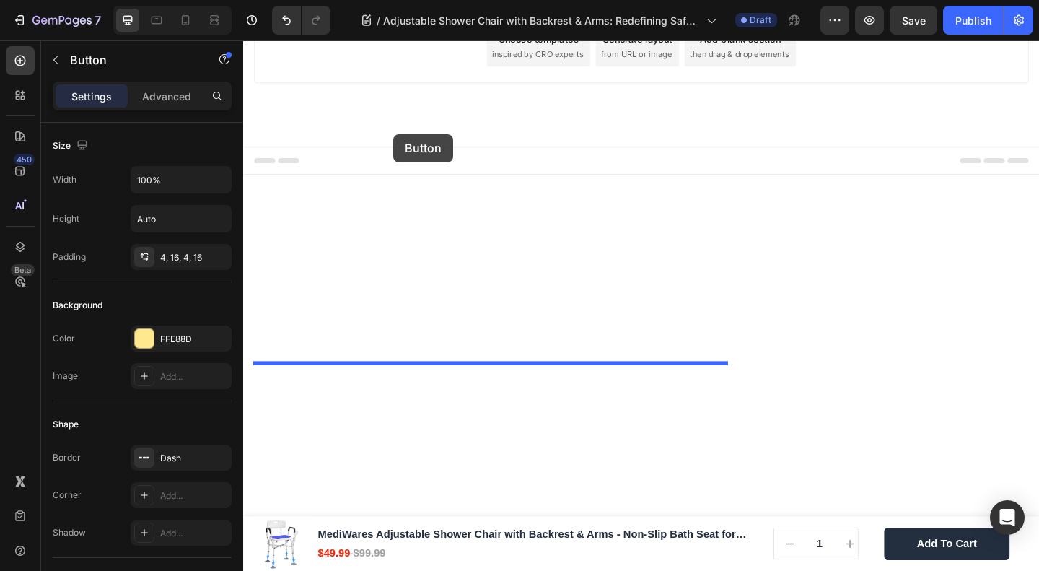
drag, startPoint x: 289, startPoint y: 284, endPoint x: 406, endPoint y: 142, distance: 183.5
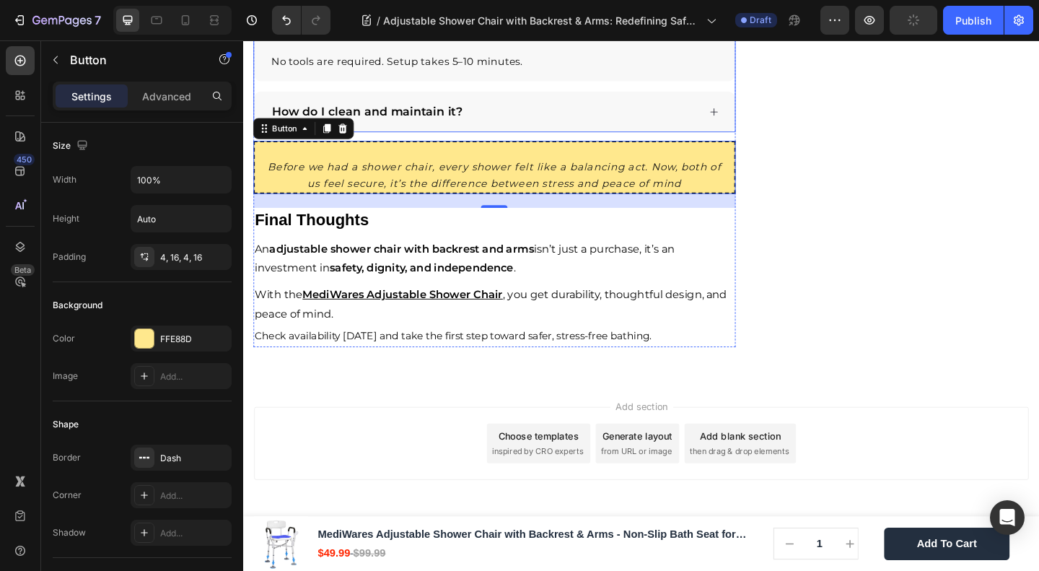
scroll to position [3540, 0]
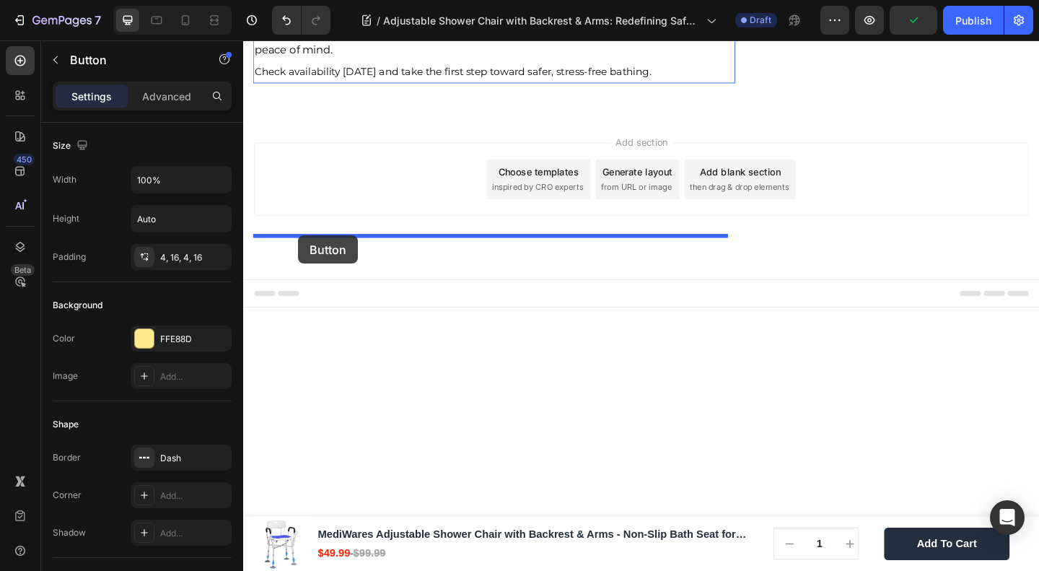
drag, startPoint x: 274, startPoint y: 523, endPoint x: 303, endPoint y: 253, distance: 271.5
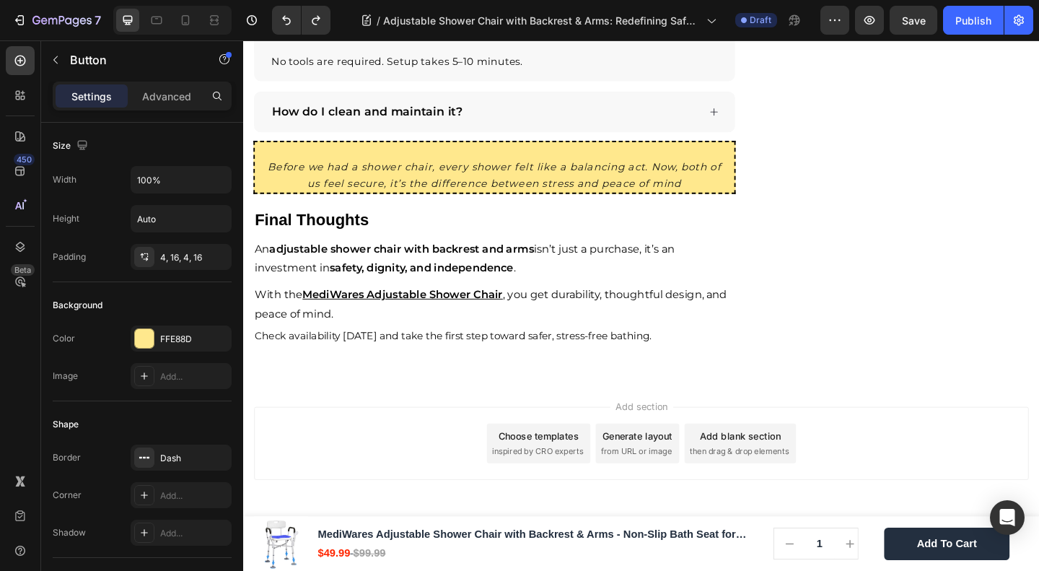
click at [259, 207] on link "Before we had a shower chair, every shower felt like a balancing act. Now, both…" at bounding box center [516, 178] width 525 height 58
click at [260, 207] on link "Before we had a shower chair, every shower felt like a balancing act. Now, both…" at bounding box center [516, 178] width 525 height 58
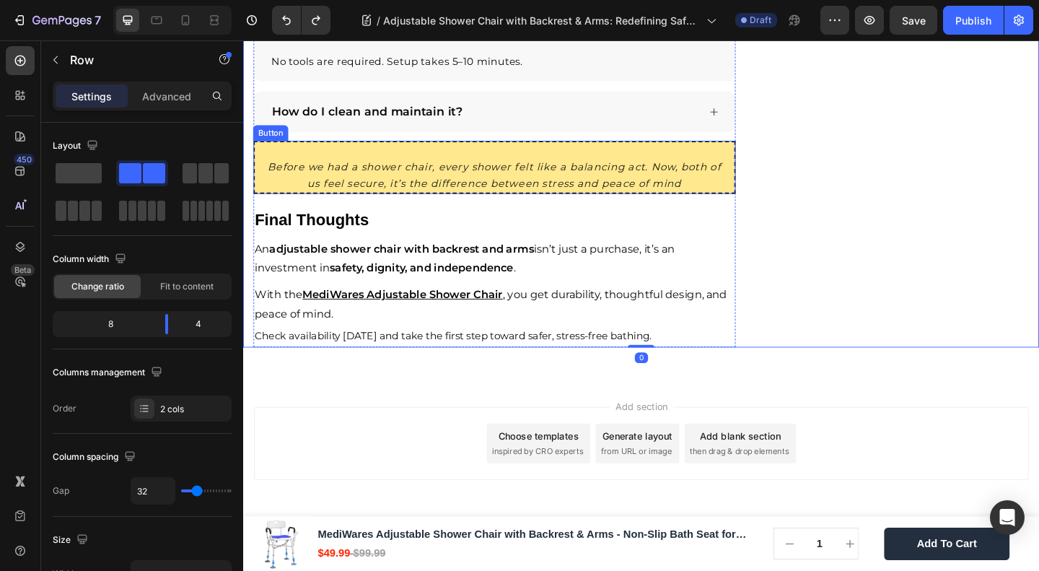
click at [261, 207] on link "Before we had a shower chair, every shower felt like a balancing act. Now, both…" at bounding box center [516, 178] width 525 height 58
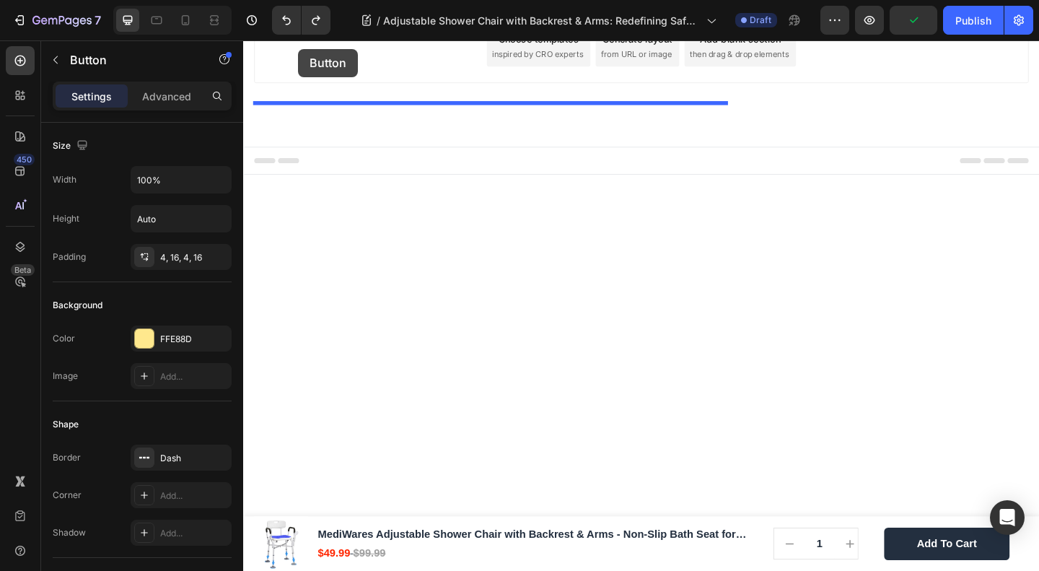
drag, startPoint x: 283, startPoint y: 326, endPoint x: 303, endPoint y: 50, distance: 276.5
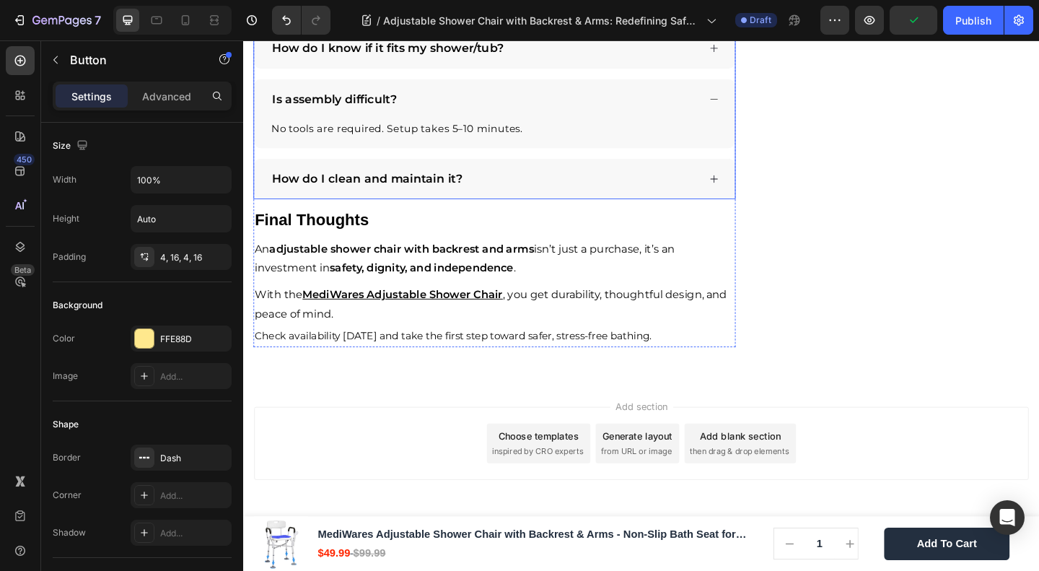
scroll to position [3348, 0]
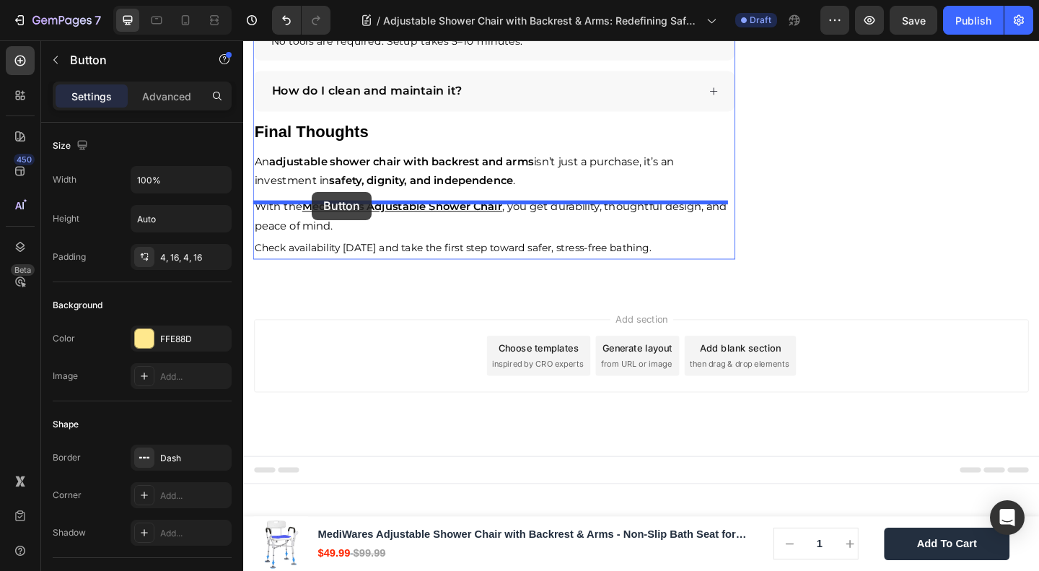
drag, startPoint x: 289, startPoint y: 467, endPoint x: 318, endPoint y: 205, distance: 263.5
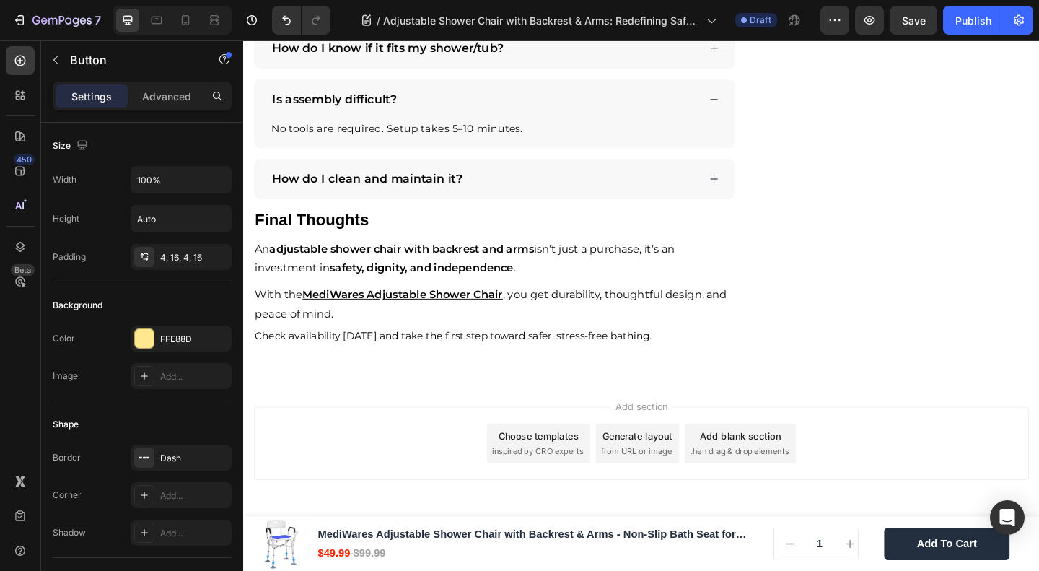
scroll to position [3155, 0]
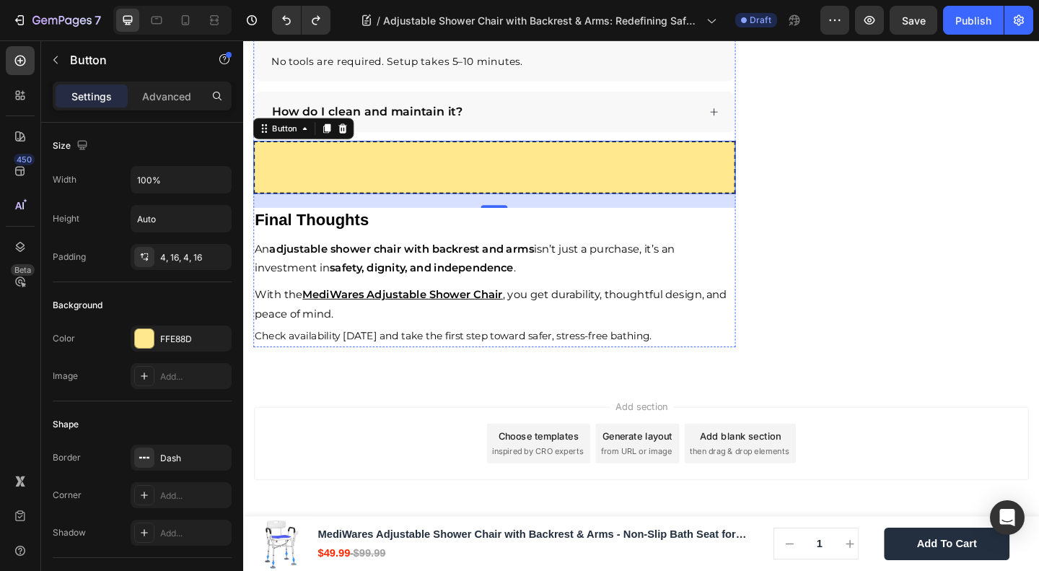
scroll to position [3732, 0]
drag, startPoint x: 287, startPoint y: 327, endPoint x: 358, endPoint y: 365, distance: 81.1
click at [358, 207] on div "⁠⁠⁠⁠⁠⁠⁠ Button 21" at bounding box center [516, 178] width 525 height 58
click at [56, 62] on icon "button" at bounding box center [56, 60] width 12 height 12
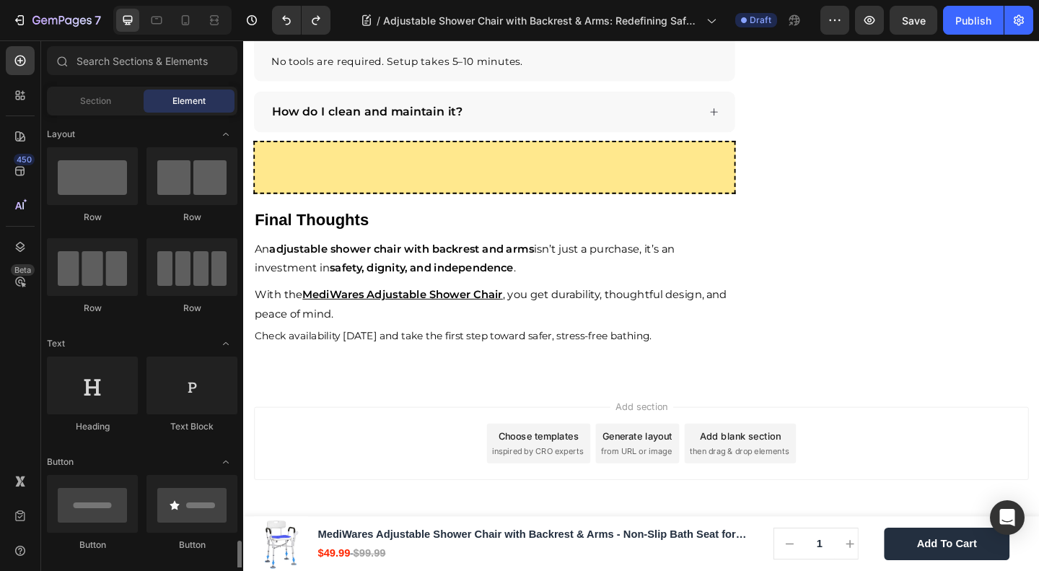
scroll to position [0, 0]
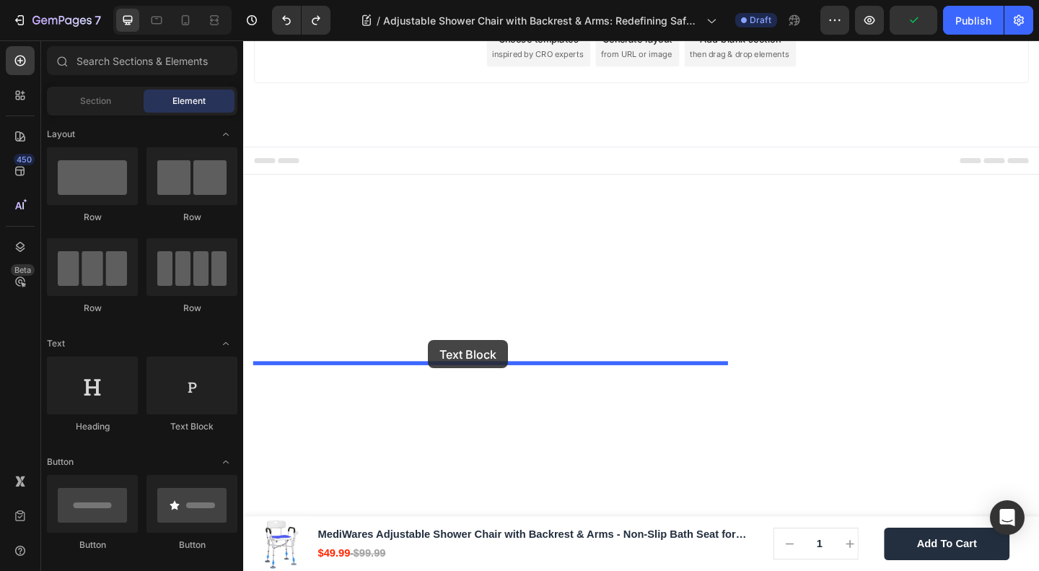
drag, startPoint x: 468, startPoint y: 413, endPoint x: 445, endPoint y: 367, distance: 52.0
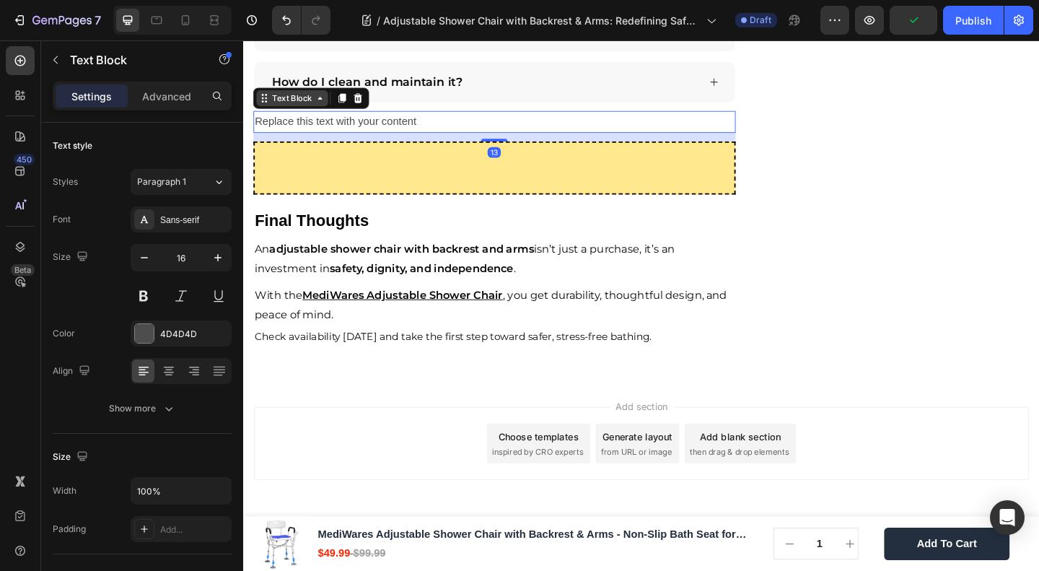
click at [298, 110] on div "Text Block" at bounding box center [296, 103] width 49 height 13
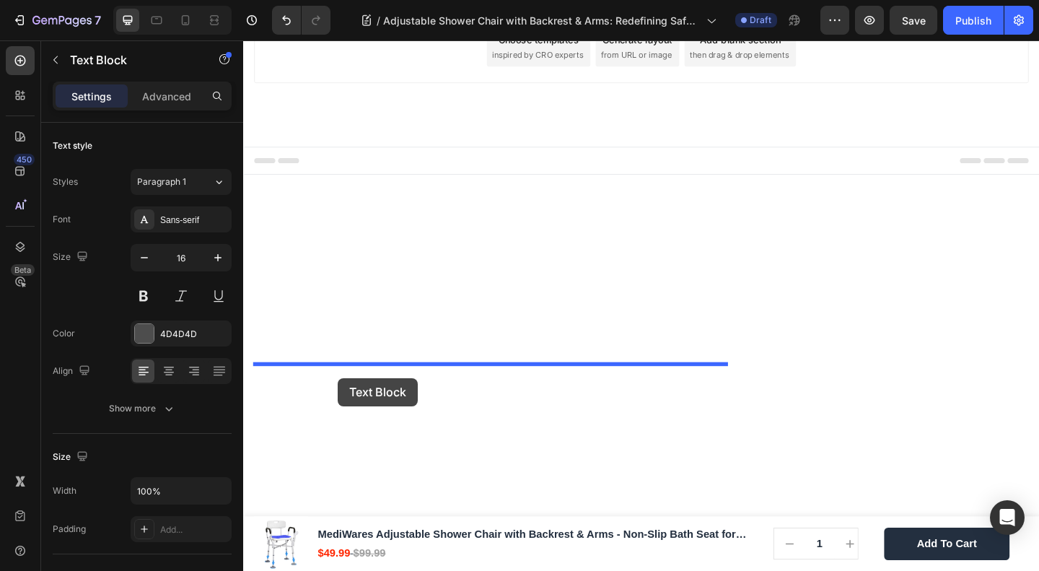
drag, startPoint x: 294, startPoint y: 331, endPoint x: 347, endPoint y: 407, distance: 92.3
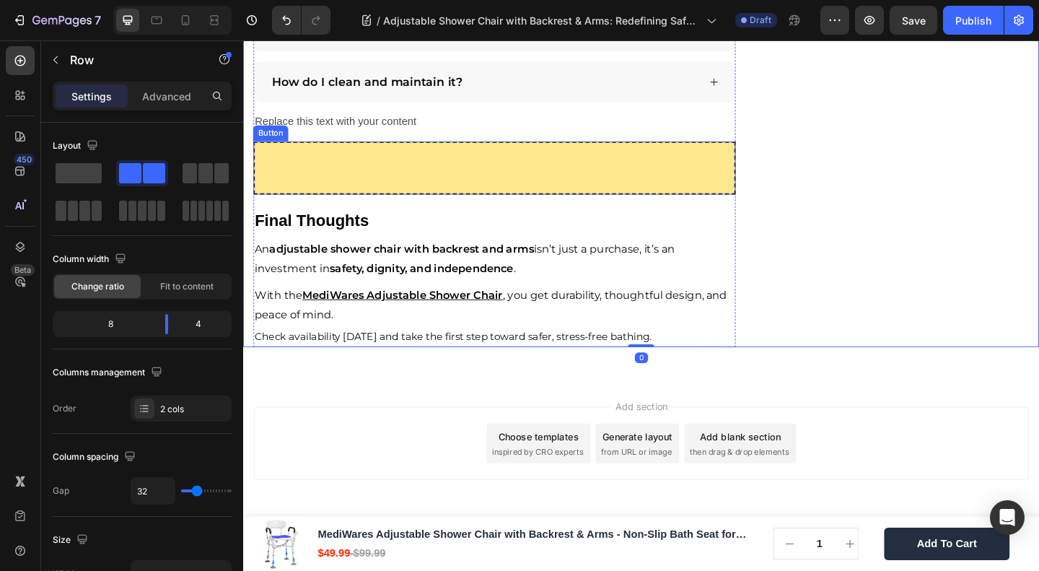
click at [482, 208] on link "⁠⁠⁠⁠⁠⁠⁠" at bounding box center [516, 179] width 525 height 58
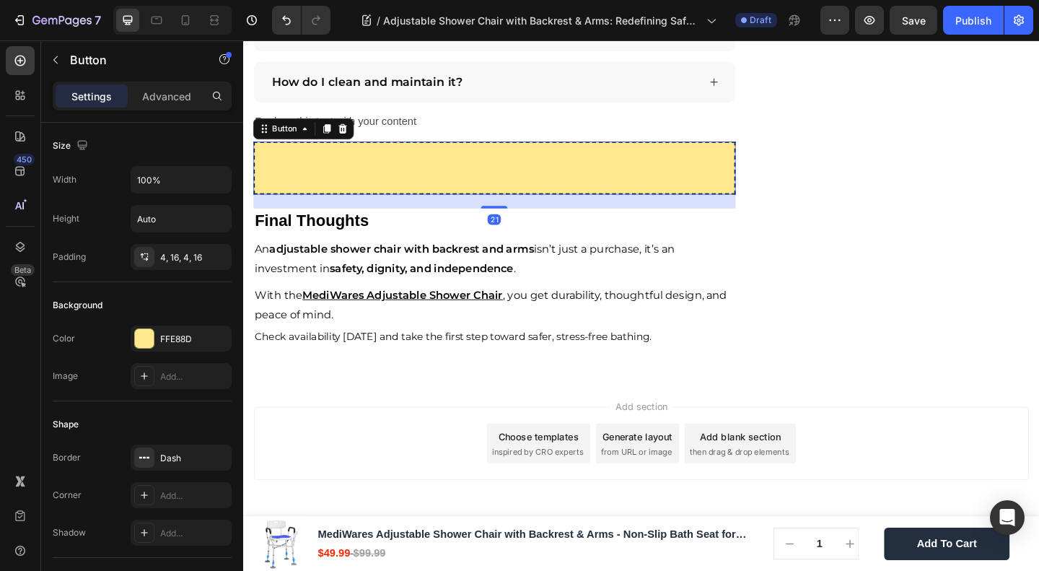
click at [482, 208] on link "⁠⁠⁠⁠⁠⁠⁠" at bounding box center [516, 179] width 525 height 58
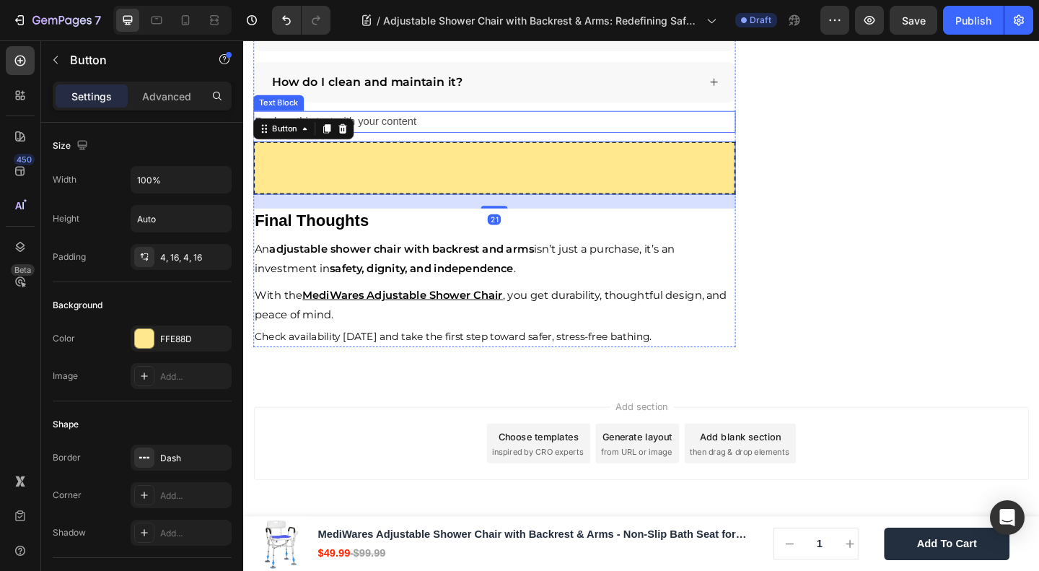
click at [387, 141] on div "Replace this text with your content" at bounding box center [516, 129] width 525 height 24
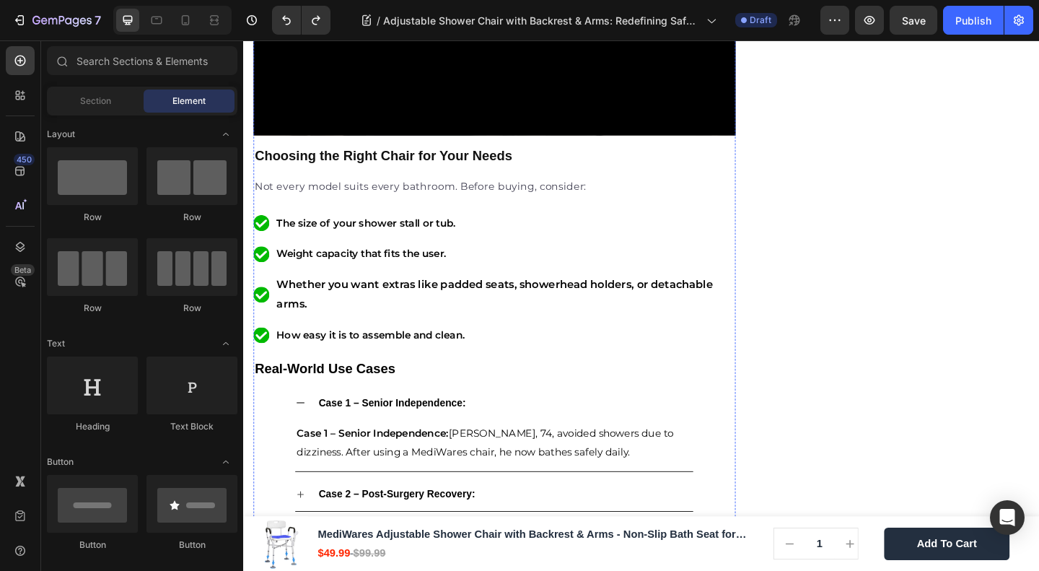
scroll to position [3274, 0]
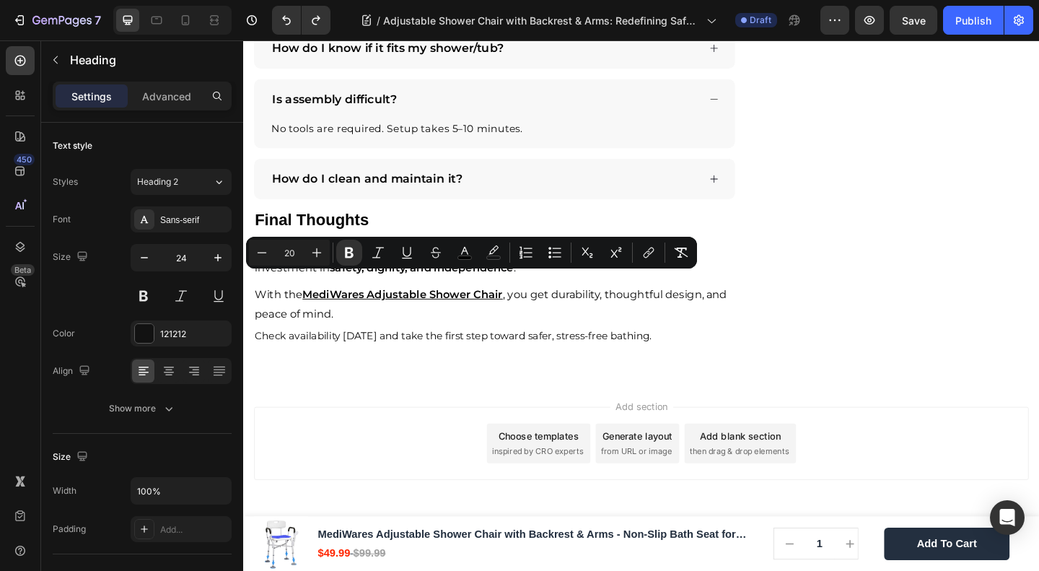
type input "24"
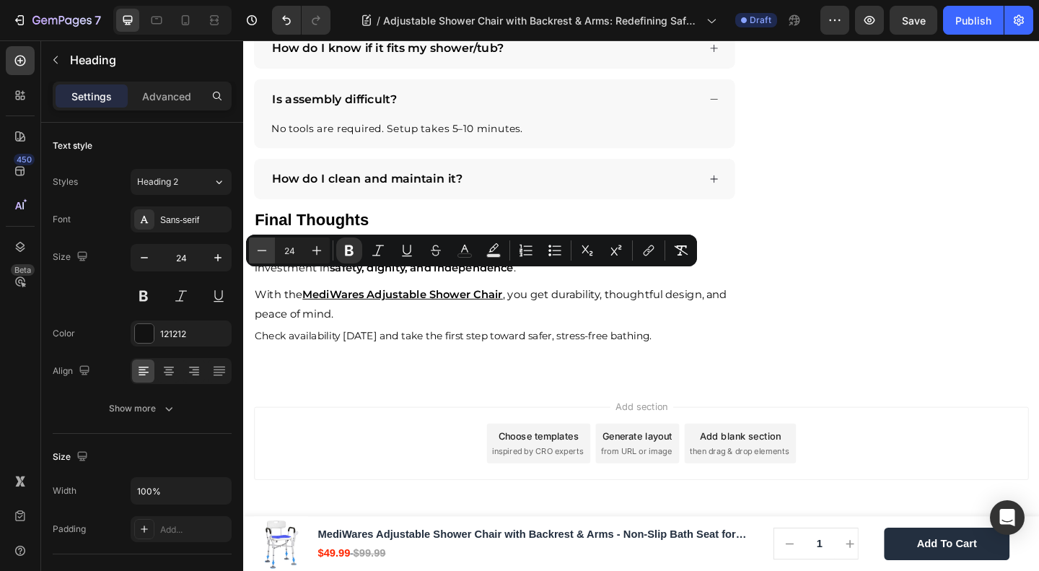
click at [258, 249] on icon "Editor contextual toolbar" at bounding box center [262, 250] width 14 height 14
type input "20"
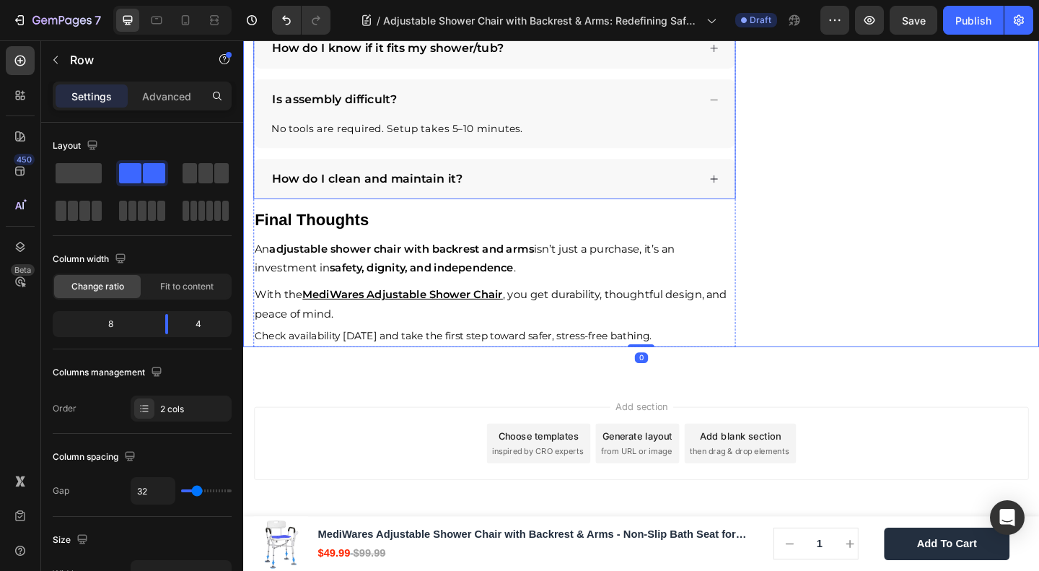
click at [750, 54] on icon at bounding box center [755, 48] width 11 height 11
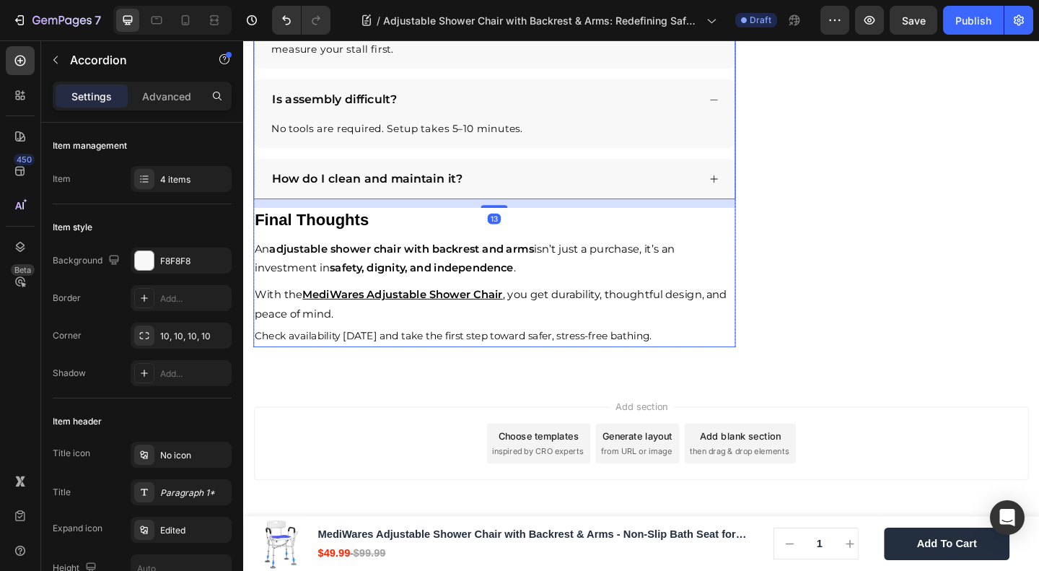
scroll to position [3467, 0]
click at [354, 9] on strong "How do I know if it fits my shower/tub?" at bounding box center [400, 1] width 252 height 15
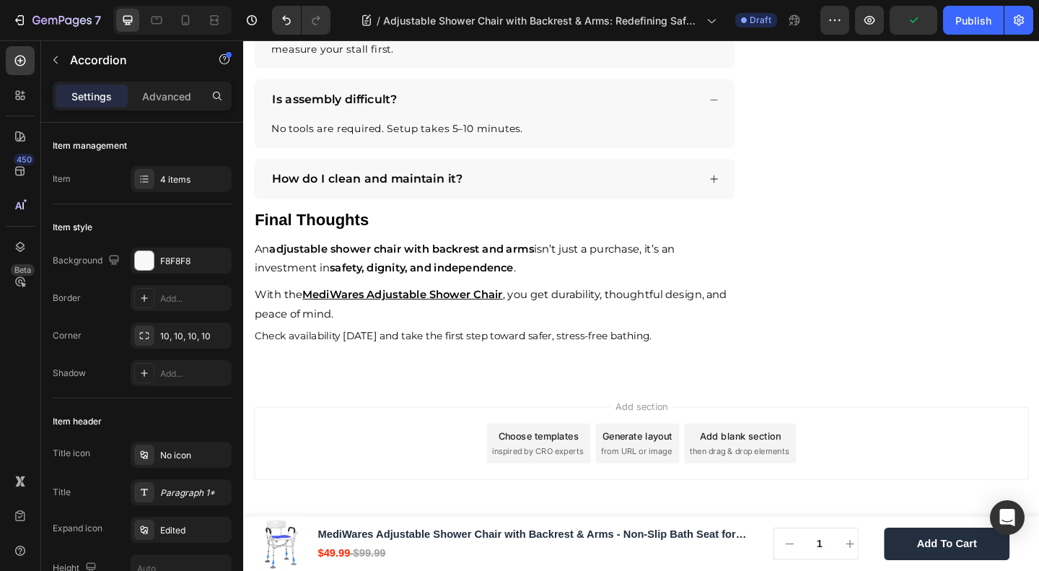
click at [354, 9] on strong "How do I know if it fits my shower/tub?" at bounding box center [400, 1] width 252 height 15
click at [375, 56] on span "The MediWares chair is 22.2” wide with adjustable height. Most standard tubs fi…" at bounding box center [516, 42] width 484 height 30
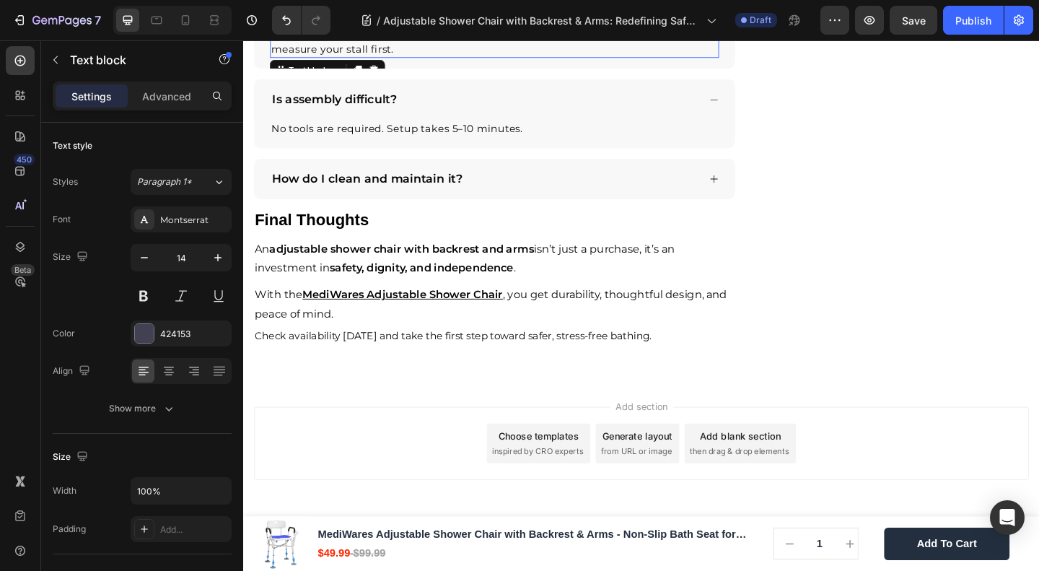
click at [375, 56] on span "The MediWares chair is 22.2” wide with adjustable height. Most standard tubs fi…" at bounding box center [516, 42] width 484 height 30
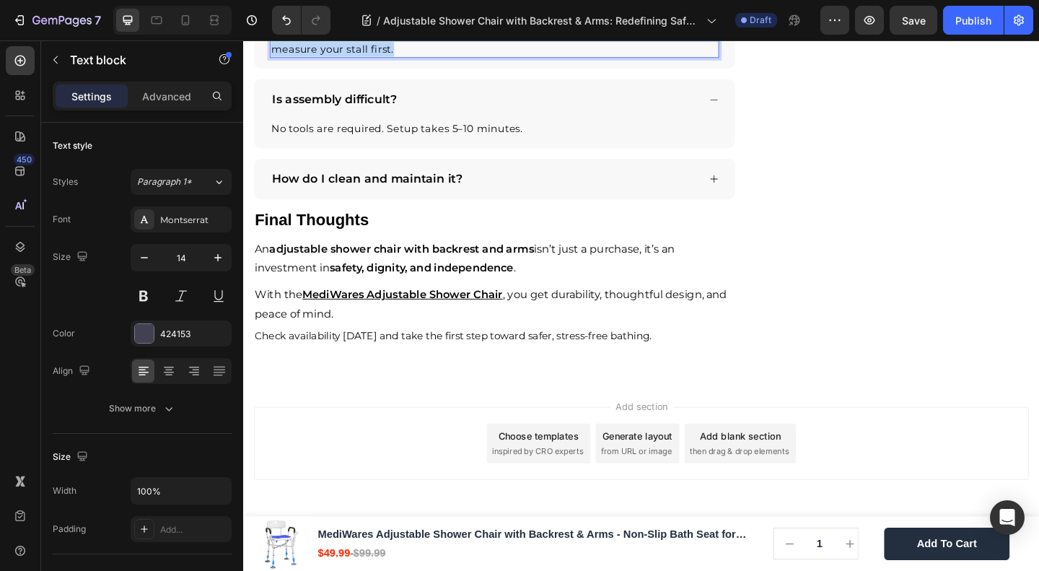
click at [375, 56] on span "The MediWares chair is 22.2” wide with adjustable height. Most standard tubs fi…" at bounding box center [516, 42] width 484 height 30
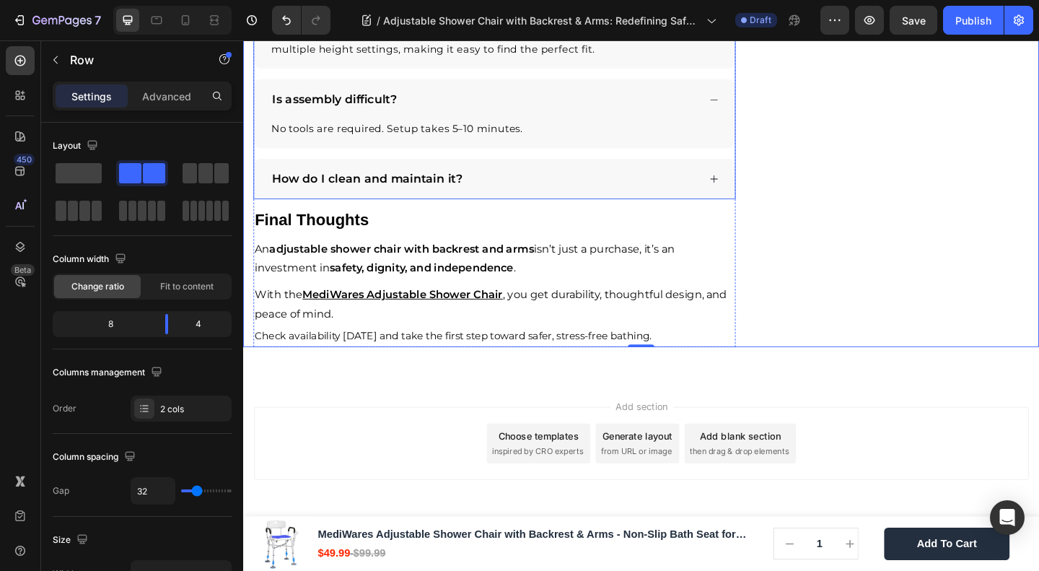
click at [364, 111] on strong "Is assembly difficult?" at bounding box center [342, 103] width 136 height 15
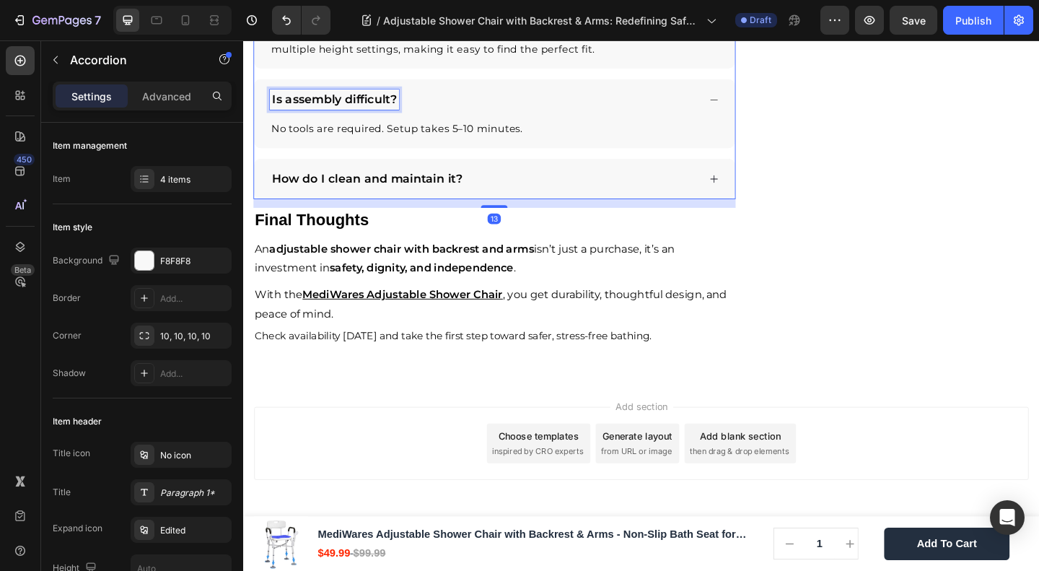
click at [364, 111] on strong "Is assembly difficult?" at bounding box center [342, 103] width 136 height 15
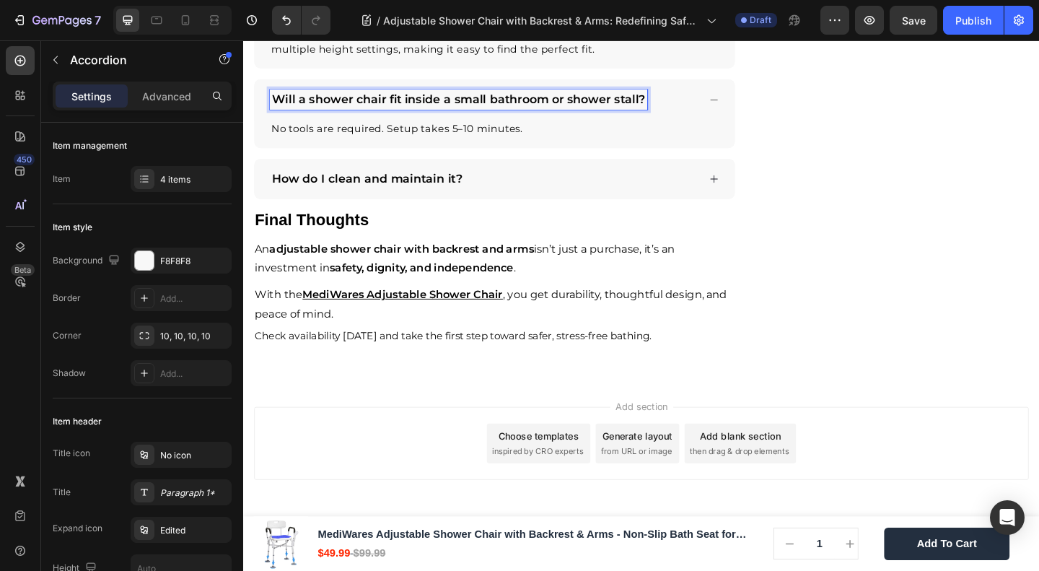
click at [382, 143] on span "No tools are required. Setup takes 5–10 minutes." at bounding box center [411, 136] width 274 height 14
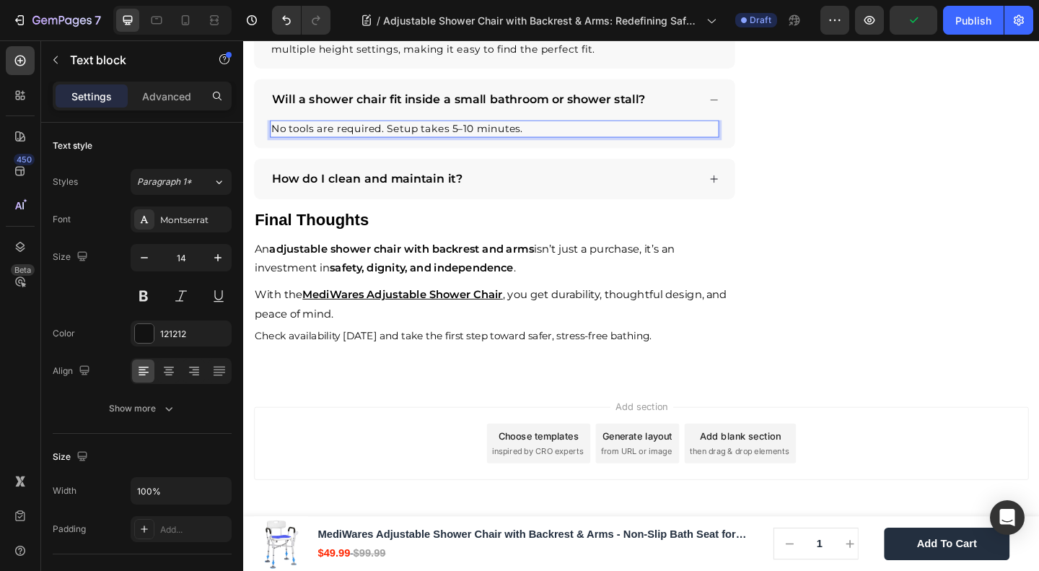
click at [372, 143] on span "No tools are required. Setup takes 5–10 minutes." at bounding box center [411, 136] width 274 height 14
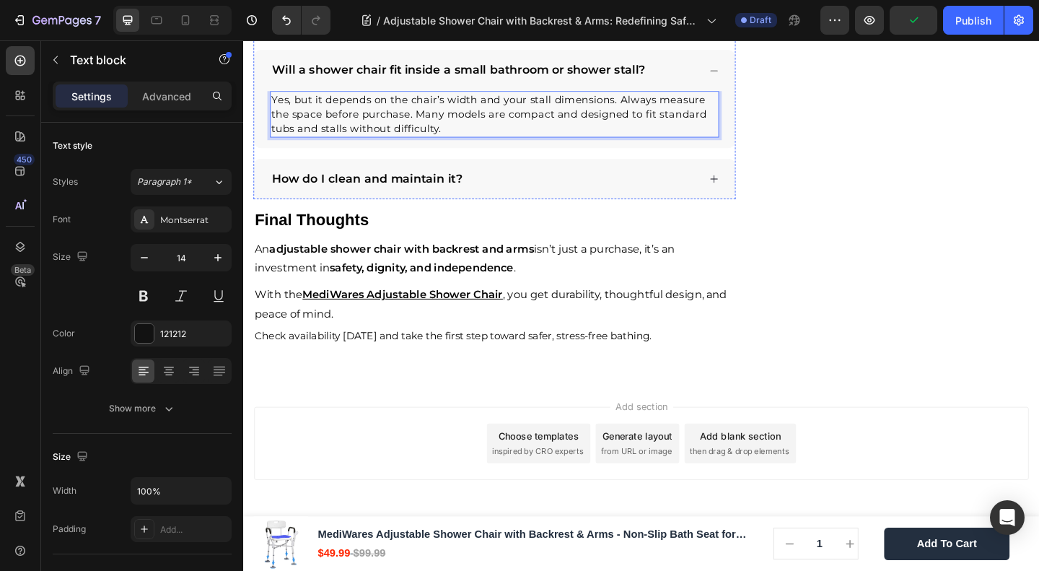
scroll to position [3659, 0]
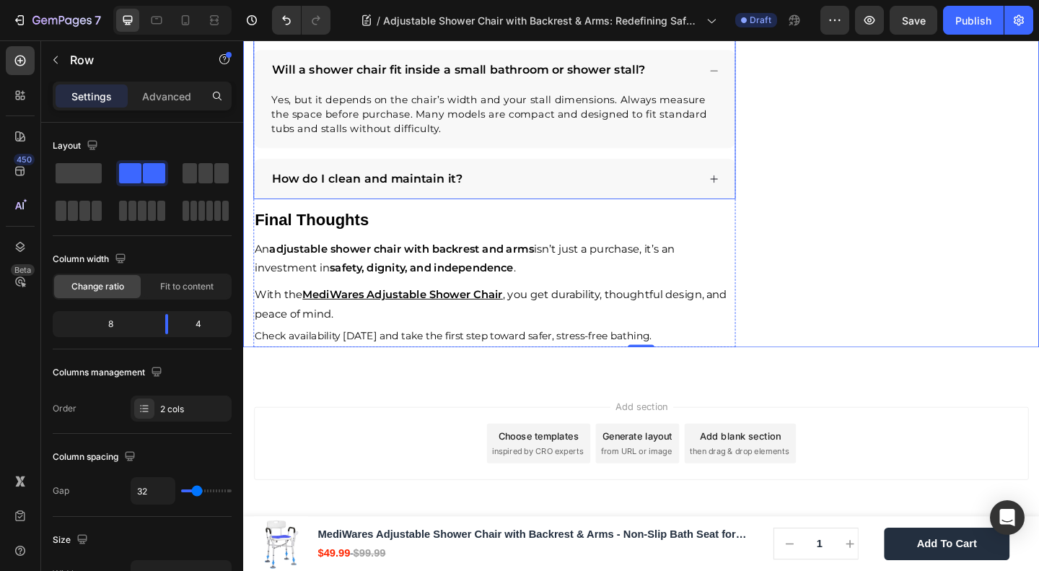
click at [315, 198] on strong "How do I clean and maintain it?" at bounding box center [377, 190] width 207 height 15
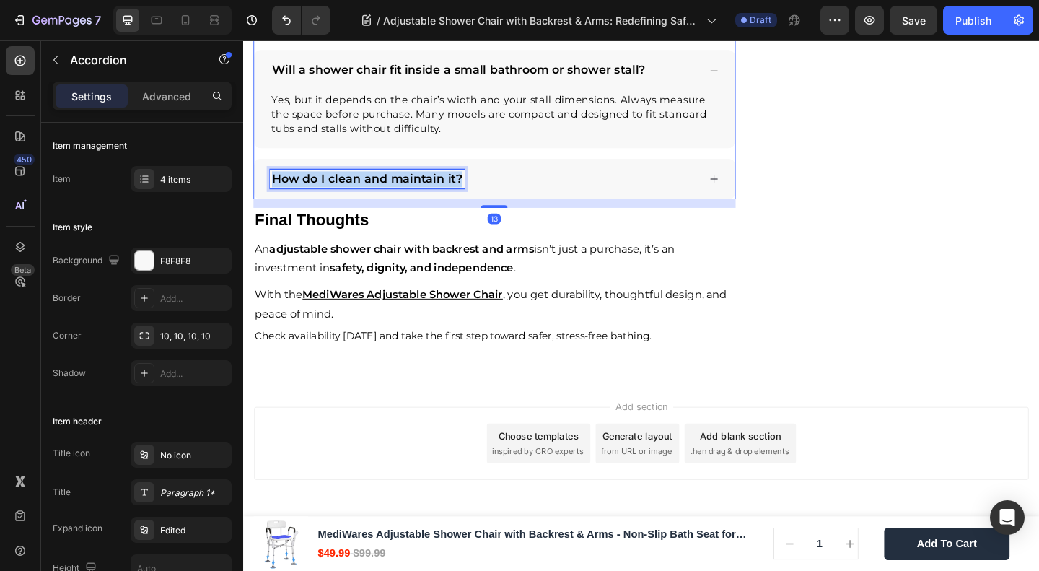
click at [315, 198] on strong "How do I clean and maintain it?" at bounding box center [377, 190] width 207 height 15
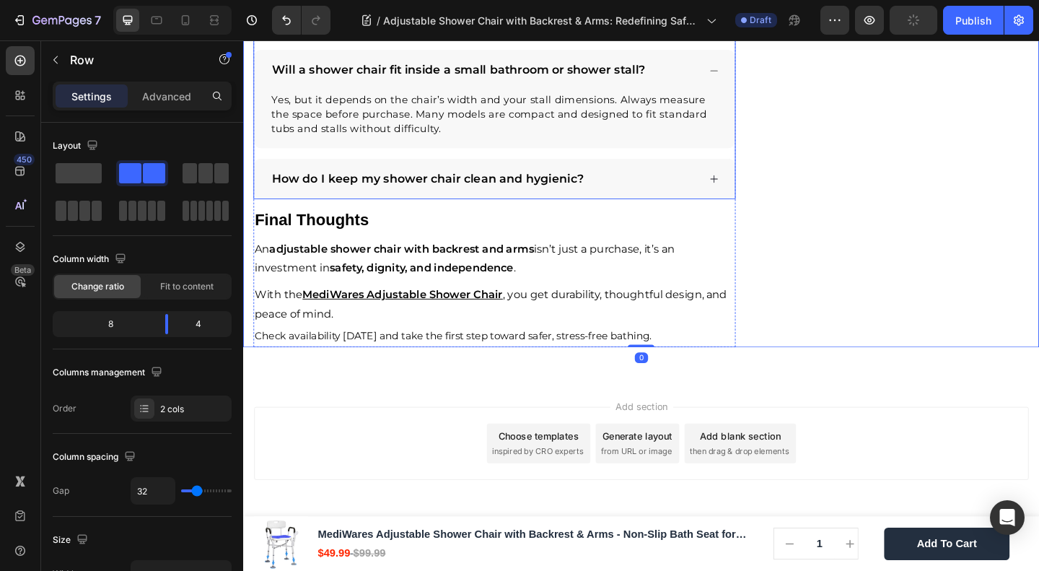
click at [750, 196] on icon at bounding box center [755, 190] width 11 height 11
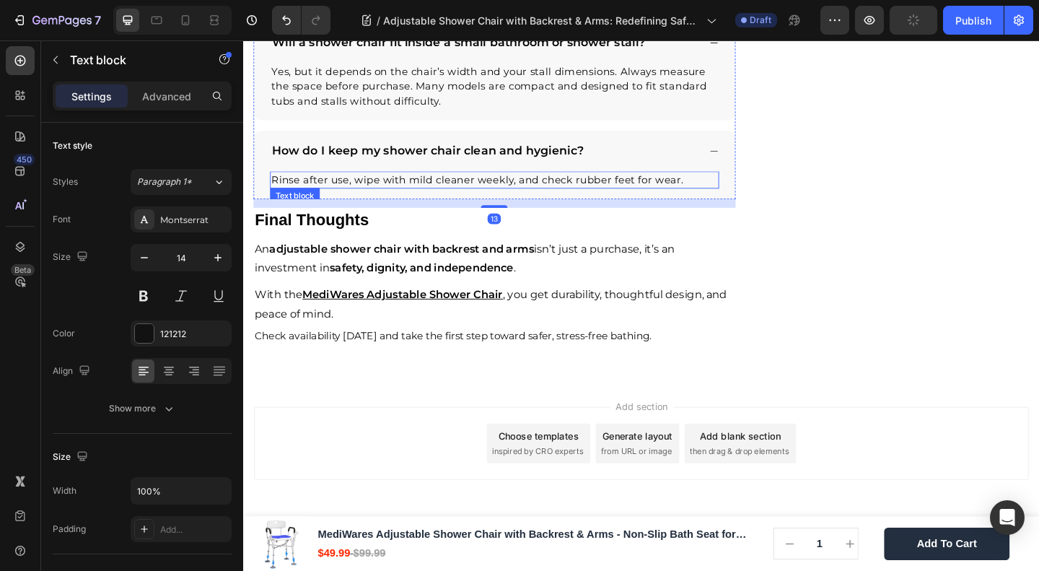
click at [329, 198] on span "Rinse after use, wipe with mild cleaner weekly, and check rubber feet for wear." at bounding box center [498, 192] width 449 height 14
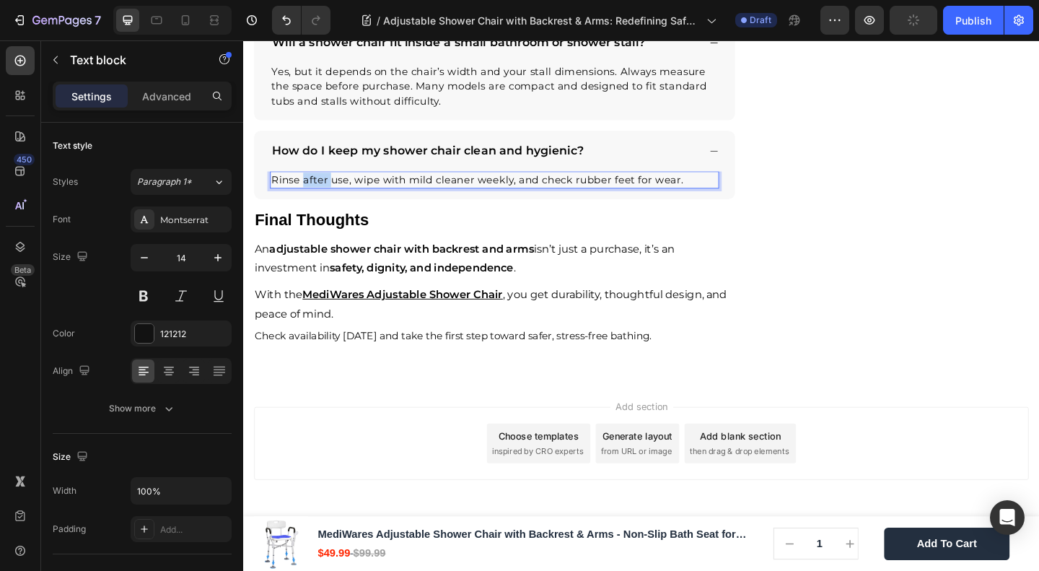
click at [329, 198] on span "Rinse after use, wipe with mild cleaner weekly, and check rubber feet for wear." at bounding box center [498, 192] width 449 height 14
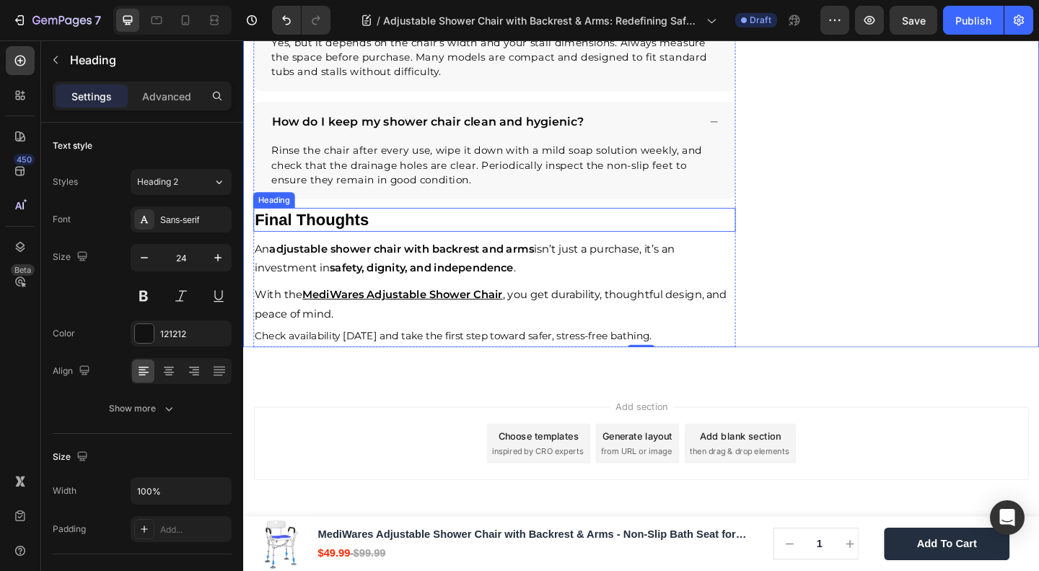
click at [292, 245] on strong "Final Thoughts" at bounding box center [318, 234] width 124 height 19
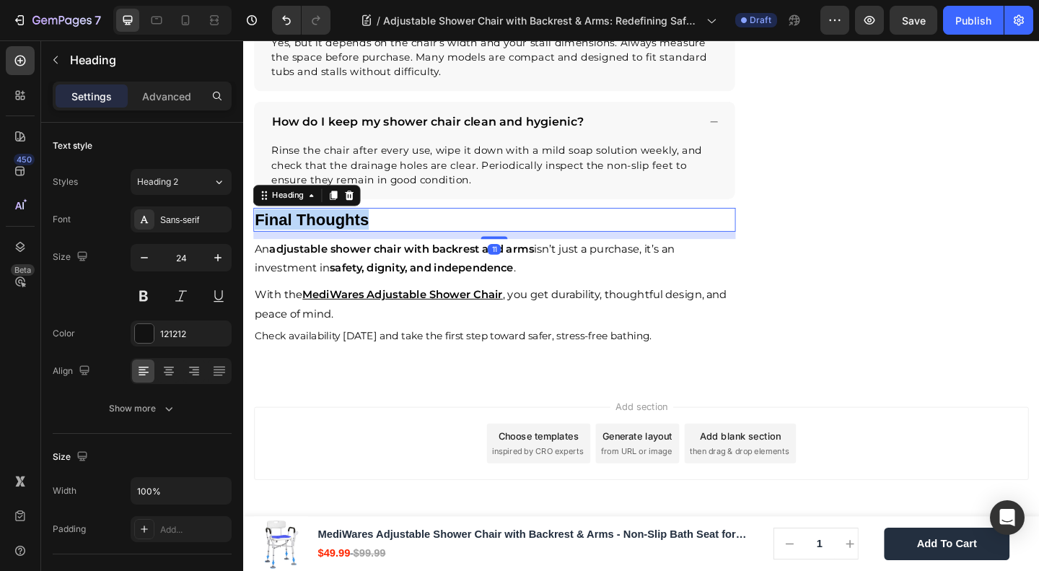
click at [292, 245] on strong "Final Thoughts" at bounding box center [318, 234] width 124 height 19
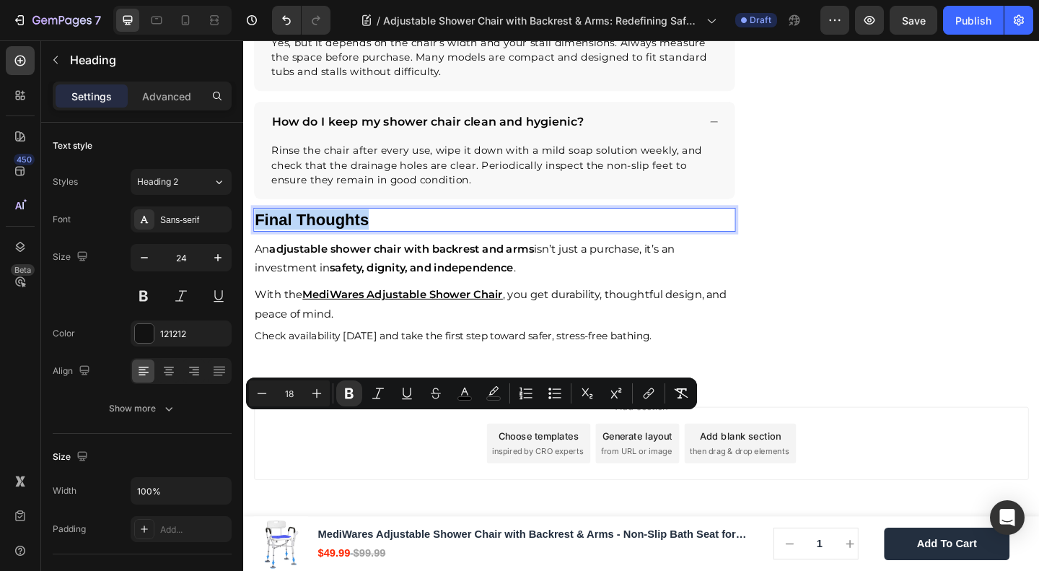
type input "24"
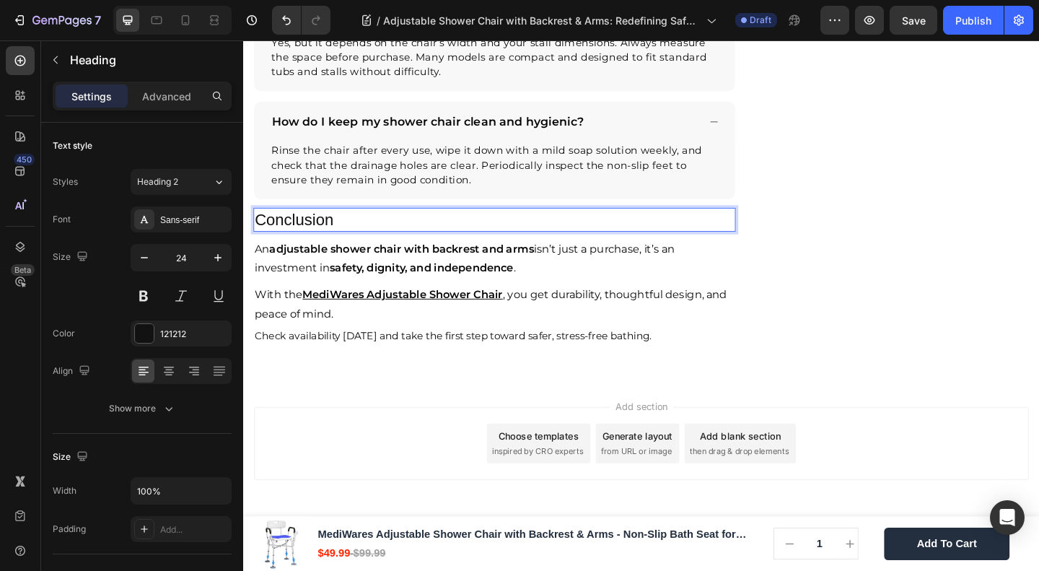
click at [318, 246] on p "Conclusion" at bounding box center [517, 235] width 522 height 22
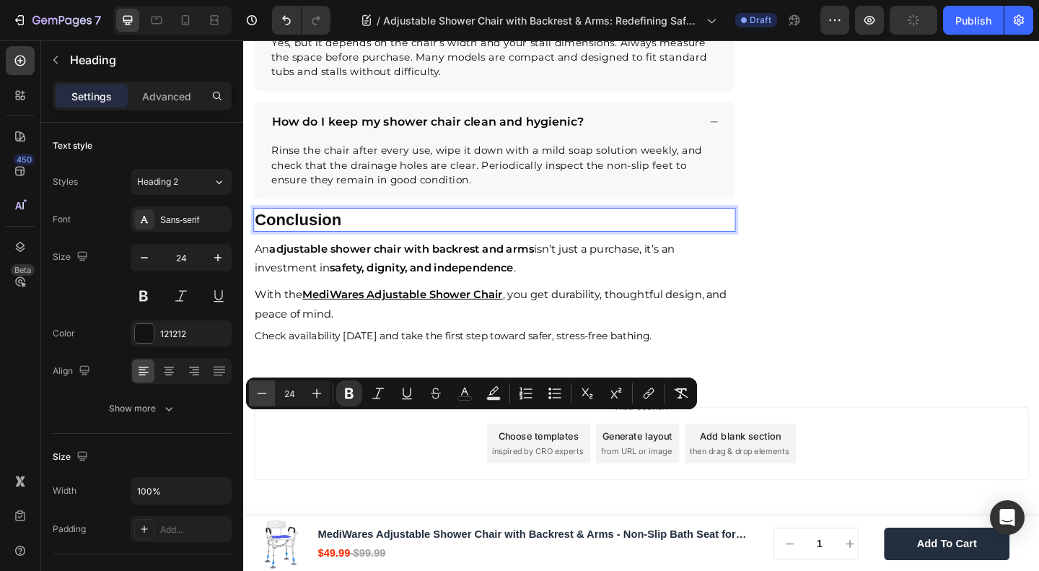
click at [266, 393] on icon "Editor contextual toolbar" at bounding box center [262, 393] width 9 height 1
type input "20"
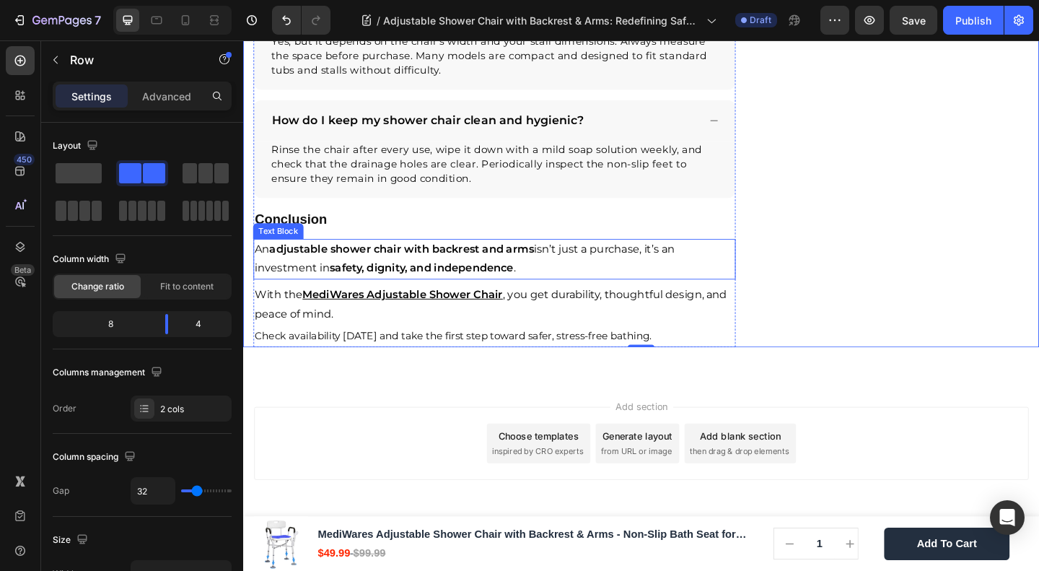
click at [324, 300] on p "An adjustable shower chair with backrest and arms isn’t just a purchase, it’s a…" at bounding box center [517, 279] width 522 height 42
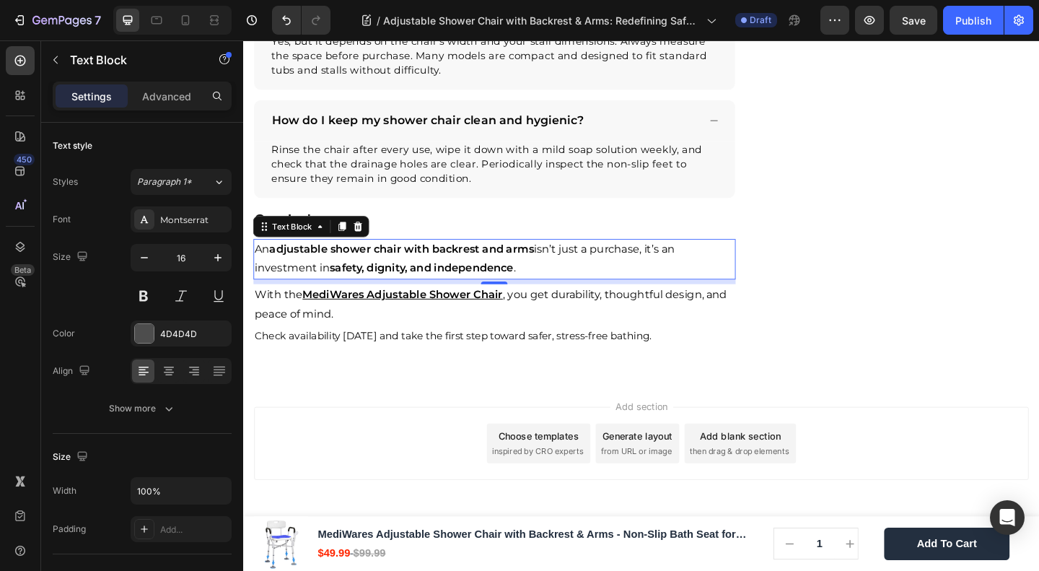
click at [324, 300] on p "An adjustable shower chair with backrest and arms isn’t just a purchase, it’s a…" at bounding box center [517, 279] width 522 height 42
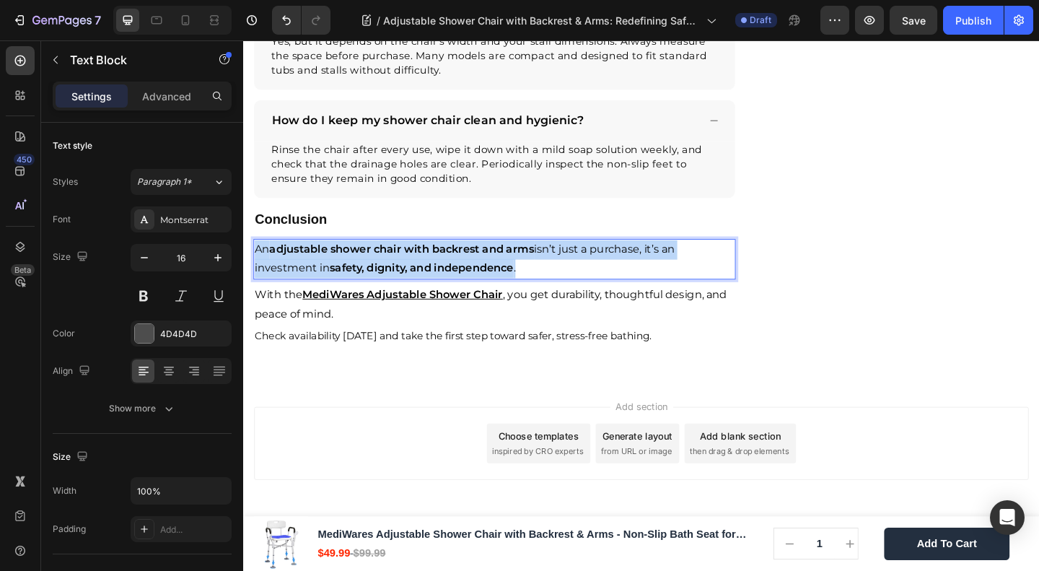
click at [324, 300] on p "An adjustable shower chair with backrest and arms isn’t just a purchase, it’s a…" at bounding box center [517, 279] width 522 height 42
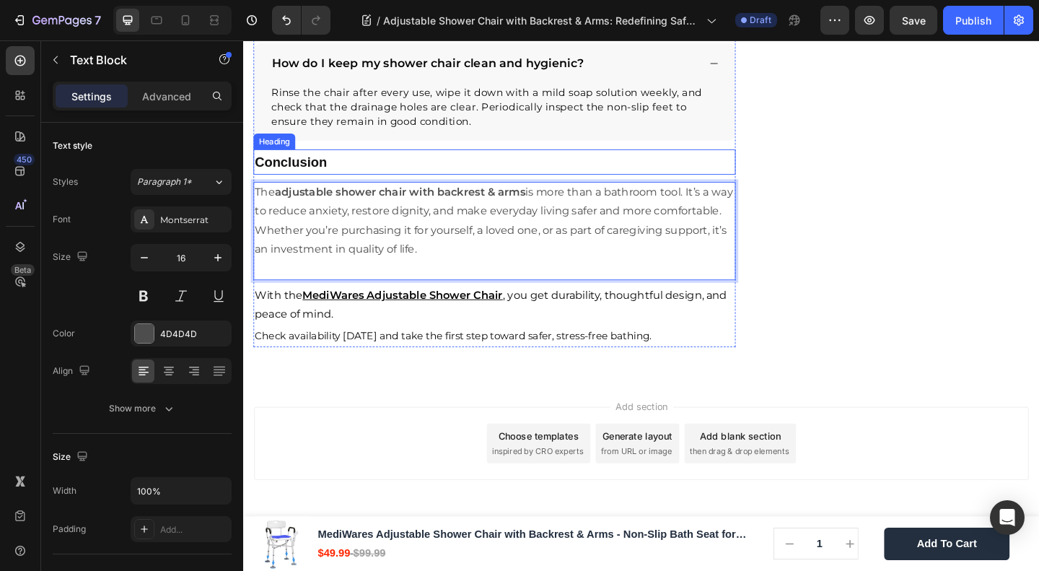
scroll to position [3851, 0]
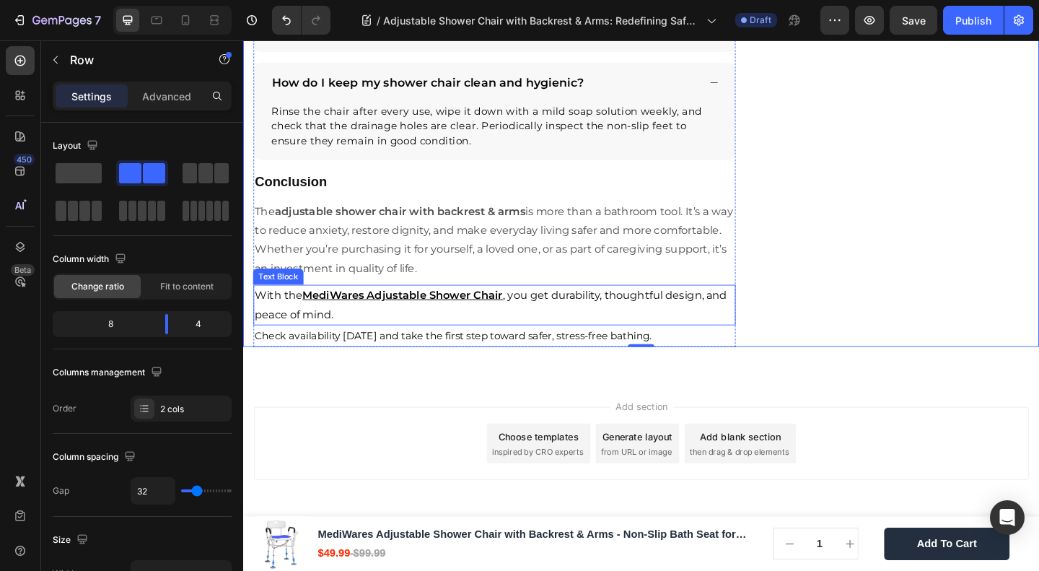
click at [323, 349] on p "With the MediWares Adjustable Shower Chair , you get durability, thoughtful des…" at bounding box center [517, 328] width 522 height 42
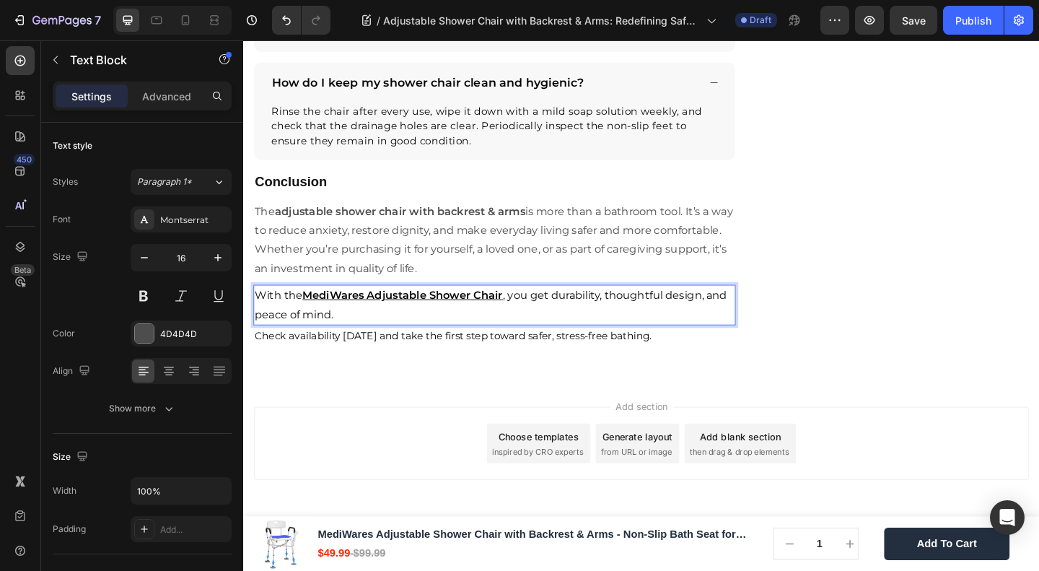
click at [323, 349] on p "With the MediWares Adjustable Shower Chair , you get durability, thoughtful des…" at bounding box center [517, 328] width 522 height 42
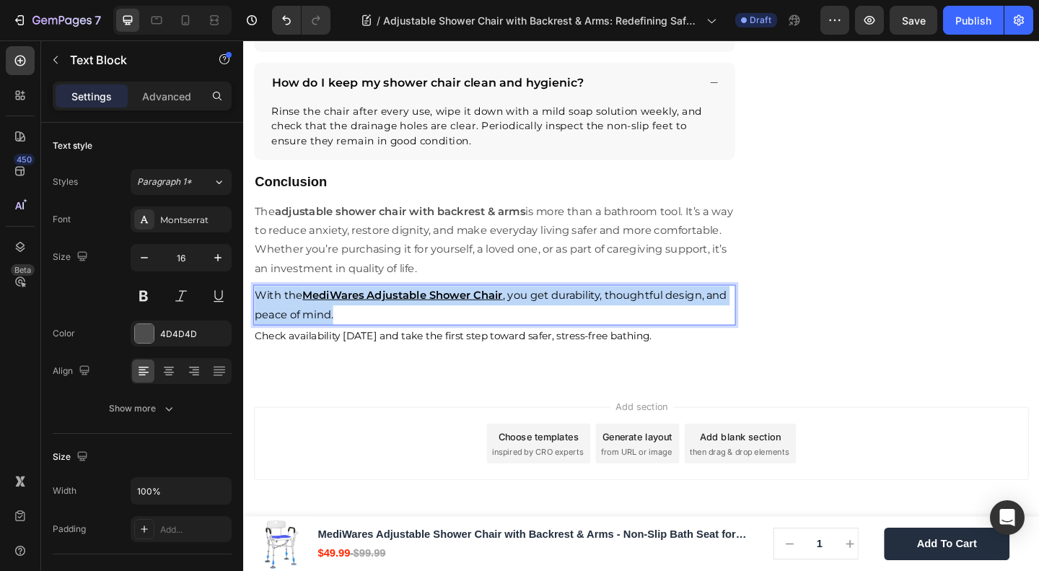
click at [323, 349] on p "With the MediWares Adjustable Shower Chair , you get durability, thoughtful des…" at bounding box center [517, 328] width 522 height 42
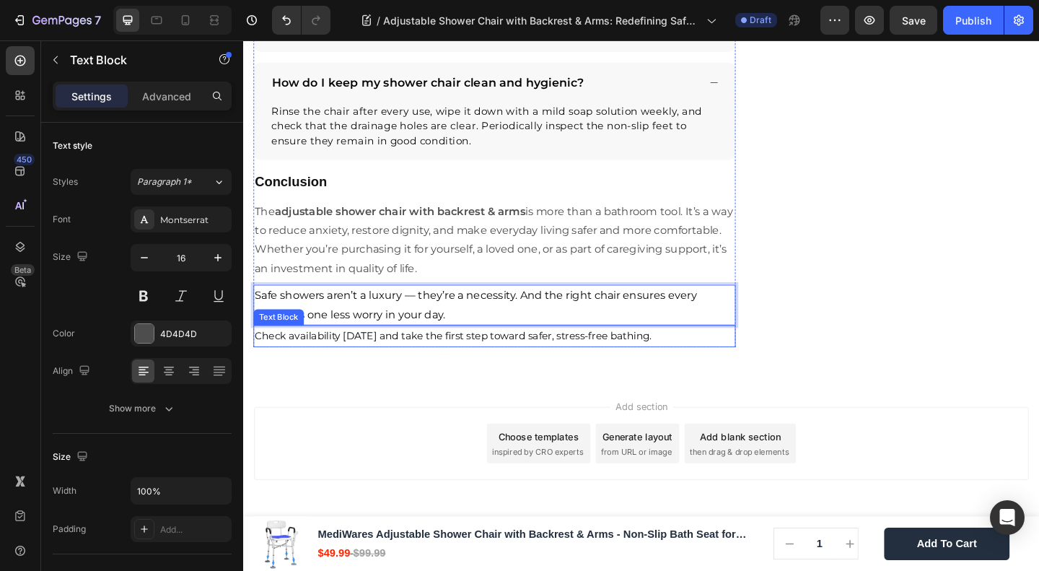
click at [481, 372] on p "Check availability [DATE] and take the first step toward safer, stress-free bat…" at bounding box center [517, 362] width 522 height 21
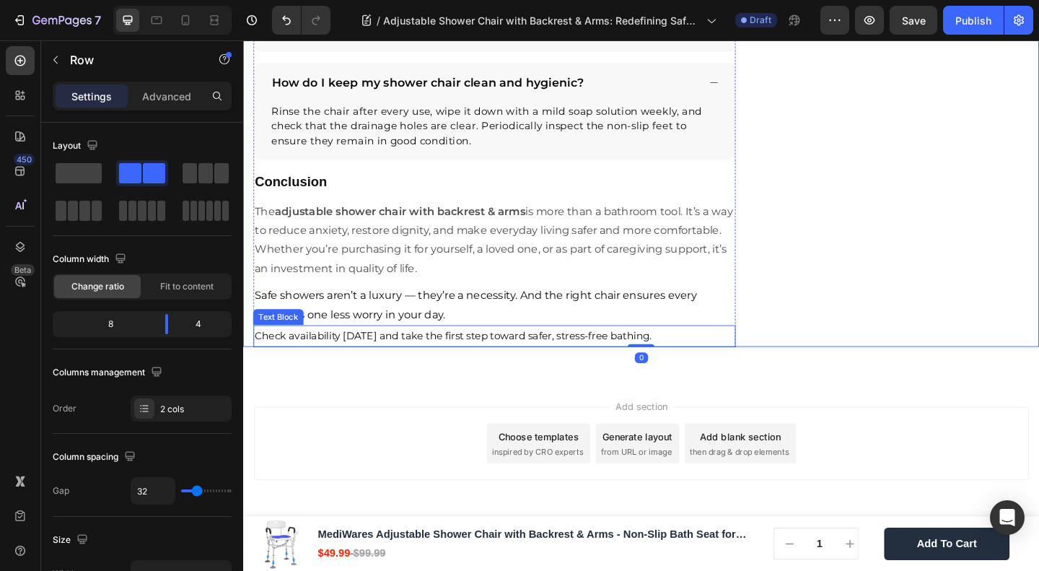
click at [694, 372] on p "Check availability [DATE] and take the first step toward safer, stress-free bat…" at bounding box center [517, 362] width 522 height 21
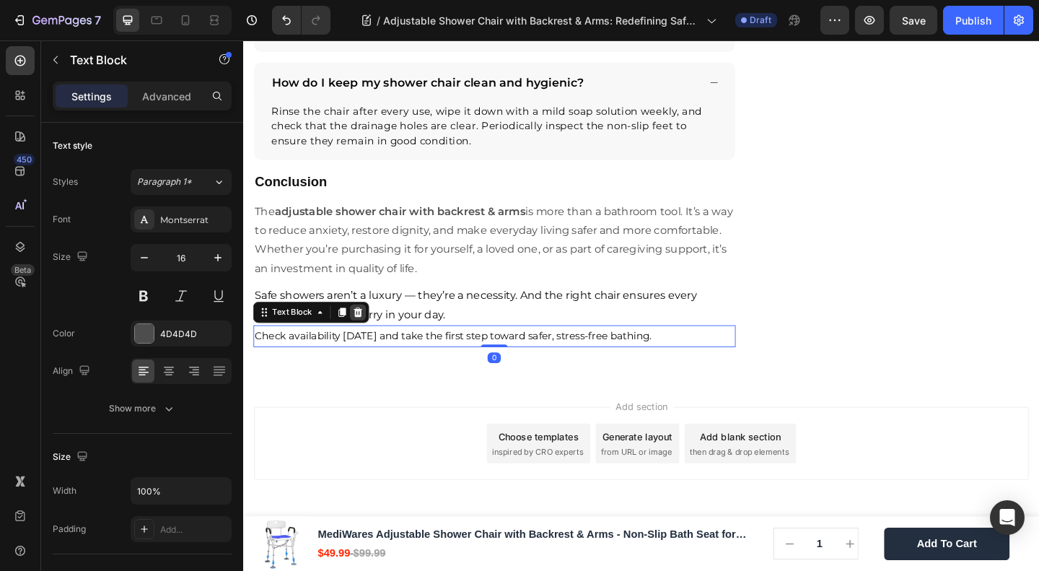
click at [364, 342] on icon at bounding box center [368, 337] width 12 height 12
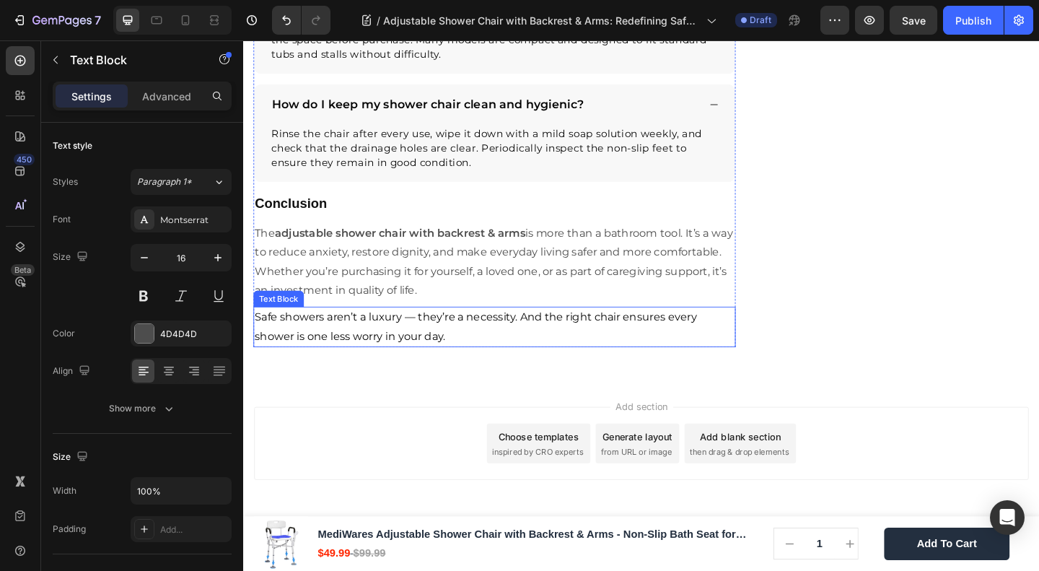
click at [411, 369] on span "Safe showers aren’t a luxury — they’re a necessity. And the right chair ensures…" at bounding box center [496, 351] width 481 height 35
drag, startPoint x: 427, startPoint y: 388, endPoint x: 486, endPoint y: 393, distance: 60.2
click at [416, 369] on span "Safe showers aren’t a luxury — they’re a necessity. And the right chair ensures…" at bounding box center [496, 351] width 481 height 35
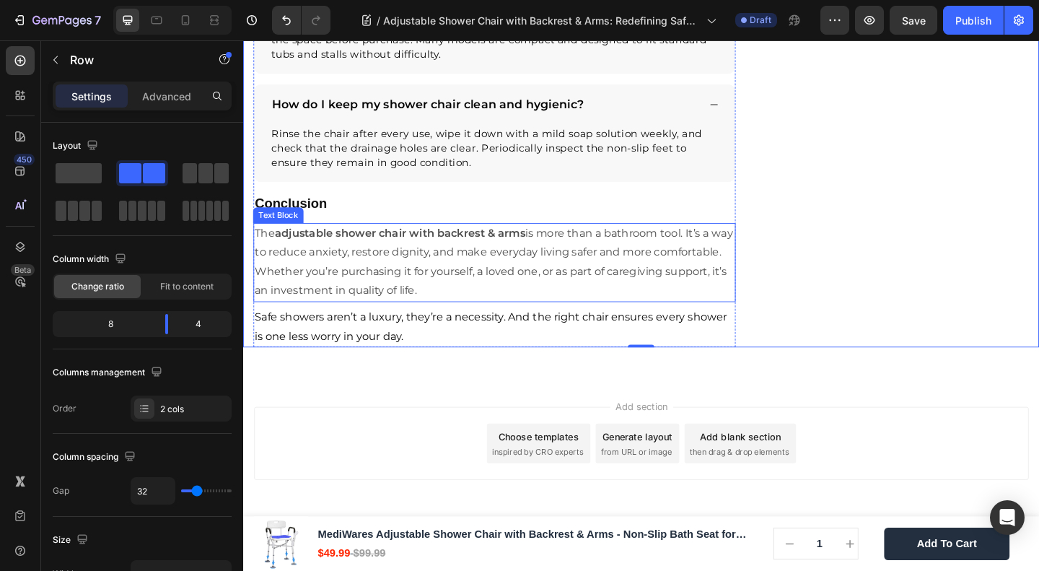
click at [367, 257] on strong "adjustable shower chair with backrest & arms" at bounding box center [413, 250] width 273 height 14
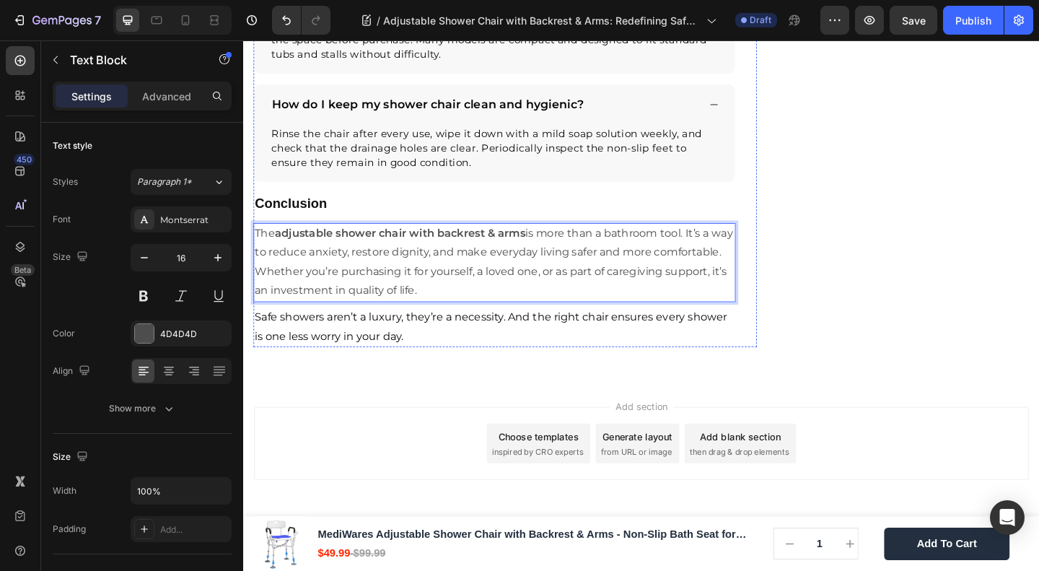
scroll to position [3900, 0]
click at [289, 248] on strong "adjustable shower chair with backrest & arms" at bounding box center [413, 250] width 273 height 14
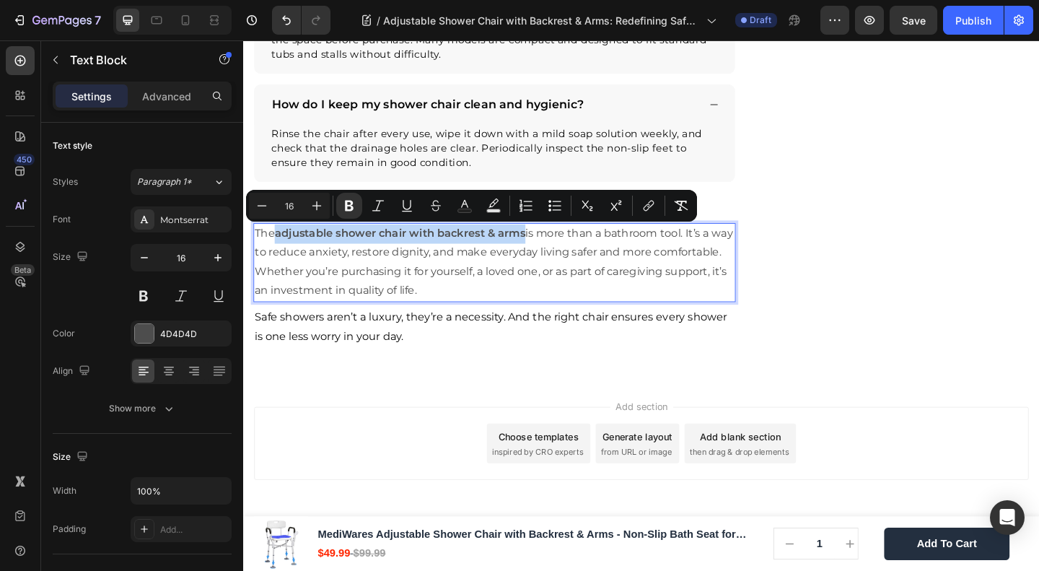
drag, startPoint x: 281, startPoint y: 250, endPoint x: 550, endPoint y: 250, distance: 268.5
click at [550, 250] on strong "adjustable shower chair with backrest & arms" at bounding box center [413, 250] width 273 height 14
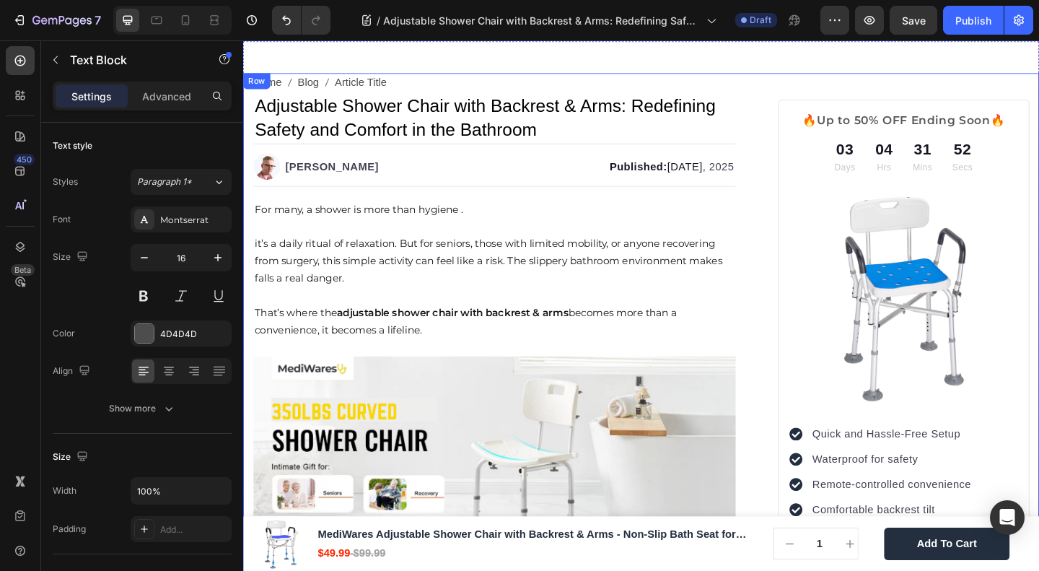
scroll to position [0, 0]
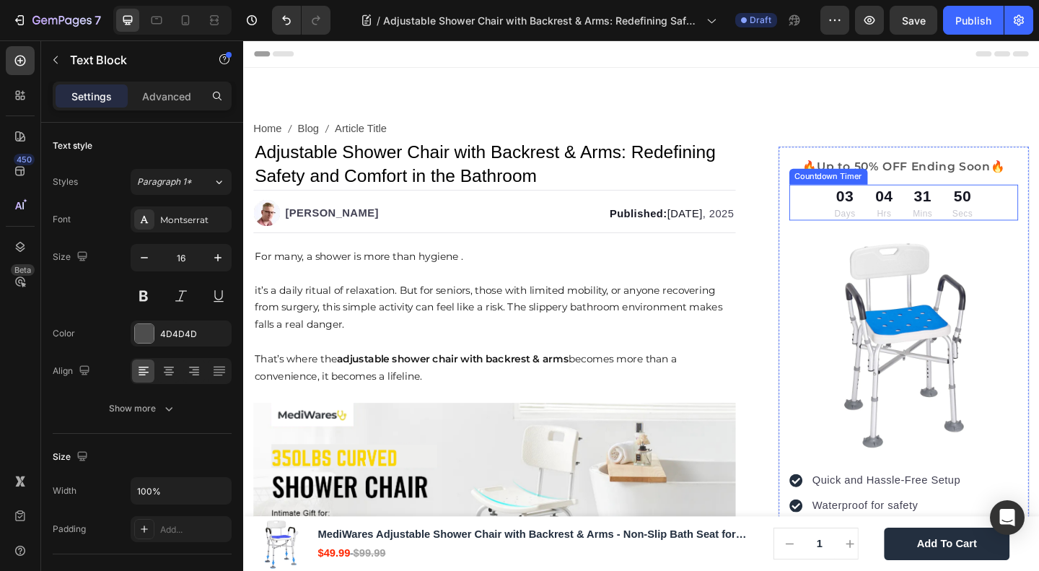
click at [908, 207] on div "03 Days 04 Hrs 31 Mins 50 Secs" at bounding box center [962, 216] width 164 height 39
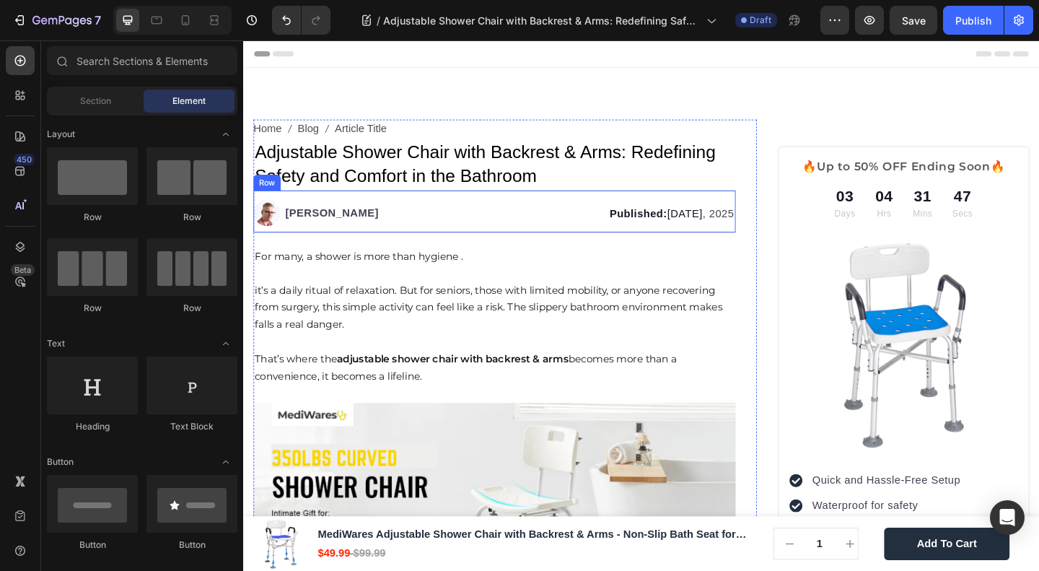
scroll to position [962, 0]
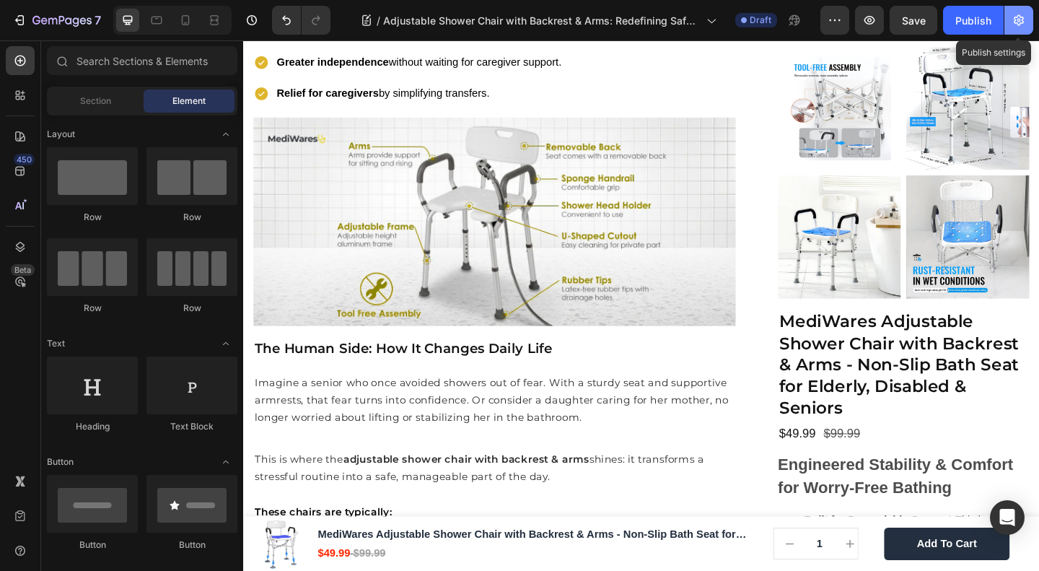
click at [1010, 25] on button "button" at bounding box center [1019, 20] width 29 height 29
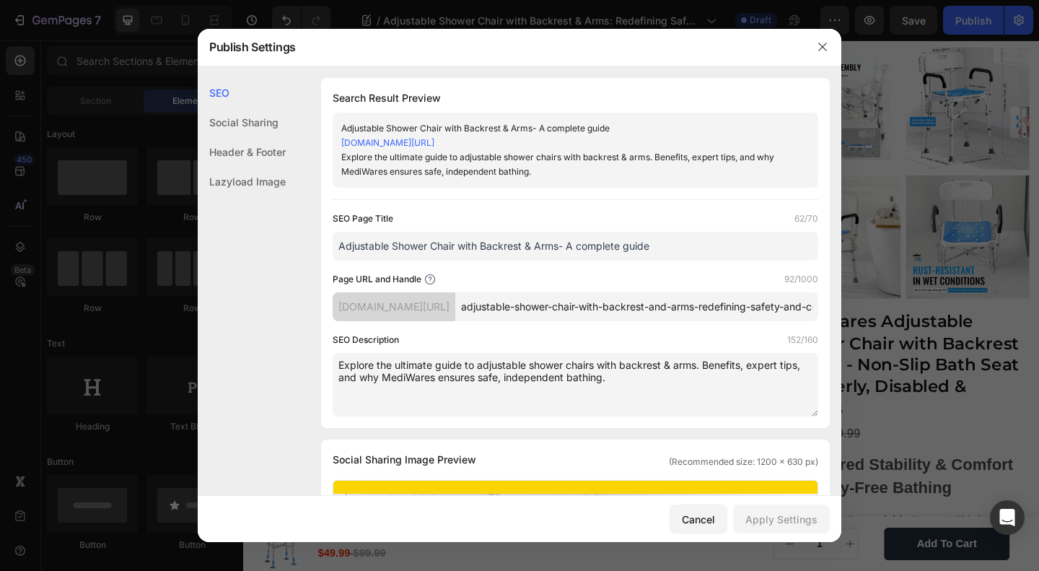
click at [498, 253] on input "Adjustable Shower Chair with Backrest & Arms- A complete guide" at bounding box center [576, 246] width 486 height 29
paste input "| Comfort, Safety & Caregiver Benefits"
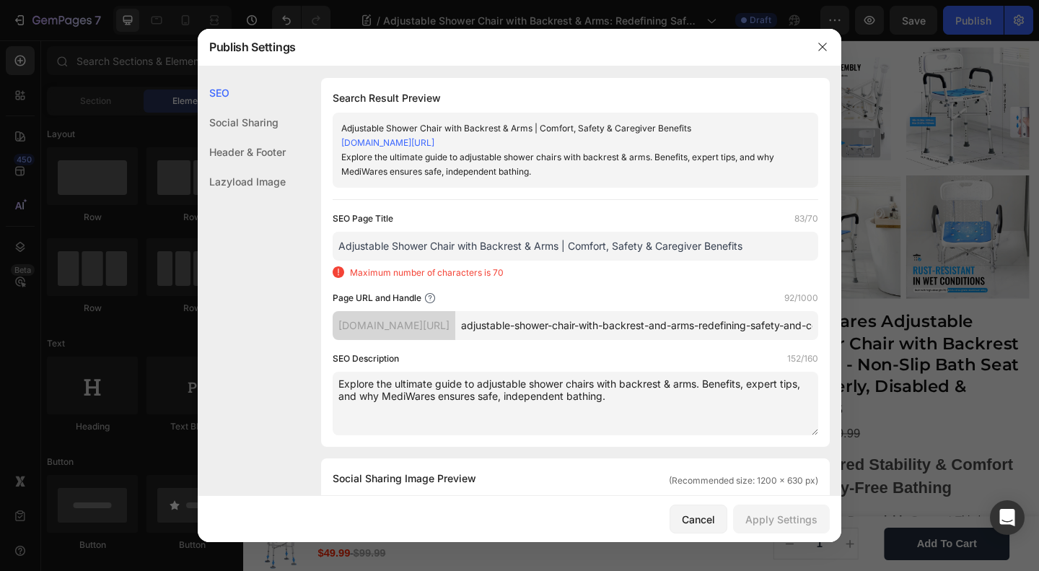
click at [397, 261] on input "Adjustable Shower Chair with Backrest & Arms | Comfort, Safety & Caregiver Bene…" at bounding box center [576, 246] width 486 height 29
paste input "Restore Confidence in Bathing"
click at [496, 259] on input "Adjustable Shower Chair with Backrest & Arms | Restore Confidence in Bathing" at bounding box center [576, 246] width 486 height 29
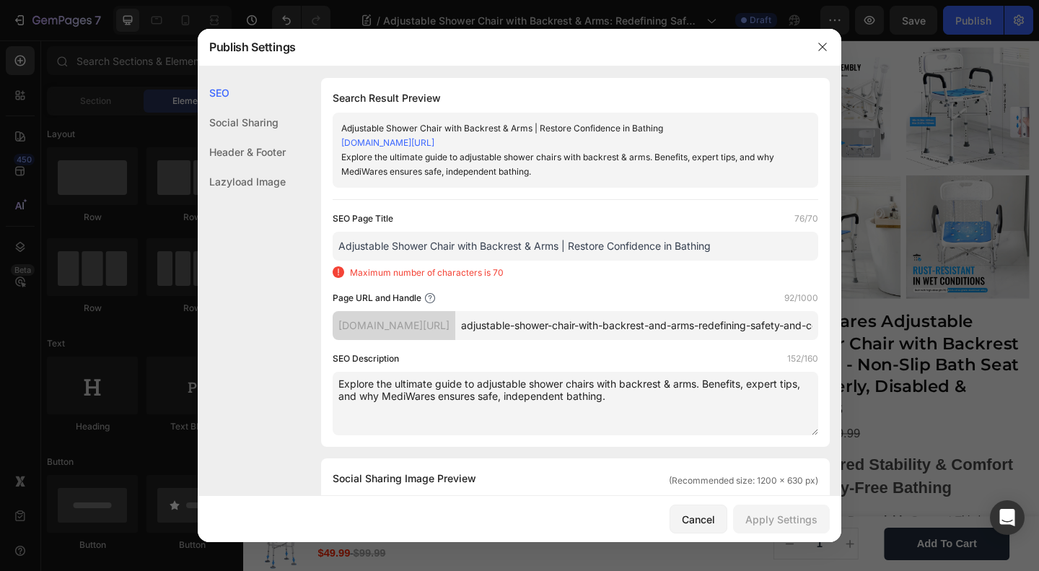
click at [496, 259] on input "Adjustable Shower Chair with Backrest & Arms | Restore Confidence in Bathing" at bounding box center [576, 246] width 486 height 29
paste input "Caregiver & Senior Benefits"
click at [419, 257] on input "Adjustable Shower Chair with Backrest & Arms | Caregiver & Senior Benefits" at bounding box center [576, 246] width 486 height 29
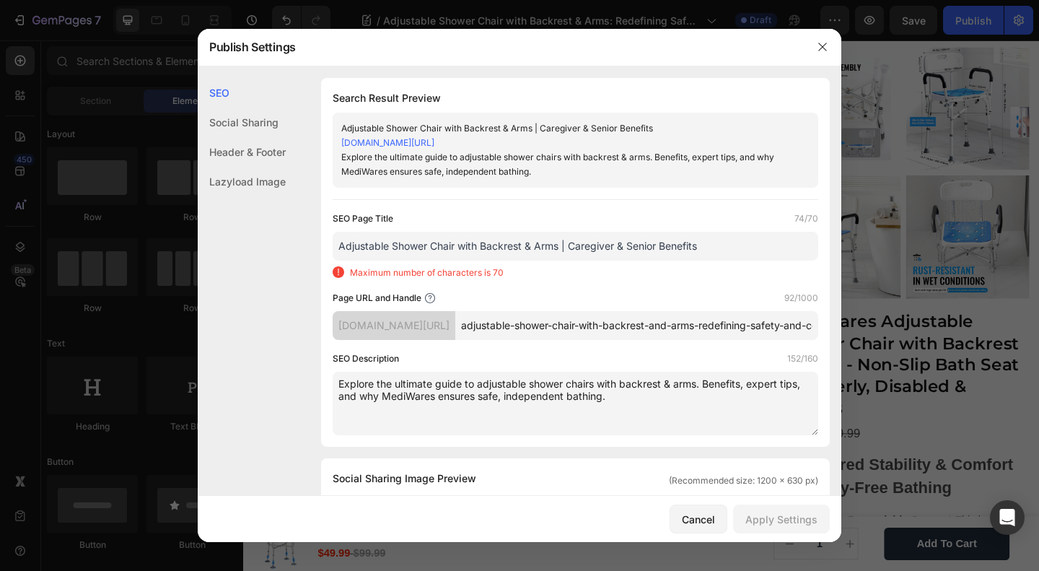
click at [419, 257] on input "Adjustable Shower Chair with Backrest & Arms | Caregiver & Senior Benefits" at bounding box center [576, 246] width 486 height 29
paste input "Comfort & Safety: Adjustable Shower Chair with Backrest & Arm"
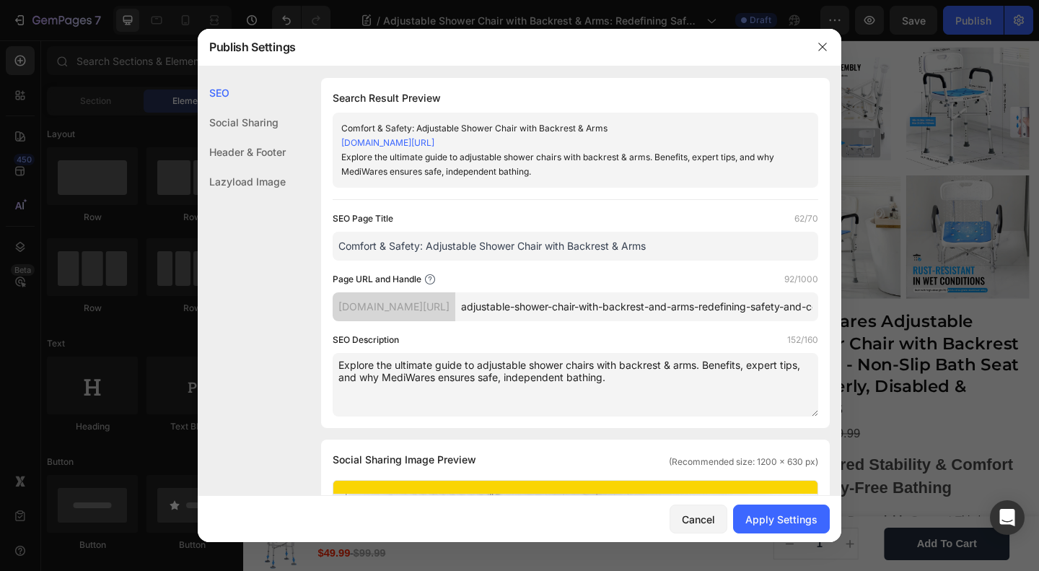
type input "Comfort & Safety: Adjustable Shower Chair with Backrest & Arms"
click at [637, 284] on div "SEO Page Title 62/70 Comfort & Safety: Adjustable Shower Chair with Backrest & …" at bounding box center [576, 313] width 486 height 205
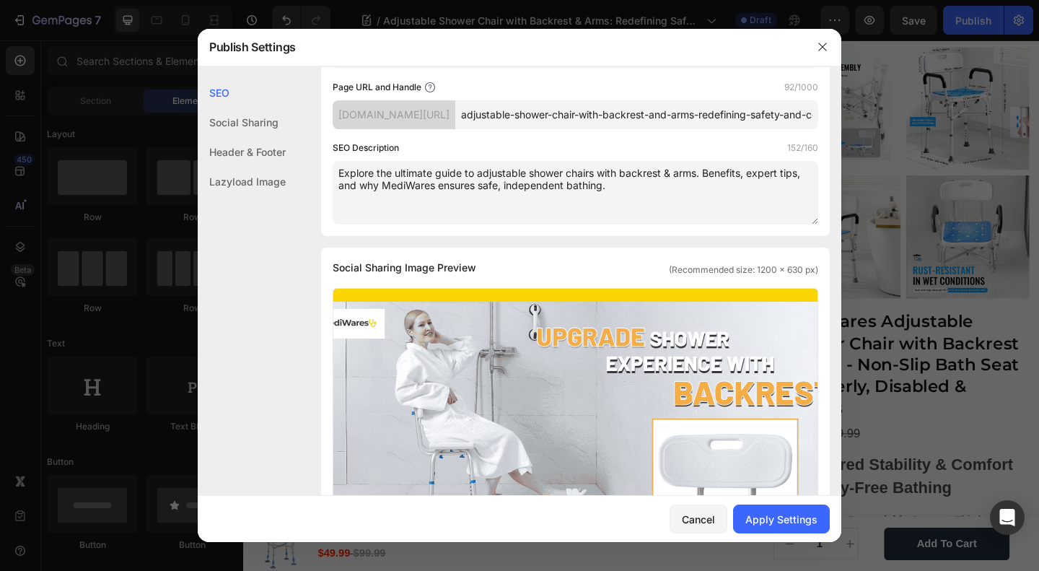
click at [589, 129] on input "adjustable-shower-chair-with-backrest-and-arms-redefining-safety-and-comfort-in…" at bounding box center [636, 114] width 363 height 29
paste input "rms-benefits"
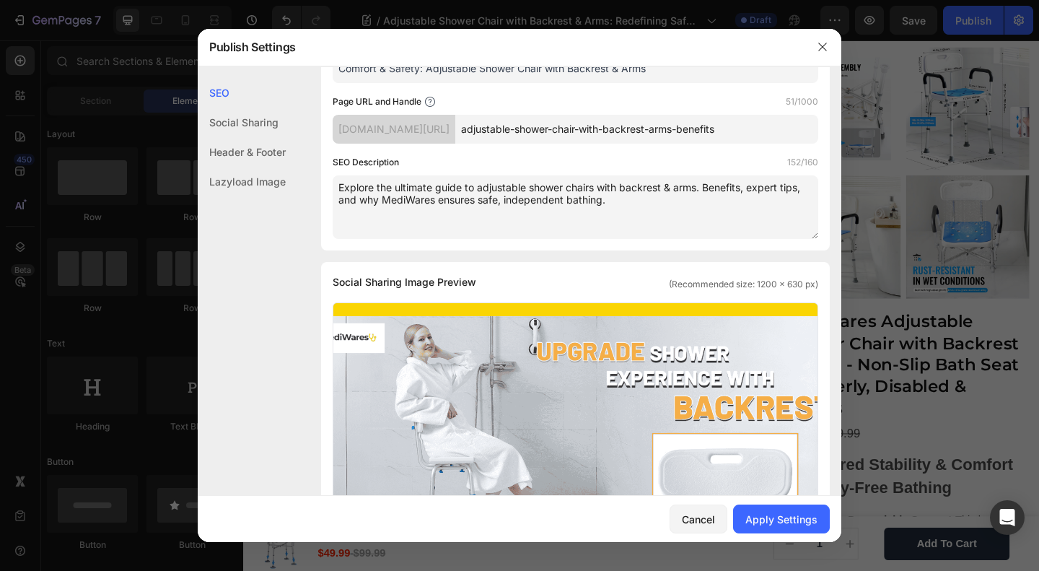
type input "adjustable-shower-chair-with-backrest-arms-benefits"
click at [554, 210] on textarea "Explore the ultimate guide to adjustable shower chairs with backrest & arms. Be…" at bounding box center [576, 207] width 486 height 64
click at [419, 198] on textarea "Explore the ultimate guide to adjustable shower chairs with backrest & arms. Be…" at bounding box center [576, 207] width 486 height 64
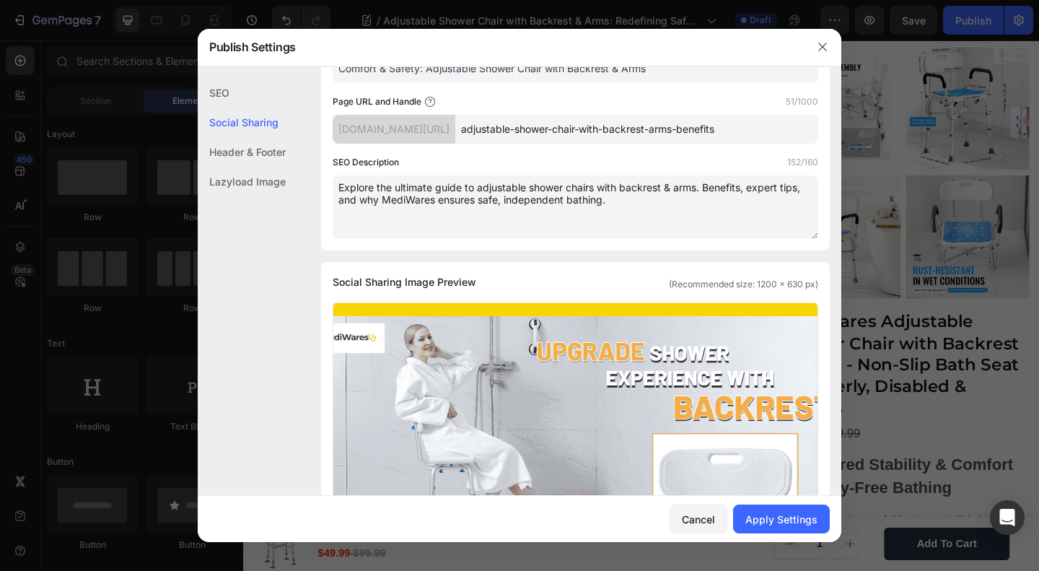
paste textarea "Discover how an adjustable shower chair with backrest & arms enhances safety, c…"
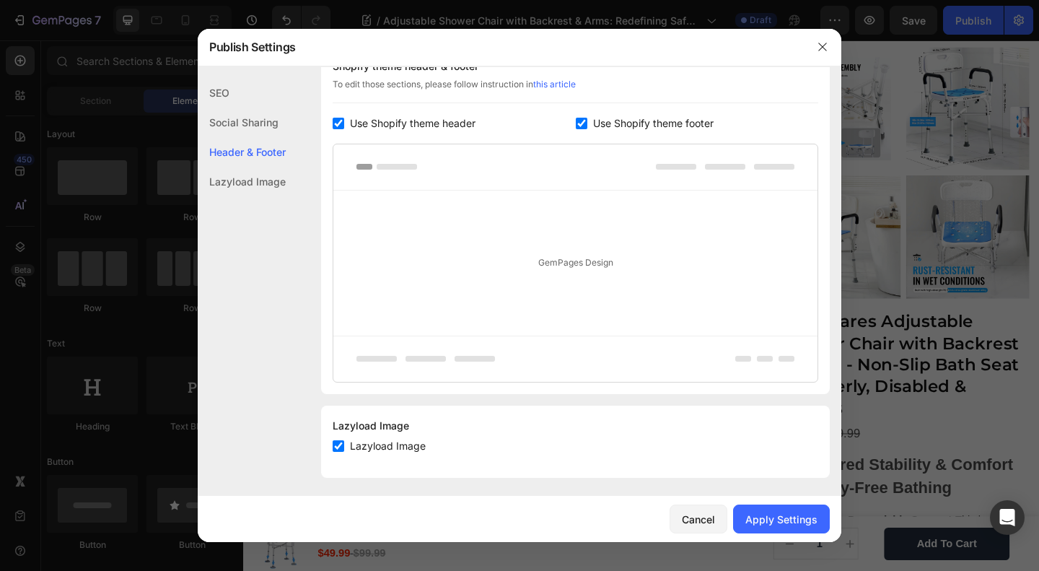
scroll to position [768, 0]
type textarea "Discover how an adjustable shower chair with backrest & arms enhances safety, c…"
click at [762, 518] on div "Apply Settings" at bounding box center [782, 519] width 72 height 15
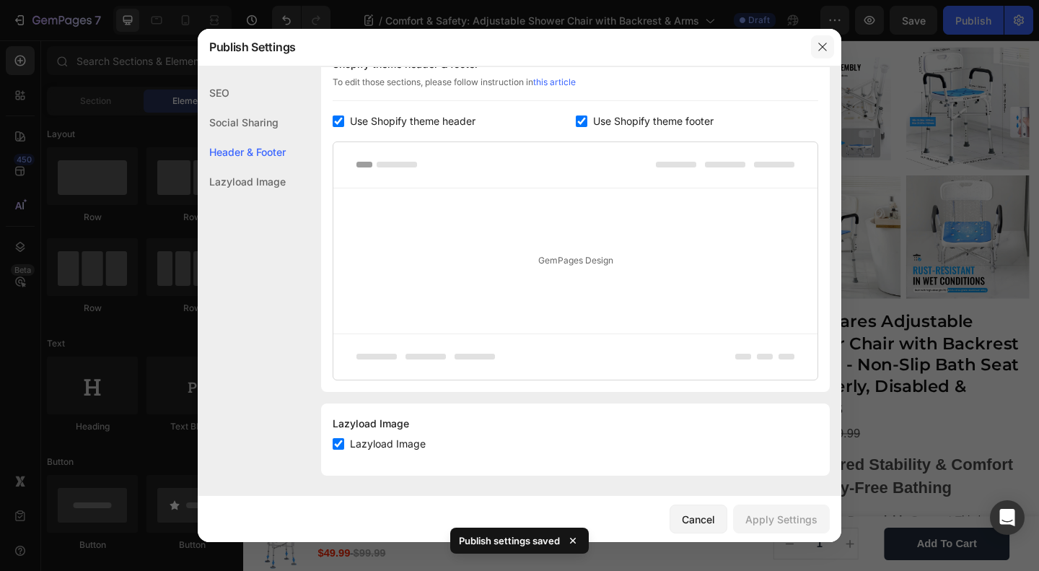
click at [824, 45] on icon "button" at bounding box center [822, 47] width 8 height 8
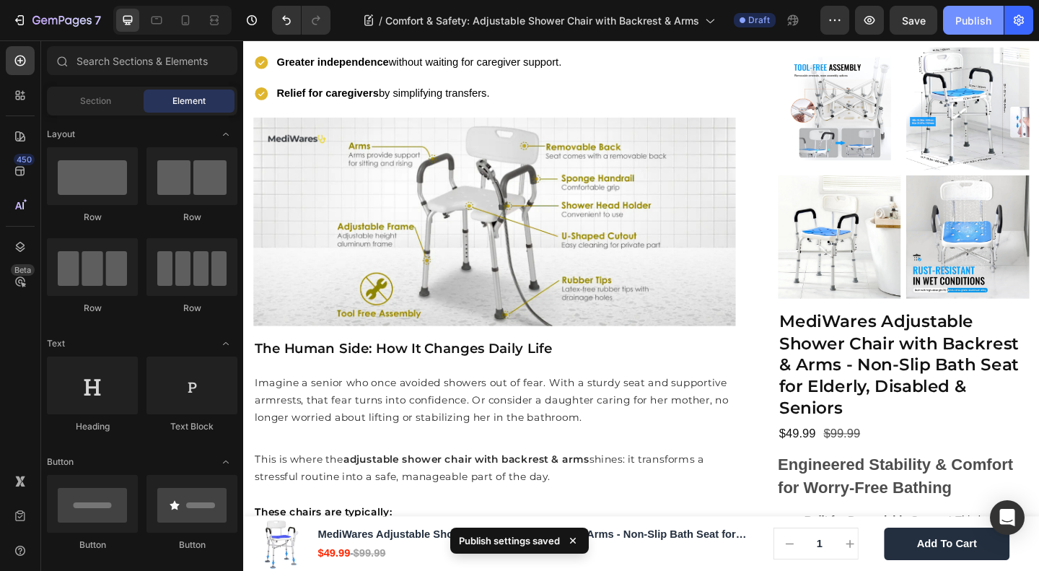
click at [954, 14] on button "Publish" at bounding box center [973, 20] width 61 height 29
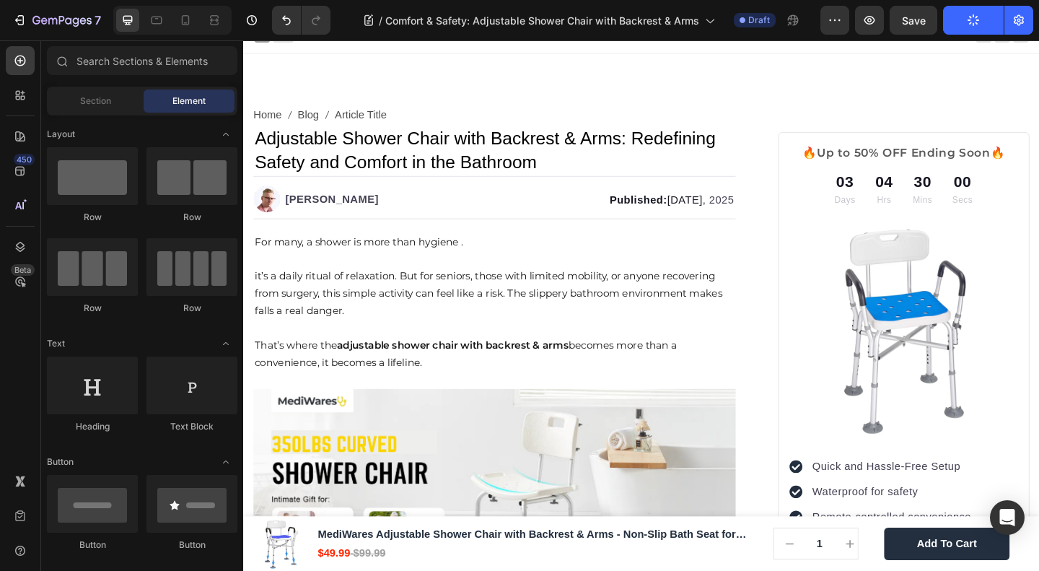
scroll to position [0, 0]
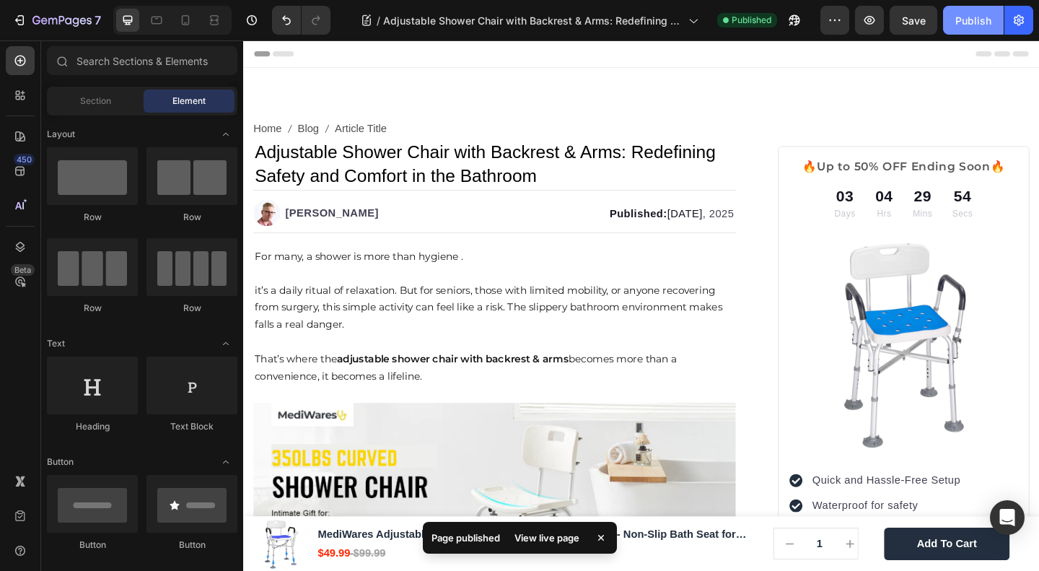
click at [954, 28] on button "Publish" at bounding box center [973, 20] width 61 height 29
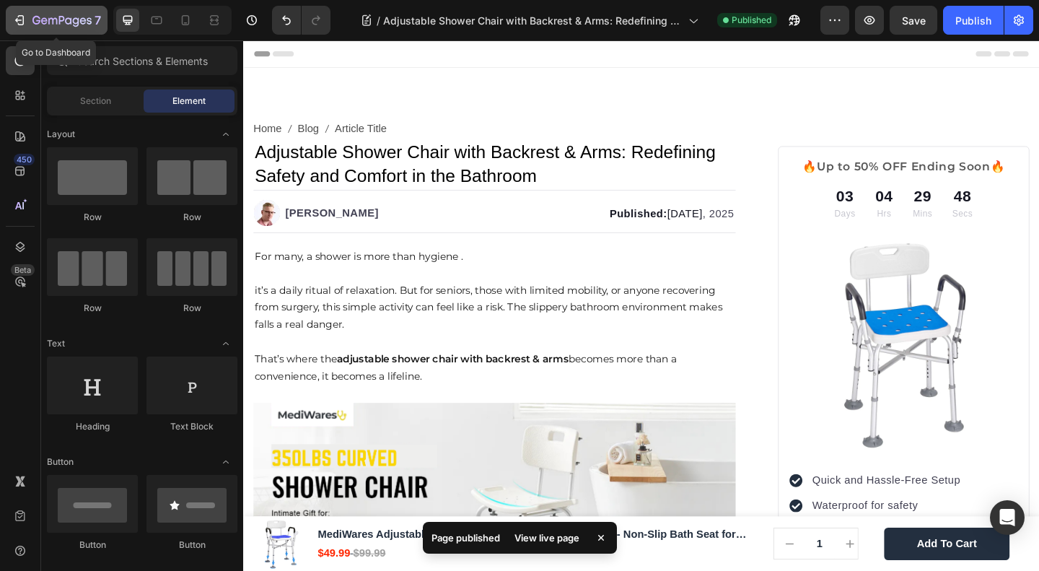
click at [26, 17] on icon "button" at bounding box center [19, 20] width 14 height 14
